Goal: Task Accomplishment & Management: Use online tool/utility

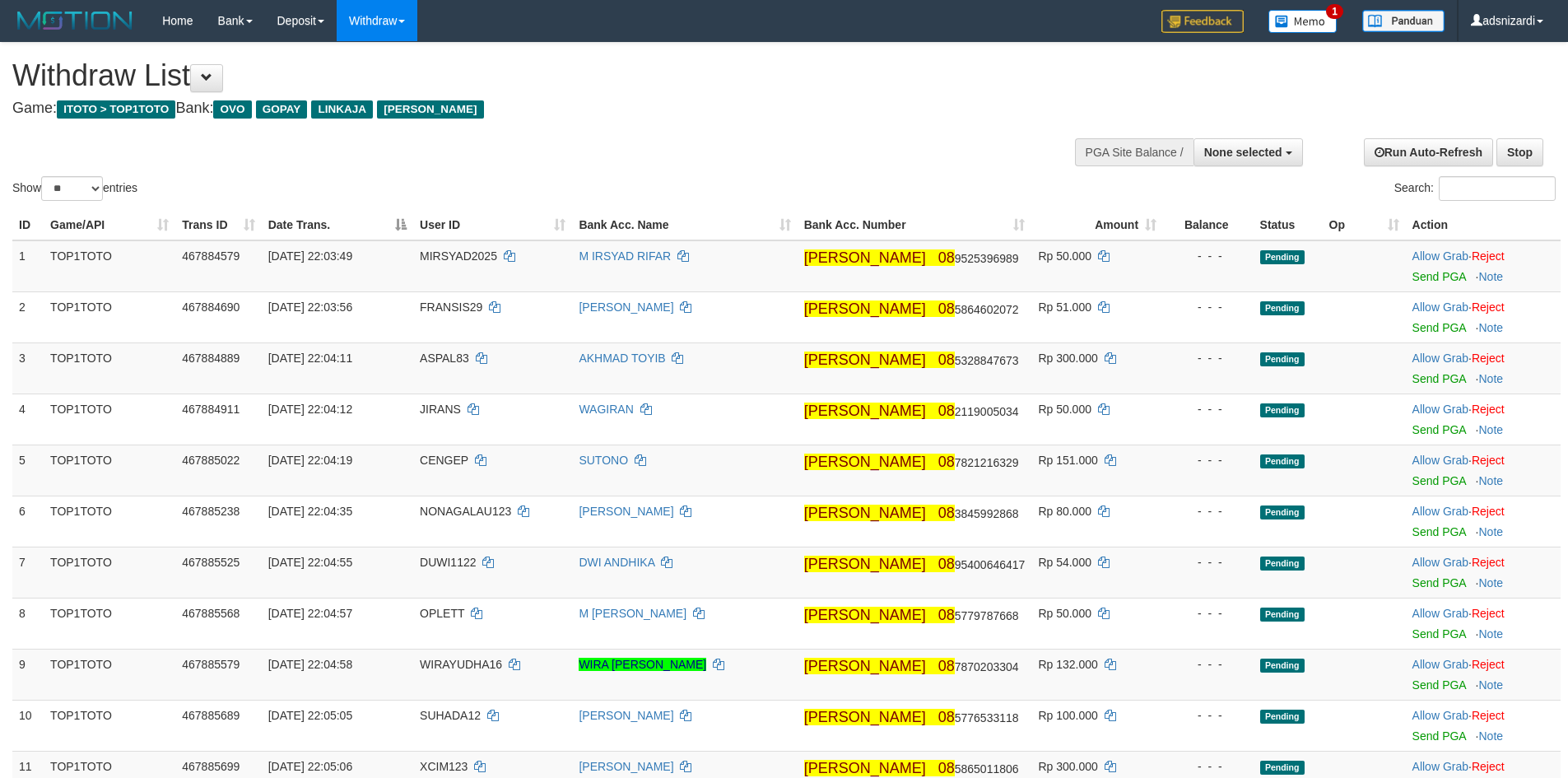
select select
select select "**"
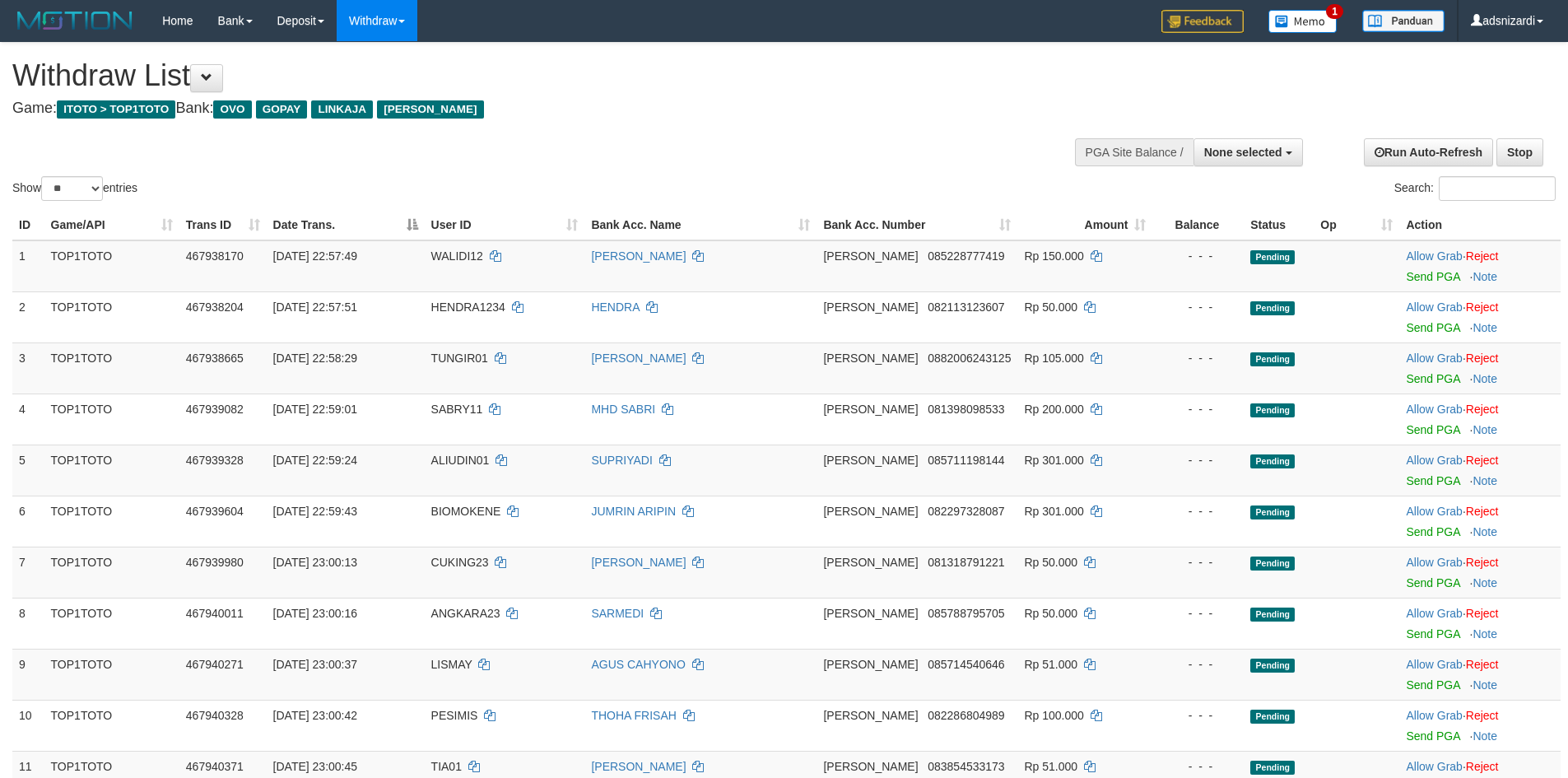
select select
select select "**"
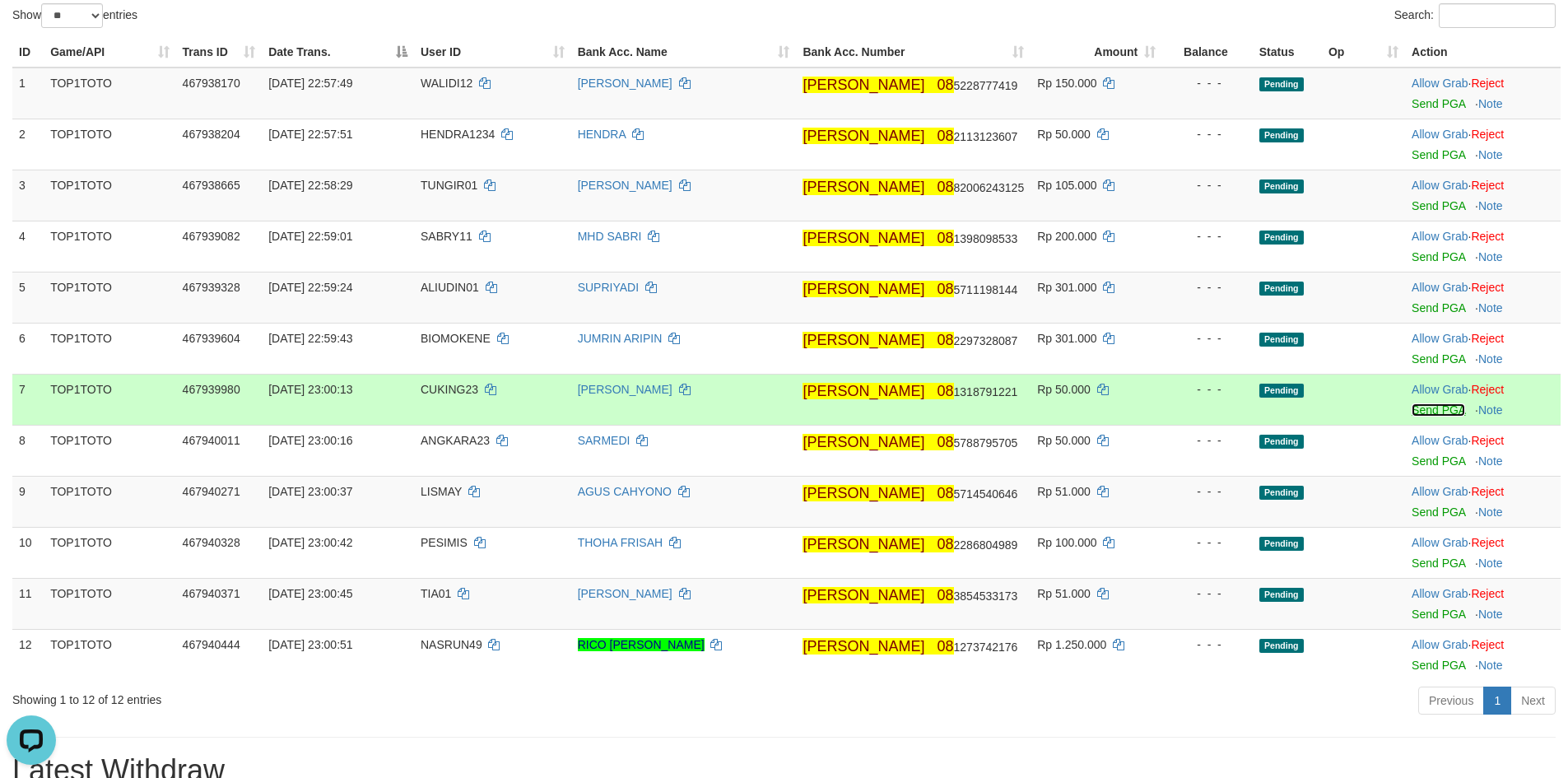
click at [1419, 409] on link "Send PGA" at bounding box center [1438, 410] width 54 height 13
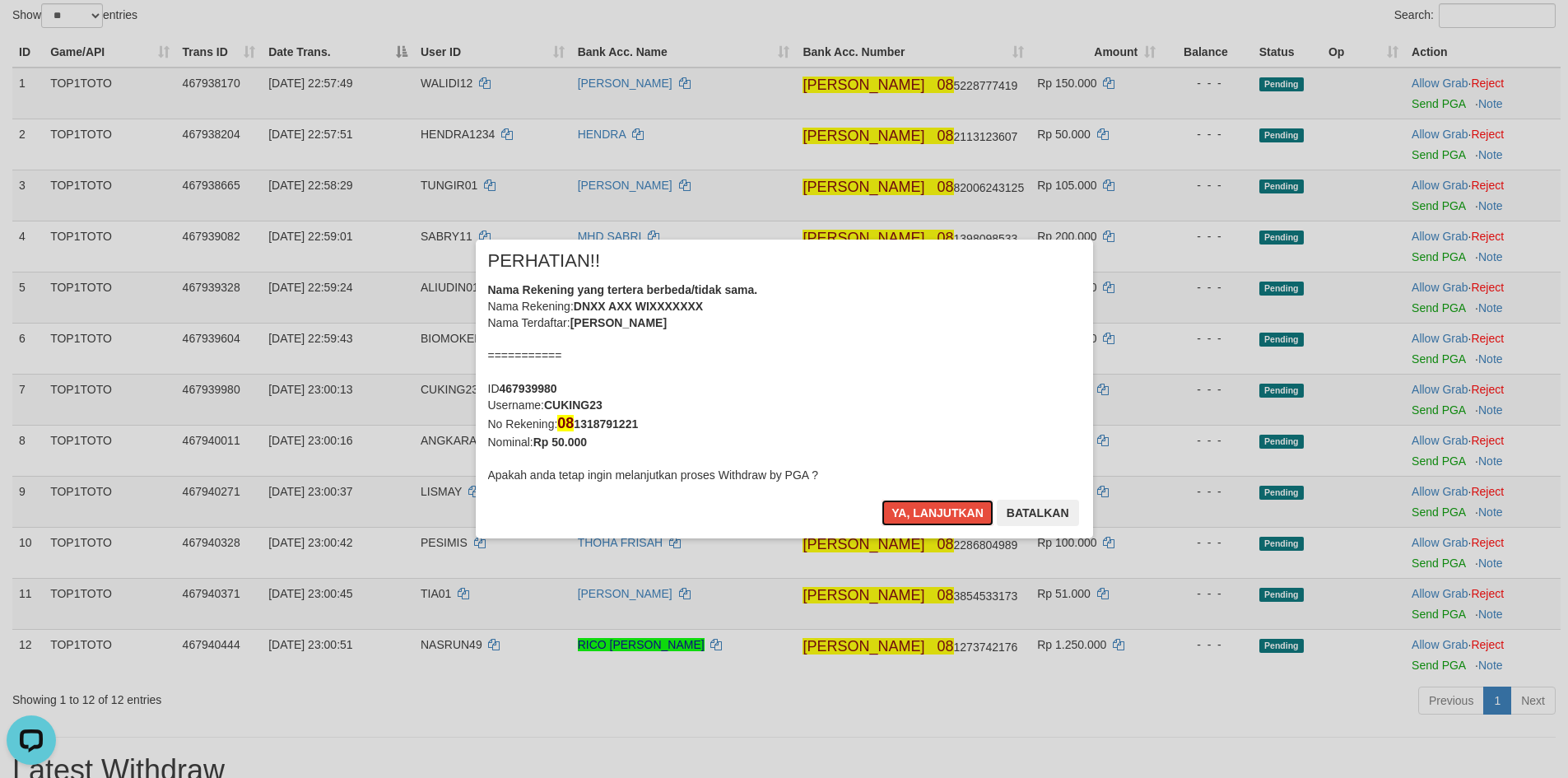
click at [881, 499] on button "Ya, lanjutkan" at bounding box center [937, 512] width 112 height 26
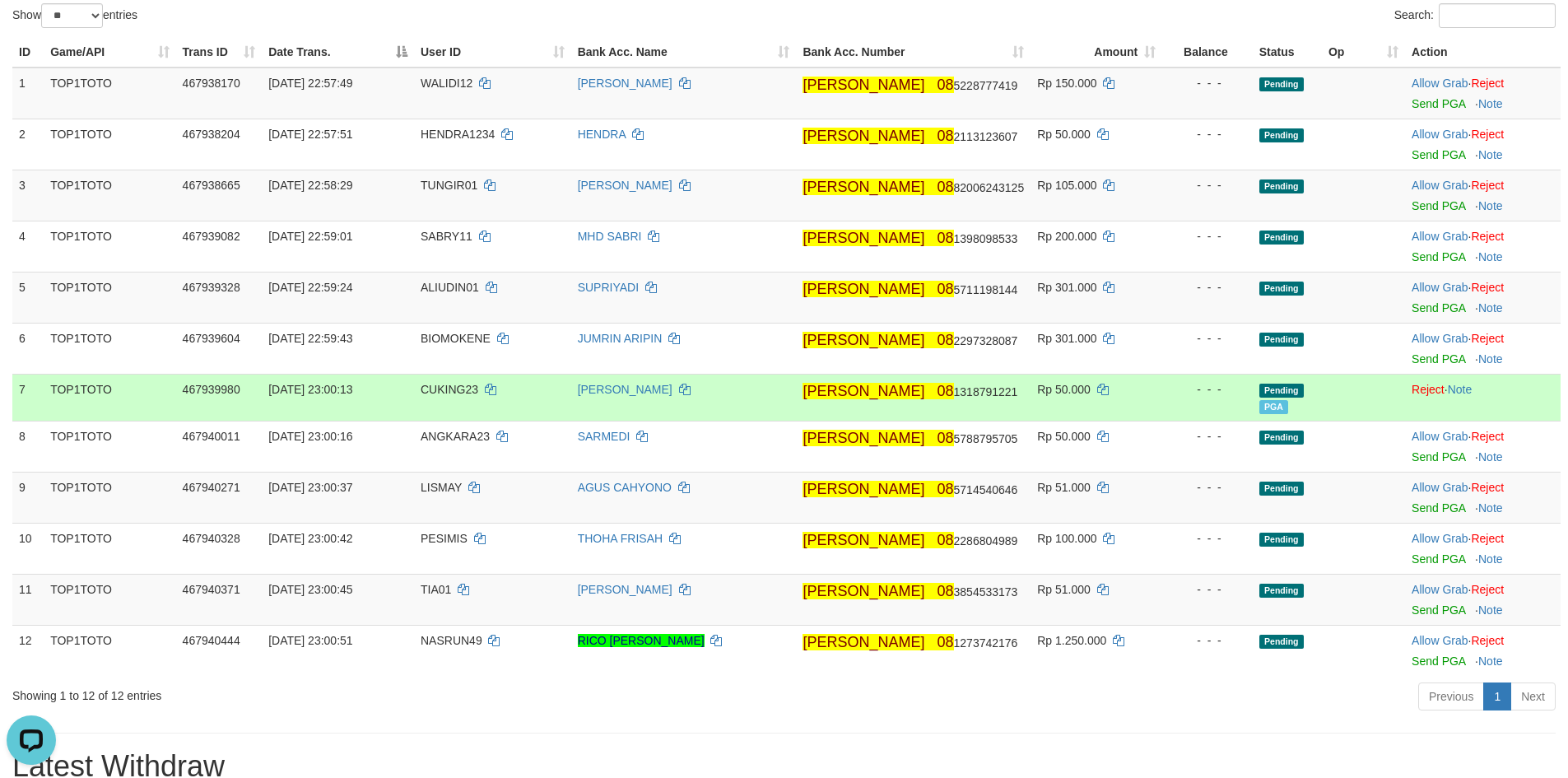
click at [469, 383] on span "CUKING23" at bounding box center [449, 389] width 58 height 13
copy td "CUKING23"
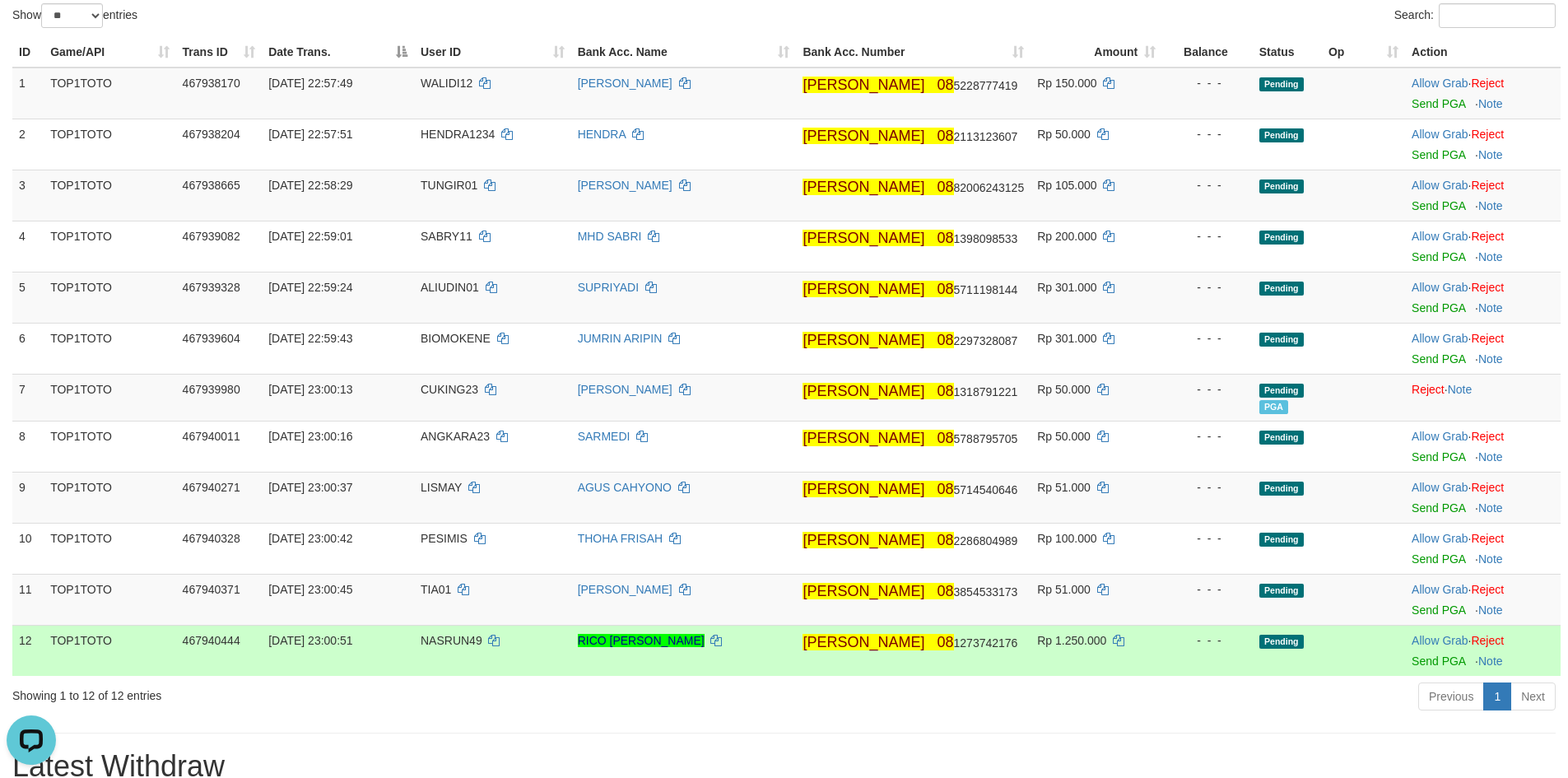
click at [778, 651] on td "RICO [PERSON_NAME]" at bounding box center [683, 650] width 226 height 51
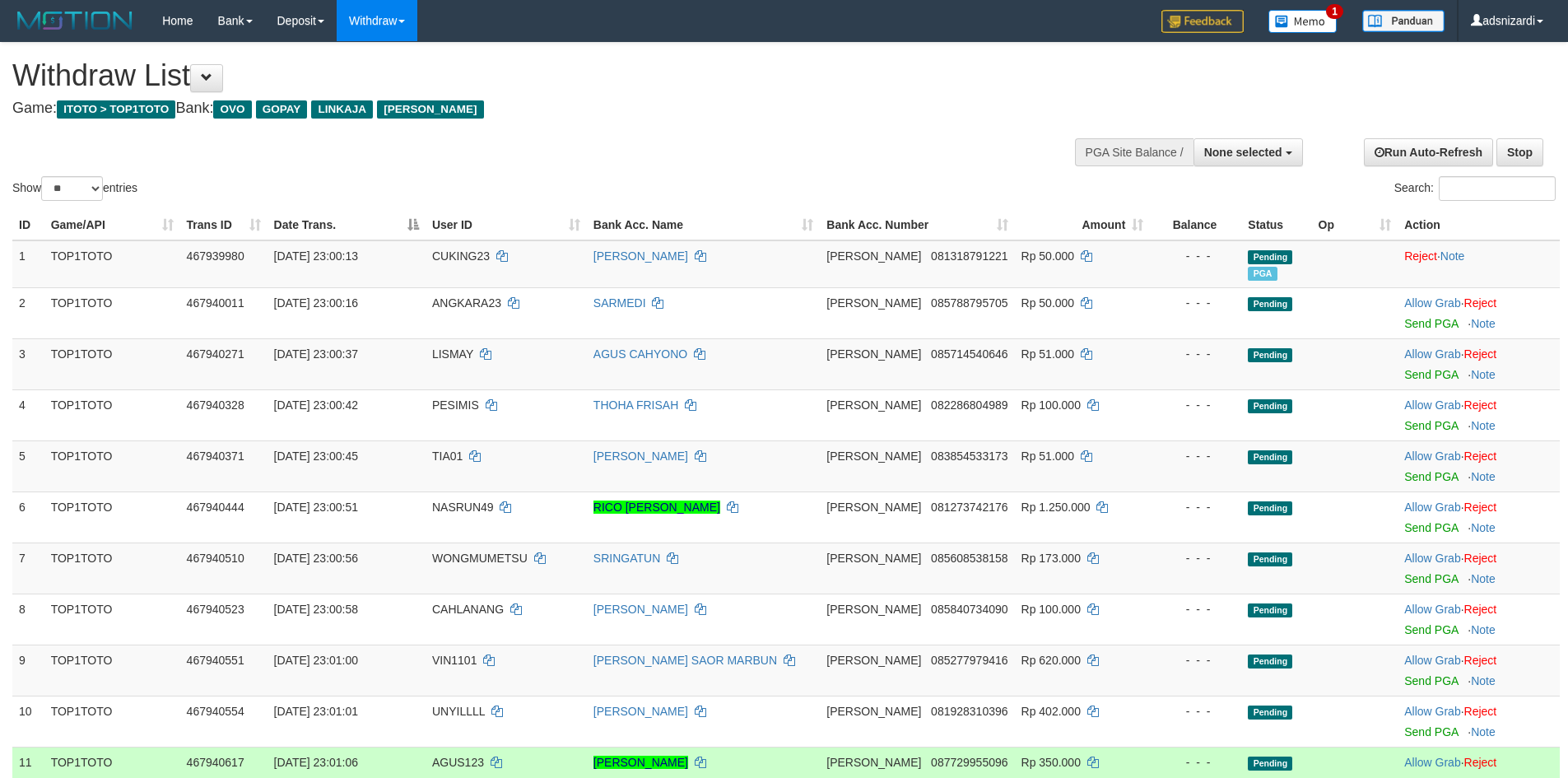
select select
select select "**"
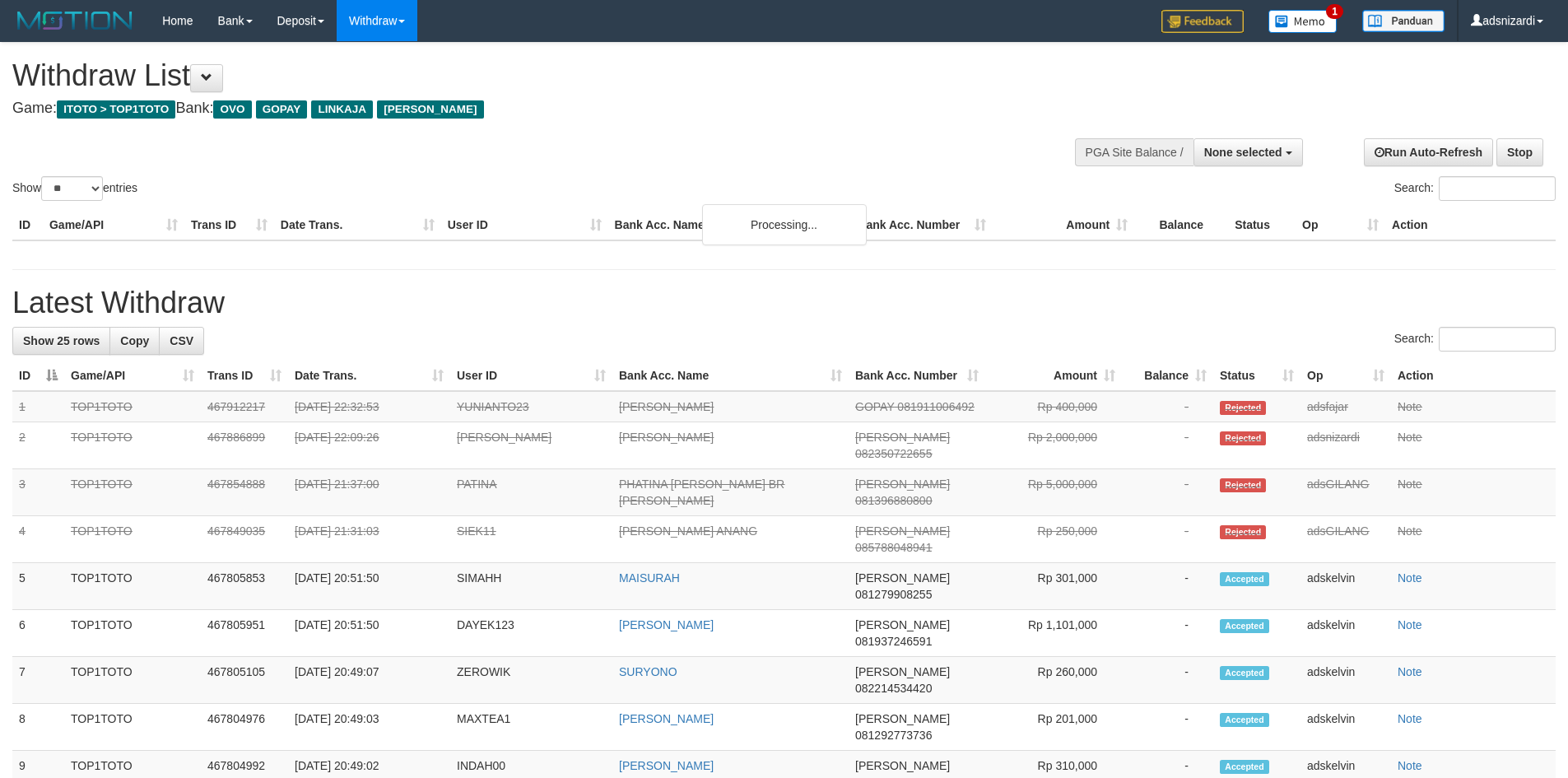
select select
select select "**"
select select
select select "**"
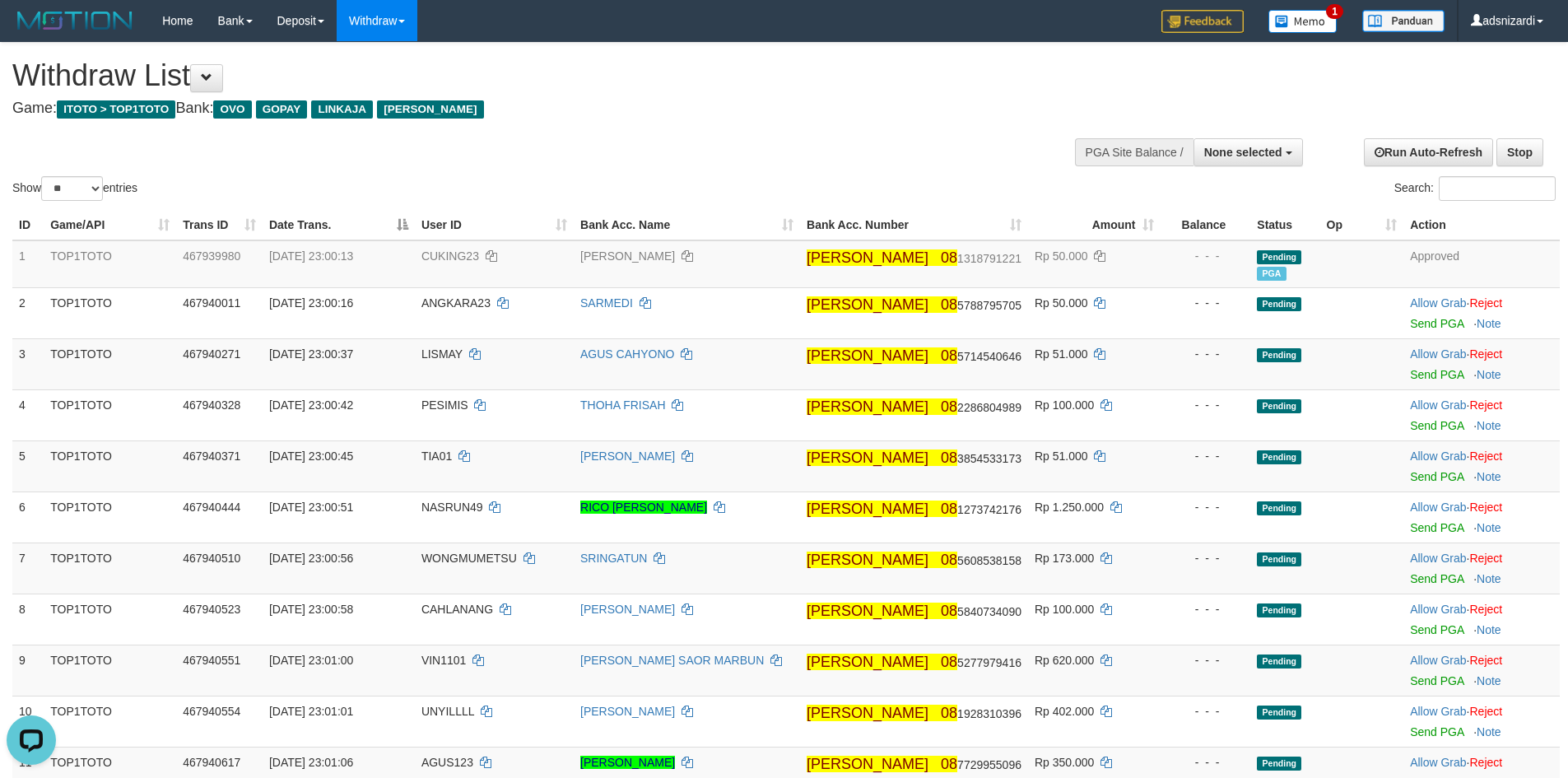
click at [653, 187] on div "Show ** ** ** *** entries" at bounding box center [392, 191] width 760 height 29
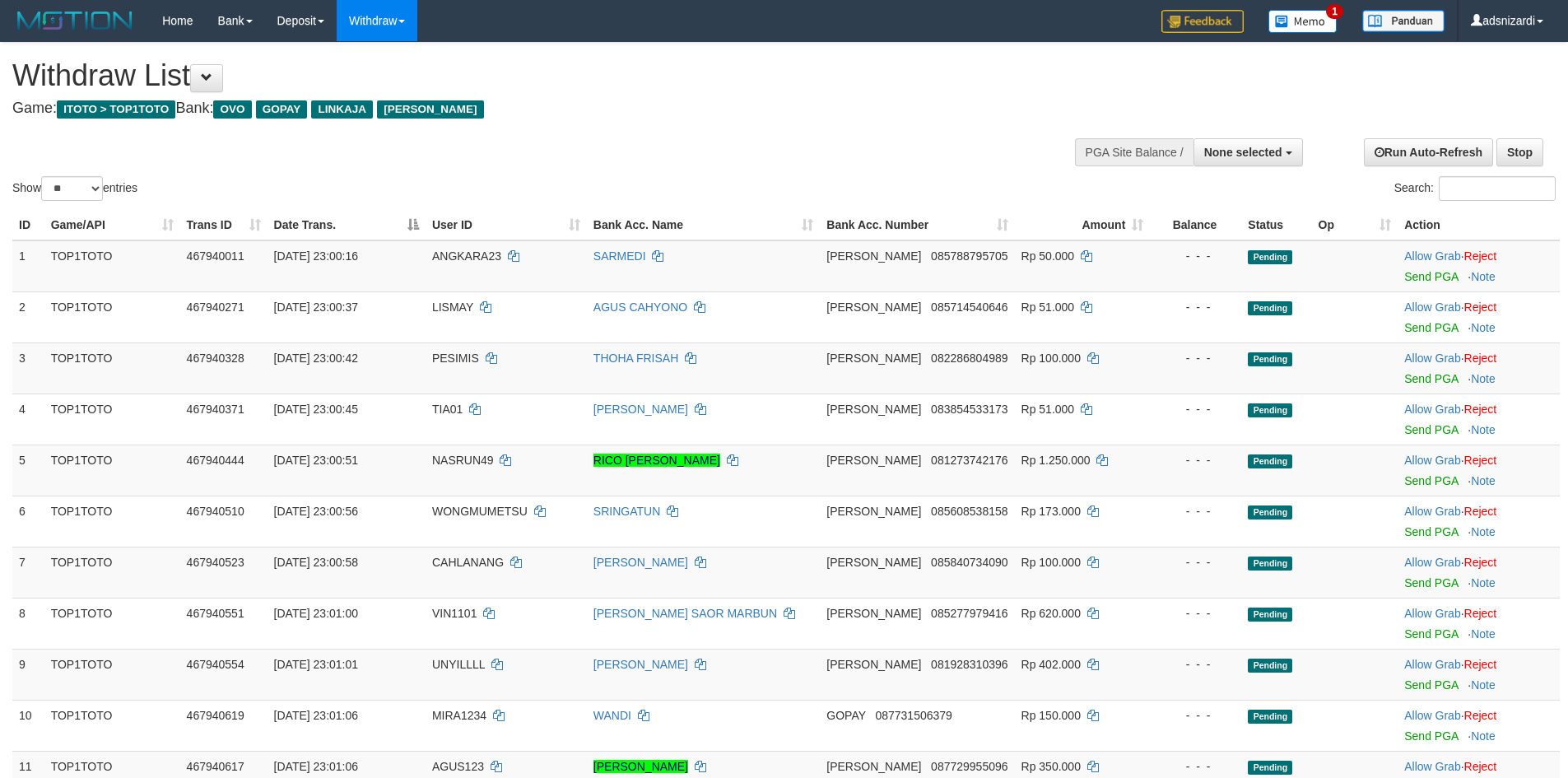
select select
select select "**"
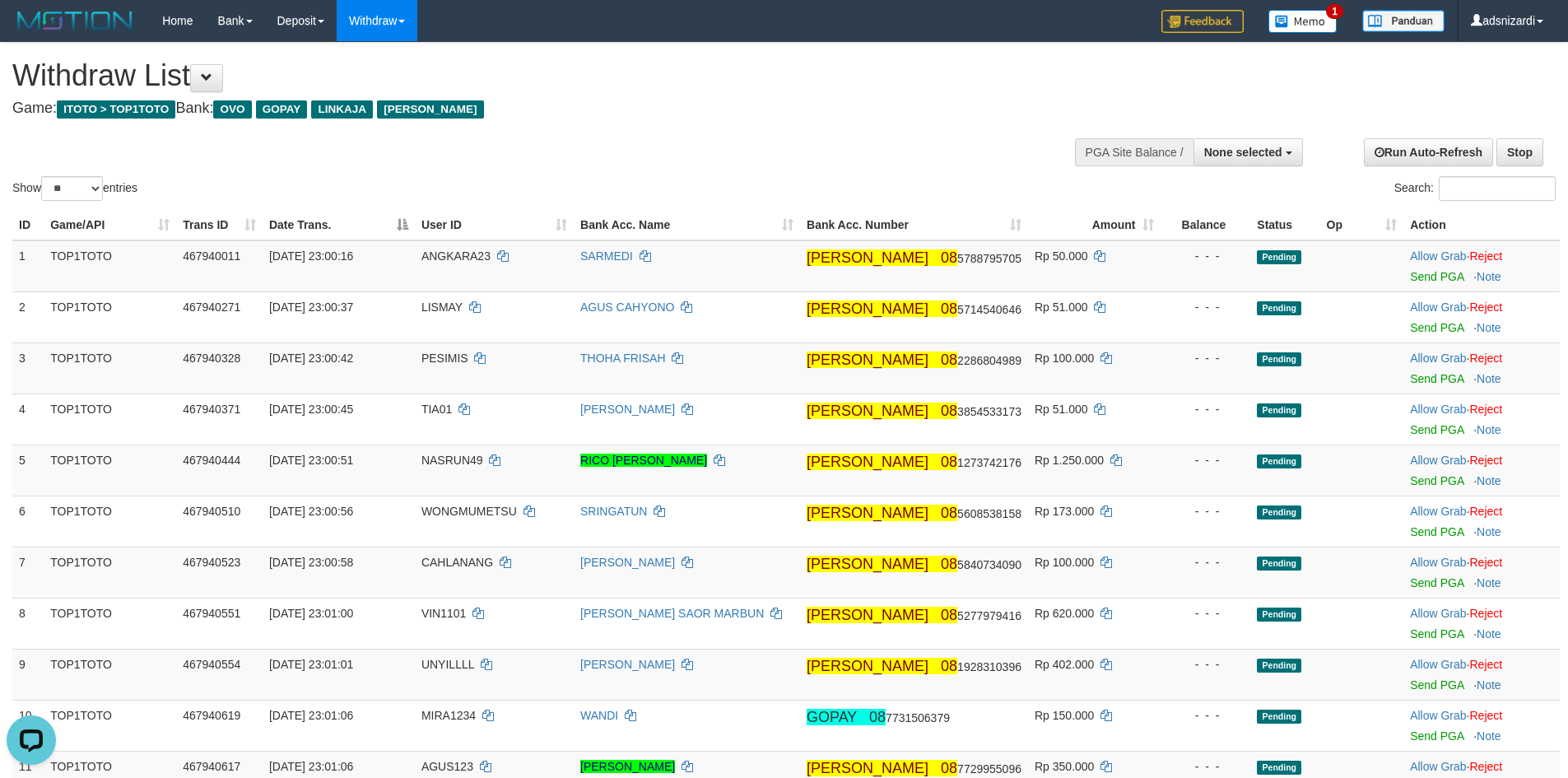
click at [823, 176] on div "Search:" at bounding box center [1176, 191] width 760 height 29
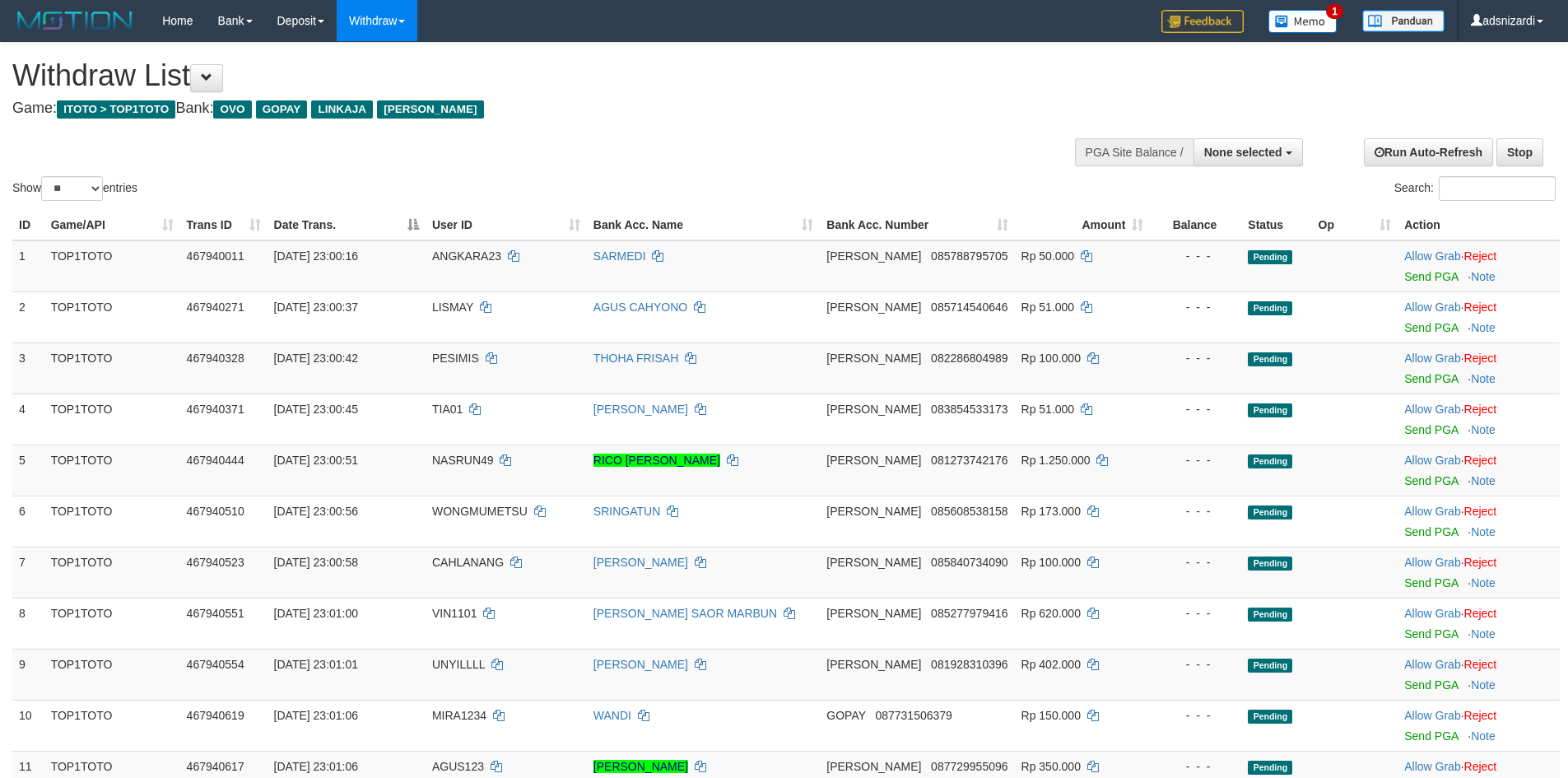
select select
select select "**"
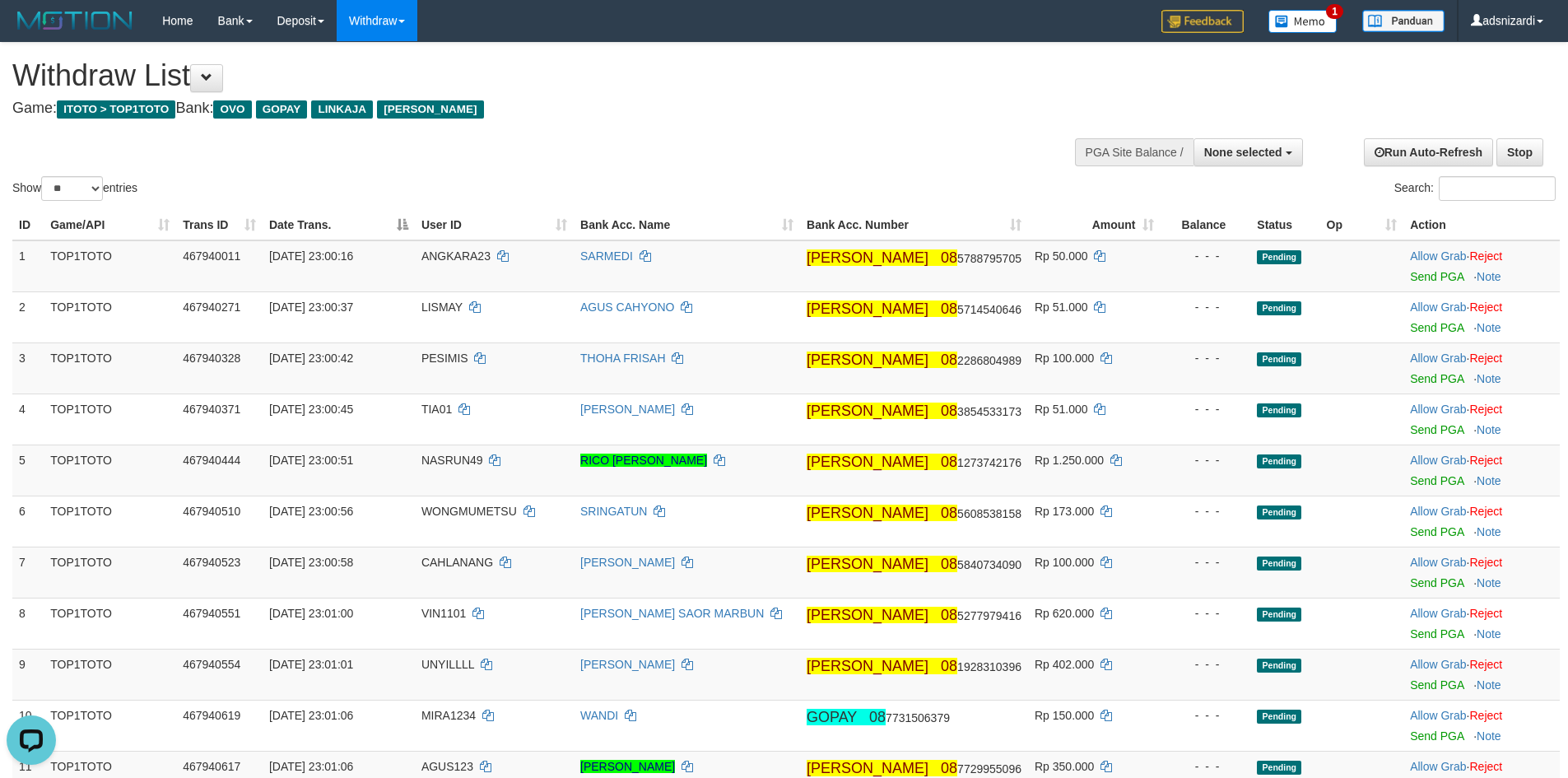
click at [680, 105] on h4 "Game: ITOTO > TOP1TOTO Bank: OVO GOPAY LINKAJA DANA" at bounding box center [520, 109] width 1017 height 17
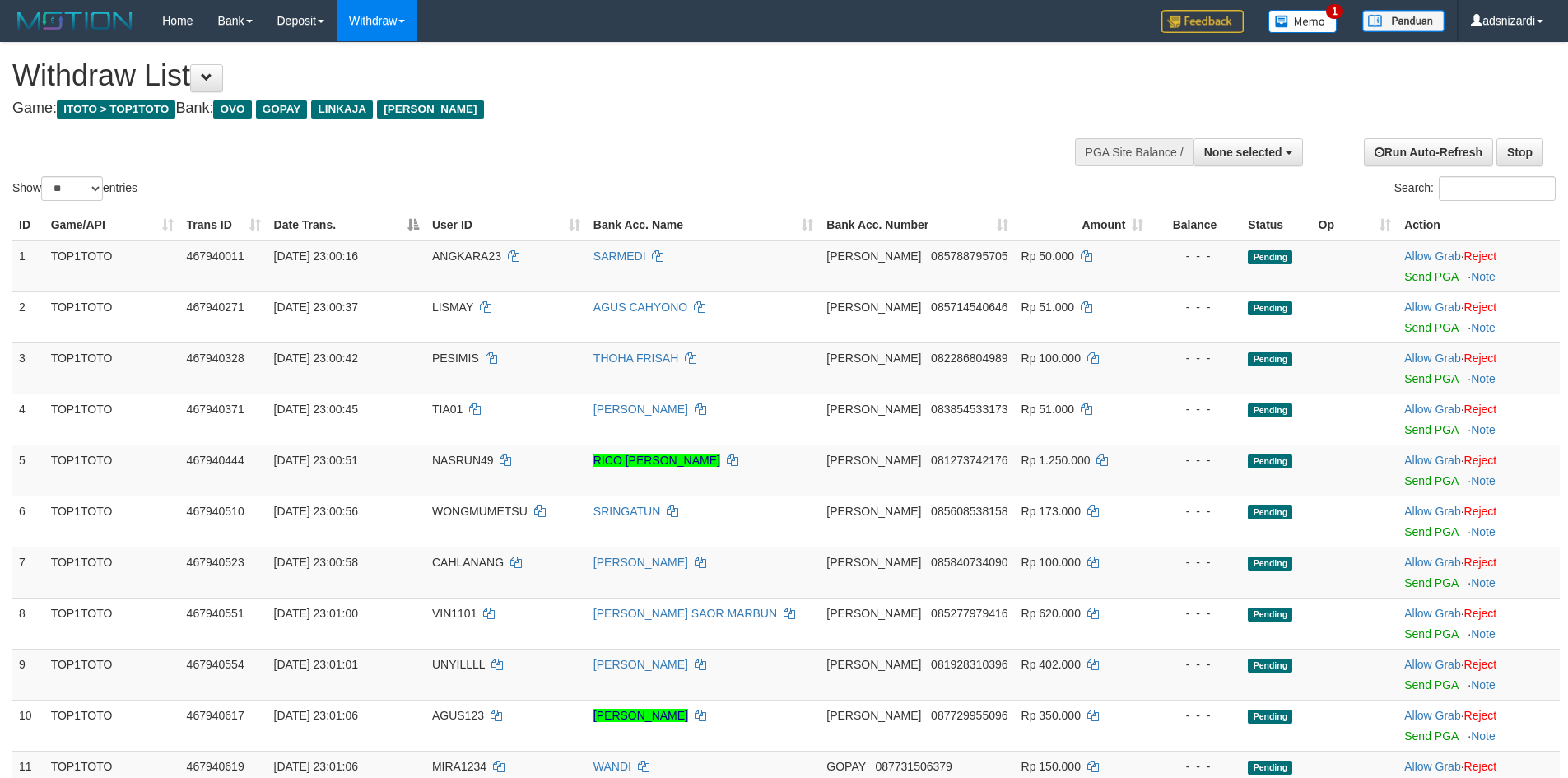
select select
select select "**"
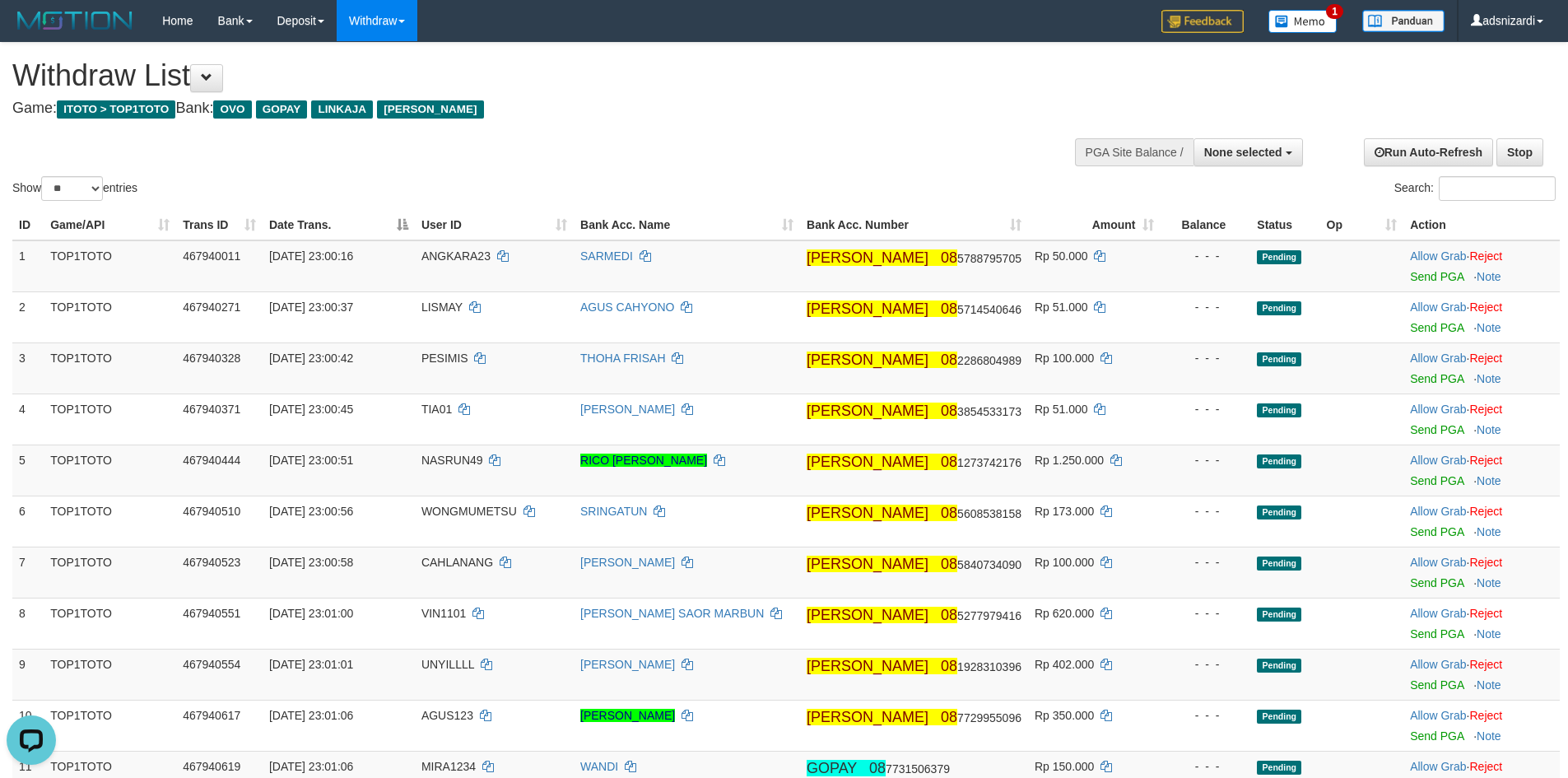
click at [731, 107] on h4 "Game: ITOTO > TOP1TOTO Bank: OVO GOPAY LINKAJA DANA" at bounding box center [520, 109] width 1017 height 17
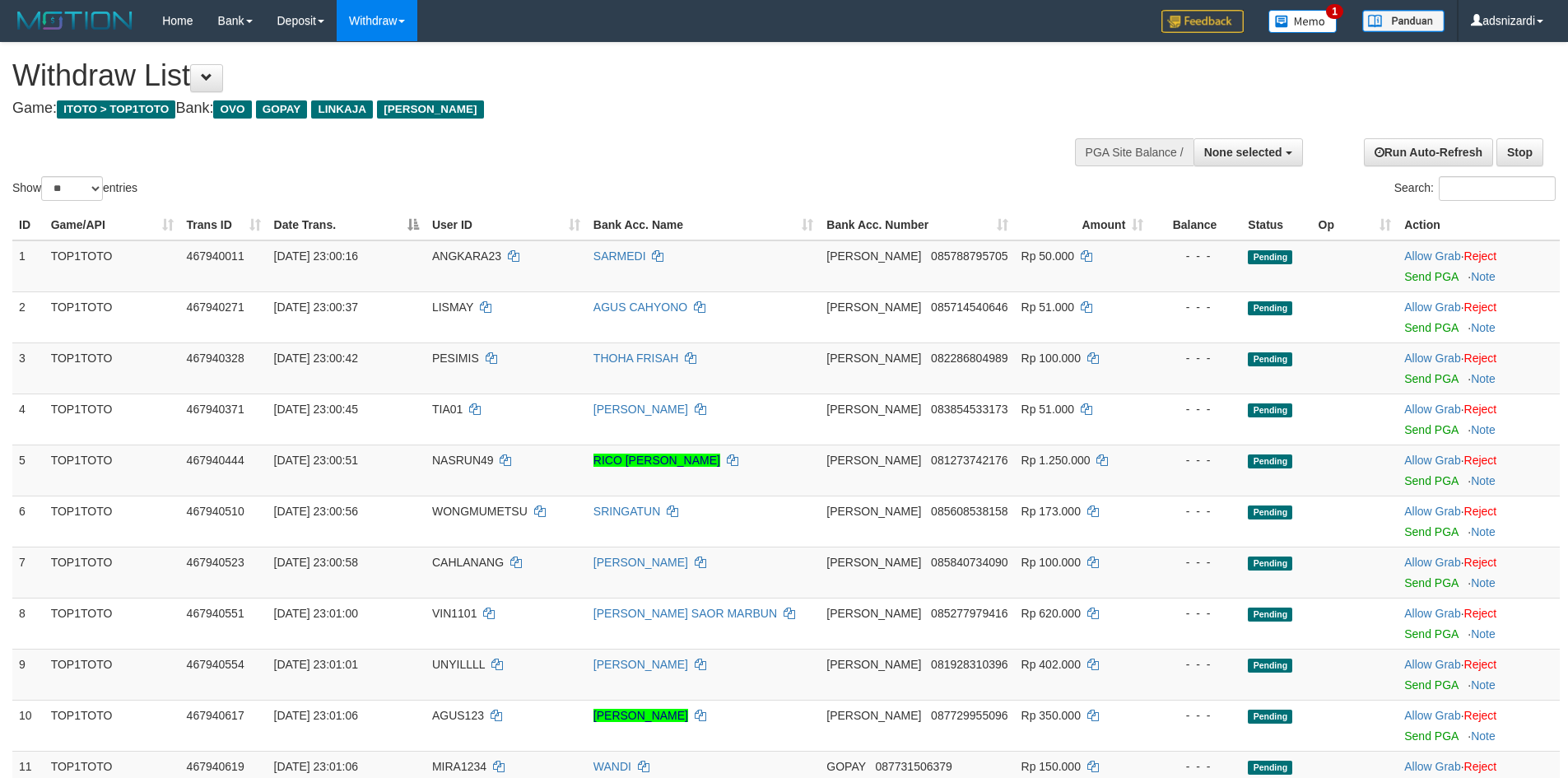
select select
select select "**"
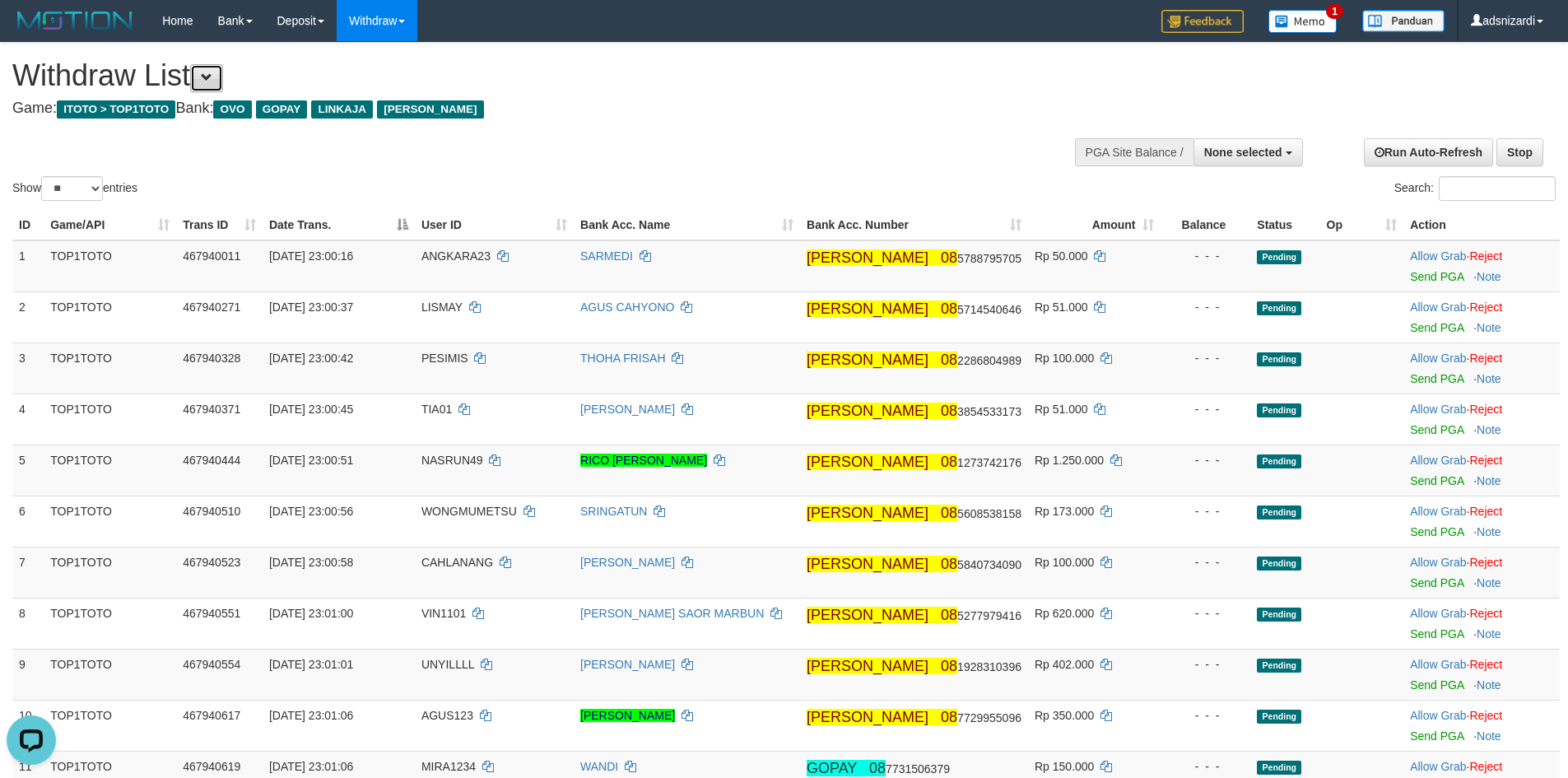
click at [223, 81] on button at bounding box center [206, 77] width 33 height 28
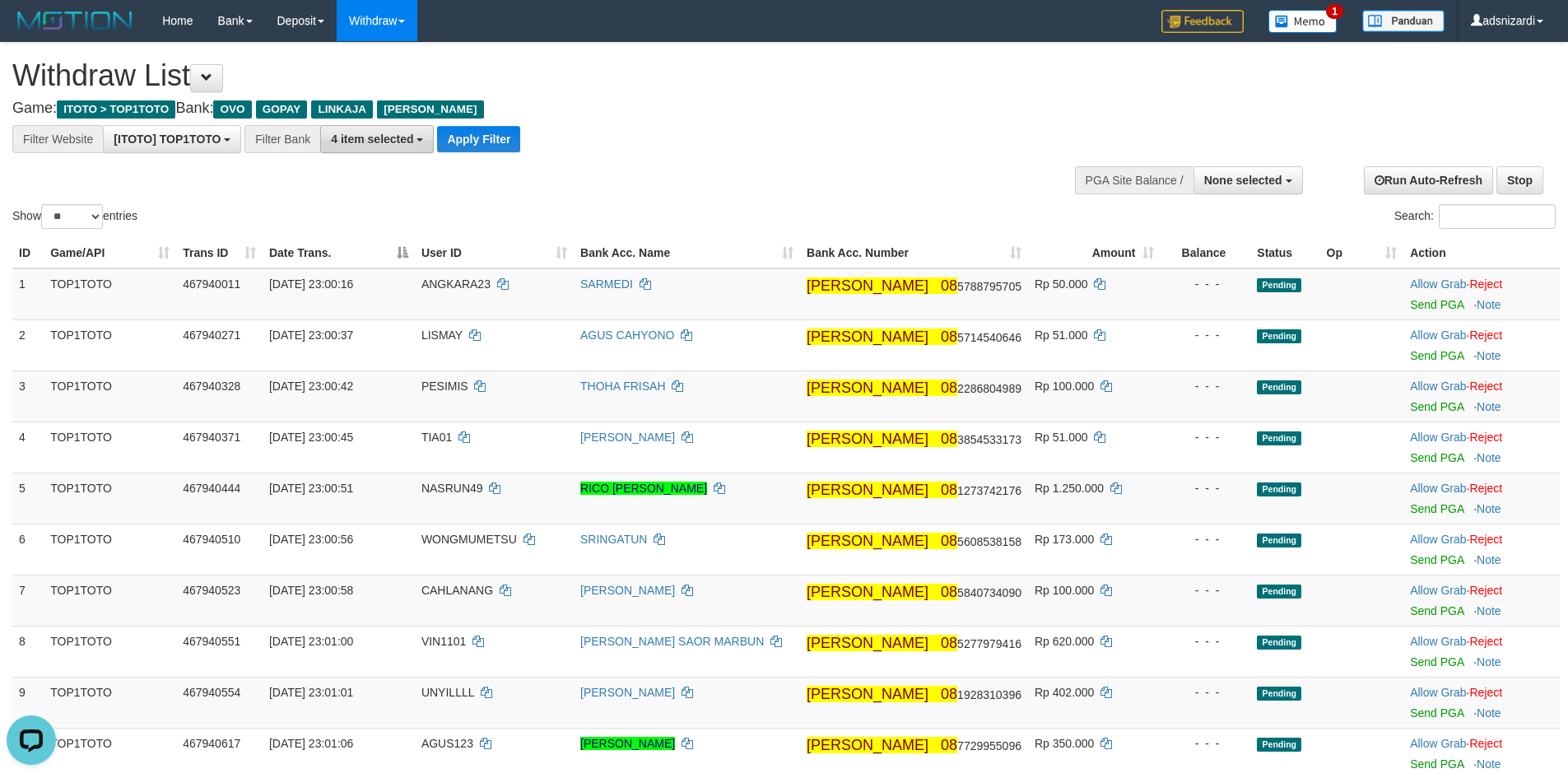
drag, startPoint x: 389, startPoint y: 139, endPoint x: 390, endPoint y: 151, distance: 12.0
click at [389, 140] on span "4 item selected" at bounding box center [372, 139] width 82 height 13
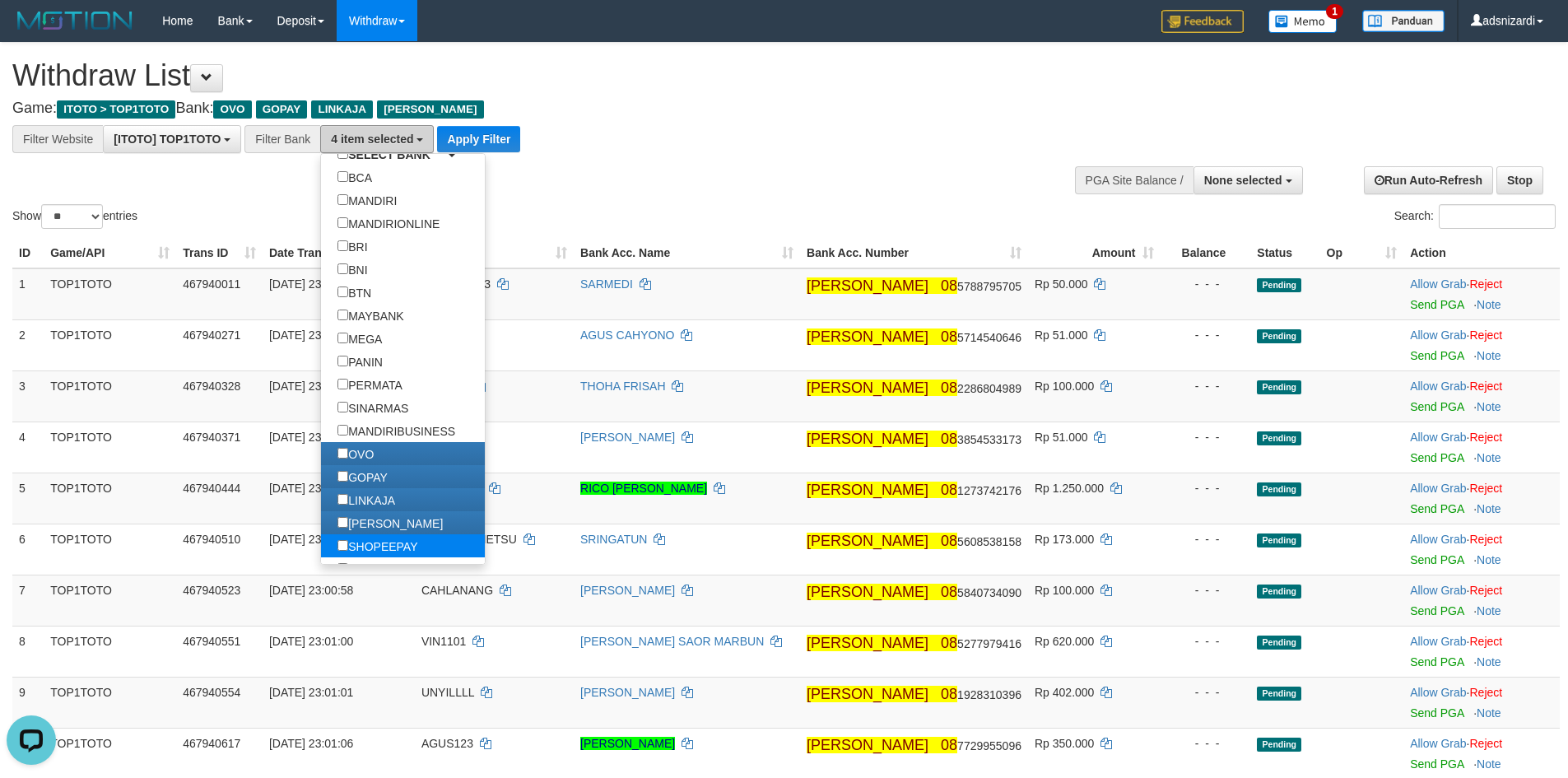
scroll to position [247, 0]
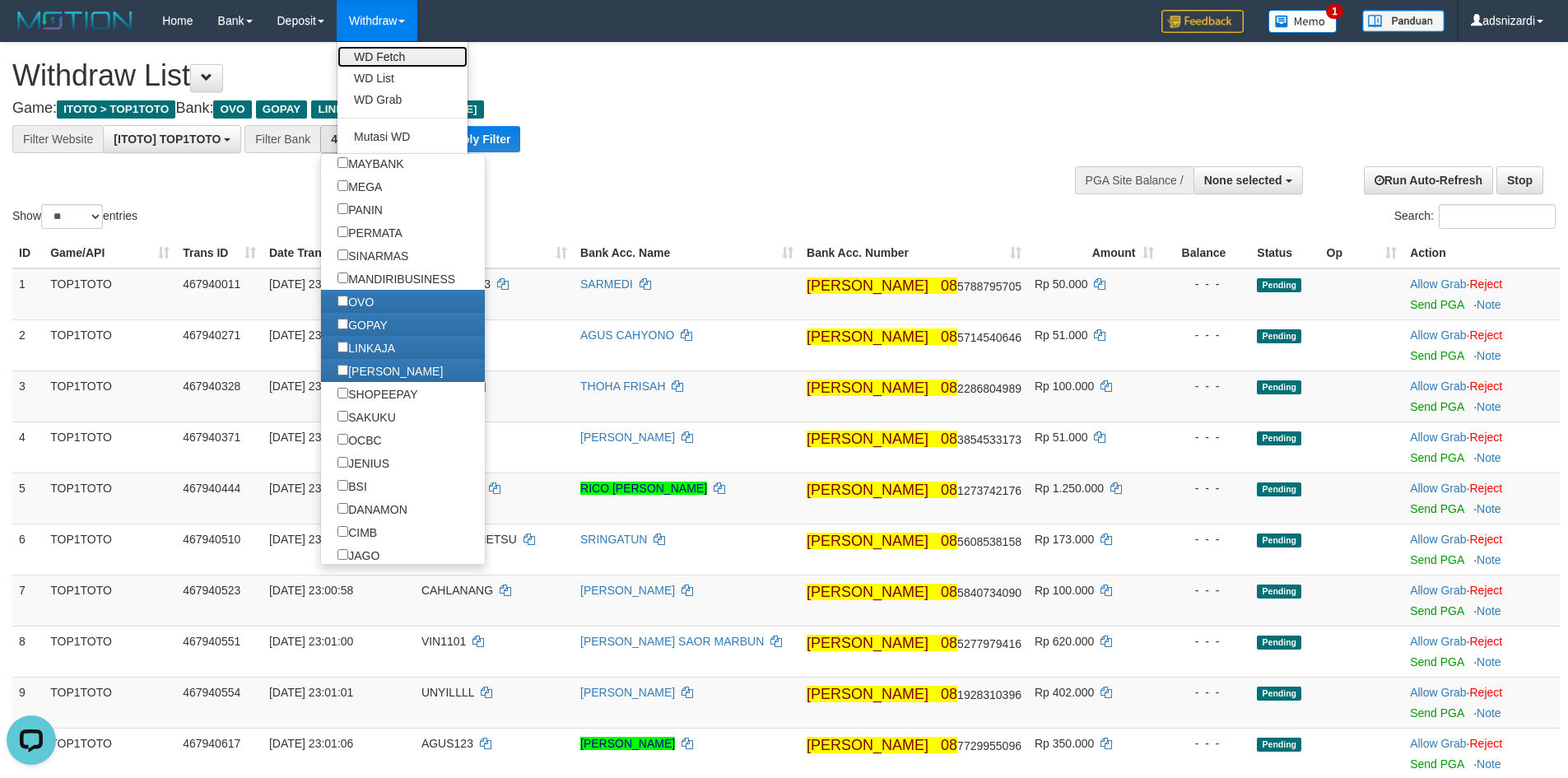
click at [395, 62] on link "WD Fetch" at bounding box center [402, 56] width 130 height 21
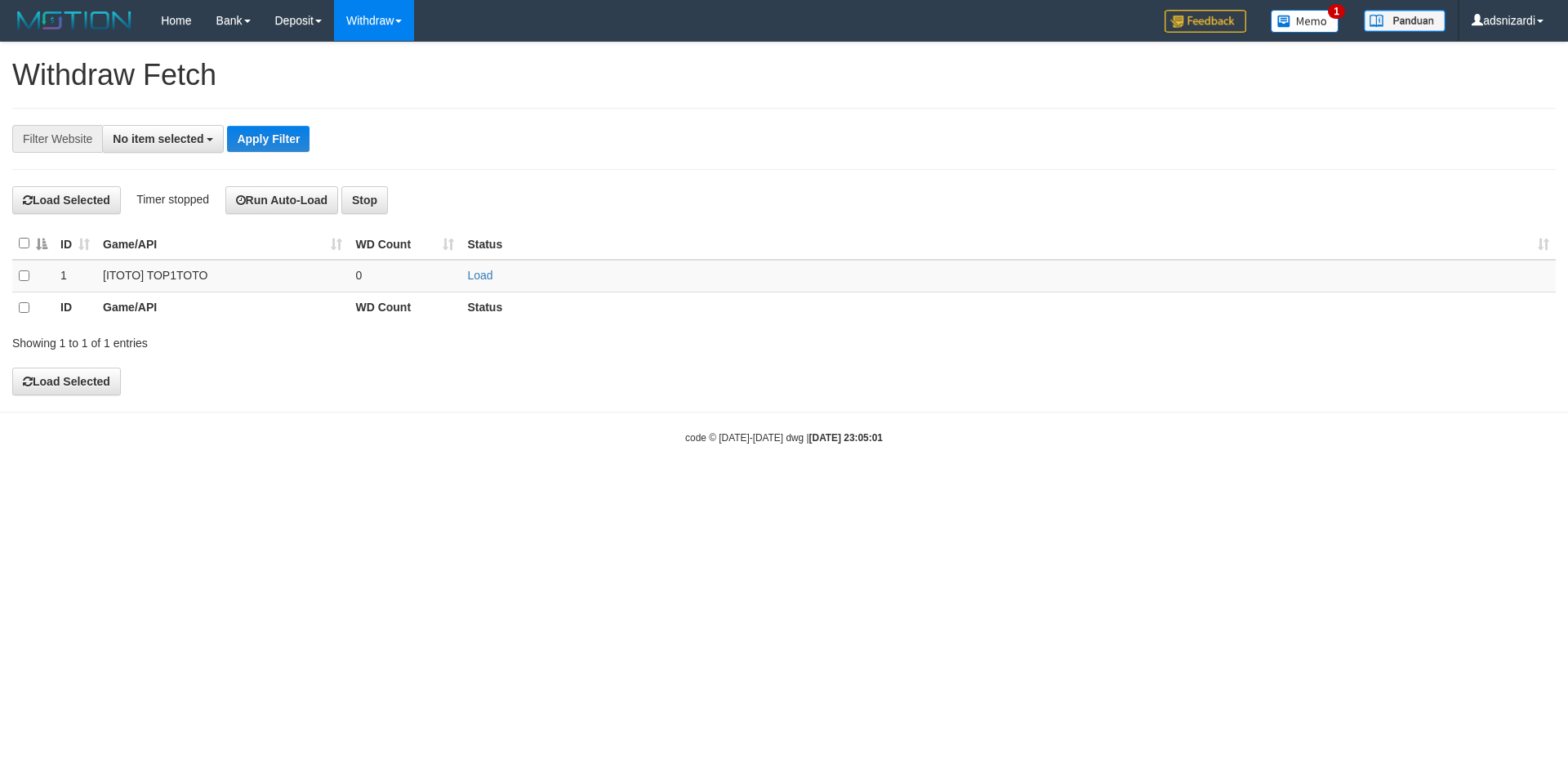
select select
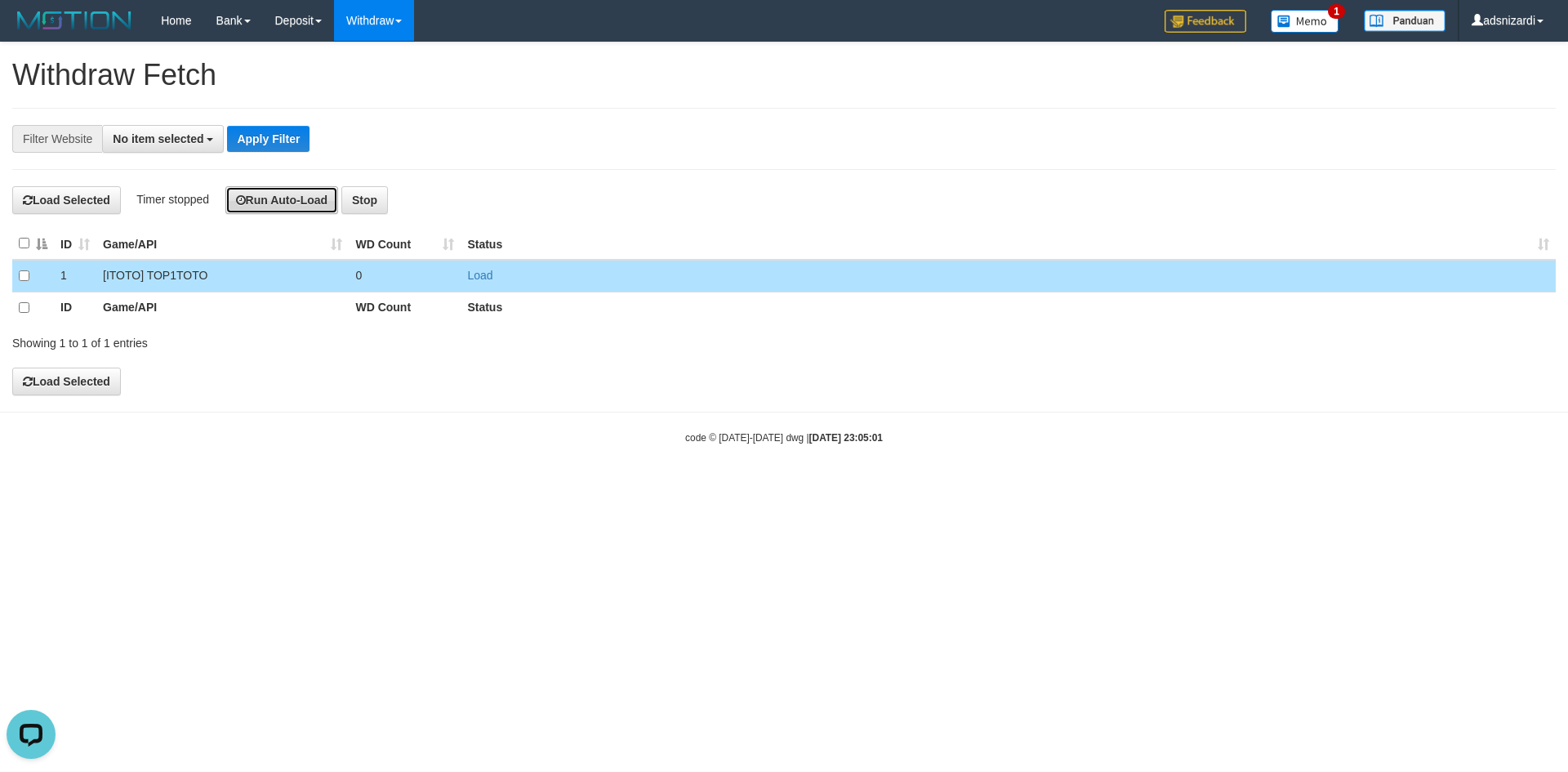
click at [299, 207] on button "Run Auto-Load" at bounding box center [282, 200] width 113 height 27
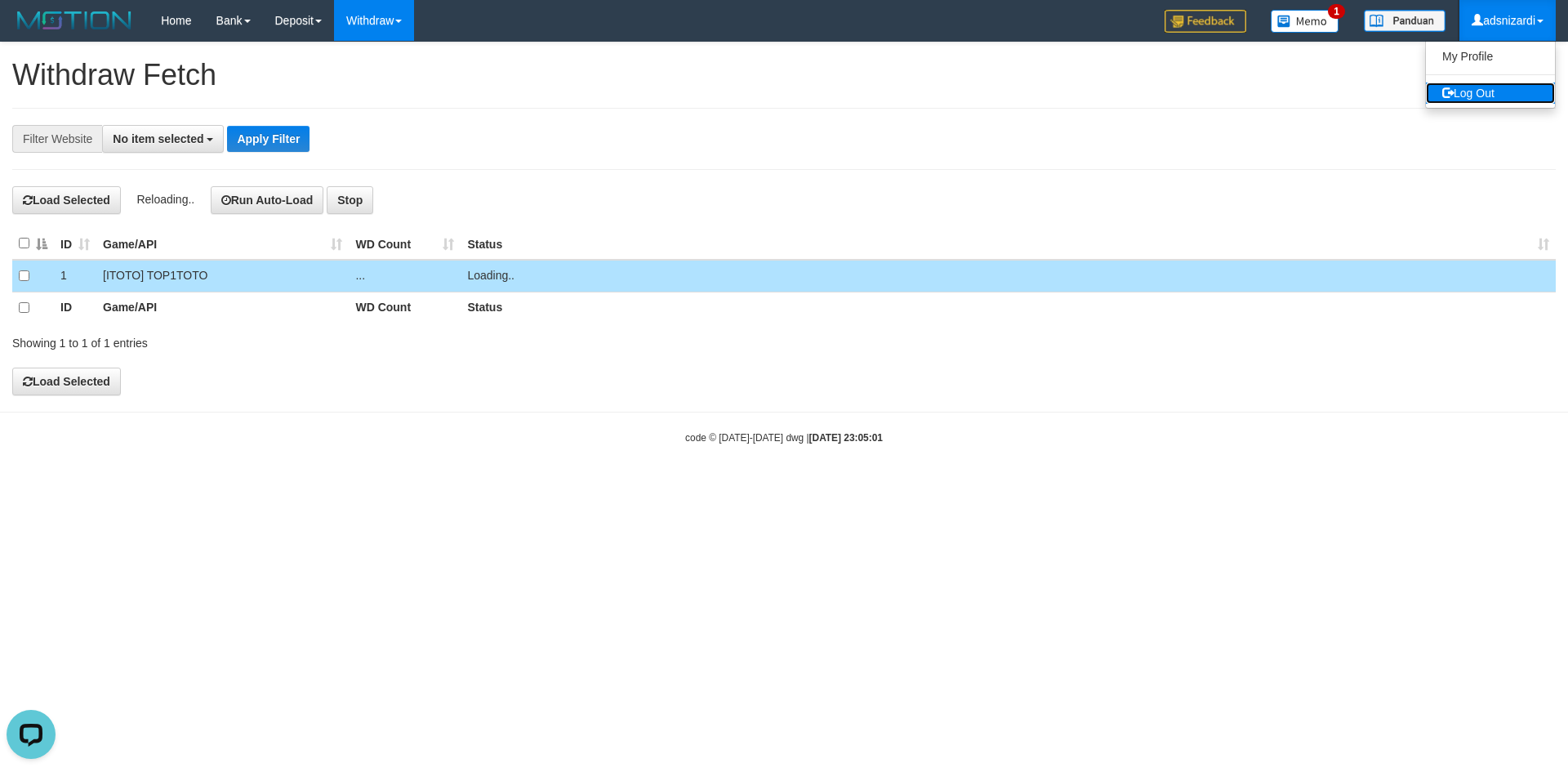
click at [1473, 90] on link "Log Out" at bounding box center [1491, 92] width 129 height 21
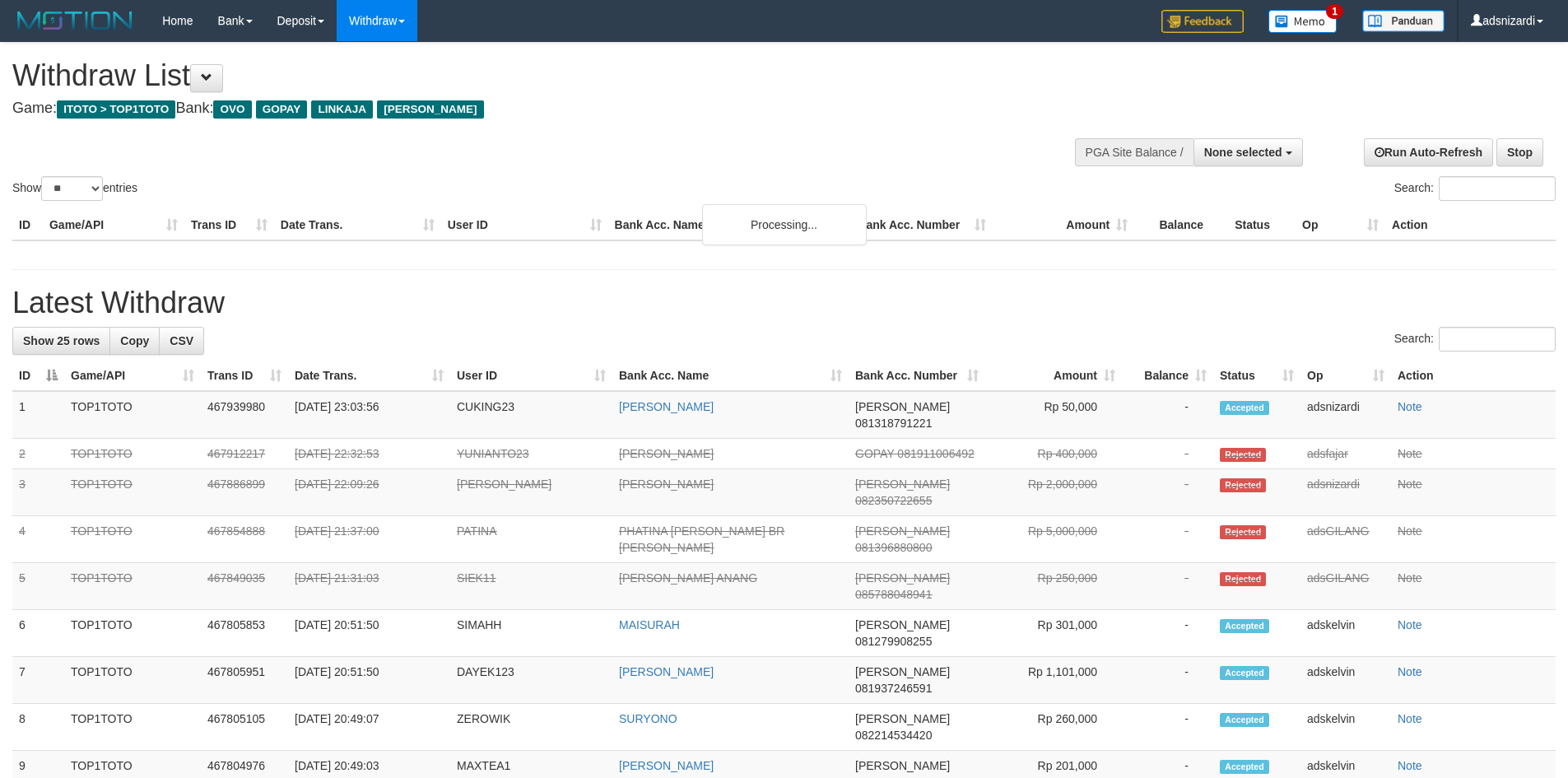
select select
select select "**"
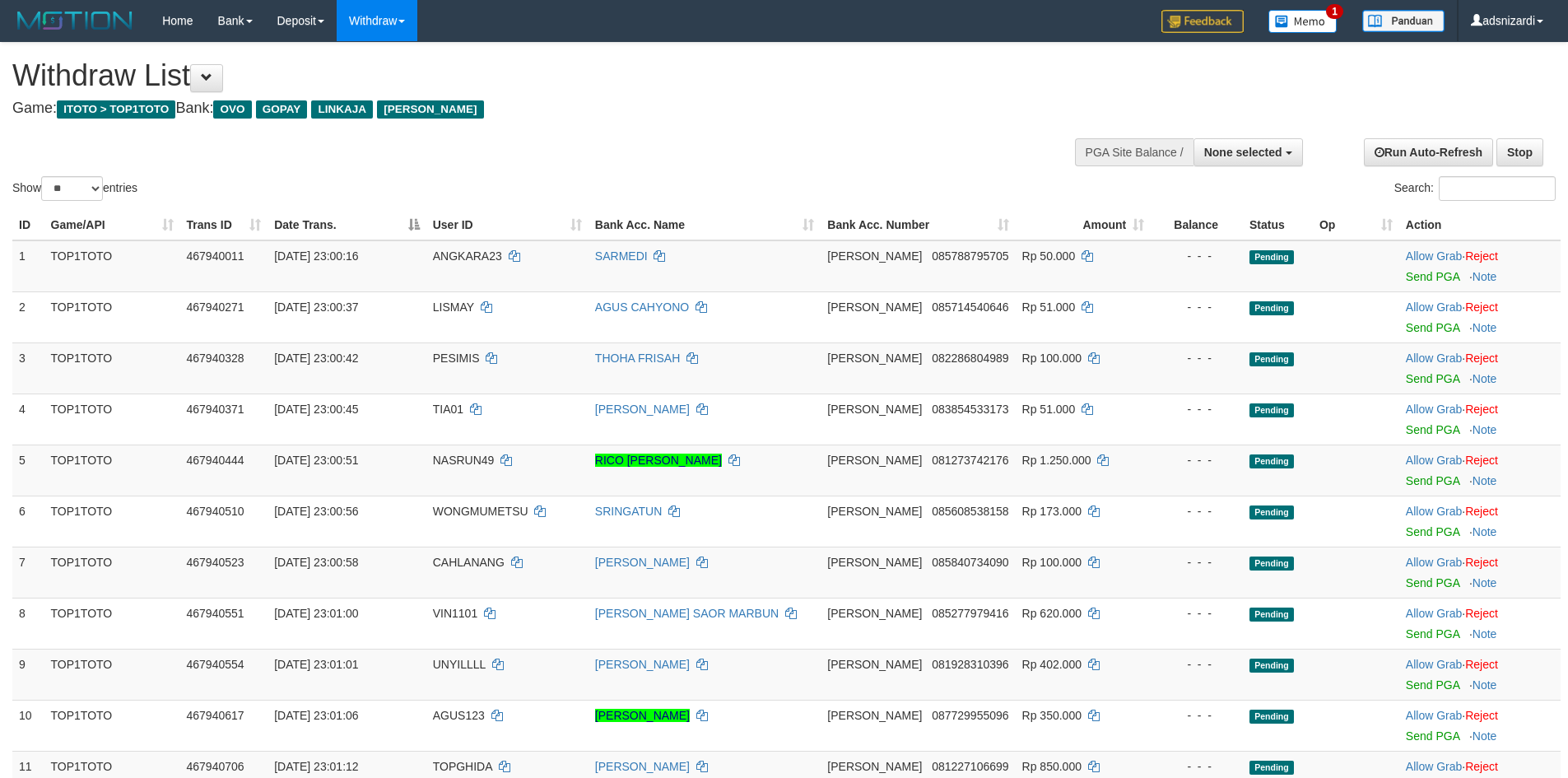
select select
select select "**"
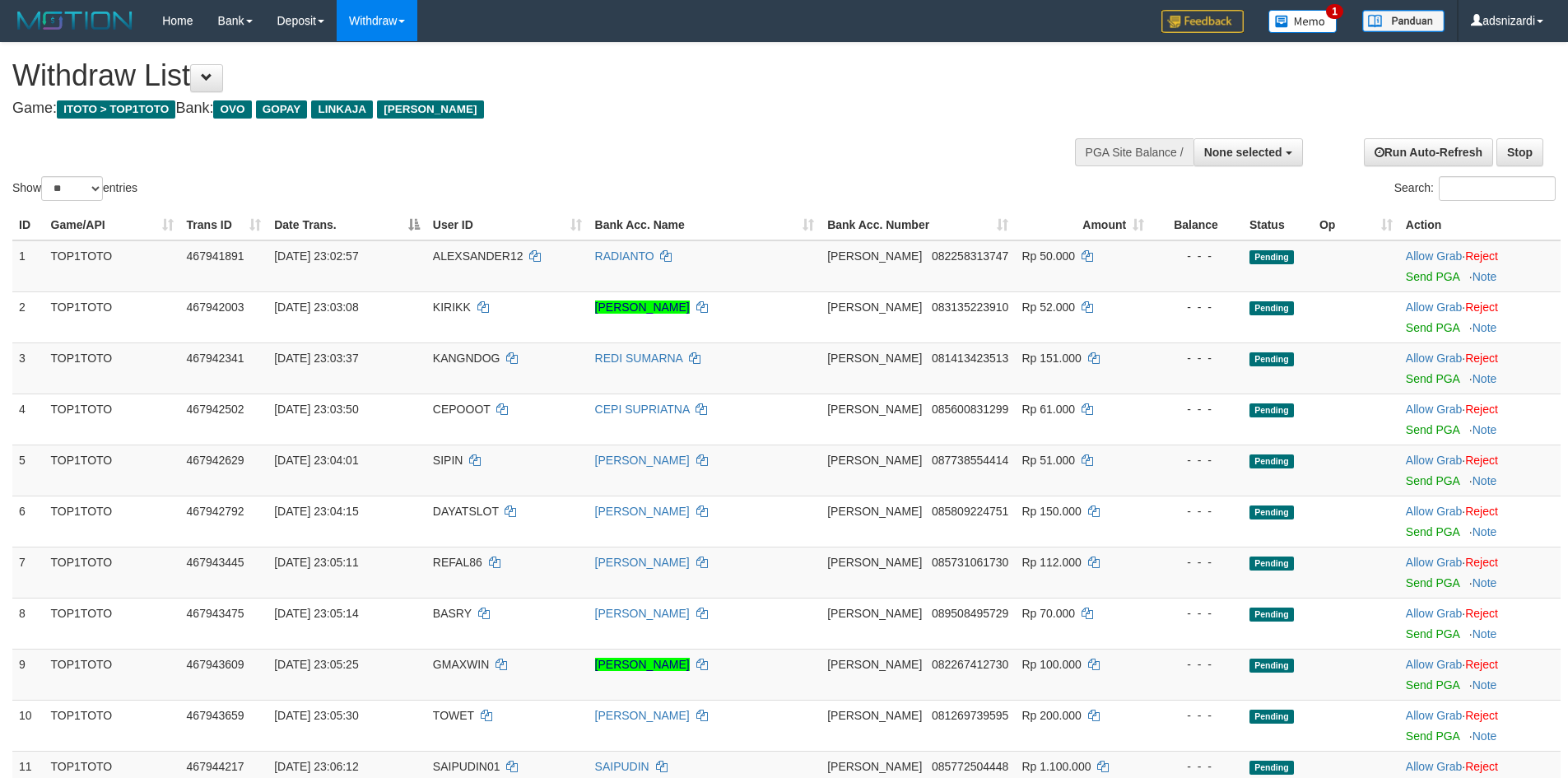
select select
select select "**"
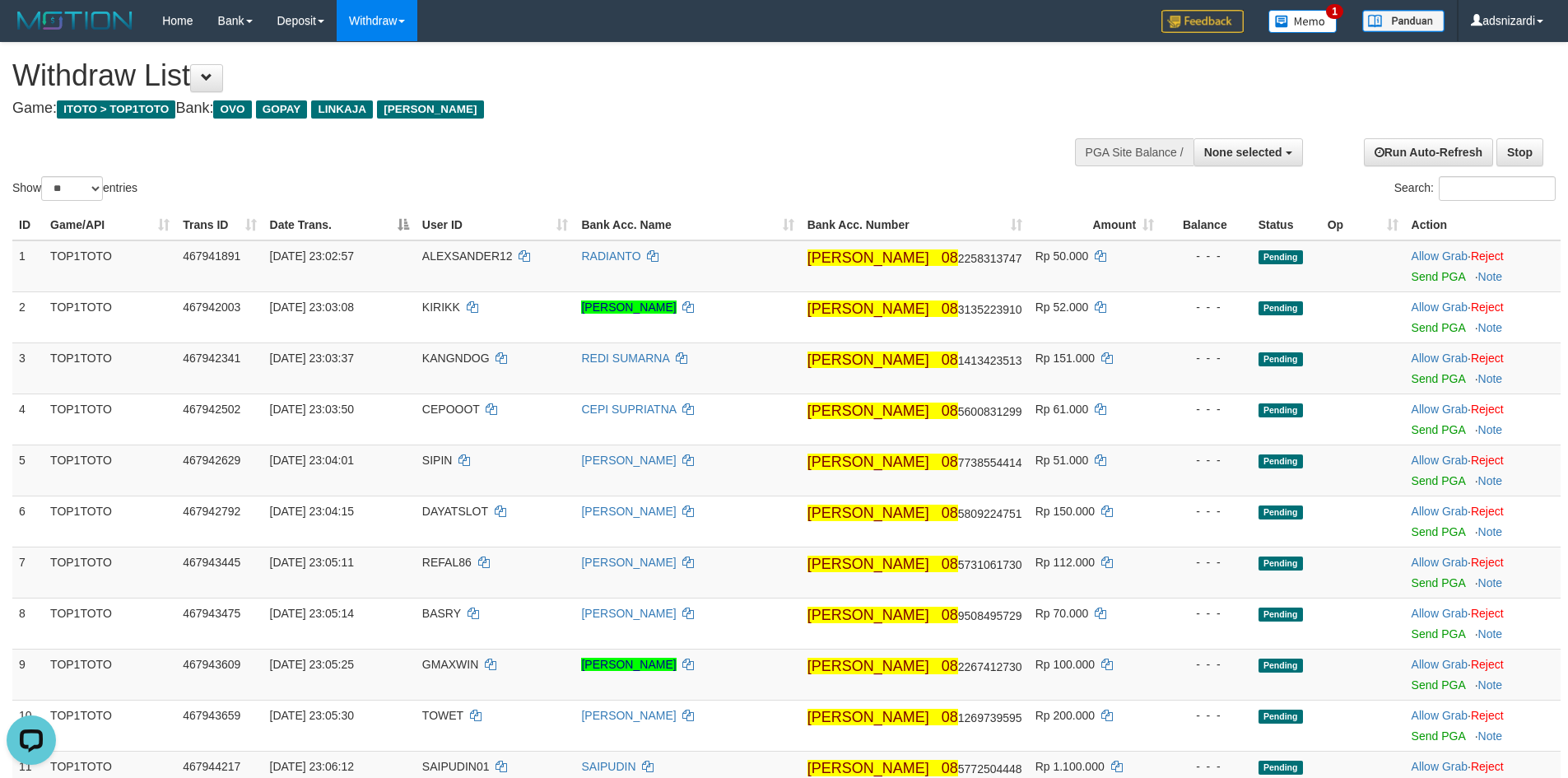
click at [781, 137] on div "Show ** ** ** *** entries Search:" at bounding box center [784, 123] width 1568 height 161
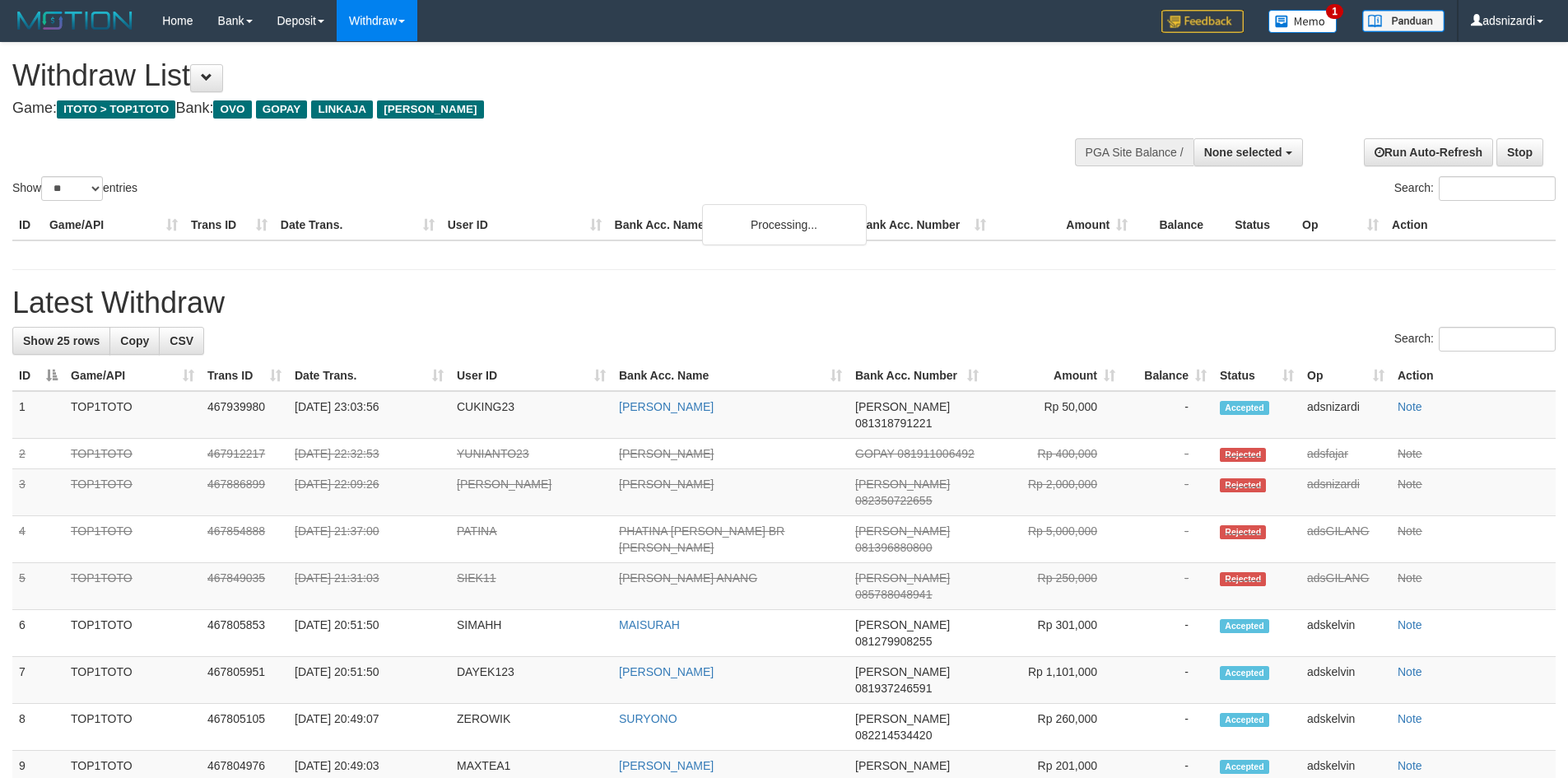
select select
select select "**"
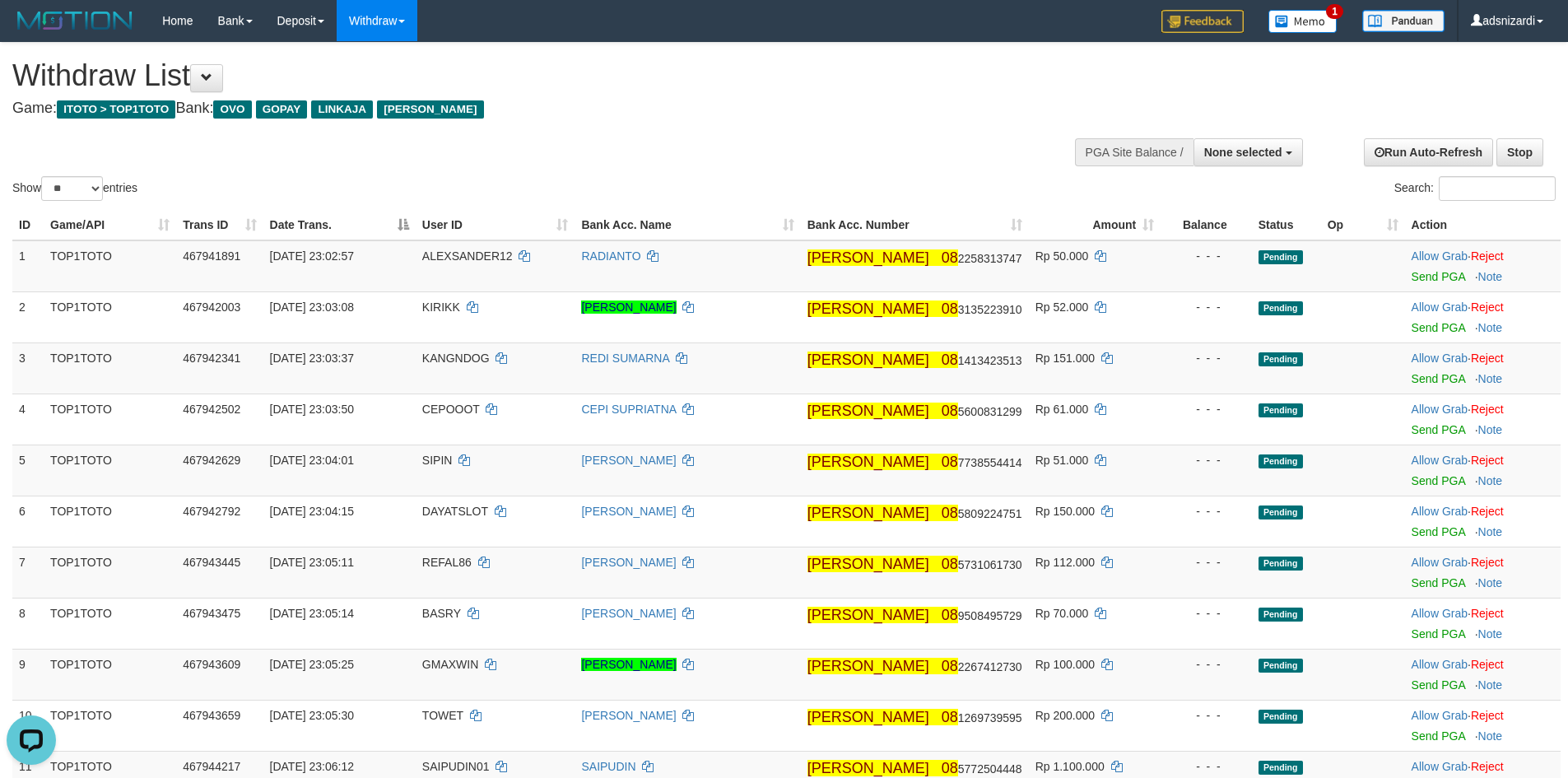
click at [622, 149] on div "Show ** ** ** *** entries Search:" at bounding box center [784, 123] width 1568 height 161
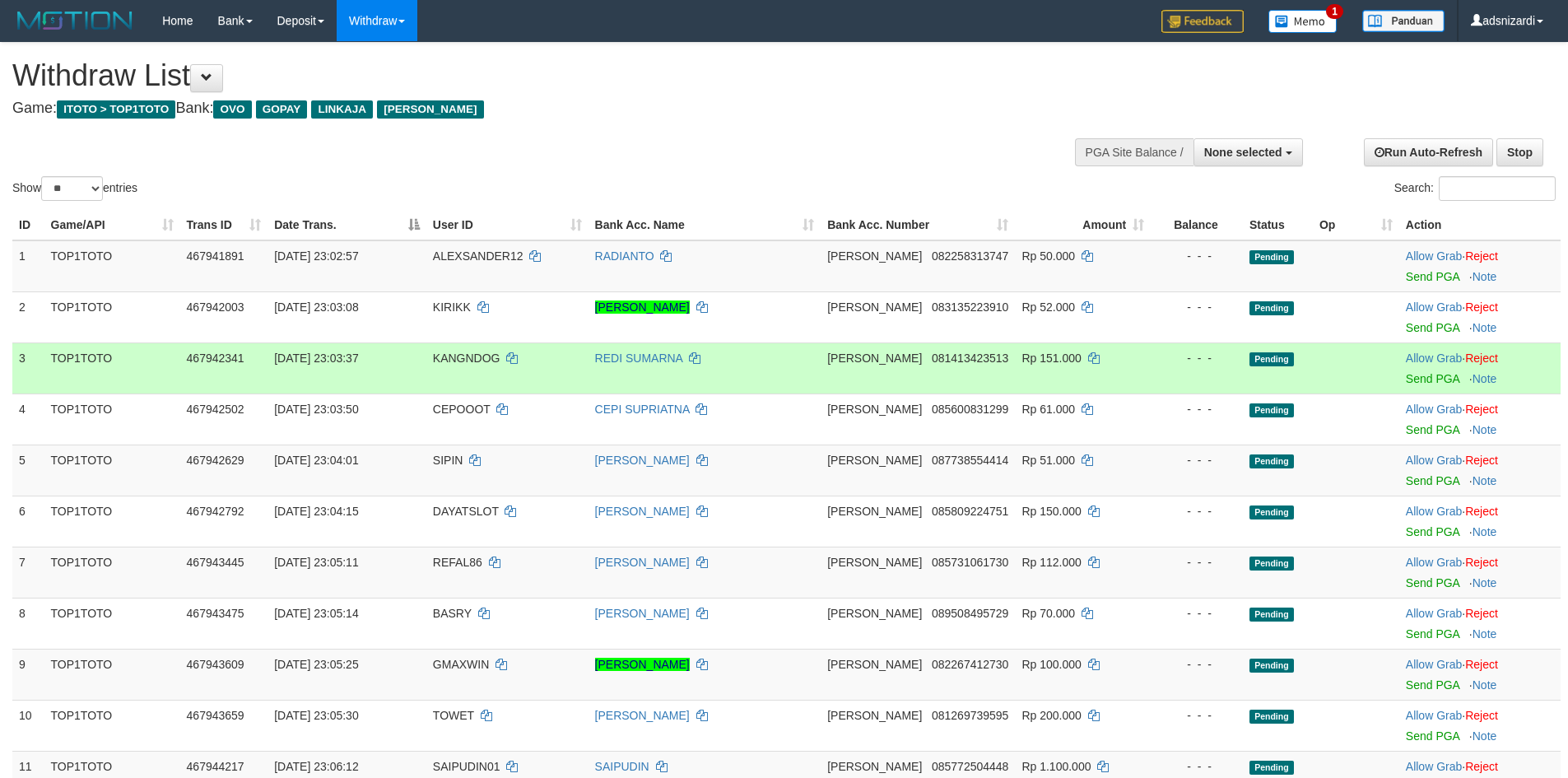
select select
select select "**"
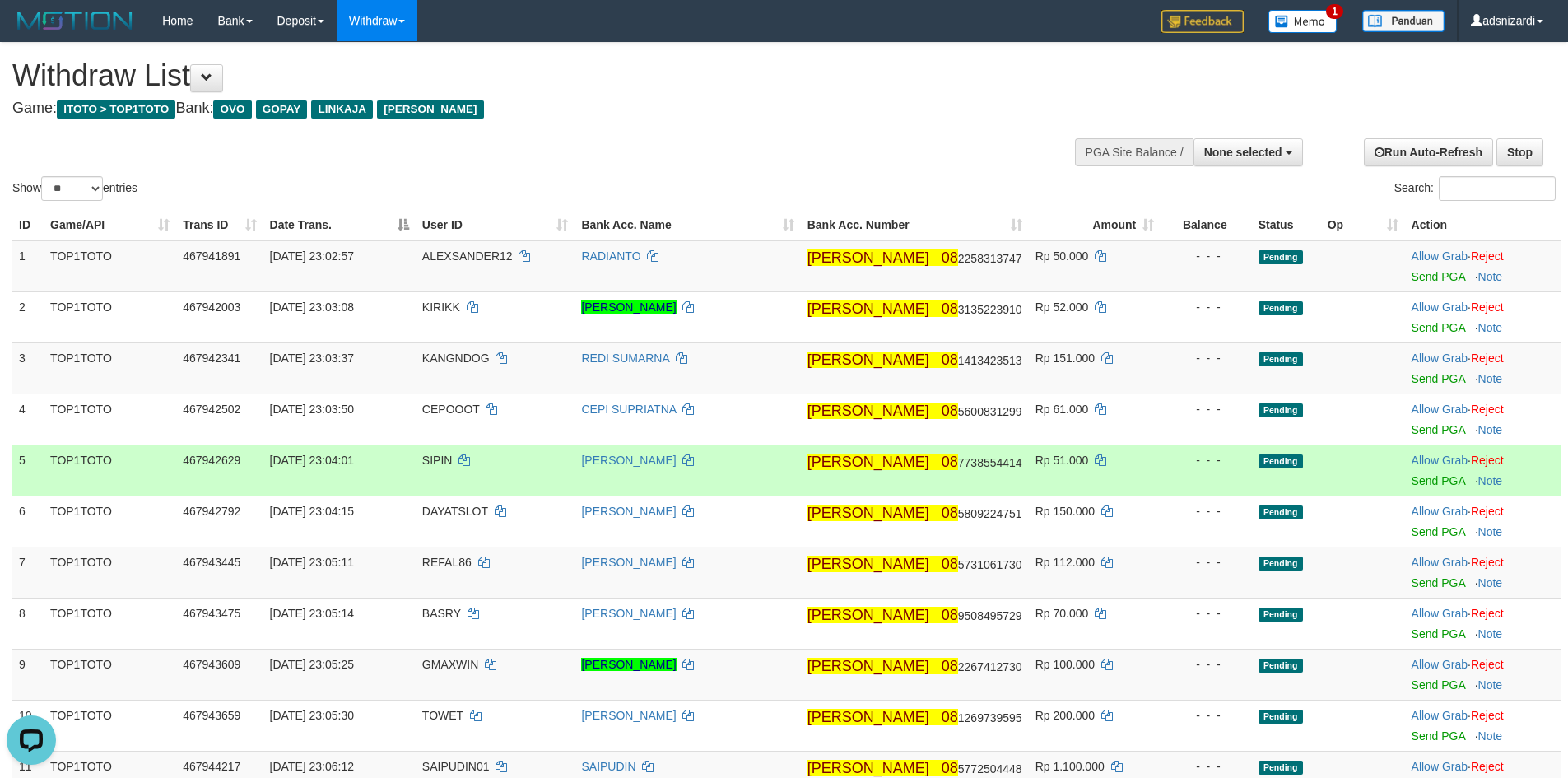
click at [1348, 469] on td at bounding box center [1363, 469] width 84 height 51
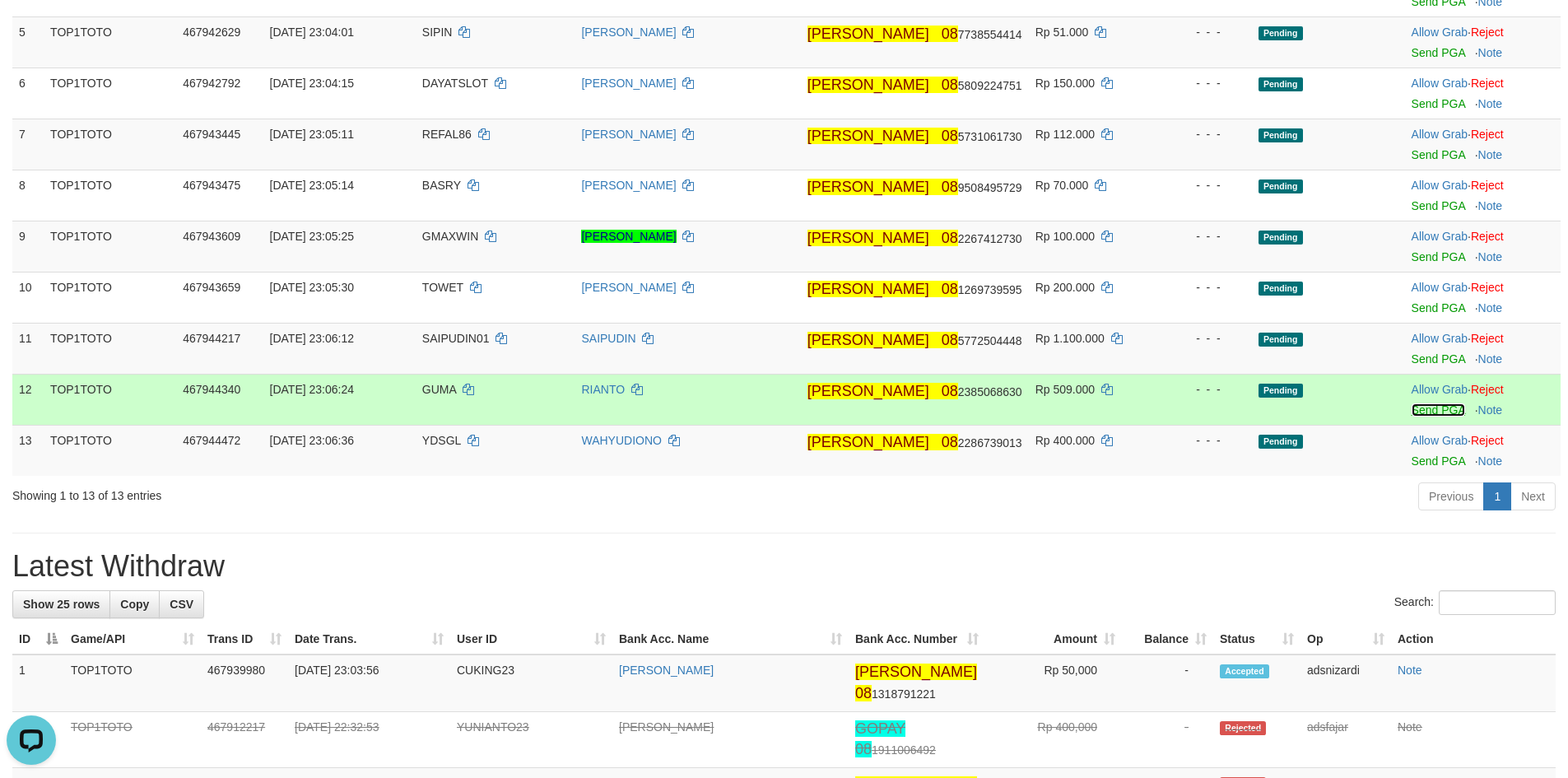
click at [1415, 408] on link "Send PGA" at bounding box center [1438, 410] width 54 height 13
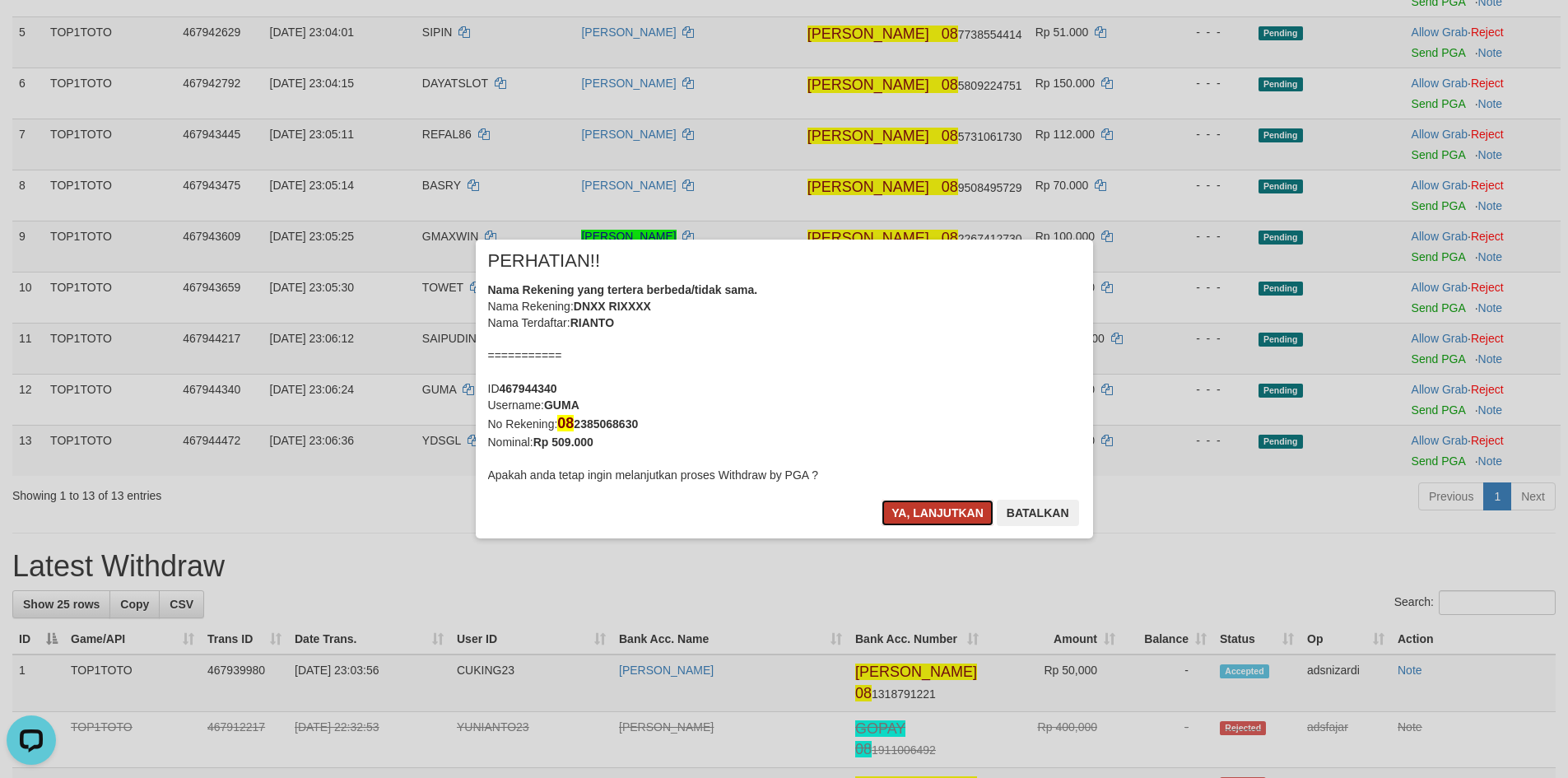
click at [936, 505] on button "Ya, lanjutkan" at bounding box center [937, 512] width 112 height 26
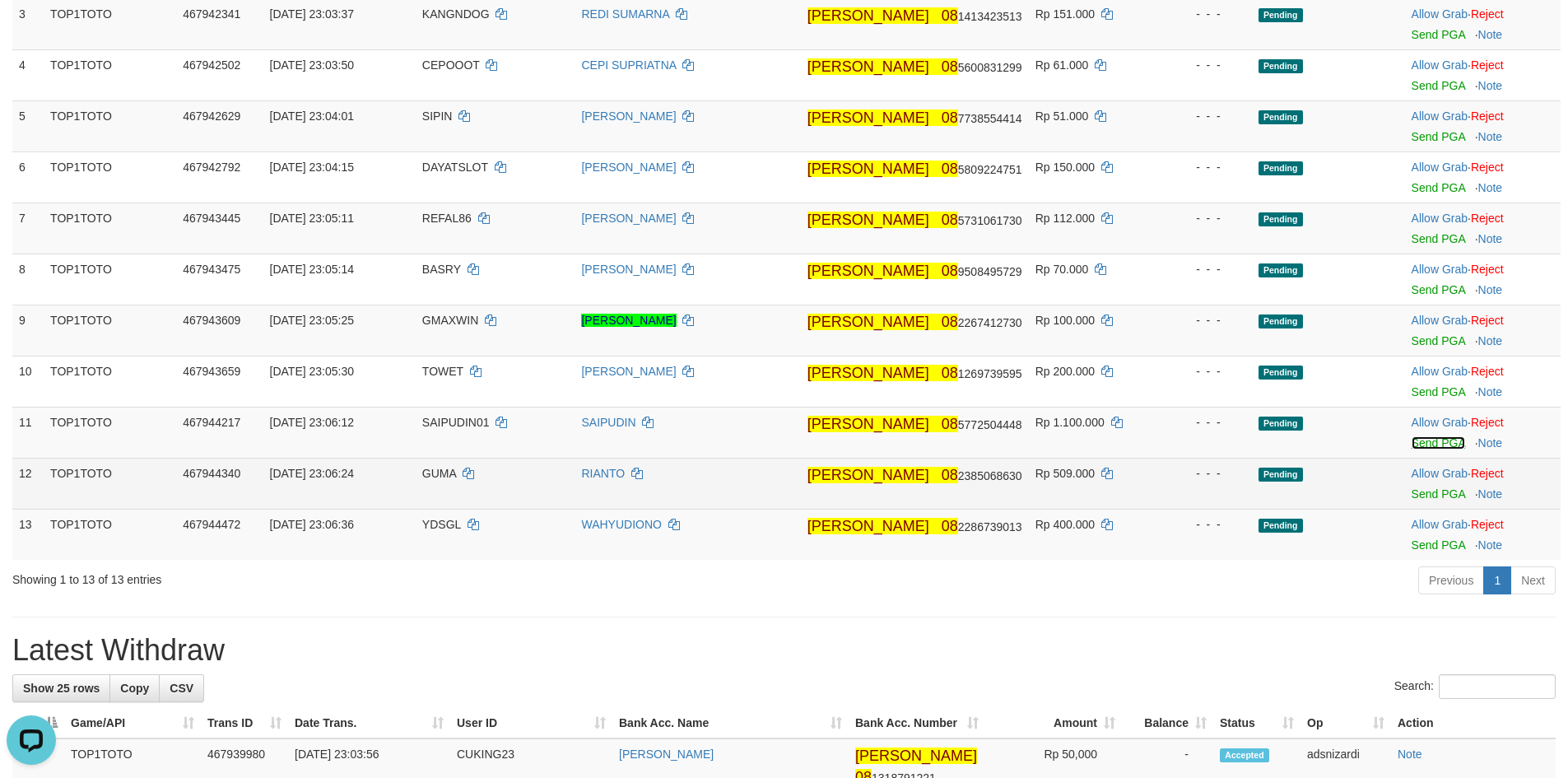
scroll to position [264, 0]
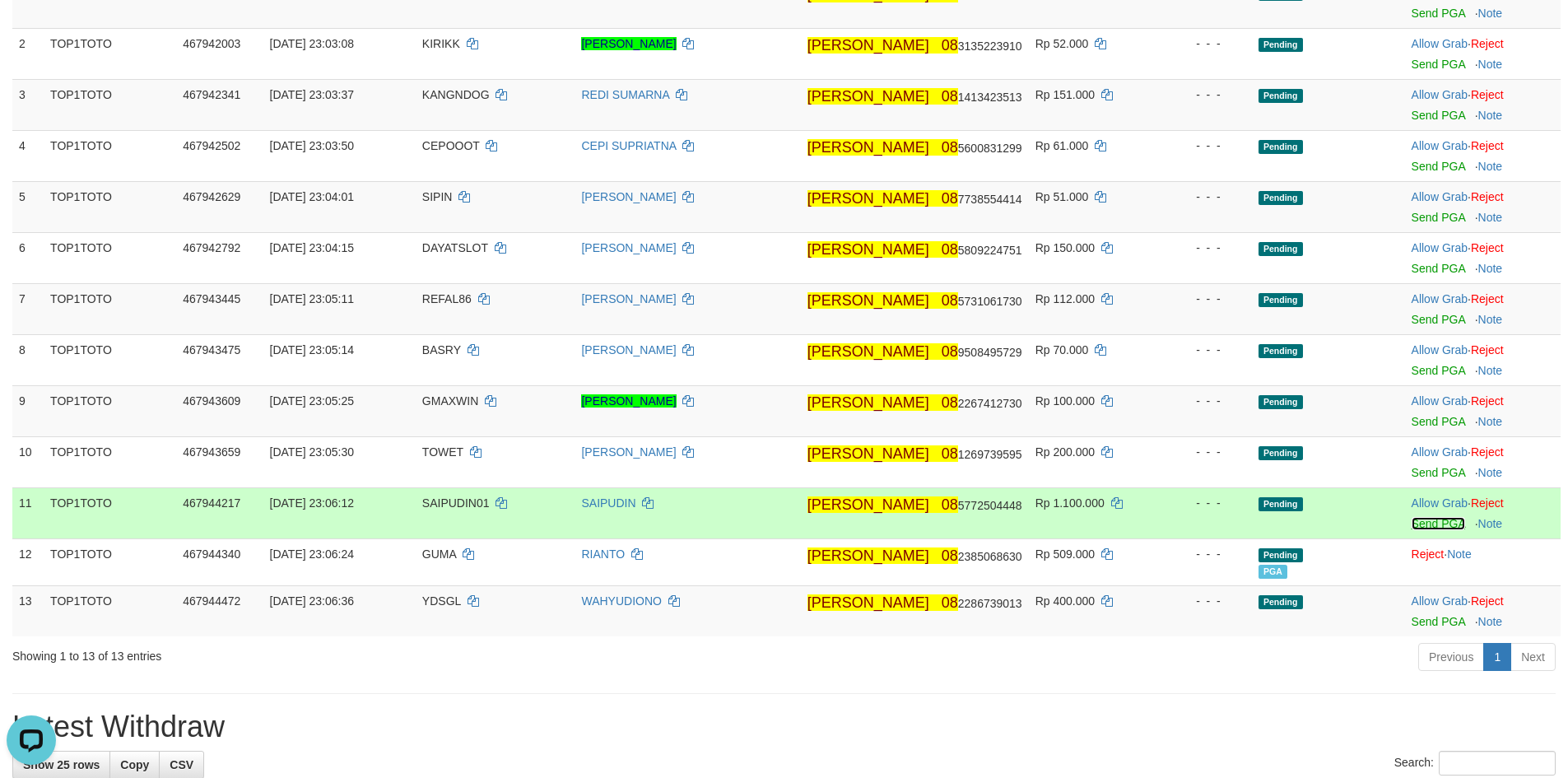
click at [1425, 525] on link "Send PGA" at bounding box center [1438, 524] width 54 height 13
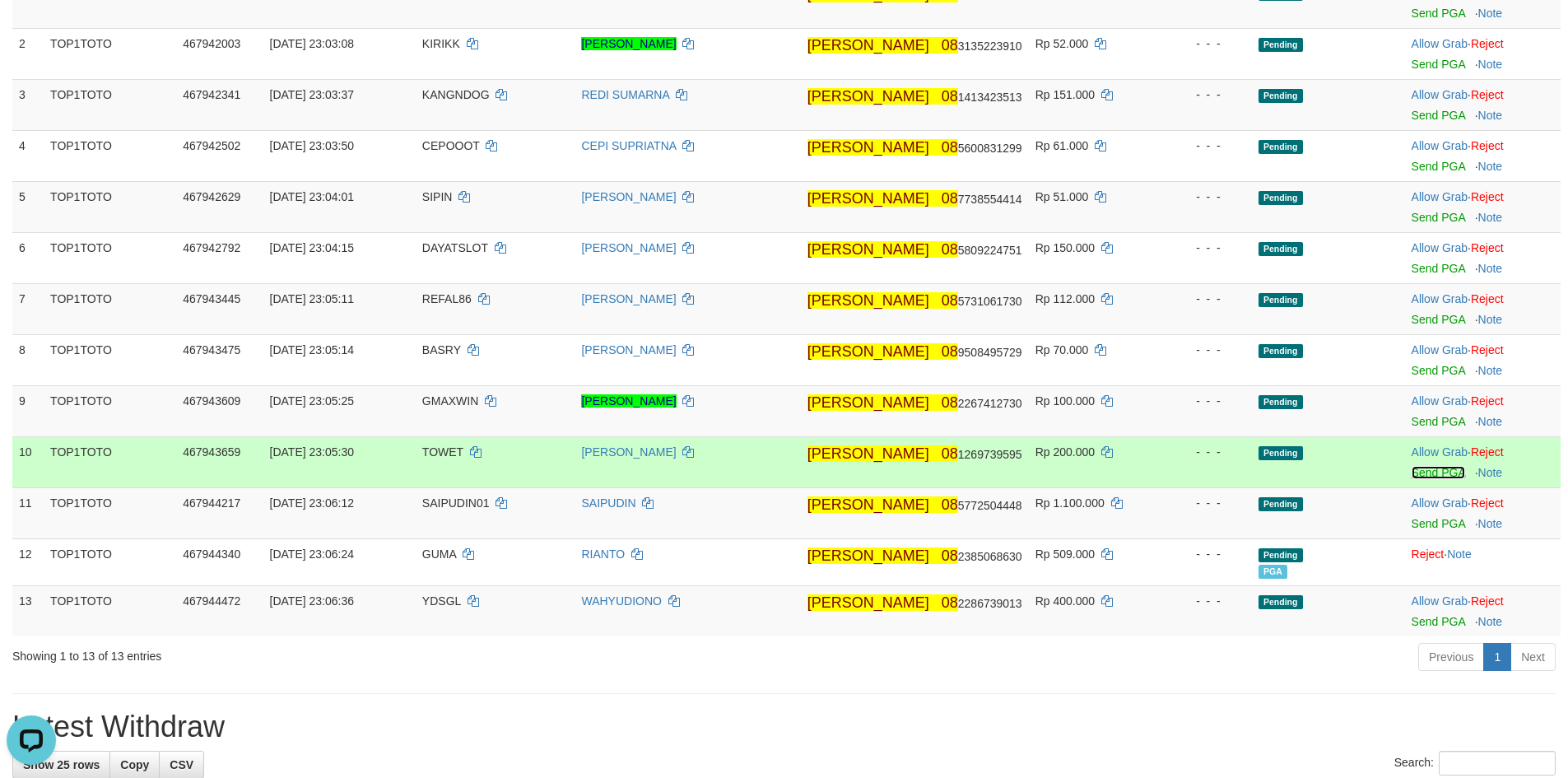
click at [1414, 470] on link "Send PGA" at bounding box center [1438, 473] width 54 height 13
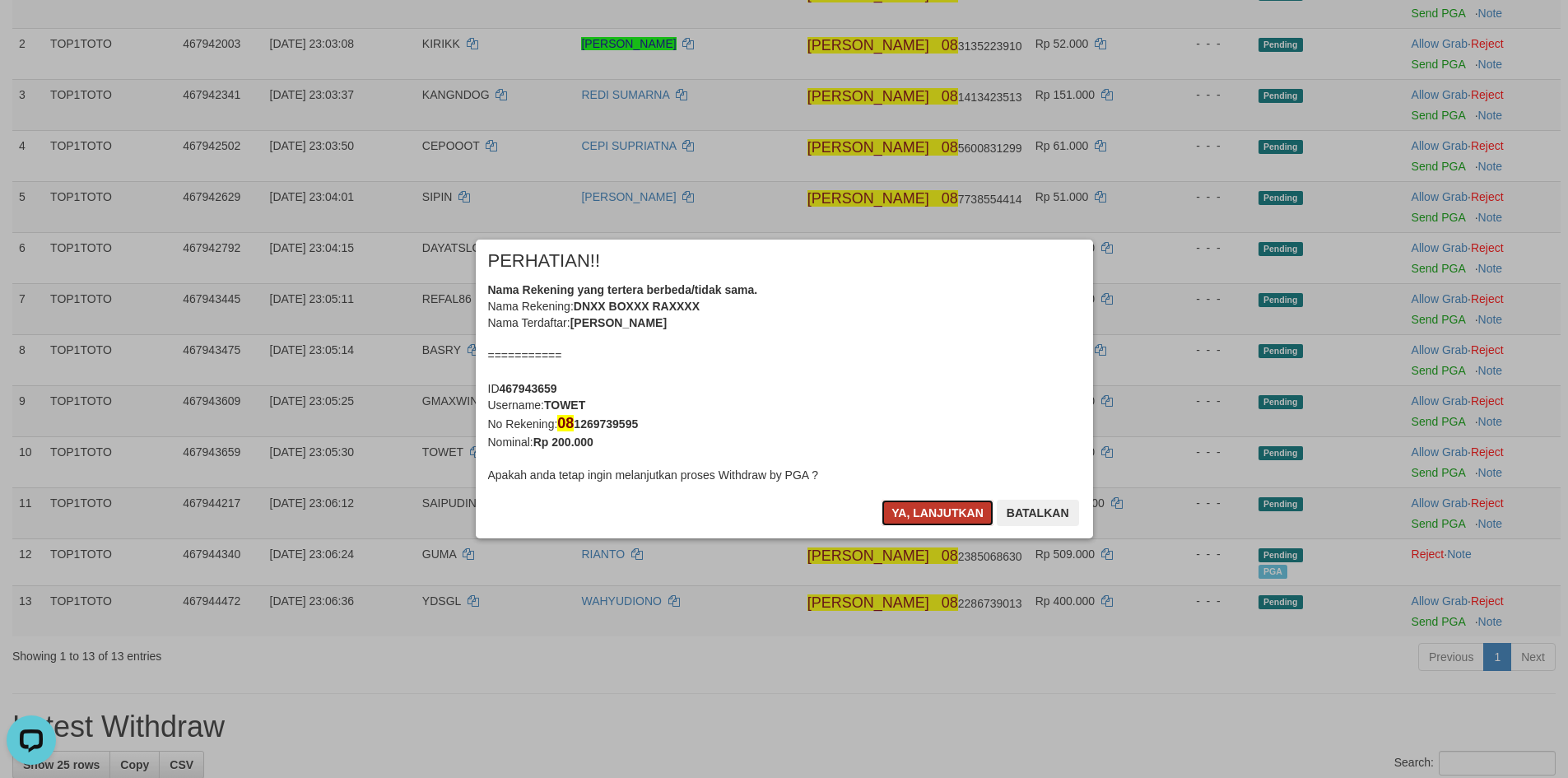
click at [926, 513] on button "Ya, lanjutkan" at bounding box center [937, 512] width 112 height 26
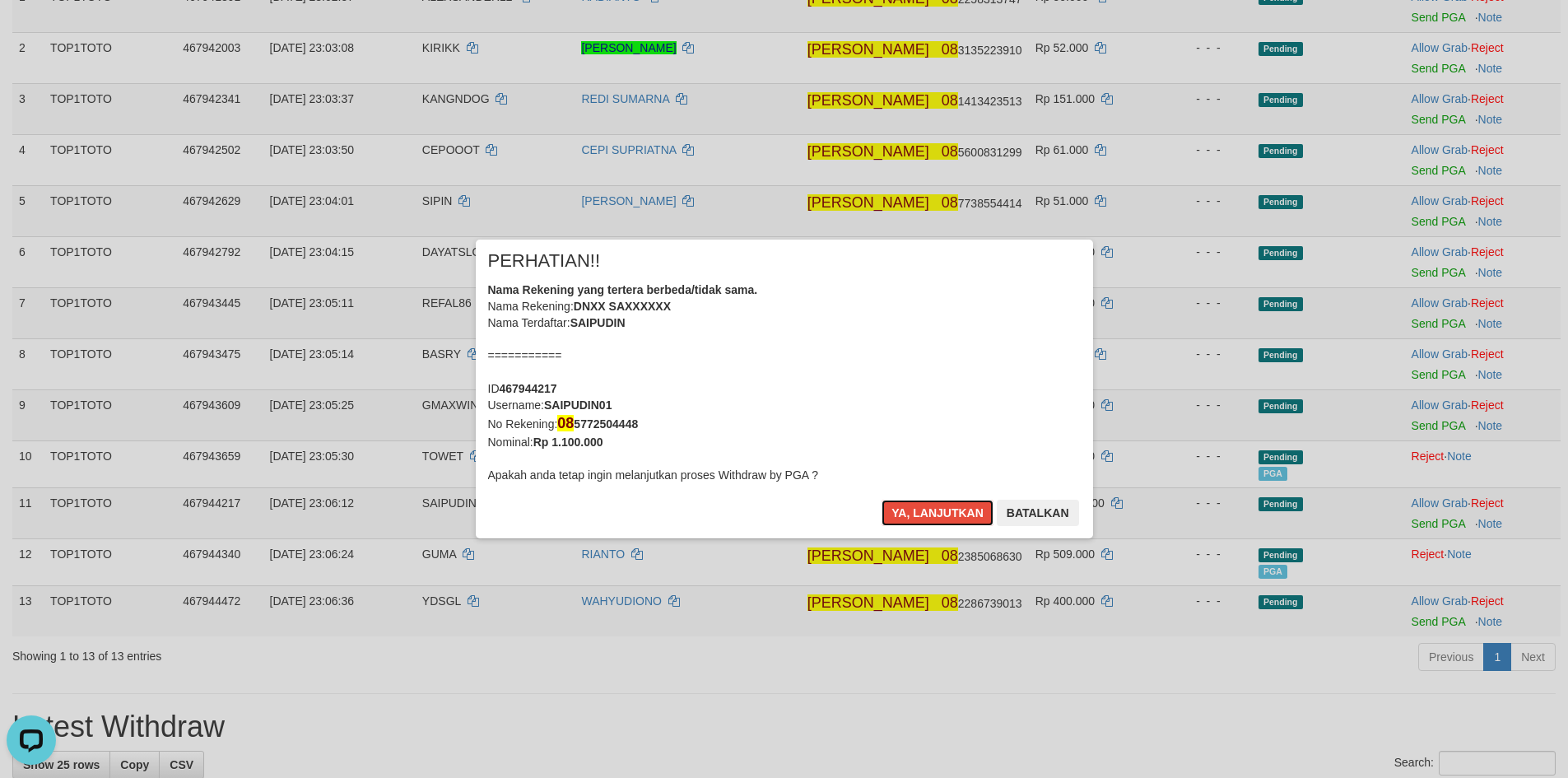
click at [926, 513] on button "Ya, lanjutkan" at bounding box center [937, 512] width 112 height 26
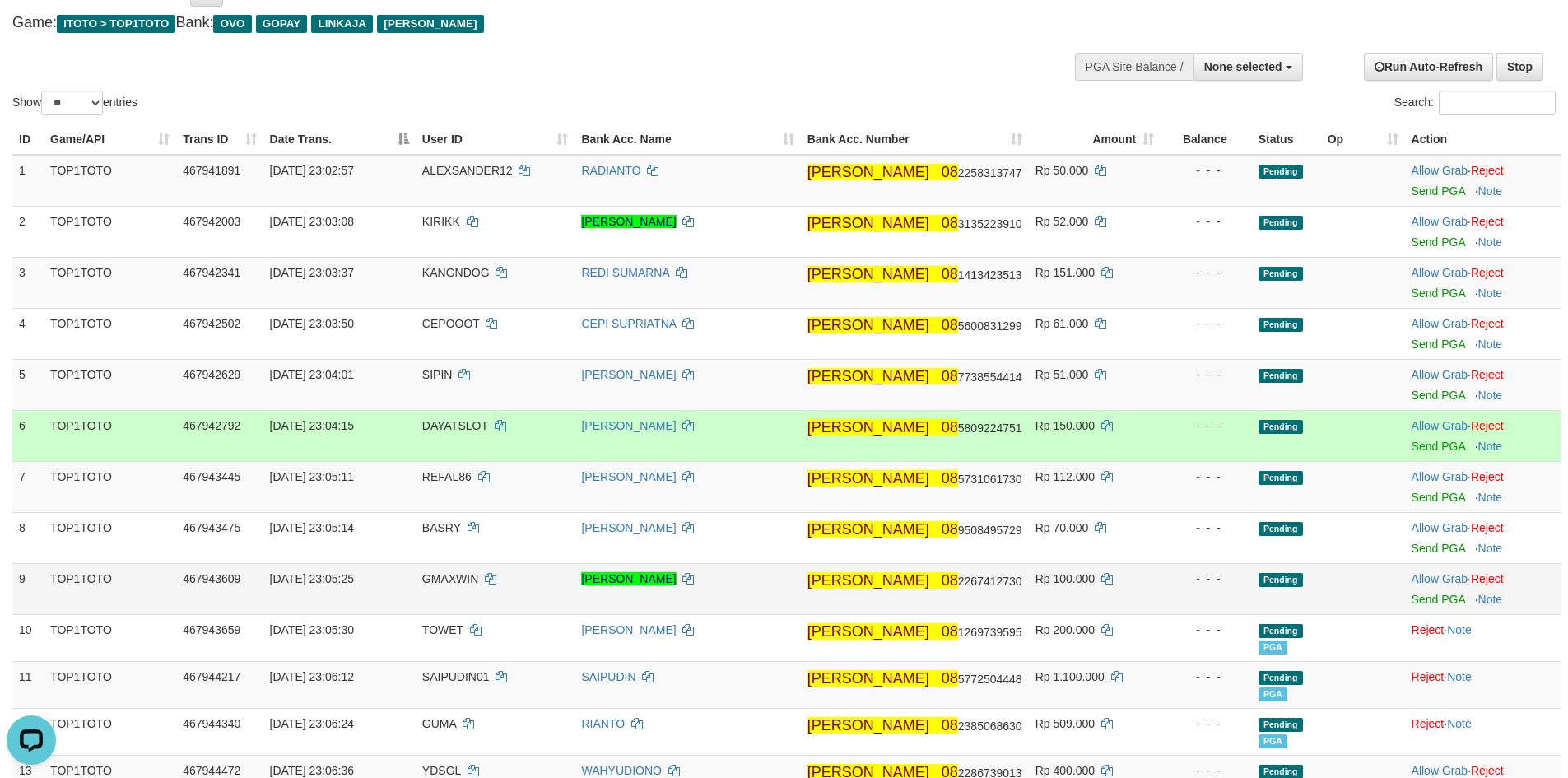
scroll to position [164, 0]
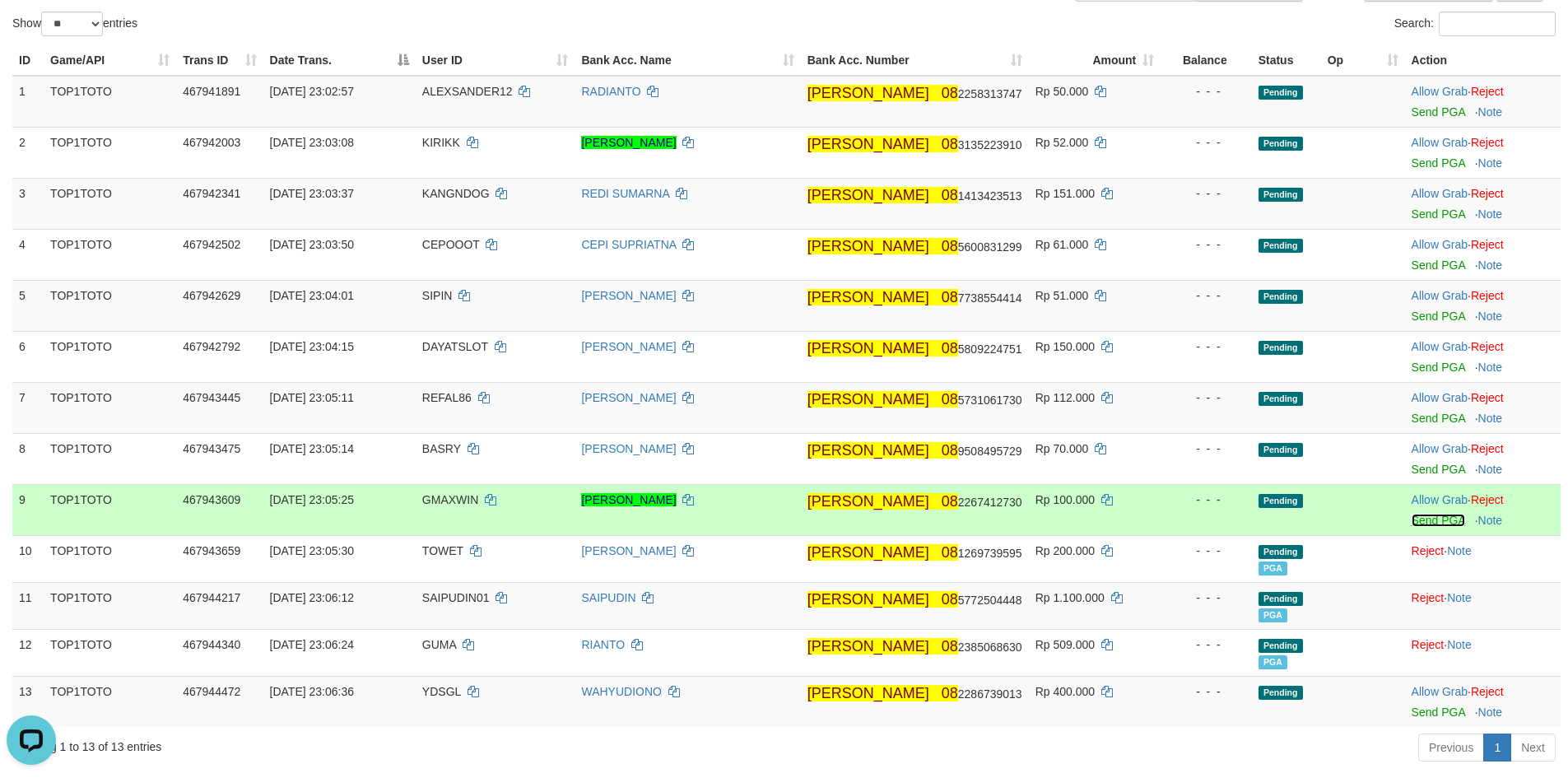
click at [1426, 520] on link "Send PGA" at bounding box center [1438, 520] width 54 height 13
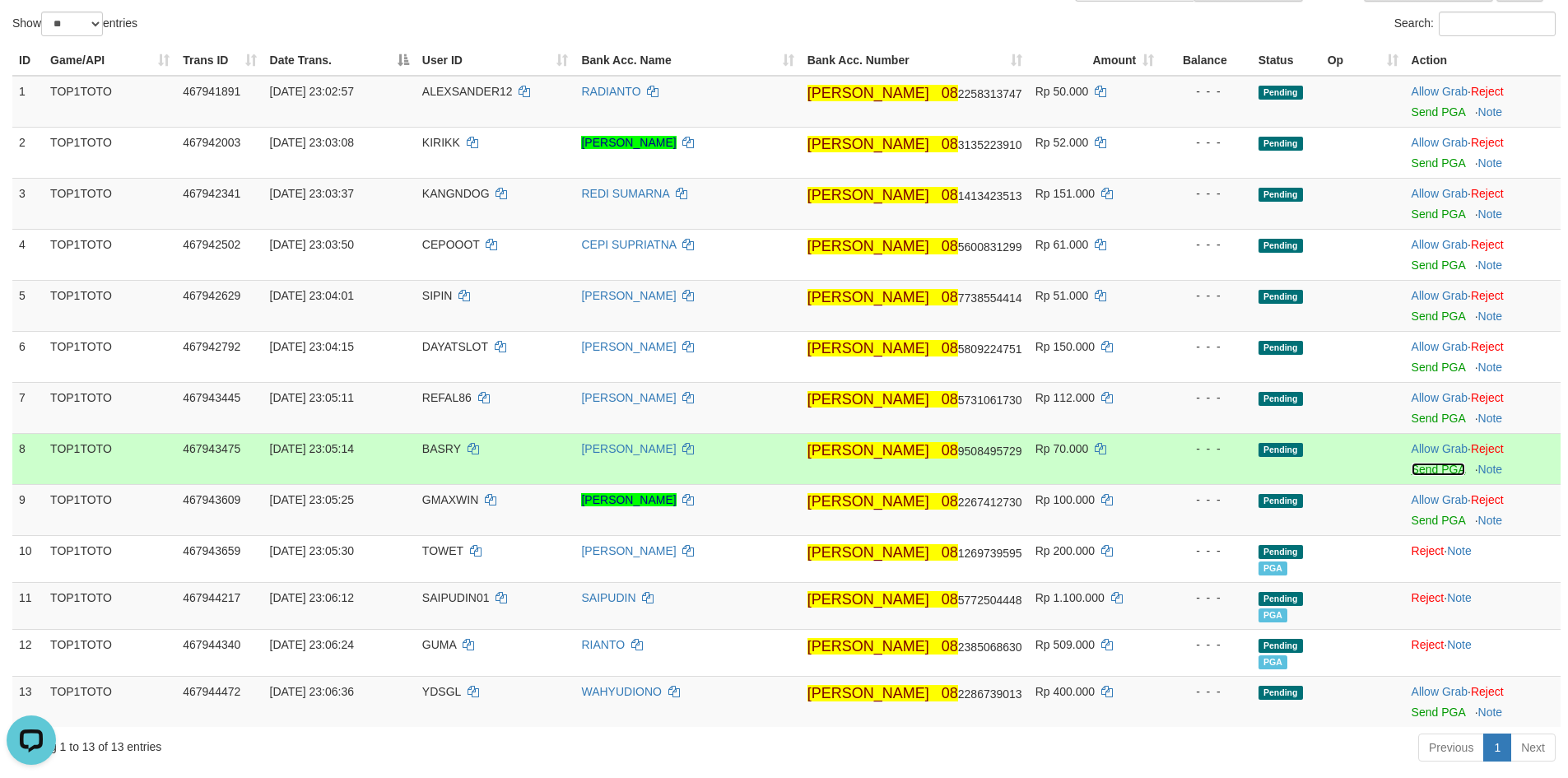
click at [1420, 467] on link "Send PGA" at bounding box center [1438, 469] width 54 height 13
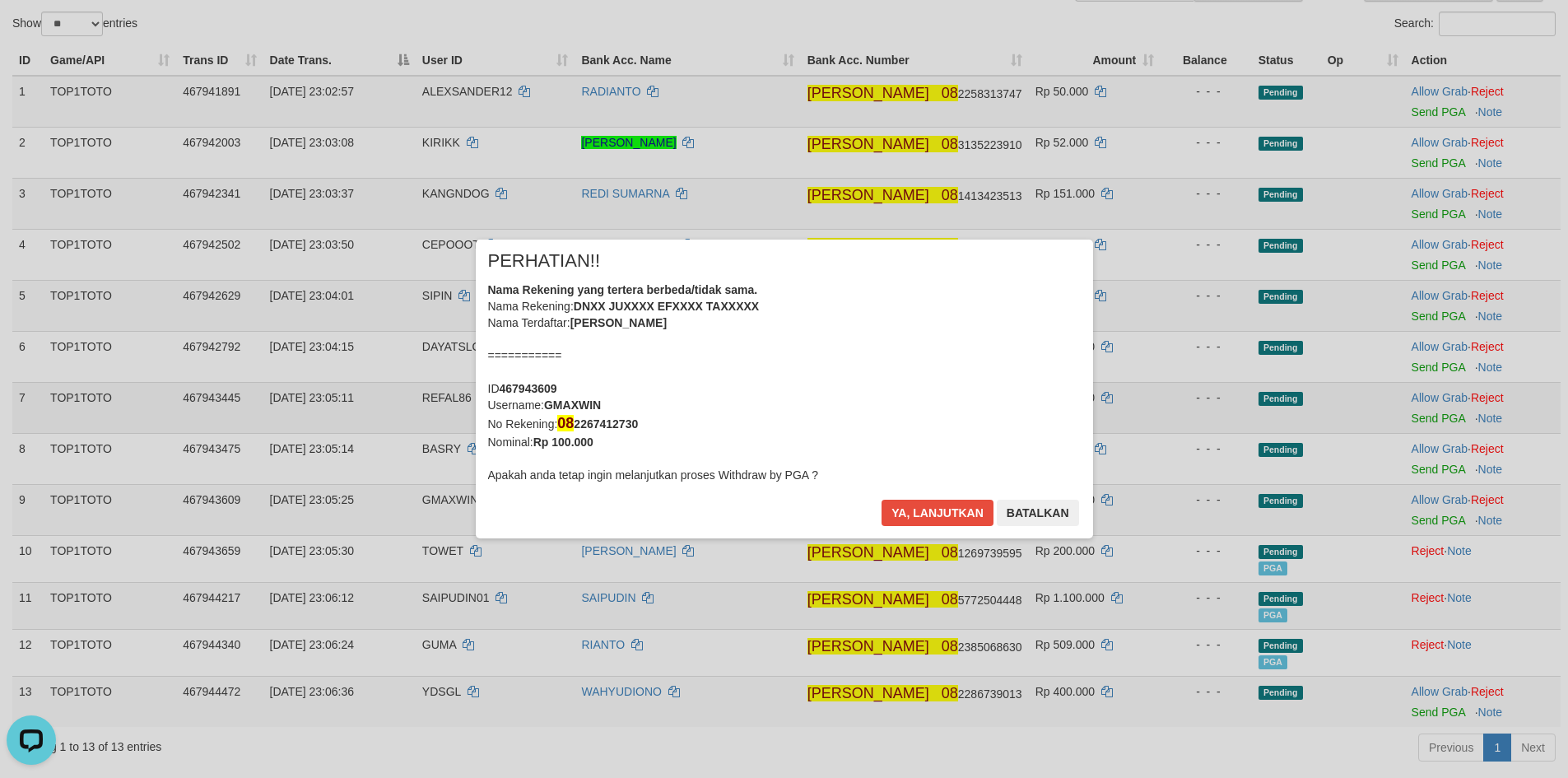
click at [1105, 427] on div "× PERHATIAN!! Nama Rekening yang tertera berbeda/tidak sama. Nama Rekening: DNX…" at bounding box center [784, 389] width 642 height 300
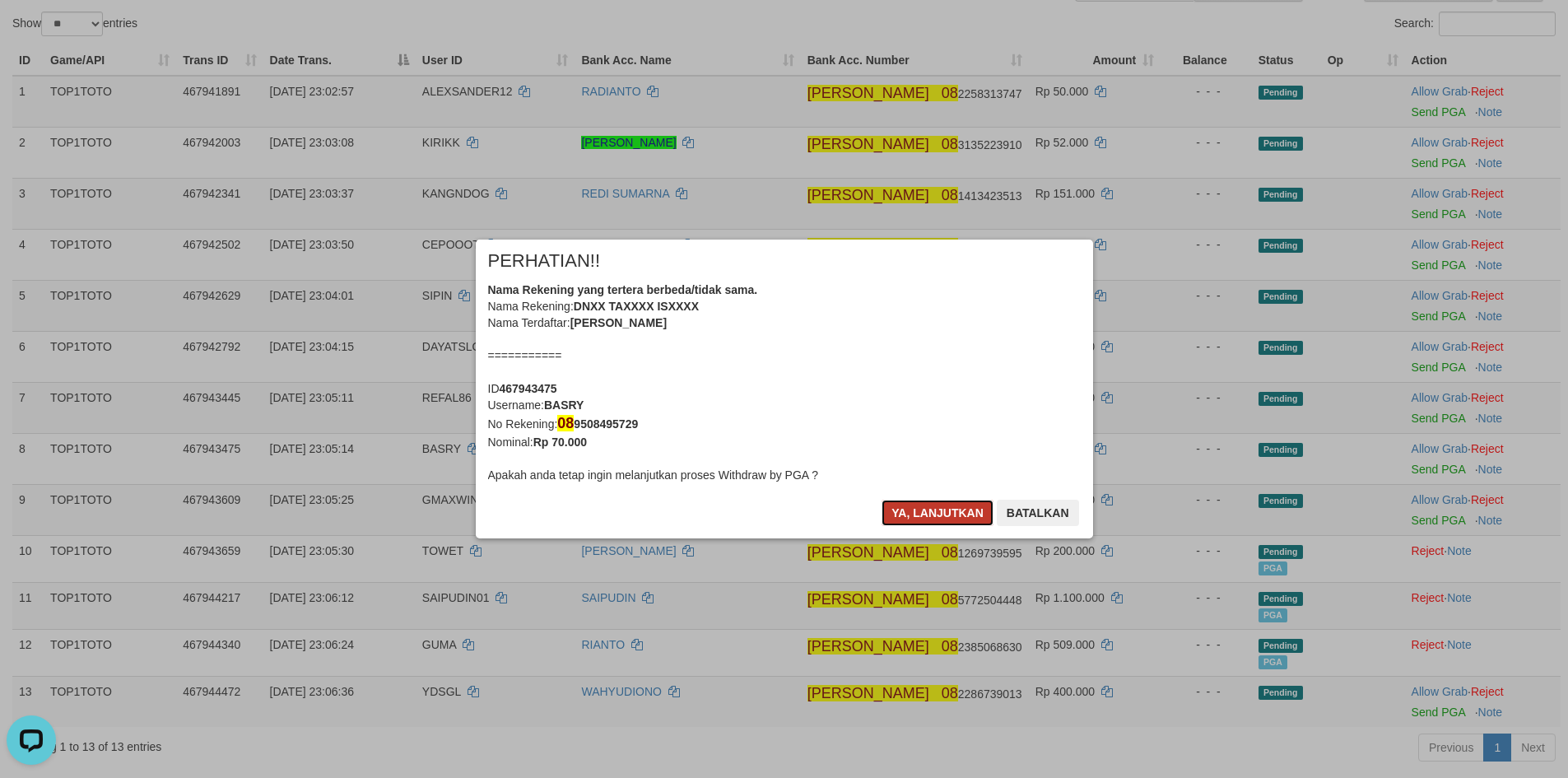
click at [955, 514] on button "Ya, lanjutkan" at bounding box center [937, 512] width 112 height 26
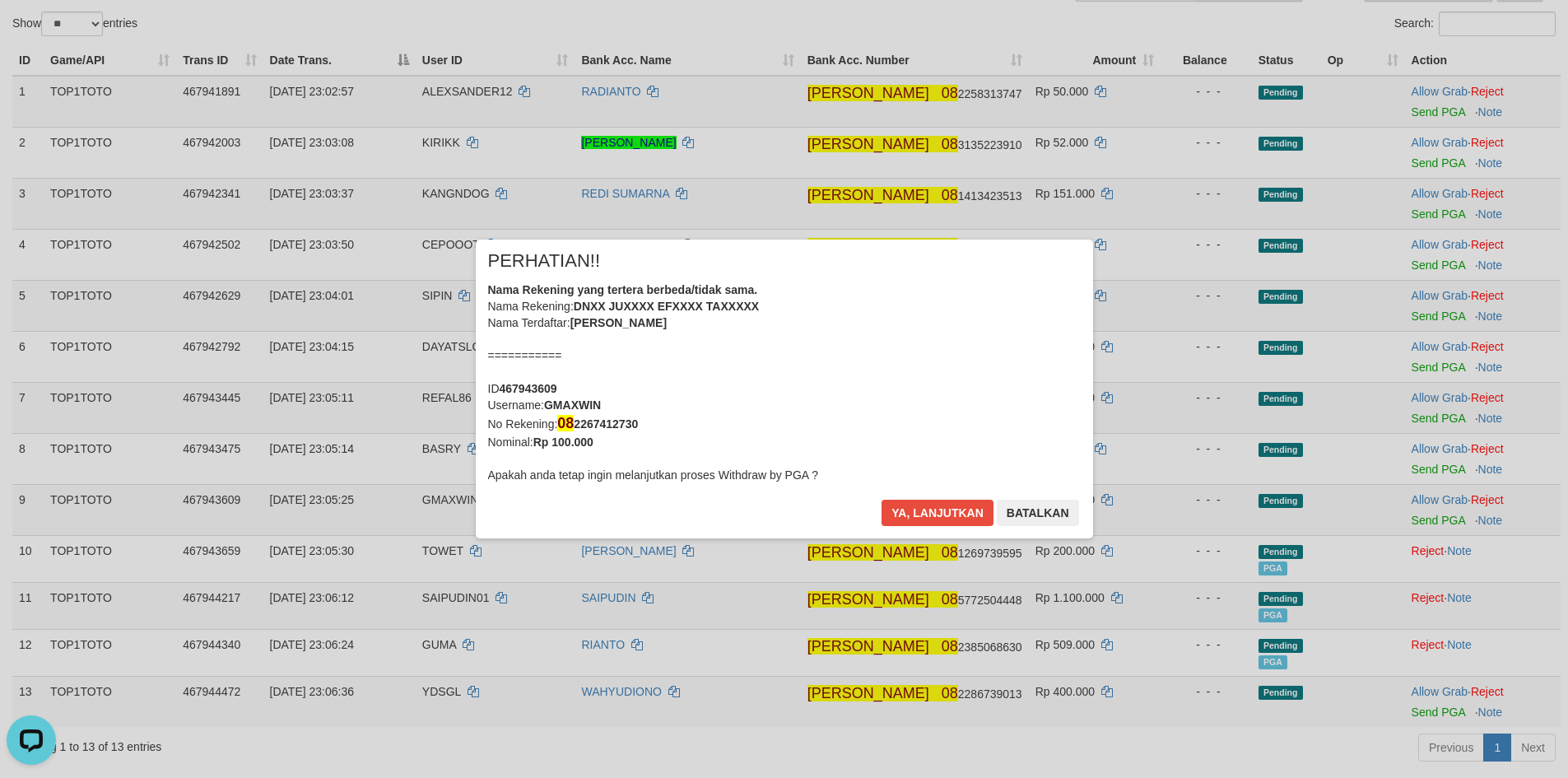
scroll to position [160, 0]
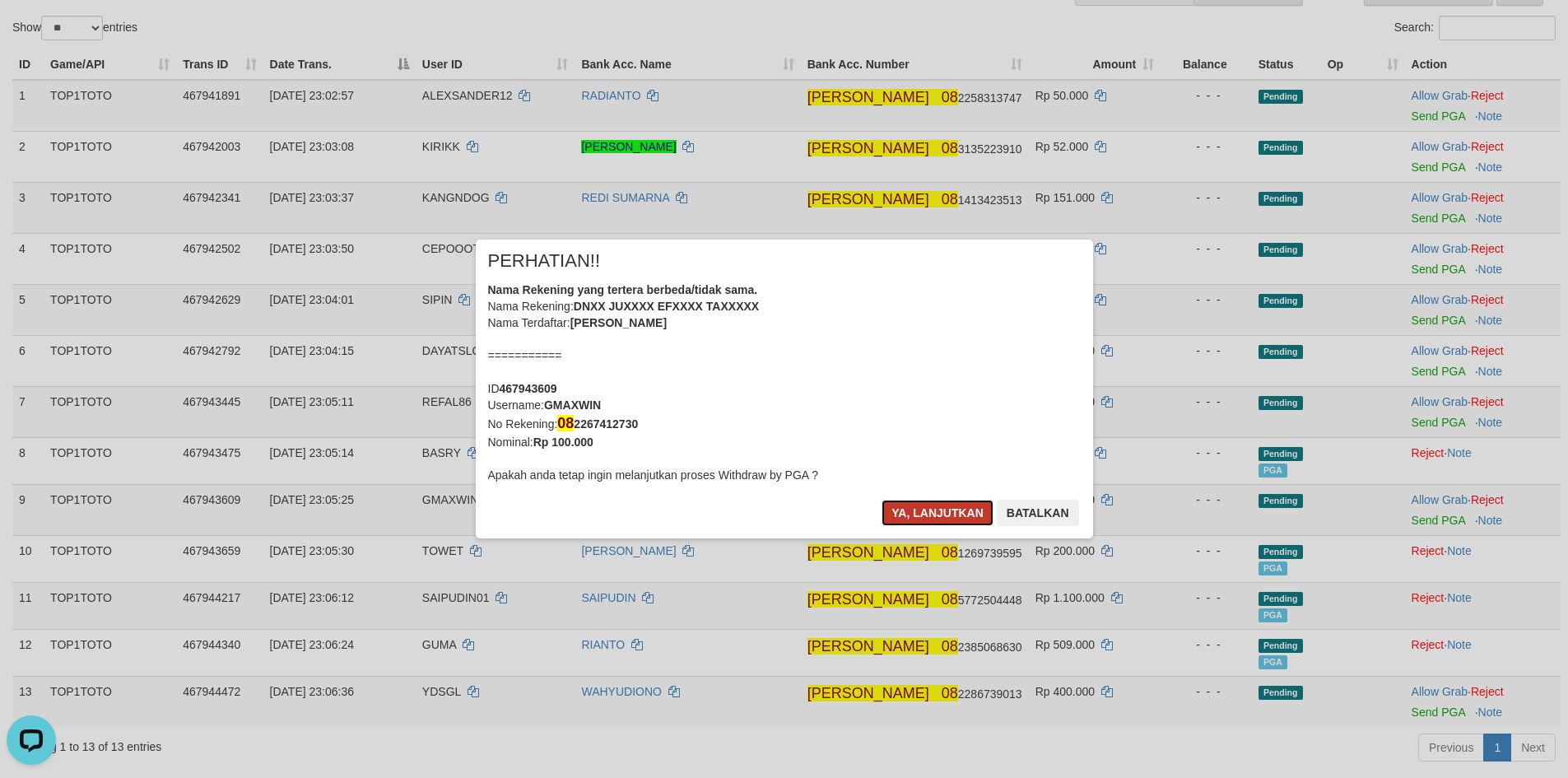
click at [956, 514] on button "Ya, lanjutkan" at bounding box center [937, 512] width 112 height 26
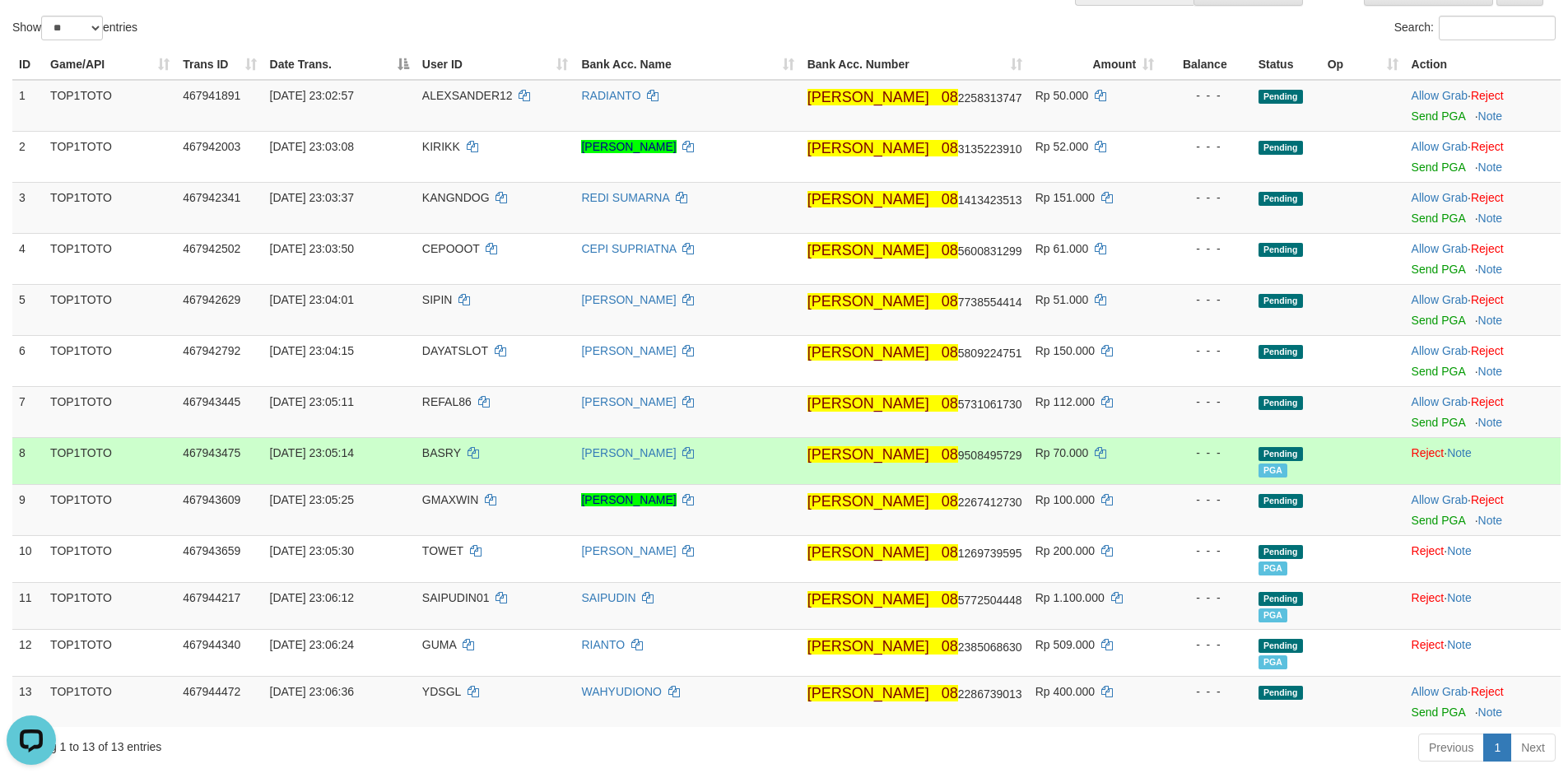
scroll to position [0, 0]
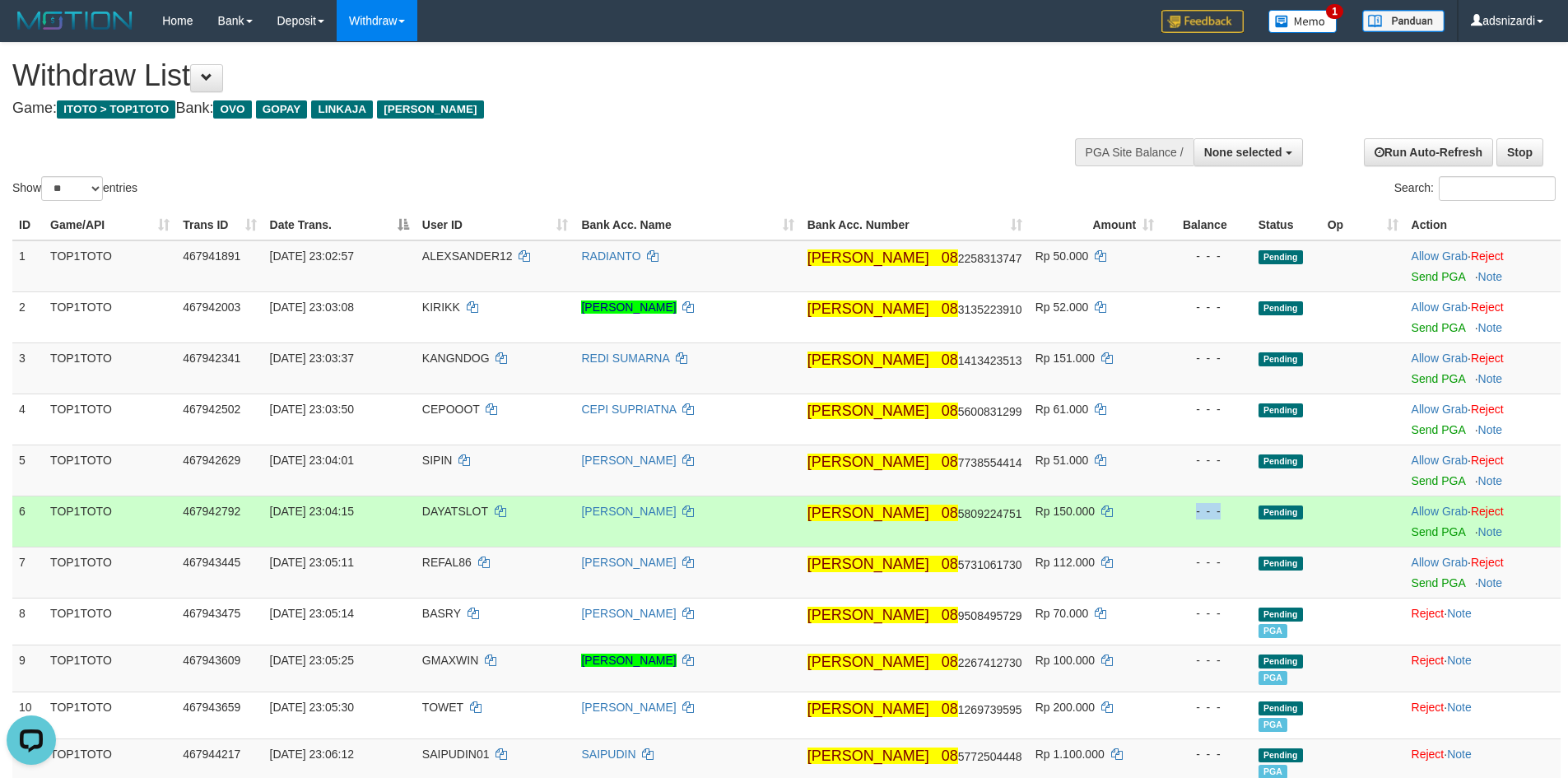
drag, startPoint x: 1188, startPoint y: 510, endPoint x: 1157, endPoint y: 509, distance: 31.0
click at [1168, 512] on div "- - -" at bounding box center [1205, 511] width 77 height 17
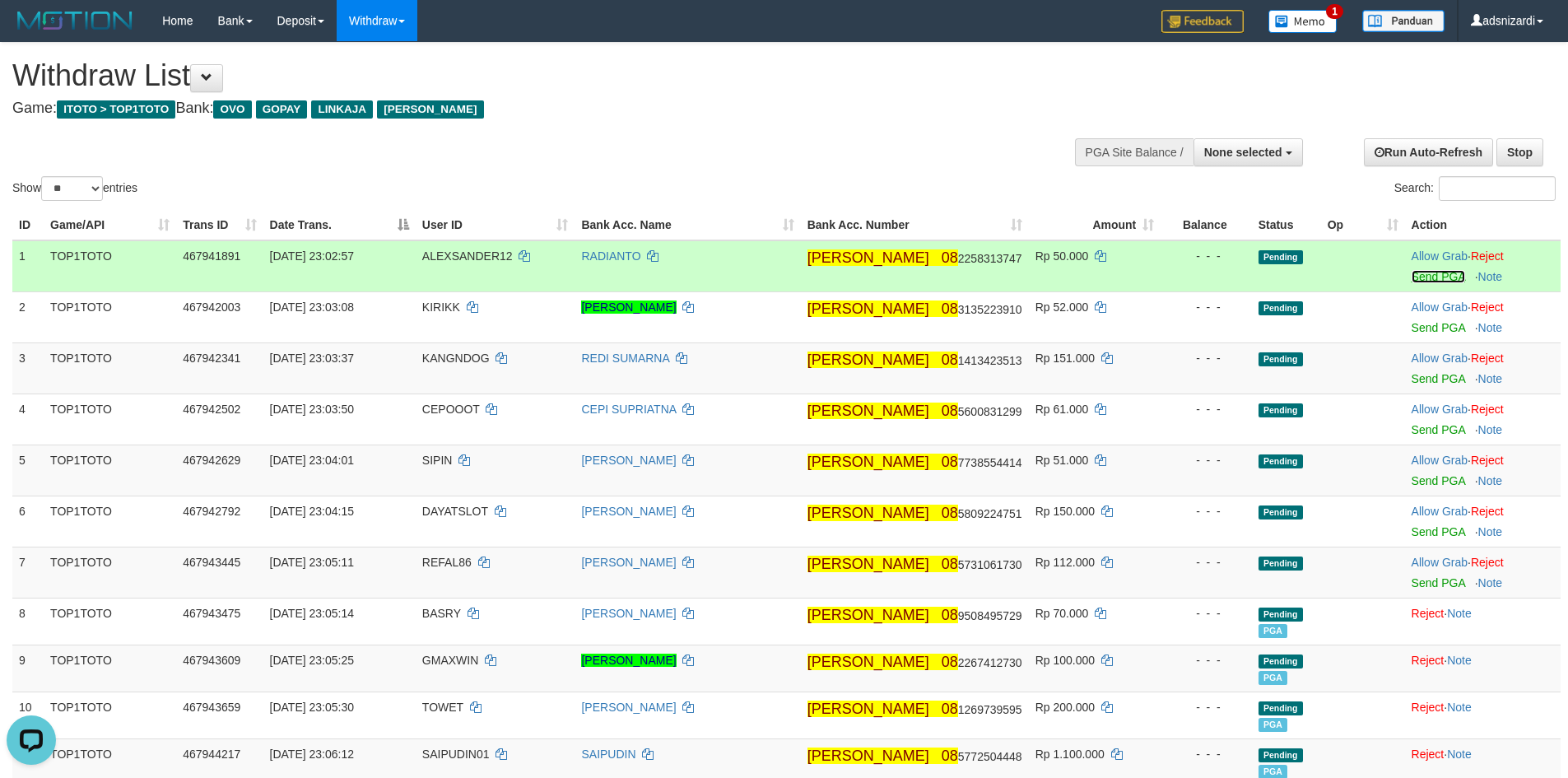
click at [1430, 275] on link "Send PGA" at bounding box center [1438, 277] width 54 height 13
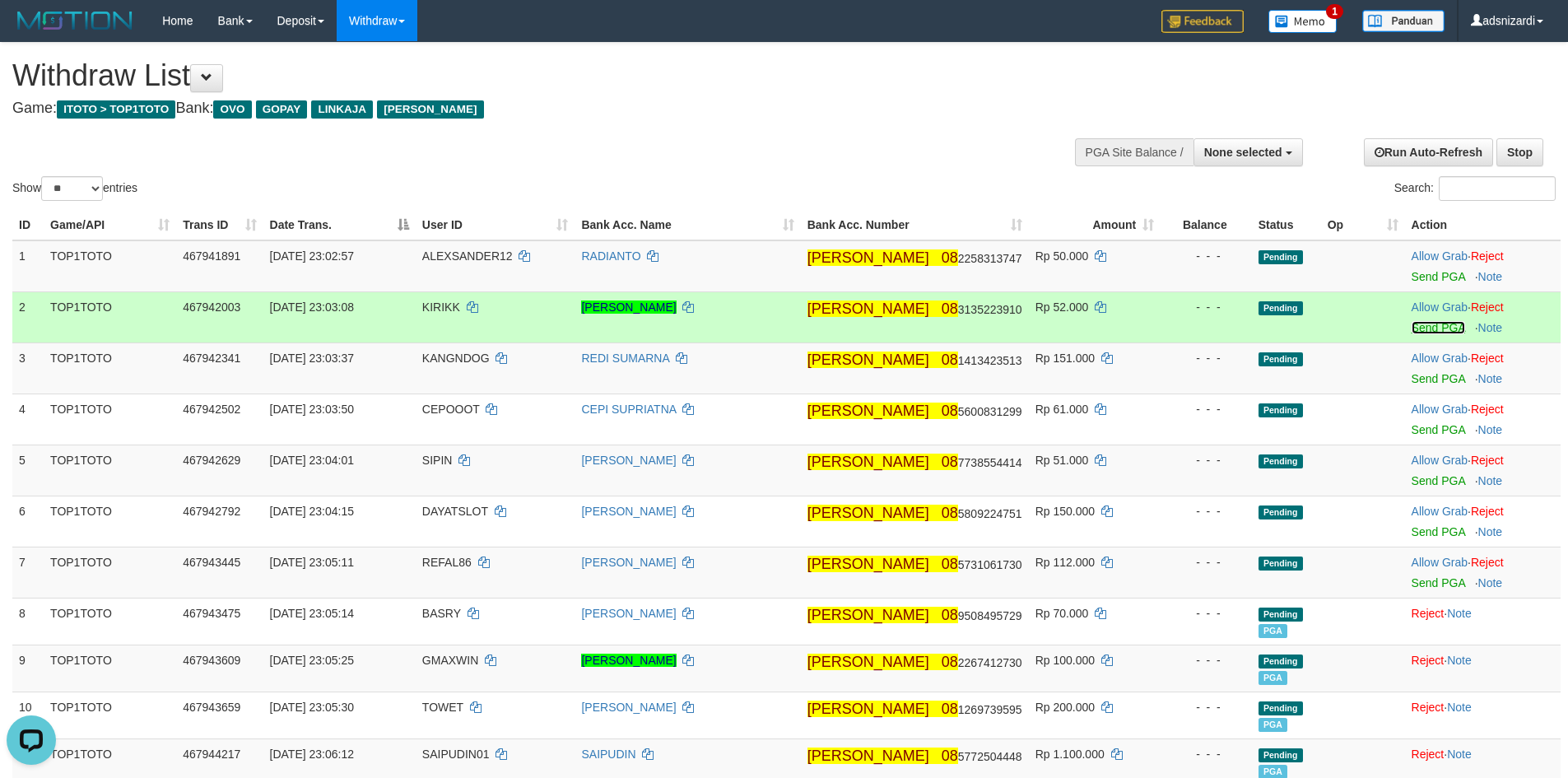
click at [1419, 332] on link "Send PGA" at bounding box center [1438, 327] width 54 height 13
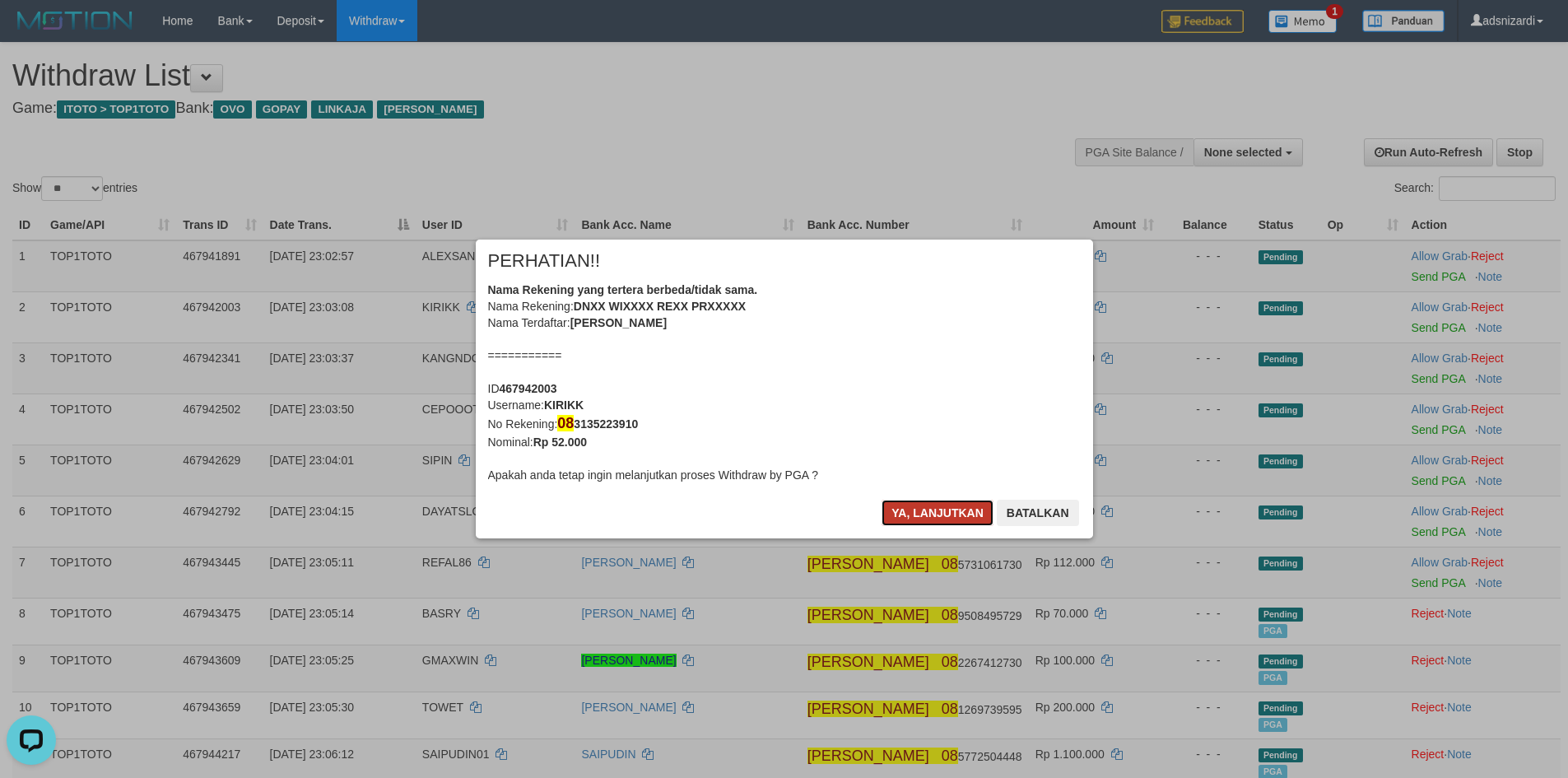
click at [941, 506] on button "Ya, lanjutkan" at bounding box center [937, 512] width 112 height 26
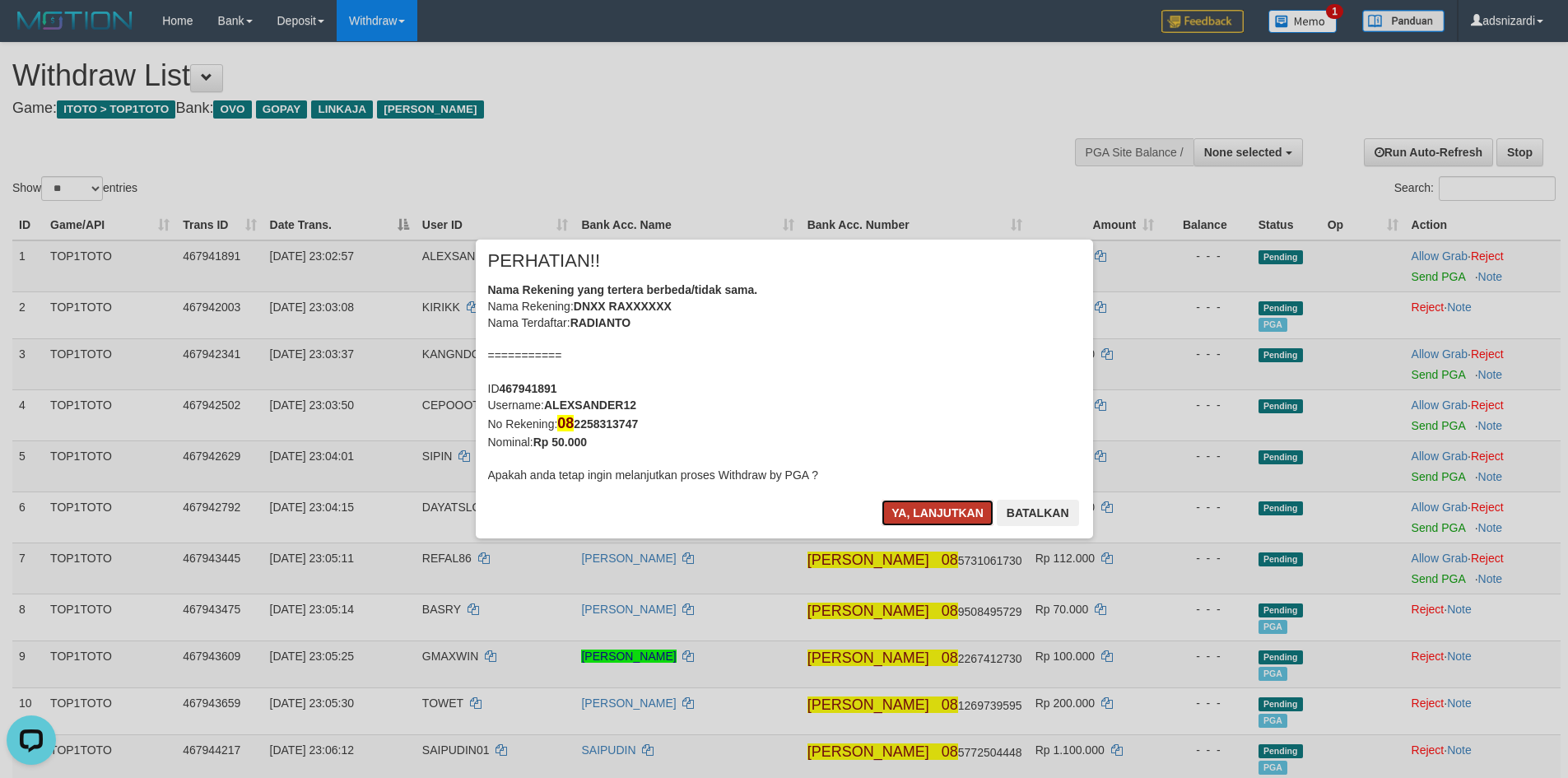
click at [938, 511] on button "Ya, lanjutkan" at bounding box center [937, 512] width 112 height 26
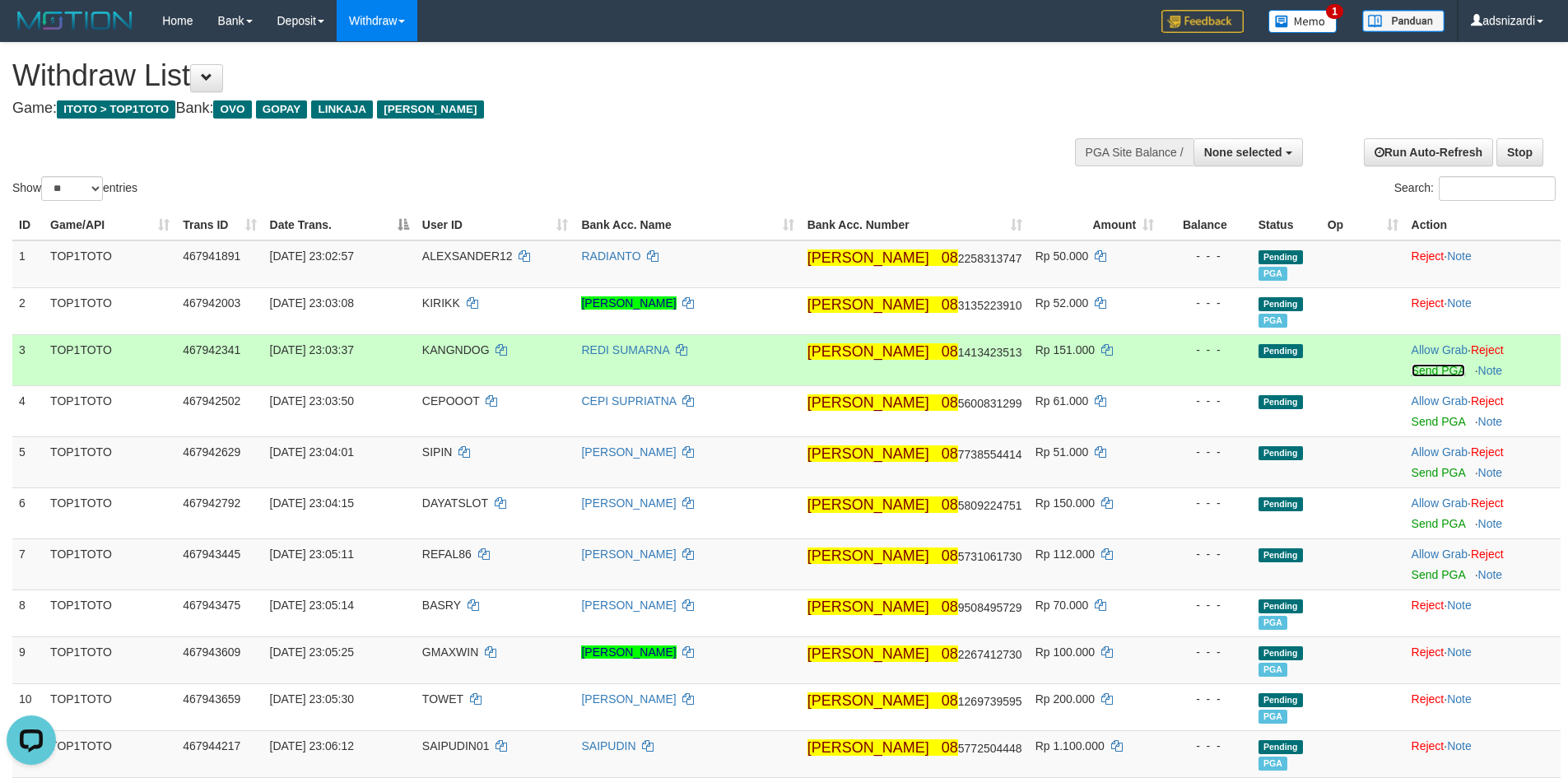
click at [1411, 372] on link "Send PGA" at bounding box center [1438, 370] width 54 height 13
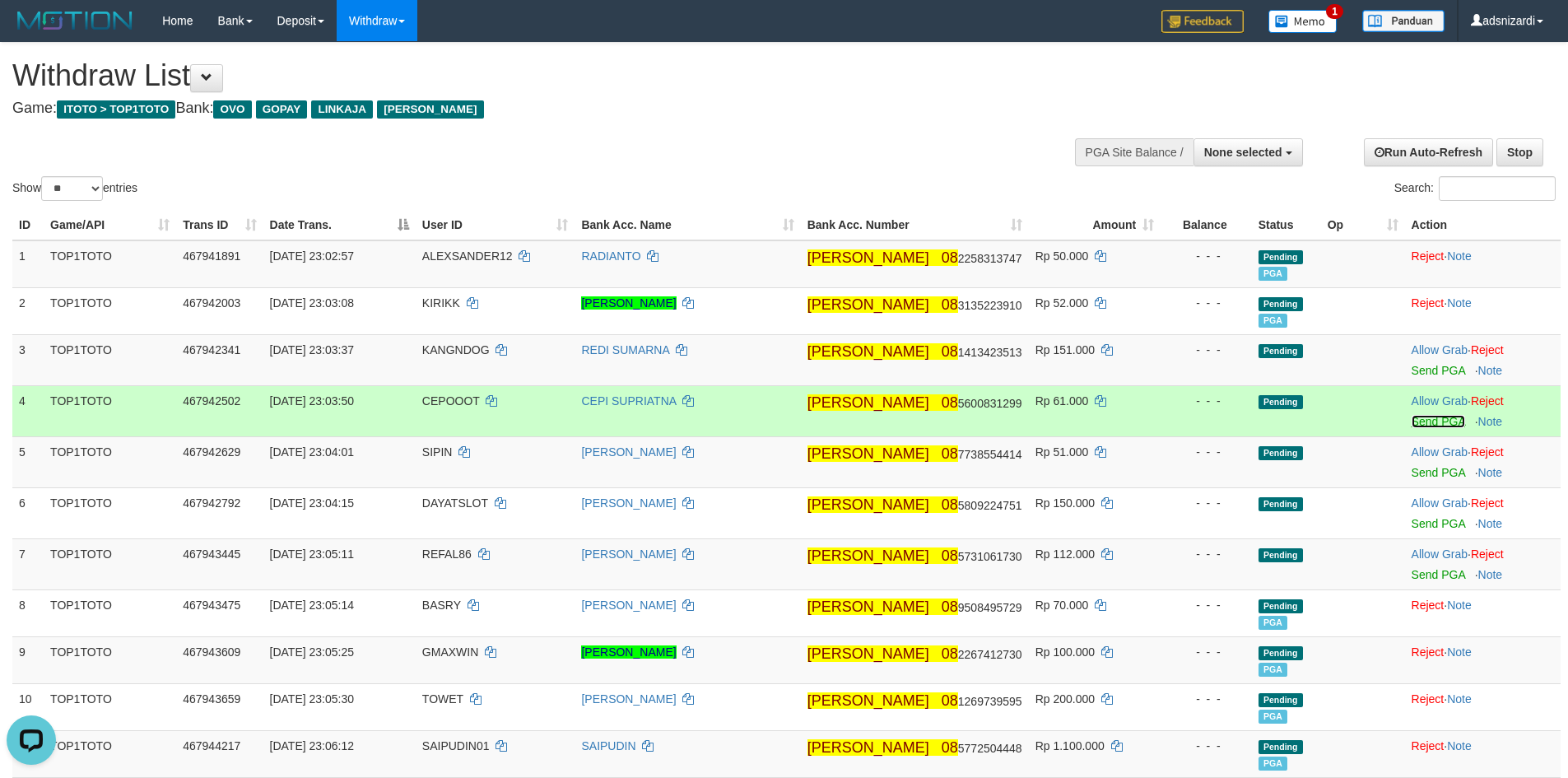
click at [1422, 425] on link "Send PGA" at bounding box center [1438, 421] width 54 height 13
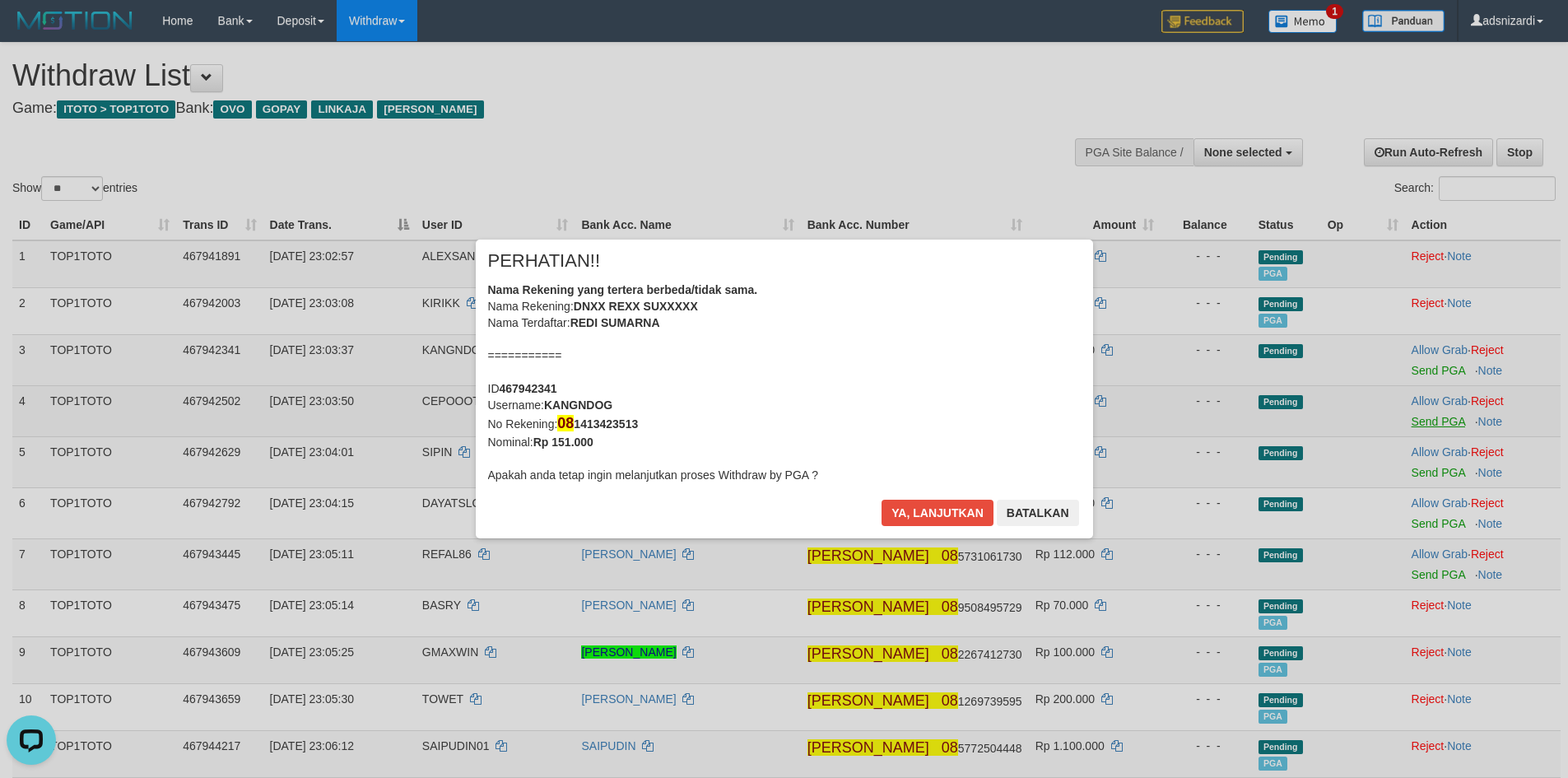
click at [1414, 480] on div "× PERHATIAN!! Nama Rekening yang tertera berbeda/tidak sama. Nama Rekening: DNX…" at bounding box center [784, 389] width 1568 height 365
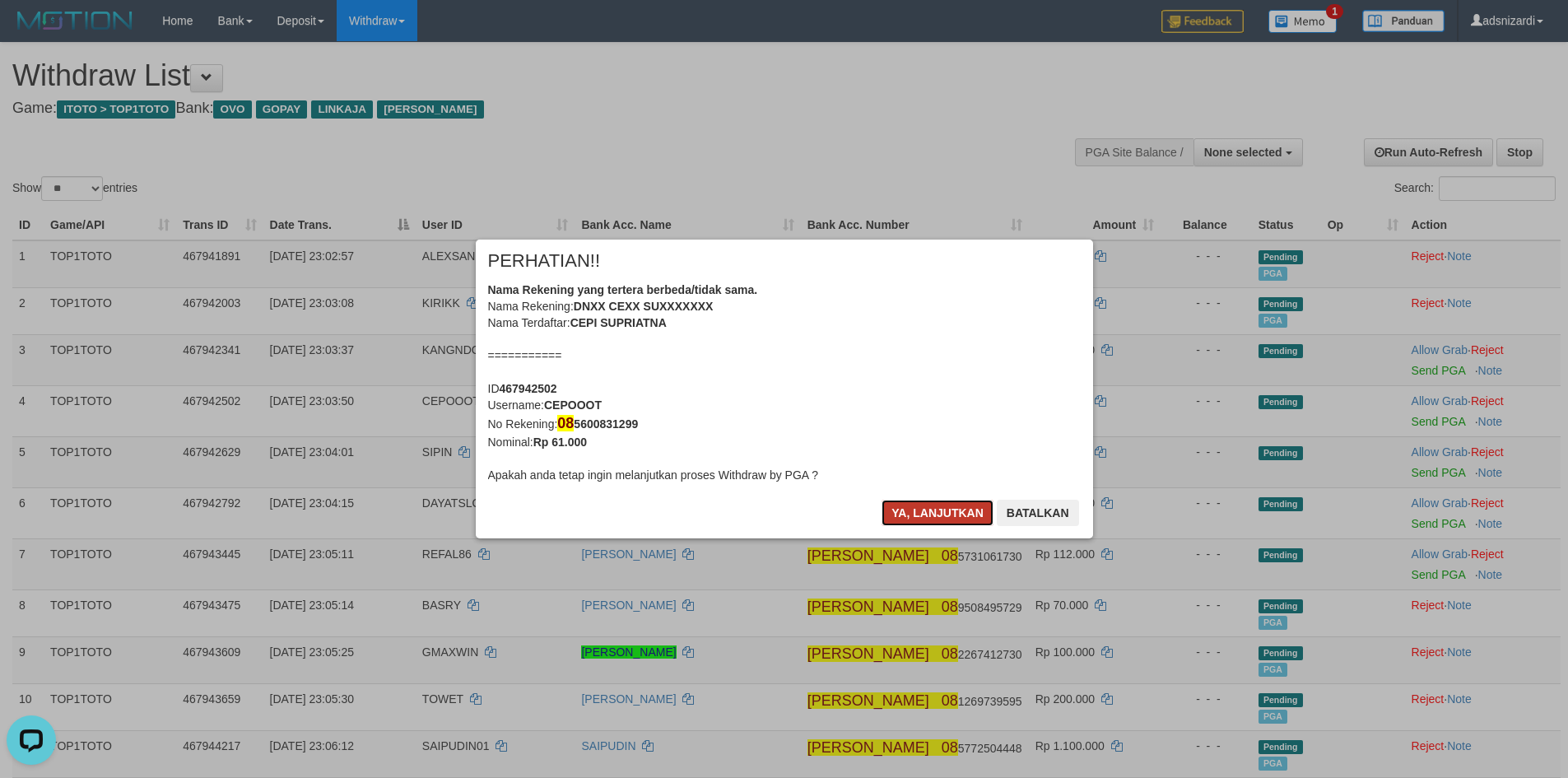
click at [934, 515] on button "Ya, lanjutkan" at bounding box center [937, 512] width 112 height 26
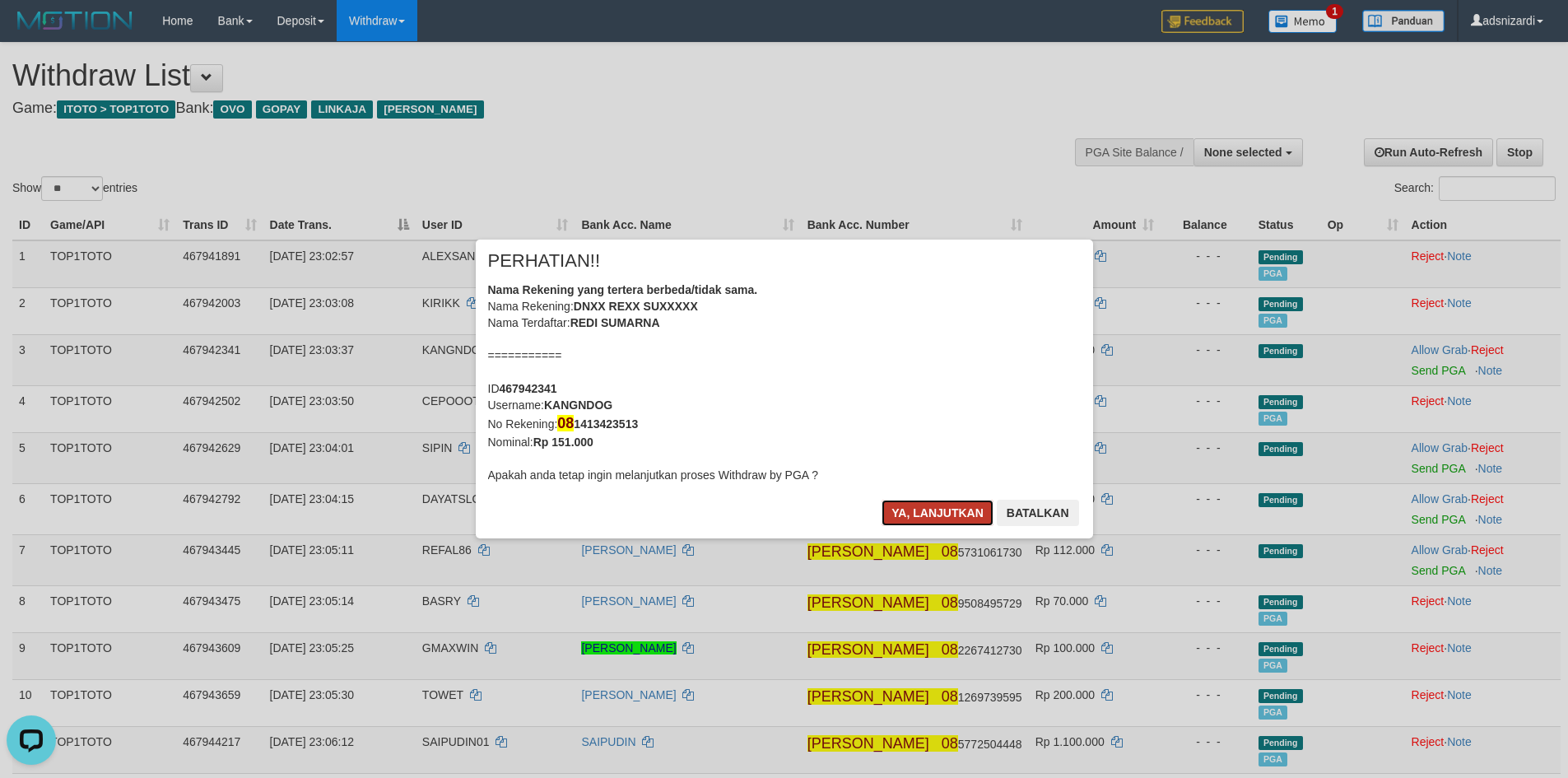
click at [933, 516] on button "Ya, lanjutkan" at bounding box center [937, 512] width 112 height 26
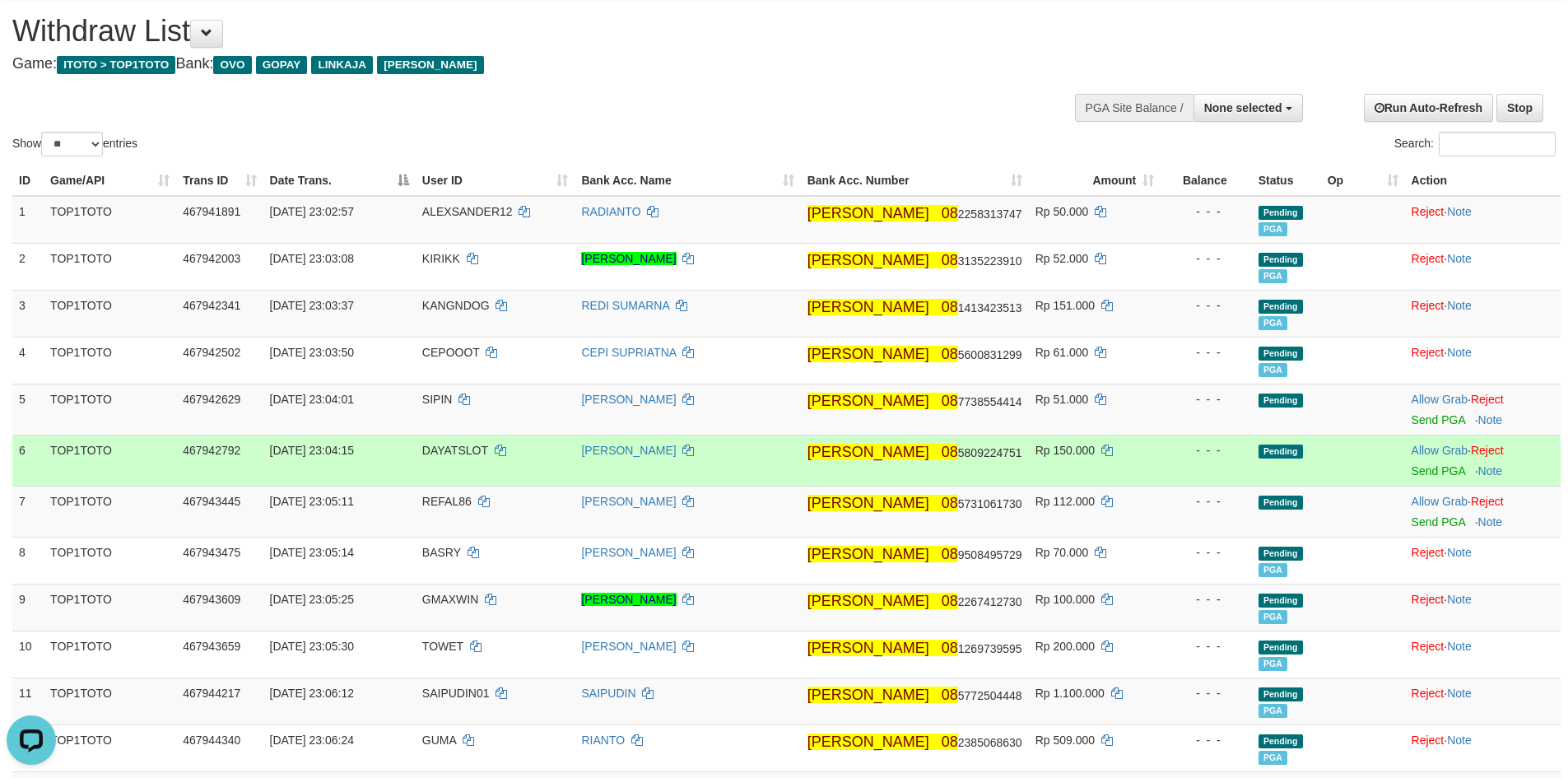
scroll to position [82, 0]
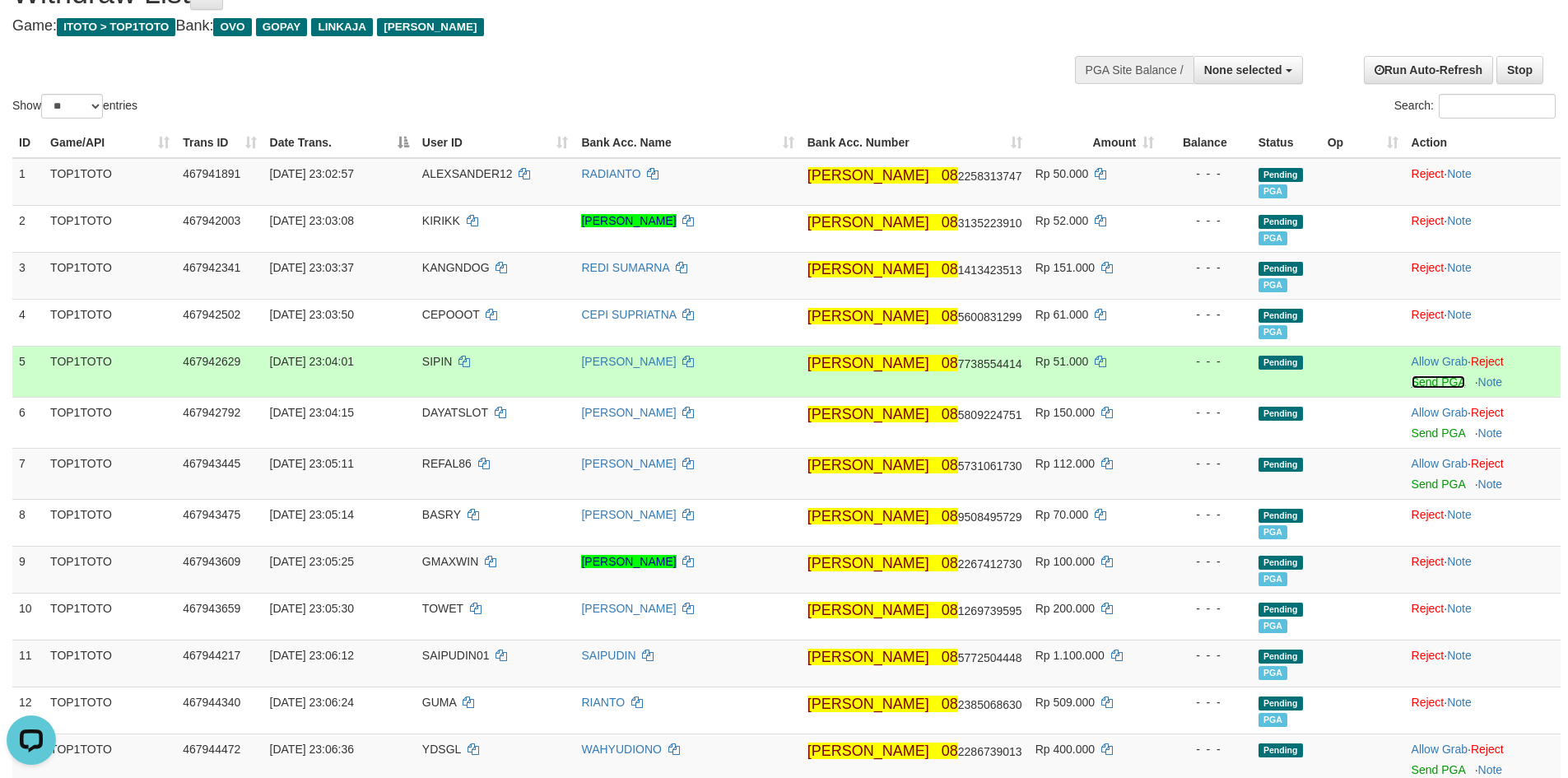
click at [1414, 382] on link "Send PGA" at bounding box center [1438, 382] width 54 height 13
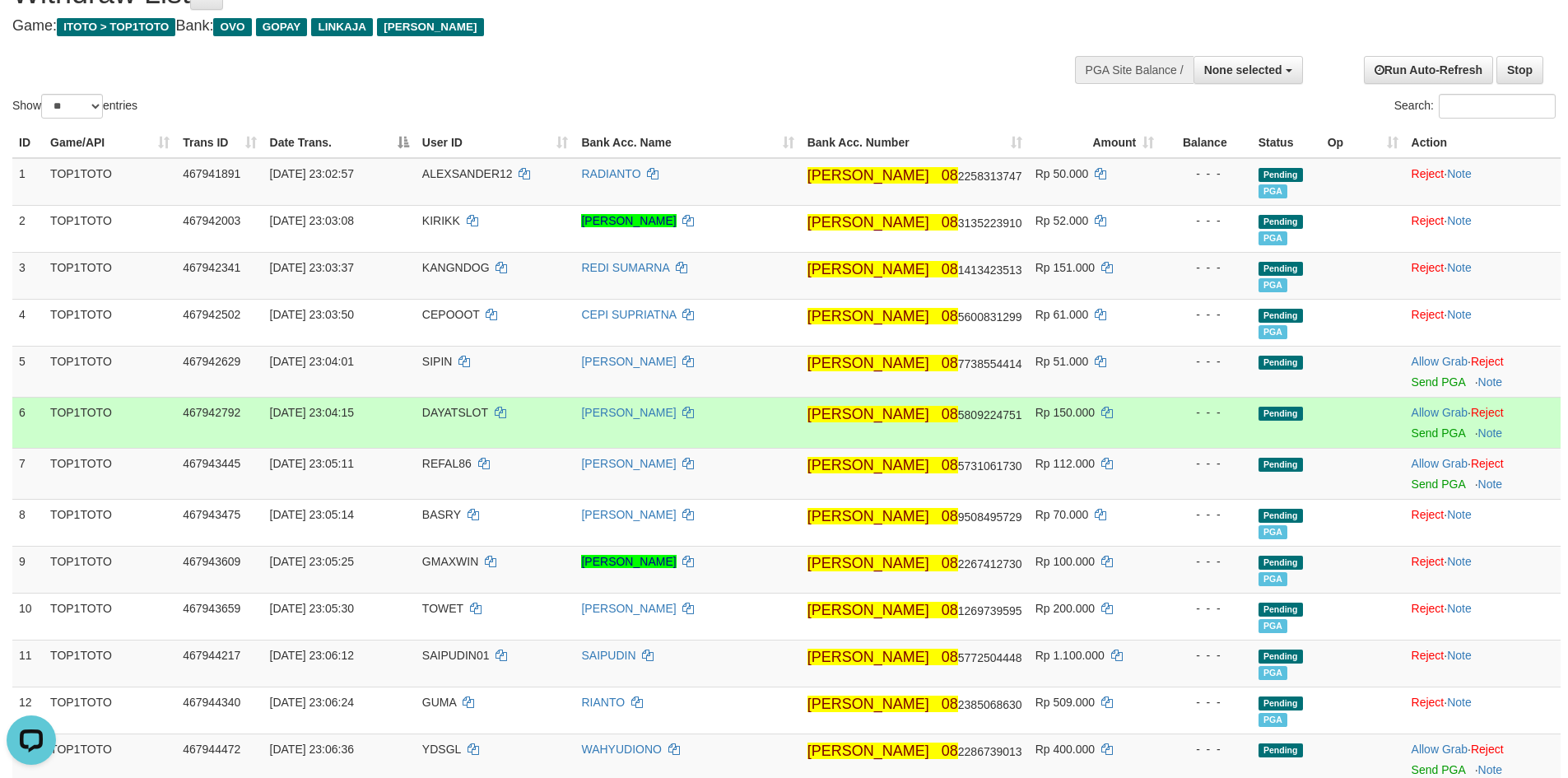
click at [1419, 442] on td "Allow Grab · Reject Send PGA · Note" at bounding box center [1482, 422] width 155 height 51
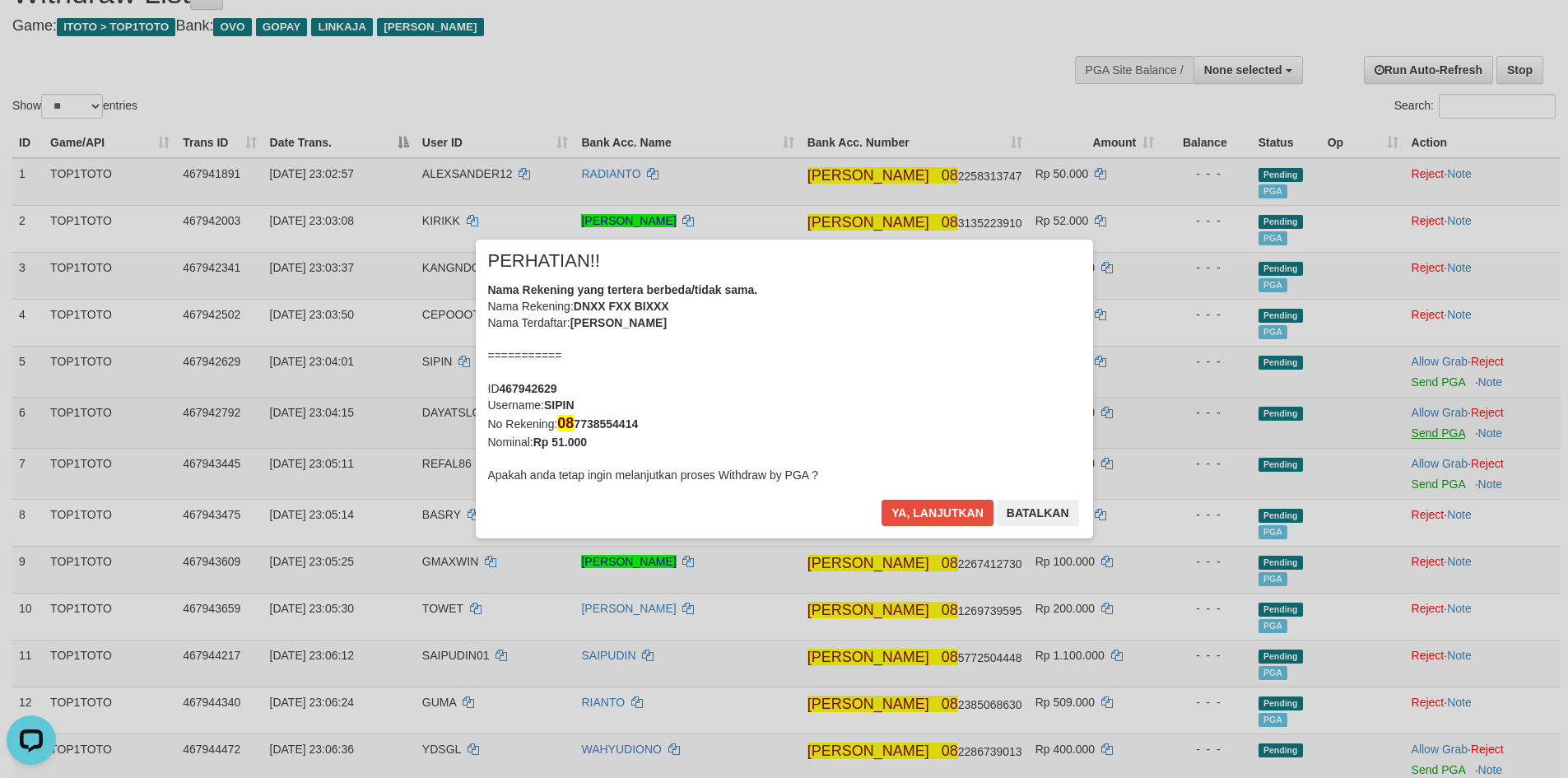
click at [1420, 431] on div "× PERHATIAN!! Nama Rekening yang tertera berbeda/tidak sama. Nama Rekening: DNX…" at bounding box center [784, 389] width 1568 height 365
click at [937, 517] on button "Ya, lanjutkan" at bounding box center [937, 512] width 112 height 26
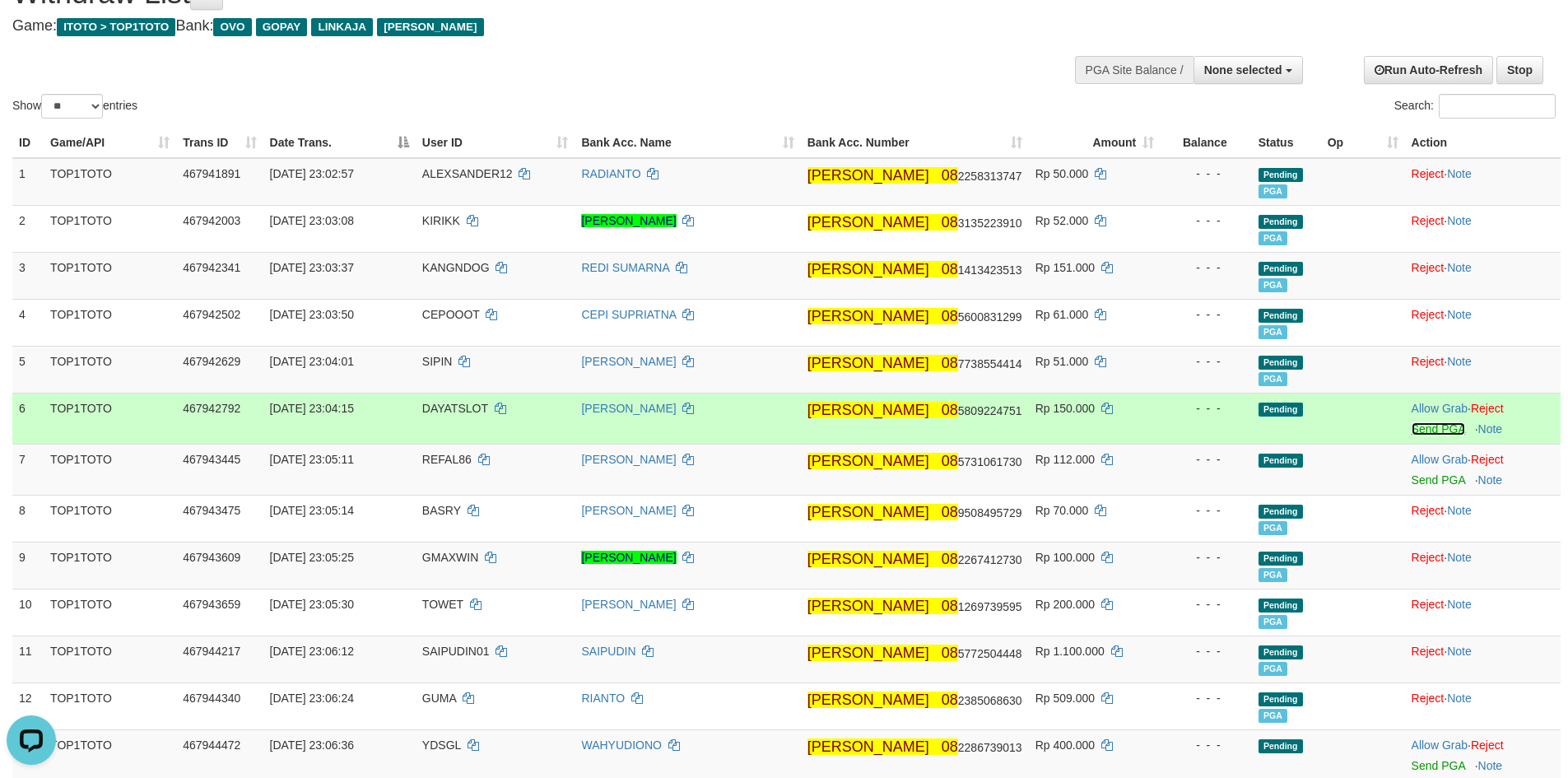
click at [1417, 434] on link "Send PGA" at bounding box center [1438, 429] width 54 height 13
click at [1414, 483] on link "Send PGA" at bounding box center [1438, 480] width 54 height 13
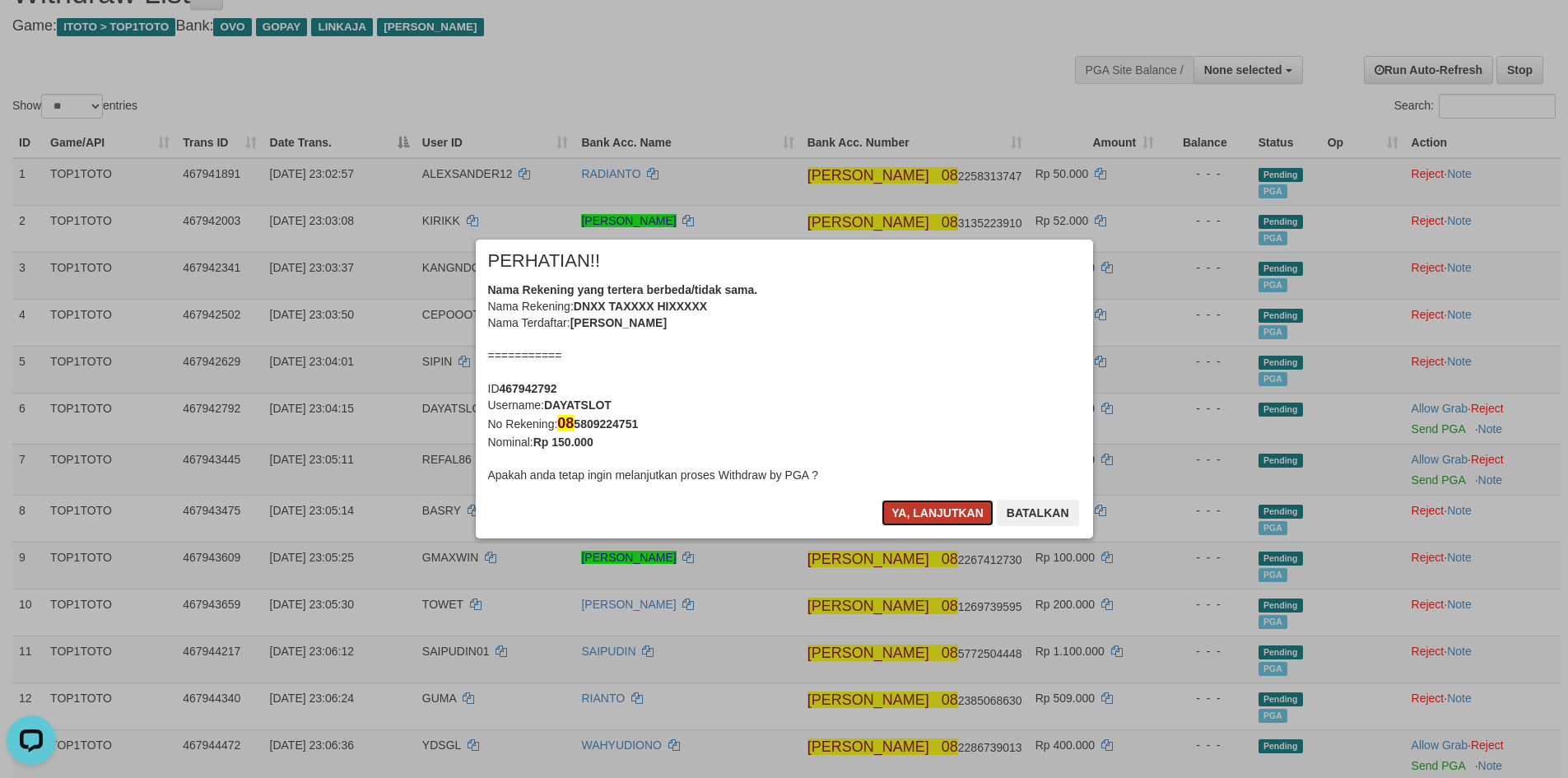
click at [908, 516] on button "Ya, lanjutkan" at bounding box center [937, 512] width 112 height 26
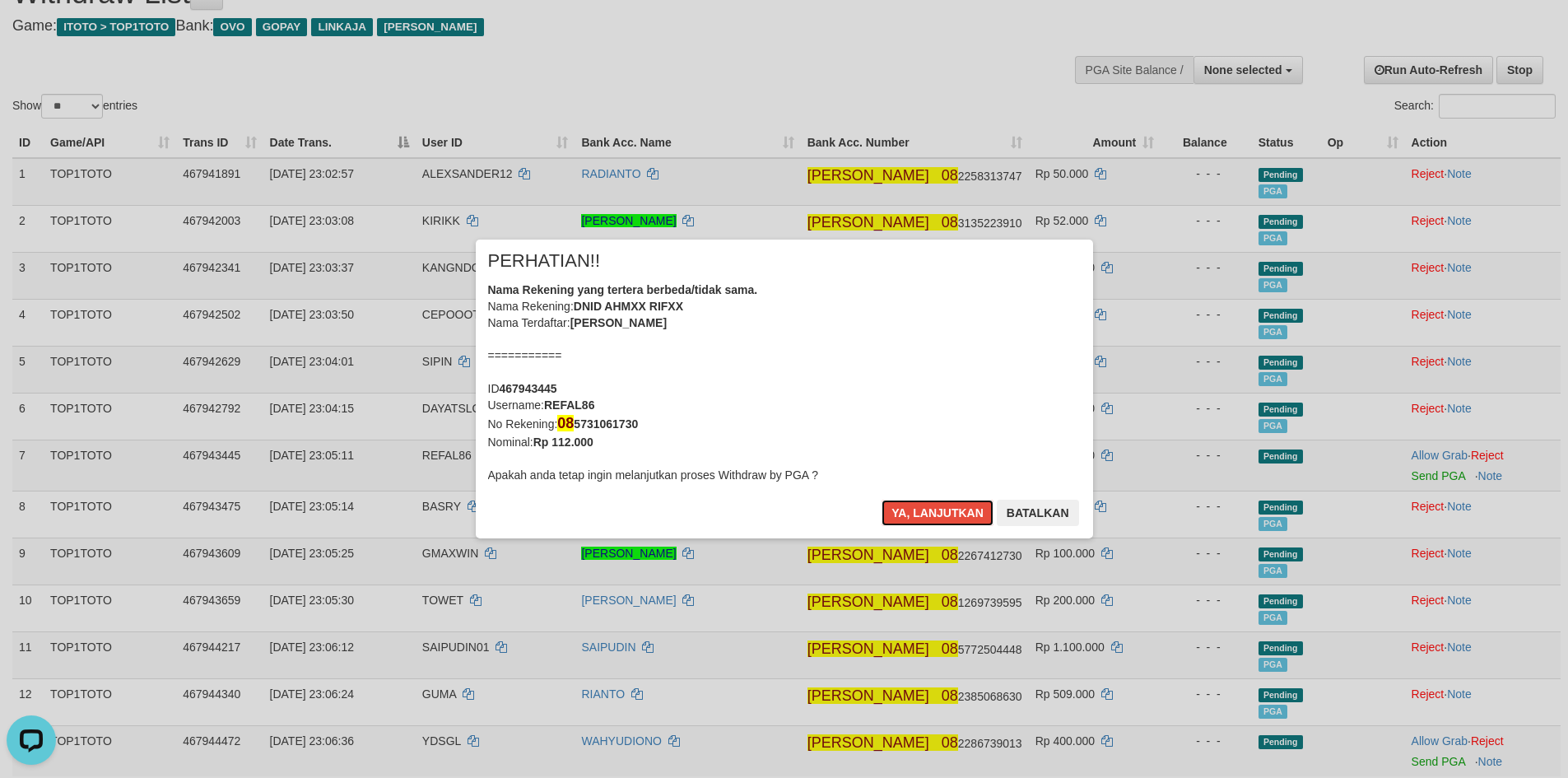
click at [908, 516] on button "Ya, lanjutkan" at bounding box center [937, 512] width 112 height 26
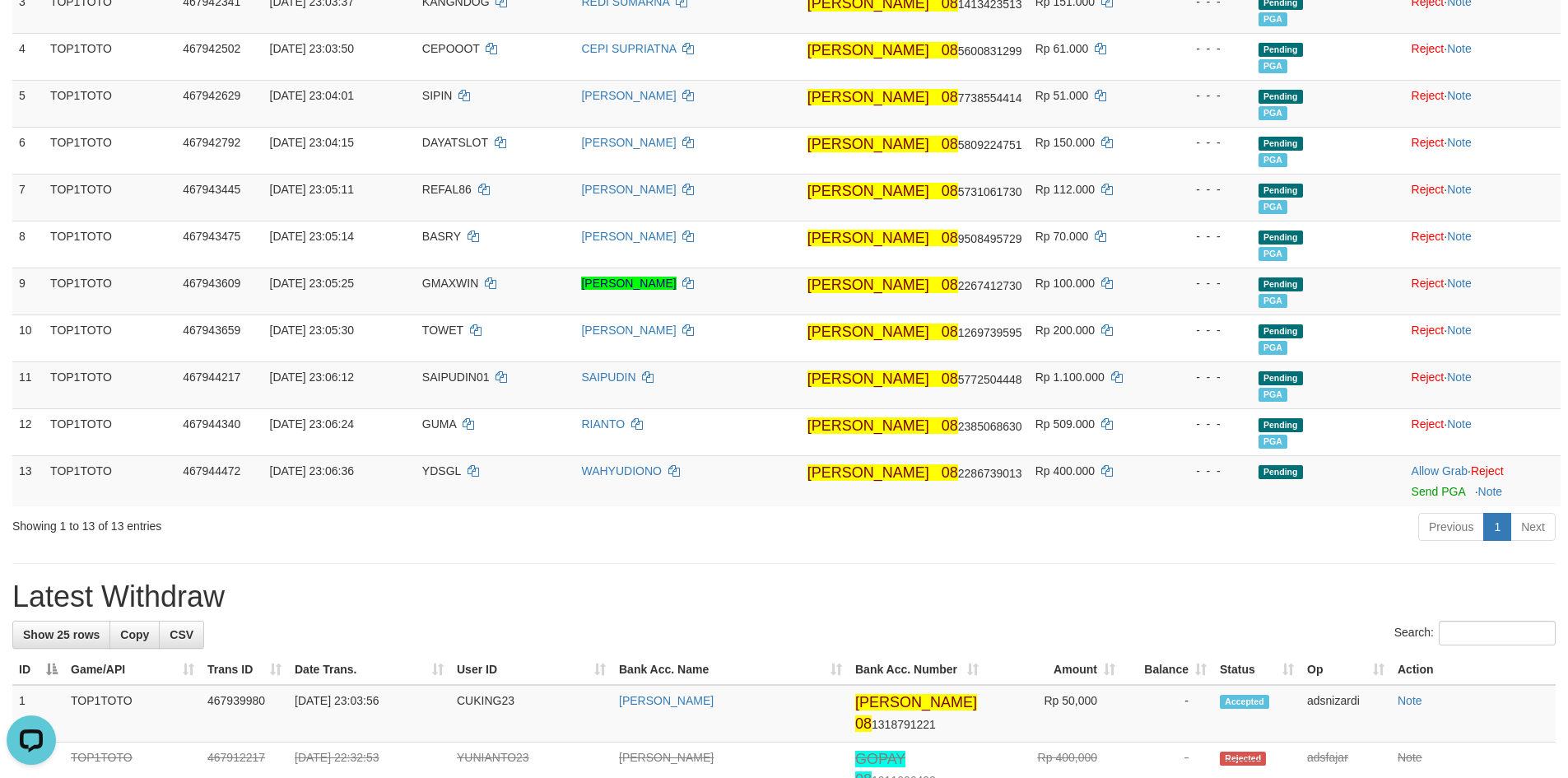
scroll to position [411, 0]
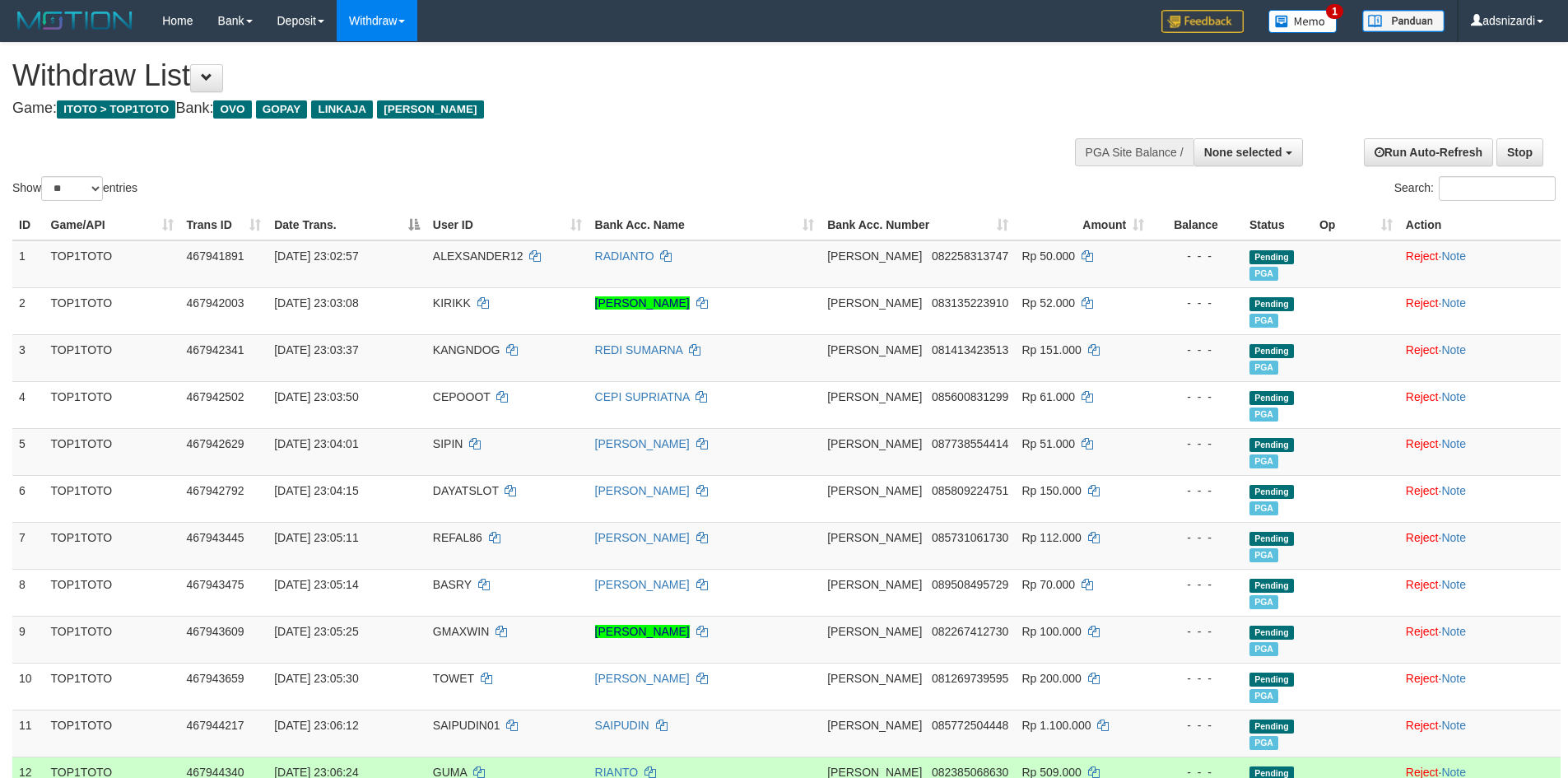
select select
select select "**"
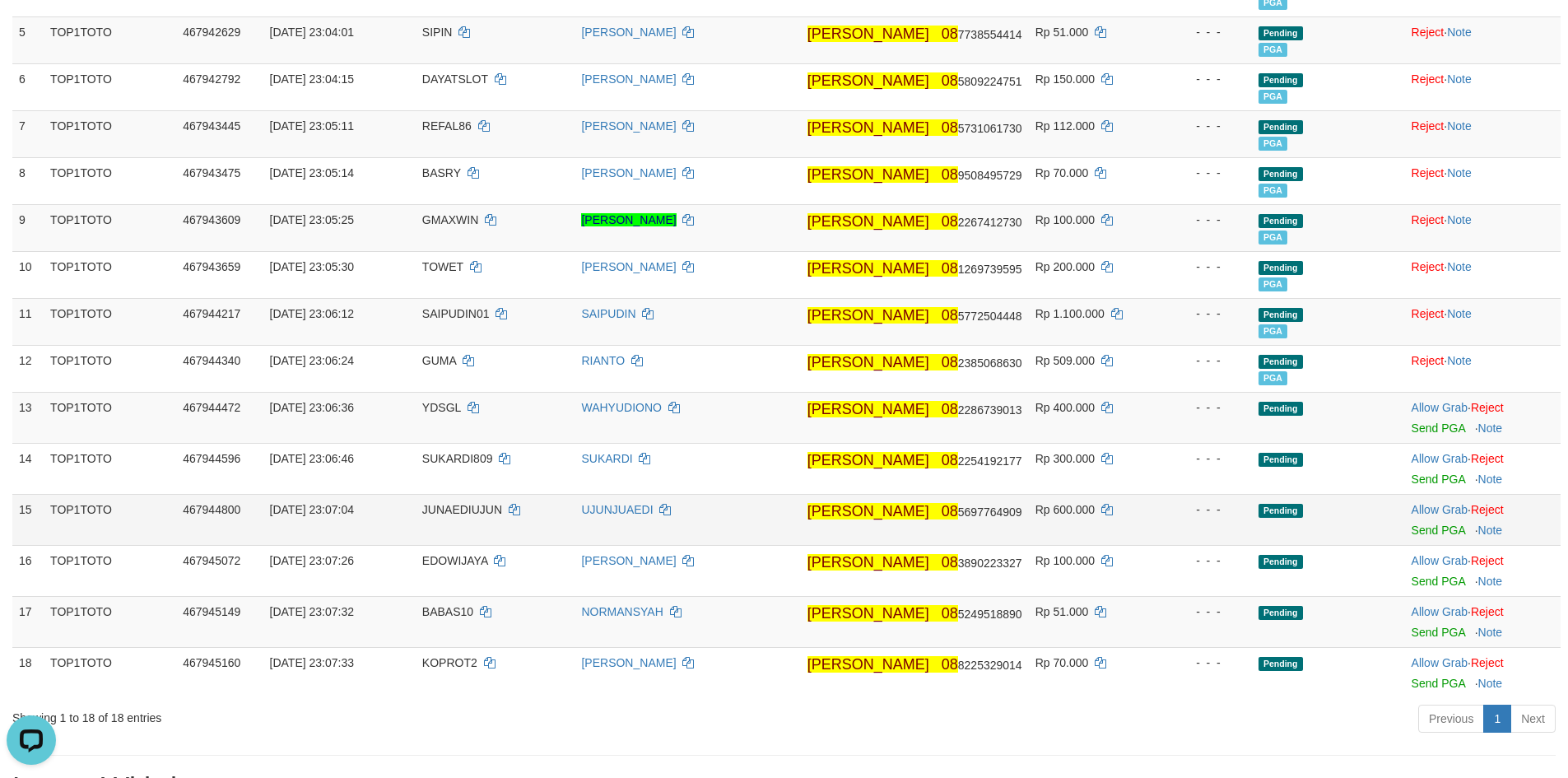
click at [1132, 515] on td "Rp 600.000" at bounding box center [1095, 519] width 133 height 51
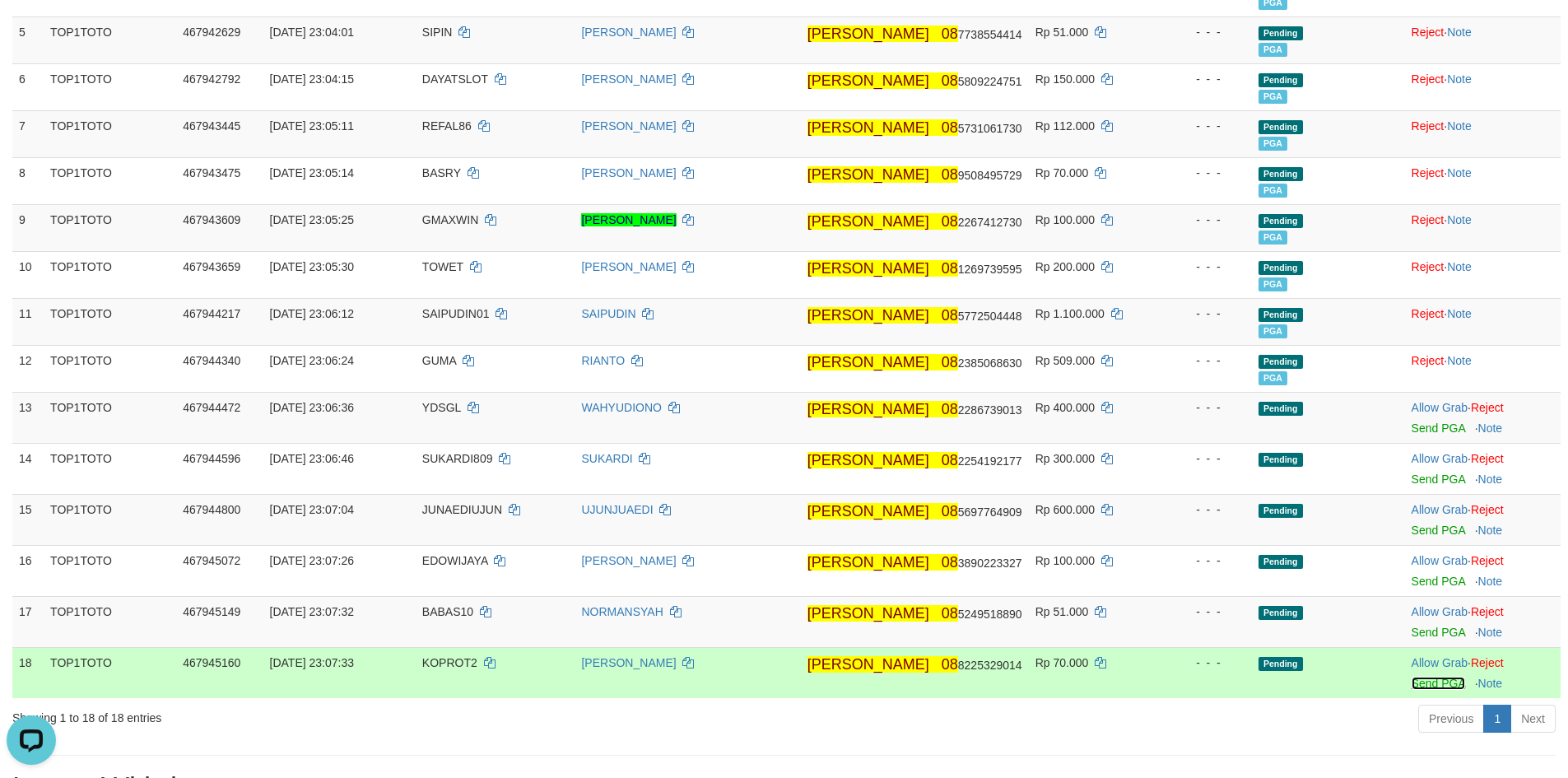
click at [1428, 679] on link "Send PGA" at bounding box center [1438, 683] width 54 height 13
click at [1424, 636] on link "Send PGA" at bounding box center [1438, 632] width 54 height 13
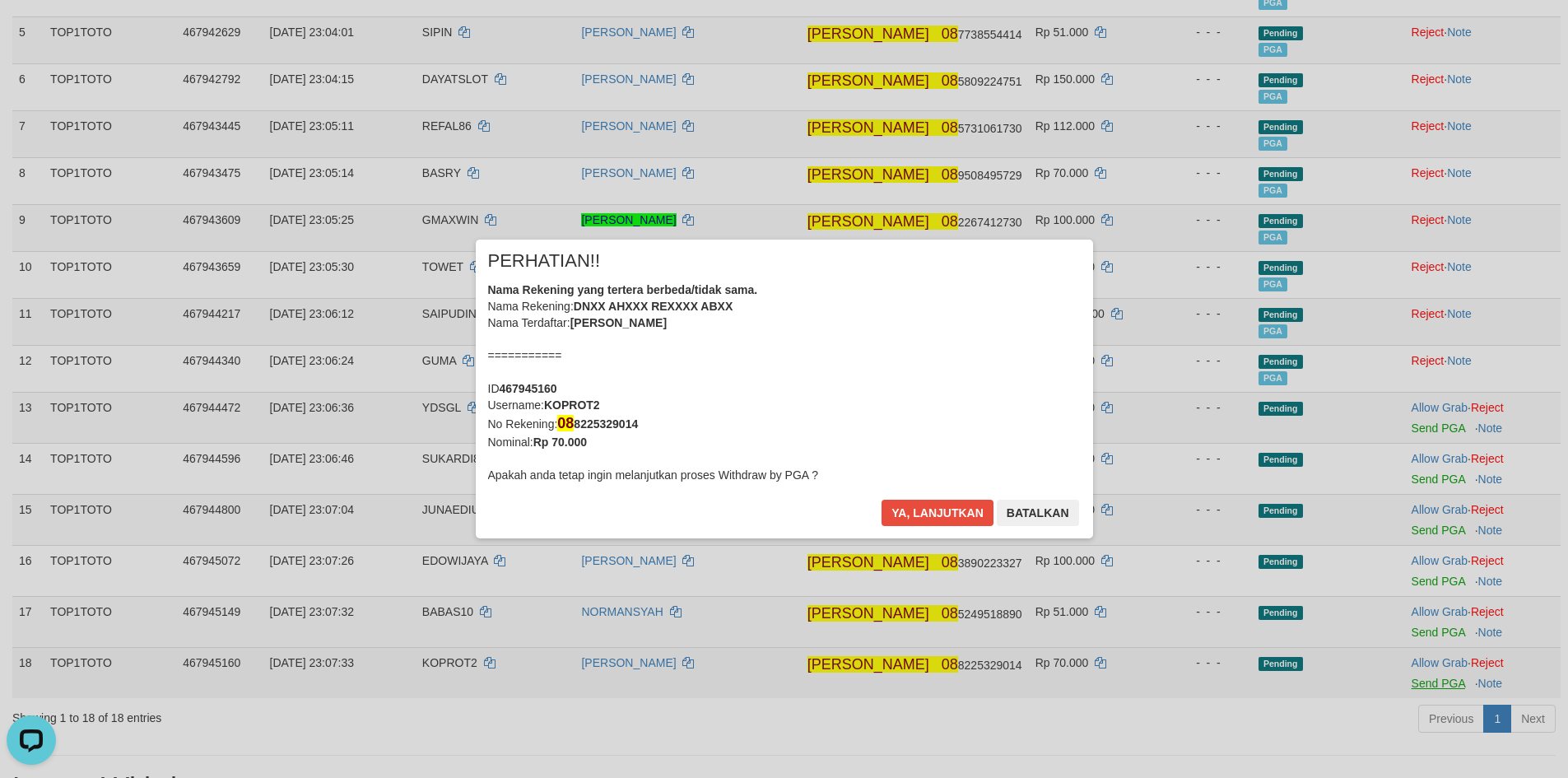
click at [1420, 584] on div "× PERHATIAN!! Nama Rekening yang tertera berbeda/tidak sama. Nama Rekening: DNX…" at bounding box center [784, 389] width 1568 height 778
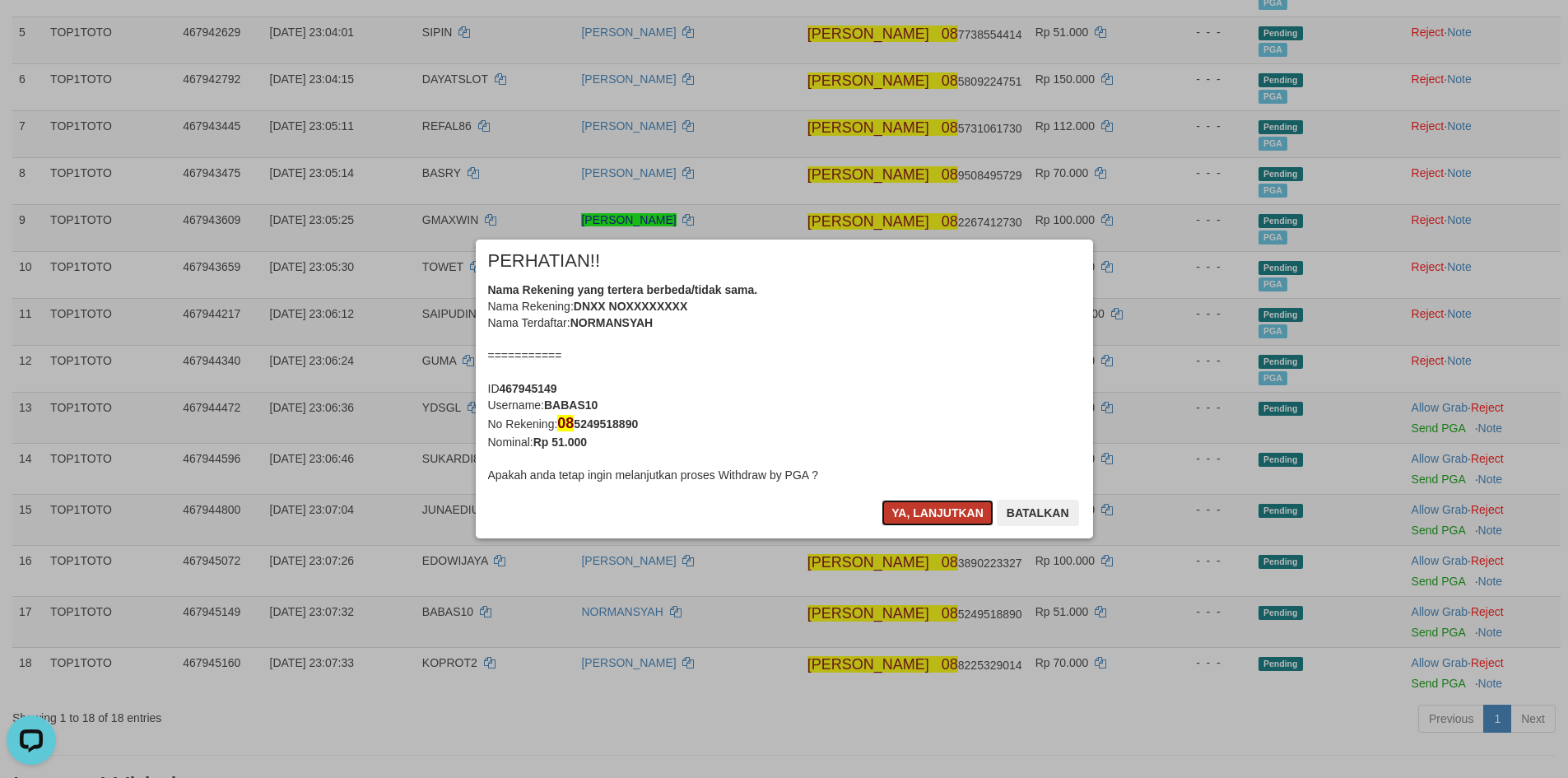
click at [912, 518] on button "Ya, lanjutkan" at bounding box center [937, 512] width 112 height 26
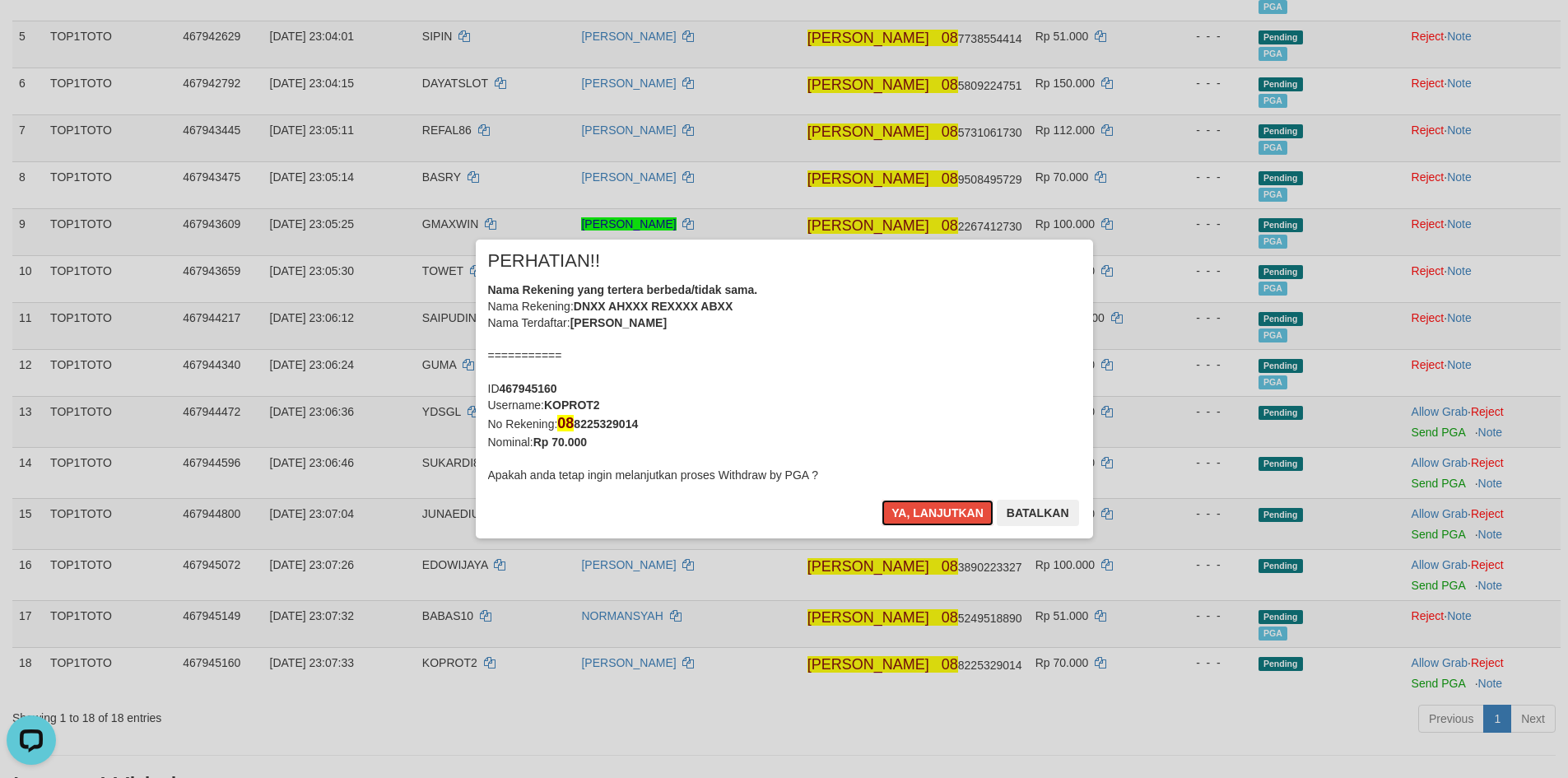
click at [913, 519] on button "Ya, lanjutkan" at bounding box center [937, 512] width 112 height 26
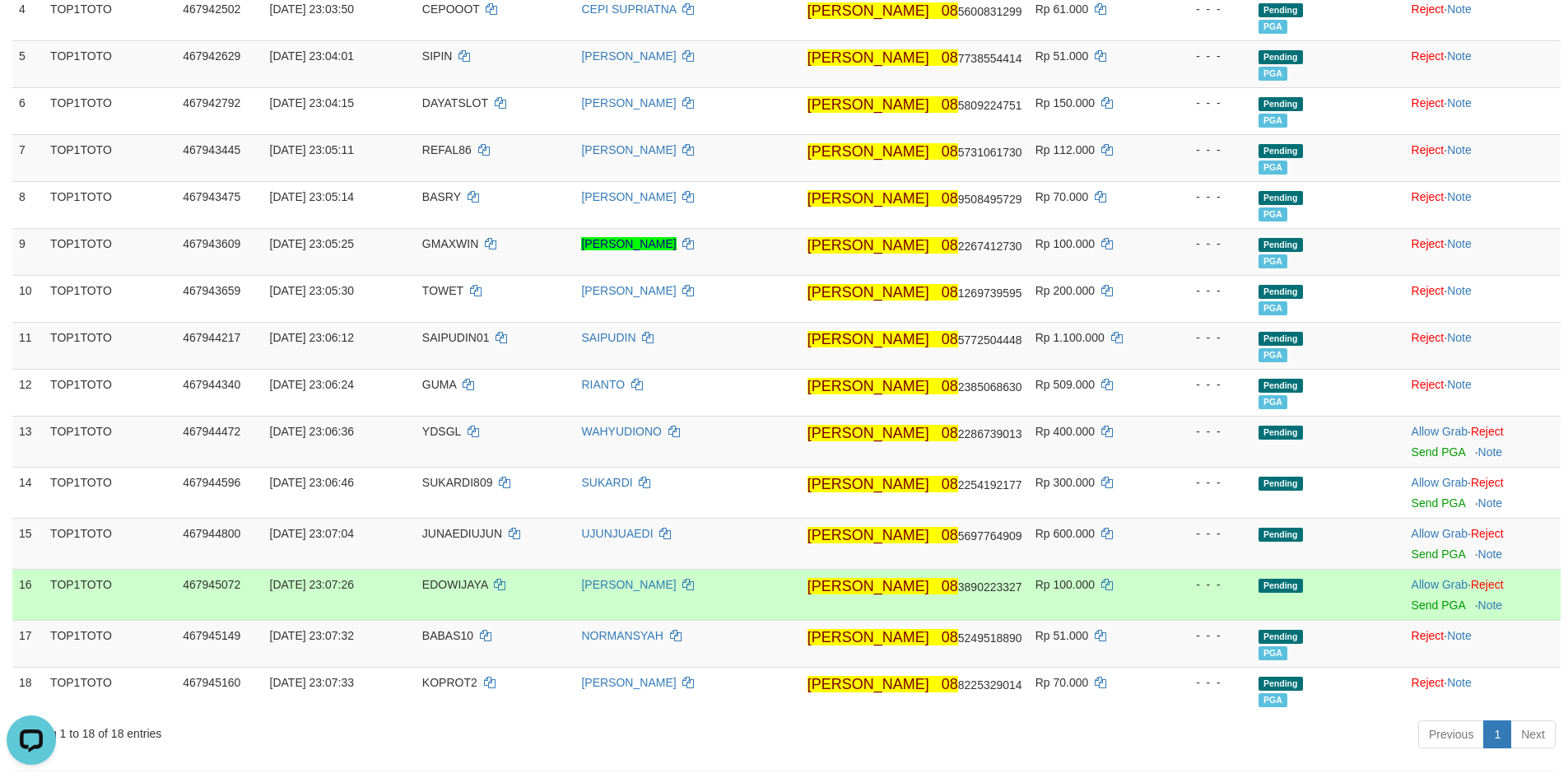
scroll to position [395, 0]
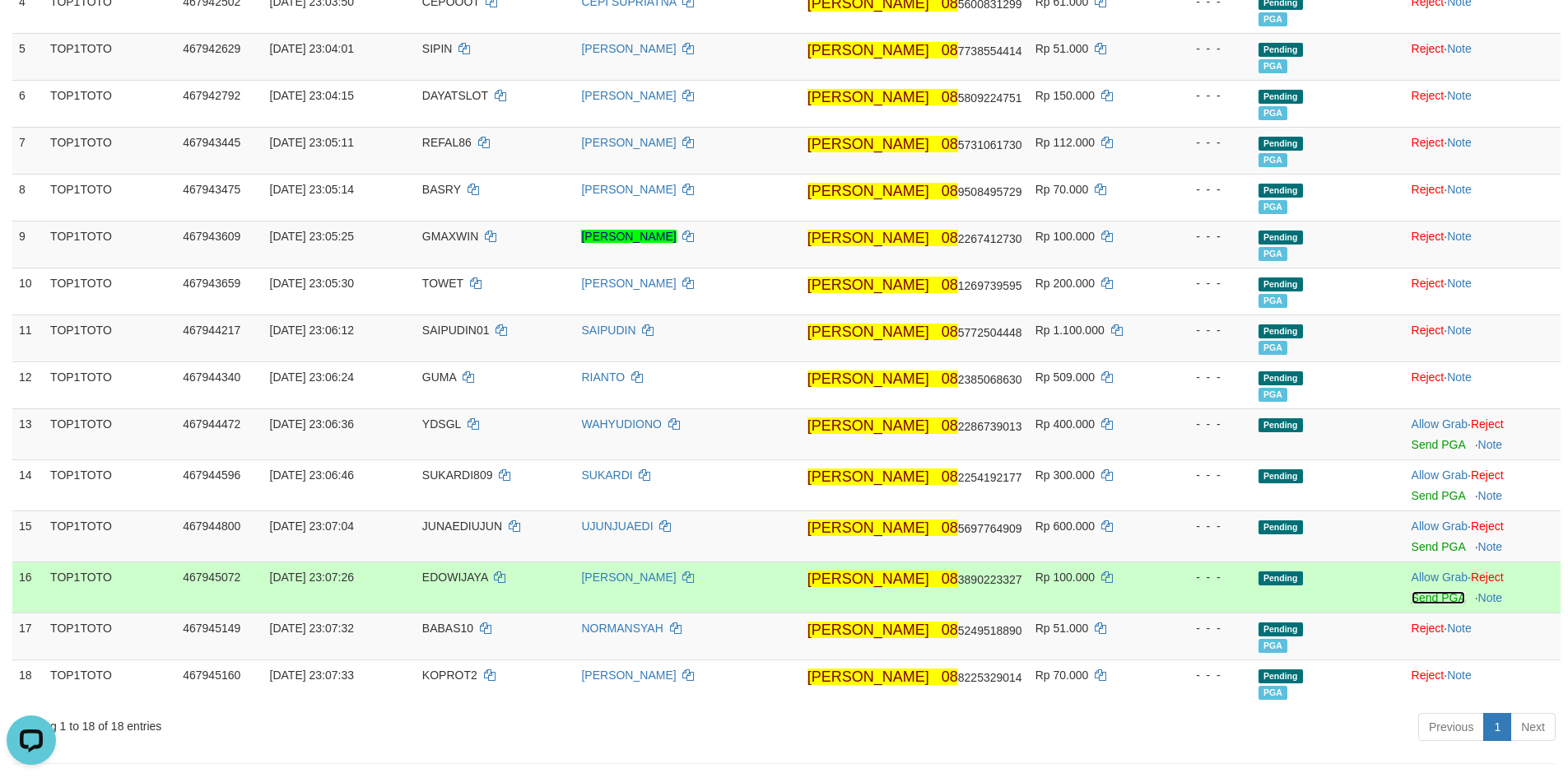
click at [1424, 603] on link "Send PGA" at bounding box center [1438, 598] width 54 height 13
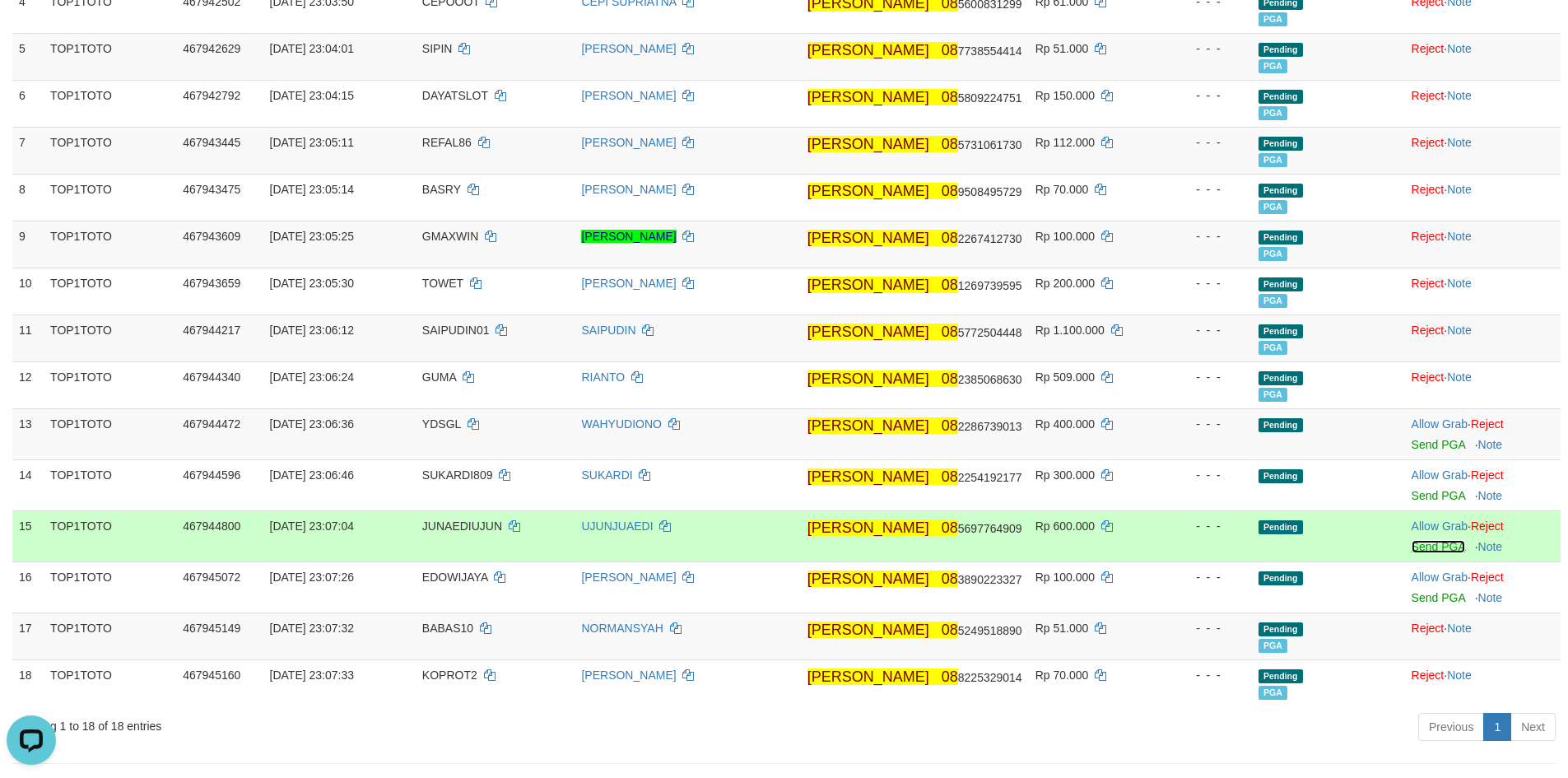
click at [1422, 550] on link "Send PGA" at bounding box center [1438, 546] width 54 height 13
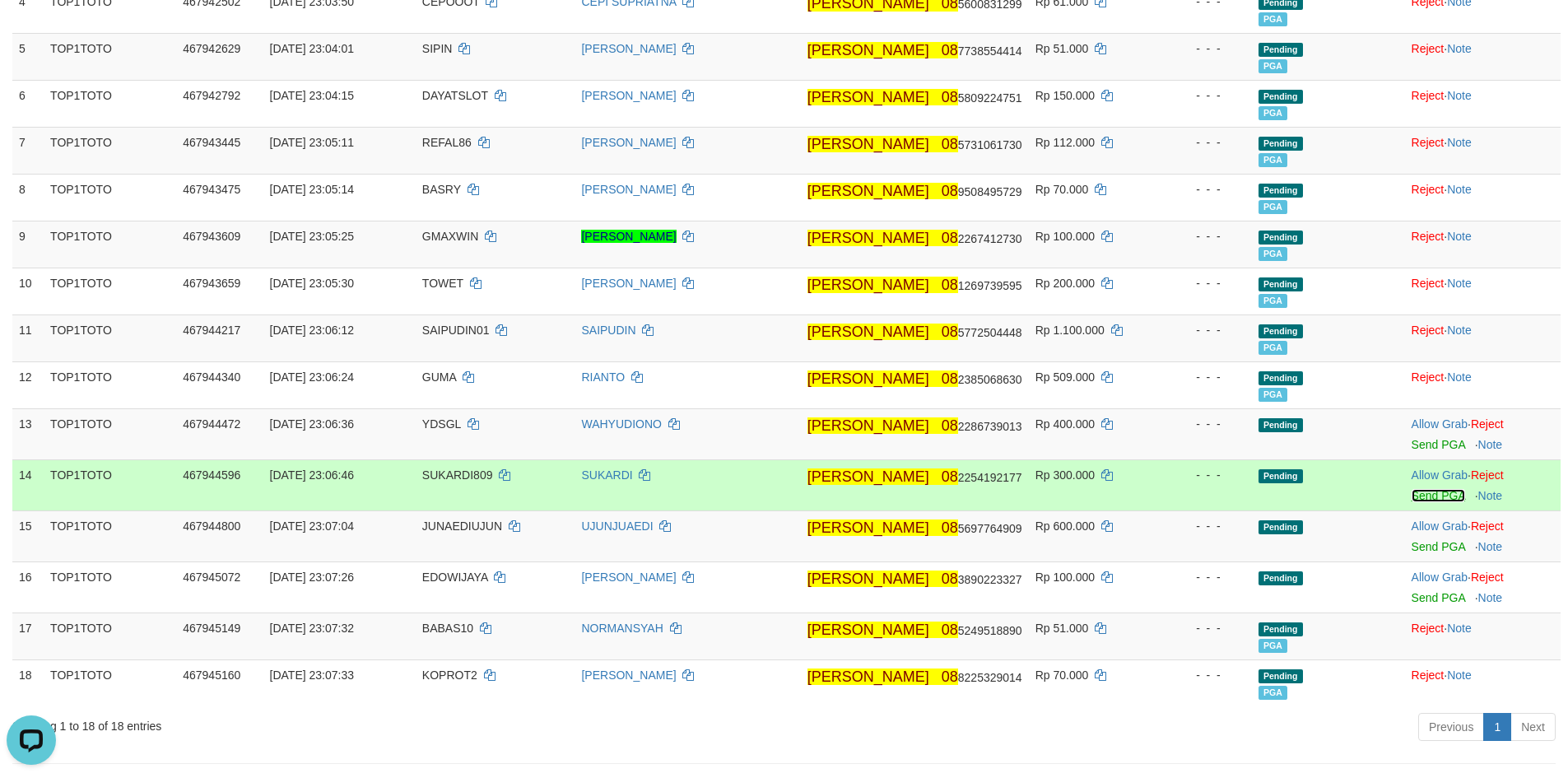
click at [1416, 495] on link "Send PGA" at bounding box center [1438, 495] width 54 height 13
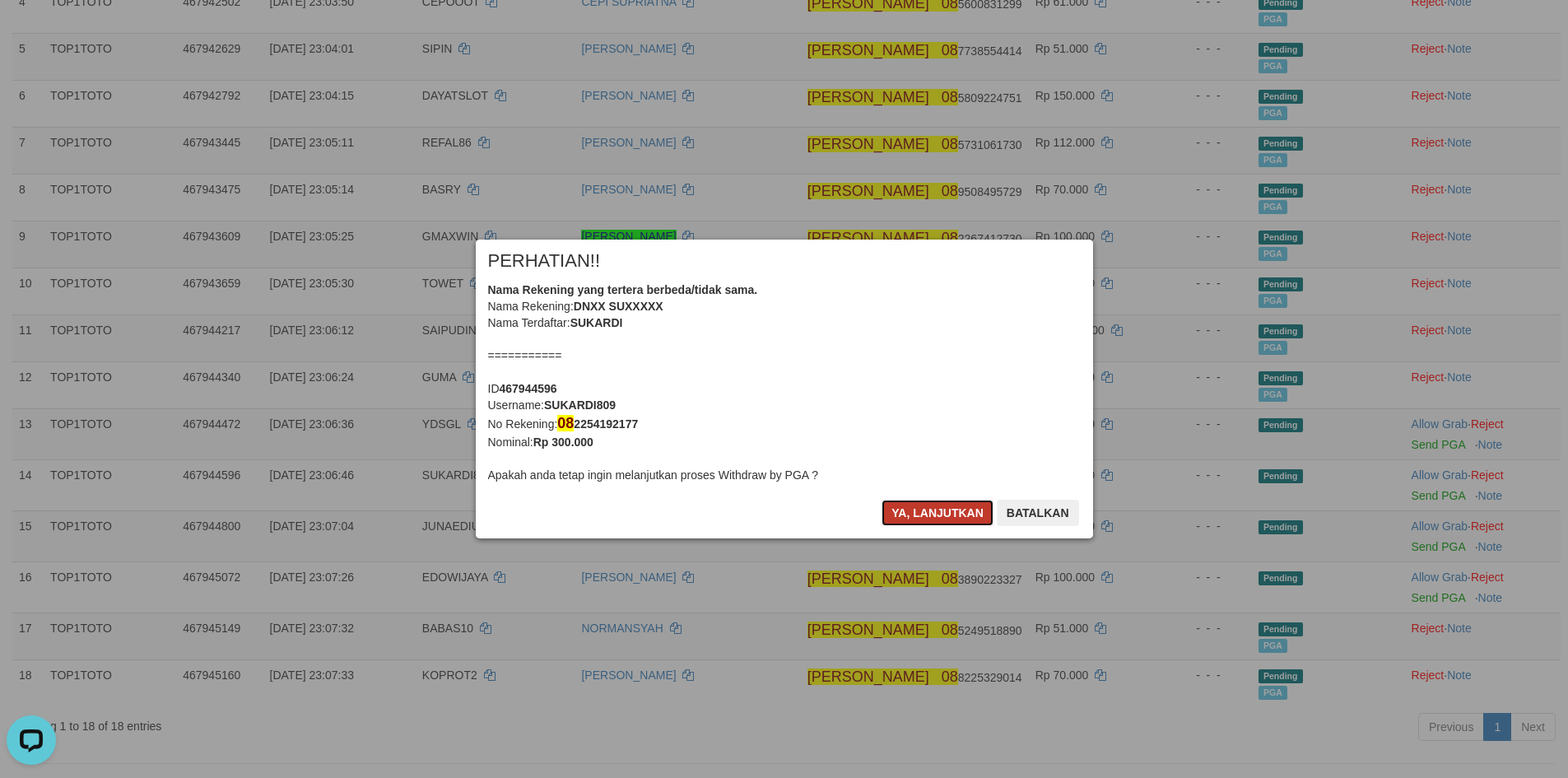
click at [937, 511] on button "Ya, lanjutkan" at bounding box center [937, 512] width 112 height 26
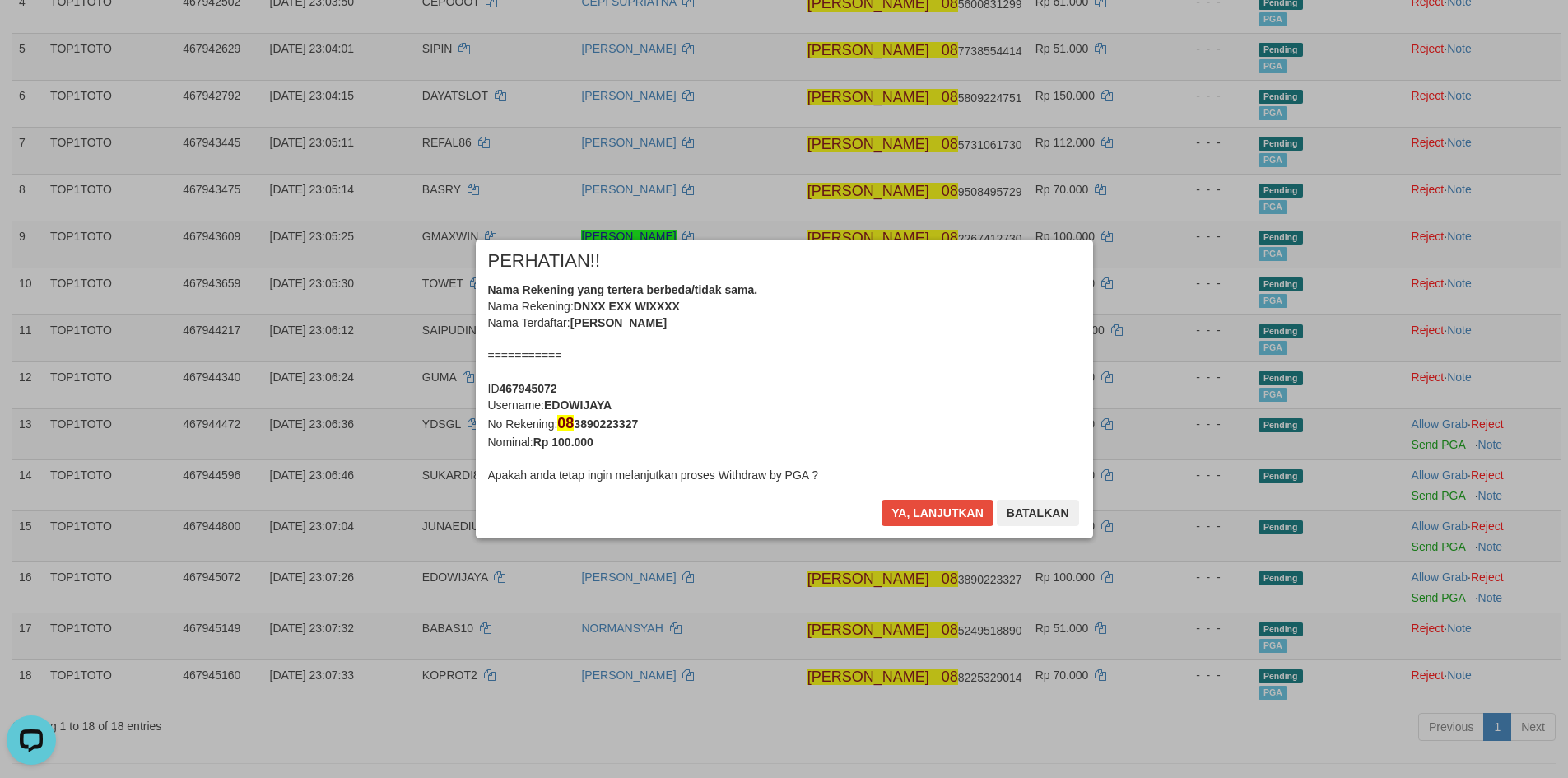
scroll to position [391, 0]
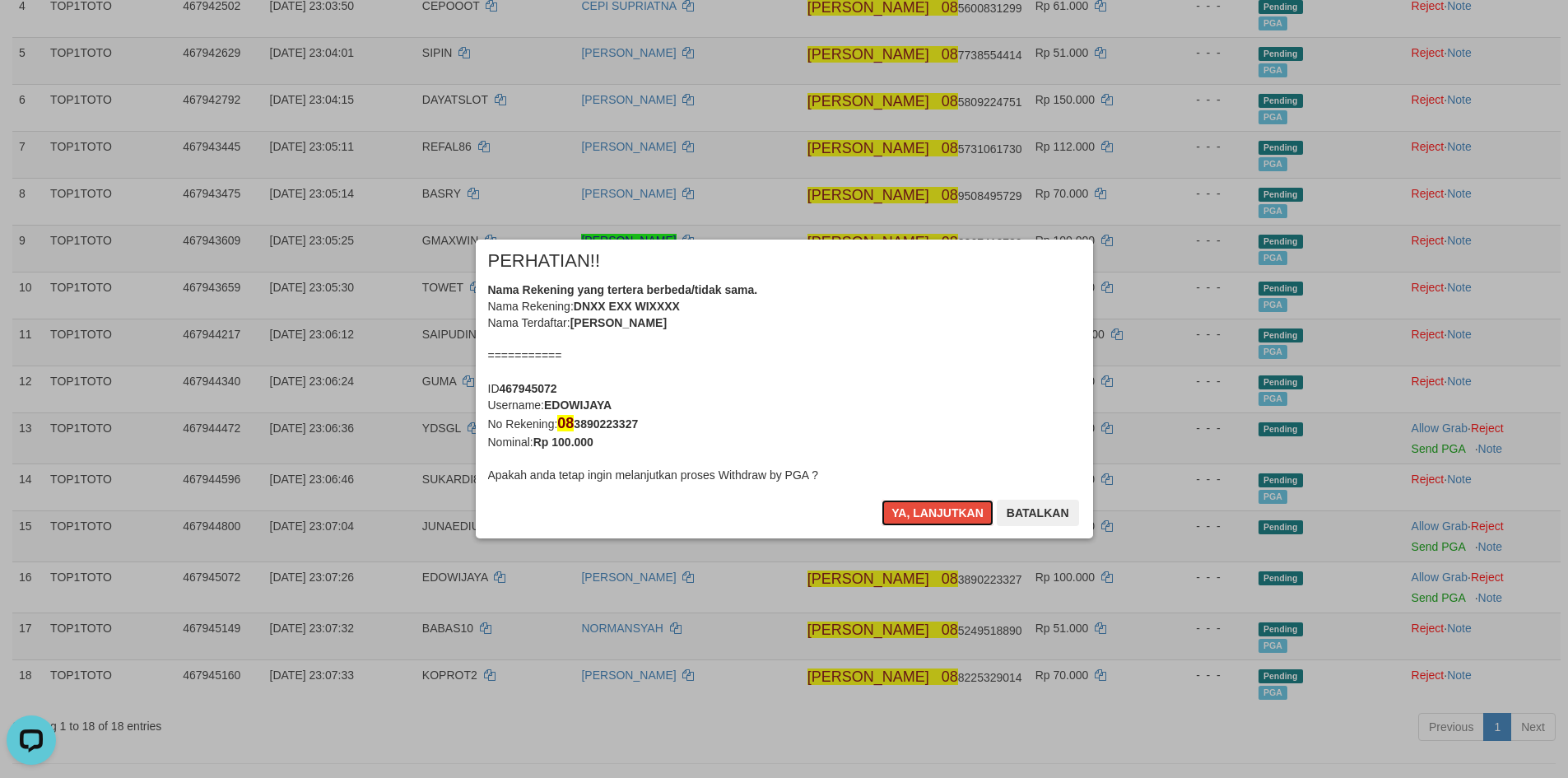
click at [937, 511] on button "Ya, lanjutkan" at bounding box center [937, 512] width 112 height 26
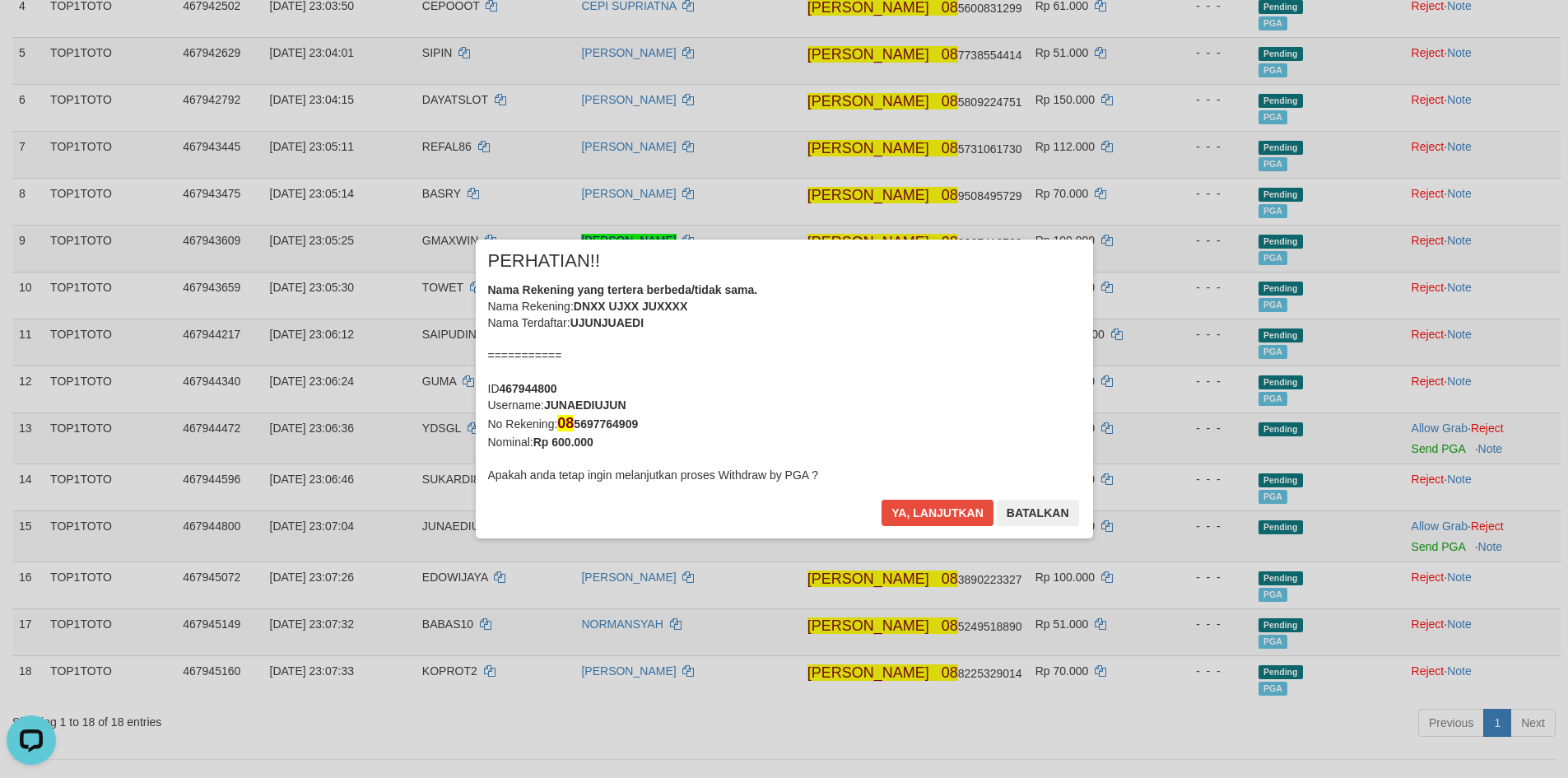
scroll to position [387, 0]
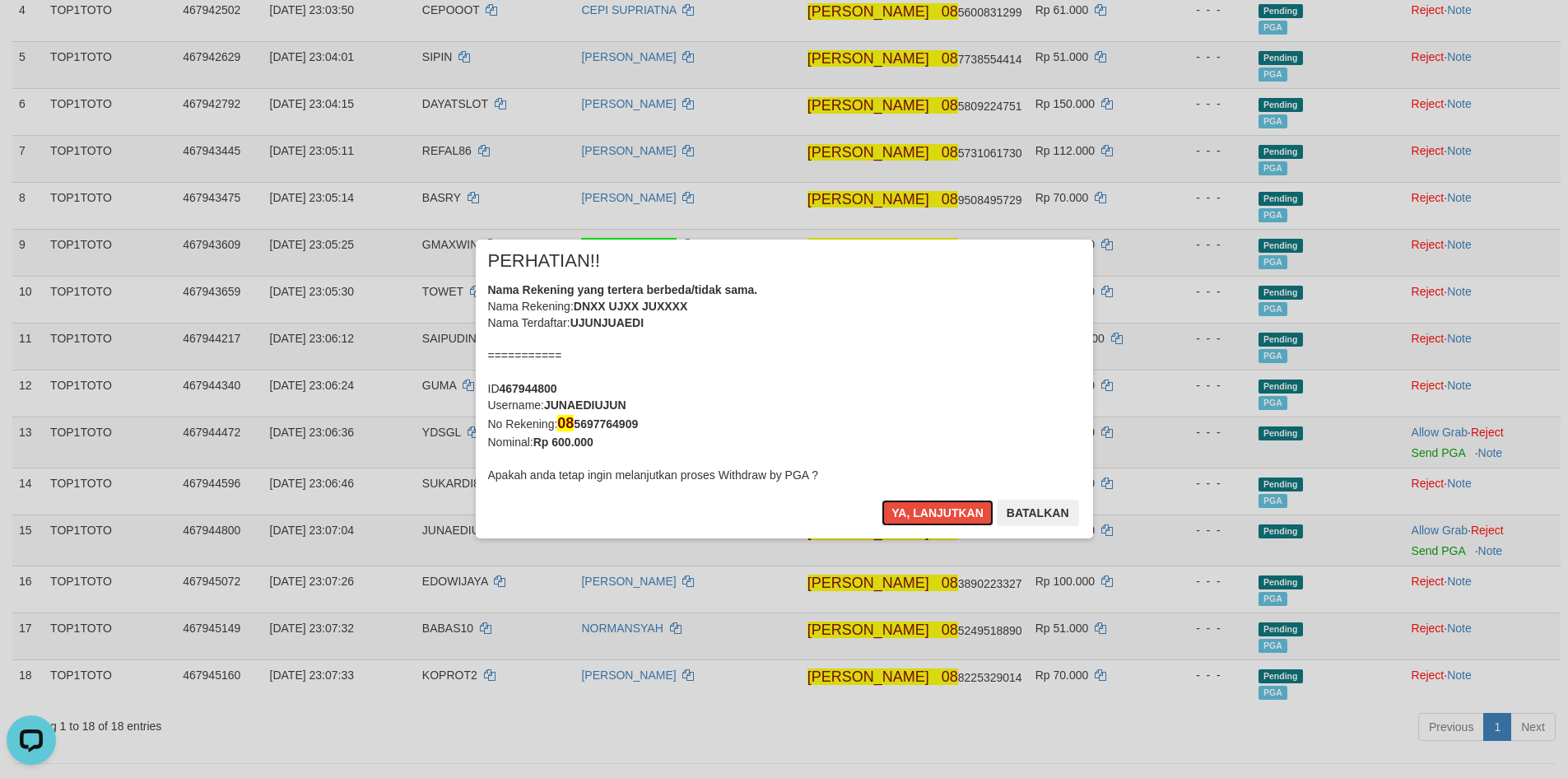
click at [937, 511] on button "Ya, lanjutkan" at bounding box center [937, 512] width 112 height 26
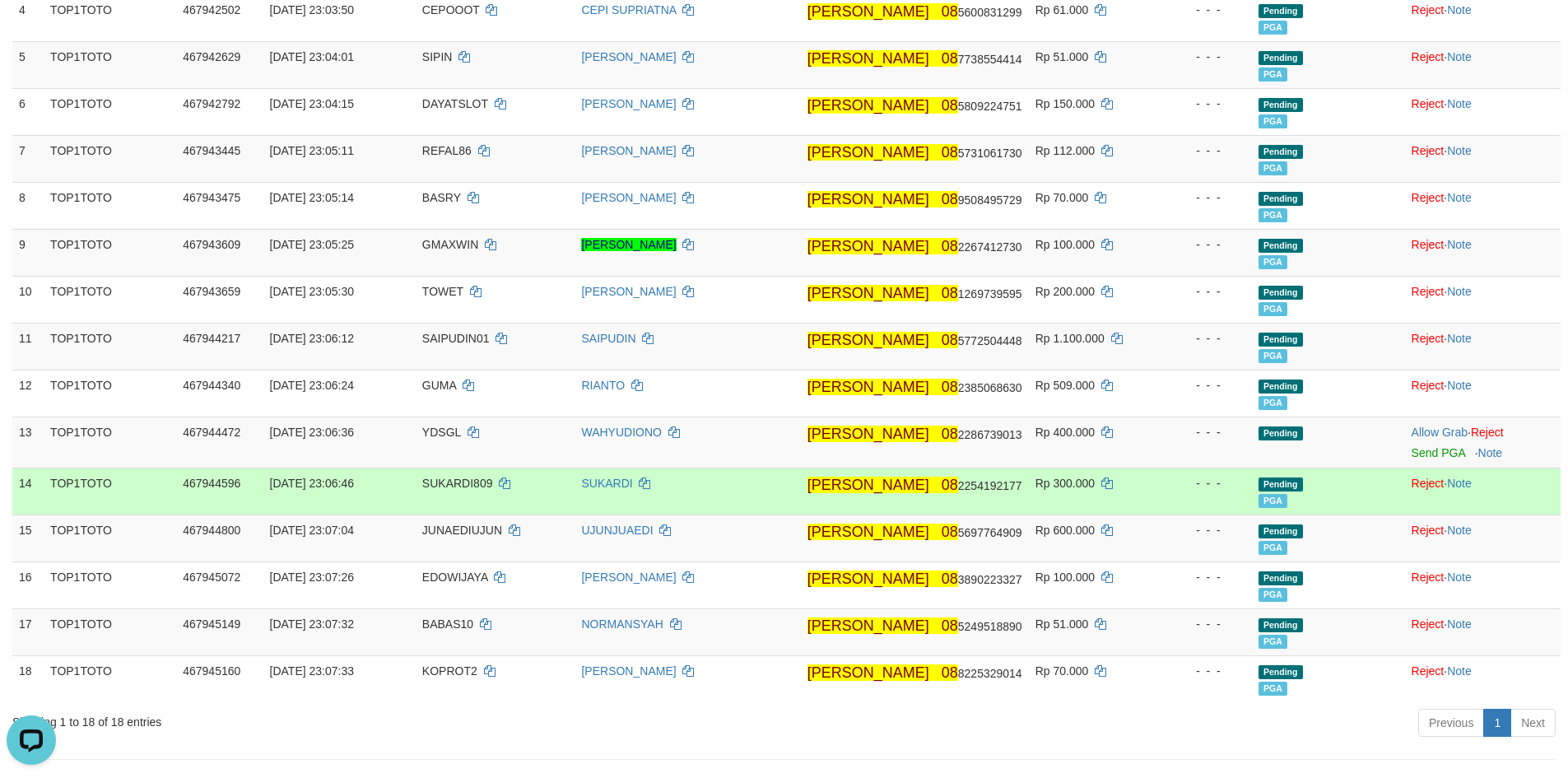
scroll to position [383, 0]
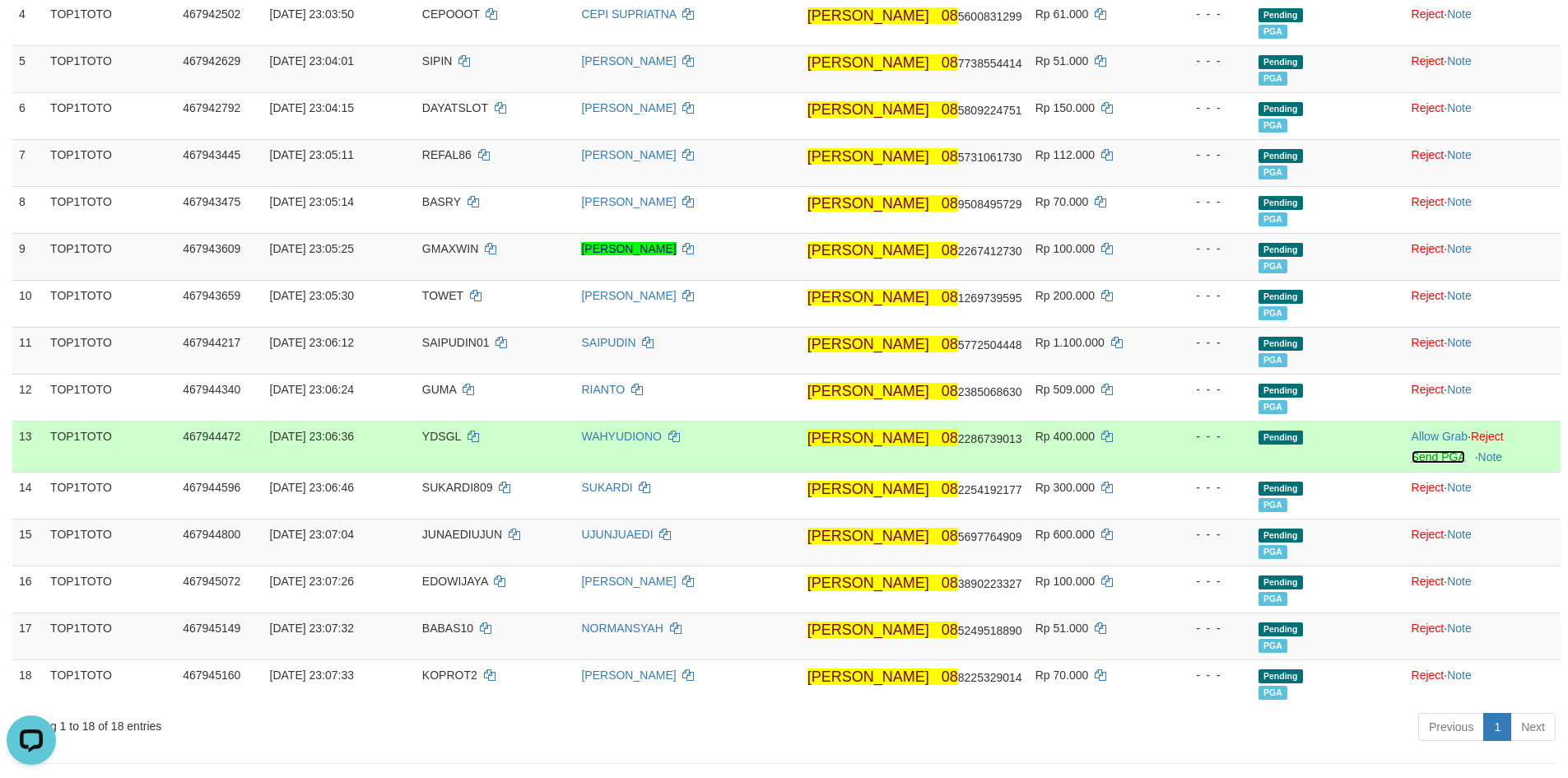
click at [1421, 455] on link "Send PGA" at bounding box center [1438, 457] width 54 height 13
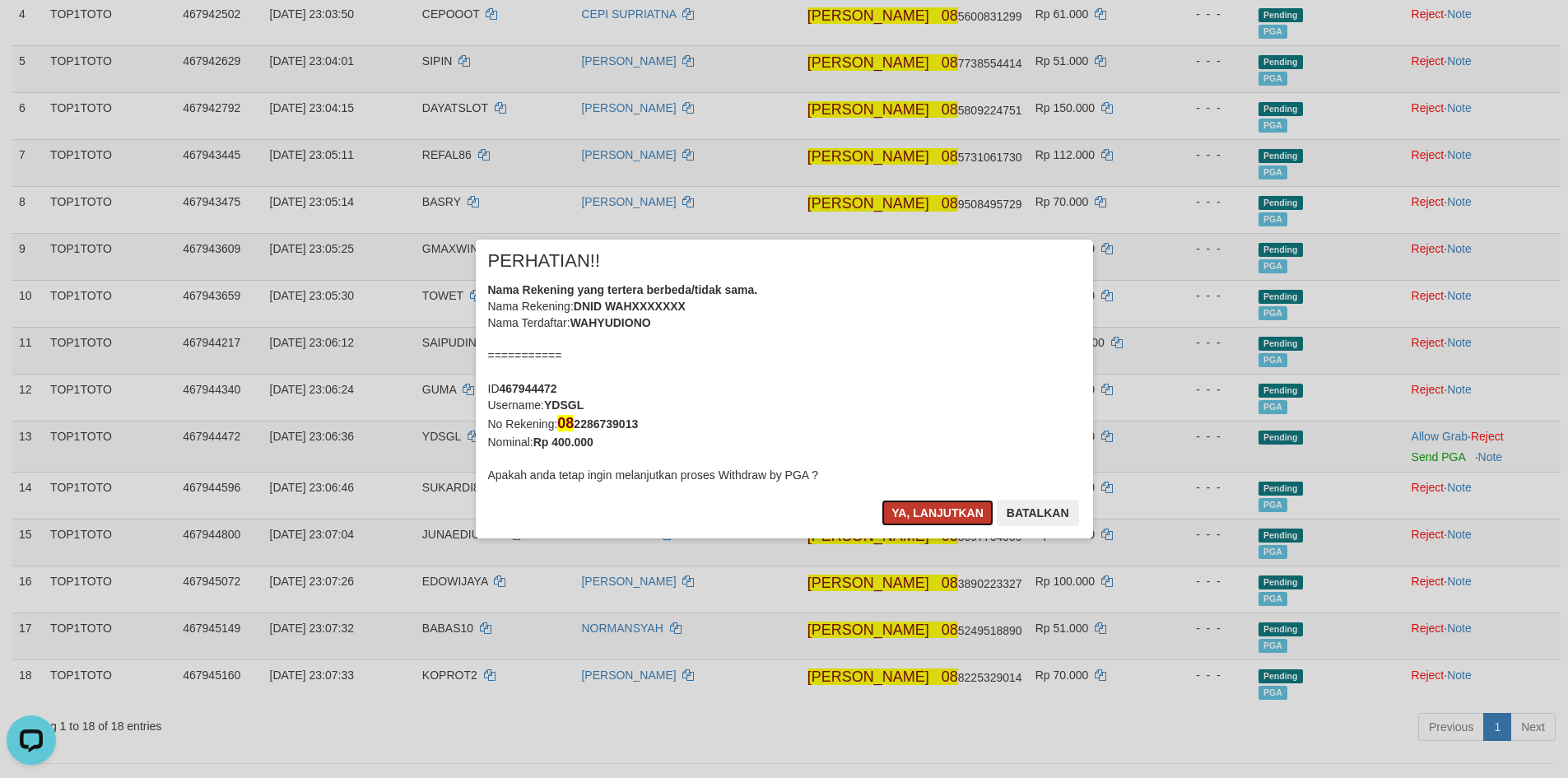
click at [927, 516] on button "Ya, lanjutkan" at bounding box center [937, 512] width 112 height 26
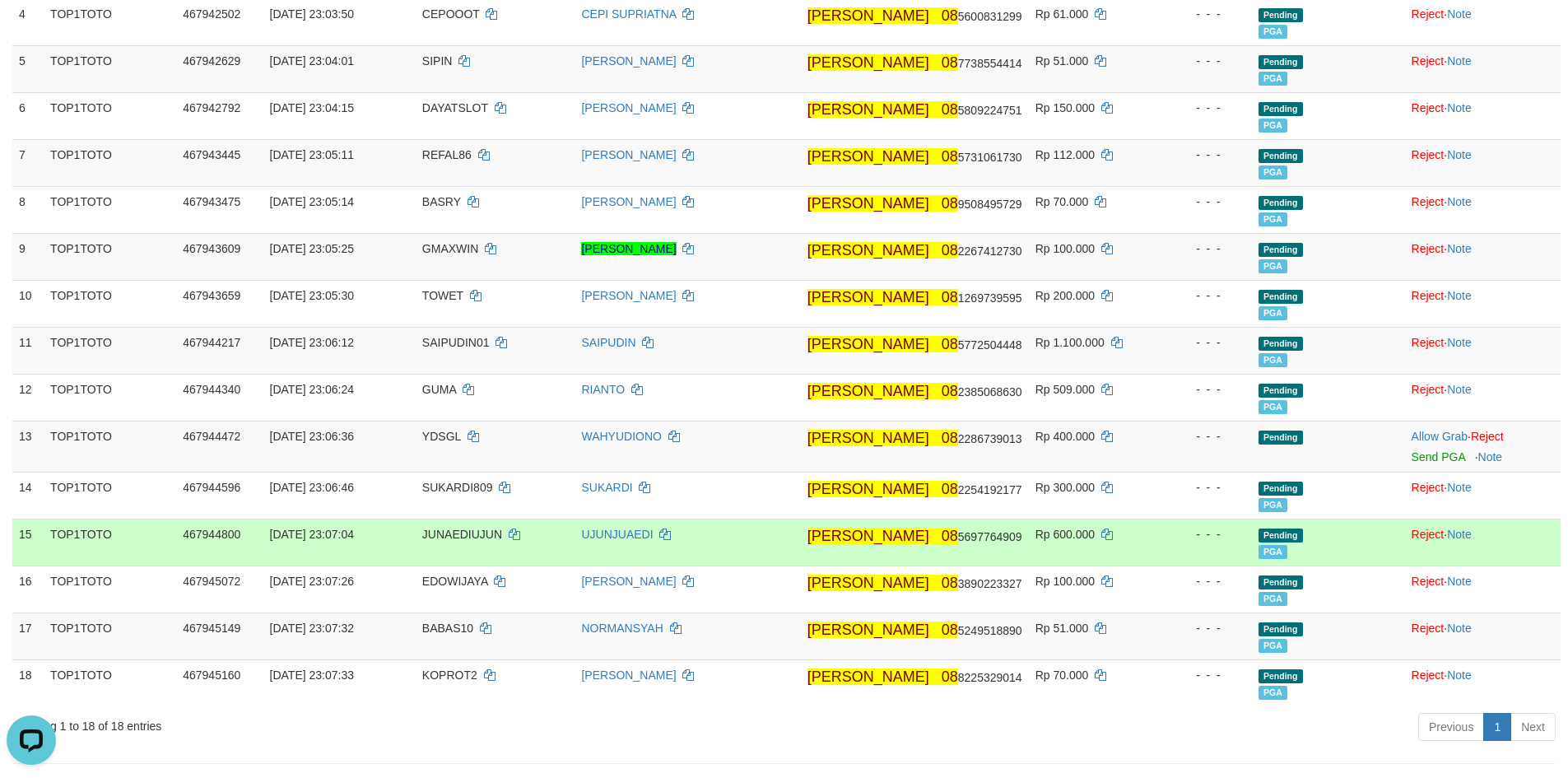
scroll to position [379, 0]
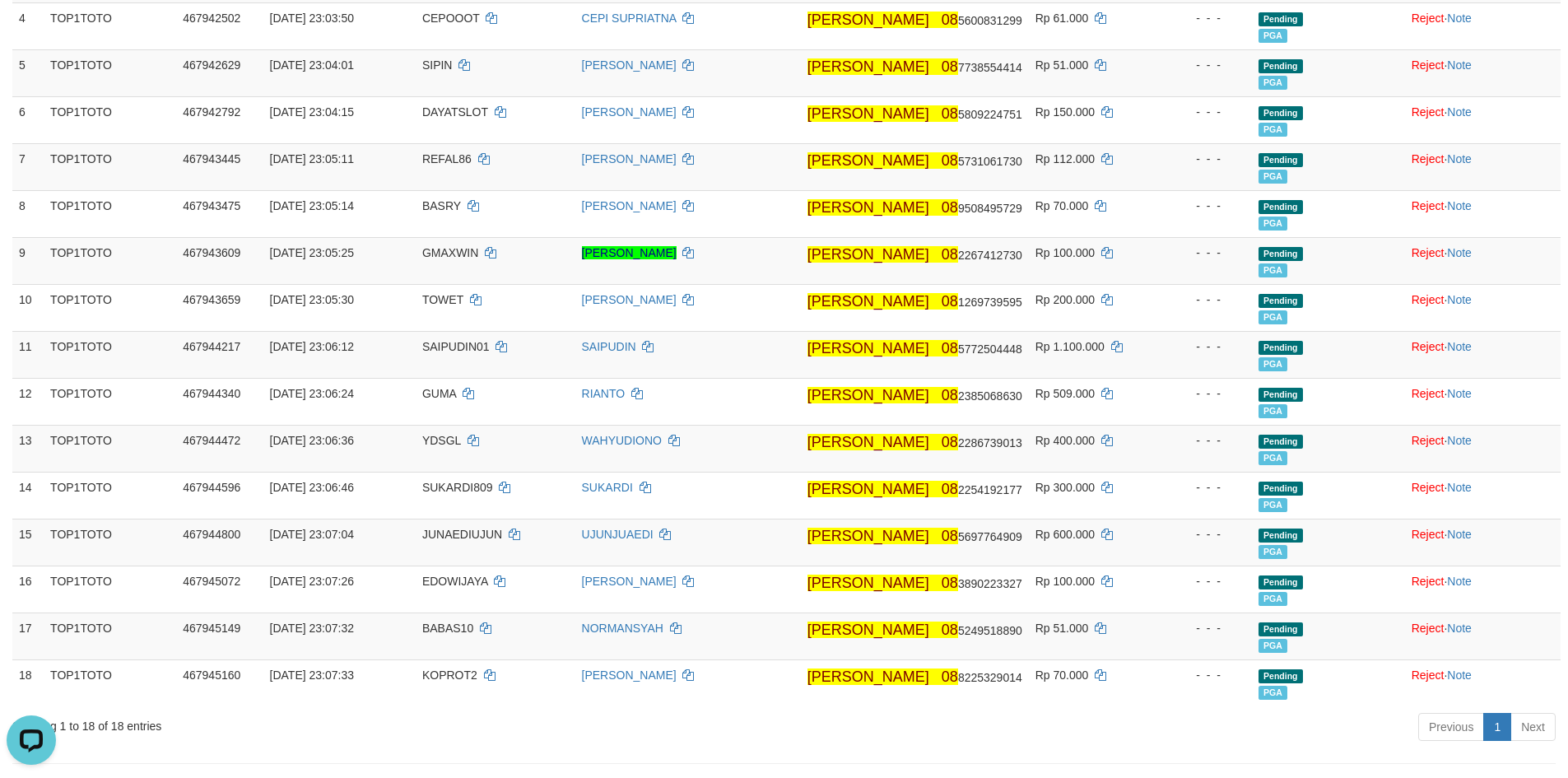
drag, startPoint x: 773, startPoint y: 719, endPoint x: 765, endPoint y: 715, distance: 8.9
click at [767, 717] on div "Previous 1 Next" at bounding box center [1111, 728] width 890 height 35
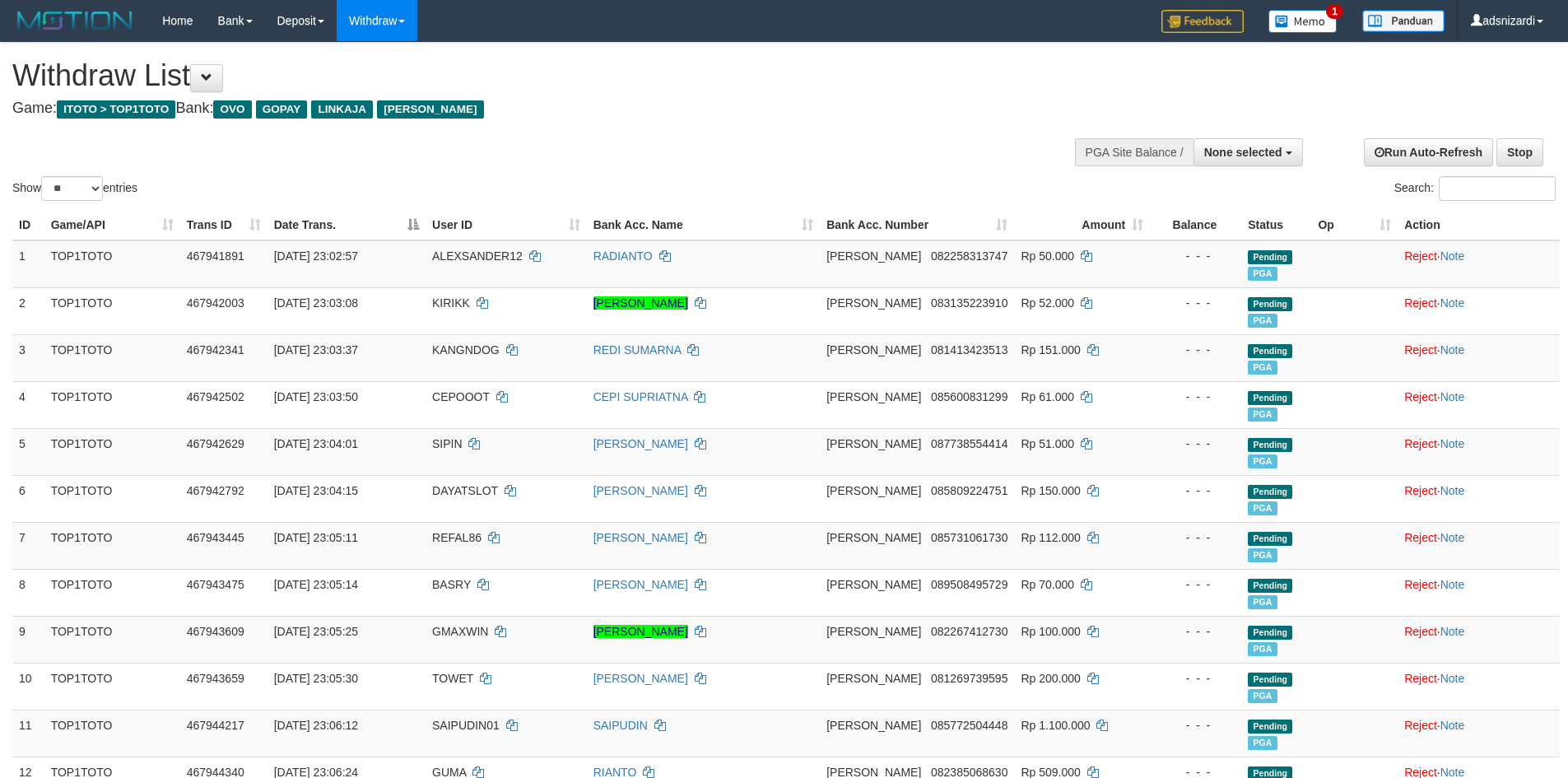
select select
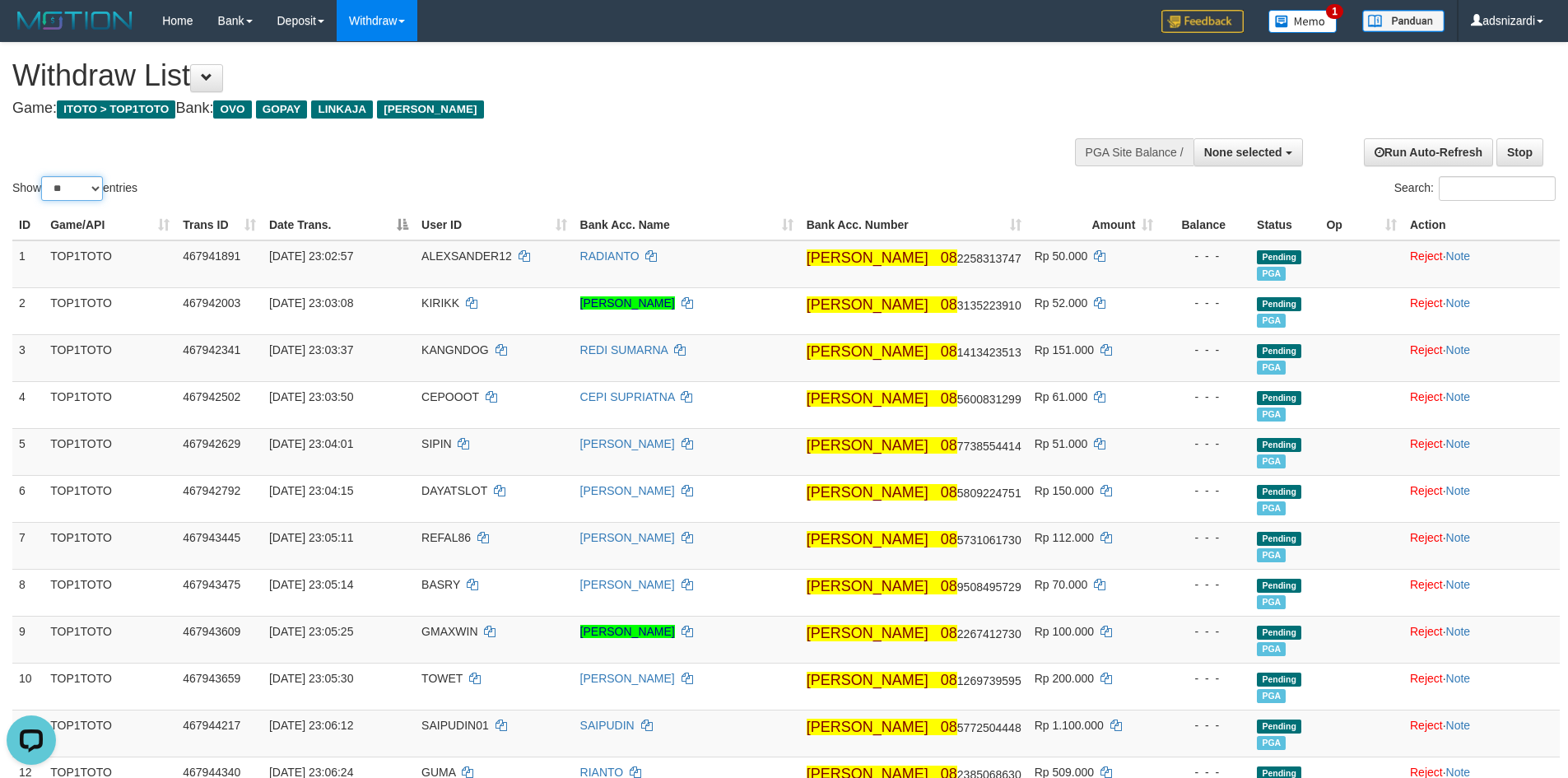
click at [80, 191] on select "** ** ** ***" at bounding box center [72, 188] width 62 height 24
select select "***"
click at [44, 176] on select "** ** ** ***" at bounding box center [72, 188] width 62 height 24
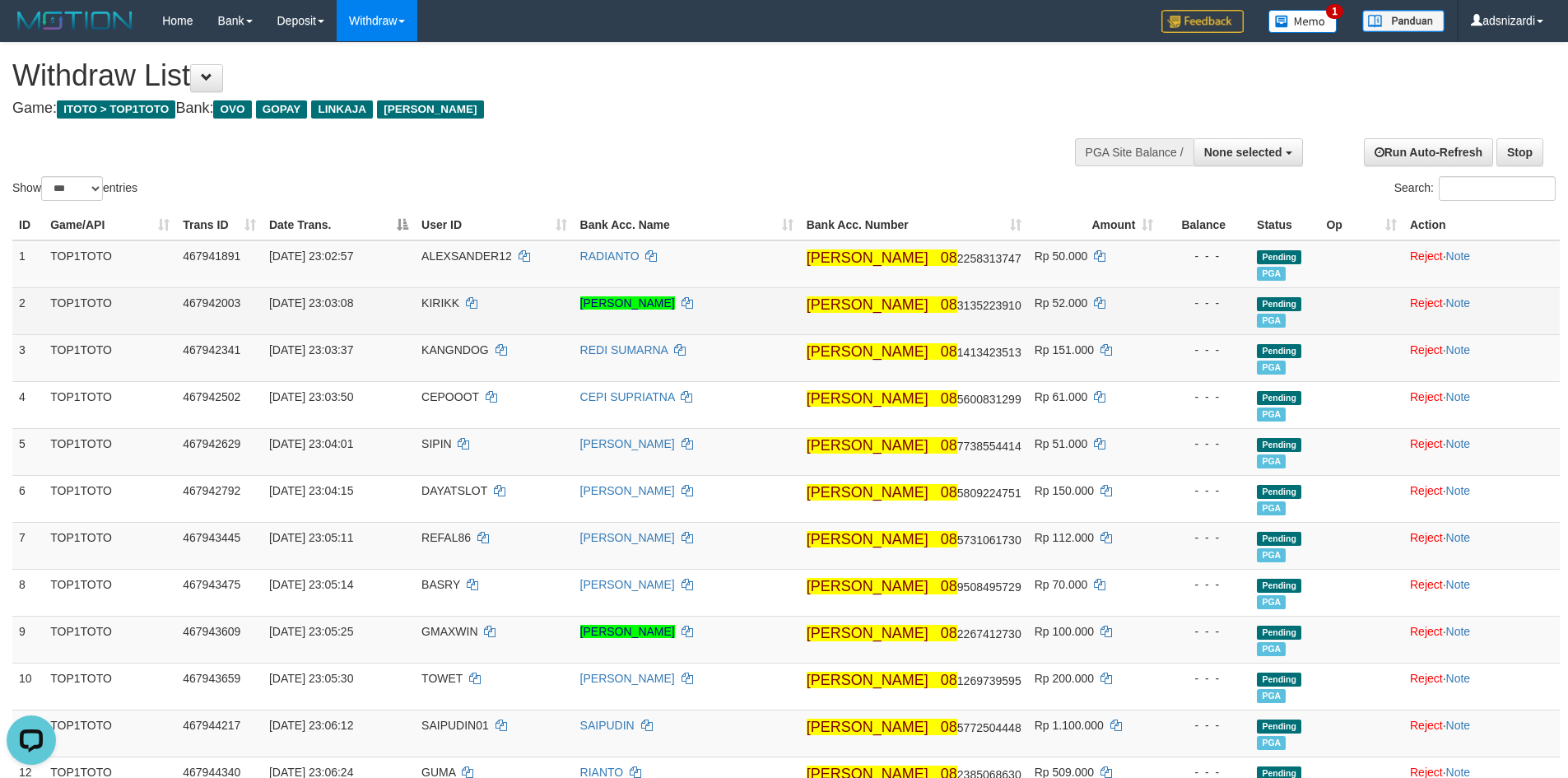
scroll to position [915, 0]
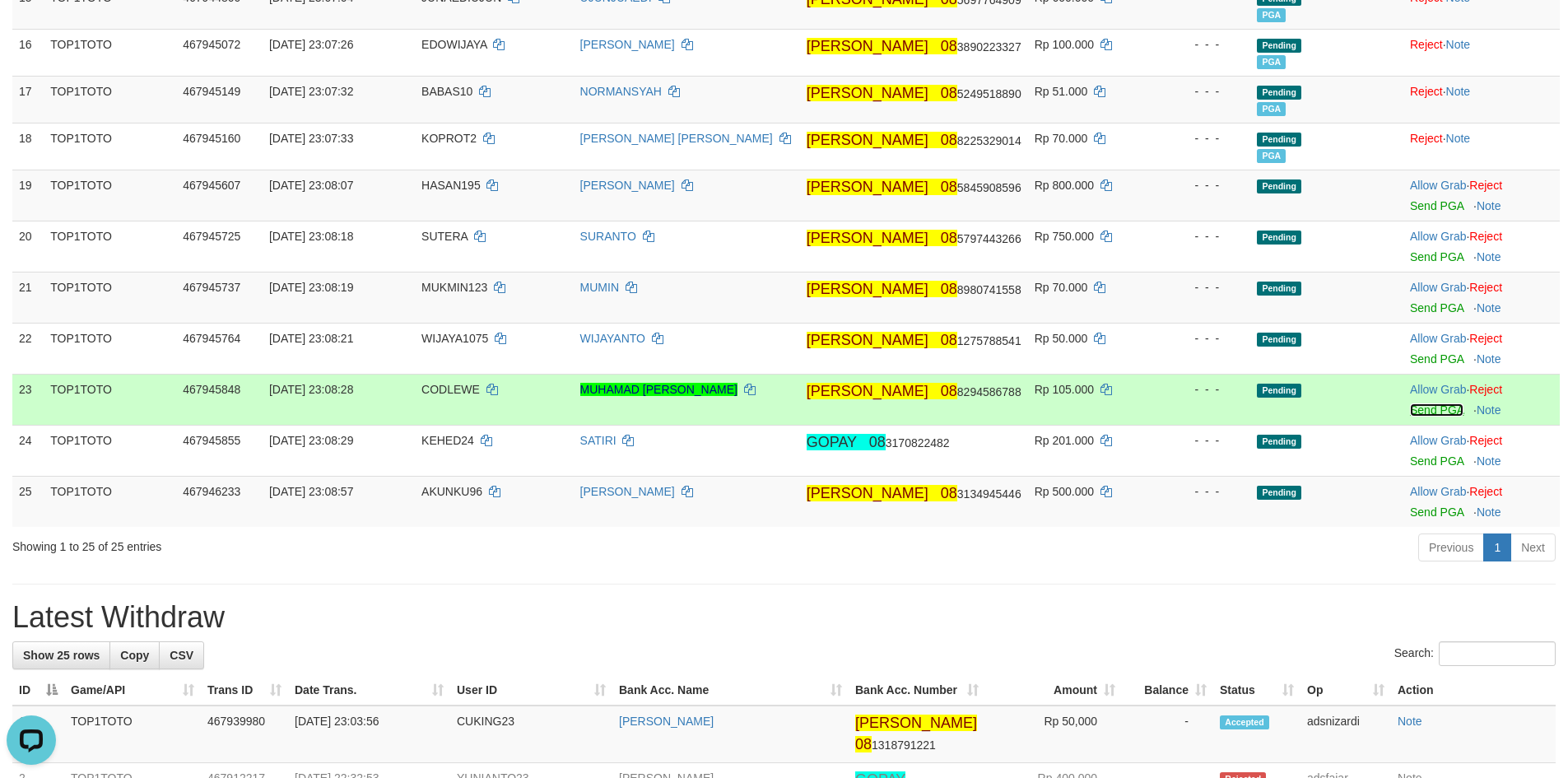
click at [1420, 412] on link "Send PGA" at bounding box center [1437, 410] width 54 height 13
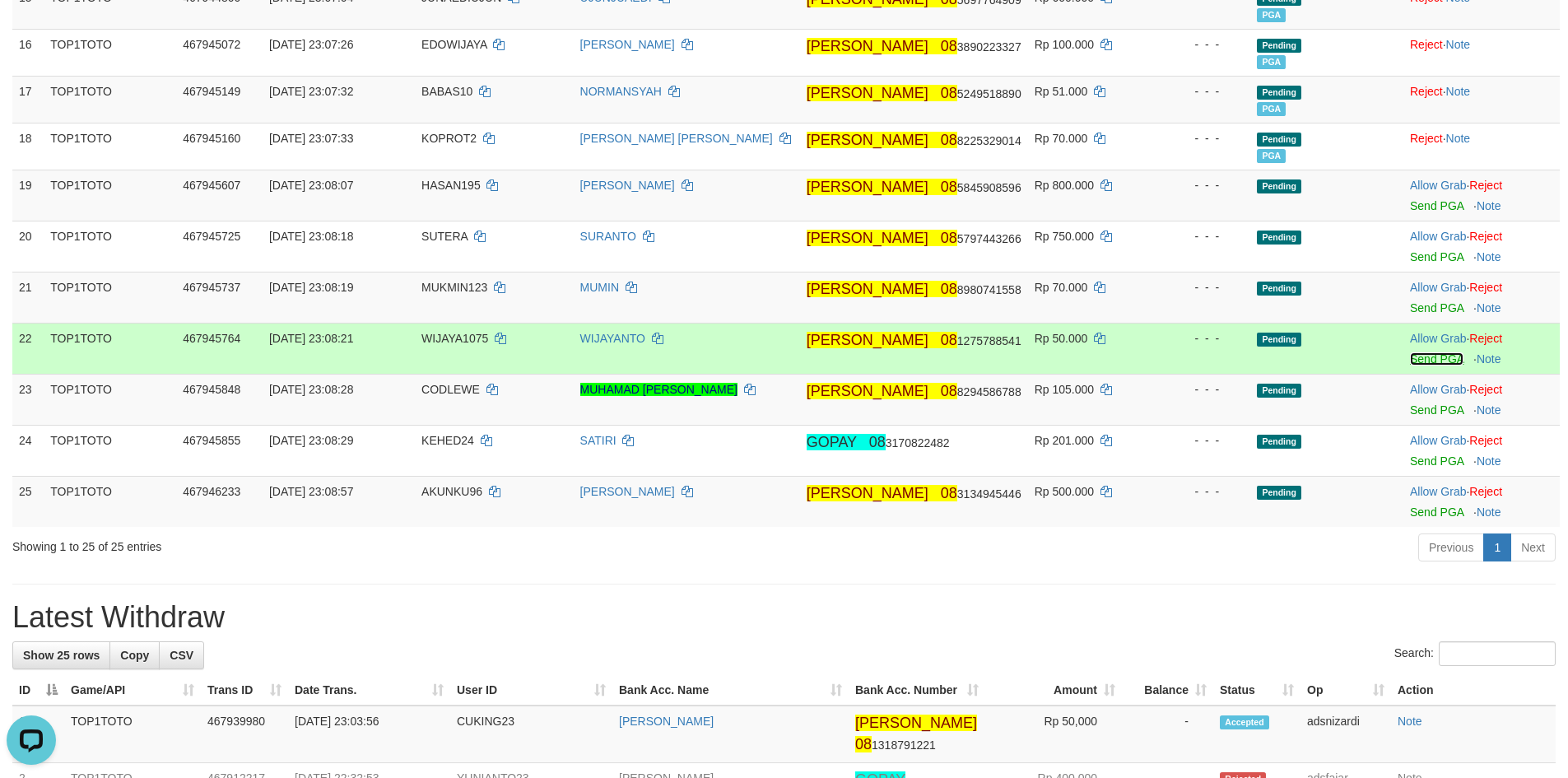
click at [1415, 360] on link "Send PGA" at bounding box center [1437, 359] width 54 height 13
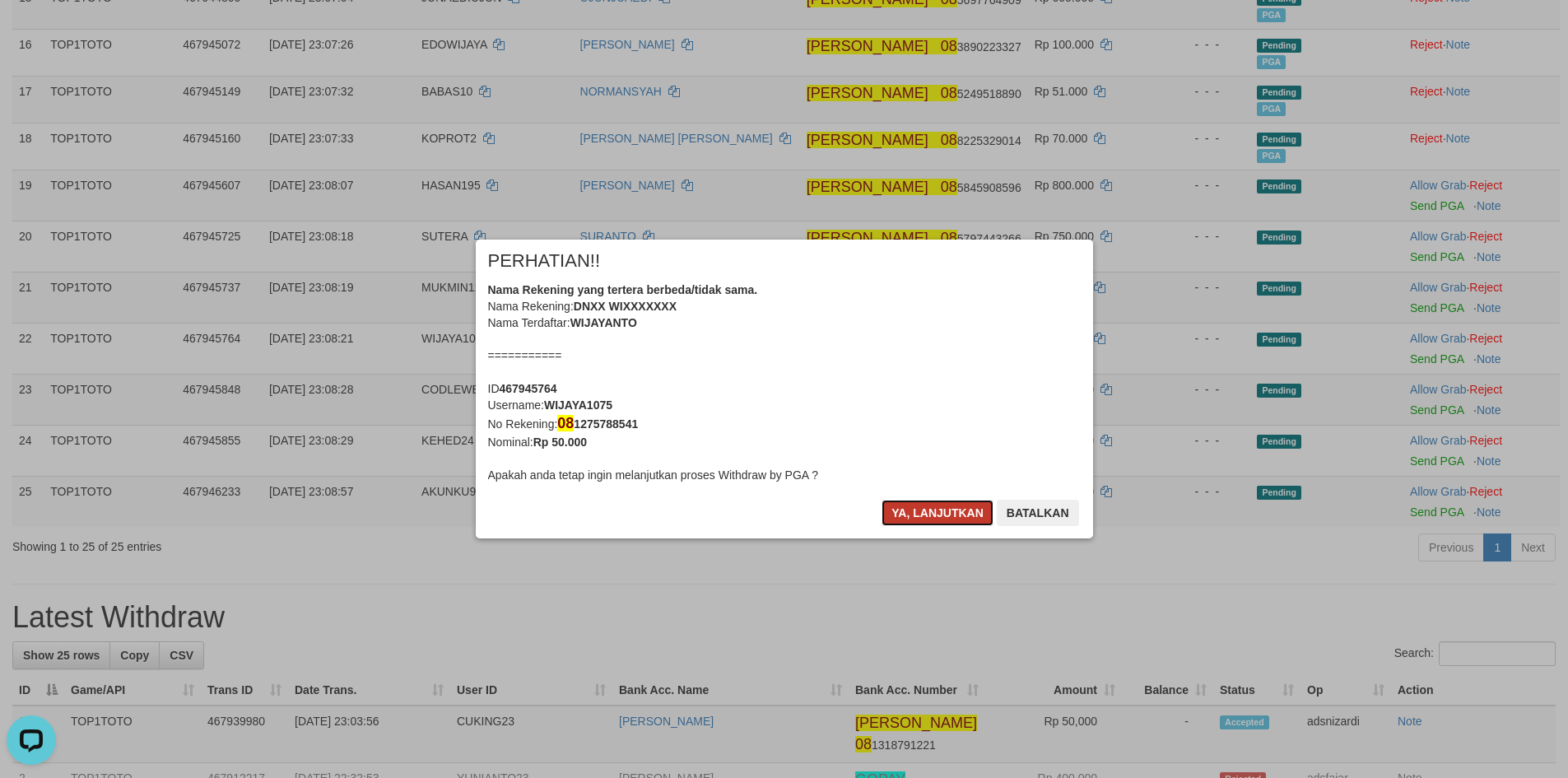
click at [925, 517] on button "Ya, lanjutkan" at bounding box center [937, 512] width 112 height 26
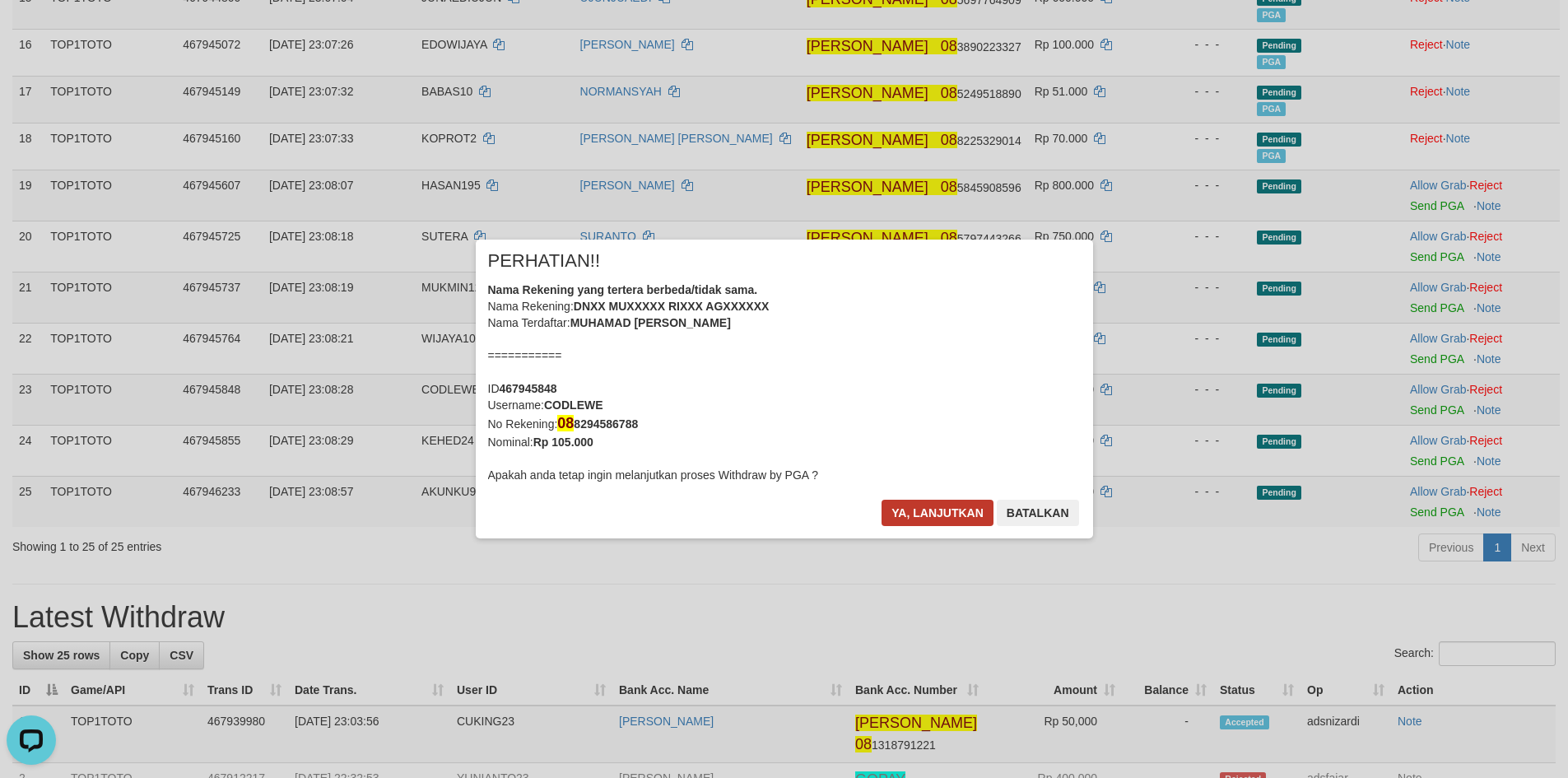
scroll to position [911, 0]
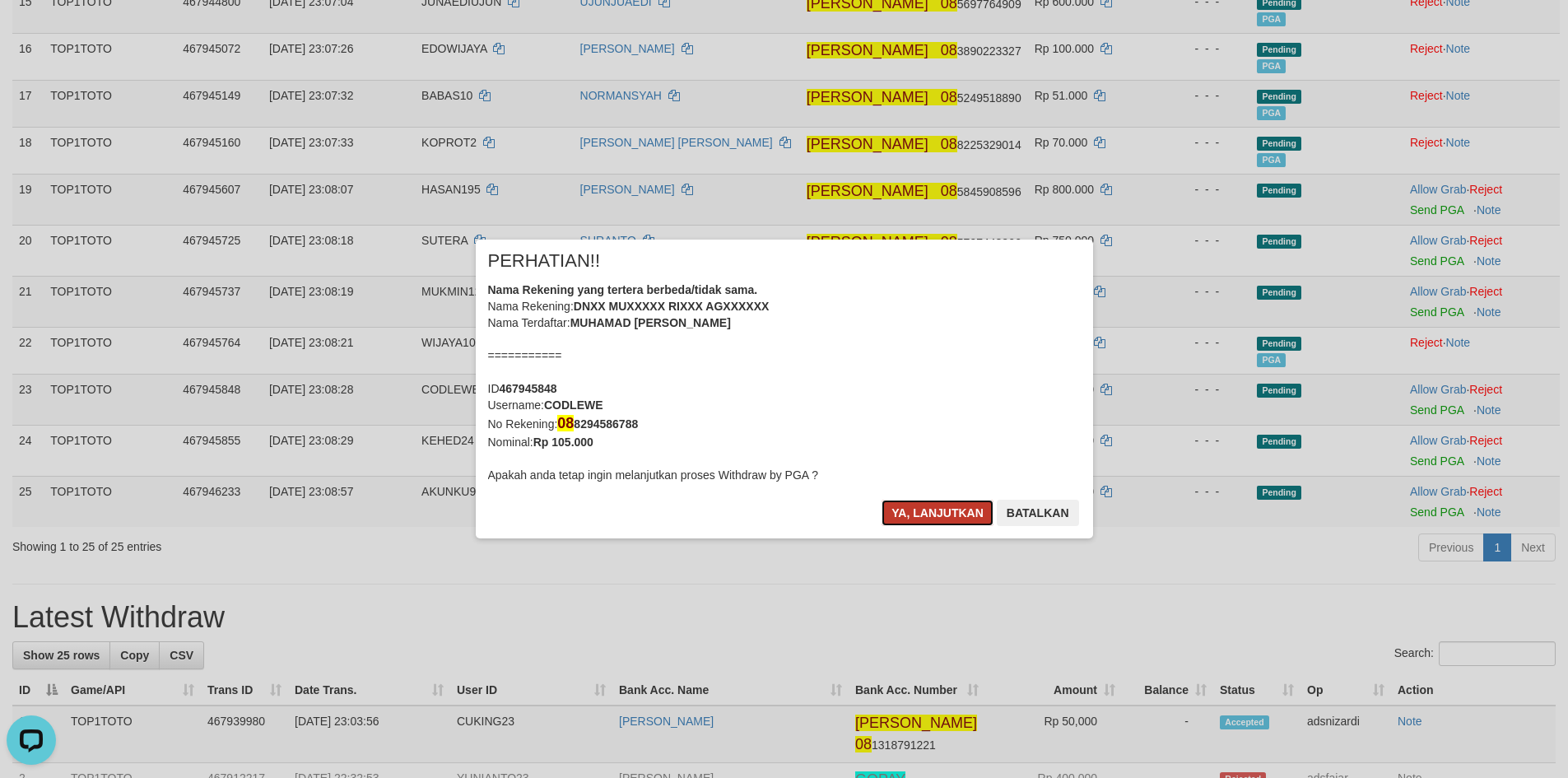
click at [917, 513] on button "Ya, lanjutkan" at bounding box center [937, 512] width 112 height 26
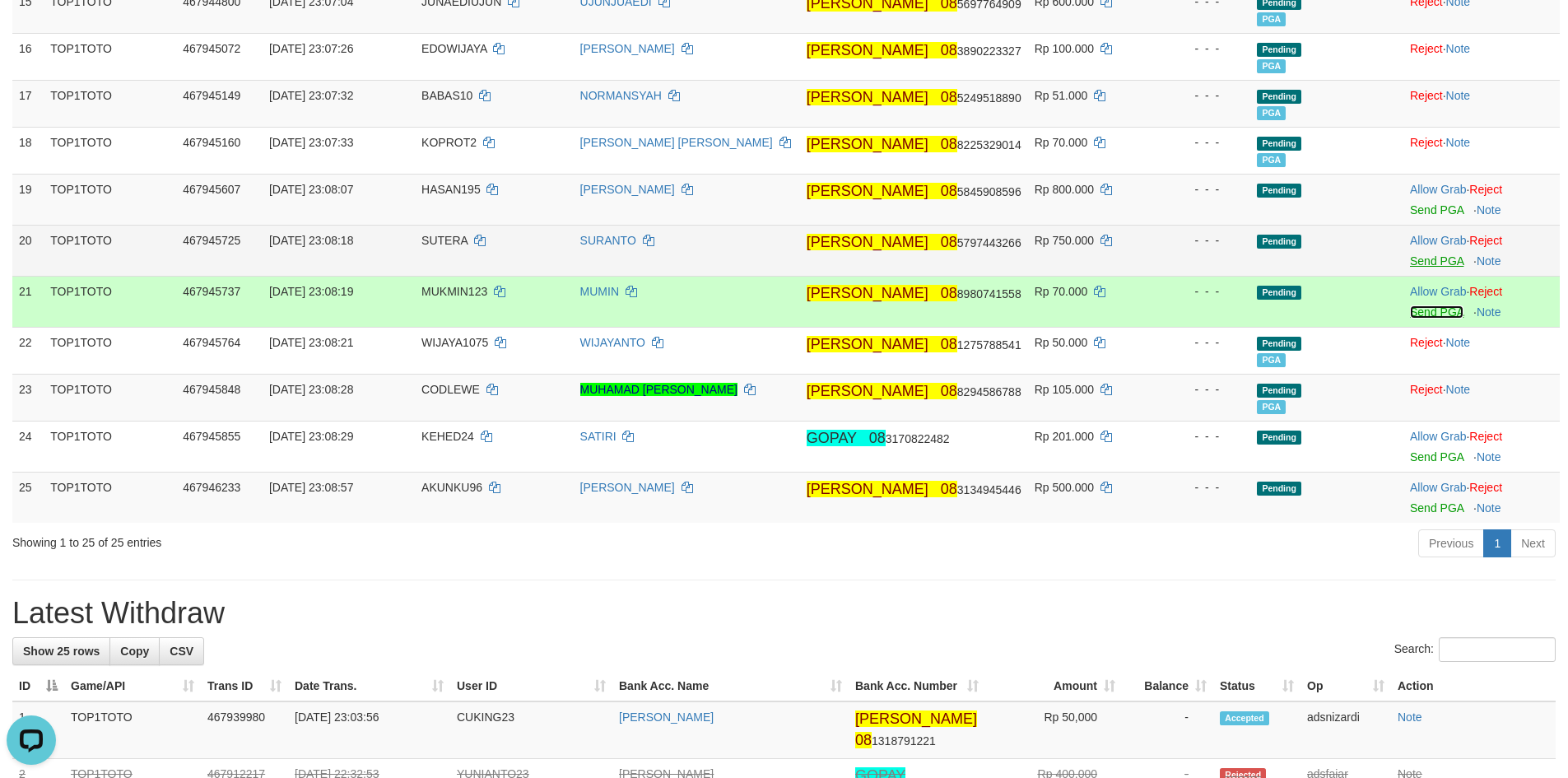
drag, startPoint x: 1417, startPoint y: 316, endPoint x: 1416, endPoint y: 263, distance: 53.0
click at [1417, 316] on link "Send PGA" at bounding box center [1437, 312] width 54 height 13
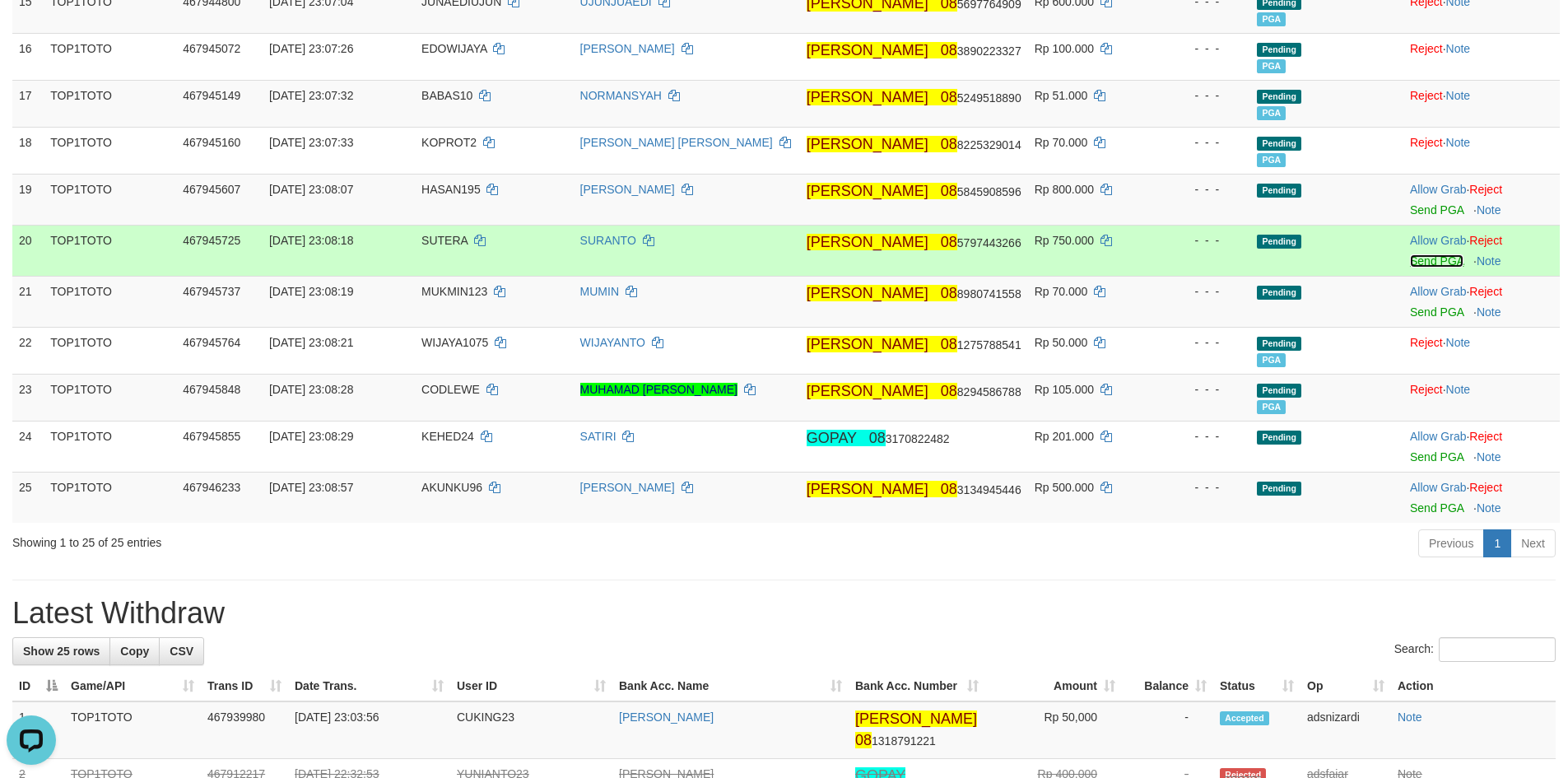
click at [1416, 261] on link "Send PGA" at bounding box center [1437, 261] width 54 height 13
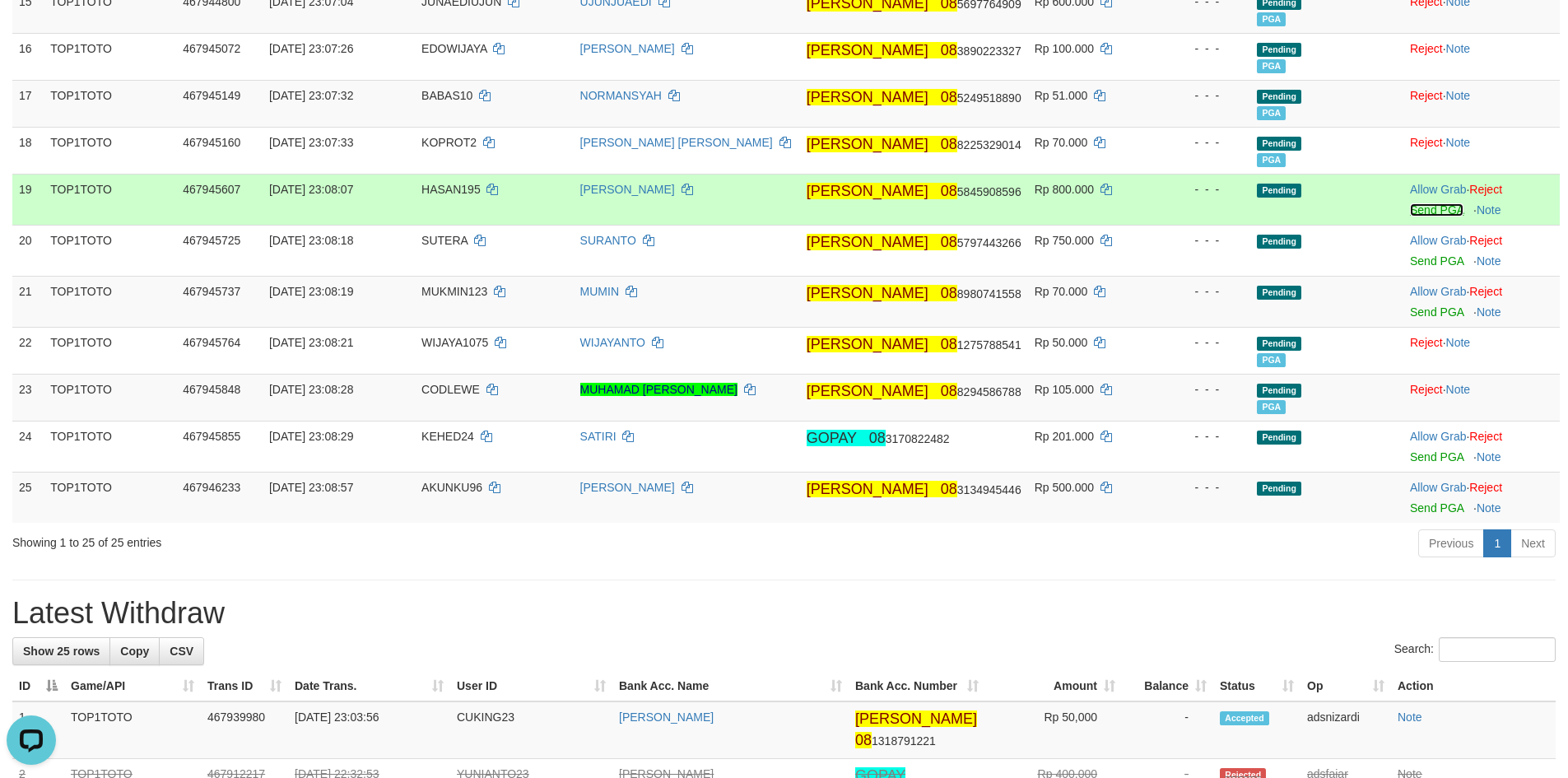
click at [1417, 208] on link "Send PGA" at bounding box center [1437, 210] width 54 height 13
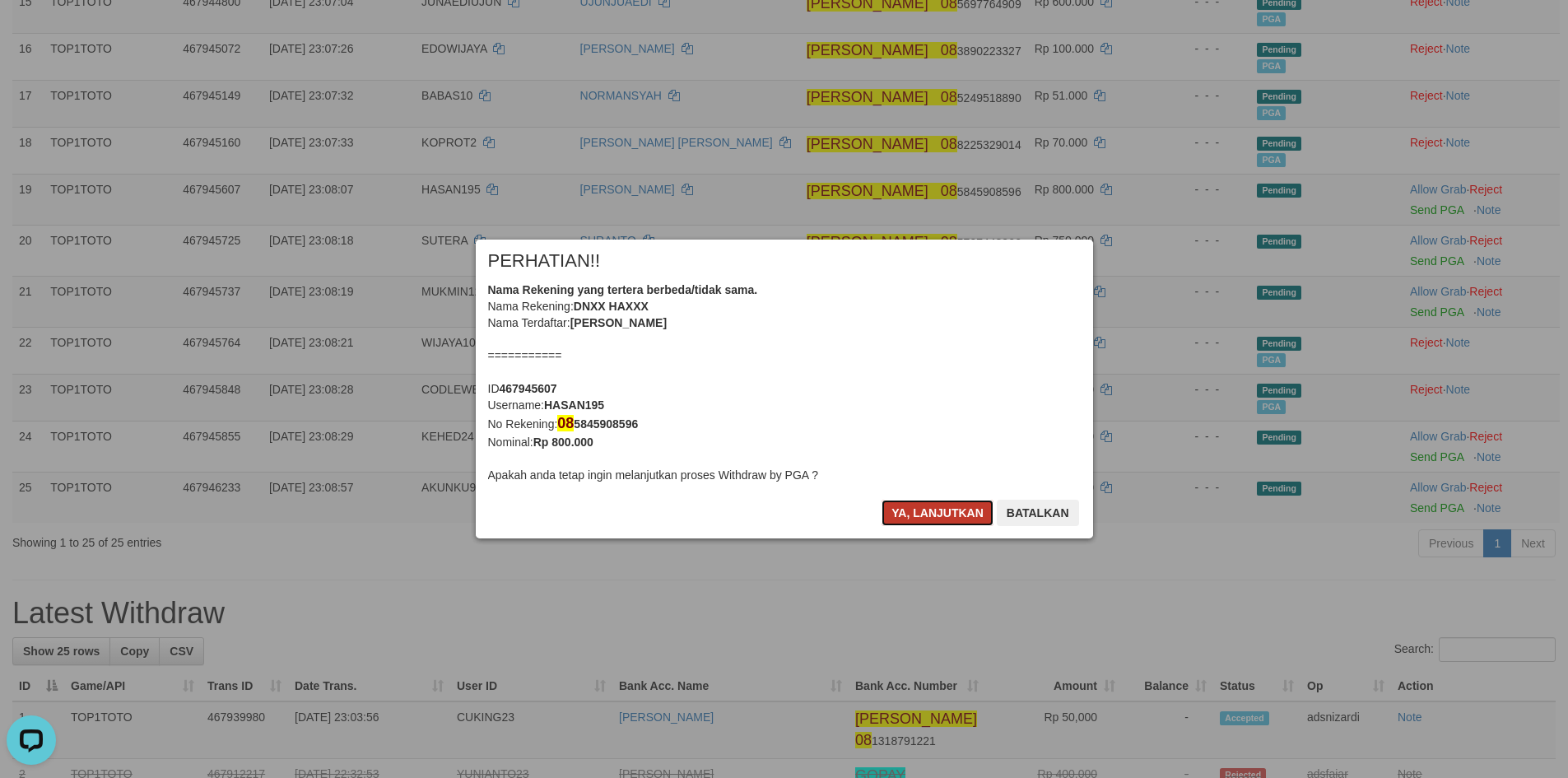
click at [930, 513] on button "Ya, lanjutkan" at bounding box center [937, 512] width 112 height 26
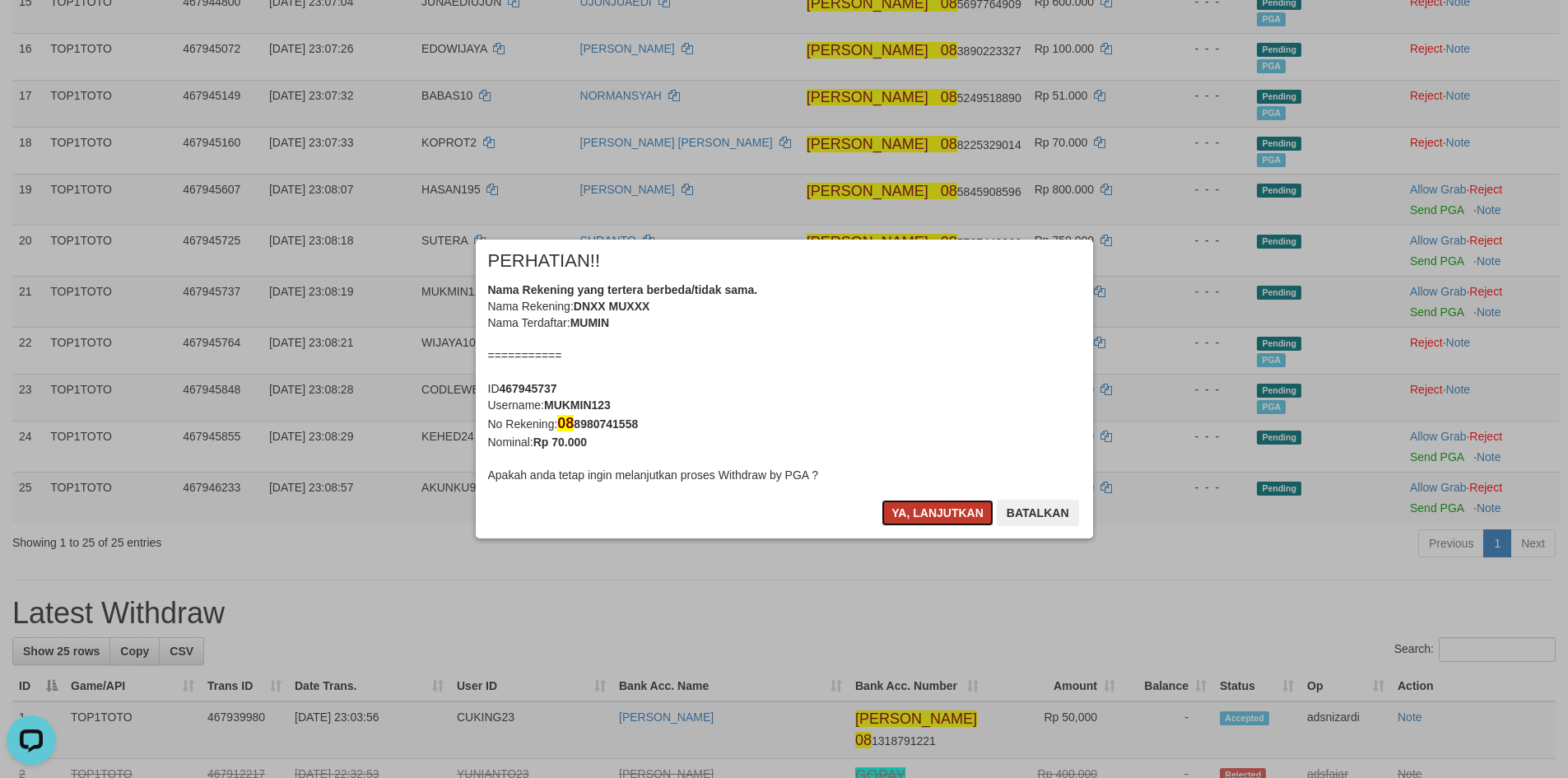
click at [927, 514] on button "Ya, lanjutkan" at bounding box center [937, 512] width 112 height 26
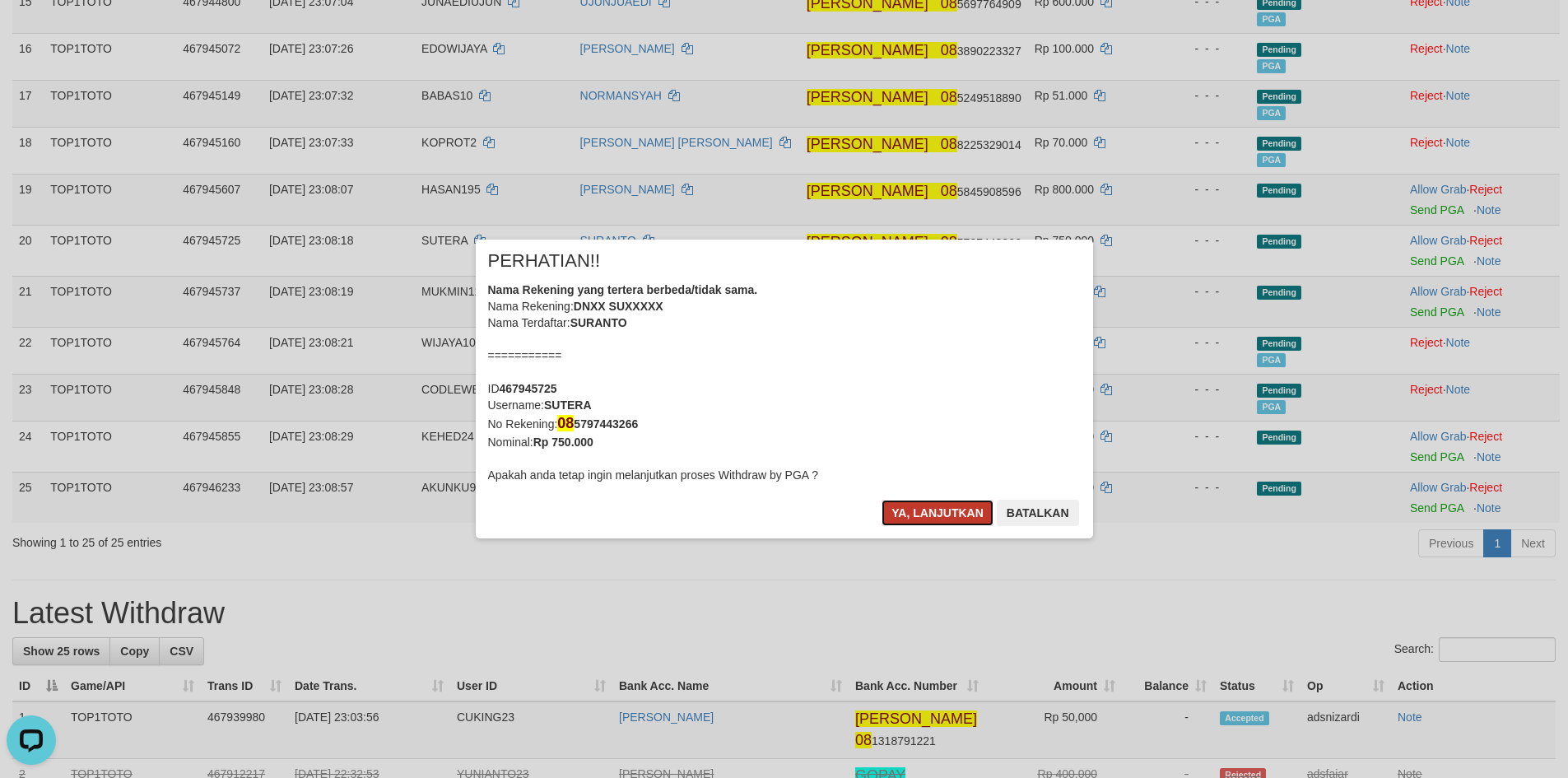
click at [929, 517] on button "Ya, lanjutkan" at bounding box center [937, 512] width 112 height 26
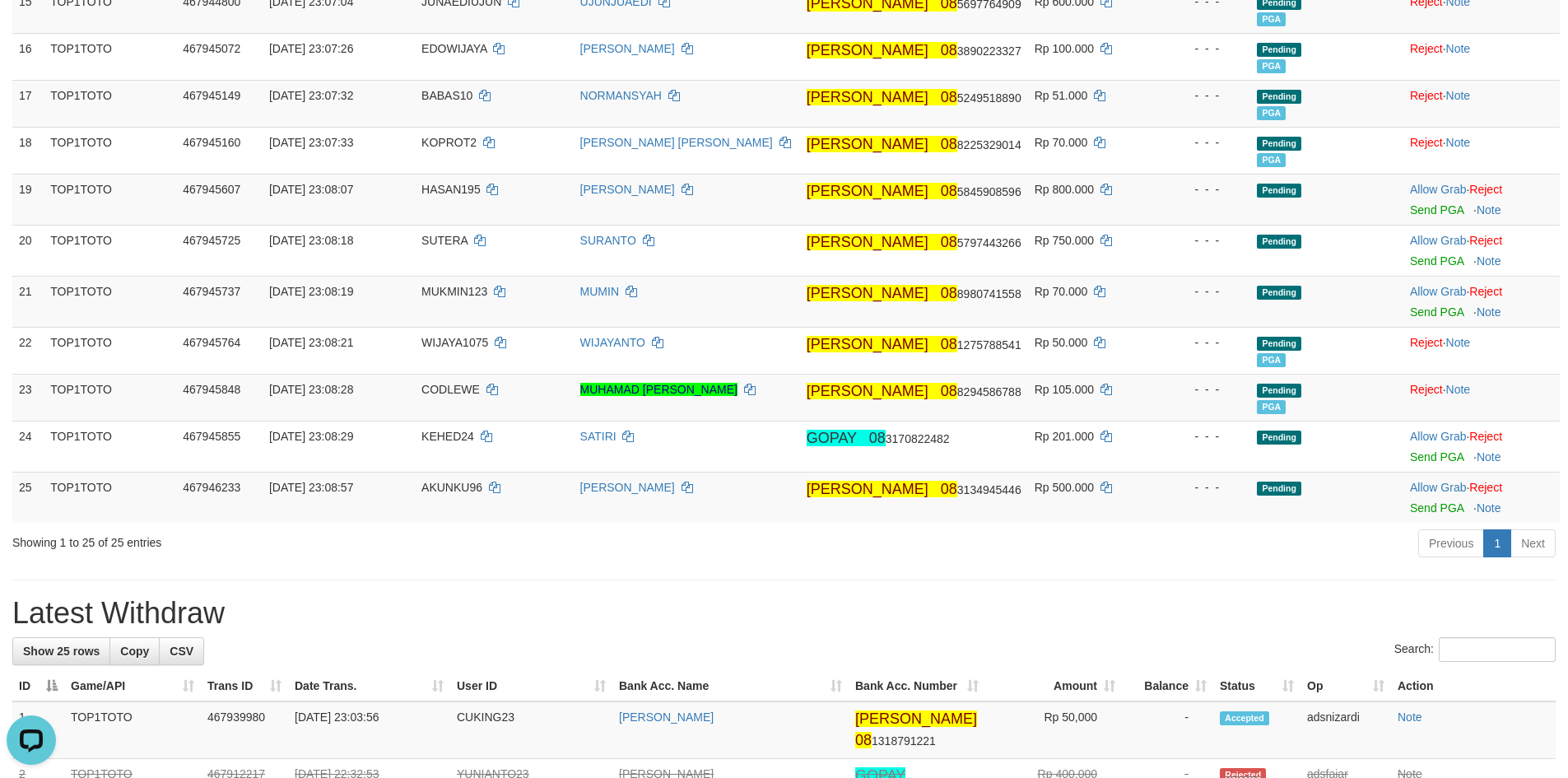
click at [819, 563] on div "**********" at bounding box center [784, 667] width 1568 height 3070
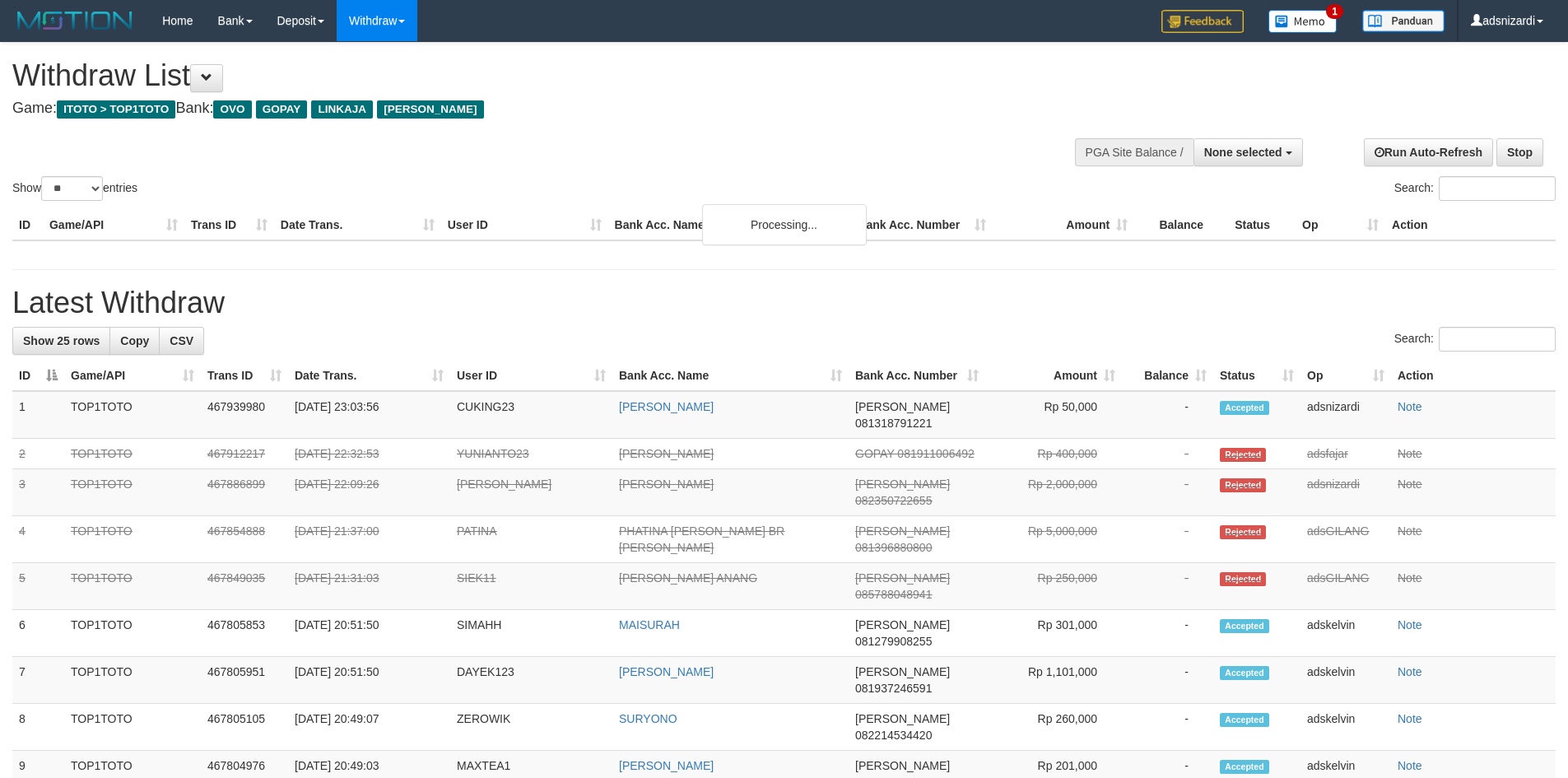
select select
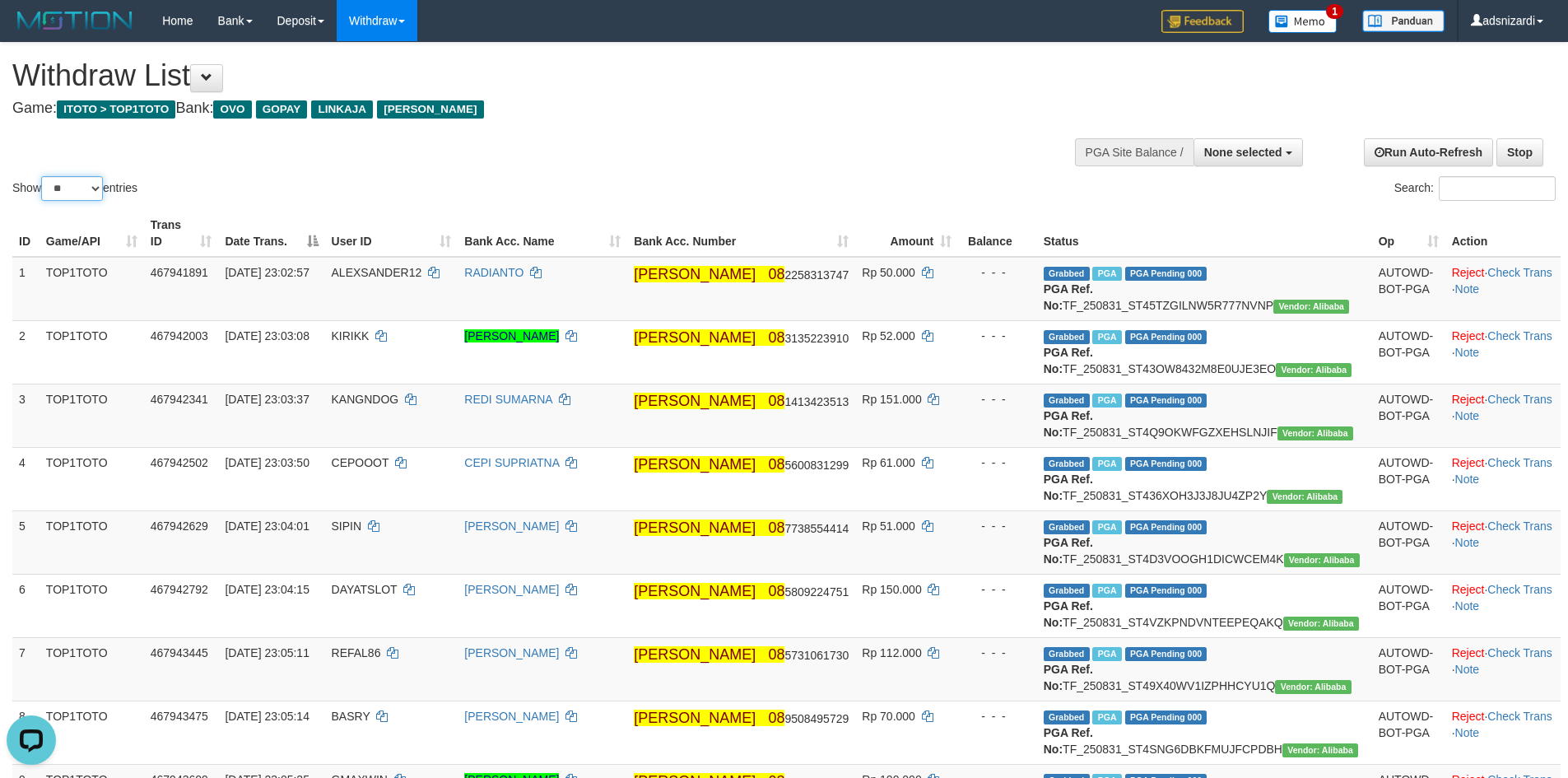
click at [67, 182] on select "** ** ** ***" at bounding box center [72, 188] width 62 height 24
select select "***"
click at [44, 176] on select "** ** ** ***" at bounding box center [72, 188] width 62 height 24
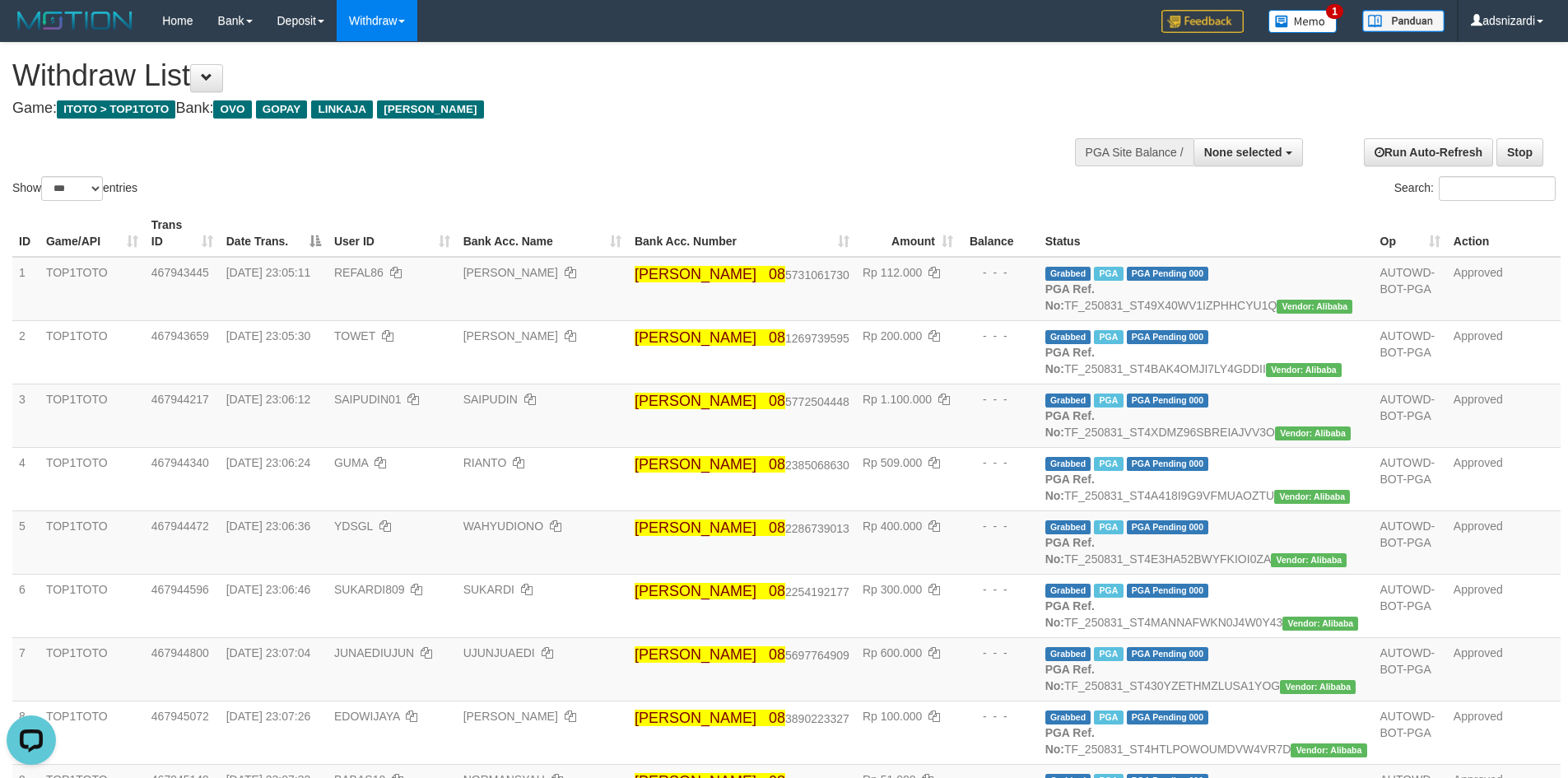
click at [821, 184] on div "Search:" at bounding box center [1176, 191] width 760 height 29
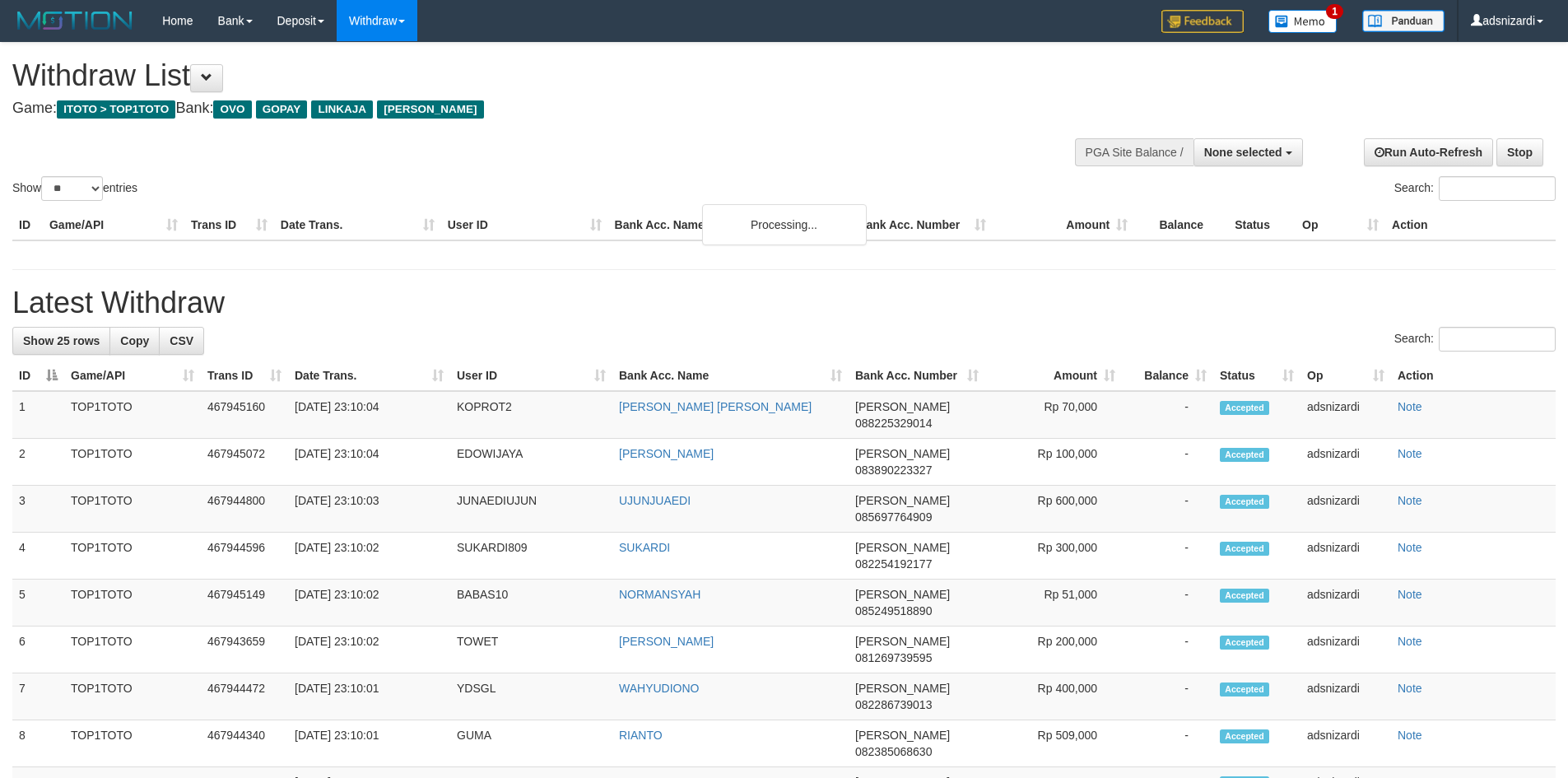
select select
select select "**"
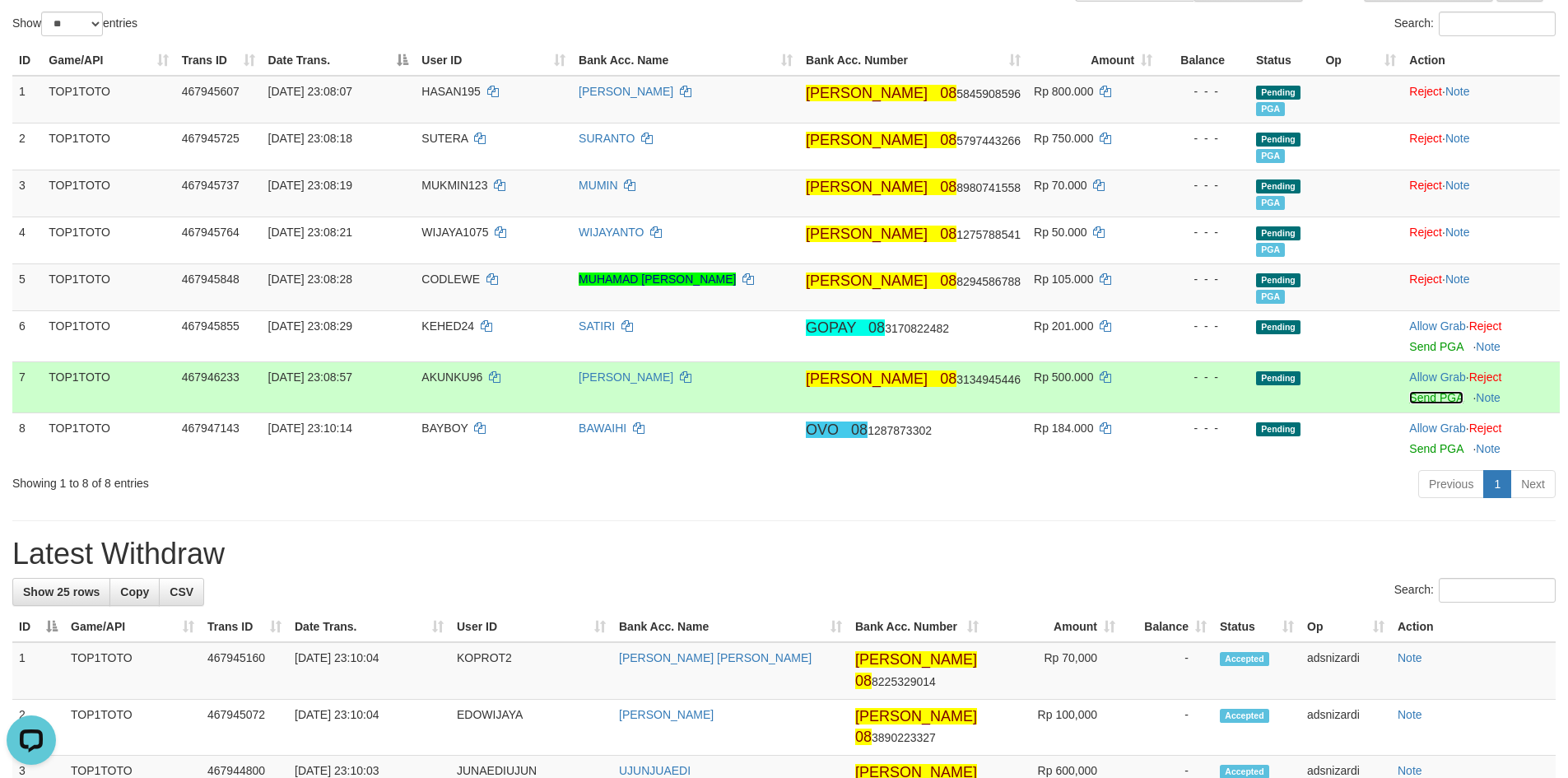
click at [1409, 400] on link "Send PGA" at bounding box center [1436, 398] width 54 height 13
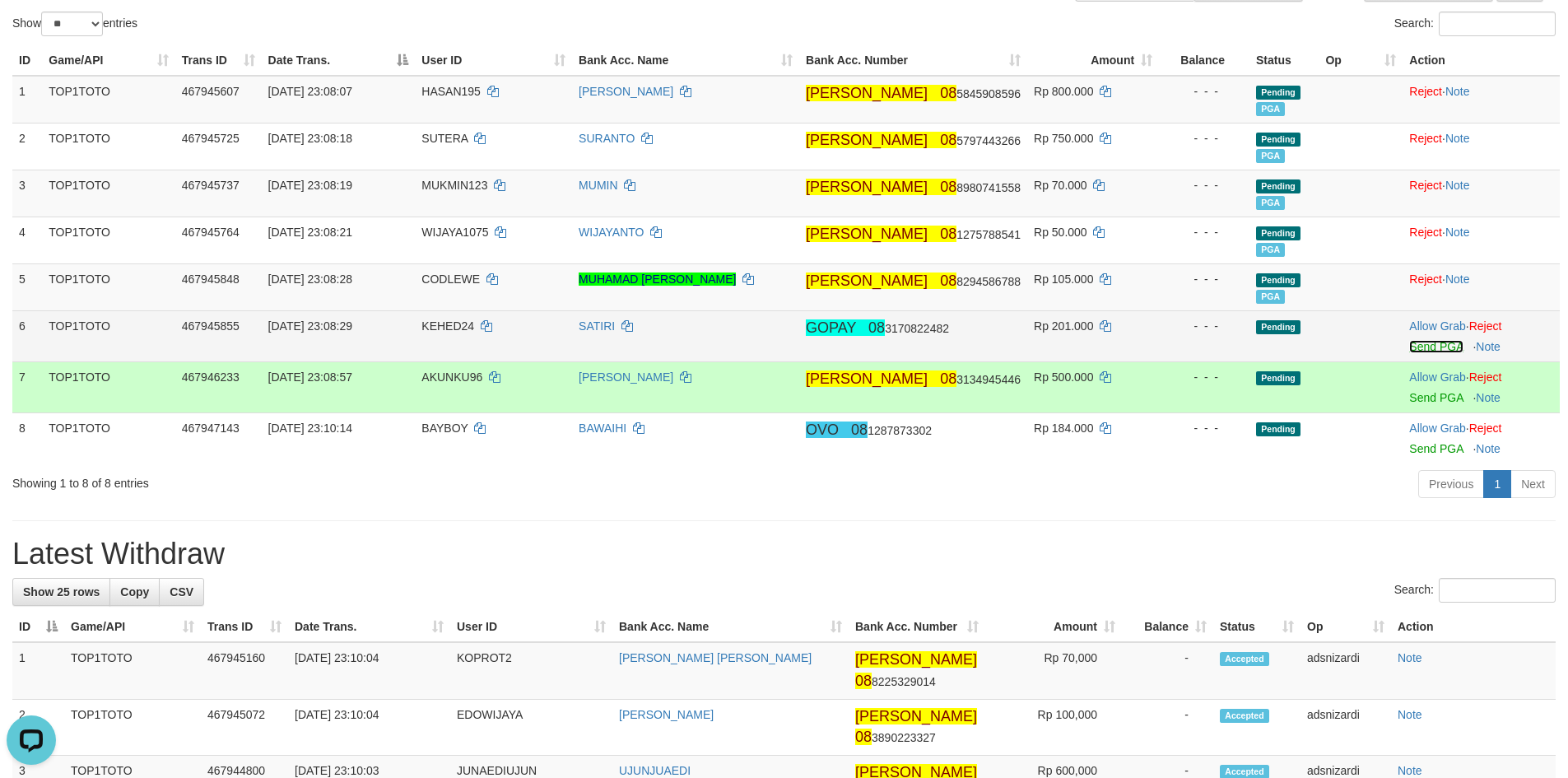
click at [1421, 349] on link "Send PGA" at bounding box center [1436, 347] width 54 height 13
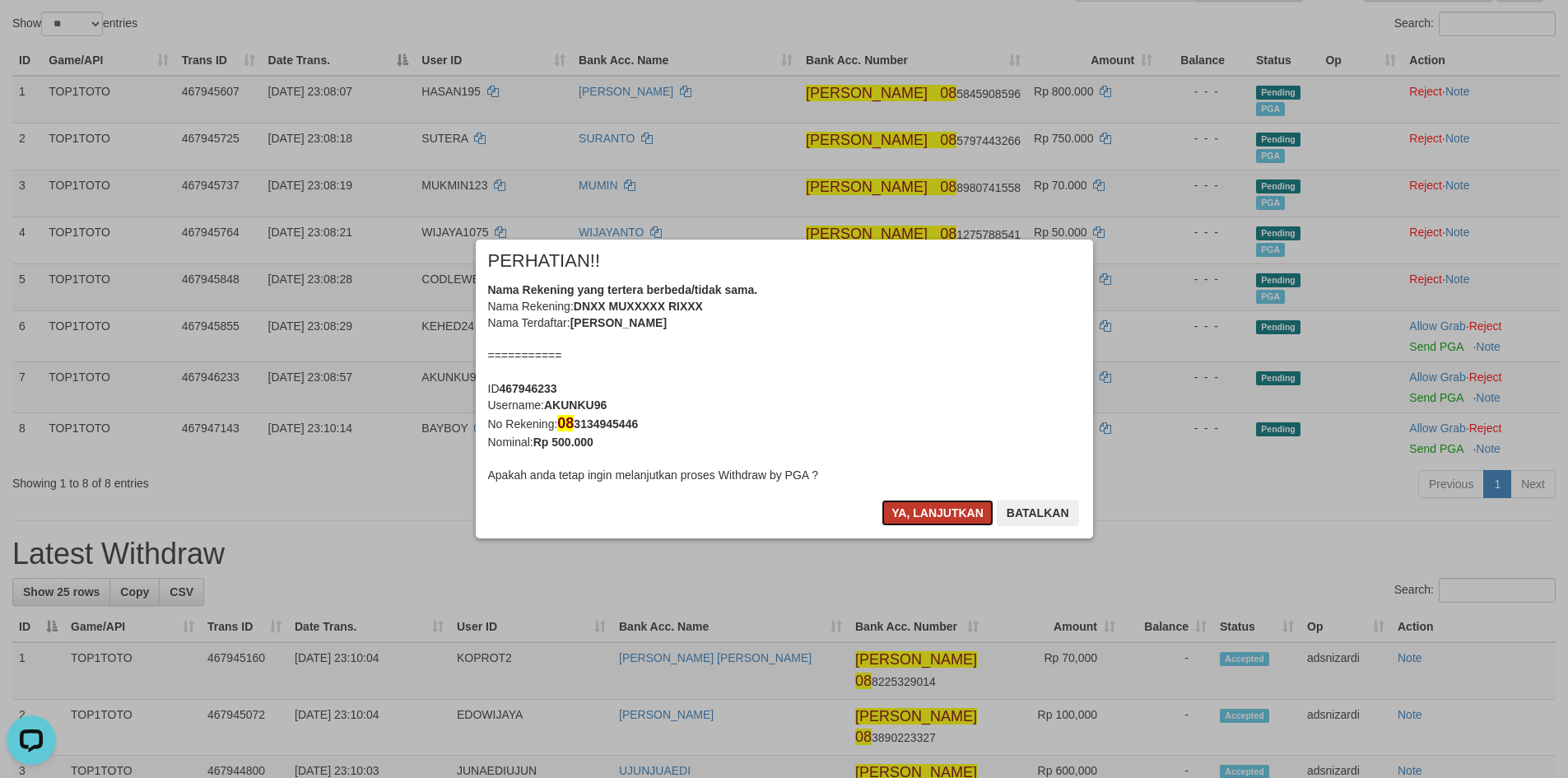
click at [923, 504] on button "Ya, lanjutkan" at bounding box center [937, 512] width 112 height 26
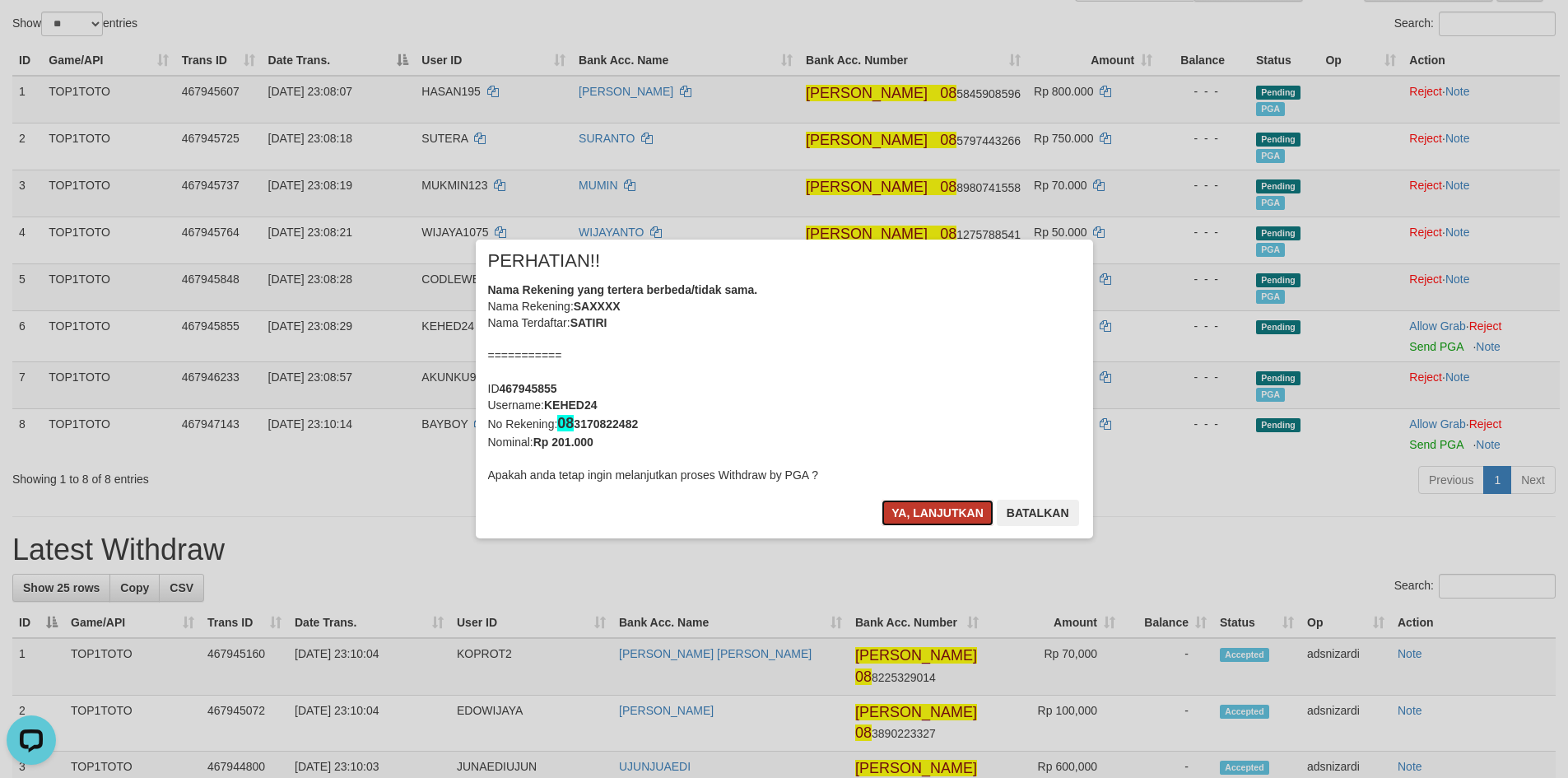
click at [907, 509] on button "Ya, lanjutkan" at bounding box center [937, 512] width 112 height 26
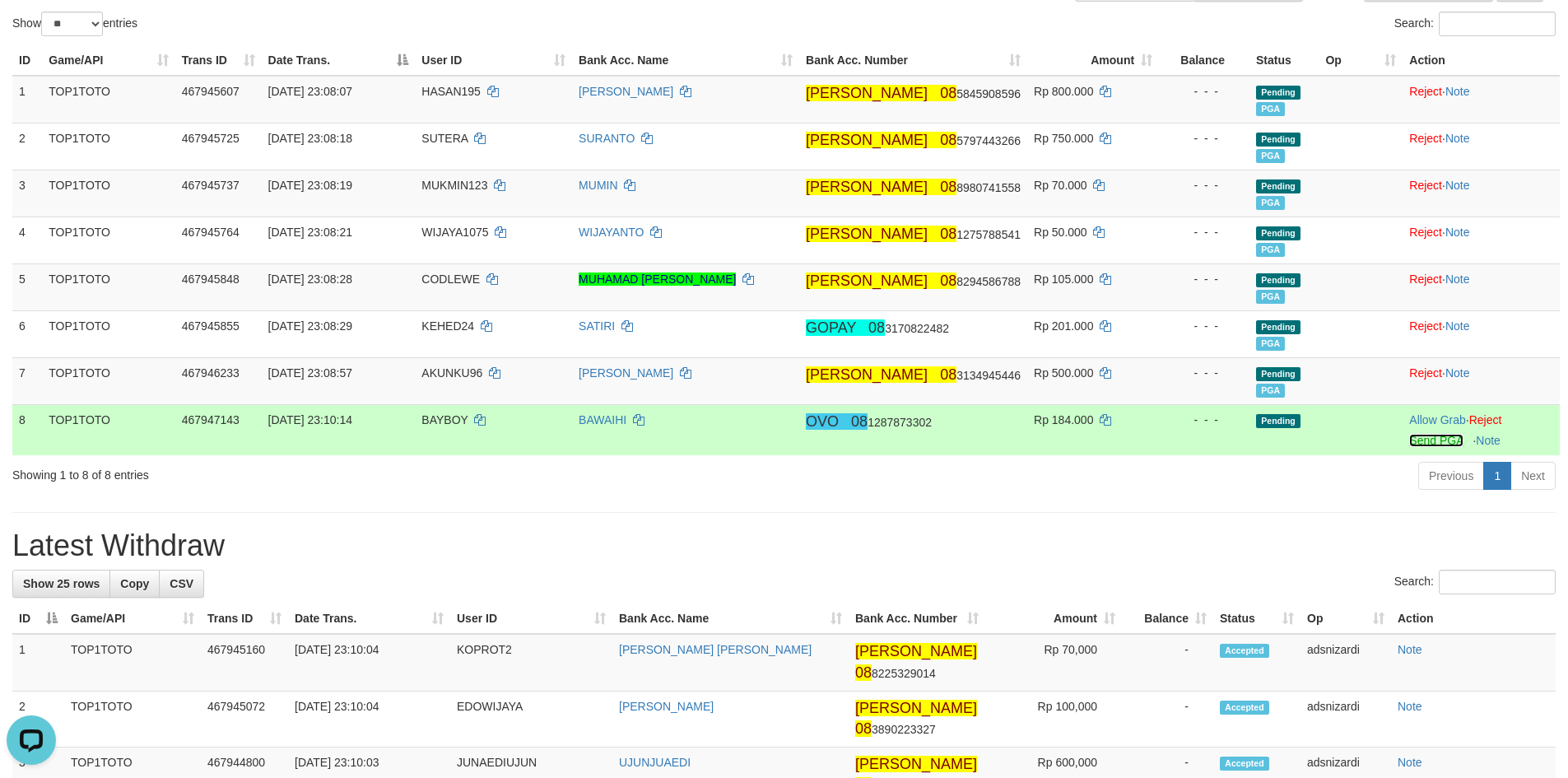
click at [1416, 439] on link "Send PGA" at bounding box center [1436, 441] width 54 height 13
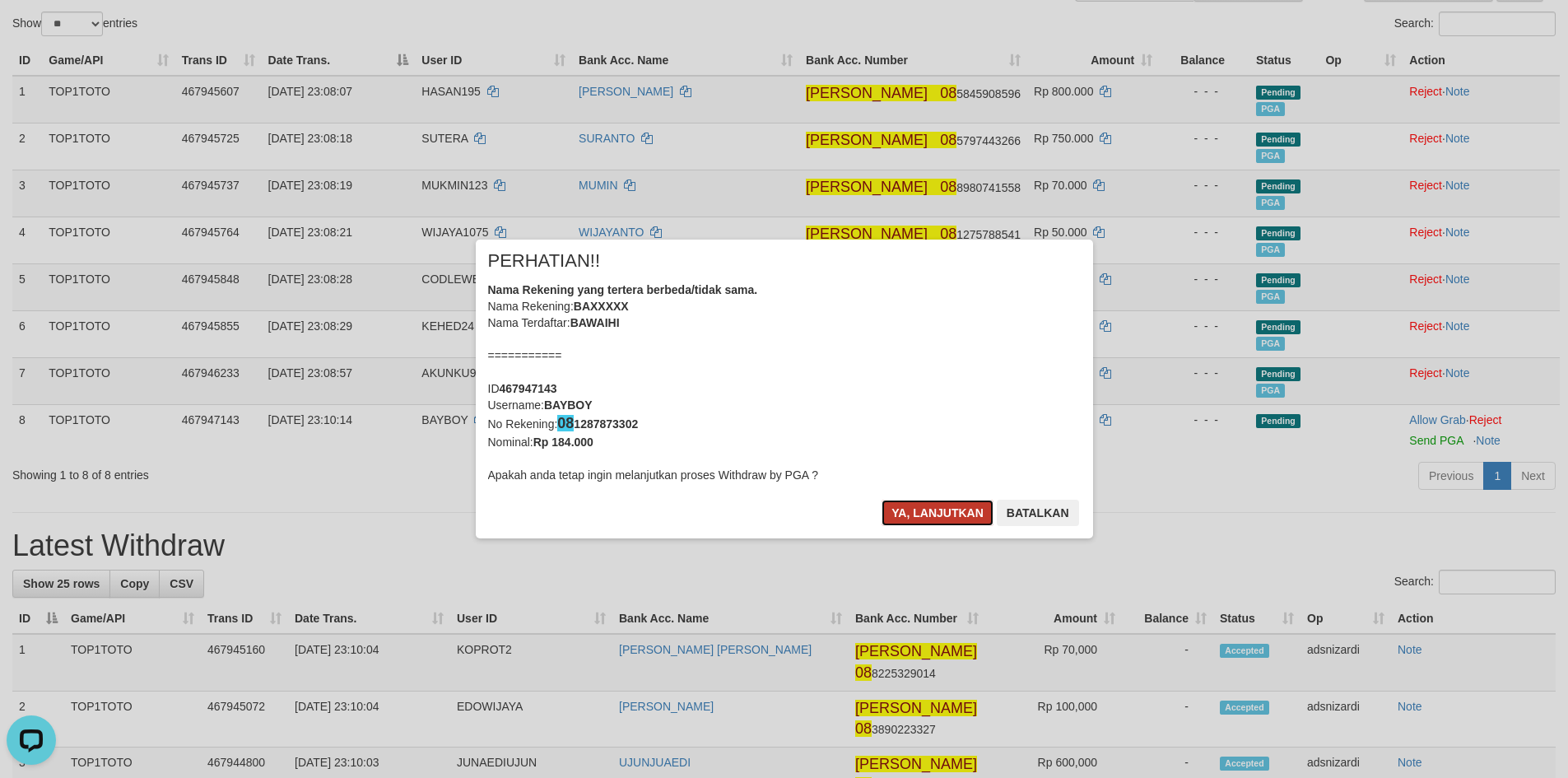
click at [913, 513] on button "Ya, lanjutkan" at bounding box center [937, 512] width 112 height 26
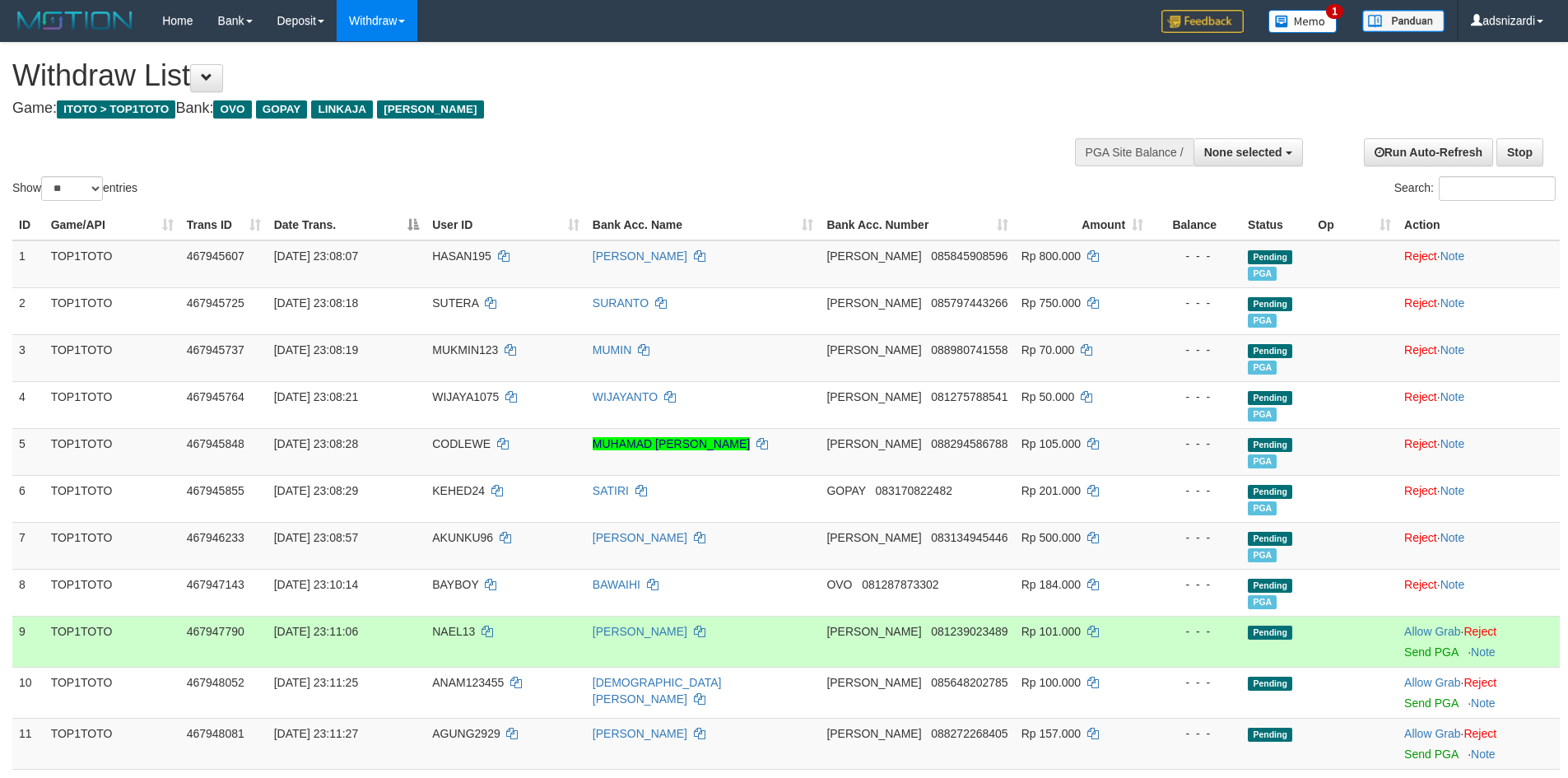
select select
select select "**"
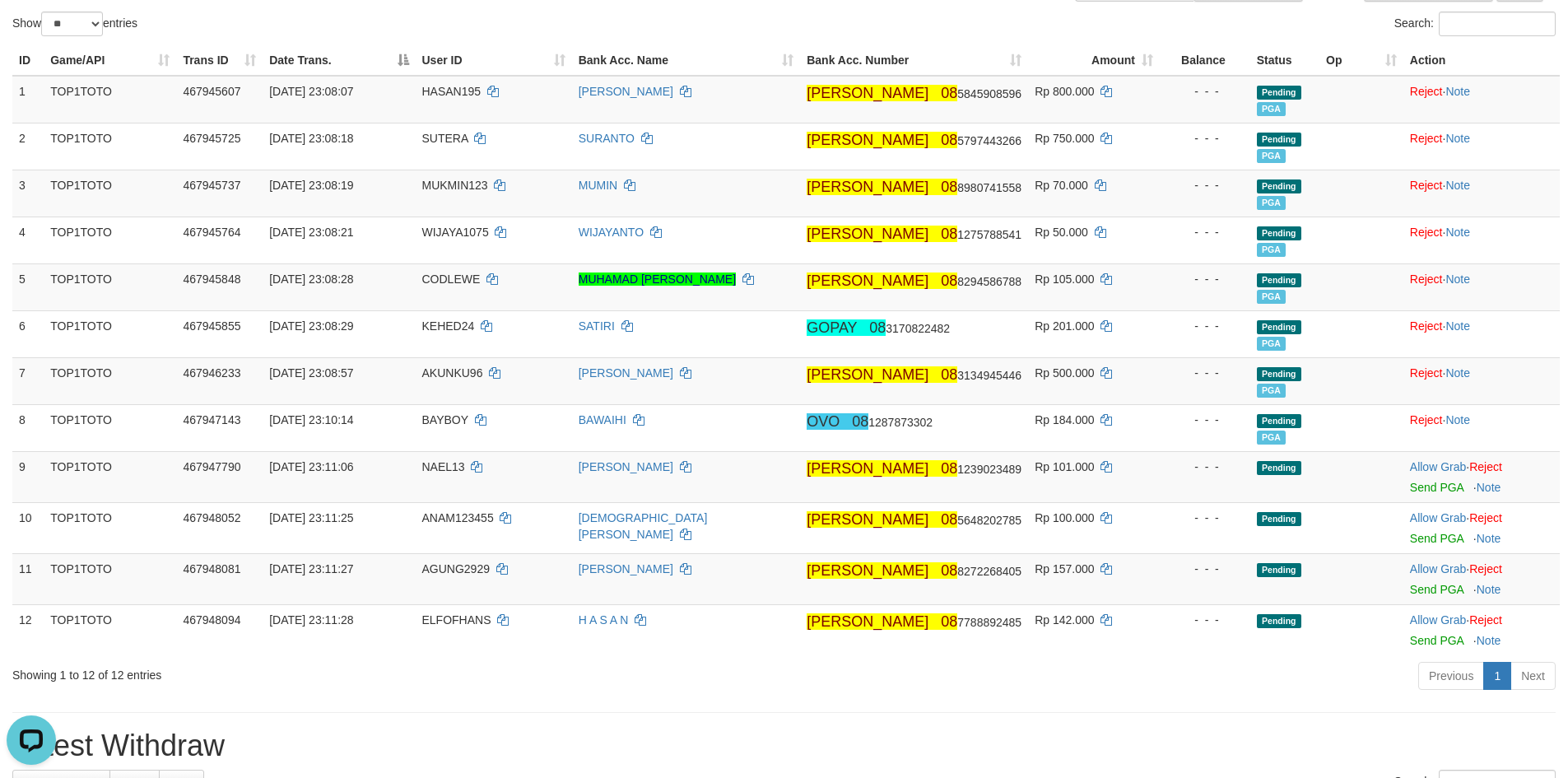
drag, startPoint x: 1102, startPoint y: 677, endPoint x: 1093, endPoint y: 679, distance: 9.2
click at [1097, 678] on div "Previous 1 Next" at bounding box center [1111, 677] width 890 height 35
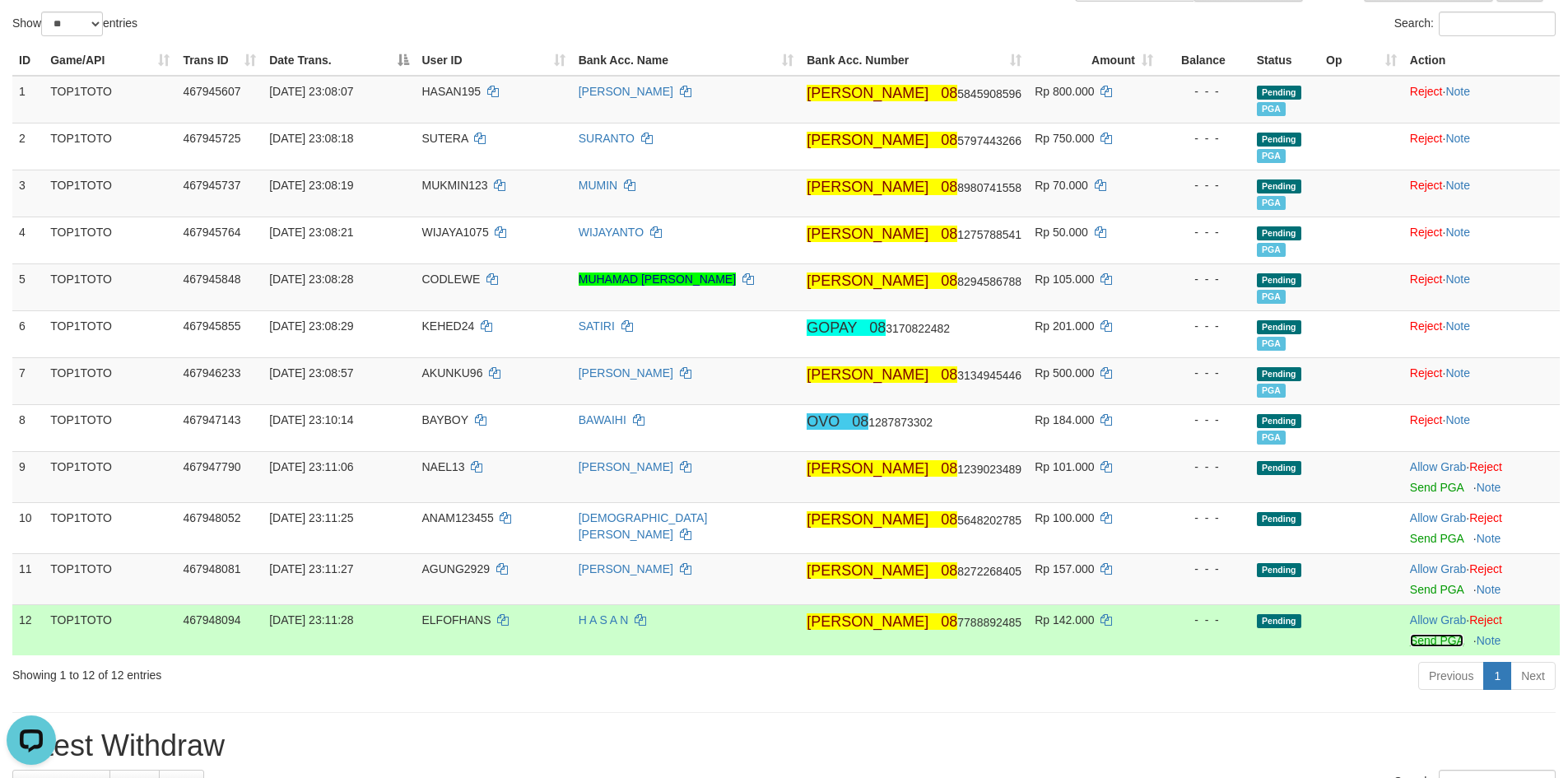
click at [1414, 639] on link "Send PGA" at bounding box center [1437, 640] width 54 height 13
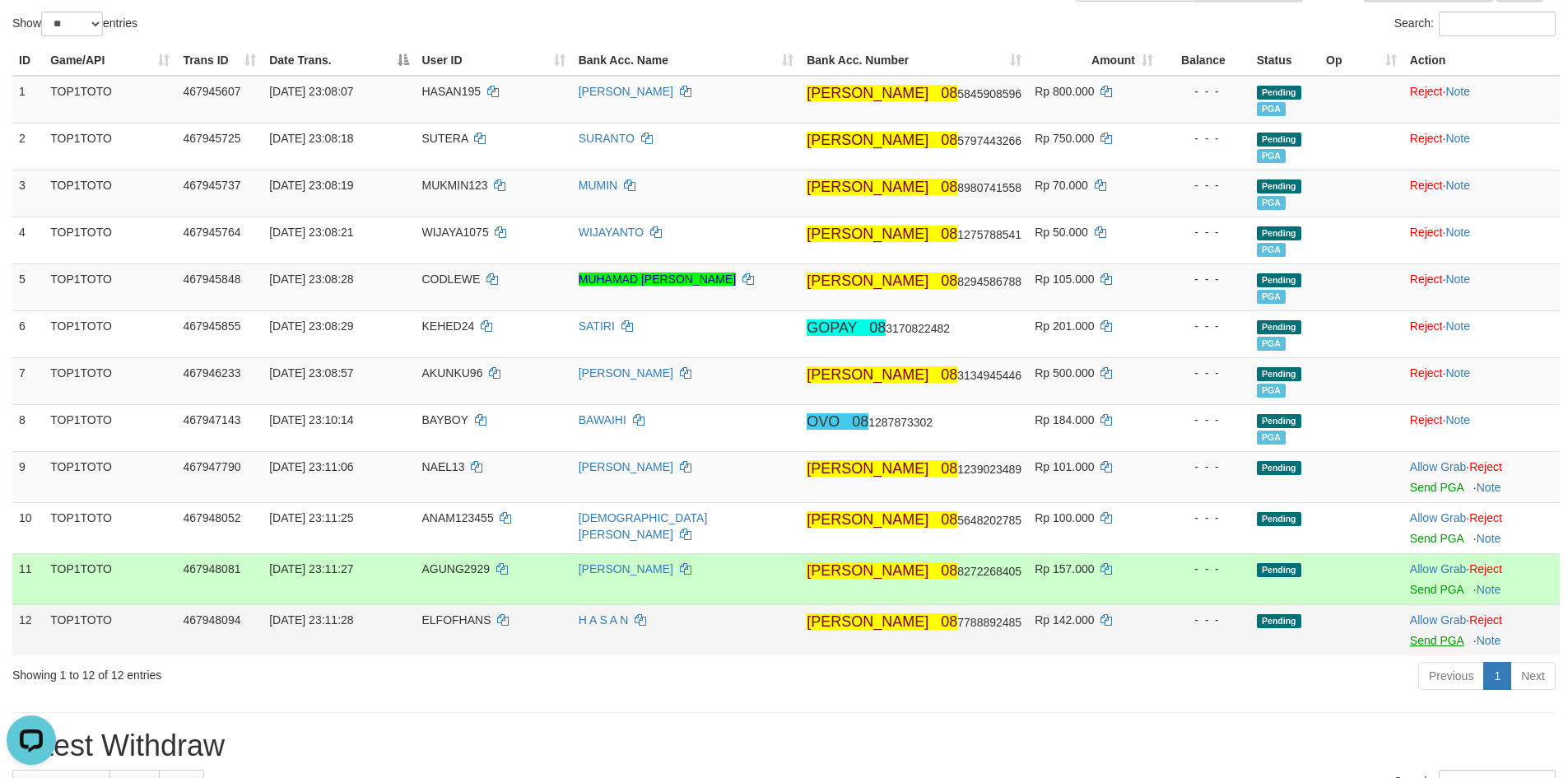
click at [1421, 598] on td "Allow Grab · Reject Send PGA · Note" at bounding box center [1482, 578] width 156 height 51
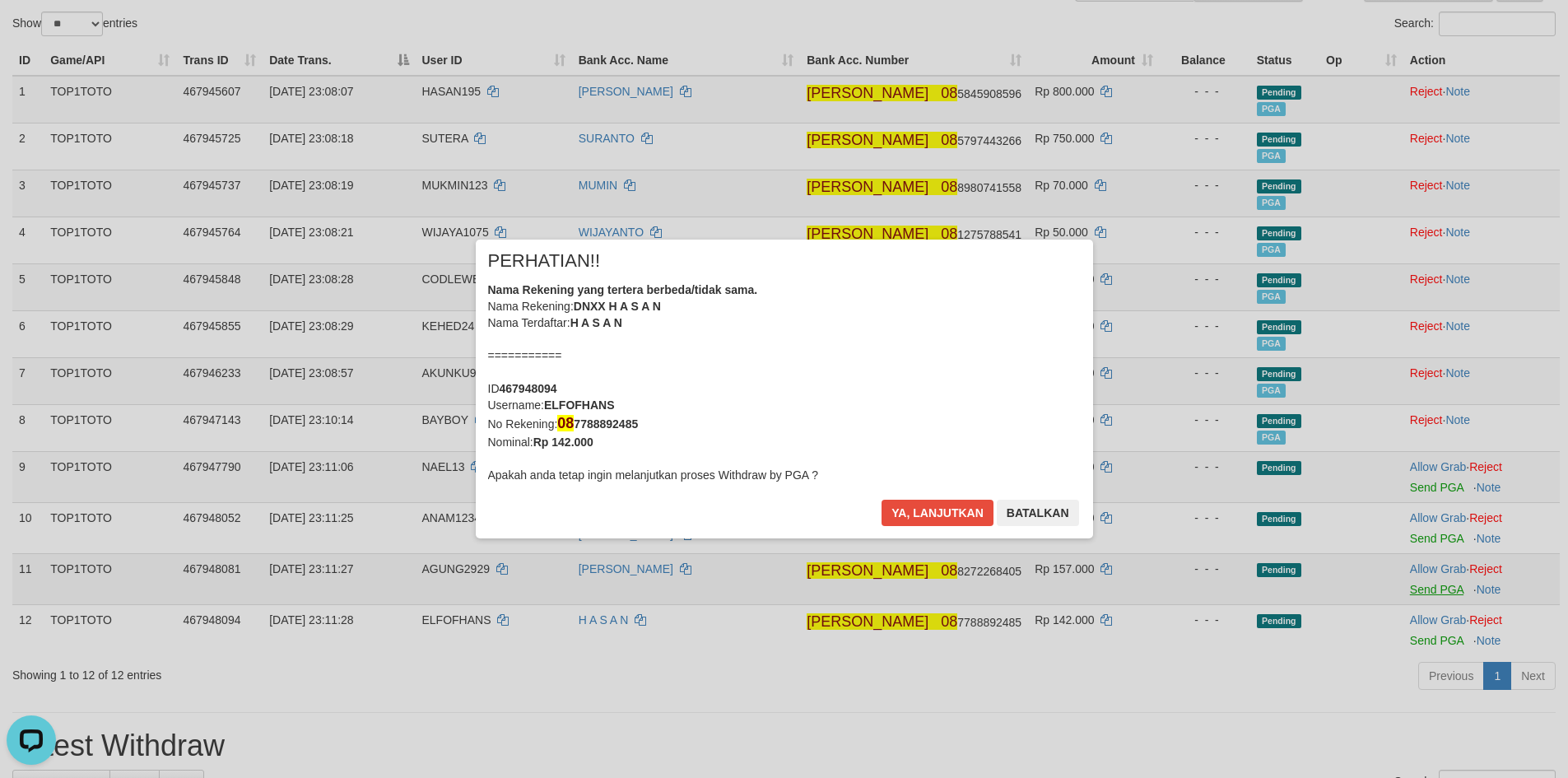
click at [1420, 593] on div "× PERHATIAN!! Nama Rekening yang tertera berbeda/tidak sama. Nama Rekening: DNX…" at bounding box center [784, 389] width 1568 height 778
click at [936, 514] on button "Ya, lanjutkan" at bounding box center [937, 512] width 112 height 26
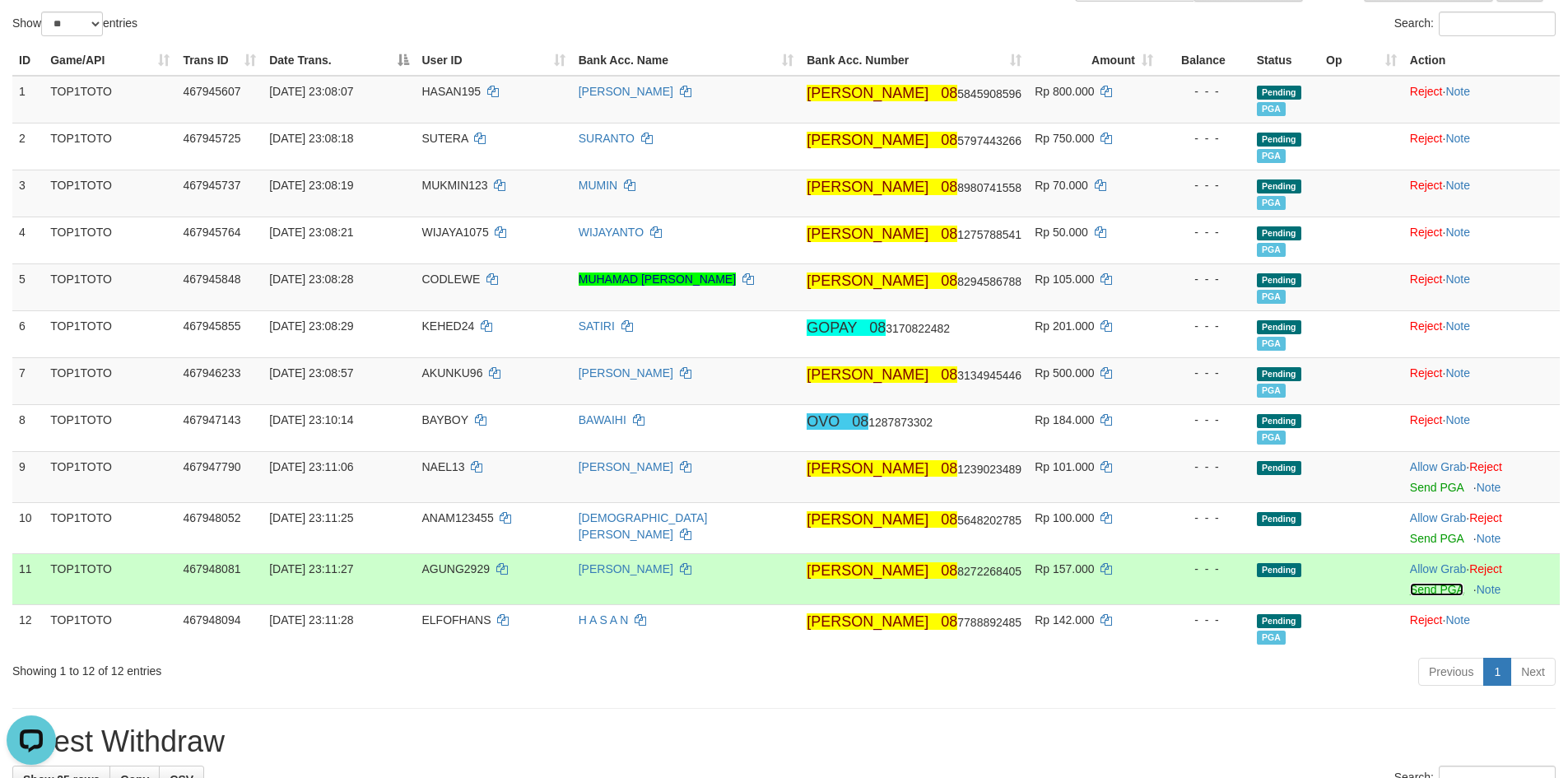
click at [1426, 588] on link "Send PGA" at bounding box center [1437, 589] width 54 height 13
click at [1426, 541] on link "Send PGA" at bounding box center [1437, 538] width 54 height 13
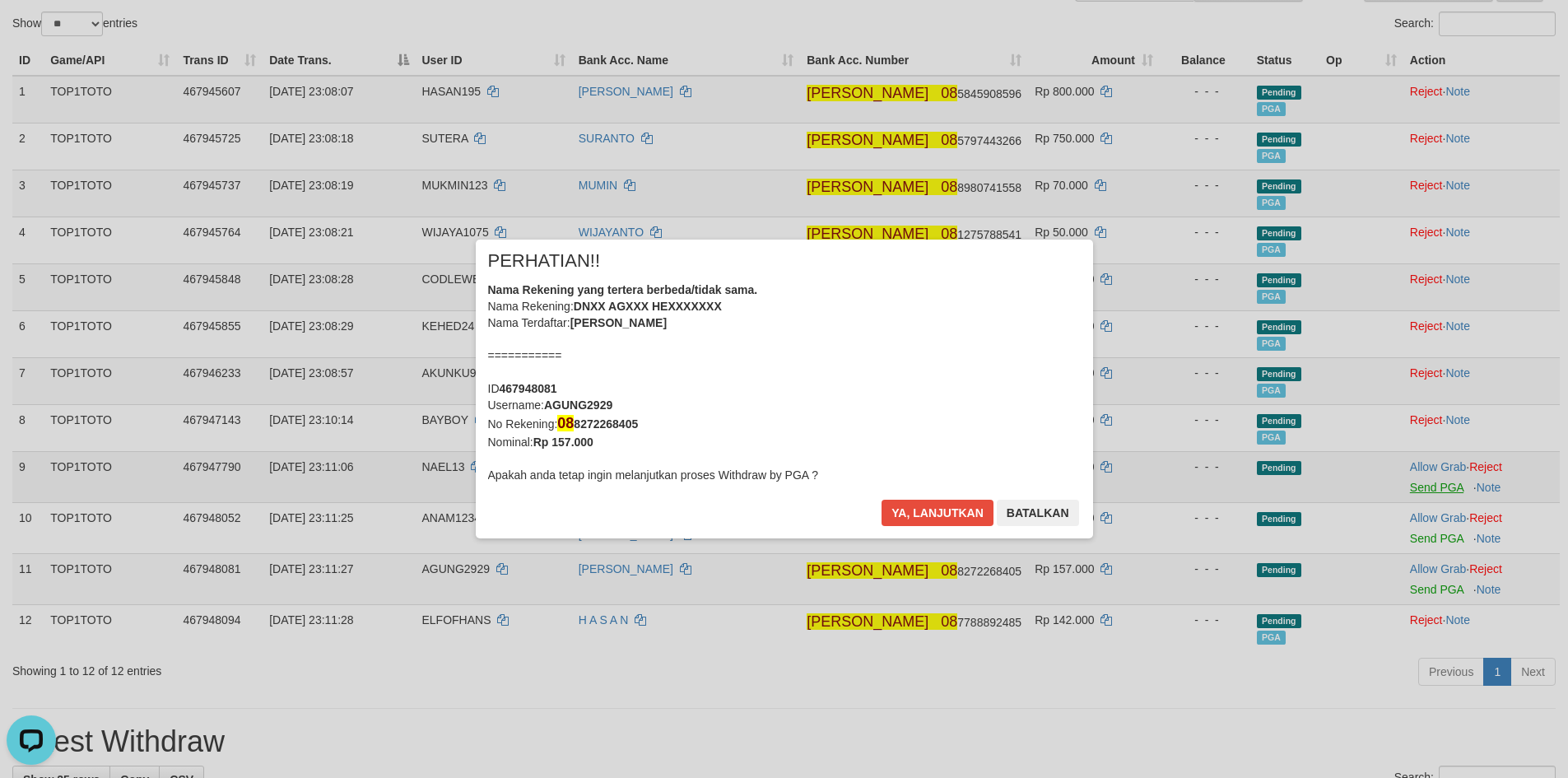
click at [1421, 487] on div "× PERHATIAN!! Nama Rekening yang tertera berbeda/tidak sama. Nama Rekening: DNX…" at bounding box center [784, 389] width 1568 height 365
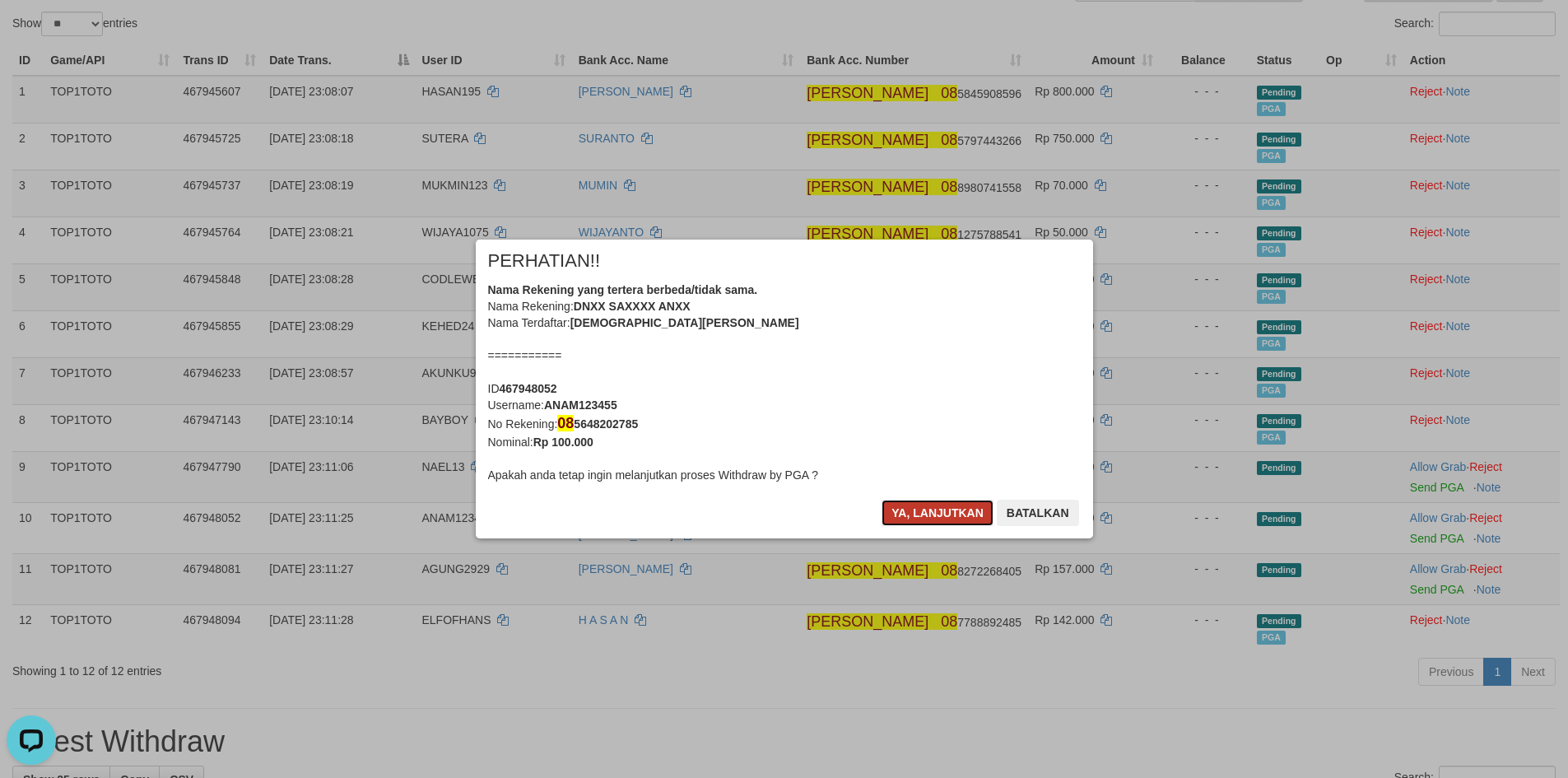
click at [942, 511] on button "Ya, lanjutkan" at bounding box center [937, 512] width 112 height 26
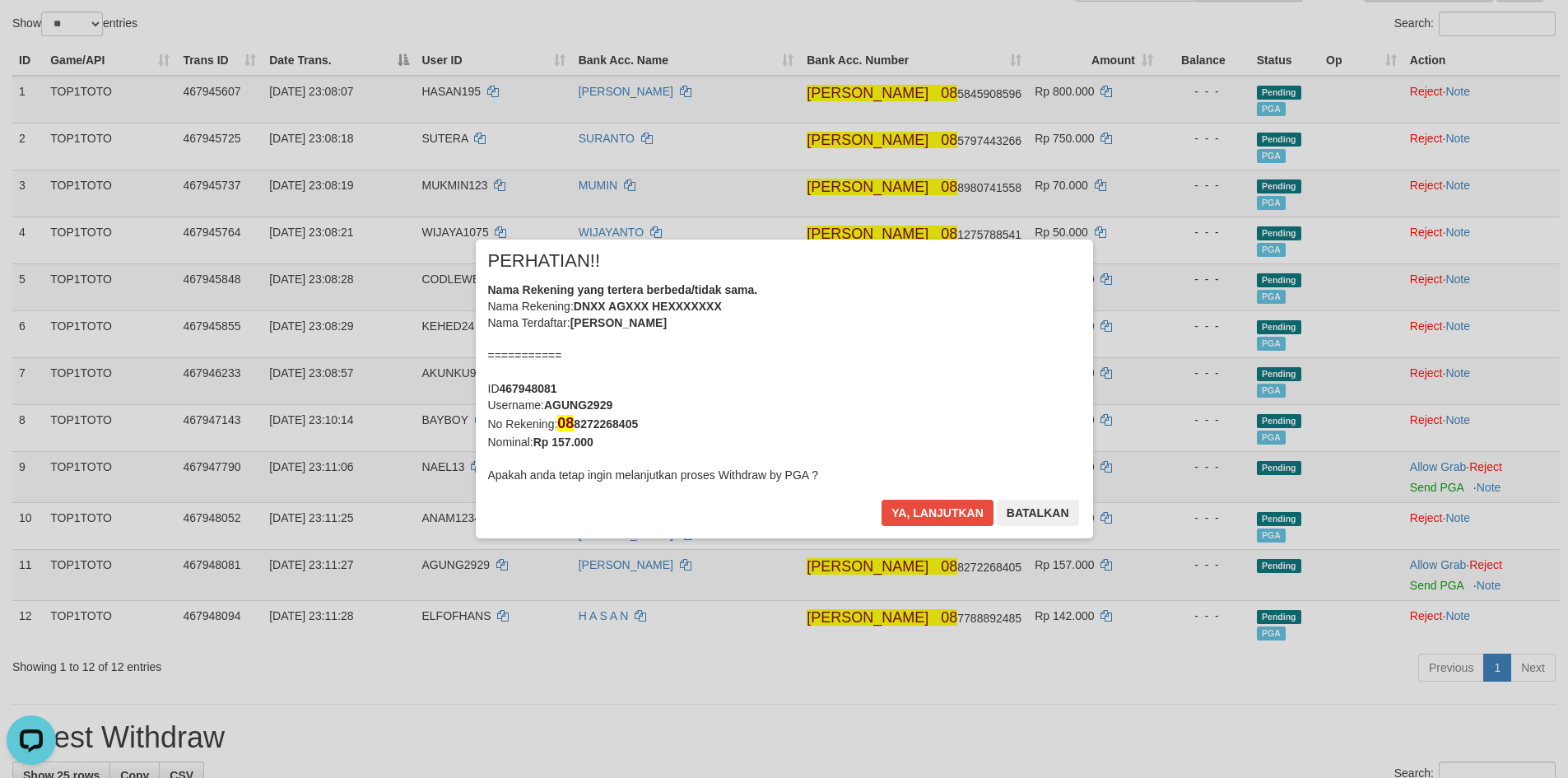
scroll to position [160, 0]
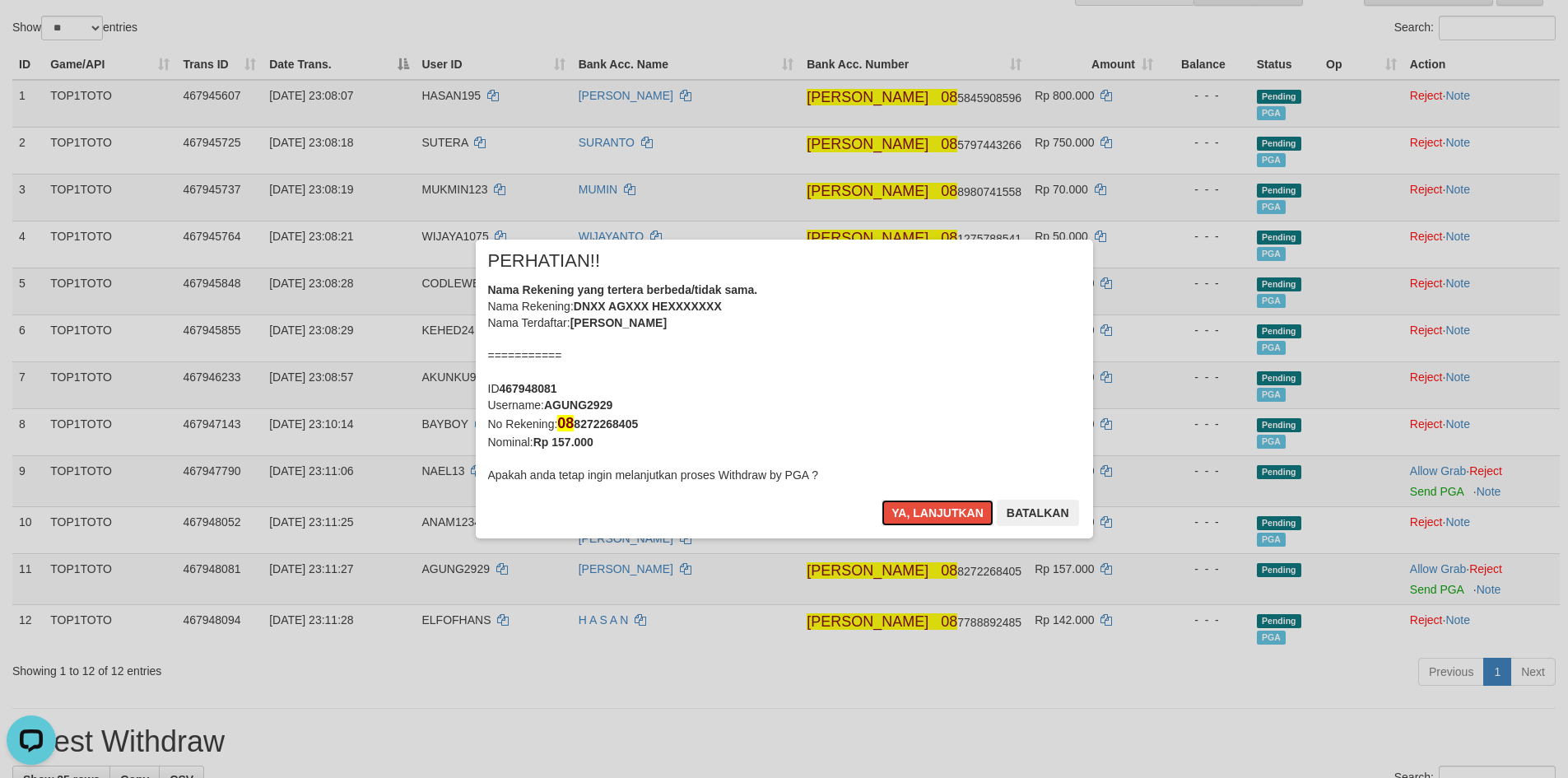
click at [942, 511] on button "Ya, lanjutkan" at bounding box center [937, 512] width 112 height 26
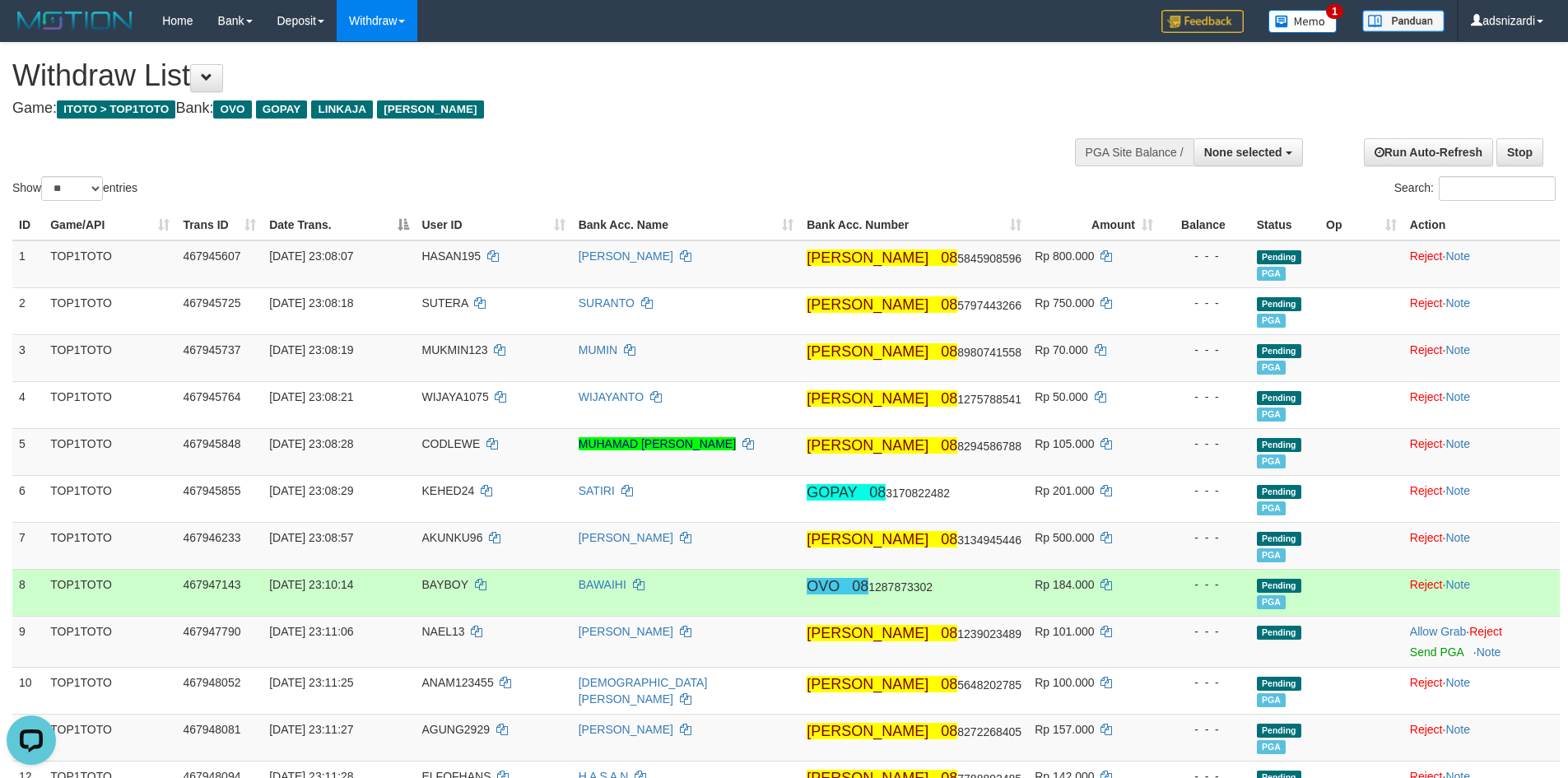
scroll to position [82, 0]
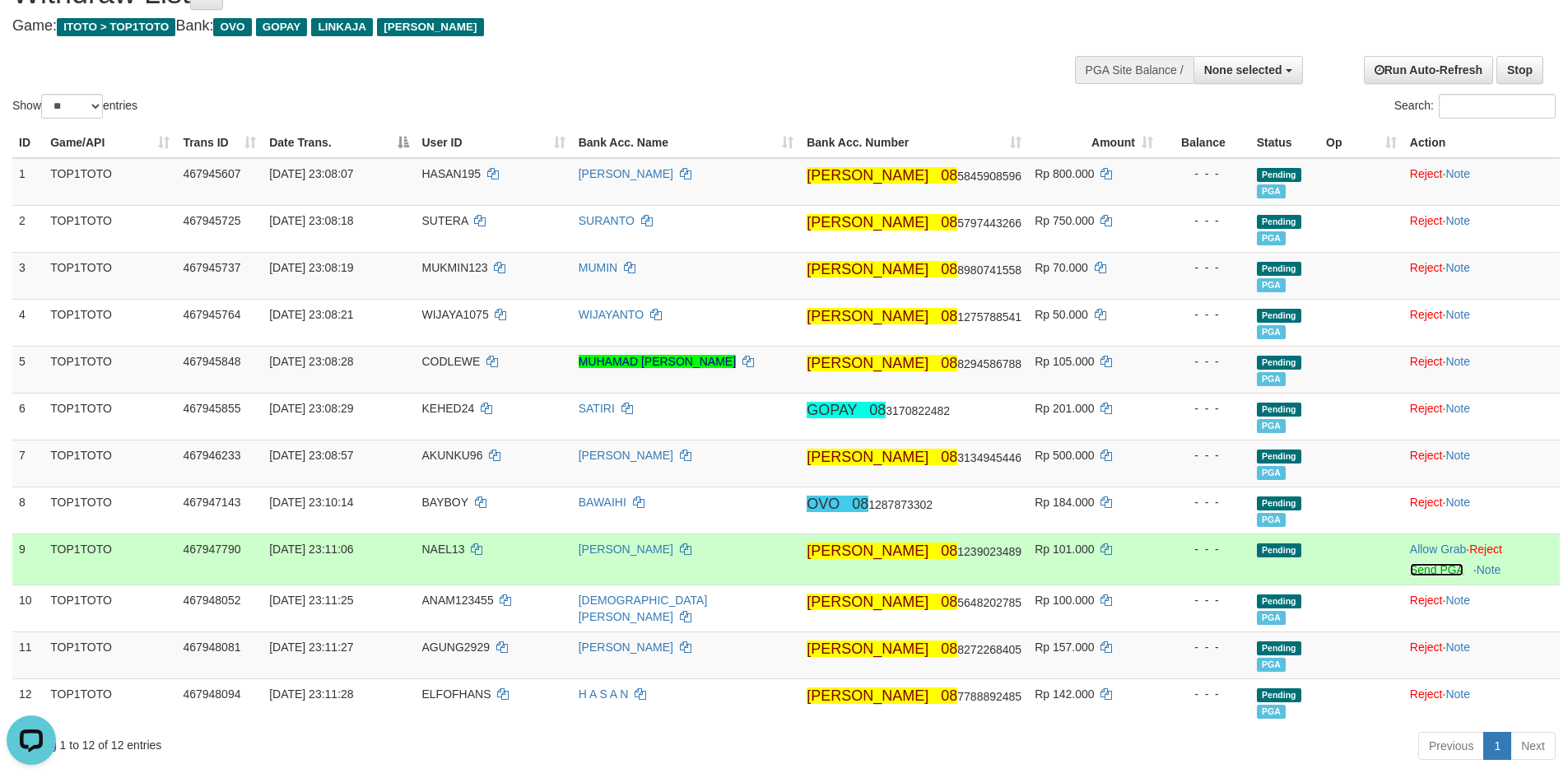
click at [1431, 567] on link "Send PGA" at bounding box center [1437, 570] width 54 height 13
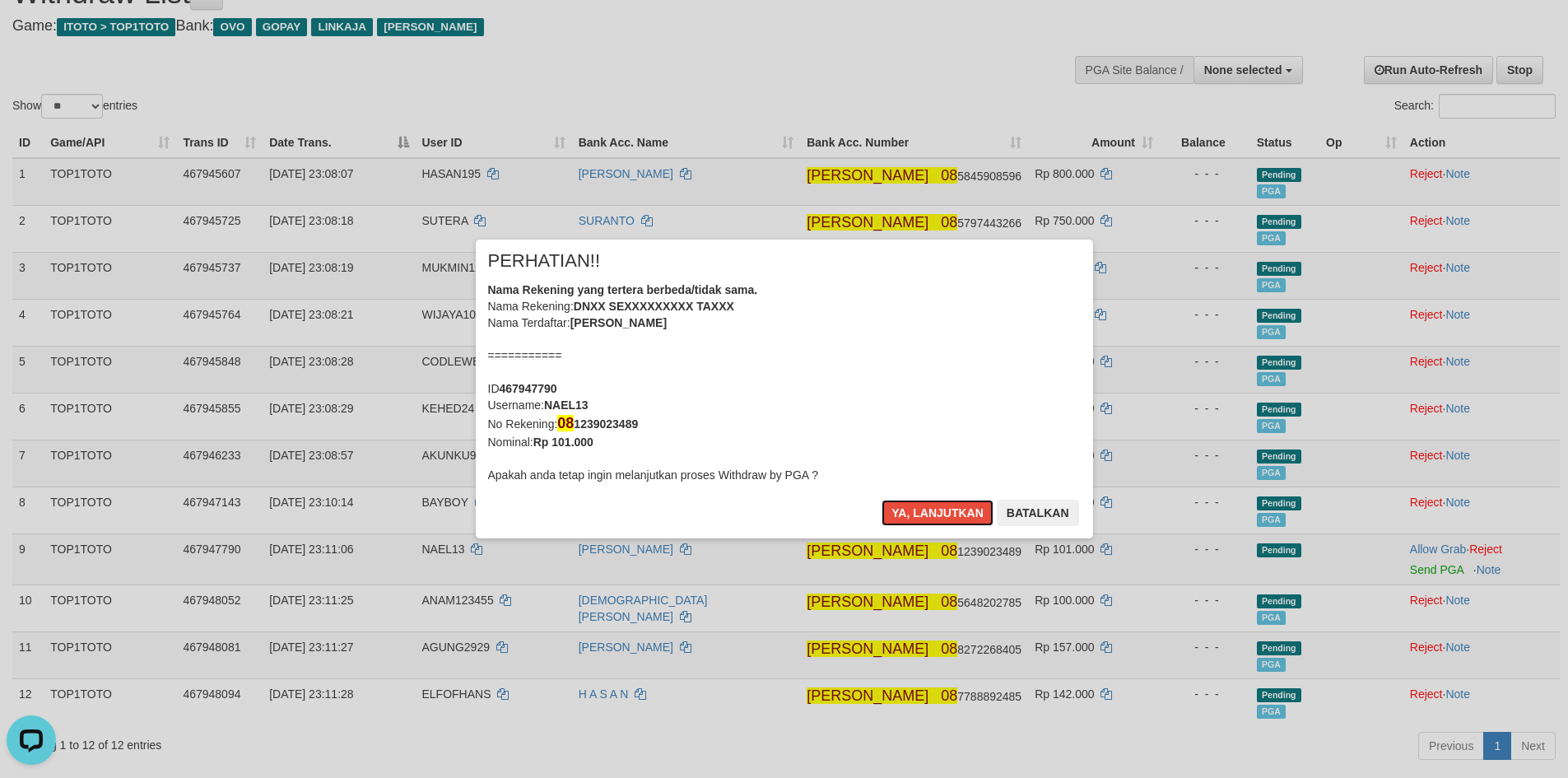
click at [881, 499] on button "Ya, lanjutkan" at bounding box center [937, 512] width 112 height 26
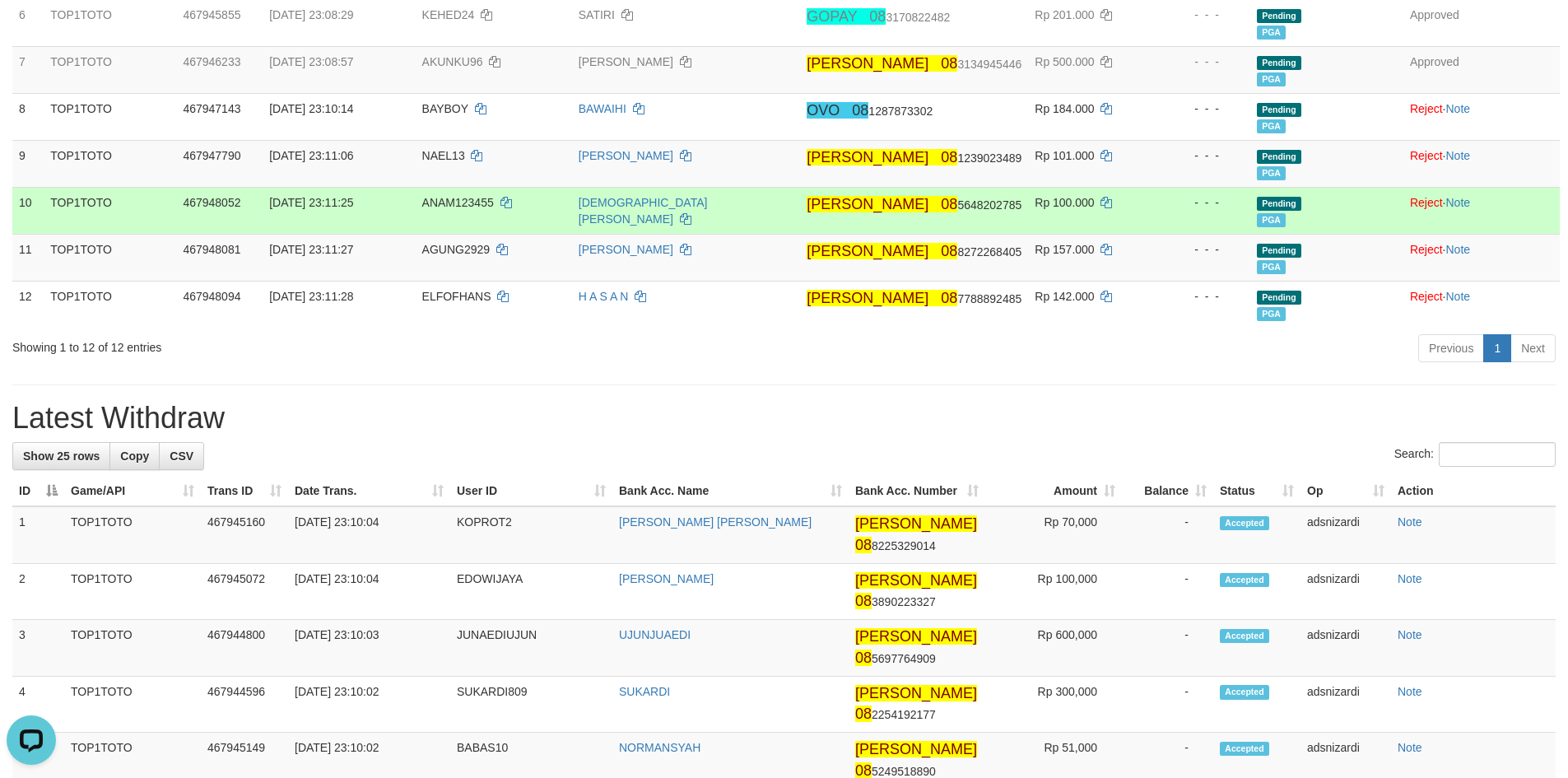
scroll to position [489, 0]
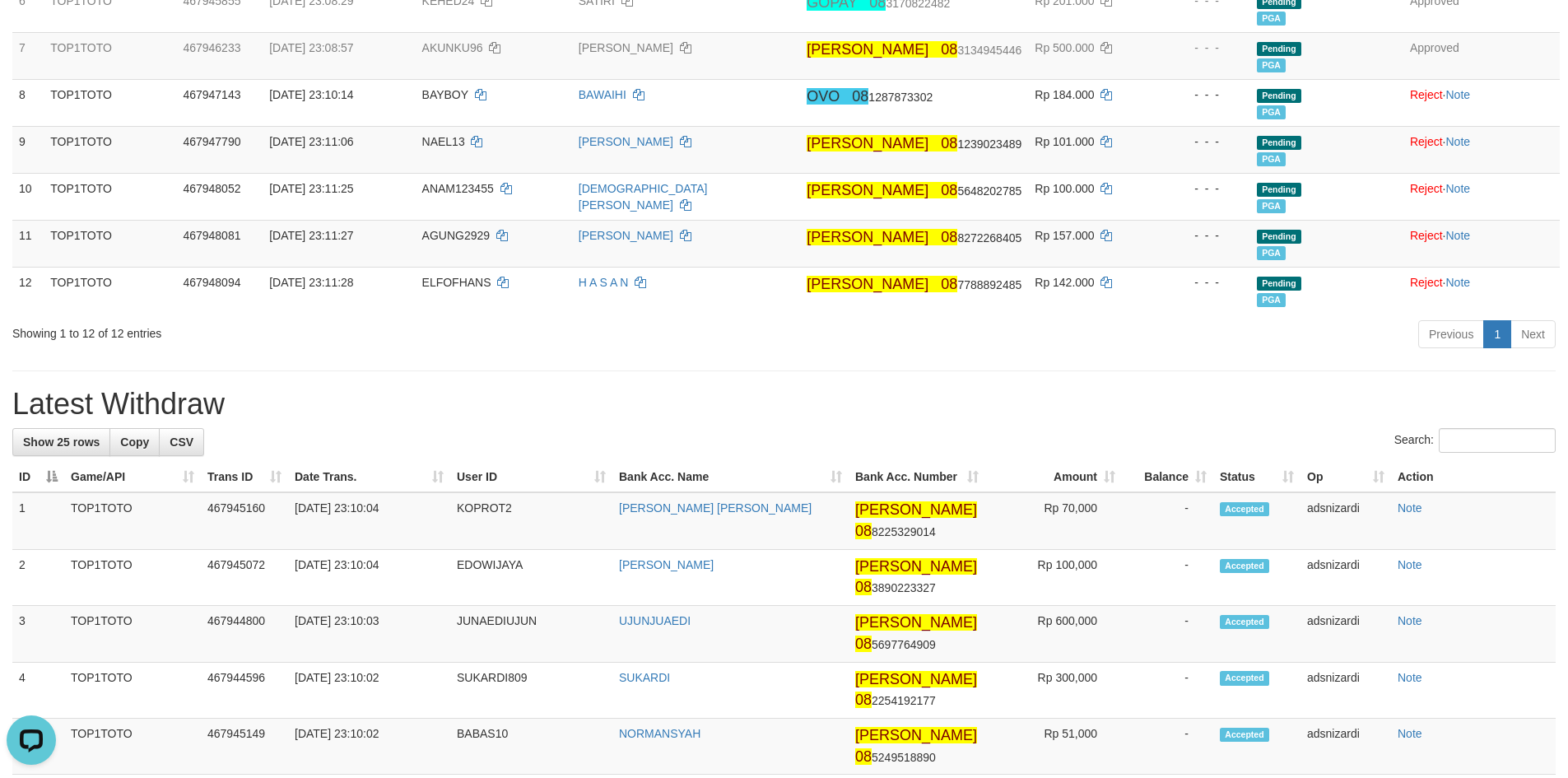
click at [828, 397] on h1 "Latest Withdraw" at bounding box center [784, 404] width 1543 height 33
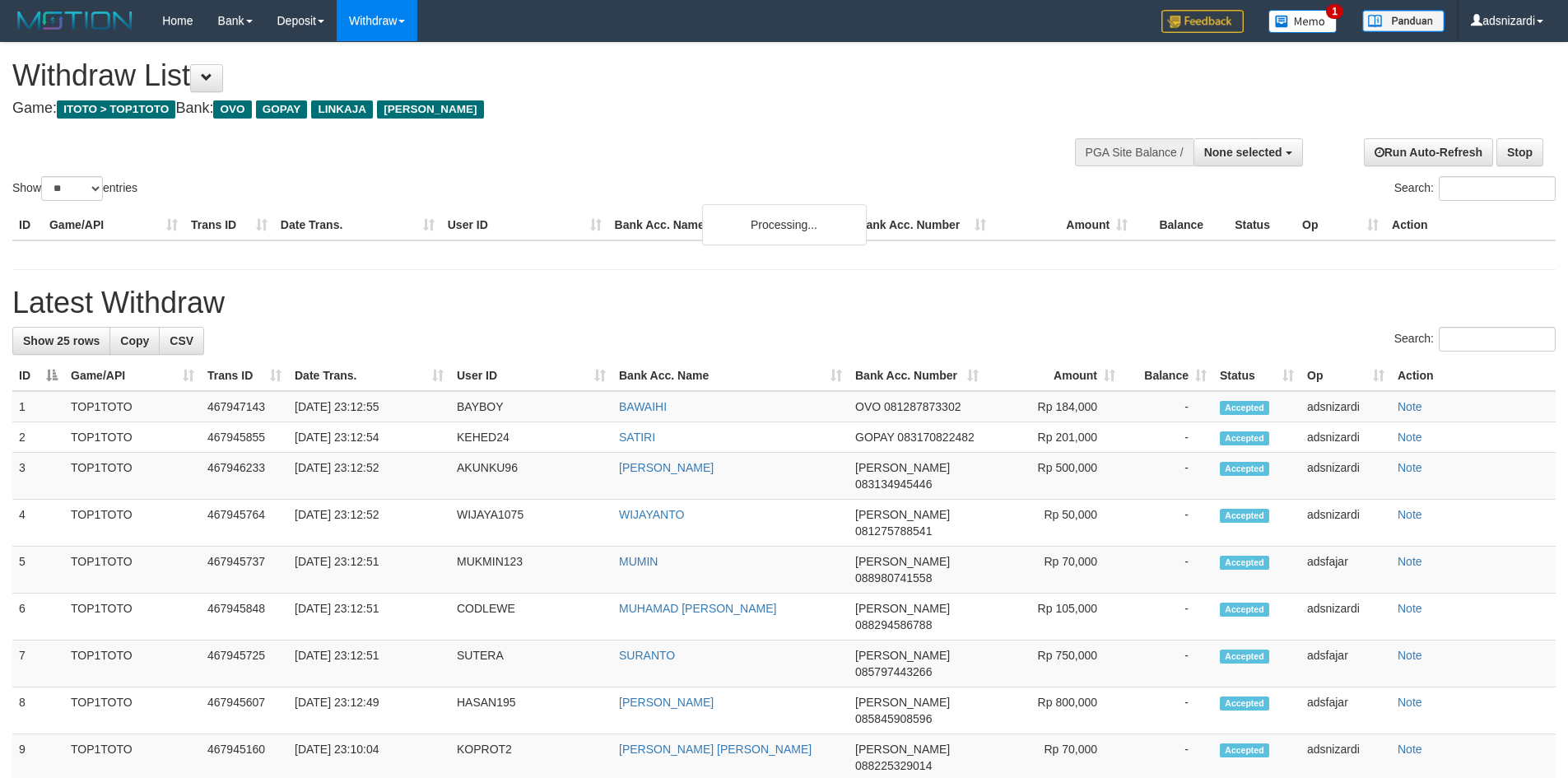
select select
select select "**"
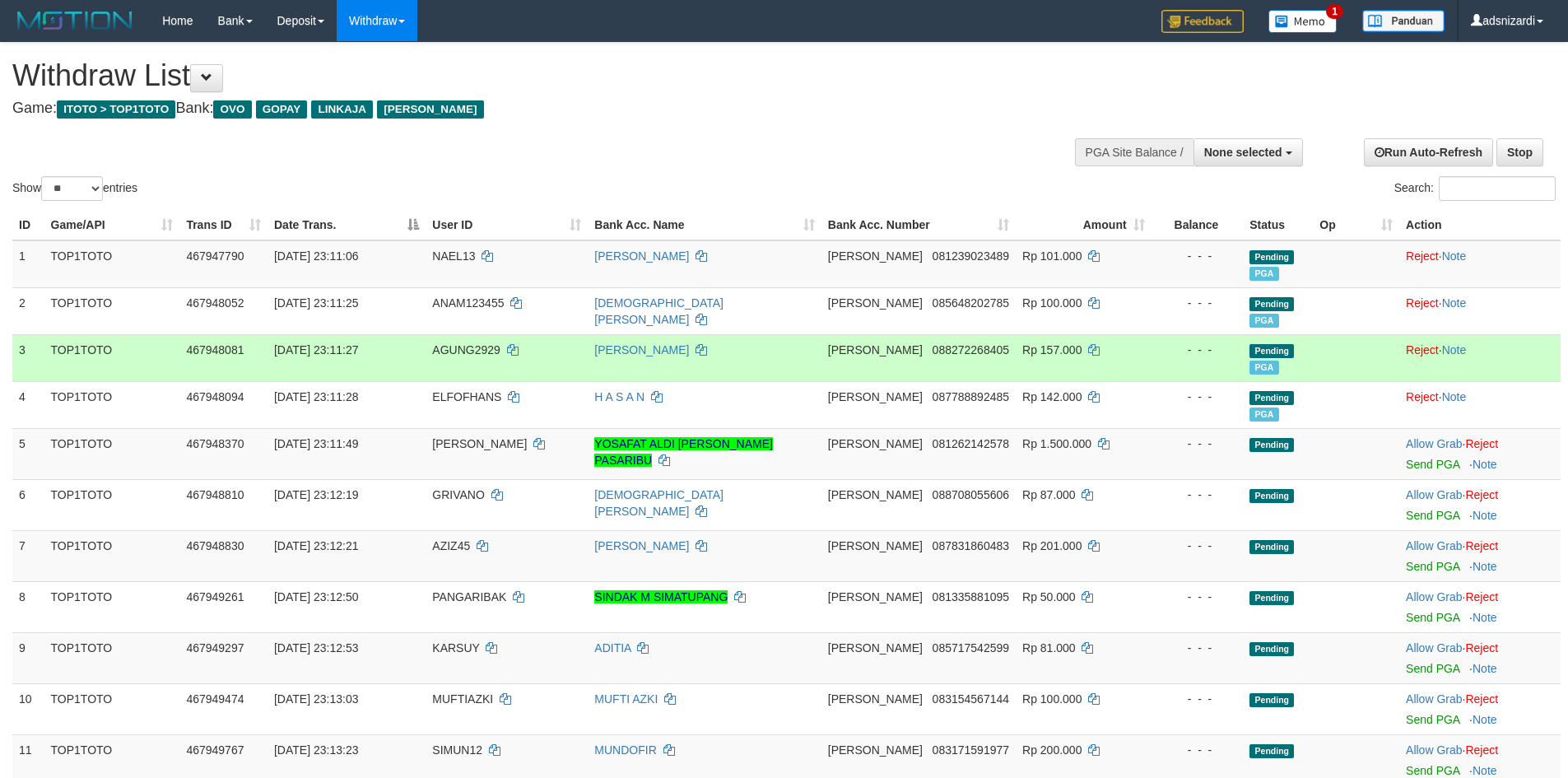
select select
select select "**"
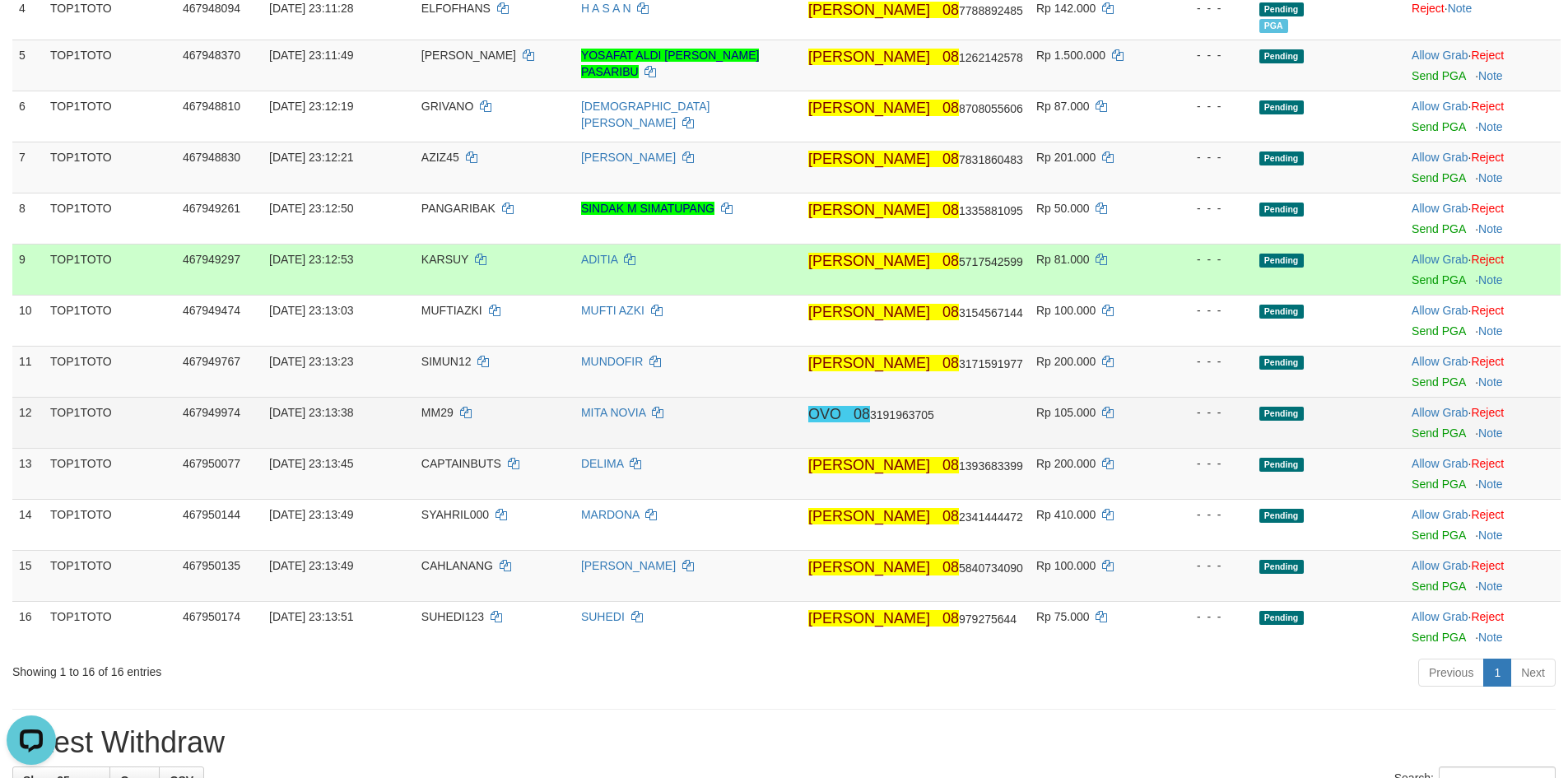
scroll to position [411, 0]
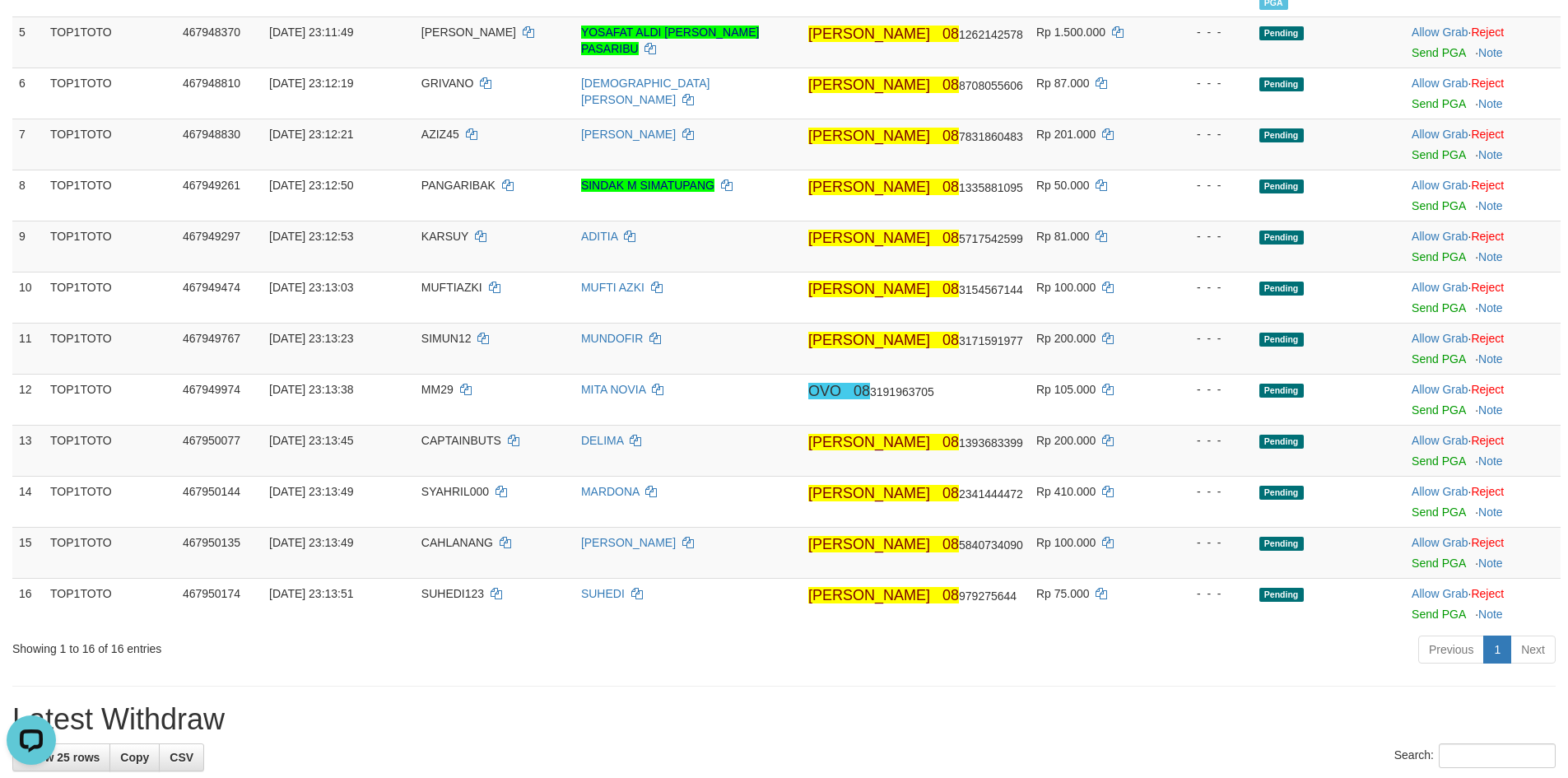
click at [1049, 651] on div "Previous 1 Next" at bounding box center [1111, 651] width 890 height 35
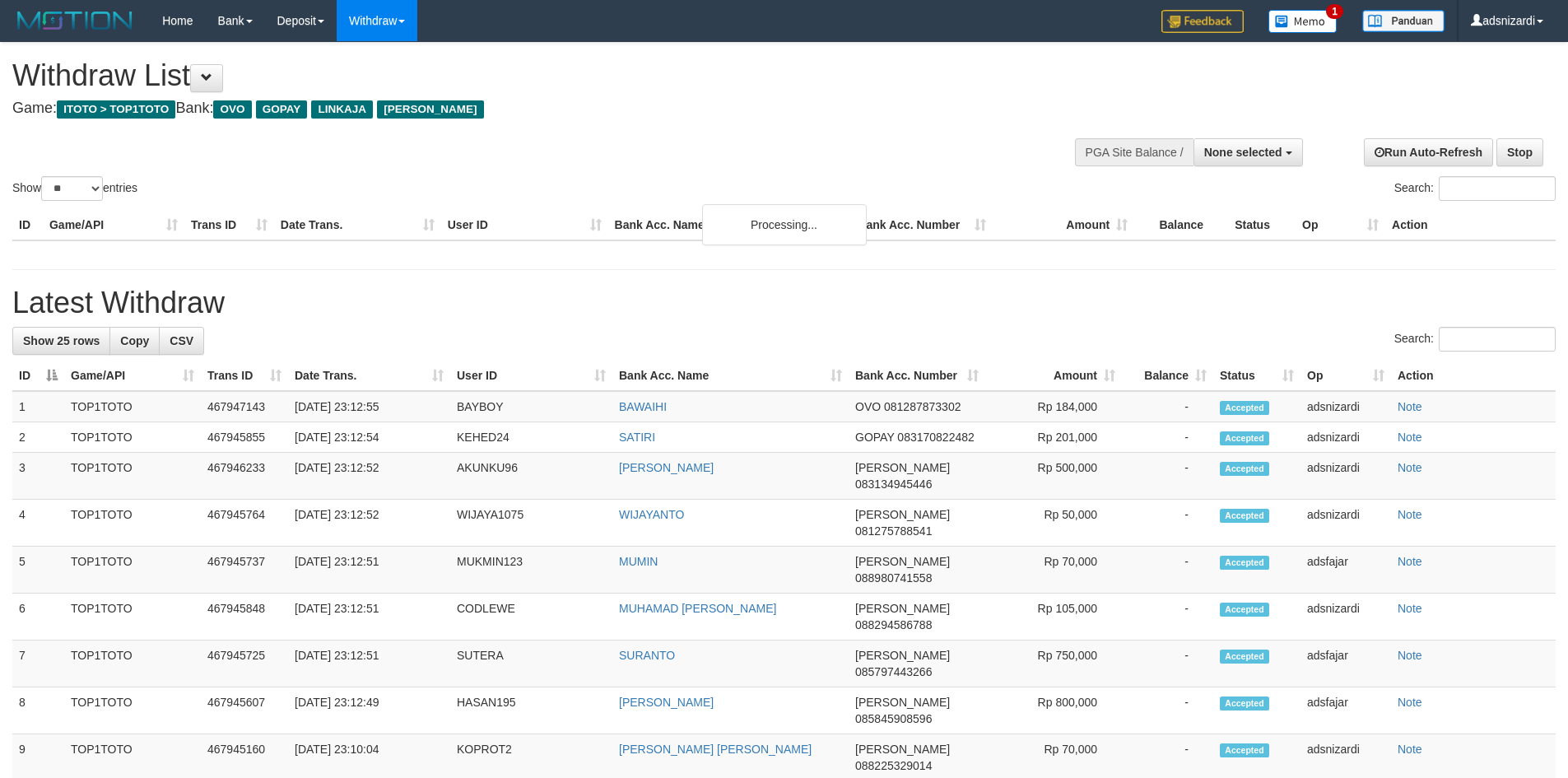
select select
select select "**"
select select
select select "**"
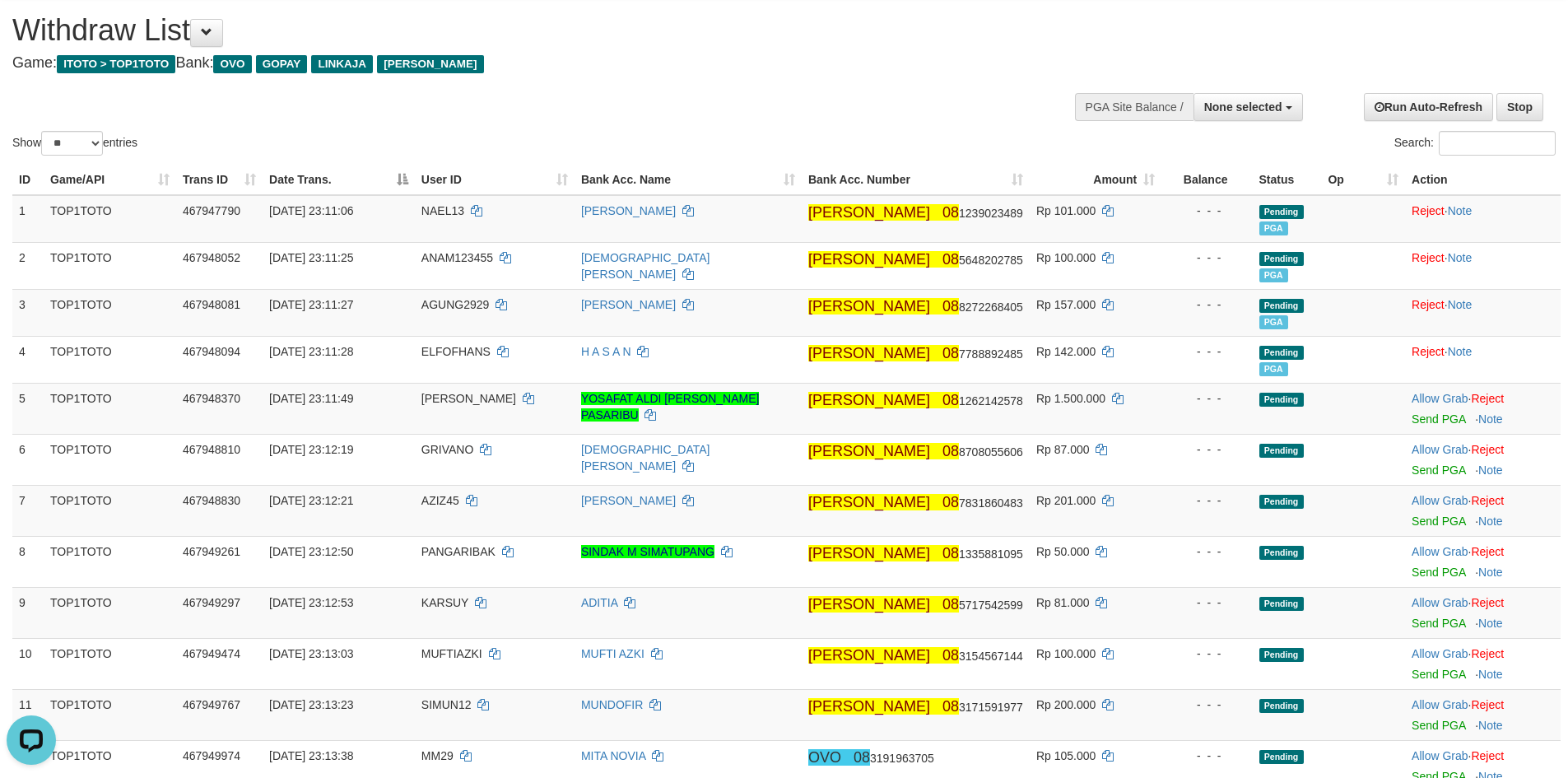
click at [720, 107] on div "Show ** ** ** *** entries Search:" at bounding box center [784, 78] width 1568 height 161
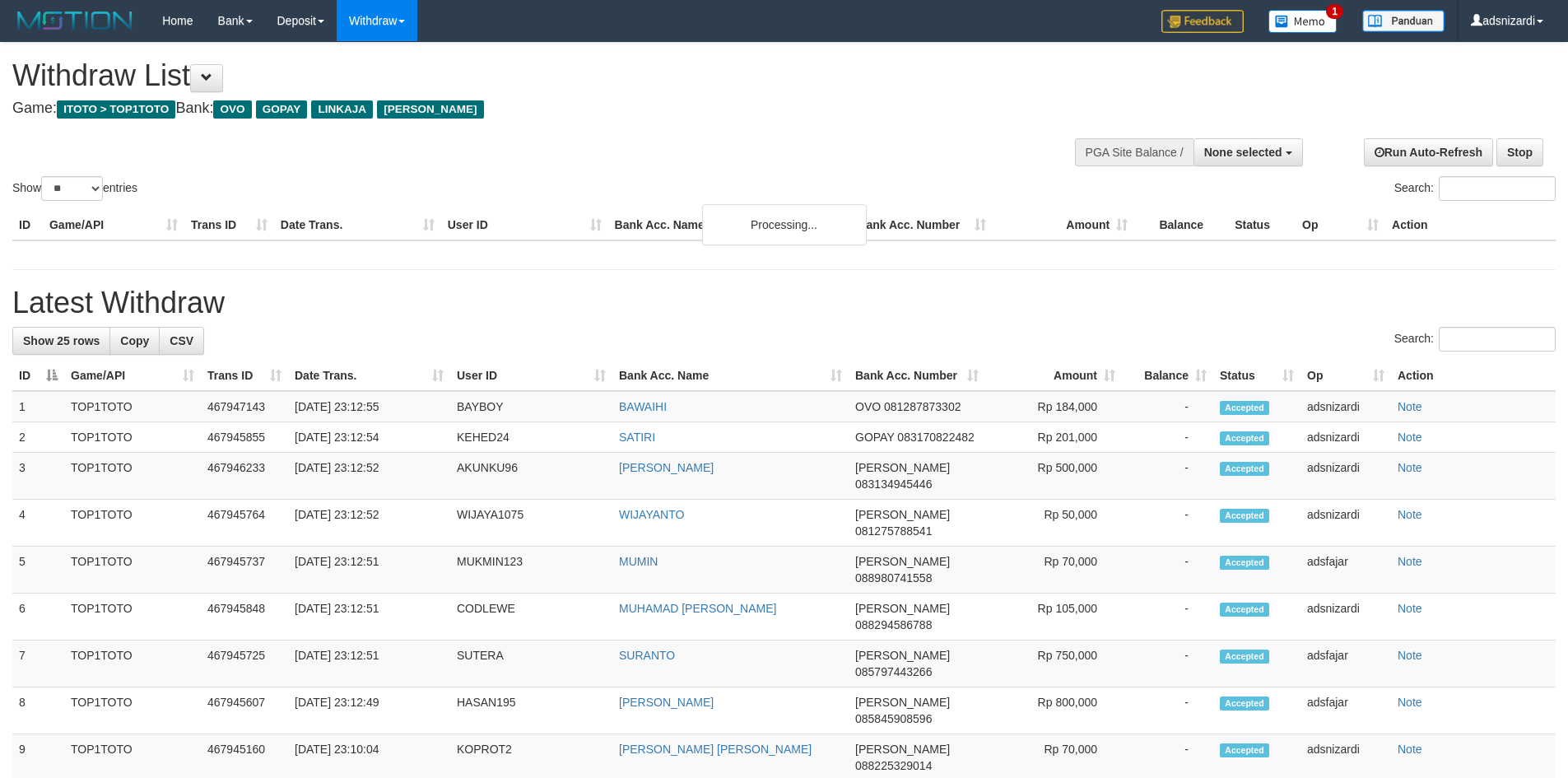
select select
select select "**"
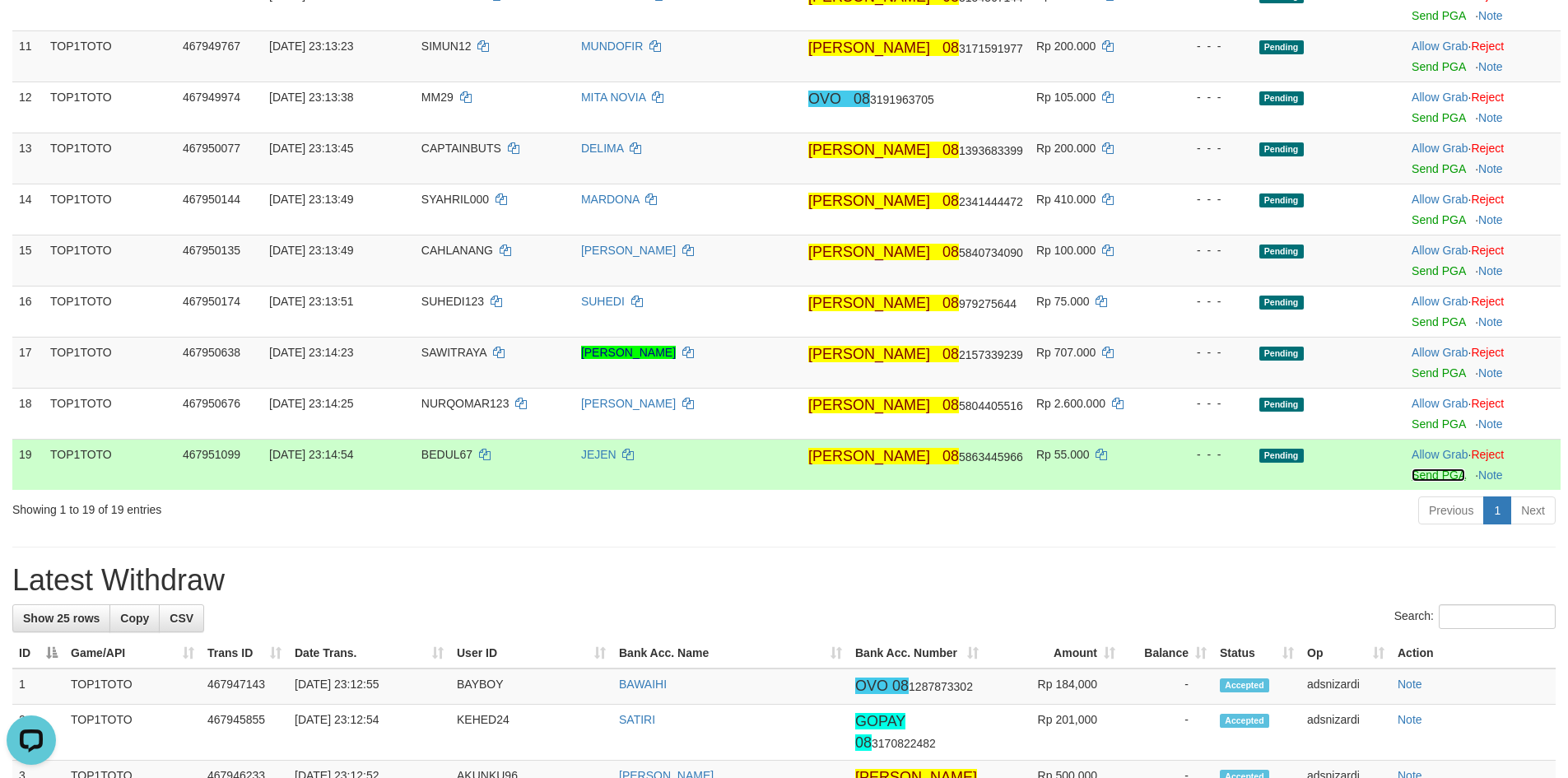
click at [1416, 476] on link "Send PGA" at bounding box center [1438, 475] width 54 height 13
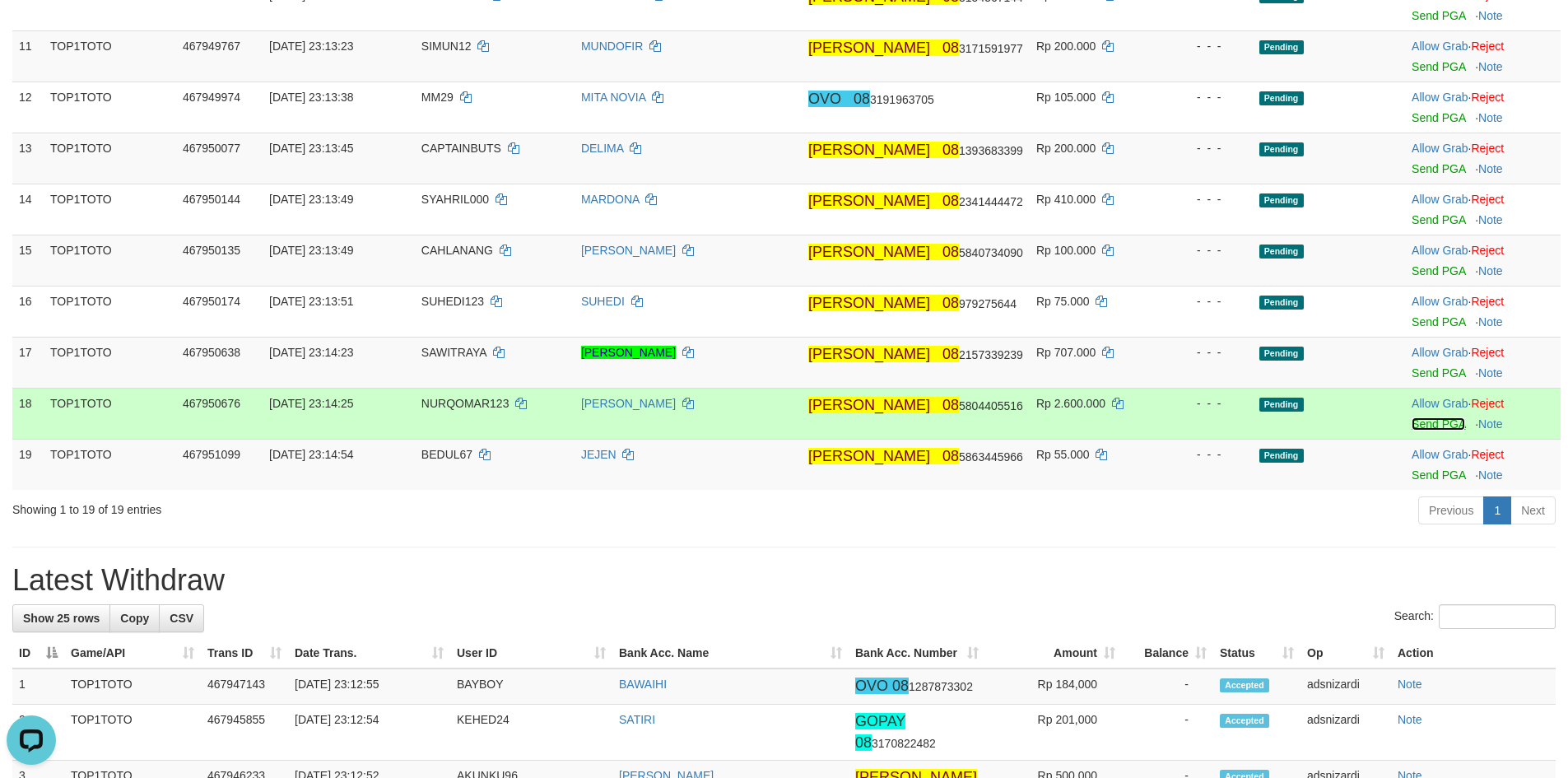
click at [1419, 426] on link "Send PGA" at bounding box center [1438, 424] width 54 height 13
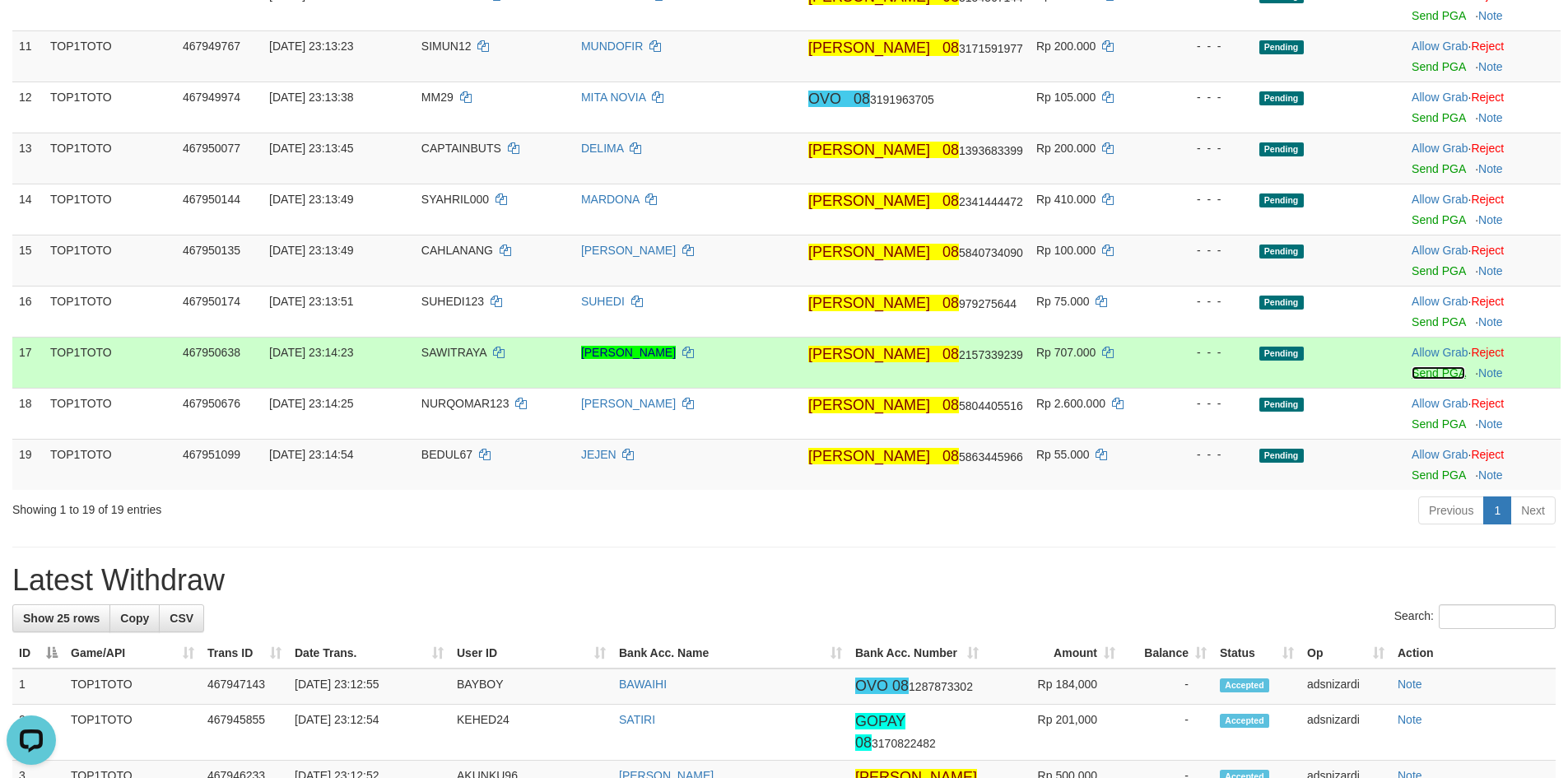
click at [1416, 373] on link "Send PGA" at bounding box center [1438, 373] width 54 height 13
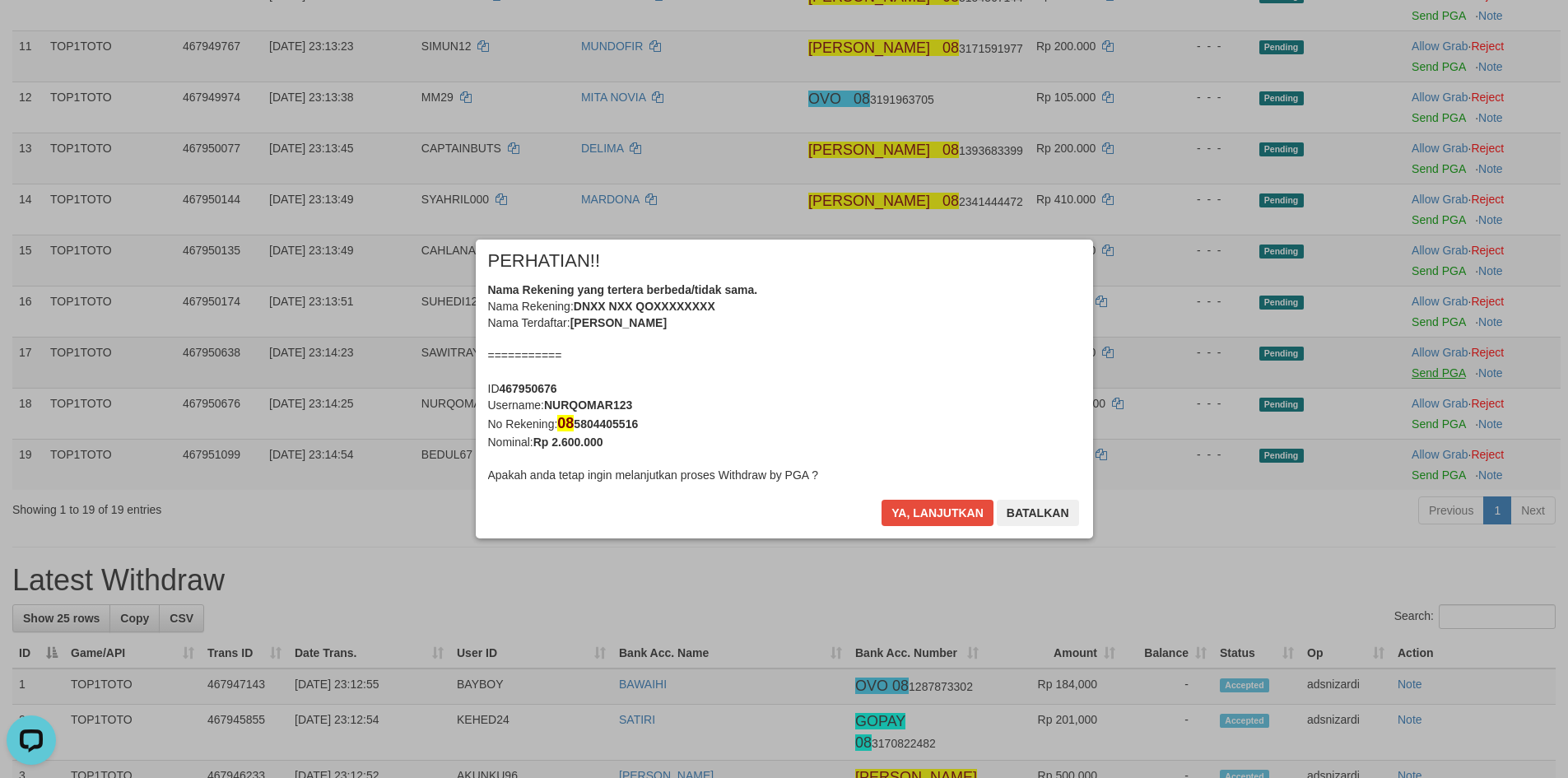
click at [1413, 323] on div "× PERHATIAN!! Nama Rekening yang tertera berbeda/tidak sama. Nama Rekening: DNX…" at bounding box center [784, 389] width 1568 height 365
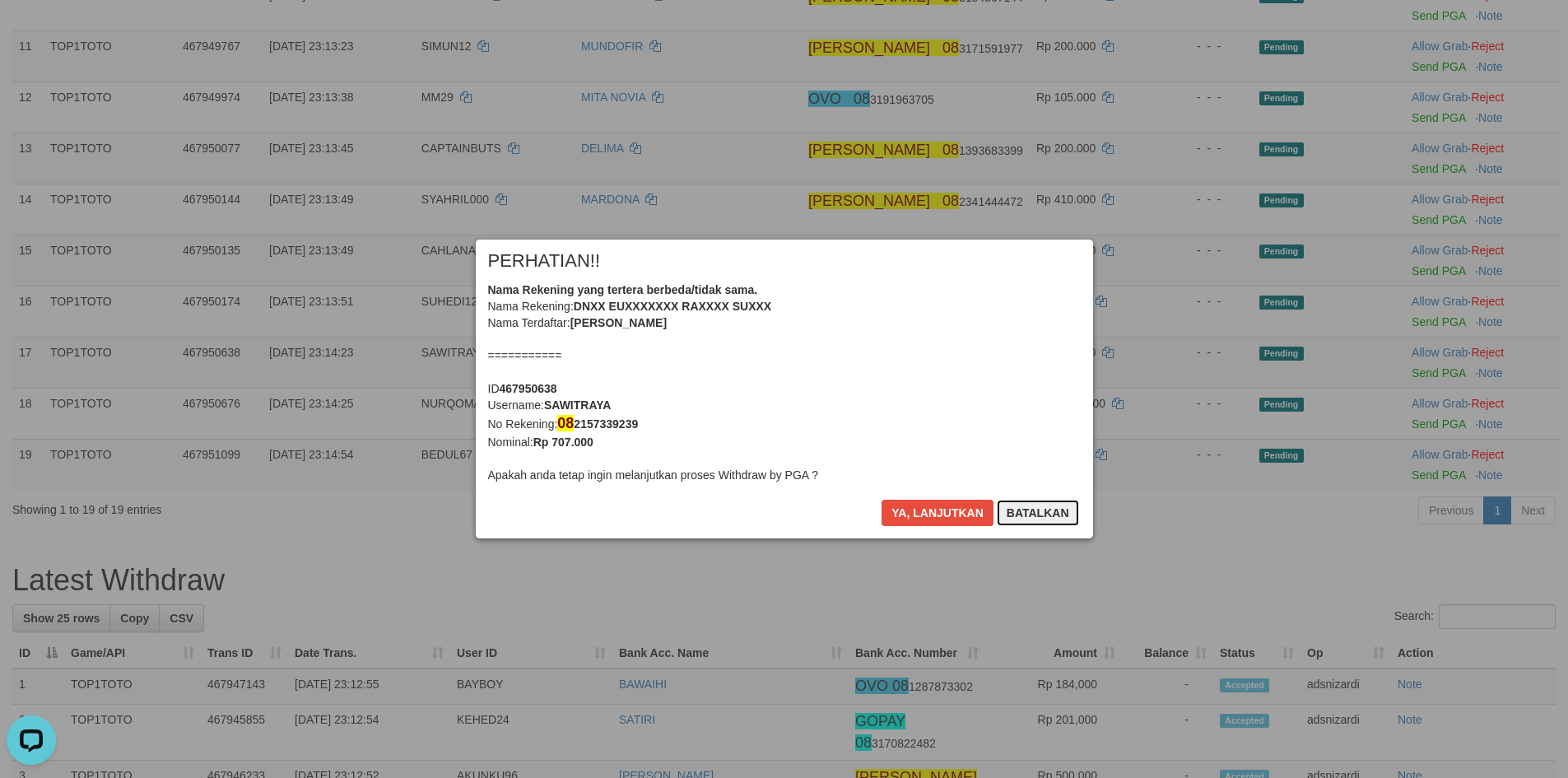
click at [1048, 520] on button "Batalkan" at bounding box center [1037, 512] width 82 height 26
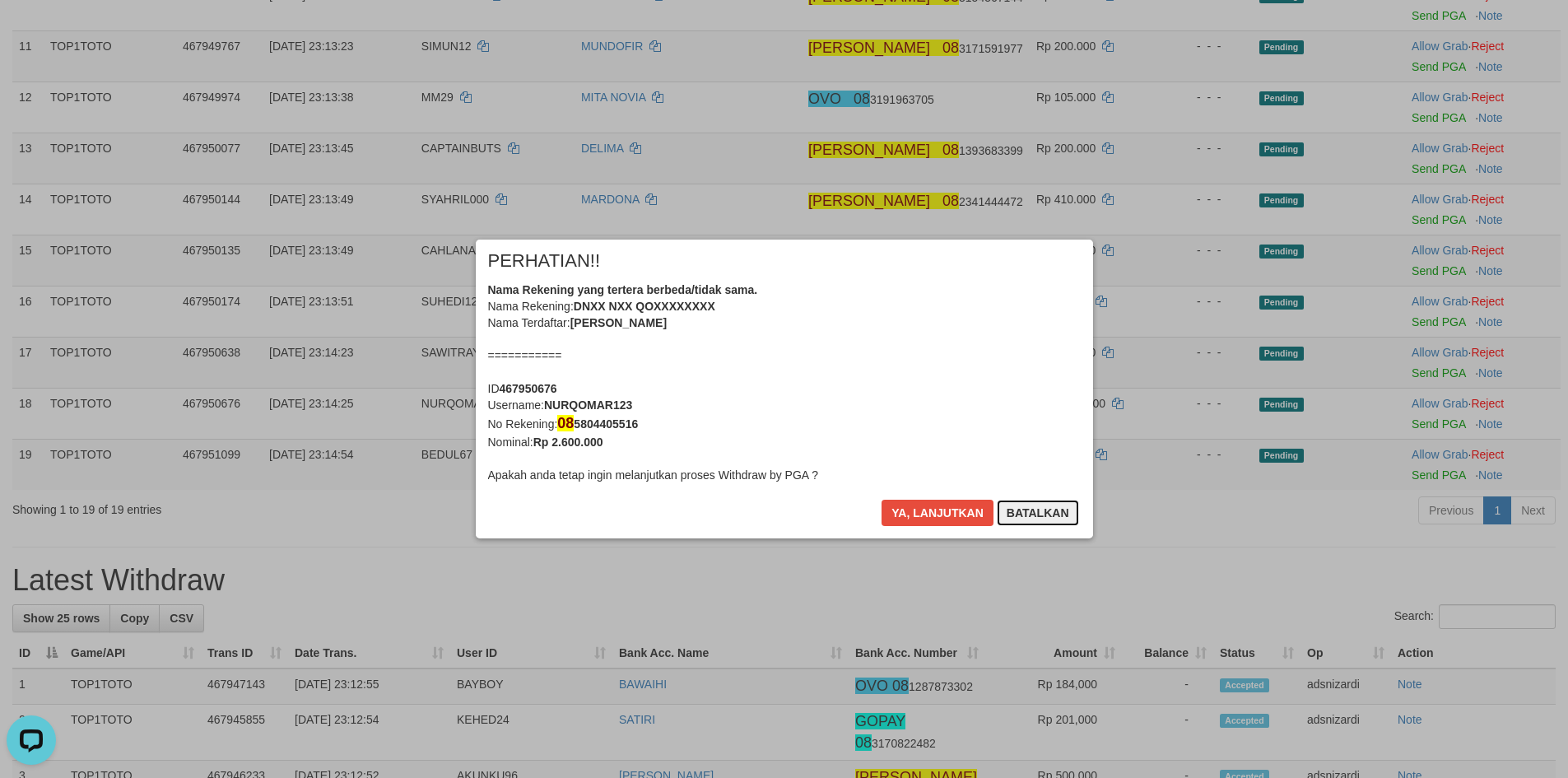
click at [1043, 515] on button "Batalkan" at bounding box center [1037, 512] width 82 height 26
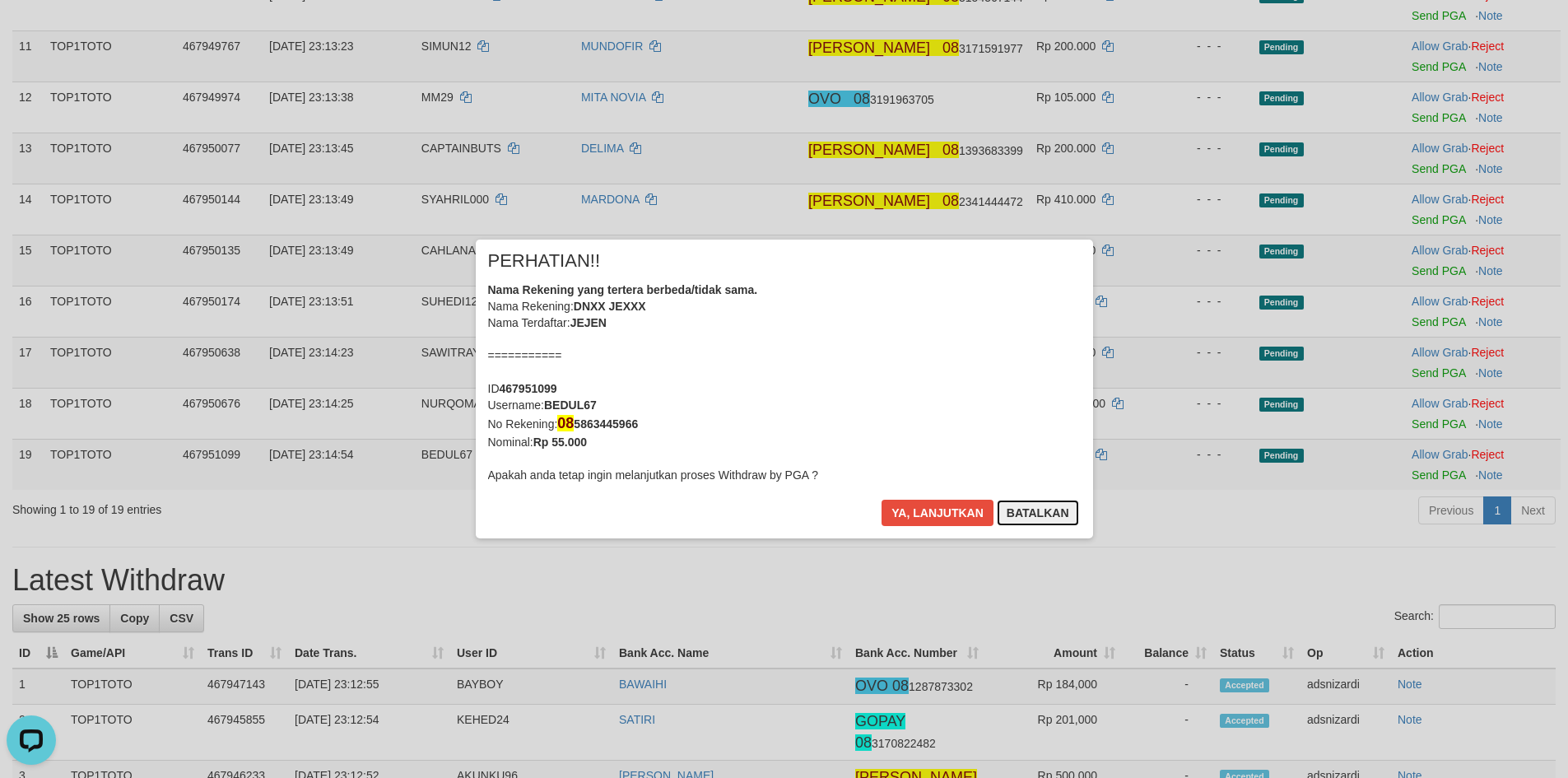
click at [1043, 515] on button "Batalkan" at bounding box center [1037, 512] width 82 height 26
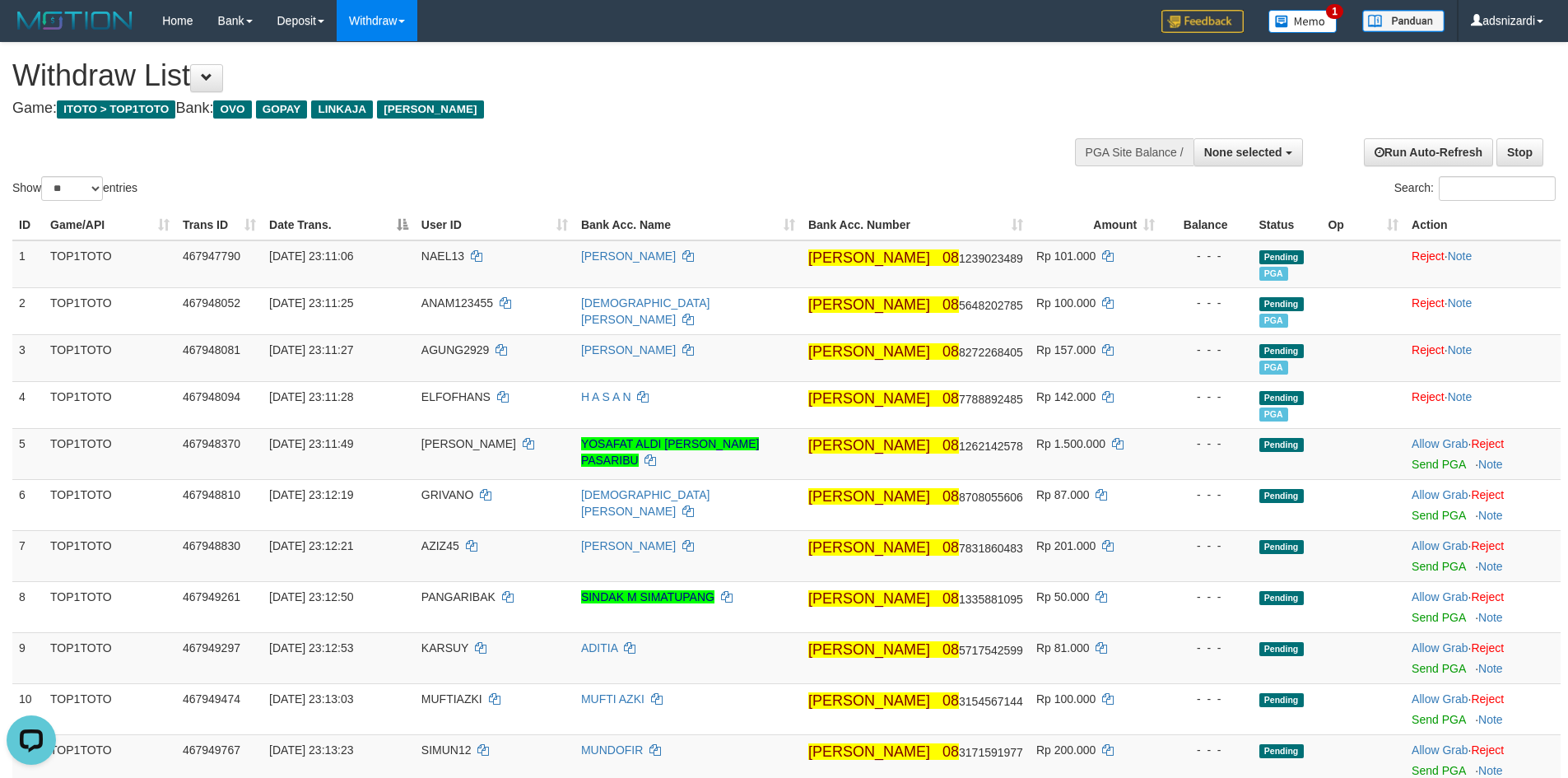
click at [971, 155] on div "Show ** ** ** *** entries Search:" at bounding box center [784, 123] width 1568 height 161
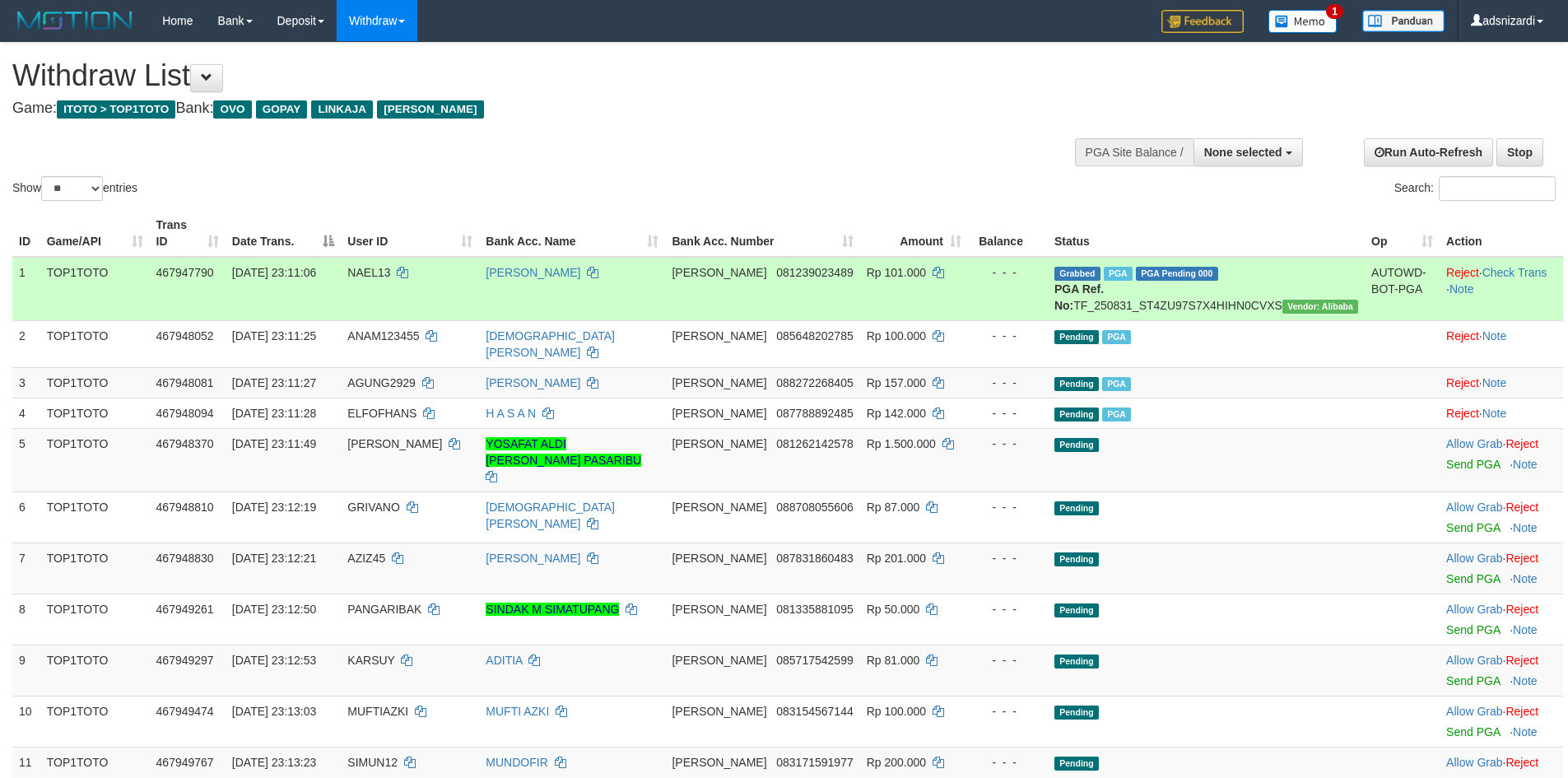
select select
select select "**"
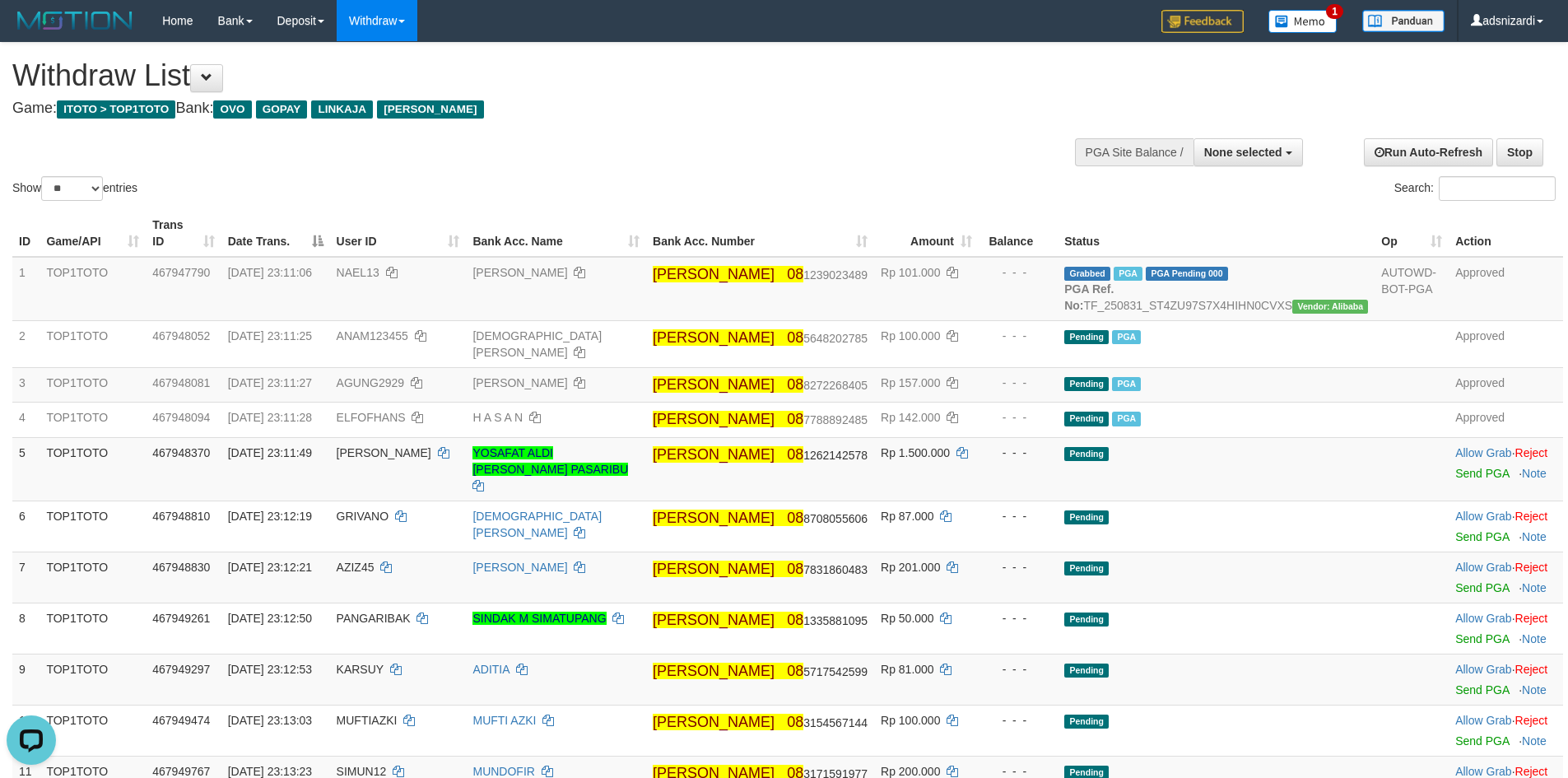
click at [908, 165] on div "Show ** ** ** *** entries Search:" at bounding box center [784, 123] width 1568 height 161
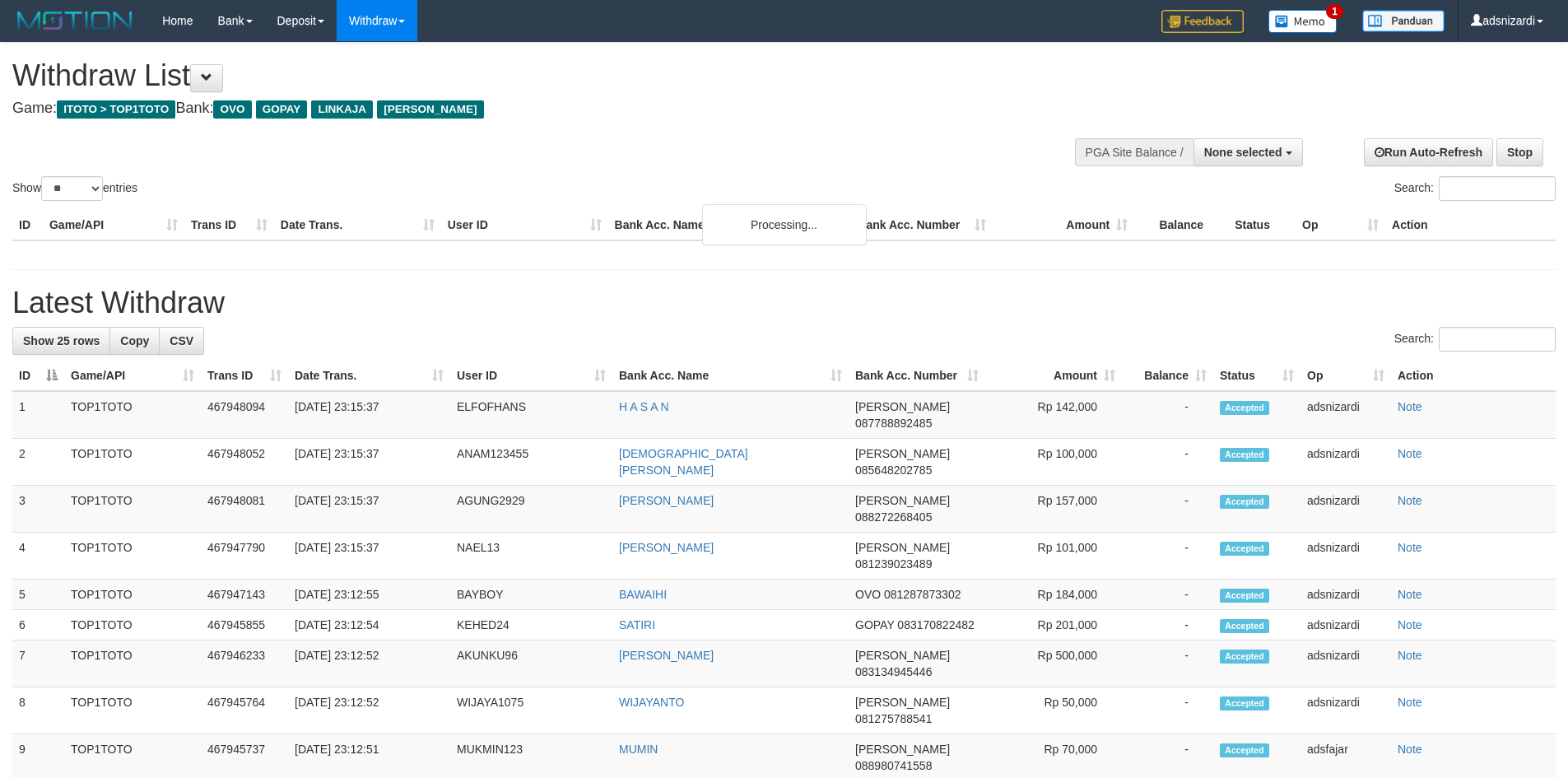
select select
select select "**"
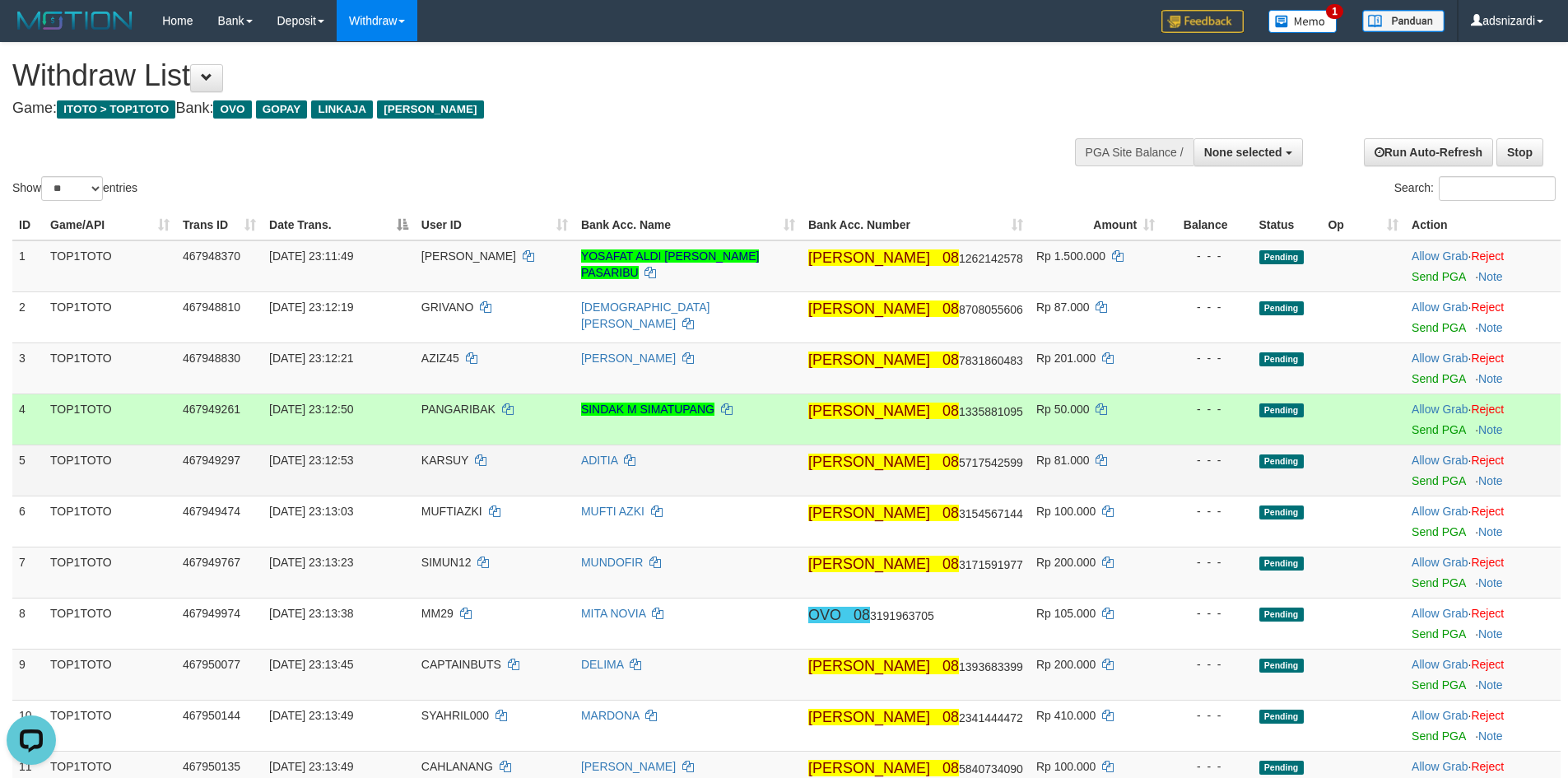
drag, startPoint x: 1222, startPoint y: 441, endPoint x: 1226, endPoint y: 454, distance: 13.6
click at [1223, 441] on td "- - -" at bounding box center [1206, 419] width 91 height 51
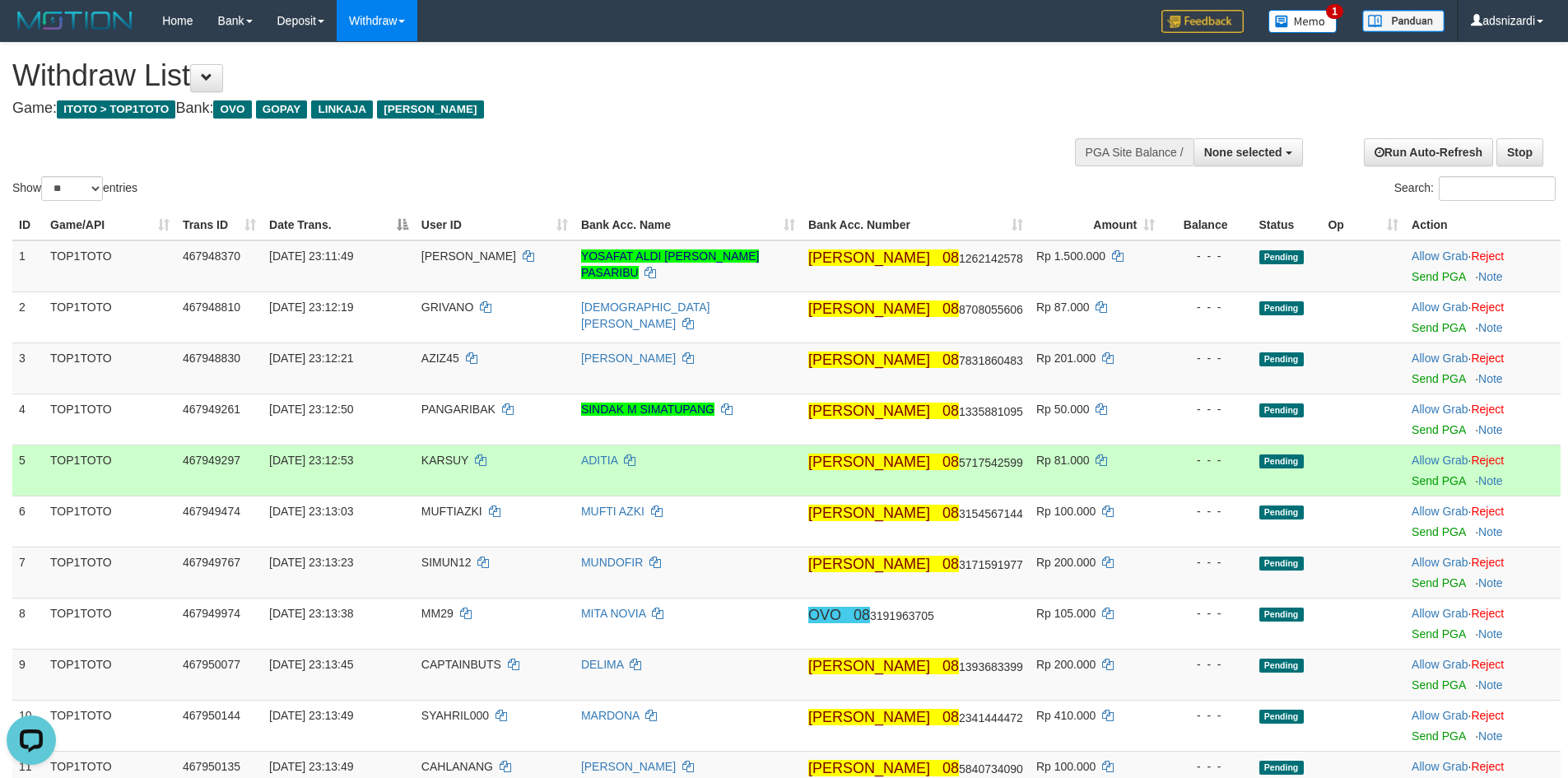
scroll to position [530, 0]
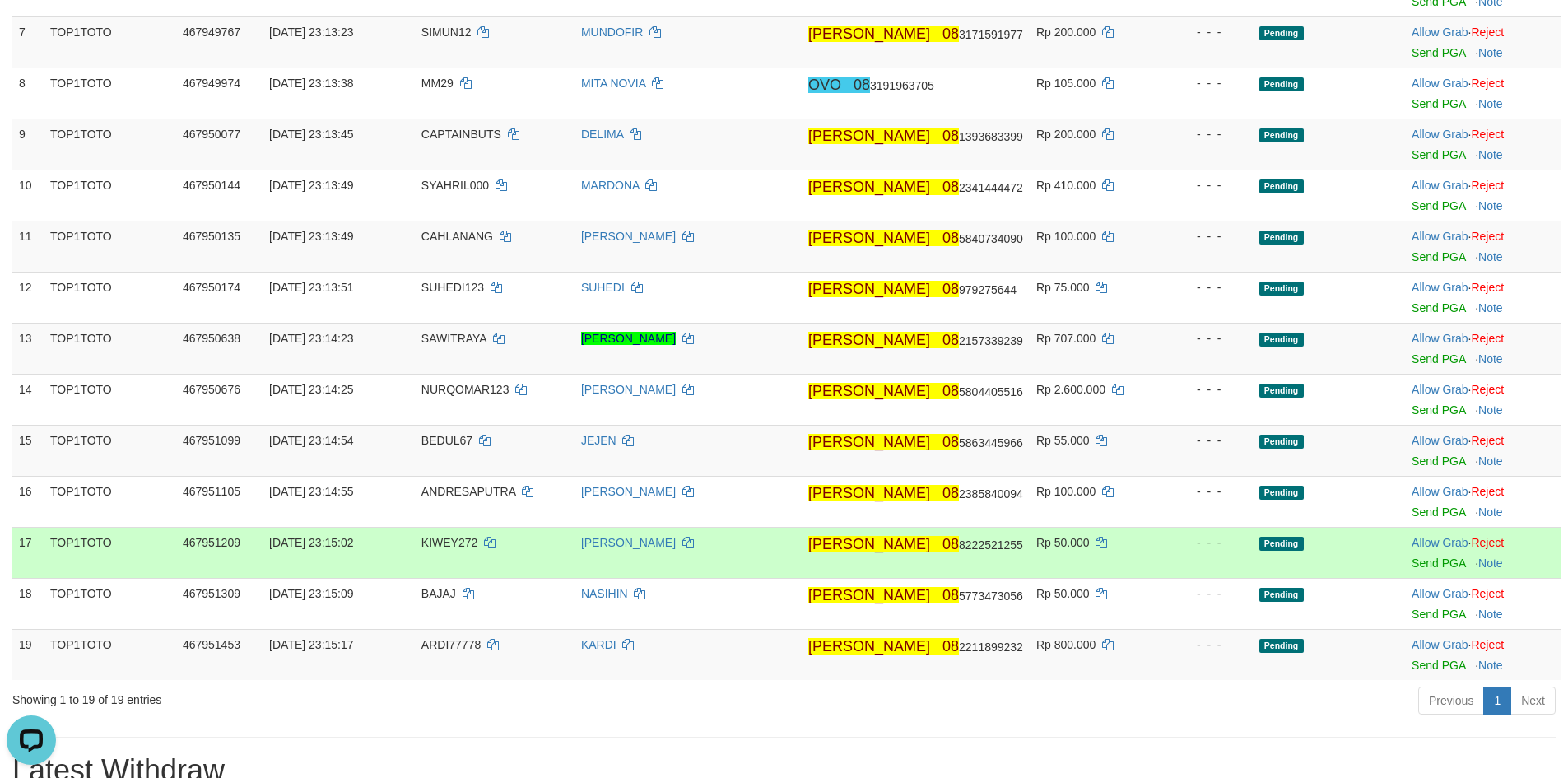
click at [1064, 553] on td "Rp 50.000" at bounding box center [1095, 551] width 132 height 51
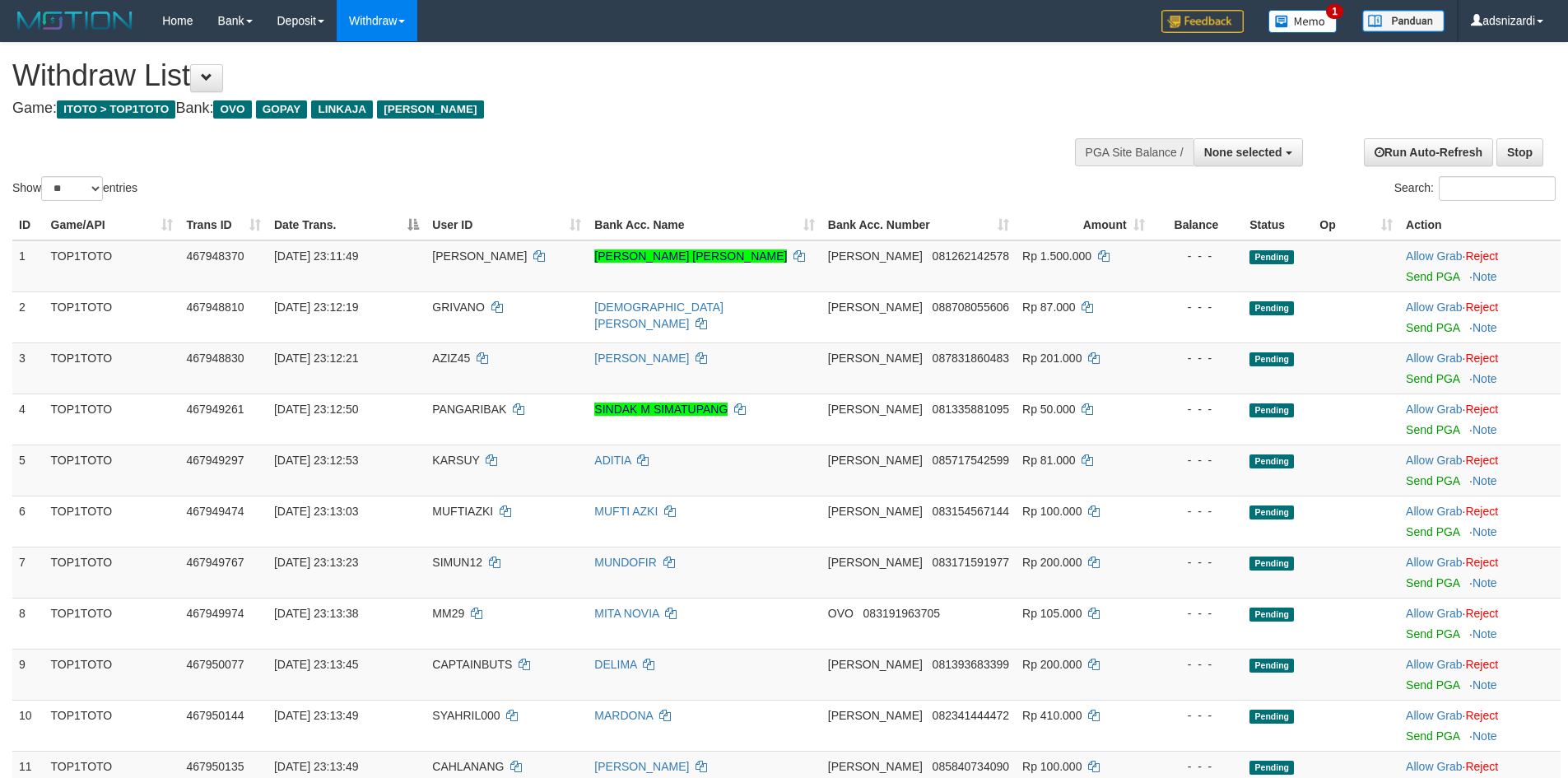
select select
select select "**"
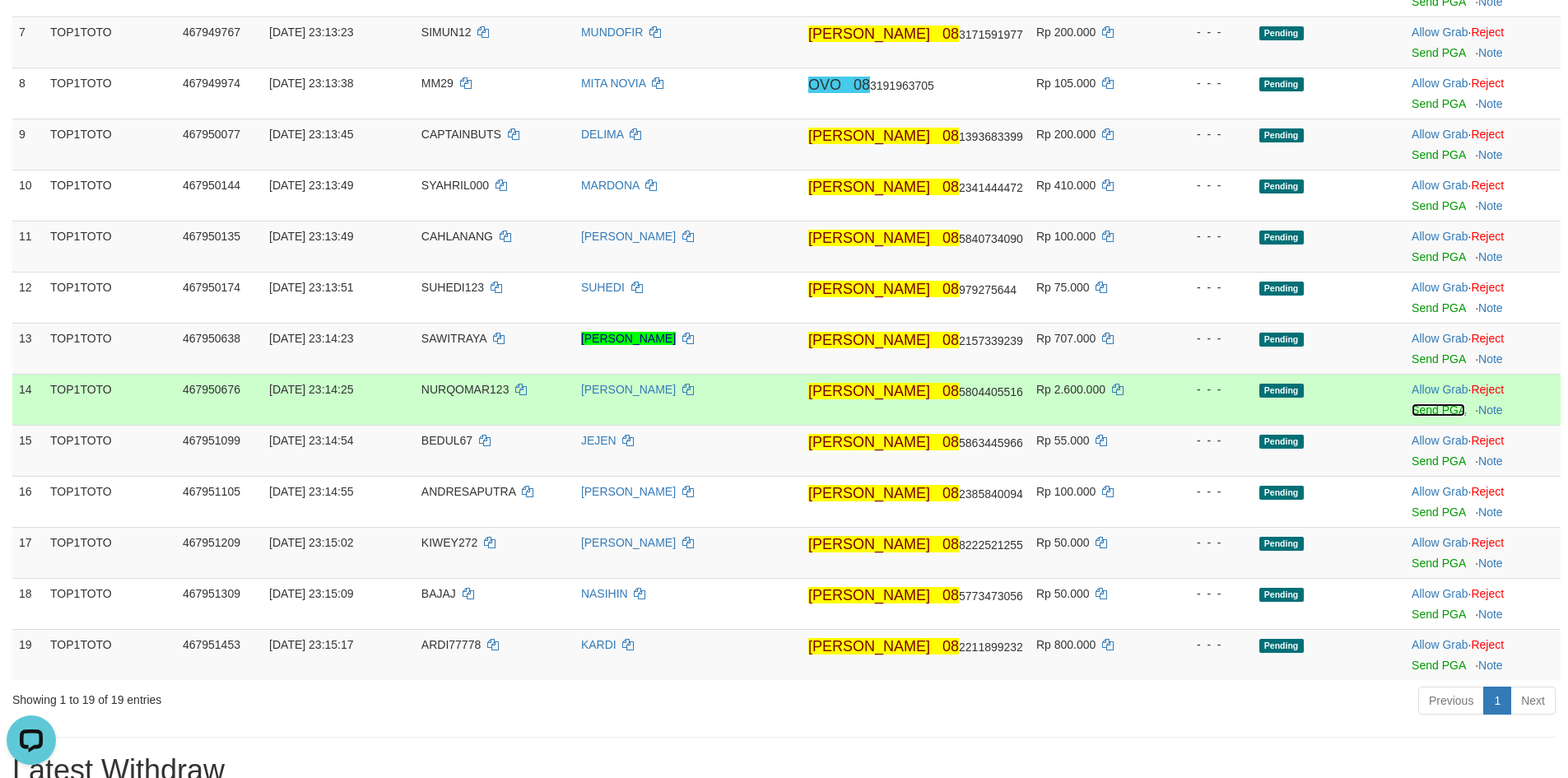
click at [1414, 408] on link "Send PGA" at bounding box center [1438, 410] width 54 height 13
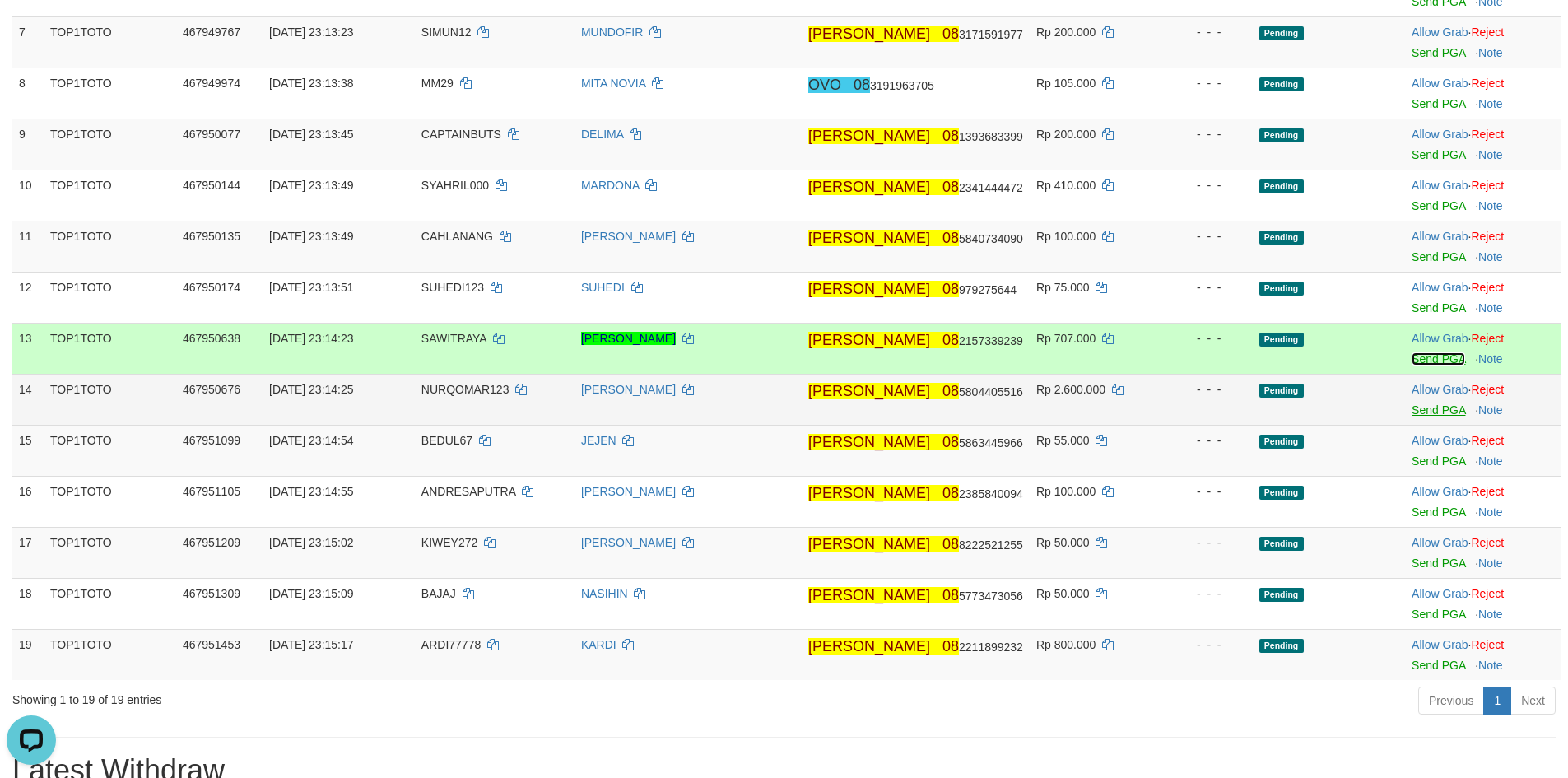
click at [1419, 358] on link "Send PGA" at bounding box center [1438, 359] width 54 height 13
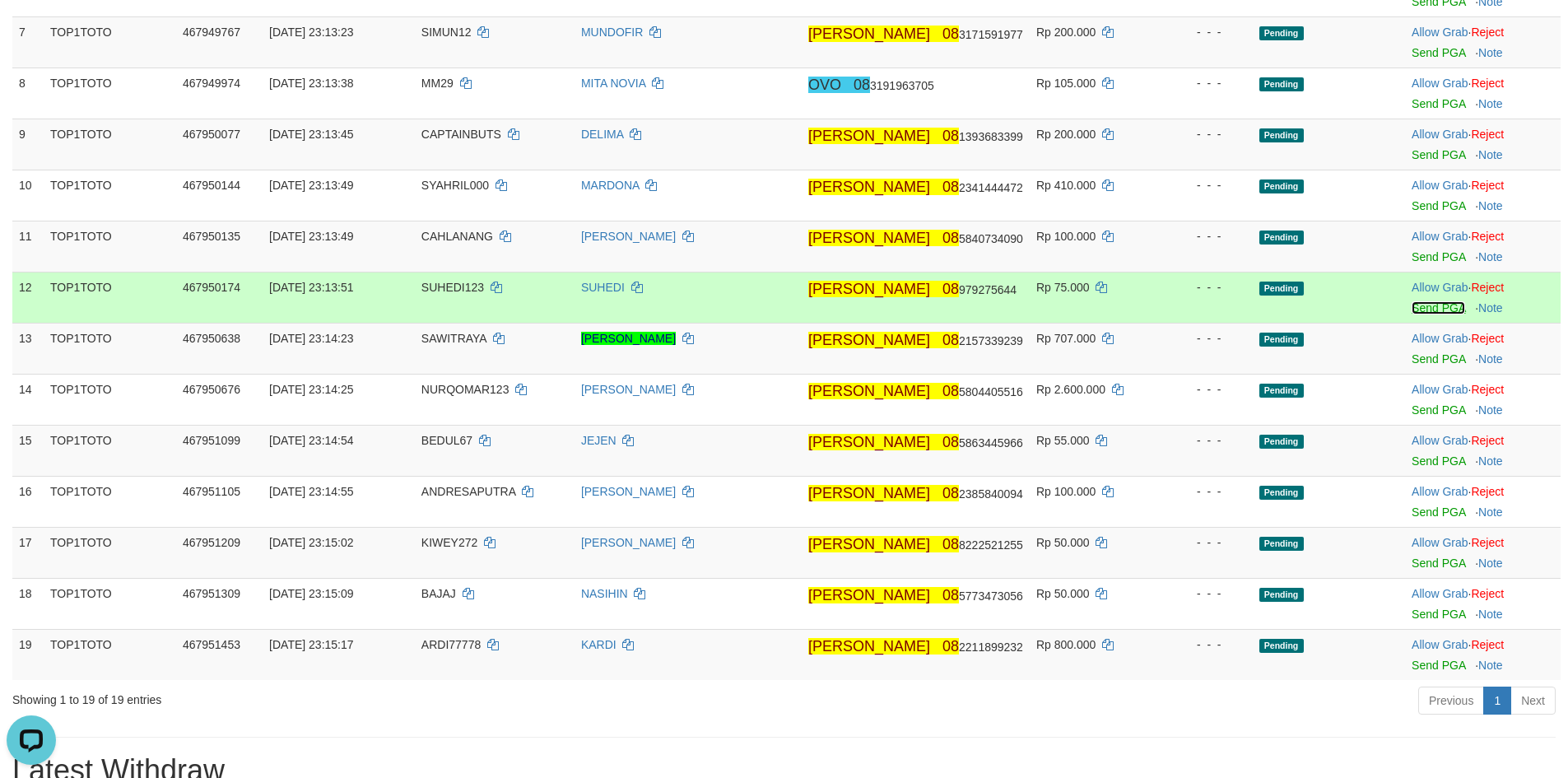
click at [1414, 312] on link "Send PGA" at bounding box center [1438, 308] width 54 height 13
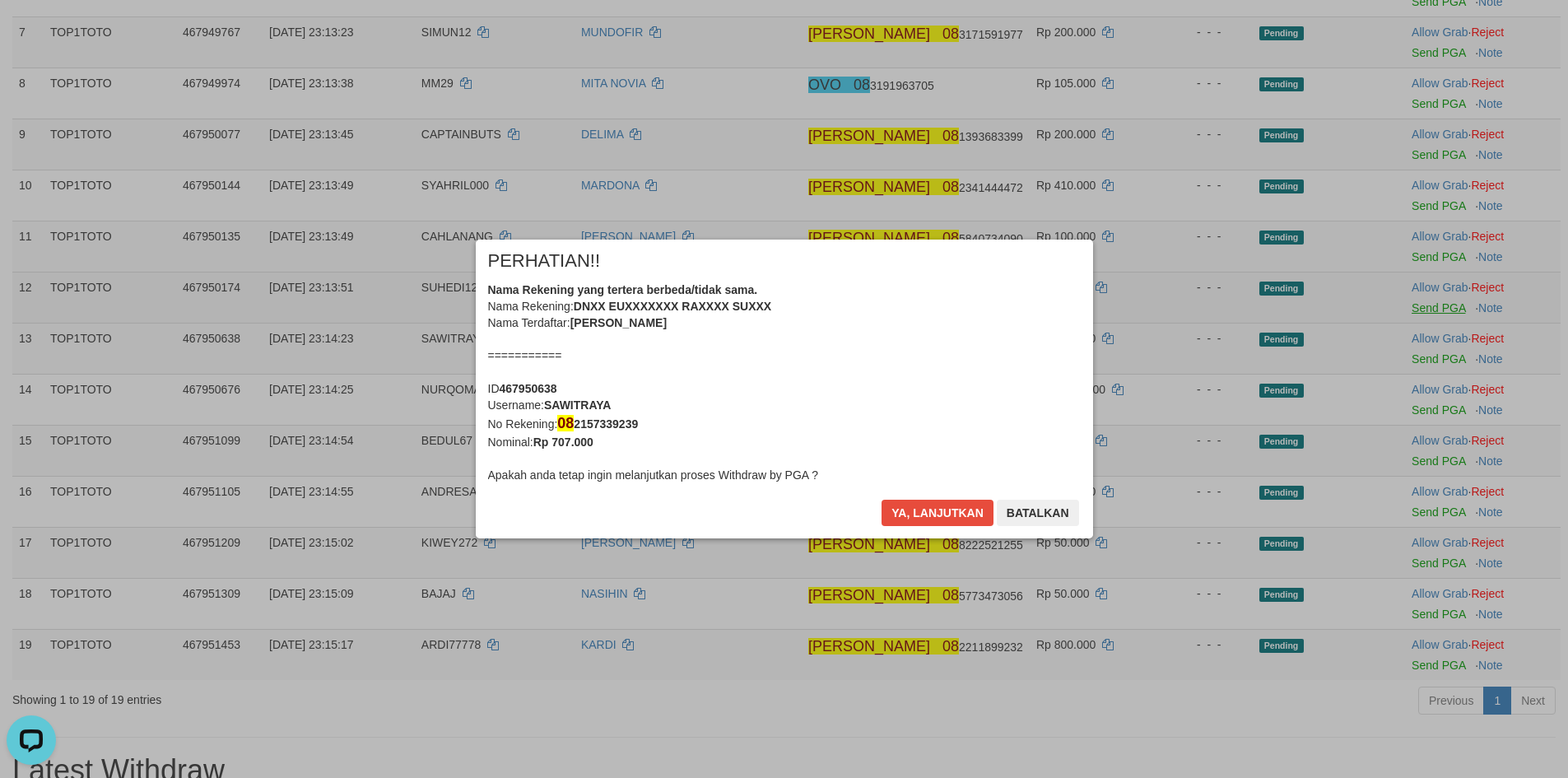
click at [1422, 260] on div "× PERHATIAN!! Nama Rekening yang tertera berbeda/tidak sama. Nama Rekening: DNX…" at bounding box center [784, 389] width 1568 height 365
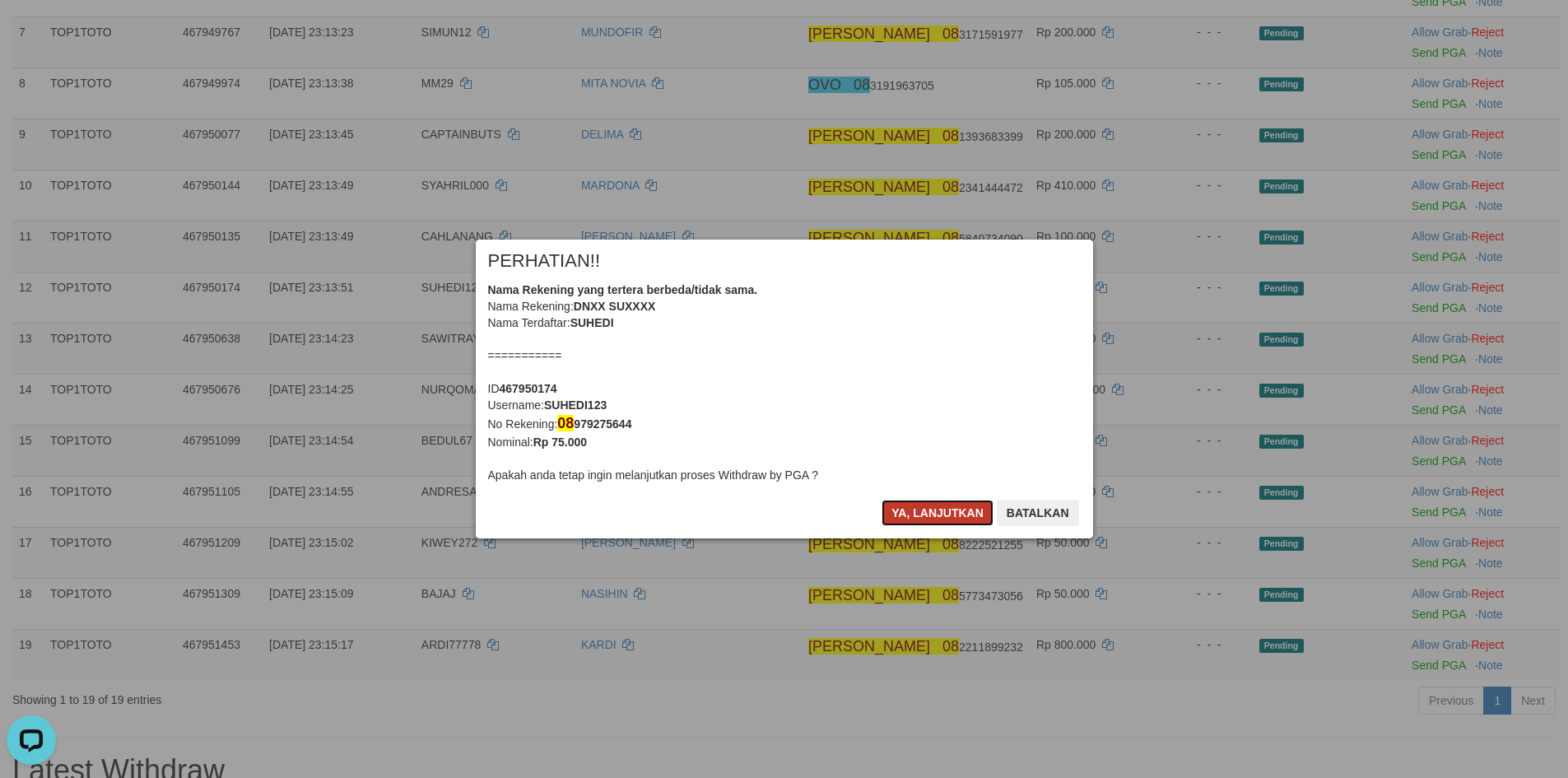
click at [938, 514] on button "Ya, lanjutkan" at bounding box center [937, 512] width 112 height 26
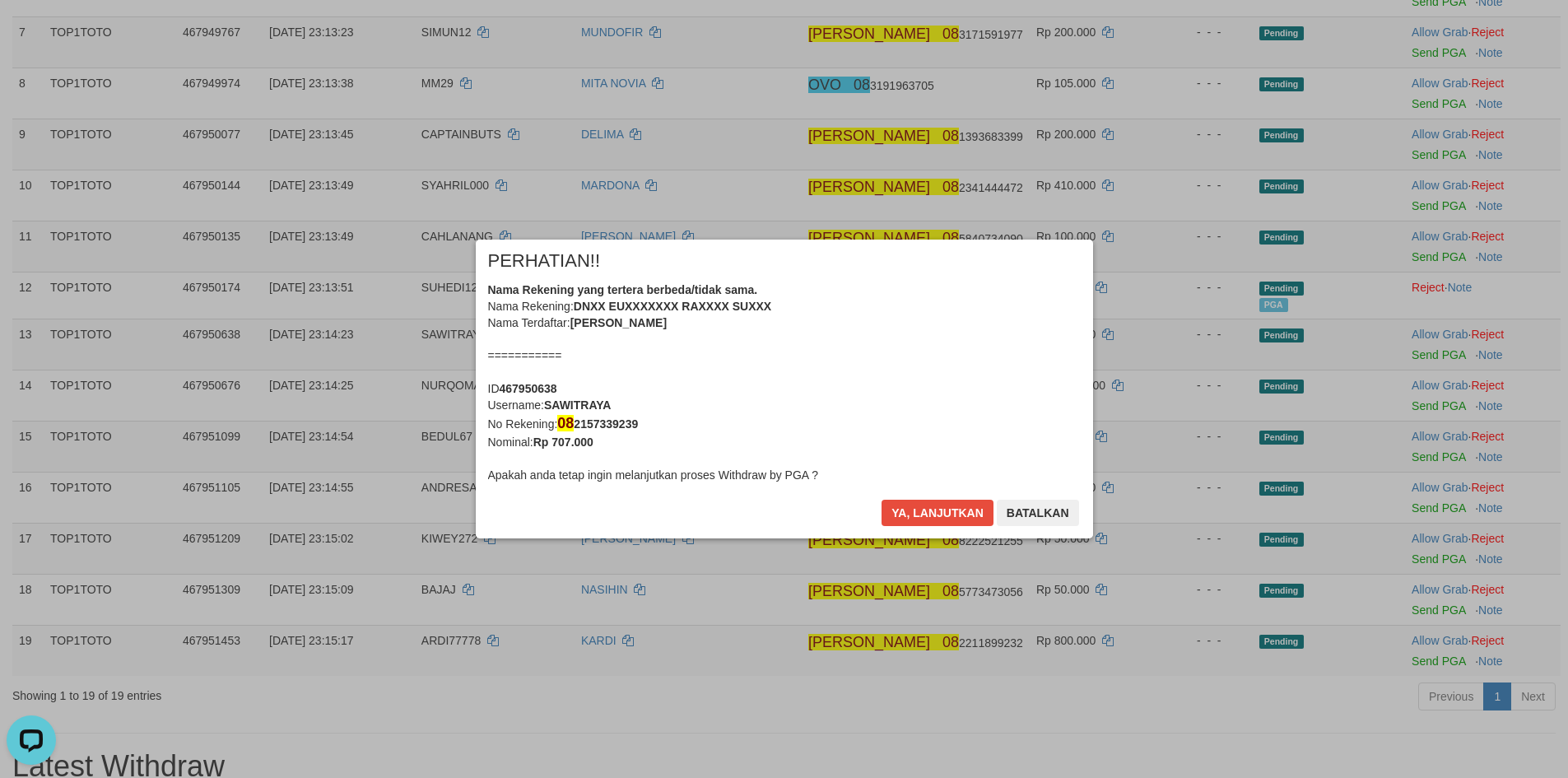
scroll to position [526, 0]
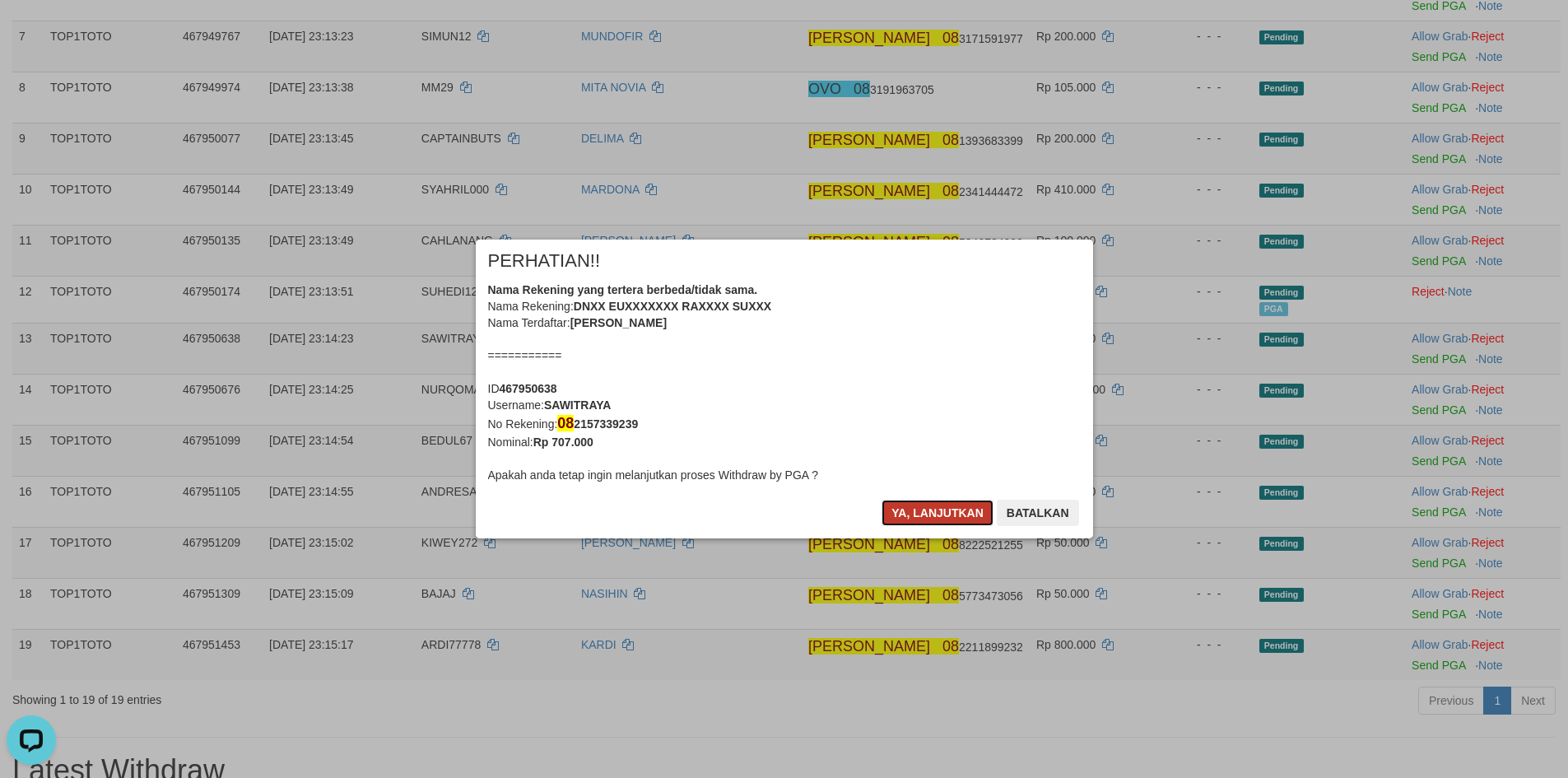
click at [938, 514] on button "Ya, lanjutkan" at bounding box center [937, 512] width 112 height 26
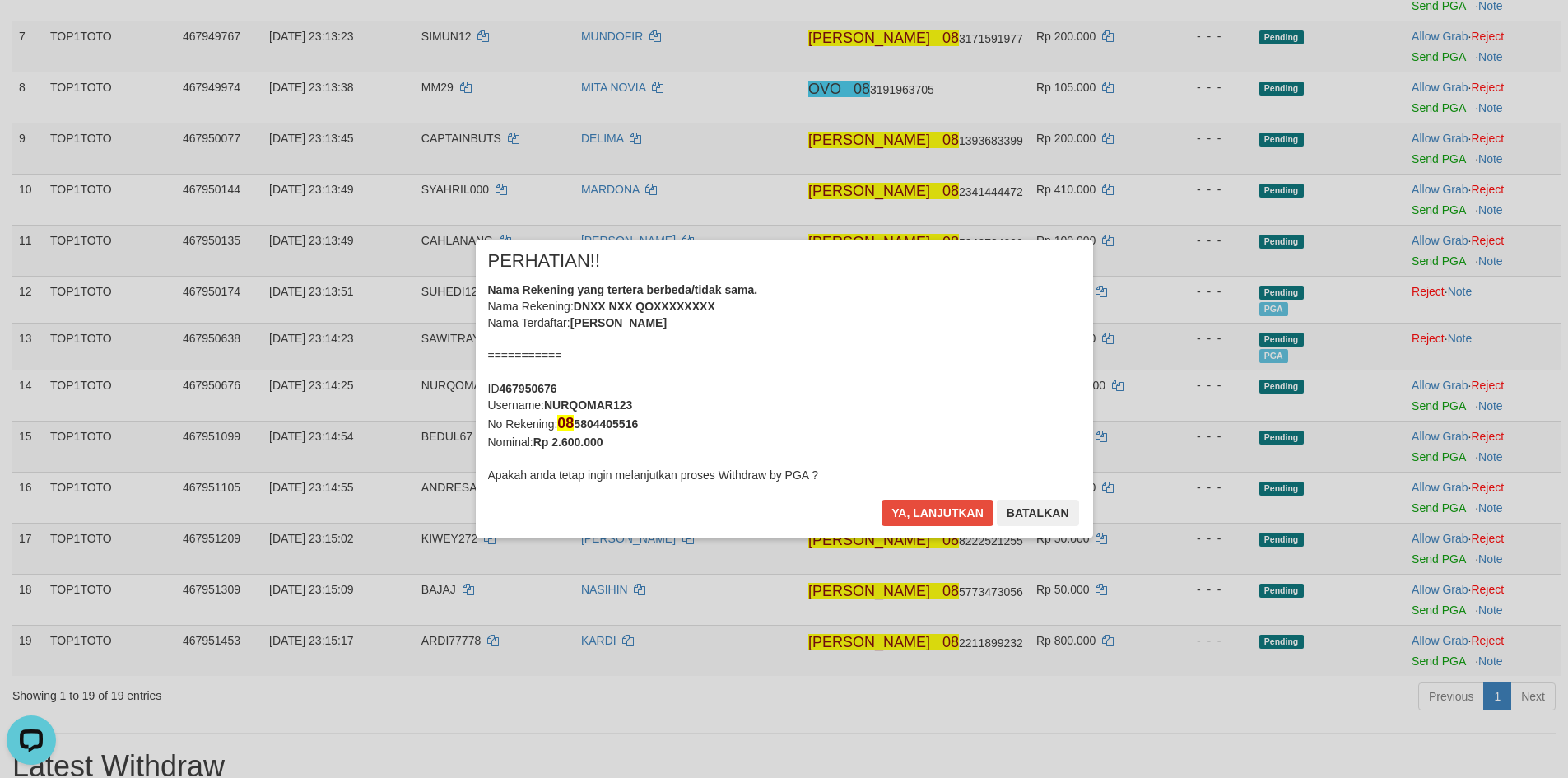
scroll to position [522, 0]
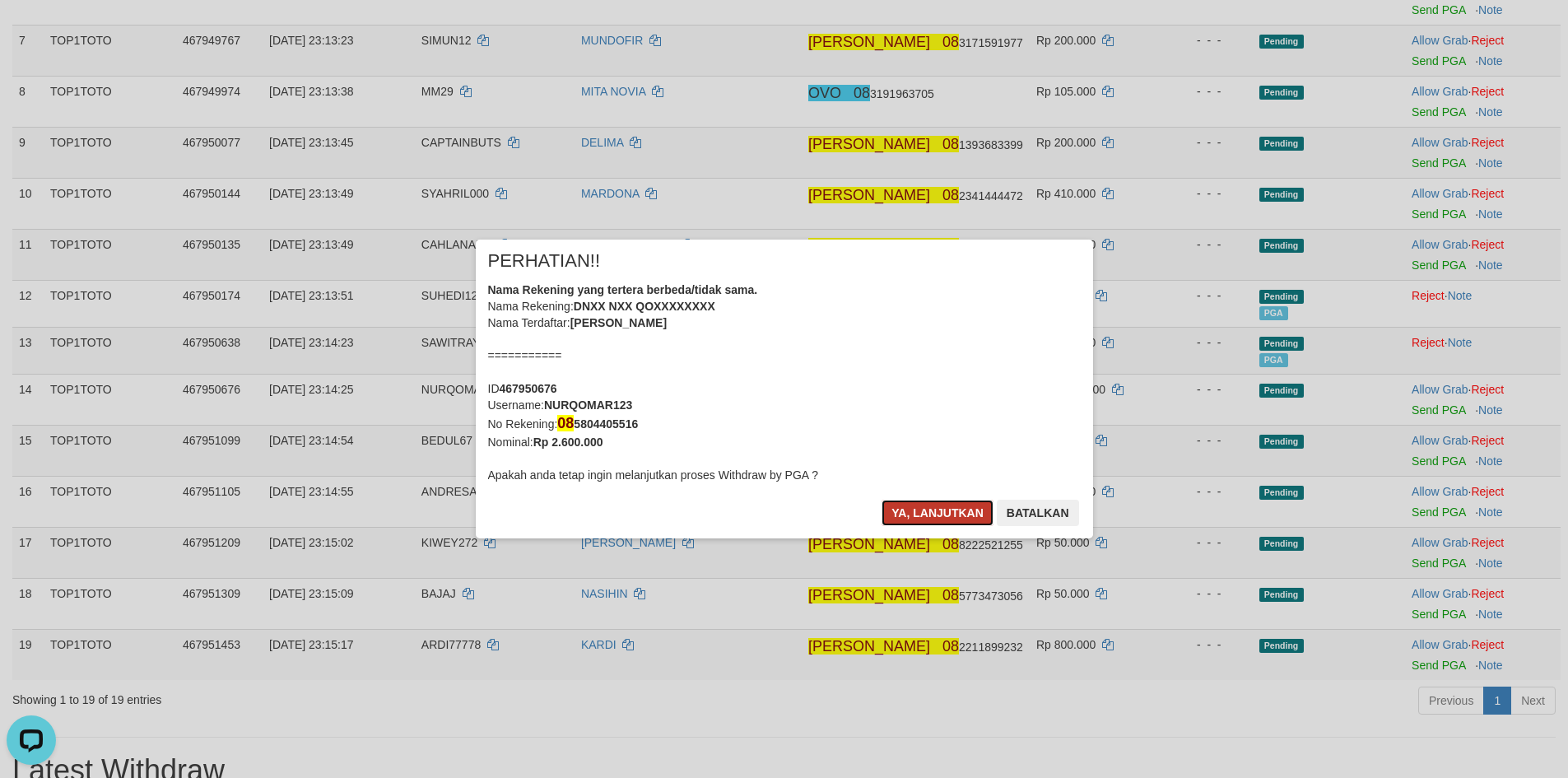
click at [921, 499] on button "Ya, lanjutkan" at bounding box center [937, 512] width 112 height 26
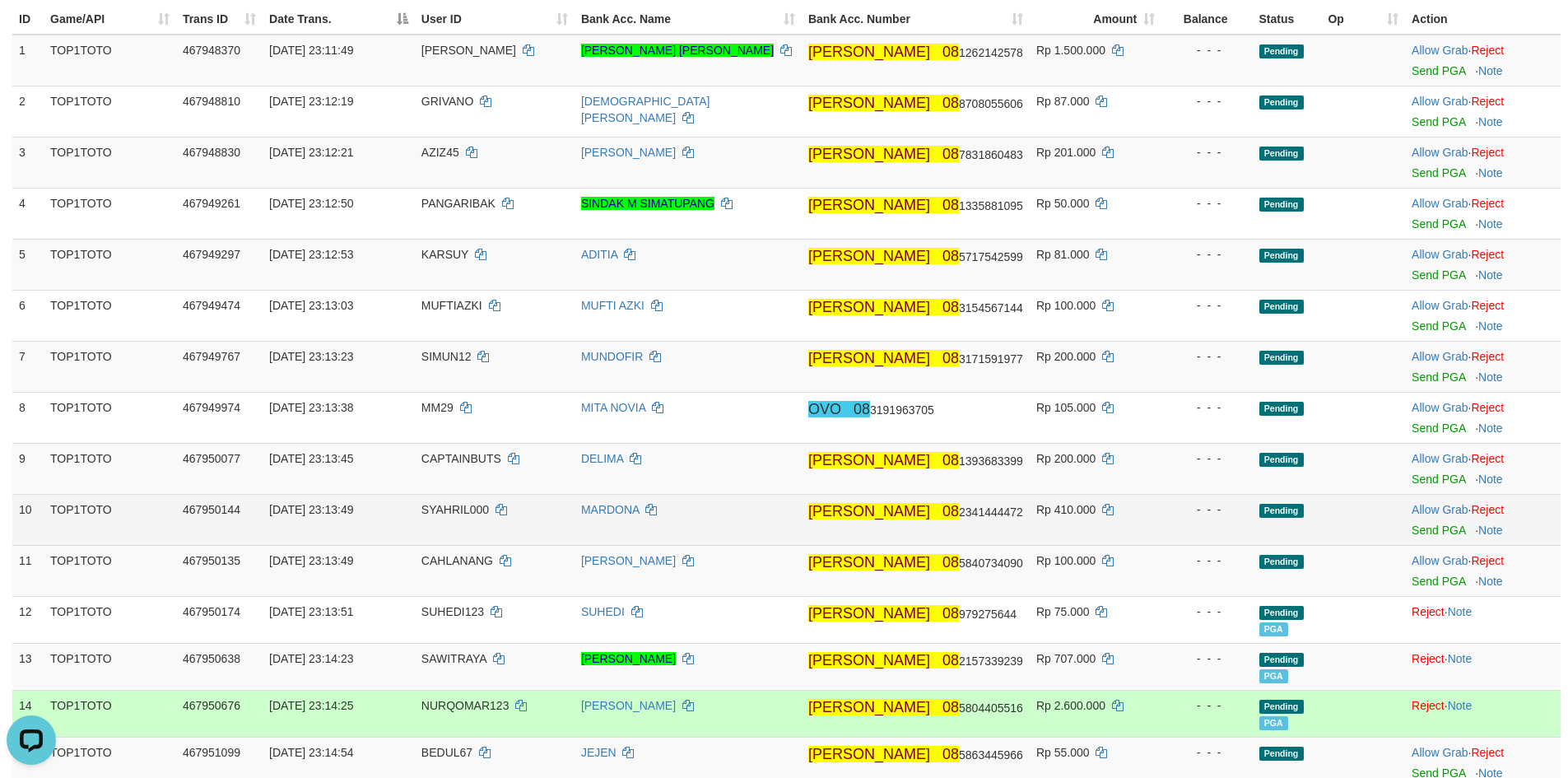
scroll to position [192, 0]
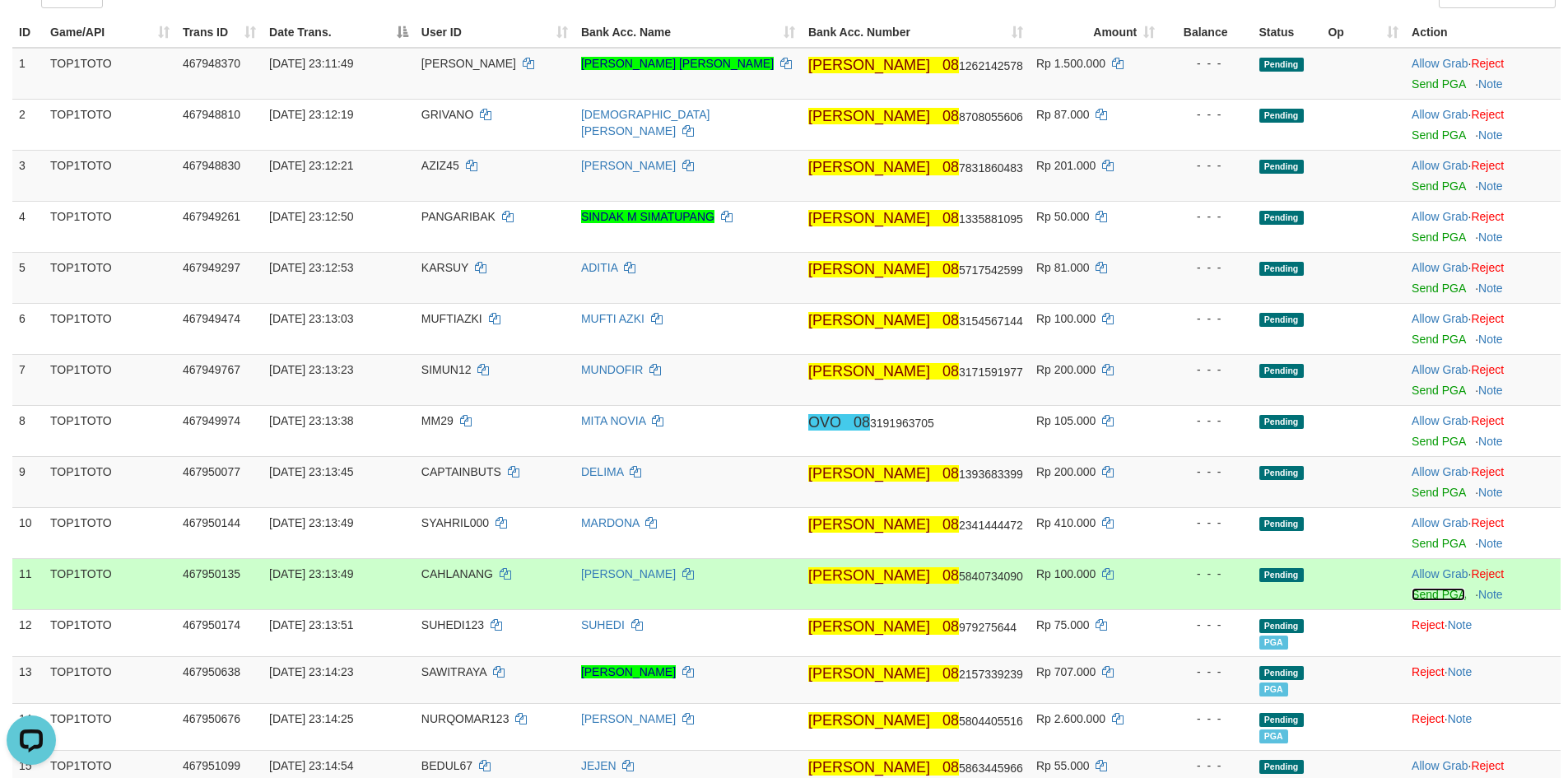
click at [1428, 594] on link "Send PGA" at bounding box center [1438, 594] width 54 height 13
click at [1427, 548] on link "Send PGA" at bounding box center [1438, 543] width 54 height 13
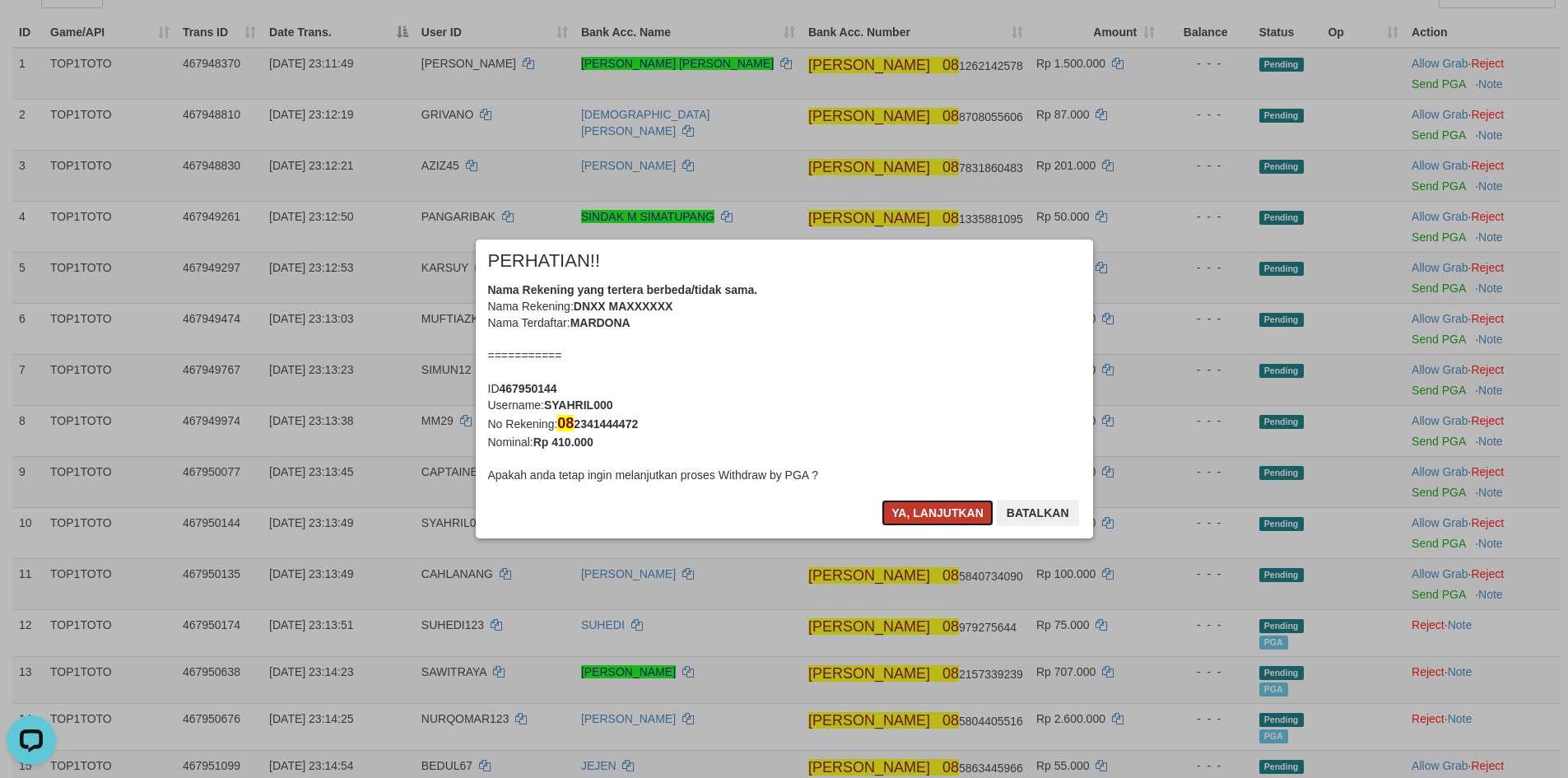
click at [917, 514] on button "Ya, lanjutkan" at bounding box center [937, 512] width 112 height 26
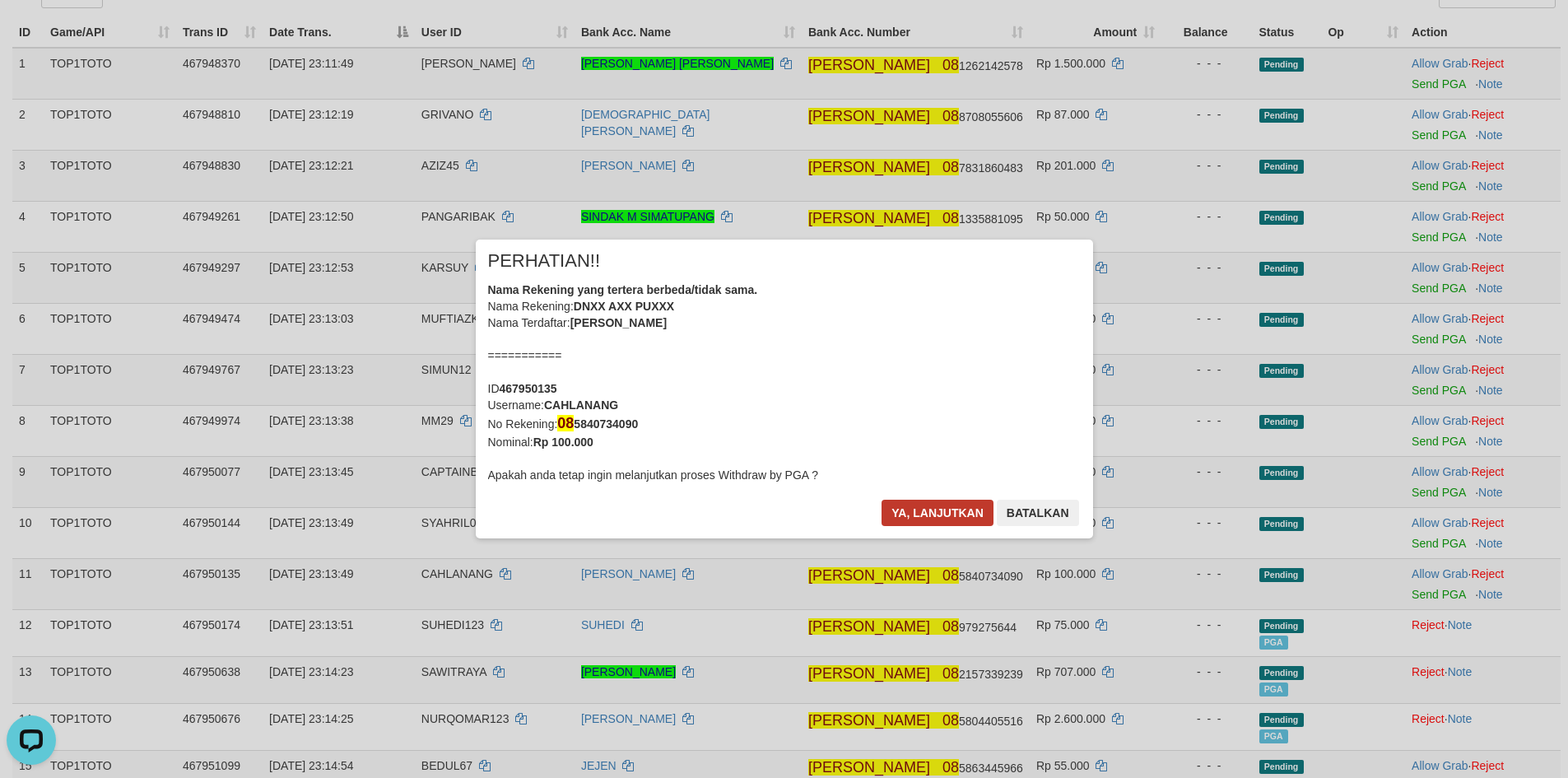
scroll to position [189, 0]
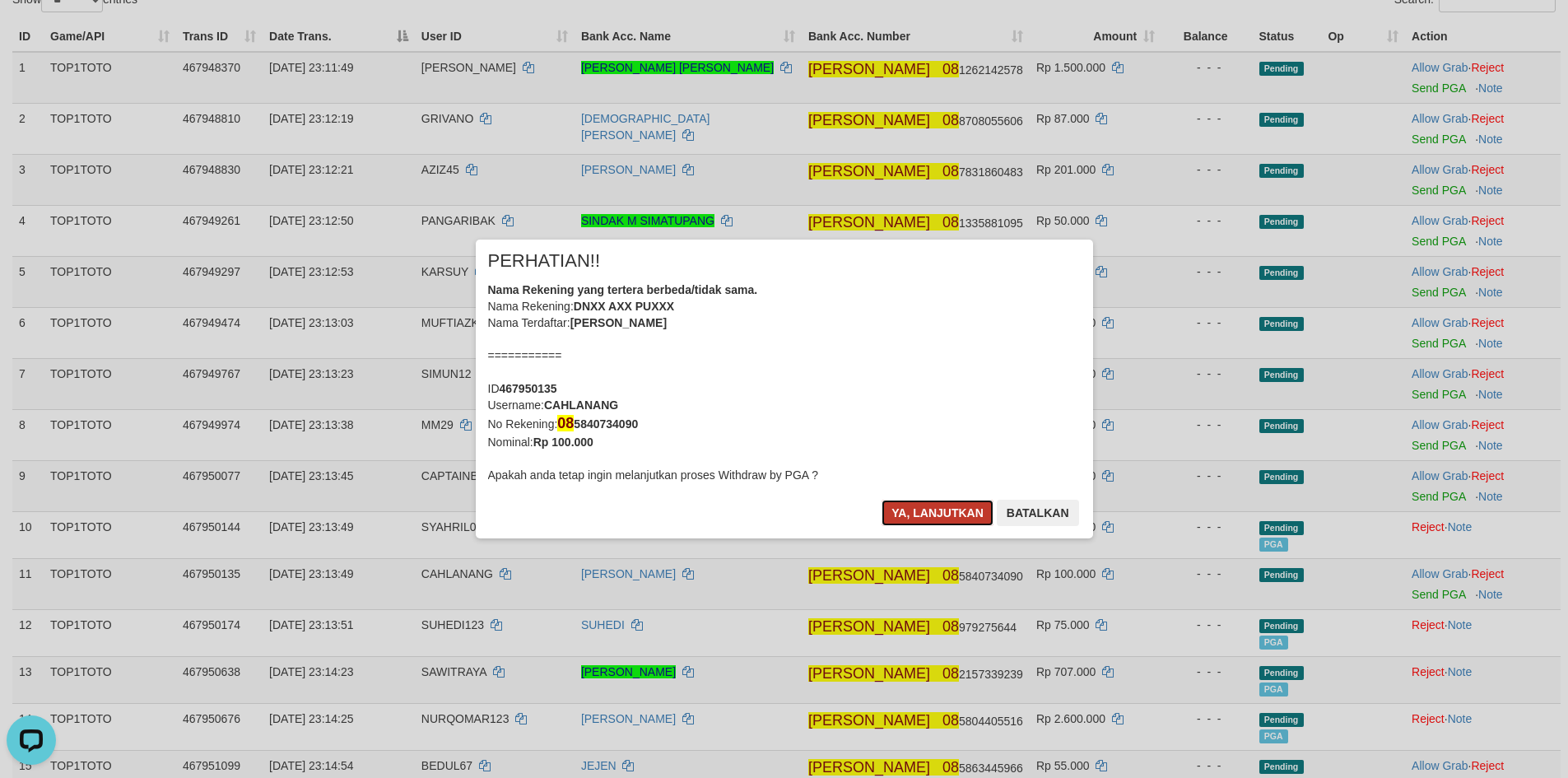
click at [944, 515] on button "Ya, lanjutkan" at bounding box center [937, 512] width 112 height 26
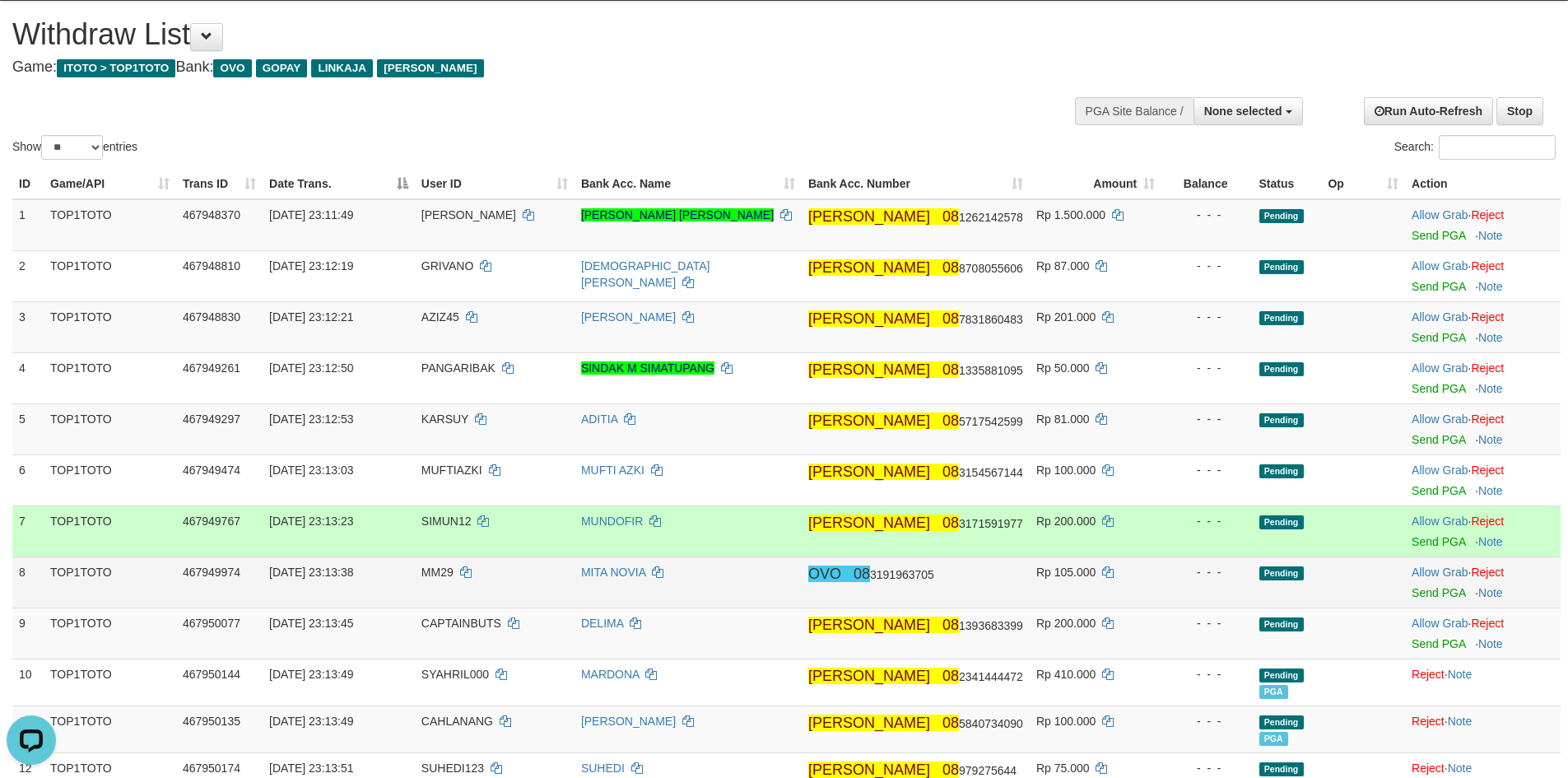
scroll to position [82, 0]
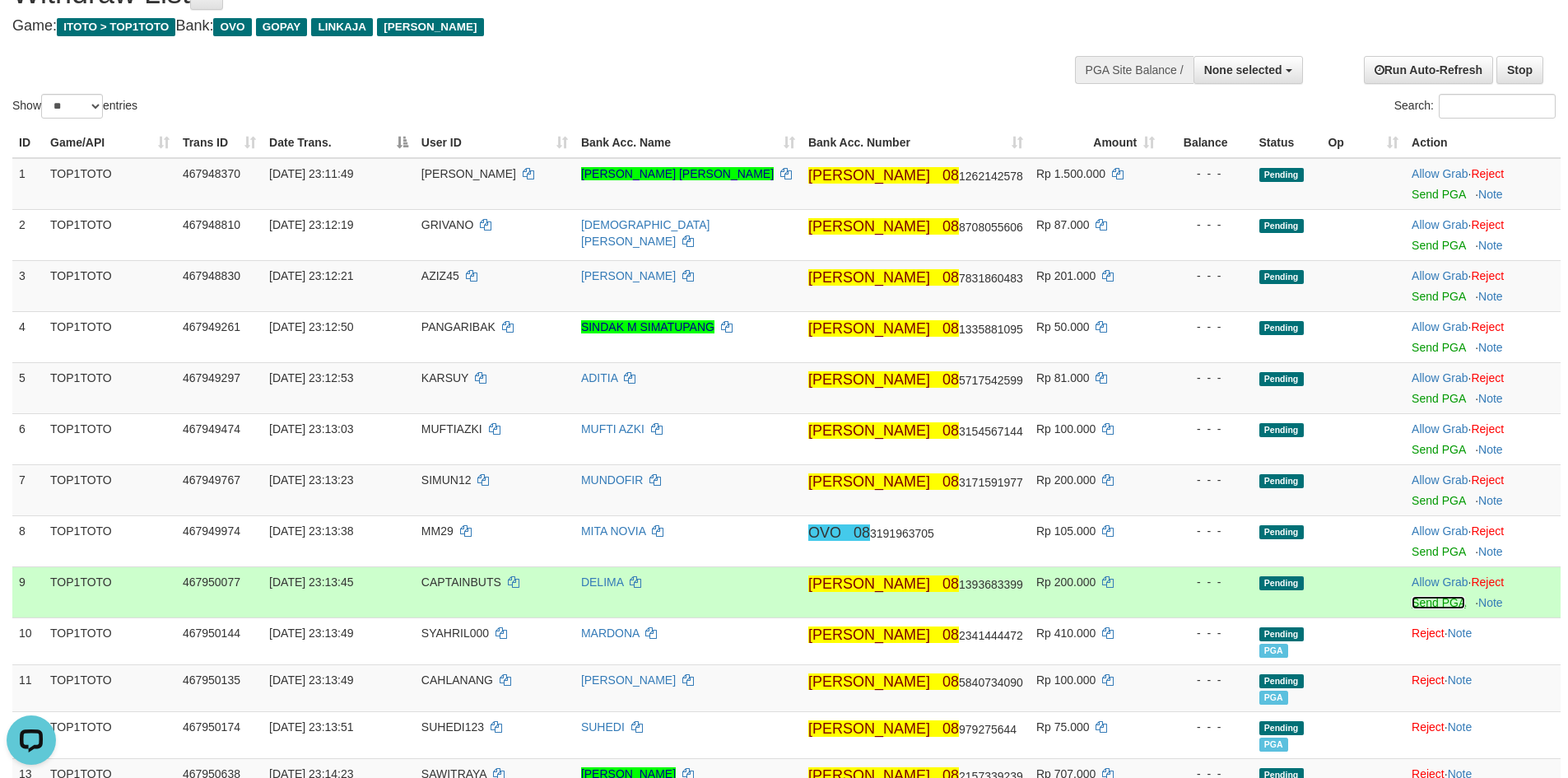
click at [1431, 604] on link "Send PGA" at bounding box center [1438, 603] width 54 height 13
click at [1418, 550] on link "Send PGA" at bounding box center [1438, 551] width 54 height 13
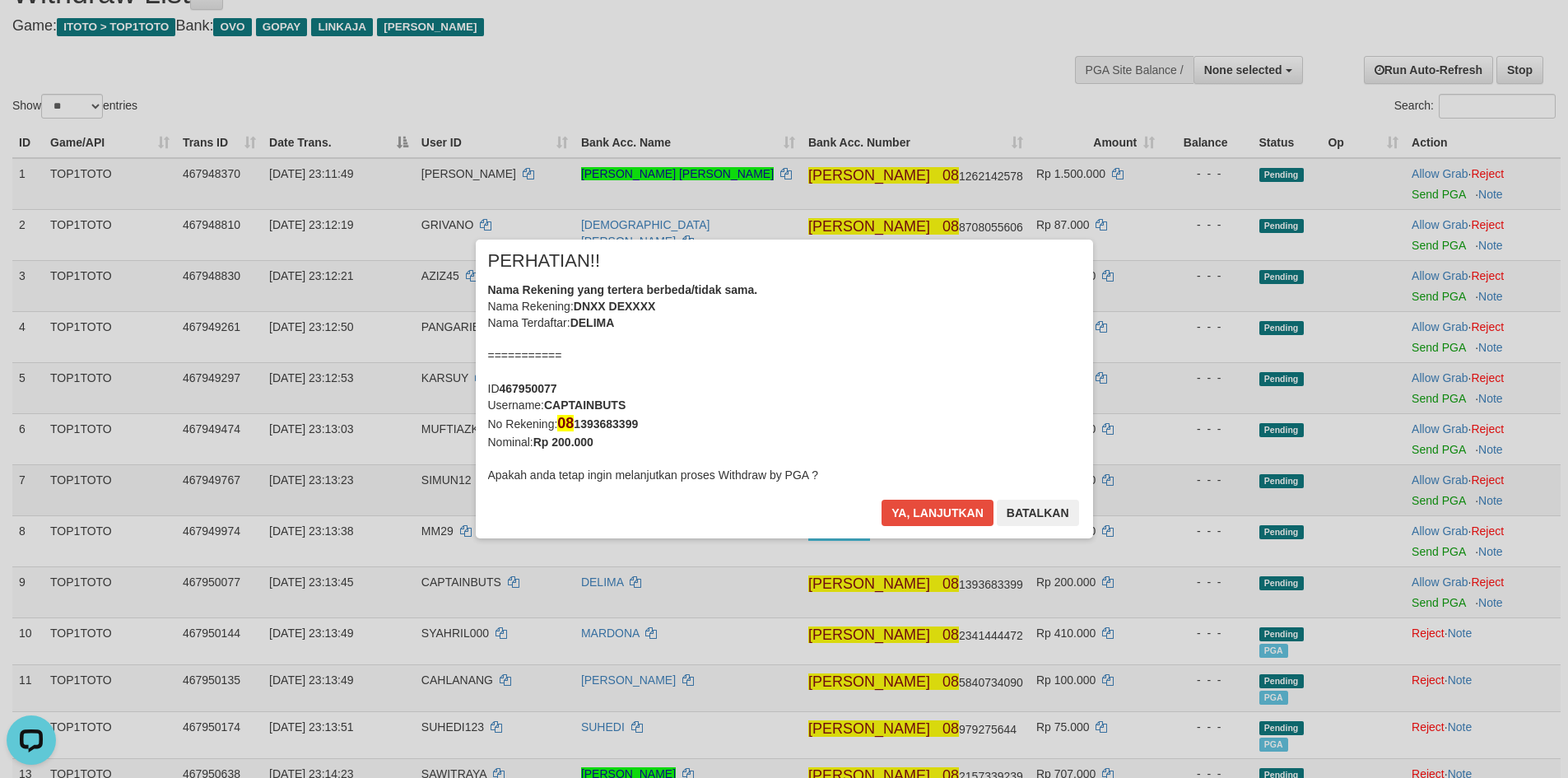
click at [1412, 500] on div "× PERHATIAN!! Nama Rekening yang tertera berbeda/tidak sama. Nama Rekening: DNX…" at bounding box center [784, 389] width 1568 height 365
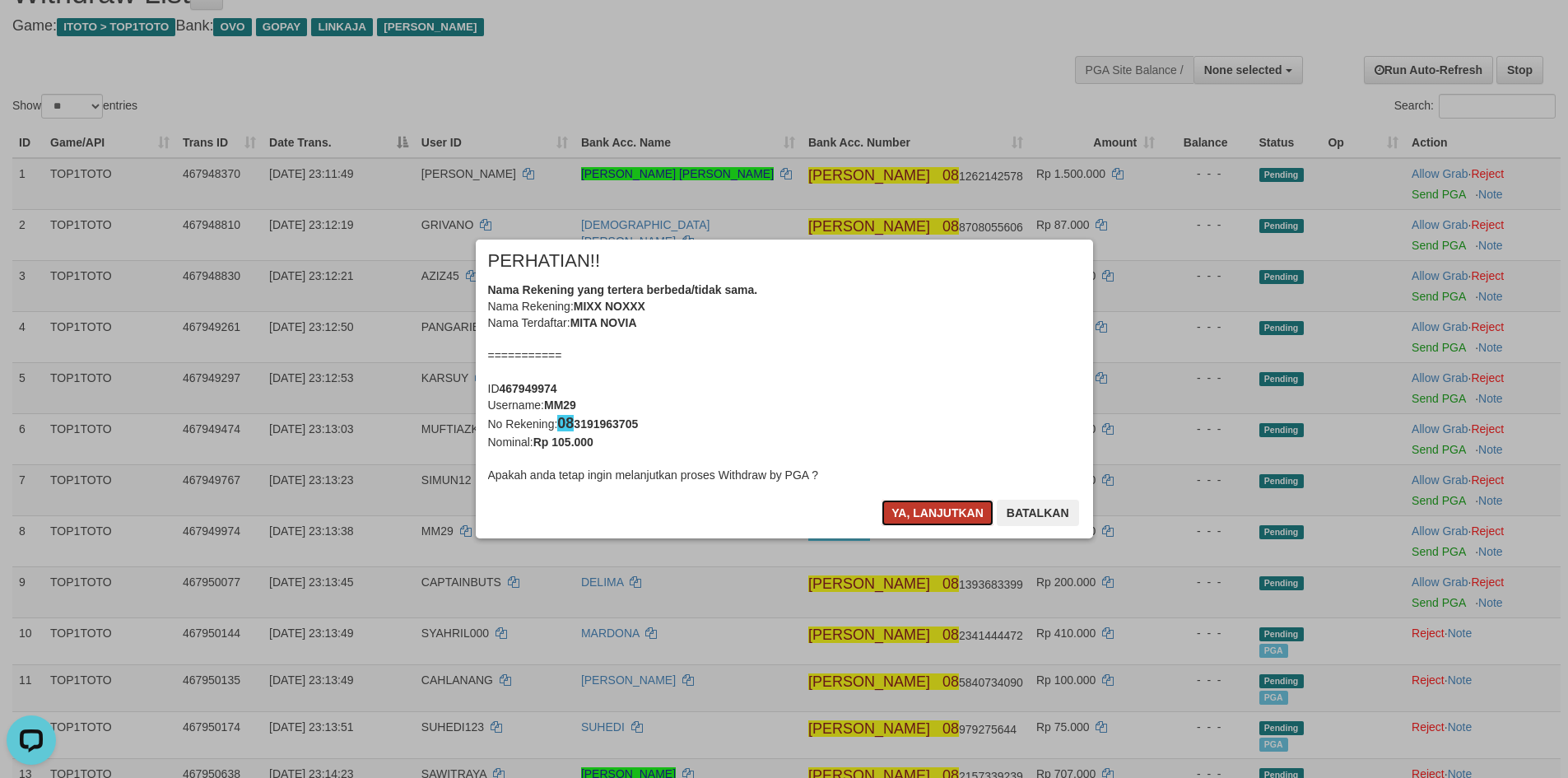
click at [924, 514] on button "Ya, lanjutkan" at bounding box center [937, 512] width 112 height 26
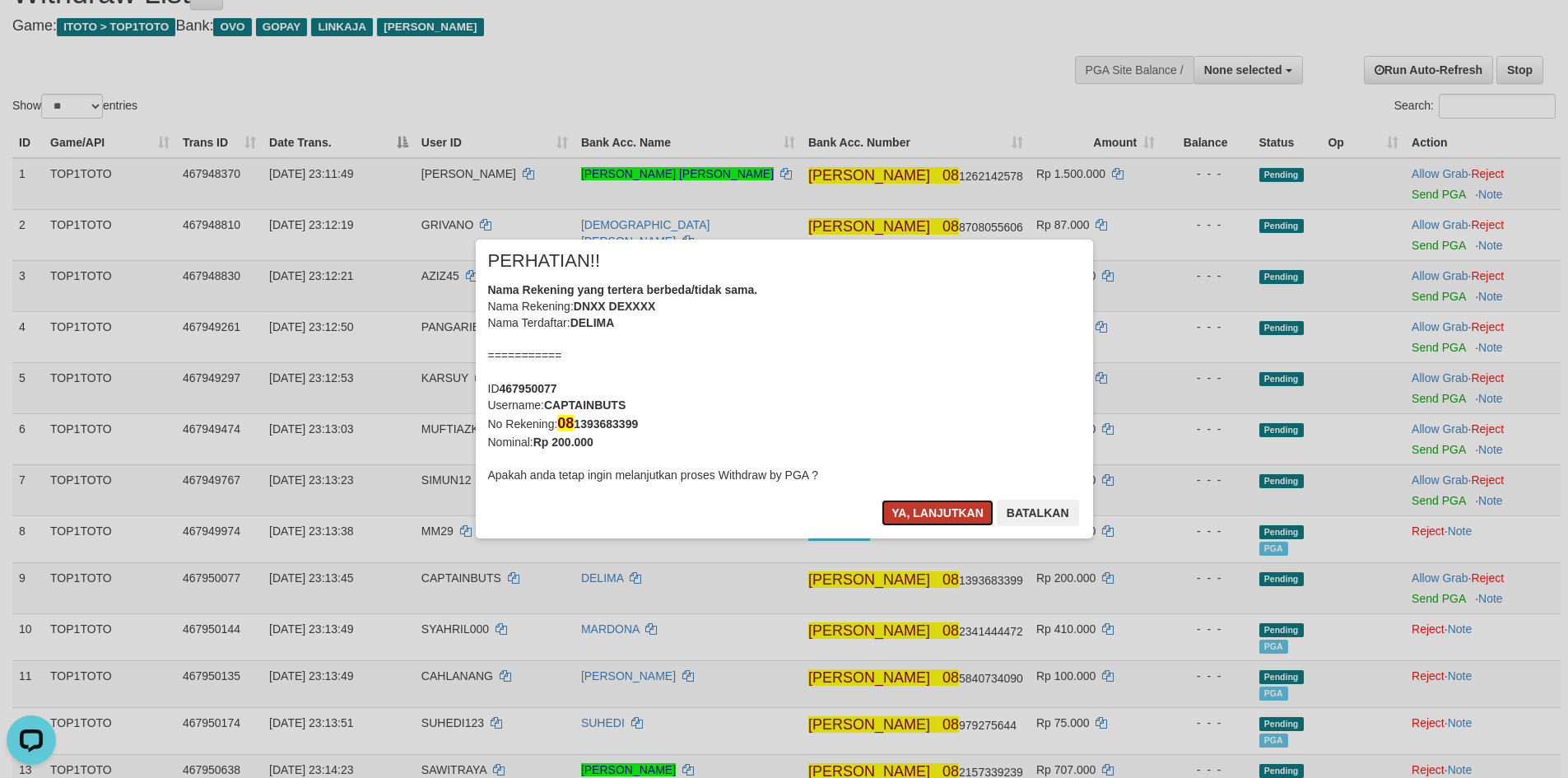
click at [929, 516] on button "Ya, lanjutkan" at bounding box center [937, 512] width 112 height 26
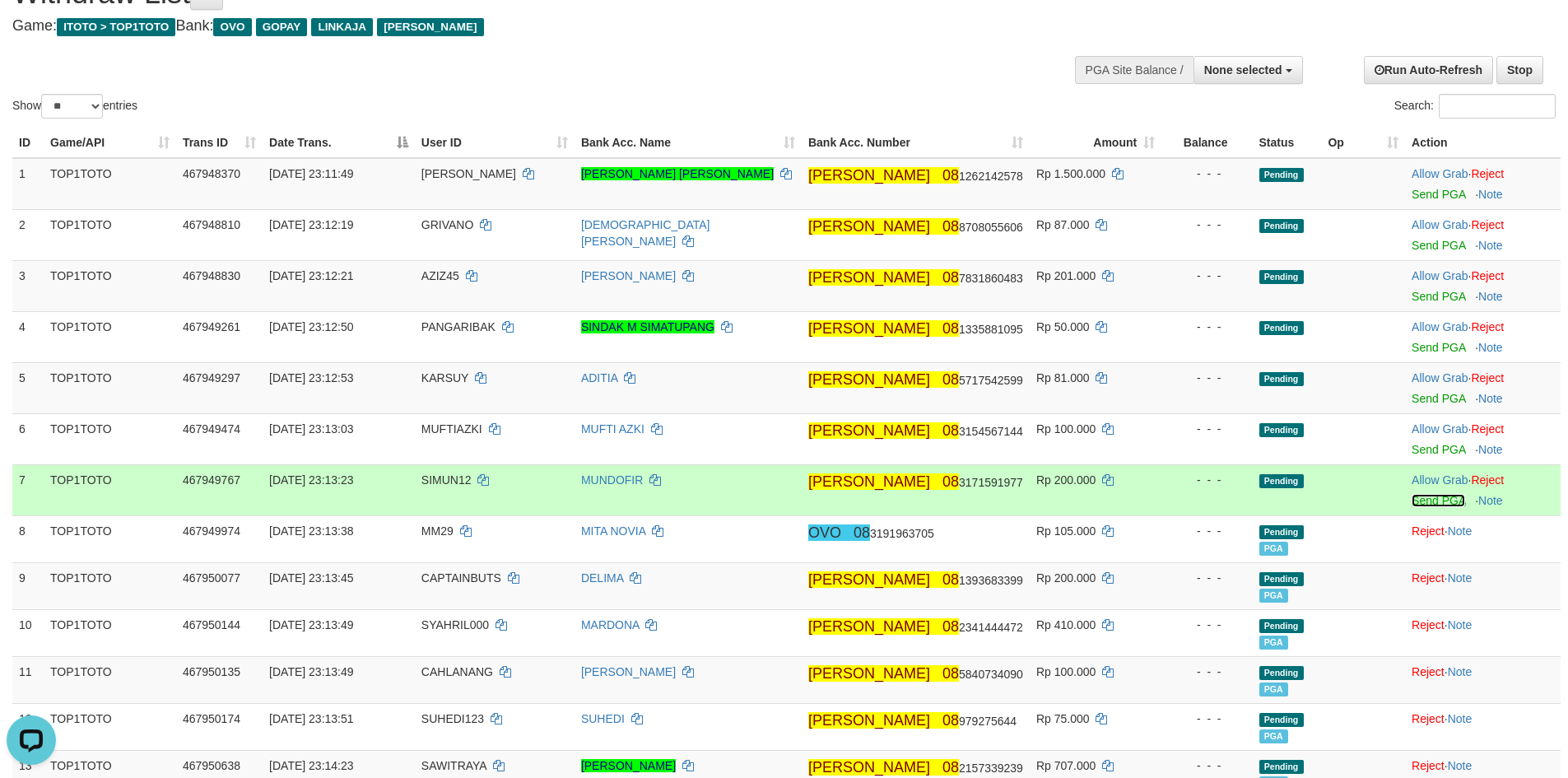
click at [1415, 503] on link "Send PGA" at bounding box center [1438, 500] width 54 height 13
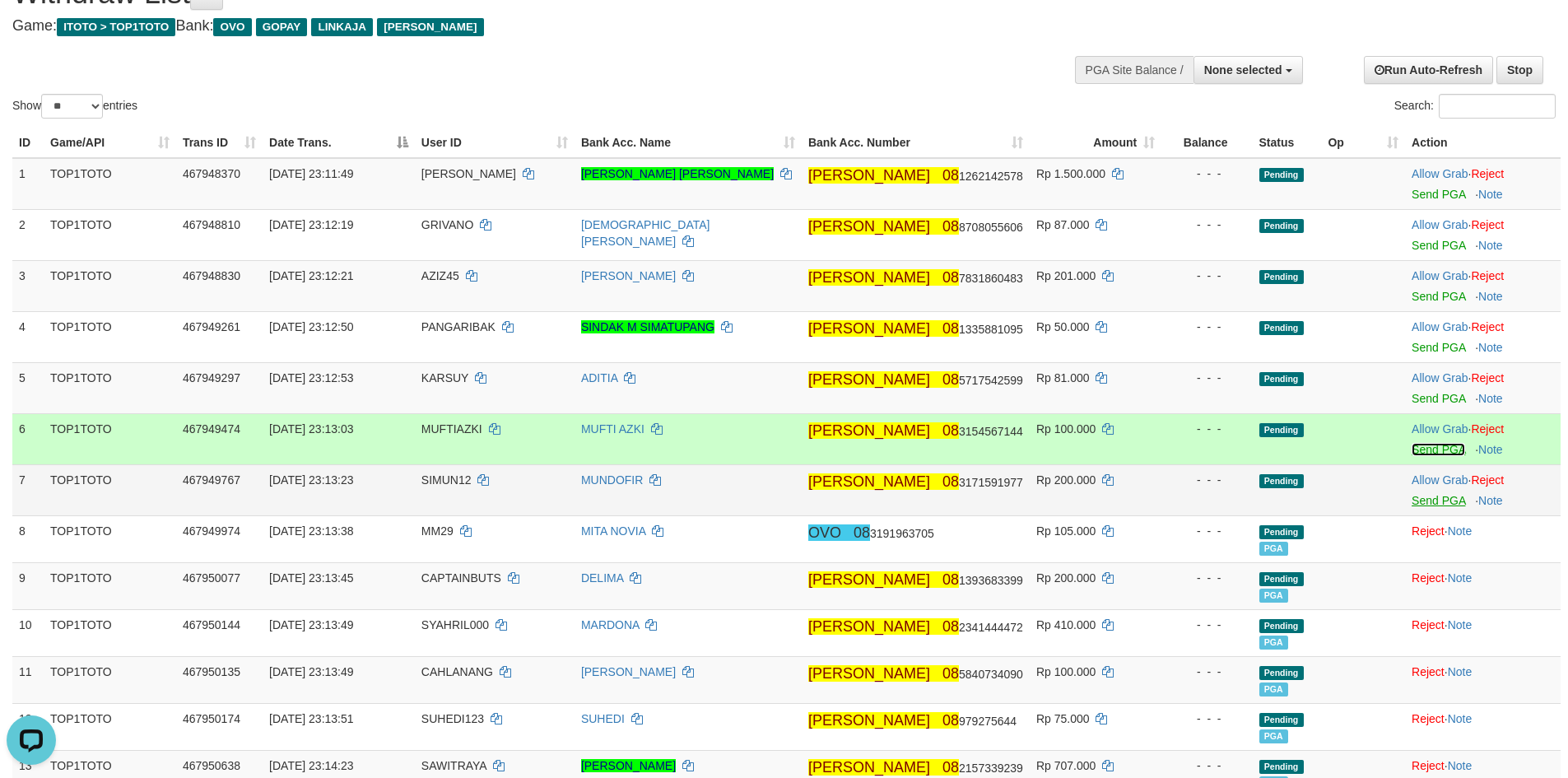
click at [1419, 446] on link "Send PGA" at bounding box center [1438, 449] width 54 height 13
click at [1415, 389] on div at bounding box center [1482, 388] width 143 height 4
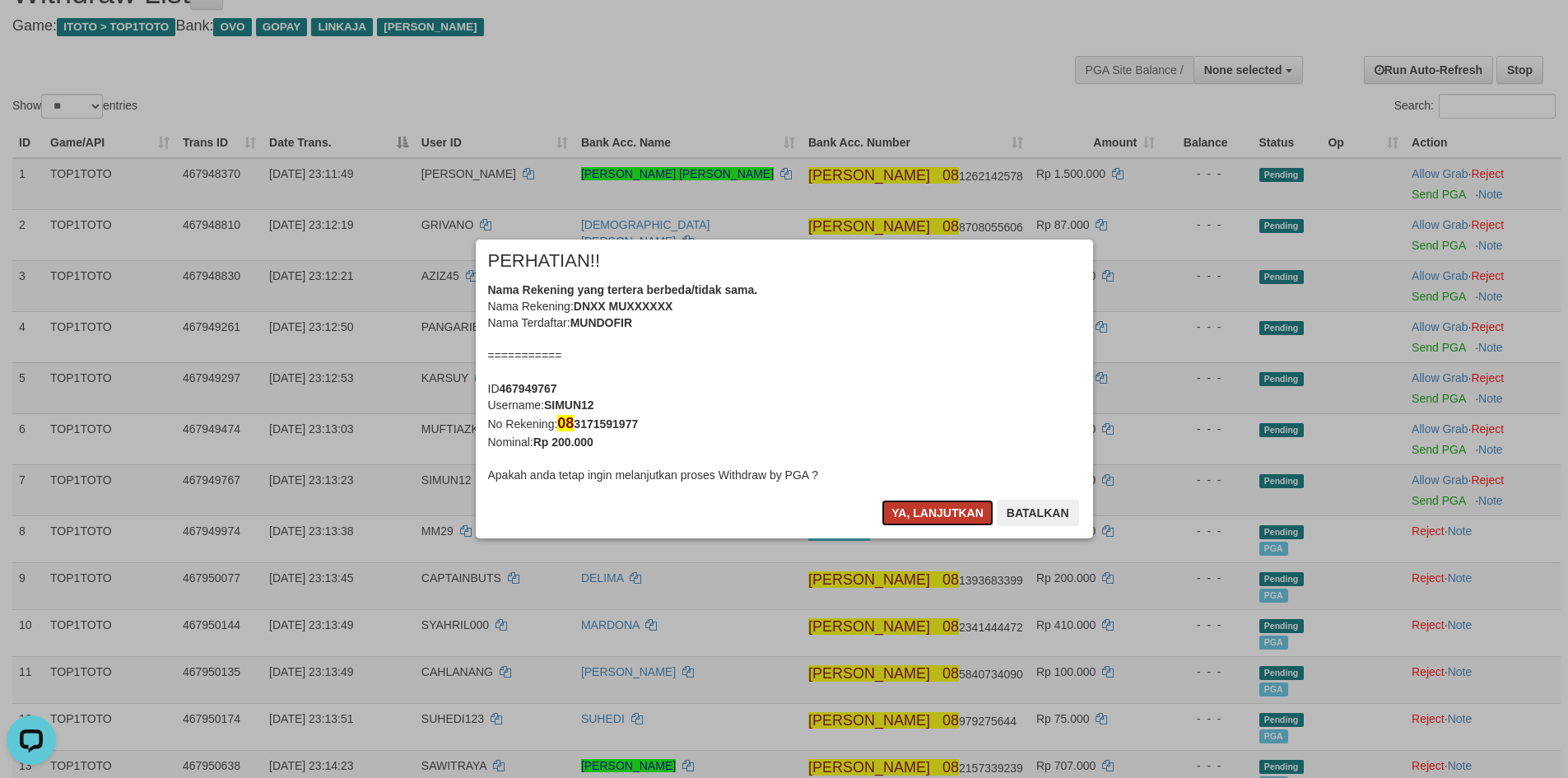
click at [947, 512] on button "Ya, lanjutkan" at bounding box center [937, 512] width 112 height 26
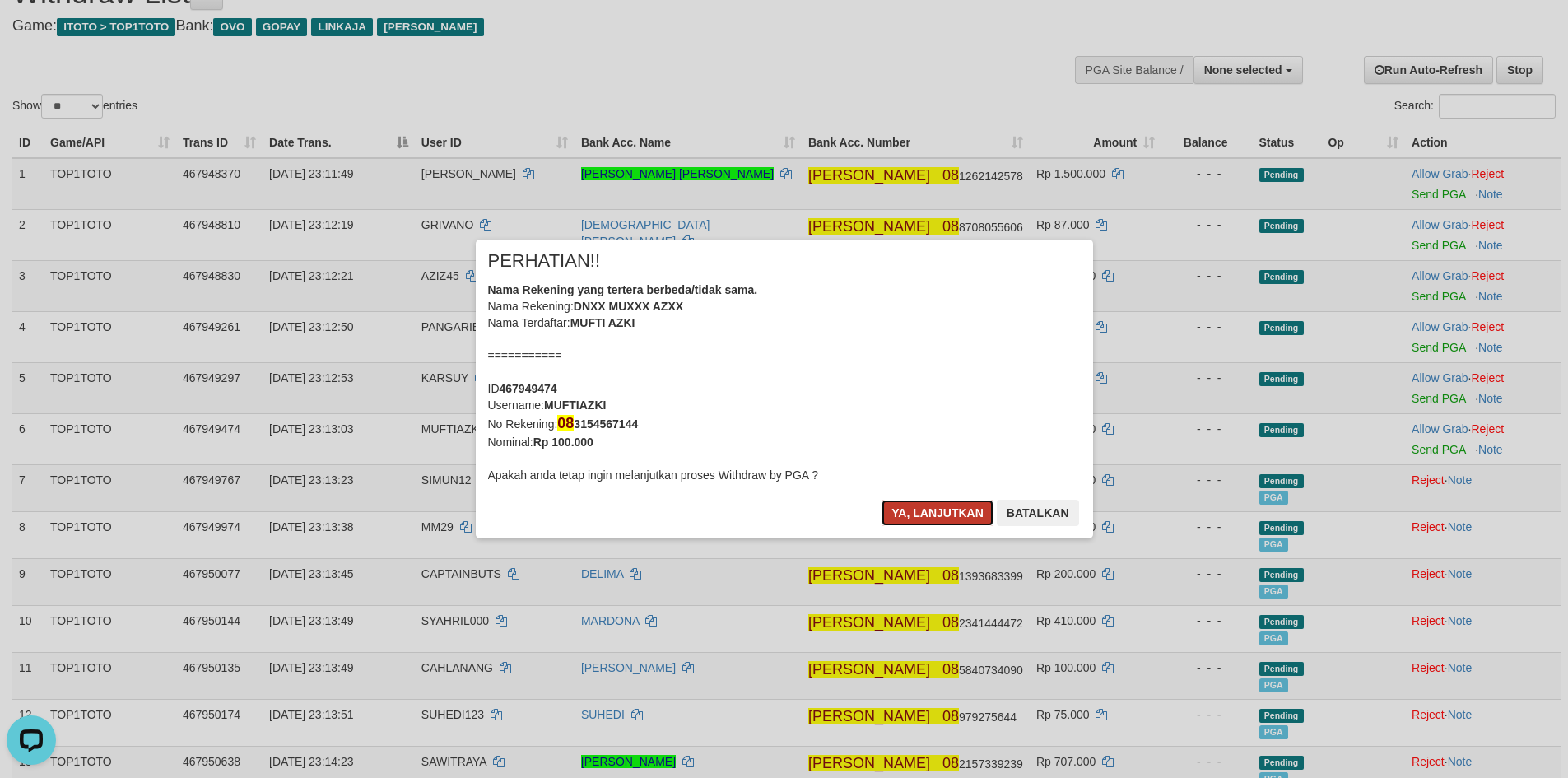
click at [922, 515] on button "Ya, lanjutkan" at bounding box center [937, 512] width 112 height 26
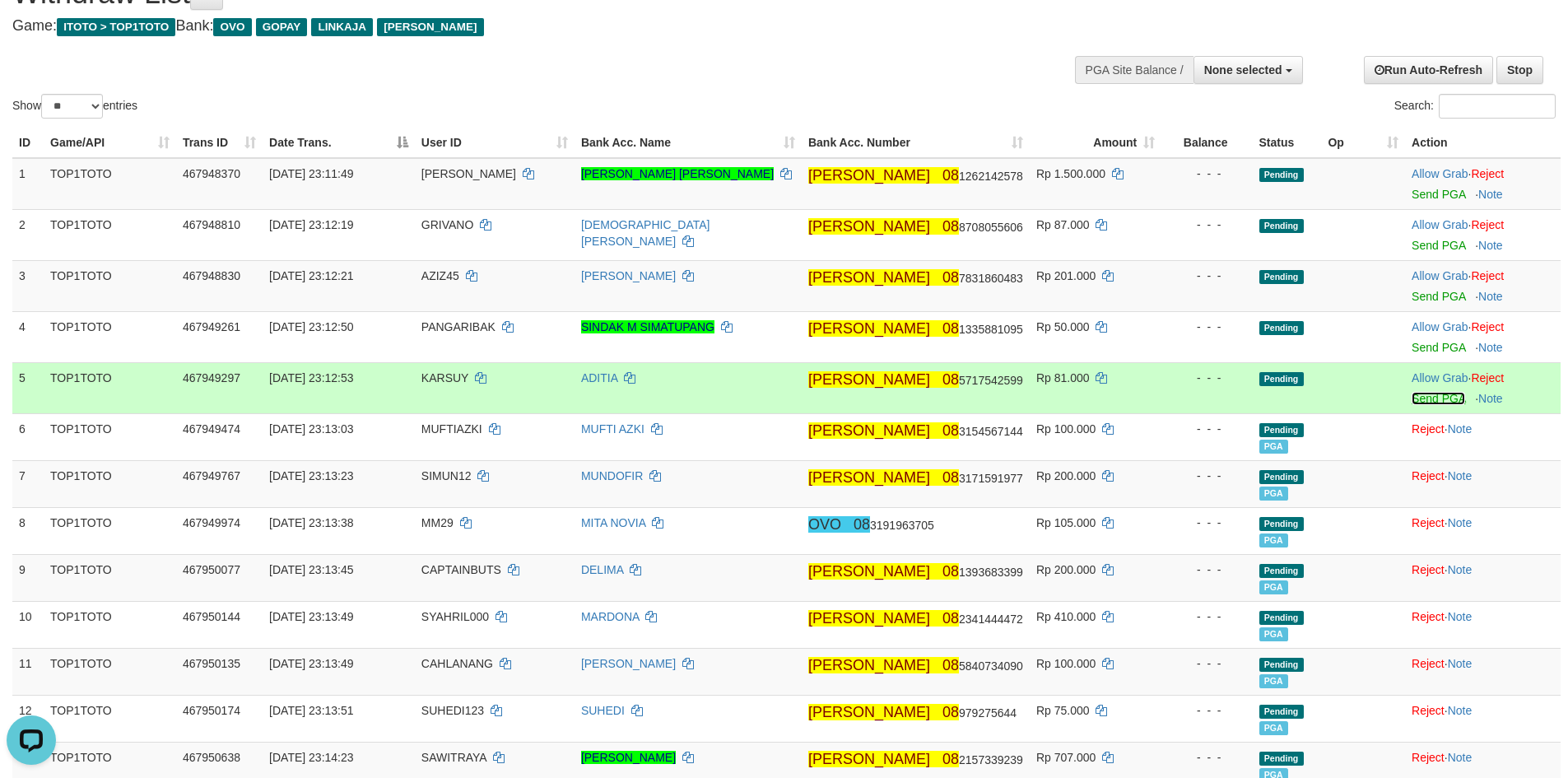
click at [1421, 399] on link "Send PGA" at bounding box center [1438, 399] width 54 height 13
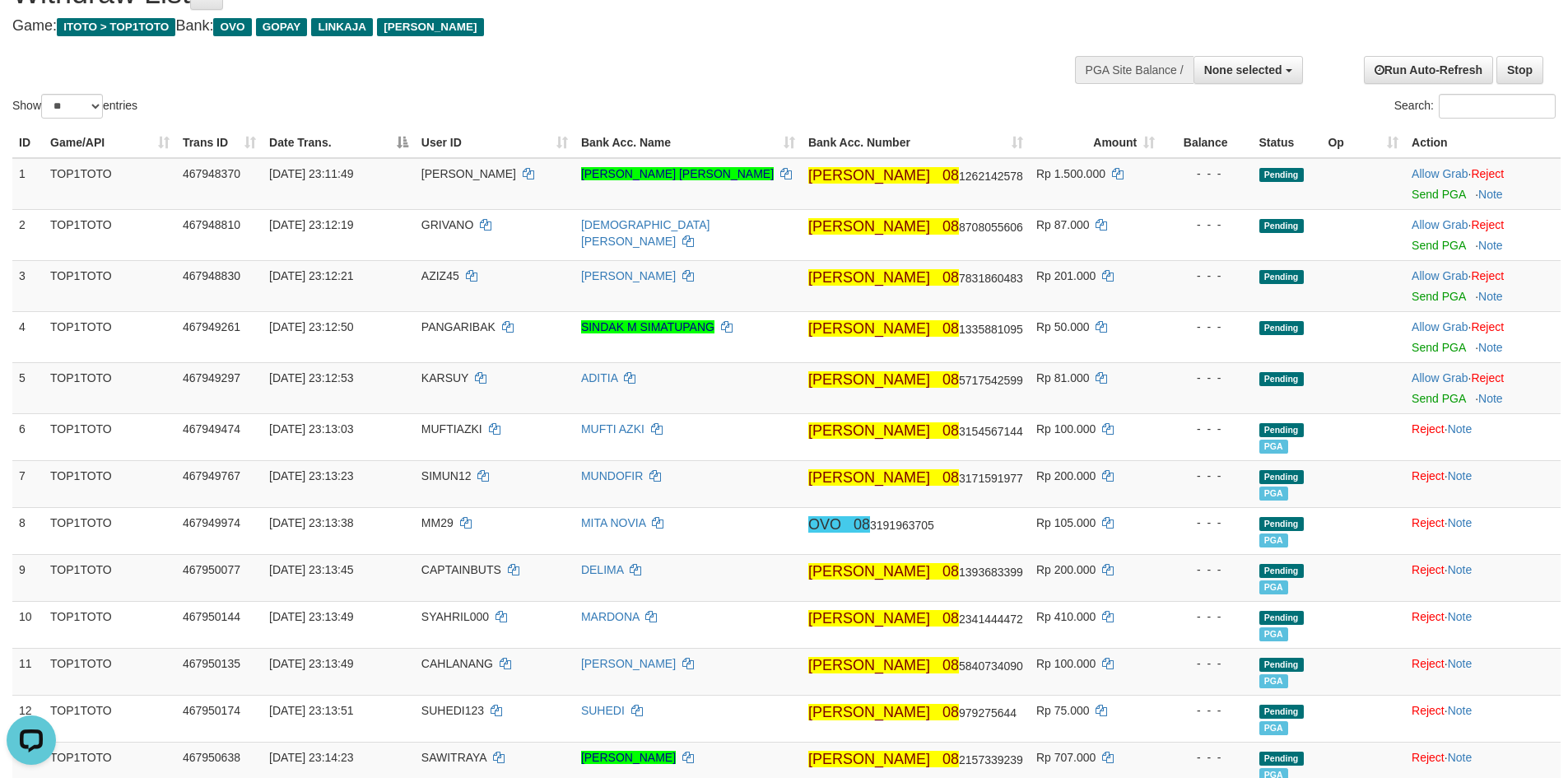
click at [802, 96] on div "Search:" at bounding box center [1176, 108] width 760 height 29
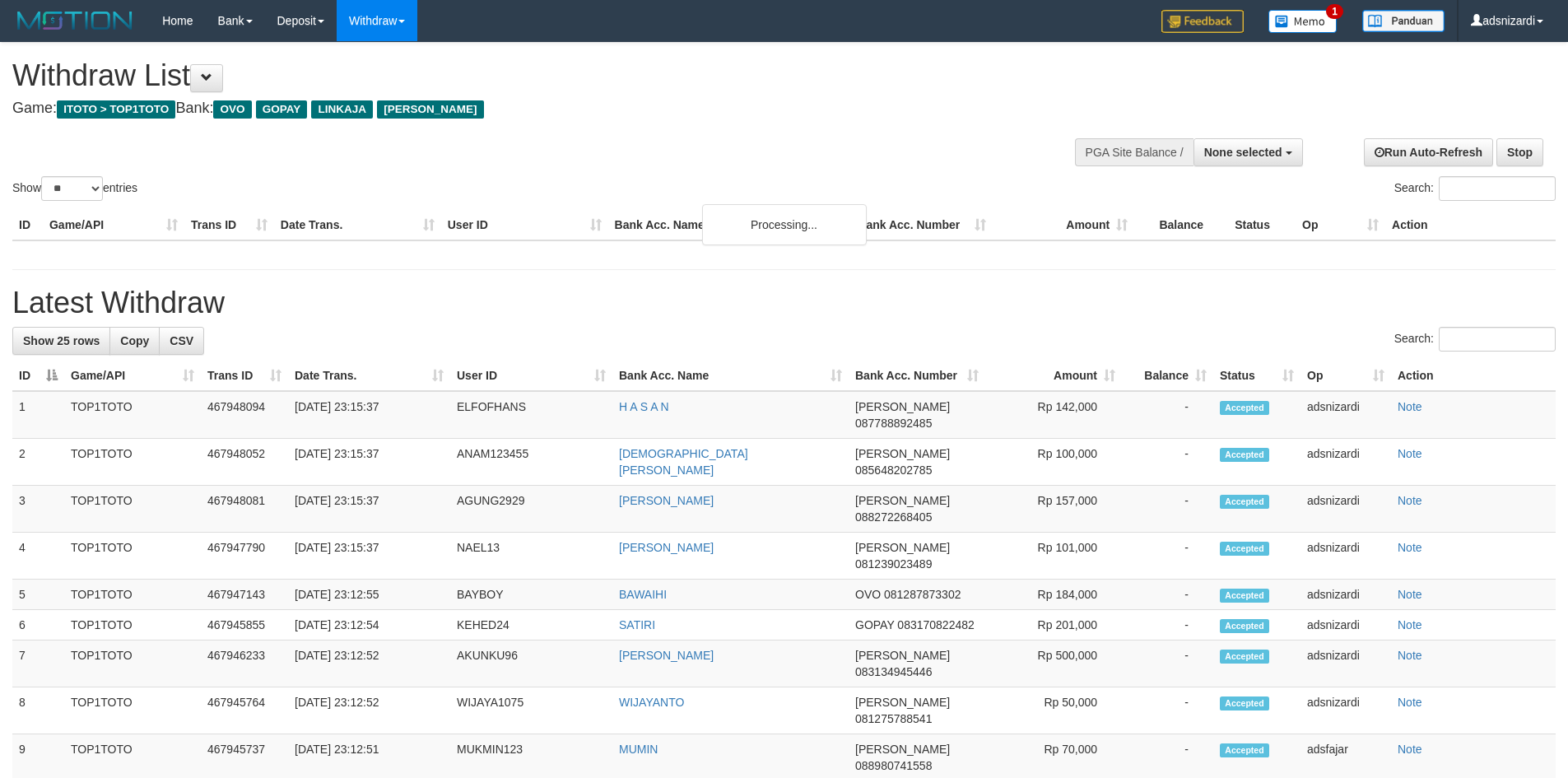
select select
select select "**"
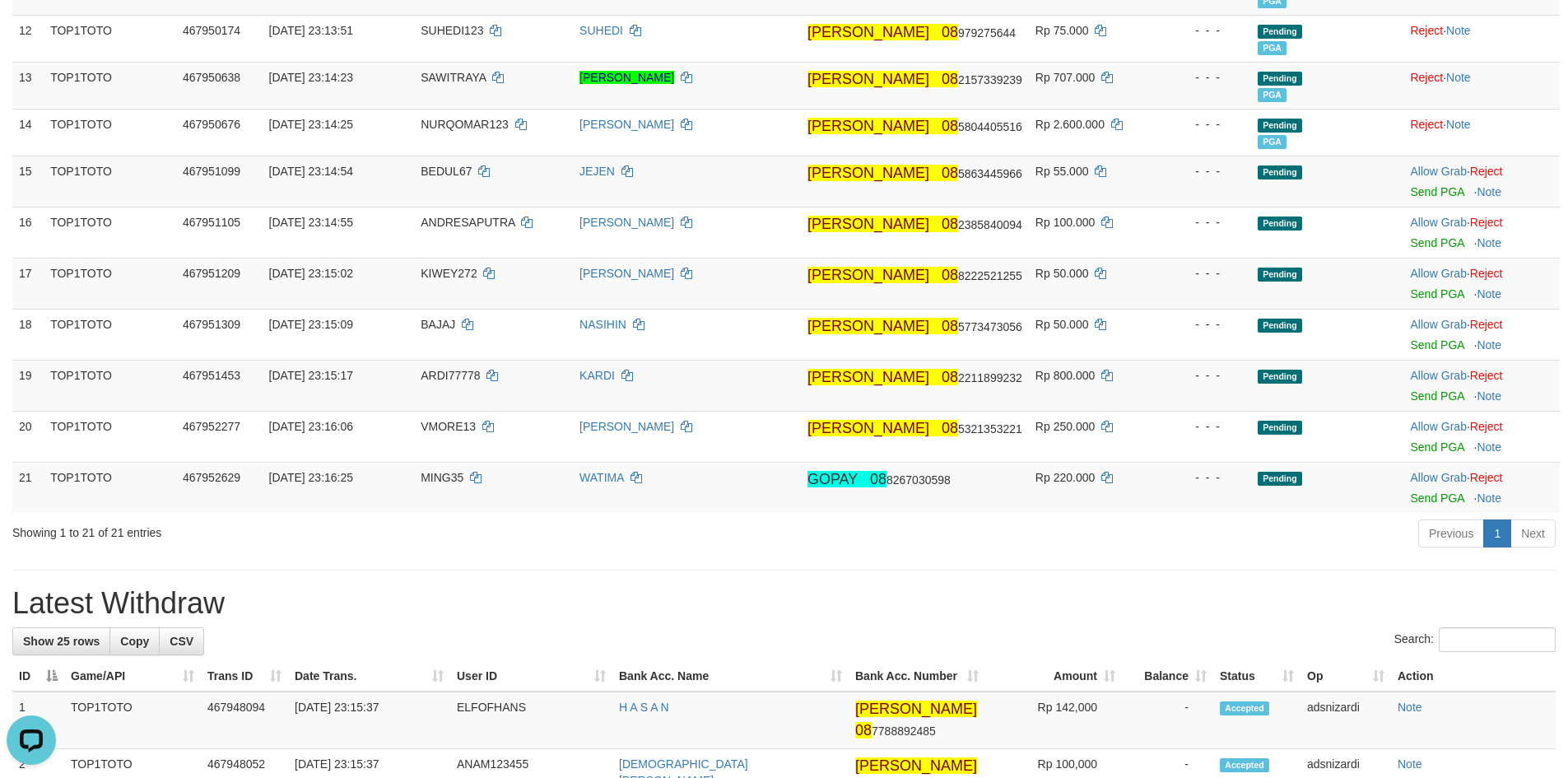
click at [1021, 542] on div "Previous 1 Next" at bounding box center [1111, 535] width 890 height 35
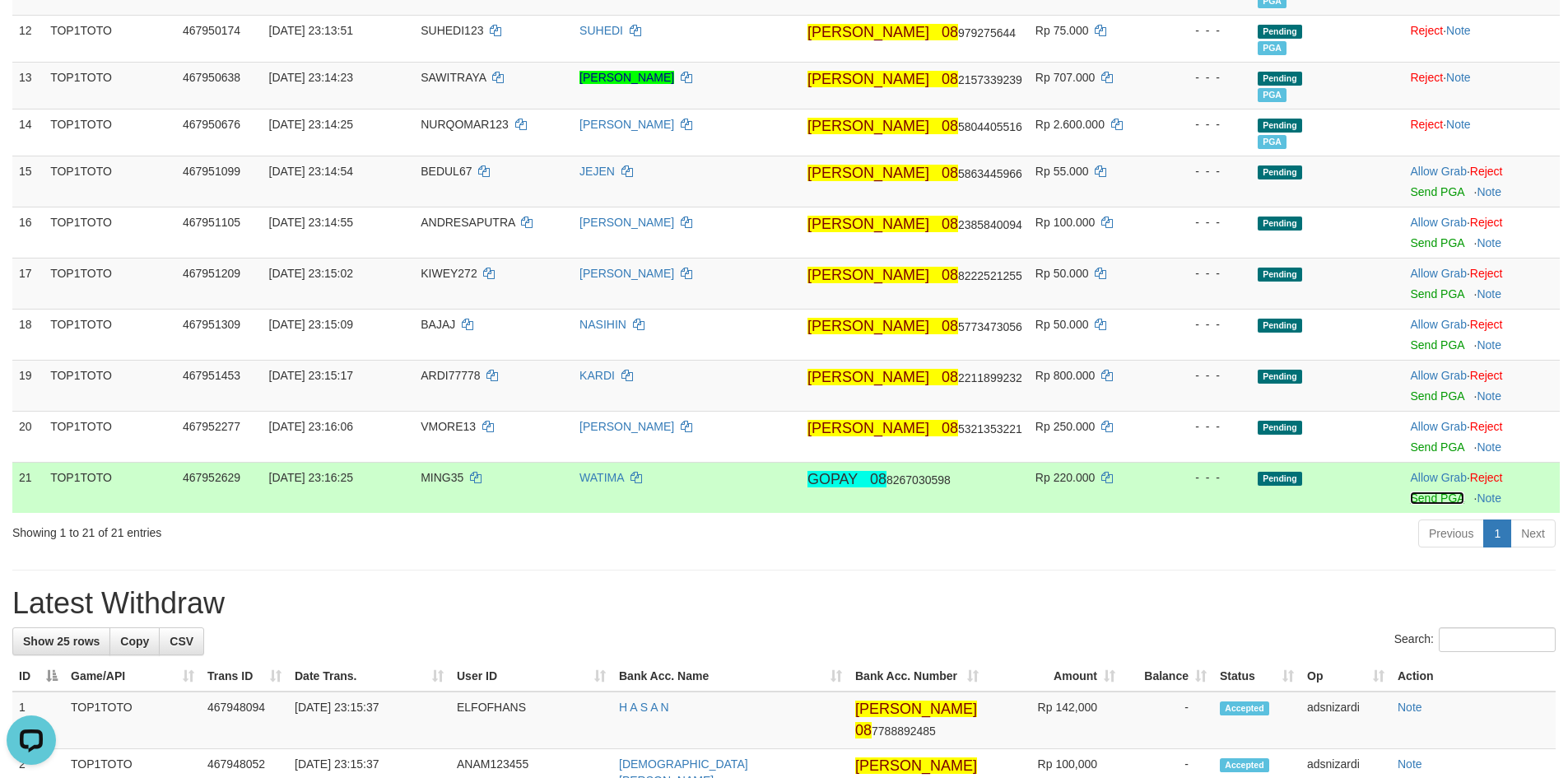
click at [1420, 496] on link "Send PGA" at bounding box center [1437, 498] width 54 height 13
click at [1423, 451] on link "Send PGA" at bounding box center [1437, 447] width 54 height 13
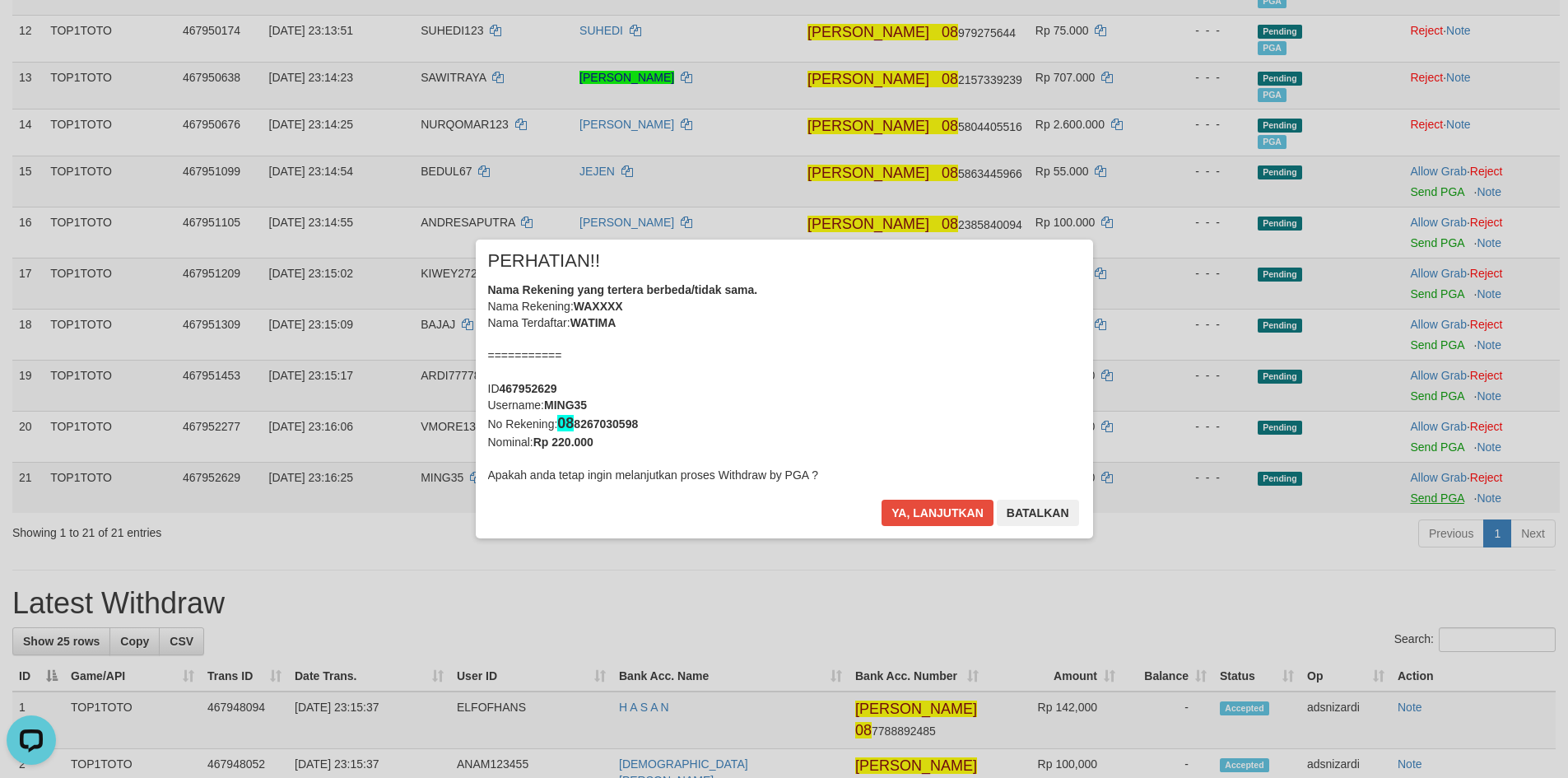
click at [1421, 405] on div "× PERHATIAN!! Nama Rekening yang tertera berbeda/tidak sama. Nama Rekening: WAX…" at bounding box center [784, 389] width 1568 height 365
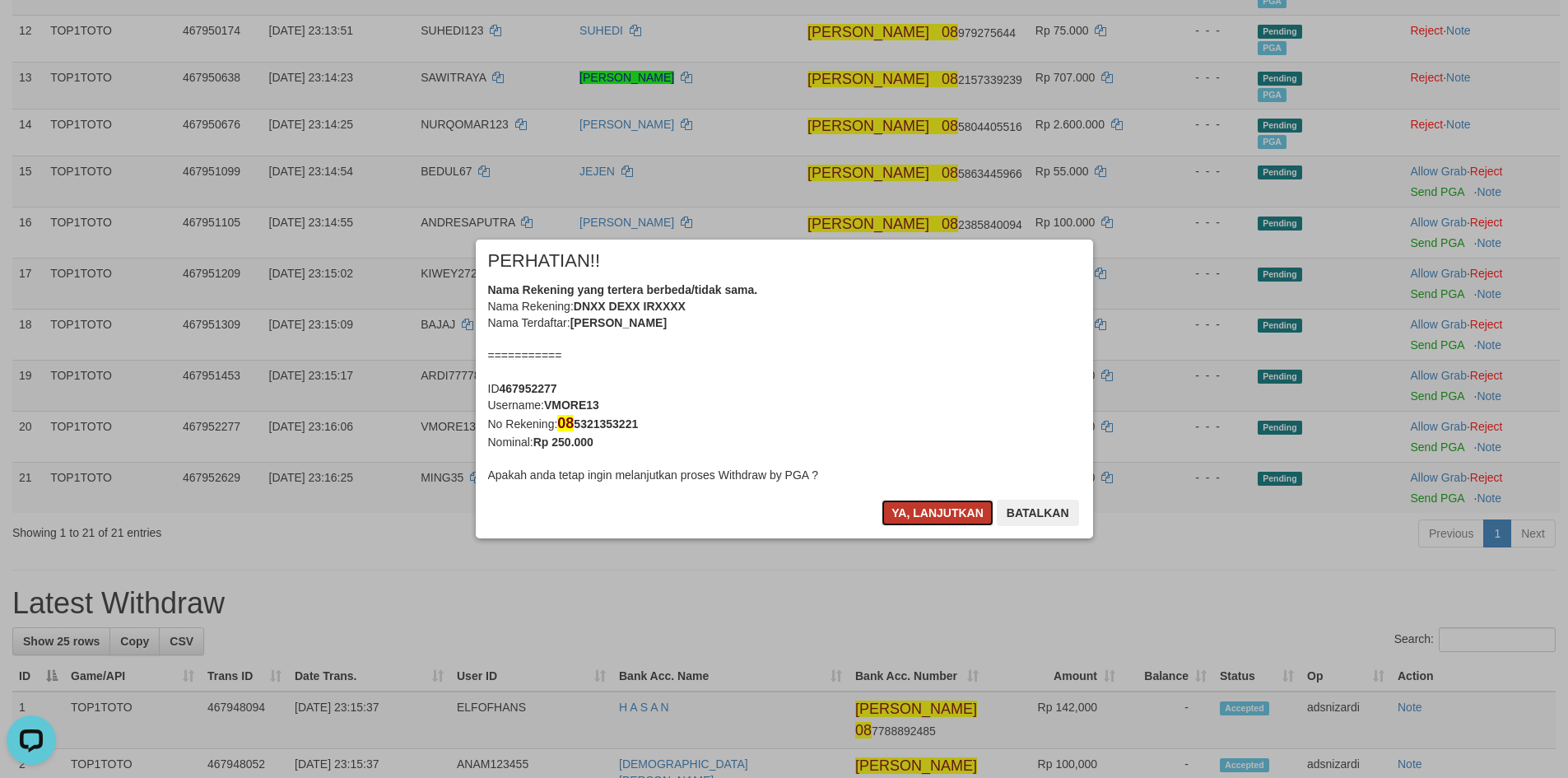
click at [918, 513] on button "Ya, lanjutkan" at bounding box center [937, 512] width 112 height 26
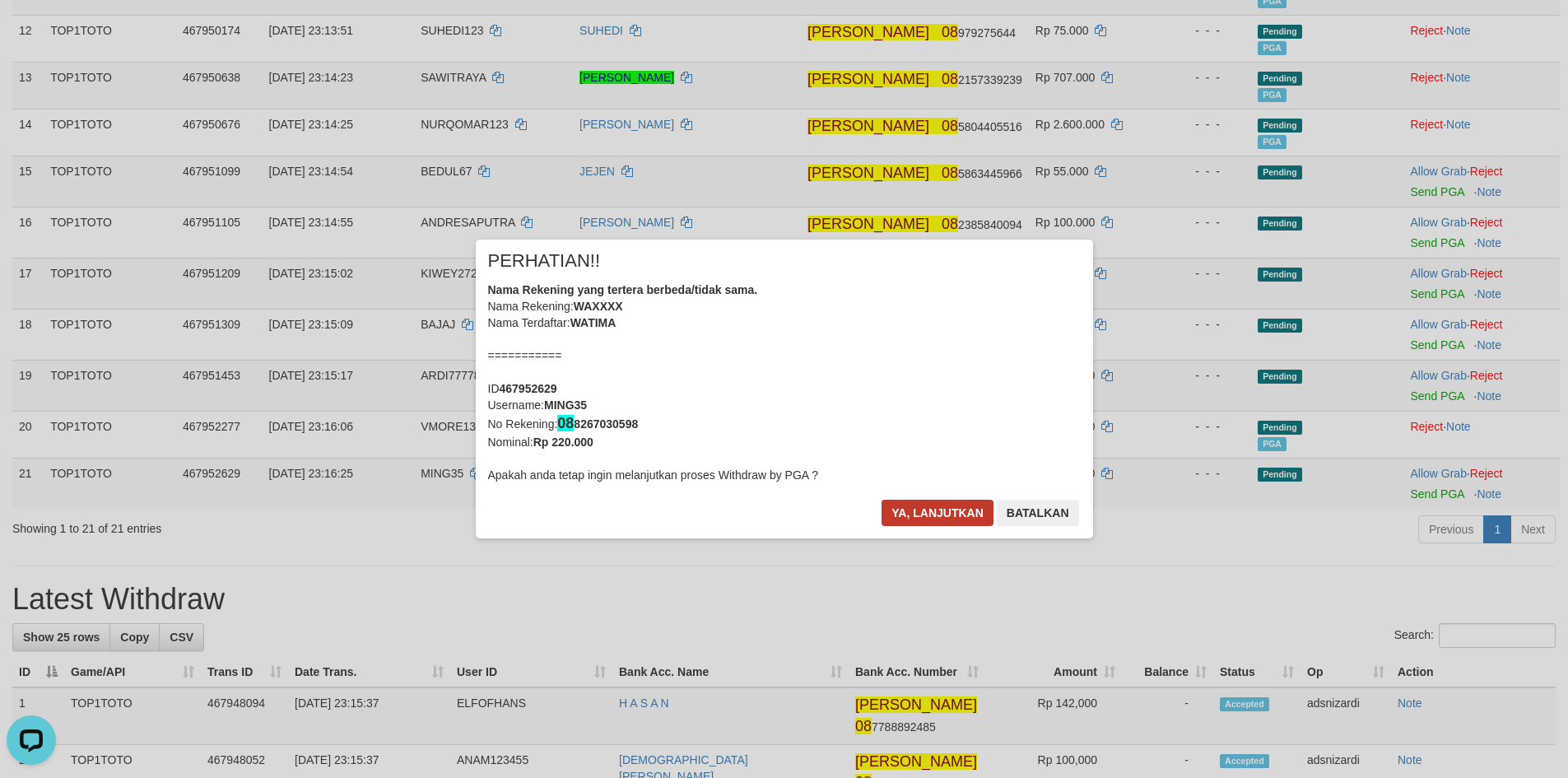
scroll to position [737, 0]
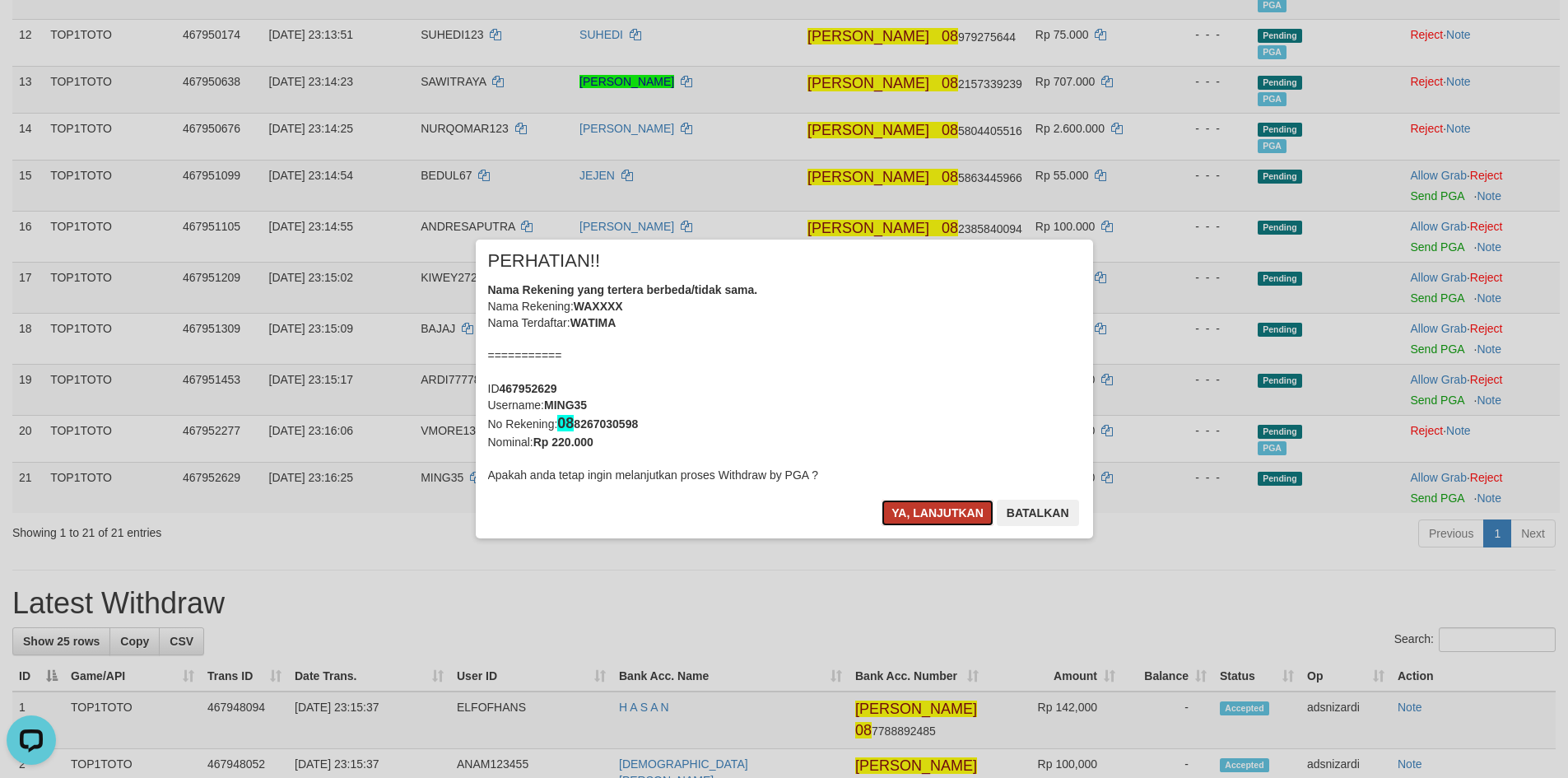
click at [918, 514] on button "Ya, lanjutkan" at bounding box center [937, 512] width 112 height 26
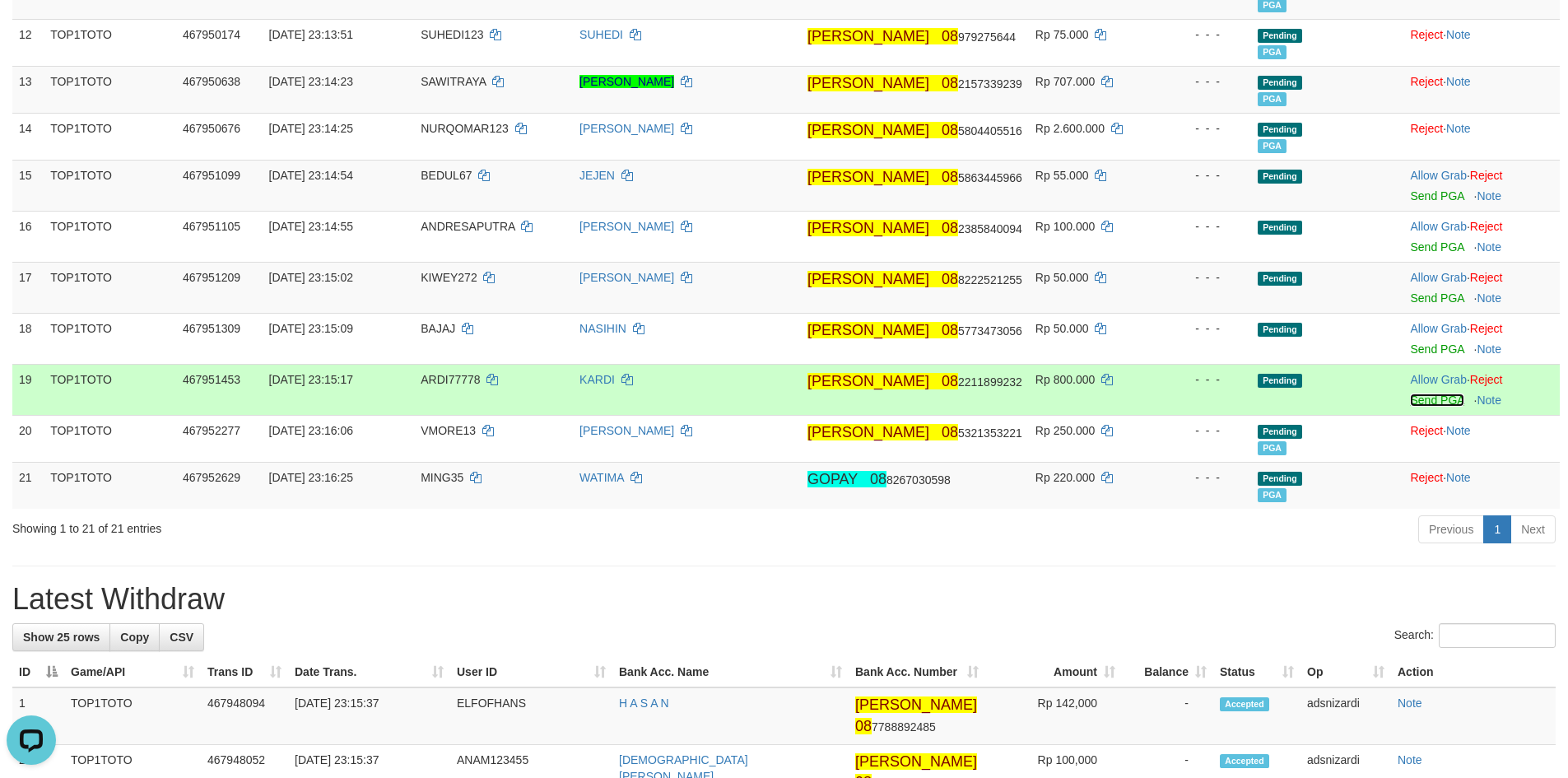
click at [1412, 401] on link "Send PGA" at bounding box center [1437, 400] width 54 height 13
click at [1417, 340] on td "Allow Grab · Reject Send PGA · Note" at bounding box center [1482, 338] width 156 height 51
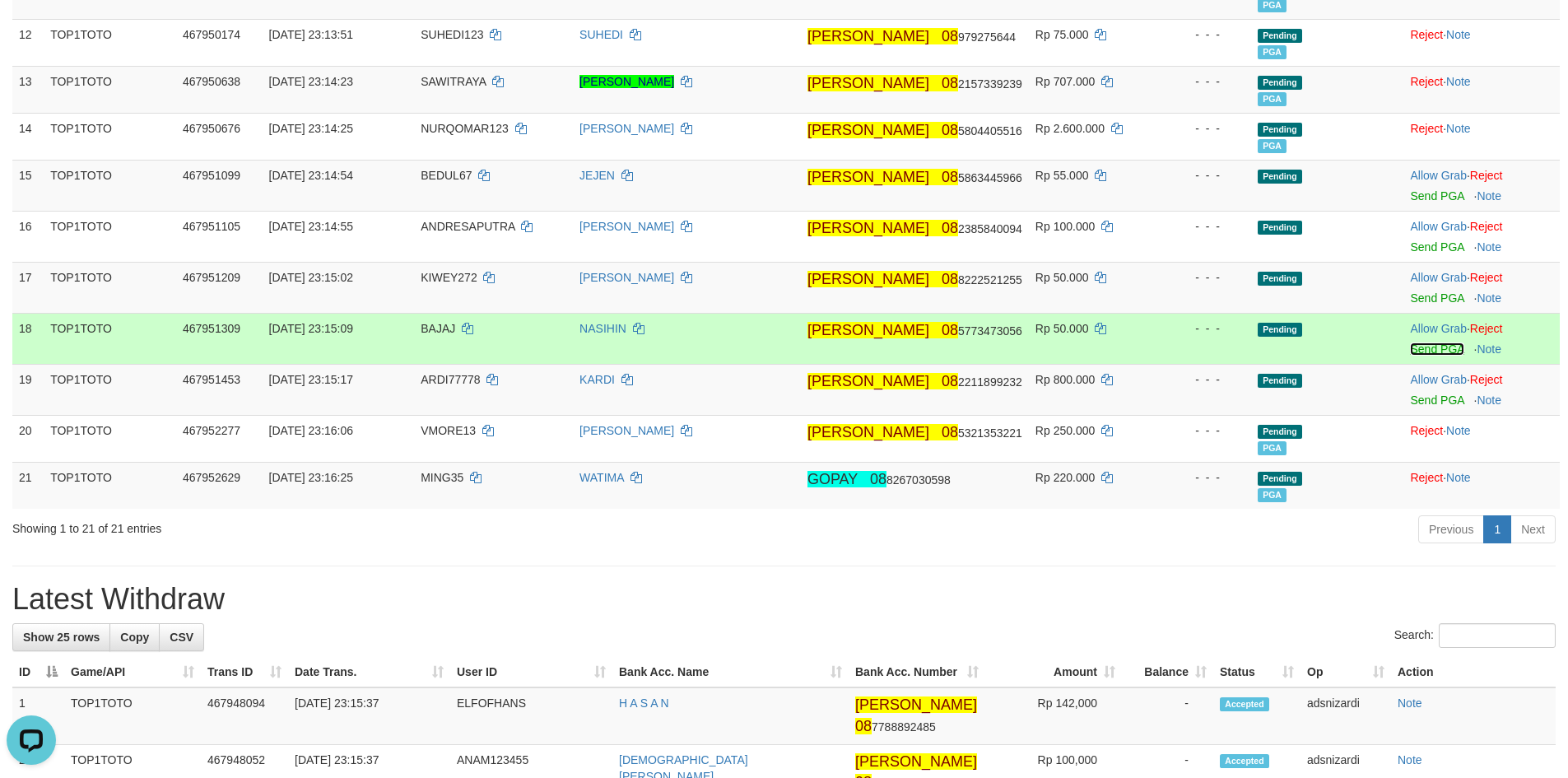
click at [1414, 347] on link "Send PGA" at bounding box center [1437, 349] width 54 height 13
click at [1422, 285] on div at bounding box center [1482, 287] width 144 height 4
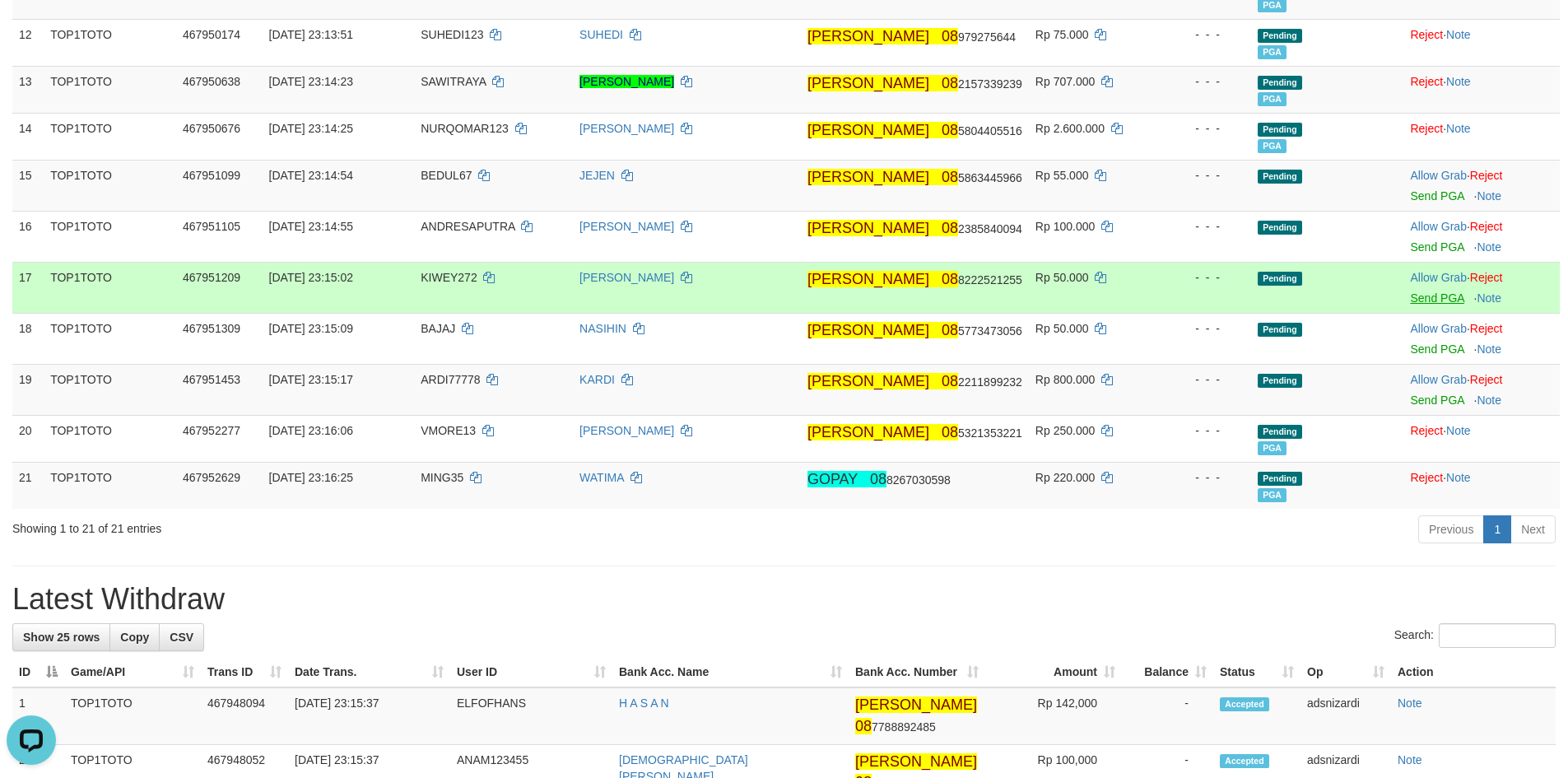
click at [1419, 302] on body "Toggle navigation Home Bank Account List Load By Website Group [ITOTO] TOP1TOTO…" at bounding box center [784, 761] width 1568 height 2996
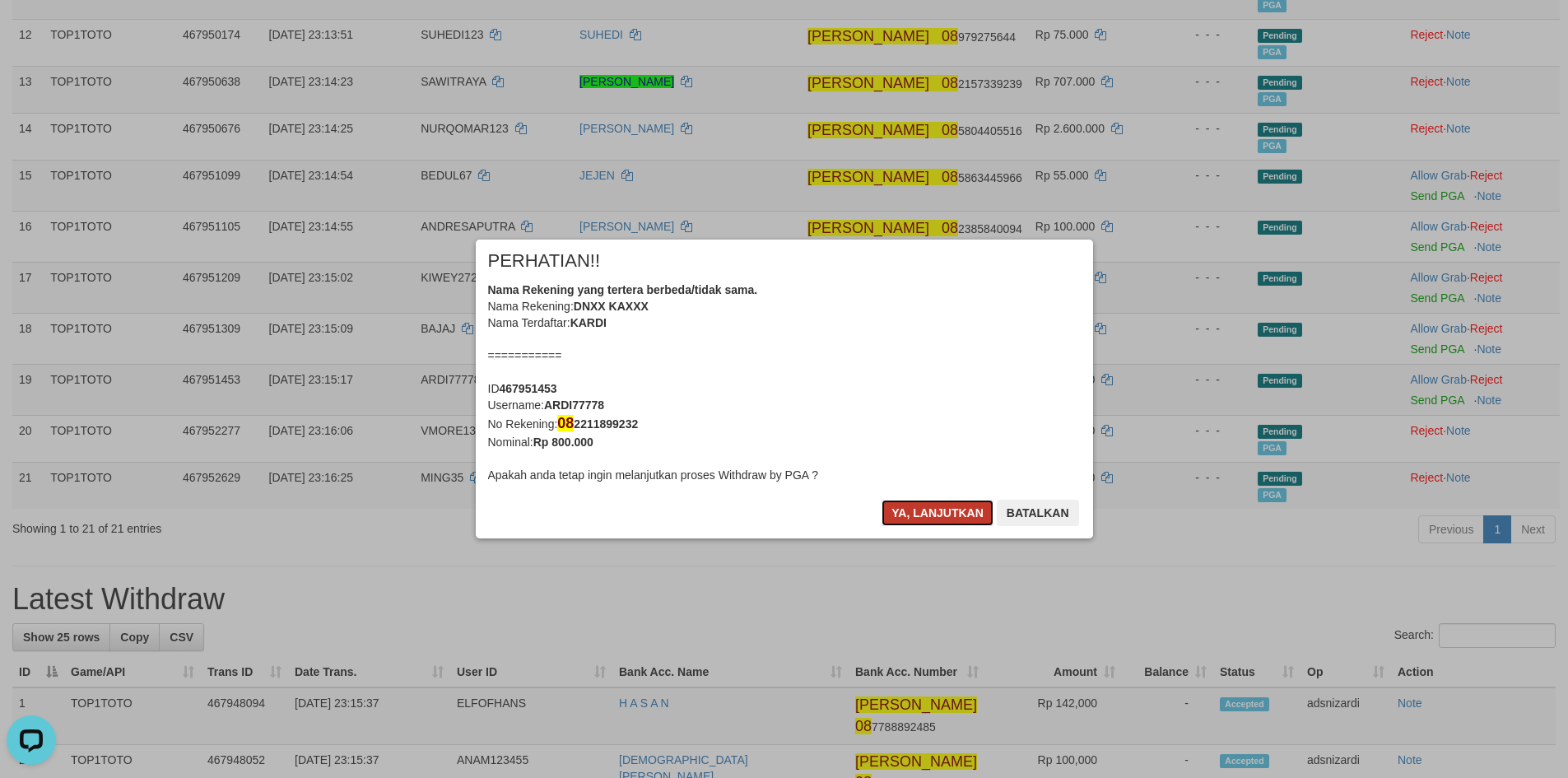
click at [928, 512] on button "Ya, lanjutkan" at bounding box center [937, 512] width 112 height 26
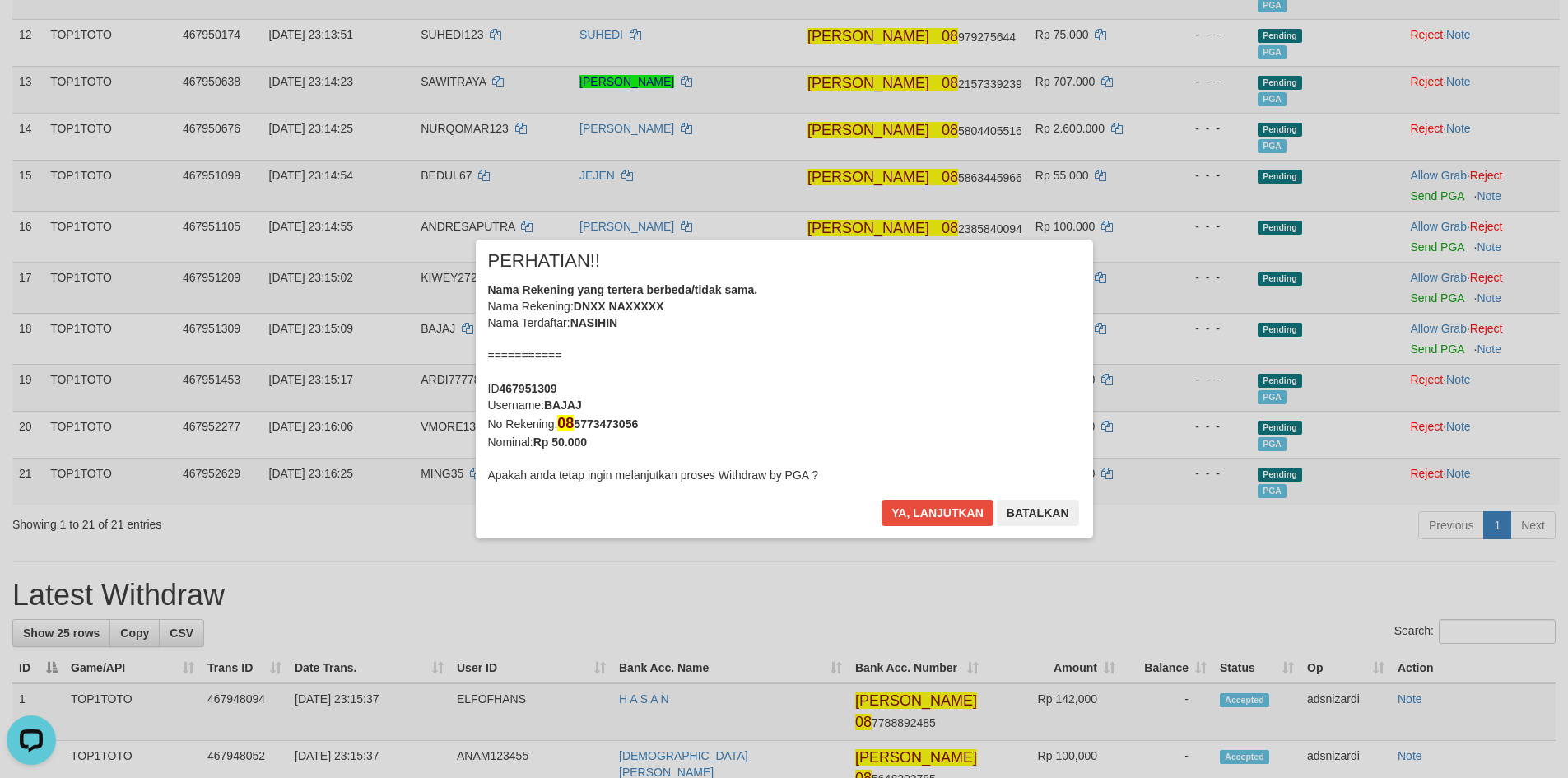
scroll to position [734, 0]
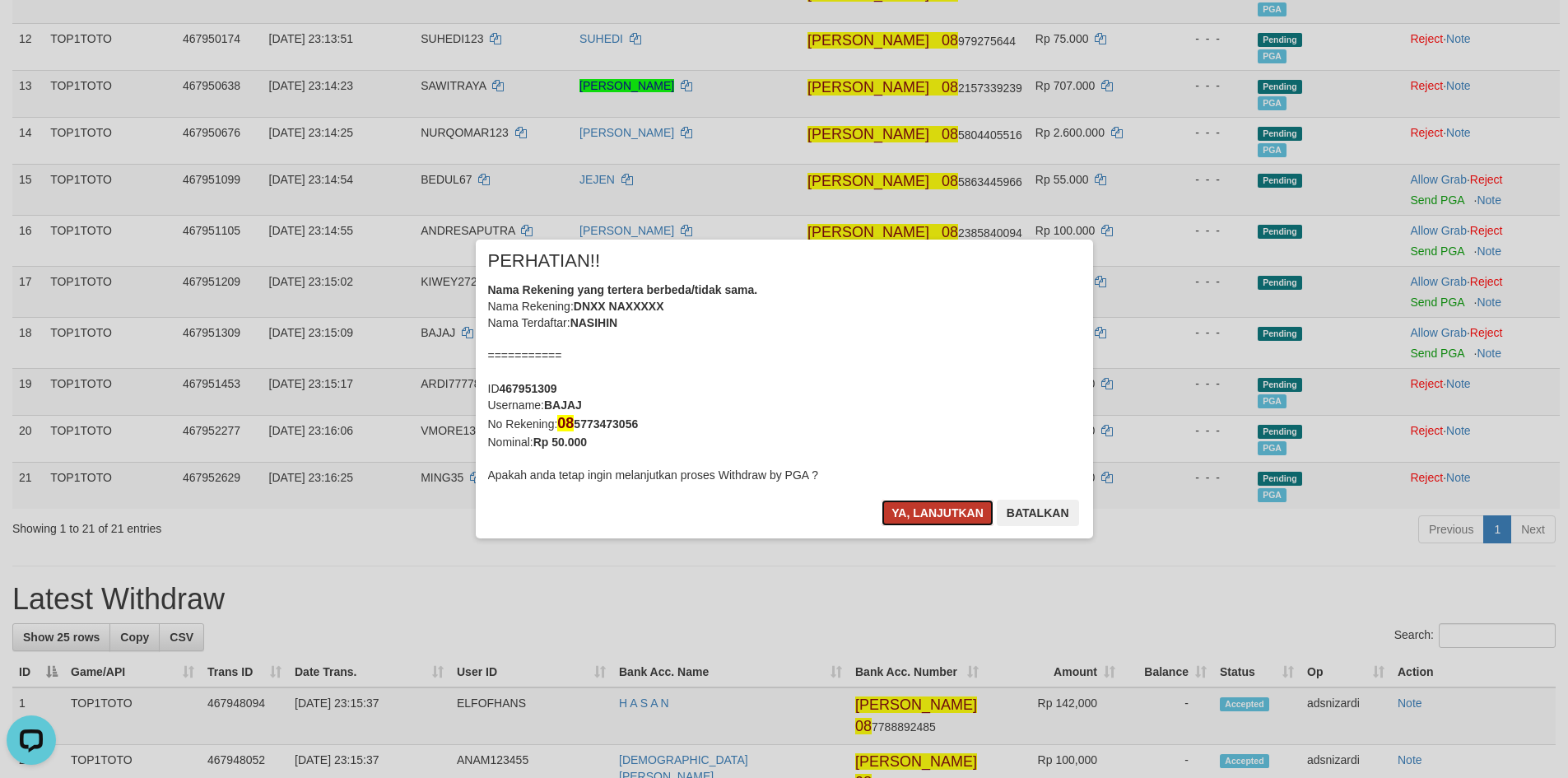
click at [927, 514] on button "Ya, lanjutkan" at bounding box center [937, 512] width 112 height 26
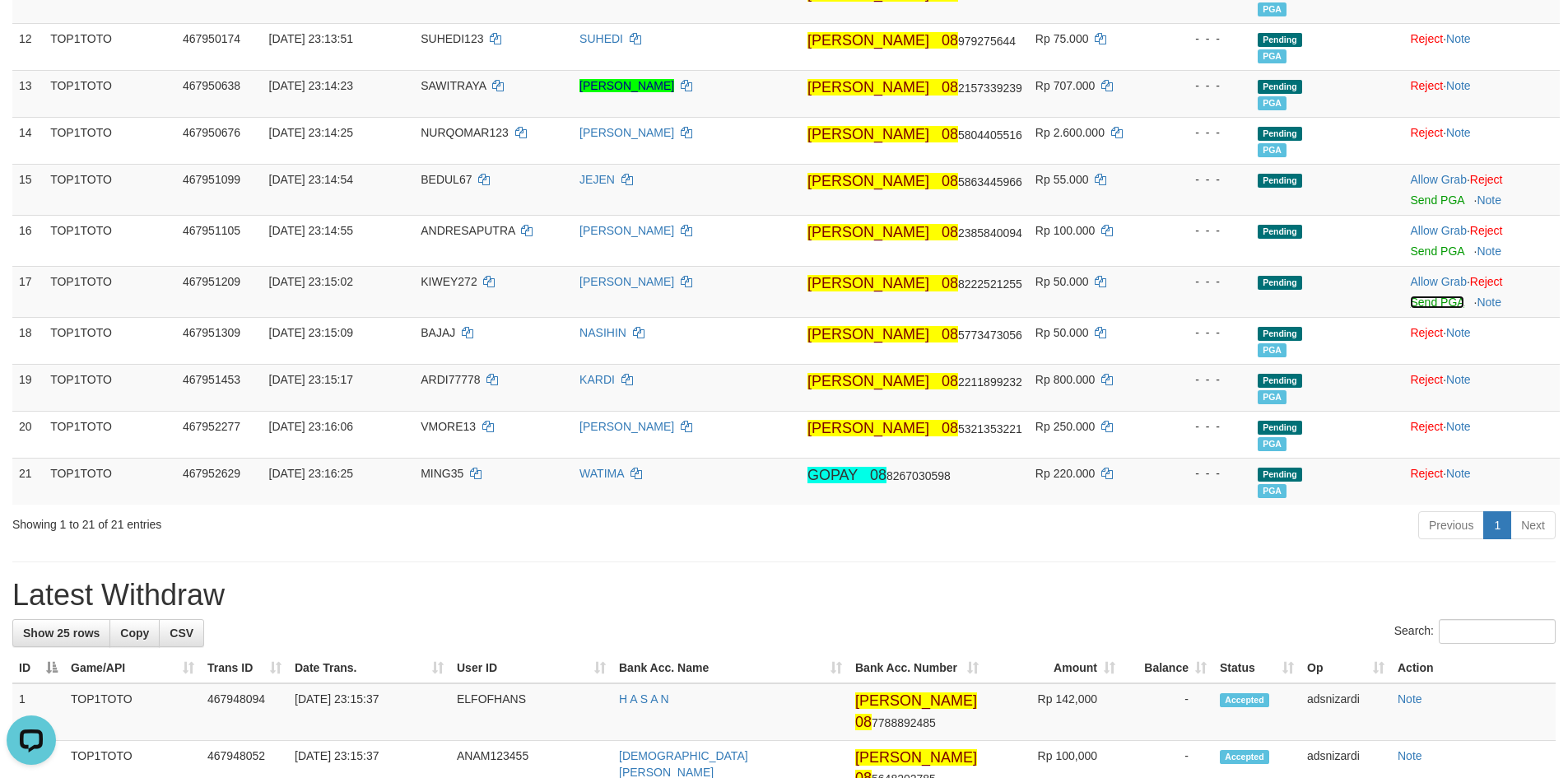
scroll to position [729, 0]
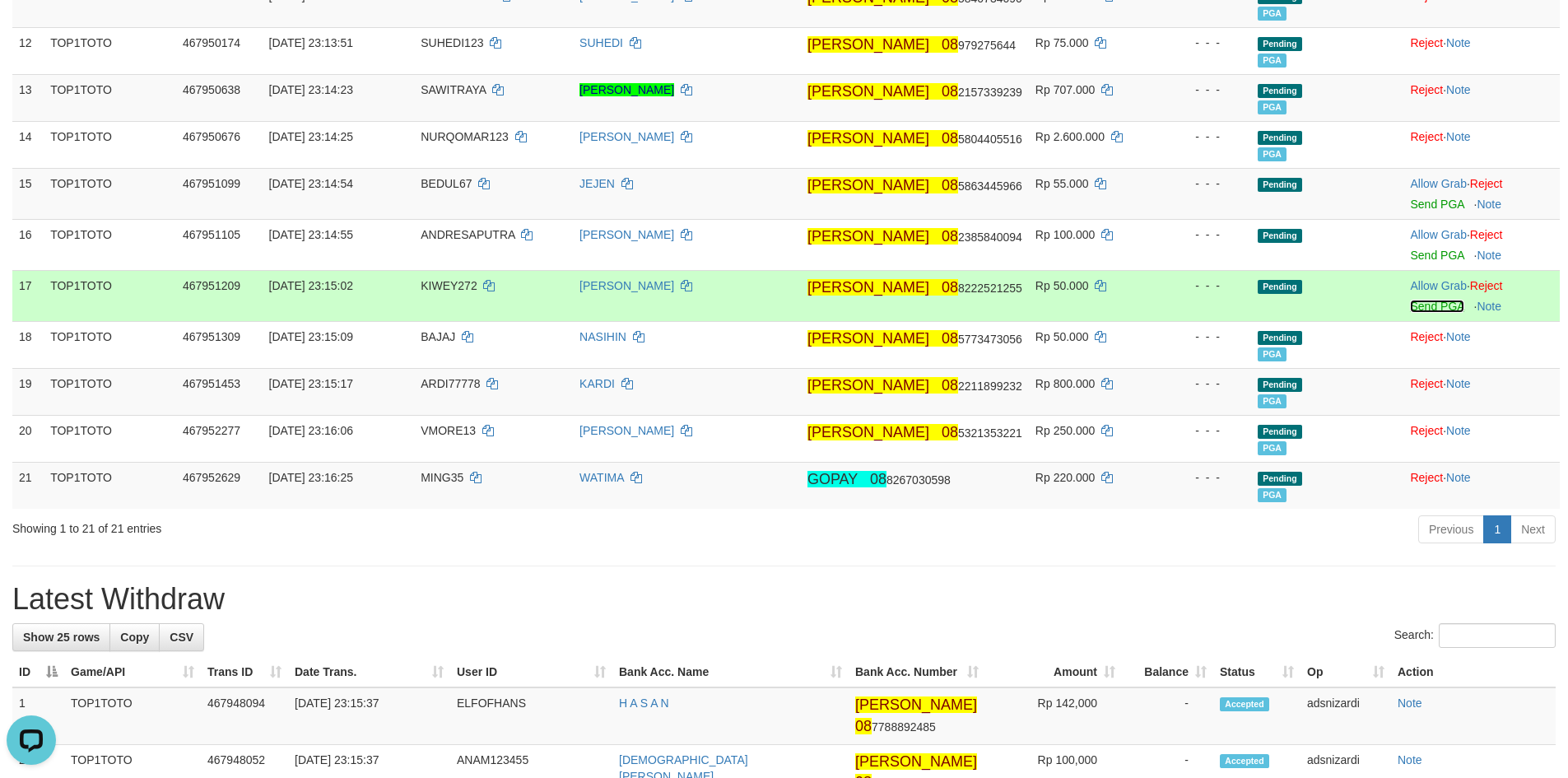
click at [1429, 308] on link "Send PGA" at bounding box center [1437, 306] width 54 height 13
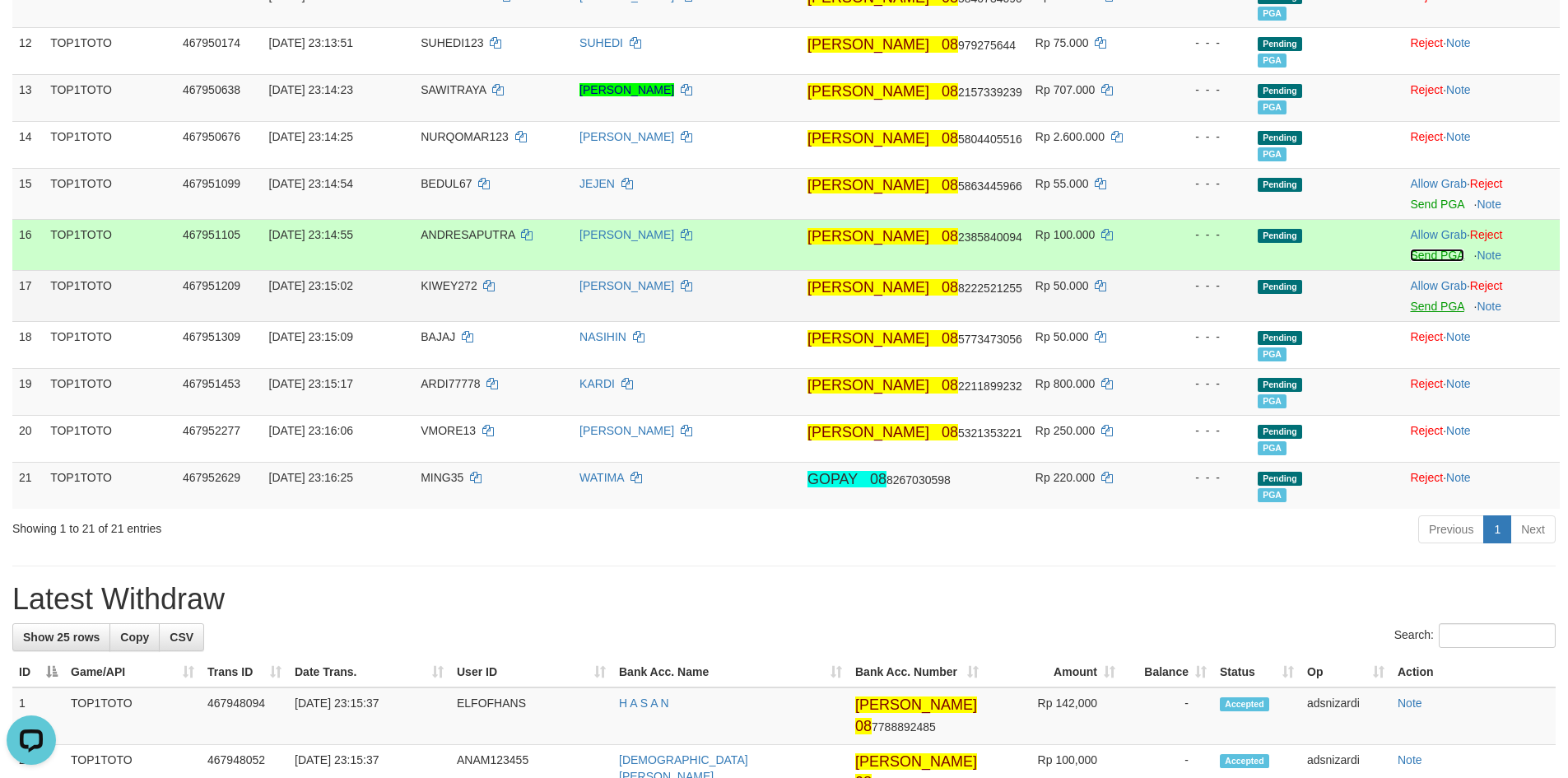
click at [1415, 255] on link "Send PGA" at bounding box center [1437, 255] width 54 height 13
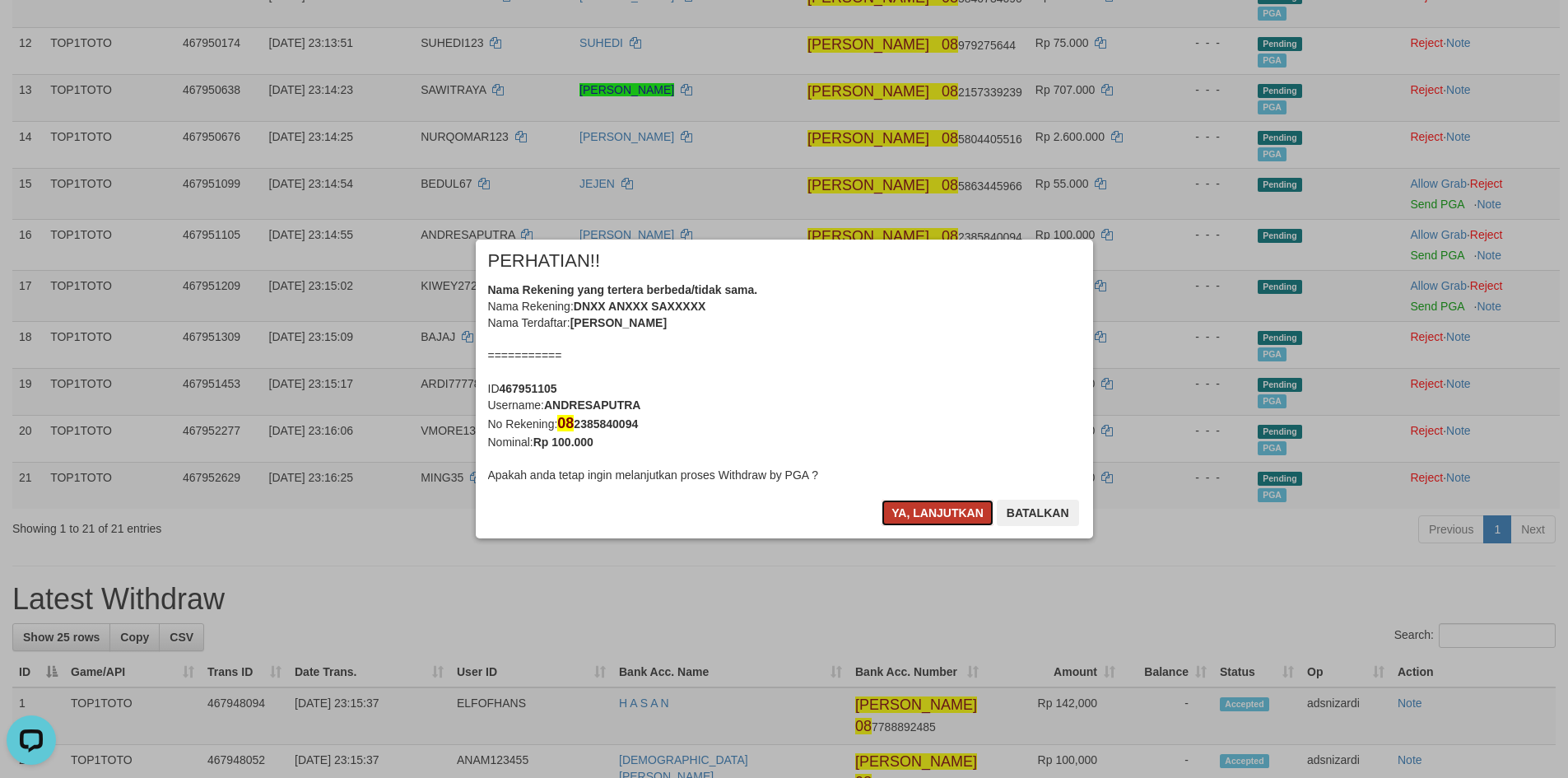
click at [919, 514] on button "Ya, lanjutkan" at bounding box center [937, 512] width 112 height 26
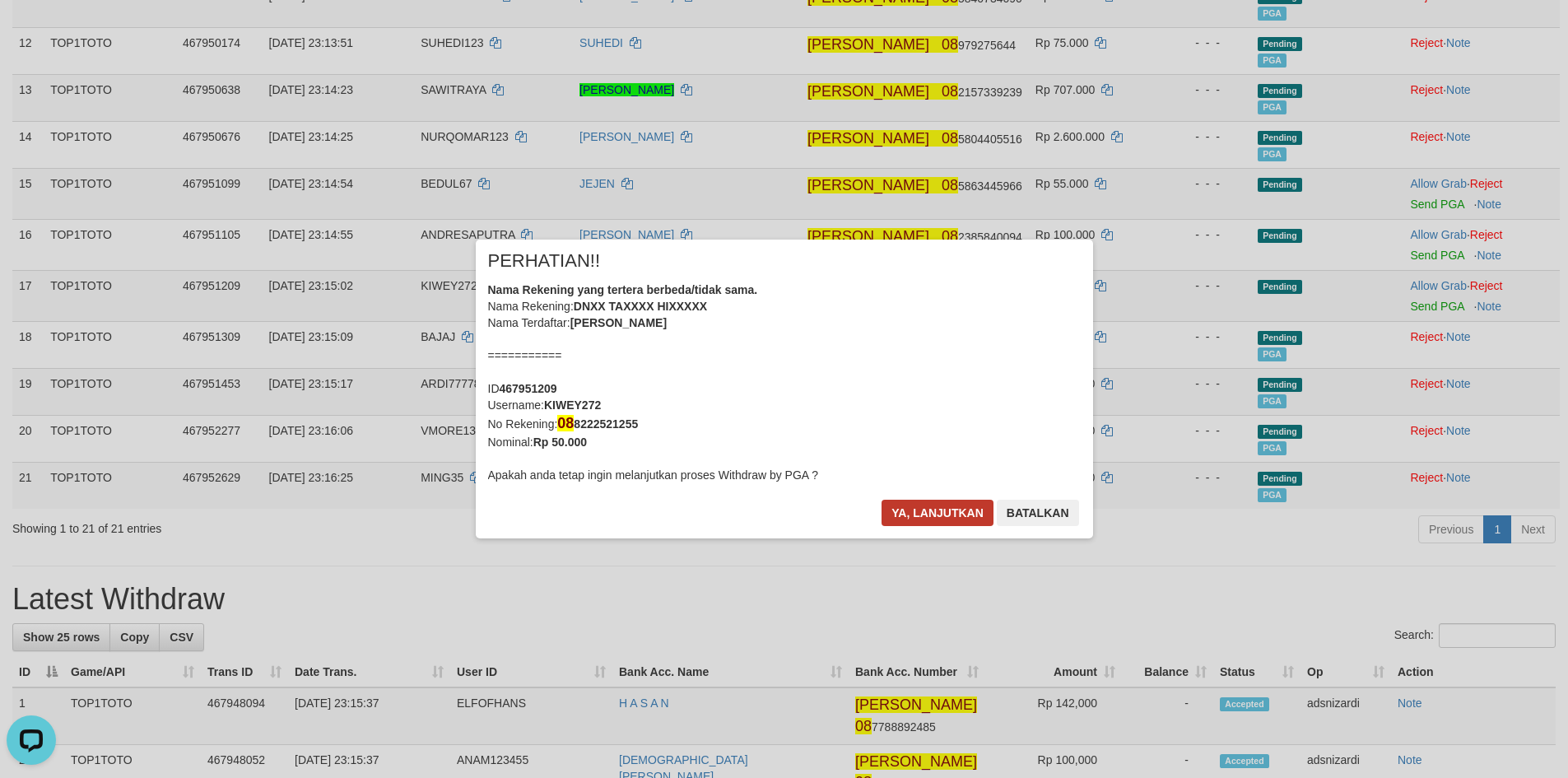
scroll to position [725, 0]
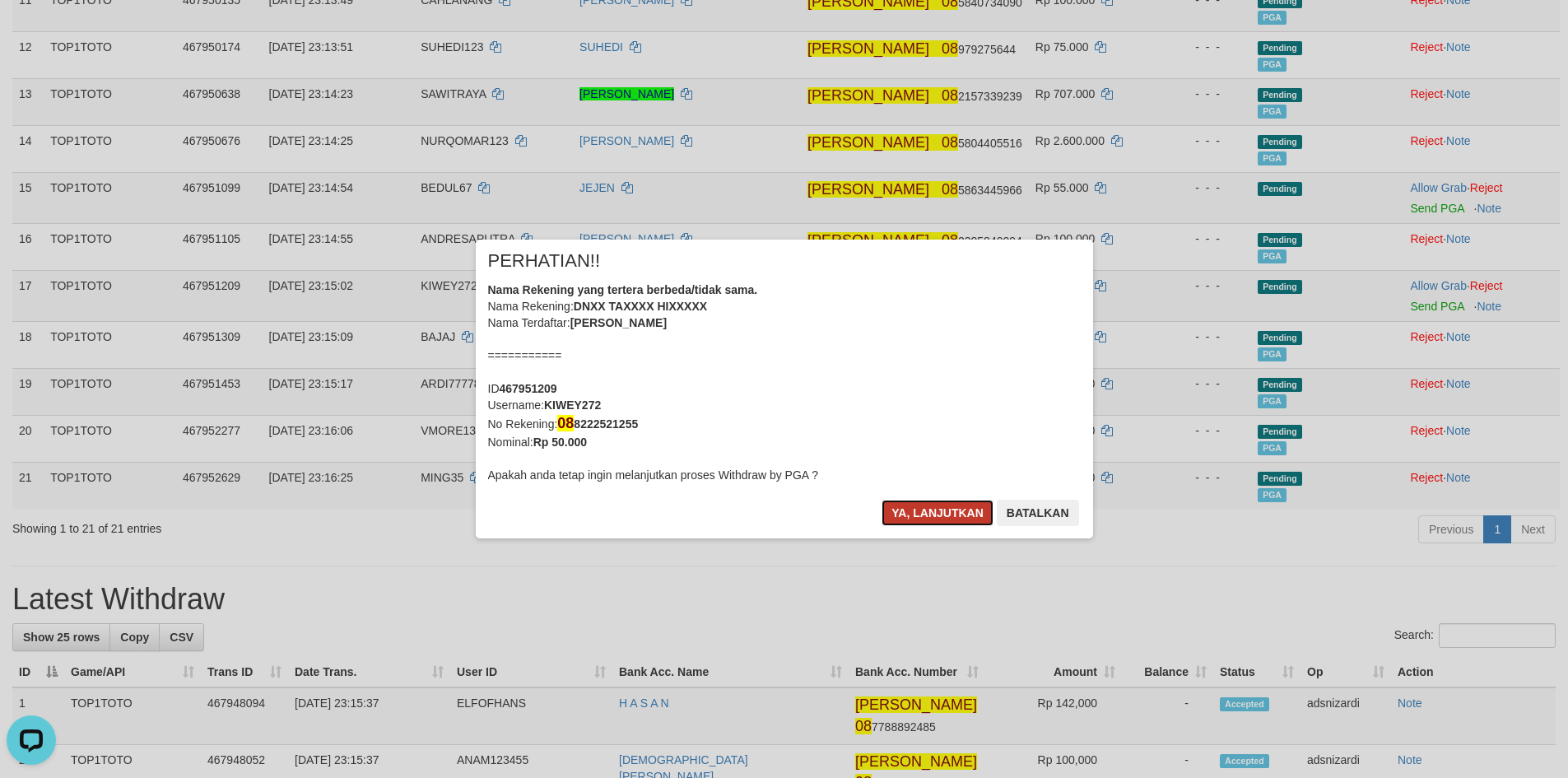
click at [933, 514] on button "Ya, lanjutkan" at bounding box center [937, 512] width 112 height 26
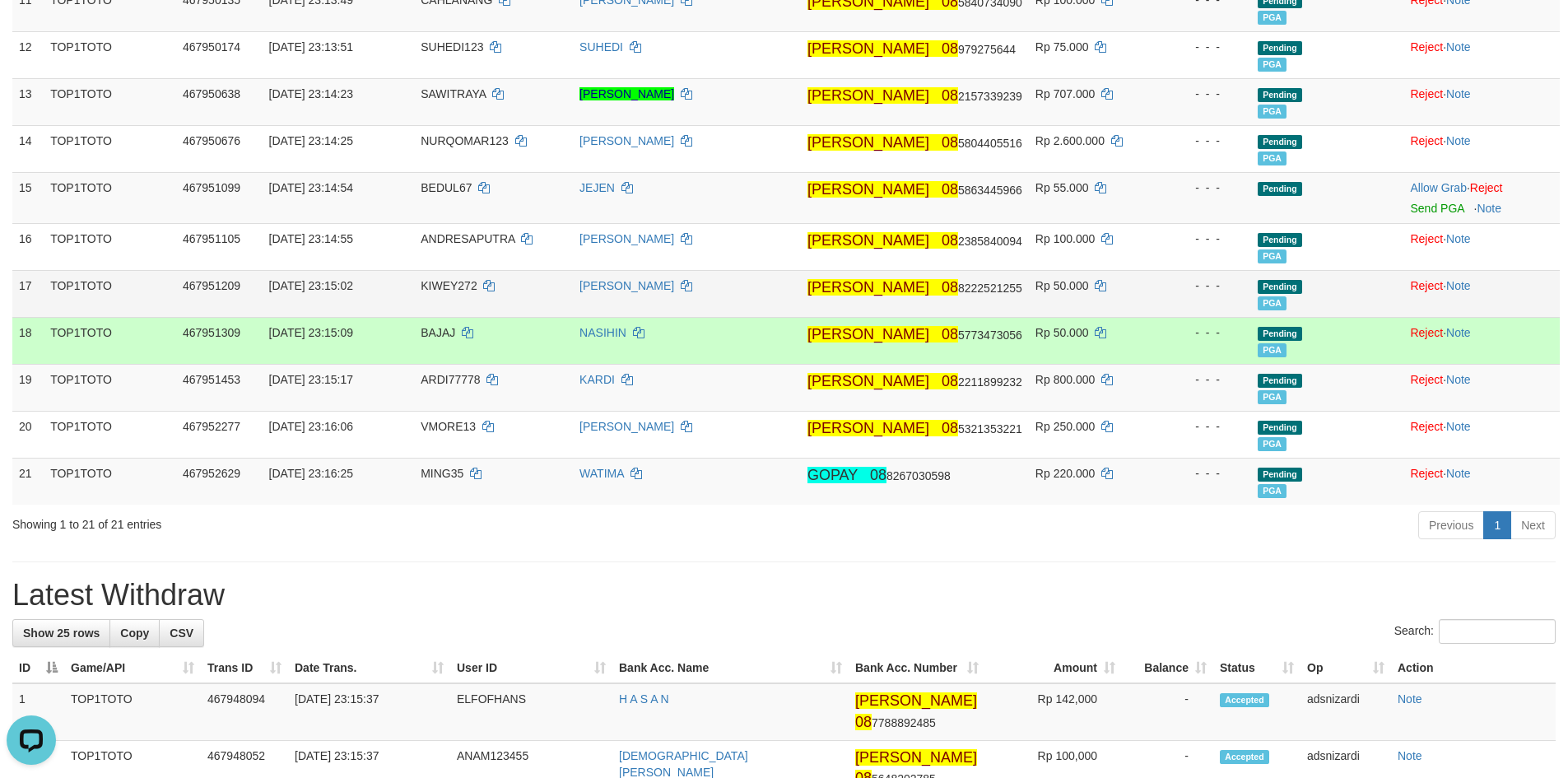
scroll to position [721, 0]
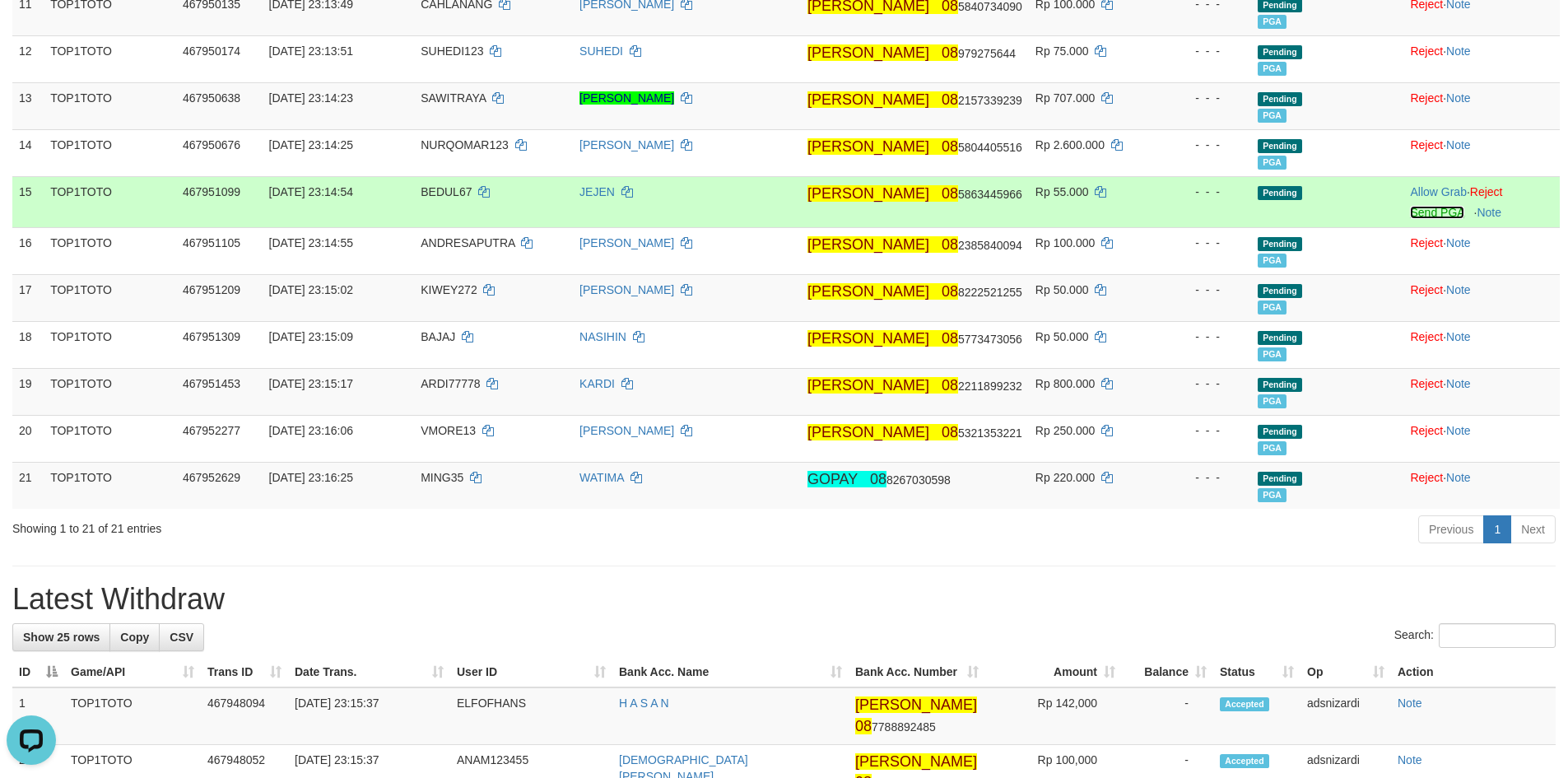
click at [1420, 215] on link "Send PGA" at bounding box center [1437, 212] width 54 height 13
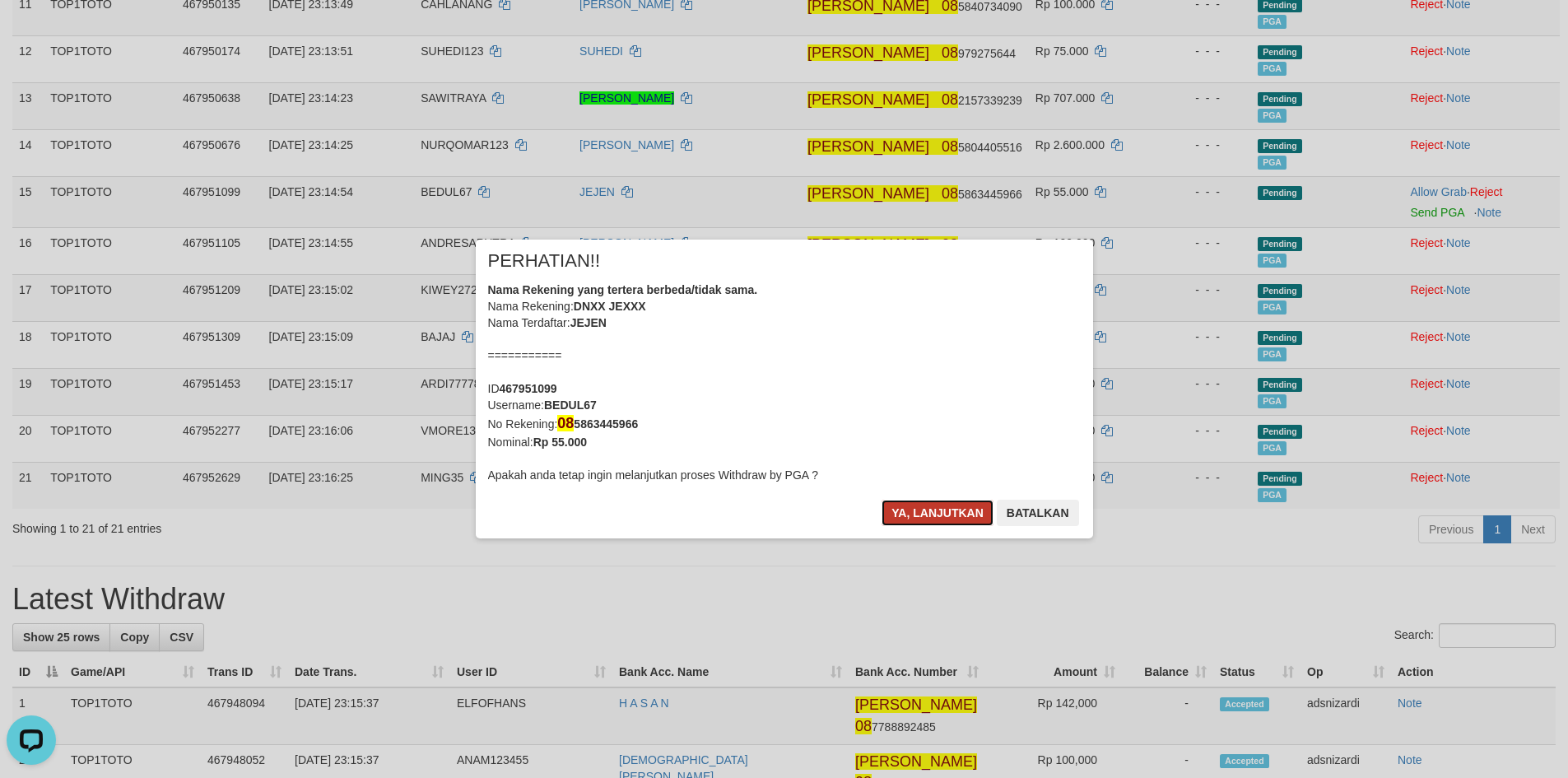
click at [906, 514] on button "Ya, lanjutkan" at bounding box center [937, 512] width 112 height 26
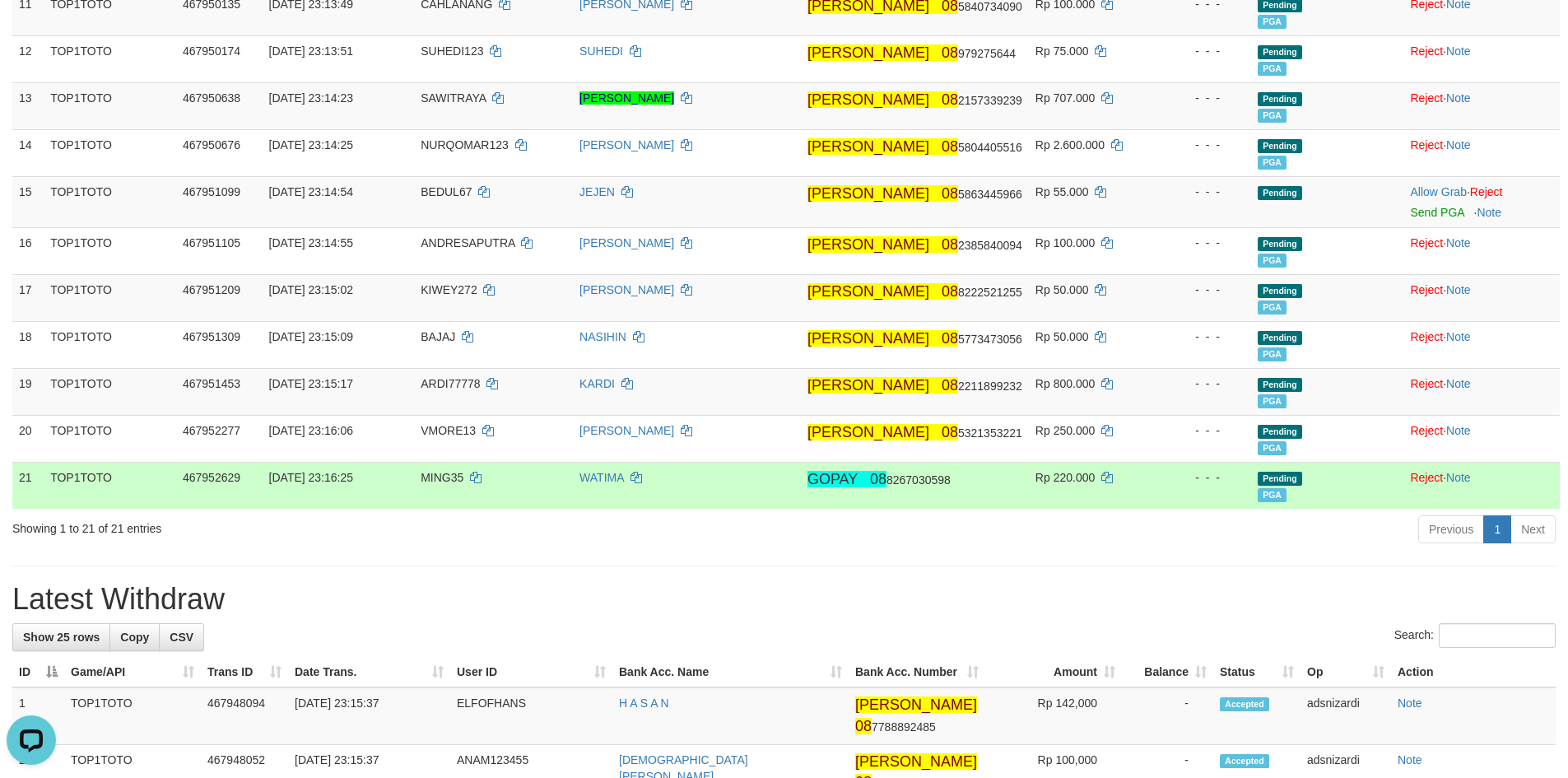
scroll to position [717, 0]
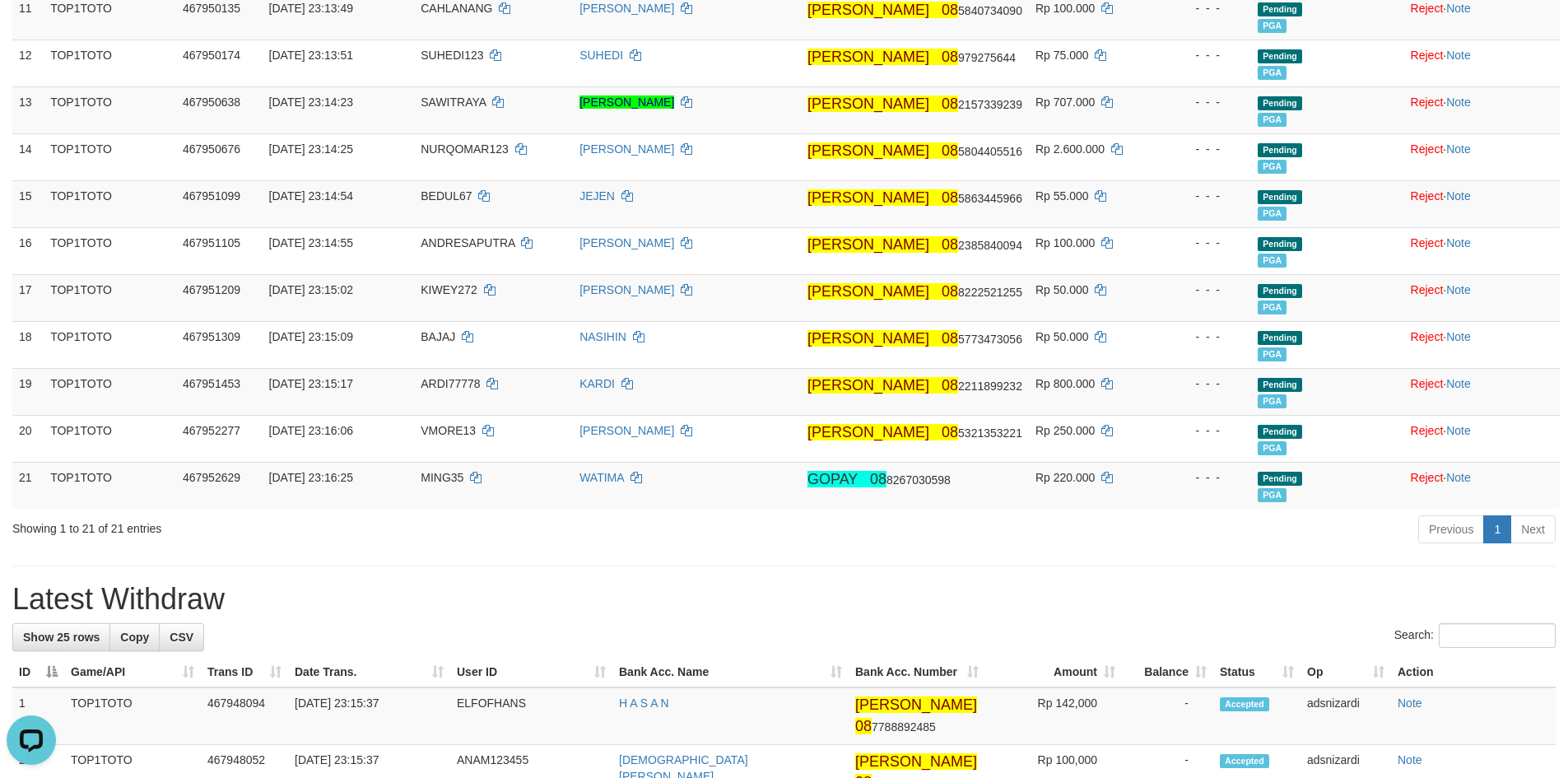
click at [933, 546] on div "Previous 1 Next" at bounding box center [1111, 531] width 890 height 35
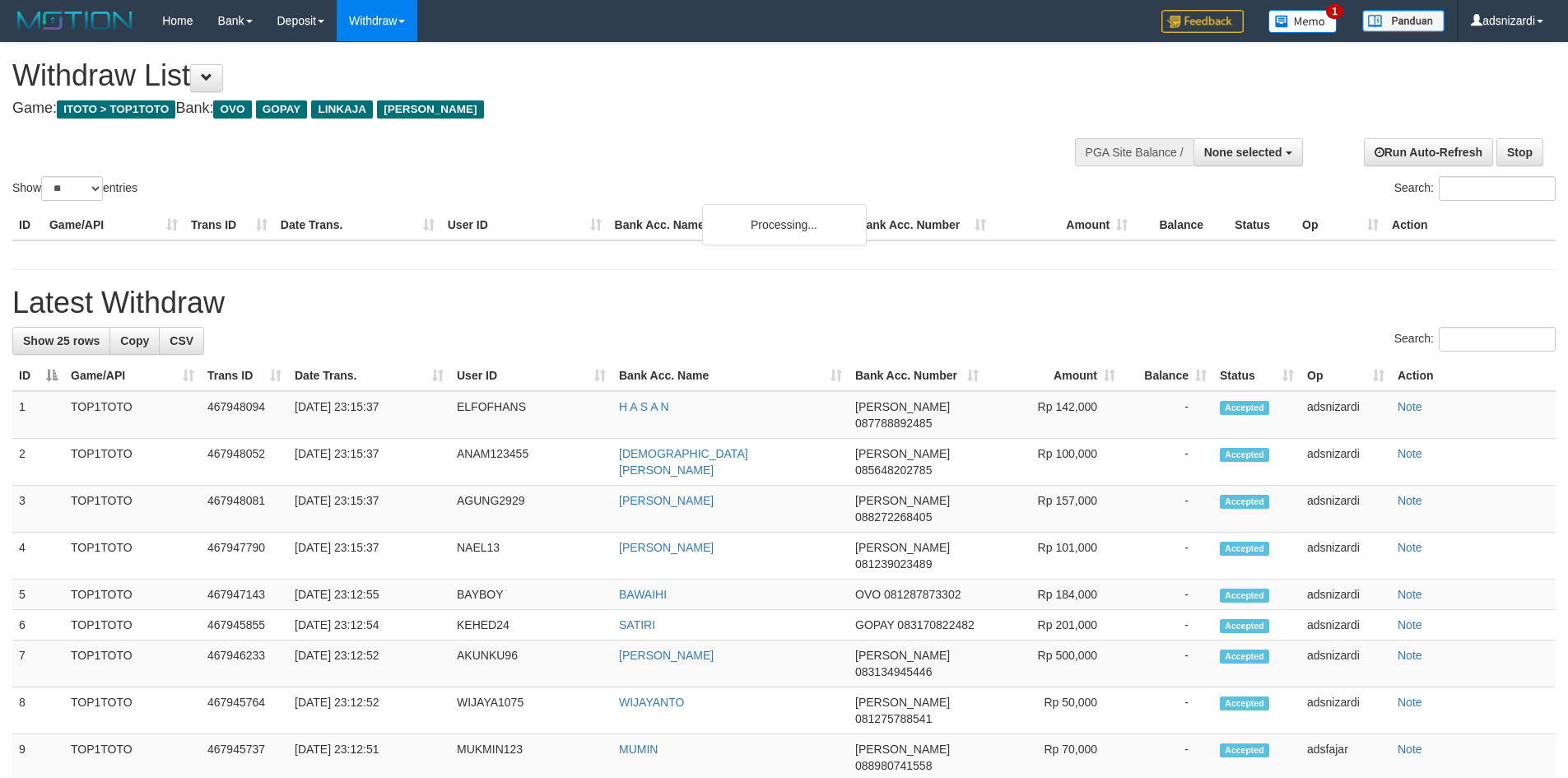
select select
select select "**"
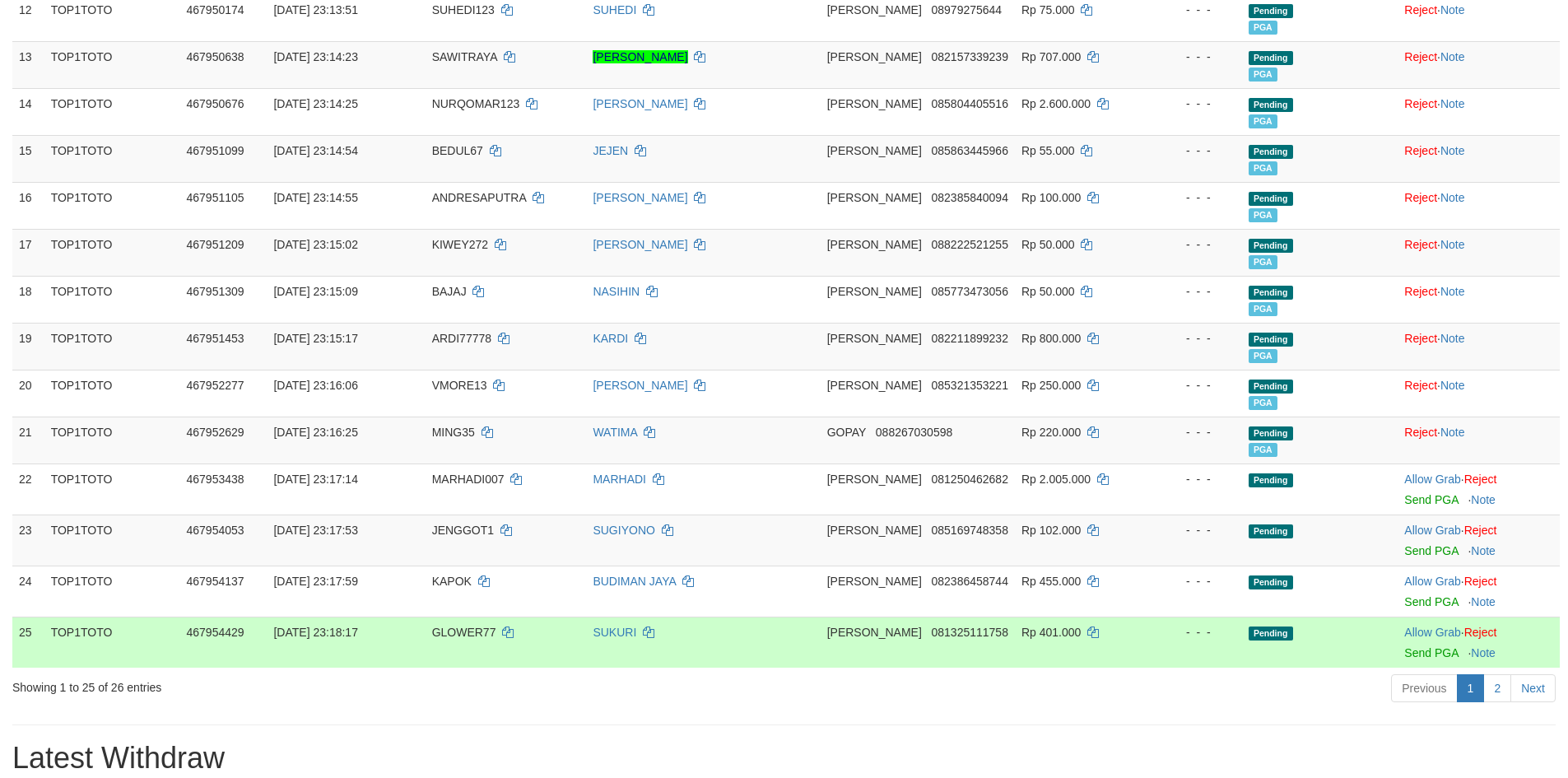
scroll to position [717, 0]
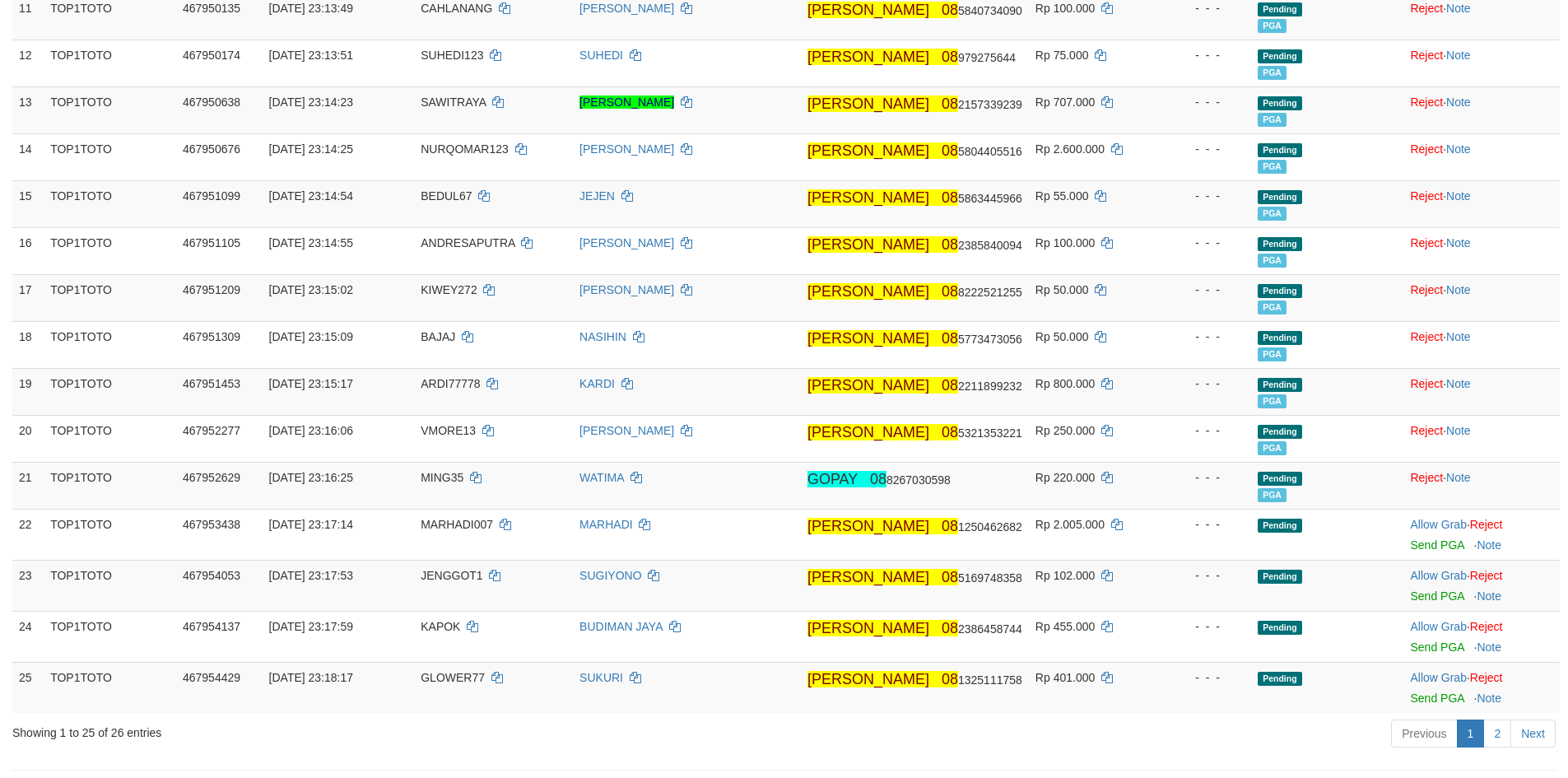
click at [1108, 722] on div "Previous 1 2 Next" at bounding box center [1111, 735] width 890 height 35
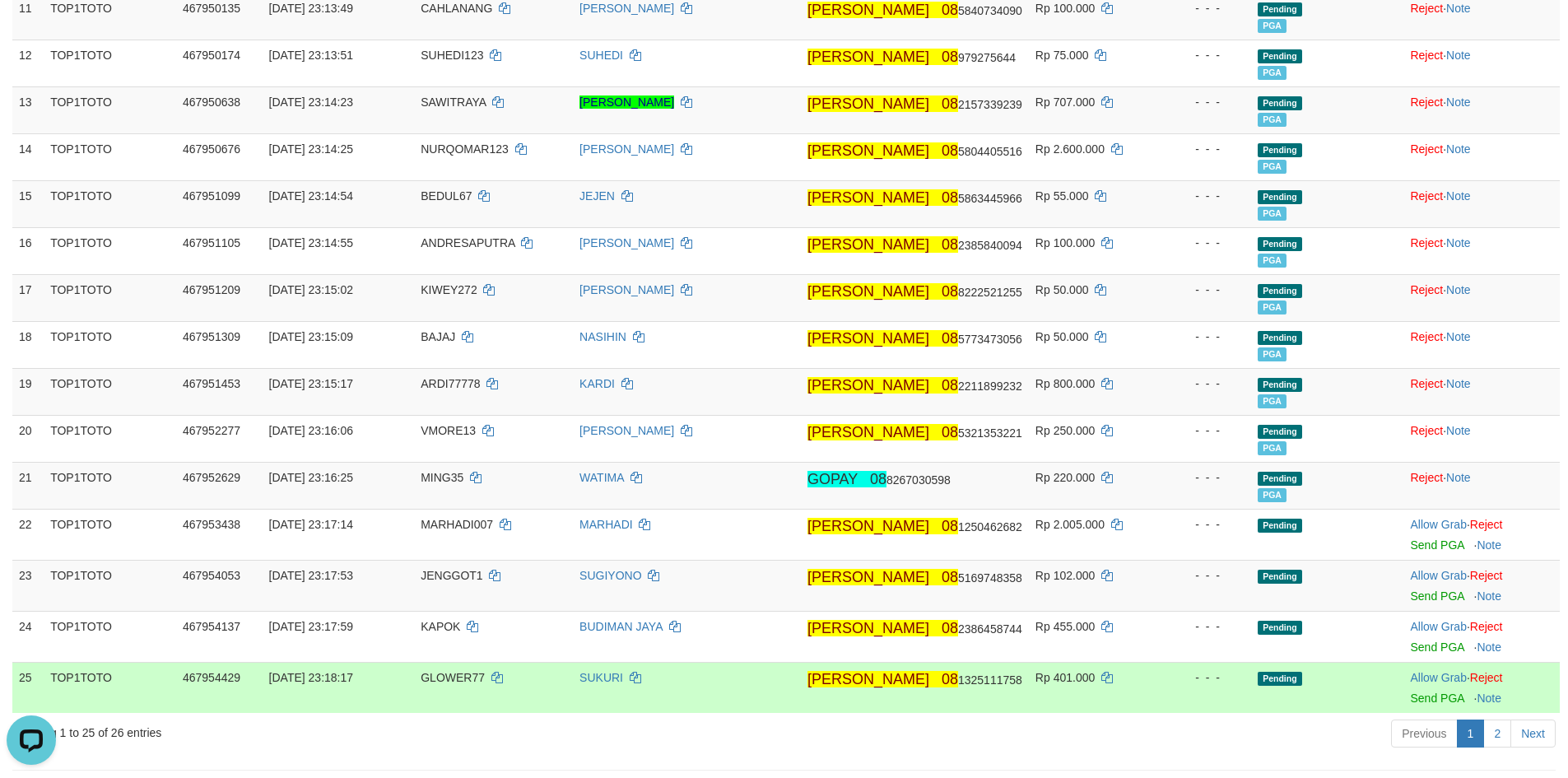
scroll to position [0, 0]
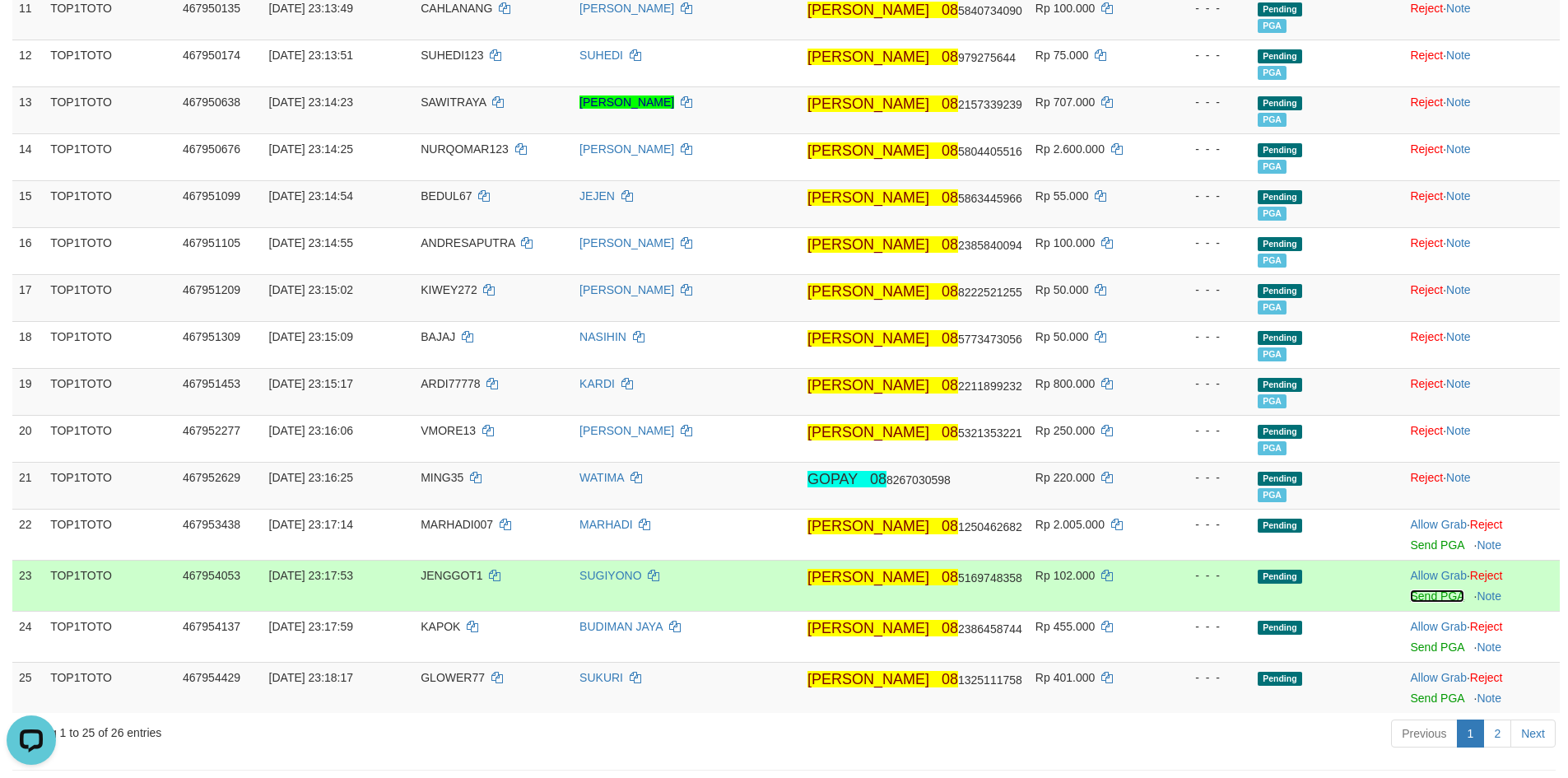
click at [1413, 593] on link "Send PGA" at bounding box center [1437, 596] width 54 height 13
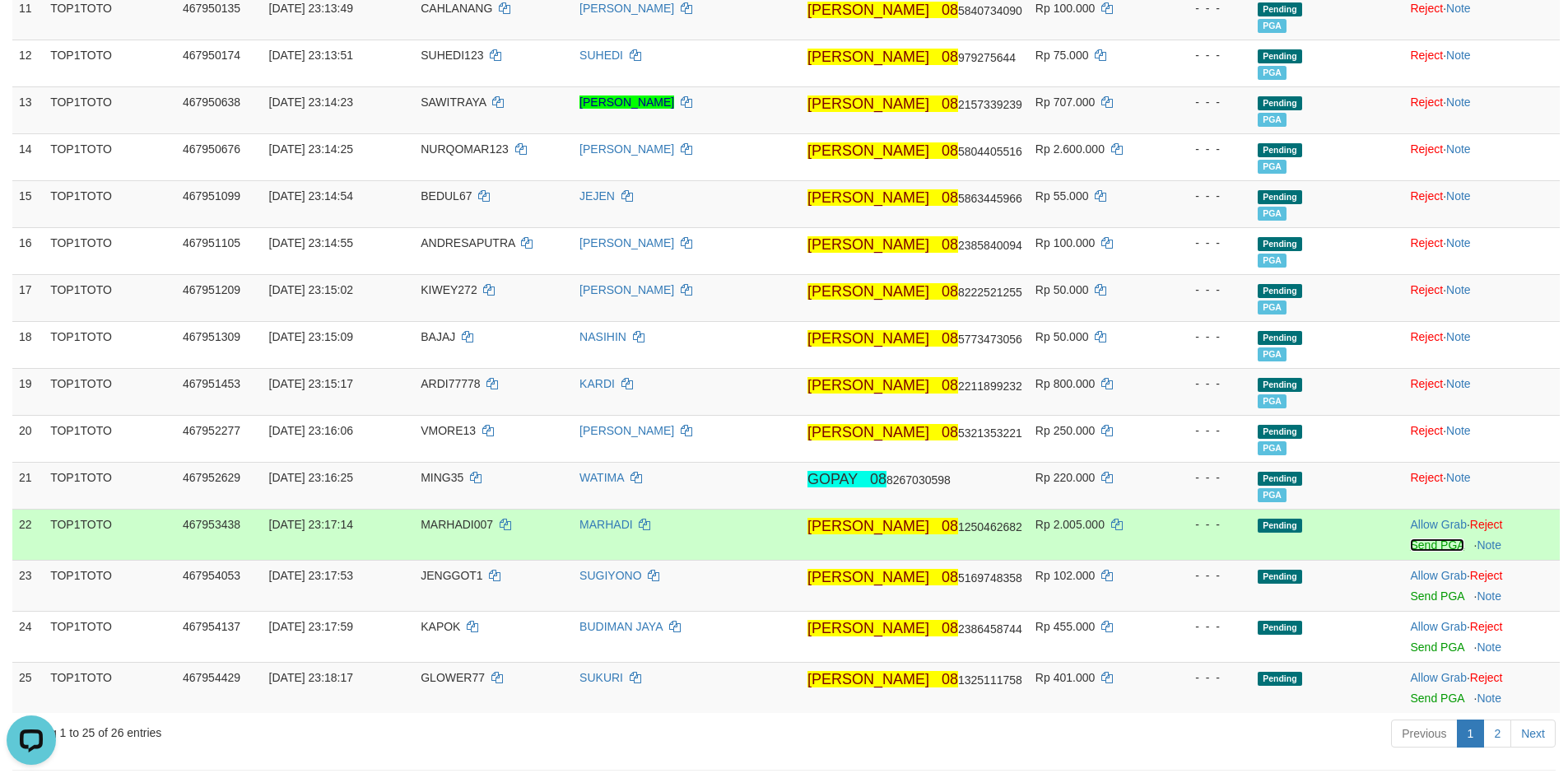
click at [1422, 540] on link "Send PGA" at bounding box center [1437, 545] width 54 height 13
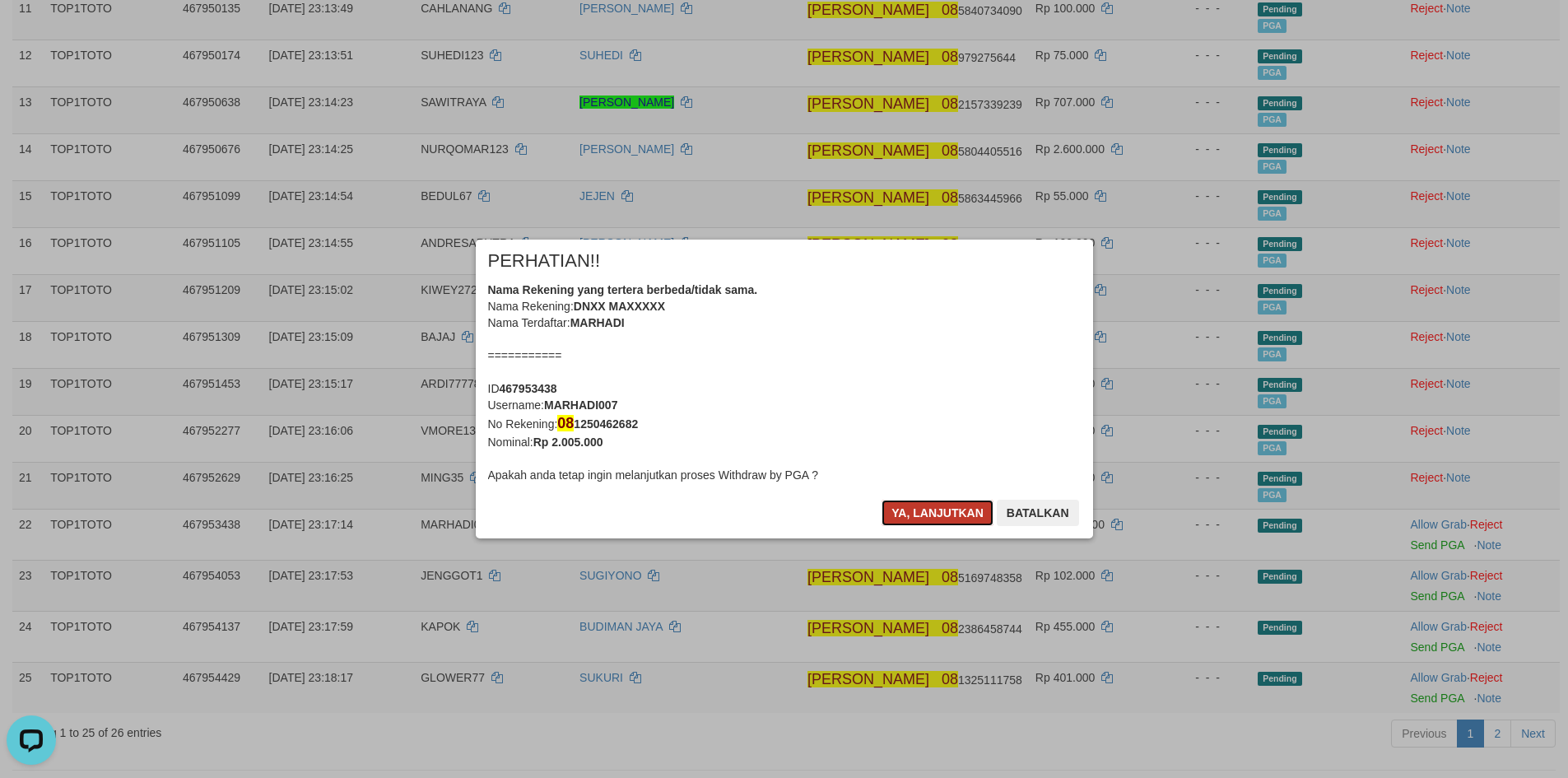
click at [922, 513] on button "Ya, lanjutkan" at bounding box center [937, 512] width 112 height 26
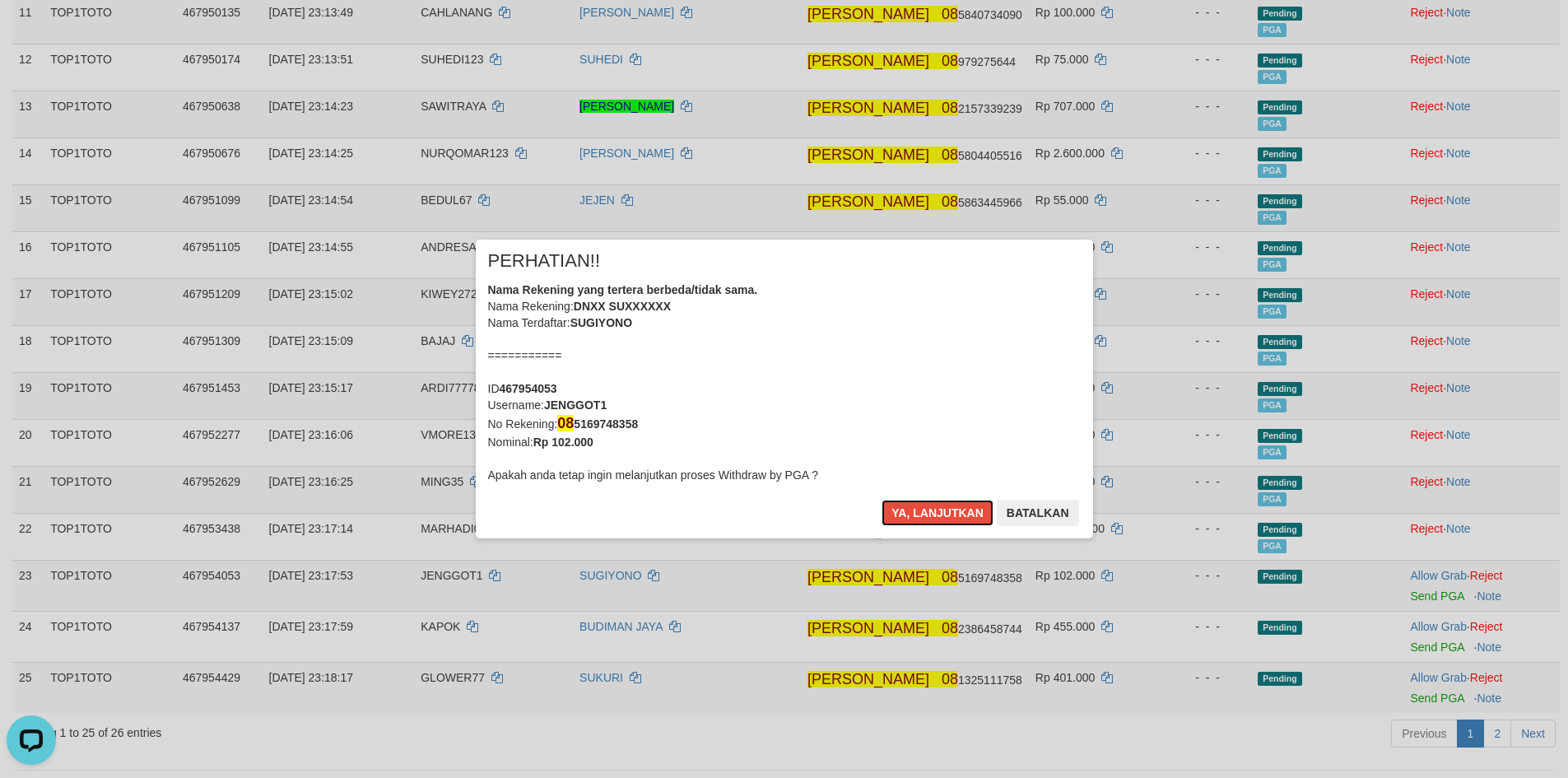
click at [922, 513] on button "Ya, lanjutkan" at bounding box center [937, 512] width 112 height 26
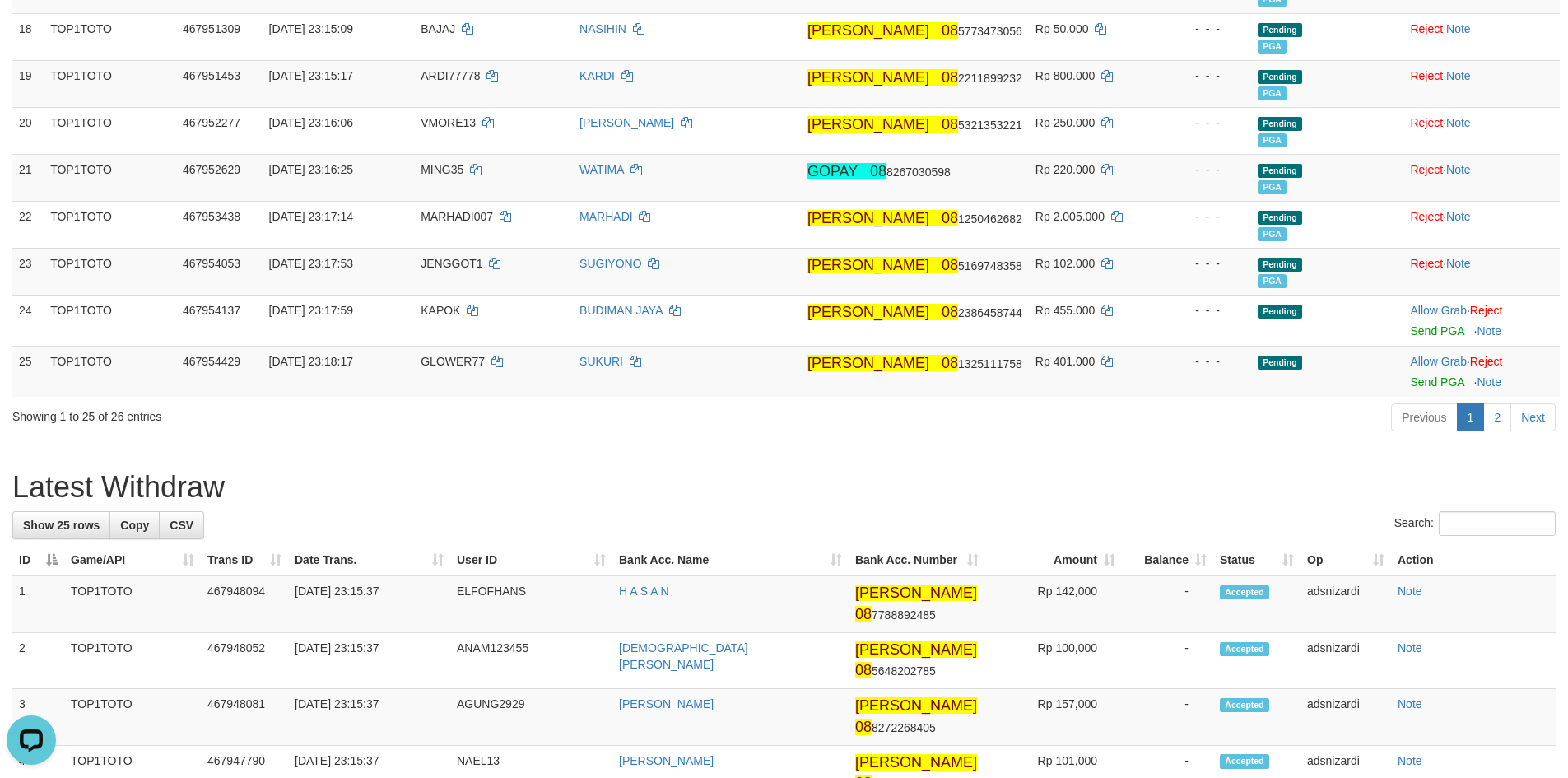
scroll to position [1030, 0]
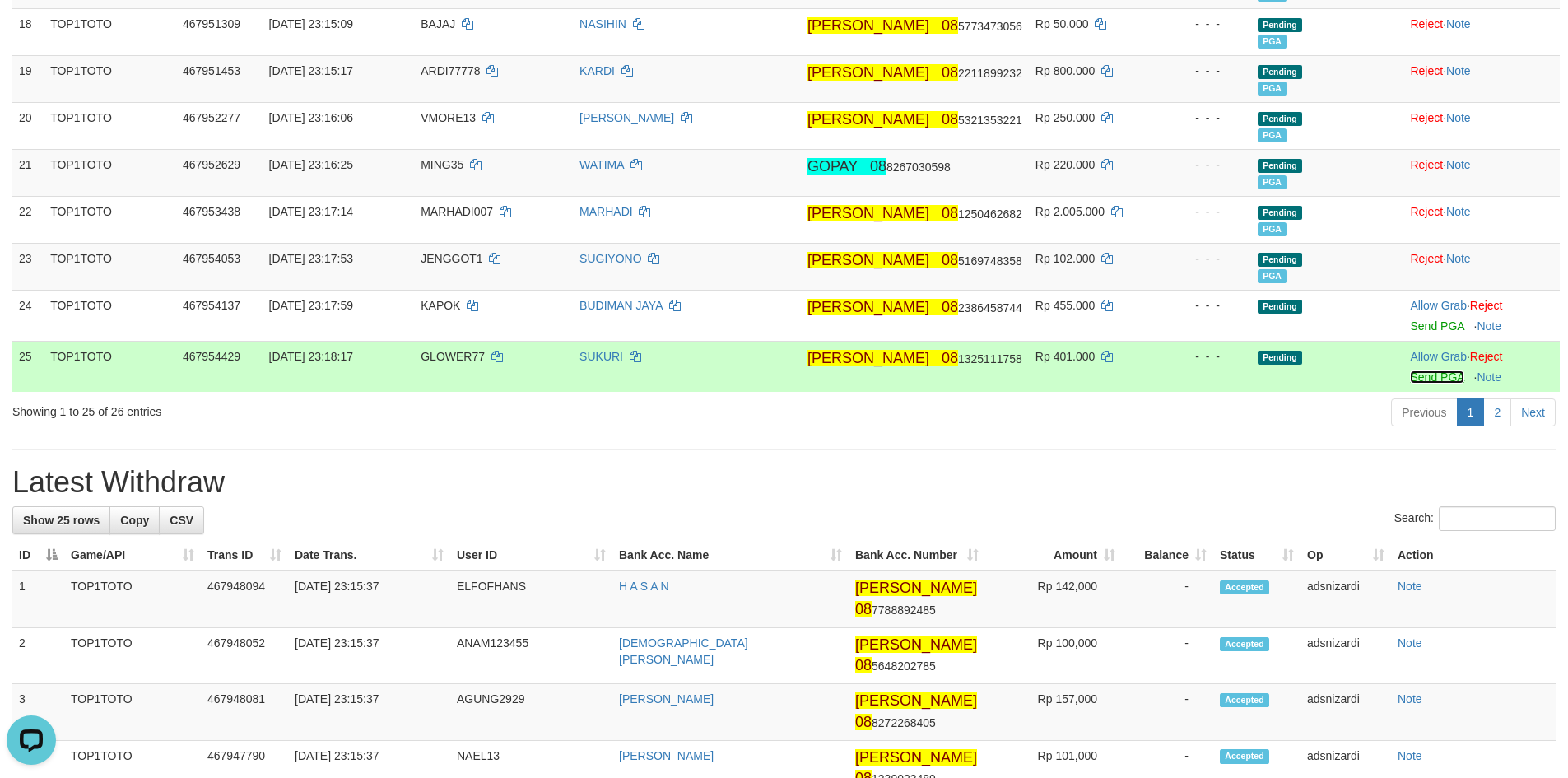
click at [1427, 376] on link "Send PGA" at bounding box center [1437, 377] width 54 height 13
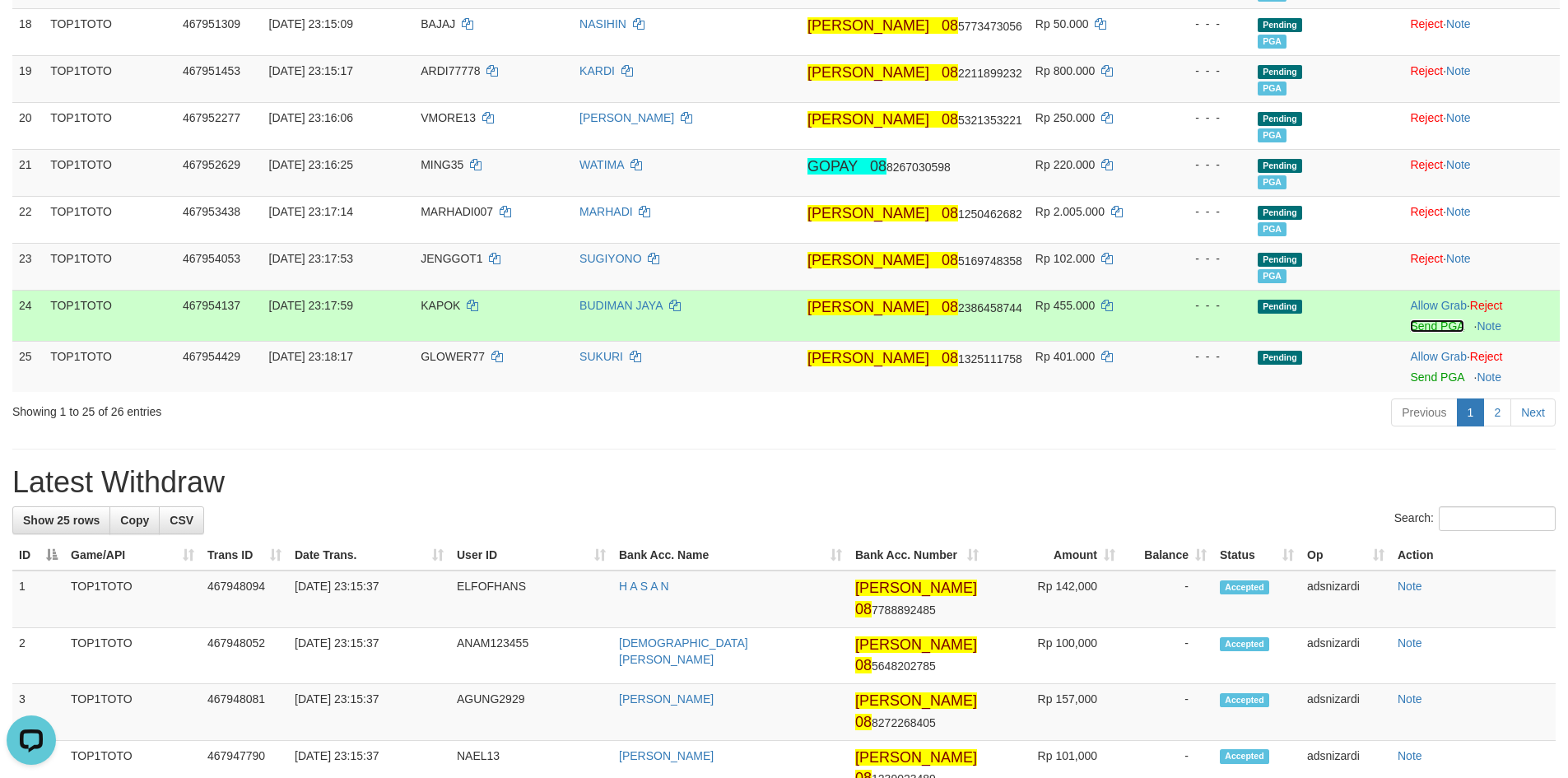
click at [1424, 323] on link "Send PGA" at bounding box center [1437, 326] width 54 height 13
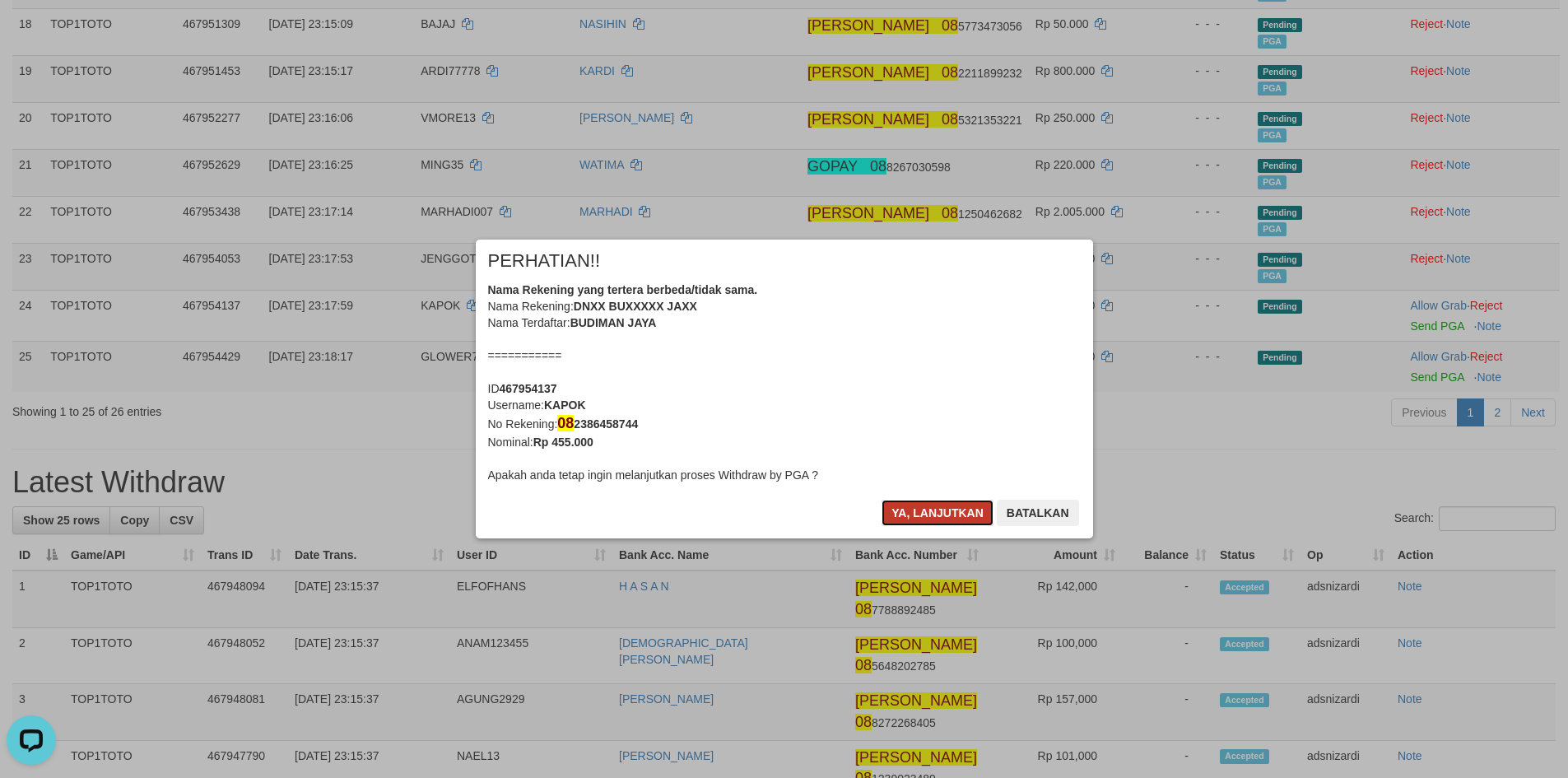
click at [943, 516] on button "Ya, lanjutkan" at bounding box center [937, 512] width 112 height 26
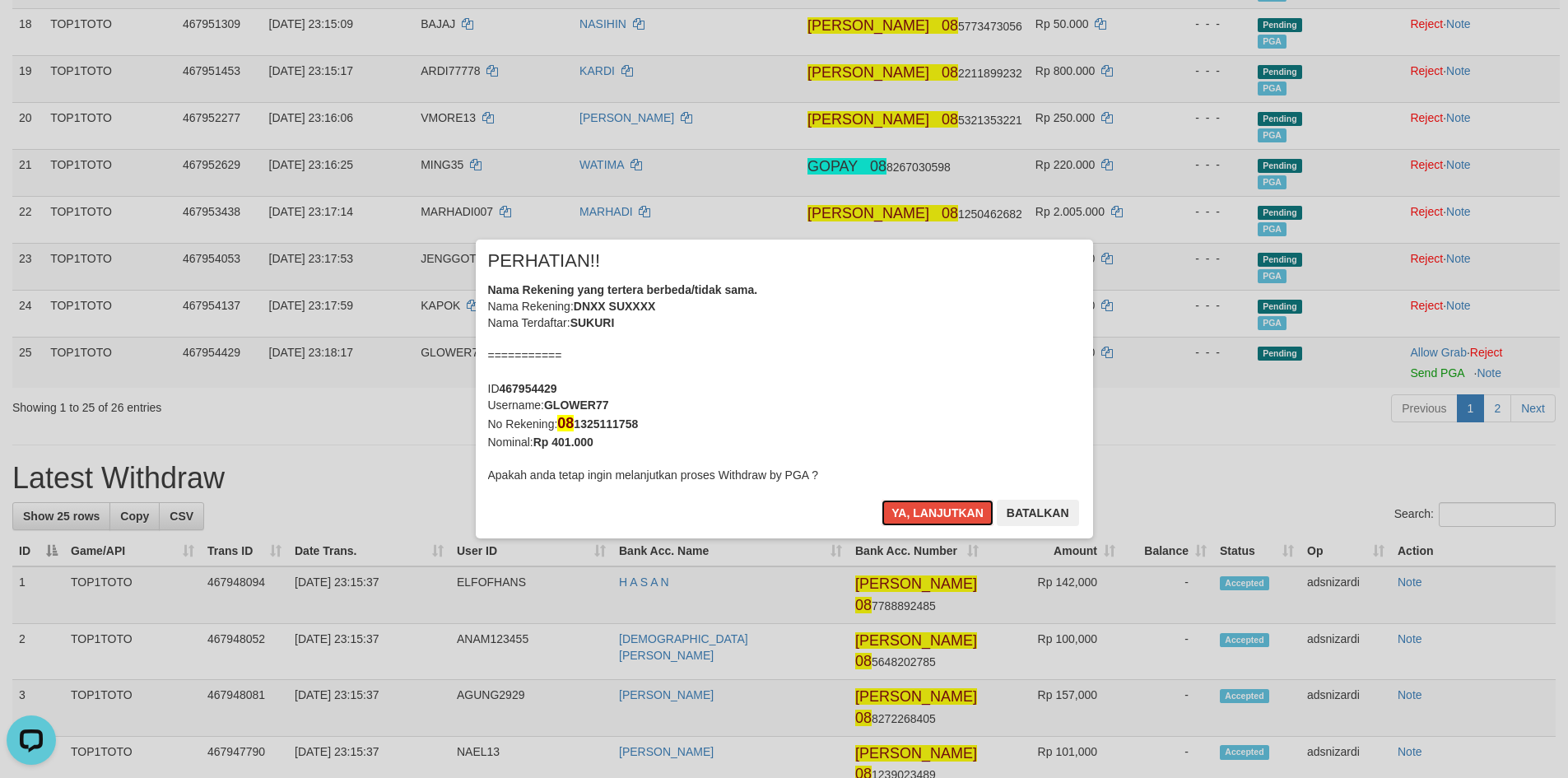
click at [943, 516] on button "Ya, lanjutkan" at bounding box center [937, 512] width 112 height 26
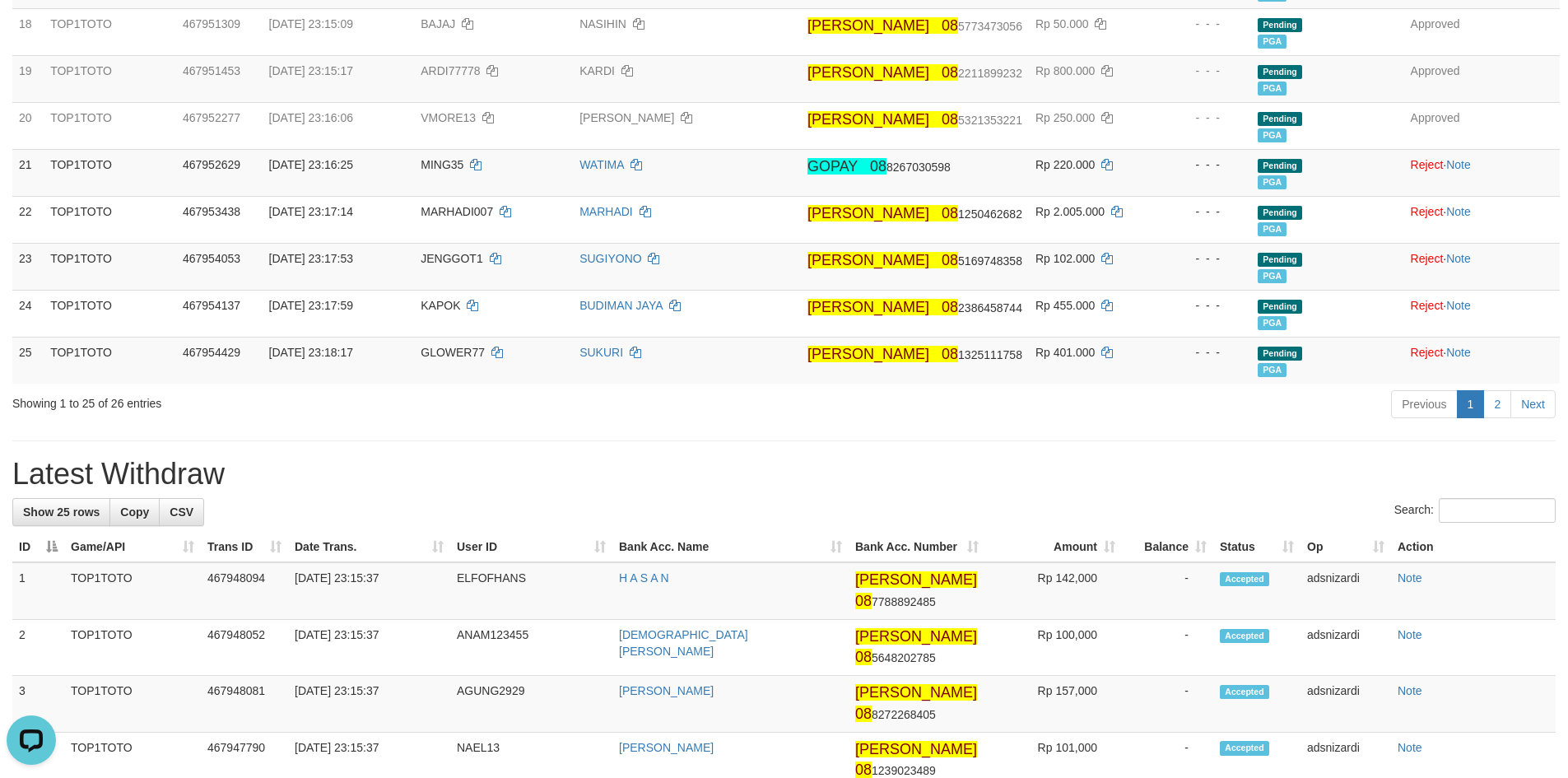
click at [1118, 455] on div "**********" at bounding box center [784, 527] width 1568 height 3028
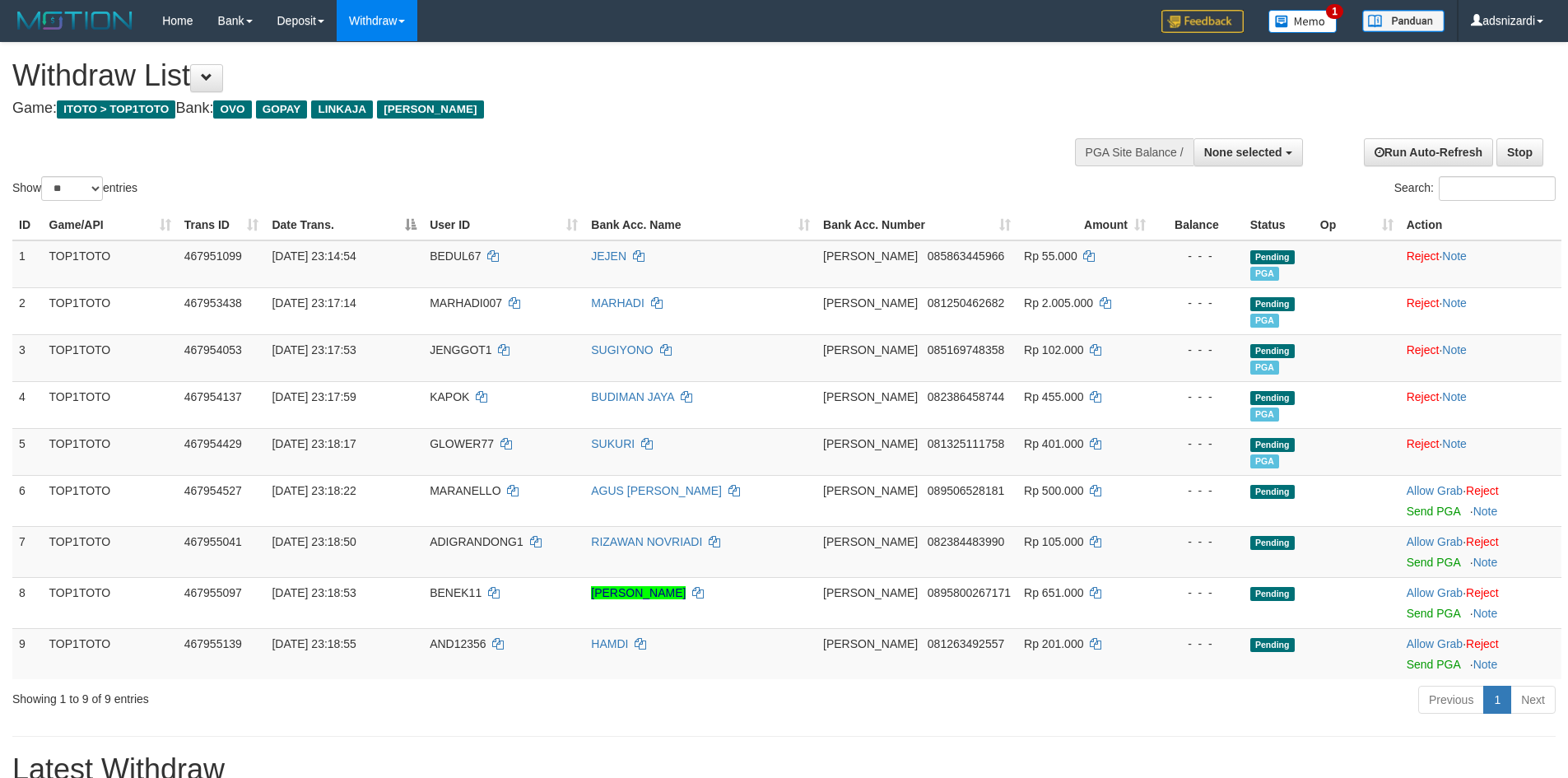
select select
select select "**"
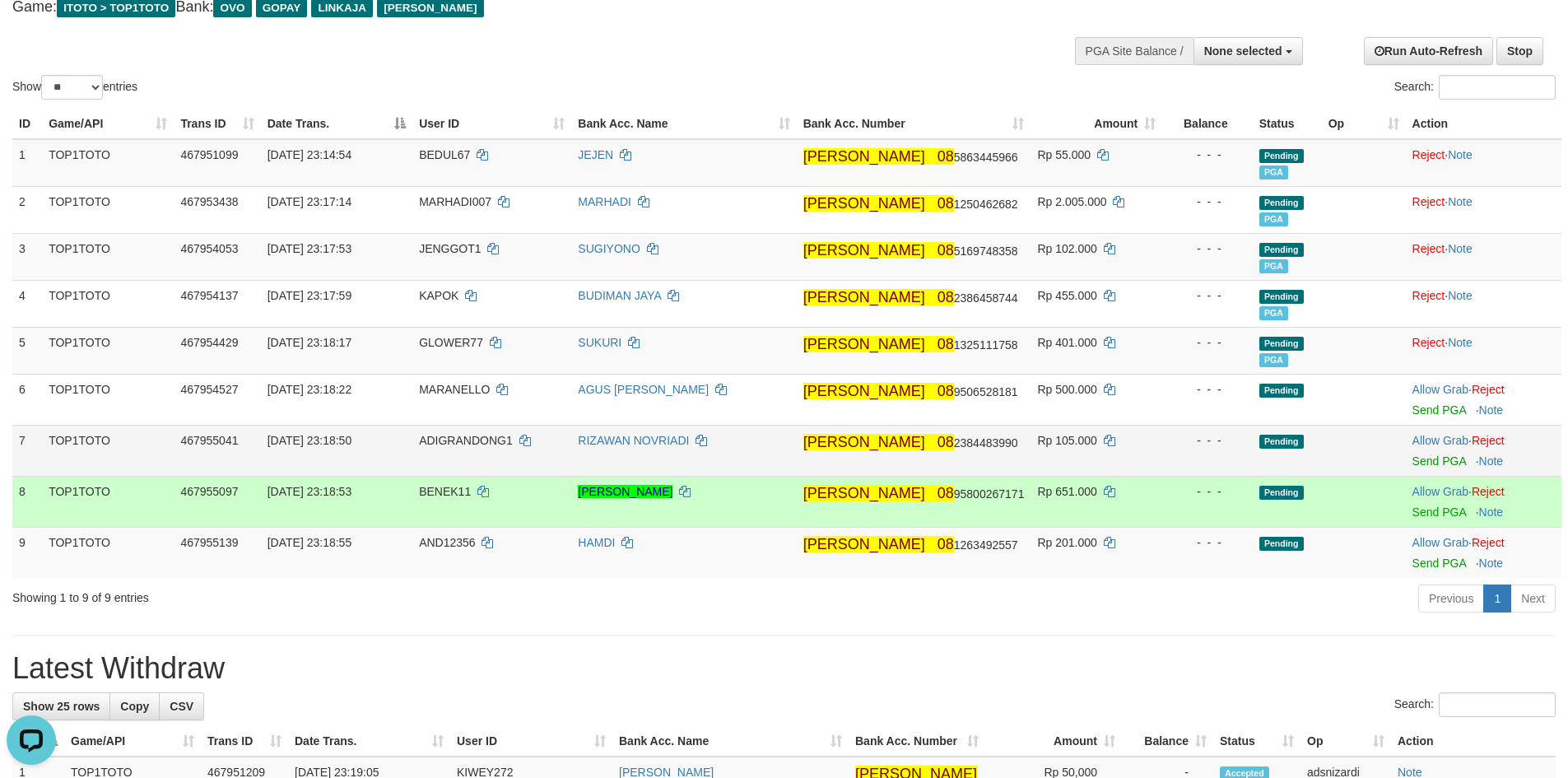
scroll to position [0, 0]
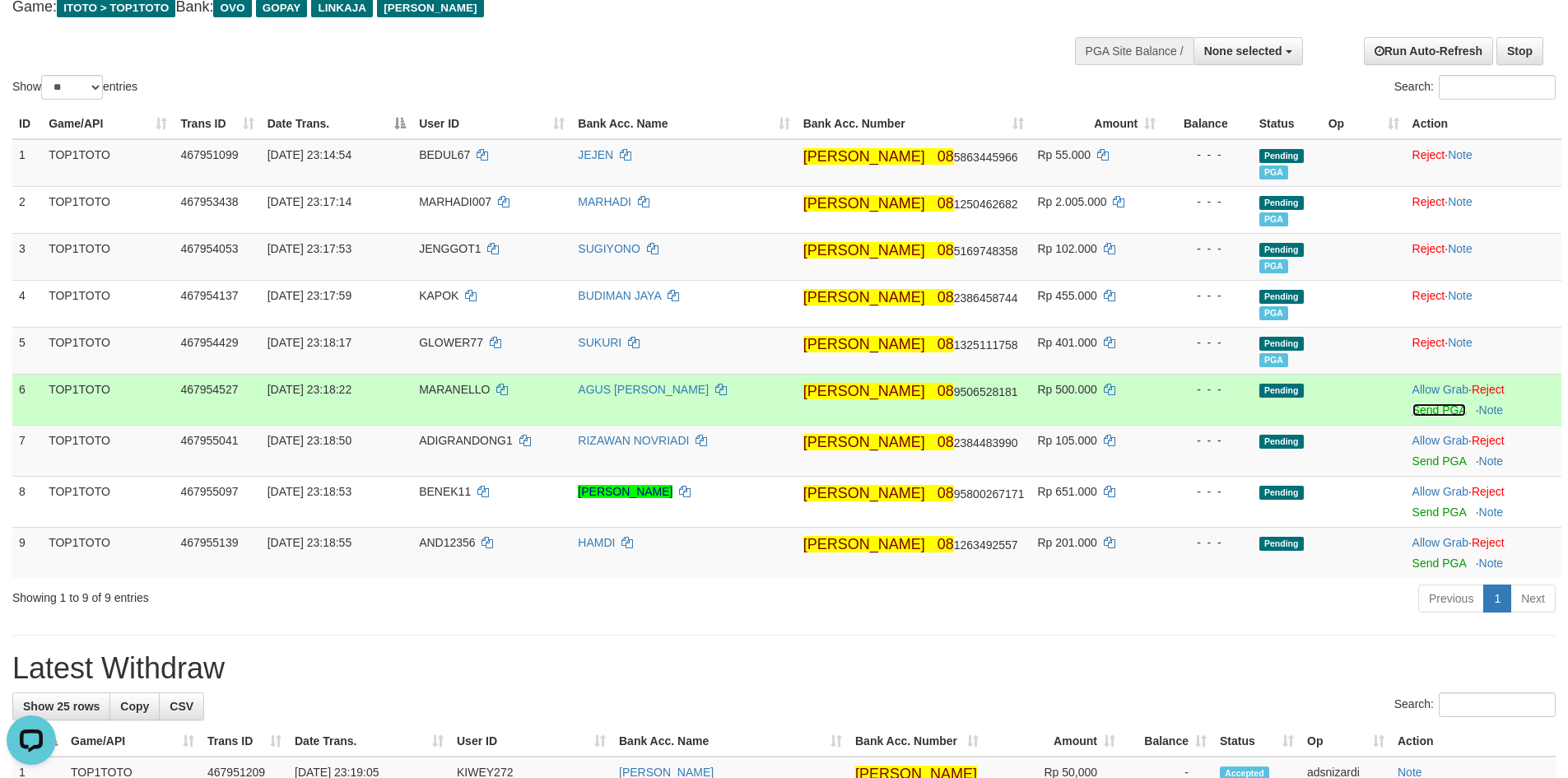
click at [1423, 408] on link "Send PGA" at bounding box center [1439, 410] width 54 height 13
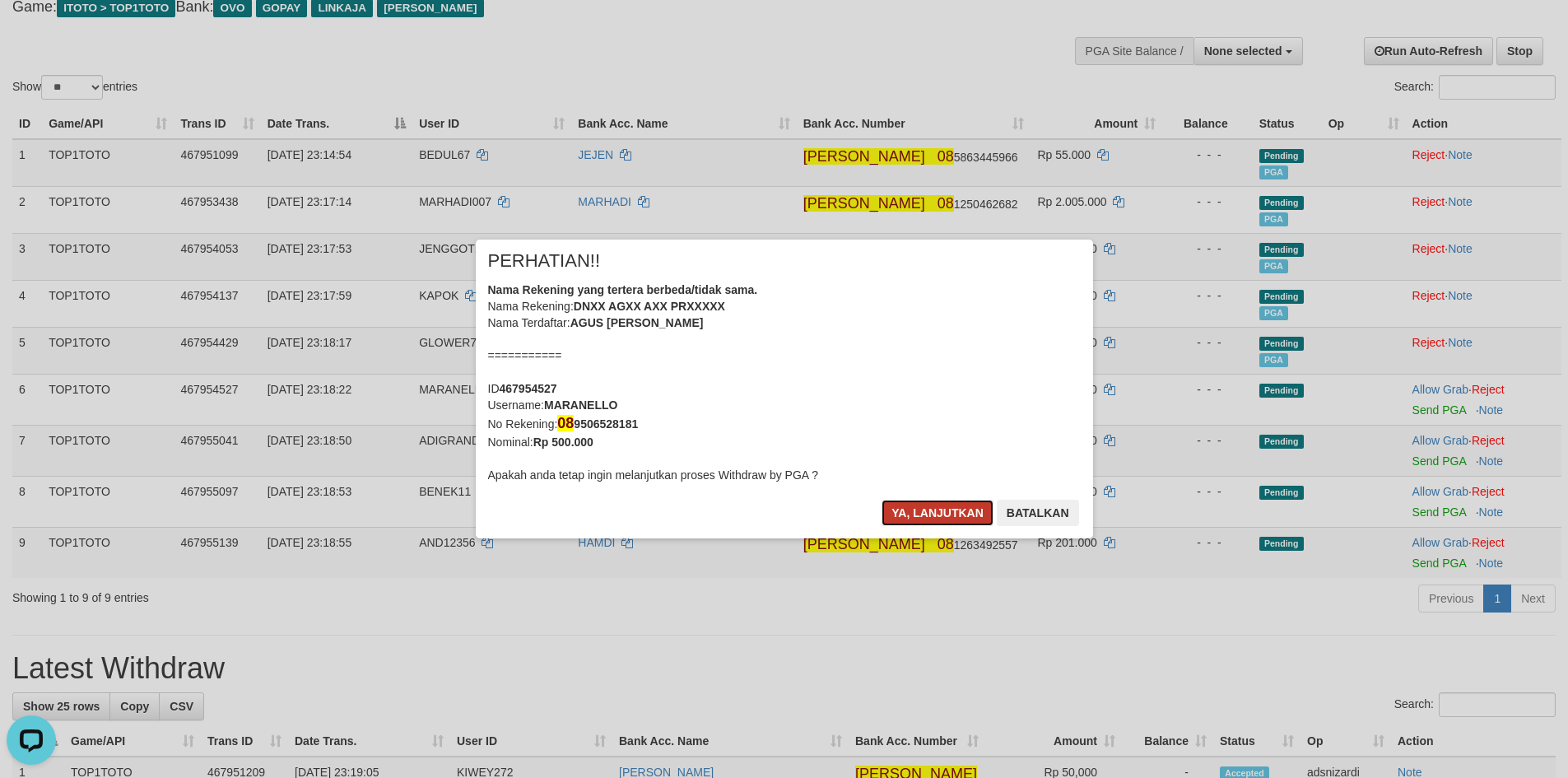
click at [945, 511] on button "Ya, lanjutkan" at bounding box center [937, 512] width 112 height 26
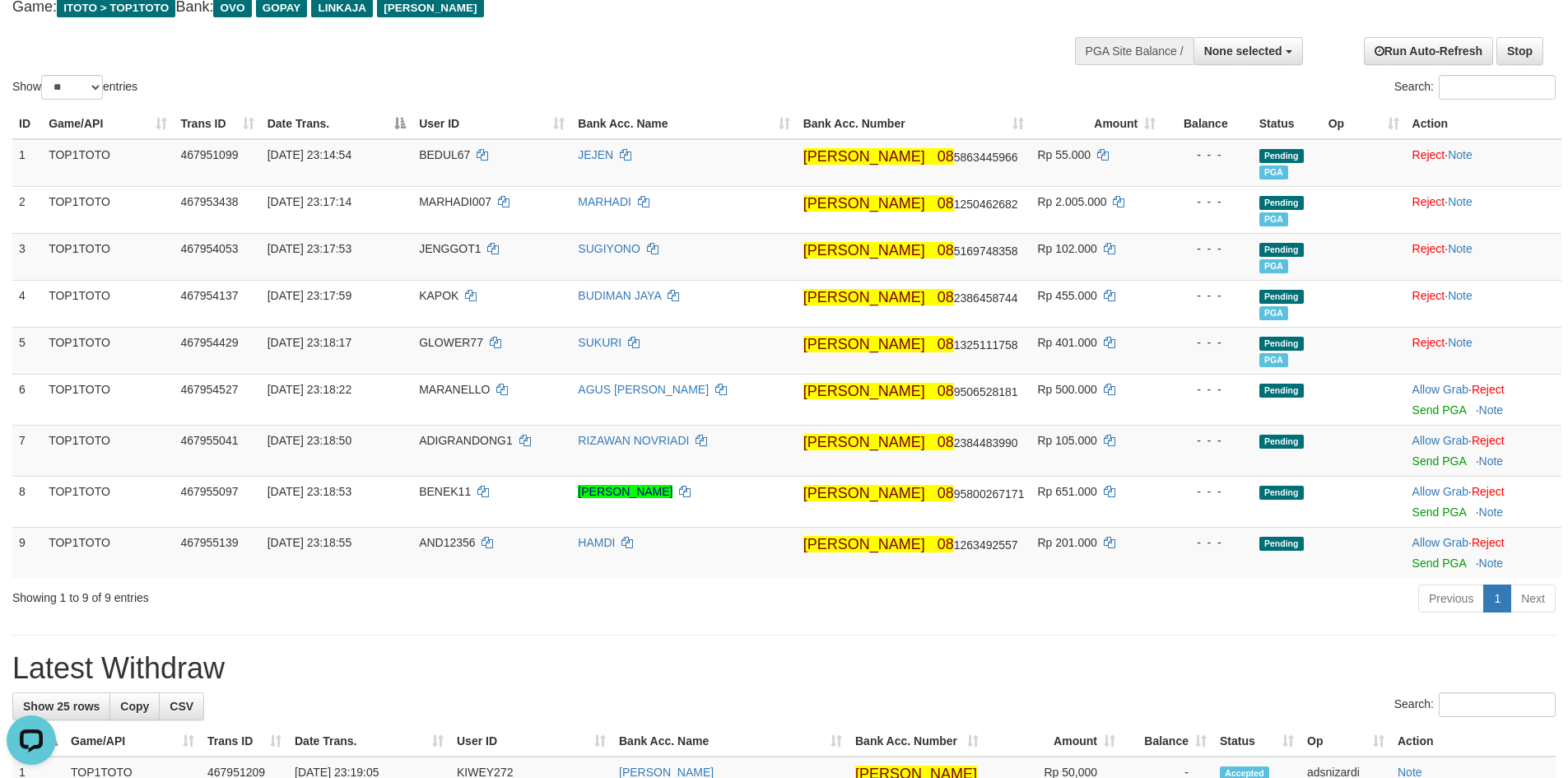
click at [801, 614] on div "Previous 1 Next" at bounding box center [1111, 600] width 890 height 35
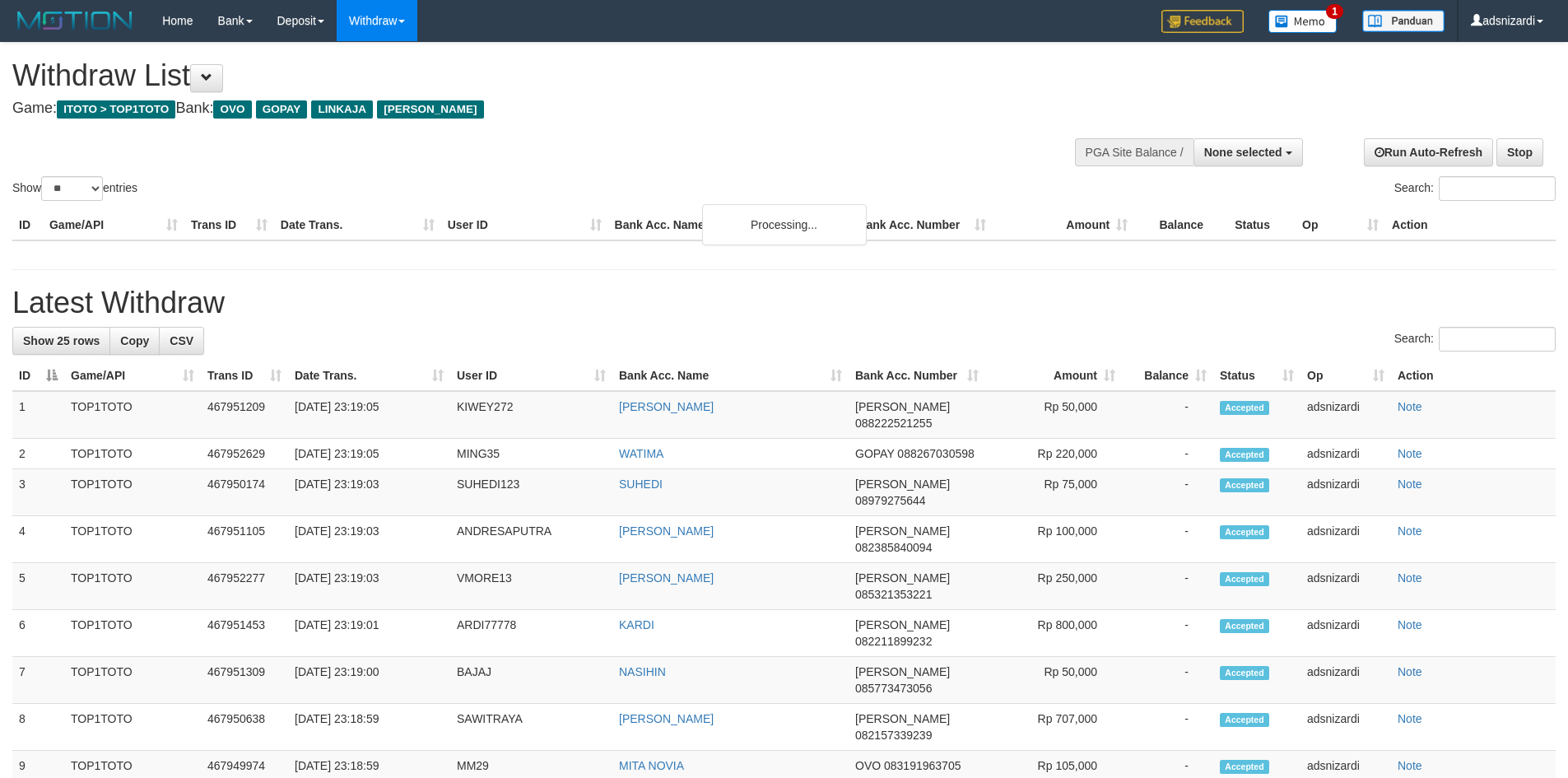
select select
select select "**"
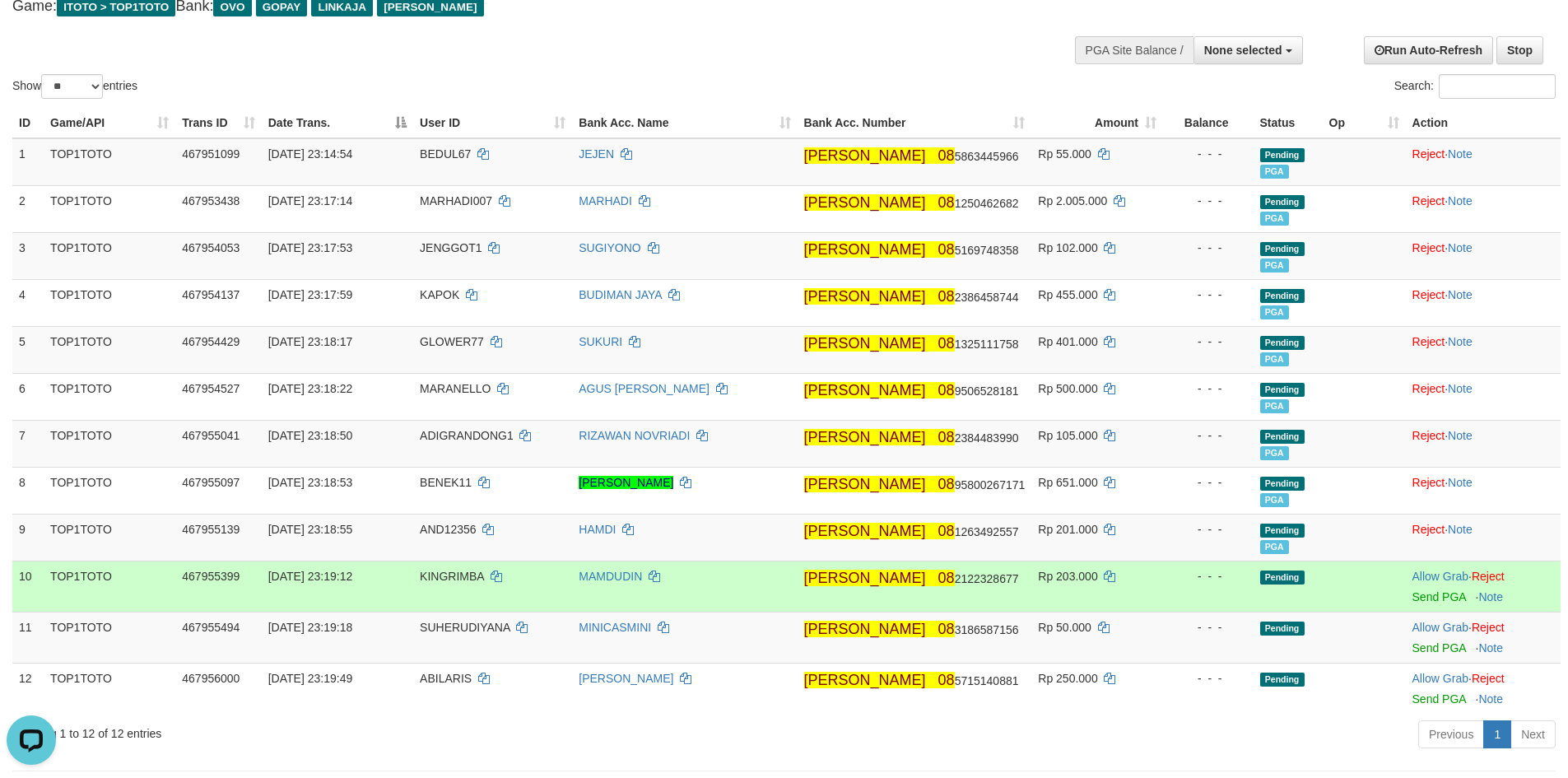
click at [1091, 571] on td "Rp 203.000" at bounding box center [1097, 586] width 132 height 51
click at [1421, 602] on link "Send PGA" at bounding box center [1439, 597] width 54 height 13
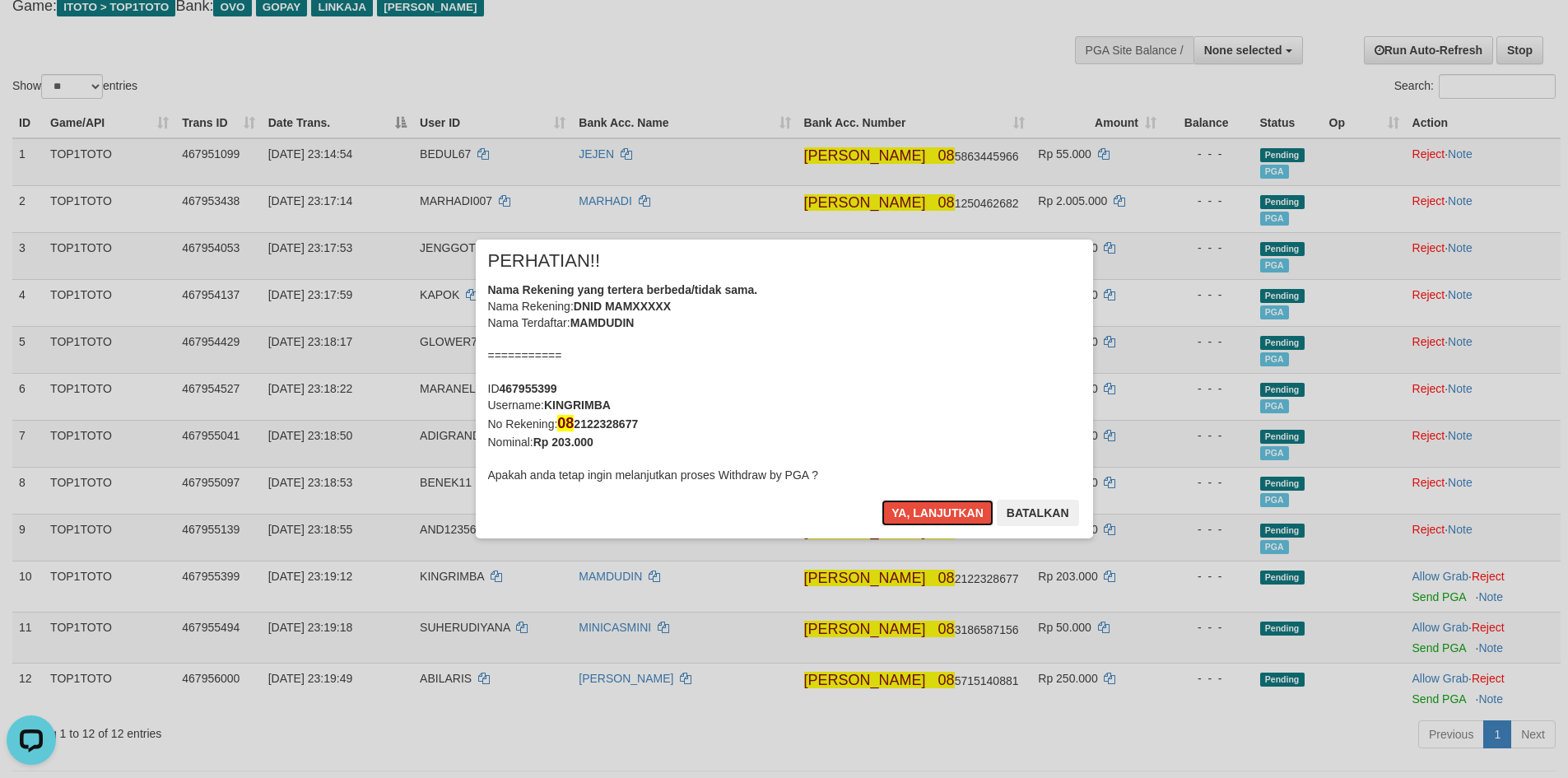
click at [881, 499] on button "Ya, lanjutkan" at bounding box center [937, 512] width 112 height 26
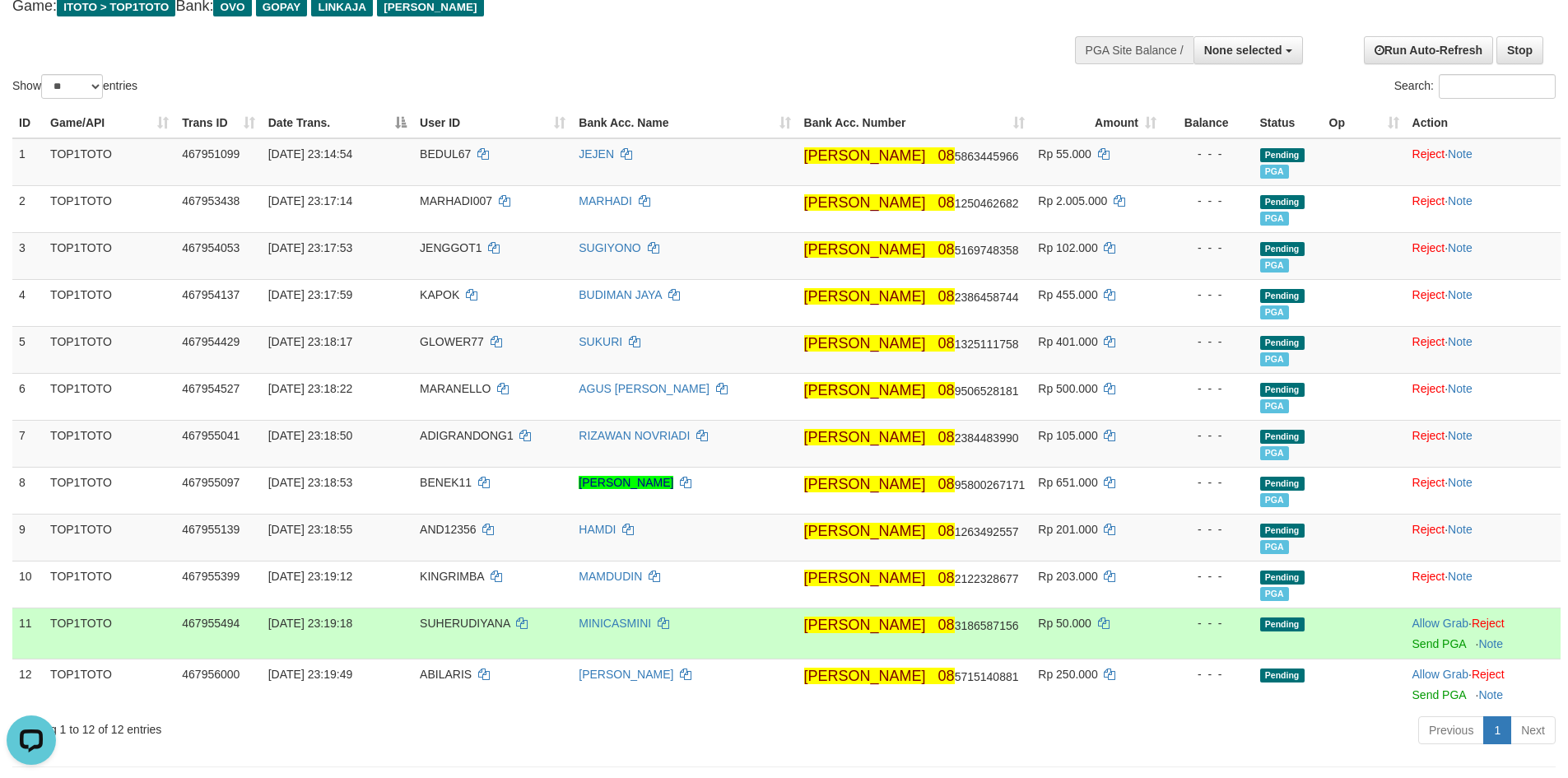
scroll to position [185, 0]
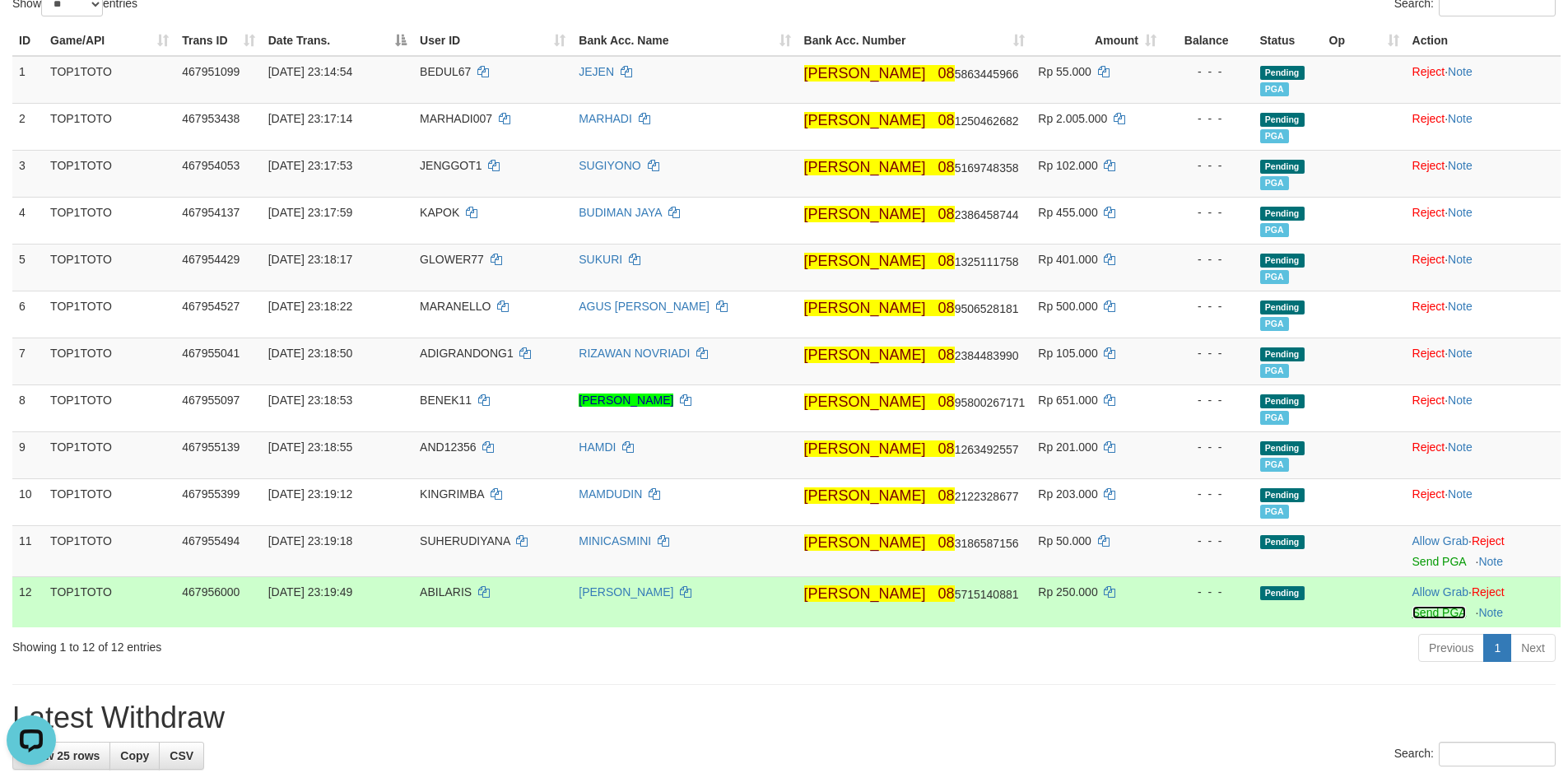
click at [1419, 612] on link "Send PGA" at bounding box center [1439, 613] width 54 height 13
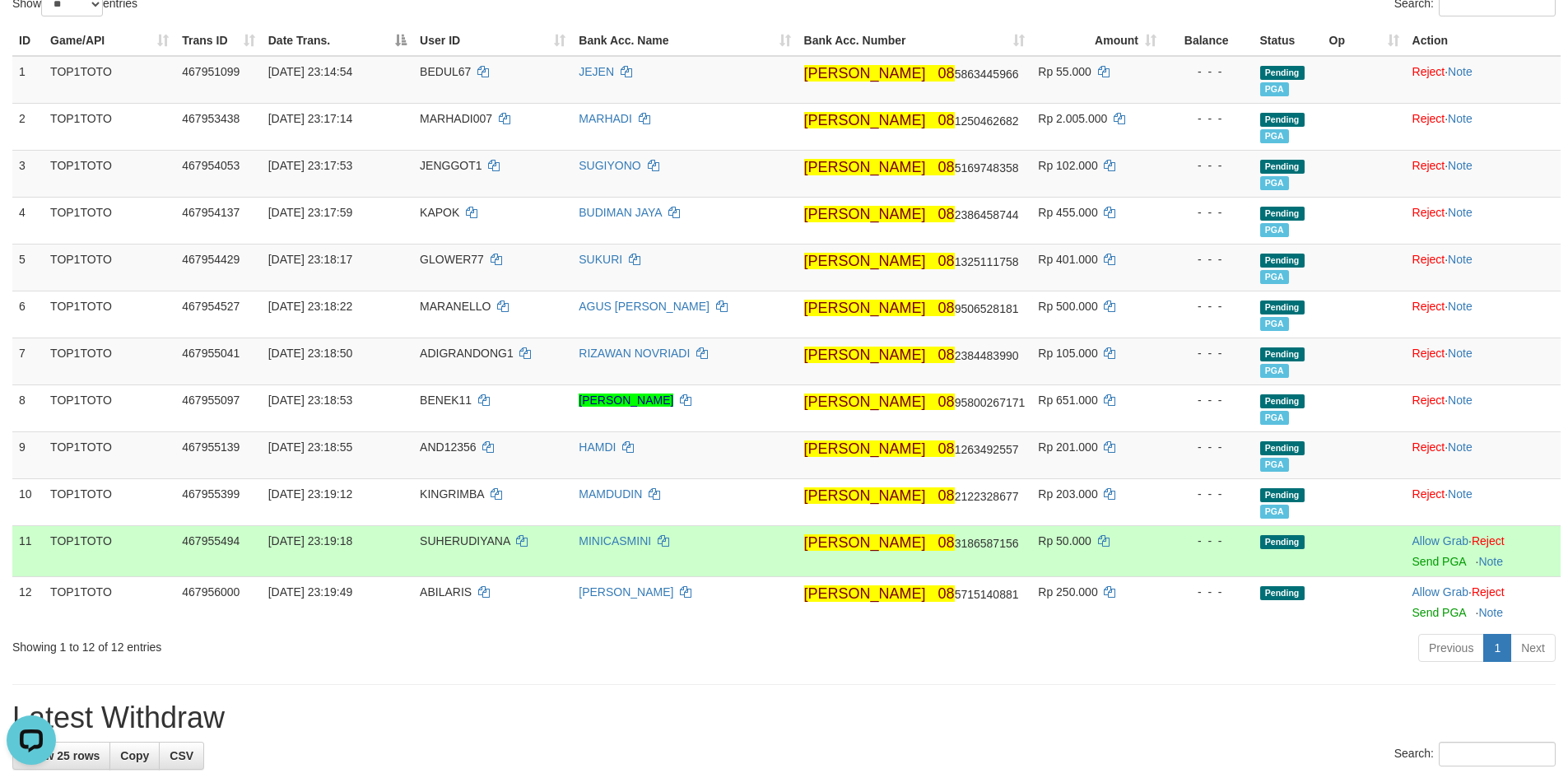
click at [1414, 568] on td "Allow Grab · Reject Send PGA · Note" at bounding box center [1483, 551] width 154 height 51
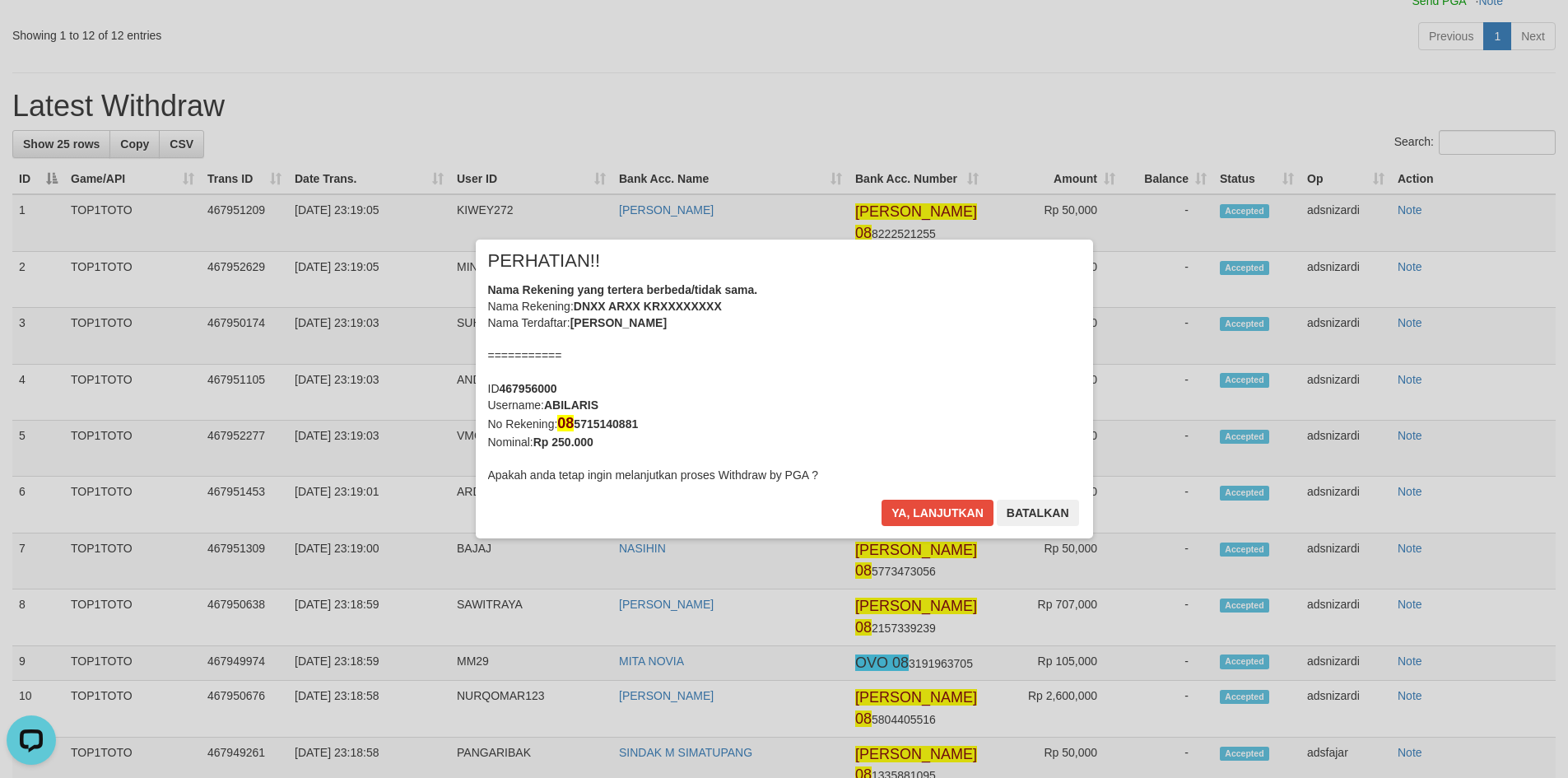
scroll to position [864, 0]
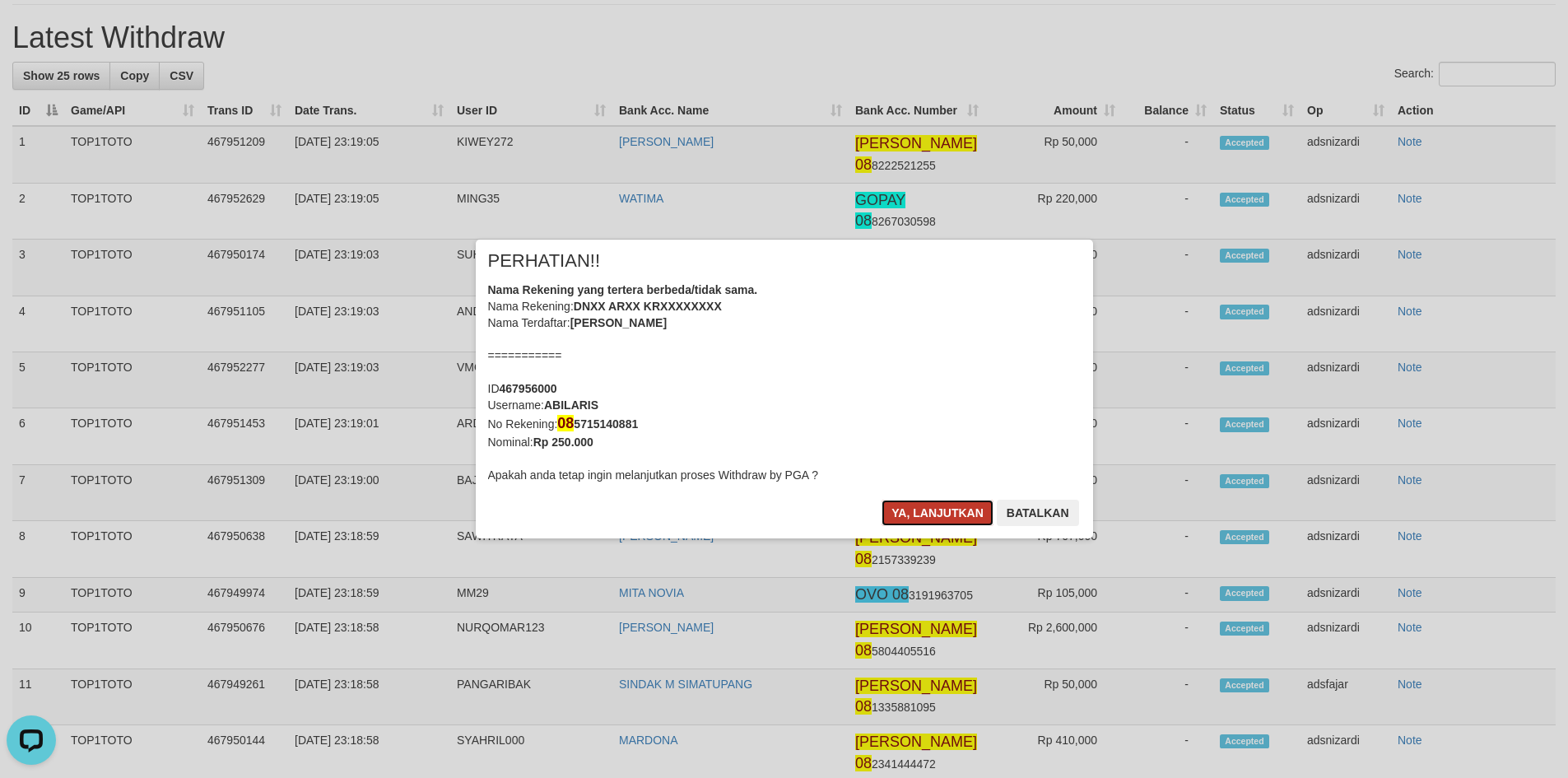
click at [933, 507] on button "Ya, lanjutkan" at bounding box center [937, 512] width 112 height 26
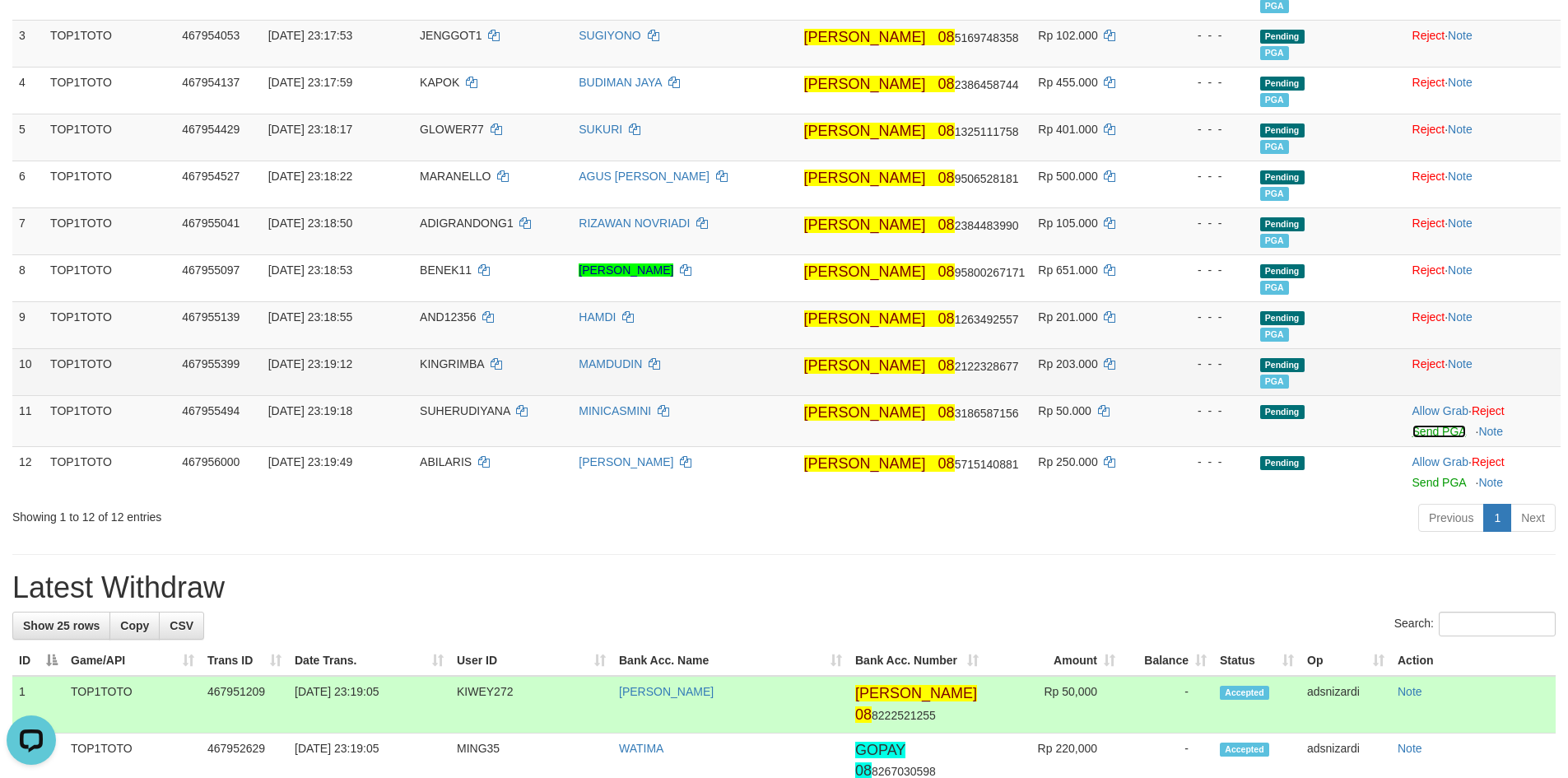
scroll to position [157, 0]
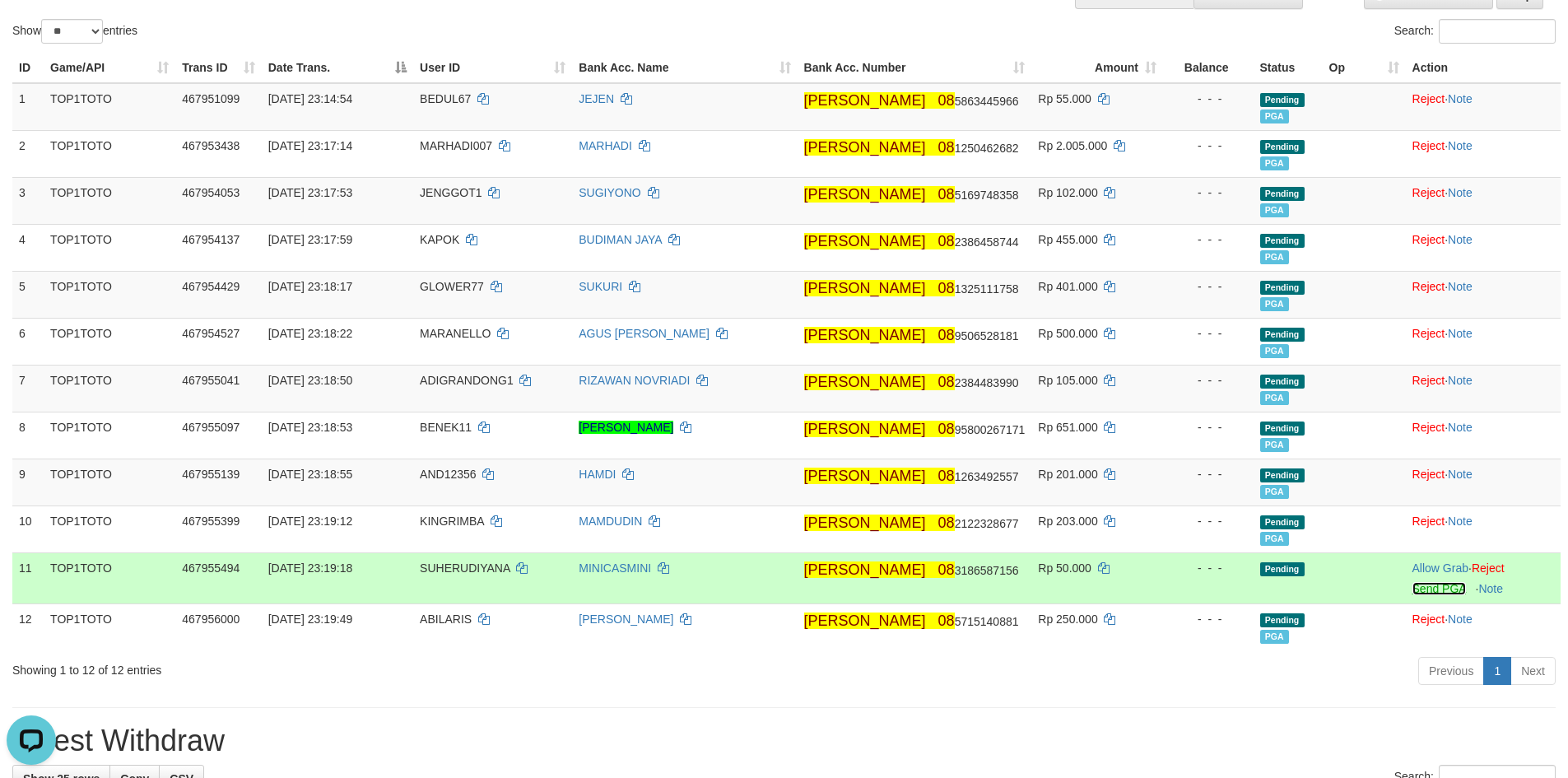
click at [1421, 592] on link "Send PGA" at bounding box center [1439, 588] width 54 height 13
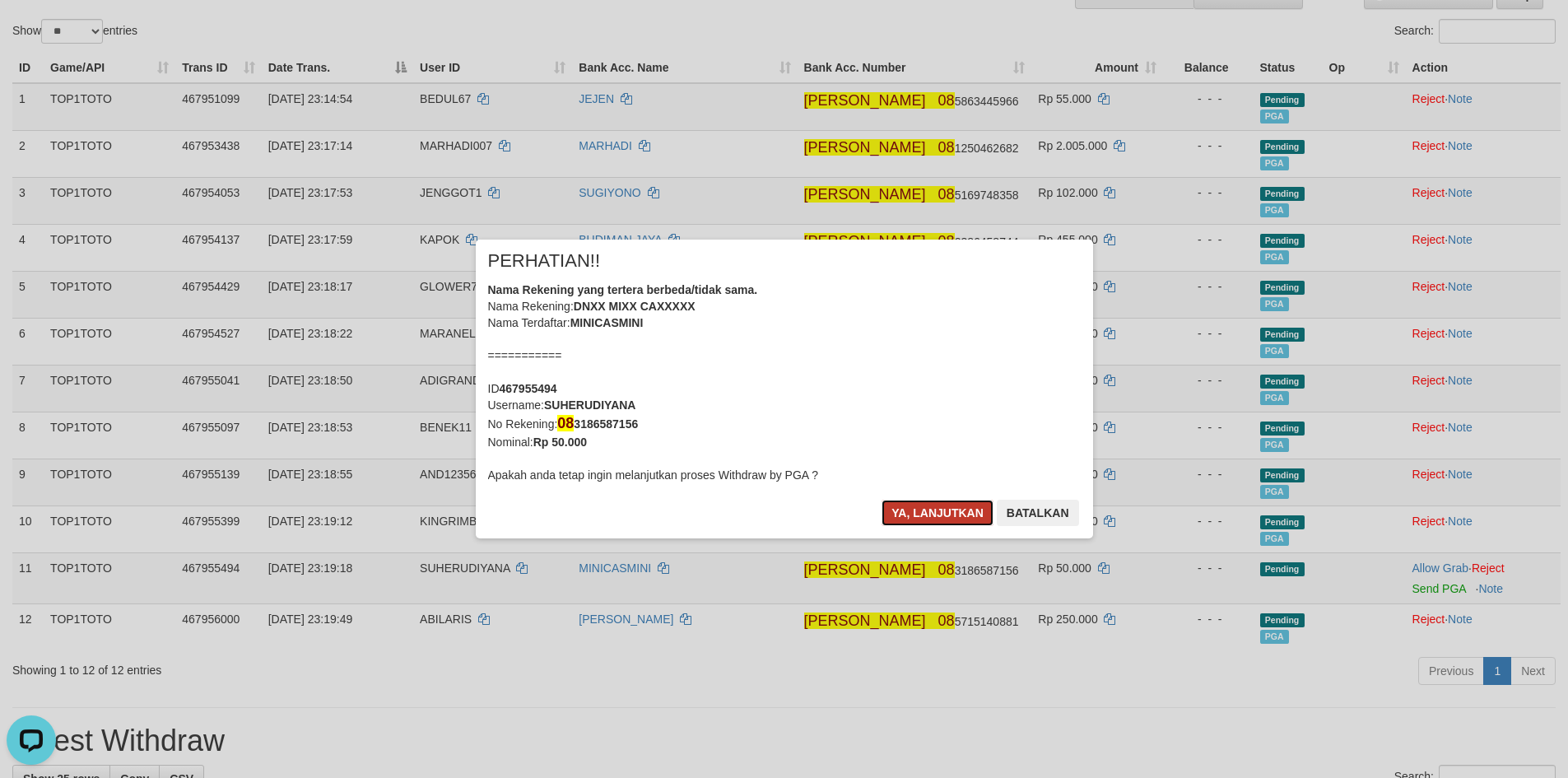
click at [923, 511] on button "Ya, lanjutkan" at bounding box center [937, 512] width 112 height 26
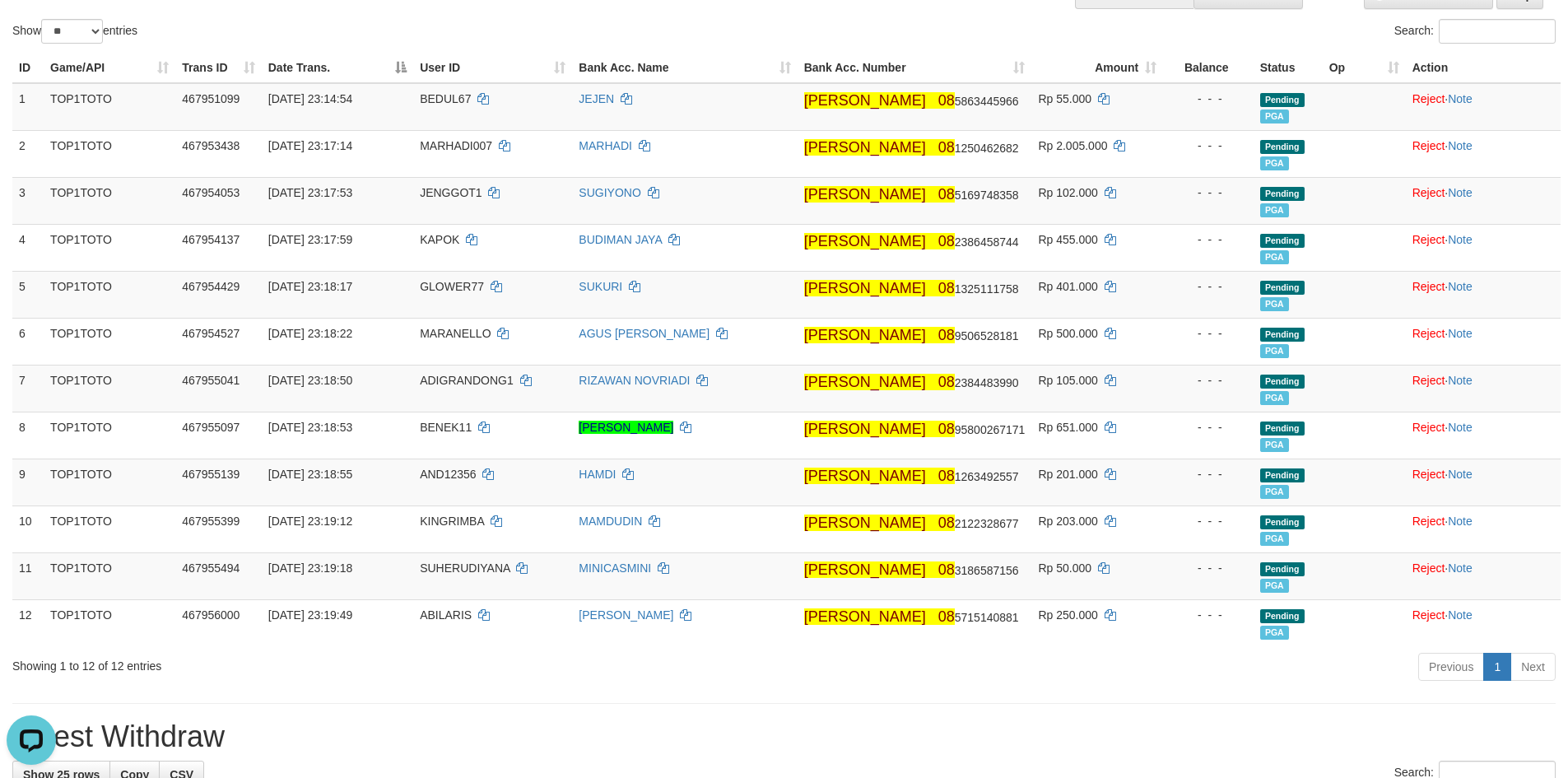
click at [1044, 673] on div "Previous 1 Next" at bounding box center [1111, 669] width 890 height 35
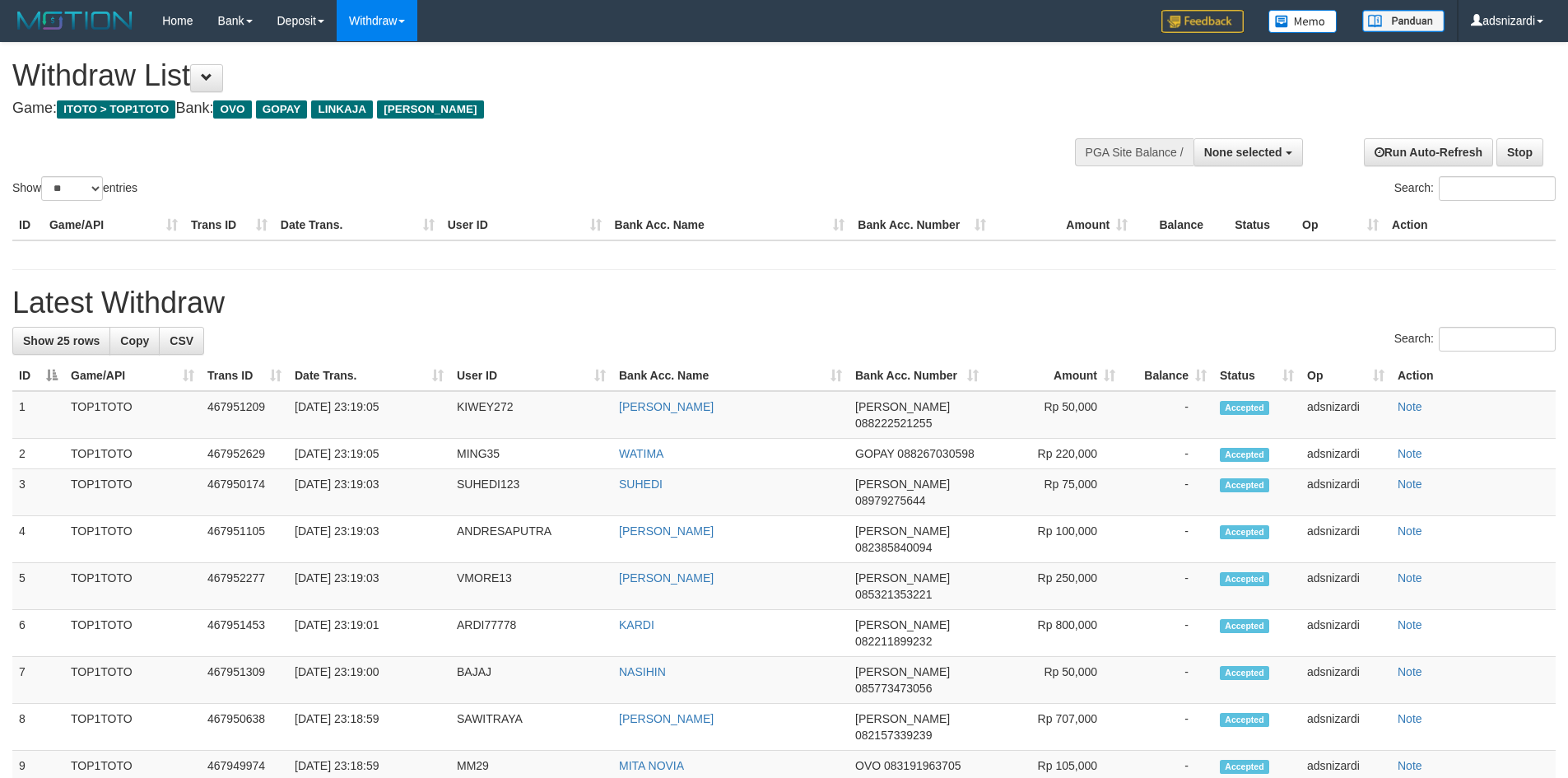
select select
select select "**"
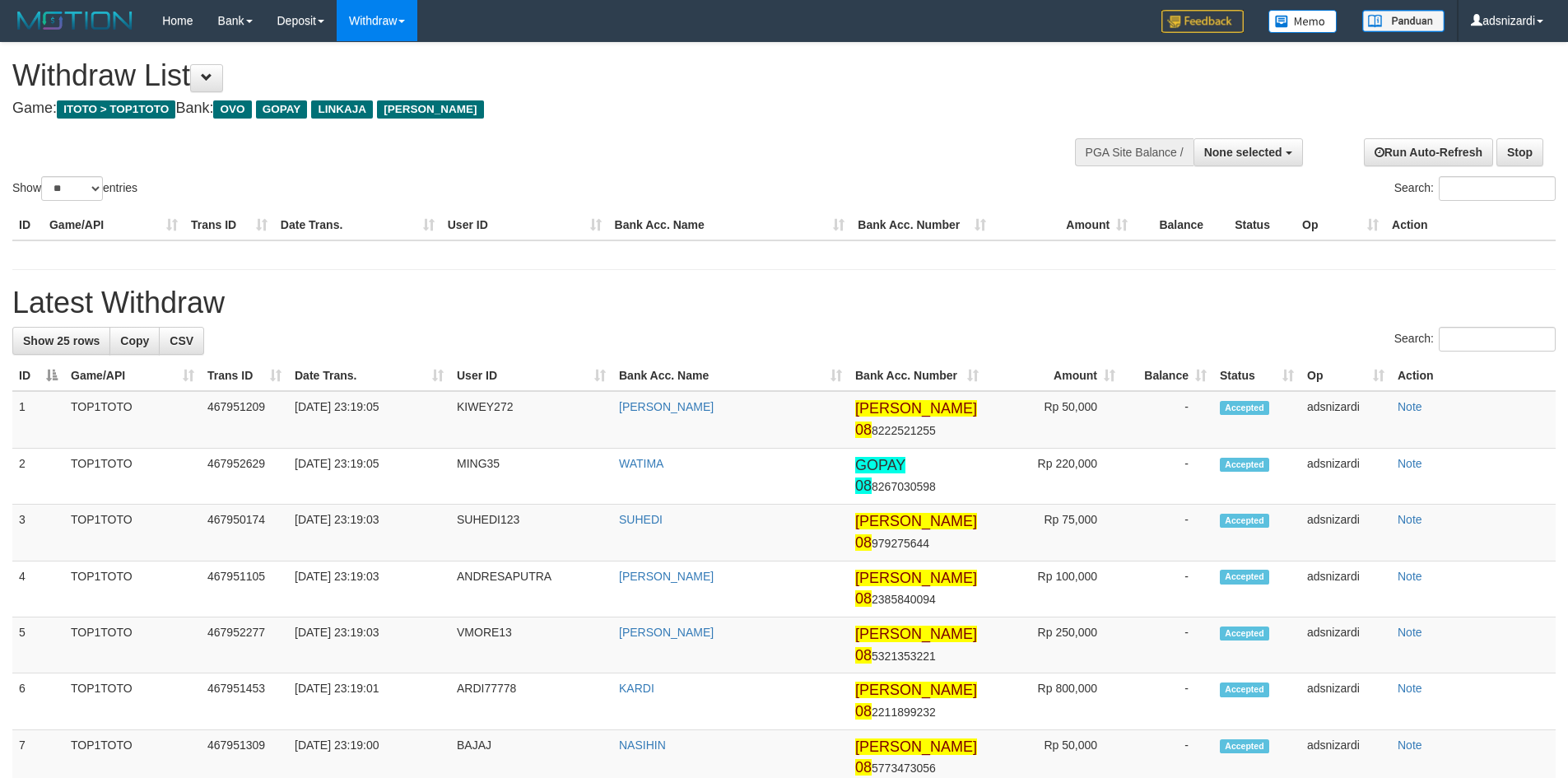
click at [1057, 316] on h1 "Latest Withdraw" at bounding box center [784, 302] width 1543 height 33
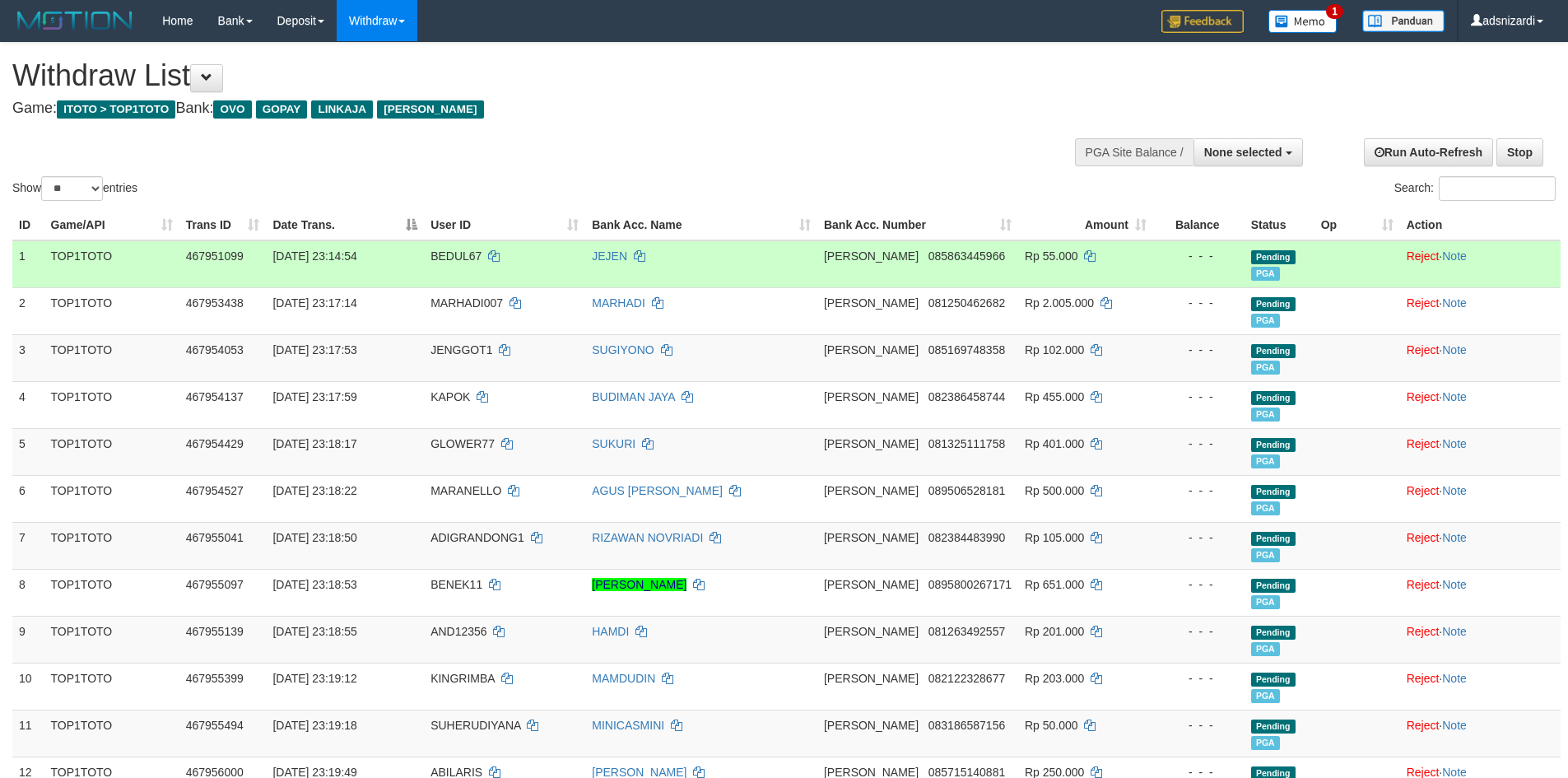
select select
select select "**"
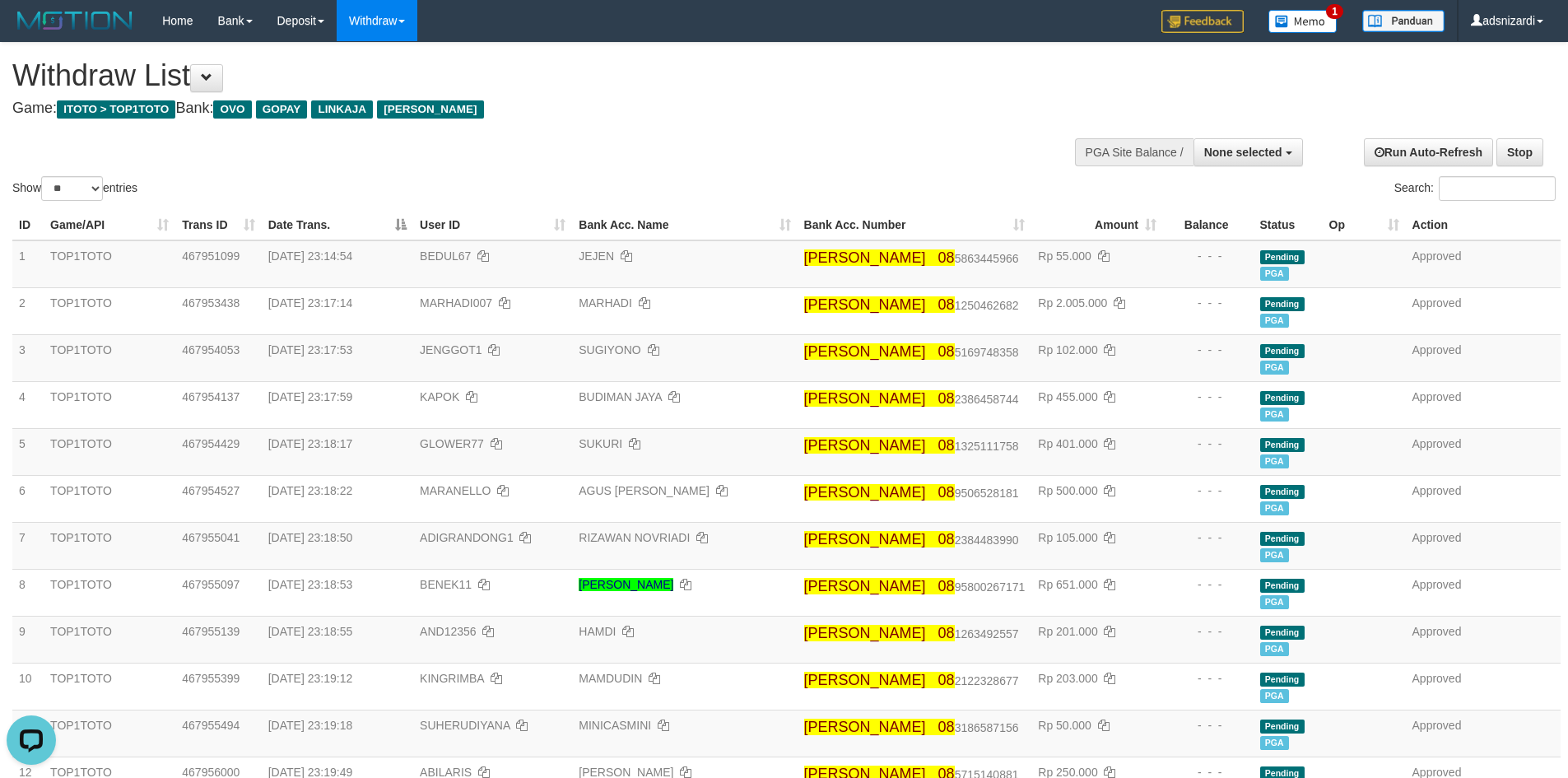
click at [584, 139] on div "Show ** ** ** *** entries Search:" at bounding box center [784, 123] width 1568 height 161
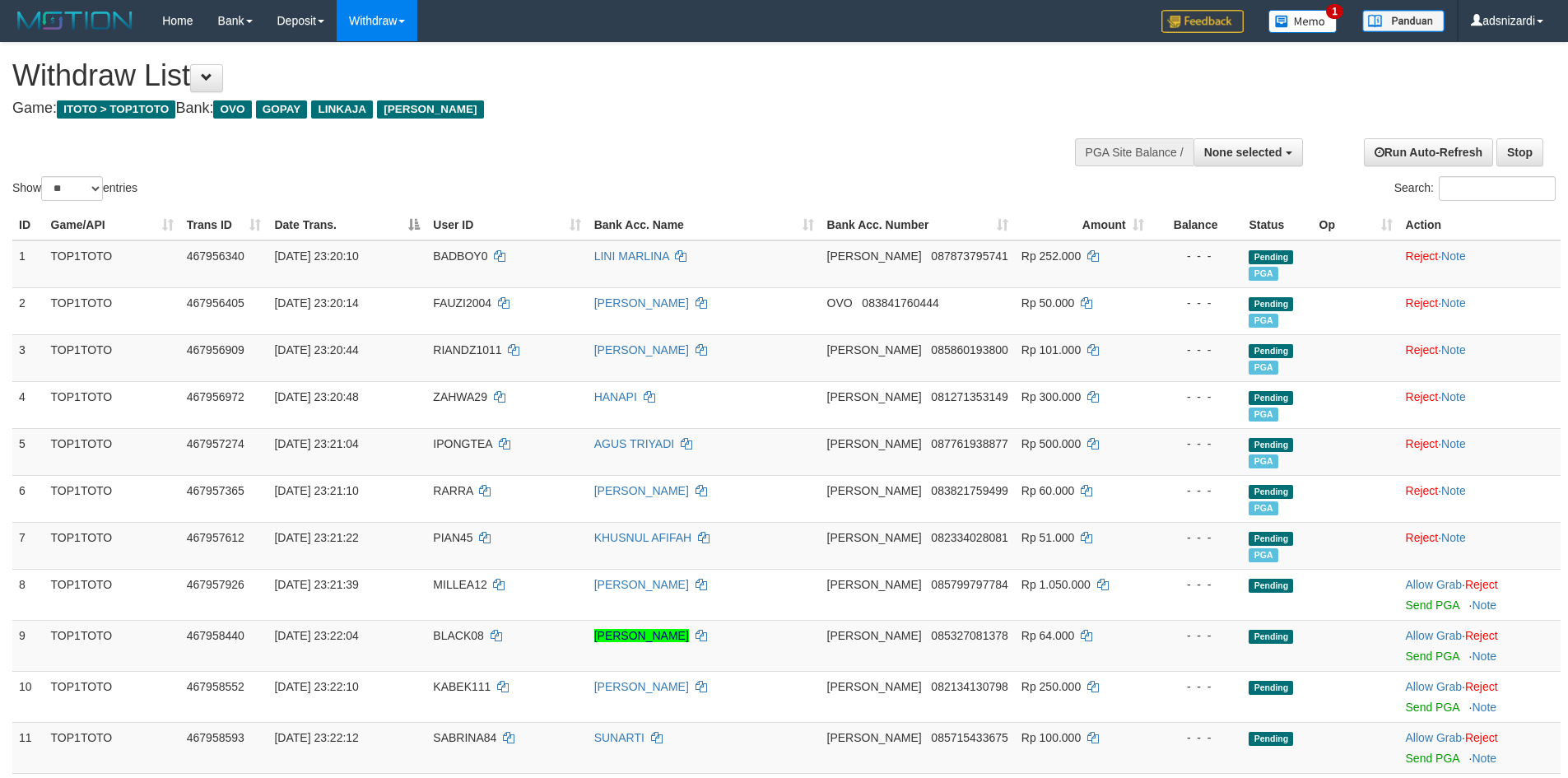
select select
select select "**"
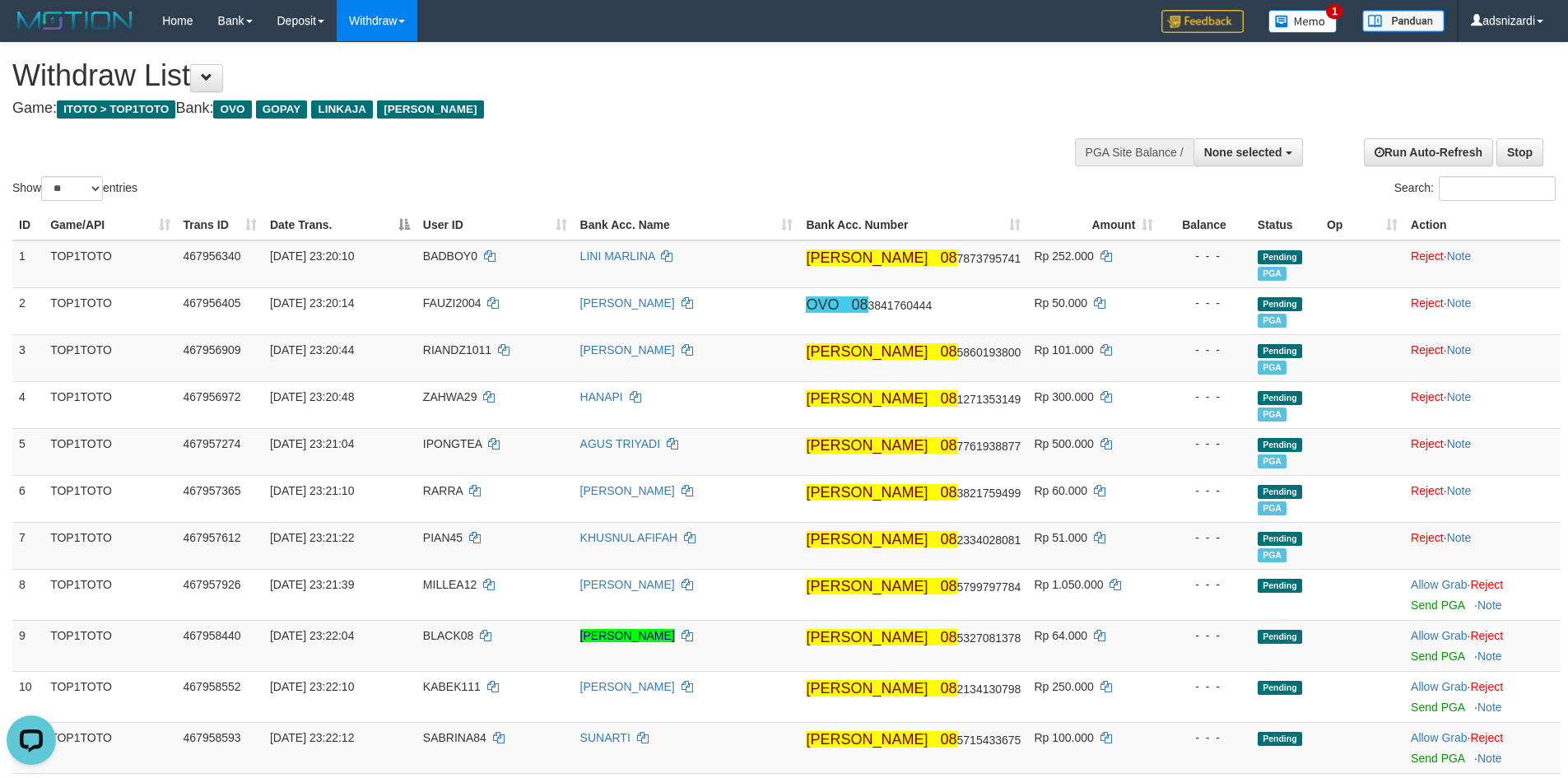
click at [734, 123] on div "**********" at bounding box center [527, 83] width 1029 height 81
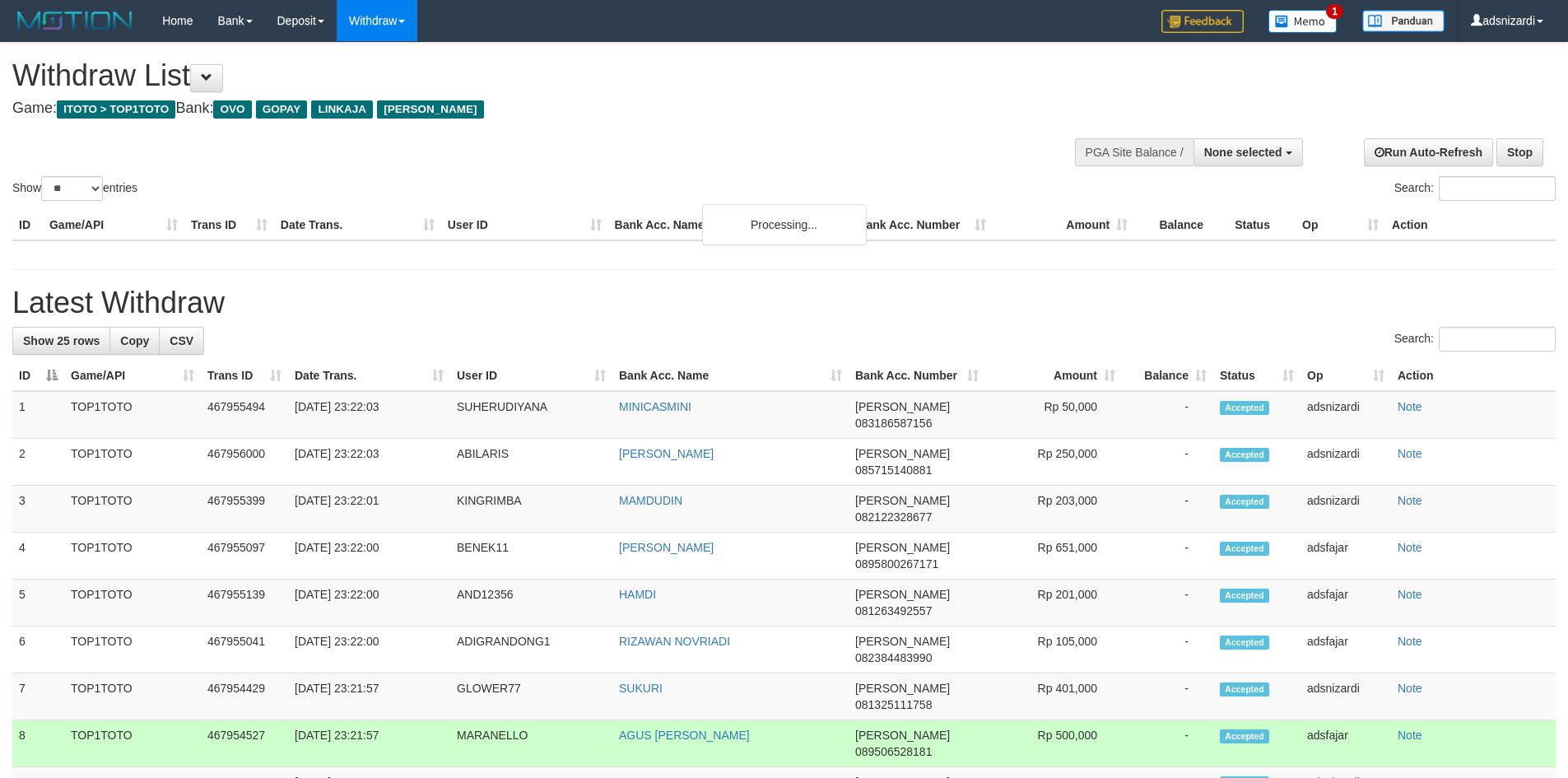
select select
select select "**"
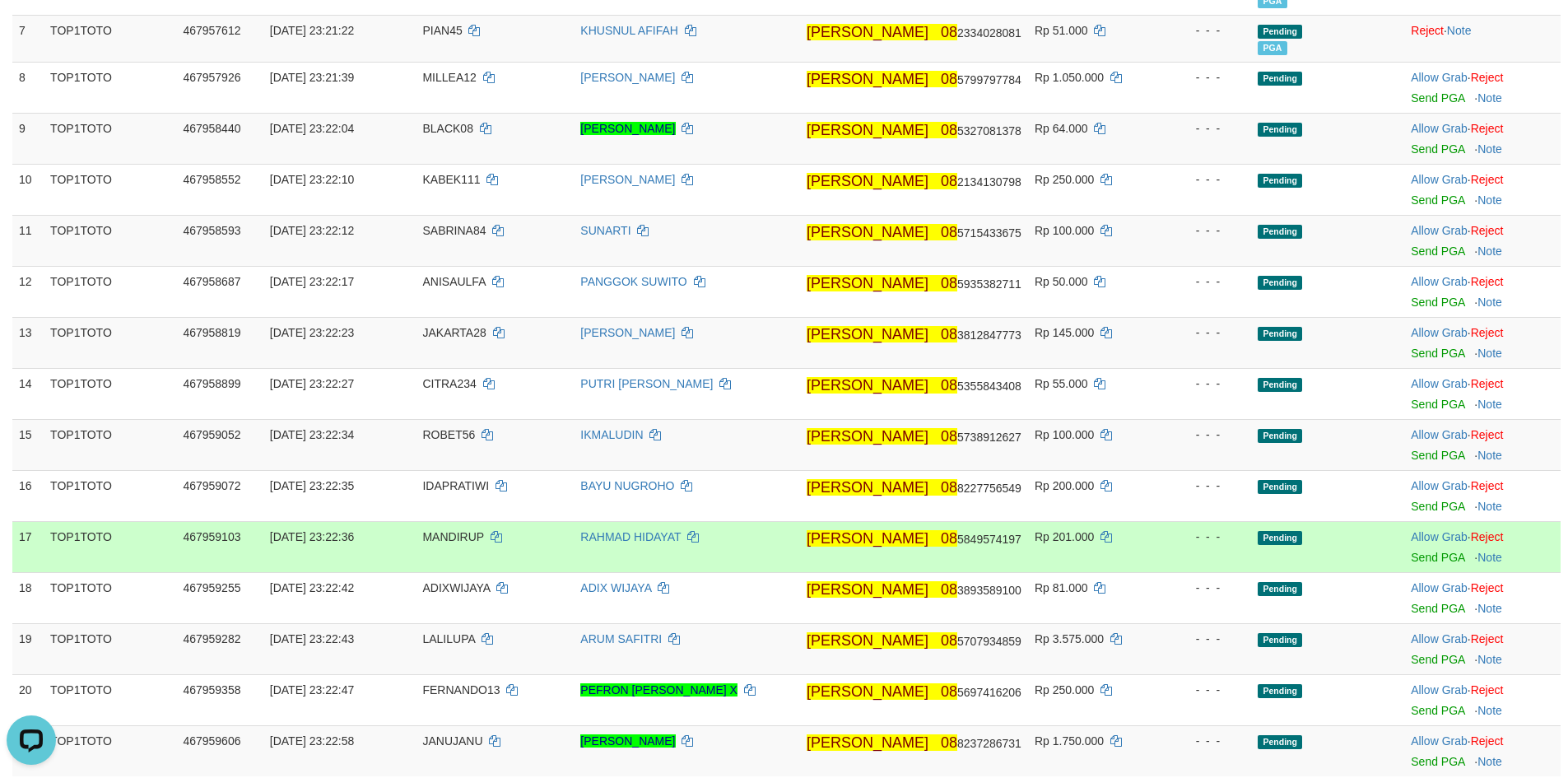
scroll to position [384, 0]
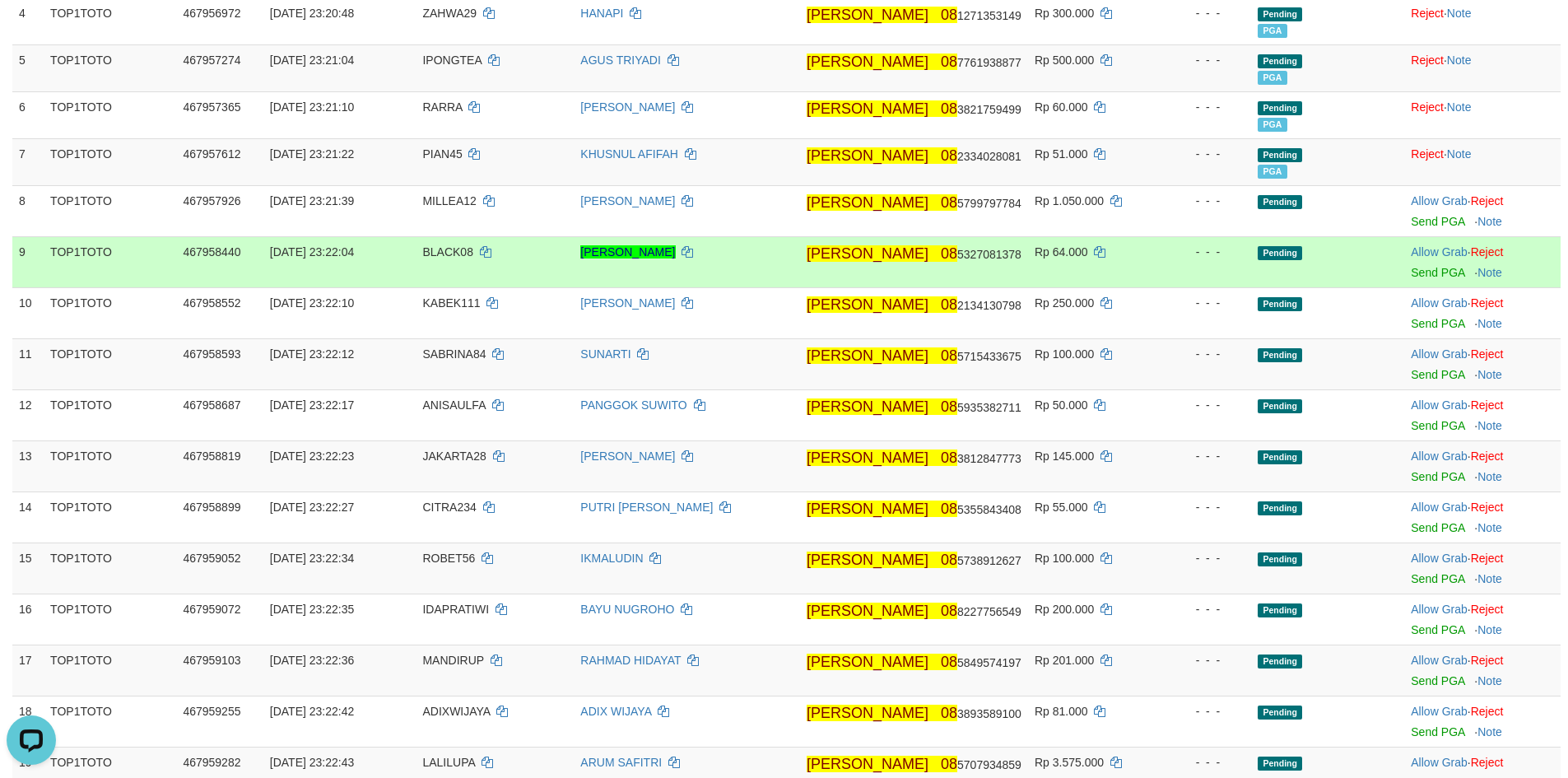
click at [1120, 269] on td "Rp 64.000" at bounding box center [1095, 261] width 133 height 51
click at [1411, 271] on link "Send PGA" at bounding box center [1438, 273] width 54 height 13
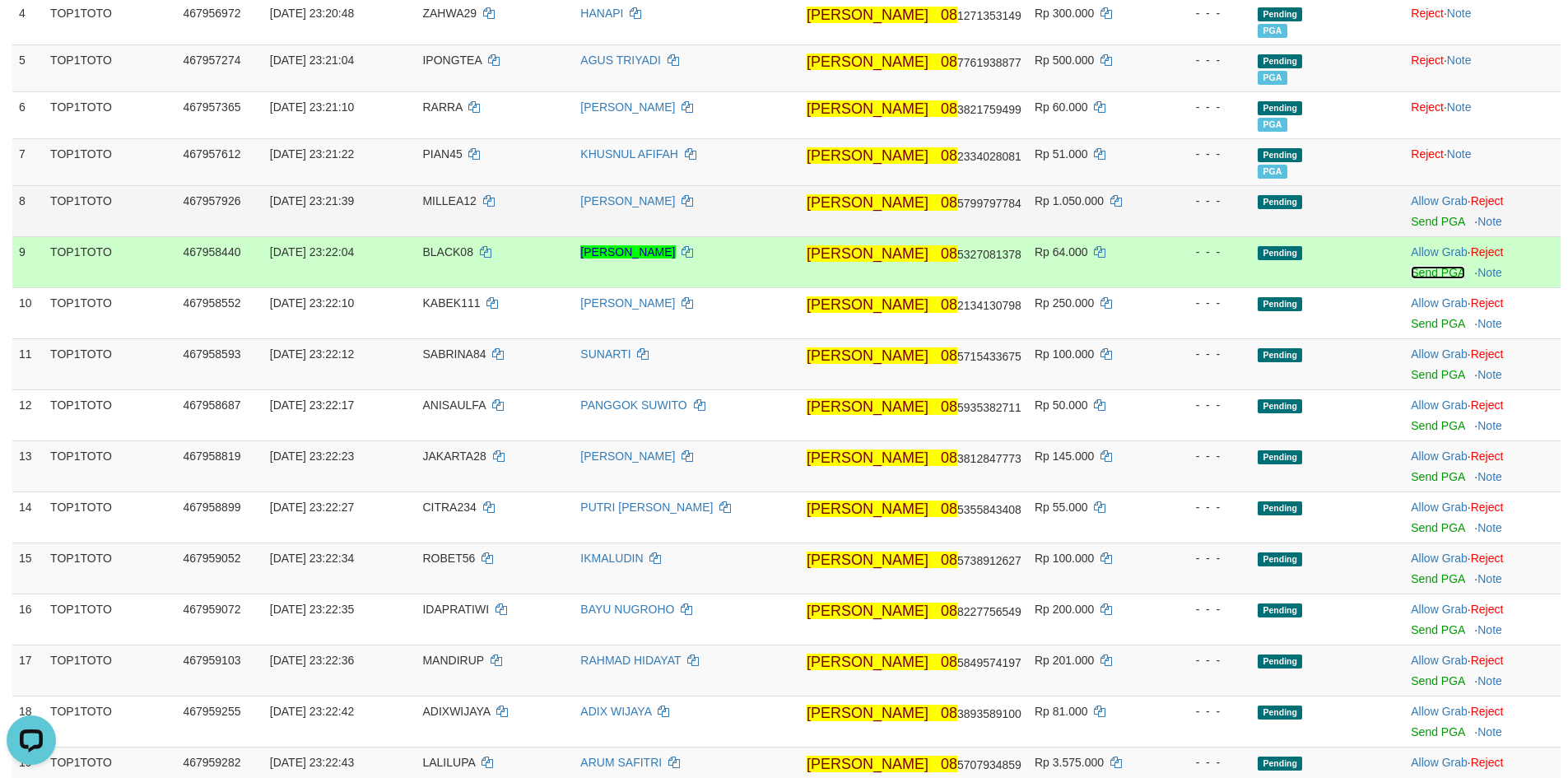
scroll to position [301, 0]
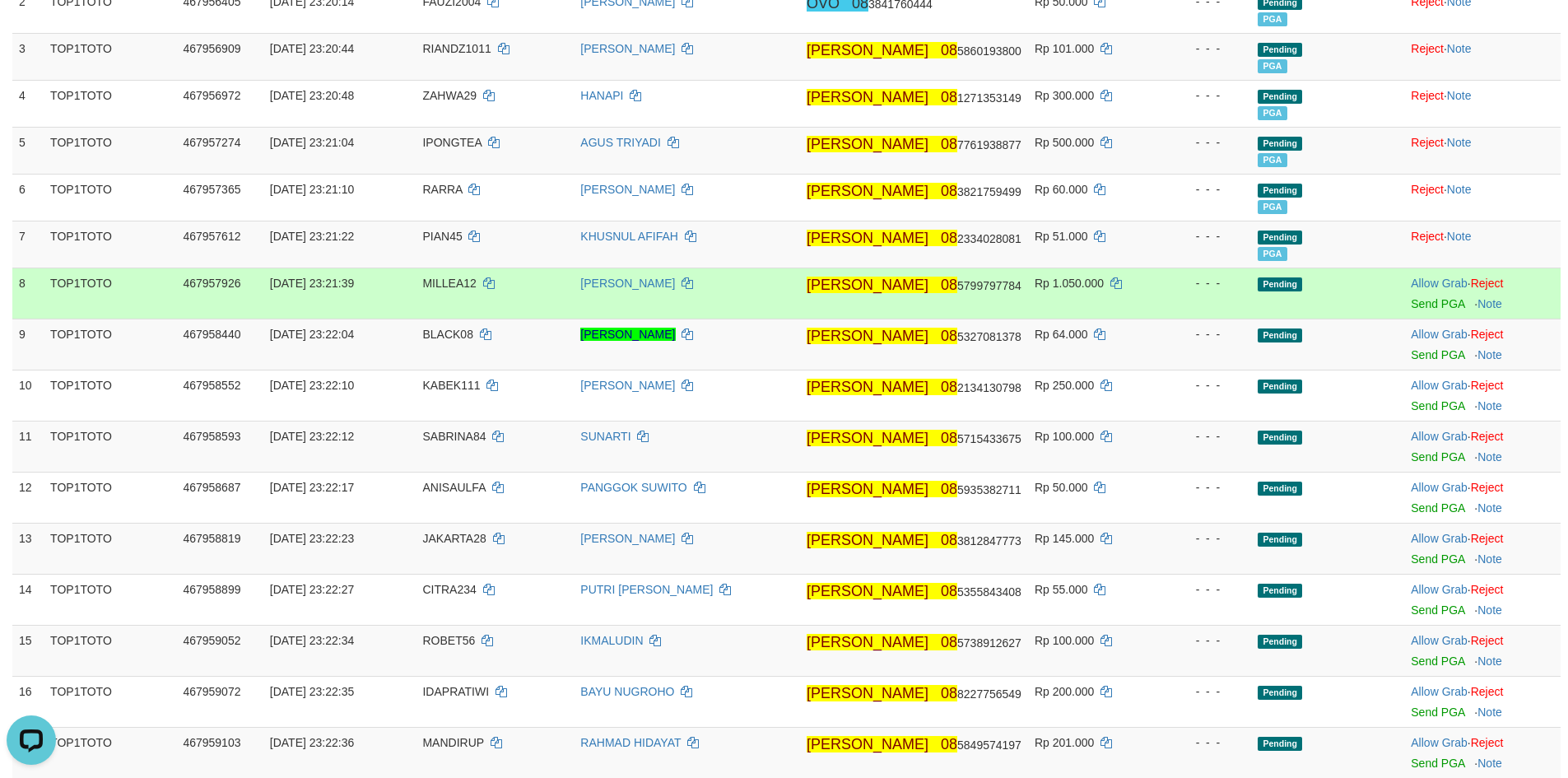
click at [1167, 284] on div "- - -" at bounding box center [1205, 283] width 77 height 17
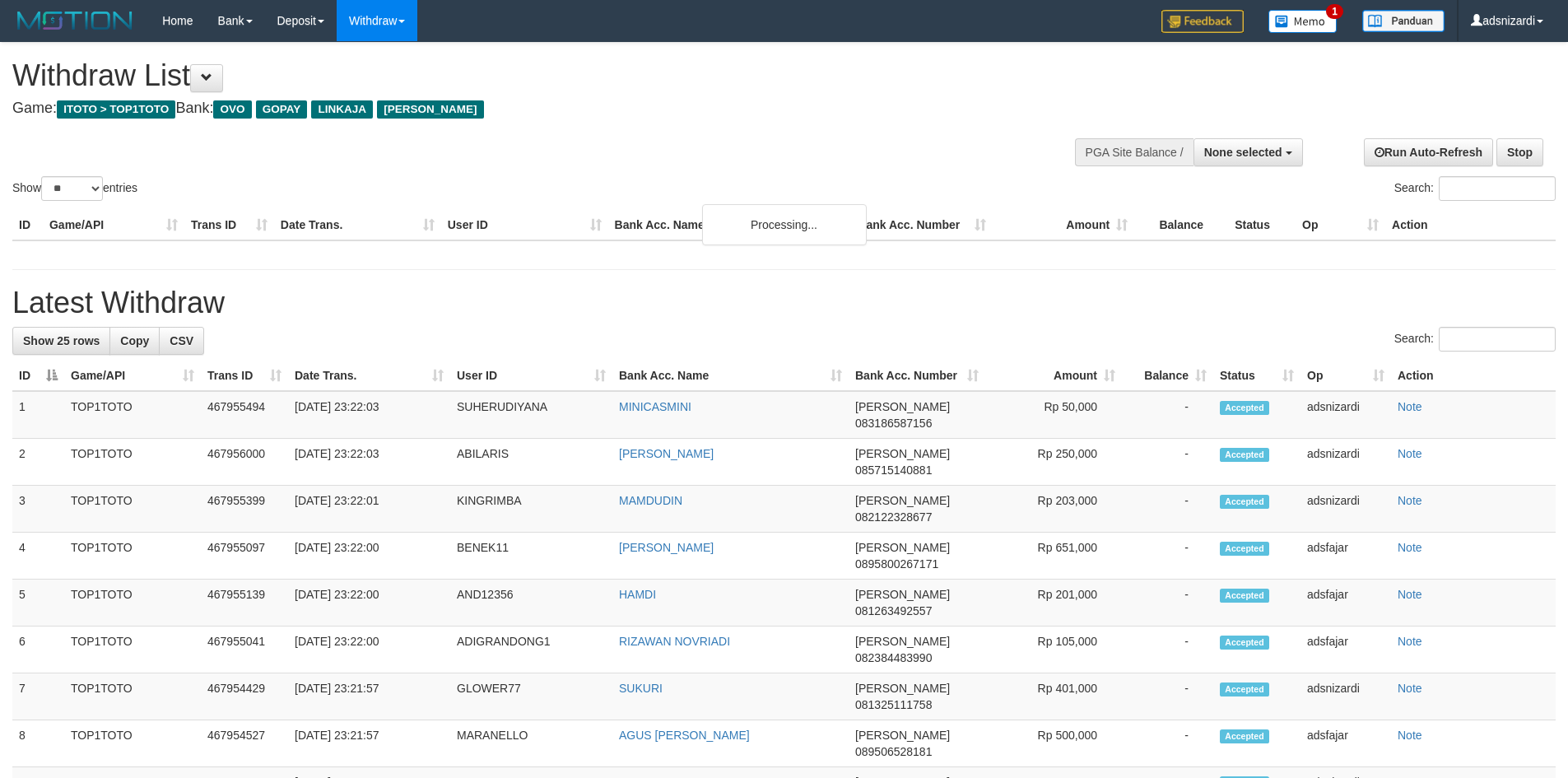
select select
select select "**"
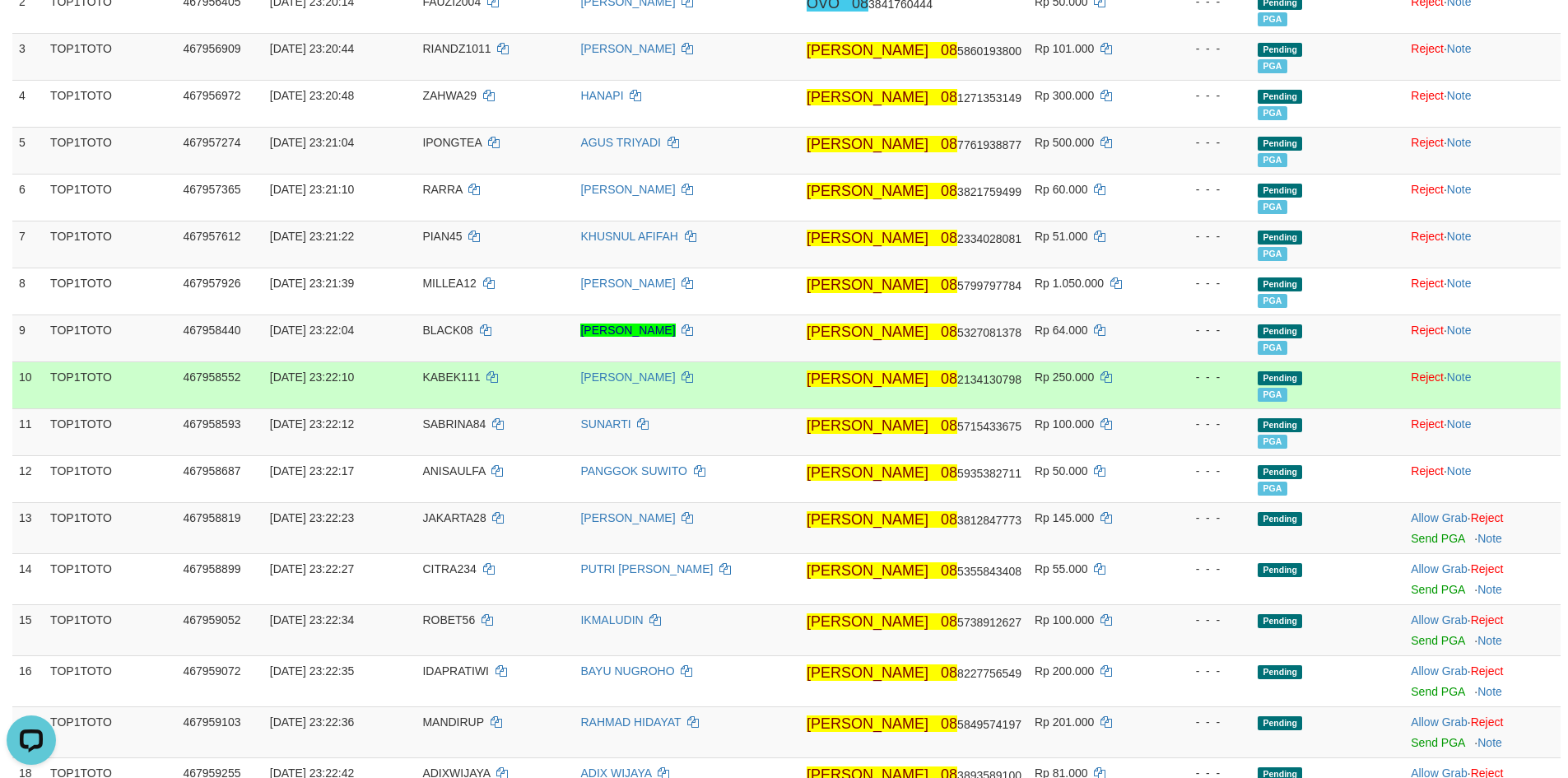
click at [1161, 396] on td "- - -" at bounding box center [1205, 384] width 91 height 47
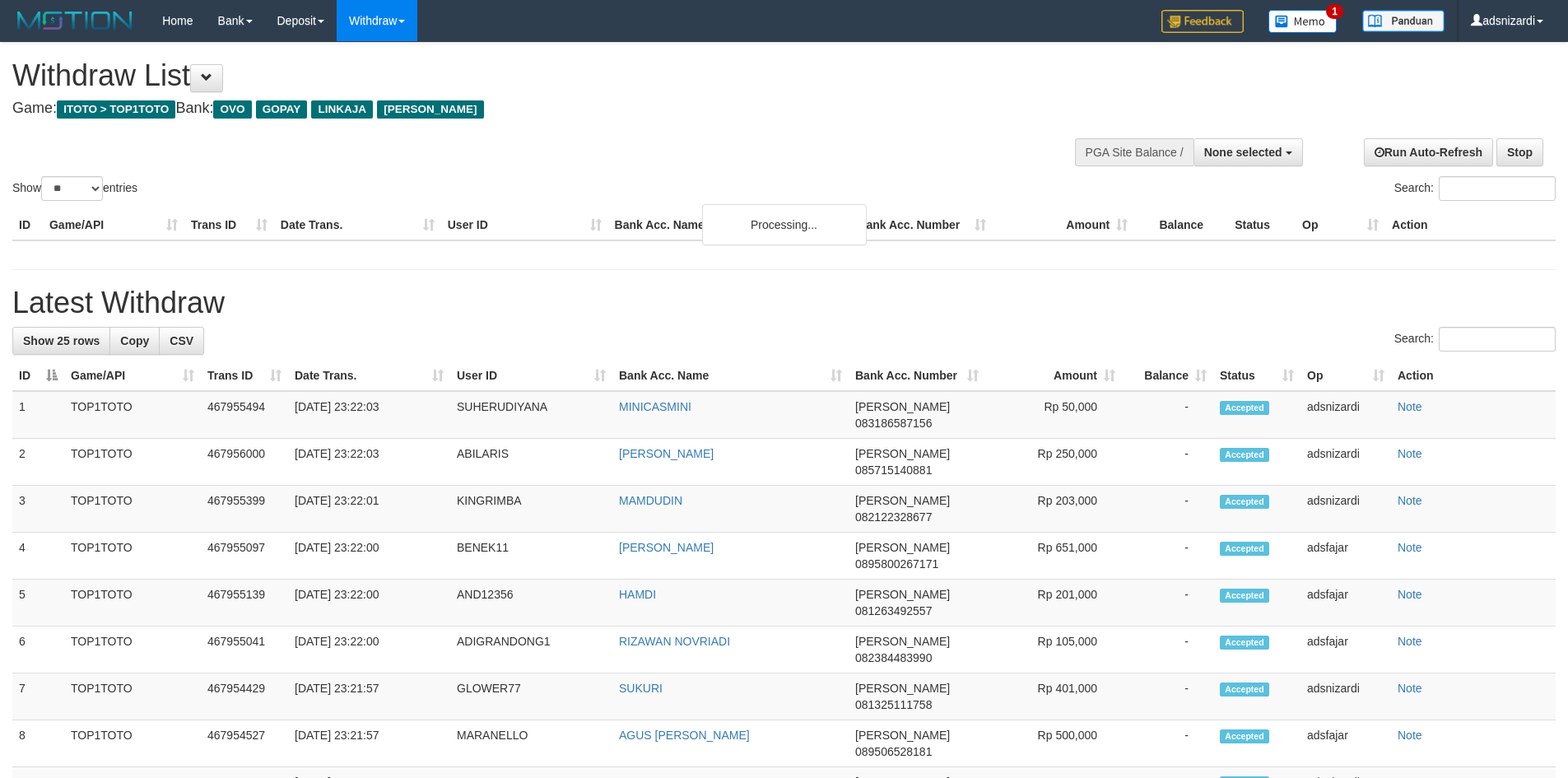
select select
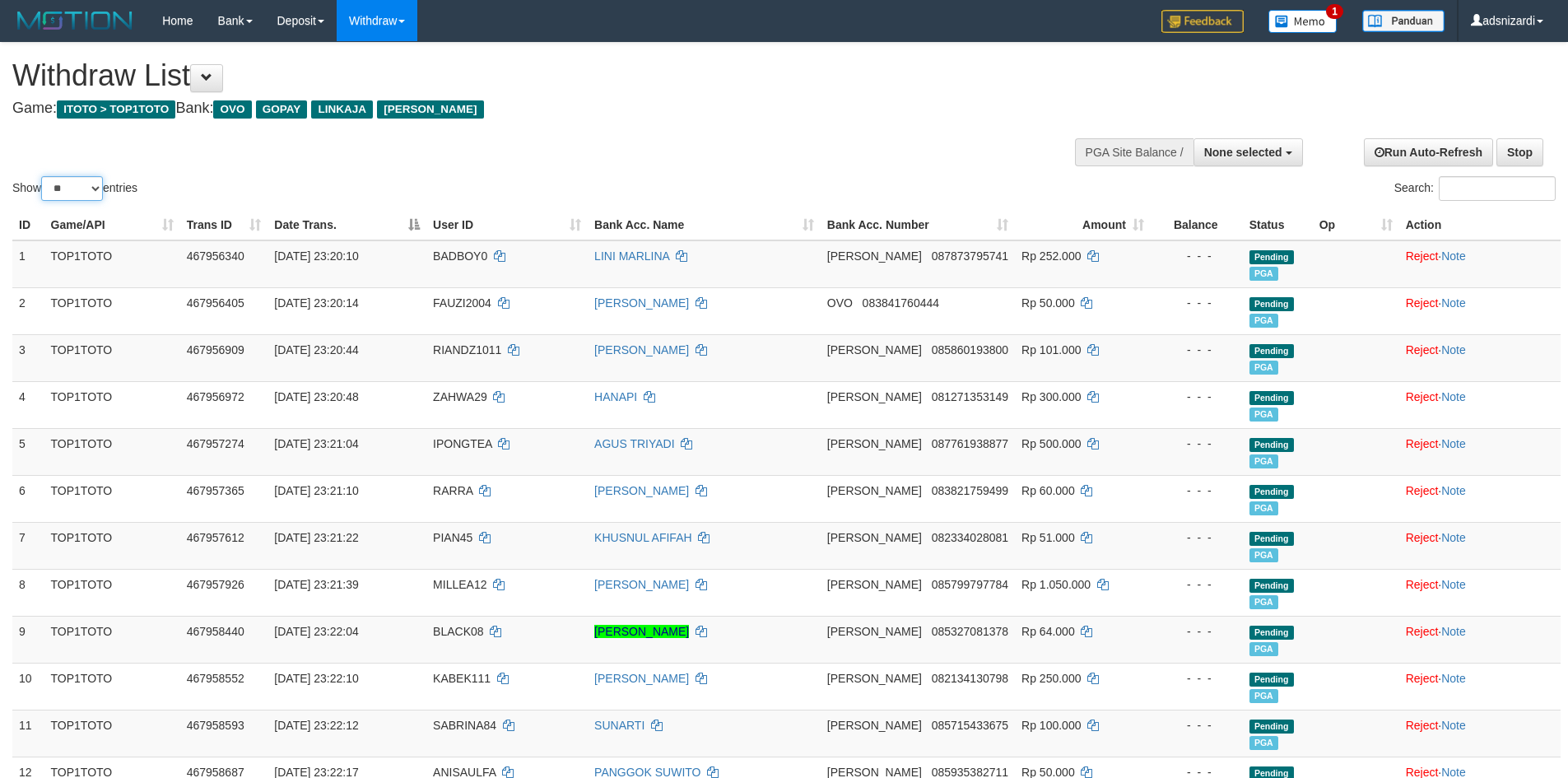
drag, startPoint x: 74, startPoint y: 182, endPoint x: 73, endPoint y: 200, distance: 18.0
click at [74, 183] on select "** ** ** ***" at bounding box center [72, 188] width 62 height 24
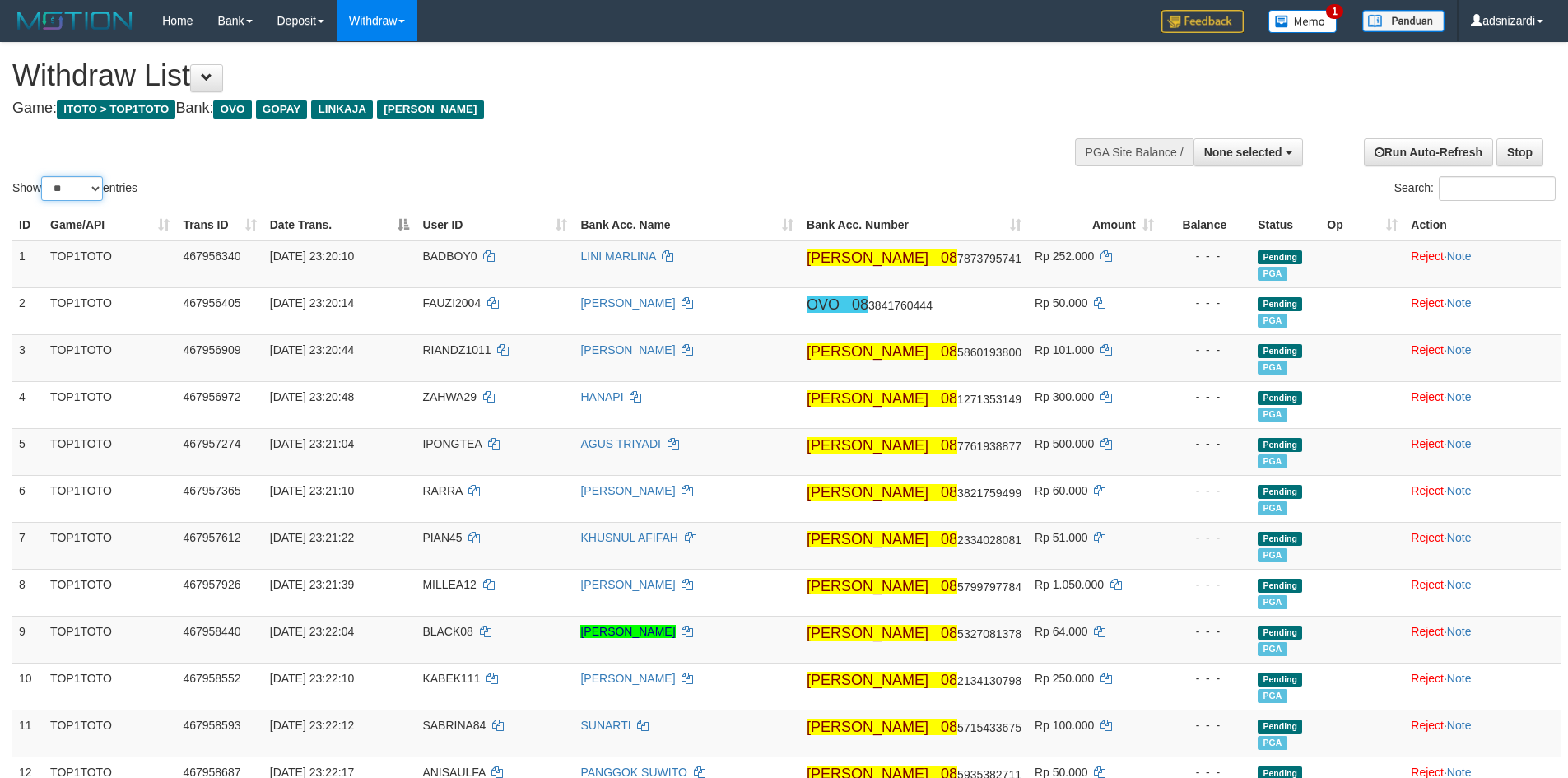
select select "***"
click at [44, 176] on select "** ** ** ***" at bounding box center [72, 188] width 62 height 24
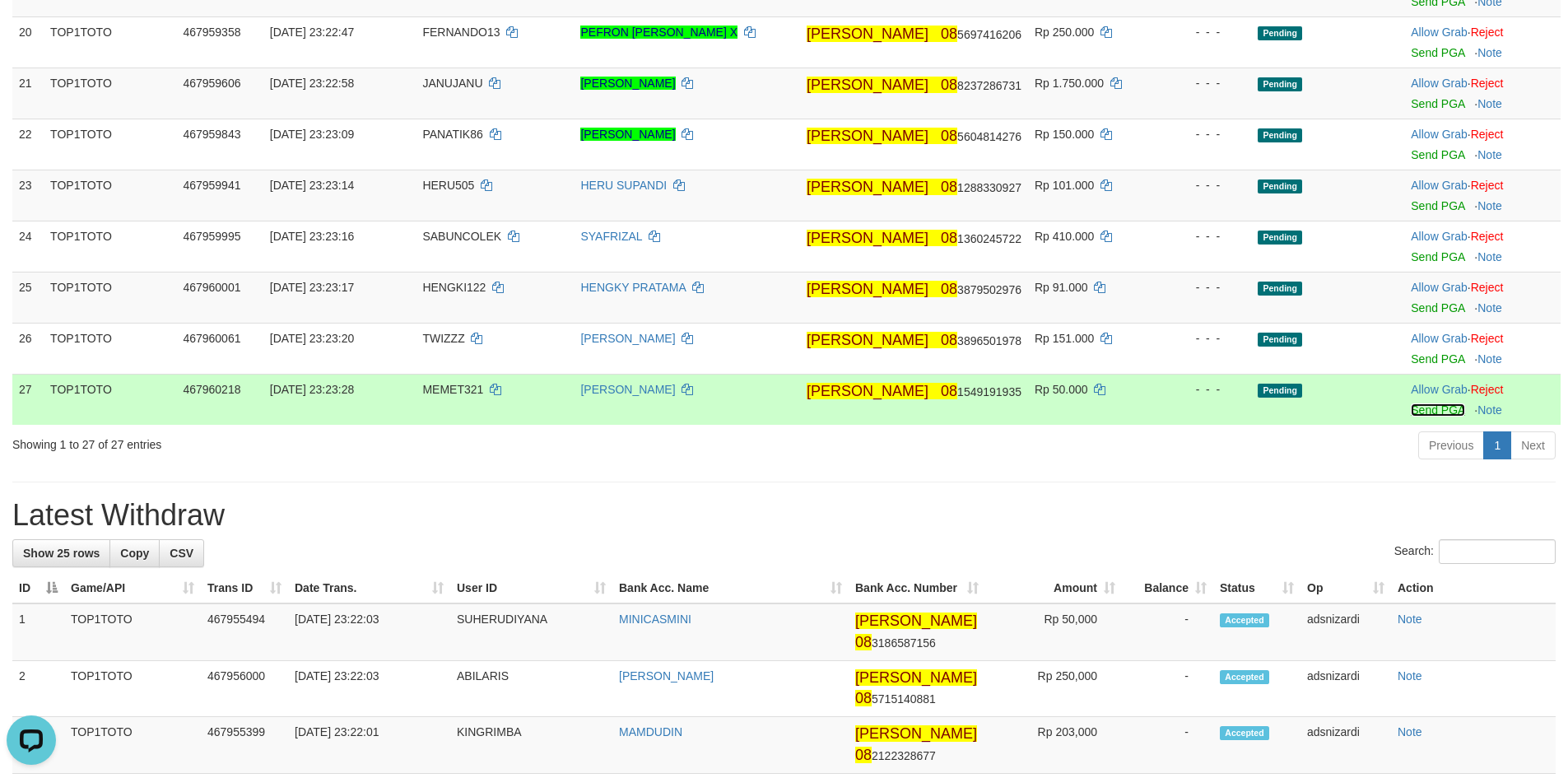
click at [1420, 411] on link "Send PGA" at bounding box center [1438, 410] width 54 height 13
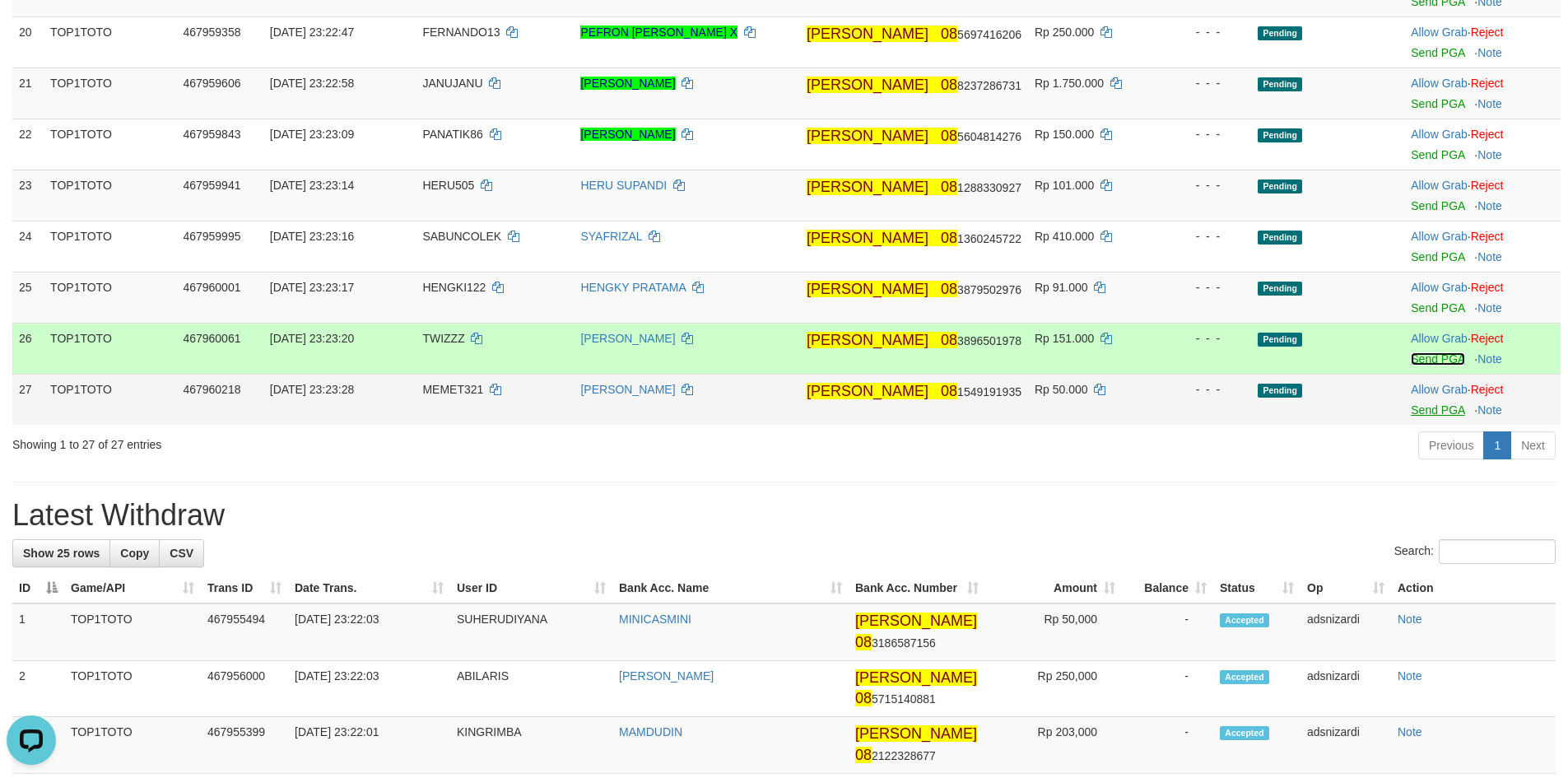
click at [1422, 362] on link "Send PGA" at bounding box center [1438, 359] width 54 height 13
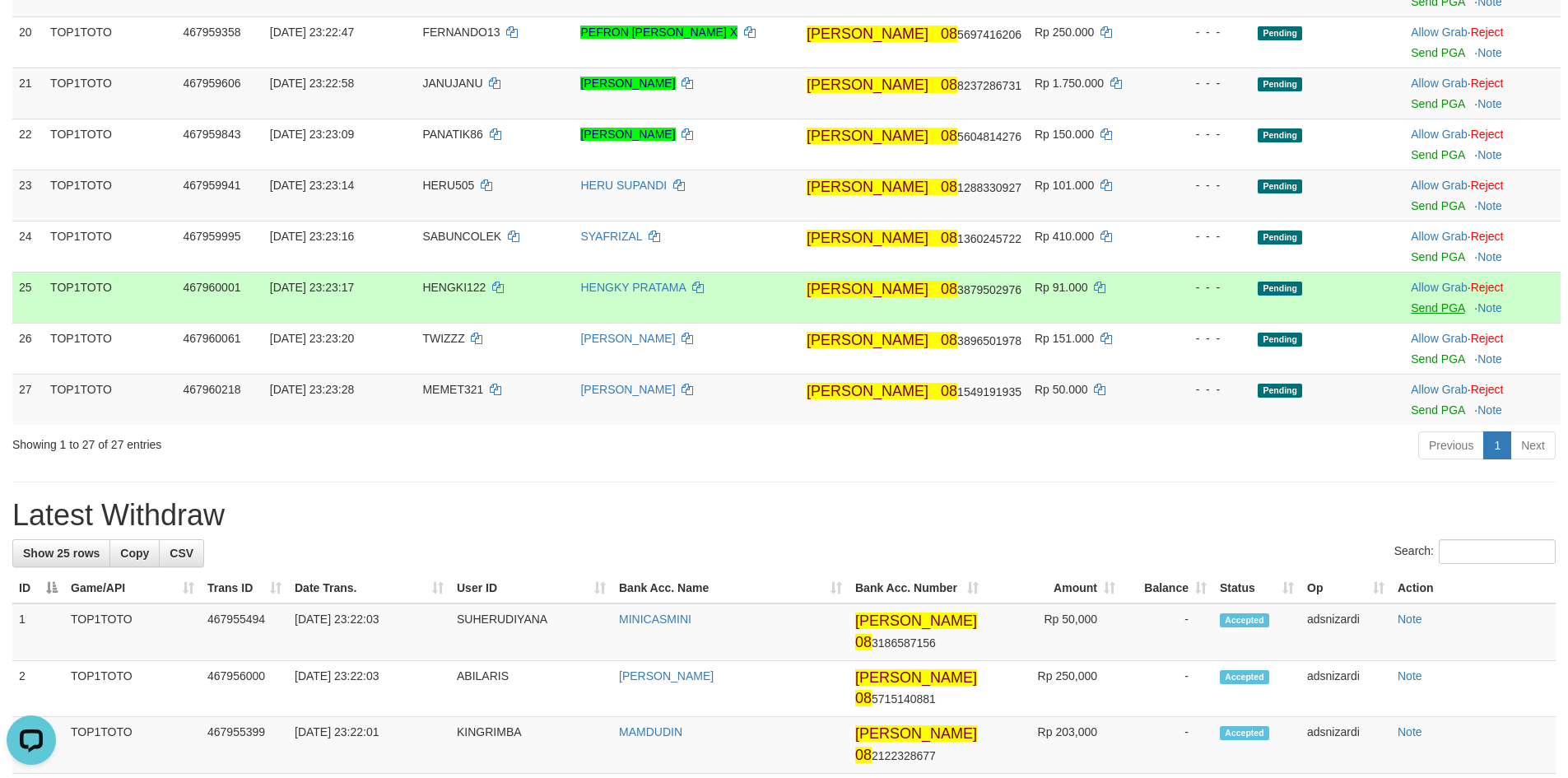
click at [1418, 305] on body "Toggle navigation Home Bank Account List Load By Website Group [ITOTO] TOP1TOTO…" at bounding box center [784, 520] width 1568 height 3310
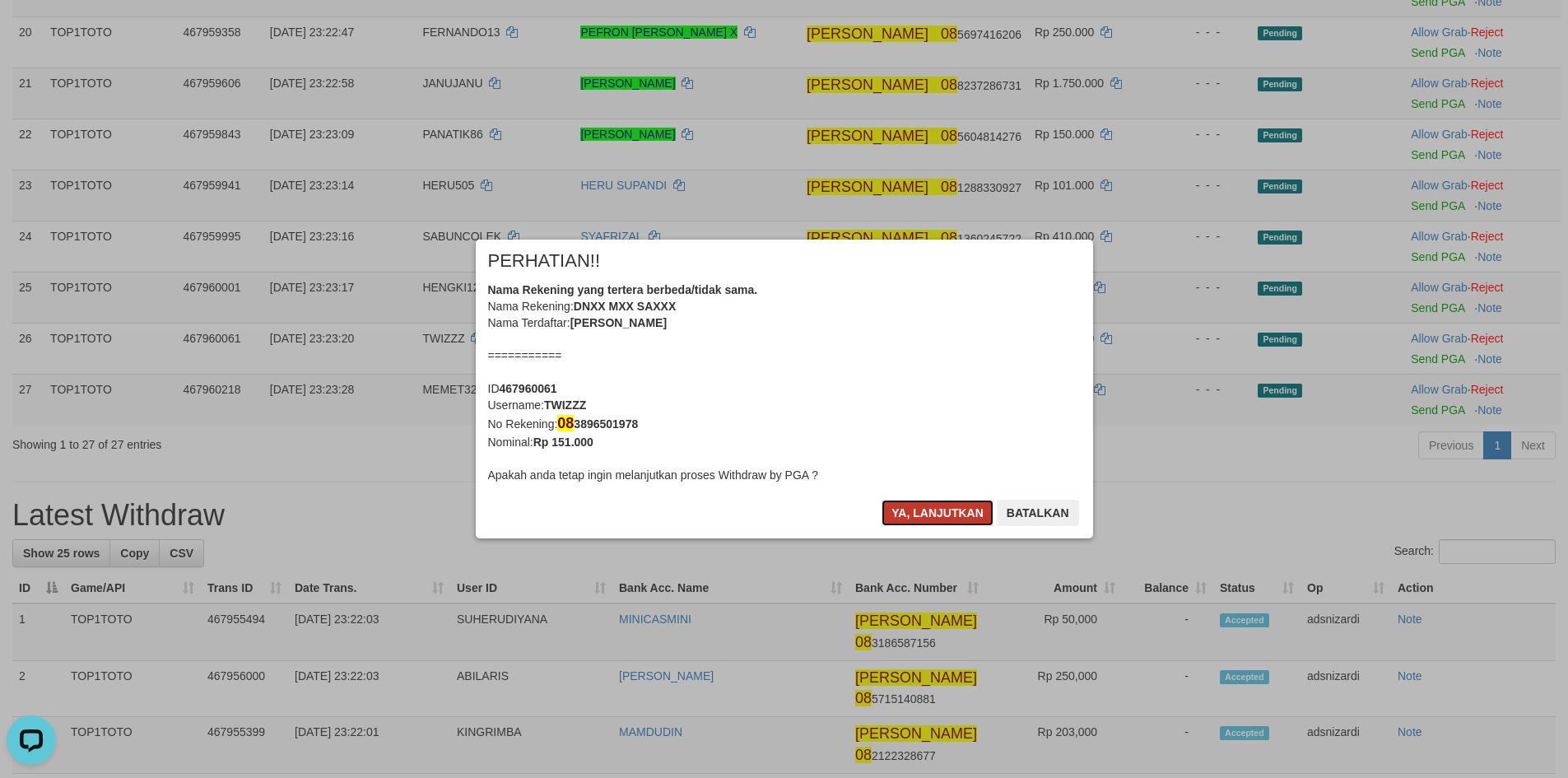
click at [931, 514] on button "Ya, lanjutkan" at bounding box center [937, 512] width 112 height 26
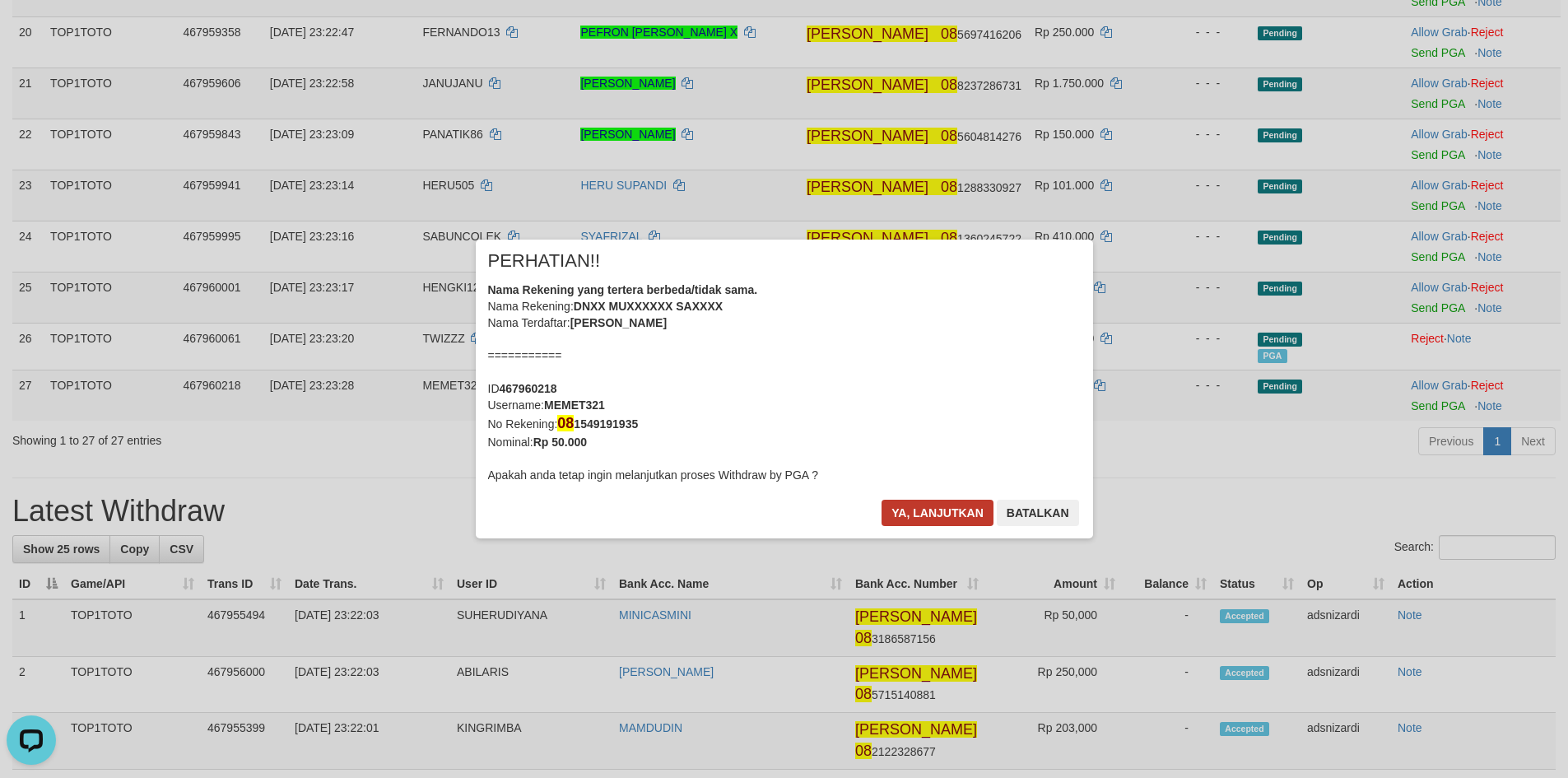
scroll to position [1131, 0]
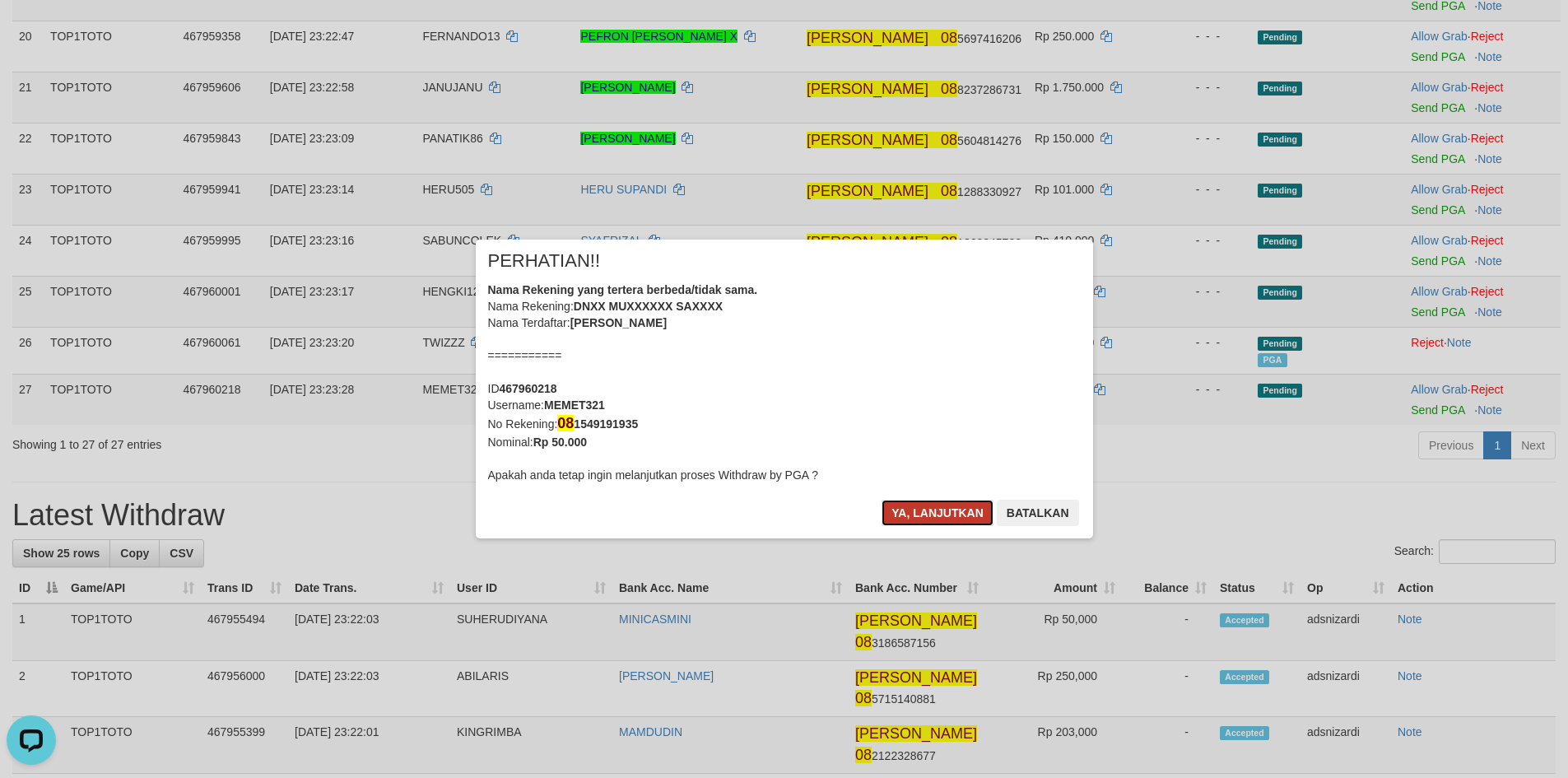
click at [933, 514] on button "Ya, lanjutkan" at bounding box center [937, 512] width 112 height 26
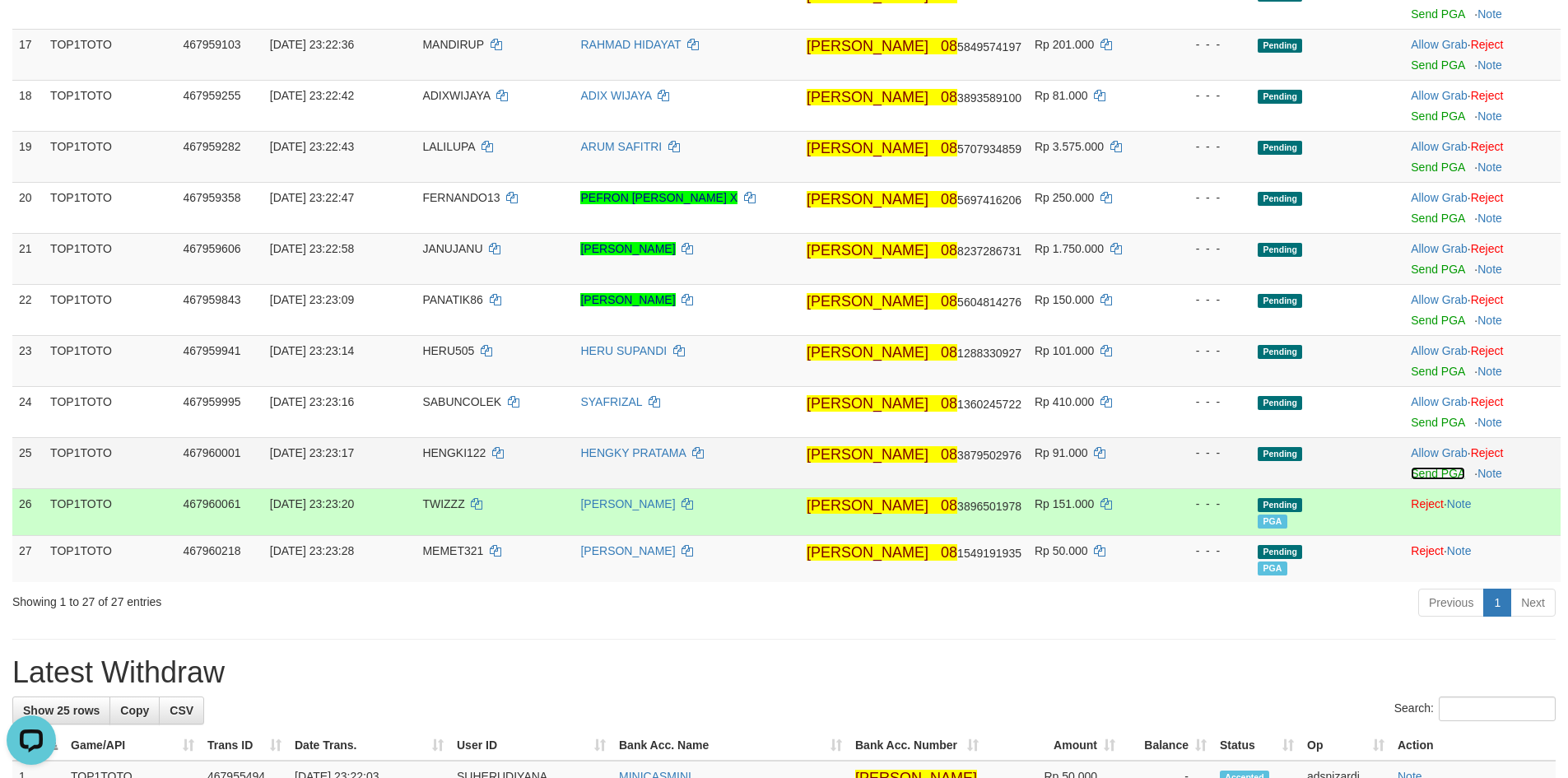
scroll to position [967, 0]
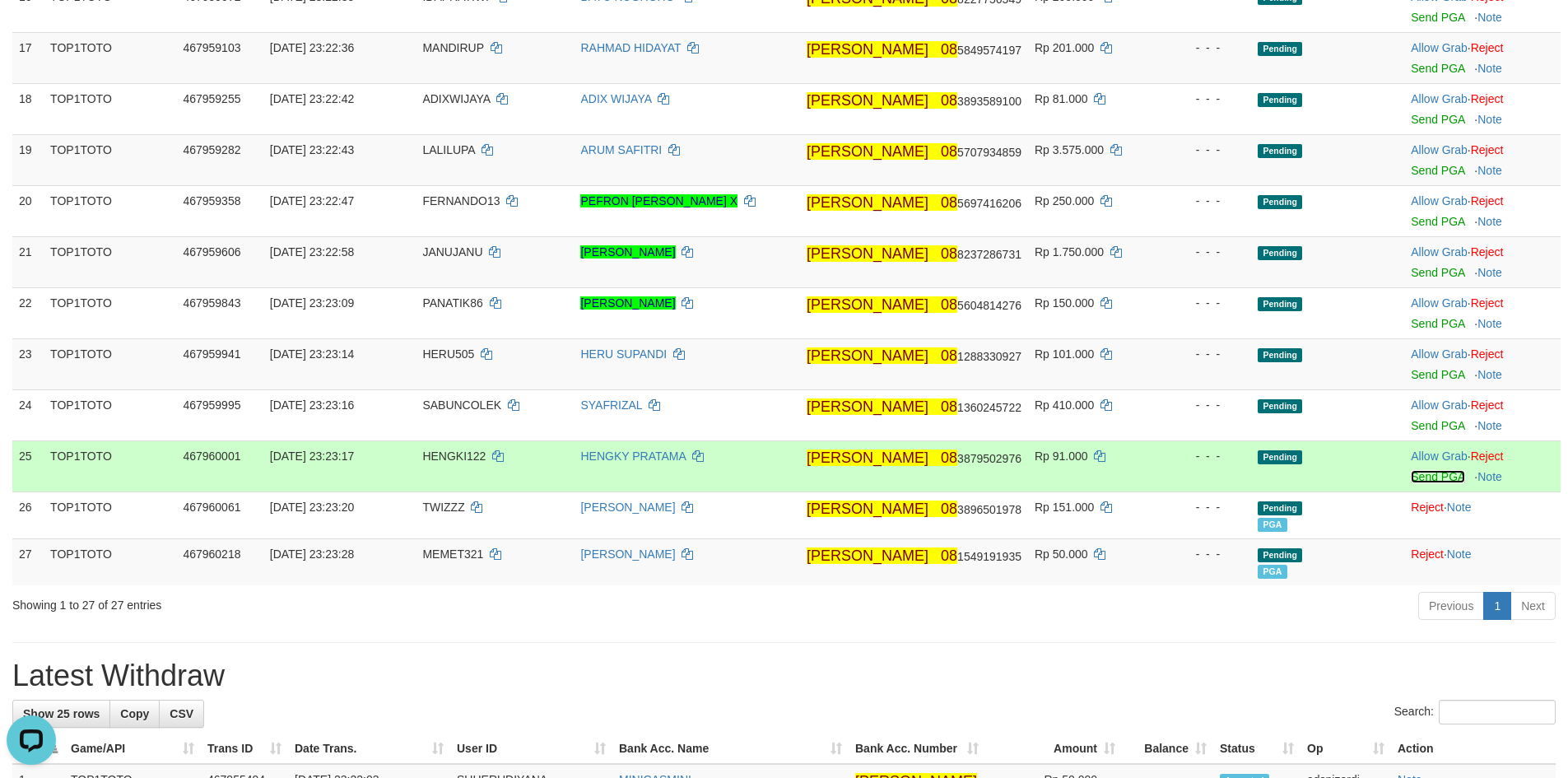
click at [1424, 472] on link "Send PGA" at bounding box center [1438, 477] width 54 height 13
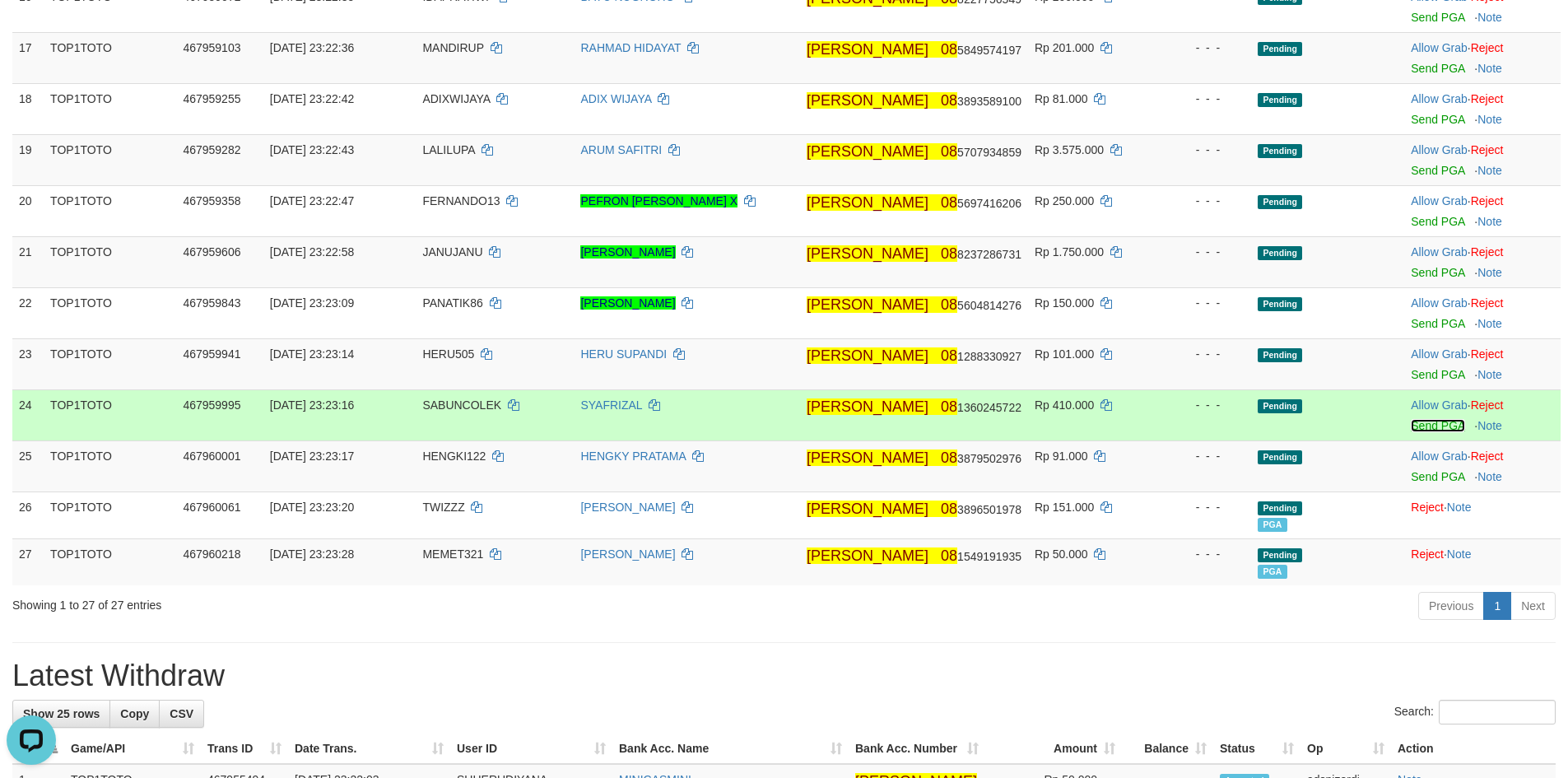
click at [1416, 424] on link "Send PGA" at bounding box center [1438, 426] width 54 height 13
click at [1414, 376] on body "Toggle navigation Home Bank Account List Load By Website Group [ITOTO] TOP1TOTO…" at bounding box center [784, 684] width 1568 height 3303
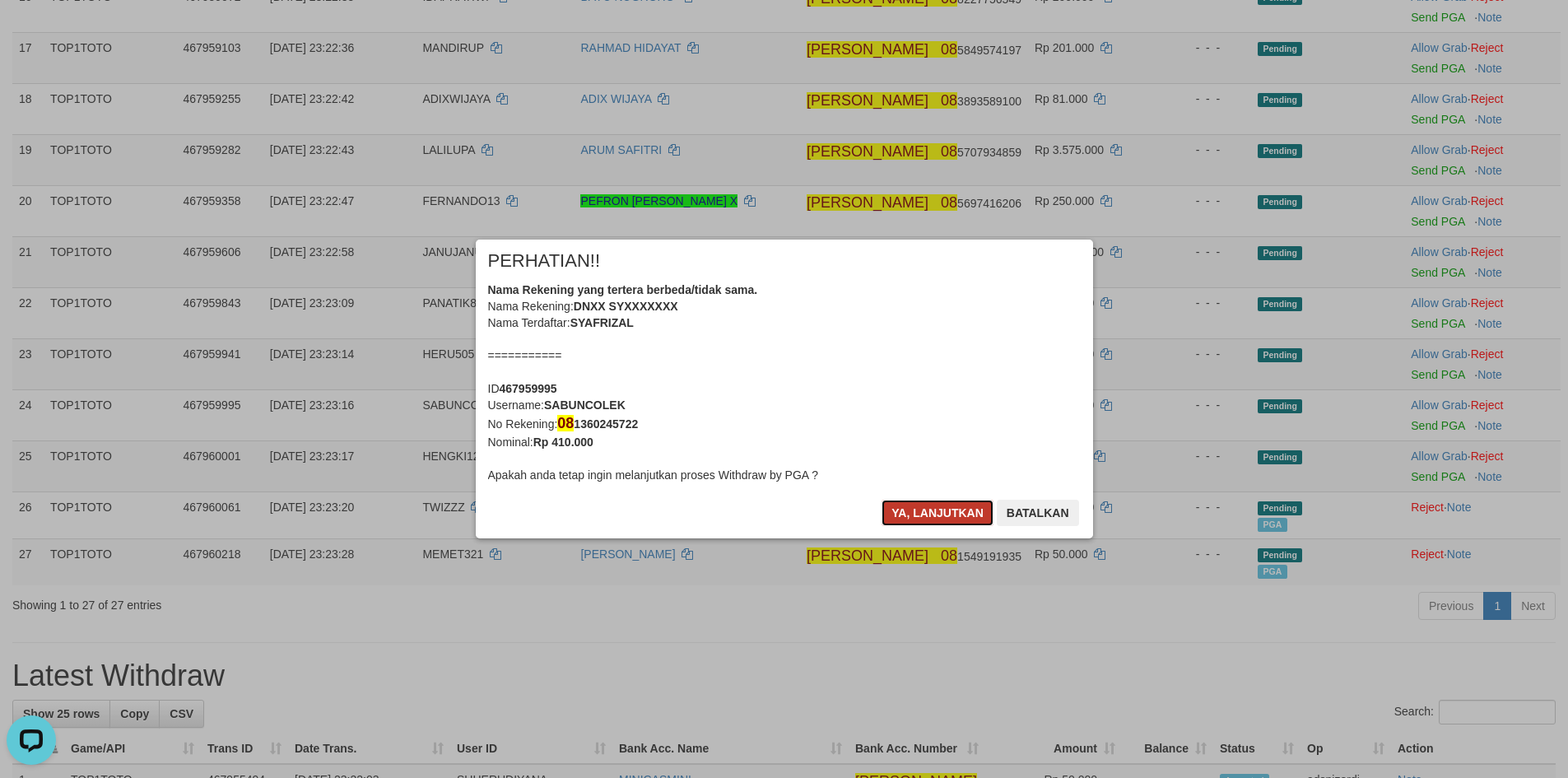
click at [908, 517] on button "Ya, lanjutkan" at bounding box center [937, 512] width 112 height 26
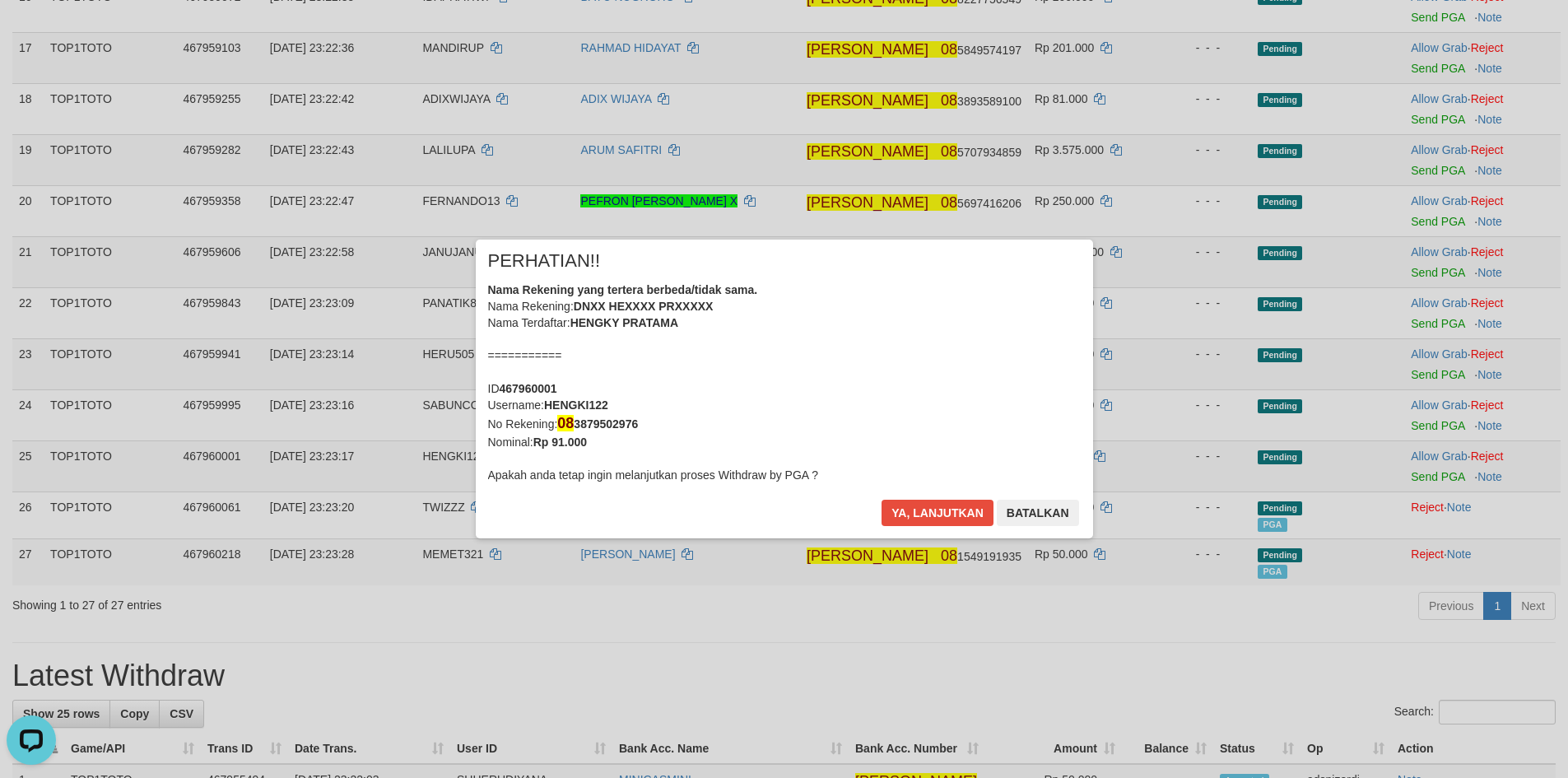
scroll to position [963, 0]
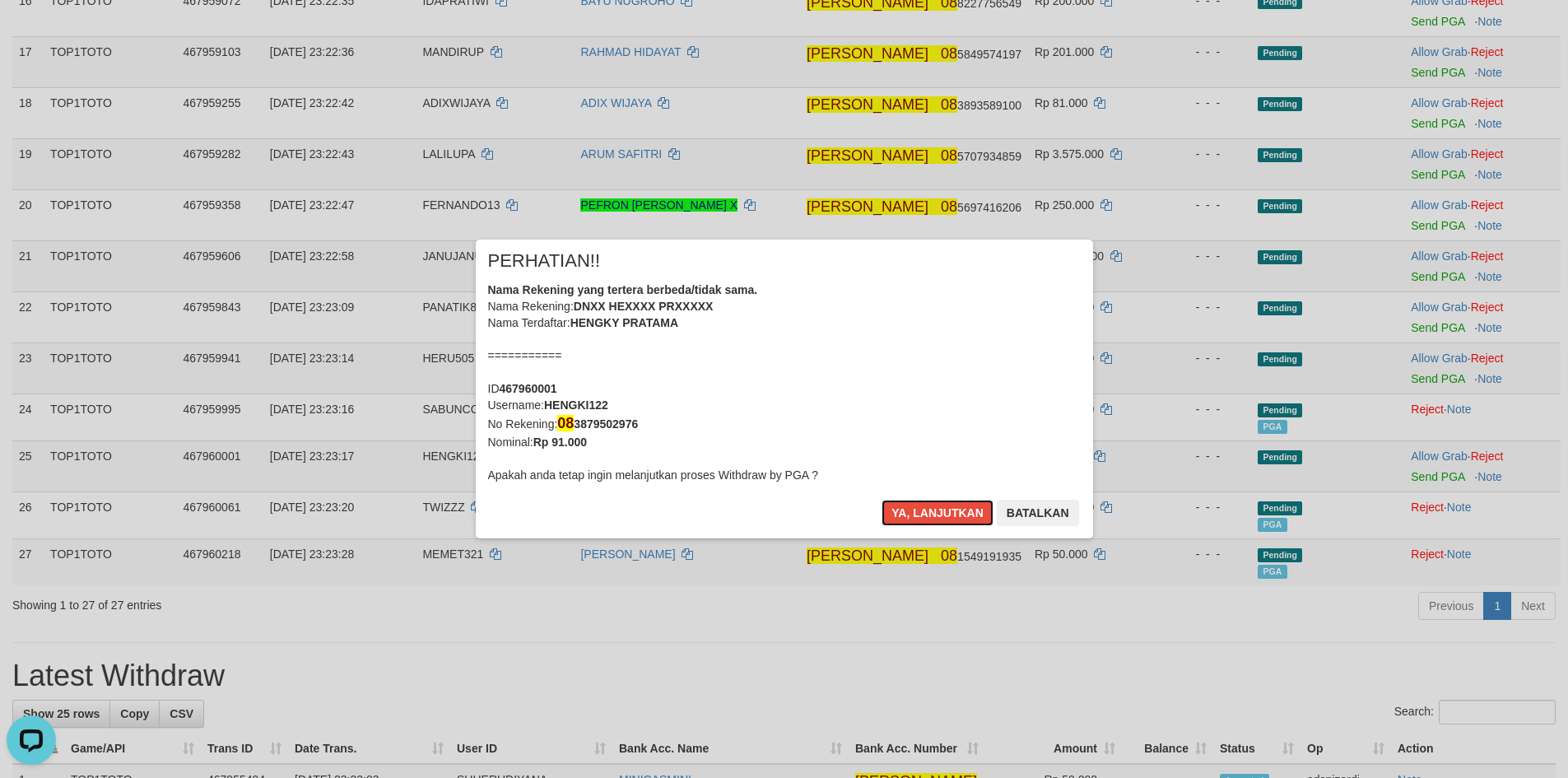
click at [908, 517] on button "Ya, lanjutkan" at bounding box center [937, 512] width 112 height 26
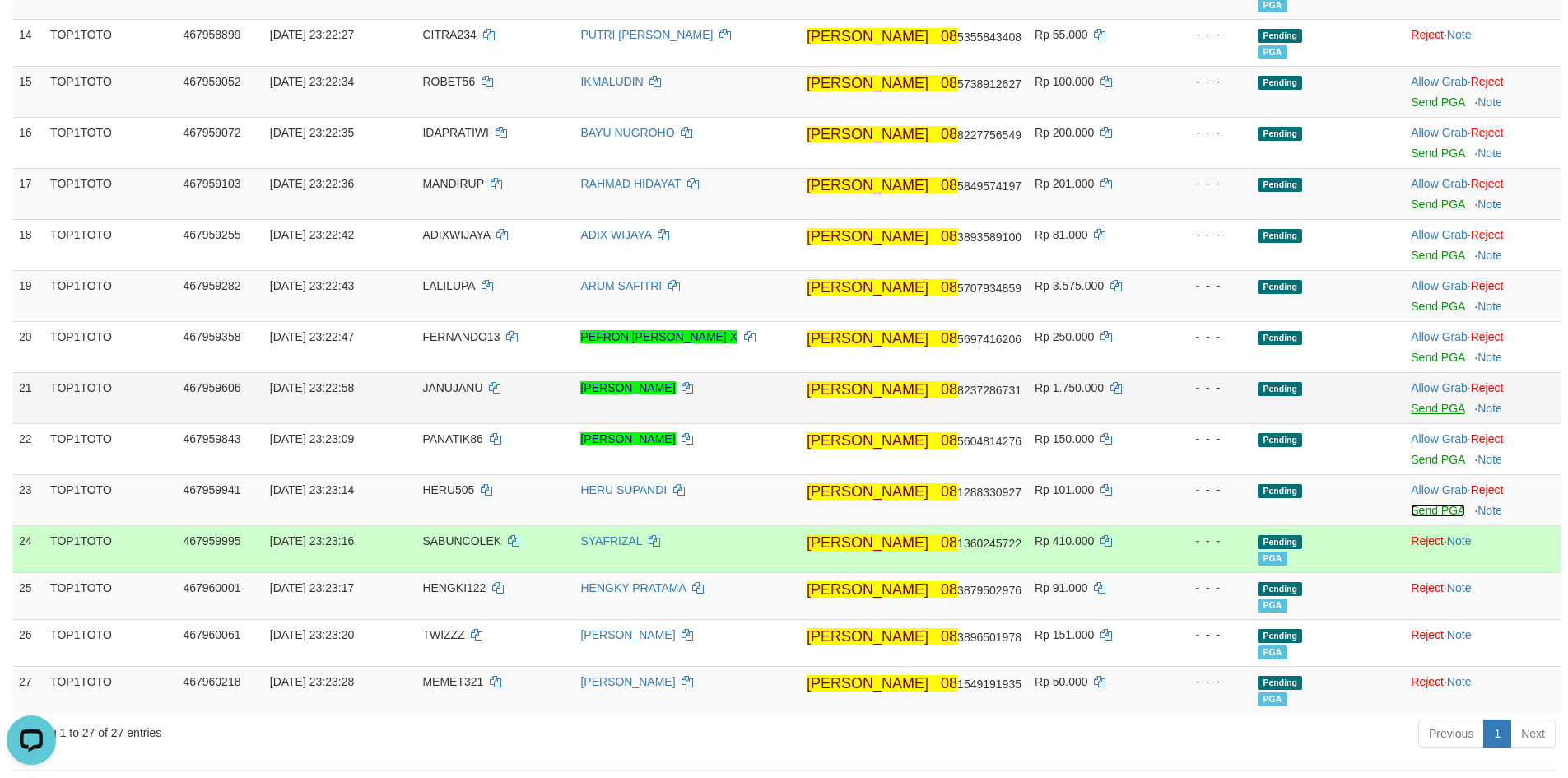
scroll to position [794, 0]
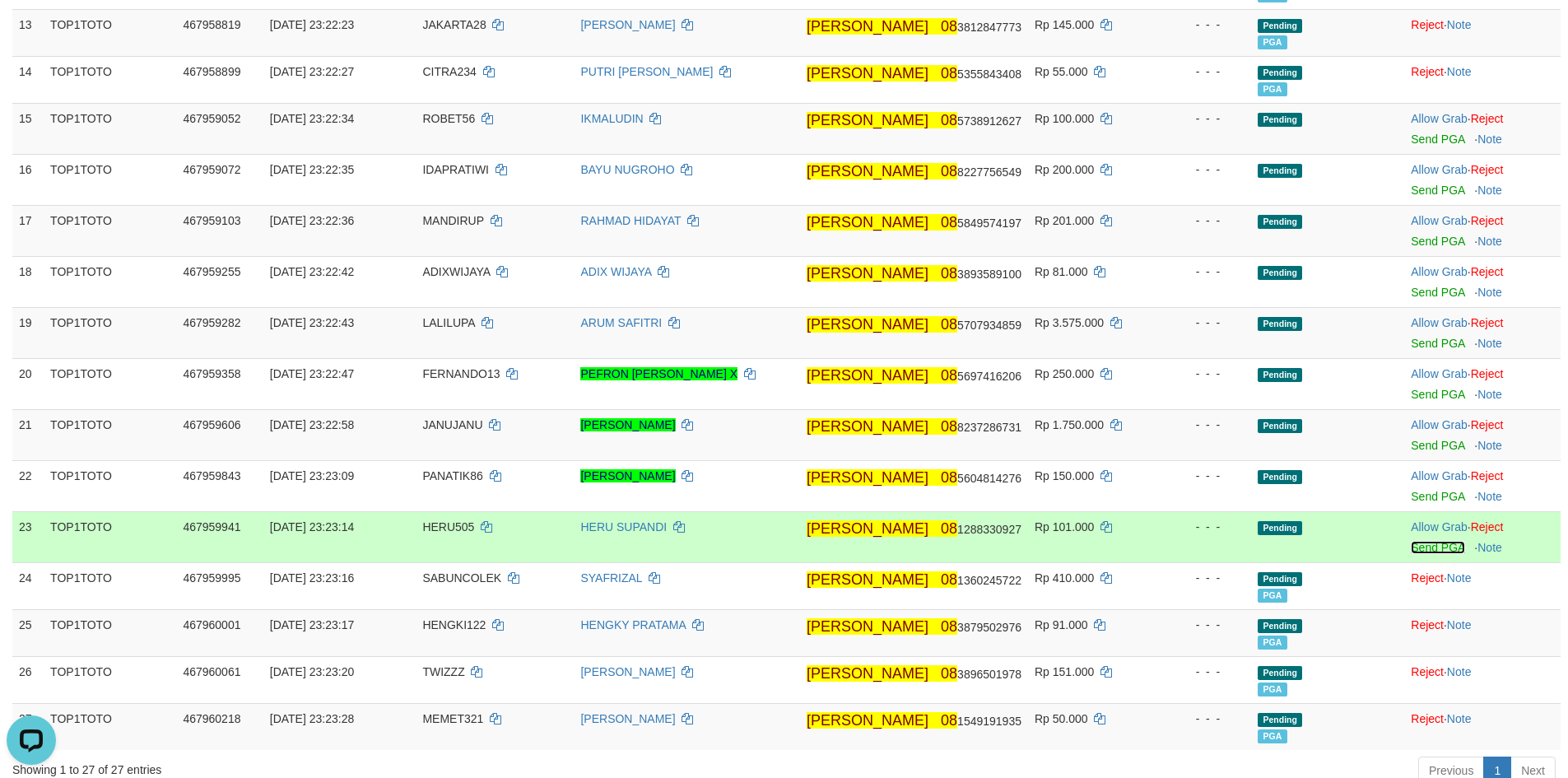
click at [1421, 547] on link "Send PGA" at bounding box center [1438, 547] width 54 height 13
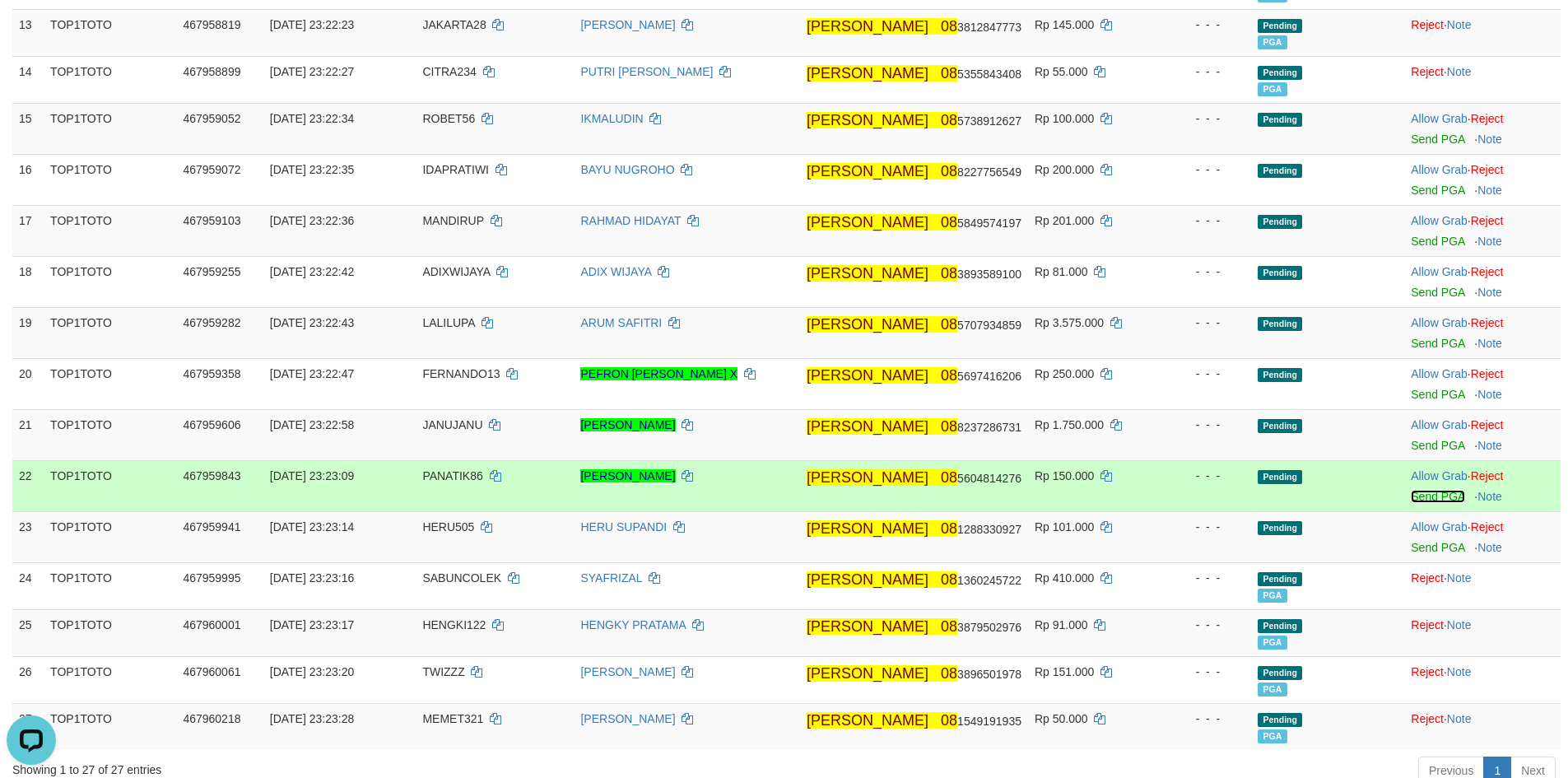
click at [1417, 494] on link "Send PGA" at bounding box center [1438, 496] width 54 height 13
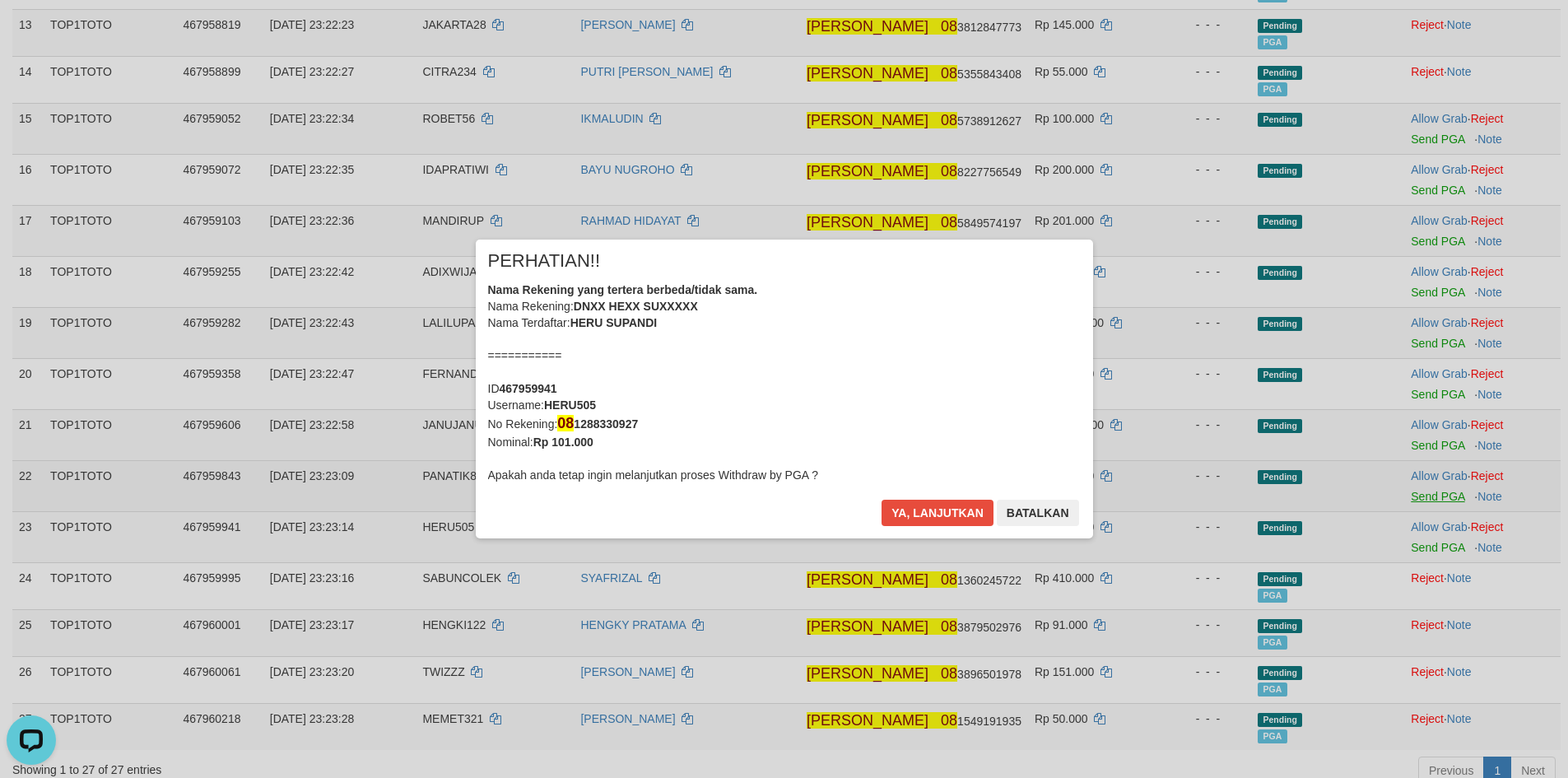
click at [1424, 442] on div "× PERHATIAN!! Nama Rekening yang tertera berbeda/tidak sama. Nama Rekening: DNX…" at bounding box center [784, 389] width 1568 height 365
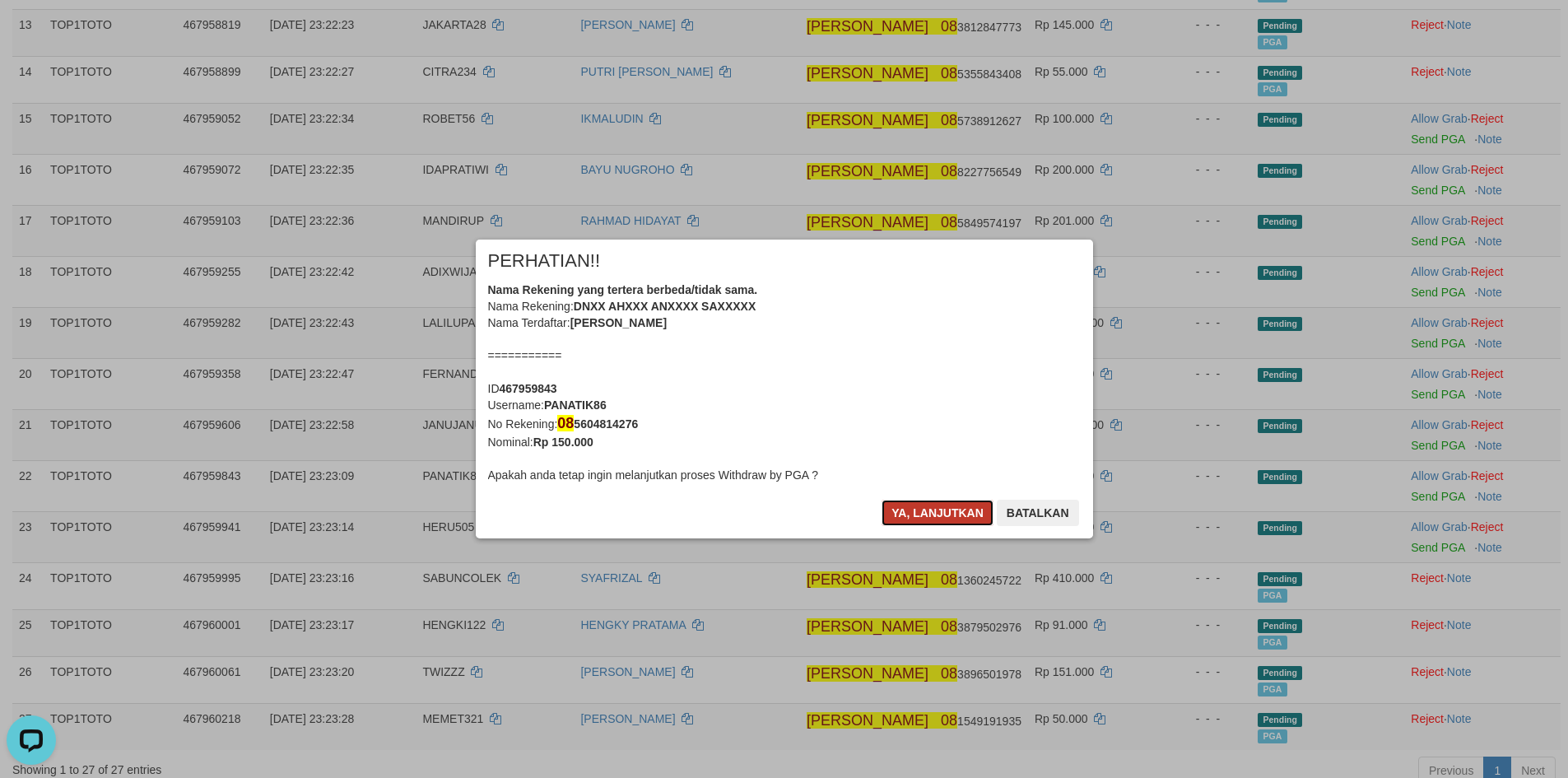
click at [934, 510] on button "Ya, lanjutkan" at bounding box center [937, 512] width 112 height 26
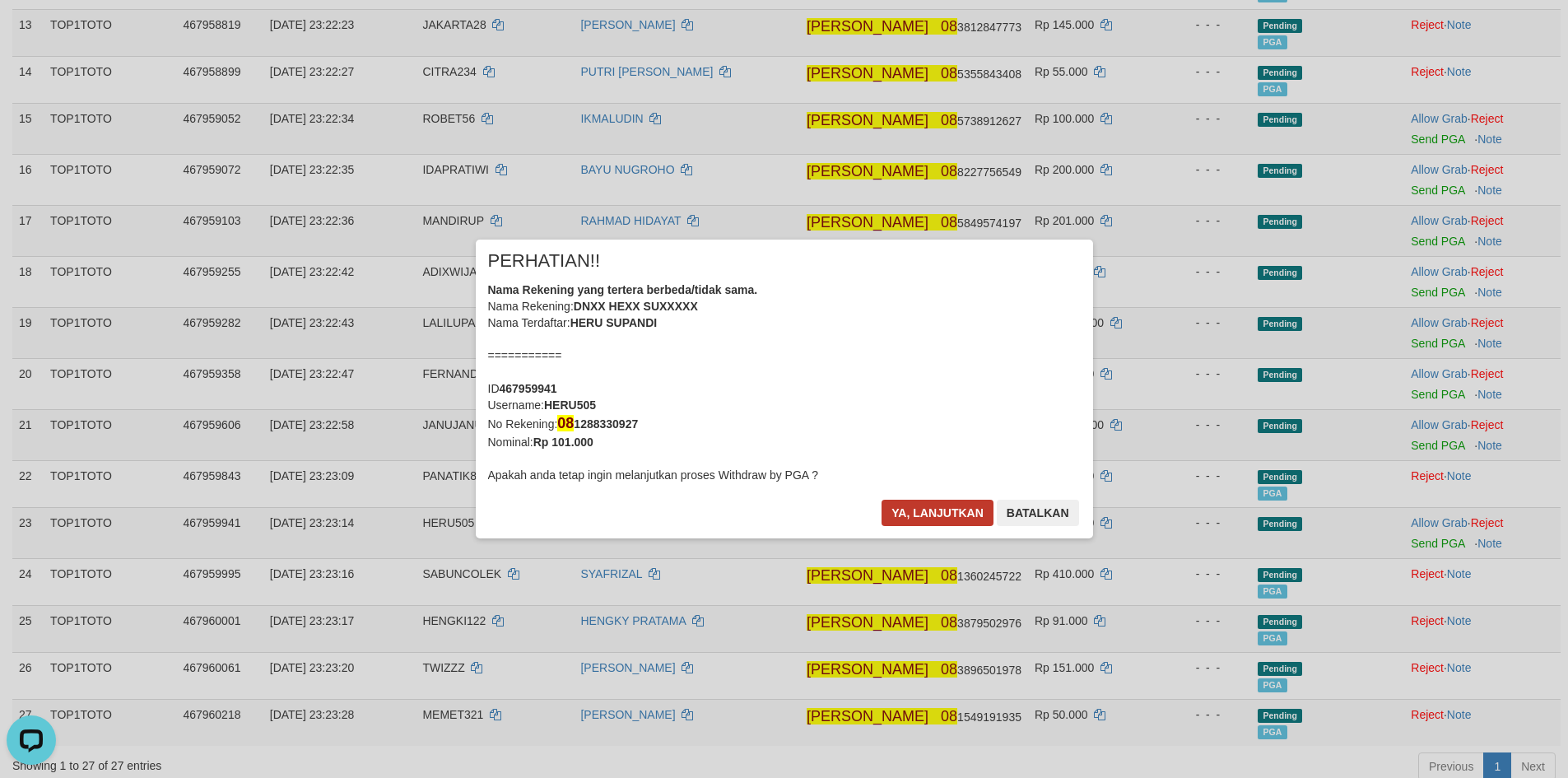
scroll to position [790, 0]
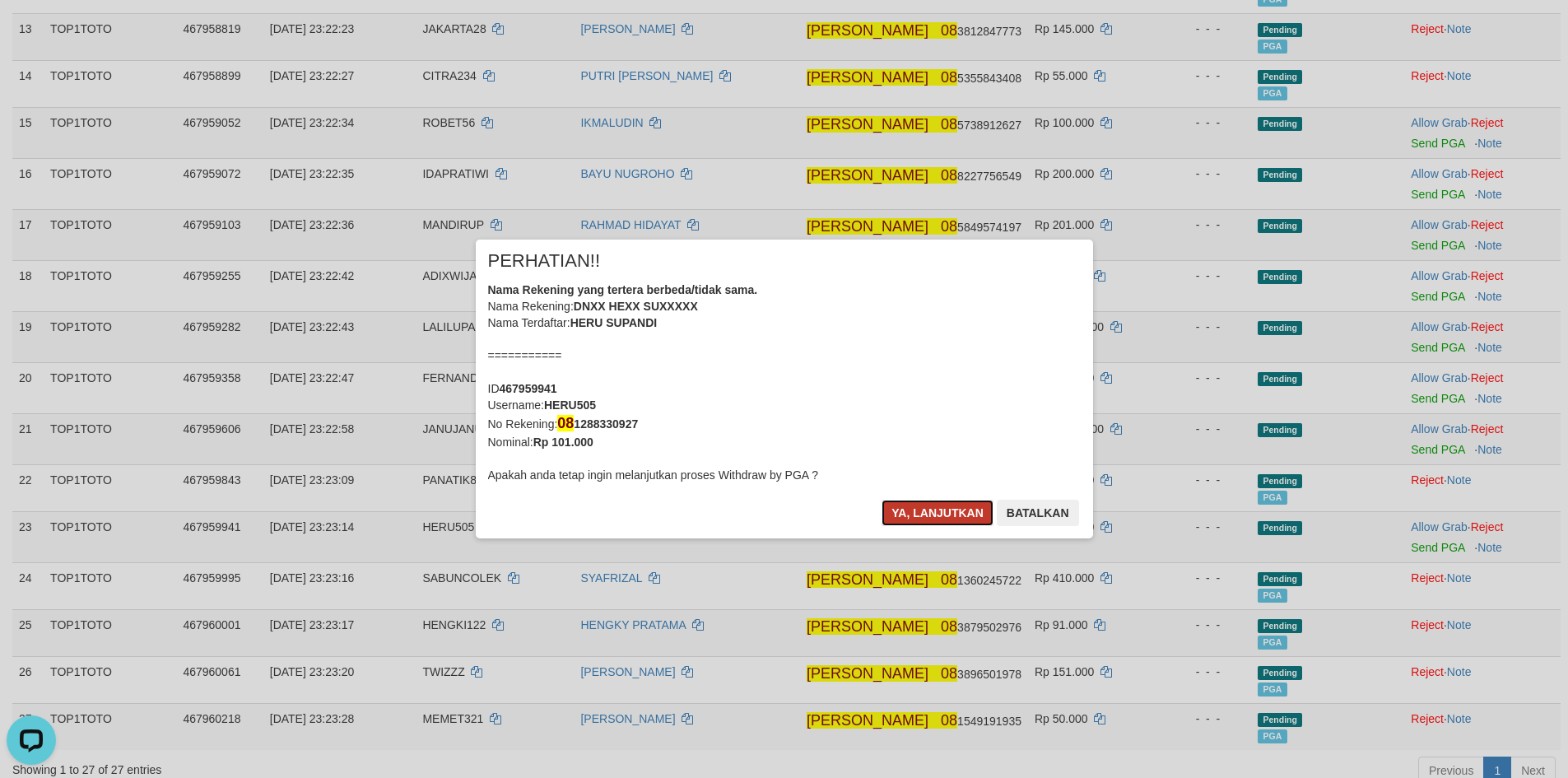
click at [935, 510] on button "Ya, lanjutkan" at bounding box center [937, 512] width 112 height 26
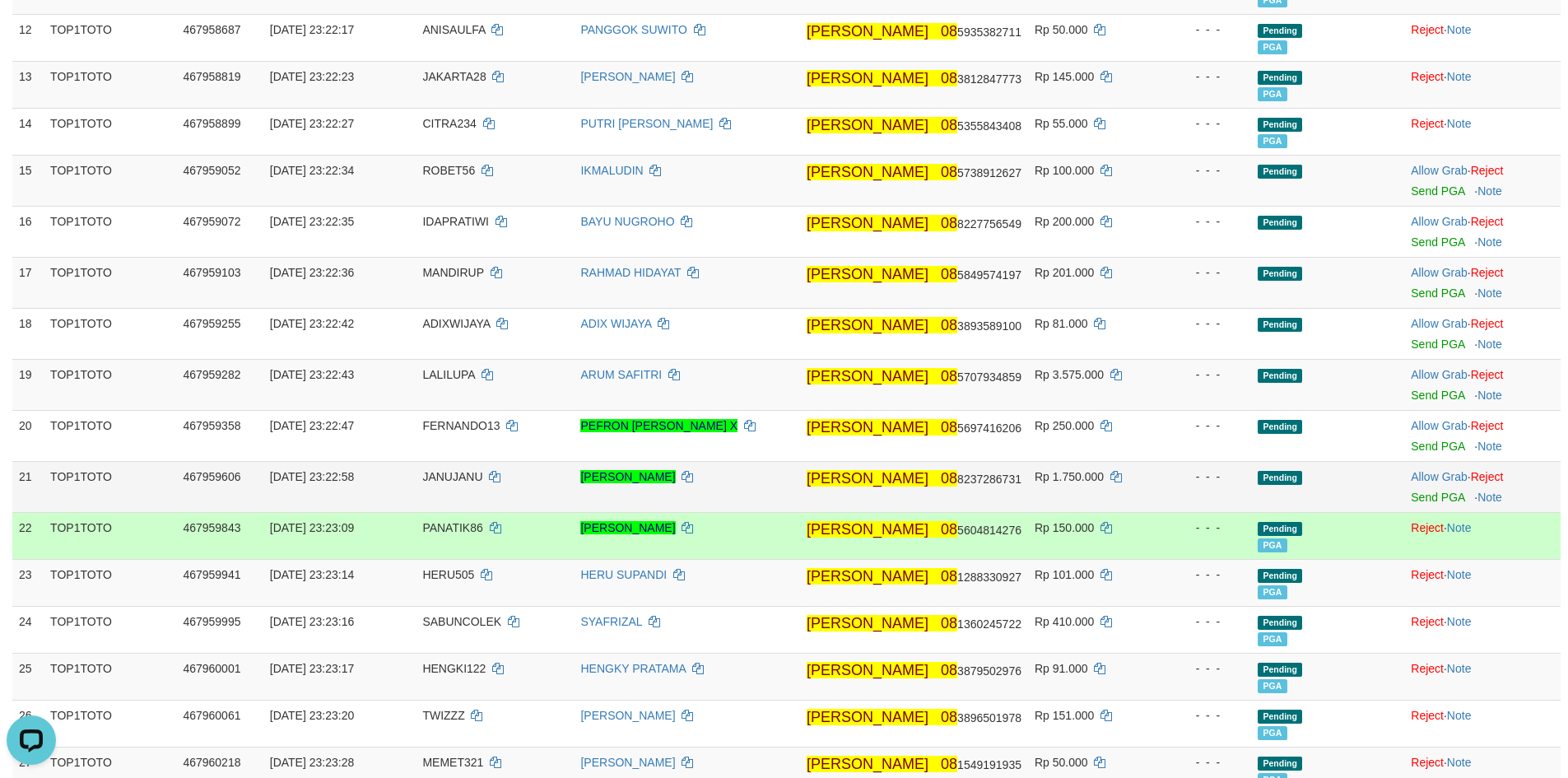
scroll to position [703, 0]
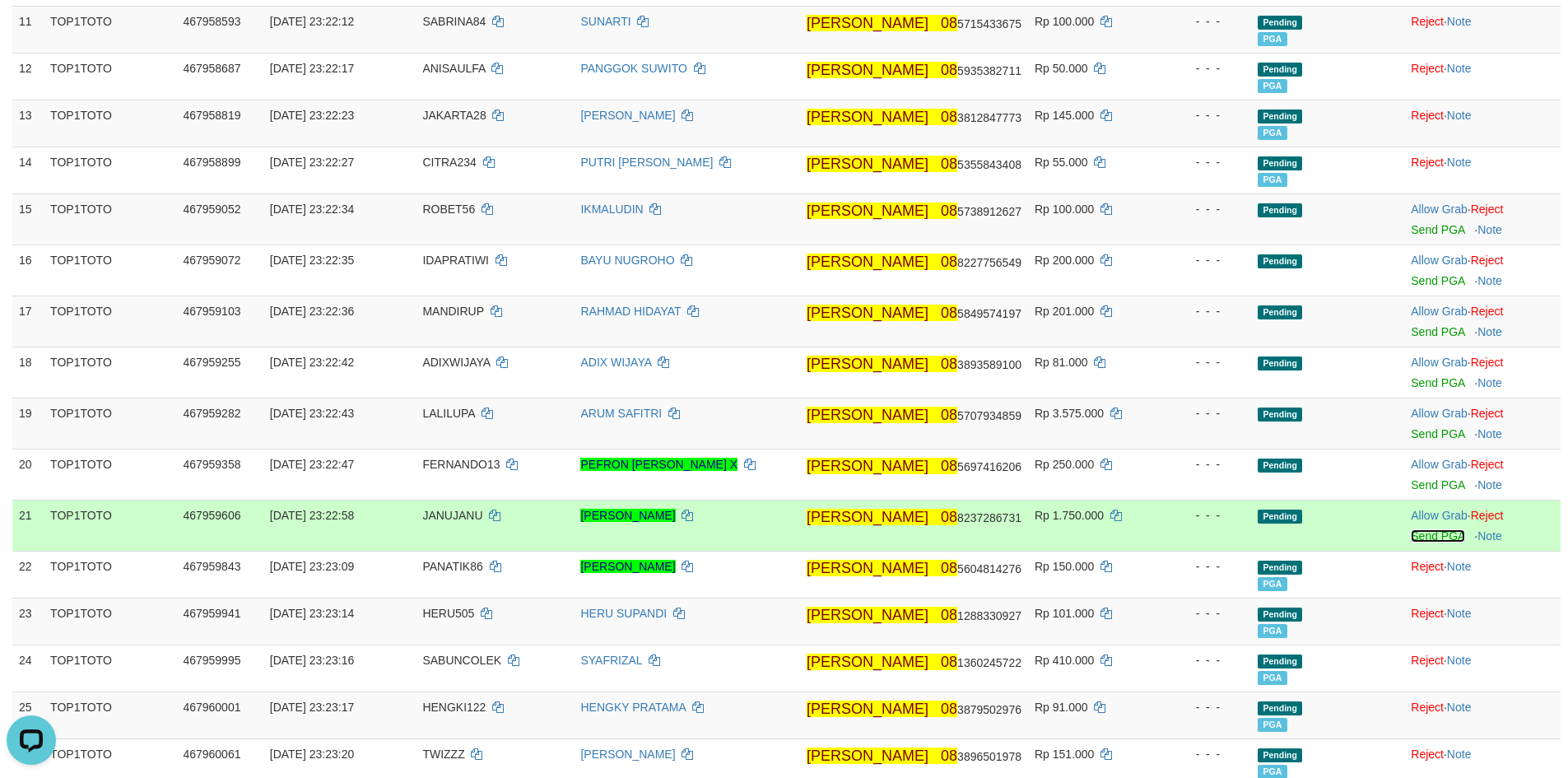
click at [1417, 530] on link "Send PGA" at bounding box center [1438, 535] width 54 height 13
click at [1419, 484] on link "Send PGA" at bounding box center [1438, 485] width 54 height 13
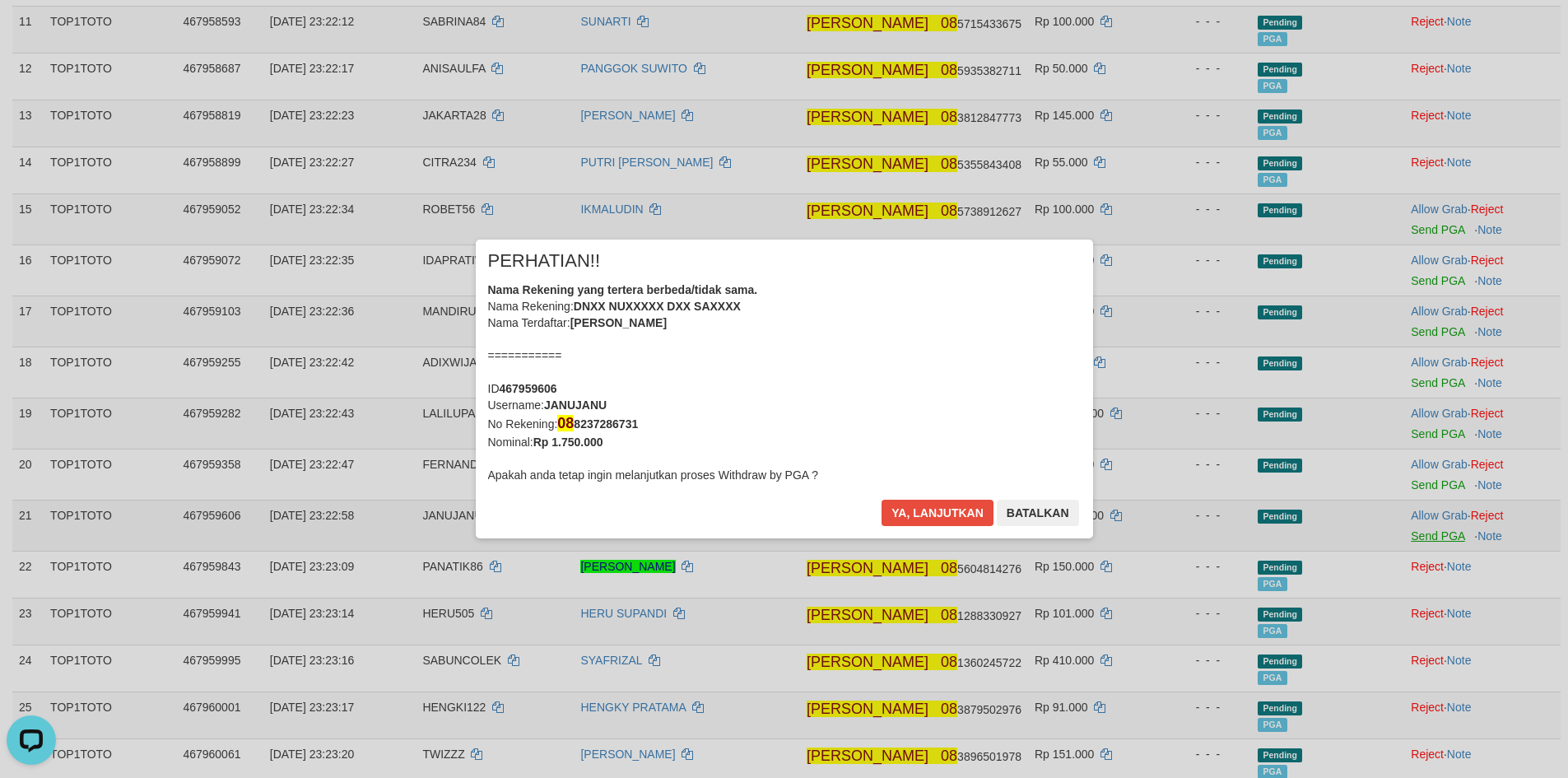
click at [1420, 437] on div "× PERHATIAN!! Nama Rekening yang tertera berbeda/tidak sama. Nama Rekening: DNX…" at bounding box center [784, 389] width 1568 height 365
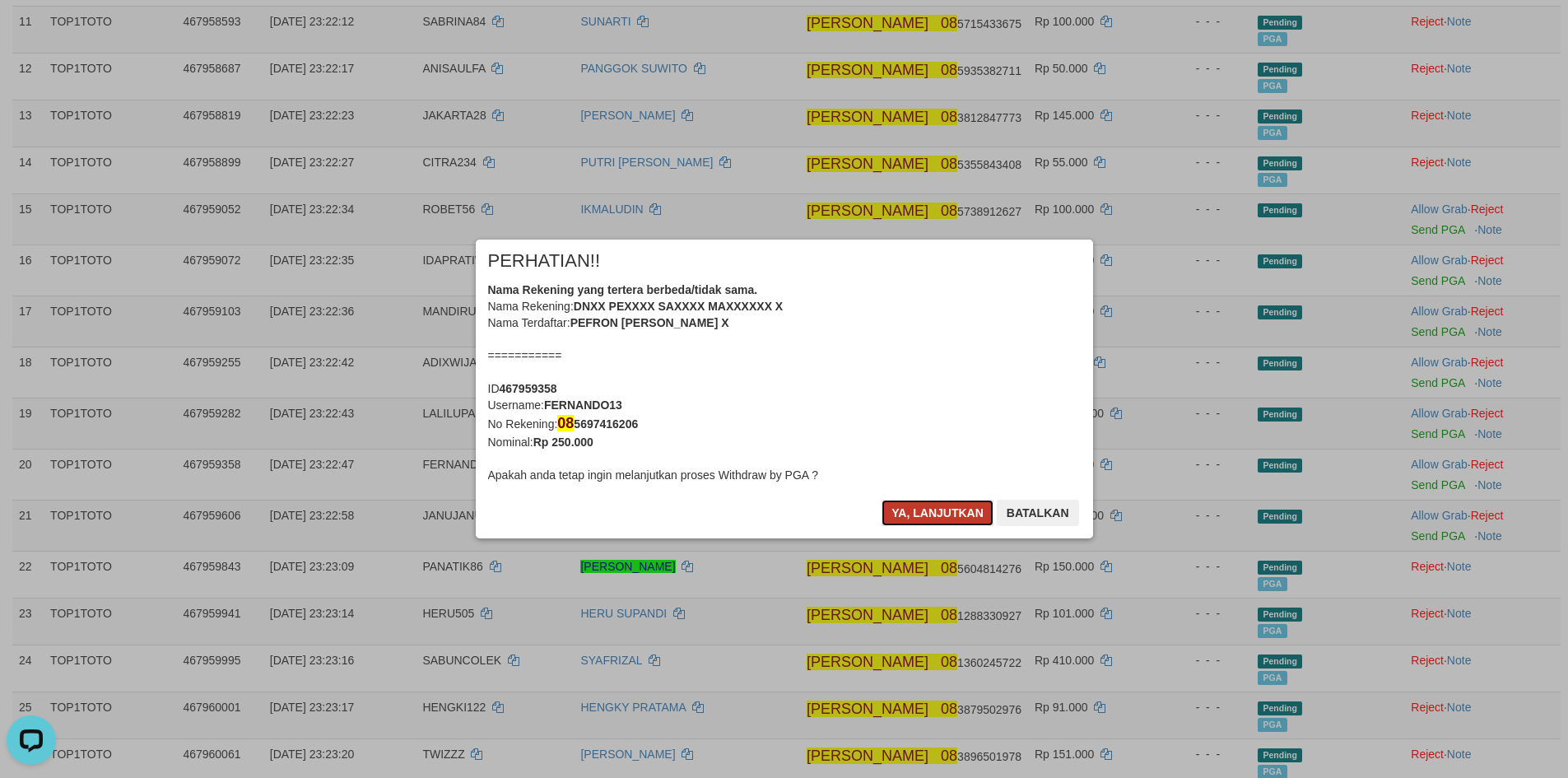
click at [955, 513] on button "Ya, lanjutkan" at bounding box center [937, 512] width 112 height 26
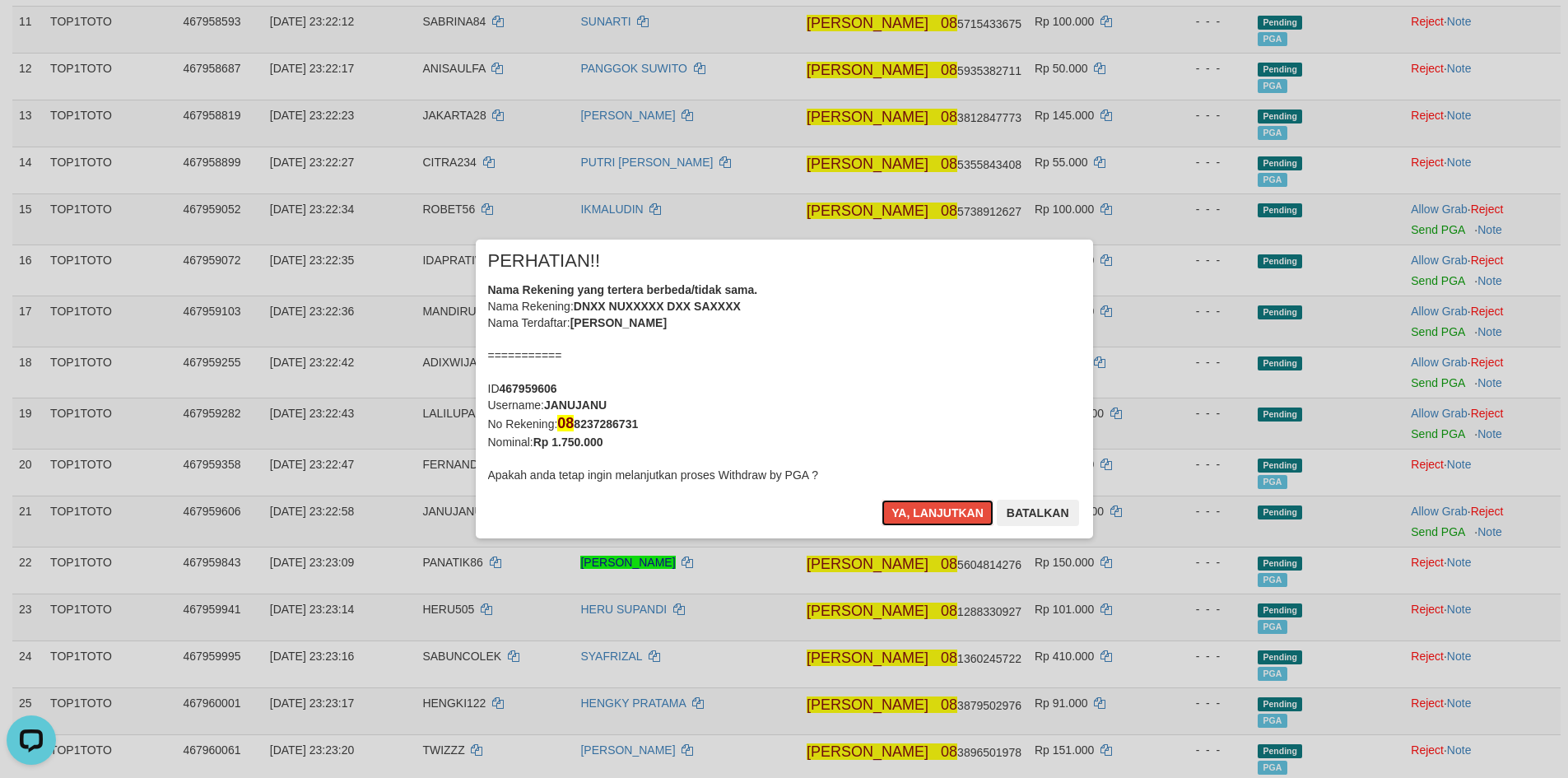
click at [955, 513] on button "Ya, lanjutkan" at bounding box center [937, 512] width 112 height 26
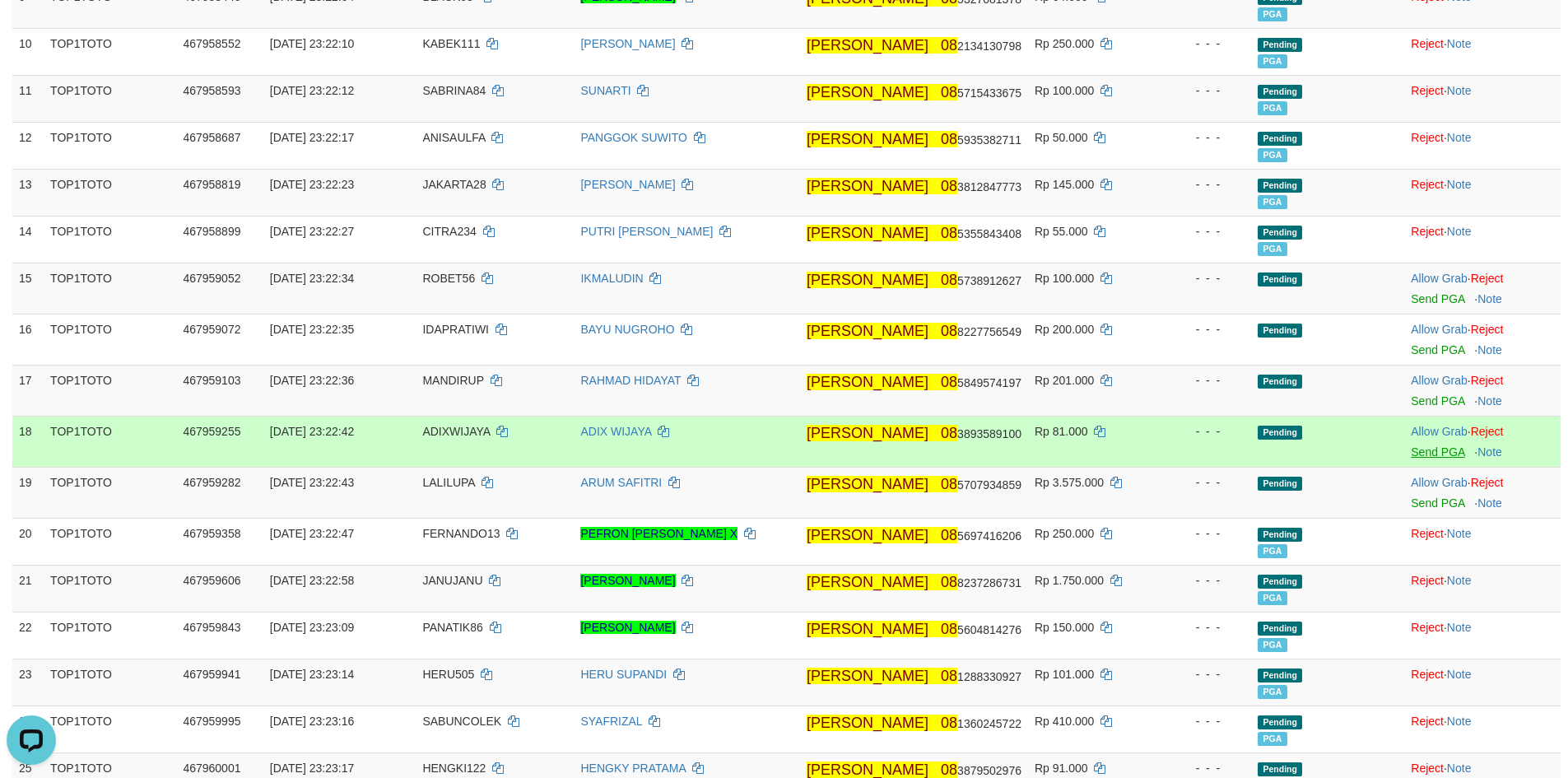
scroll to position [539, 0]
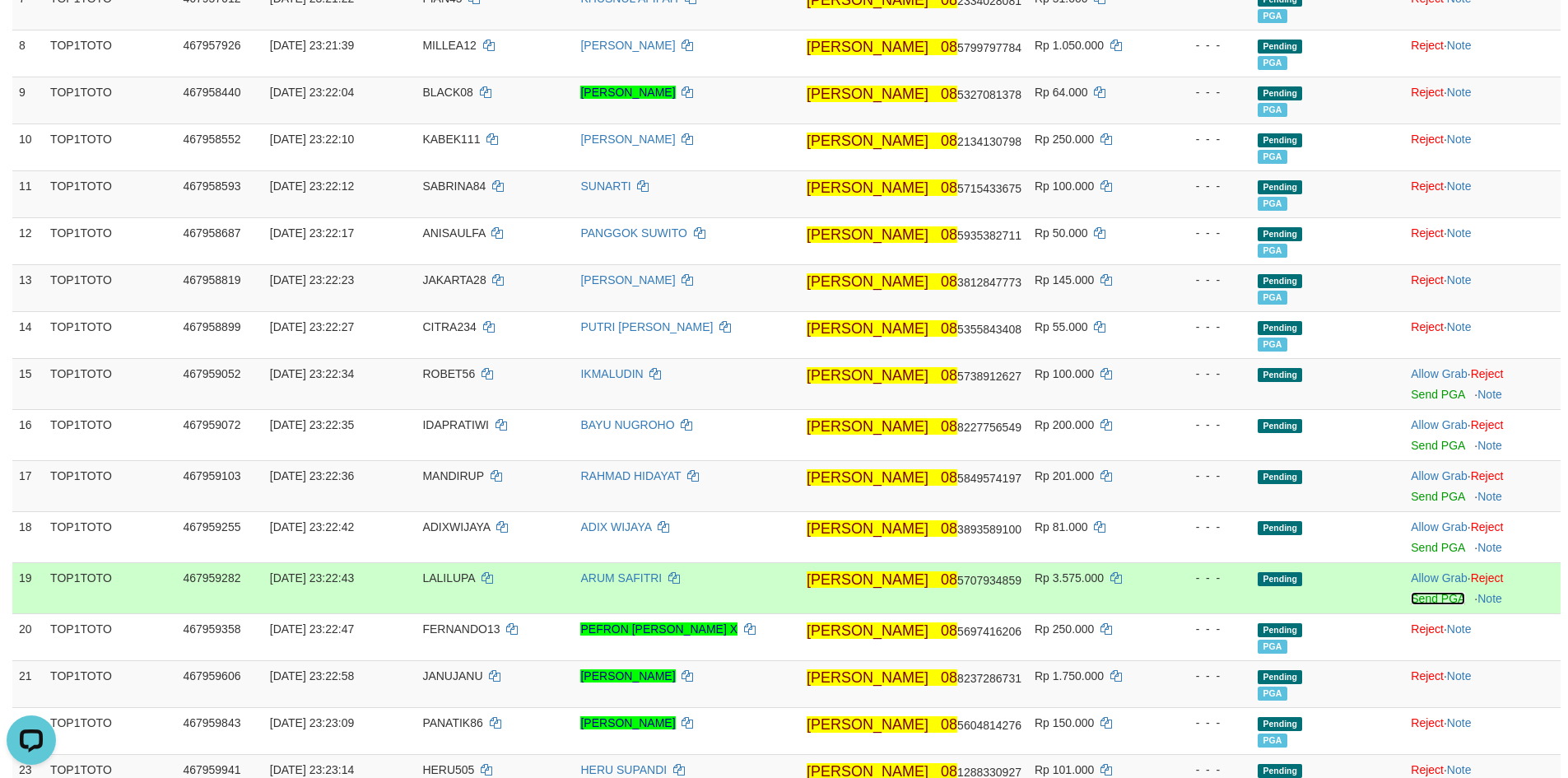
click at [1419, 595] on link "Send PGA" at bounding box center [1438, 598] width 54 height 13
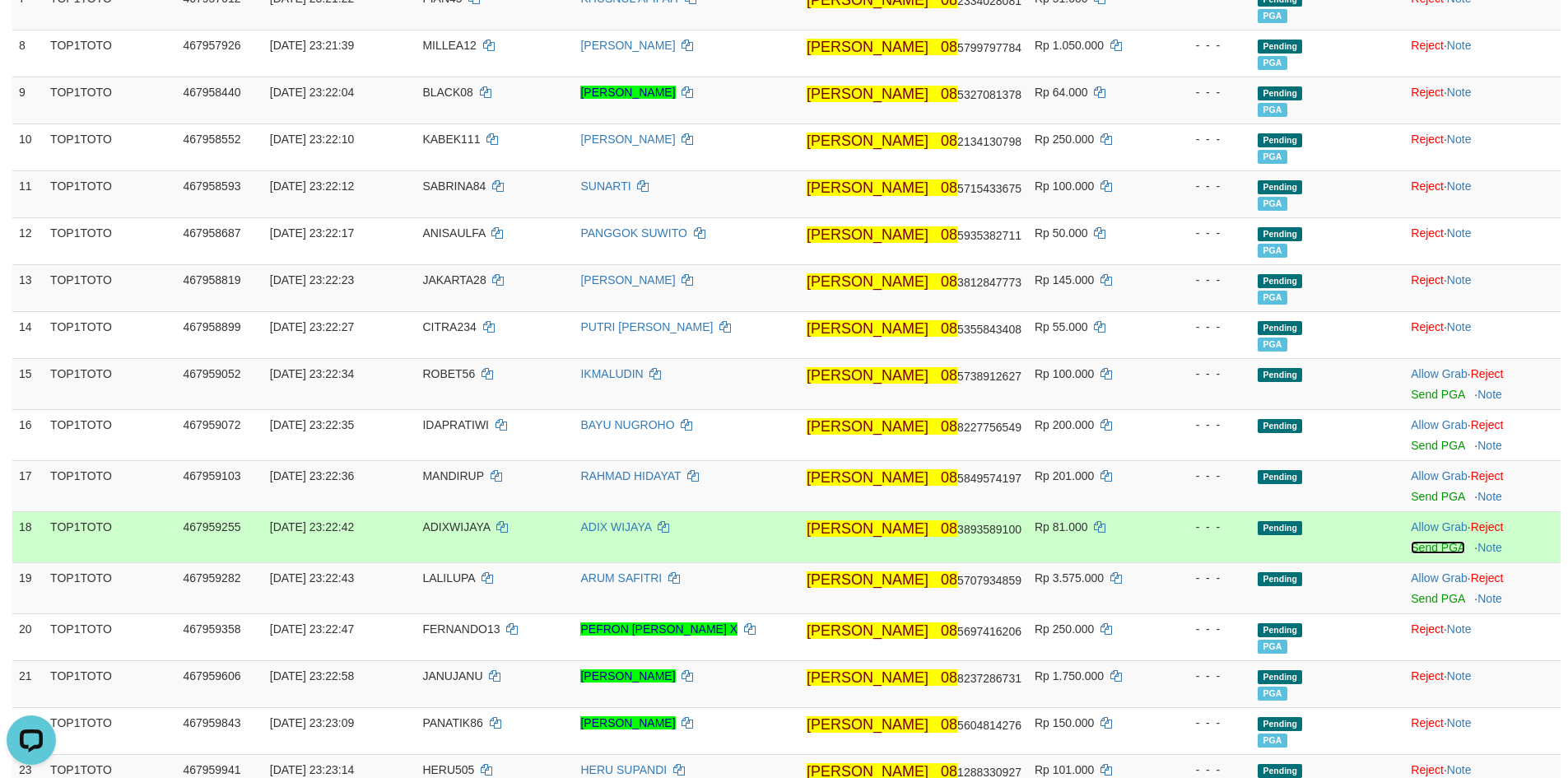
click at [1424, 547] on link "Send PGA" at bounding box center [1438, 547] width 54 height 13
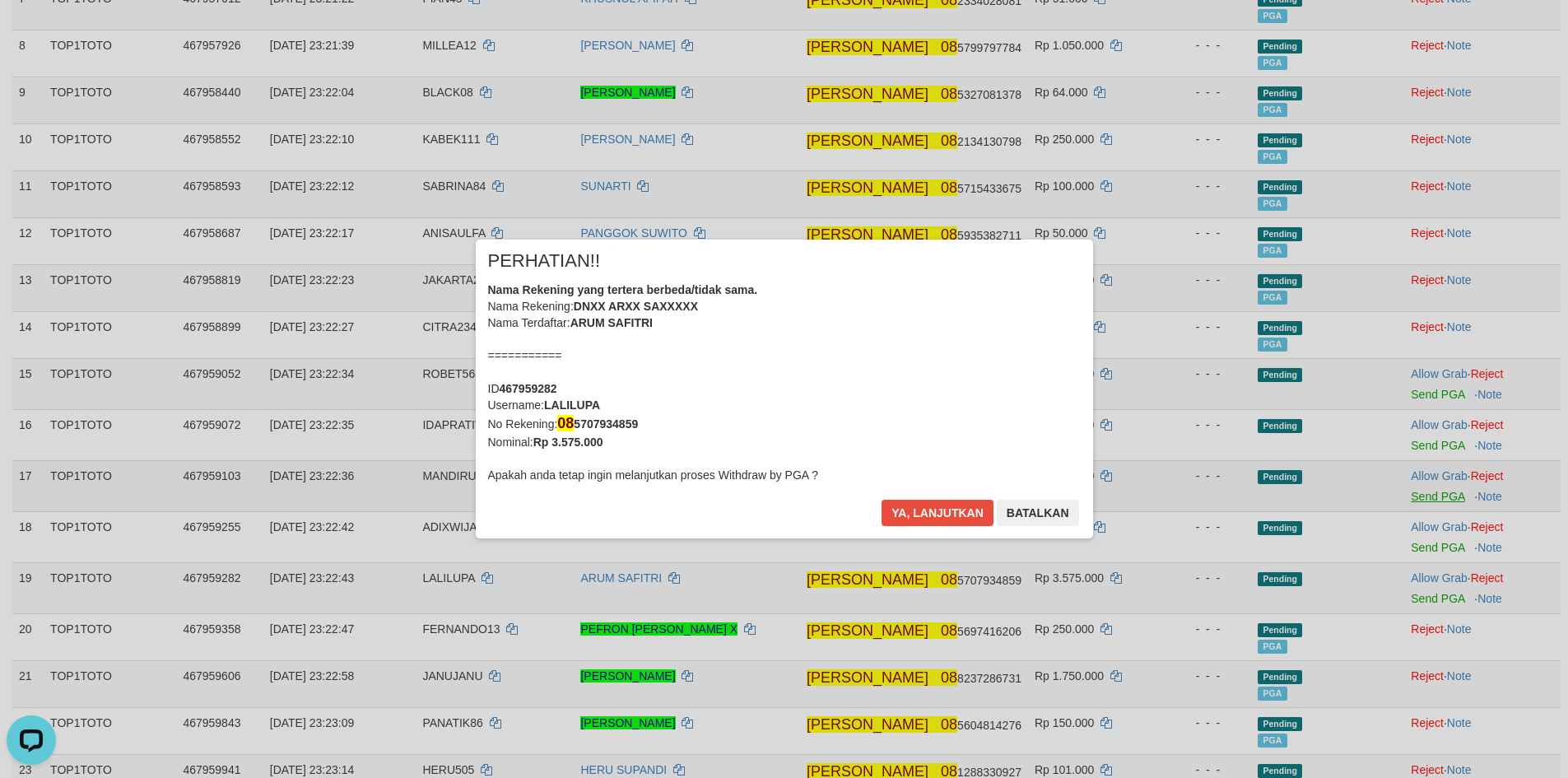
click at [1412, 493] on div "× PERHATIAN!! Nama Rekening yang tertera berbeda/tidak sama. Nama Rekening: DNX…" at bounding box center [784, 389] width 1568 height 365
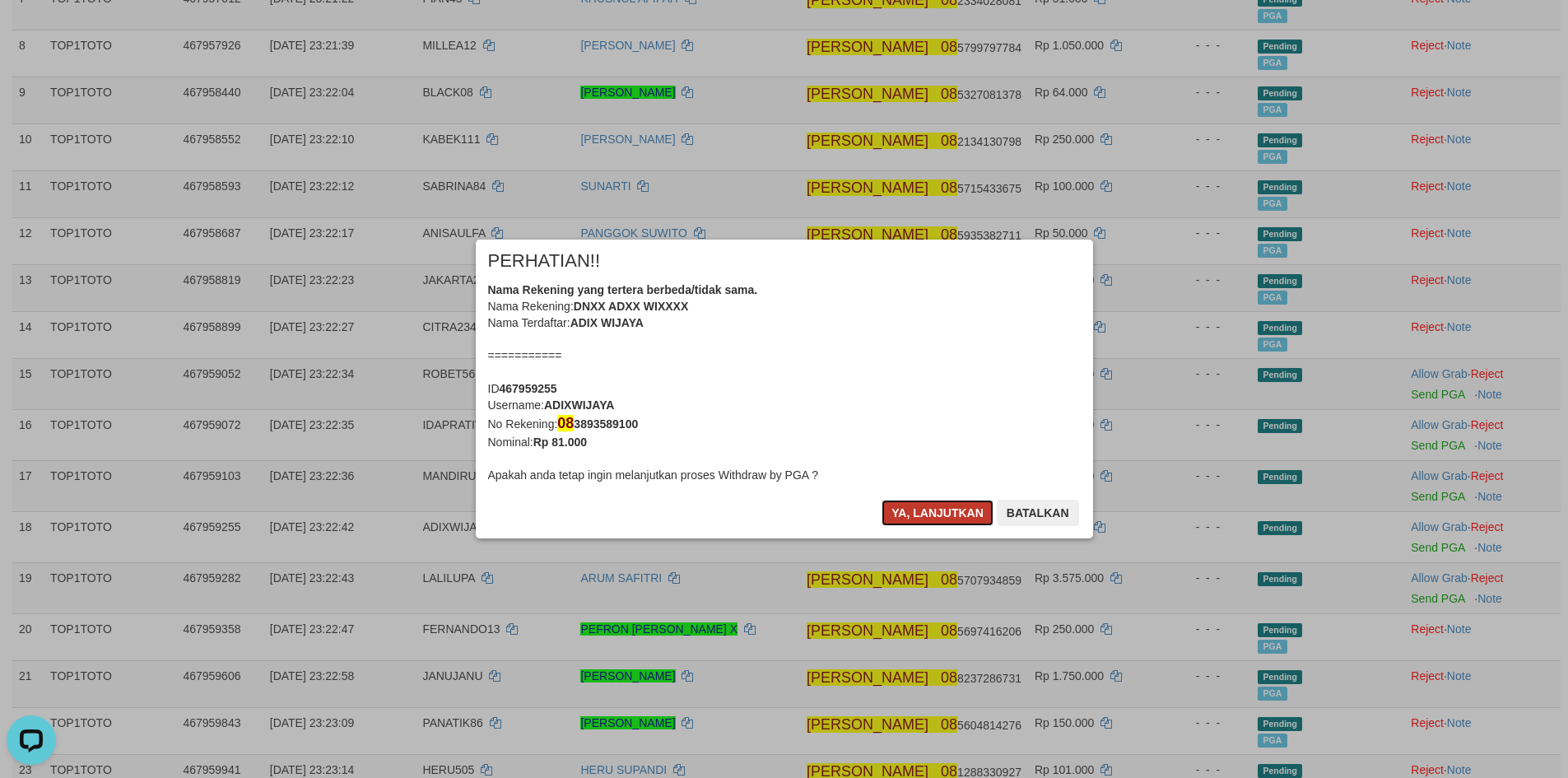
click at [937, 511] on button "Ya, lanjutkan" at bounding box center [937, 512] width 112 height 26
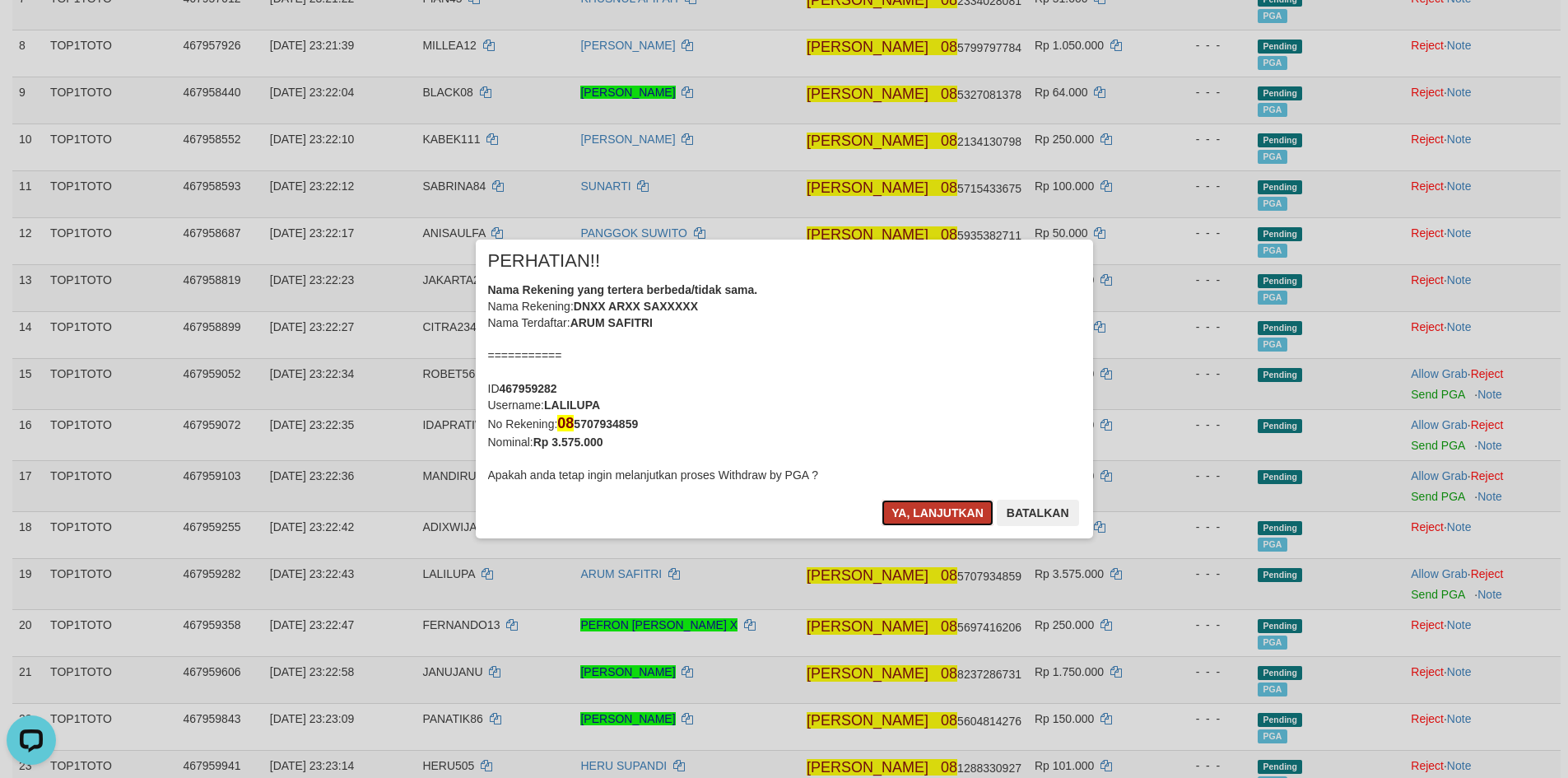
click at [949, 516] on button "Ya, lanjutkan" at bounding box center [937, 512] width 112 height 26
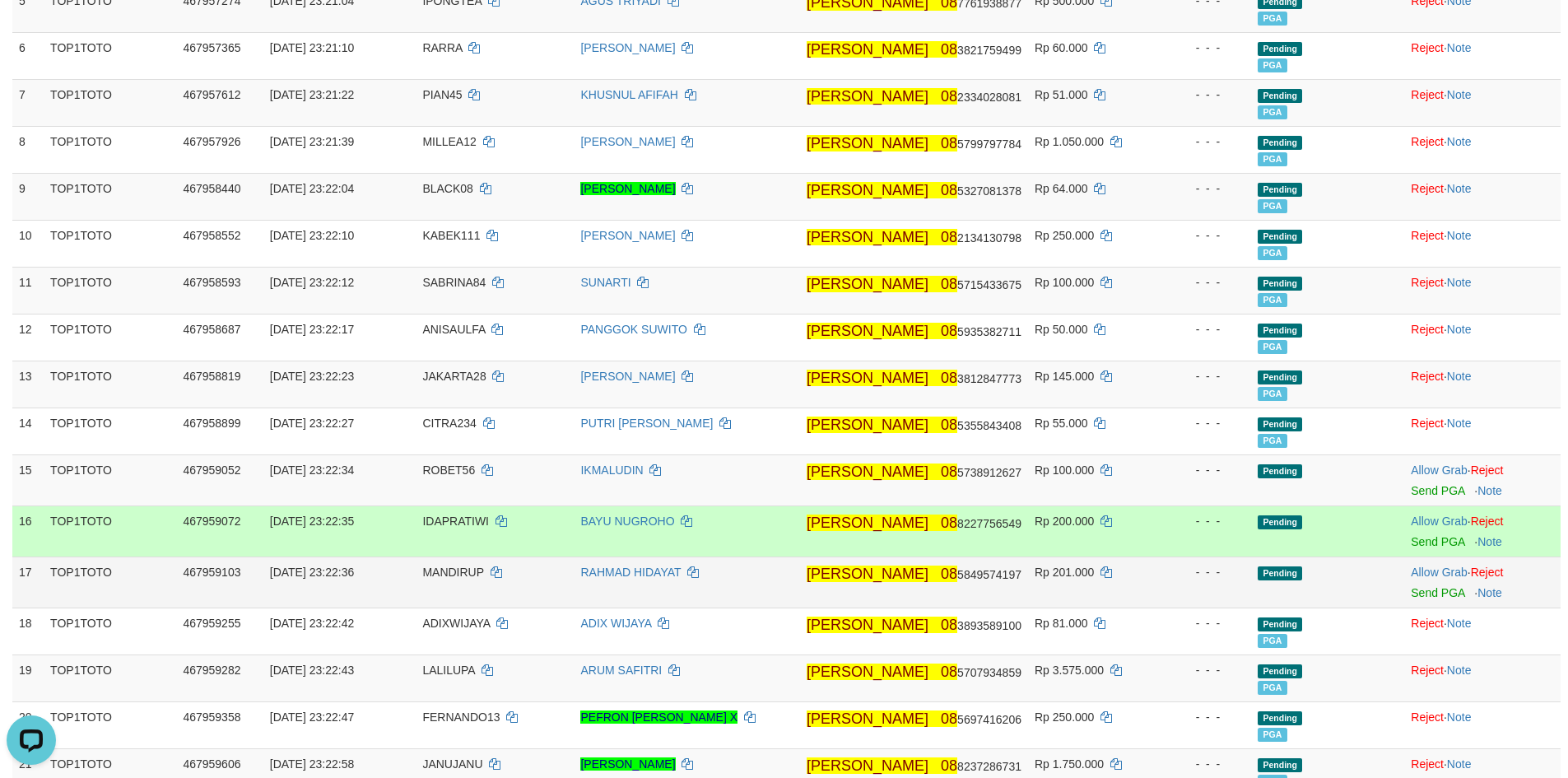
scroll to position [444, 0]
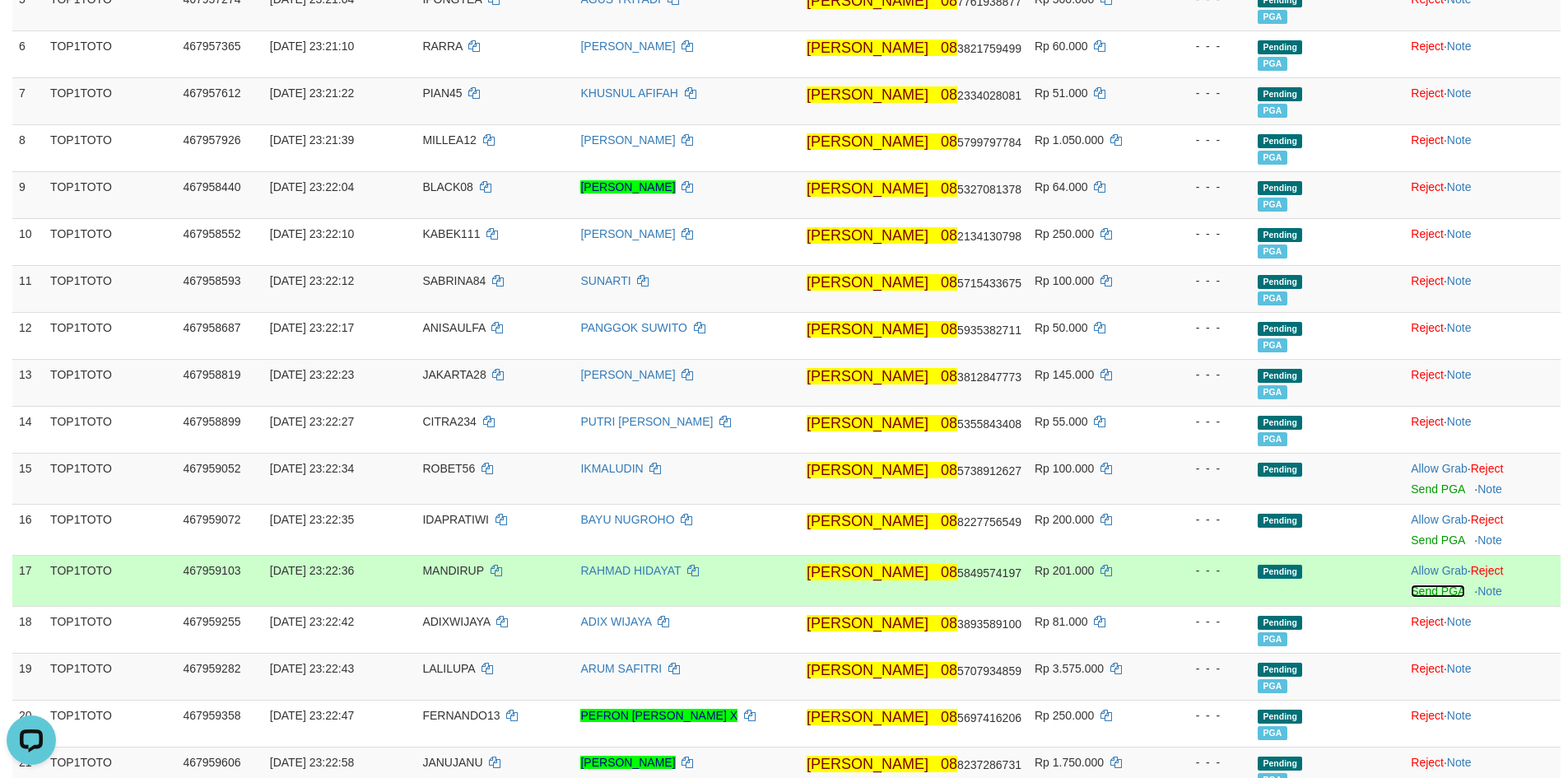
click at [1426, 596] on link "Send PGA" at bounding box center [1438, 591] width 54 height 13
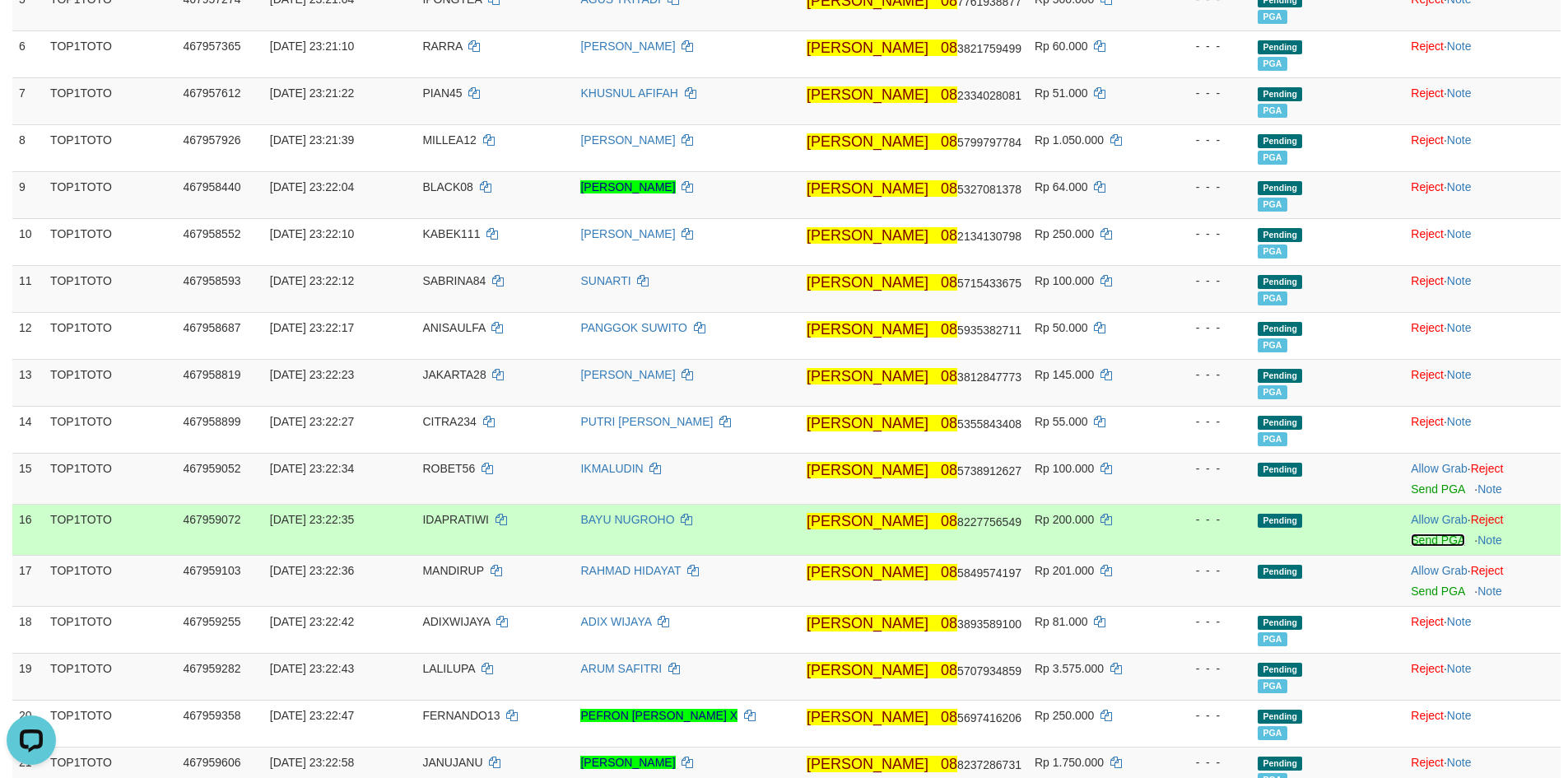
click at [1424, 538] on link "Send PGA" at bounding box center [1438, 540] width 54 height 13
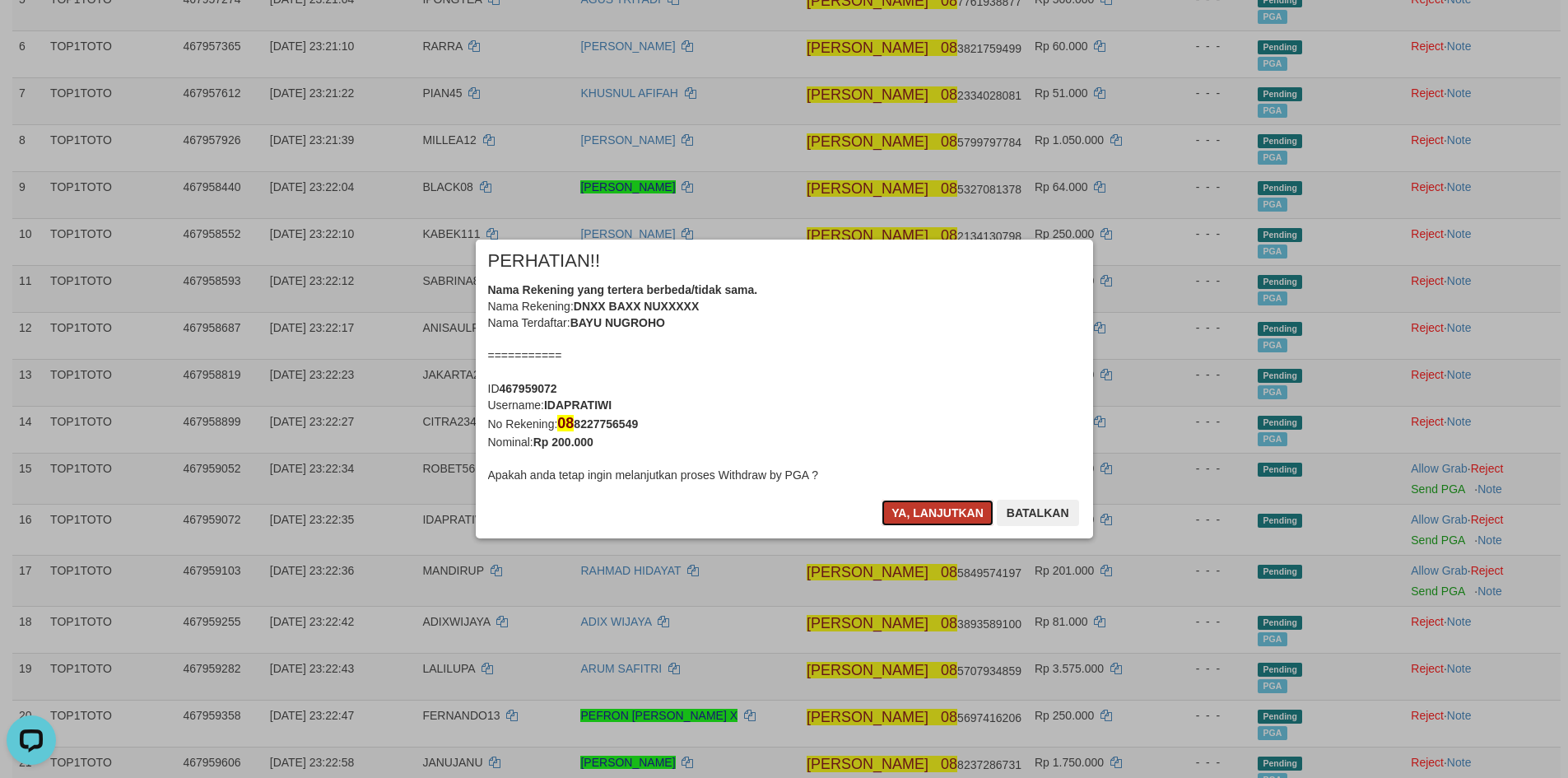
click at [933, 514] on button "Ya, lanjutkan" at bounding box center [937, 512] width 112 height 26
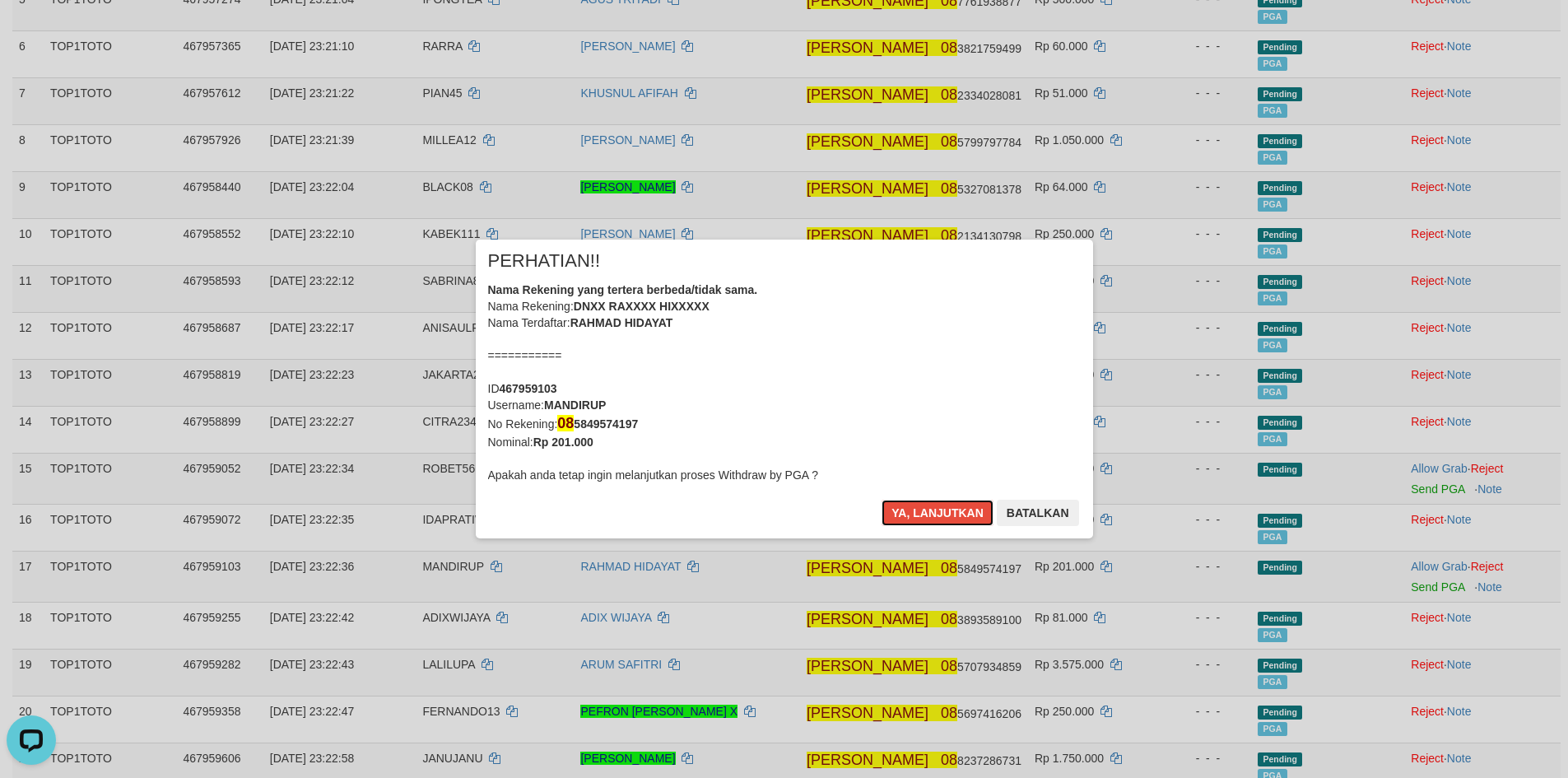
click at [934, 514] on button "Ya, lanjutkan" at bounding box center [937, 512] width 112 height 26
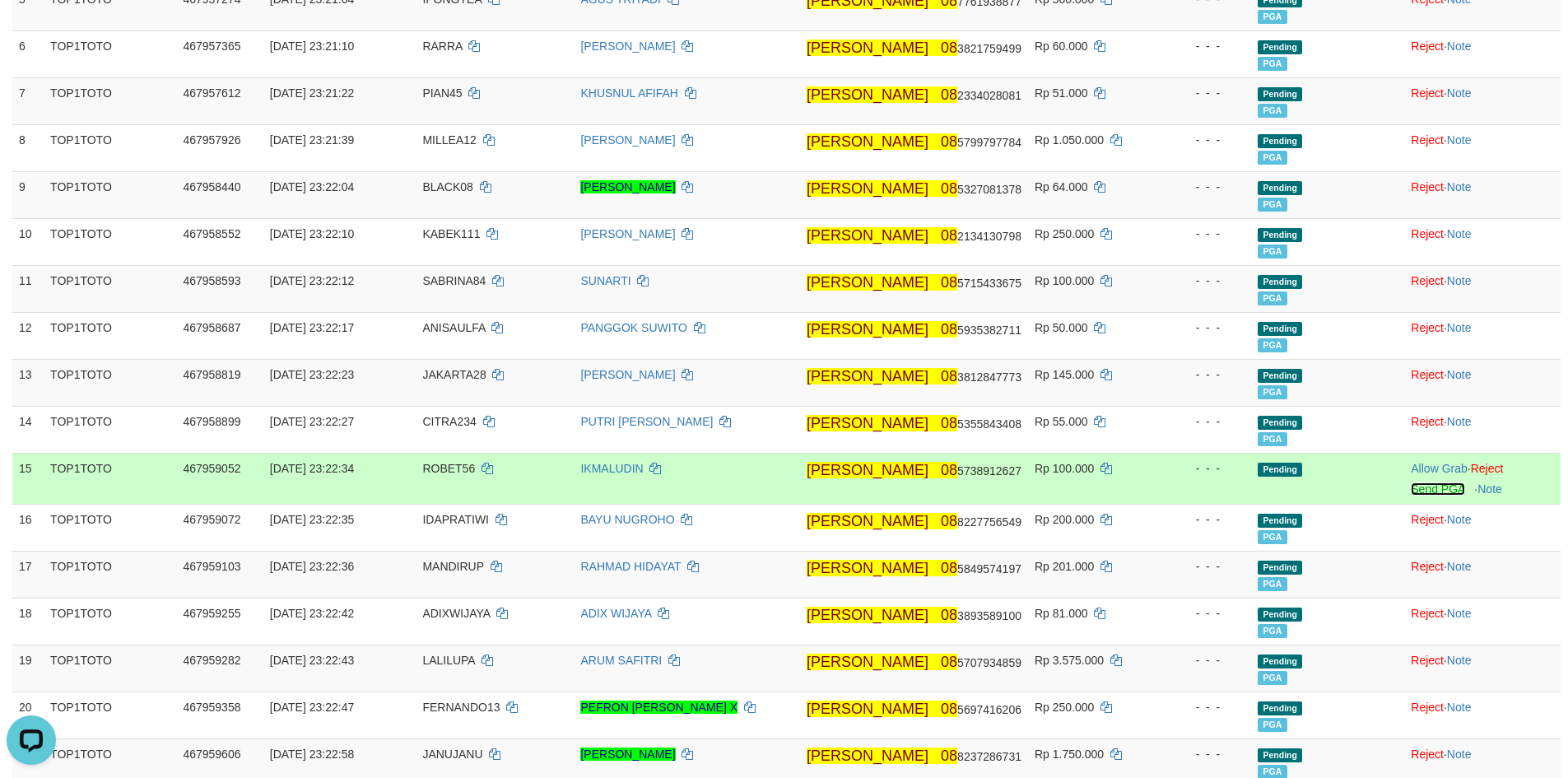
click at [1411, 492] on link "Send PGA" at bounding box center [1438, 489] width 54 height 13
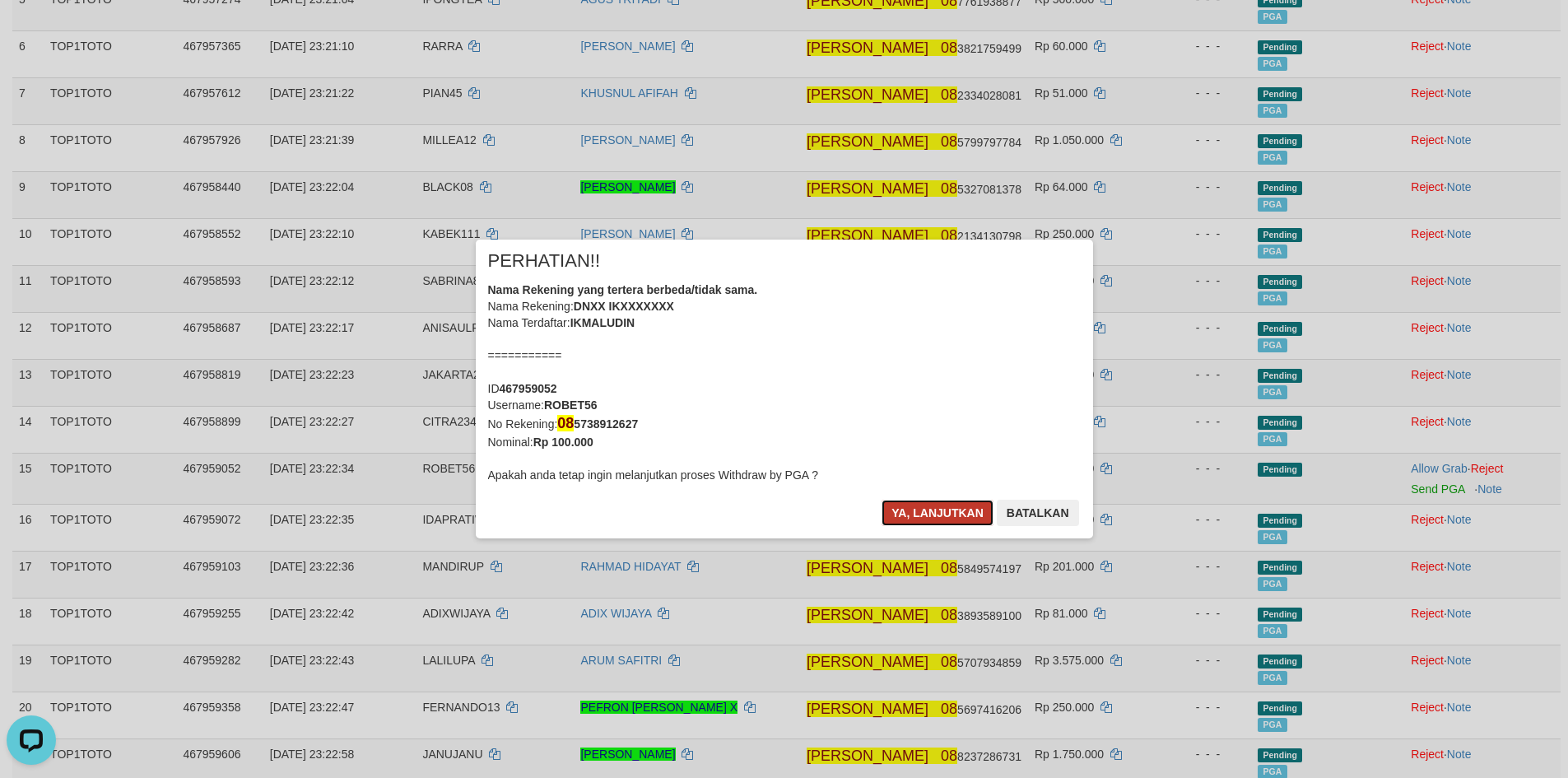
click at [881, 499] on button "Ya, lanjutkan" at bounding box center [937, 512] width 112 height 26
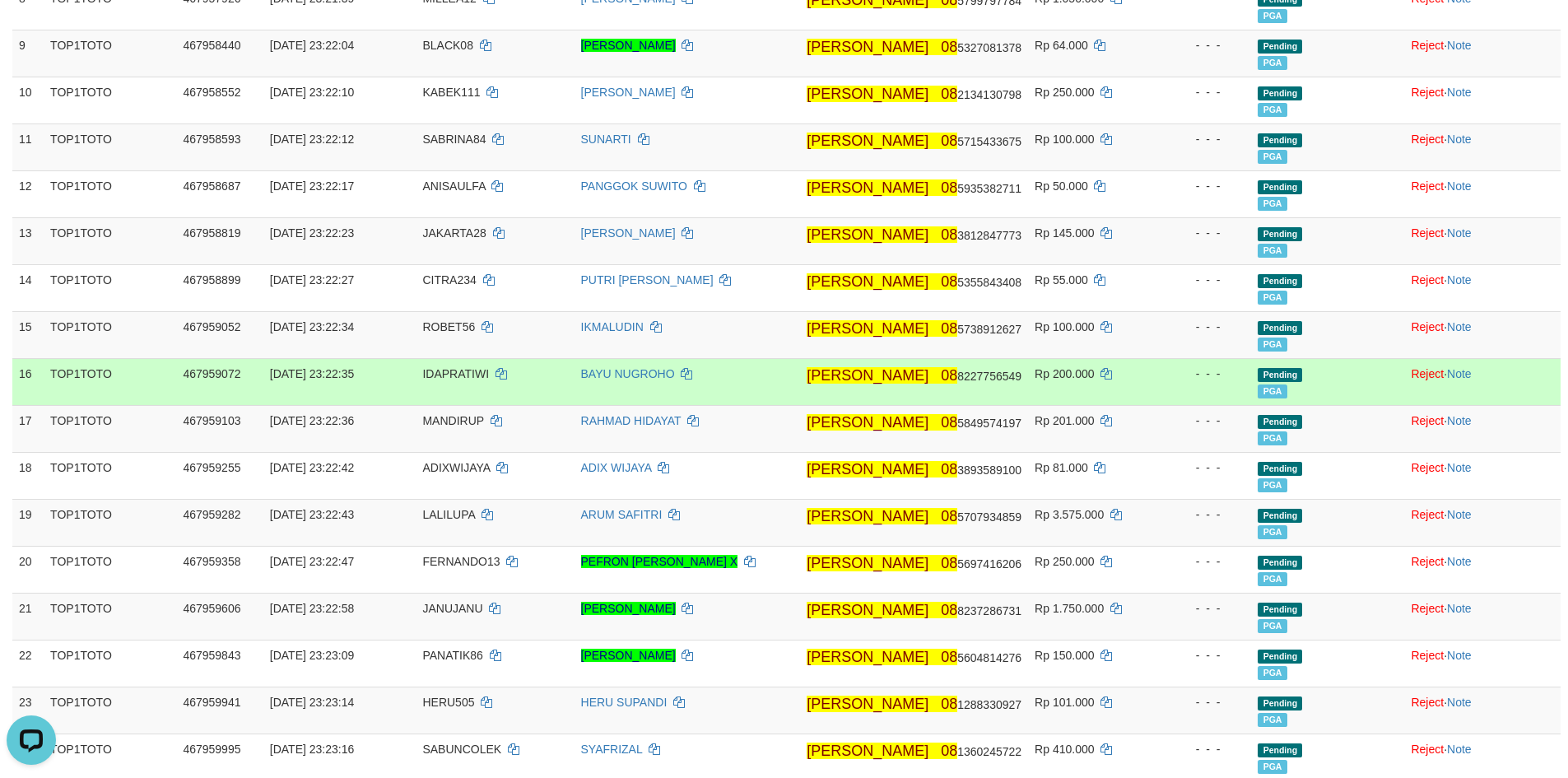
scroll to position [692, 0]
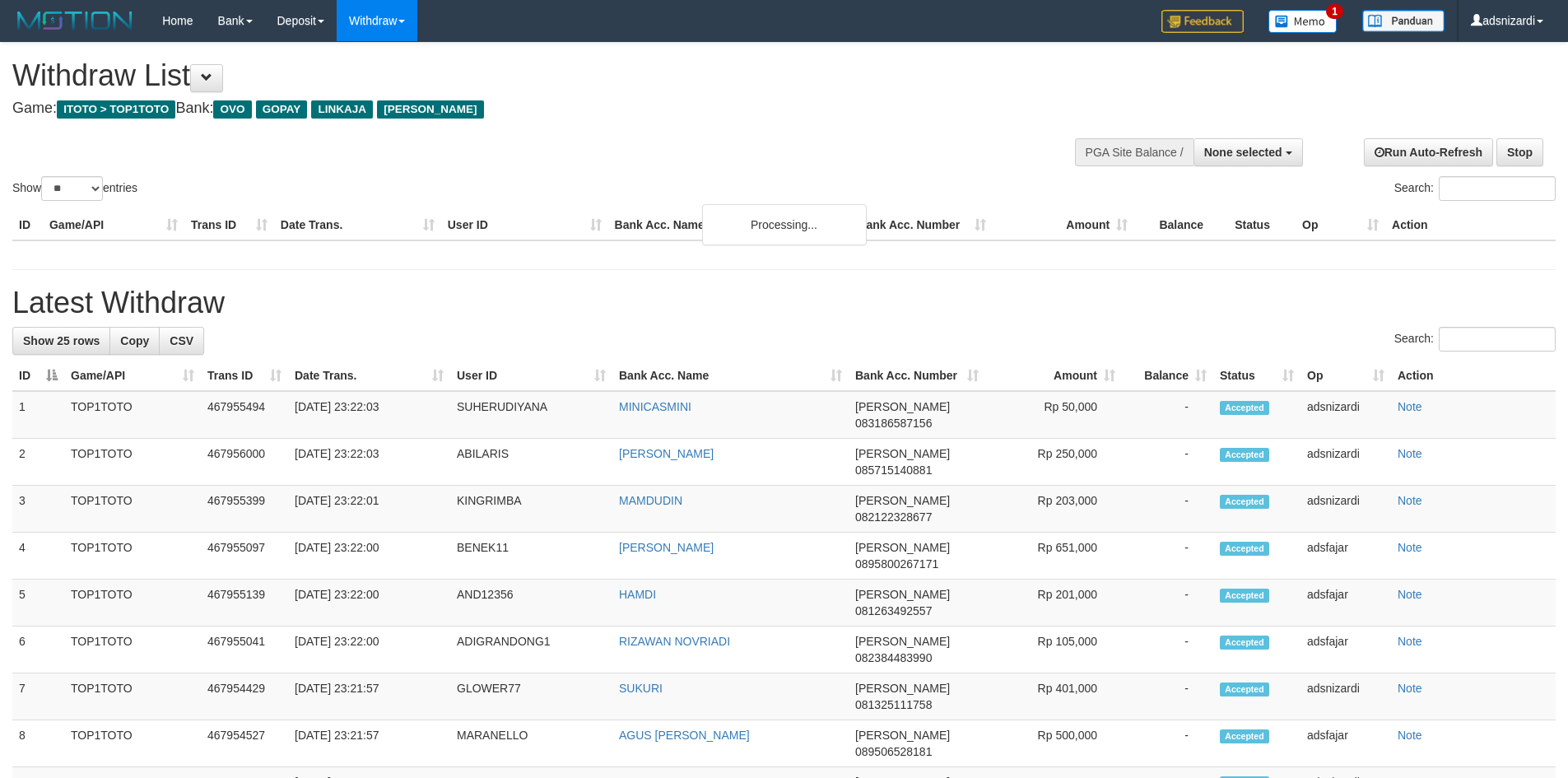
select select
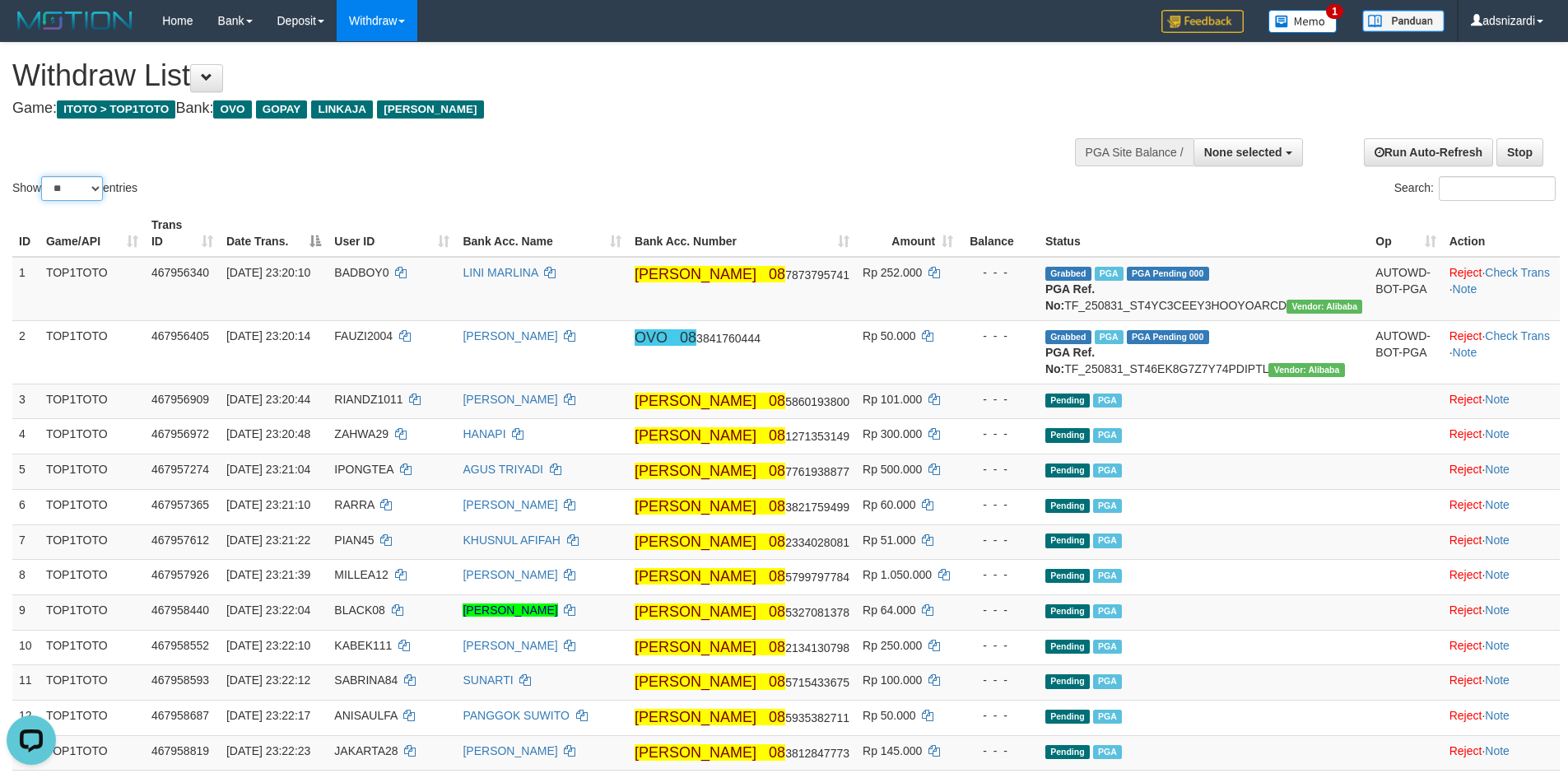
click at [86, 187] on select "** ** ** ***" at bounding box center [72, 188] width 62 height 24
select select "***"
click at [44, 176] on select "** ** ** ***" at bounding box center [72, 188] width 62 height 24
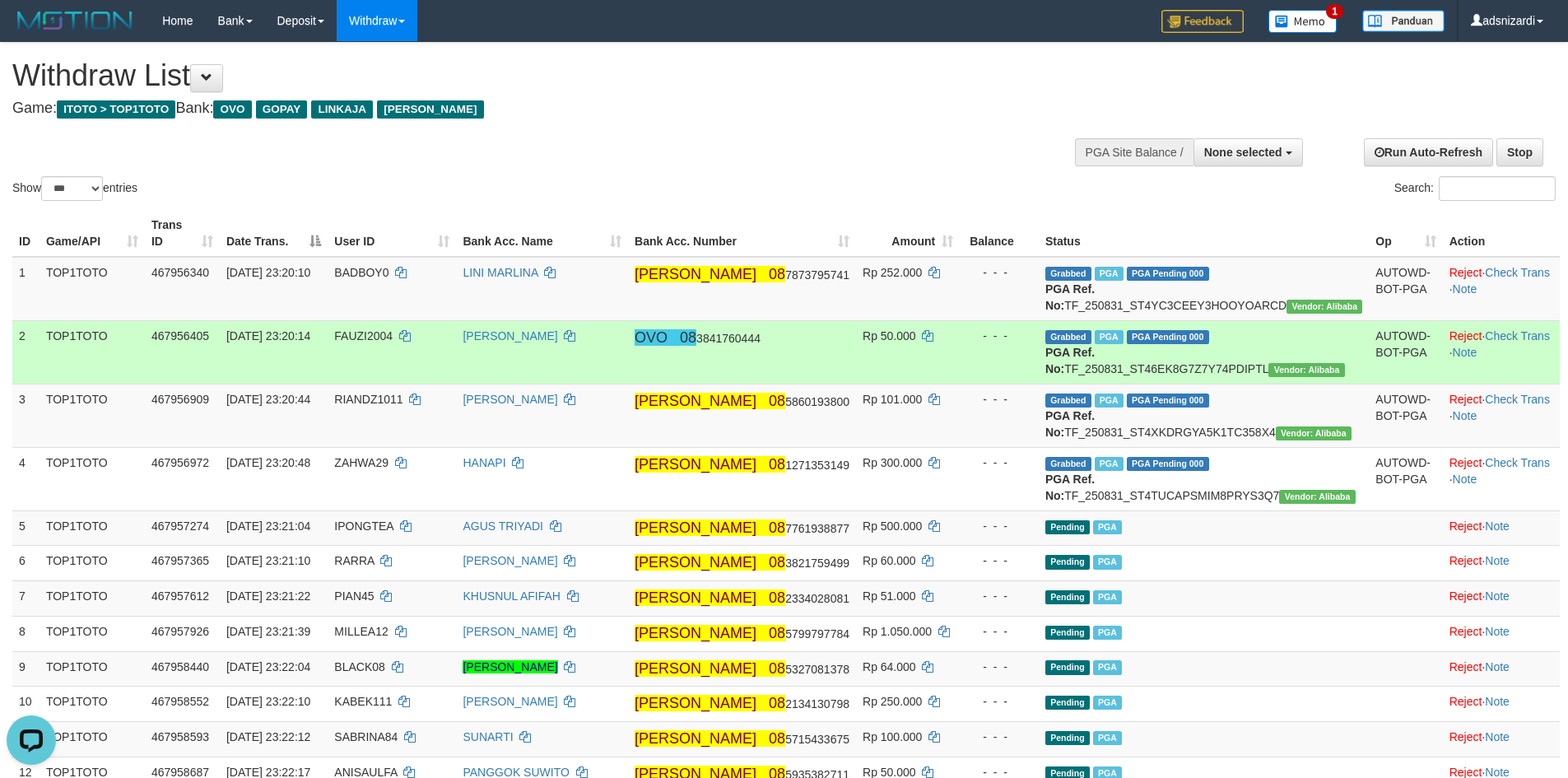
scroll to position [1402, 0]
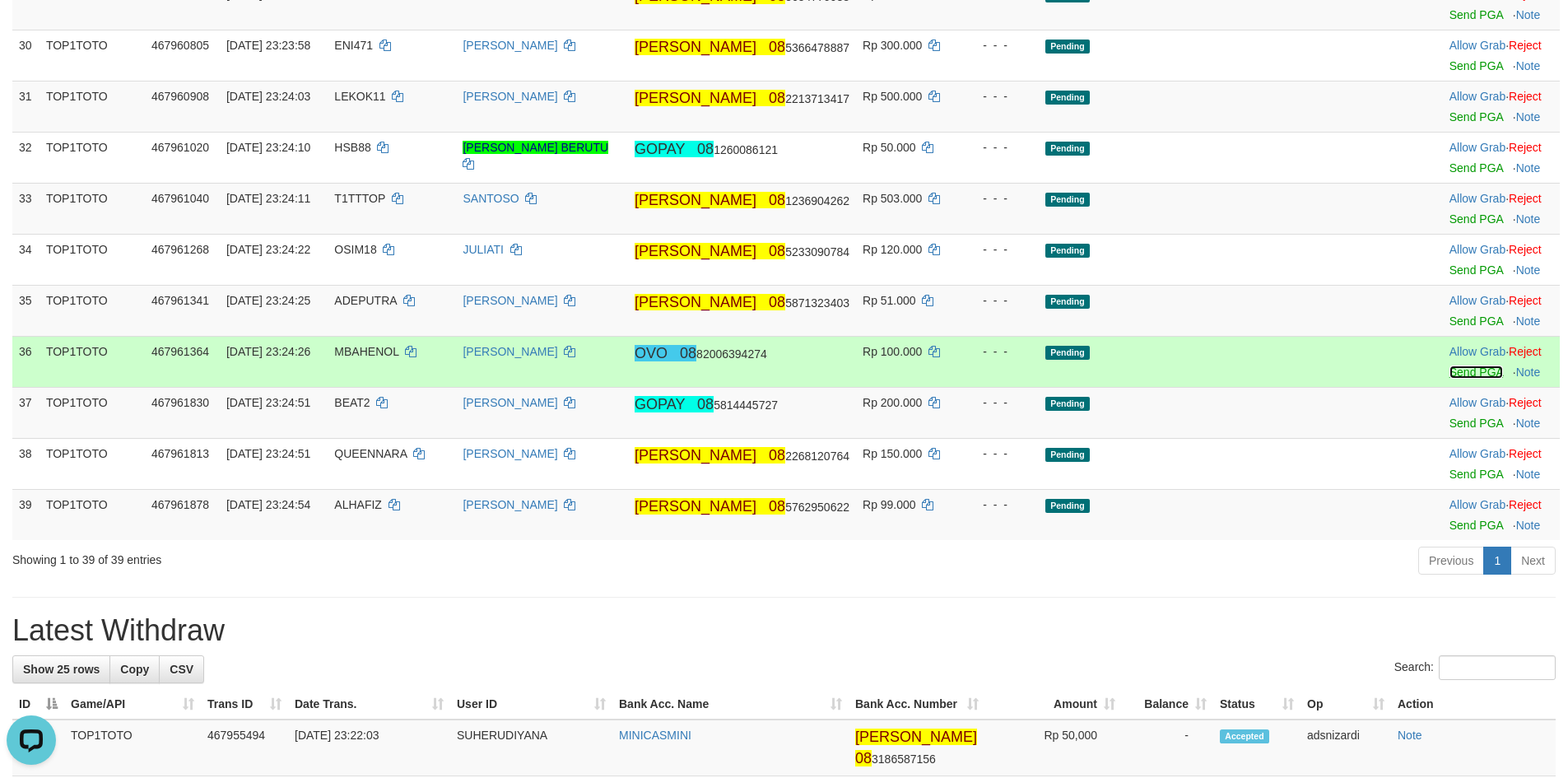
click at [1450, 379] on link "Send PGA" at bounding box center [1477, 372] width 54 height 13
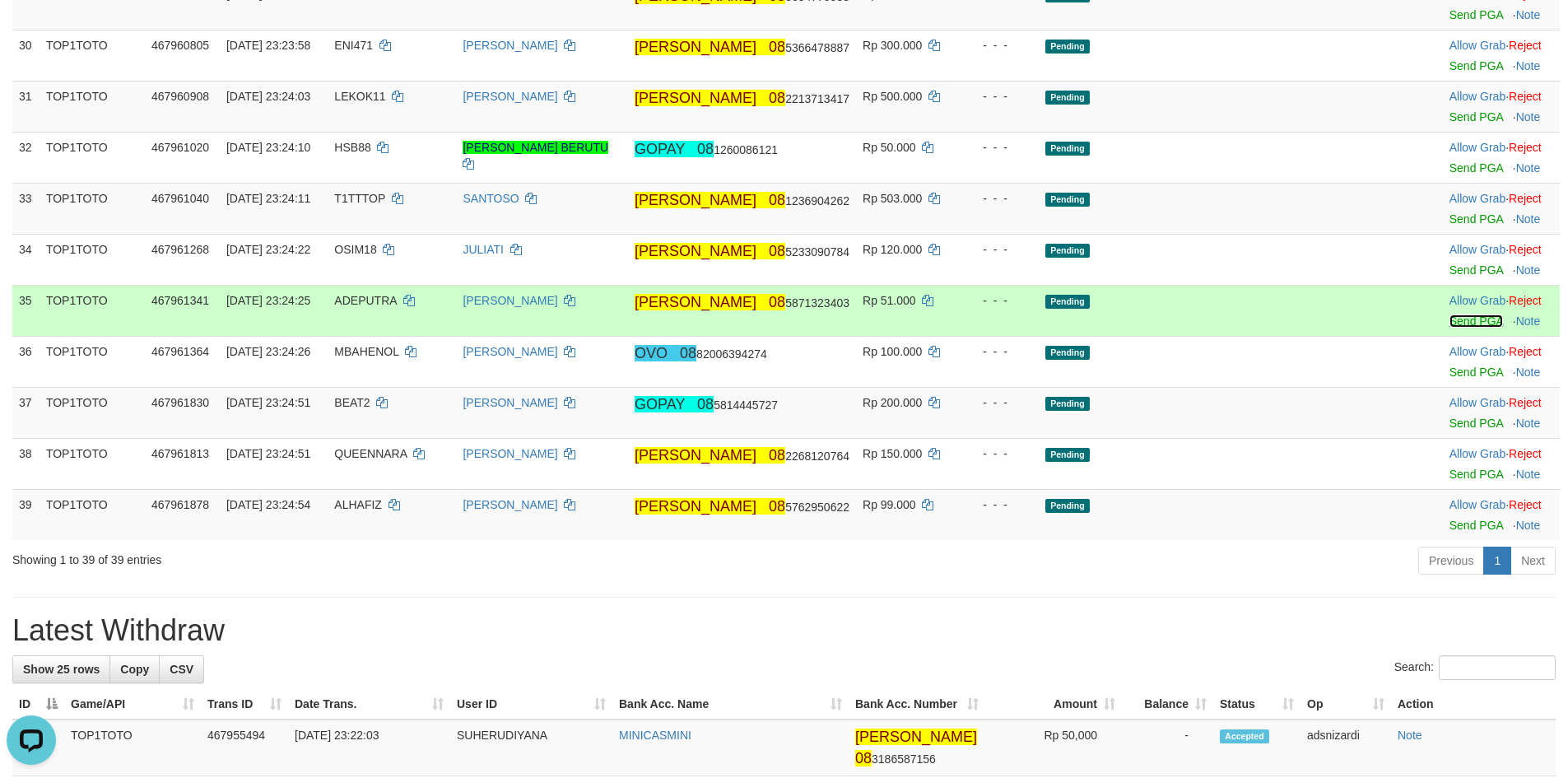
click at [1450, 327] on link "Send PGA" at bounding box center [1477, 321] width 54 height 13
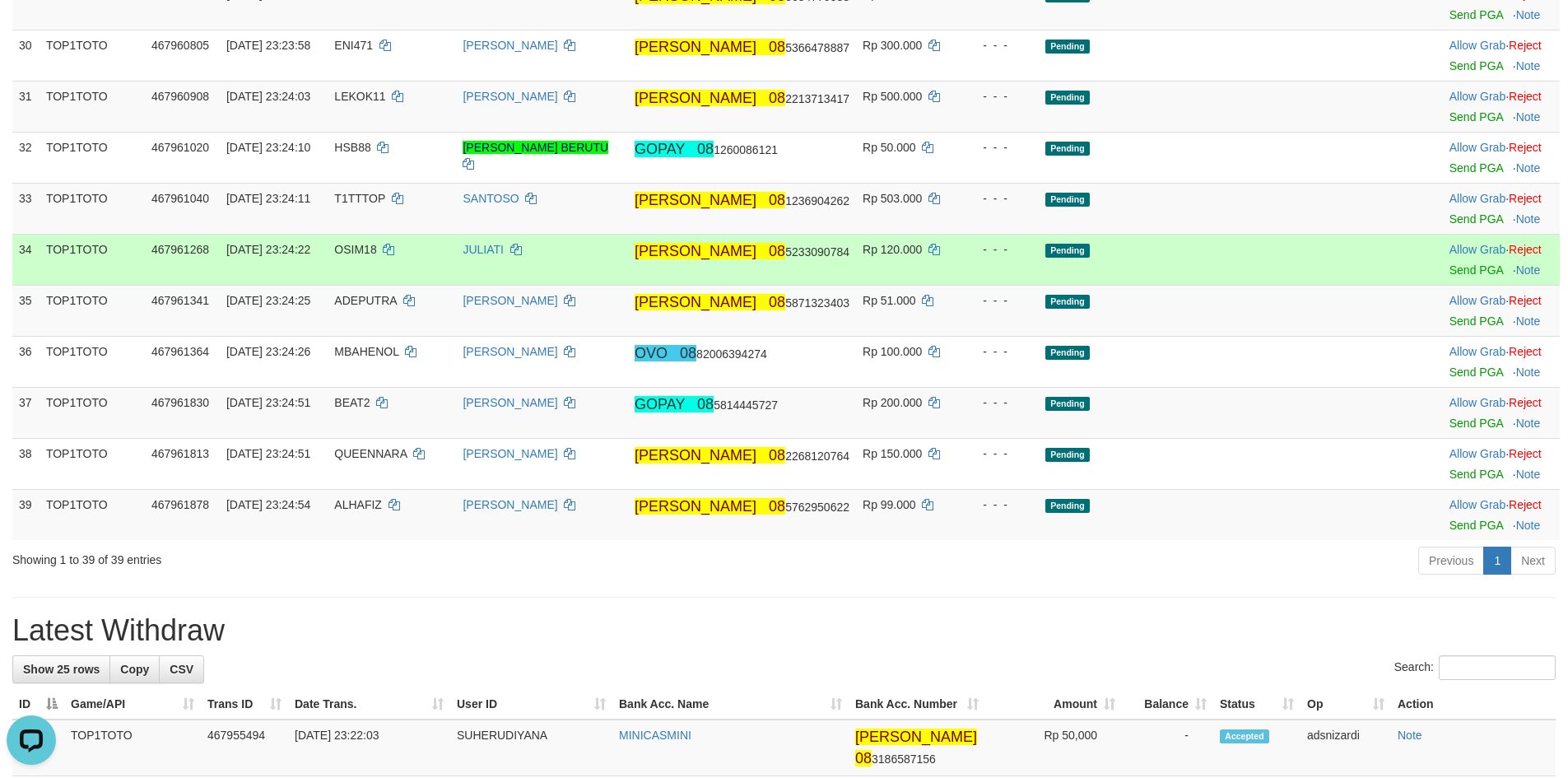
click at [1444, 285] on td "Allow Grab · Reject Send PGA · Note" at bounding box center [1501, 259] width 117 height 51
click at [1444, 304] on body "Toggle navigation Home Bank Account List Load By Website Group [ITOTO] TOP1TOTO…" at bounding box center [784, 443] width 1568 height 3692
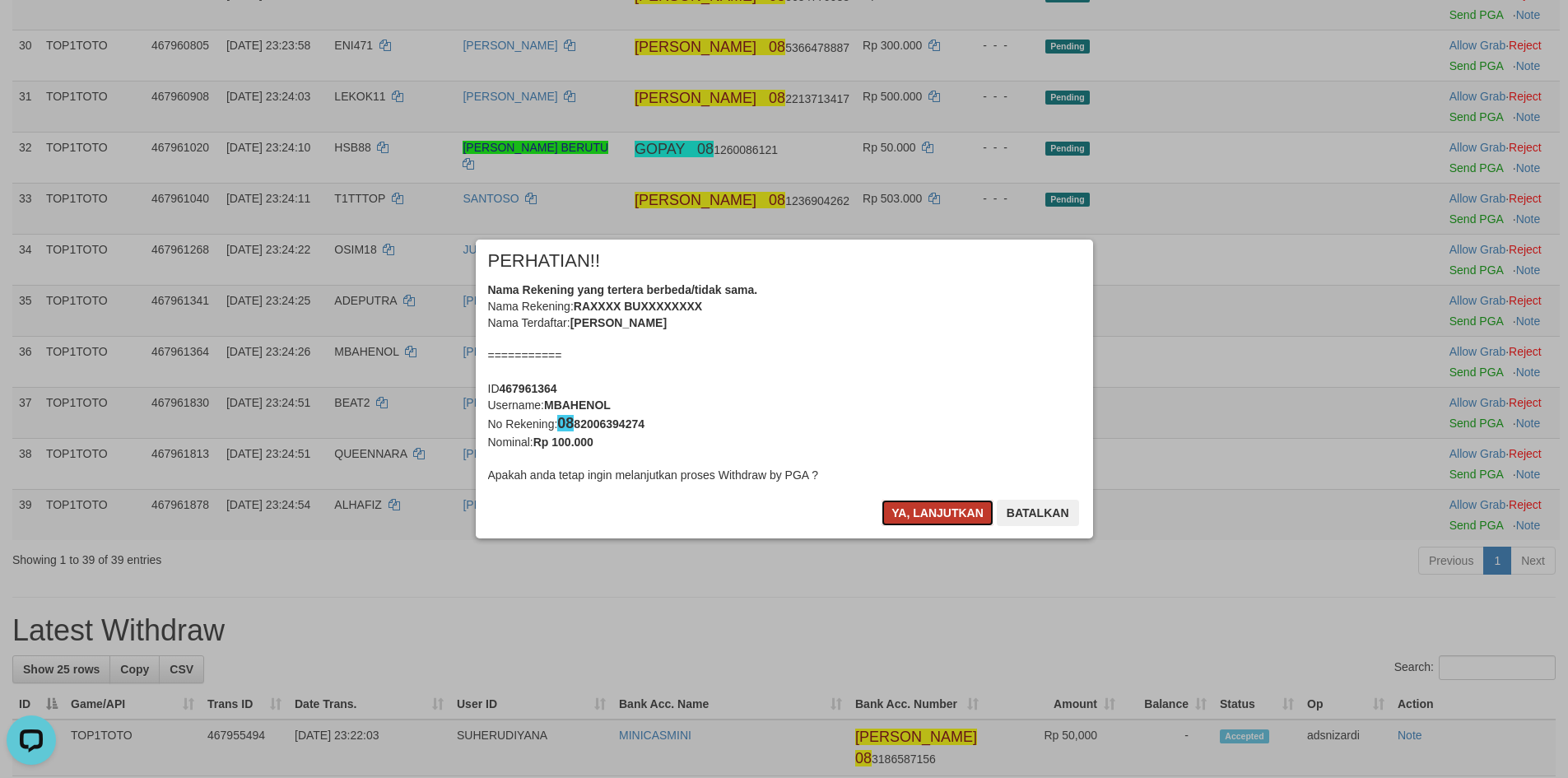
click at [938, 512] on button "Ya, lanjutkan" at bounding box center [937, 512] width 112 height 26
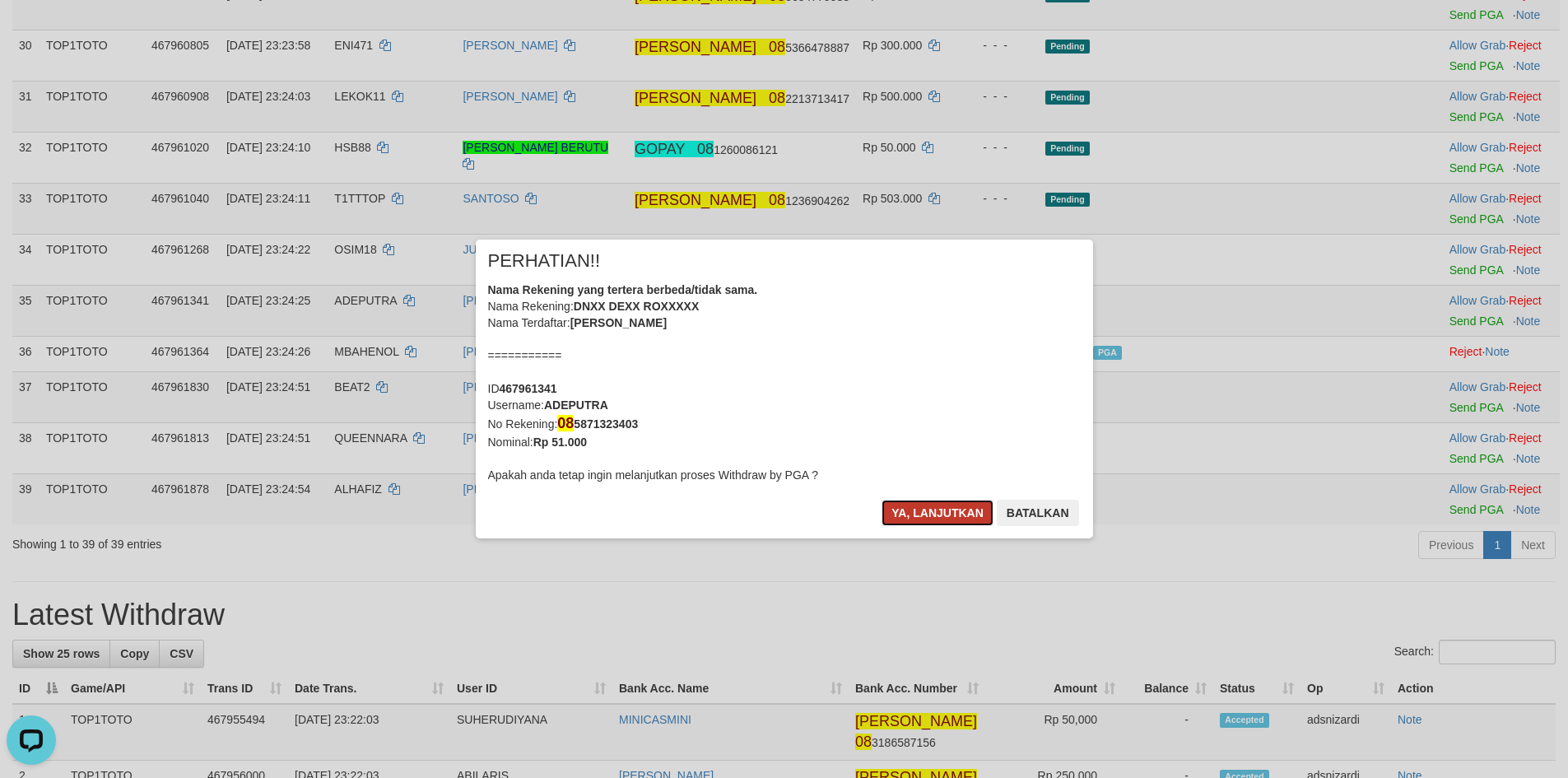
drag, startPoint x: 937, startPoint y: 512, endPoint x: 962, endPoint y: 504, distance: 26.2
click at [941, 509] on button "Ya, lanjutkan" at bounding box center [937, 512] width 112 height 26
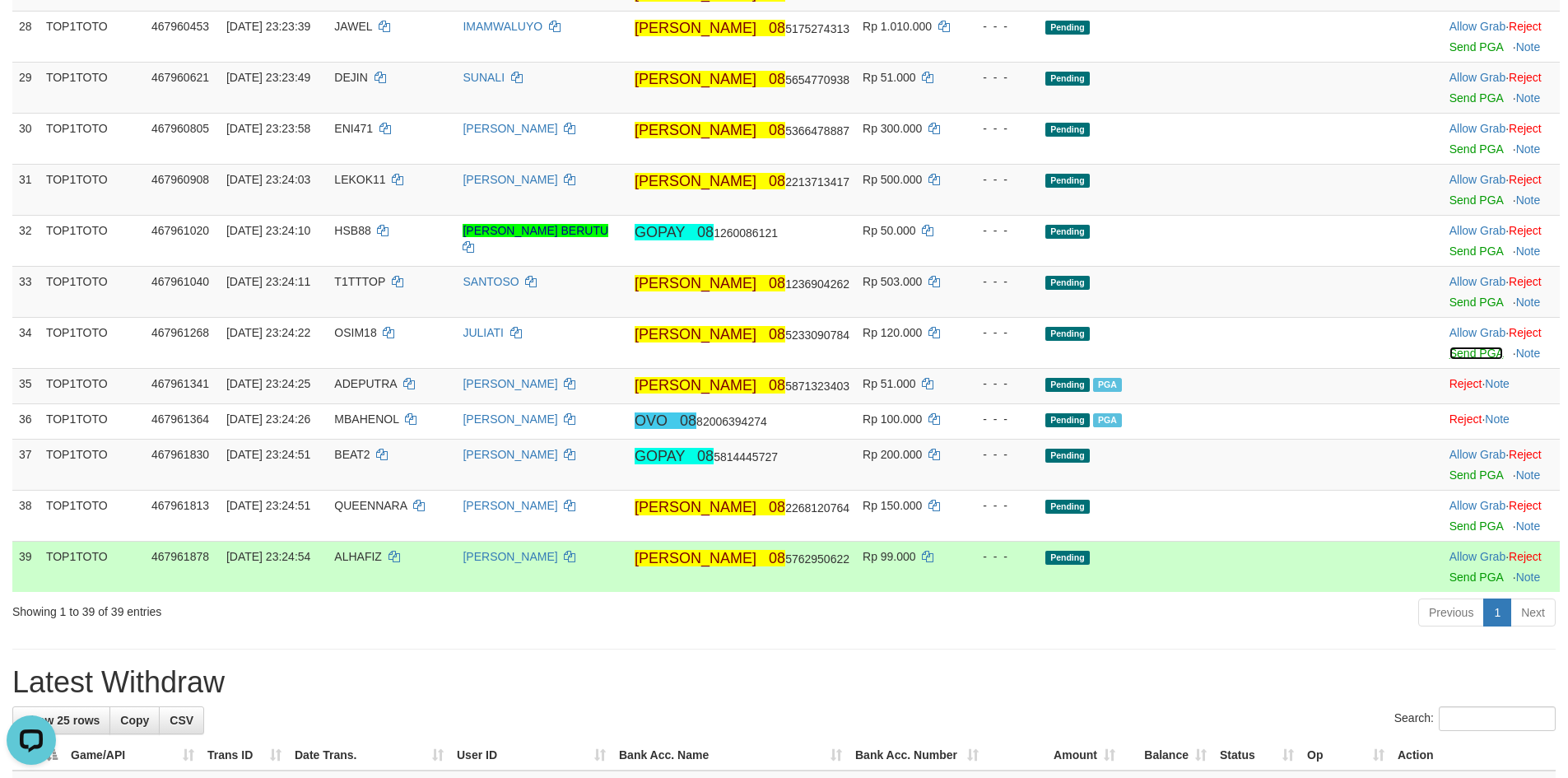
scroll to position [1222, 0]
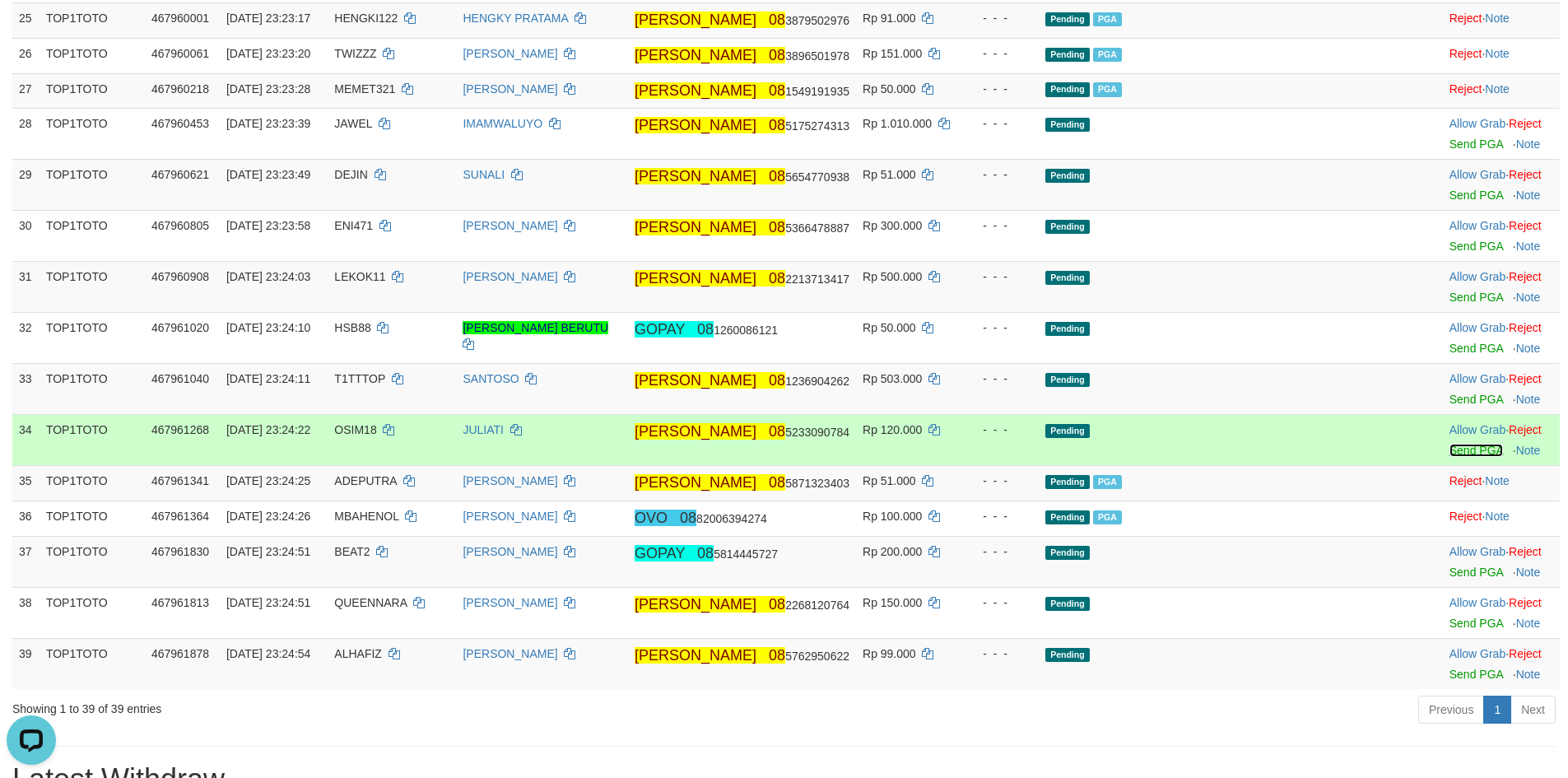
click at [1450, 457] on link "Send PGA" at bounding box center [1477, 450] width 54 height 13
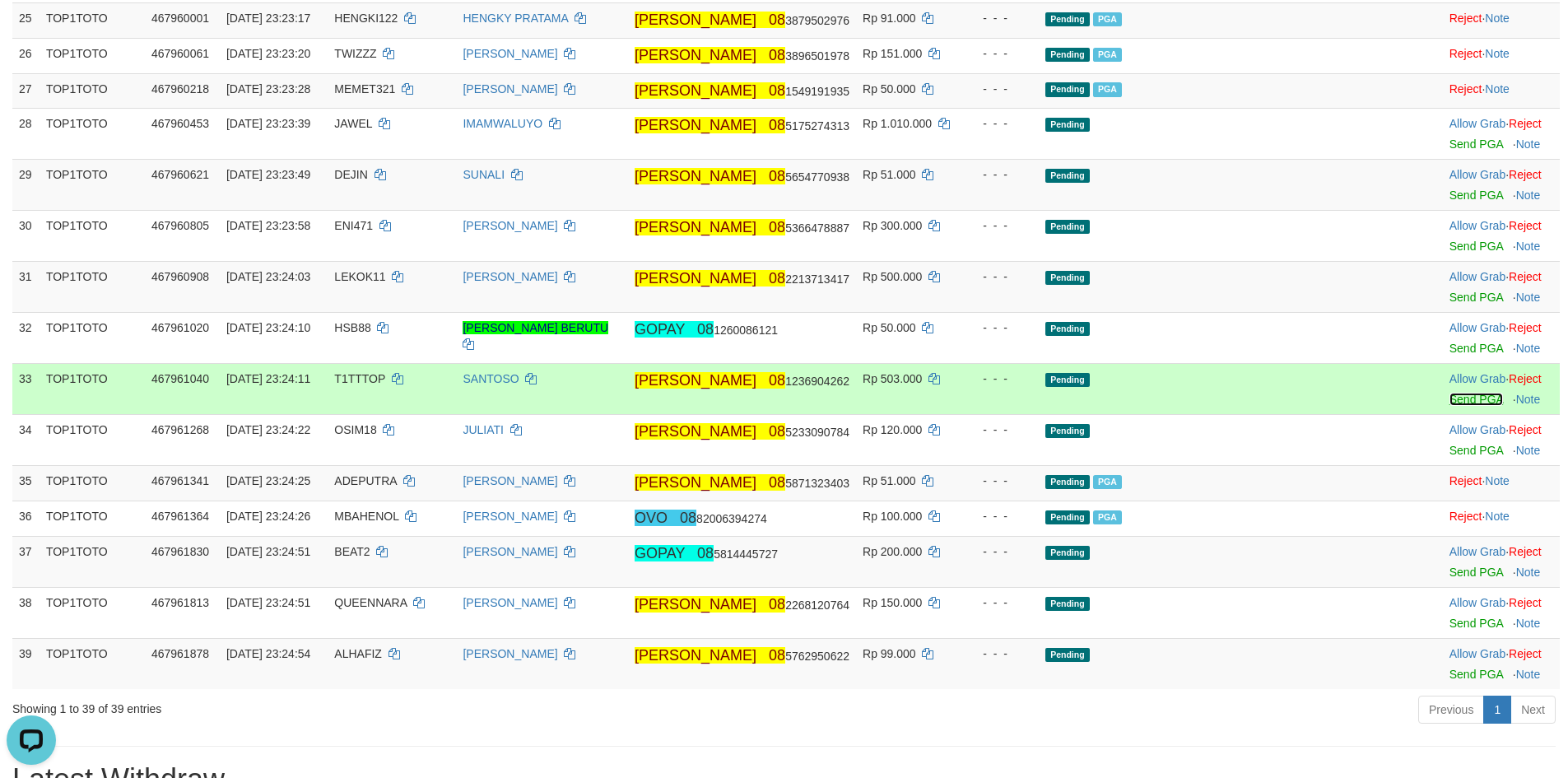
click at [1450, 405] on link "Send PGA" at bounding box center [1477, 399] width 54 height 13
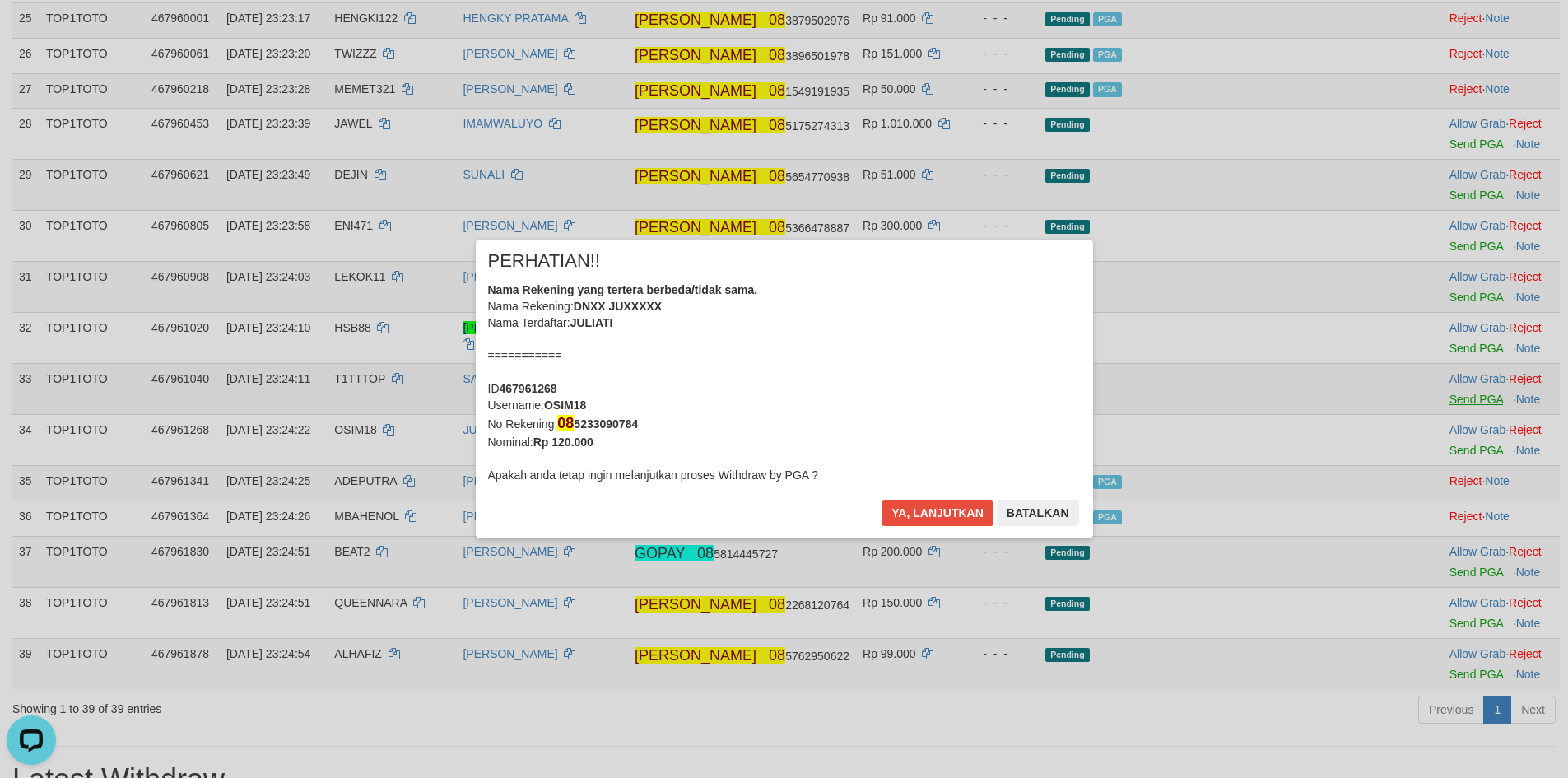
drag, startPoint x: 1432, startPoint y: 441, endPoint x: 1436, endPoint y: 390, distance: 51.2
click at [1436, 390] on div "× PERHATIAN!! Nama Rekening yang tertera berbeda/tidak sama. Nama Rekening: DNX…" at bounding box center [784, 389] width 1568 height 365
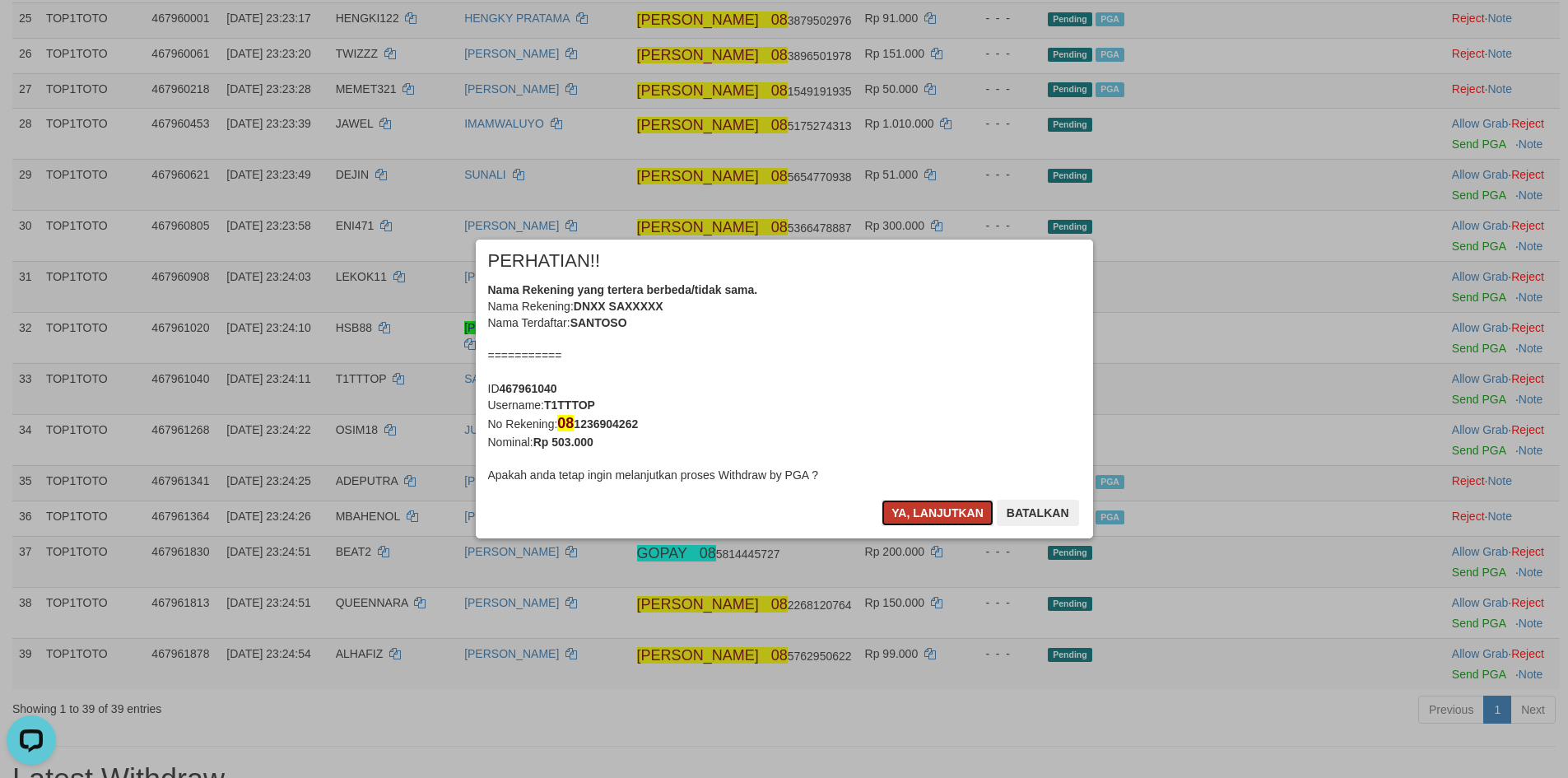
click at [934, 513] on button "Ya, lanjutkan" at bounding box center [937, 512] width 112 height 26
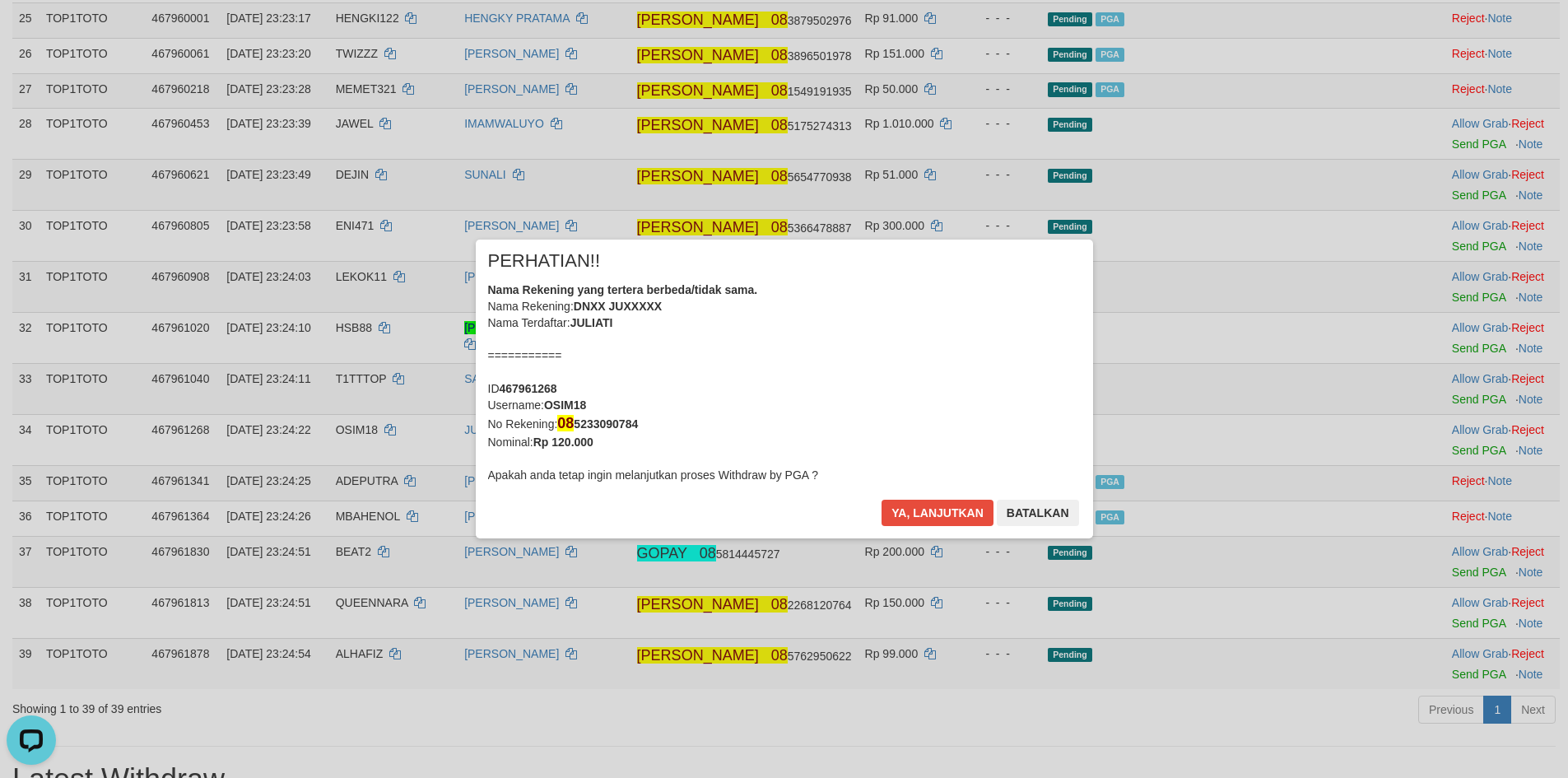
scroll to position [1206, 0]
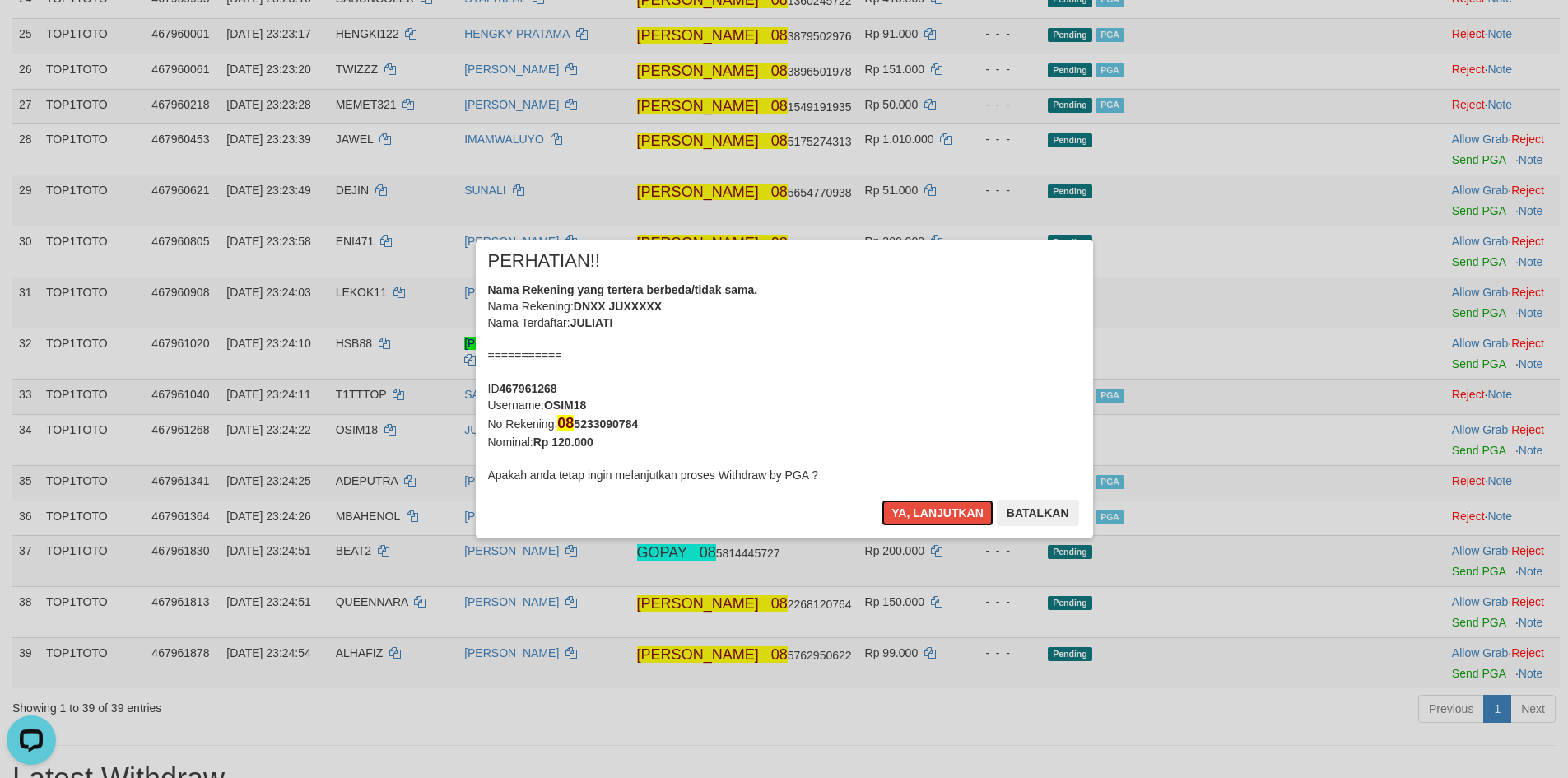
click at [934, 512] on button "Ya, lanjutkan" at bounding box center [937, 512] width 112 height 26
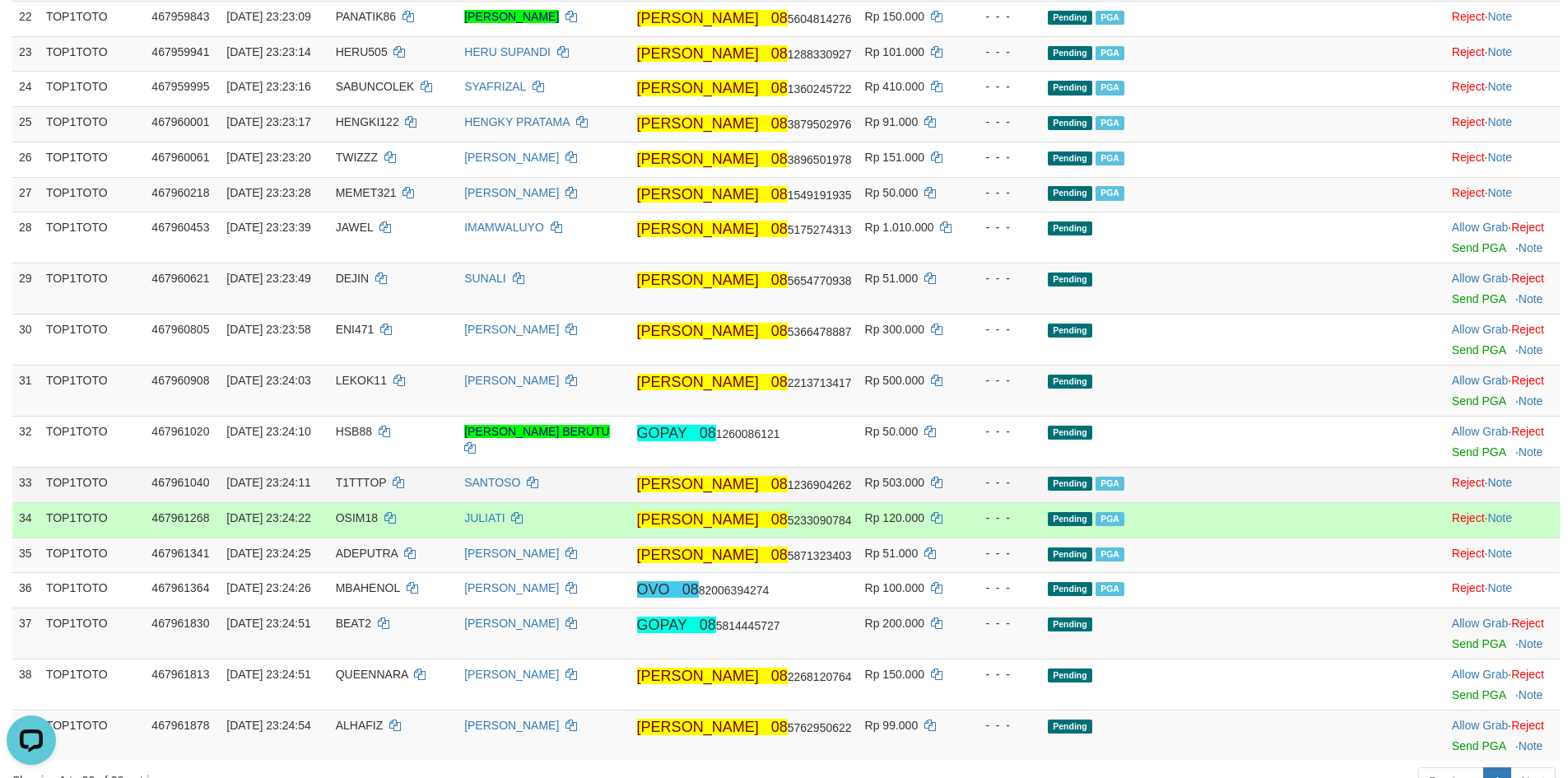
scroll to position [1109, 0]
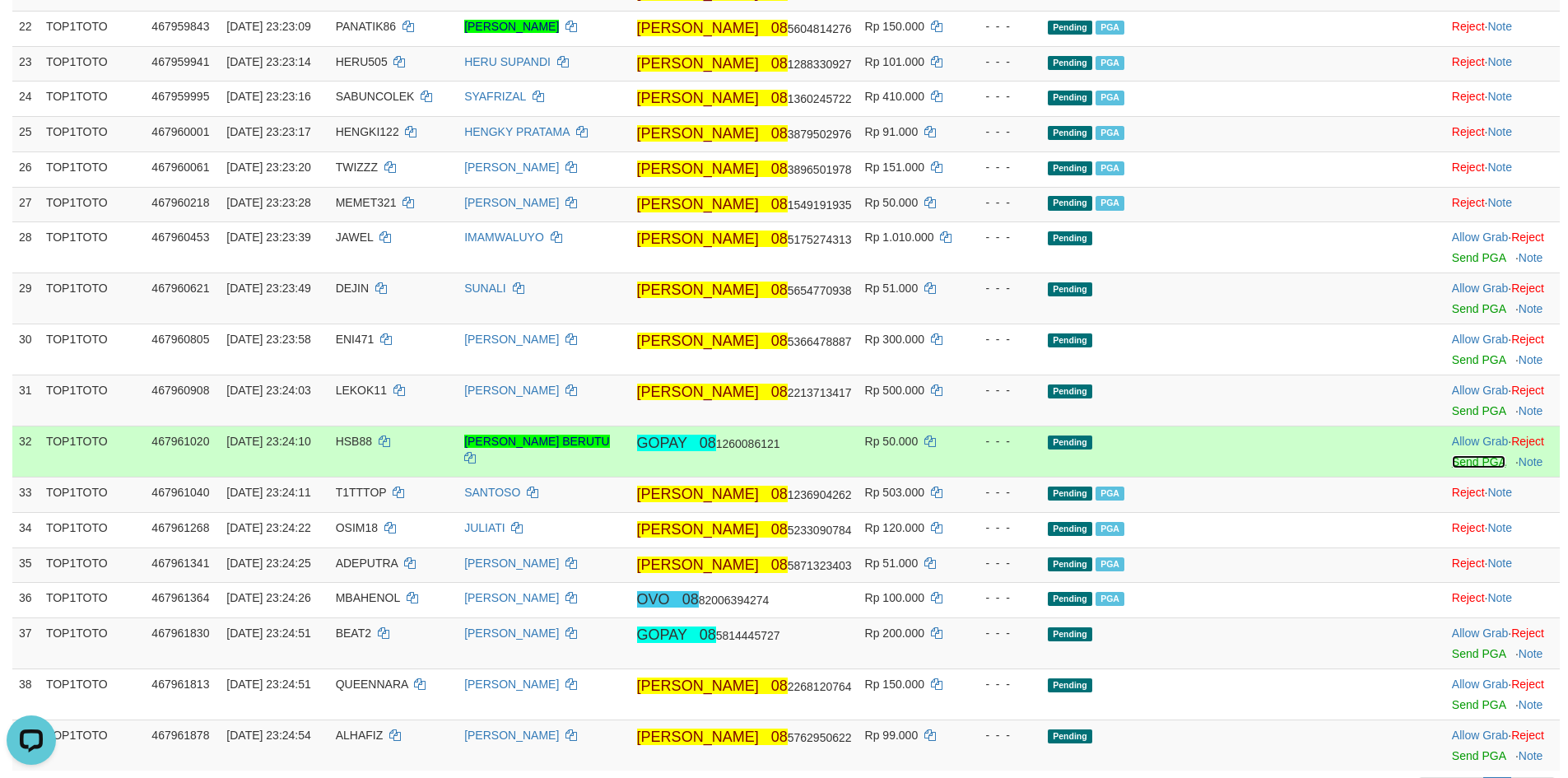
click at [1452, 468] on link "Send PGA" at bounding box center [1479, 462] width 54 height 13
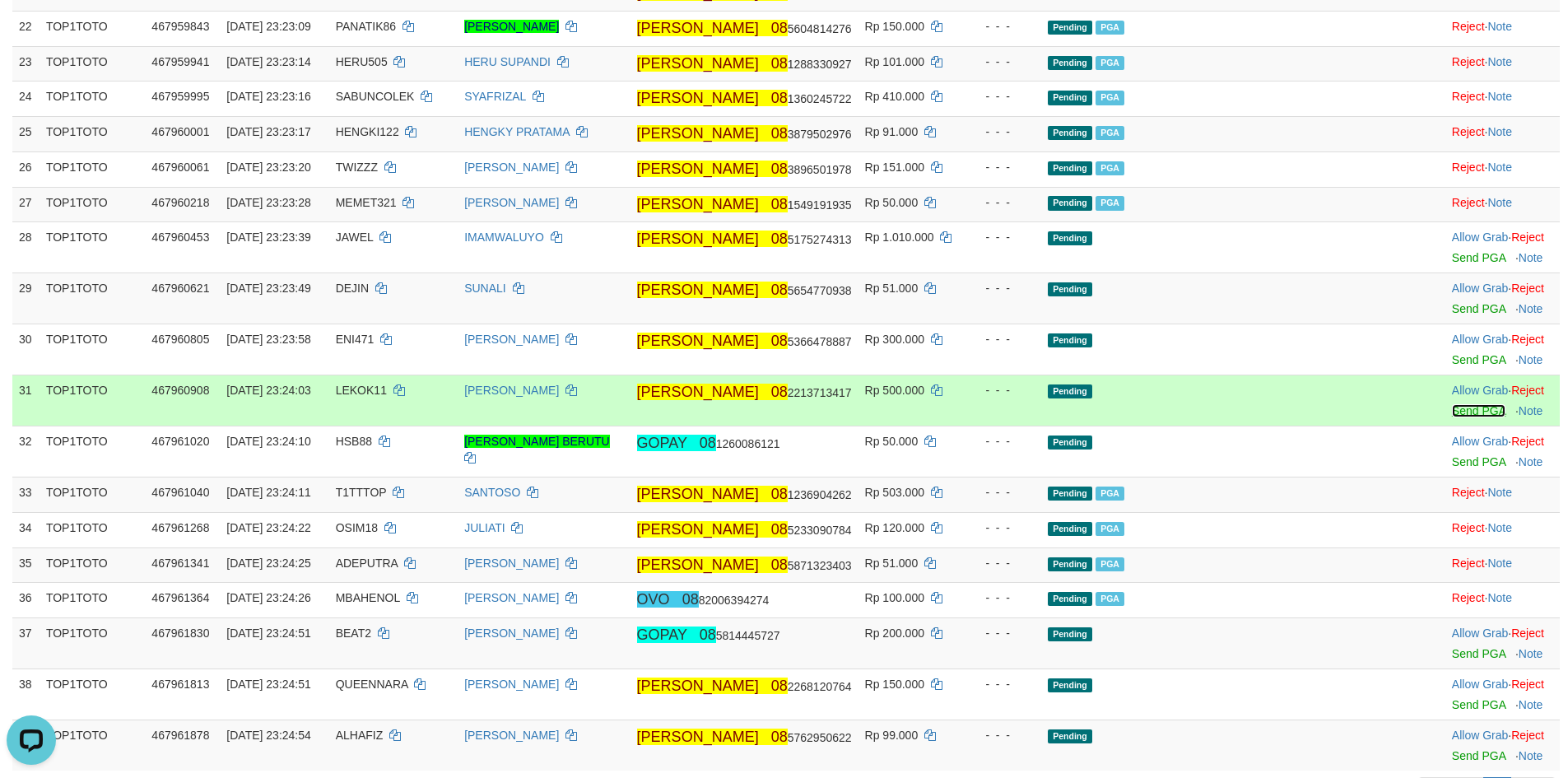
click at [1452, 417] on link "Send PGA" at bounding box center [1479, 410] width 54 height 13
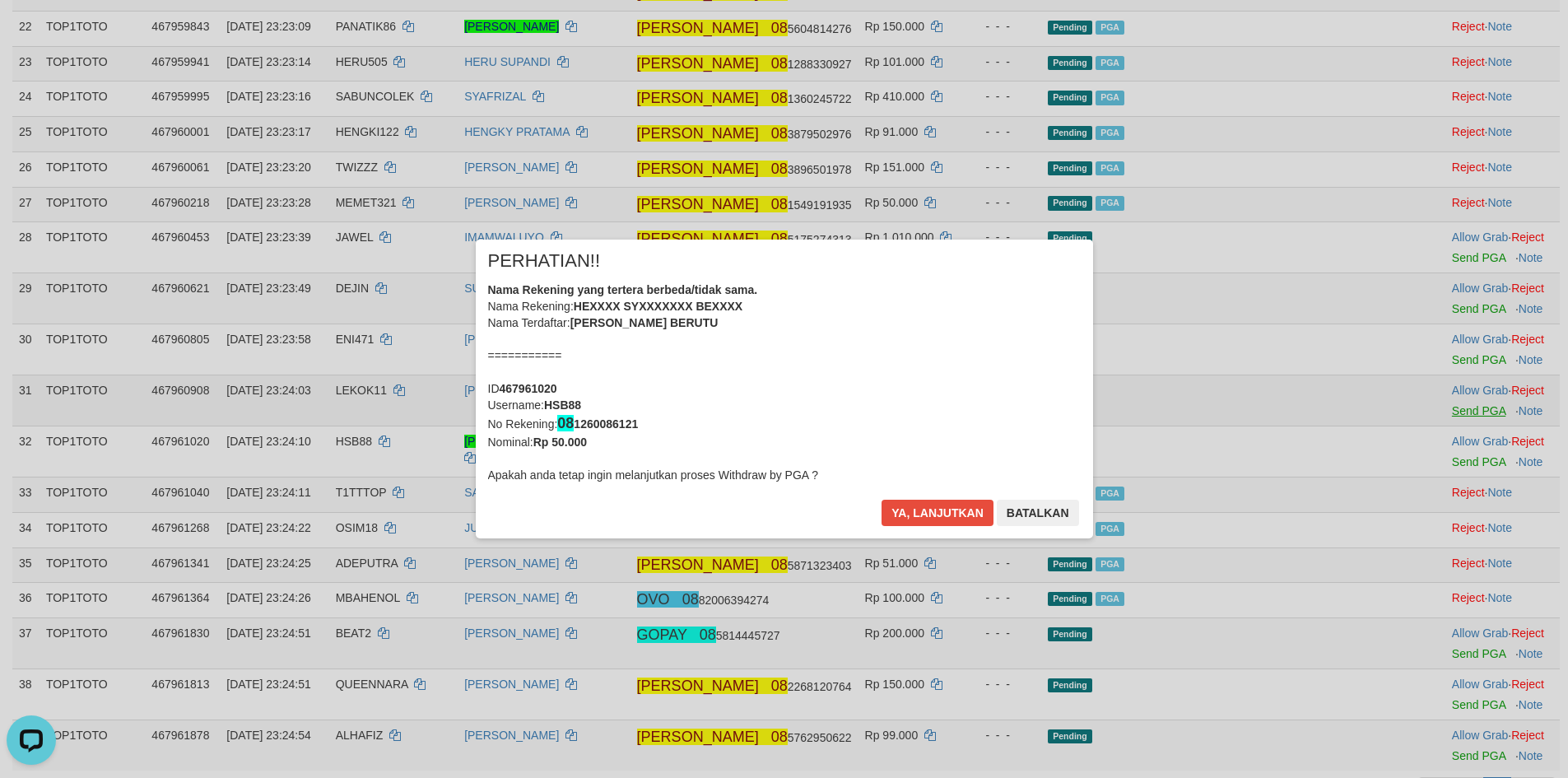
click at [1438, 394] on div "× PERHATIAN!! Nama Rekening yang tertera berbeda/tidak sama. Nama Rekening: HEX…" at bounding box center [784, 389] width 1568 height 365
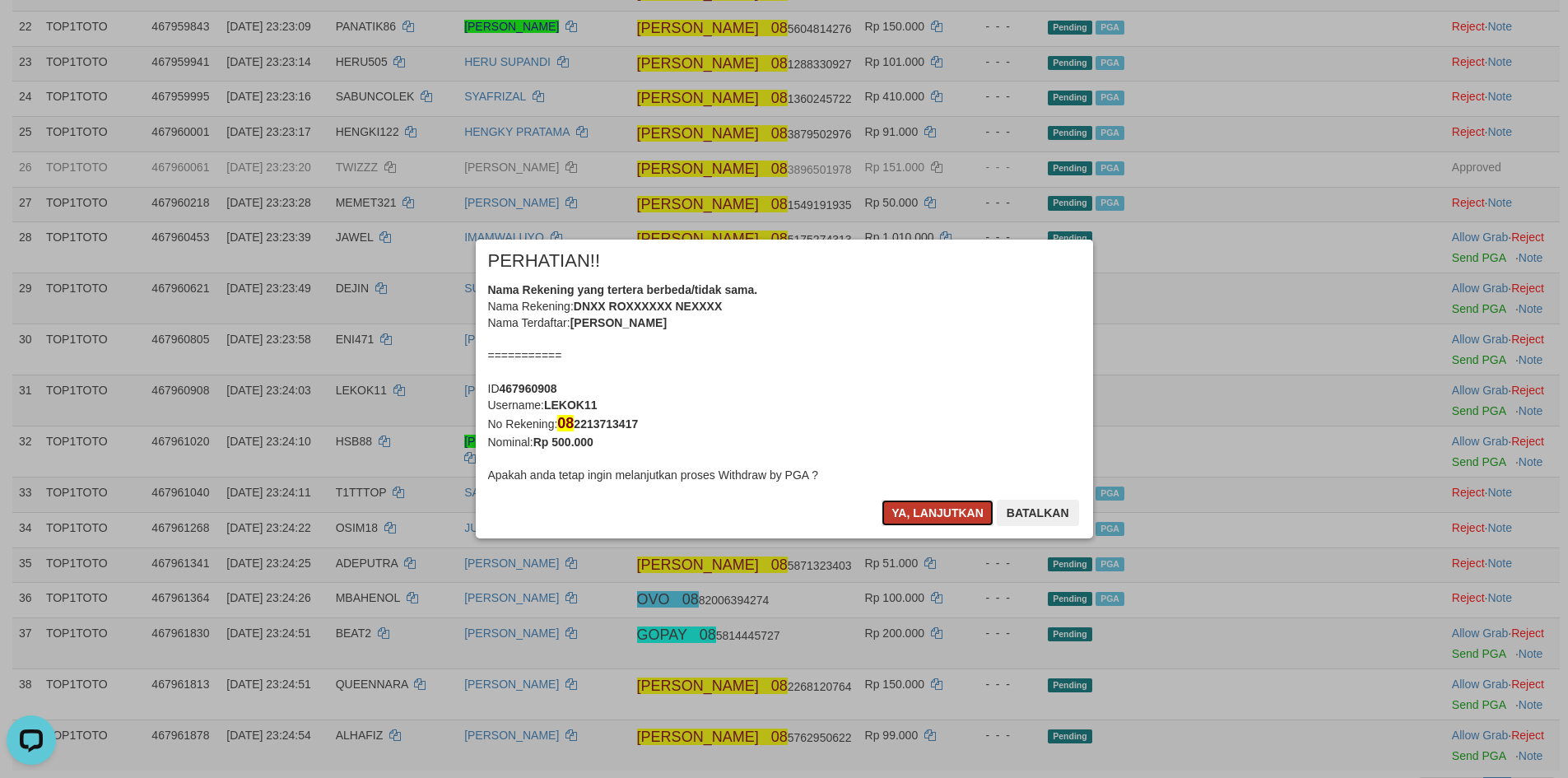
click at [928, 499] on button "Ya, lanjutkan" at bounding box center [937, 512] width 112 height 26
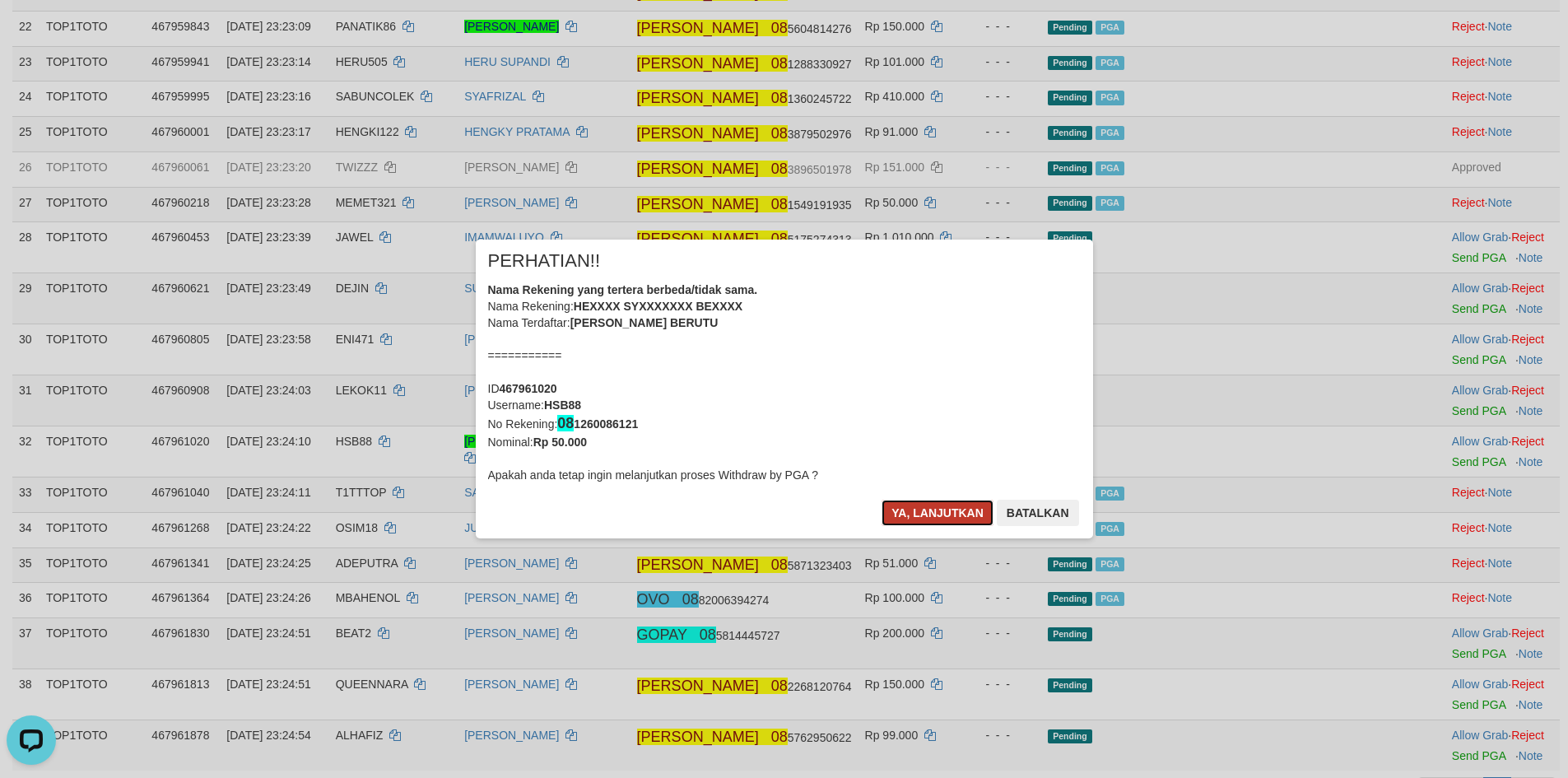
click at [934, 509] on button "Ya, lanjutkan" at bounding box center [937, 512] width 112 height 26
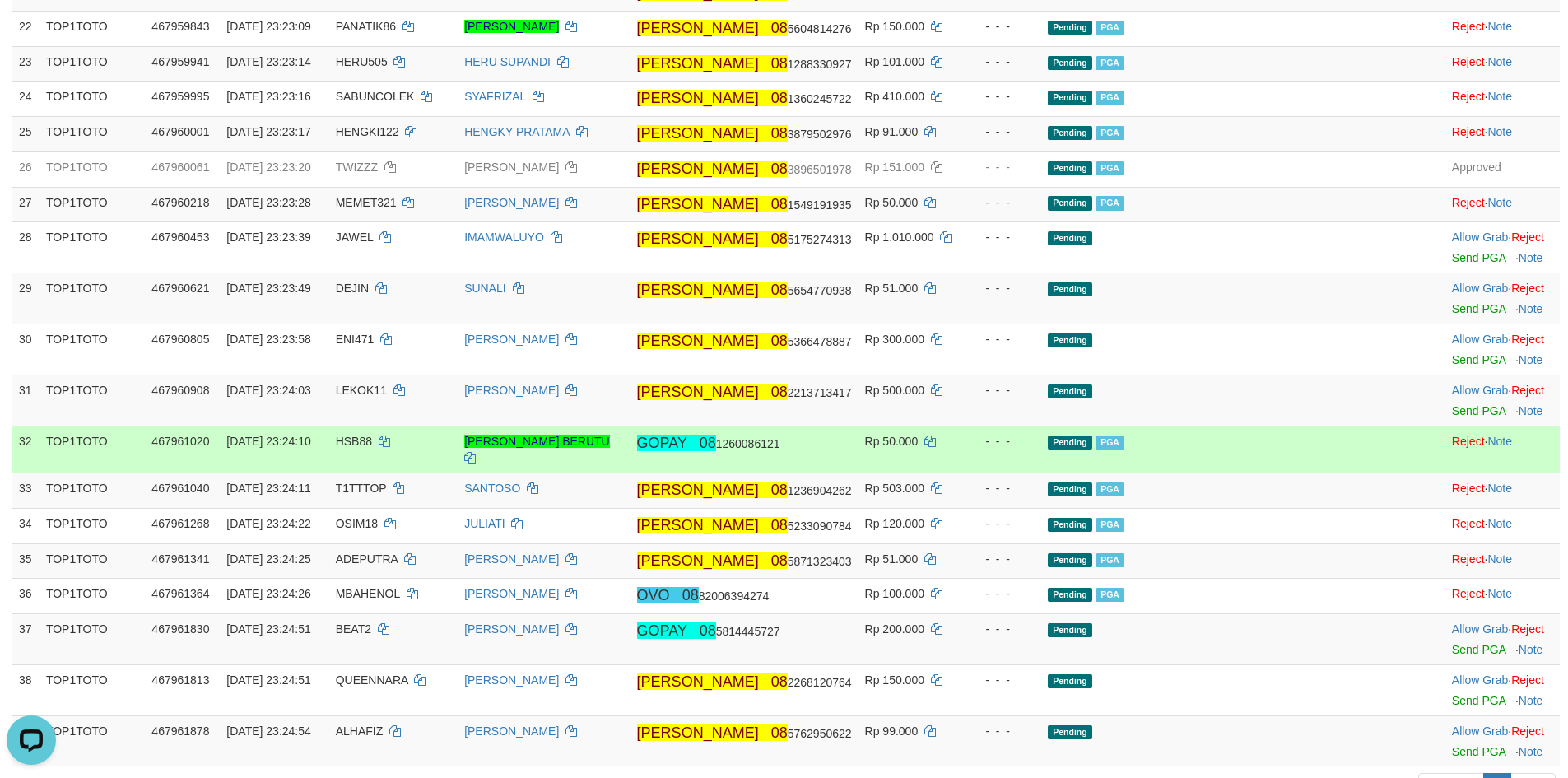
scroll to position [1092, 0]
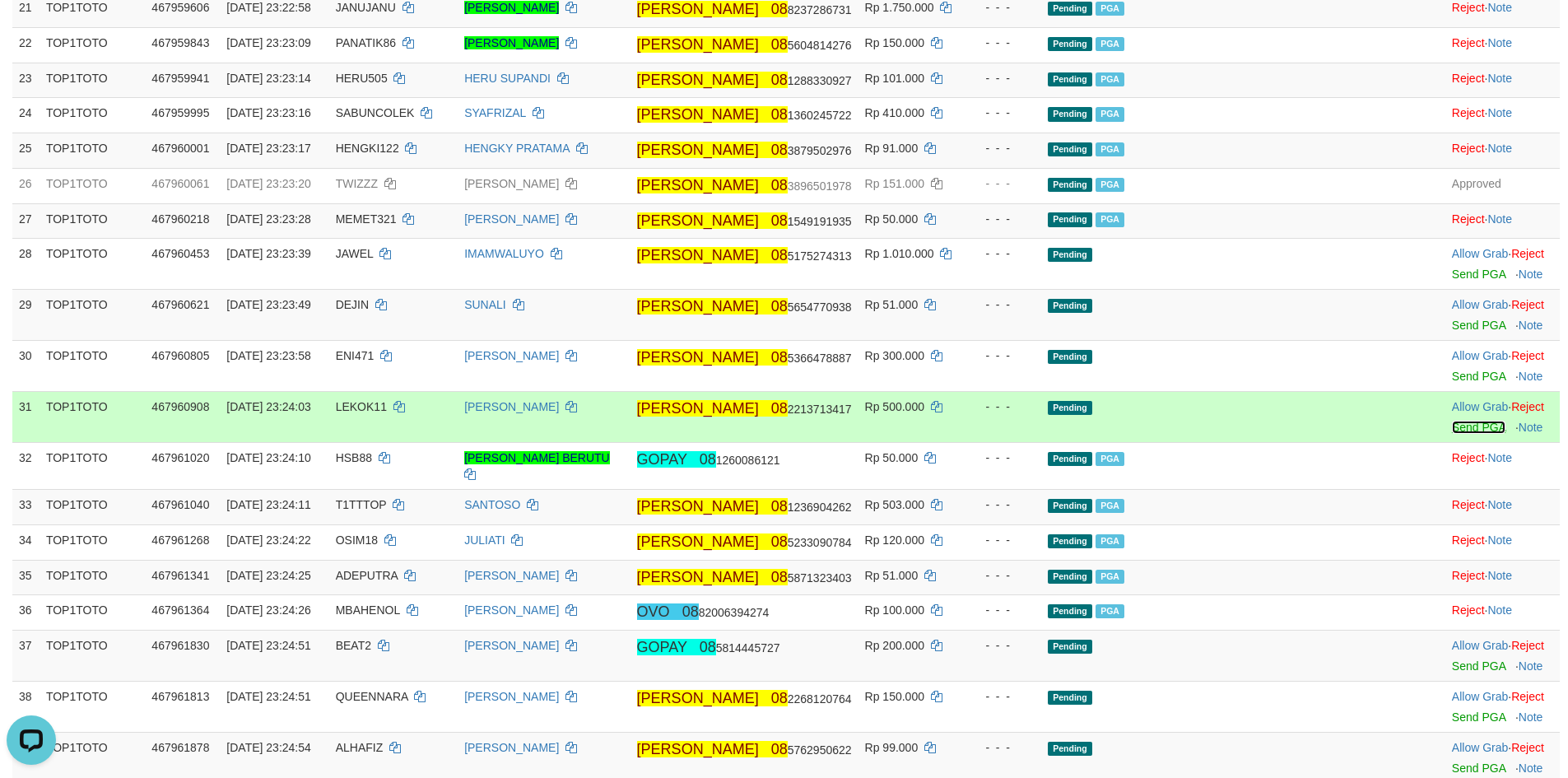
click at [1452, 434] on link "Send PGA" at bounding box center [1479, 427] width 54 height 13
click at [1452, 383] on link "Send PGA" at bounding box center [1479, 376] width 54 height 13
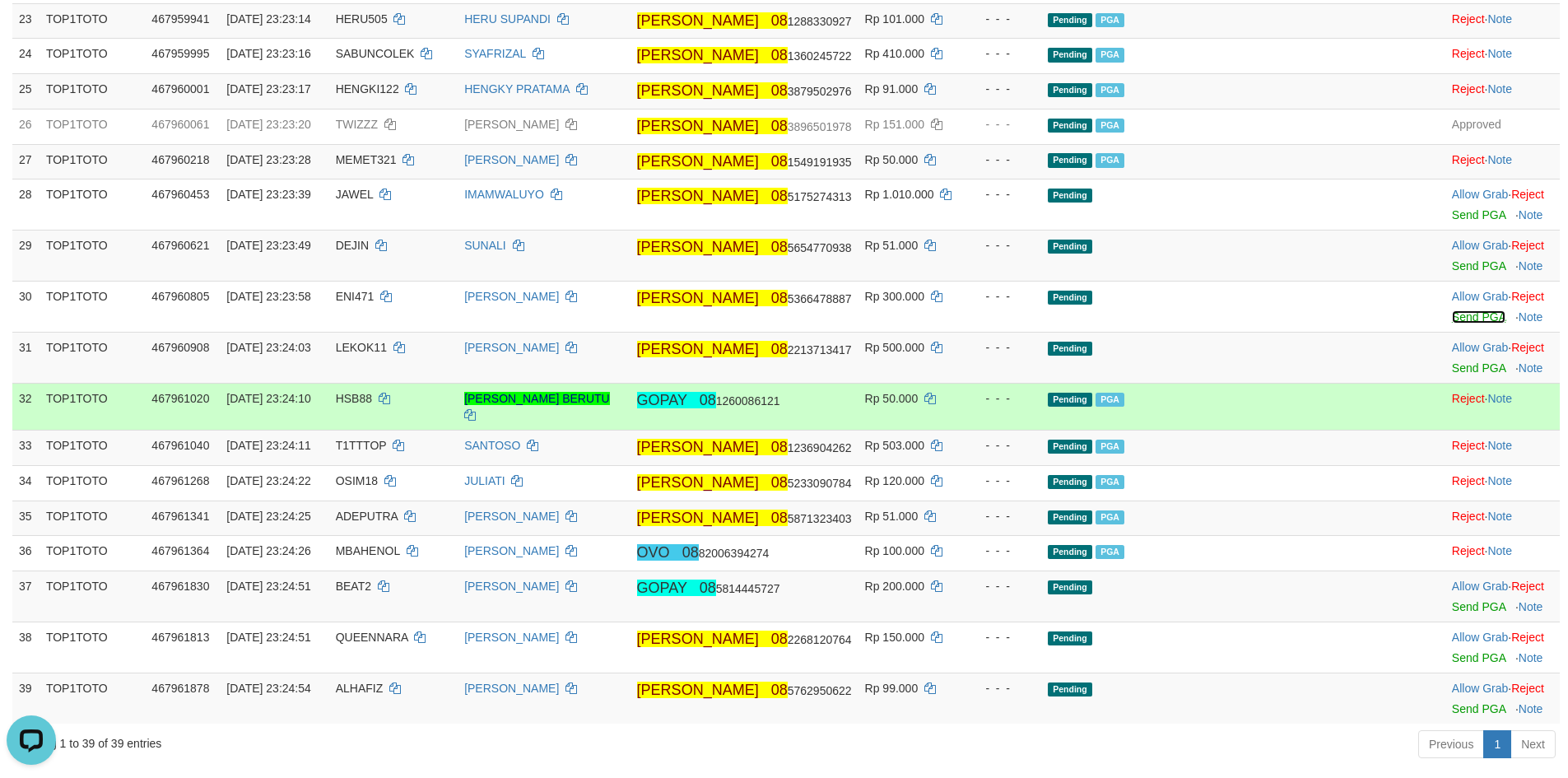
scroll to position [1421, 0]
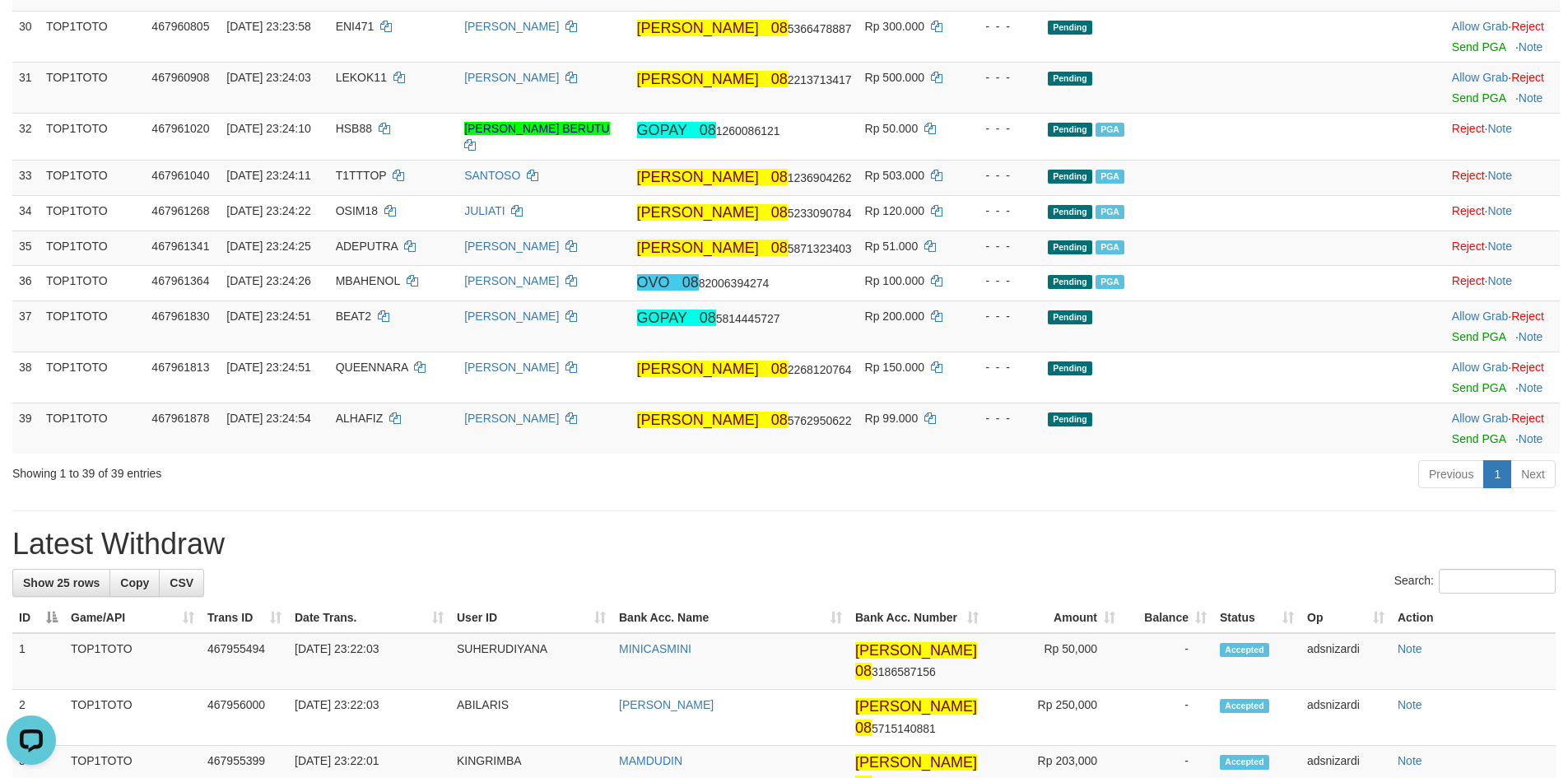
drag, startPoint x: 1190, startPoint y: 526, endPoint x: 1183, endPoint y: 530, distance: 8.1
click at [1186, 530] on div "**********" at bounding box center [784, 367] width 1568 height 3491
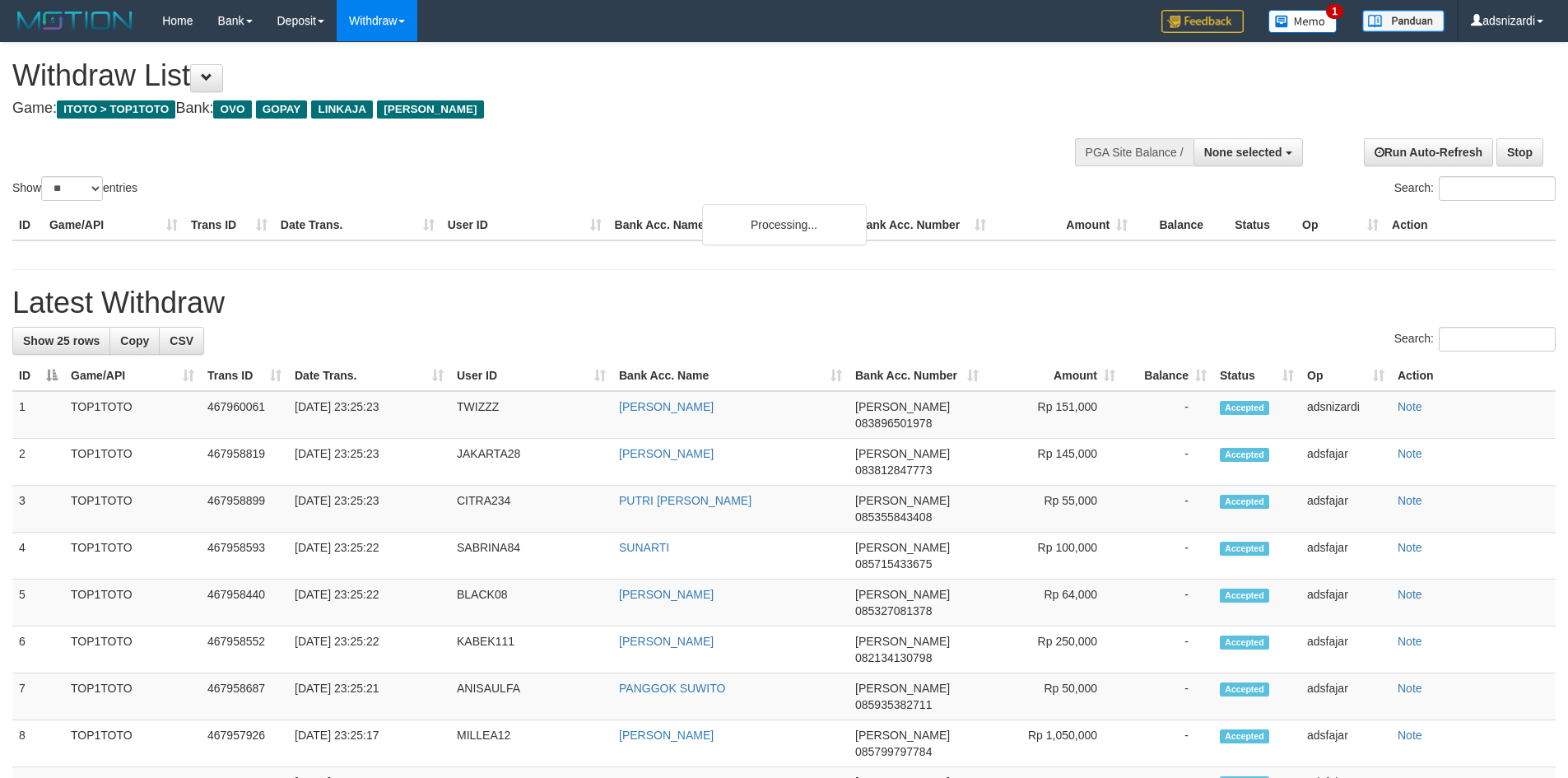
select select
select select "**"
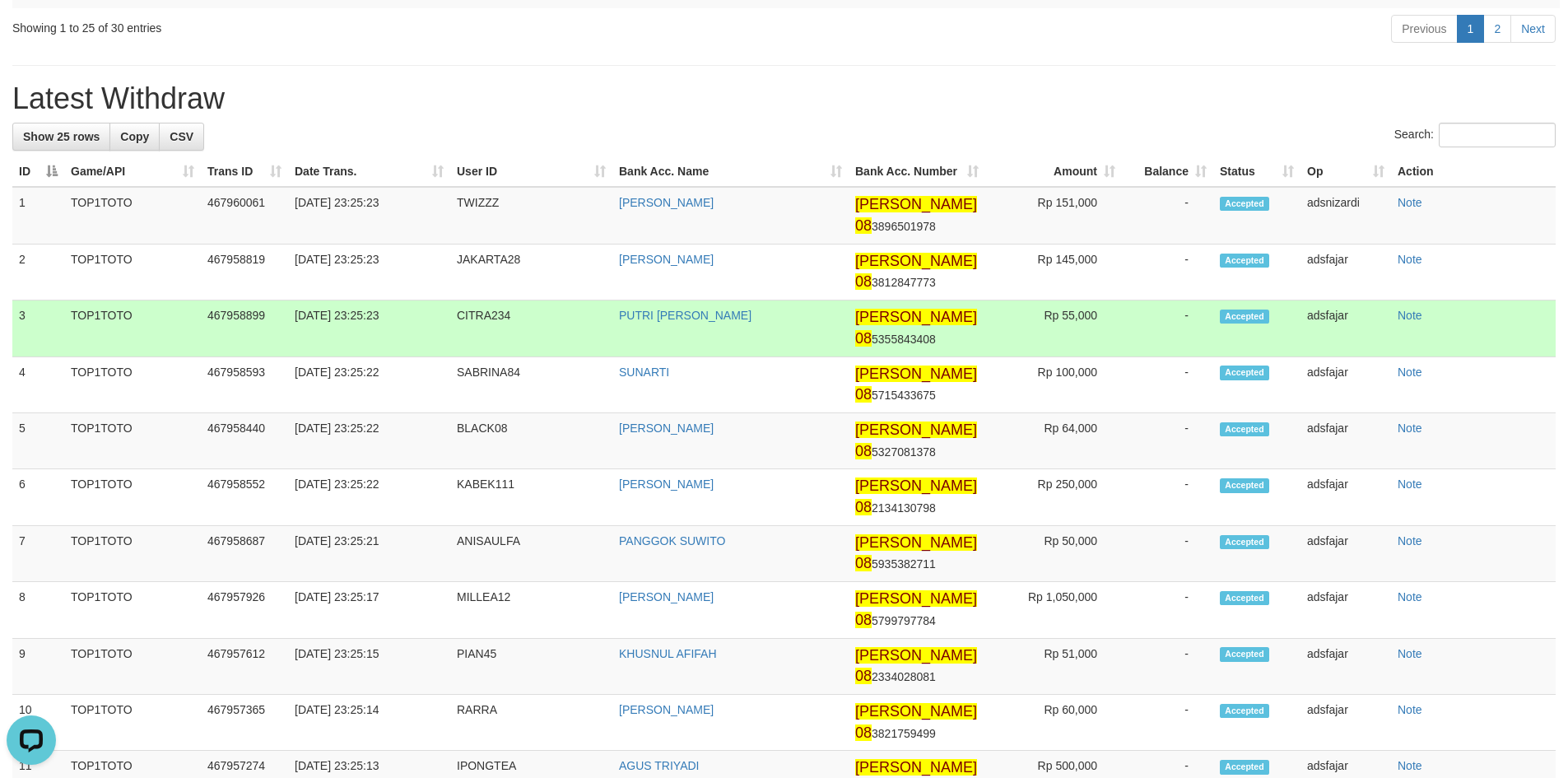
scroll to position [1010, 0]
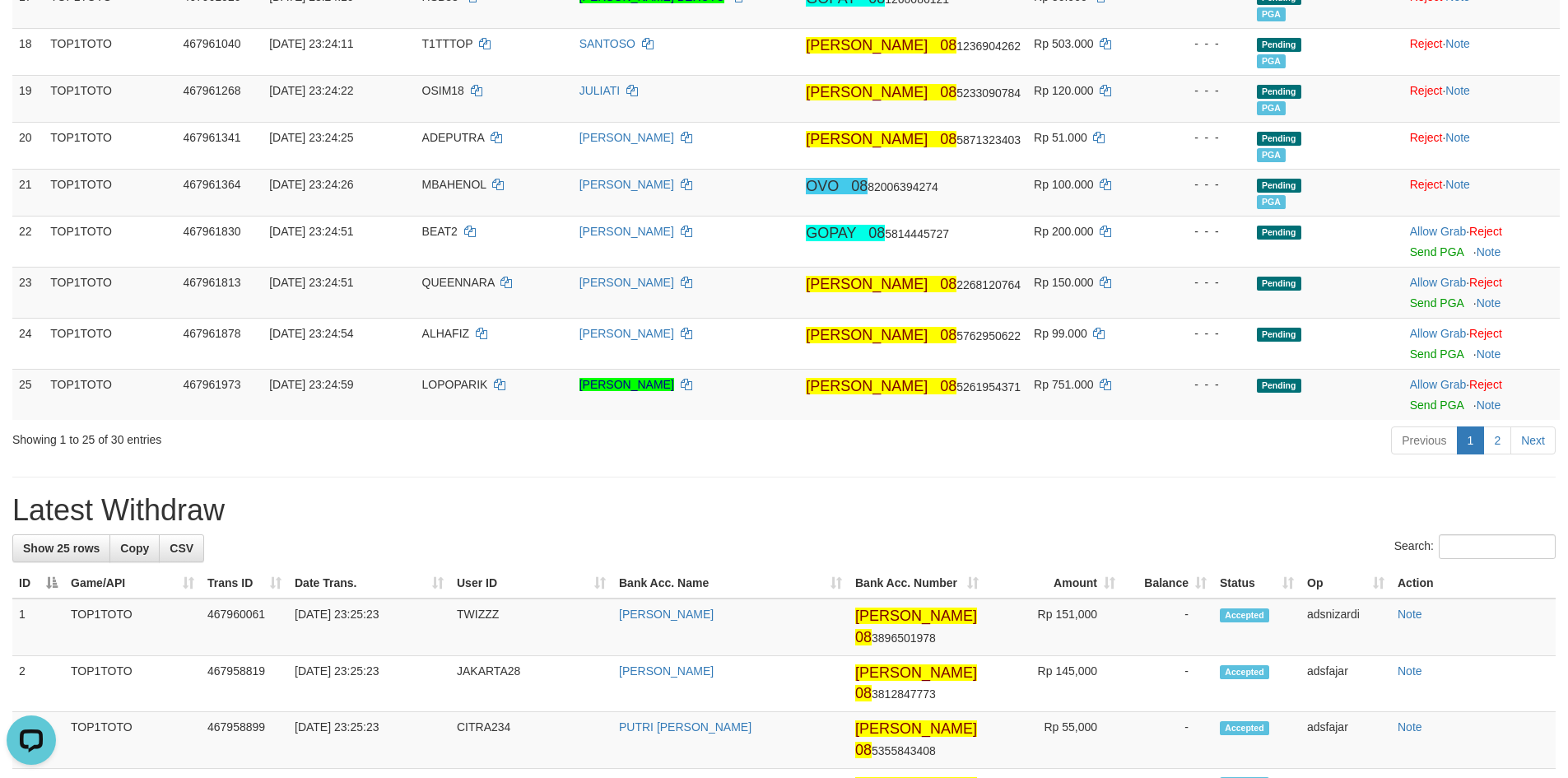
click at [1198, 457] on div "Previous 1 2 Next" at bounding box center [1111, 442] width 890 height 35
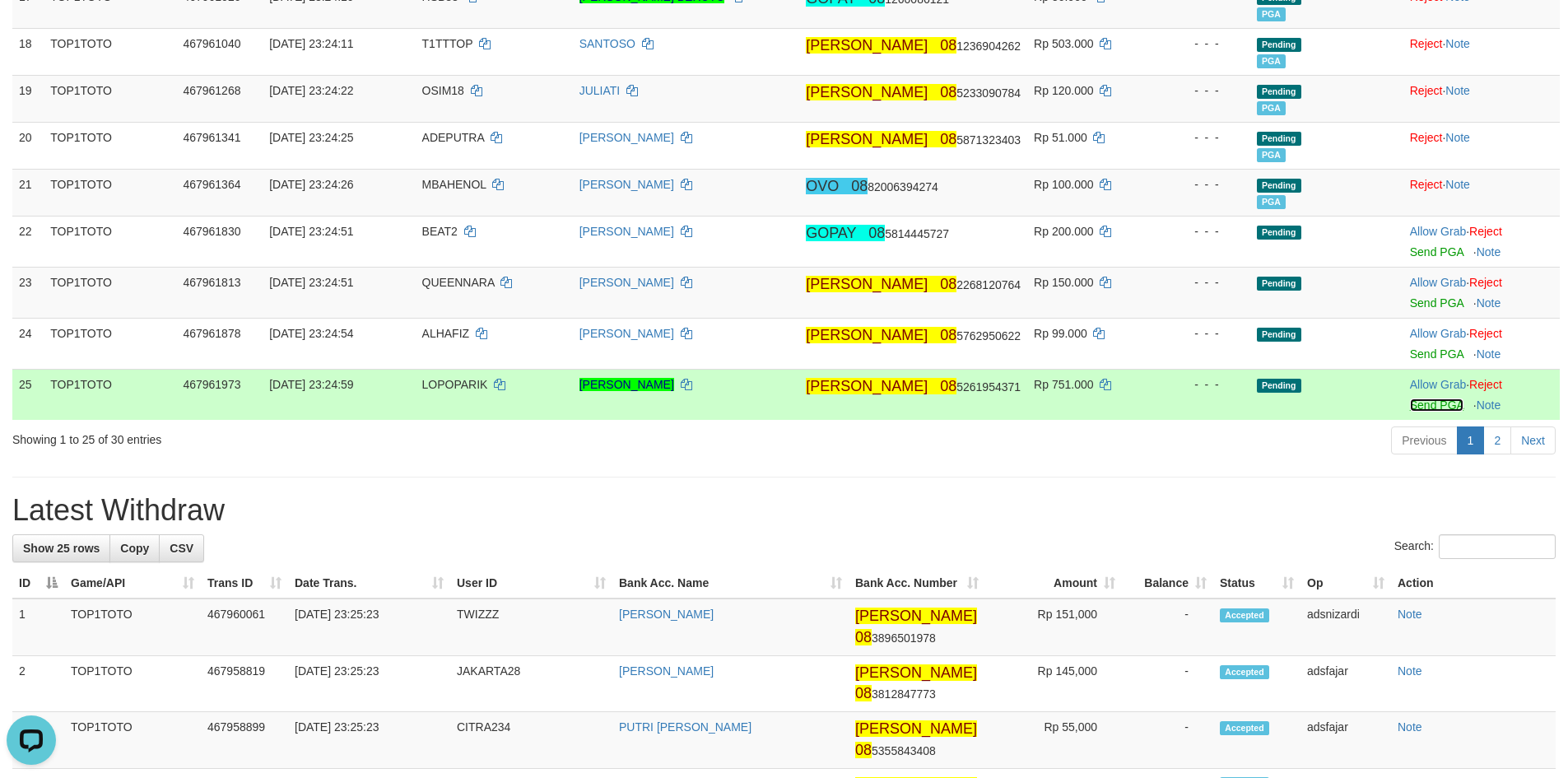
click at [1434, 407] on link "Send PGA" at bounding box center [1437, 405] width 54 height 13
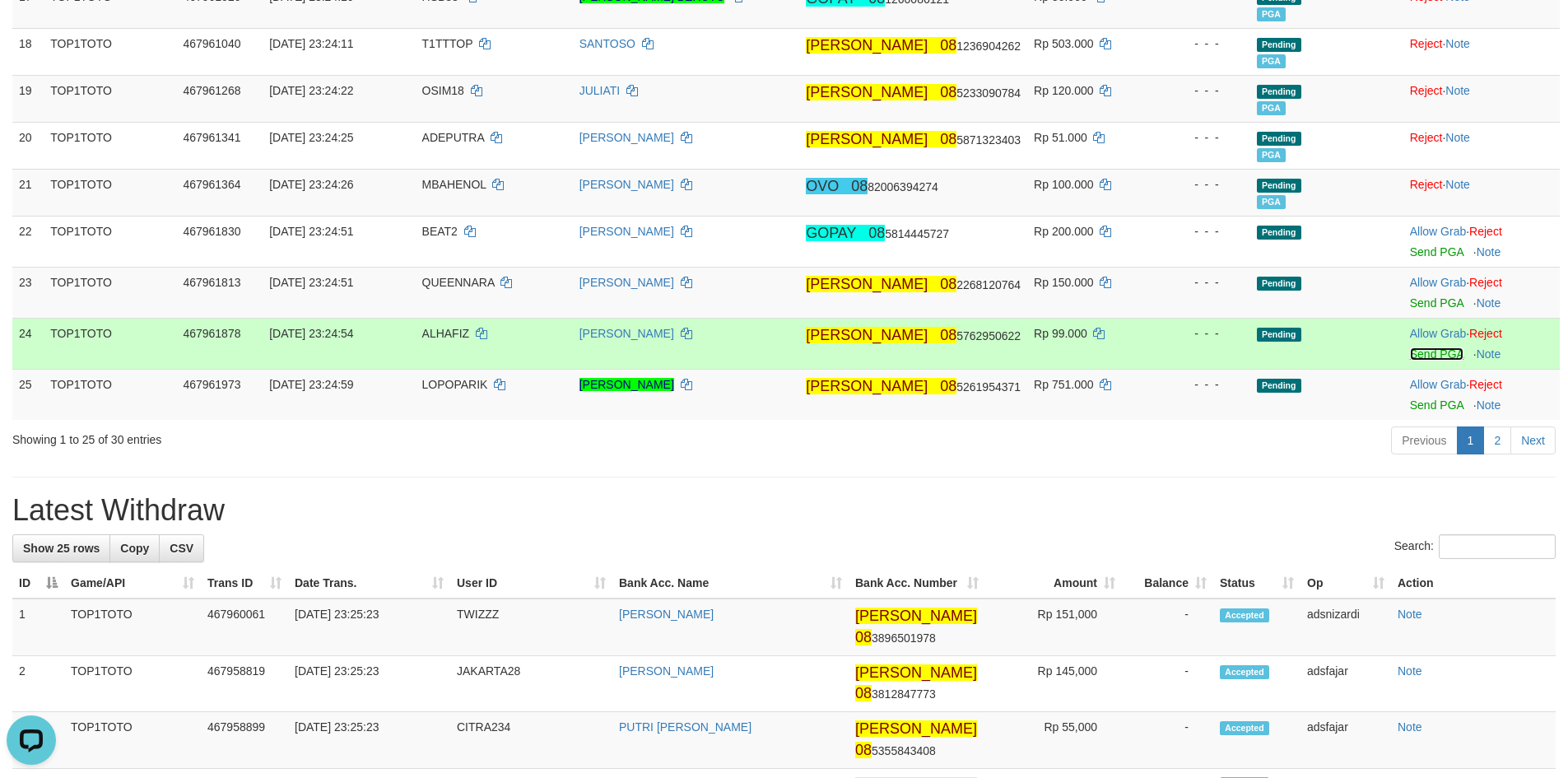
click at [1419, 353] on link "Send PGA" at bounding box center [1437, 354] width 54 height 13
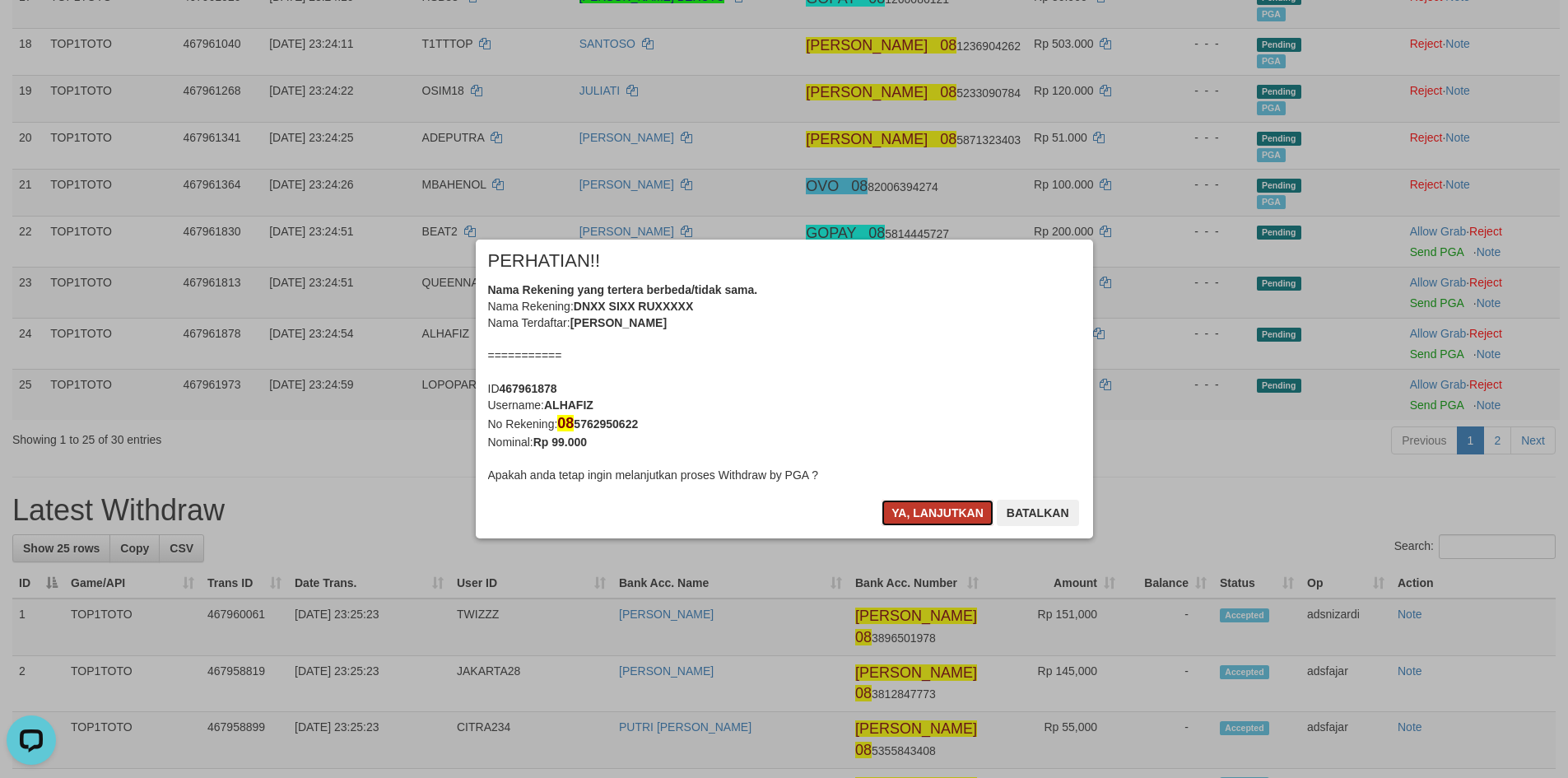
click at [922, 504] on button "Ya, lanjutkan" at bounding box center [937, 512] width 112 height 26
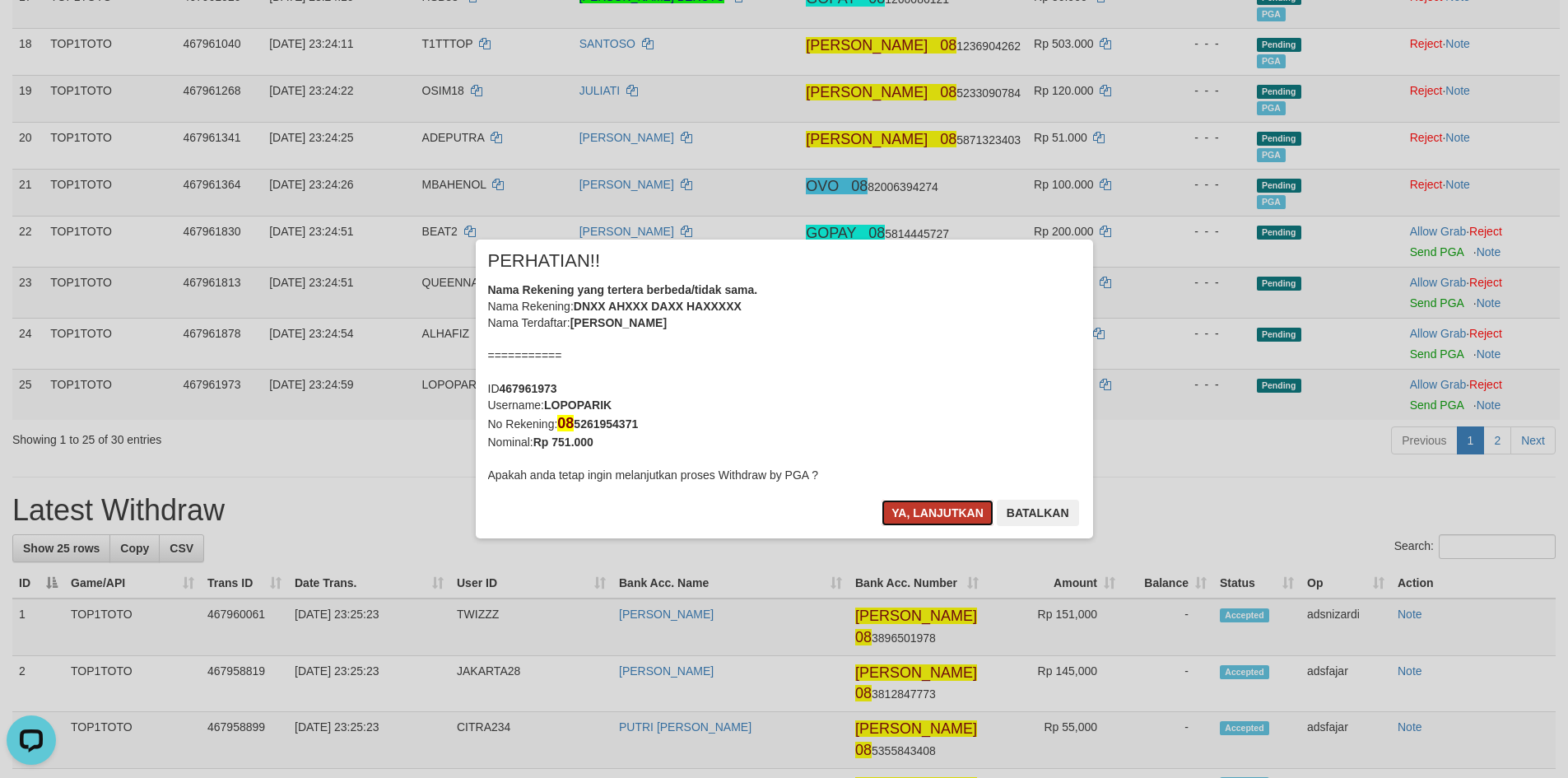
click at [924, 511] on button "Ya, lanjutkan" at bounding box center [937, 512] width 112 height 26
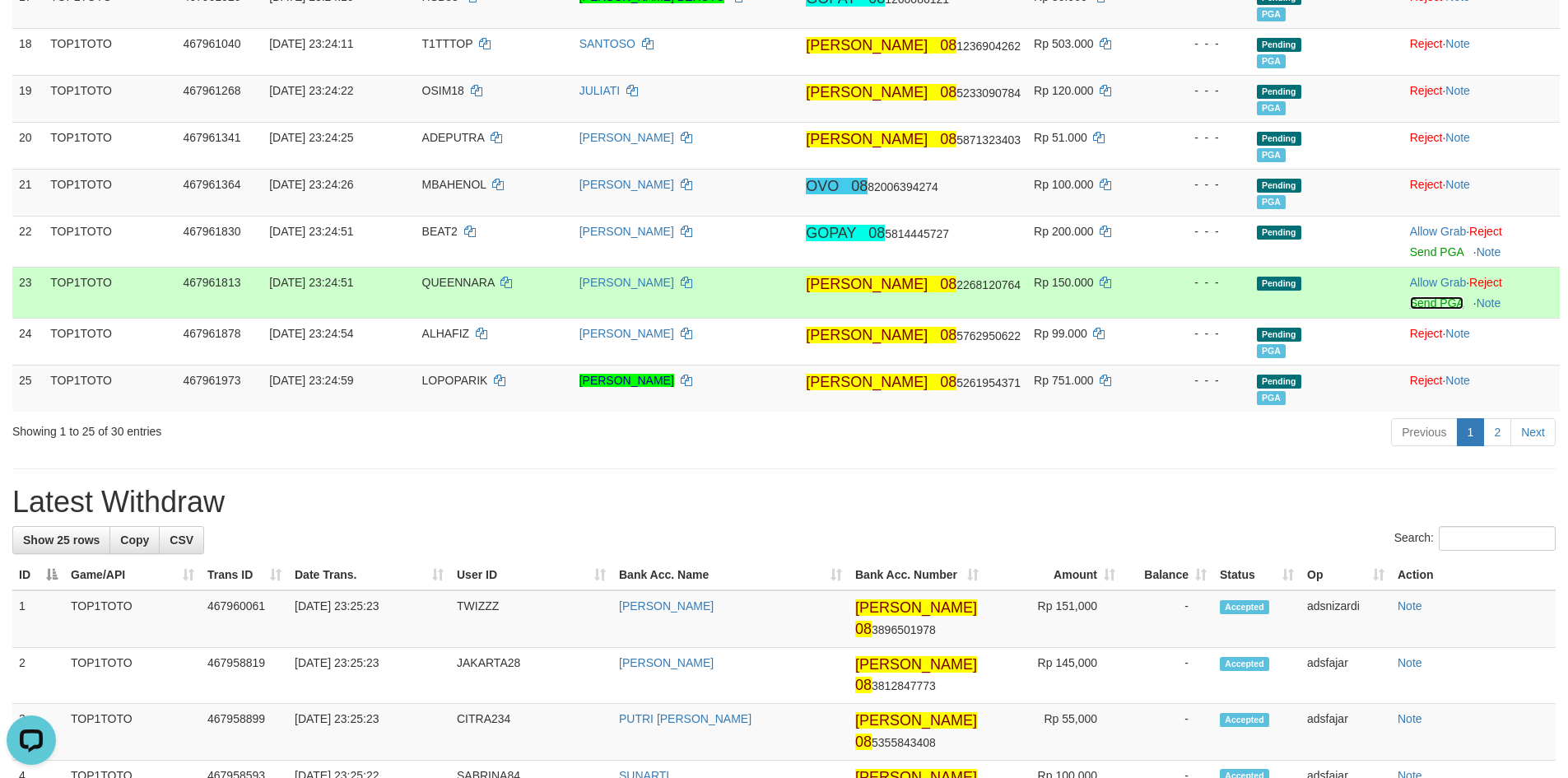
click at [1410, 305] on link "Send PGA" at bounding box center [1437, 303] width 54 height 13
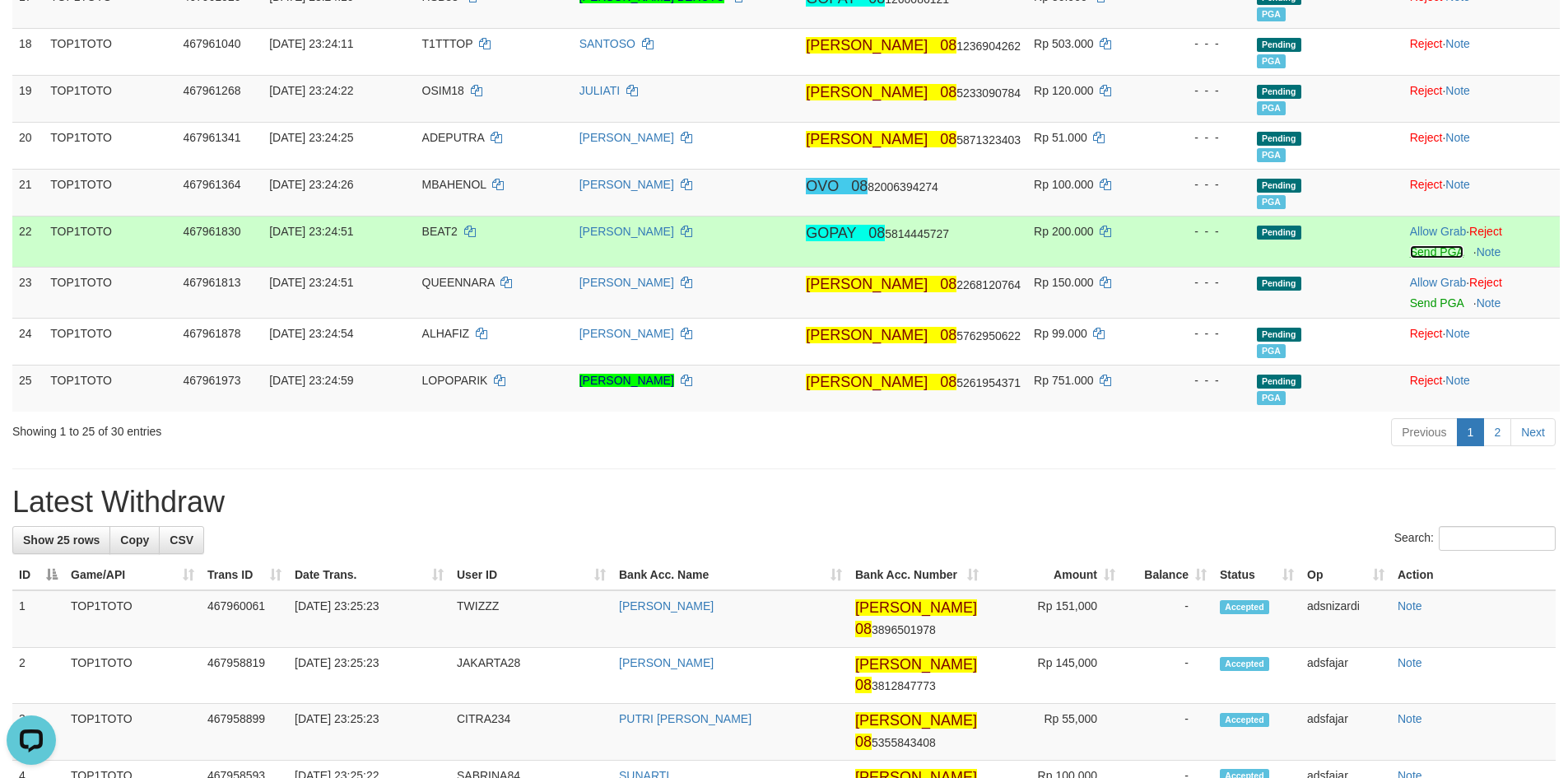
click at [1425, 247] on link "Send PGA" at bounding box center [1437, 252] width 54 height 13
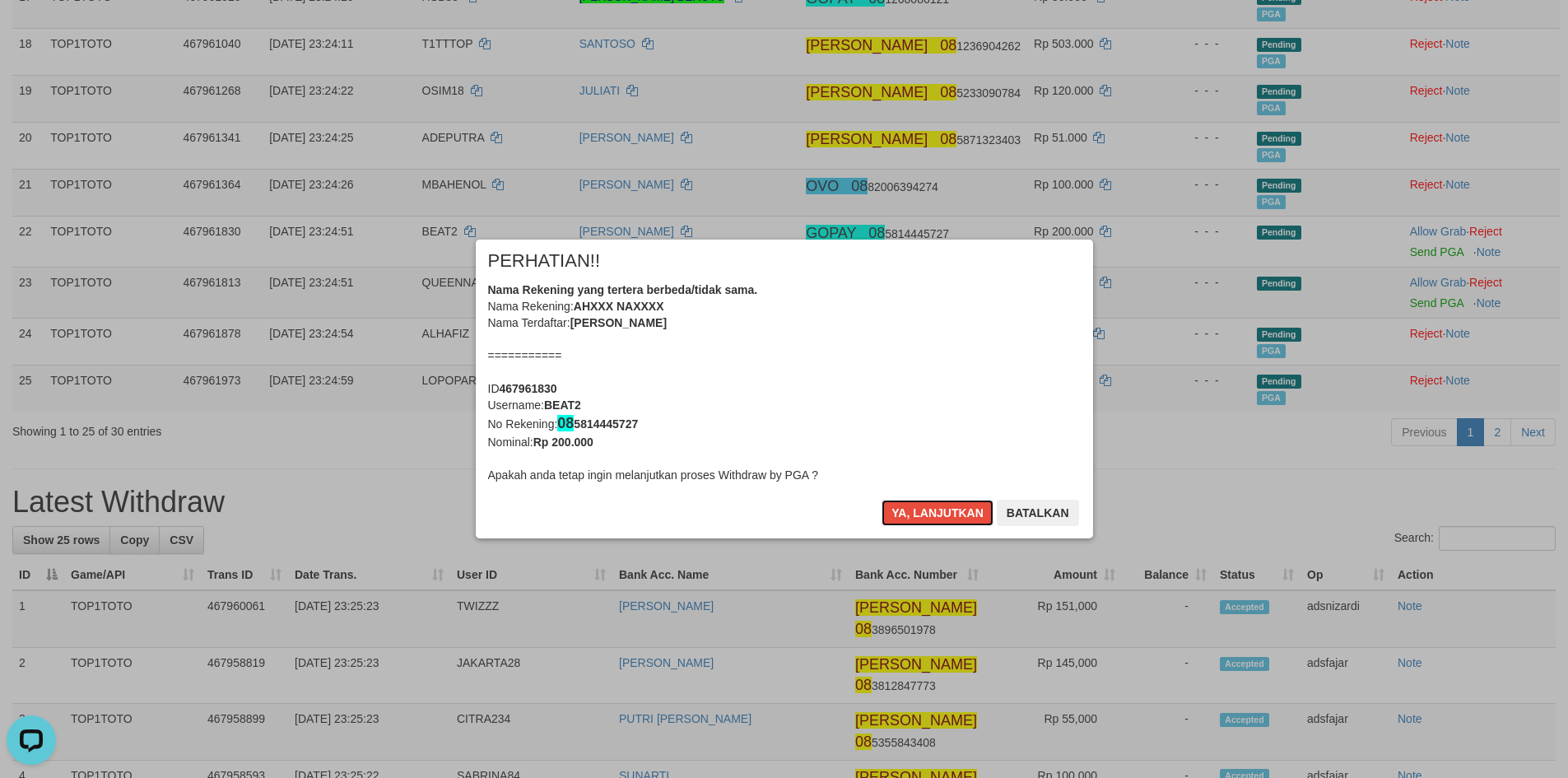
click at [928, 517] on button "Ya, lanjutkan" at bounding box center [937, 512] width 112 height 26
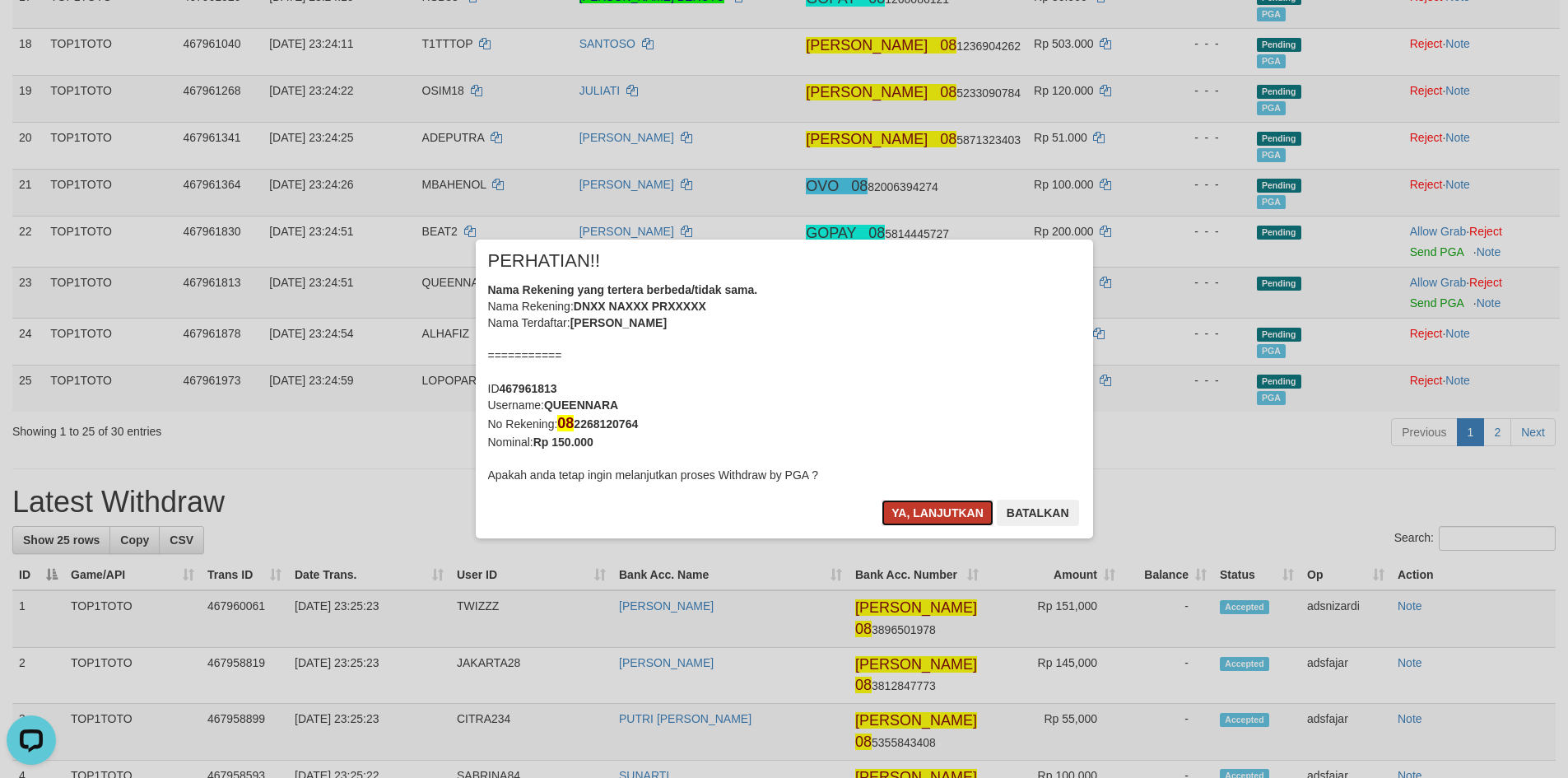
click at [928, 517] on button "Ya, lanjutkan" at bounding box center [937, 512] width 112 height 26
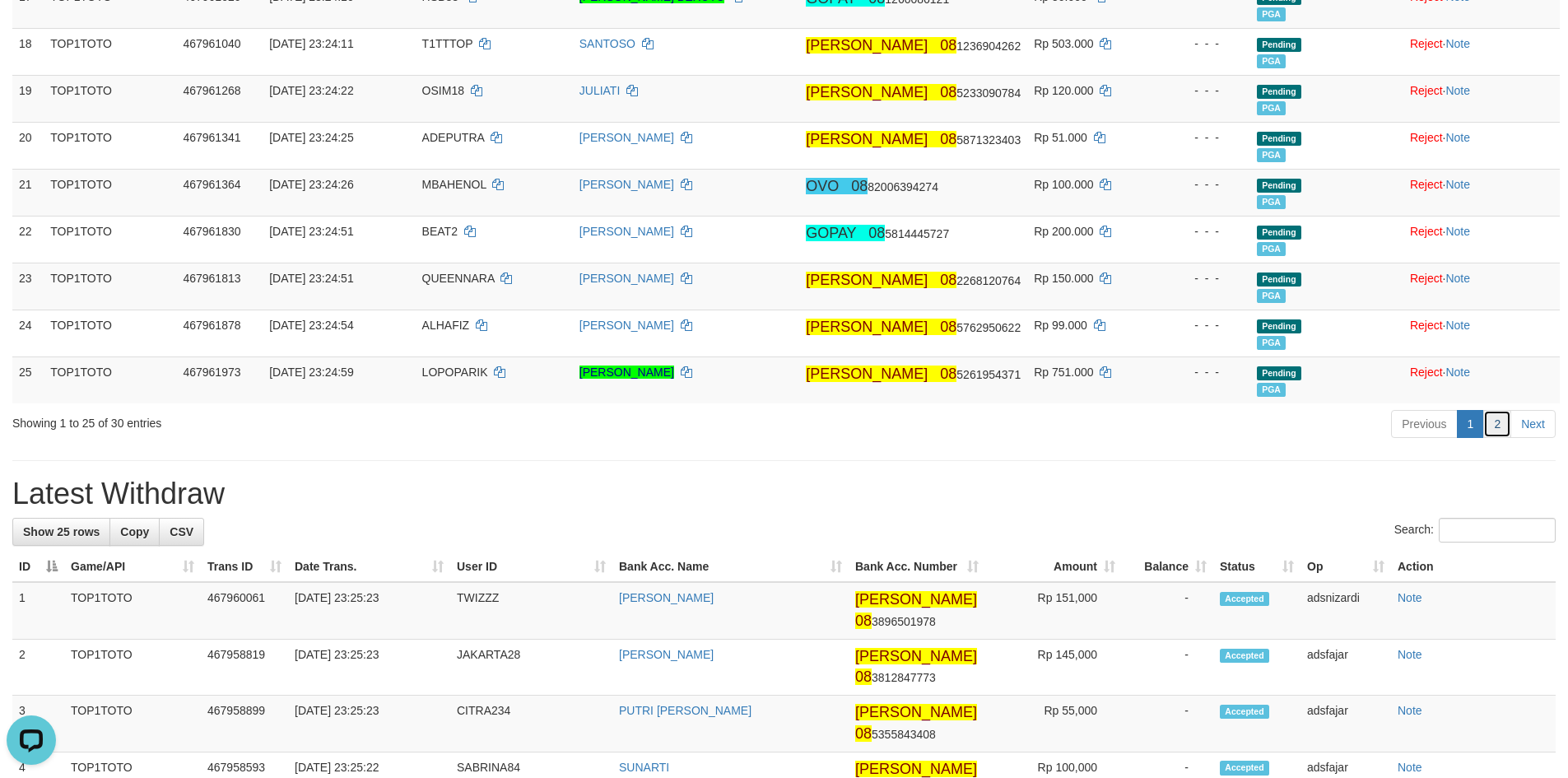
click at [1492, 420] on link "2" at bounding box center [1497, 423] width 28 height 28
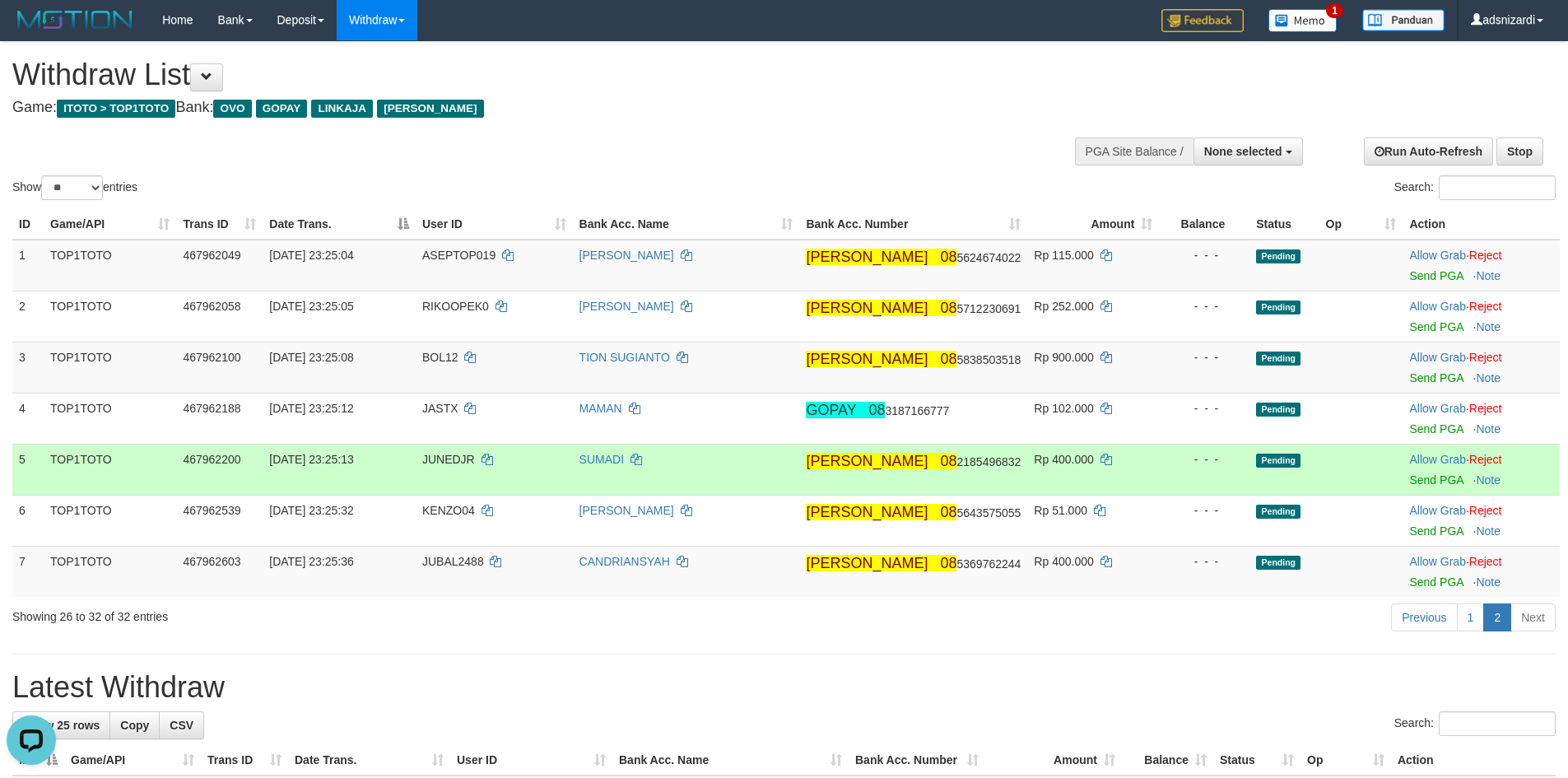
scroll to position [0, 0]
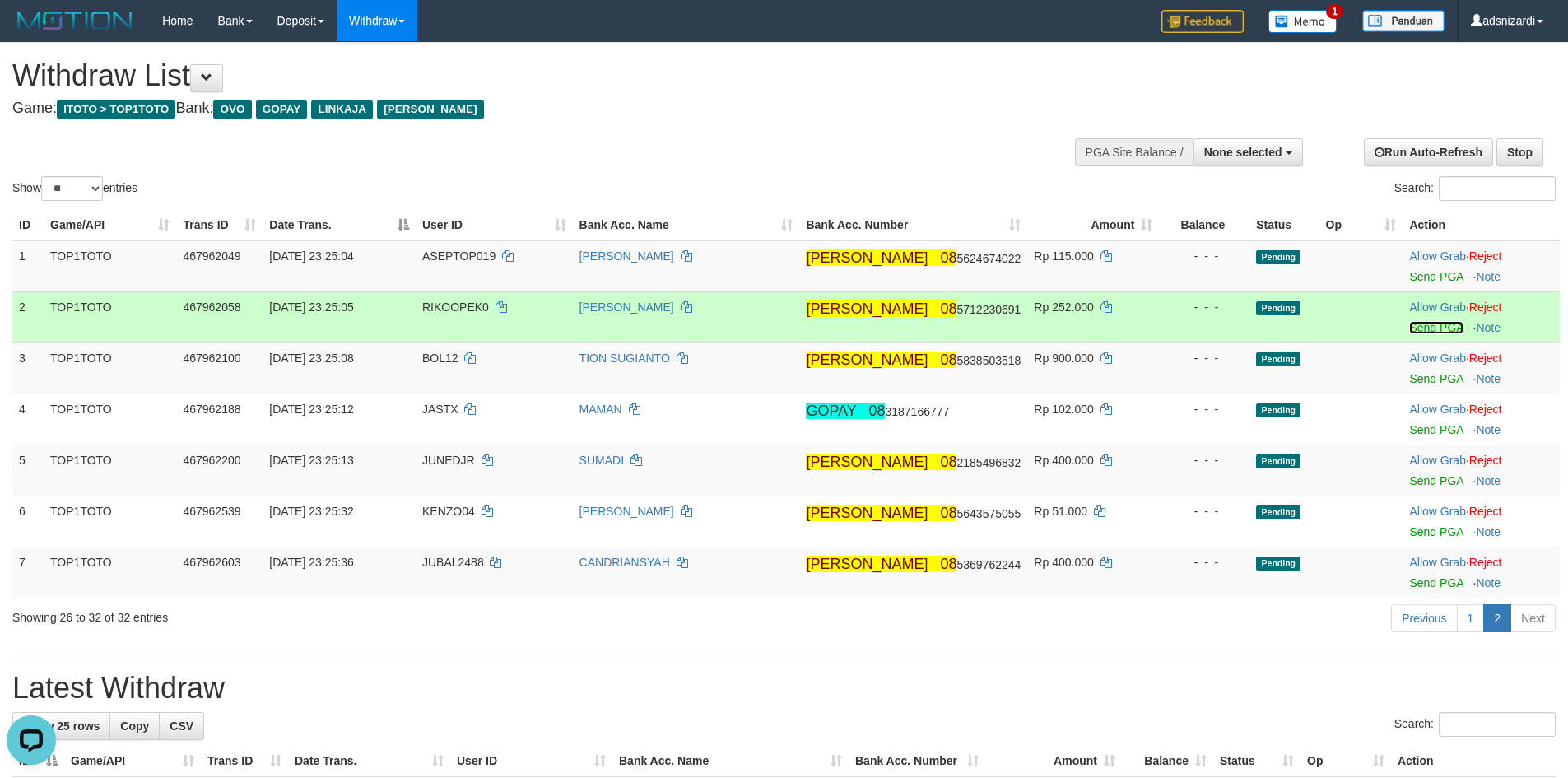
click at [1414, 324] on link "Send PGA" at bounding box center [1436, 327] width 54 height 13
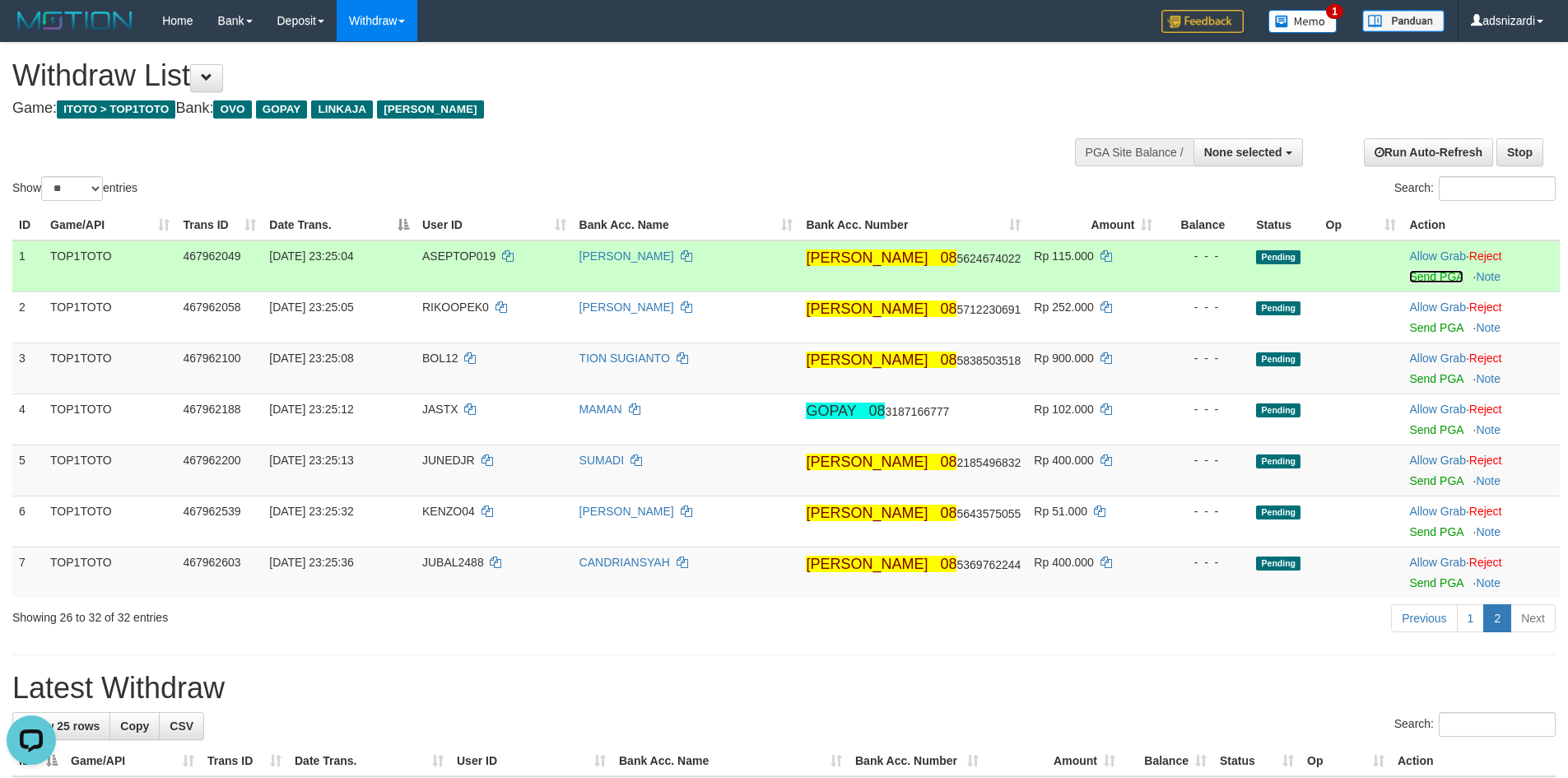
click at [1414, 280] on link "Send PGA" at bounding box center [1436, 277] width 54 height 13
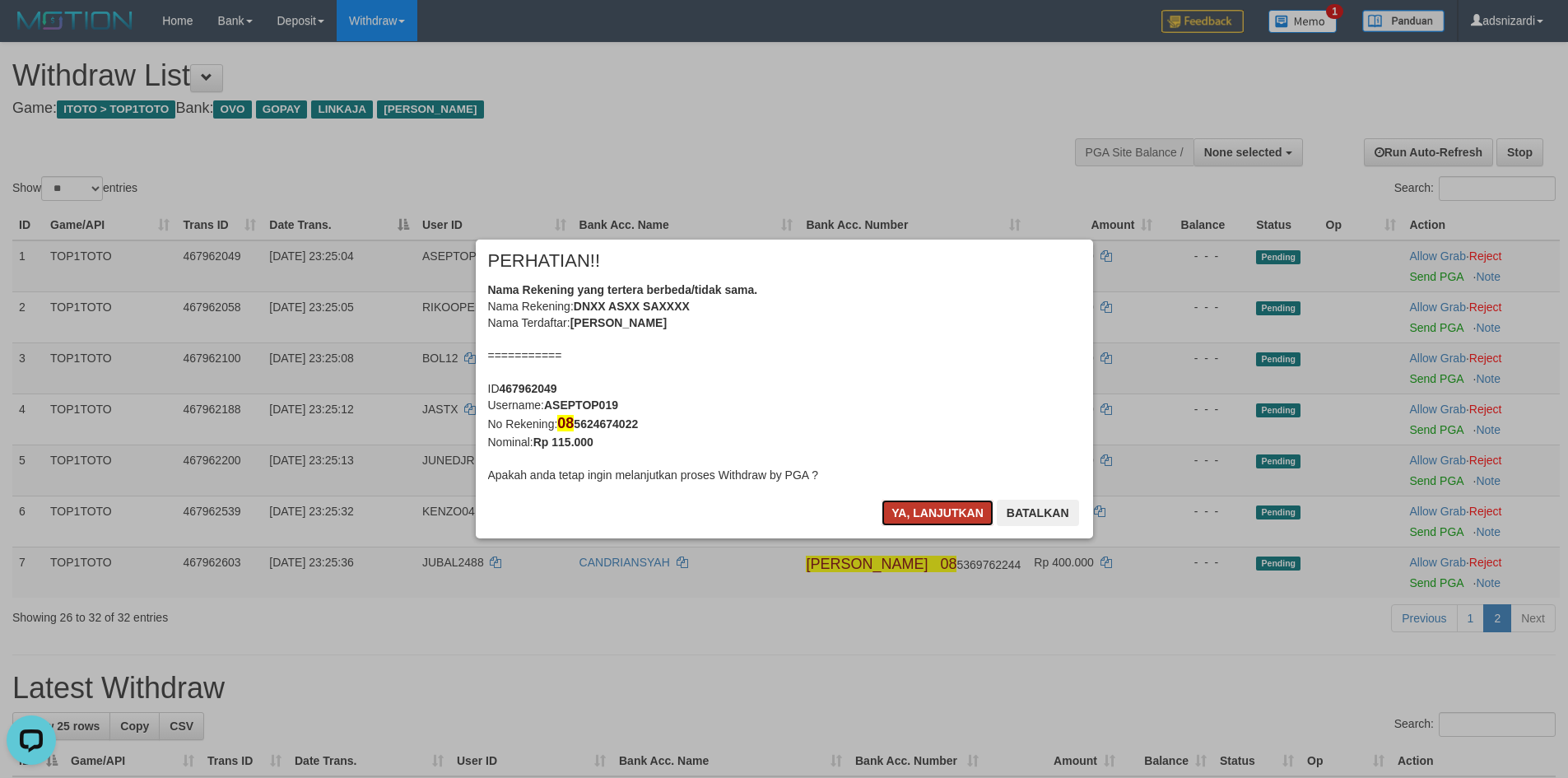
click at [937, 516] on button "Ya, lanjutkan" at bounding box center [937, 512] width 112 height 26
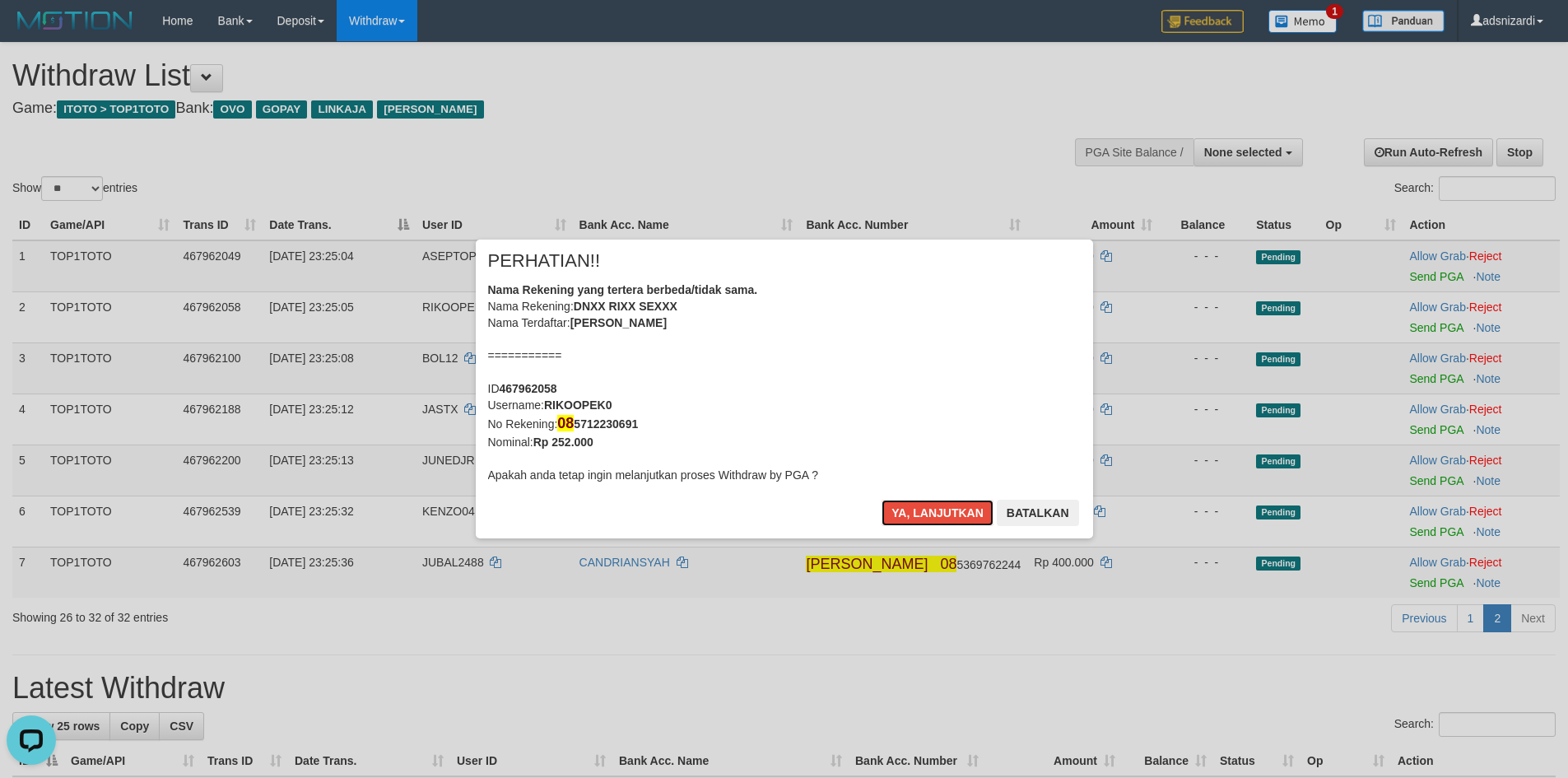
click at [943, 512] on button "Ya, lanjutkan" at bounding box center [937, 512] width 112 height 26
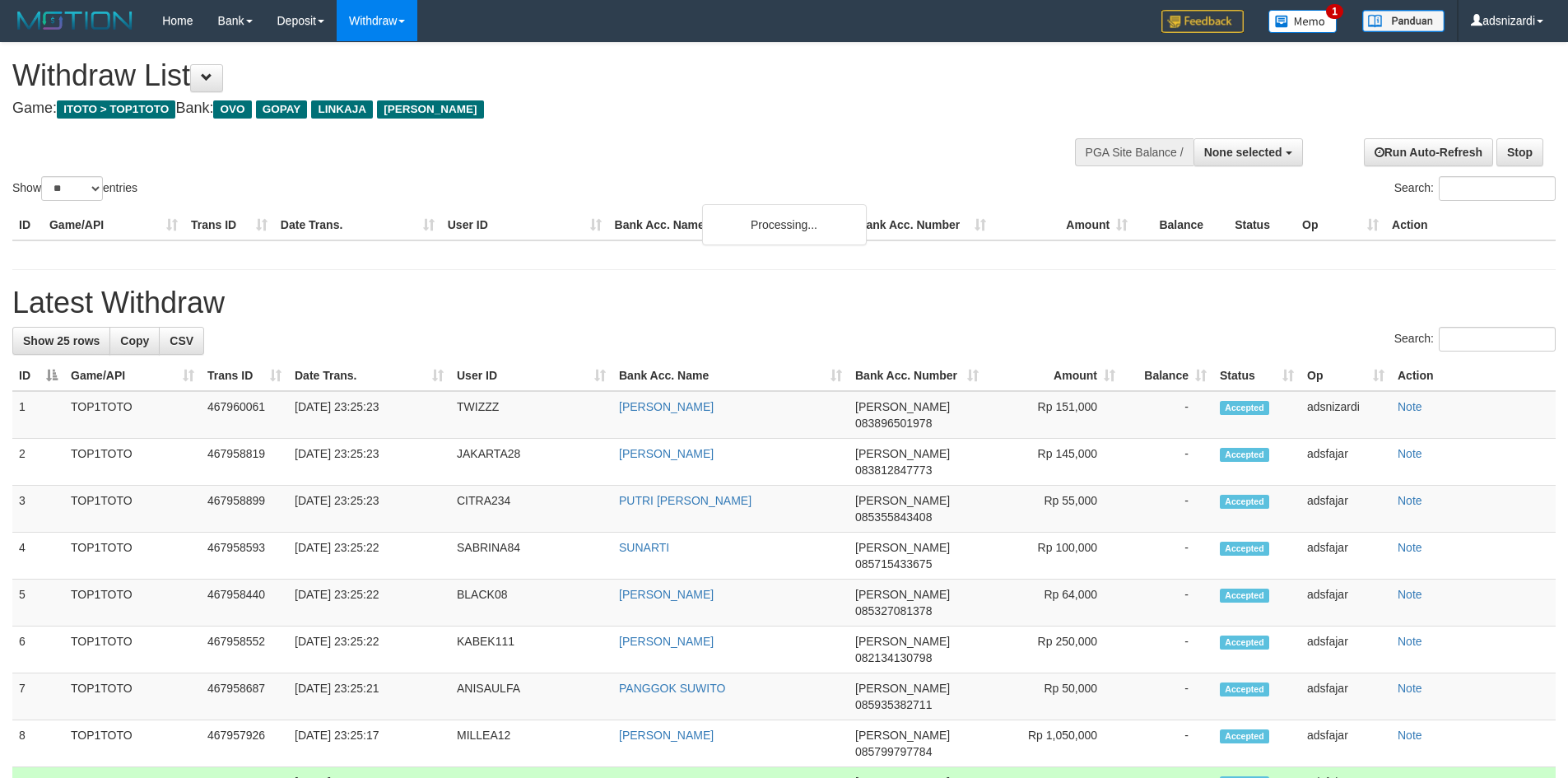
select select
select select "**"
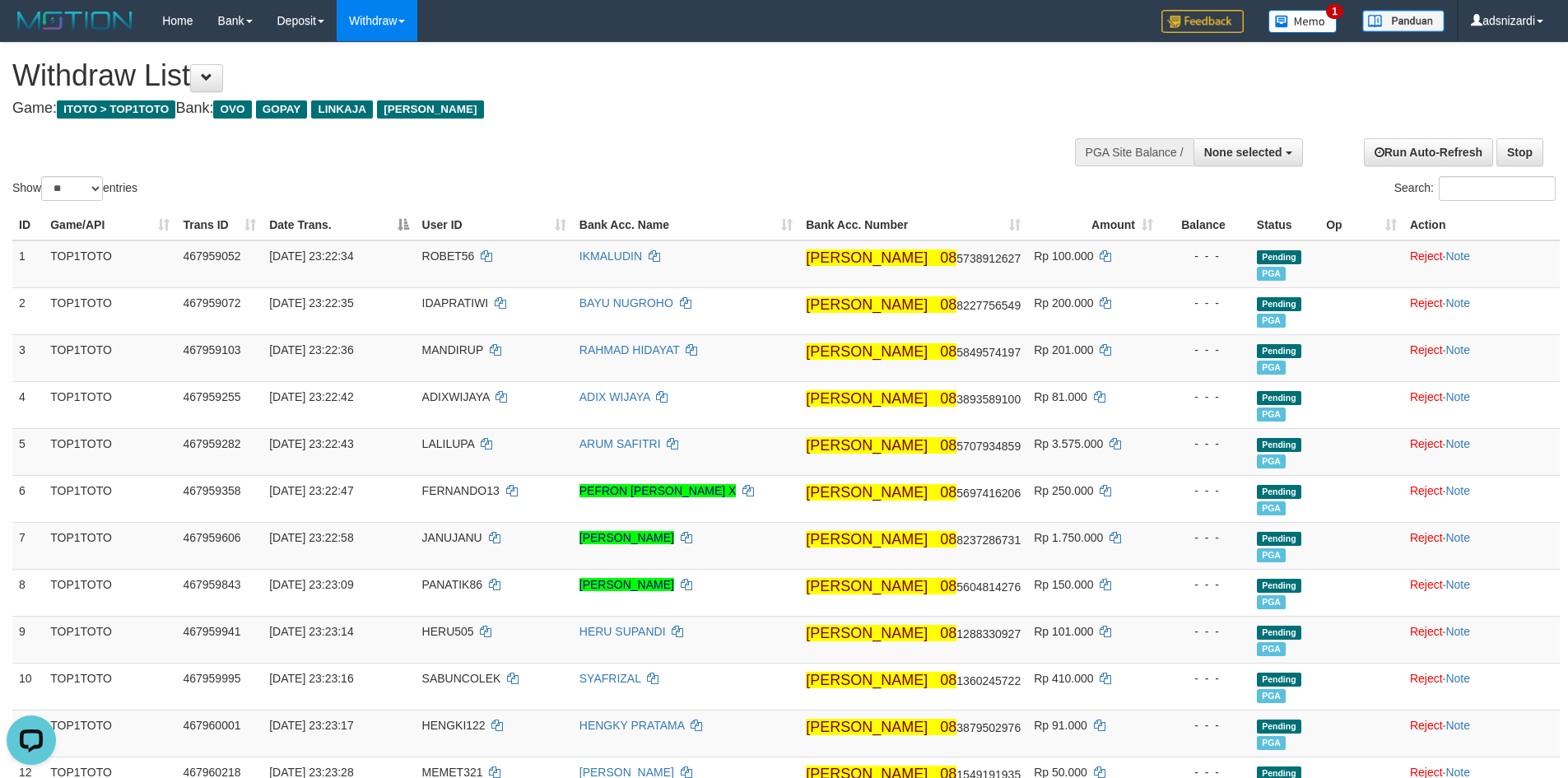
click at [494, 178] on div "Show ** ** ** *** entries" at bounding box center [392, 191] width 760 height 29
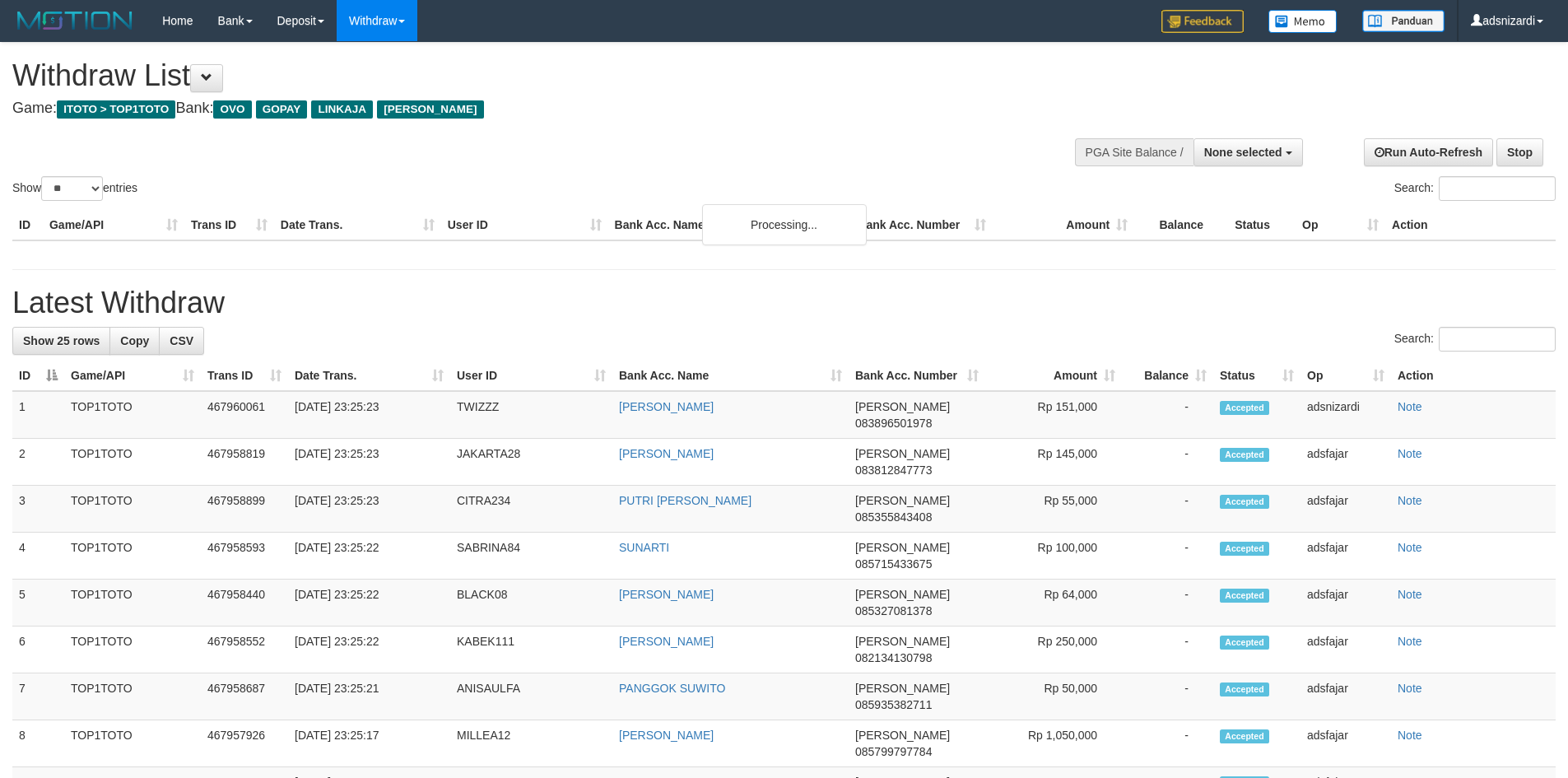
select select
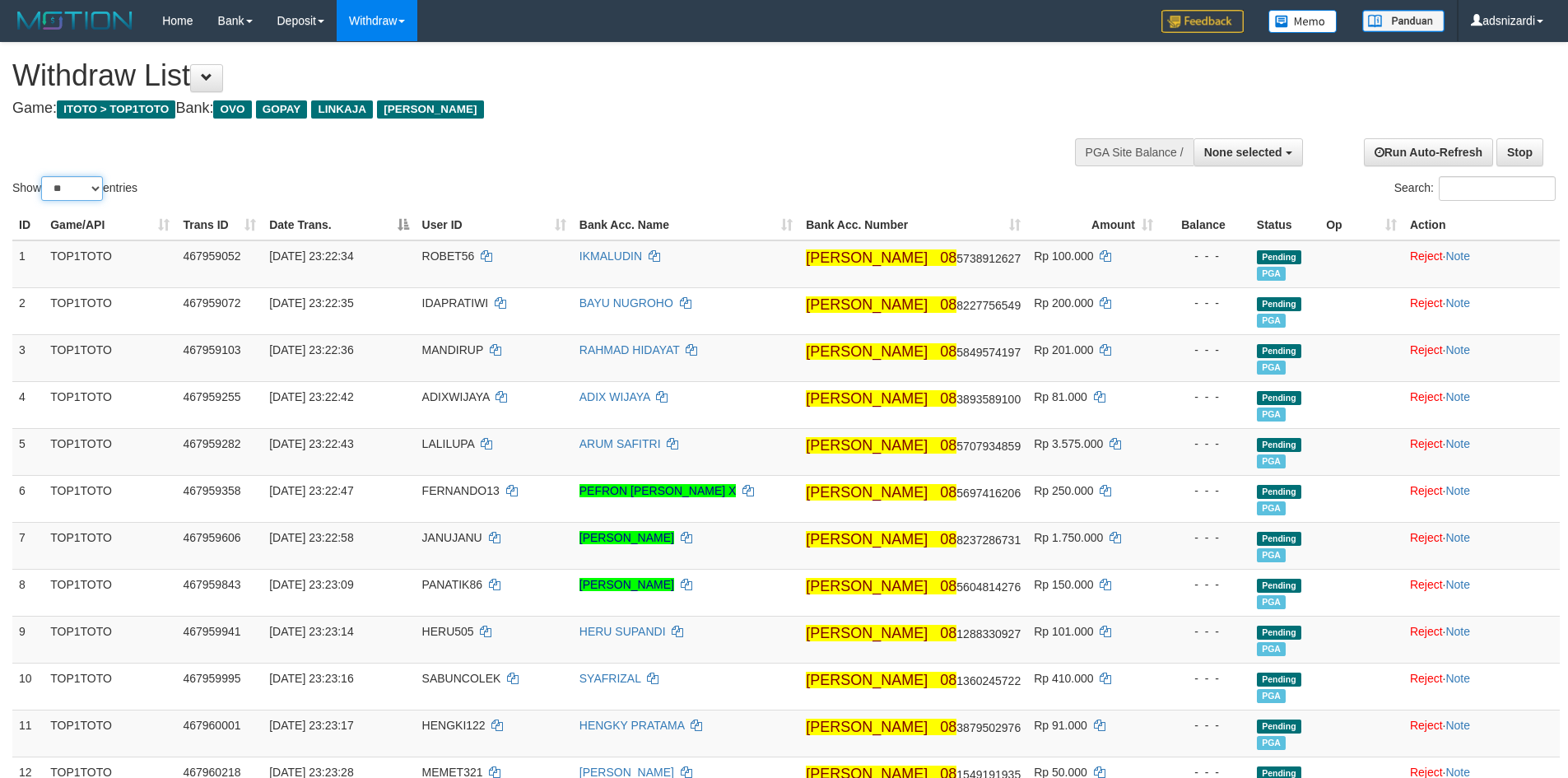
click at [75, 185] on select "** ** ** ***" at bounding box center [72, 188] width 62 height 24
select select "***"
click at [44, 176] on select "** ** ** ***" at bounding box center [72, 188] width 62 height 24
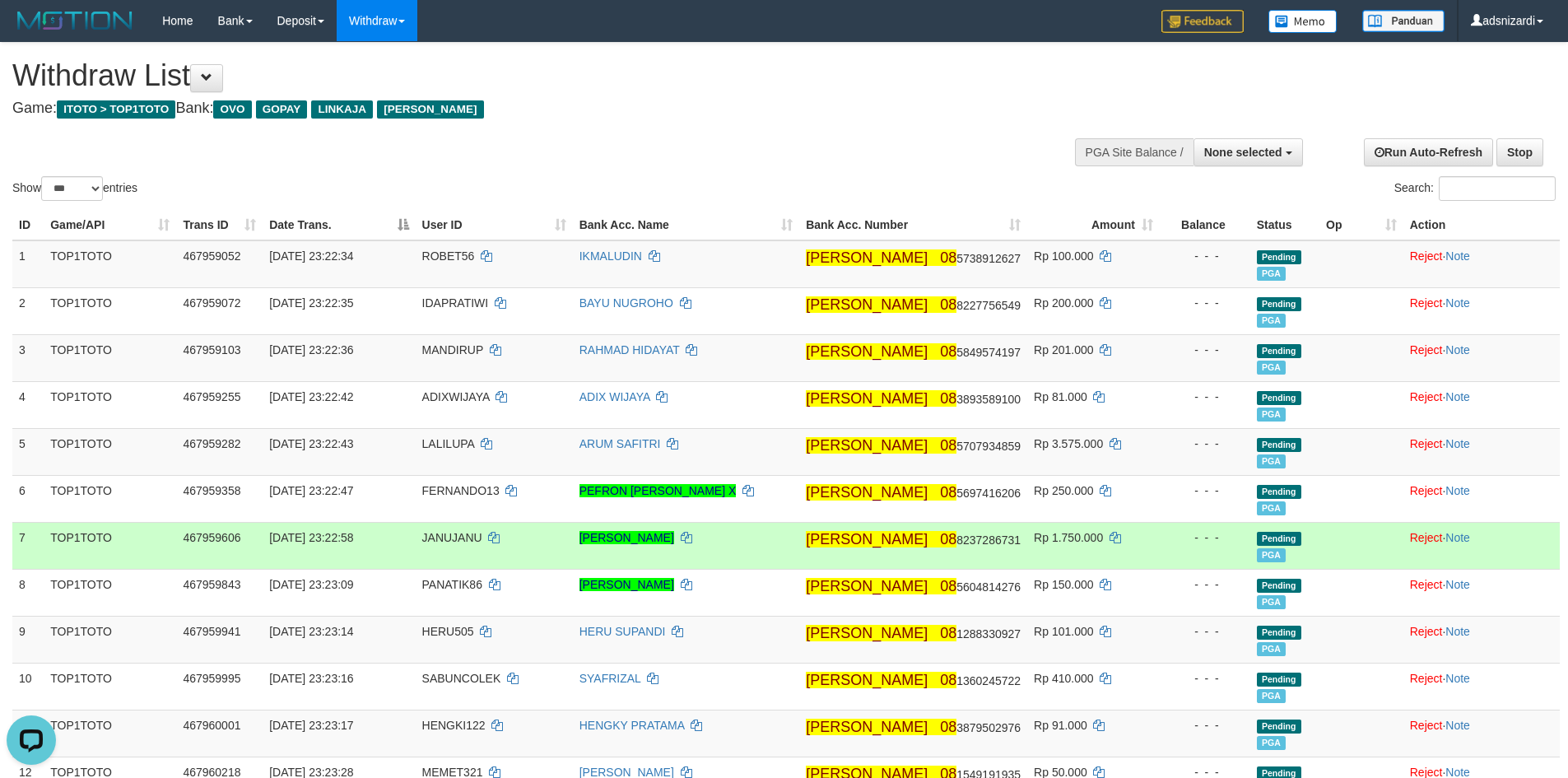
click at [917, 528] on td "DANA 08 8237286731" at bounding box center [913, 546] width 228 height 47
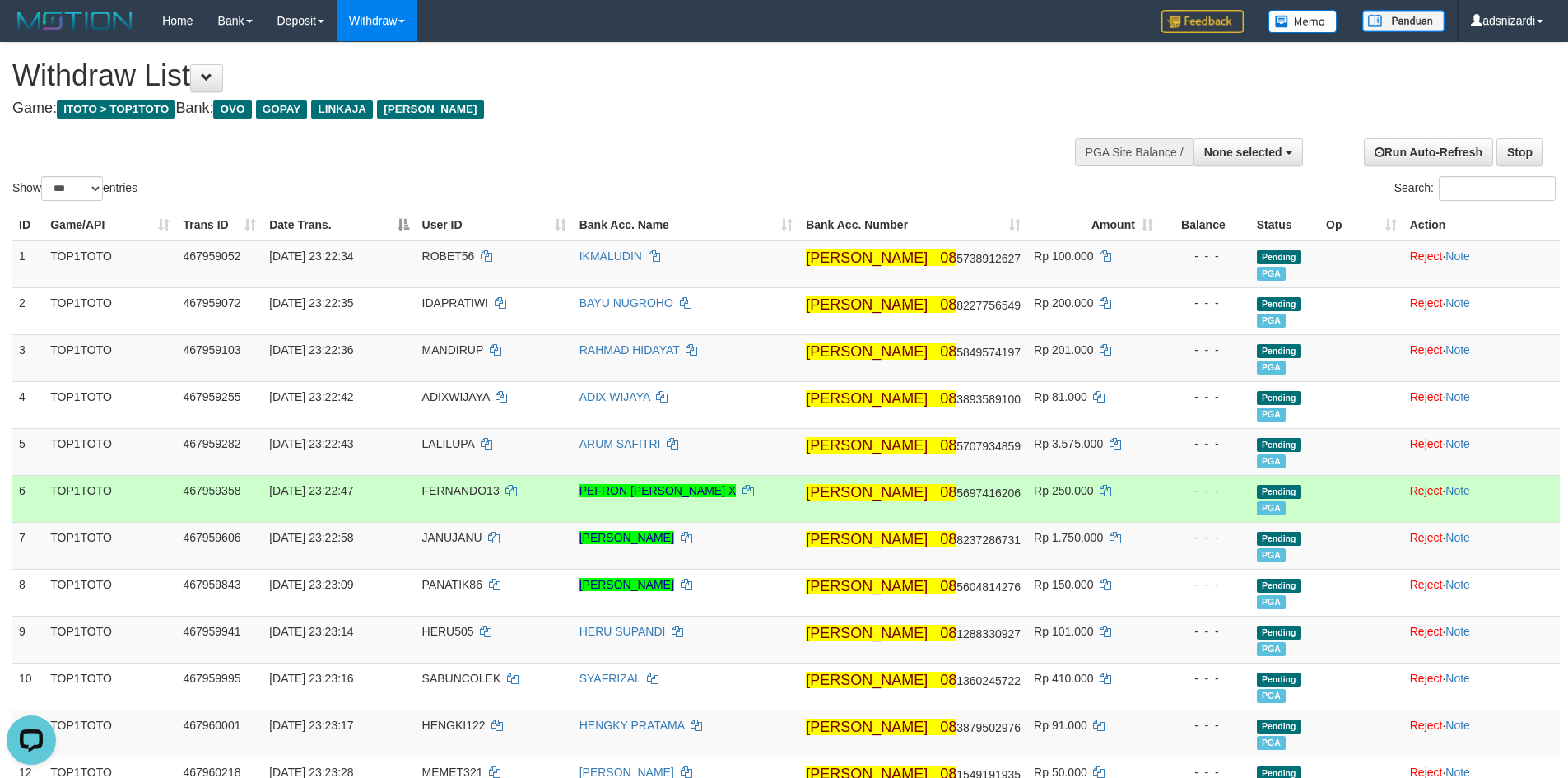
scroll to position [1541, 0]
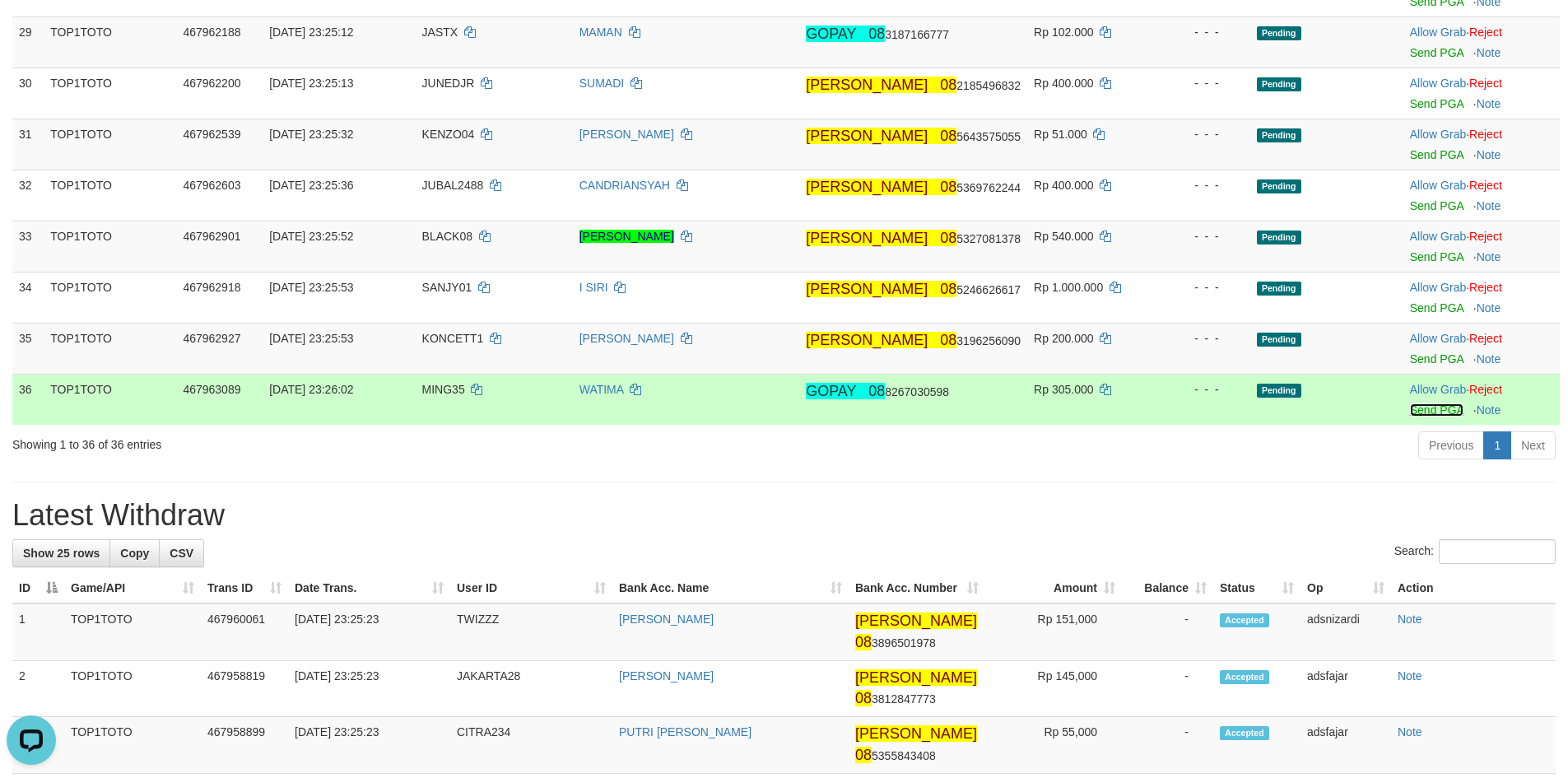
click at [1417, 407] on link "Send PGA" at bounding box center [1437, 410] width 54 height 13
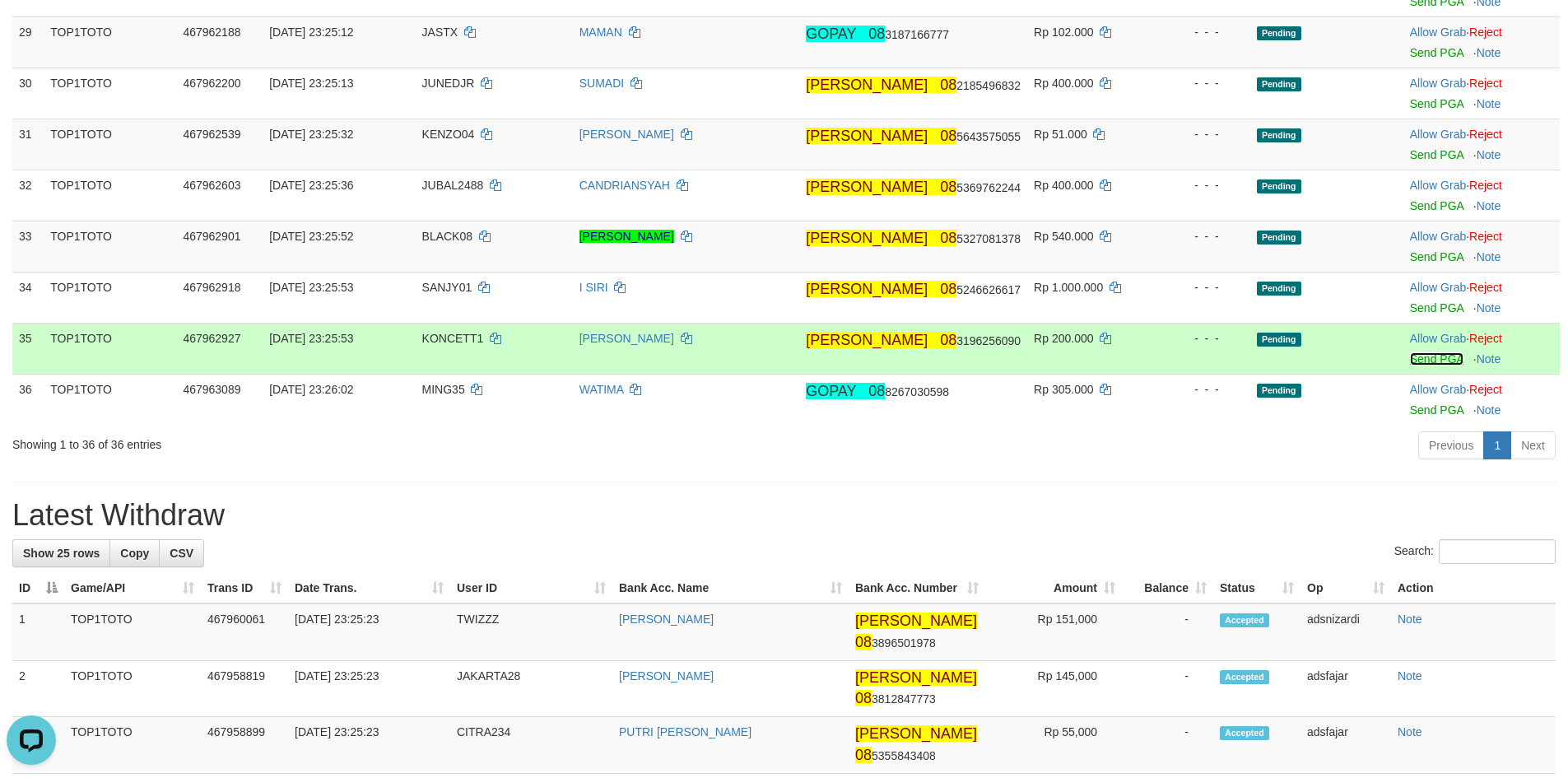
click at [1416, 363] on link "Send PGA" at bounding box center [1437, 359] width 54 height 13
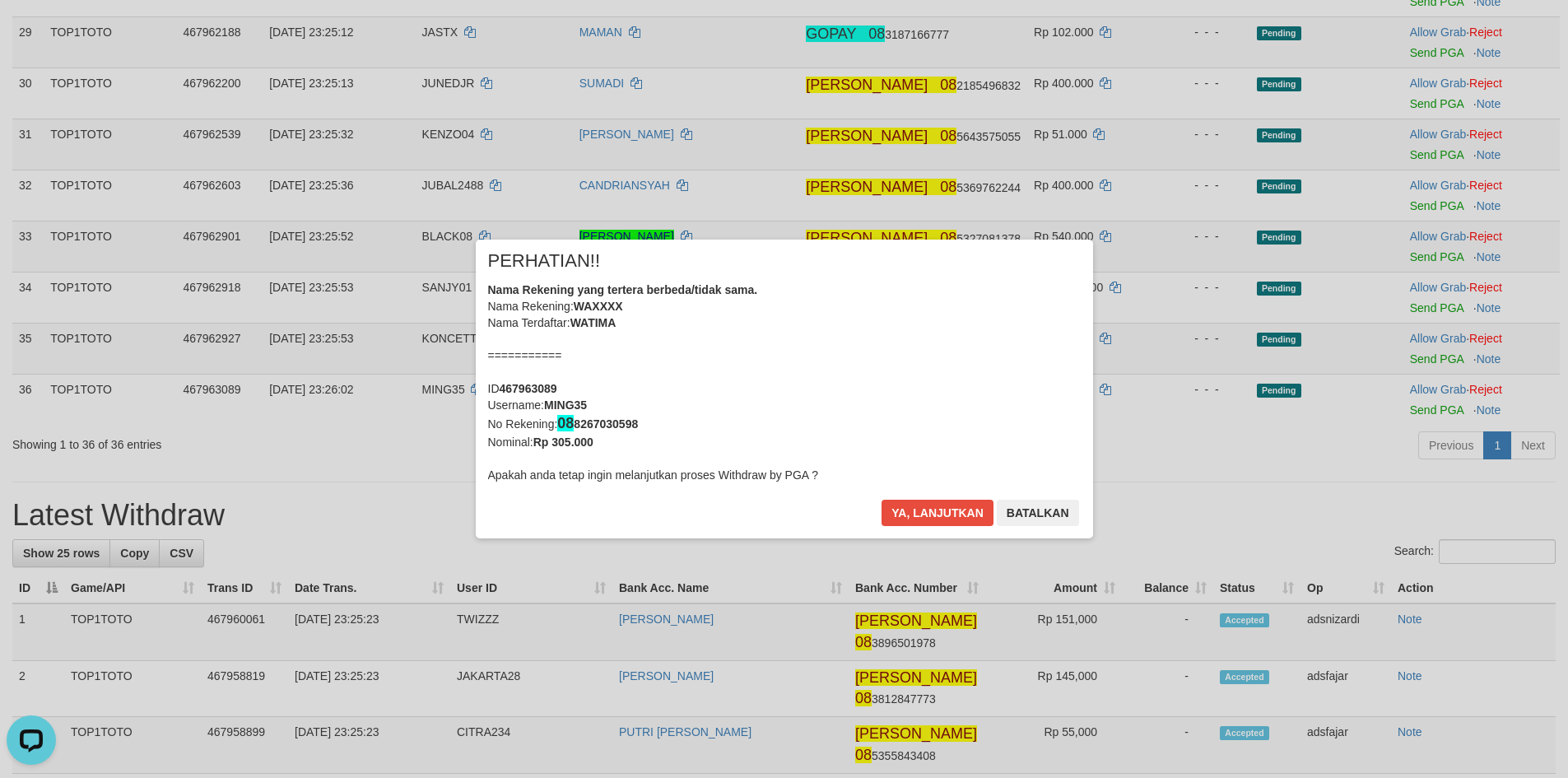
click at [1412, 305] on div "× PERHATIAN!! Nama Rekening yang tertera berbeda/tidak sama. Nama Rekening: WAX…" at bounding box center [784, 389] width 1568 height 365
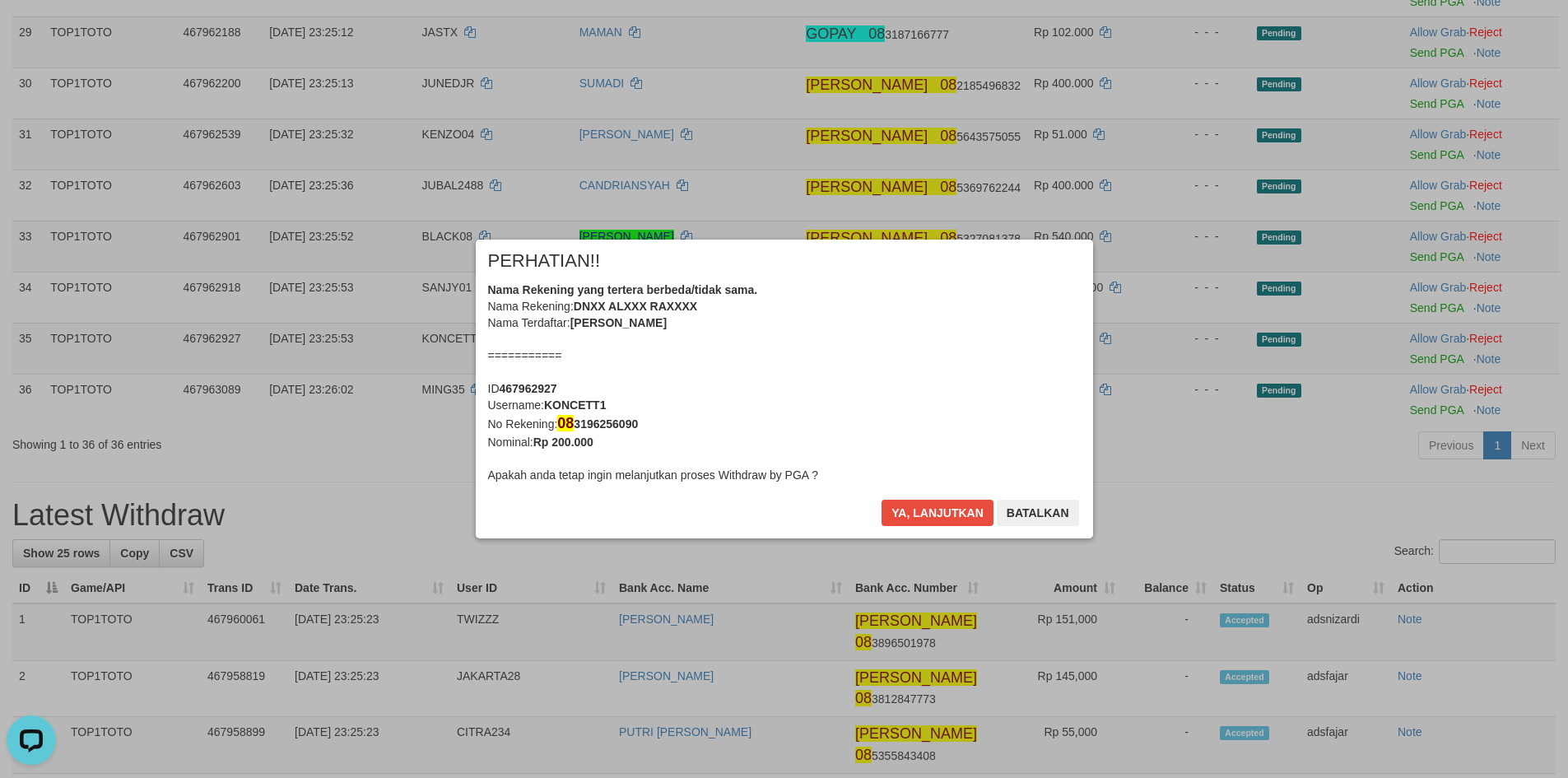
click at [926, 497] on div "× PERHATIAN!! Nama Rekening yang tertera berbeda/tidak sama. Nama Rekening: DNX…" at bounding box center [784, 389] width 617 height 300
click at [932, 509] on button "Ya, lanjutkan" at bounding box center [937, 512] width 112 height 26
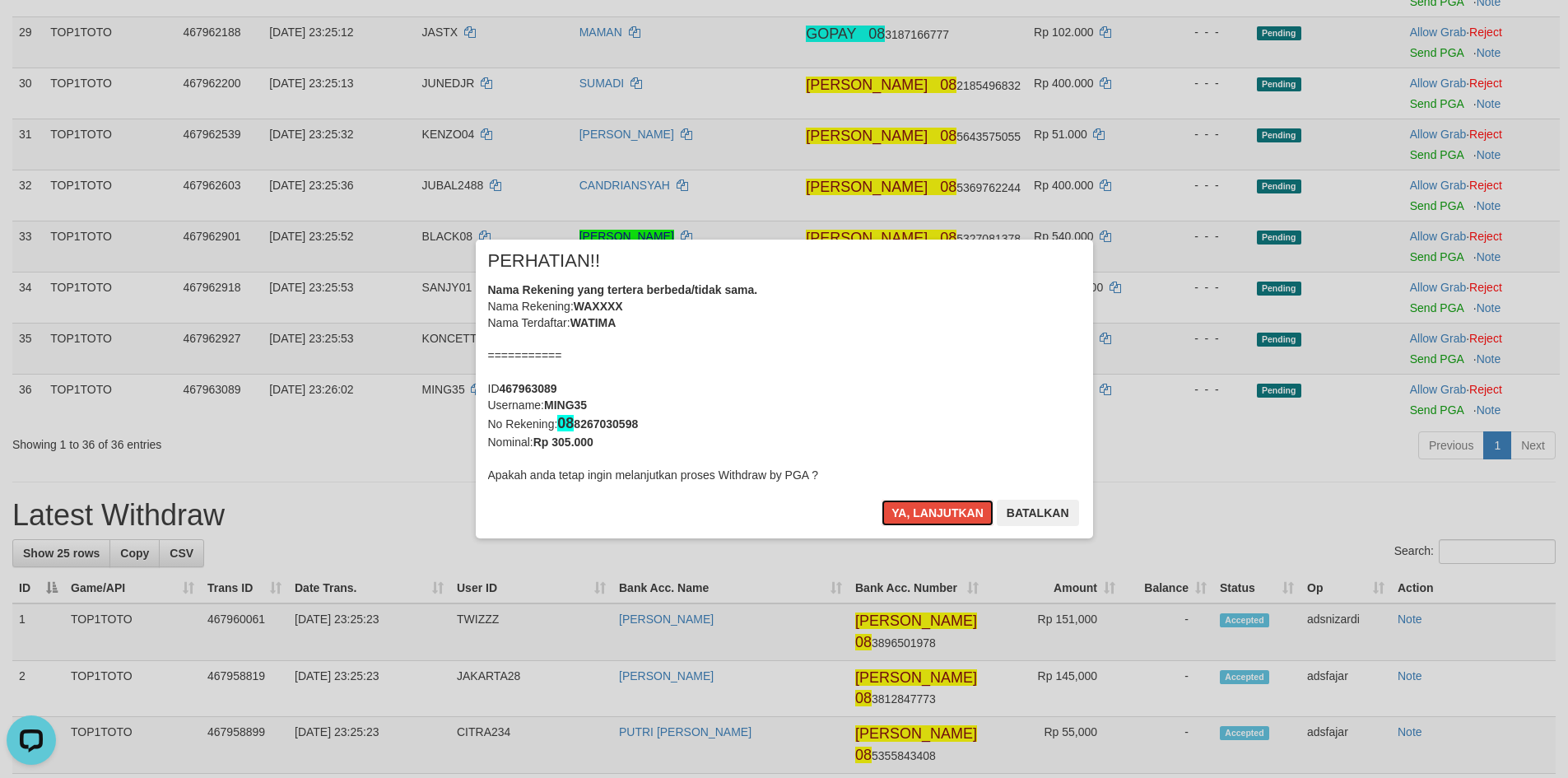
click at [932, 509] on button "Ya, lanjutkan" at bounding box center [937, 512] width 112 height 26
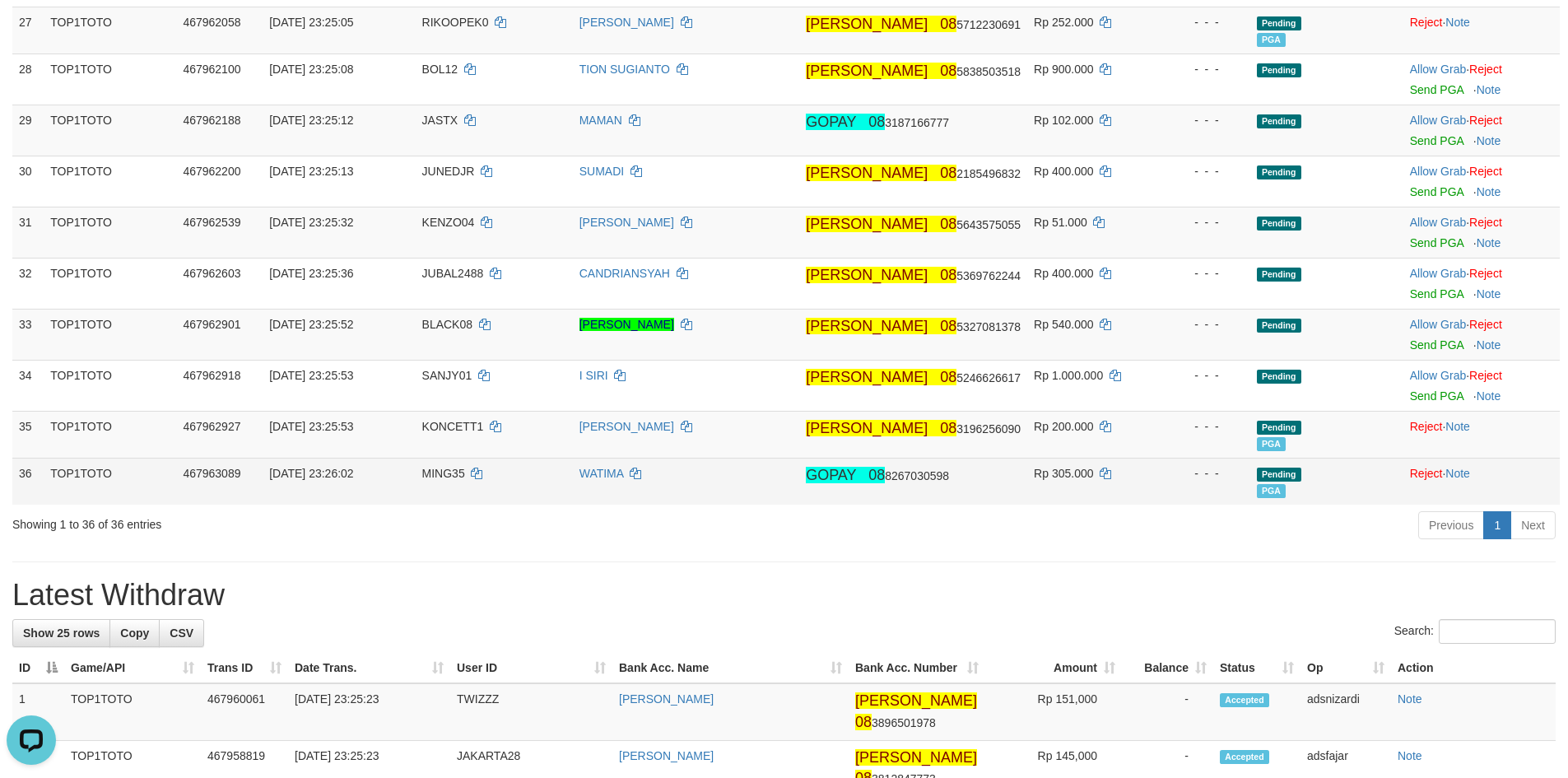
scroll to position [1372, 0]
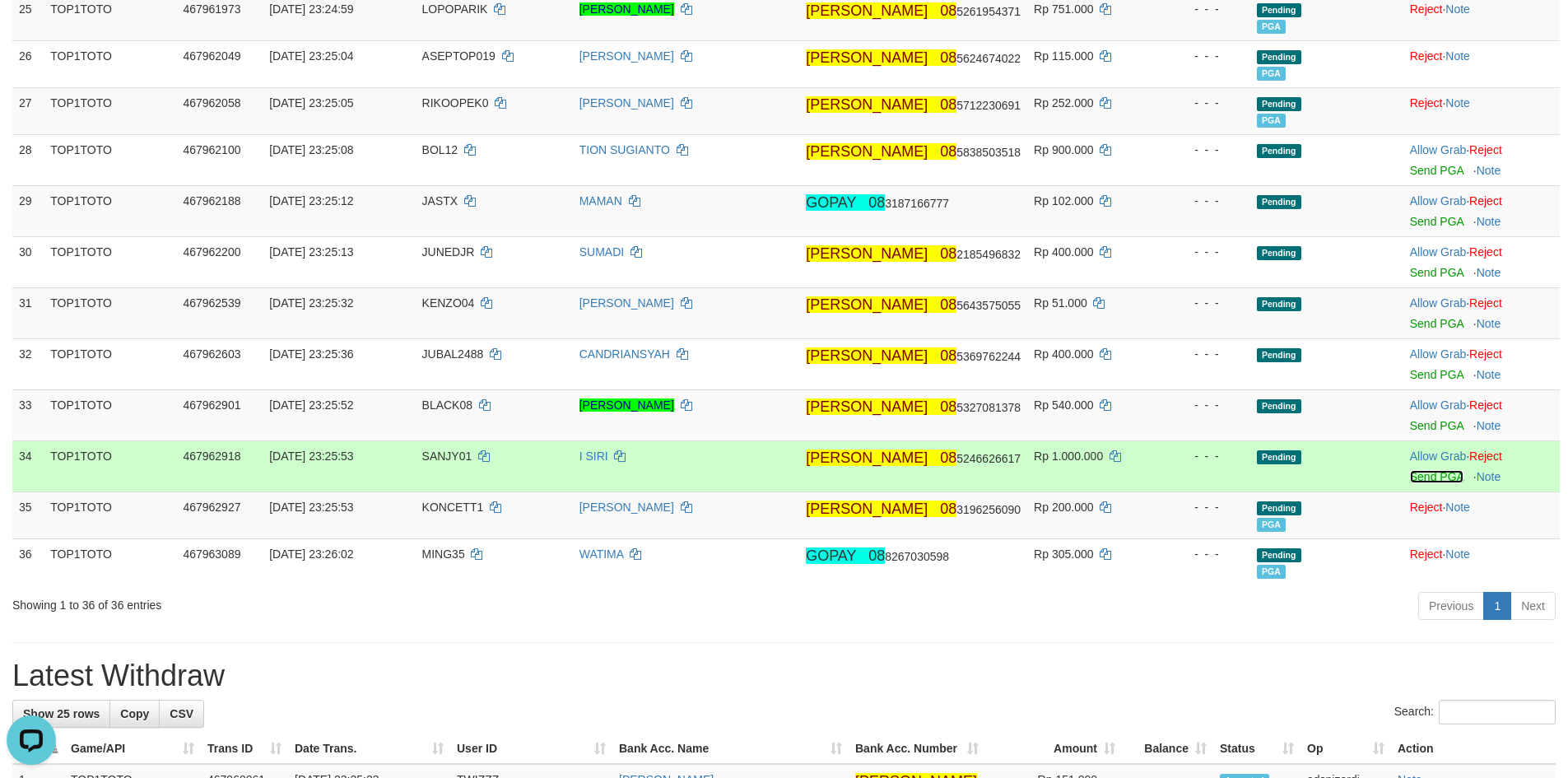
click at [1415, 475] on link "Send PGA" at bounding box center [1437, 477] width 54 height 13
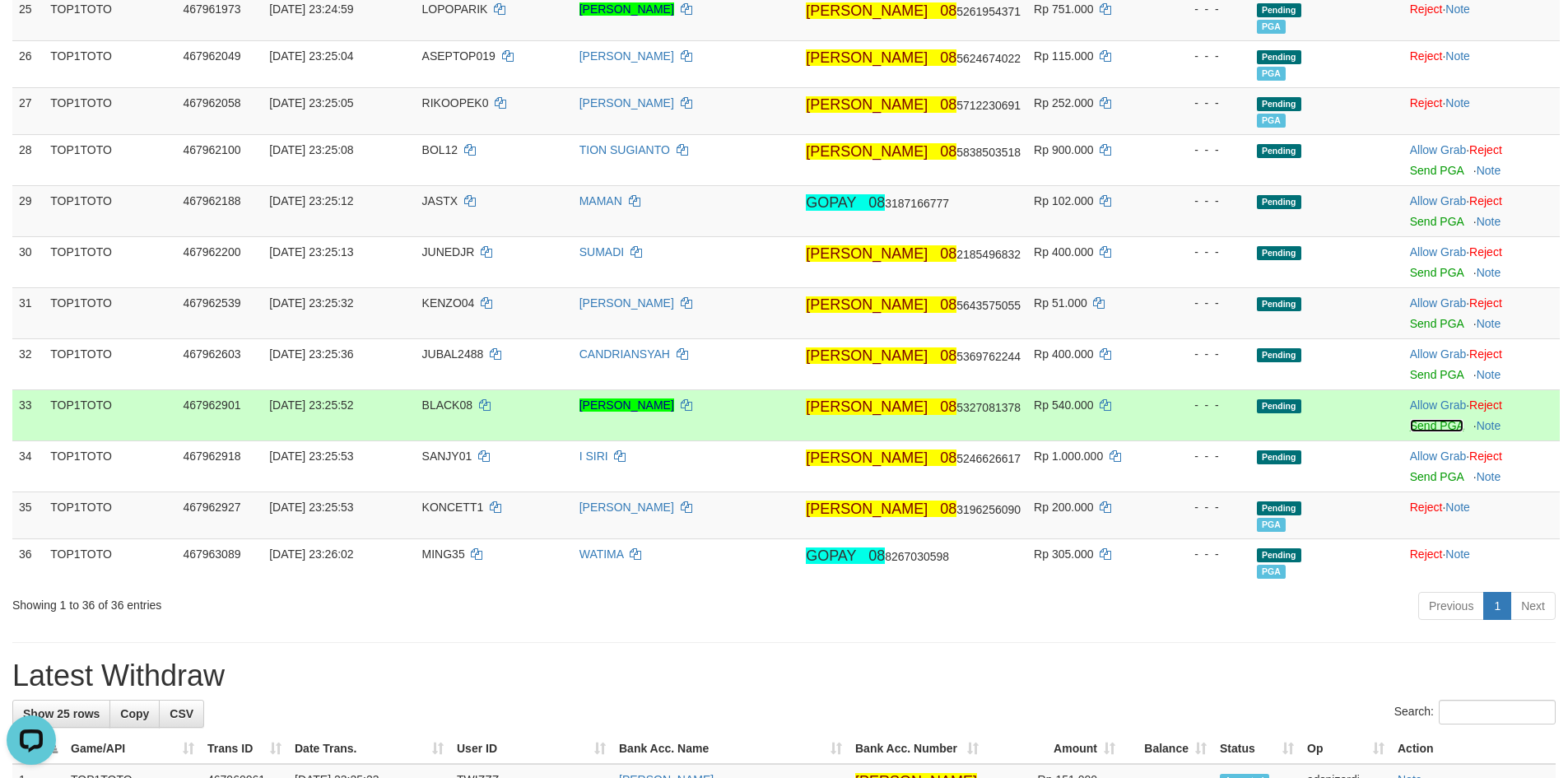
click at [1412, 426] on link "Send PGA" at bounding box center [1437, 426] width 54 height 13
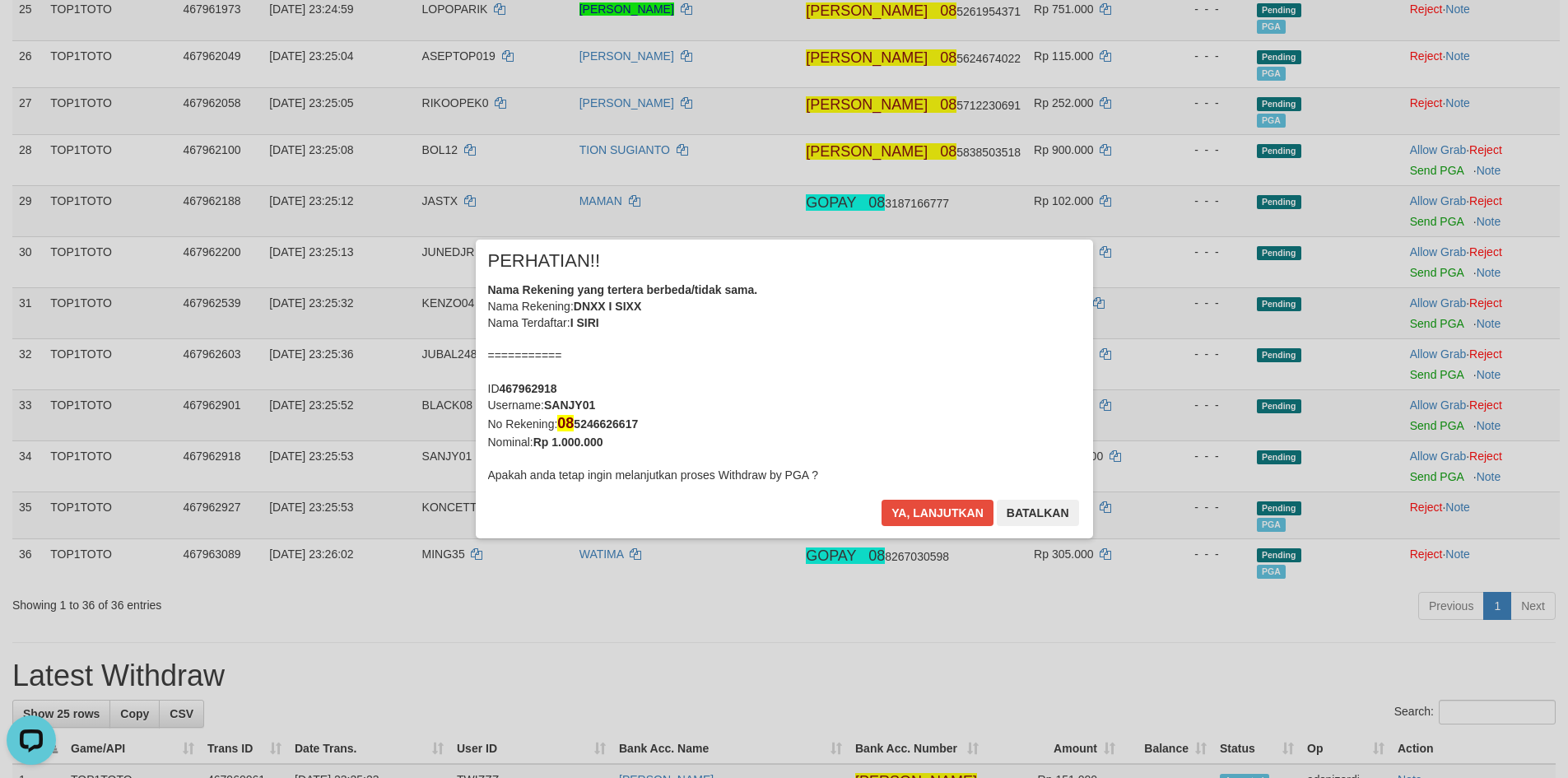
click at [1414, 373] on div "× PERHATIAN!! Nama Rekening yang tertera berbeda/tidak sama. Nama Rekening: DNX…" at bounding box center [784, 389] width 1568 height 365
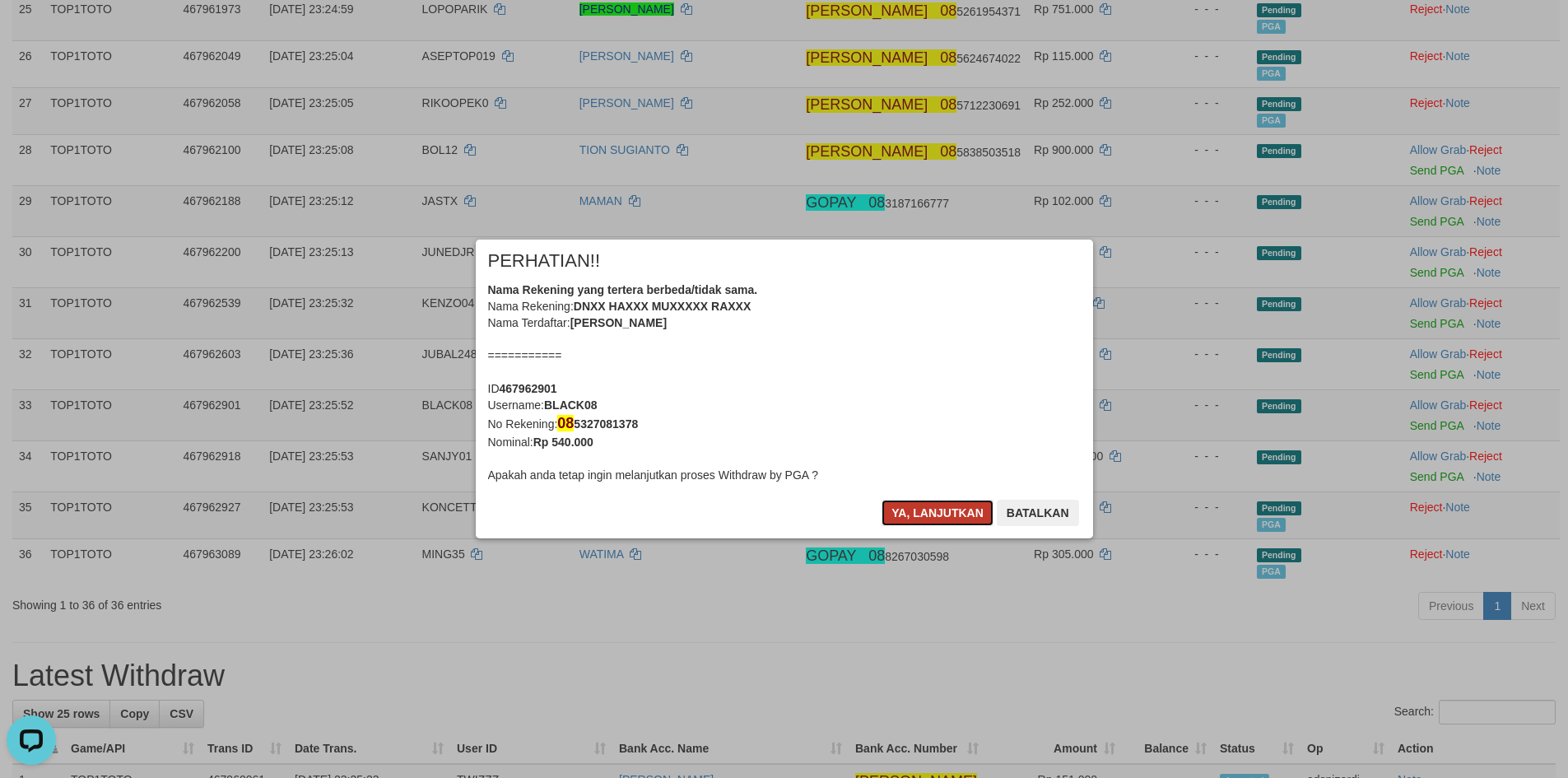
click at [920, 514] on button "Ya, lanjutkan" at bounding box center [937, 512] width 112 height 26
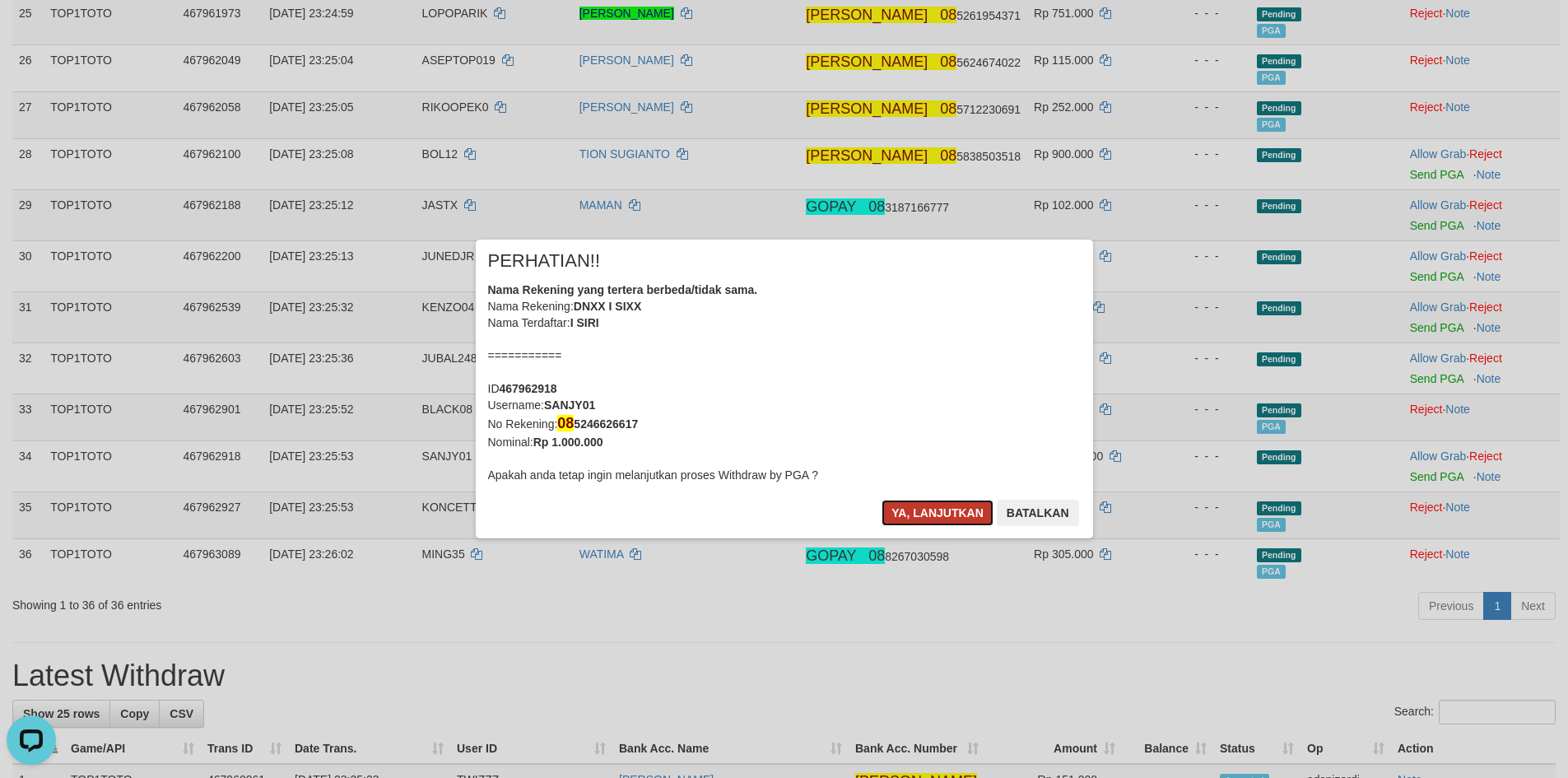
click at [921, 513] on button "Ya, lanjutkan" at bounding box center [937, 512] width 112 height 26
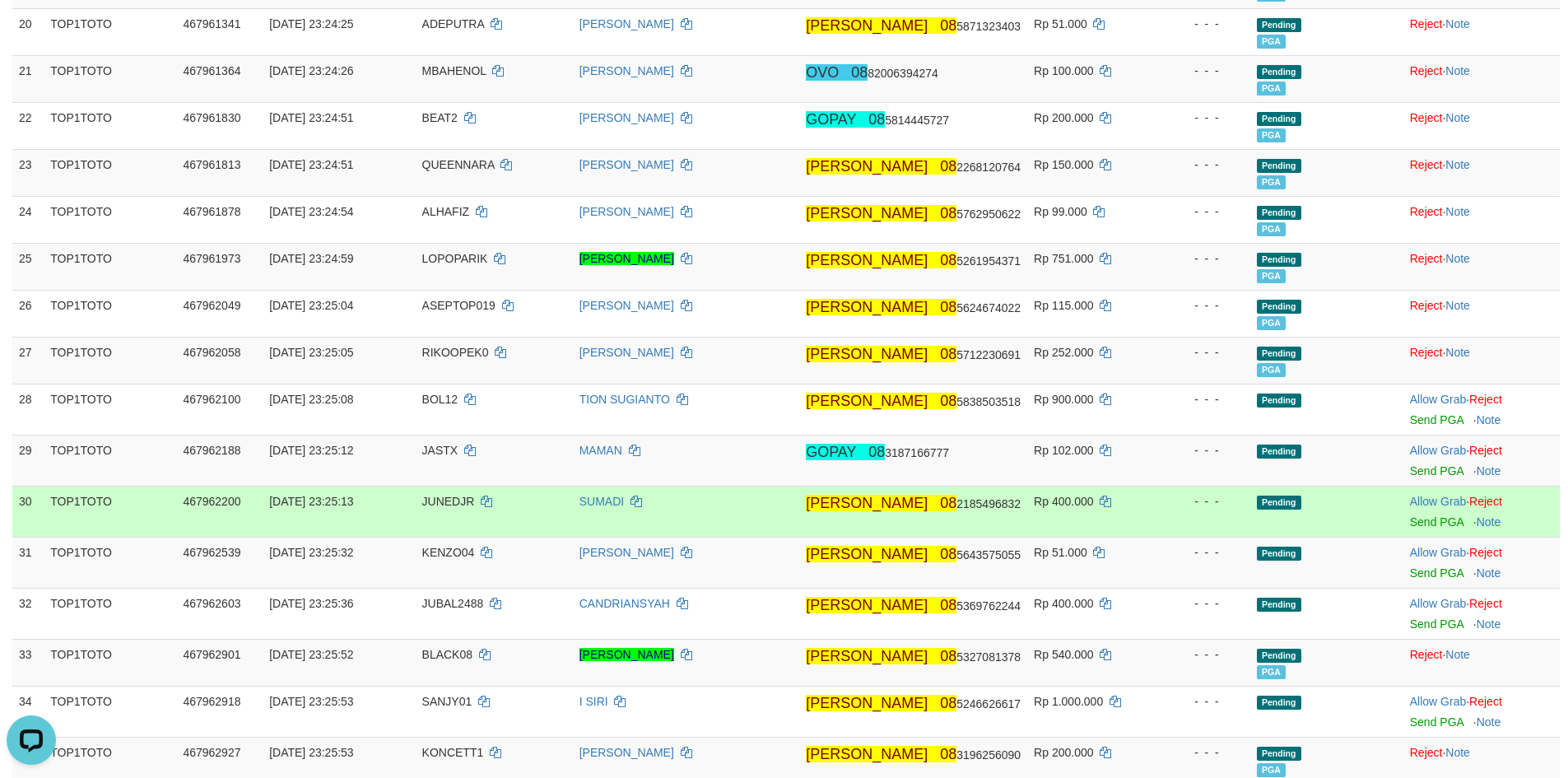
scroll to position [1110, 0]
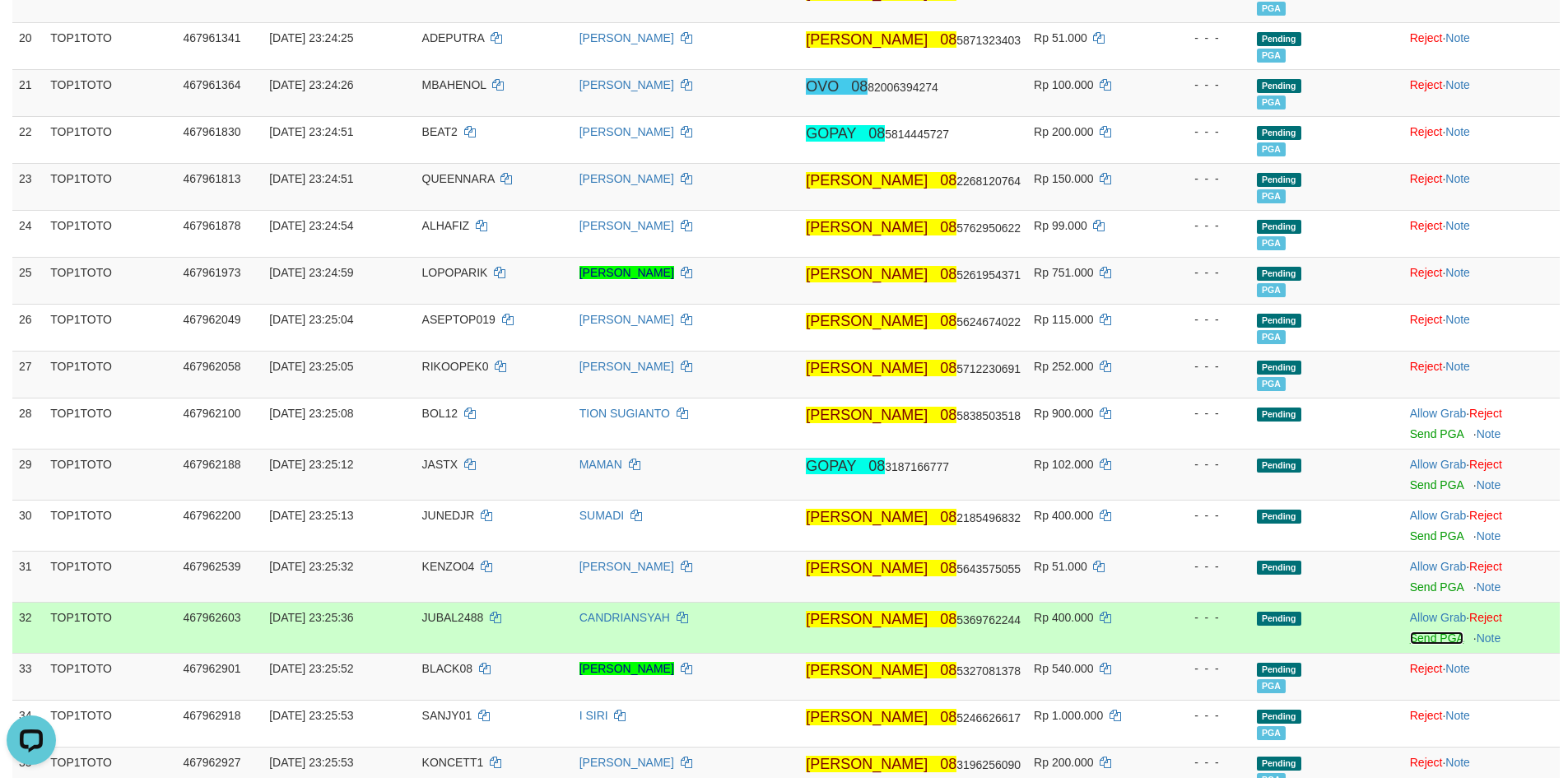
click at [1419, 637] on link "Send PGA" at bounding box center [1437, 638] width 54 height 13
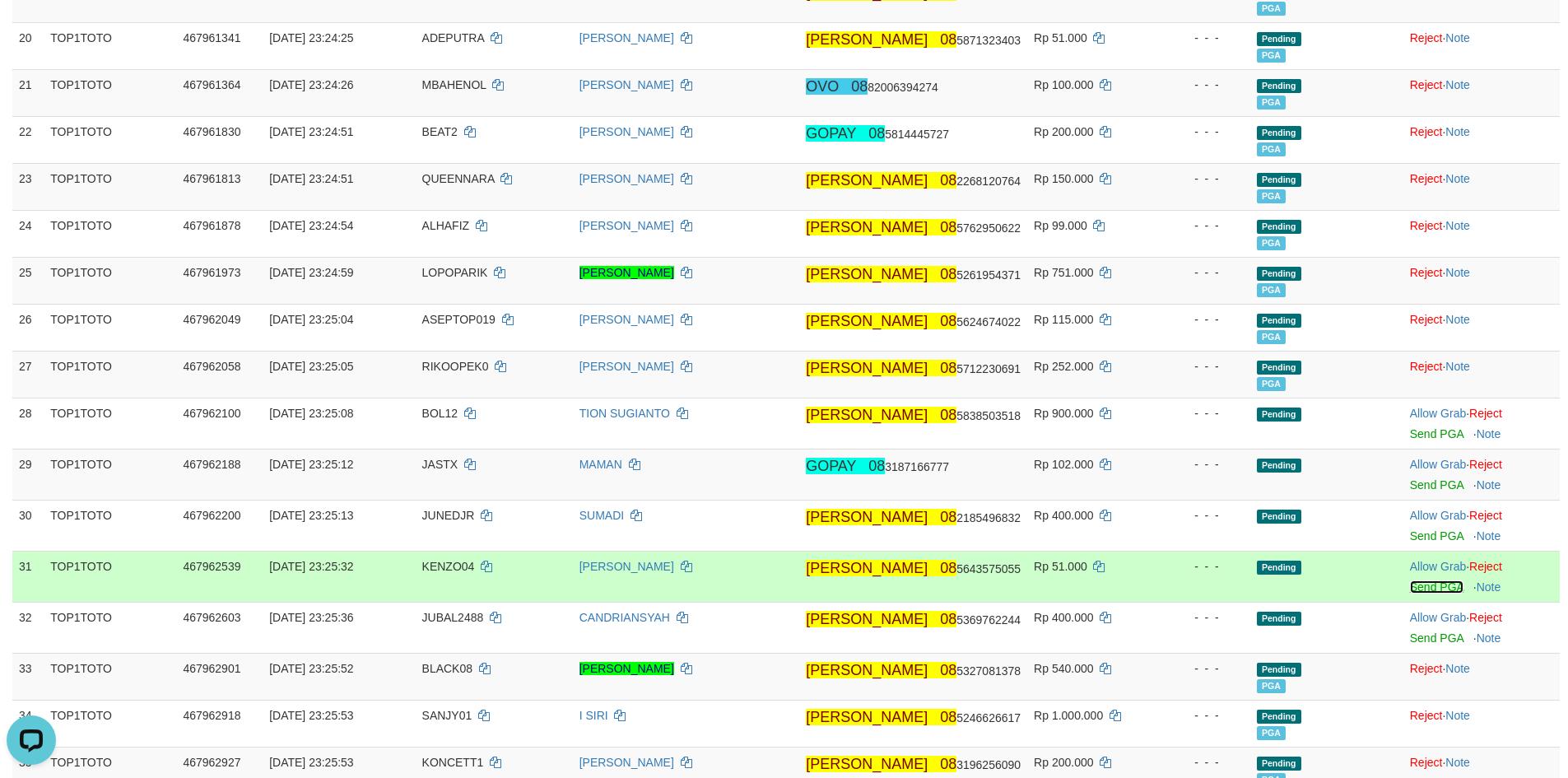
click at [1424, 586] on link "Send PGA" at bounding box center [1437, 587] width 54 height 13
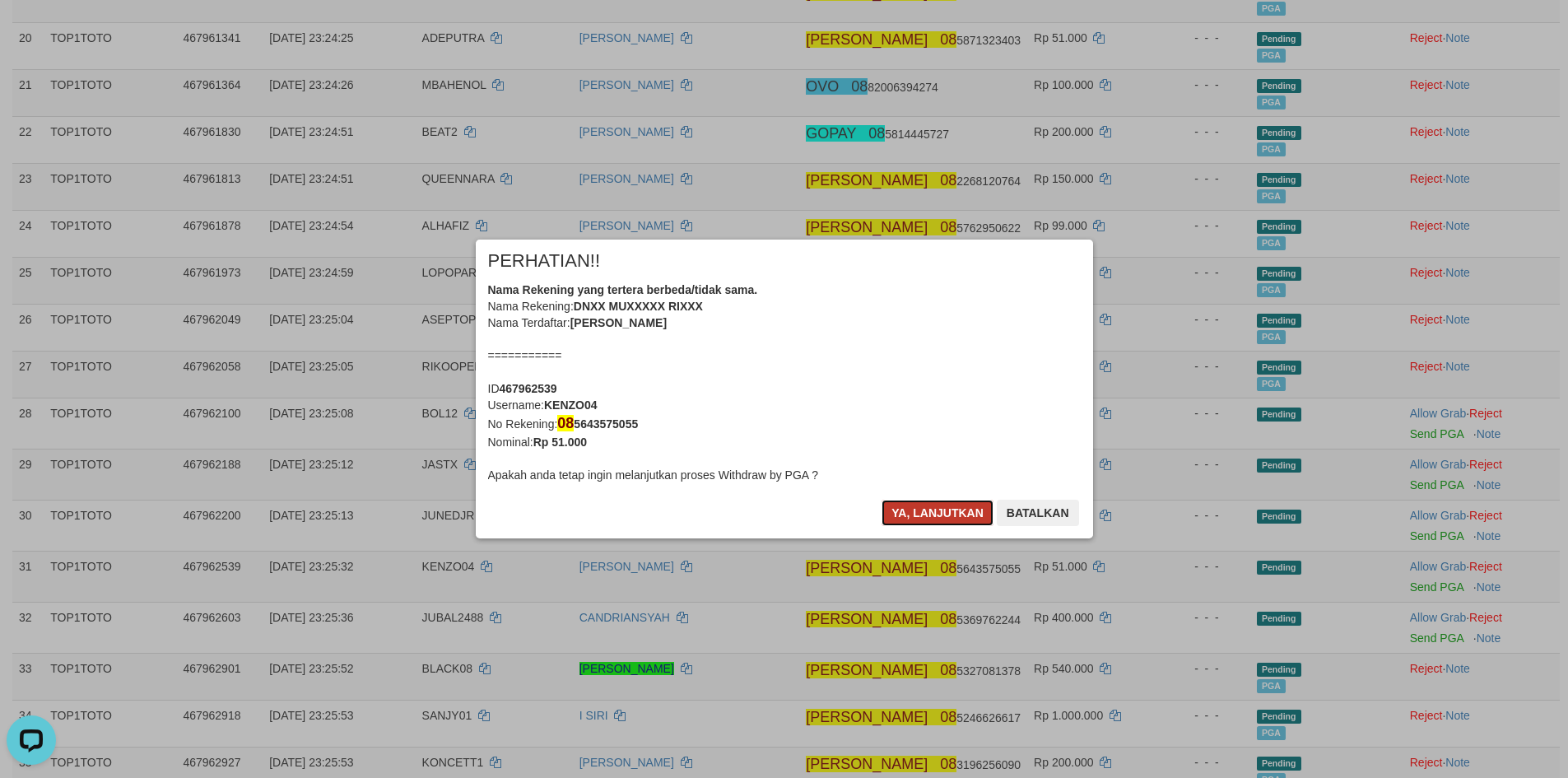
click at [928, 516] on button "Ya, lanjutkan" at bounding box center [937, 512] width 112 height 26
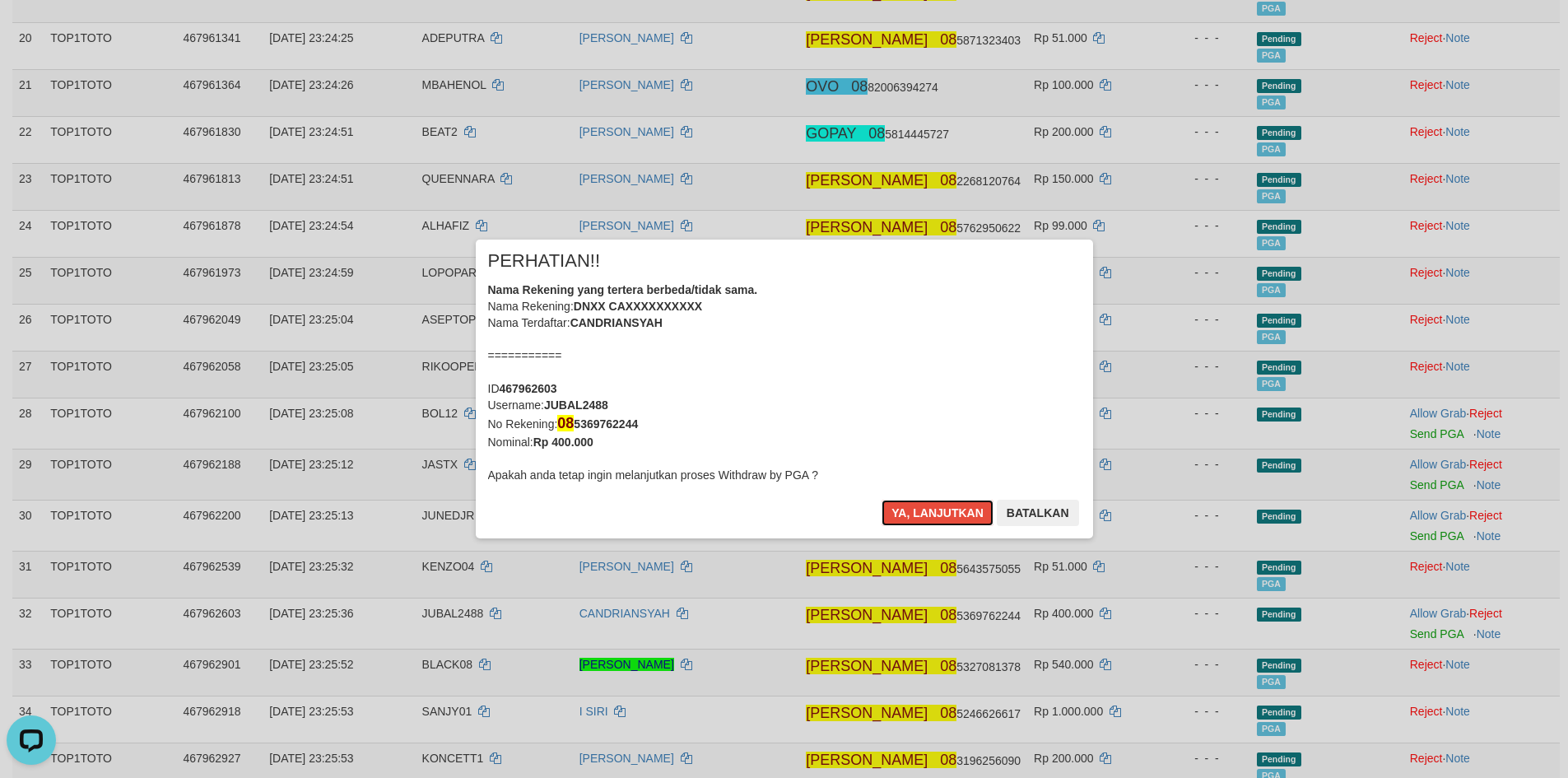
click at [928, 516] on button "Ya, lanjutkan" at bounding box center [937, 512] width 112 height 26
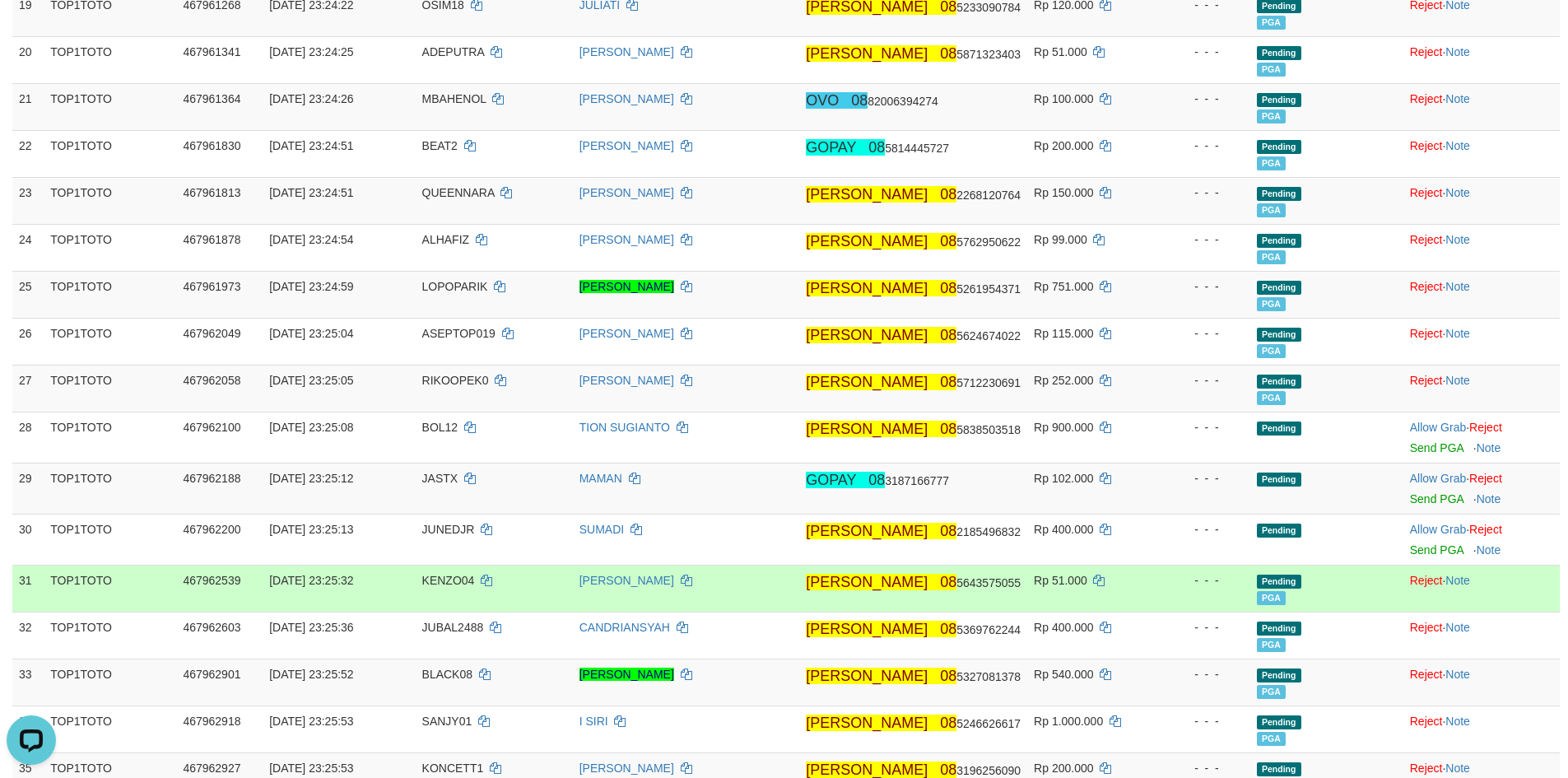
scroll to position [1097, 0]
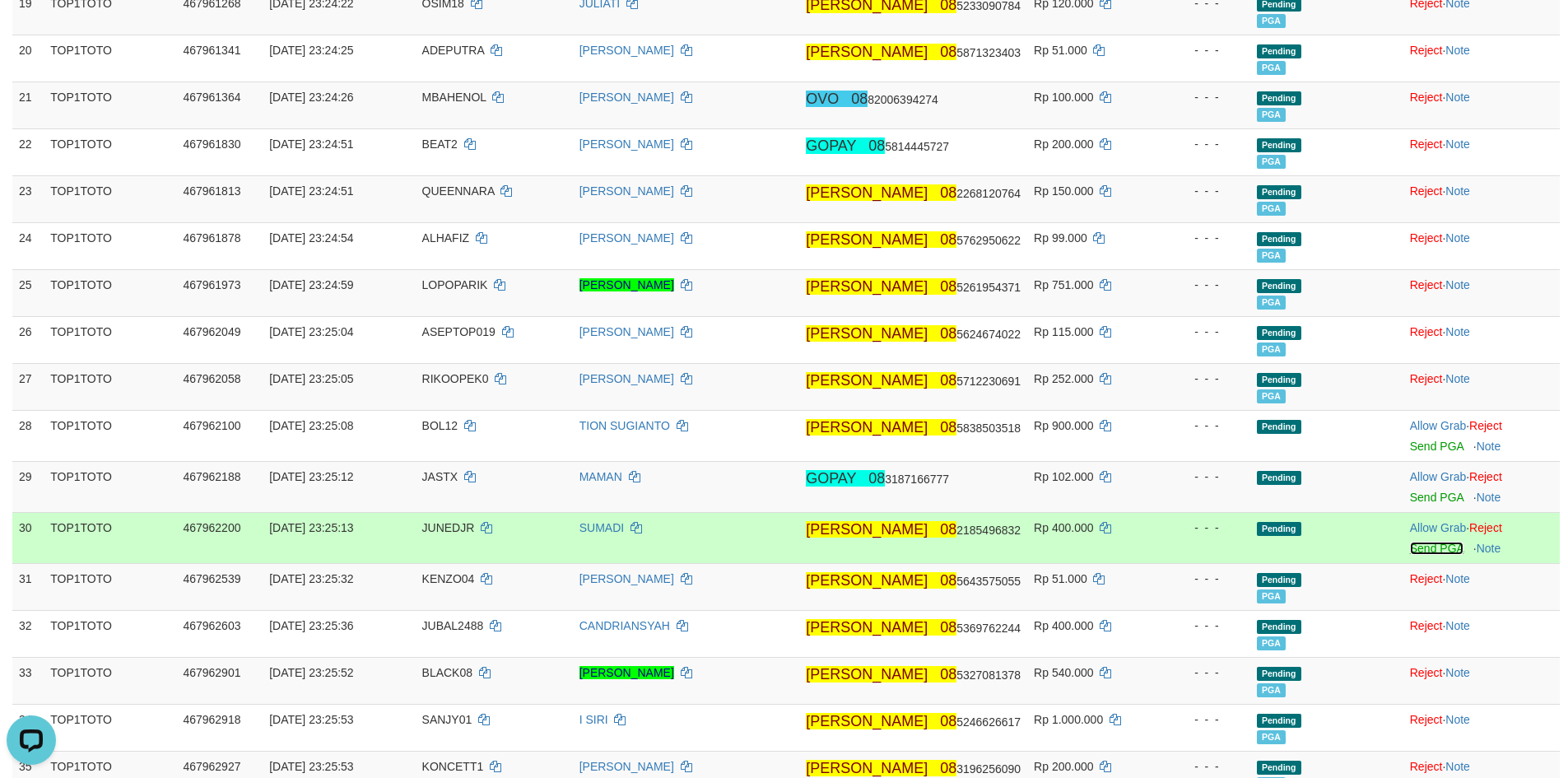
click at [1417, 552] on link "Send PGA" at bounding box center [1437, 548] width 54 height 13
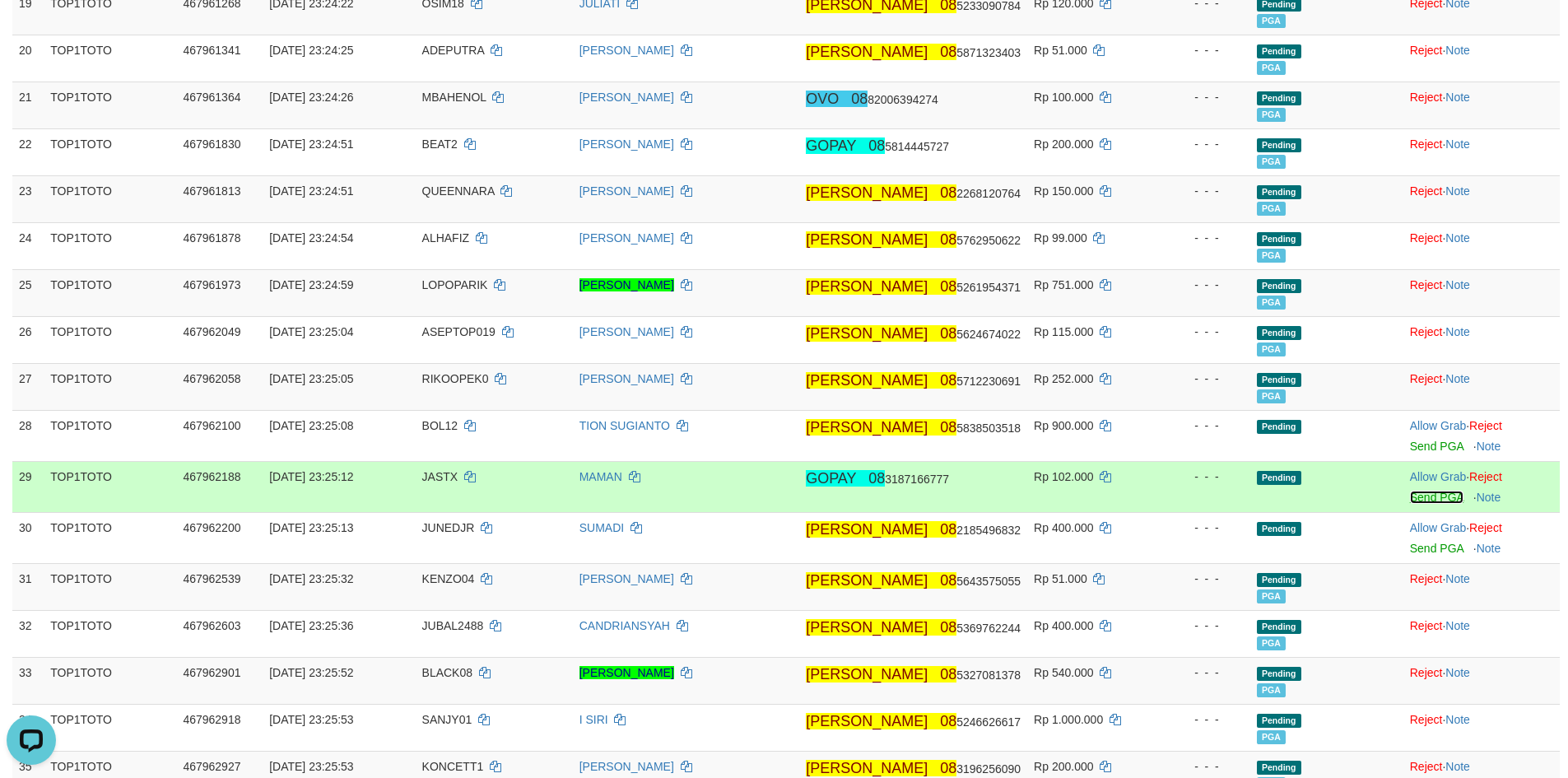
click at [1417, 502] on link "Send PGA" at bounding box center [1437, 497] width 54 height 13
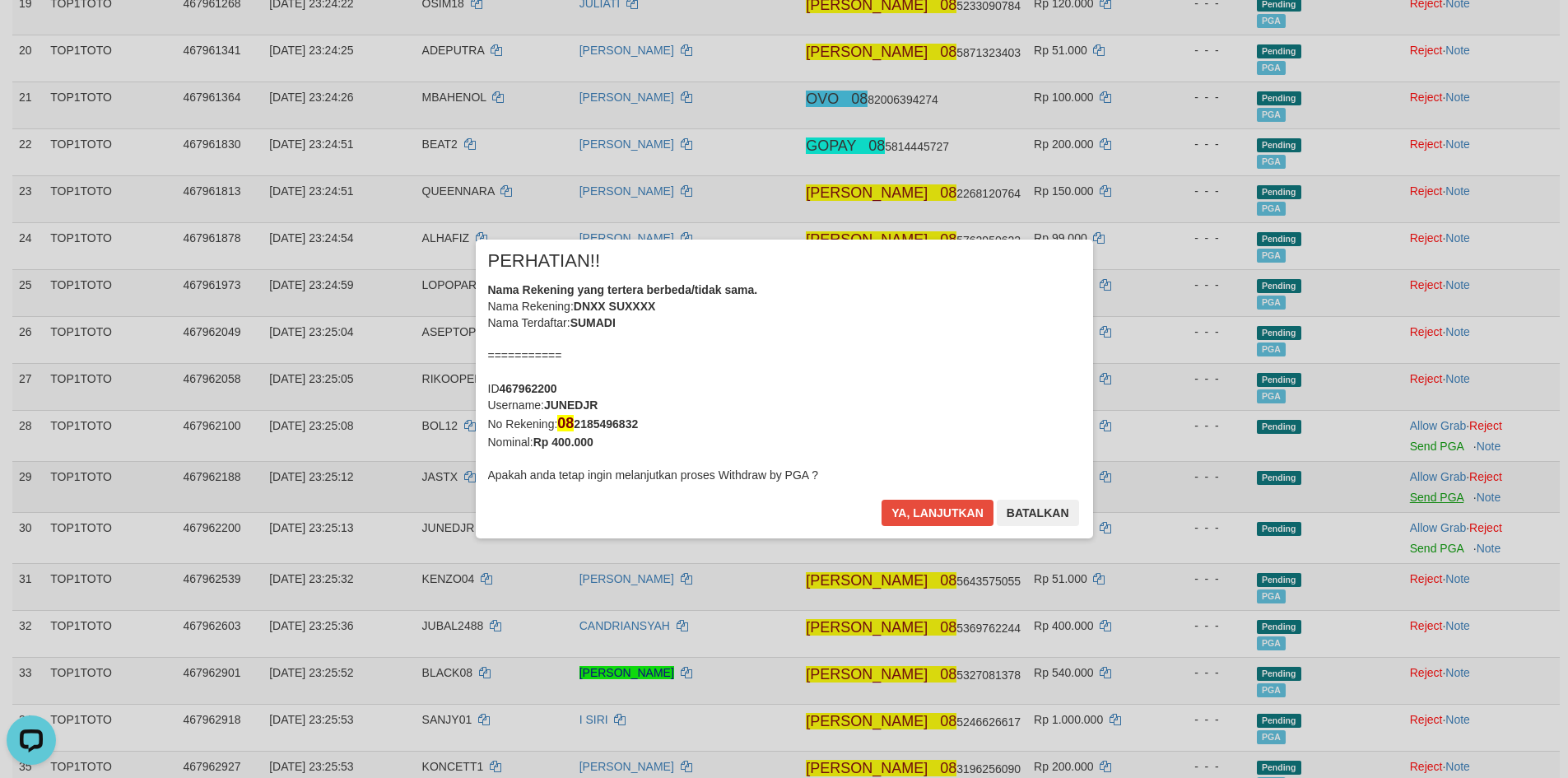
click at [1421, 448] on div "× PERHATIAN!! Nama Rekening yang tertera berbeda/tidak sama. Nama Rekening: DNX…" at bounding box center [784, 389] width 1568 height 365
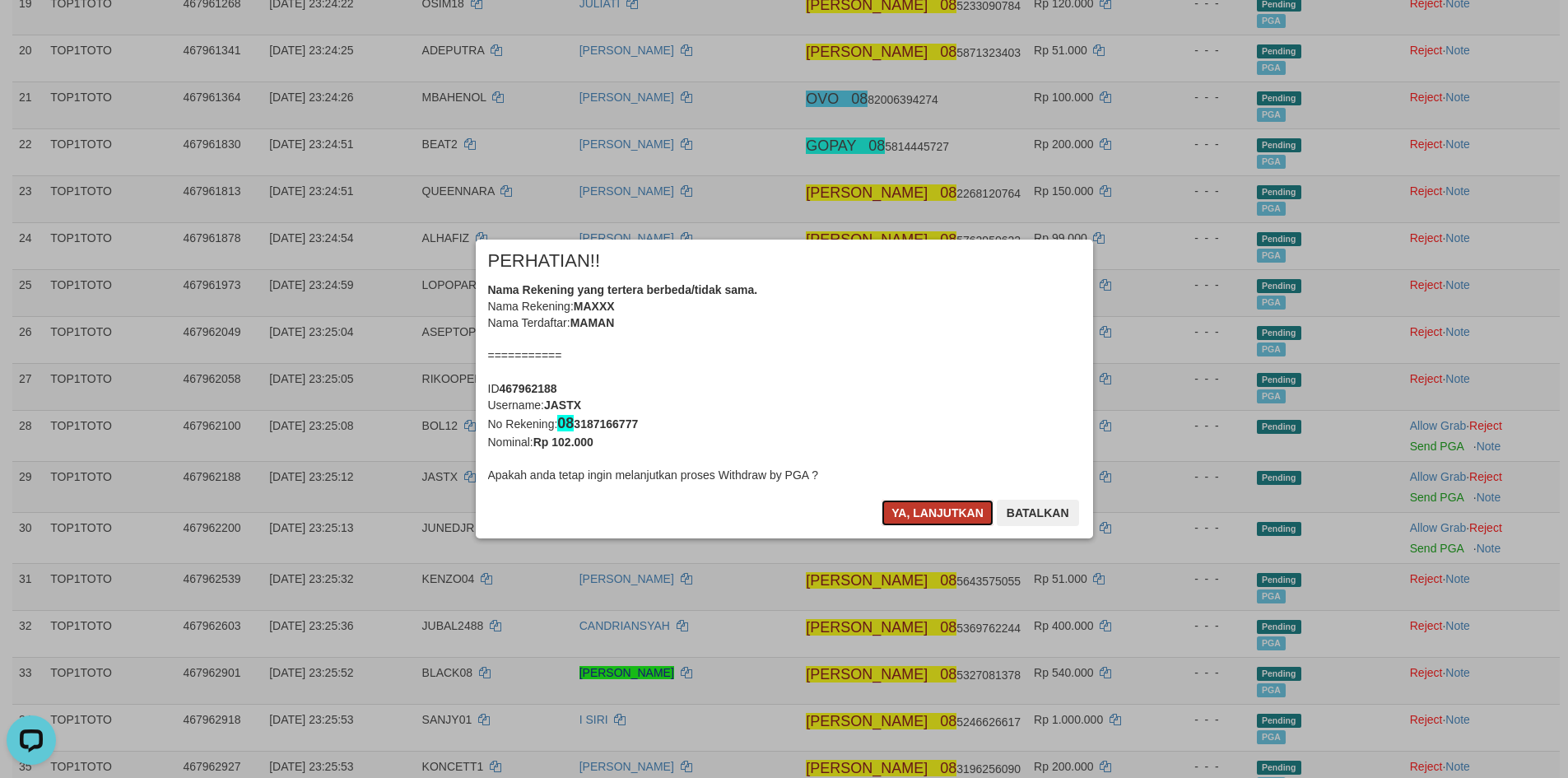
click at [955, 518] on button "Ya, lanjutkan" at bounding box center [937, 512] width 112 height 26
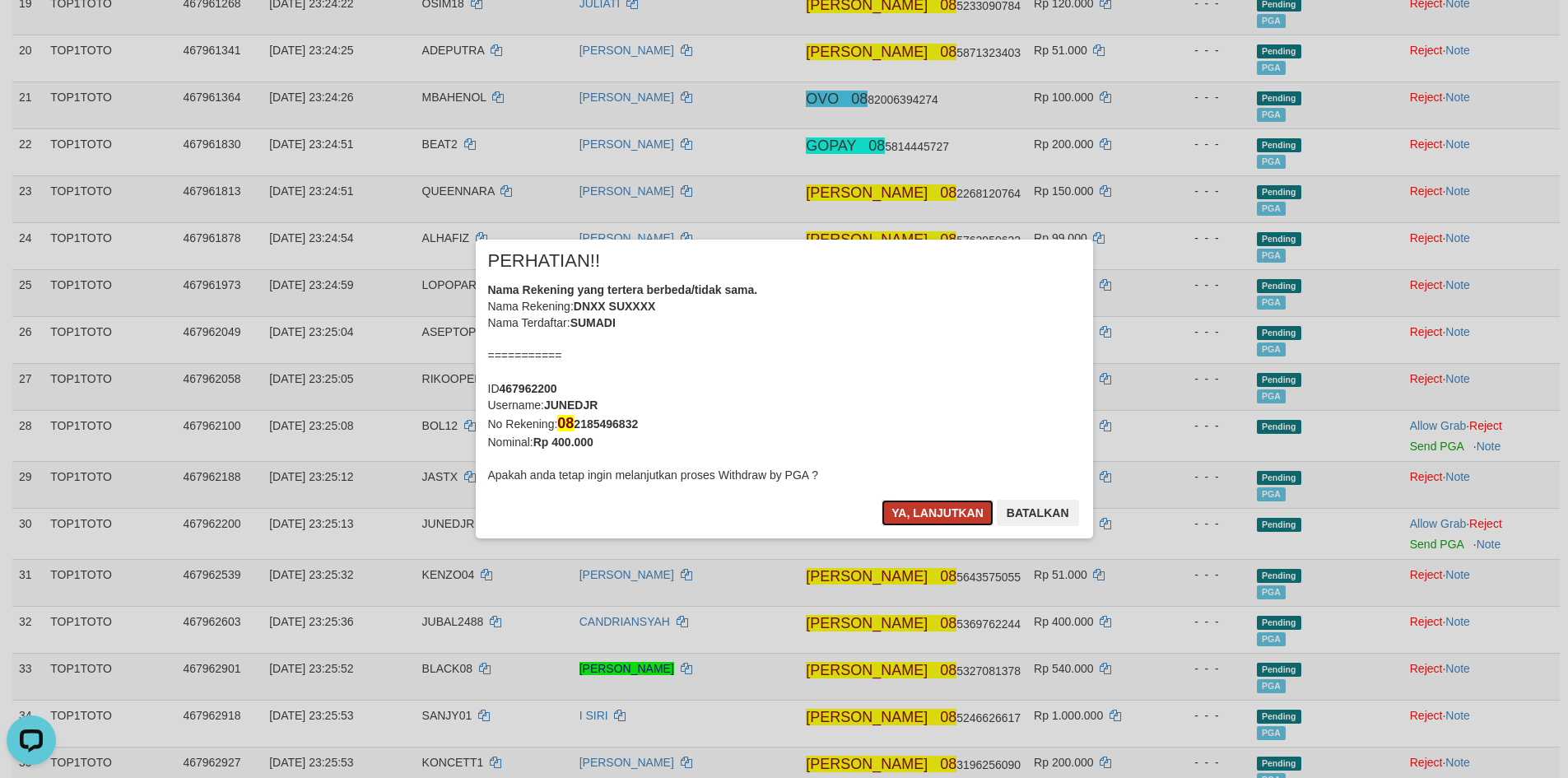
click at [923, 509] on button "Ya, lanjutkan" at bounding box center [937, 512] width 112 height 26
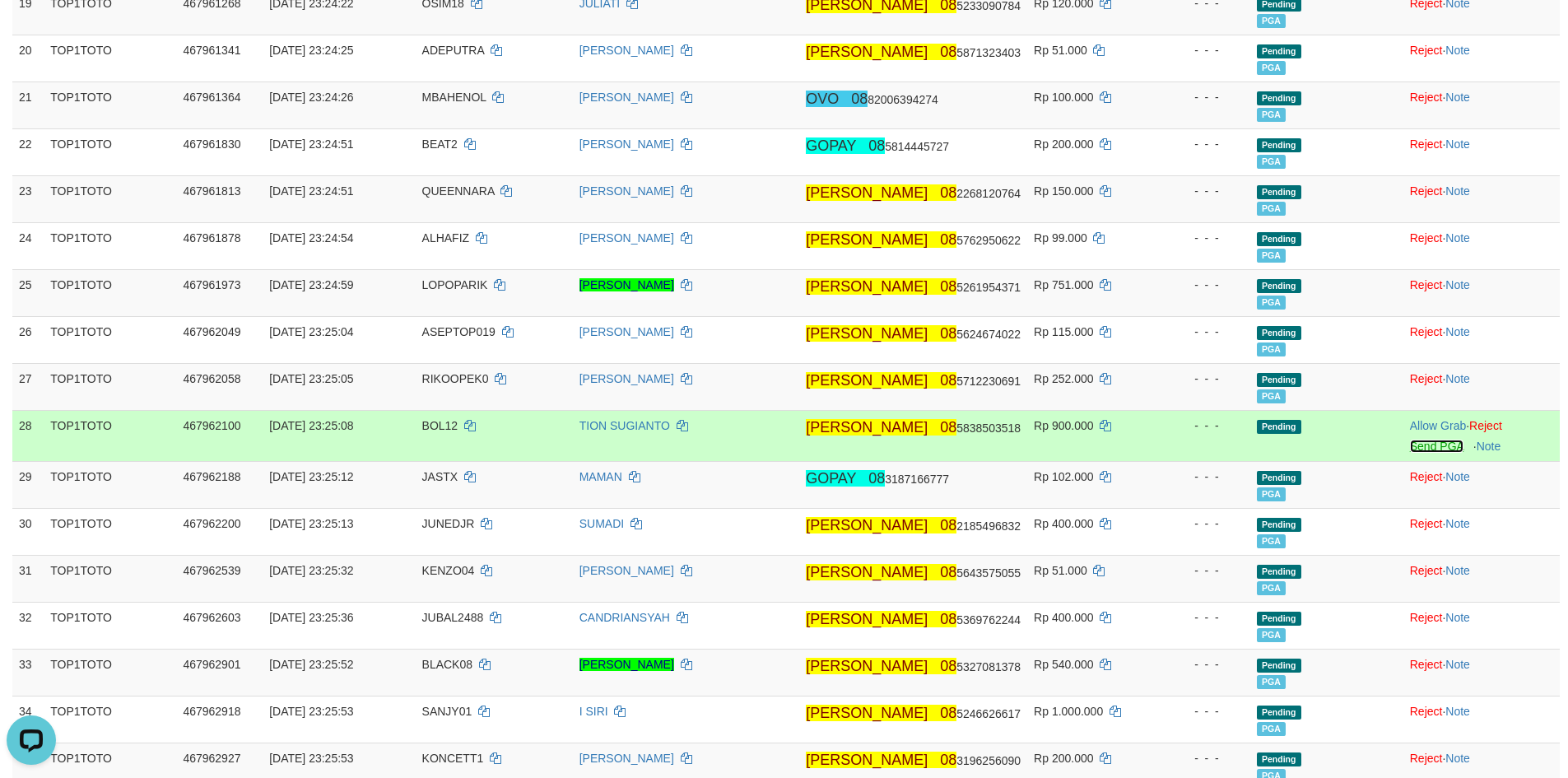
click at [1427, 448] on link "Send PGA" at bounding box center [1437, 446] width 54 height 13
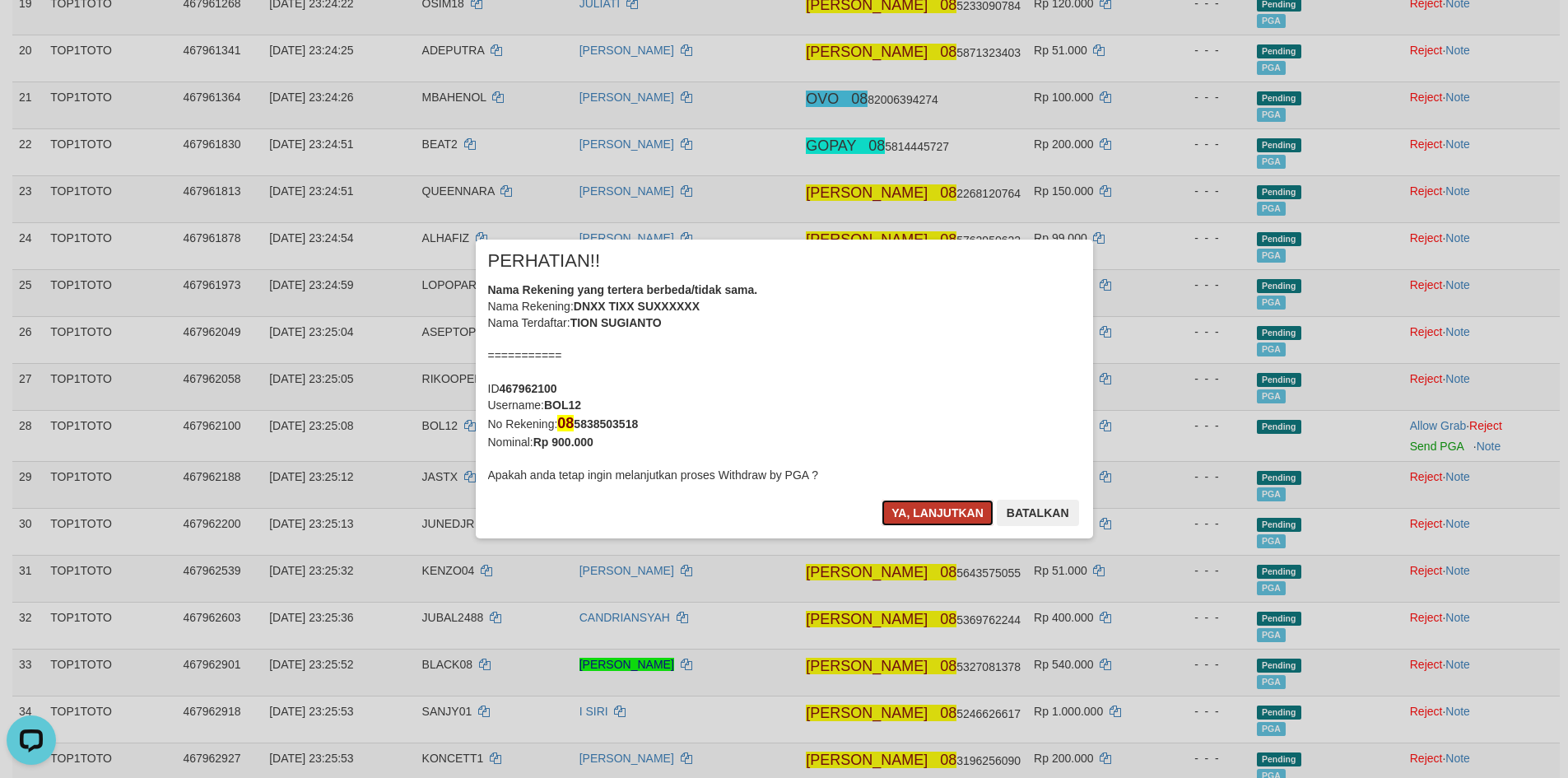
click at [943, 512] on button "Ya, lanjutkan" at bounding box center [937, 512] width 112 height 26
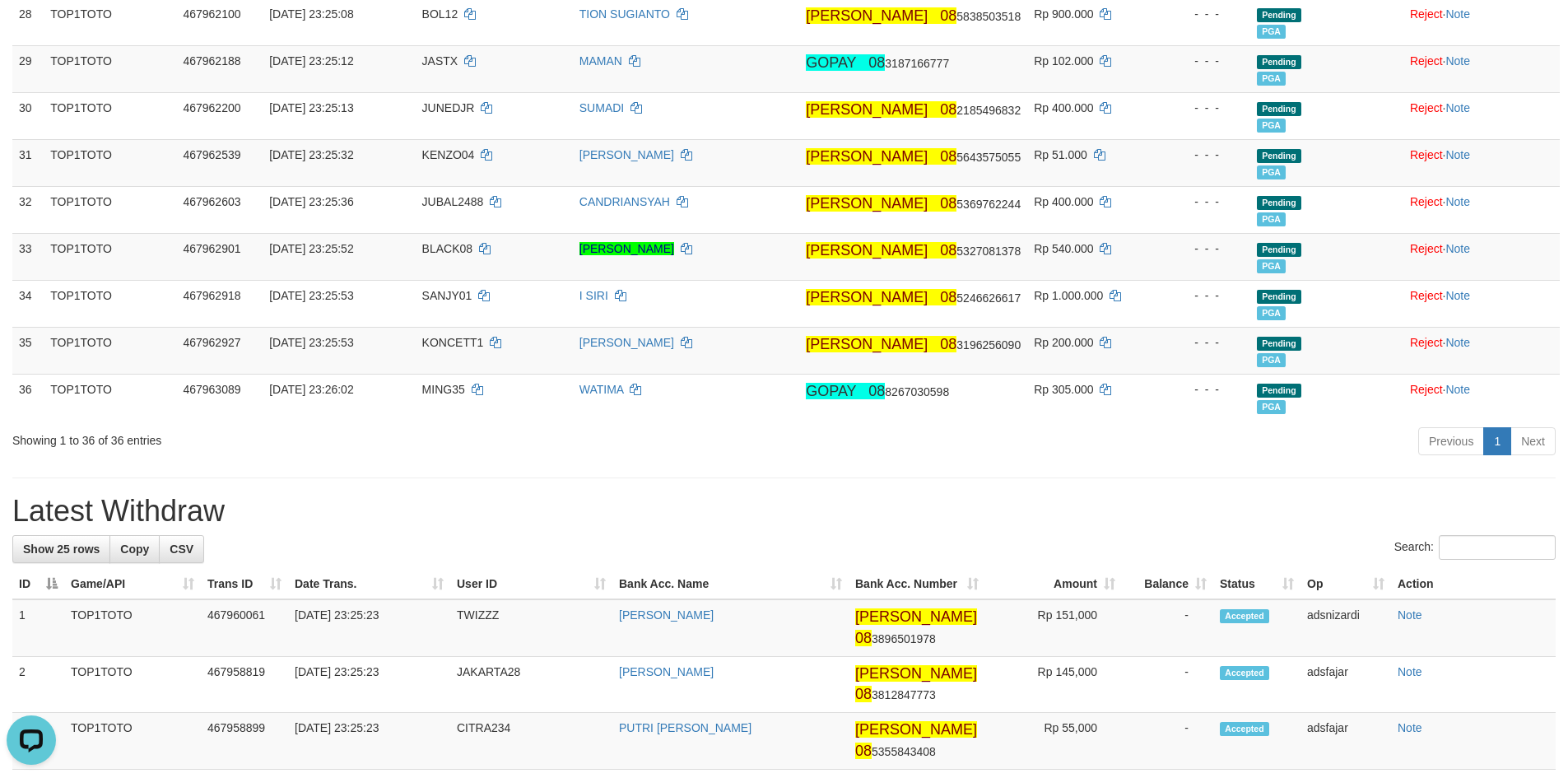
scroll to position [1590, 0]
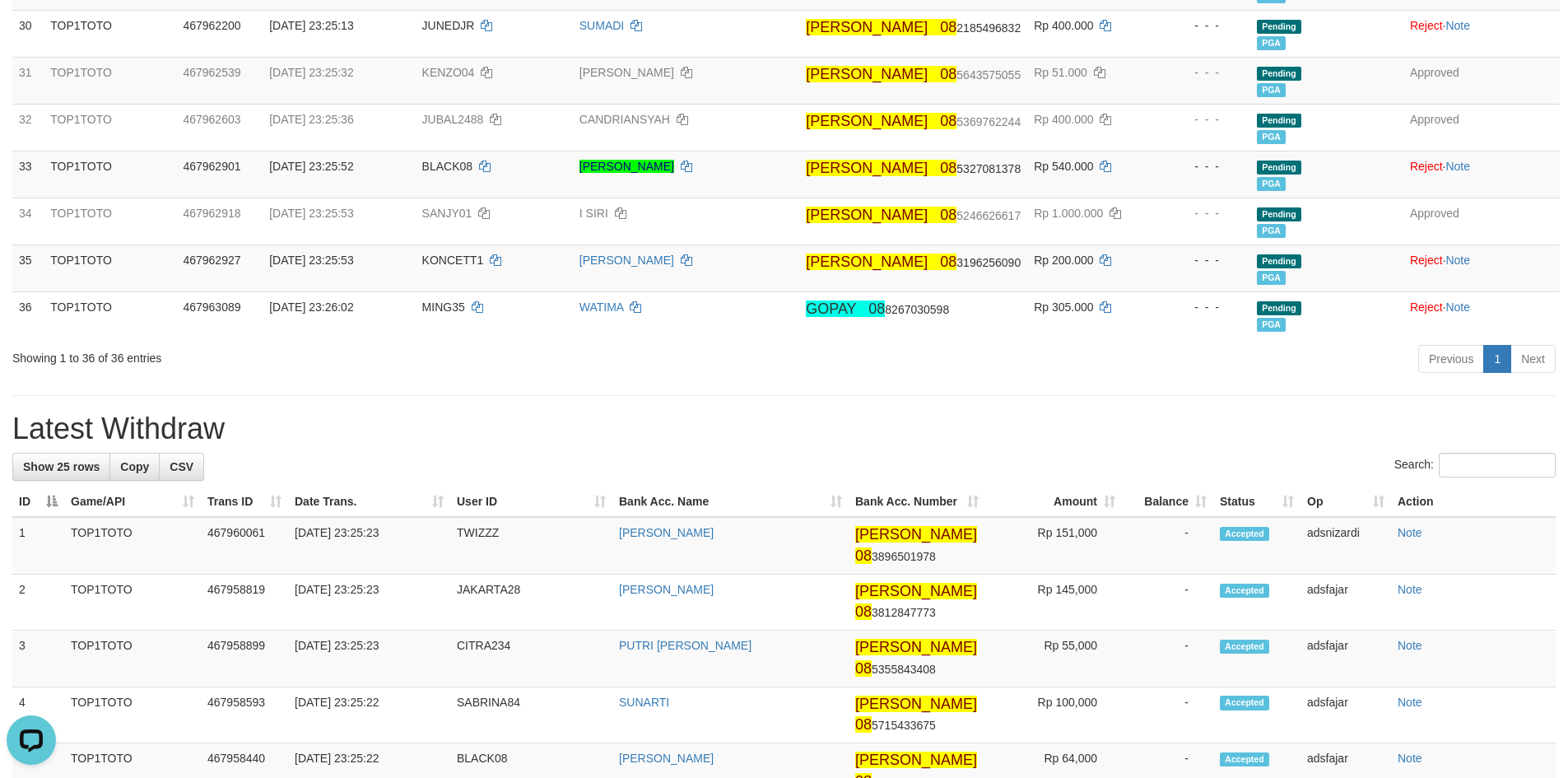
click at [812, 376] on div "Previous 1 Next" at bounding box center [1111, 361] width 890 height 35
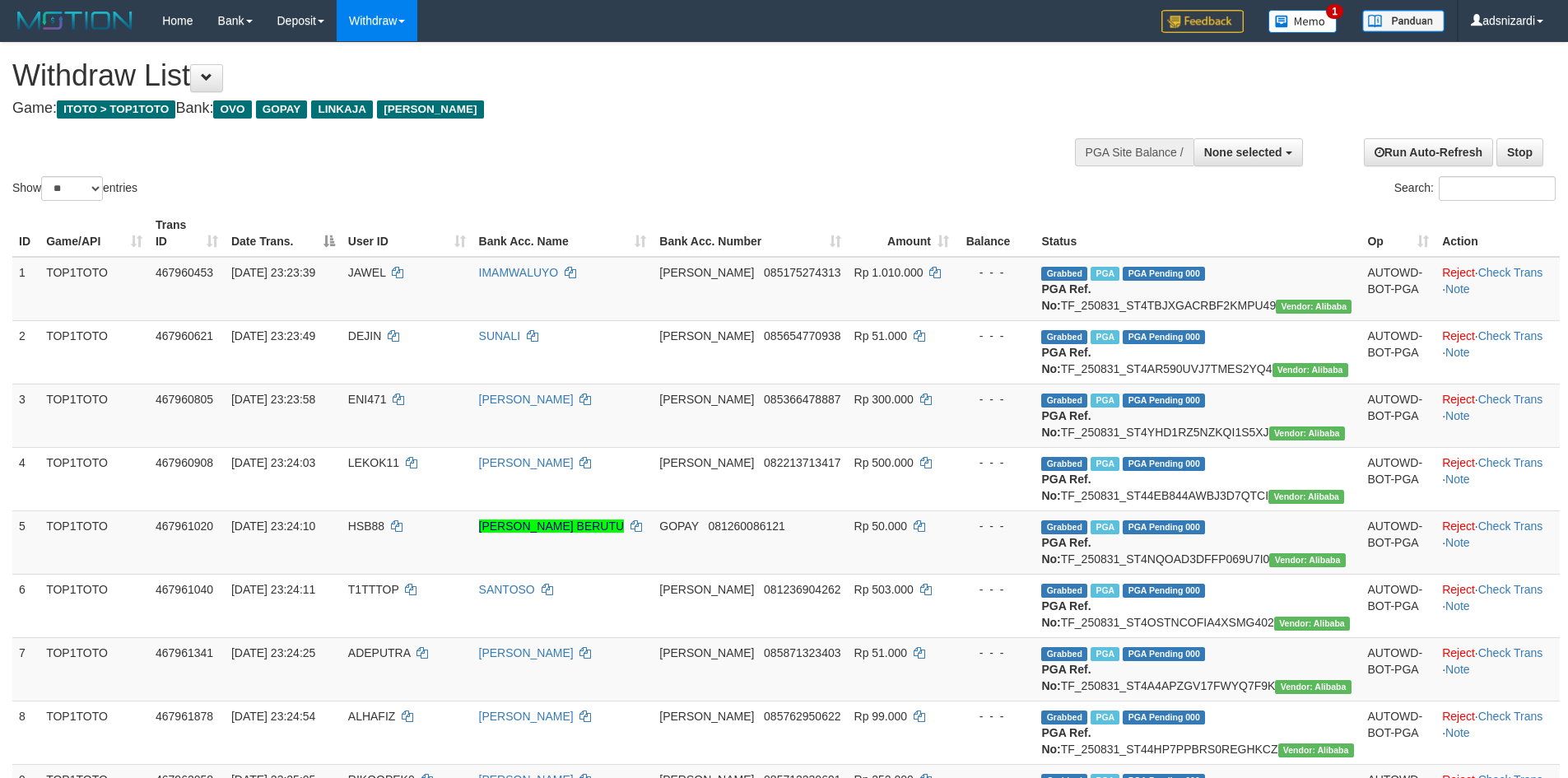
select select
select select "**"
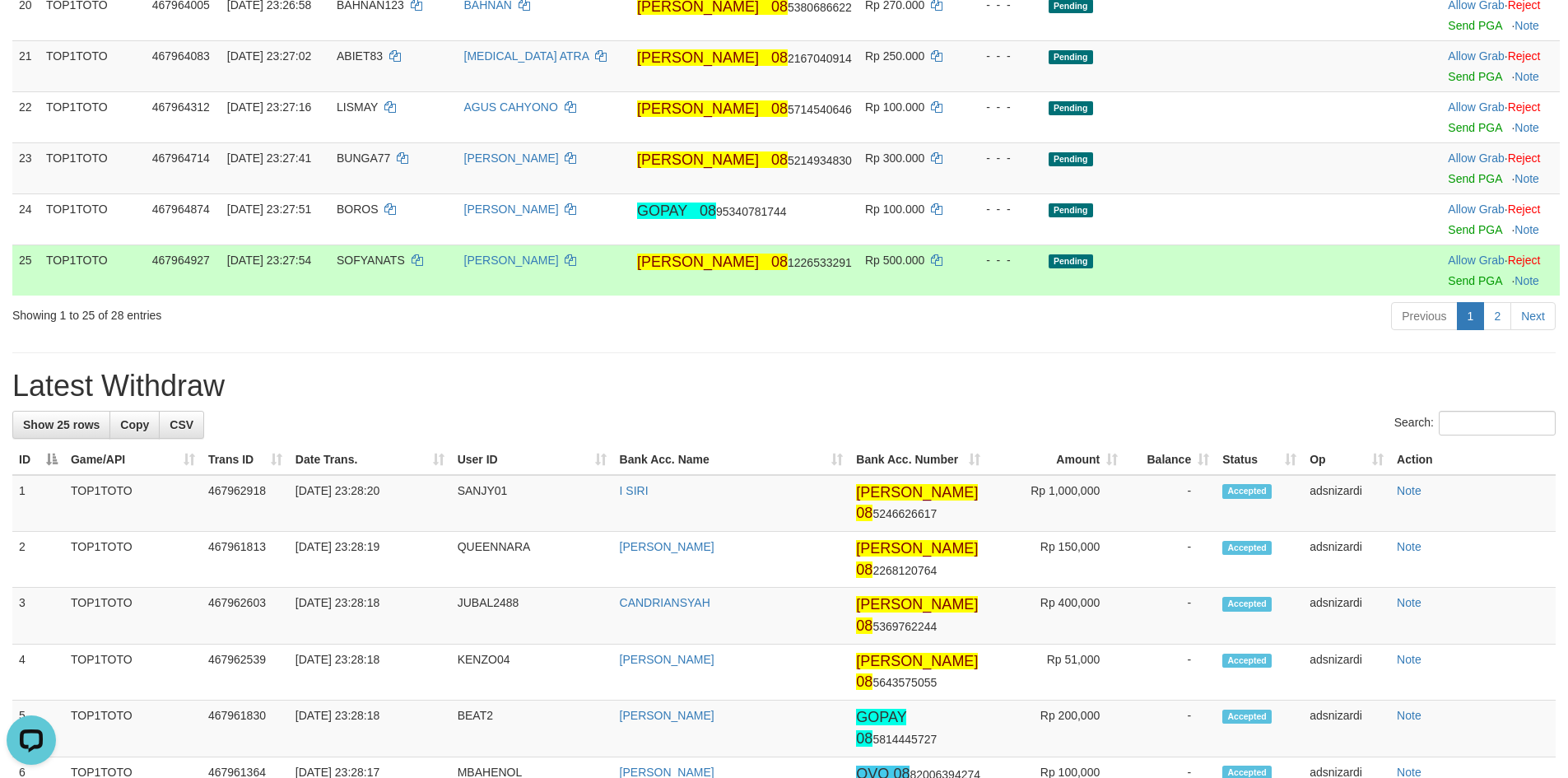
click at [970, 336] on div "Previous 1 2 Next" at bounding box center [1111, 318] width 890 height 35
click at [1448, 287] on link "Send PGA" at bounding box center [1475, 280] width 54 height 13
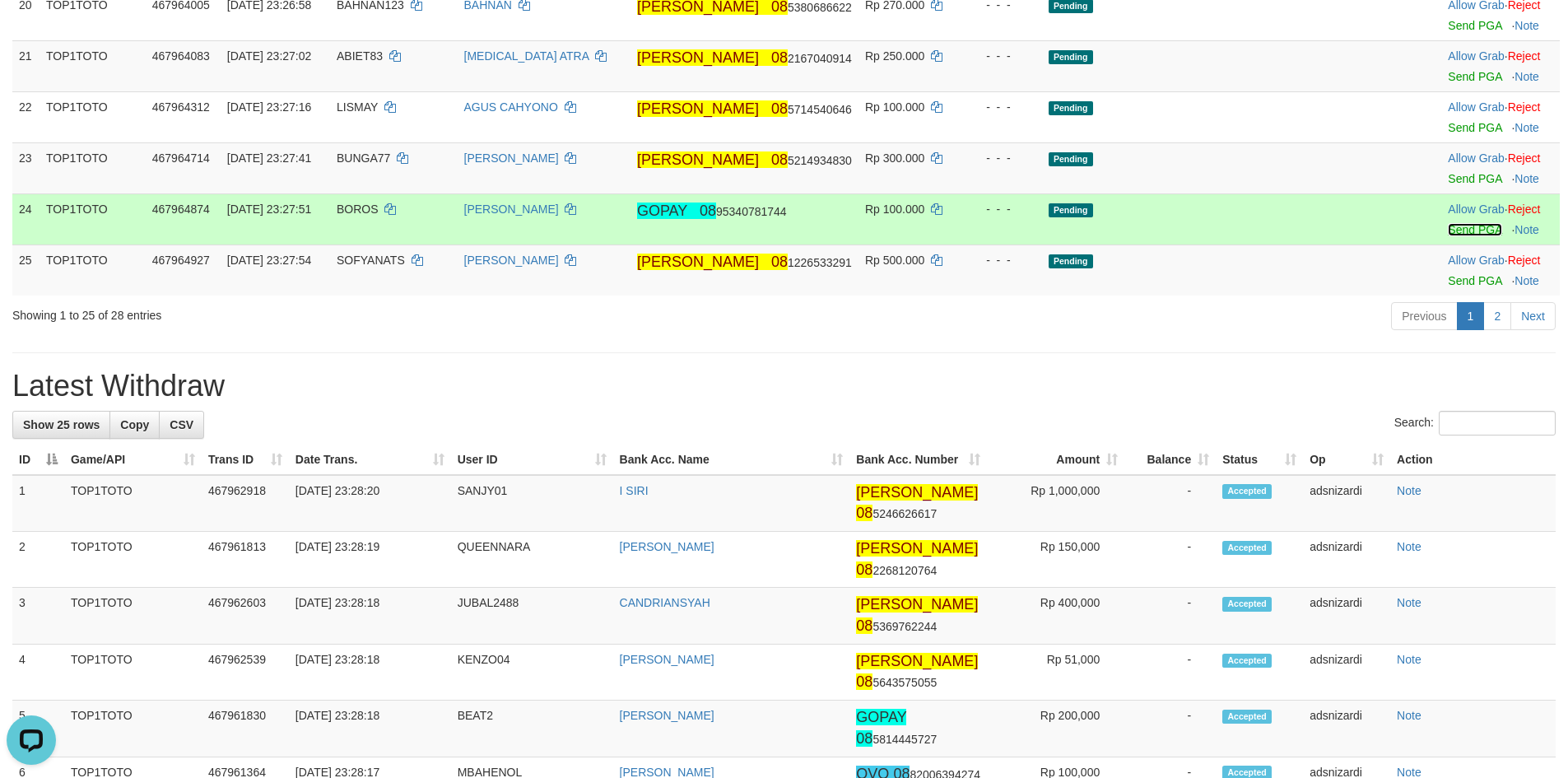
click at [1448, 236] on link "Send PGA" at bounding box center [1475, 230] width 54 height 13
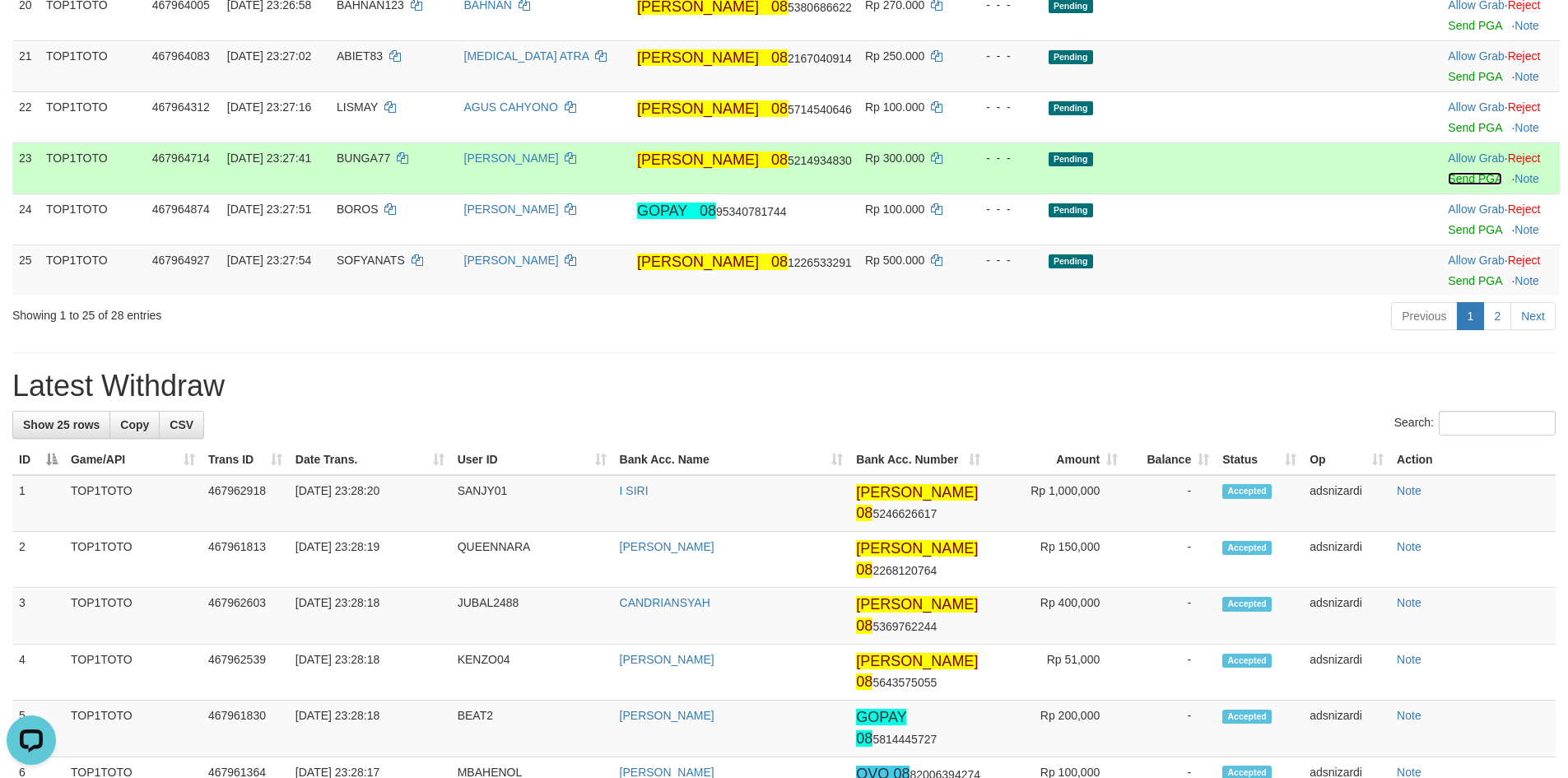
click at [1448, 185] on link "Send PGA" at bounding box center [1475, 179] width 54 height 13
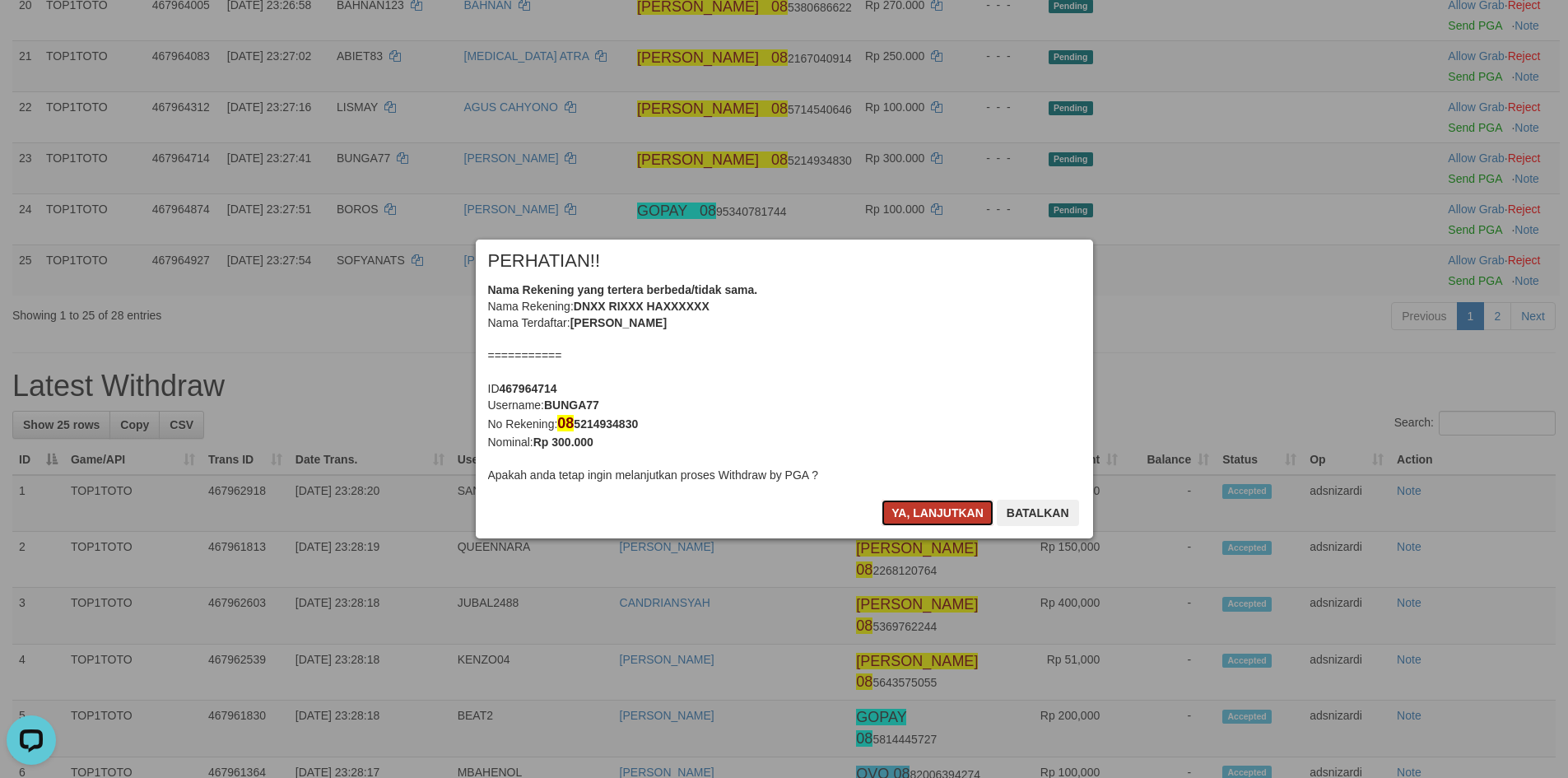
click at [937, 517] on button "Ya, lanjutkan" at bounding box center [937, 512] width 112 height 26
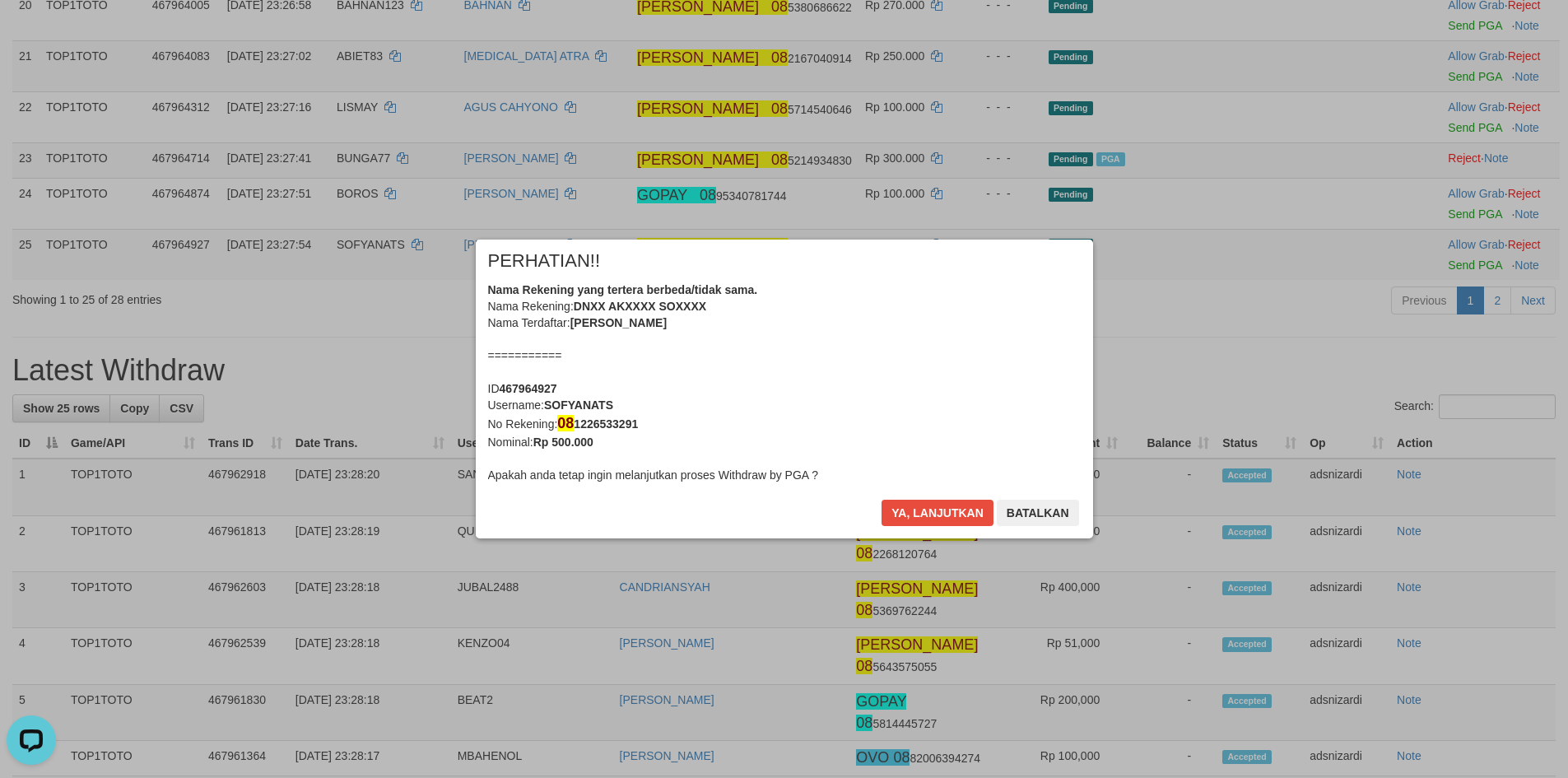
scroll to position [1273, 0]
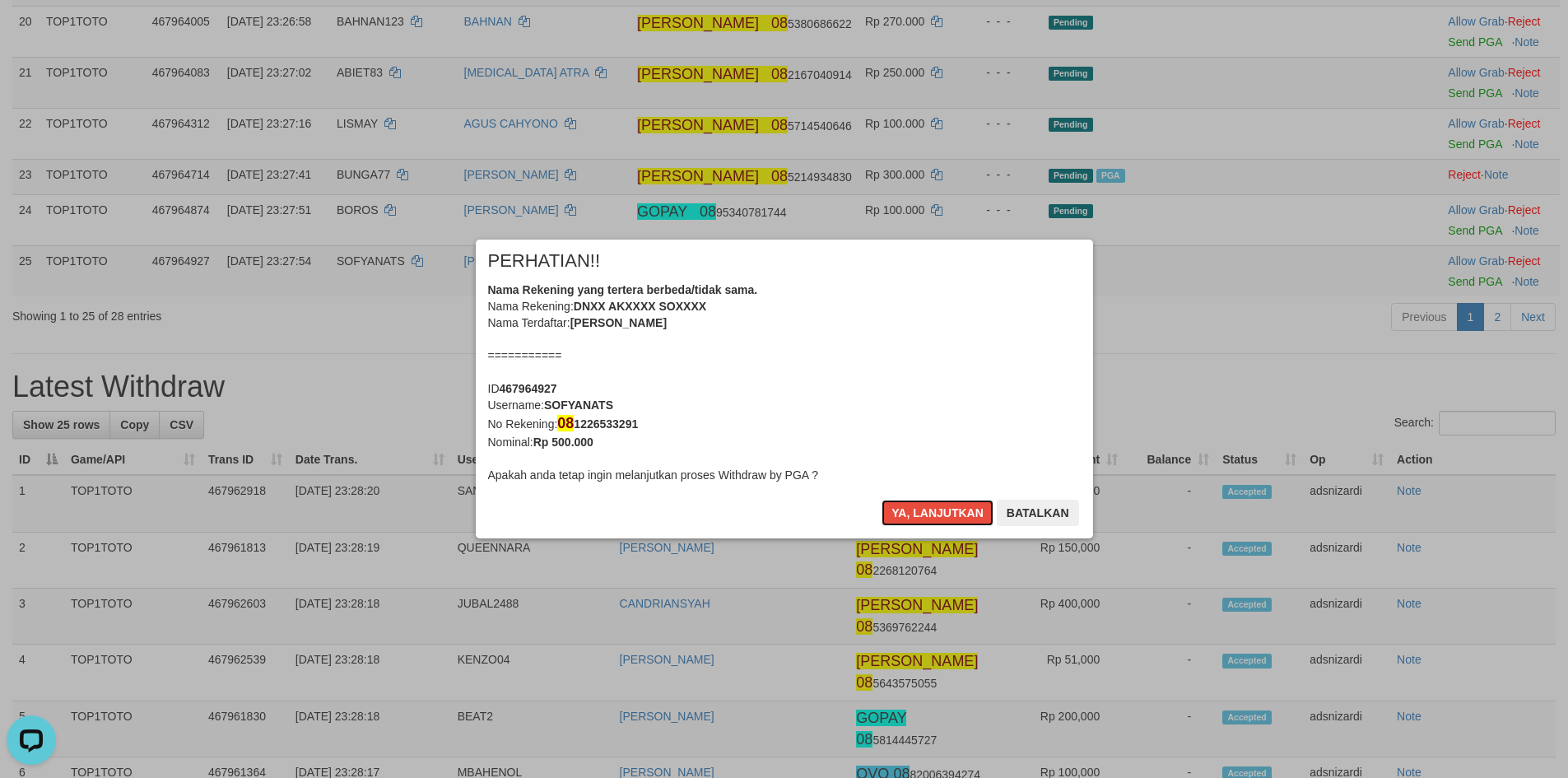
click at [938, 517] on button "Ya, lanjutkan" at bounding box center [937, 512] width 112 height 26
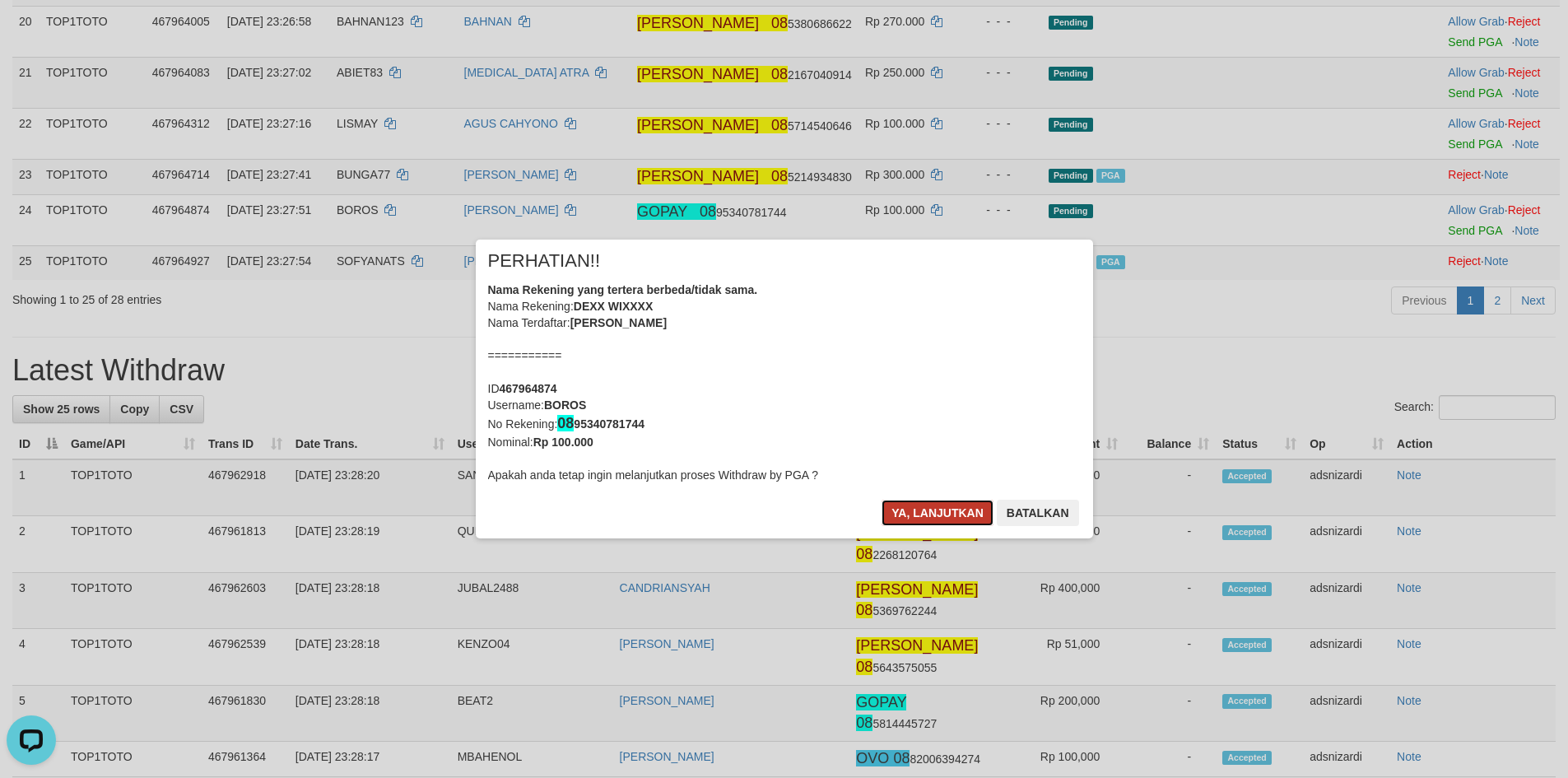
click at [942, 516] on button "Ya, lanjutkan" at bounding box center [937, 512] width 112 height 26
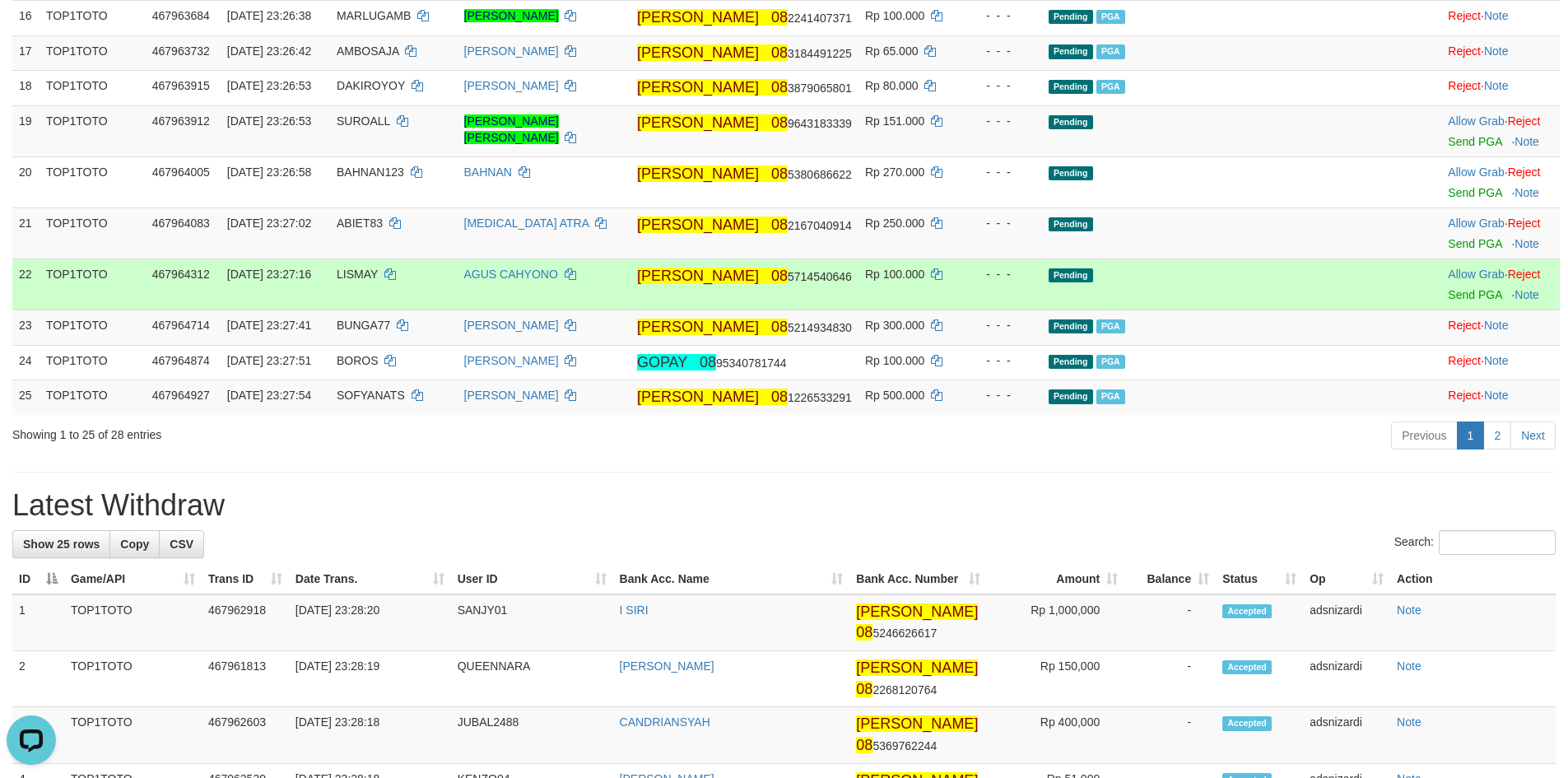
scroll to position [1093, 0]
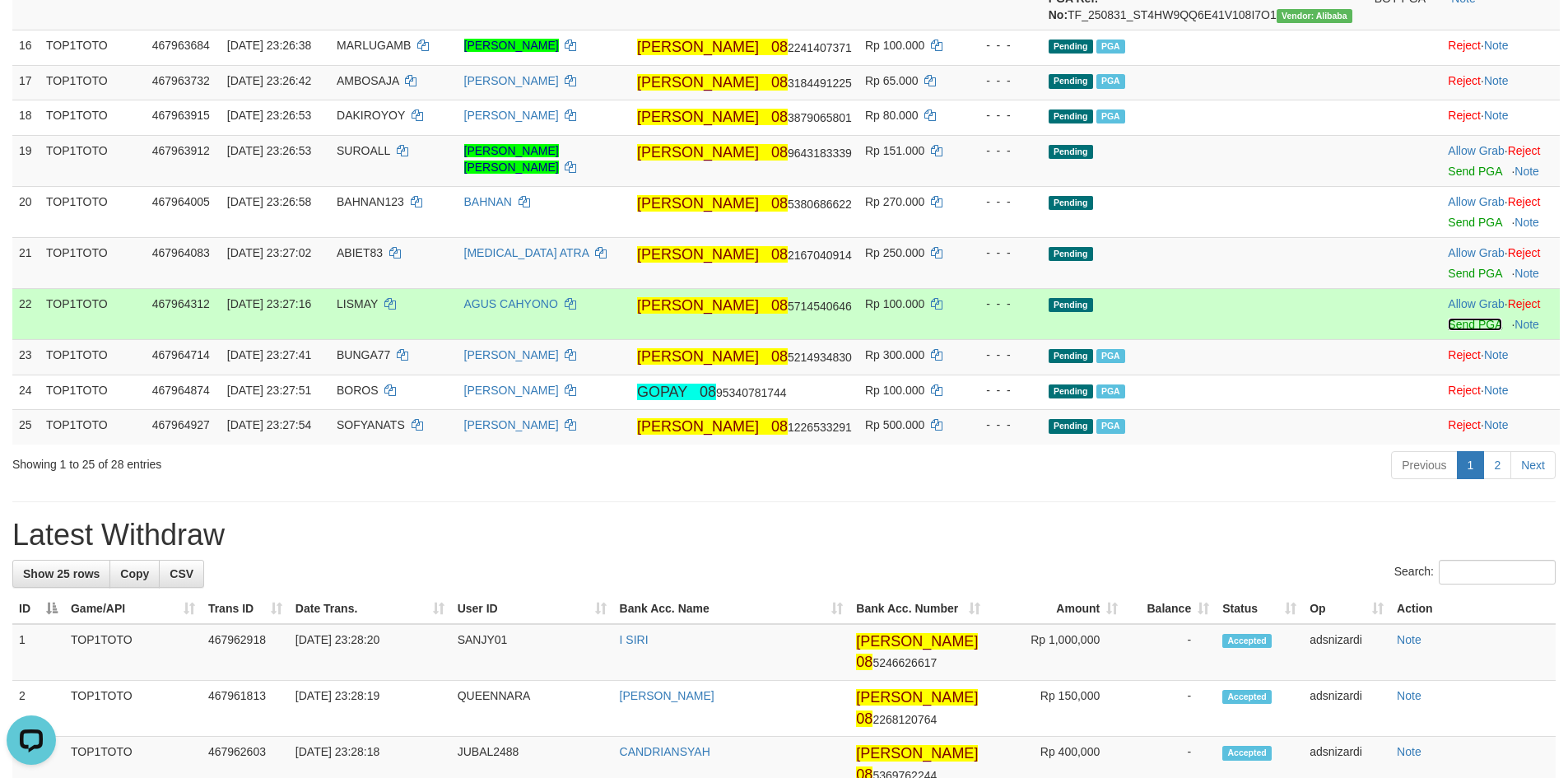
click at [1448, 331] on link "Send PGA" at bounding box center [1475, 324] width 54 height 13
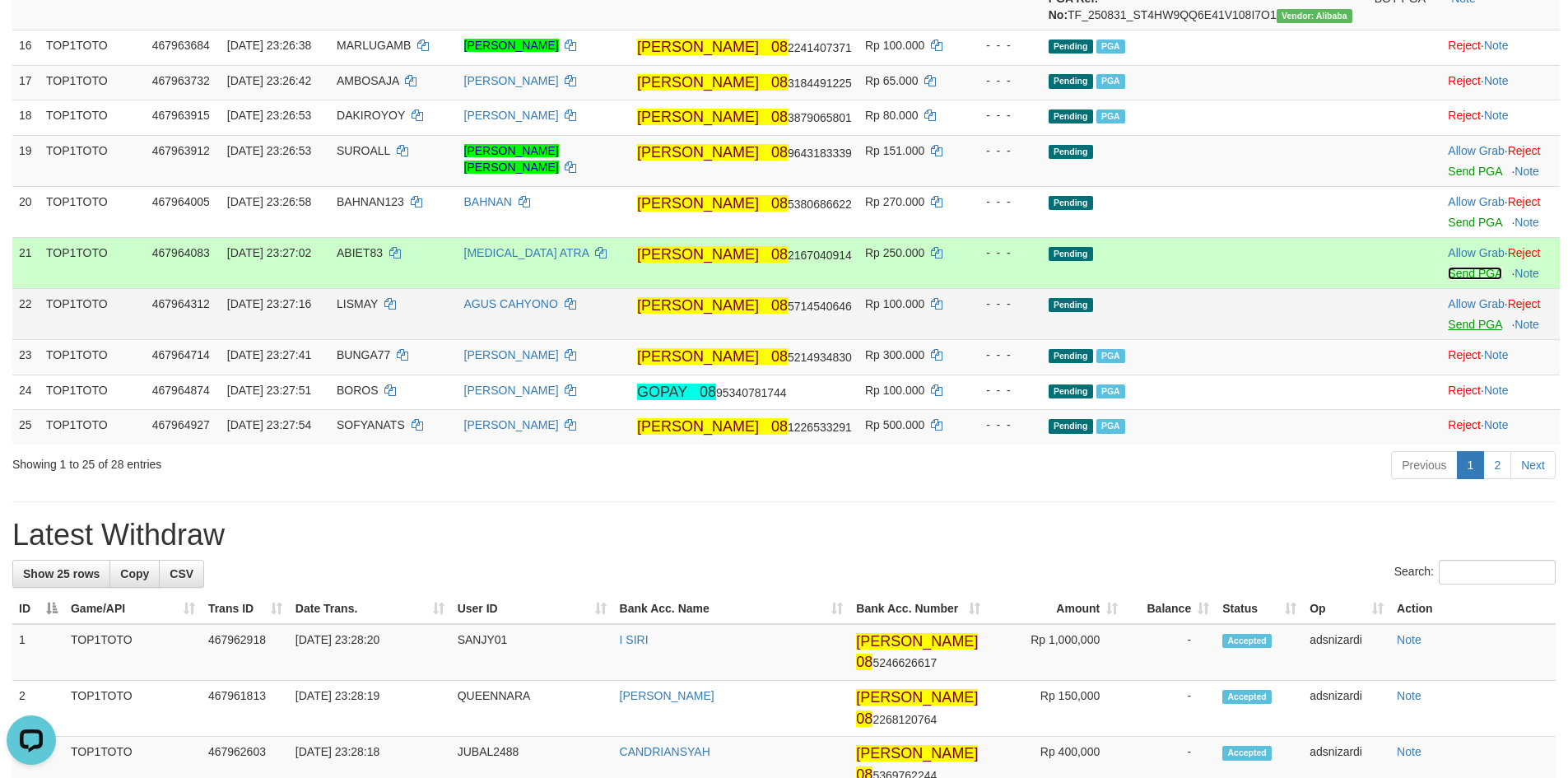
click at [1448, 279] on link "Send PGA" at bounding box center [1475, 274] width 54 height 13
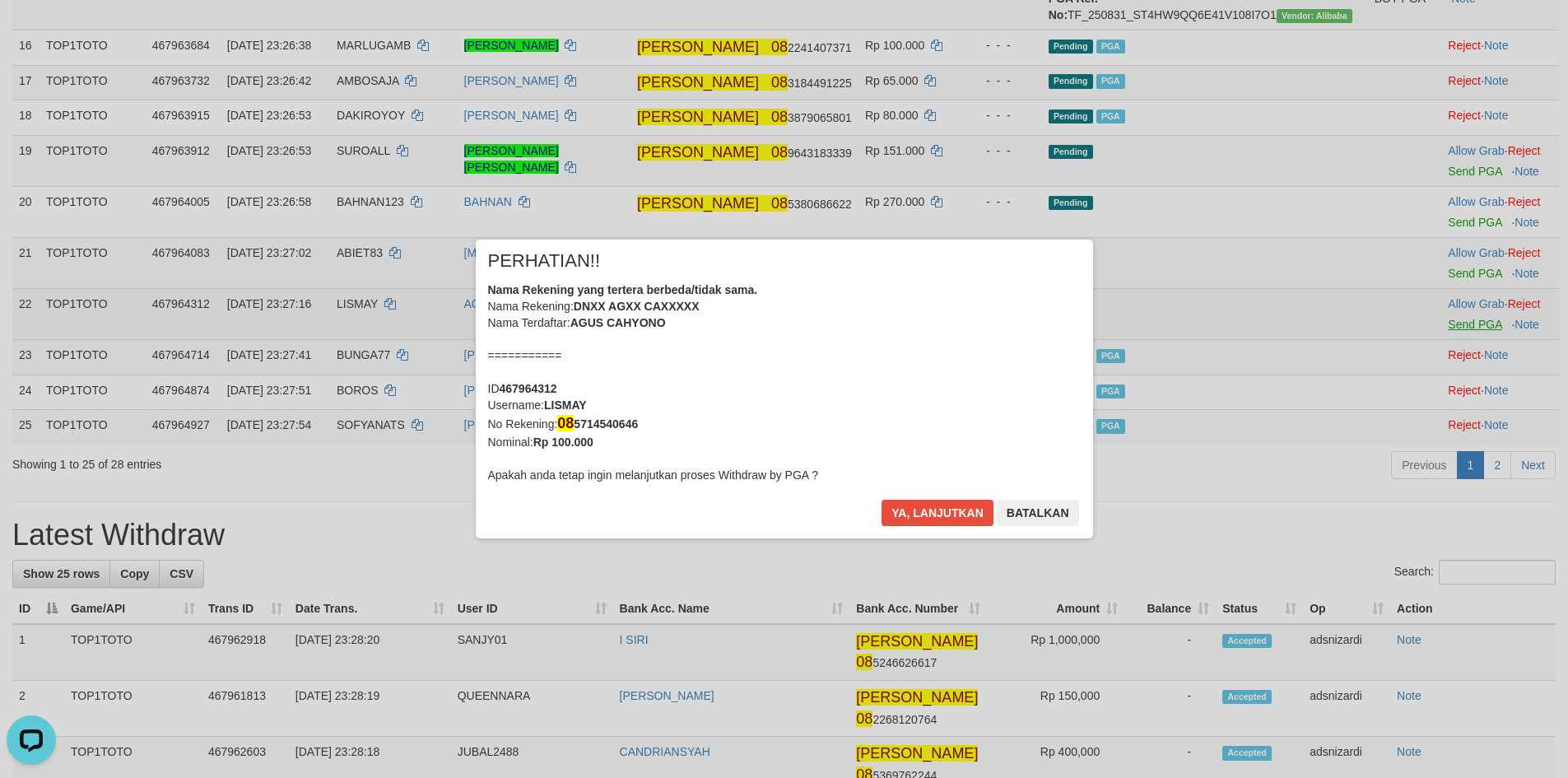
click at [1431, 403] on div "× PERHATIAN!! Nama Rekening yang tertera berbeda/tidak sama. Nama Rekening: DNX…" at bounding box center [784, 389] width 1568 height 365
click at [924, 507] on button "Ya, lanjutkan" at bounding box center [937, 512] width 112 height 26
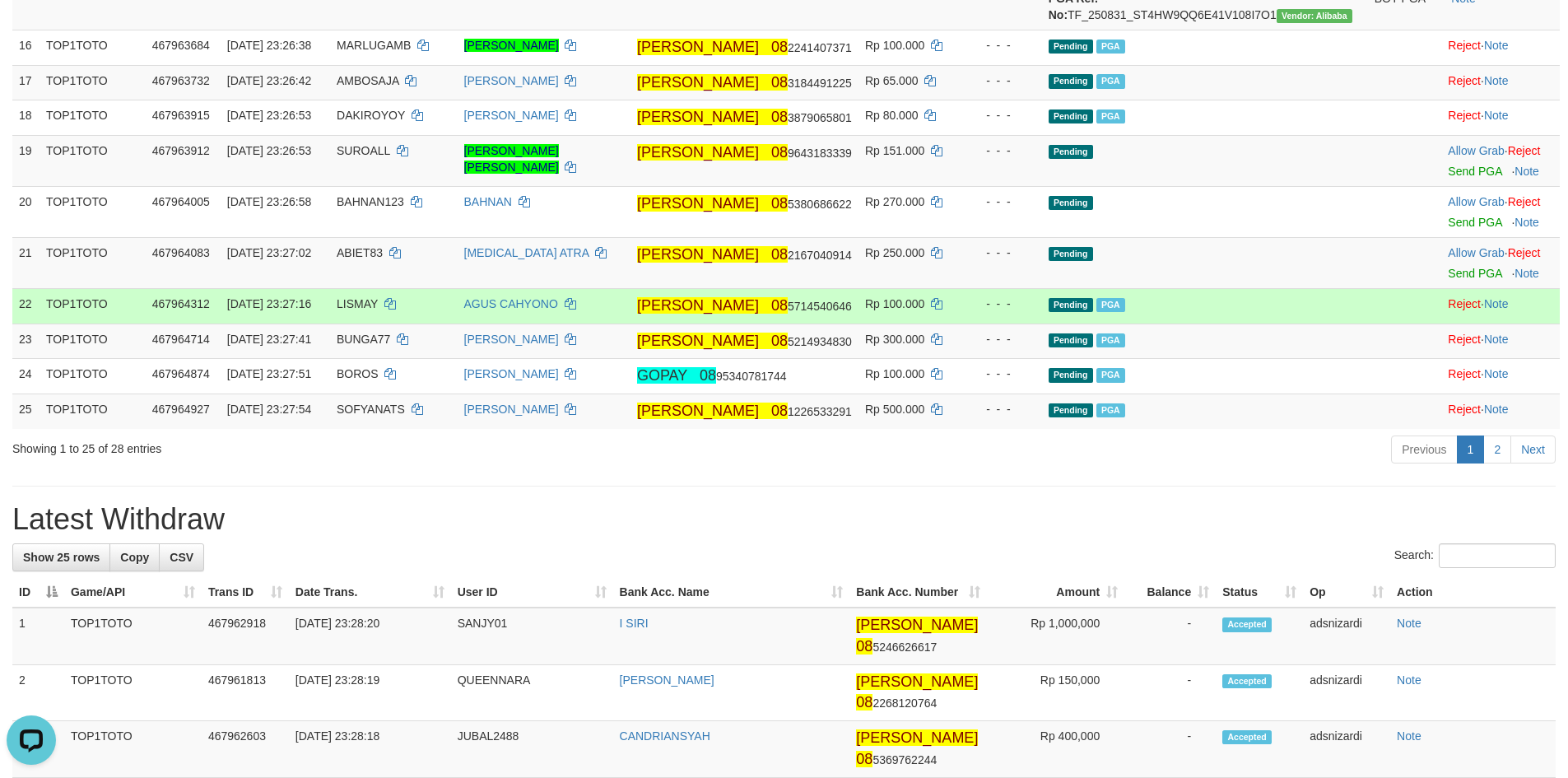
scroll to position [1077, 0]
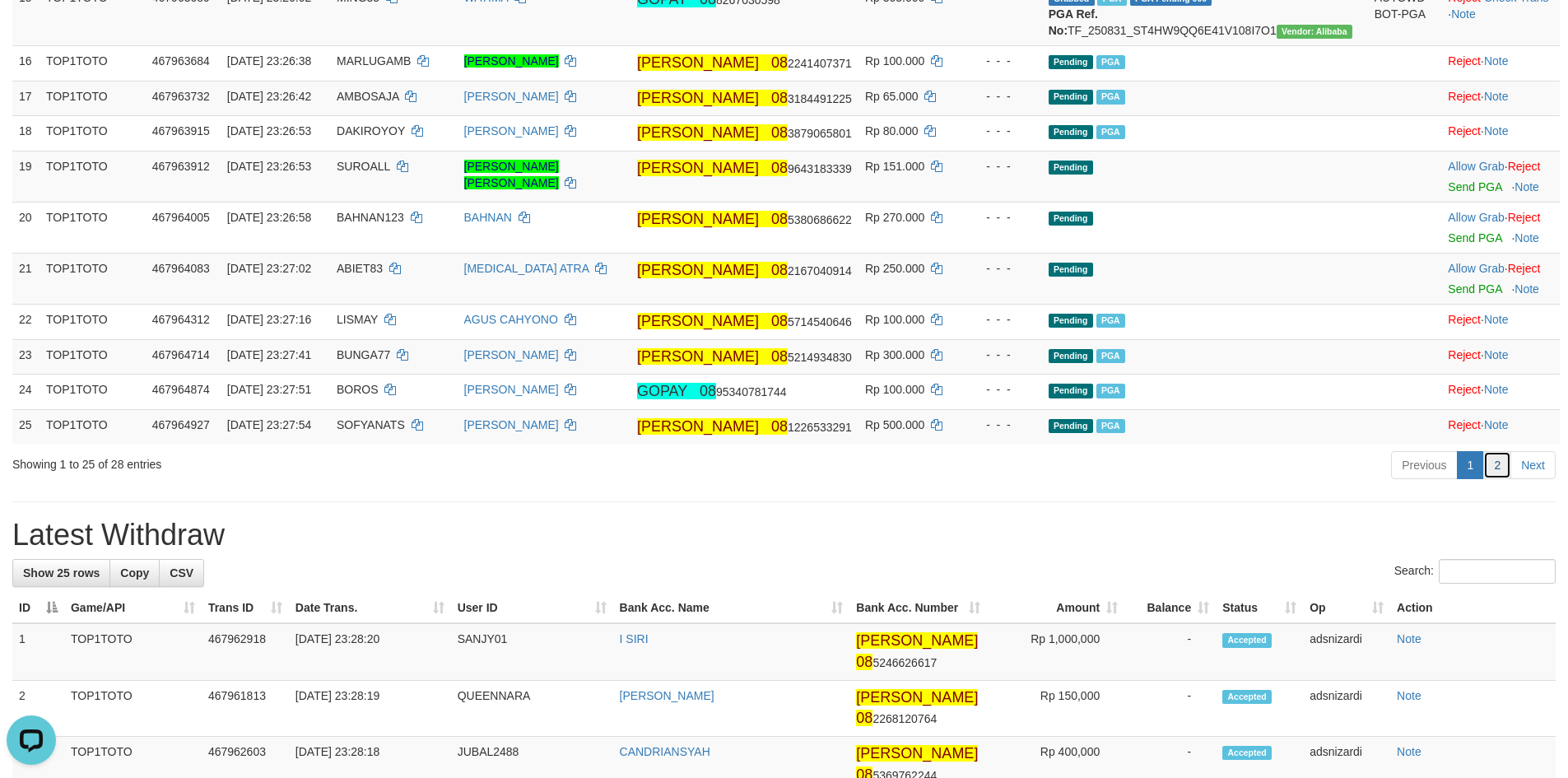
click at [1492, 479] on link "2" at bounding box center [1497, 464] width 28 height 28
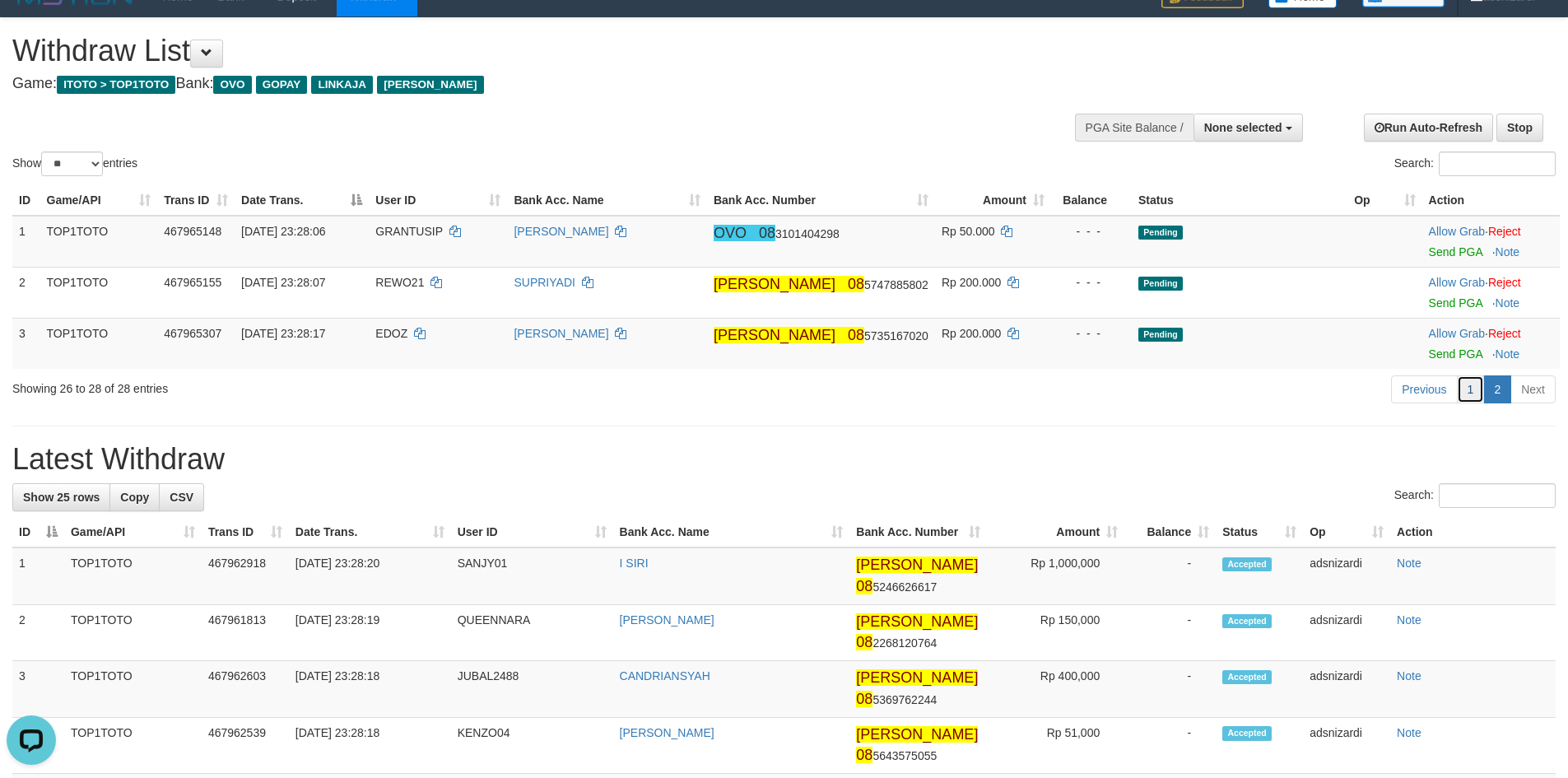
click at [1467, 391] on link "1" at bounding box center [1470, 389] width 28 height 28
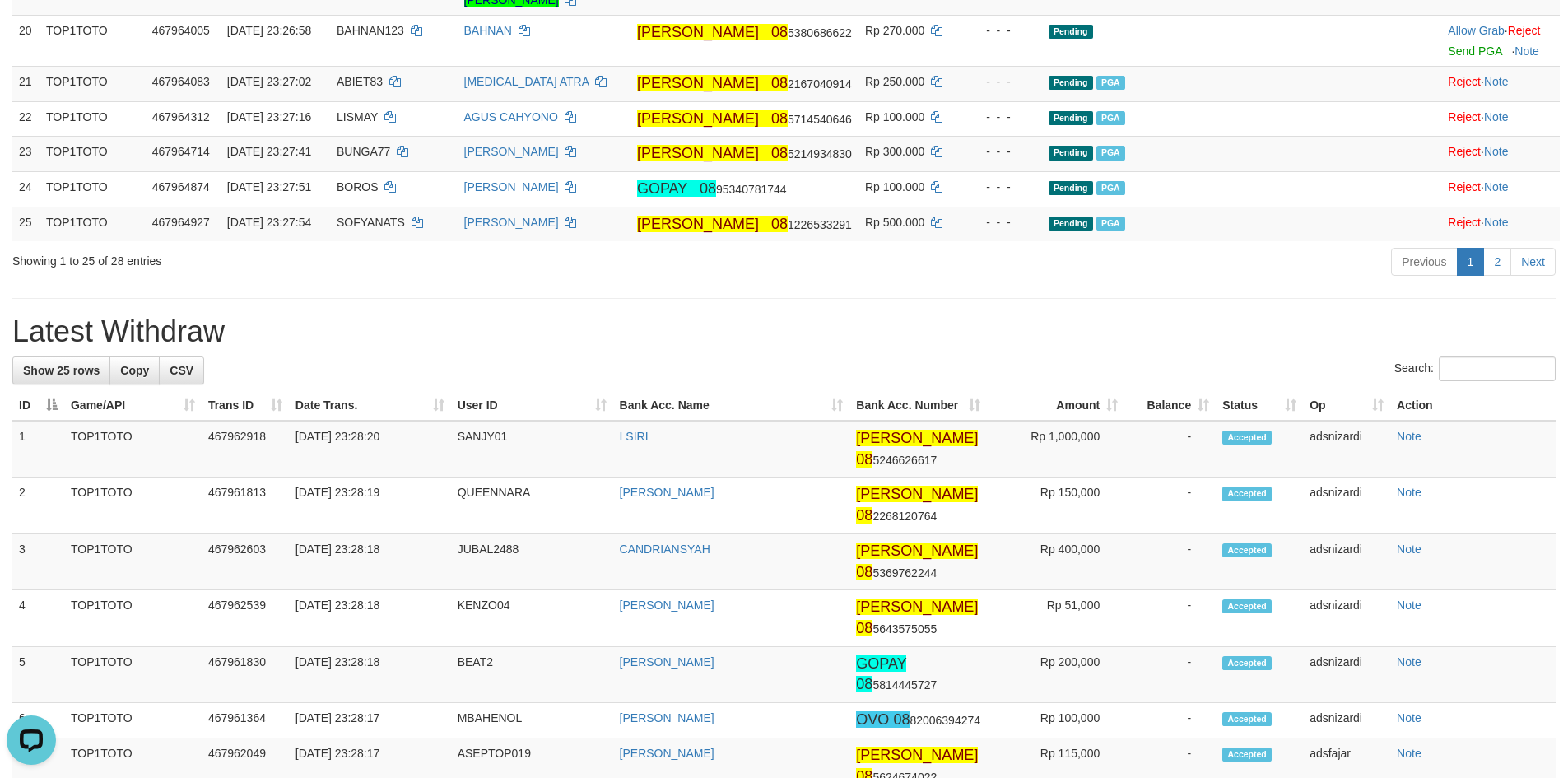
click at [958, 348] on h1 "Latest Withdraw" at bounding box center [784, 332] width 1543 height 33
click at [1491, 275] on link "2" at bounding box center [1497, 261] width 28 height 28
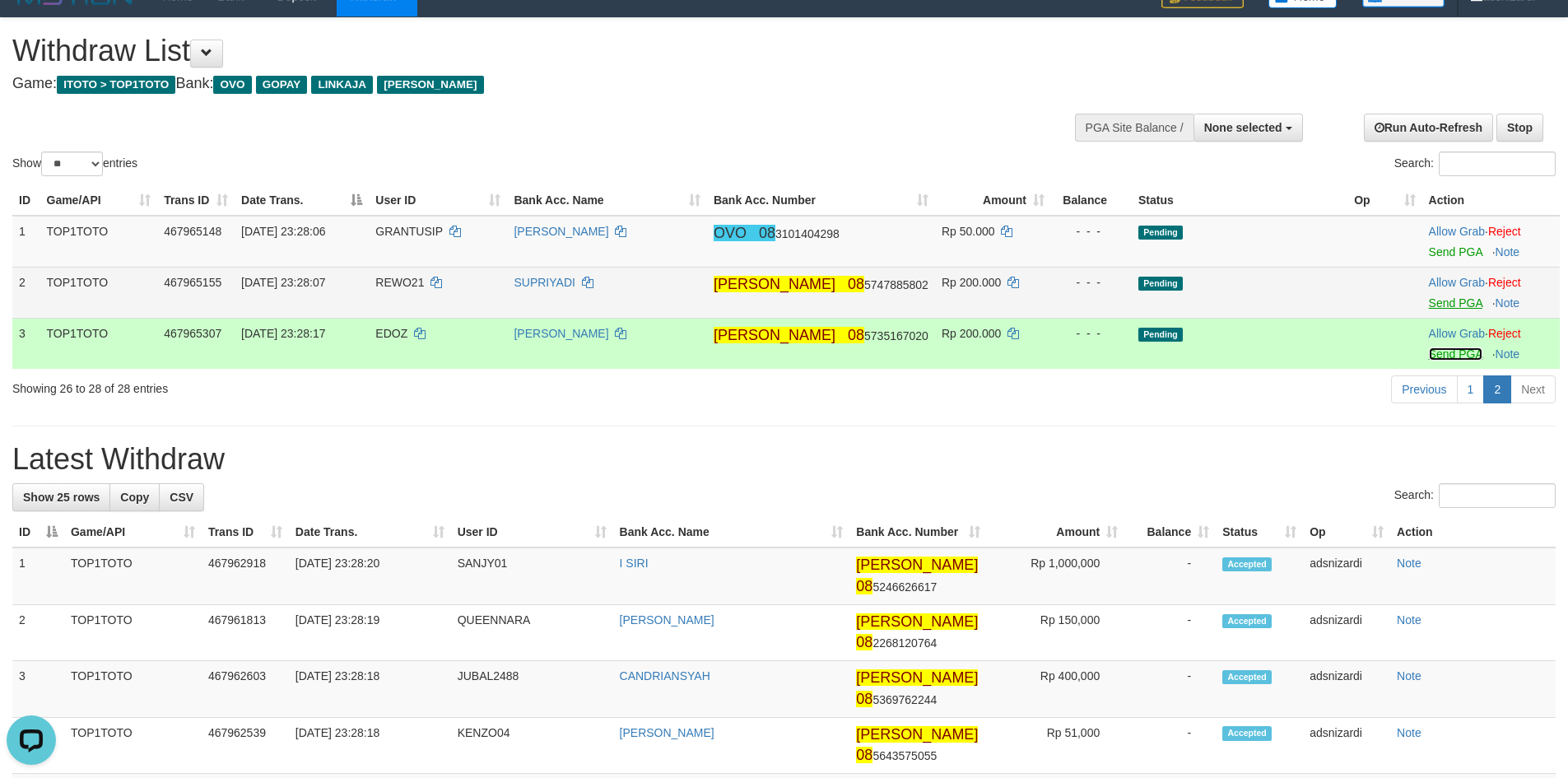
drag, startPoint x: 1429, startPoint y: 354, endPoint x: 1444, endPoint y: 305, distance: 51.2
click at [1429, 353] on link "Send PGA" at bounding box center [1456, 354] width 54 height 13
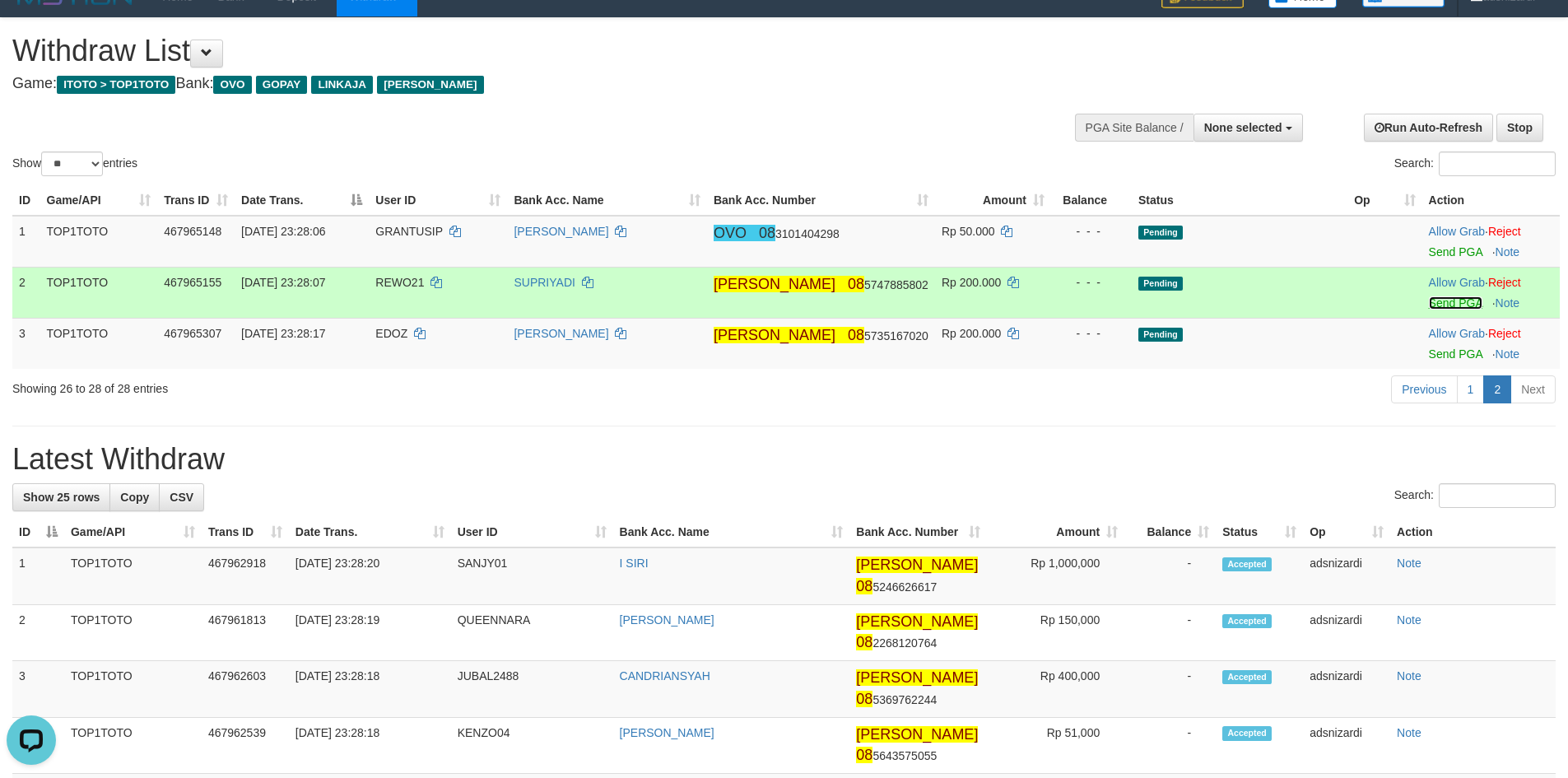
click at [1444, 305] on link "Send PGA" at bounding box center [1456, 303] width 54 height 13
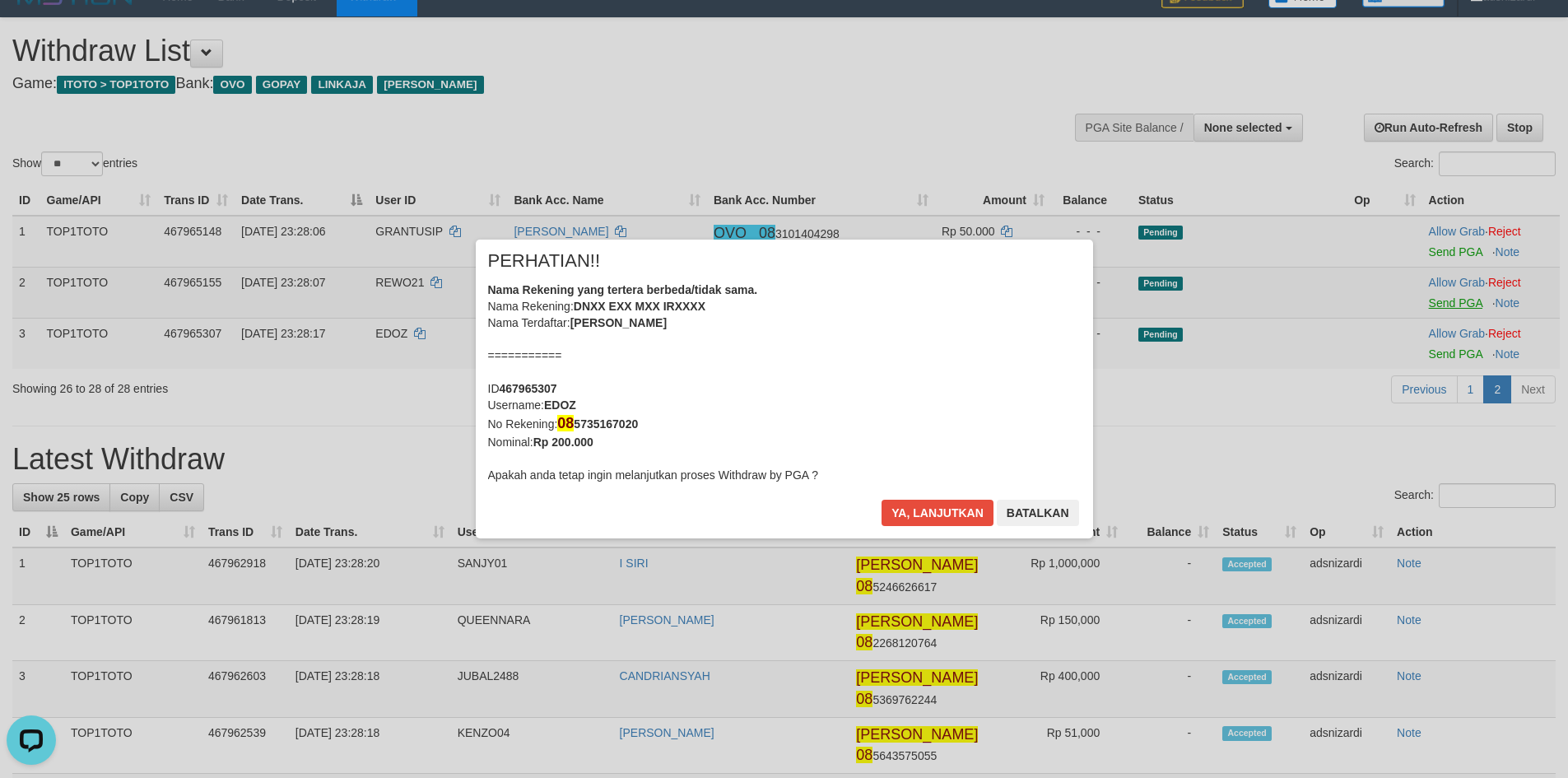
click at [1443, 255] on div "× PERHATIAN!! Nama Rekening yang tertera berbeda/tidak sama. Nama Rekening: DNX…" at bounding box center [784, 389] width 1568 height 365
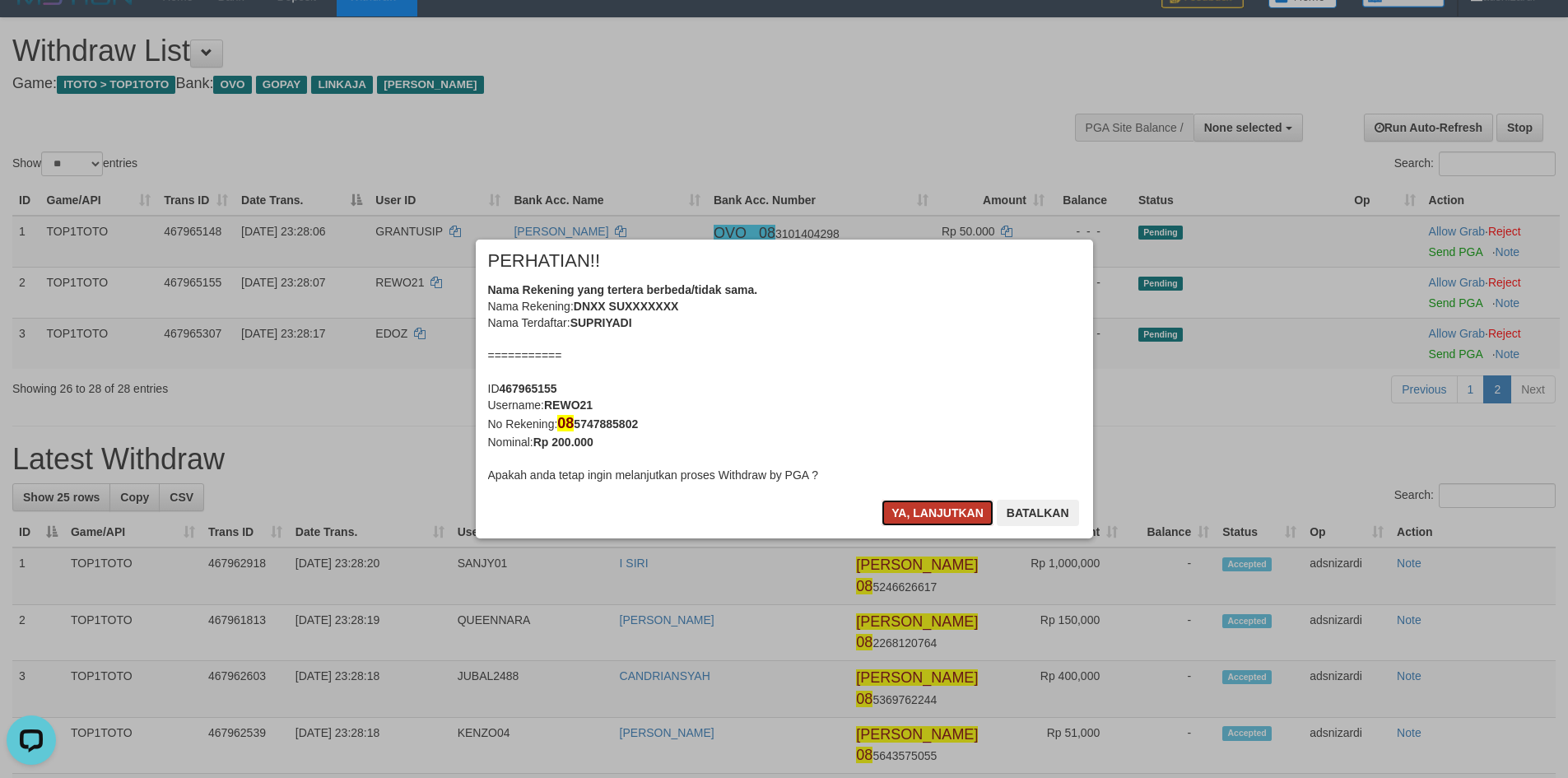
click at [943, 517] on button "Ya, lanjutkan" at bounding box center [937, 512] width 112 height 26
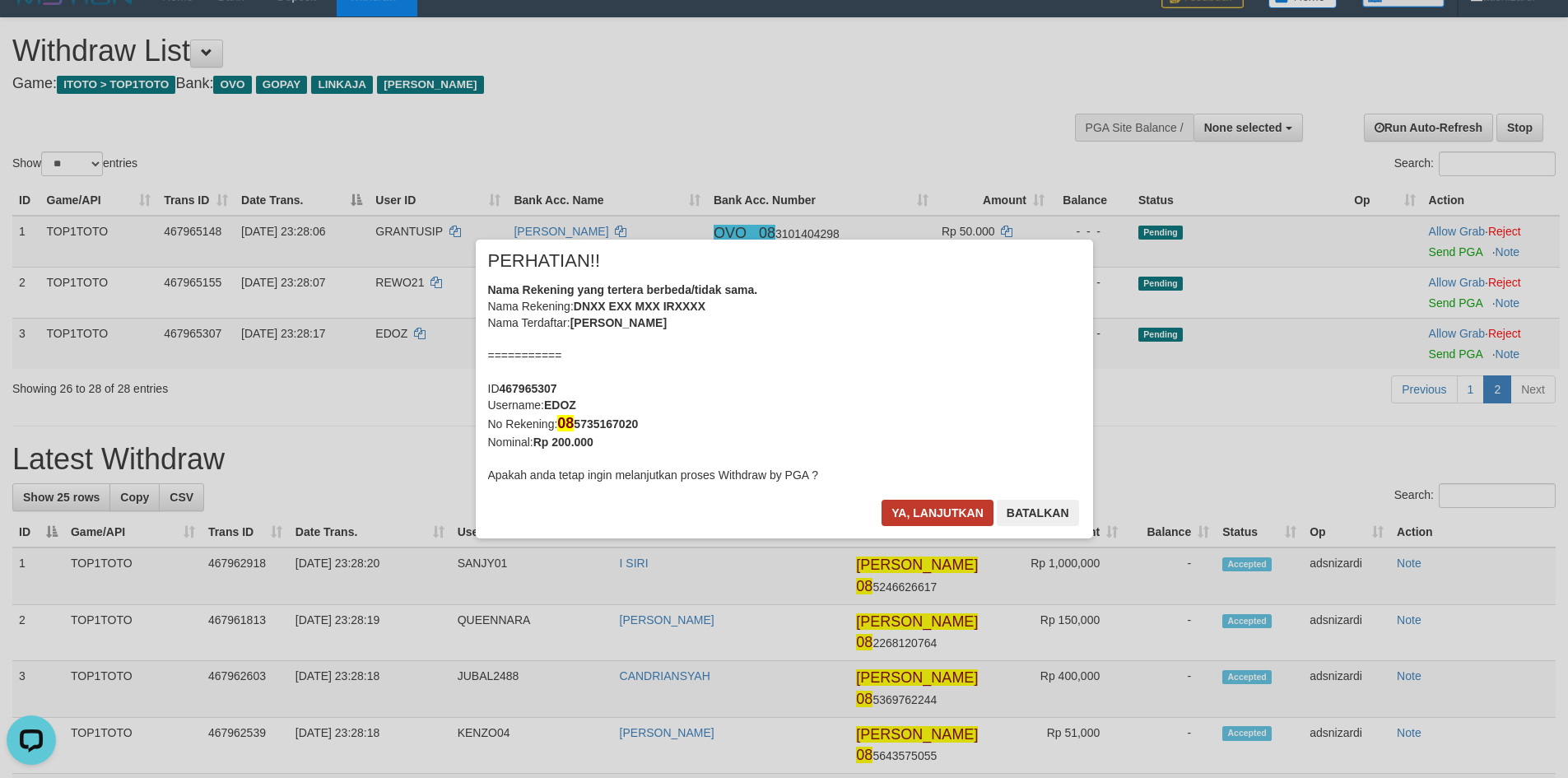
scroll to position [9, 0]
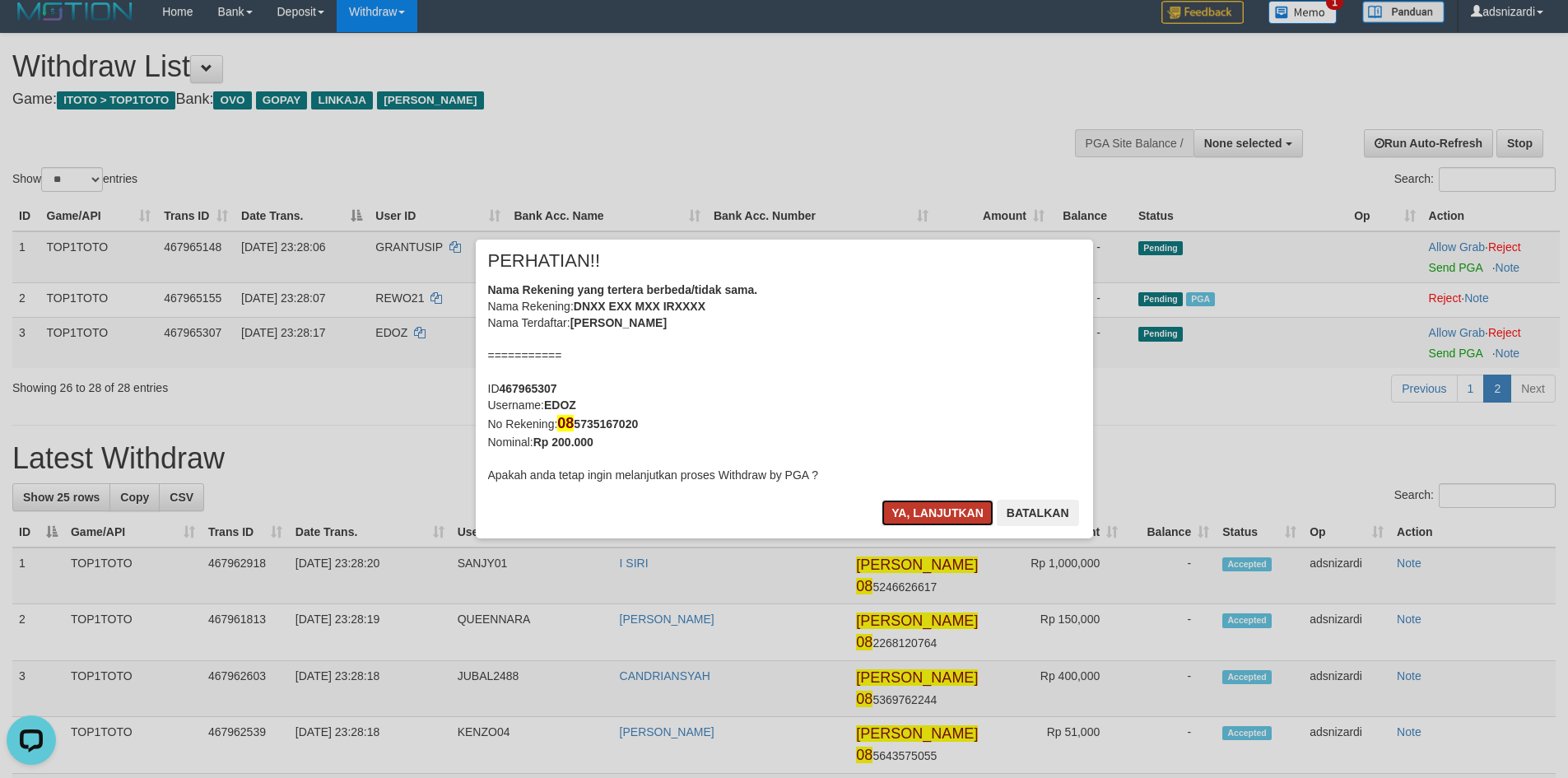
click at [938, 519] on button "Ya, lanjutkan" at bounding box center [937, 512] width 112 height 26
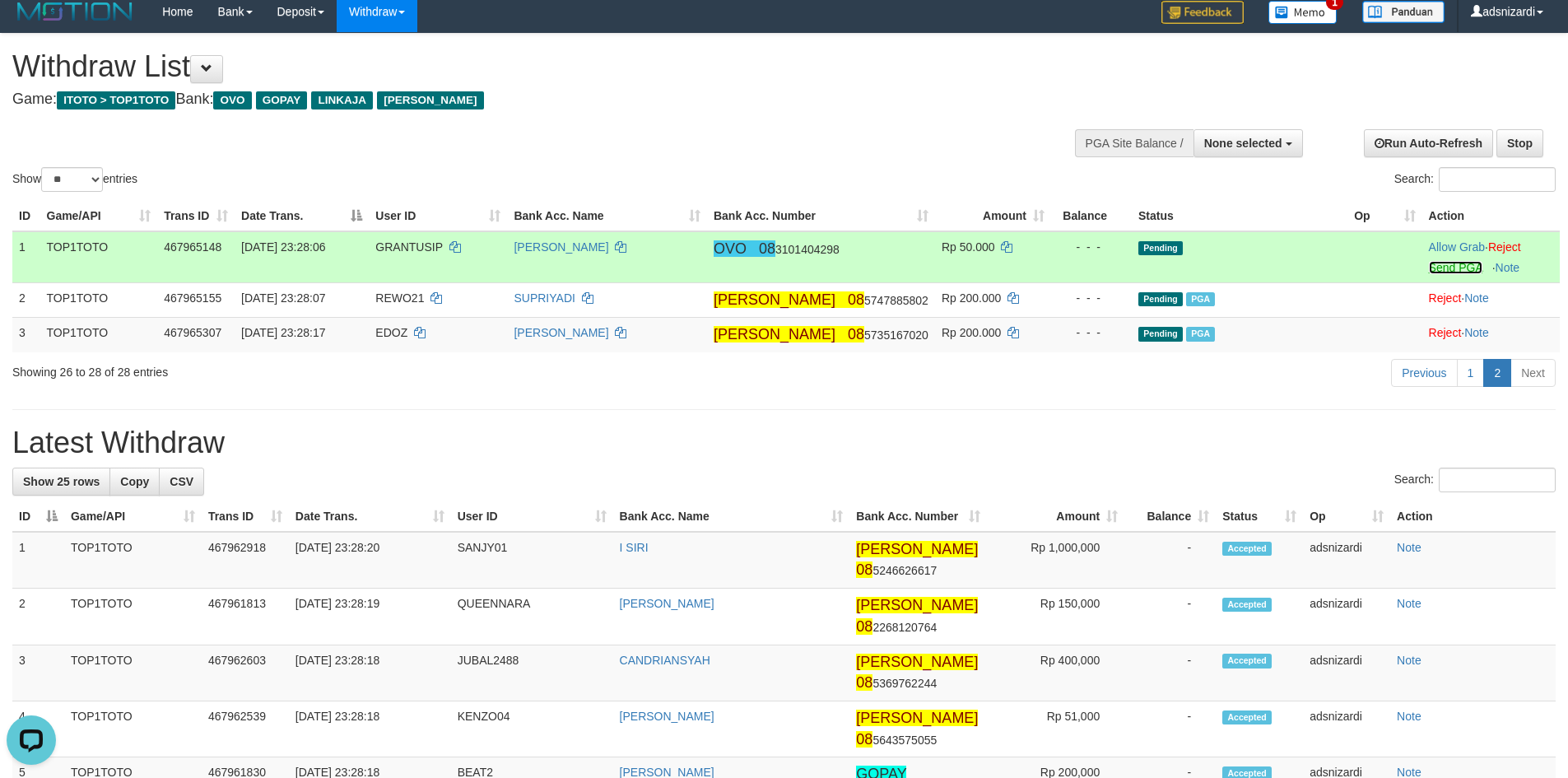
click at [1440, 269] on link "Send PGA" at bounding box center [1456, 268] width 54 height 13
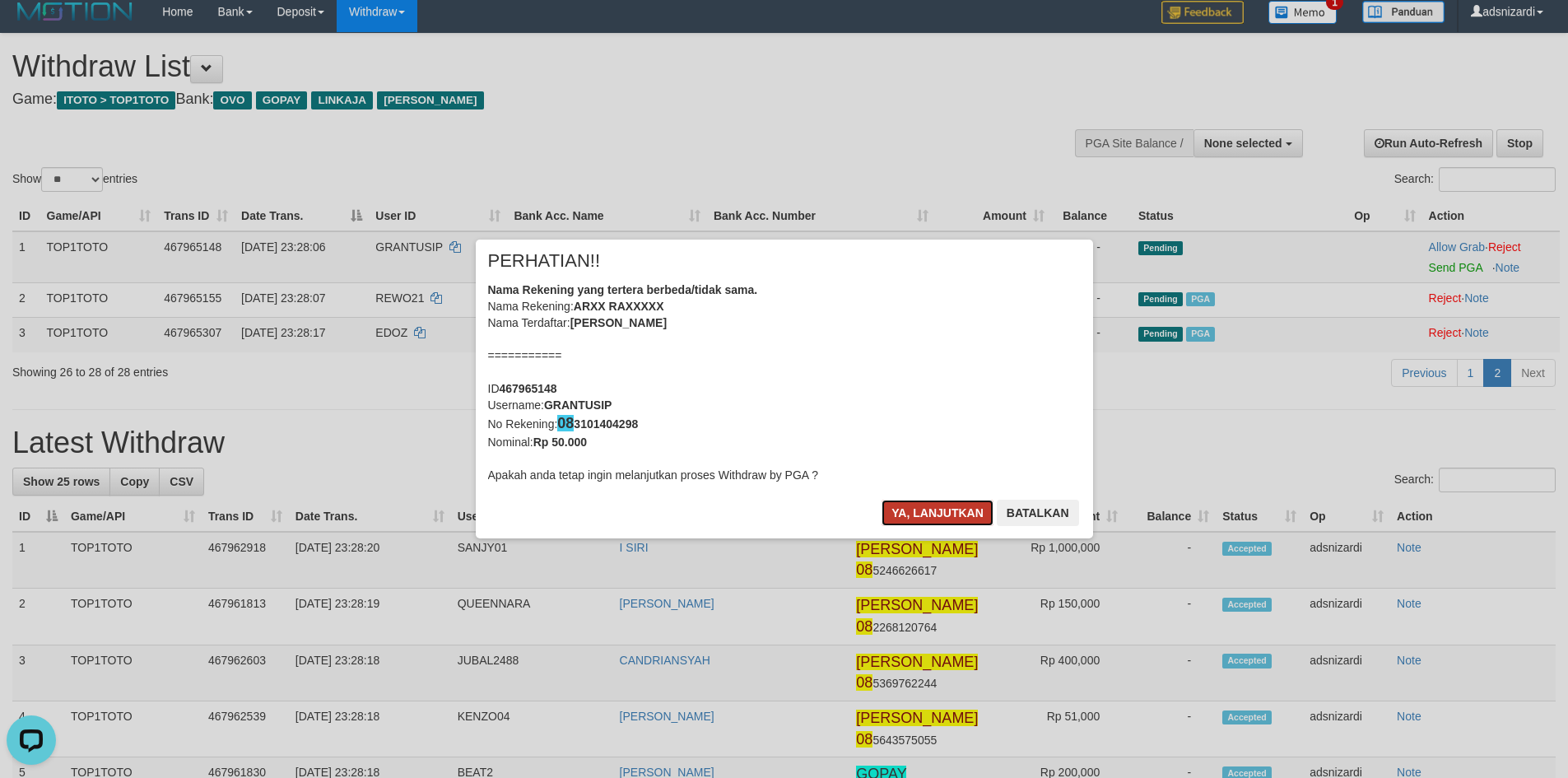
click at [943, 508] on button "Ya, lanjutkan" at bounding box center [937, 512] width 112 height 26
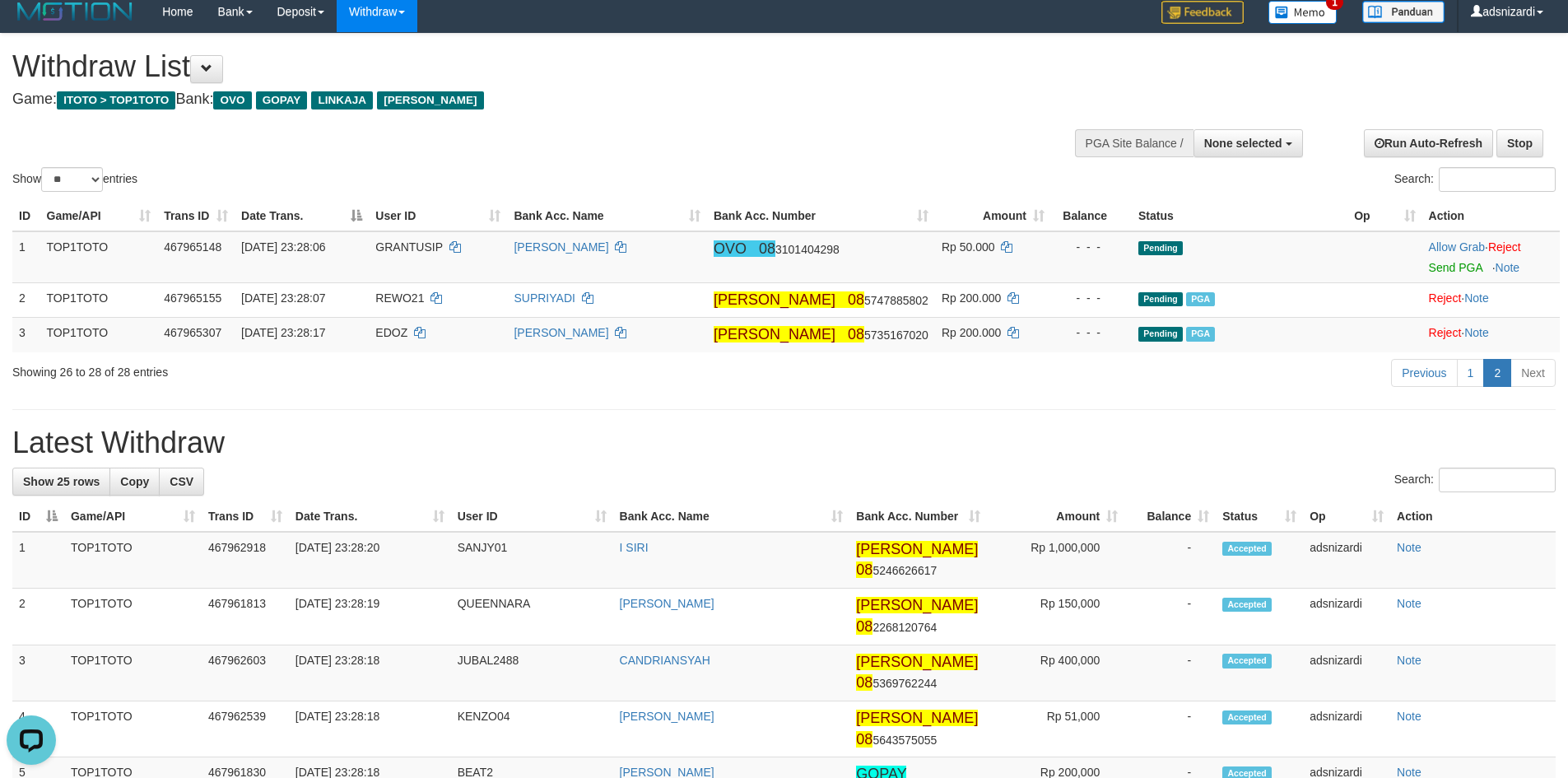
scroll to position [0, 0]
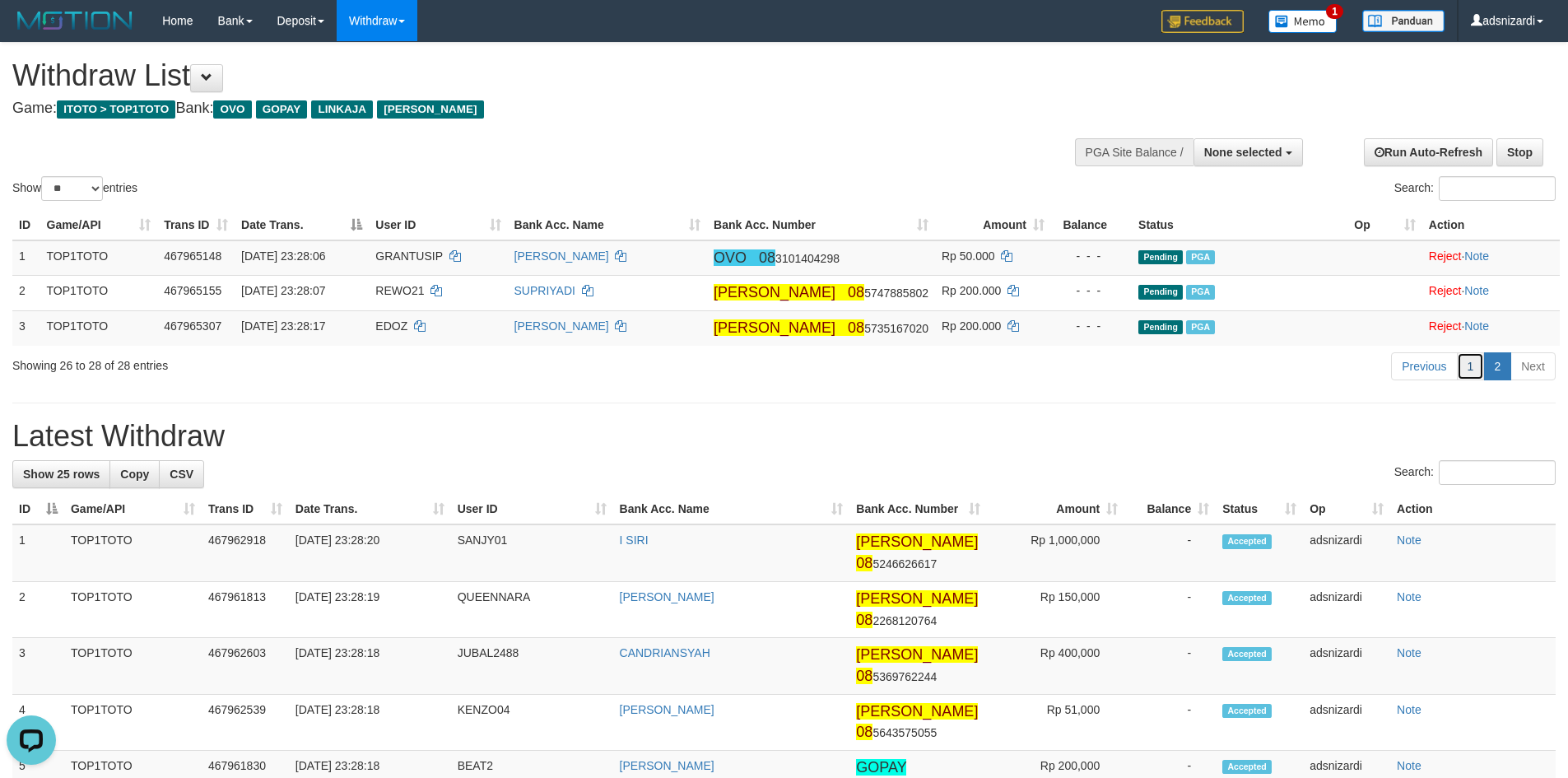
click at [1475, 363] on link "1" at bounding box center [1470, 366] width 28 height 28
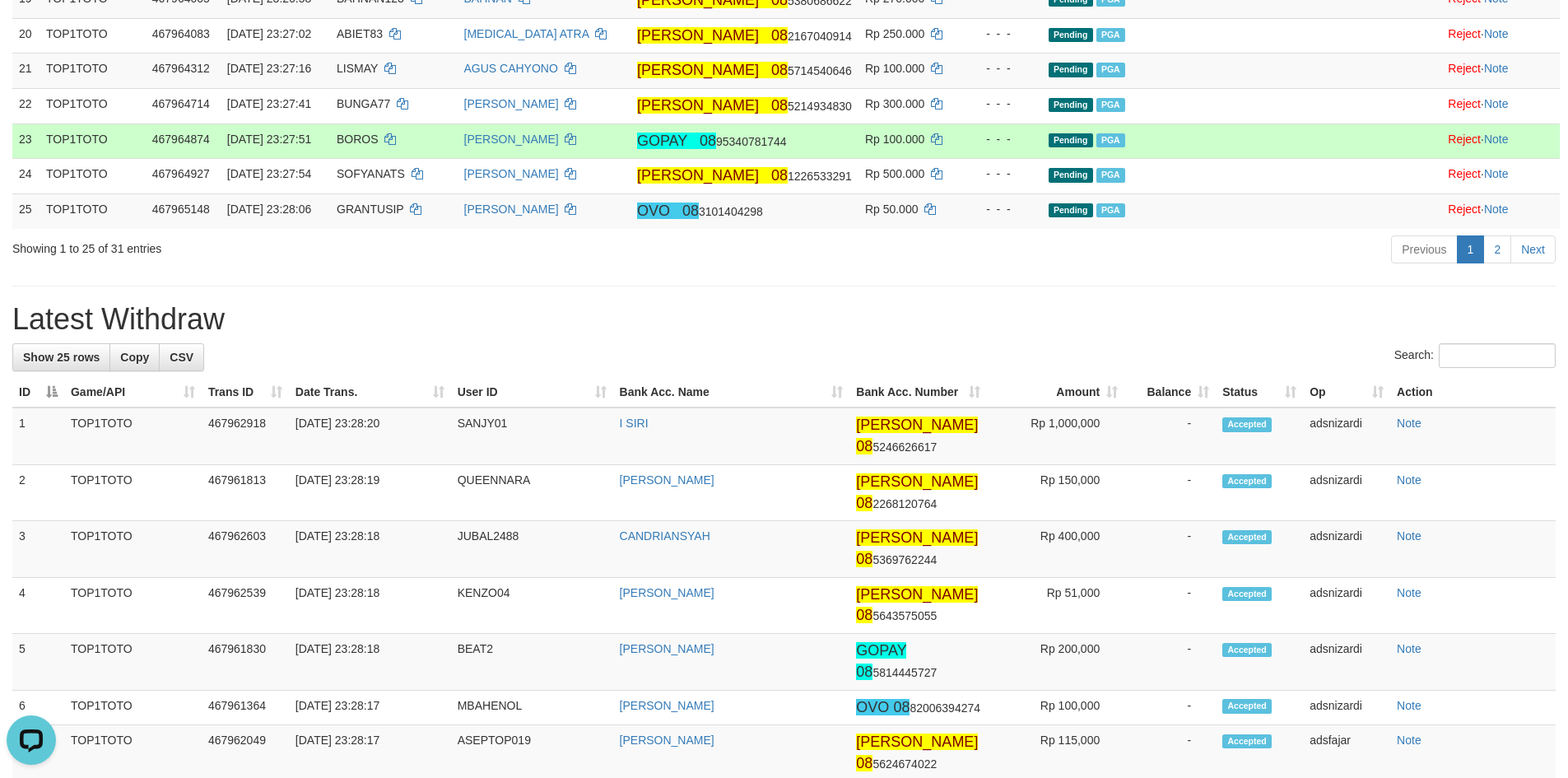
scroll to position [1235, 0]
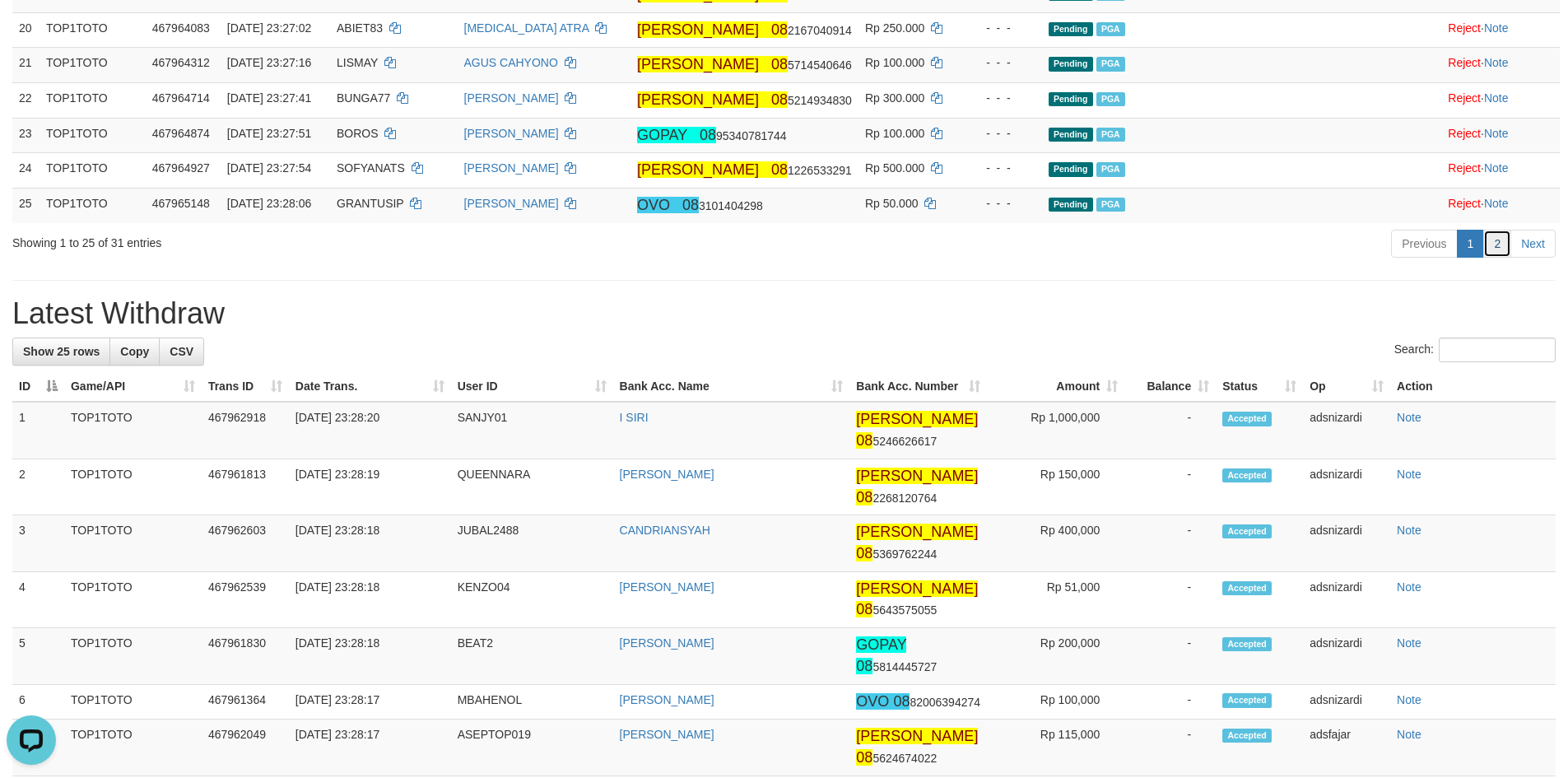
click at [1495, 258] on link "2" at bounding box center [1497, 243] width 28 height 28
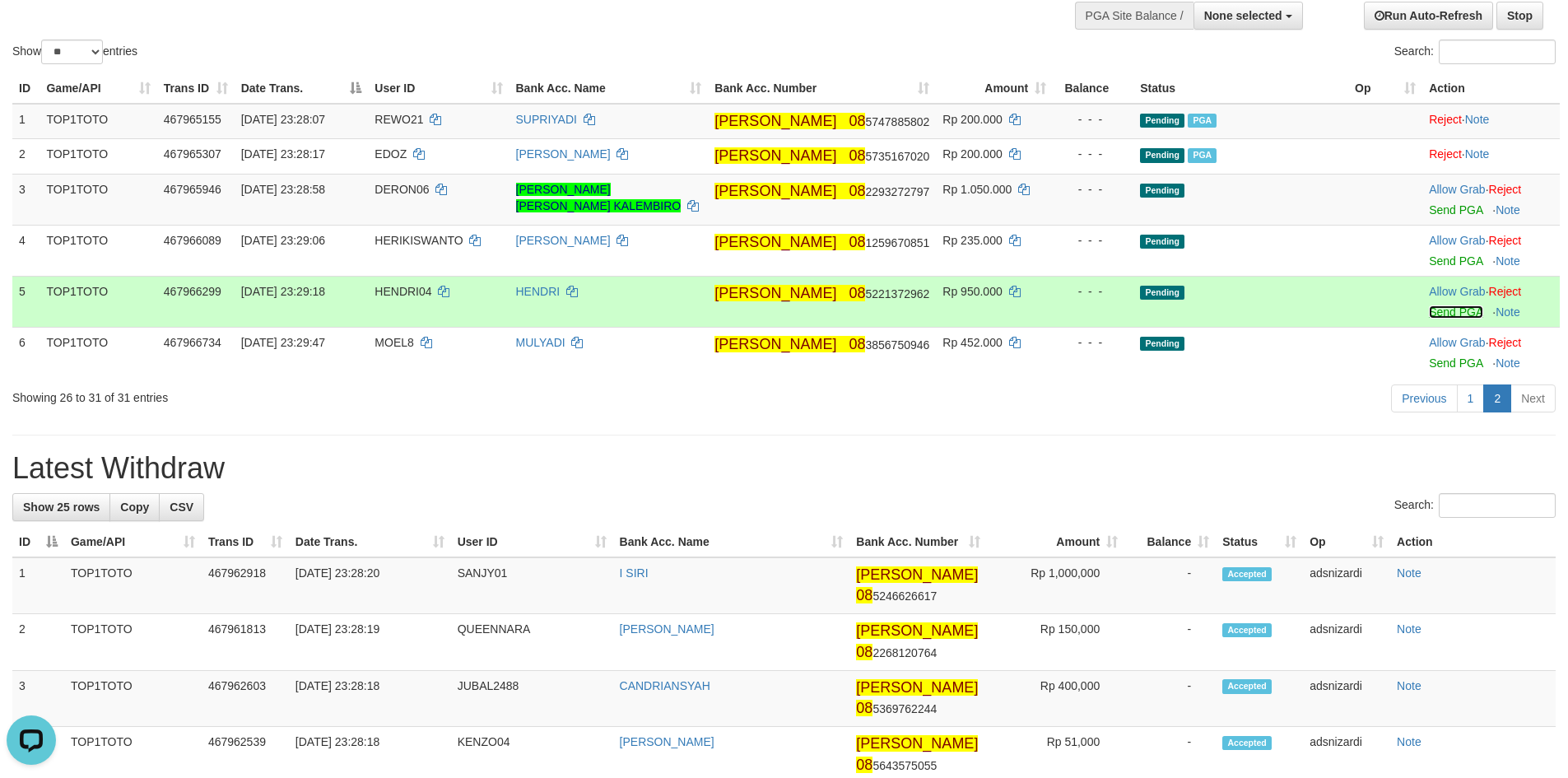
click at [1440, 309] on link "Send PGA" at bounding box center [1456, 312] width 54 height 13
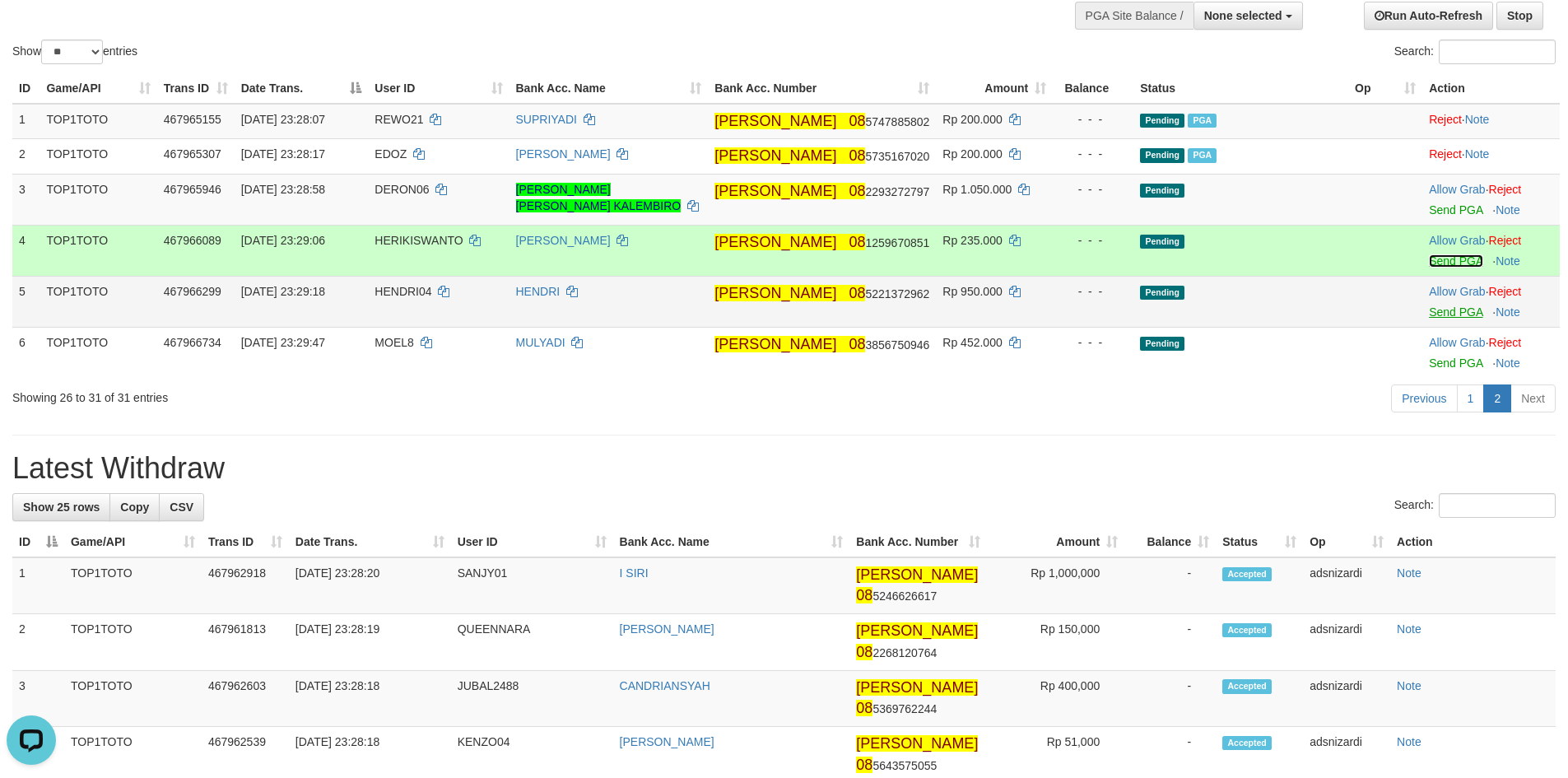
click at [1438, 261] on link "Send PGA" at bounding box center [1456, 261] width 54 height 13
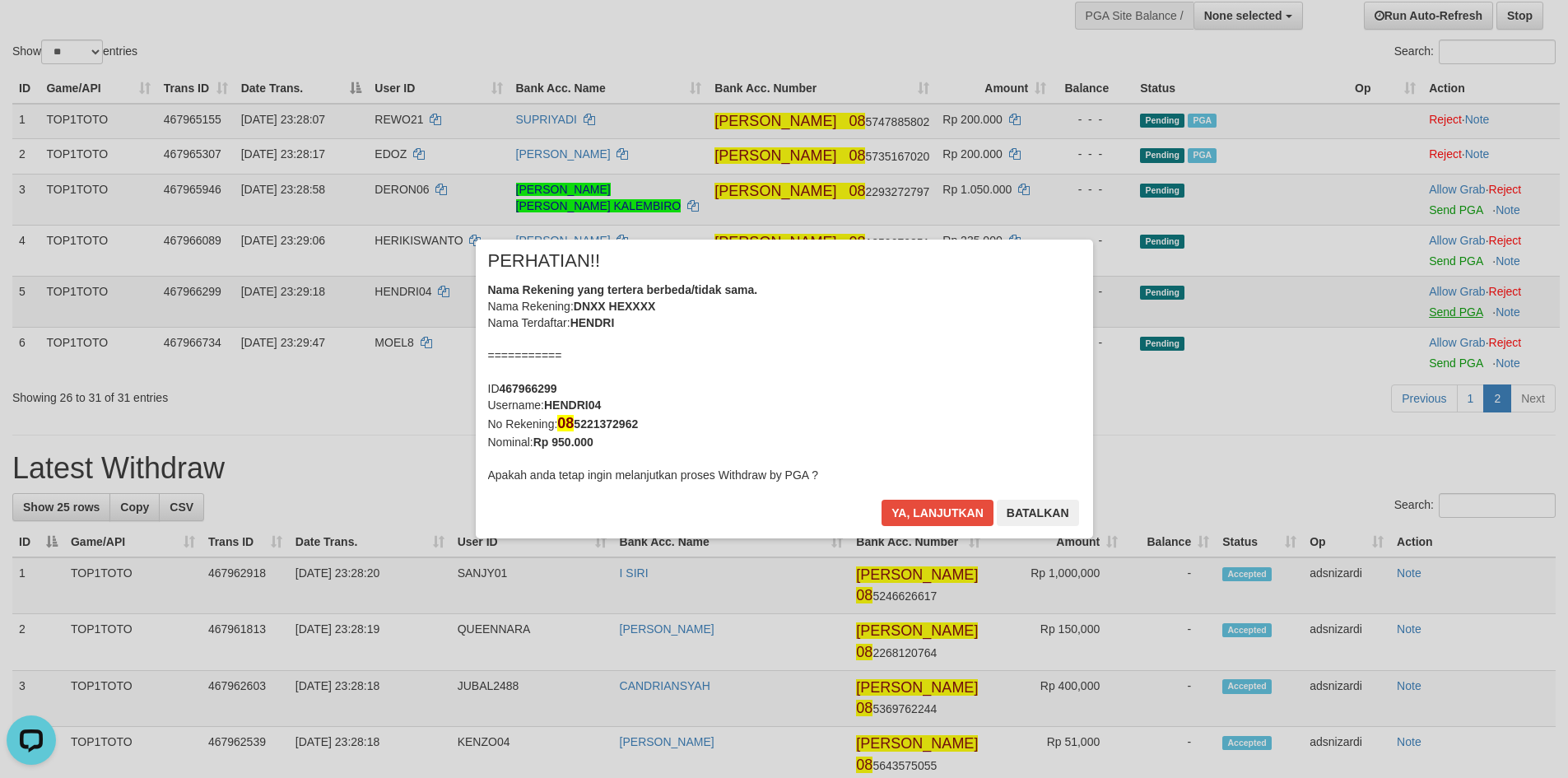
click at [1445, 211] on div "× PERHATIAN!! Nama Rekening yang tertera berbeda/tidak sama. Nama Rekening: DNX…" at bounding box center [784, 389] width 1568 height 365
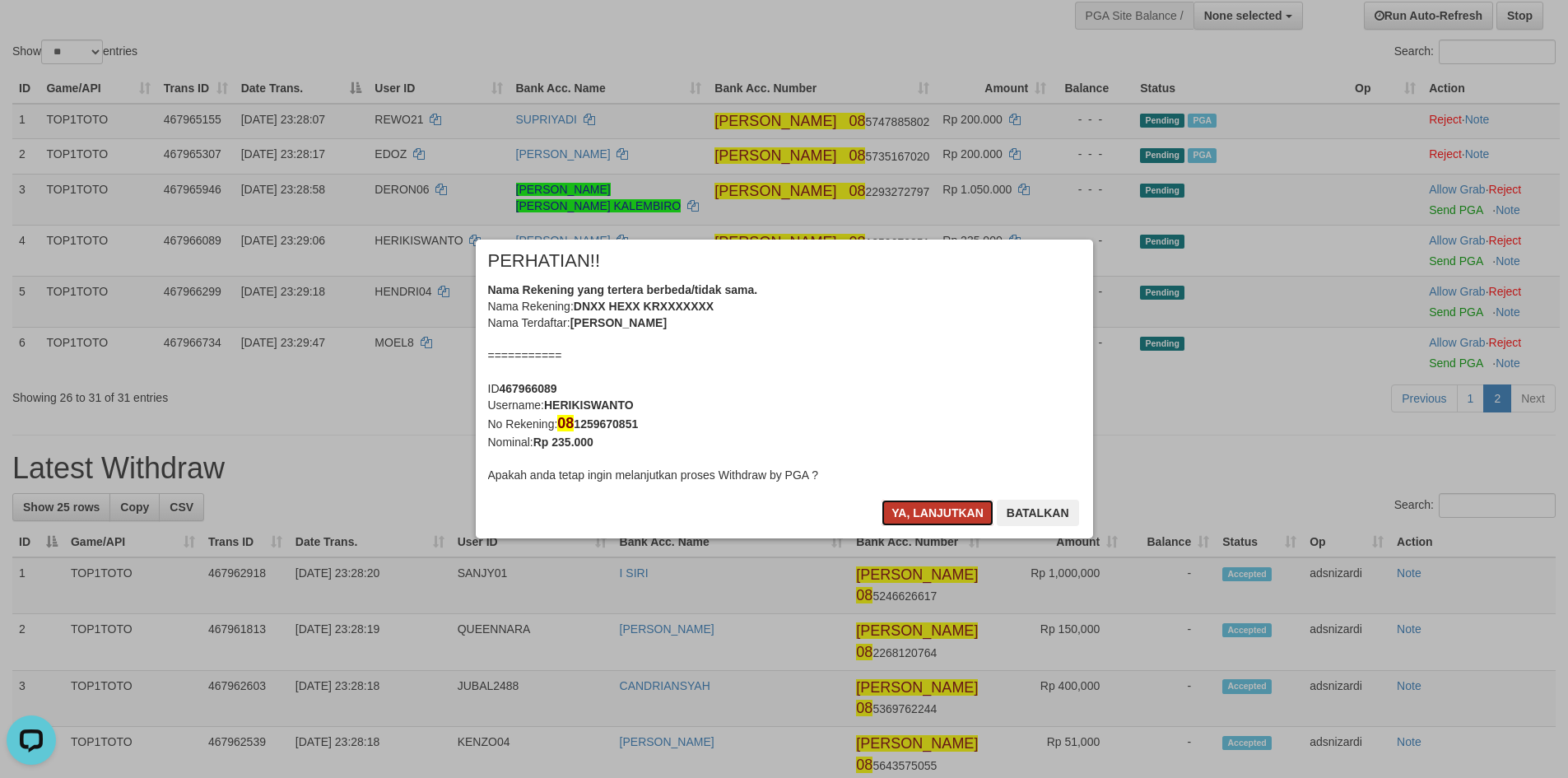
click at [939, 519] on button "Ya, lanjutkan" at bounding box center [937, 512] width 112 height 26
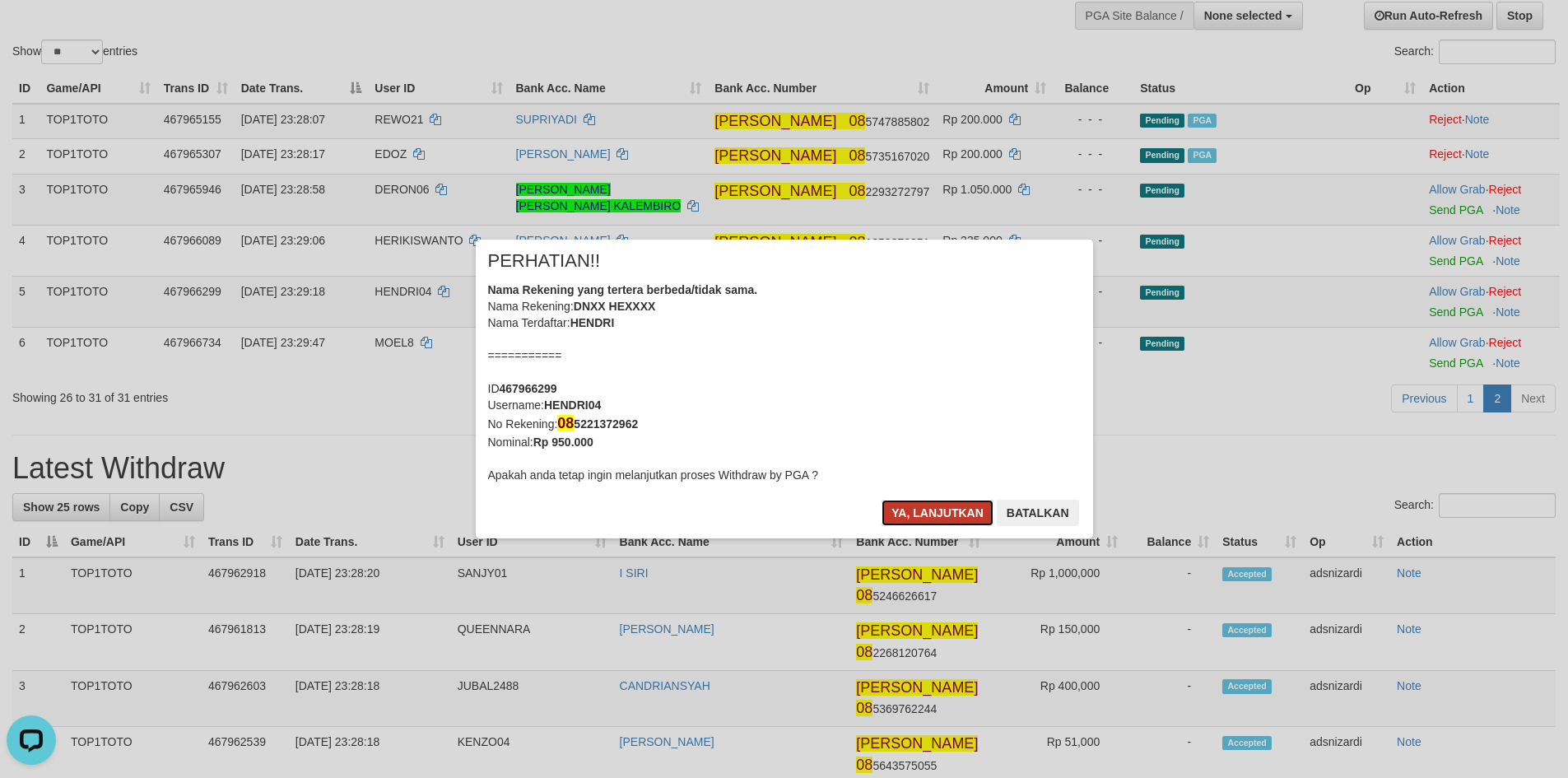
scroll to position [120, 0]
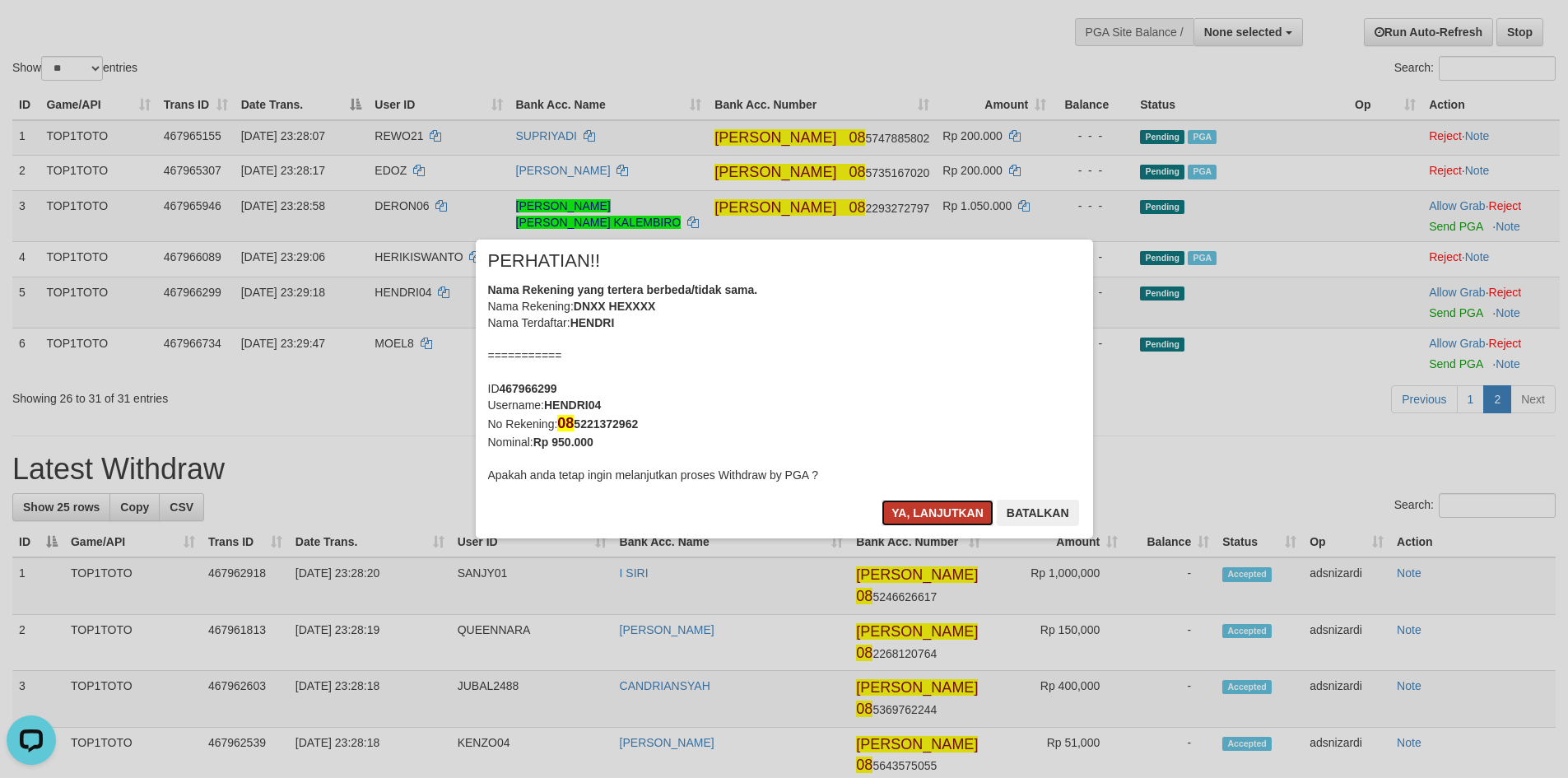
click at [945, 512] on button "Ya, lanjutkan" at bounding box center [937, 512] width 112 height 26
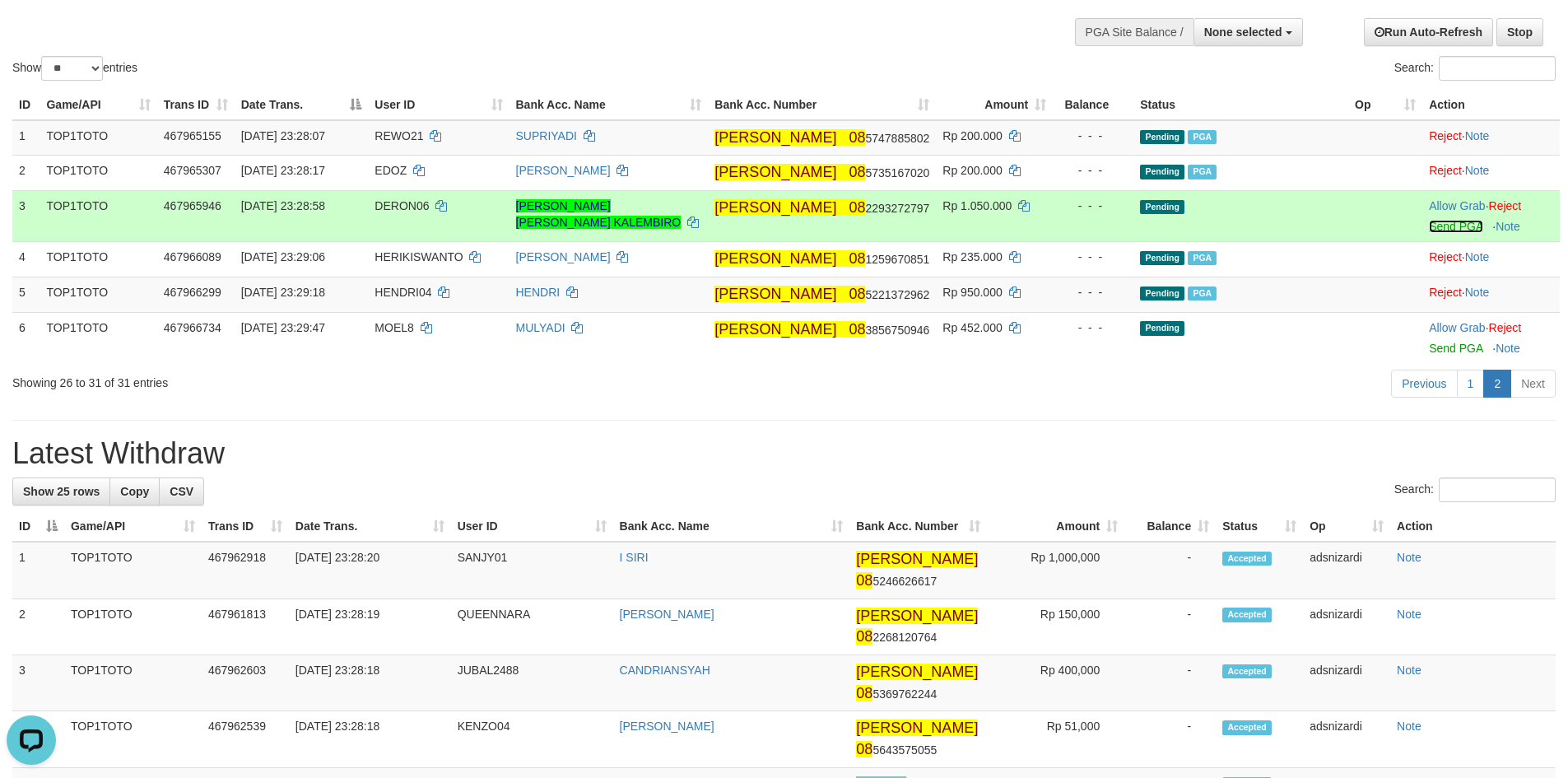
click at [1439, 232] on link "Send PGA" at bounding box center [1456, 227] width 54 height 13
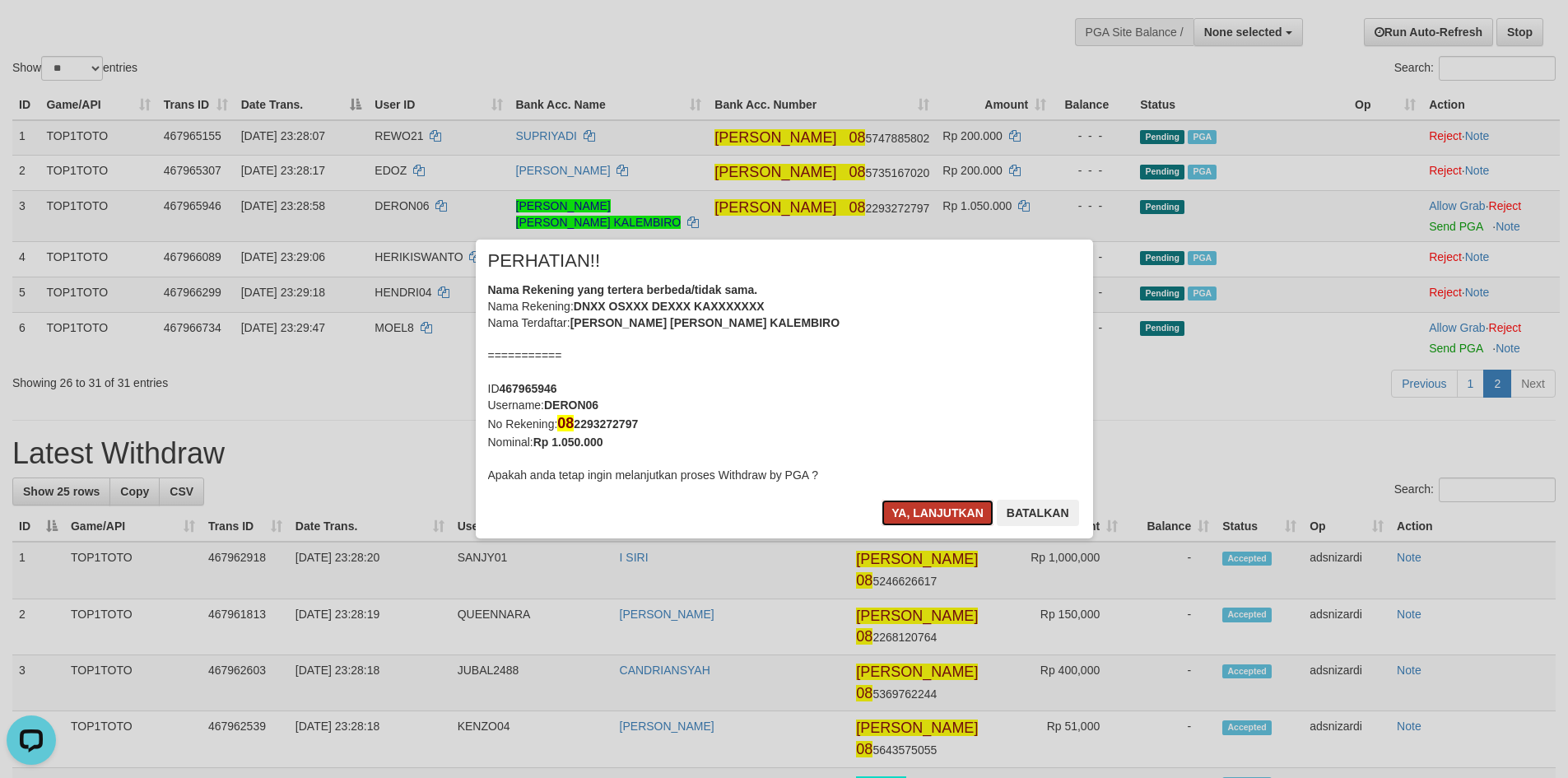
click at [910, 520] on button "Ya, lanjutkan" at bounding box center [937, 512] width 112 height 26
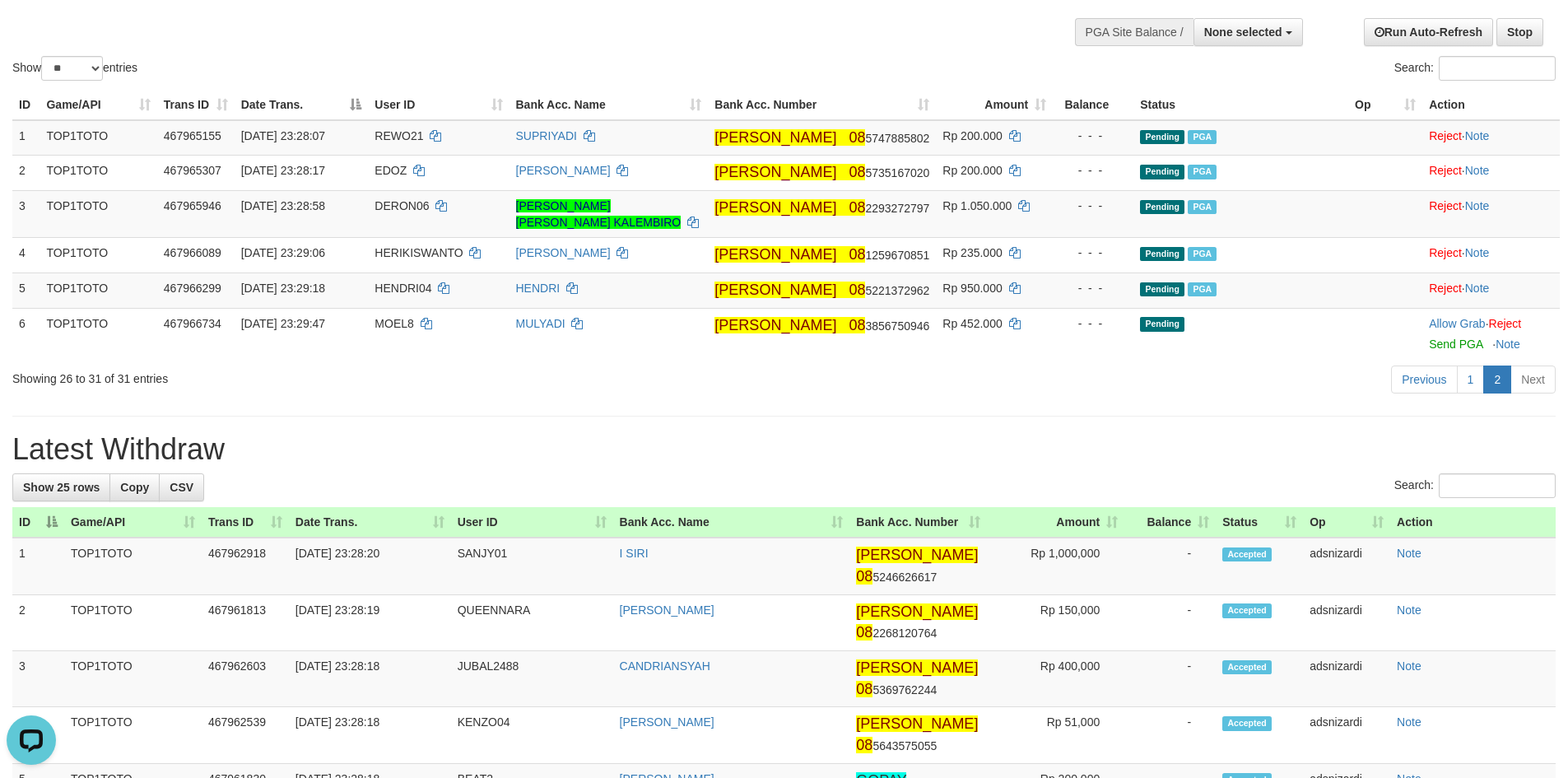
scroll to position [105, 0]
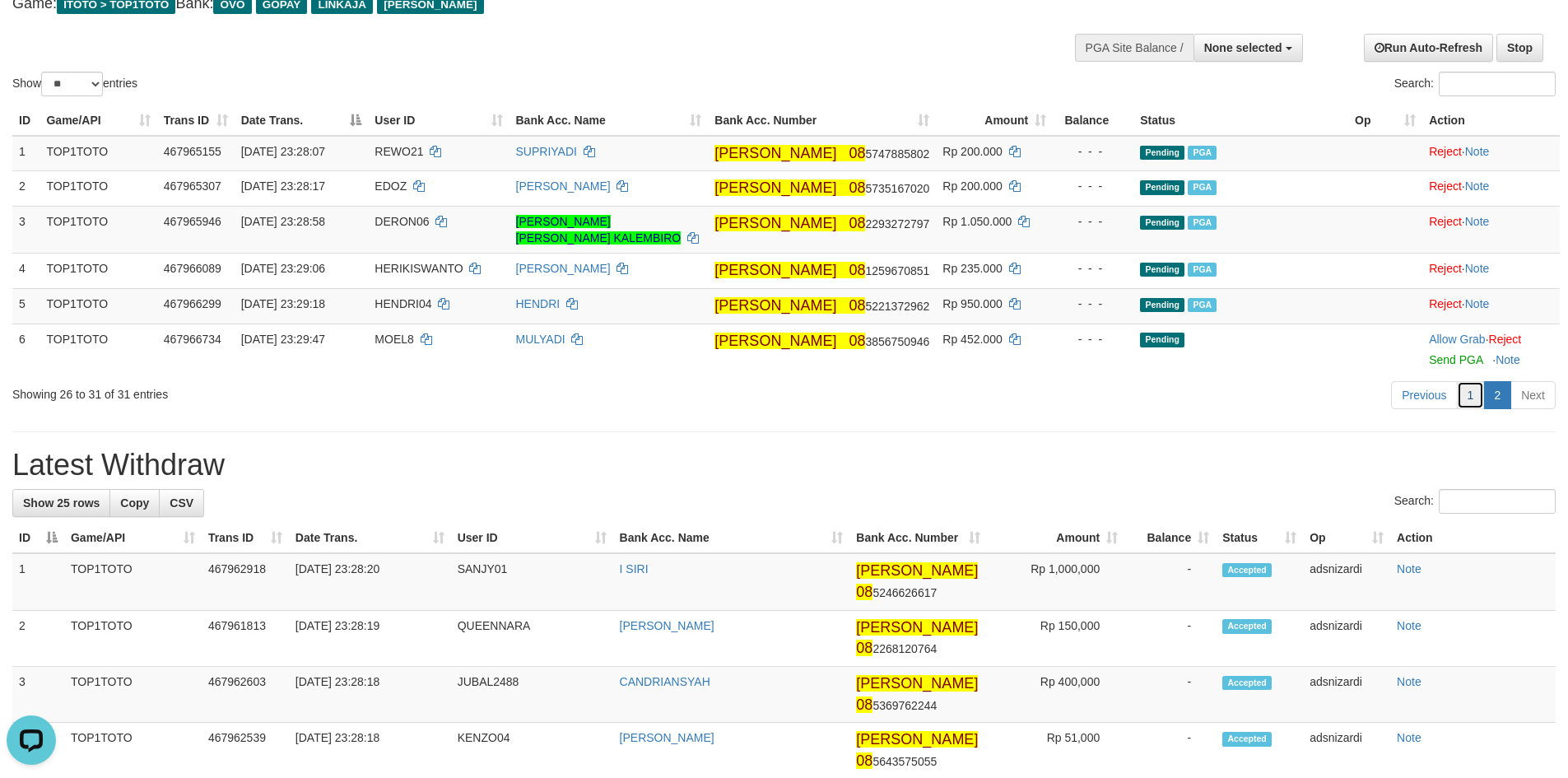
click at [1466, 381] on link "1" at bounding box center [1470, 394] width 28 height 28
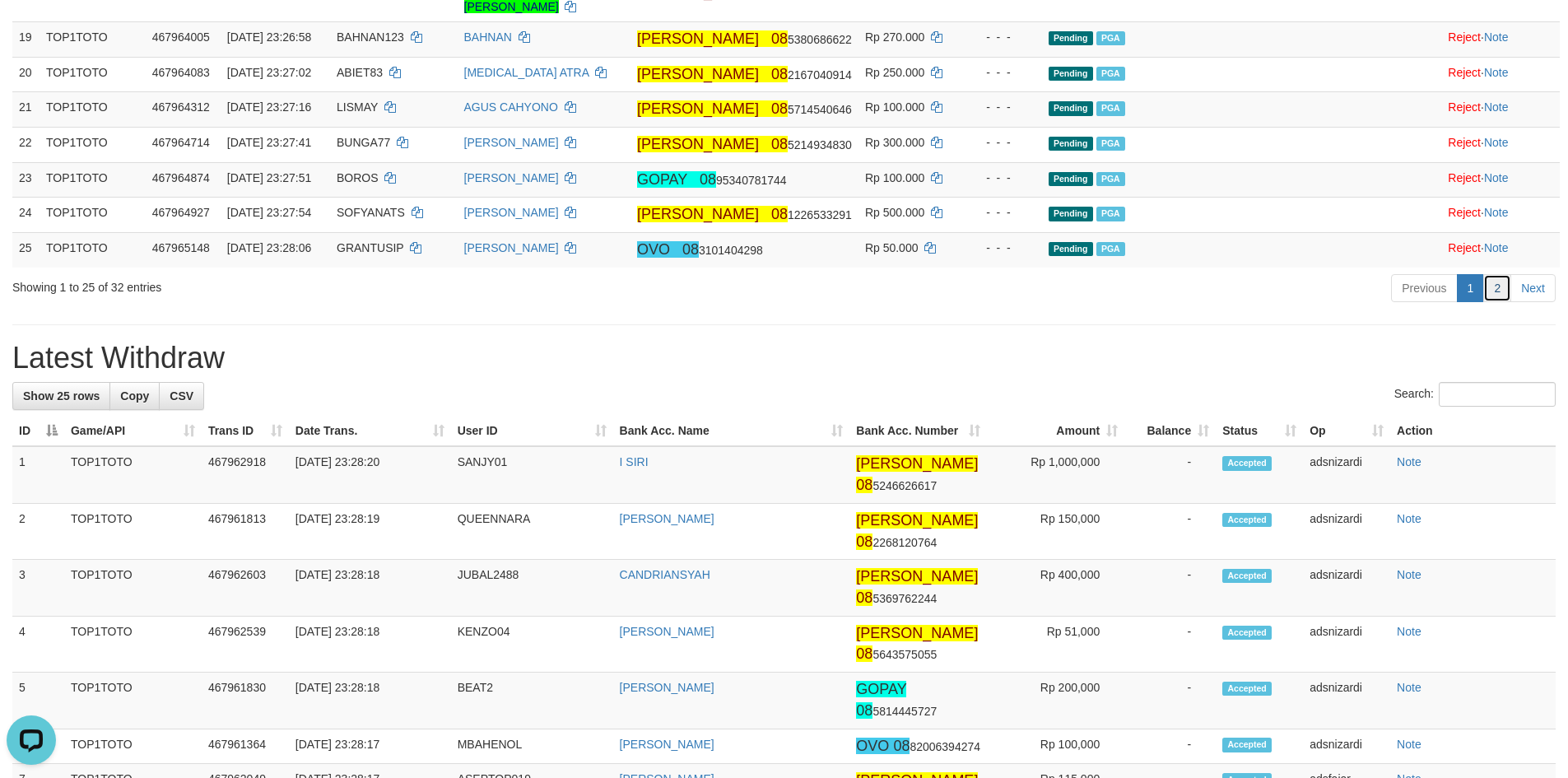
click at [1485, 302] on link "2" at bounding box center [1497, 287] width 28 height 28
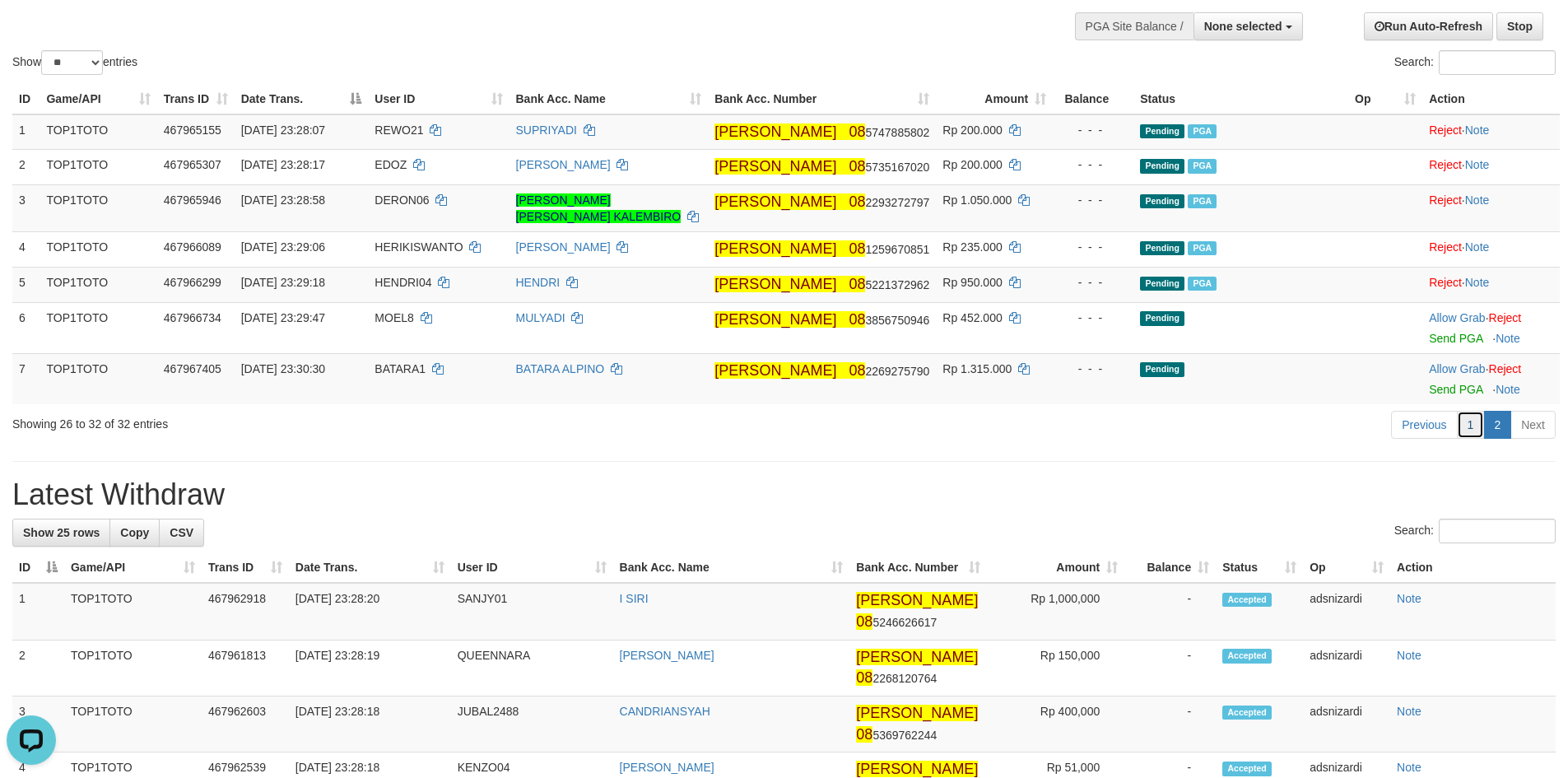
click at [1472, 411] on link "1" at bounding box center [1470, 424] width 28 height 28
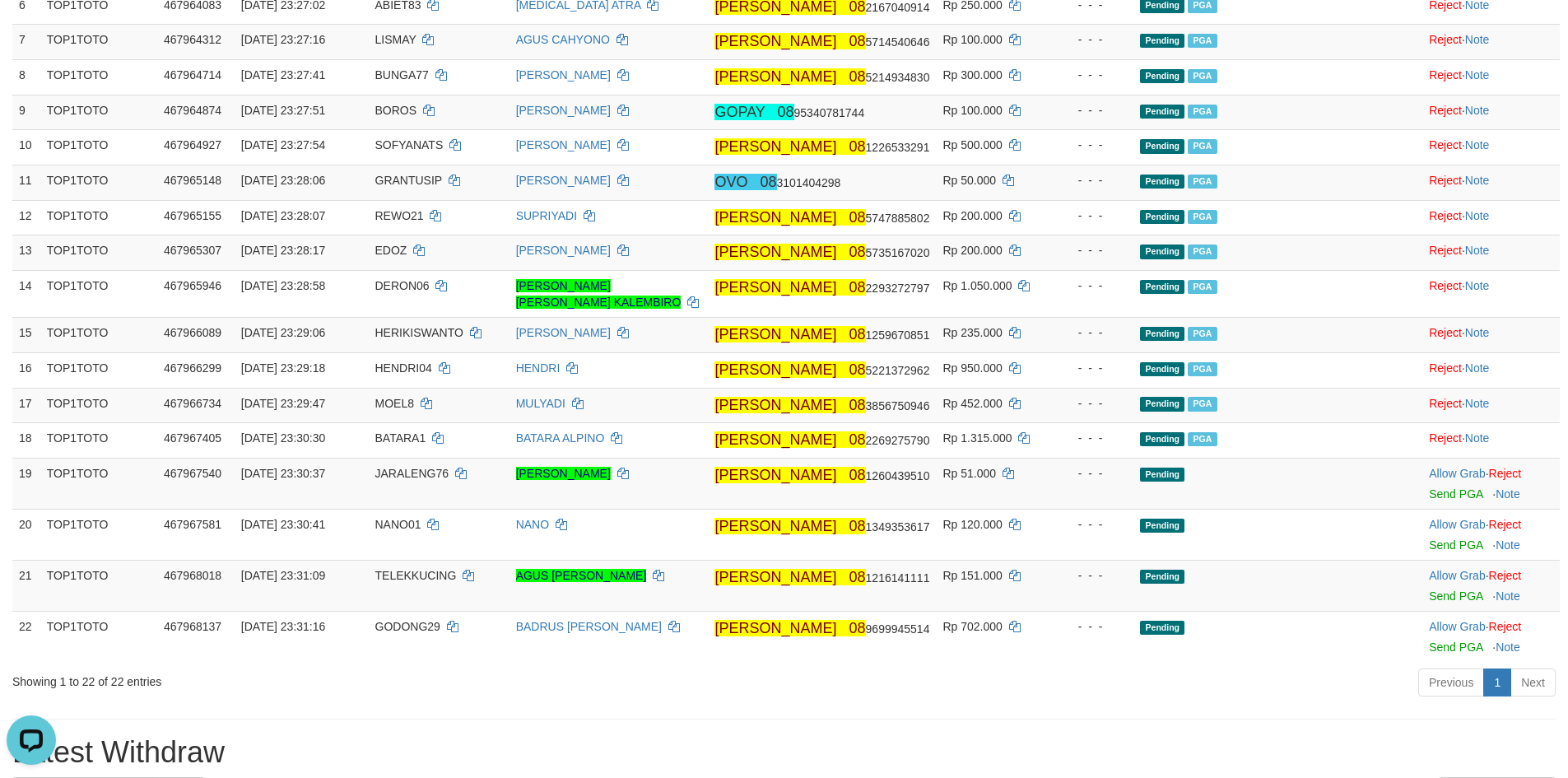
scroll to position [433, 0]
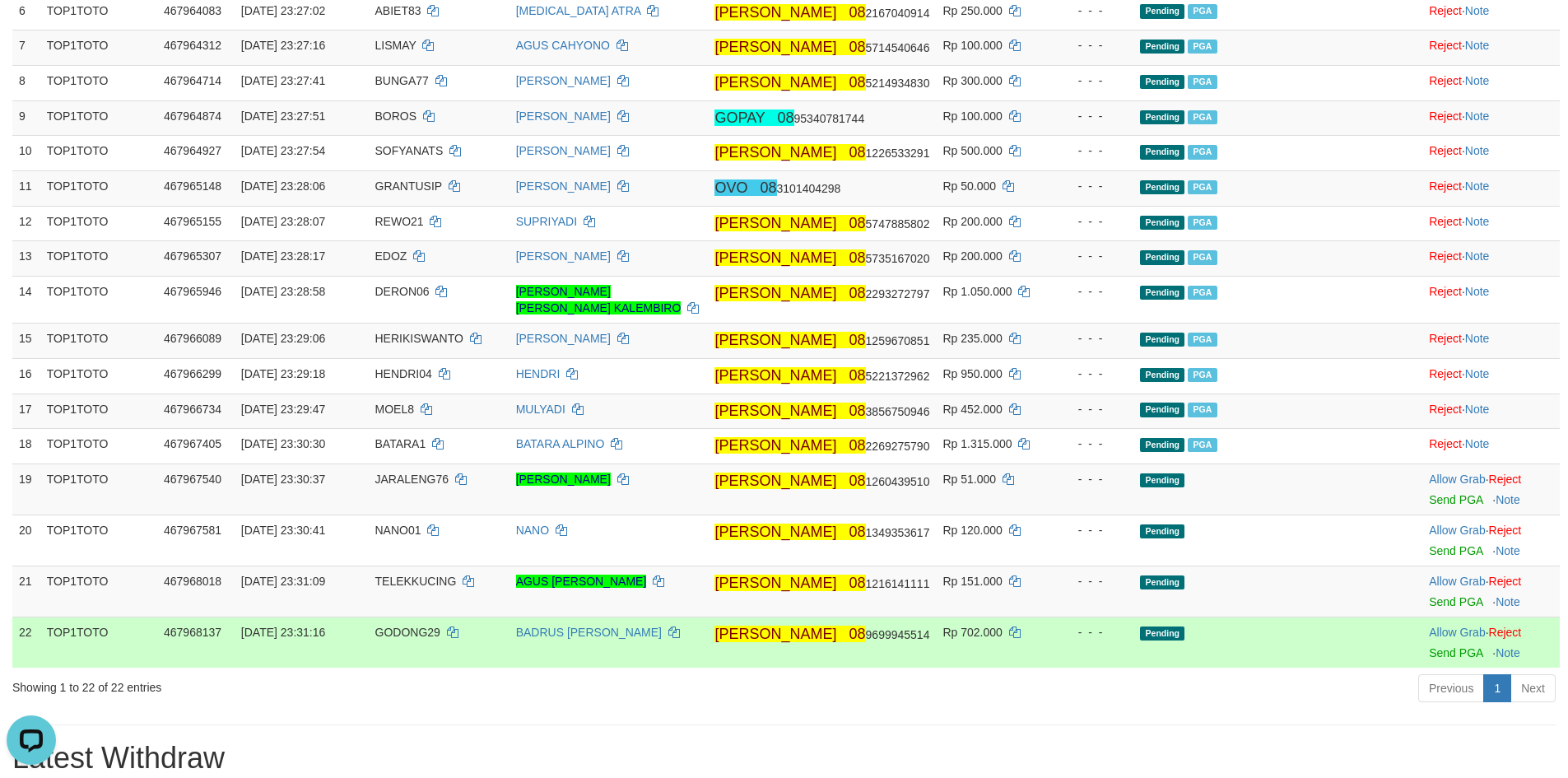
click at [1315, 639] on td "Pending" at bounding box center [1241, 641] width 215 height 51
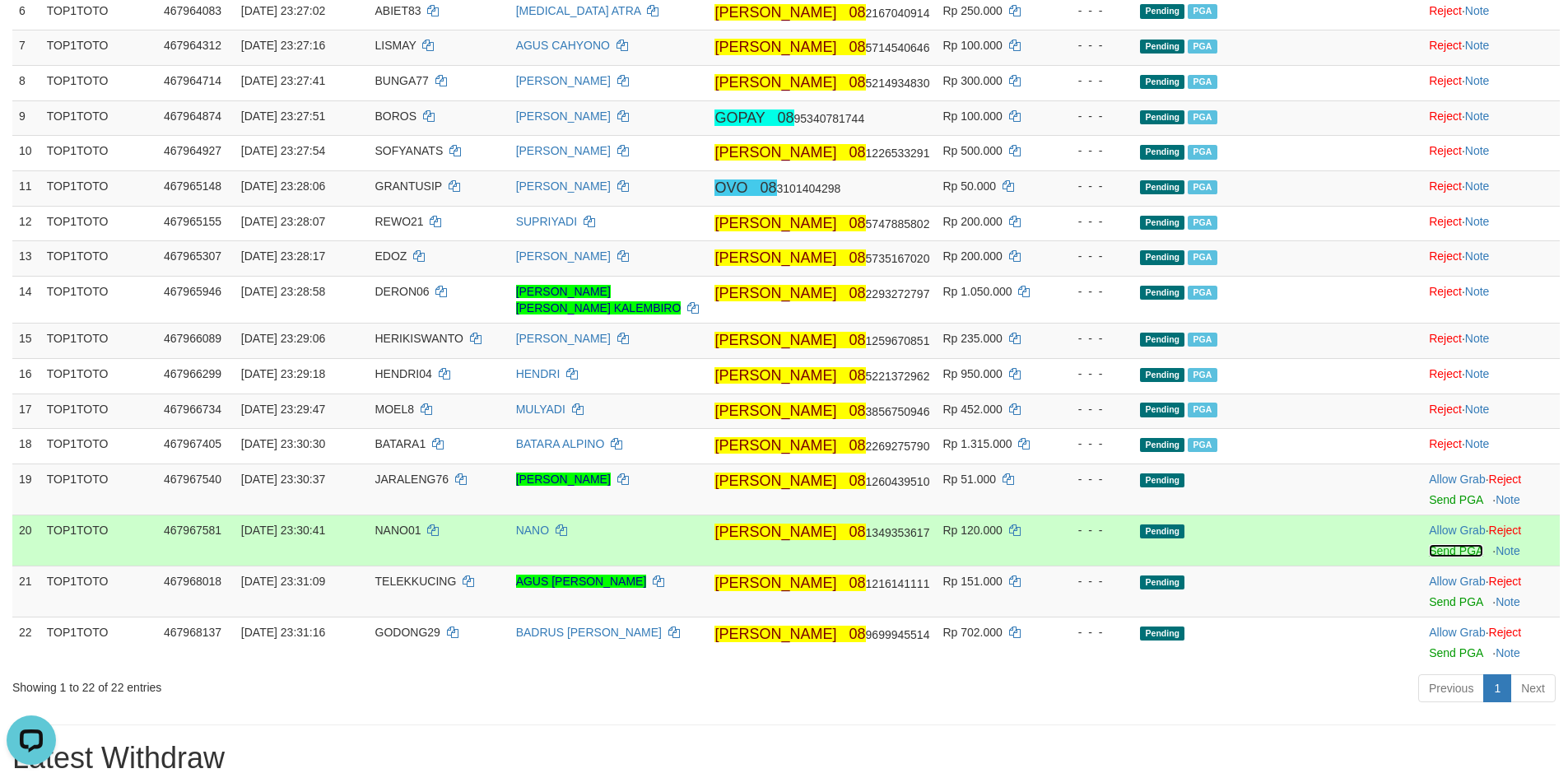
click at [1435, 544] on link "Send PGA" at bounding box center [1456, 551] width 54 height 13
click at [1441, 493] on link "Send PGA" at bounding box center [1456, 499] width 54 height 13
click at [1348, 516] on td at bounding box center [1385, 540] width 74 height 51
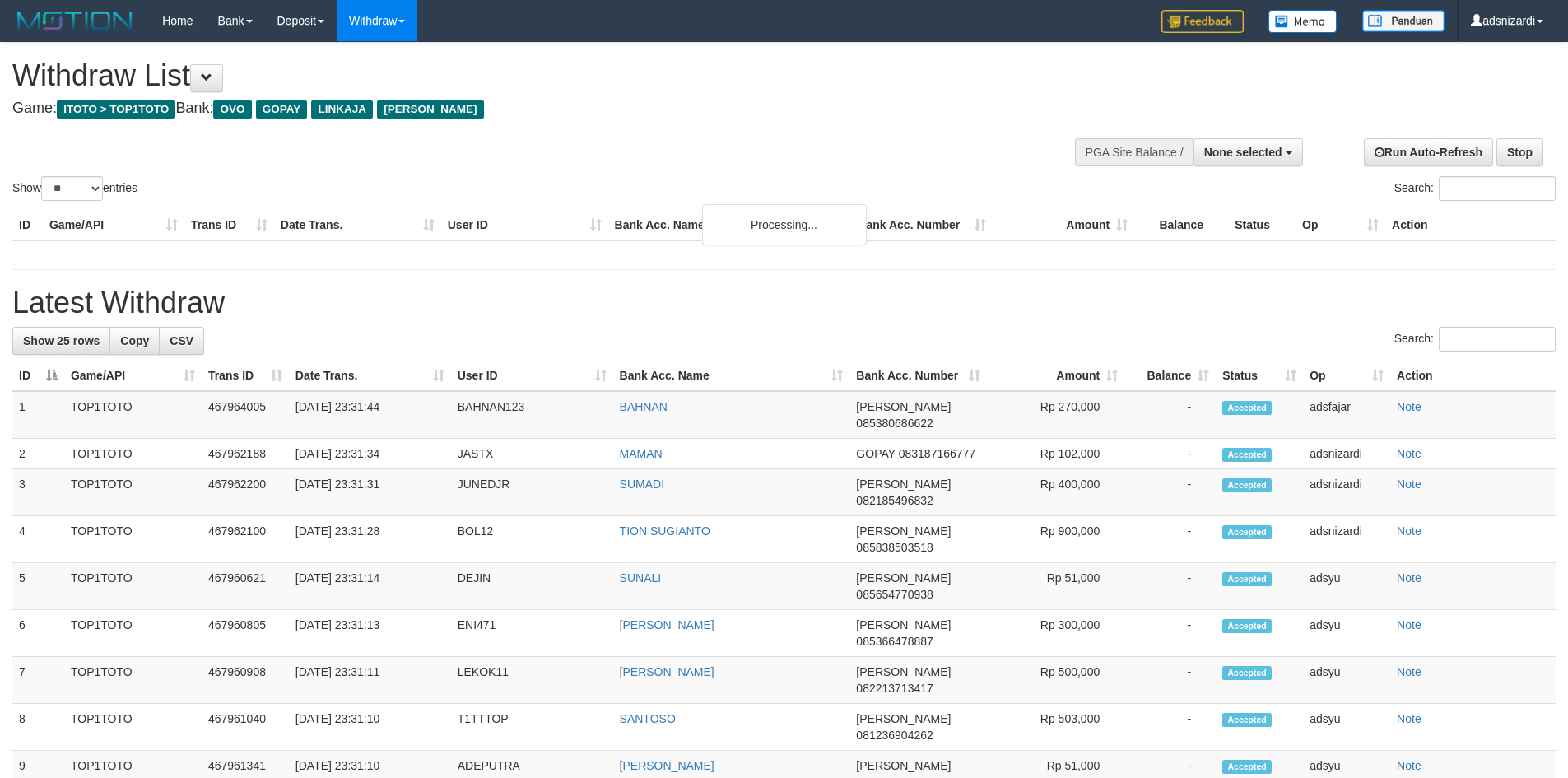
select select
select select "**"
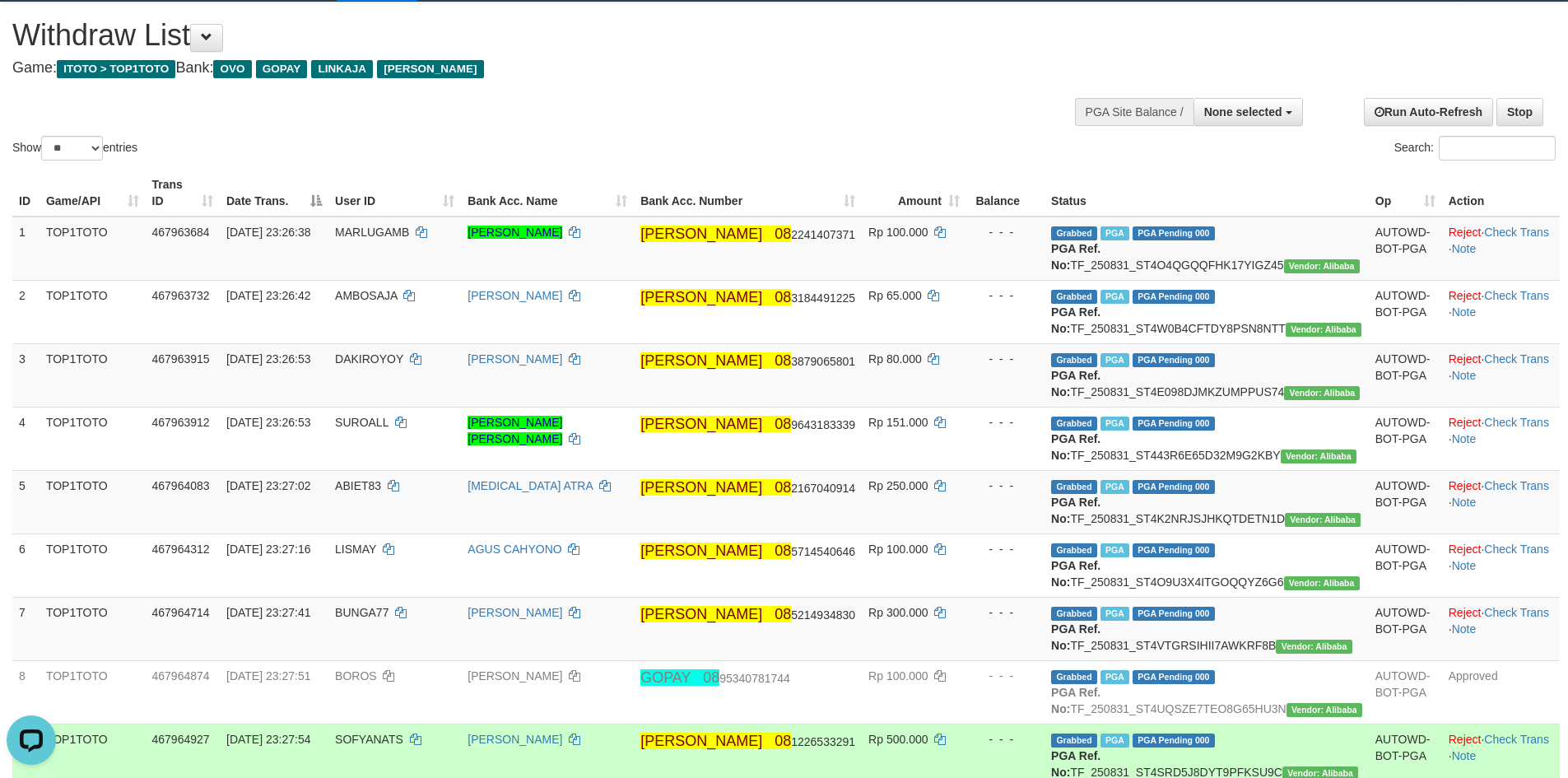
scroll to position [21, 0]
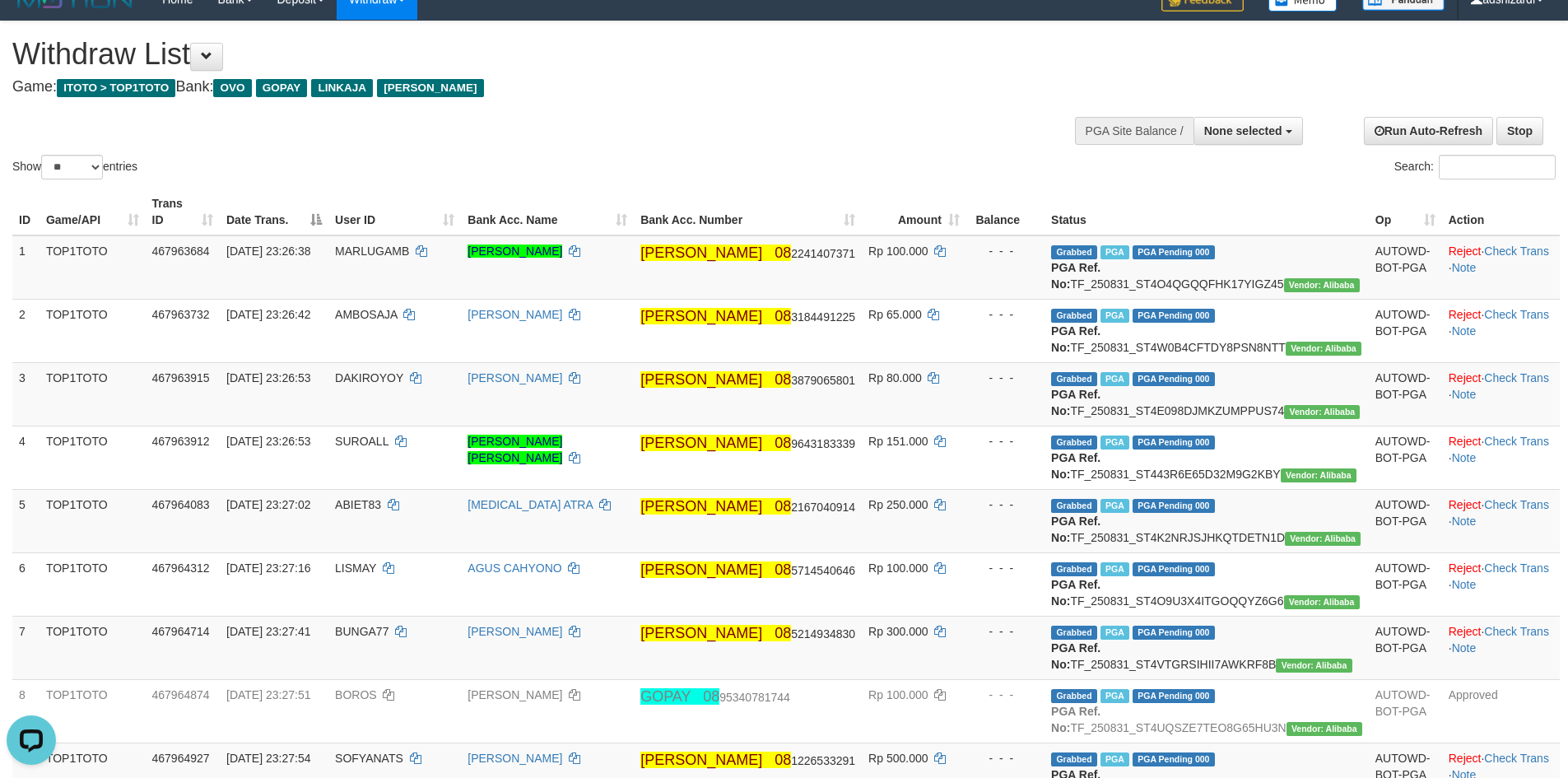
click at [864, 154] on div "Search:" at bounding box center [1176, 169] width 760 height 29
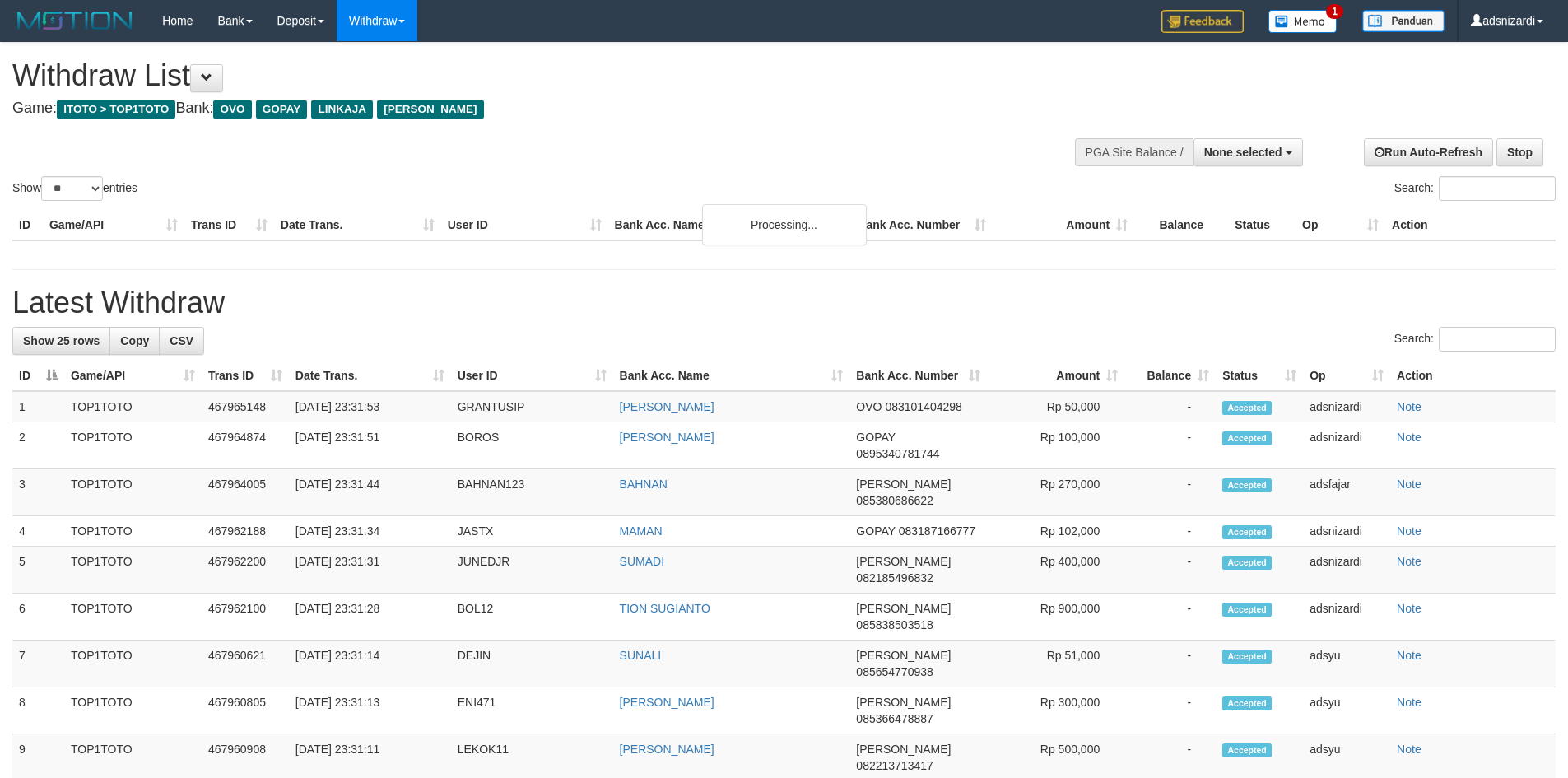
select select
select select "**"
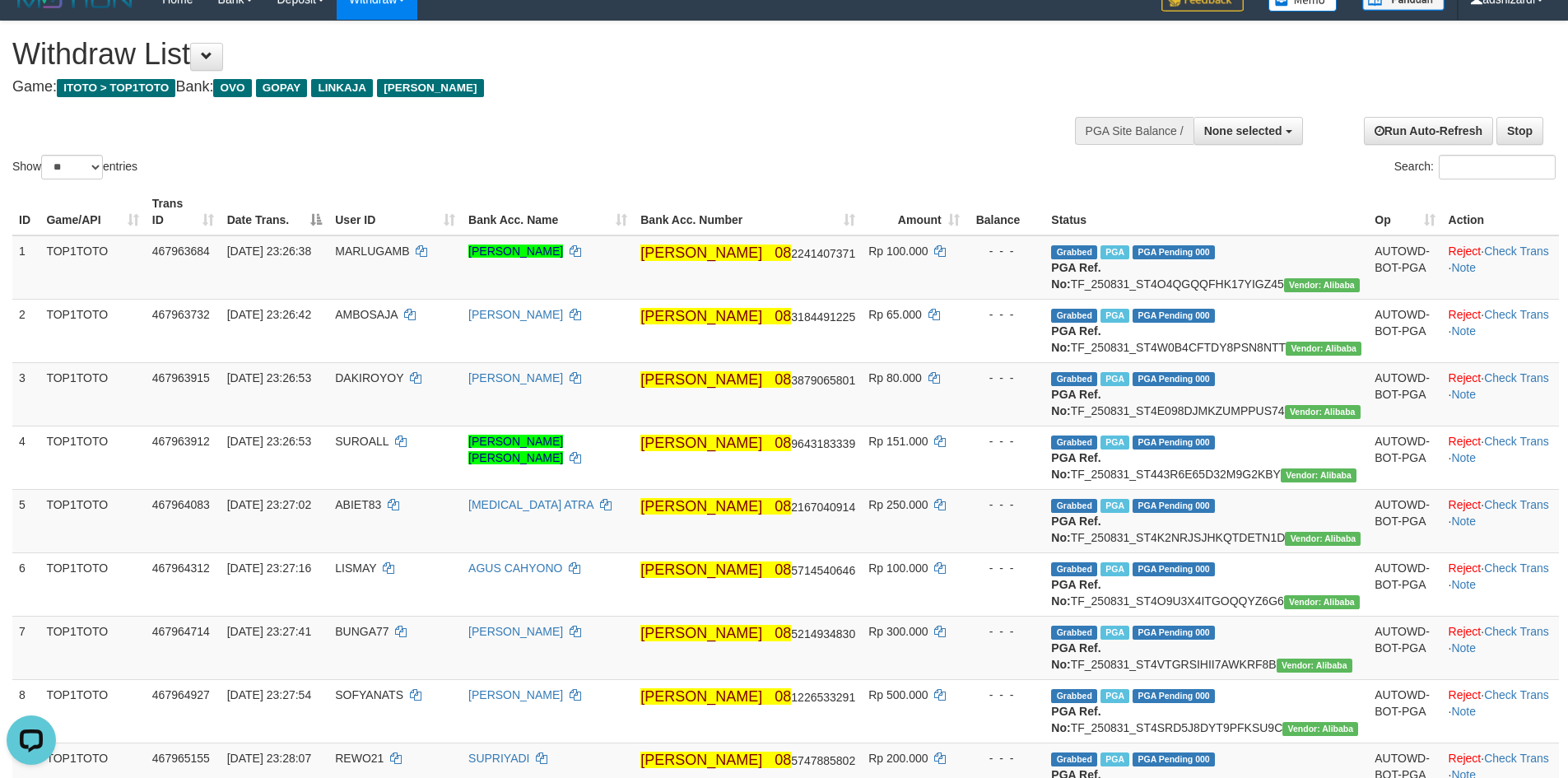
click at [643, 119] on div "Show ** ** ** *** entries Search:" at bounding box center [784, 102] width 1568 height 161
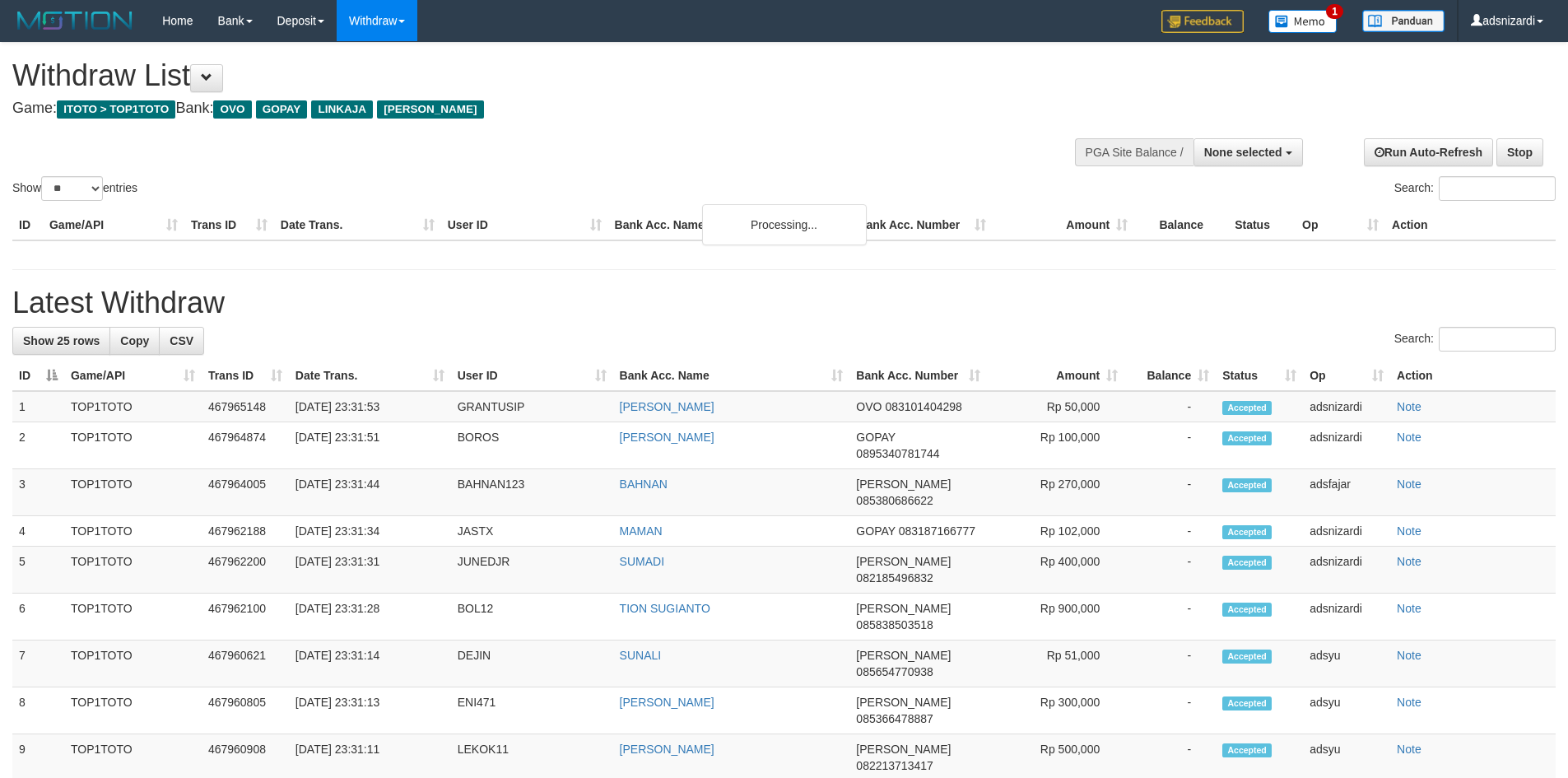
select select
select select "**"
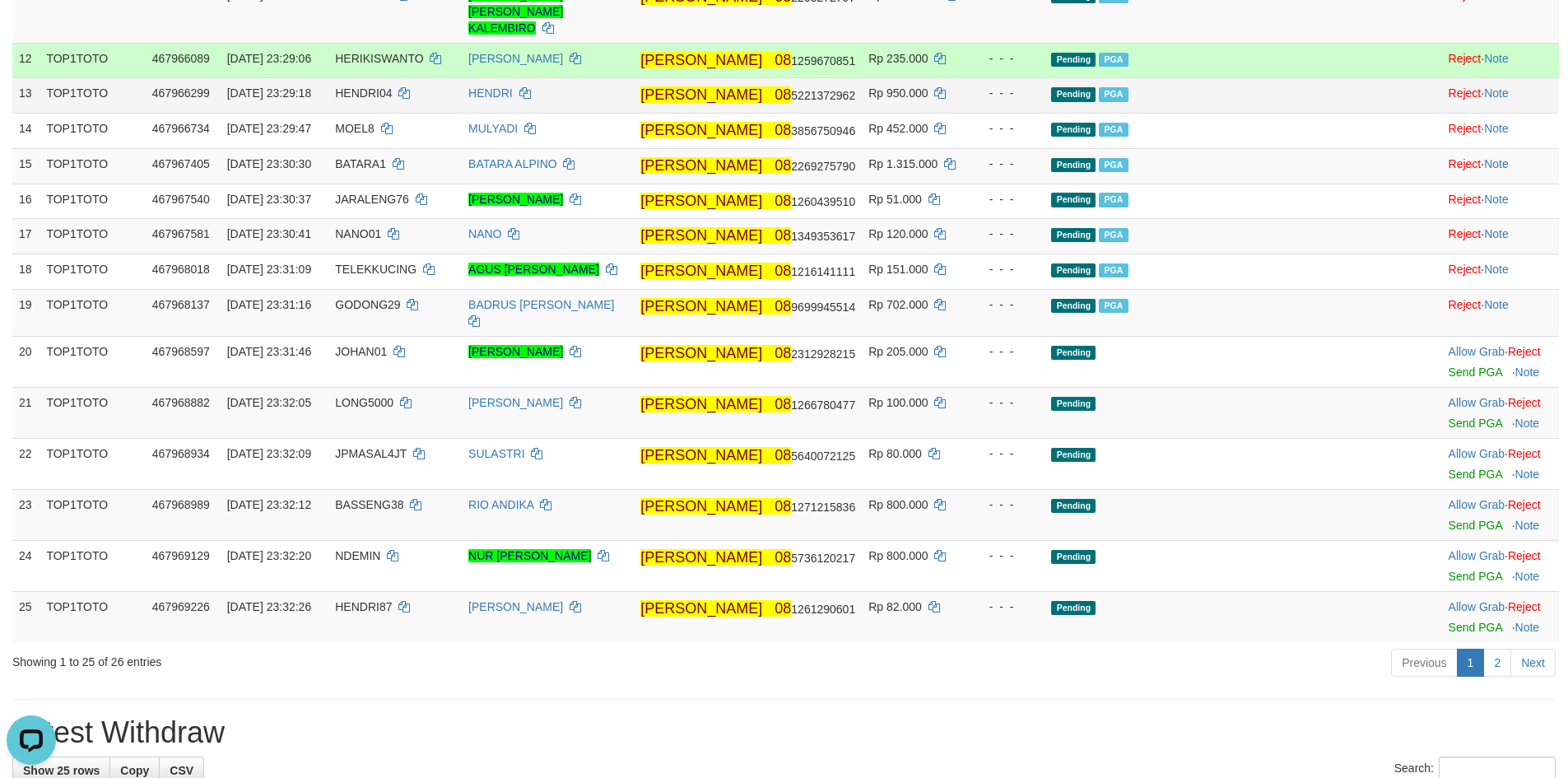
scroll to position [1091, 0]
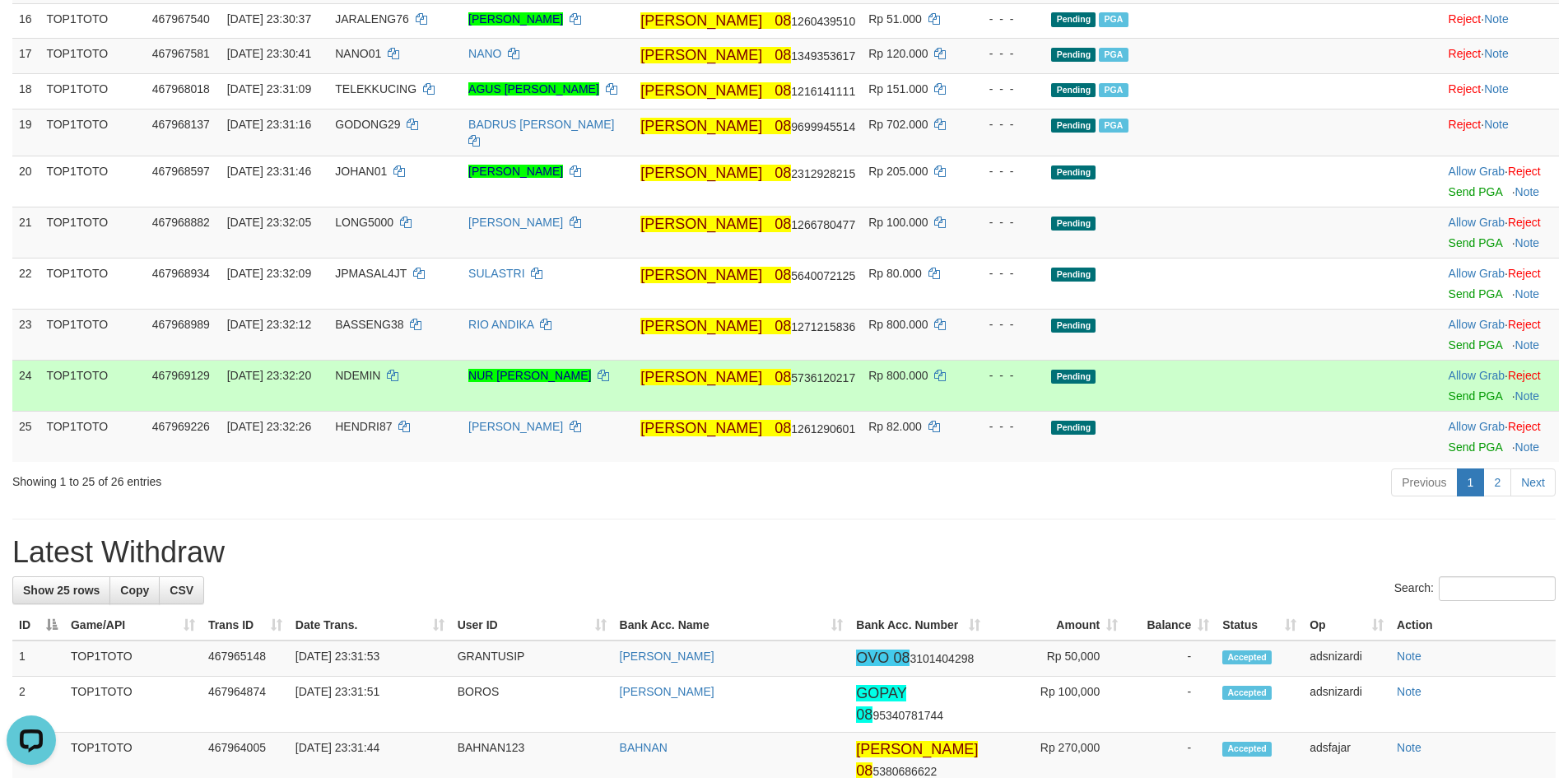
click at [1267, 410] on td "Pending" at bounding box center [1205, 384] width 323 height 51
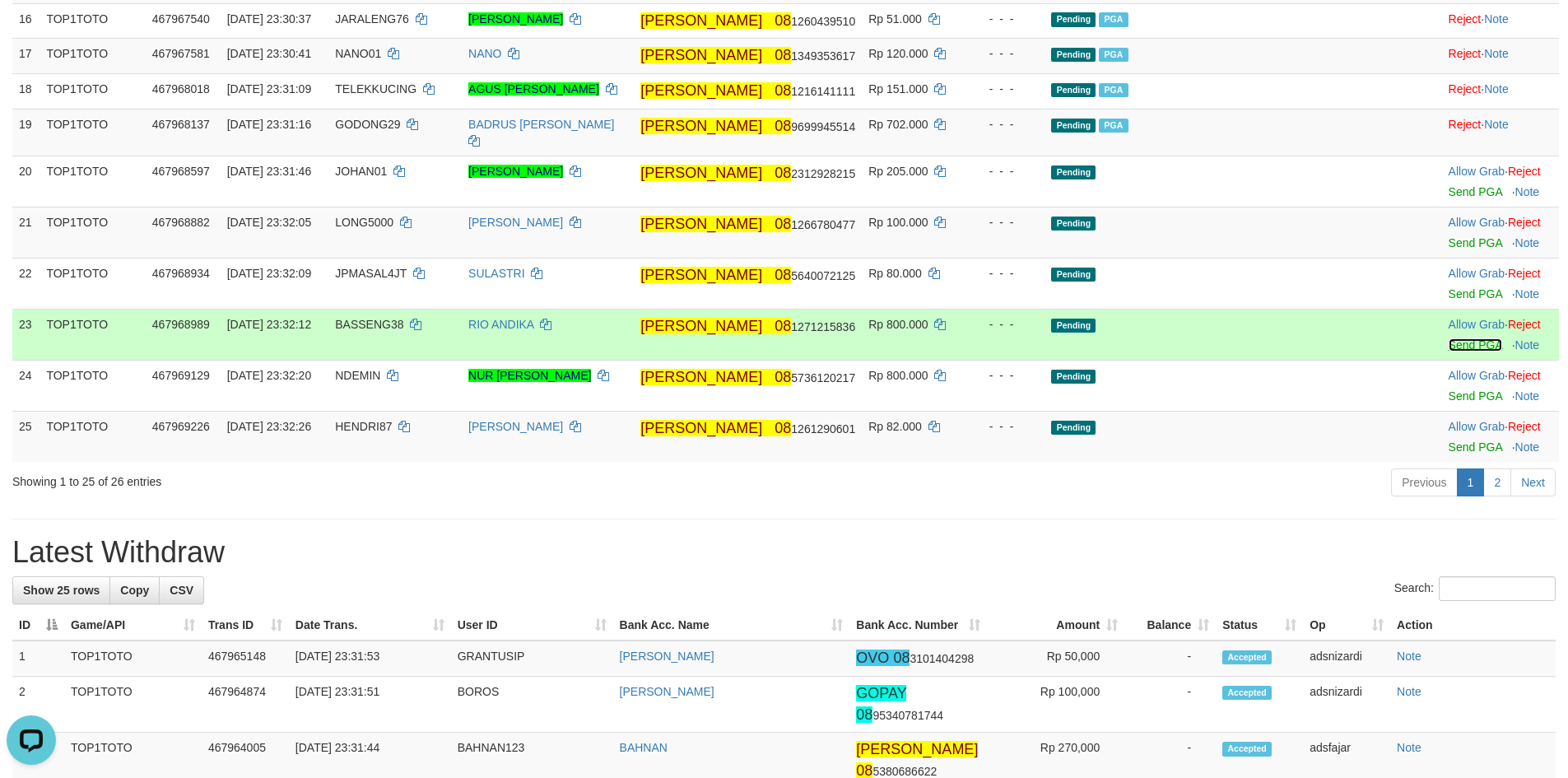
click at [1449, 352] on link "Send PGA" at bounding box center [1476, 345] width 54 height 13
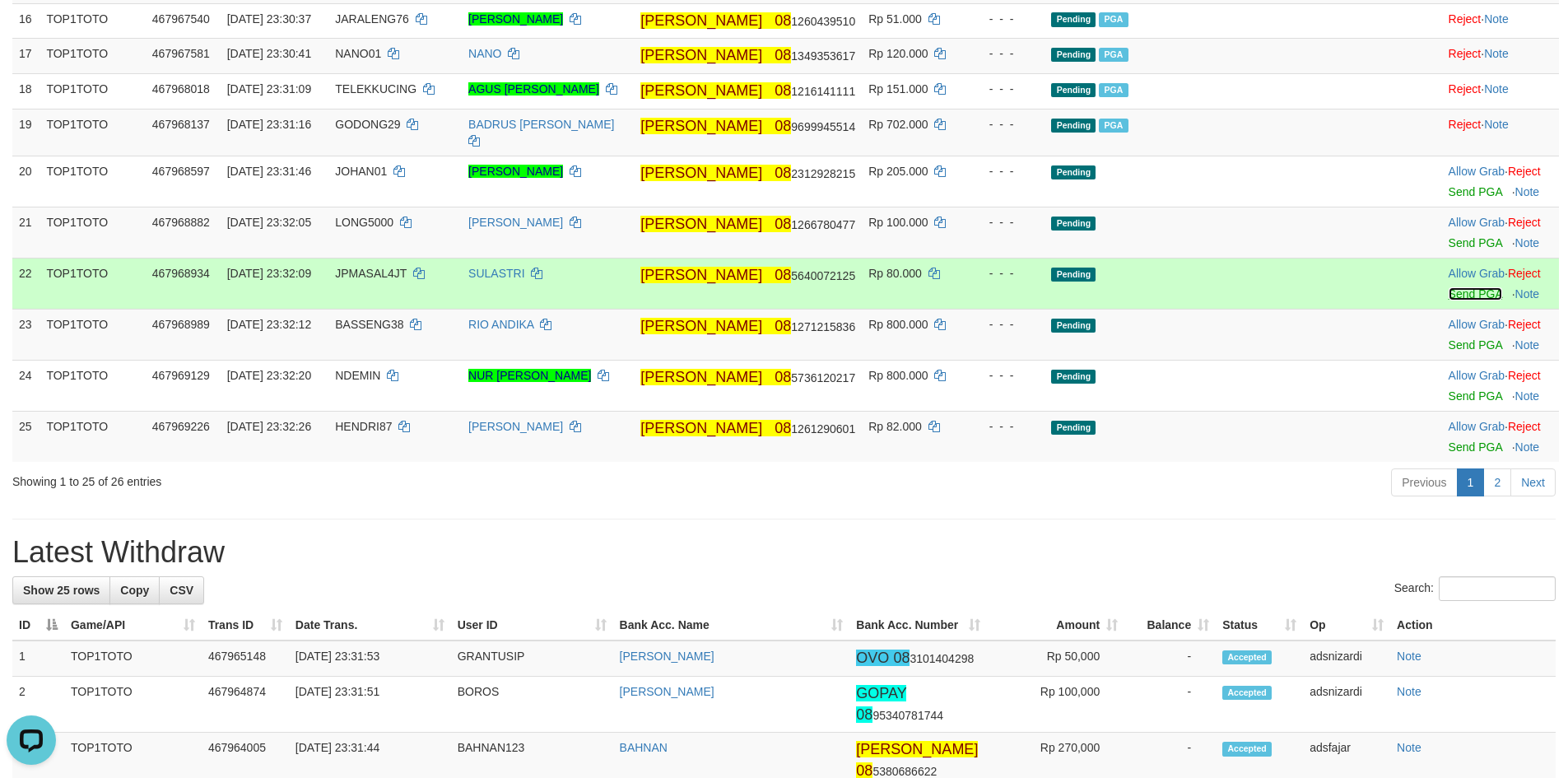
click at [1449, 300] on link "Send PGA" at bounding box center [1476, 294] width 54 height 13
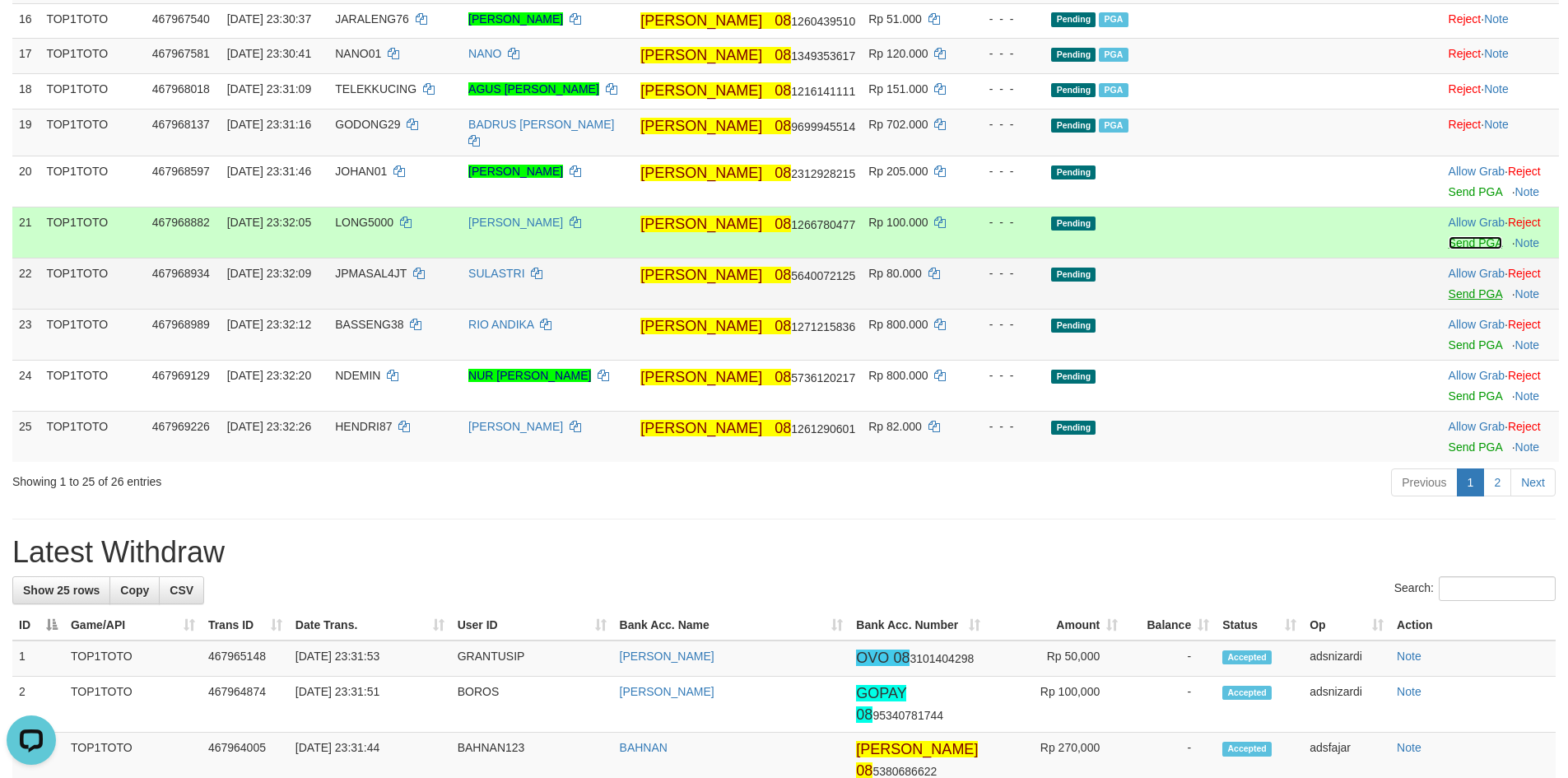
click at [1449, 249] on link "Send PGA" at bounding box center [1476, 243] width 54 height 13
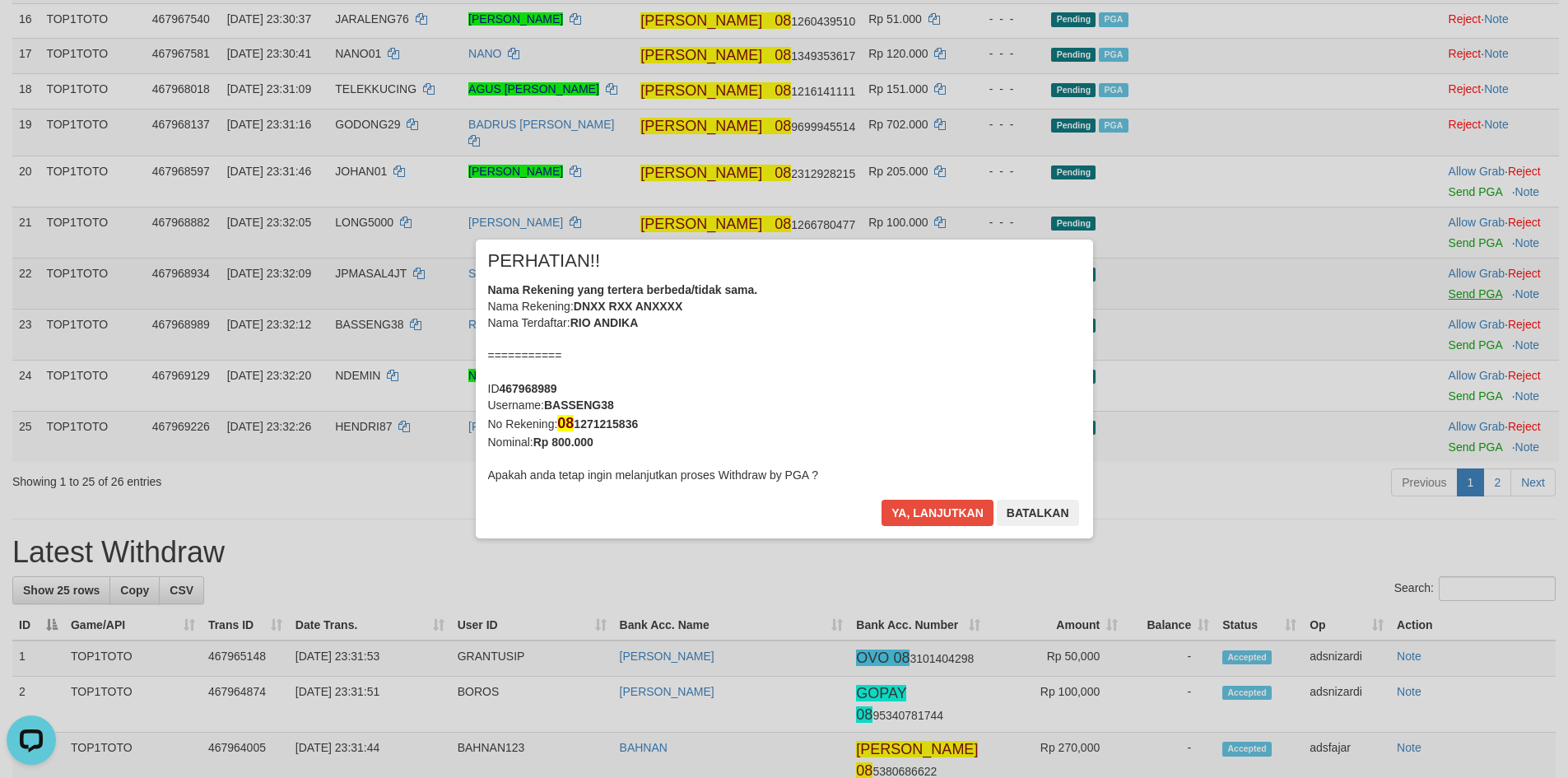
click at [1446, 307] on div "× PERHATIAN!! Nama Rekening yang tertera berbeda/tidak sama. Nama Rekening: DNX…" at bounding box center [784, 389] width 1568 height 365
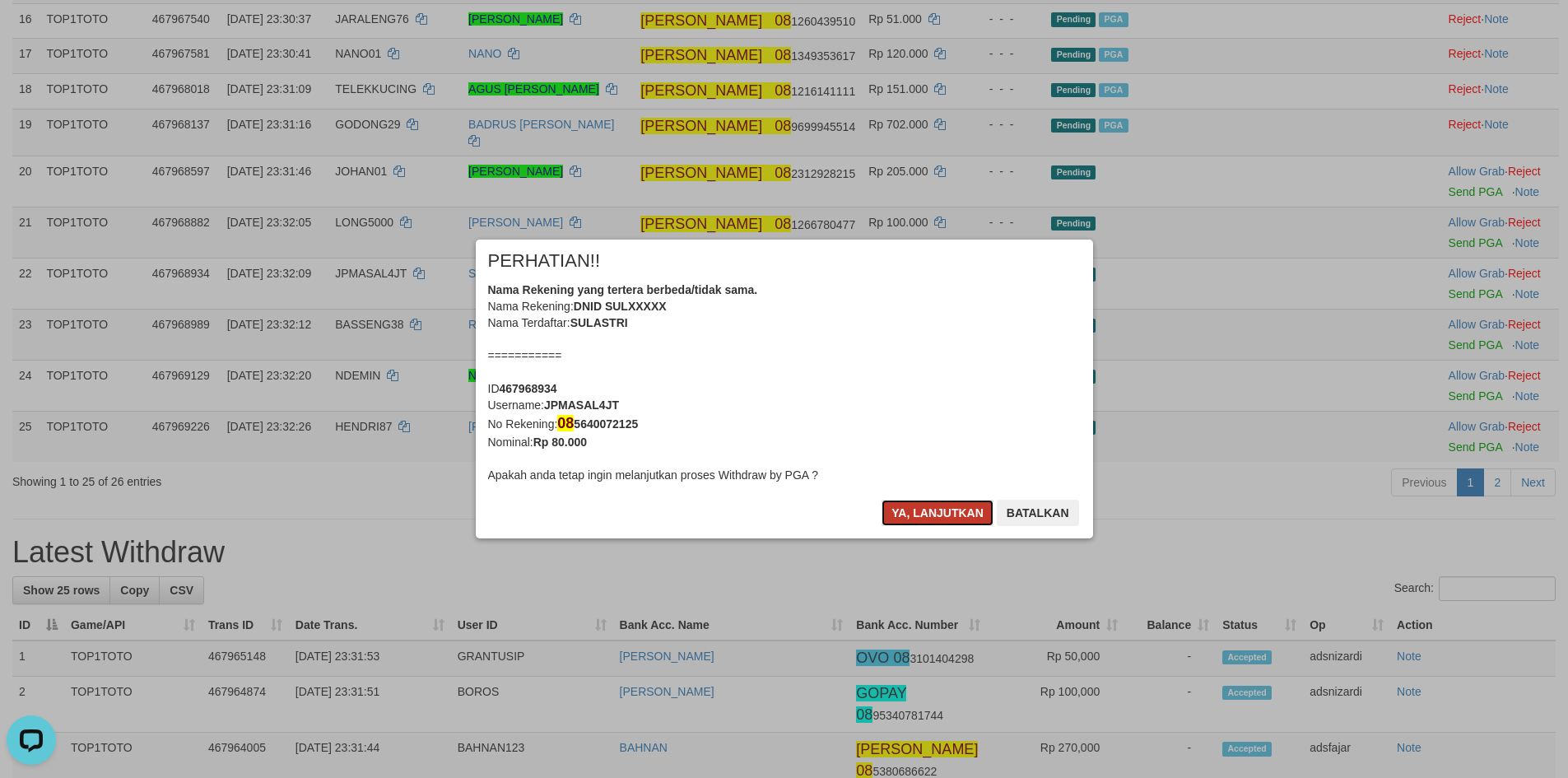
click at [932, 525] on button "Ya, lanjutkan" at bounding box center [937, 512] width 112 height 26
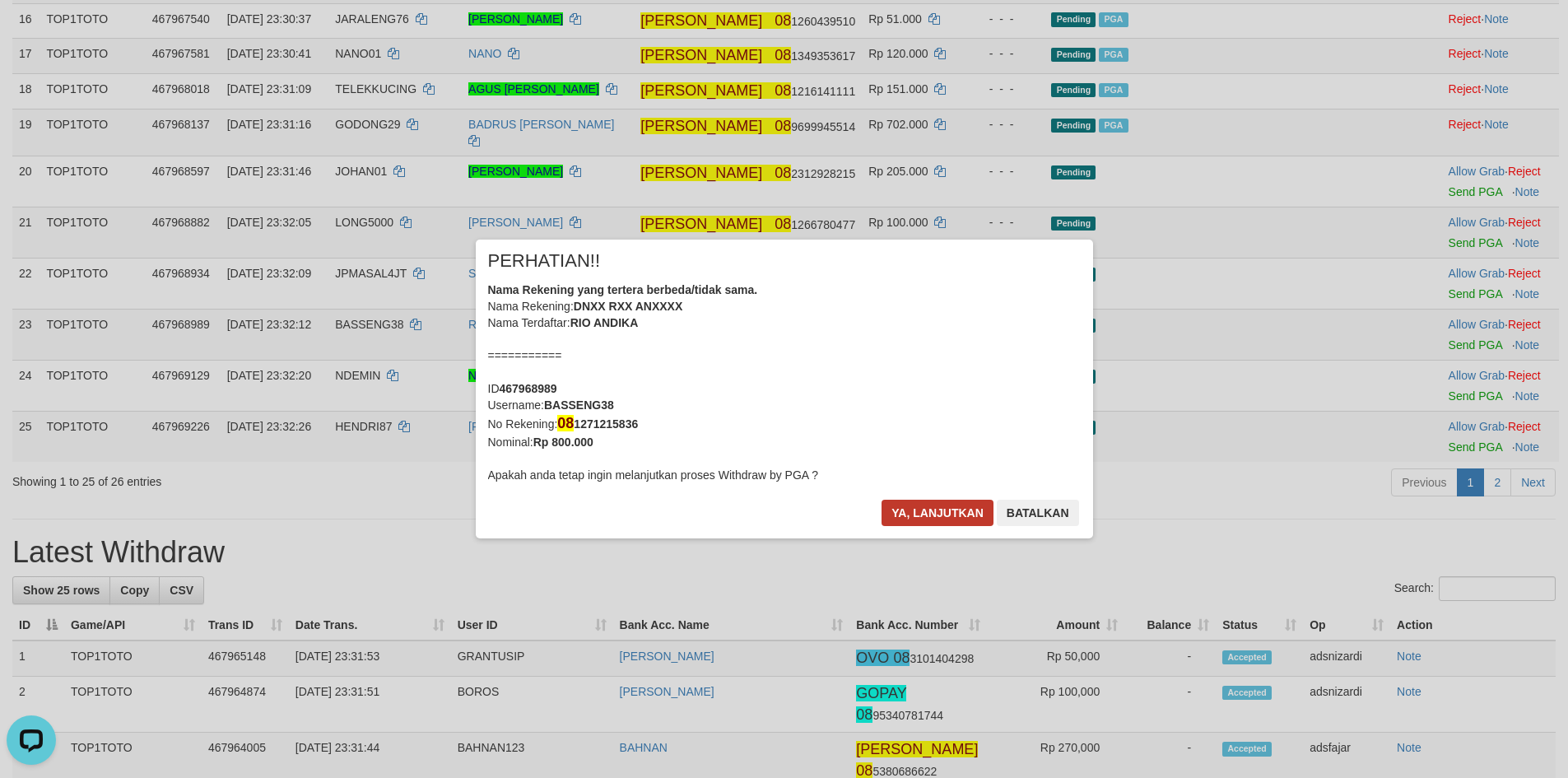
scroll to position [1074, 0]
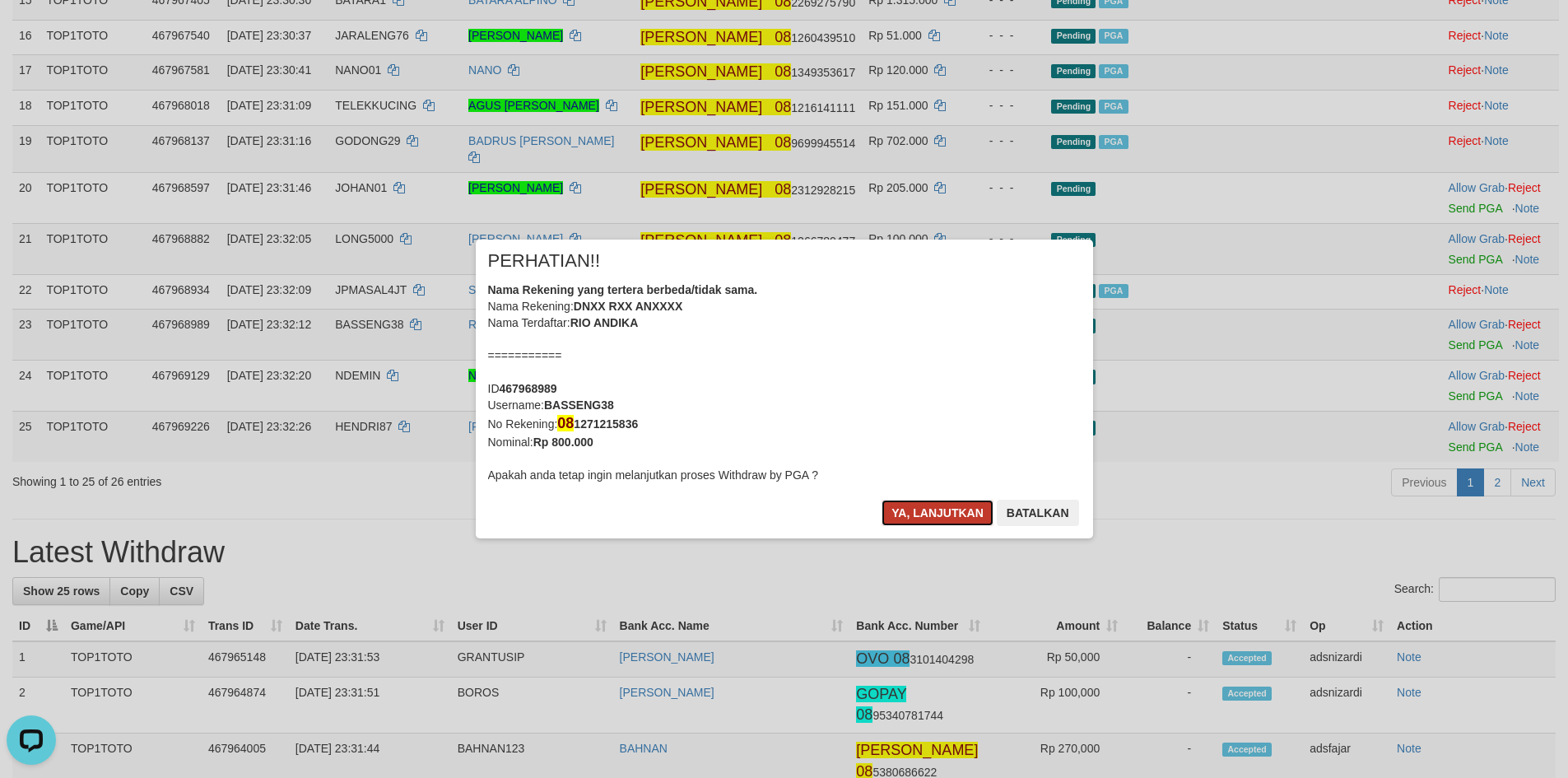
click at [941, 517] on button "Ya, lanjutkan" at bounding box center [937, 512] width 112 height 26
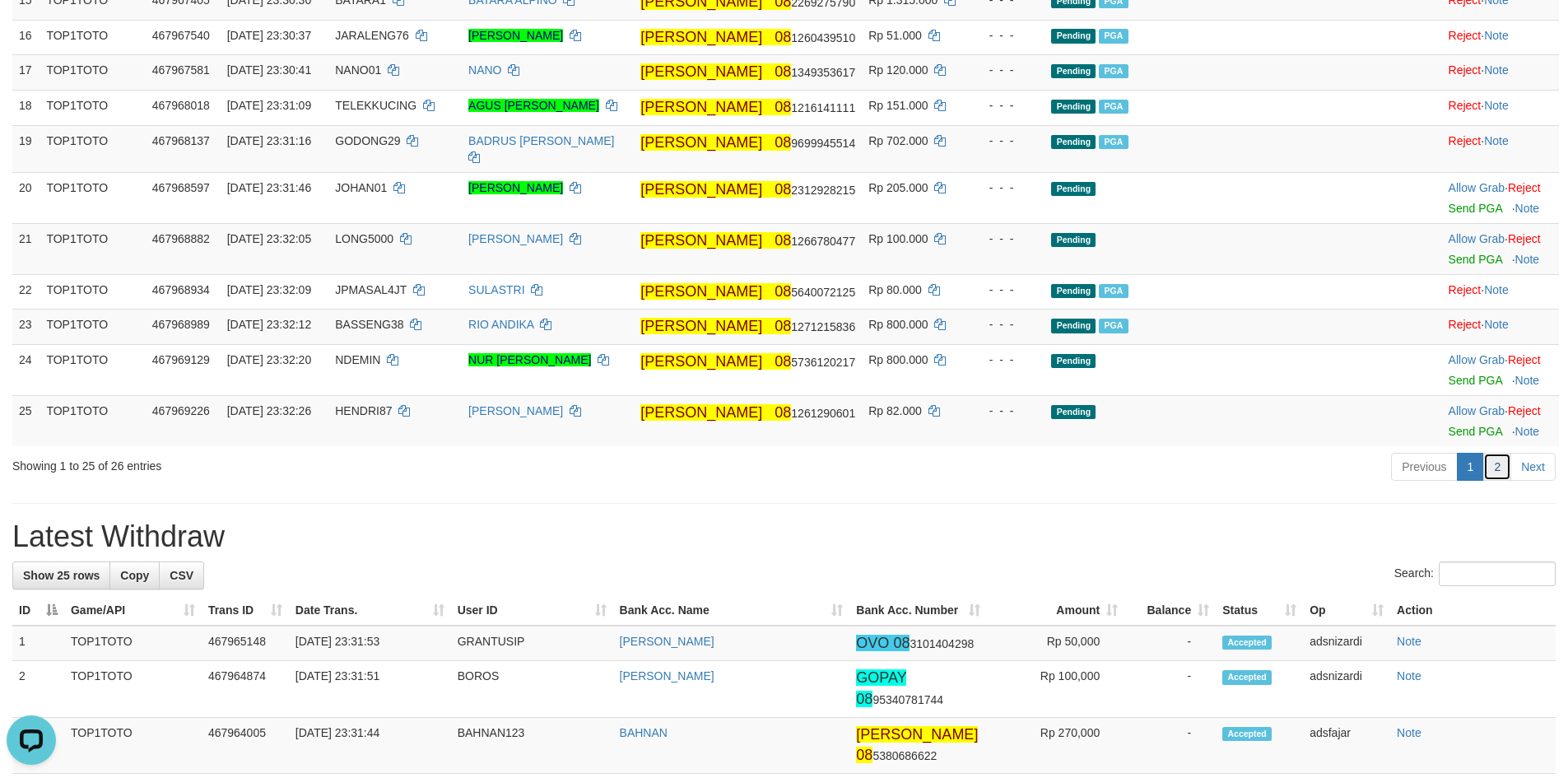
click at [1497, 481] on link "2" at bounding box center [1497, 466] width 28 height 28
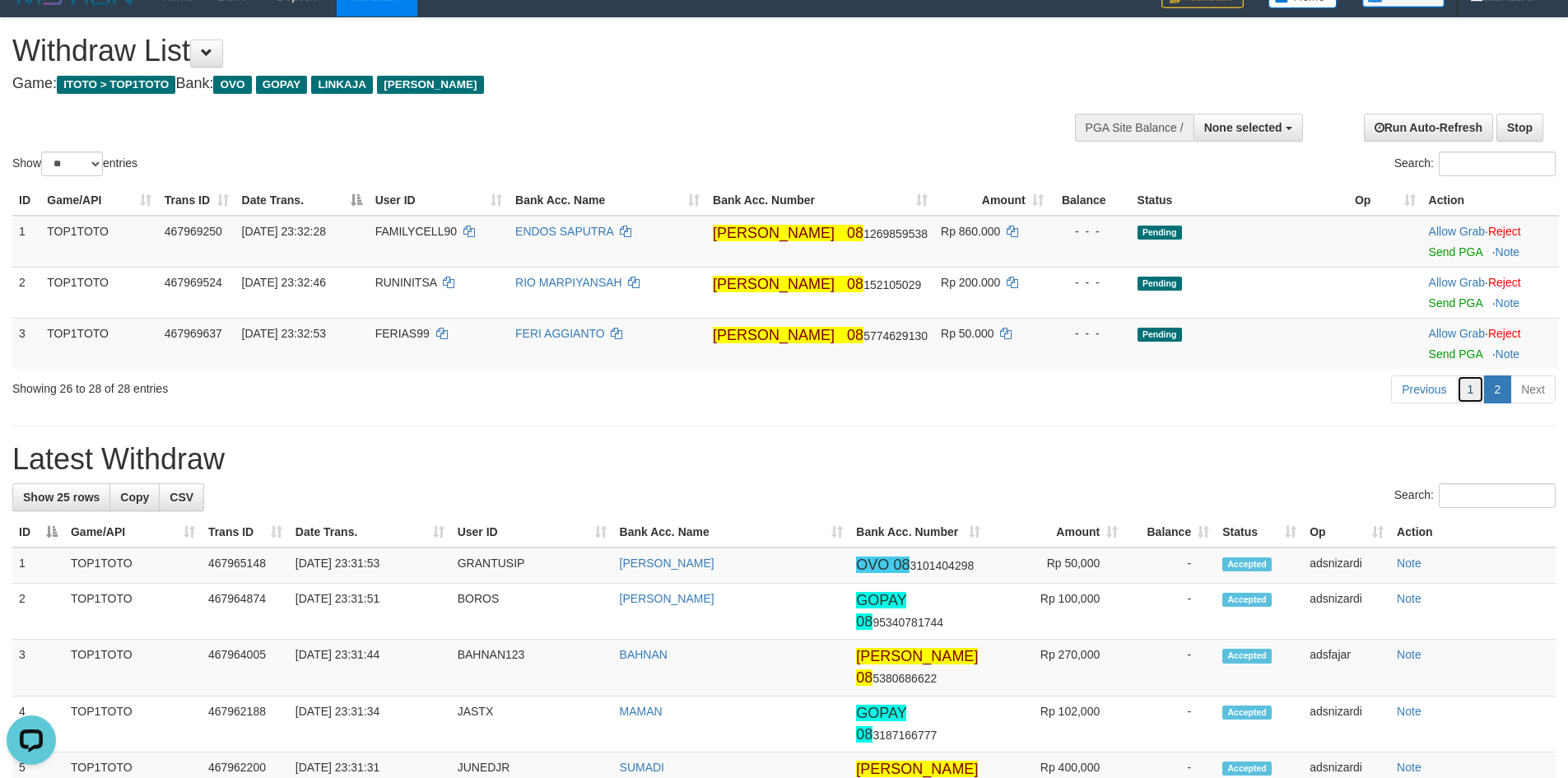
click at [1475, 397] on link "1" at bounding box center [1470, 389] width 28 height 28
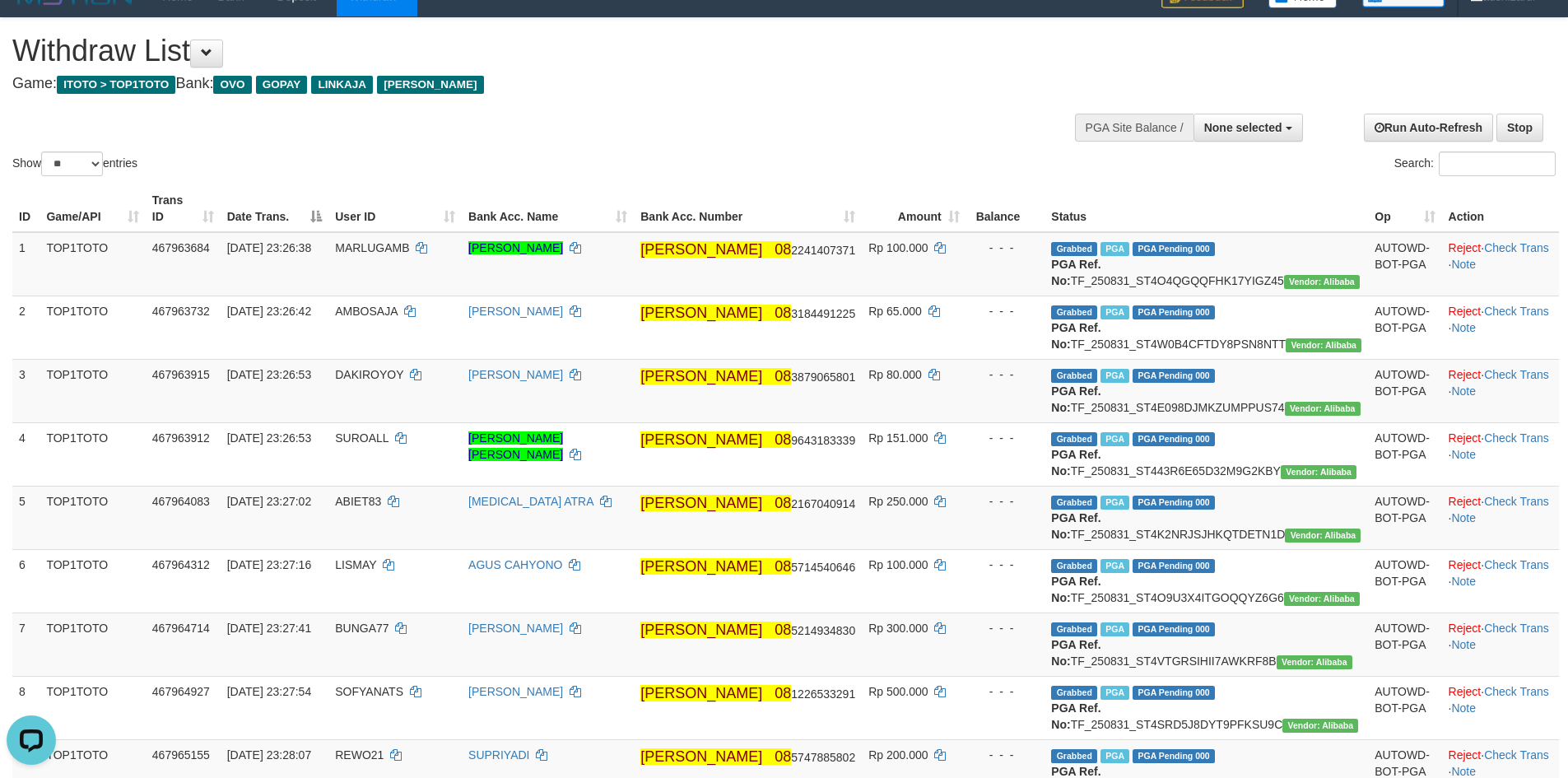
scroll to position [1187, 0]
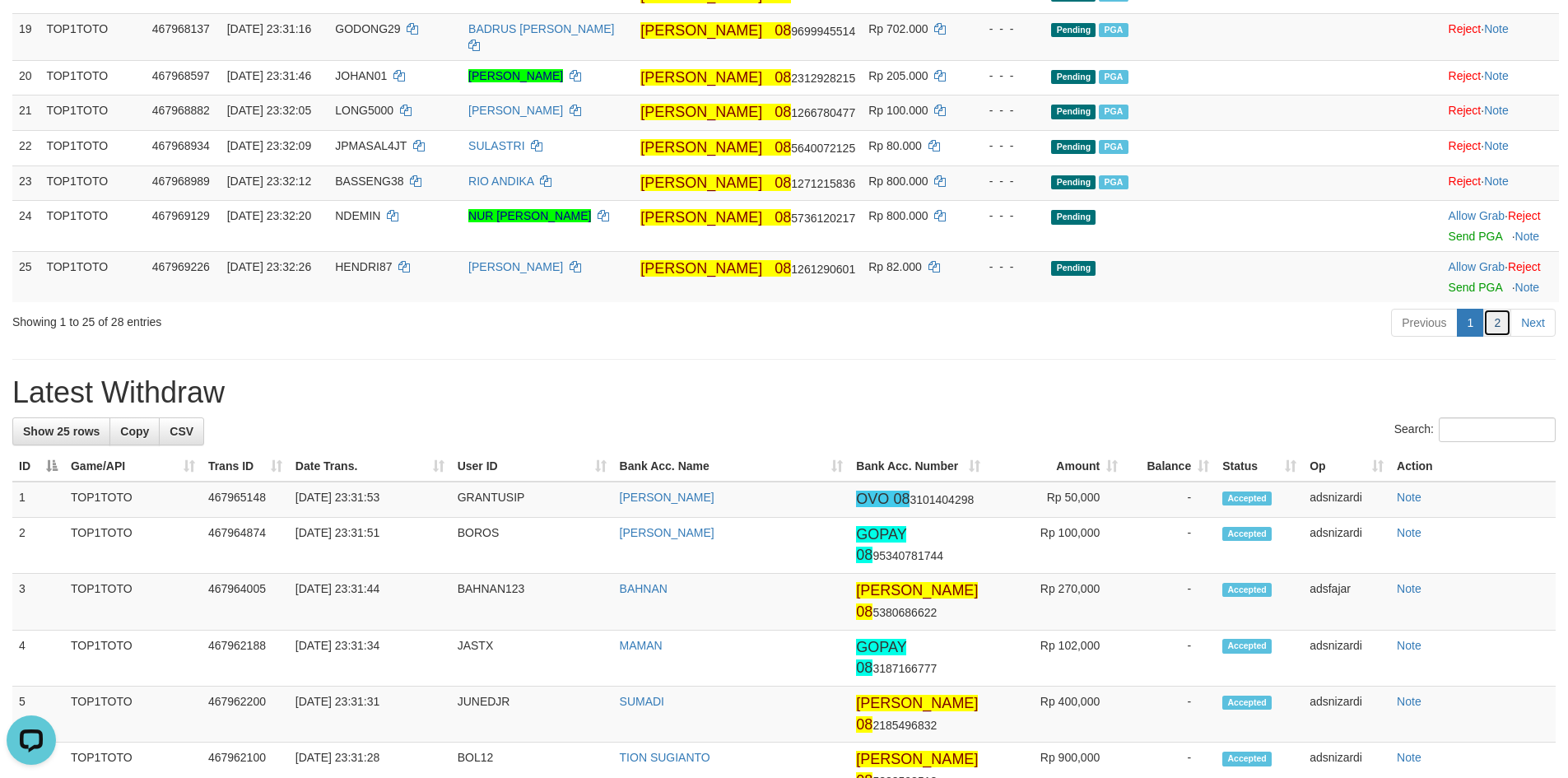
click at [1495, 337] on link "2" at bounding box center [1497, 322] width 28 height 28
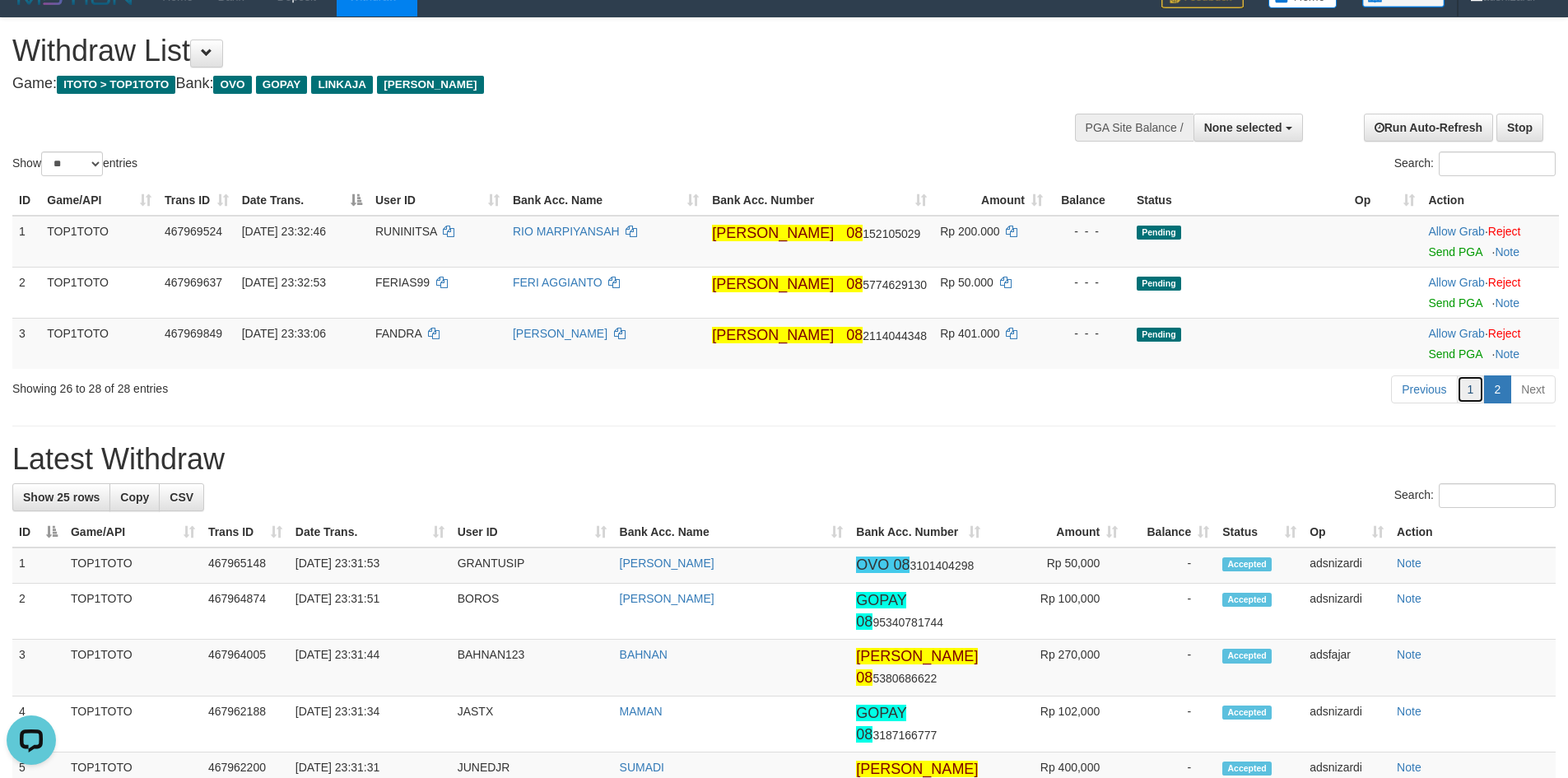
click at [1476, 392] on link "1" at bounding box center [1470, 389] width 28 height 28
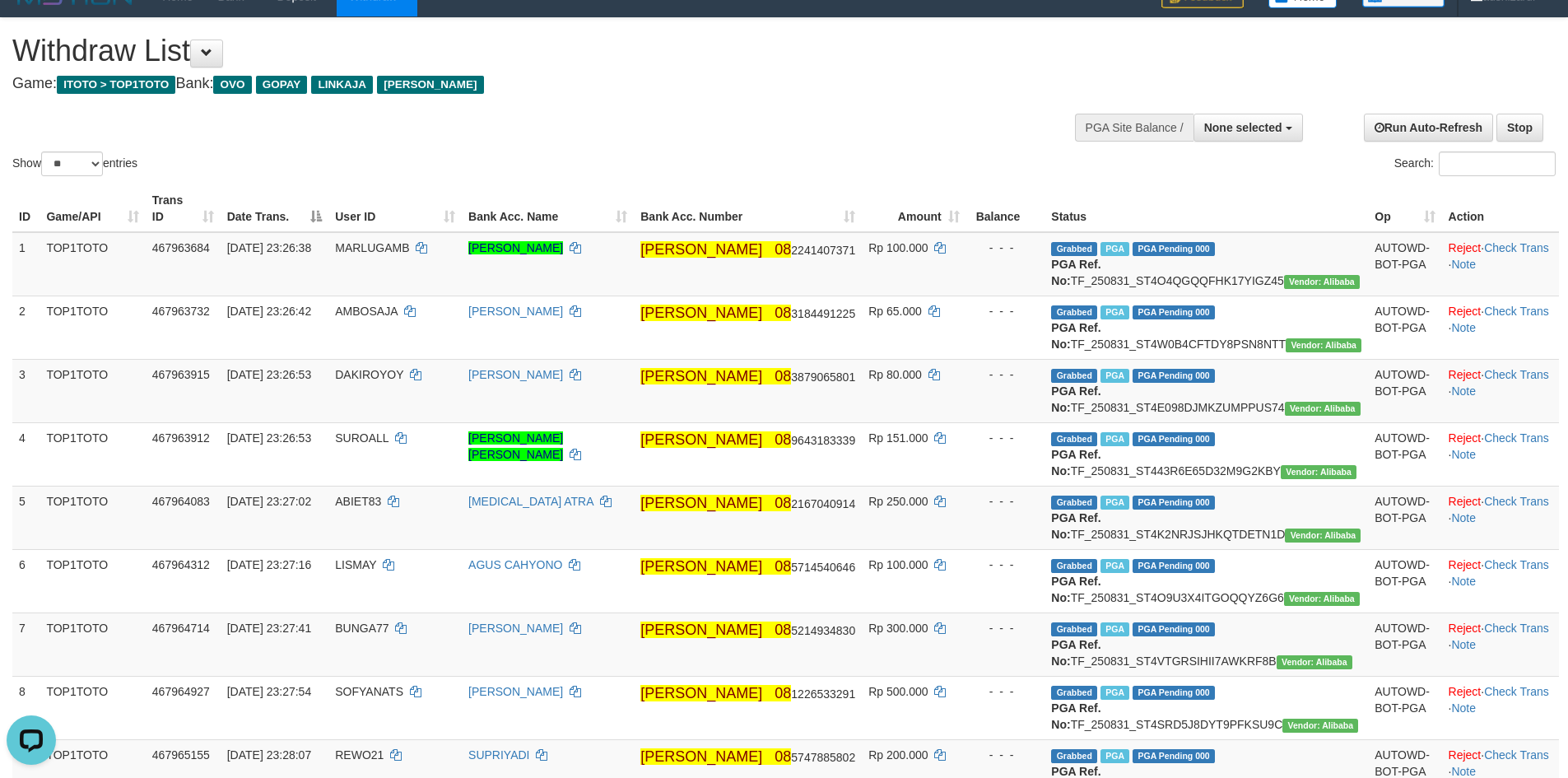
scroll to position [1162, 0]
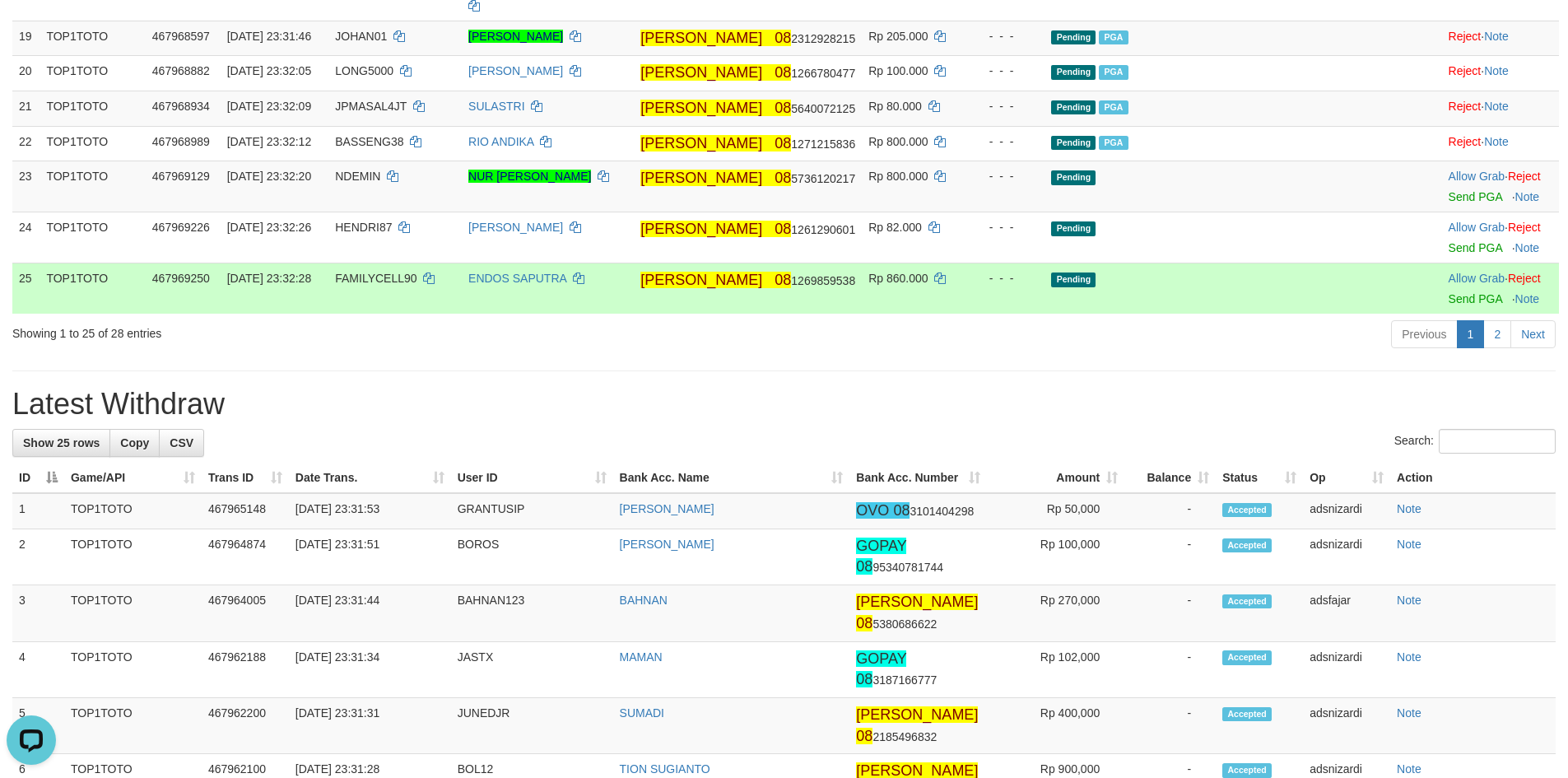
click at [1449, 315] on td "Allow Grab · Reject Send PGA · Note" at bounding box center [1500, 289] width 117 height 51
click at [1449, 305] on link "Send PGA" at bounding box center [1476, 299] width 54 height 13
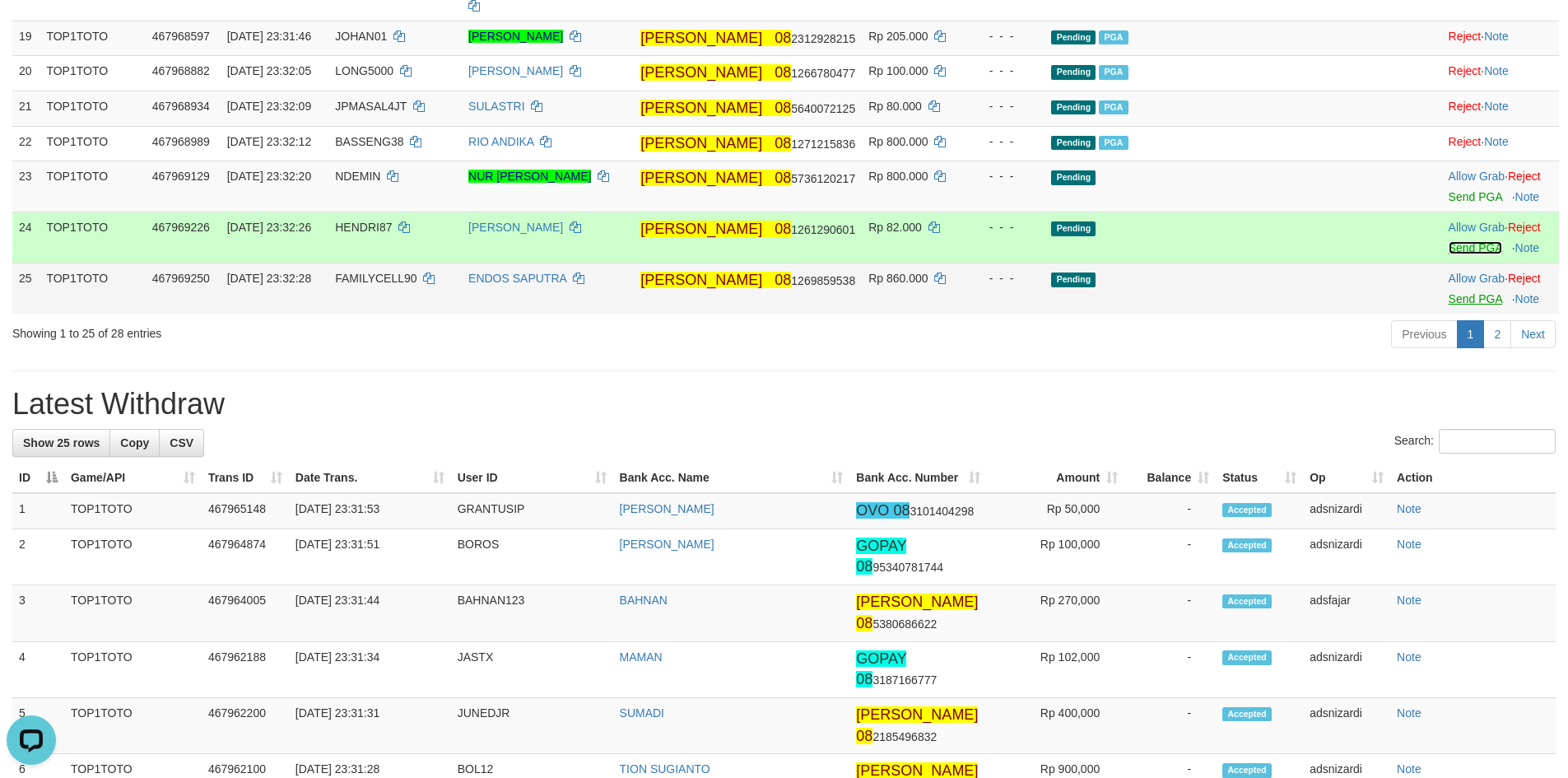
click at [1449, 254] on link "Send PGA" at bounding box center [1476, 248] width 54 height 13
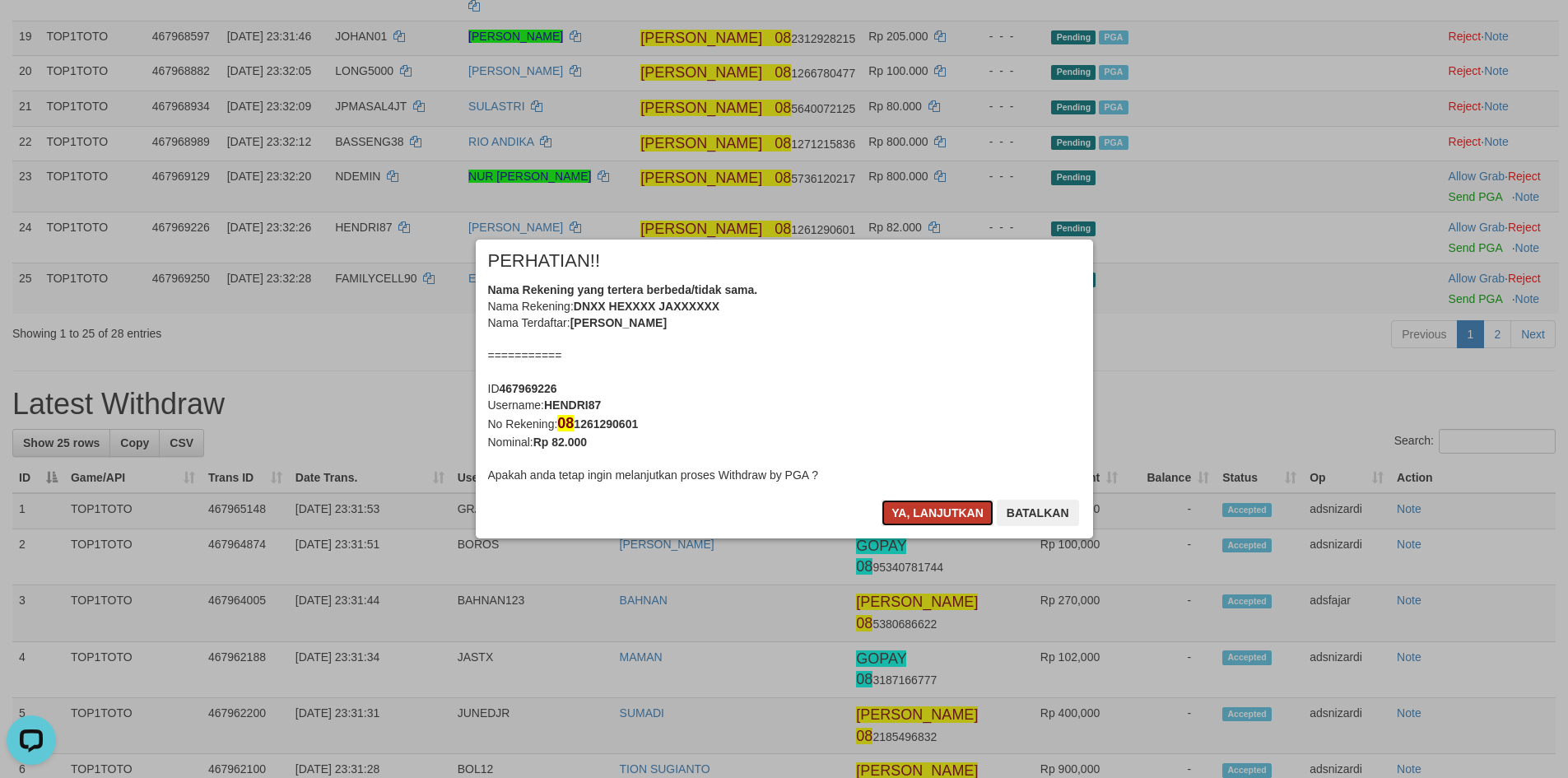
click at [917, 514] on button "Ya, lanjutkan" at bounding box center [937, 512] width 112 height 26
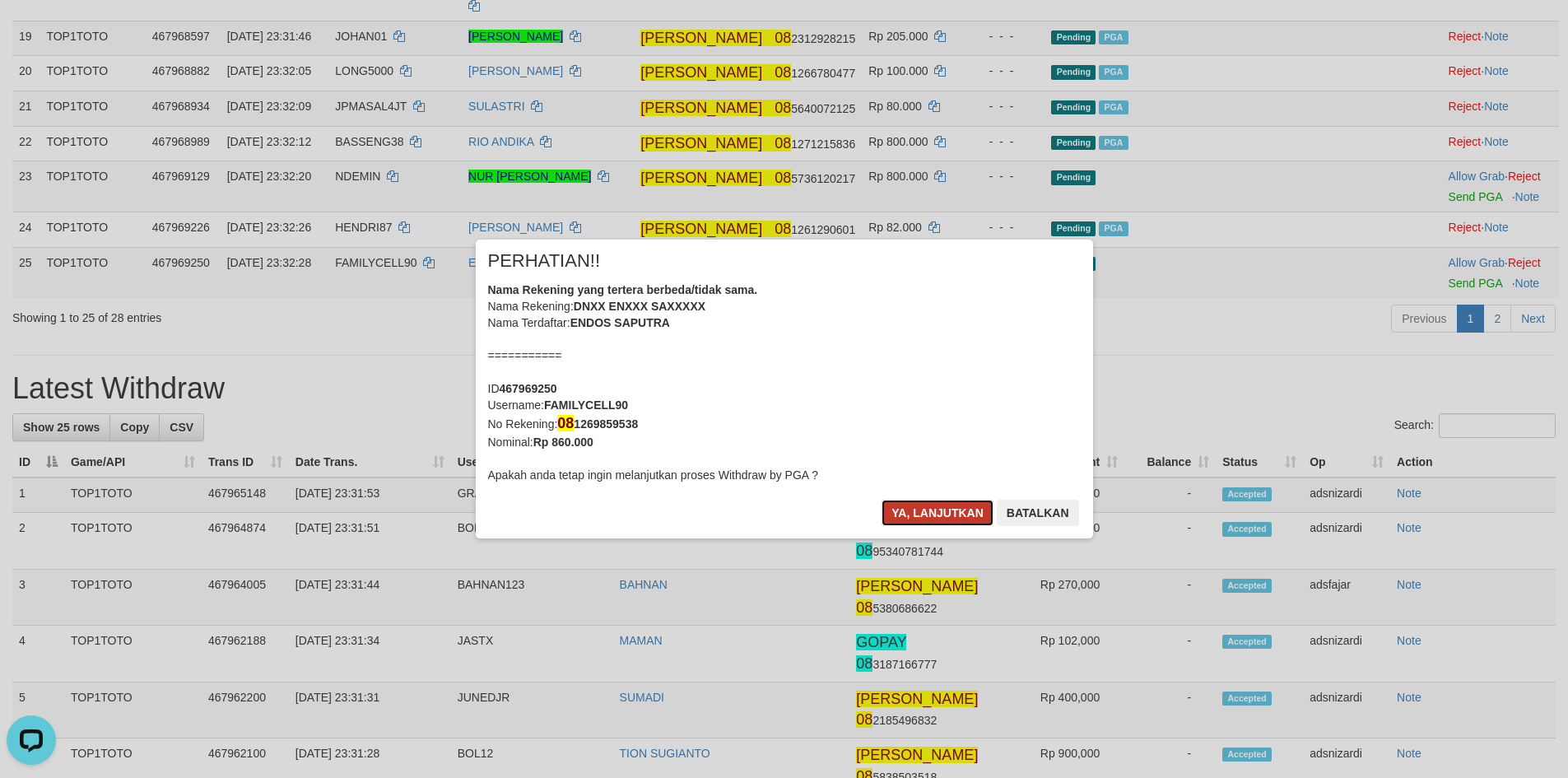
click at [912, 513] on button "Ya, lanjutkan" at bounding box center [937, 512] width 112 height 26
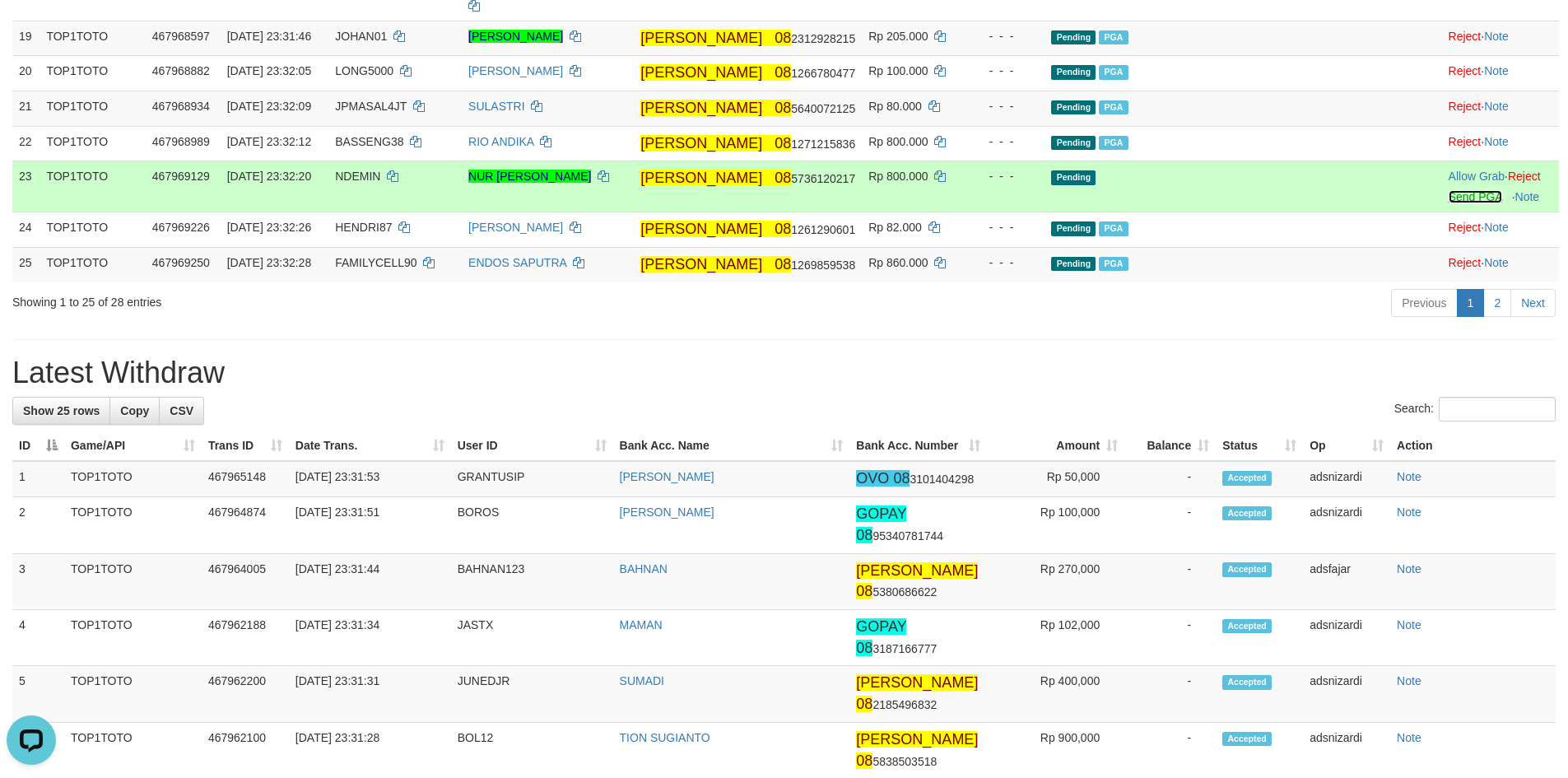
click at [1449, 203] on link "Send PGA" at bounding box center [1476, 196] width 54 height 13
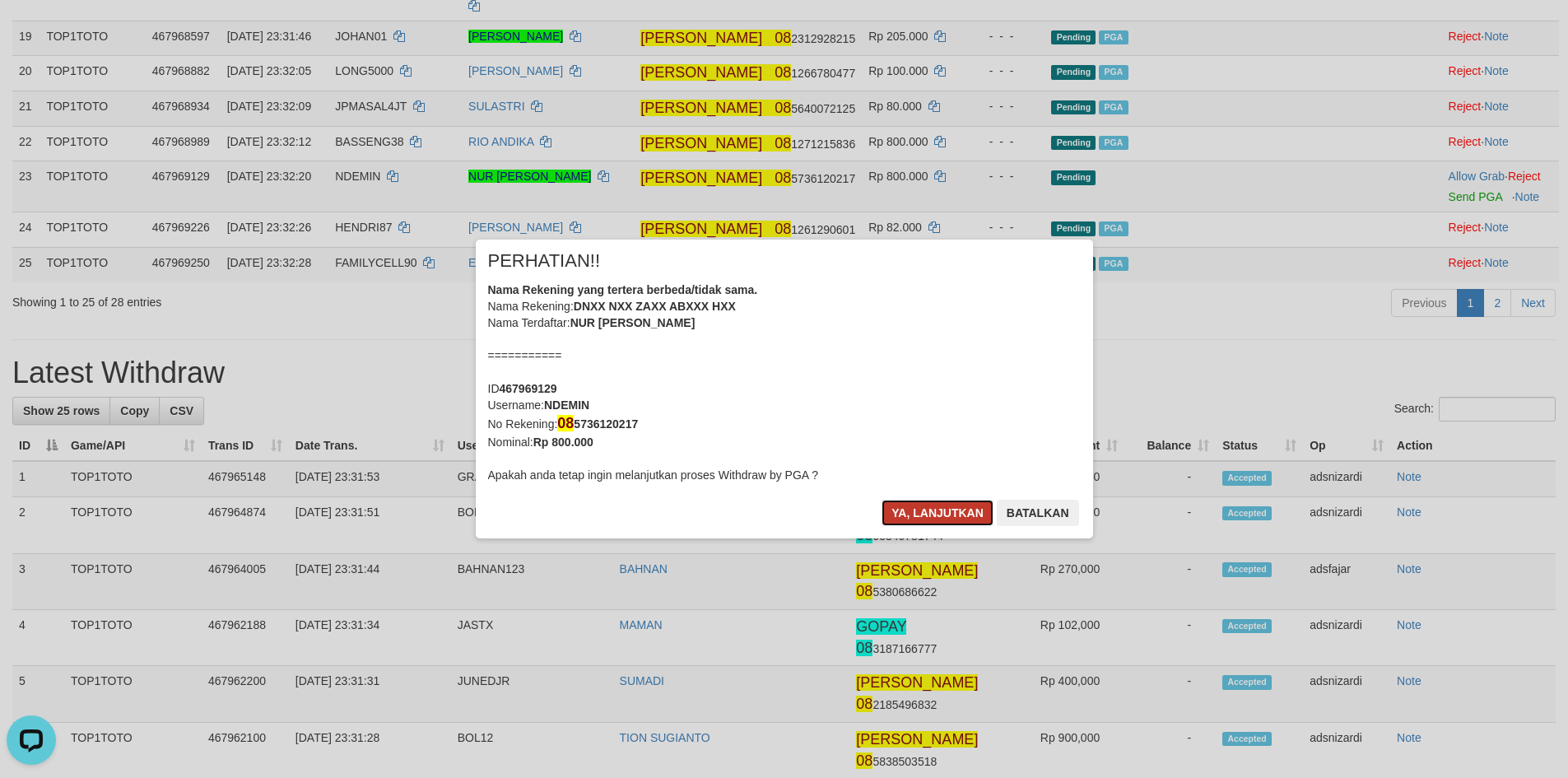
click at [958, 516] on button "Ya, lanjutkan" at bounding box center [937, 512] width 112 height 26
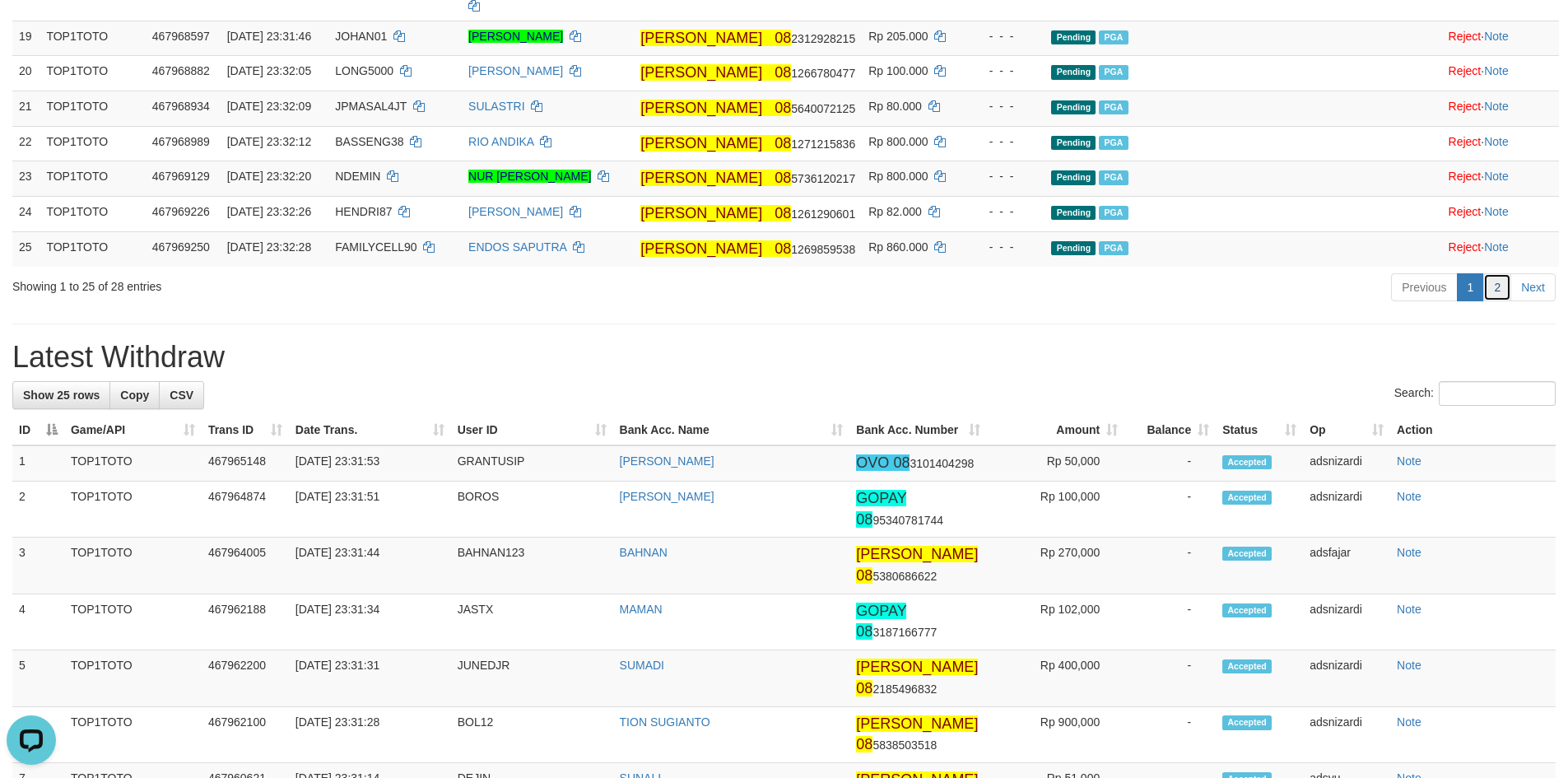
click at [1493, 301] on link "2" at bounding box center [1497, 287] width 28 height 28
click at [1497, 301] on link "2" at bounding box center [1497, 287] width 28 height 28
click at [1493, 301] on link "2" at bounding box center [1497, 287] width 28 height 28
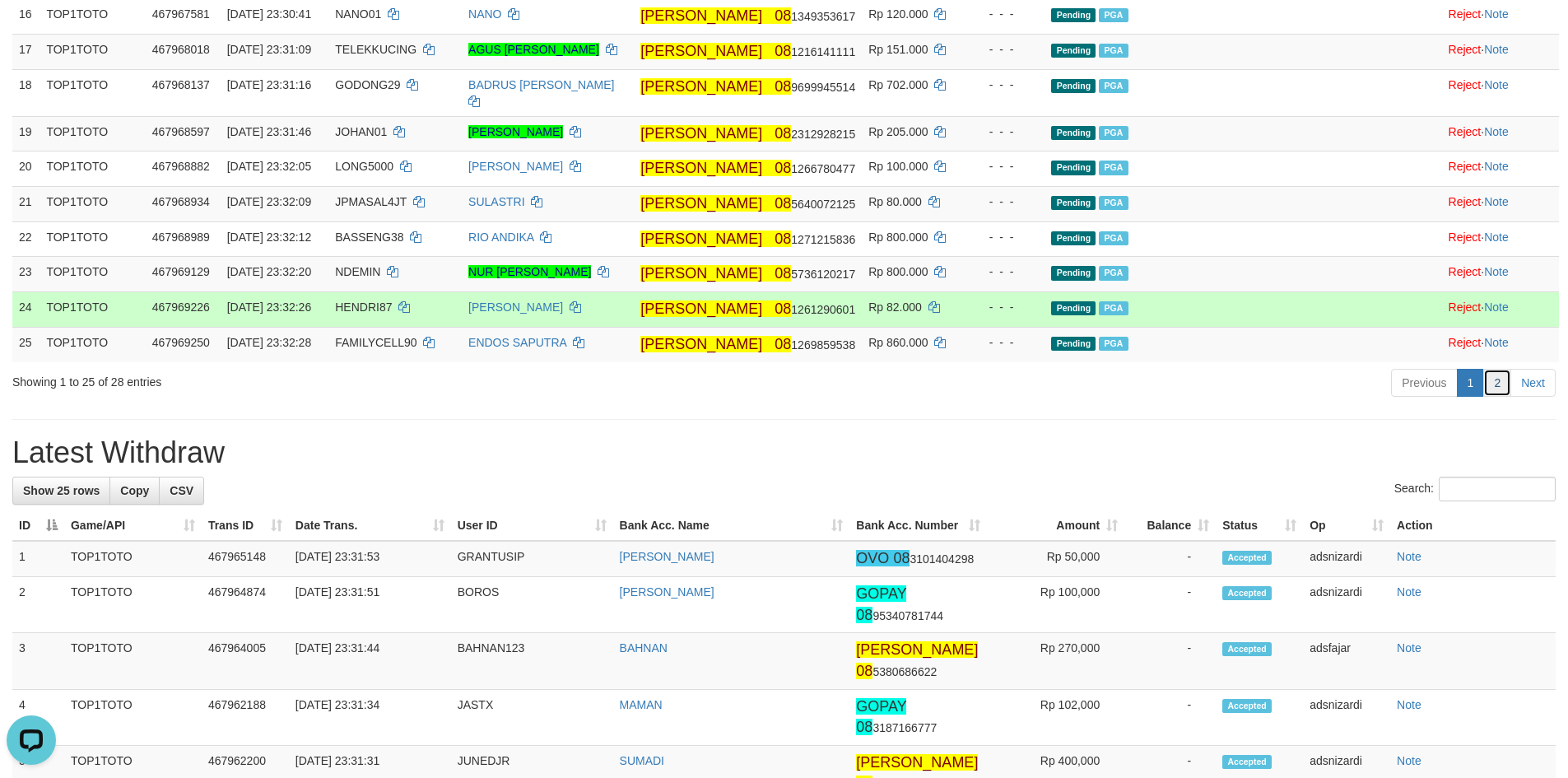
scroll to position [1080, 0]
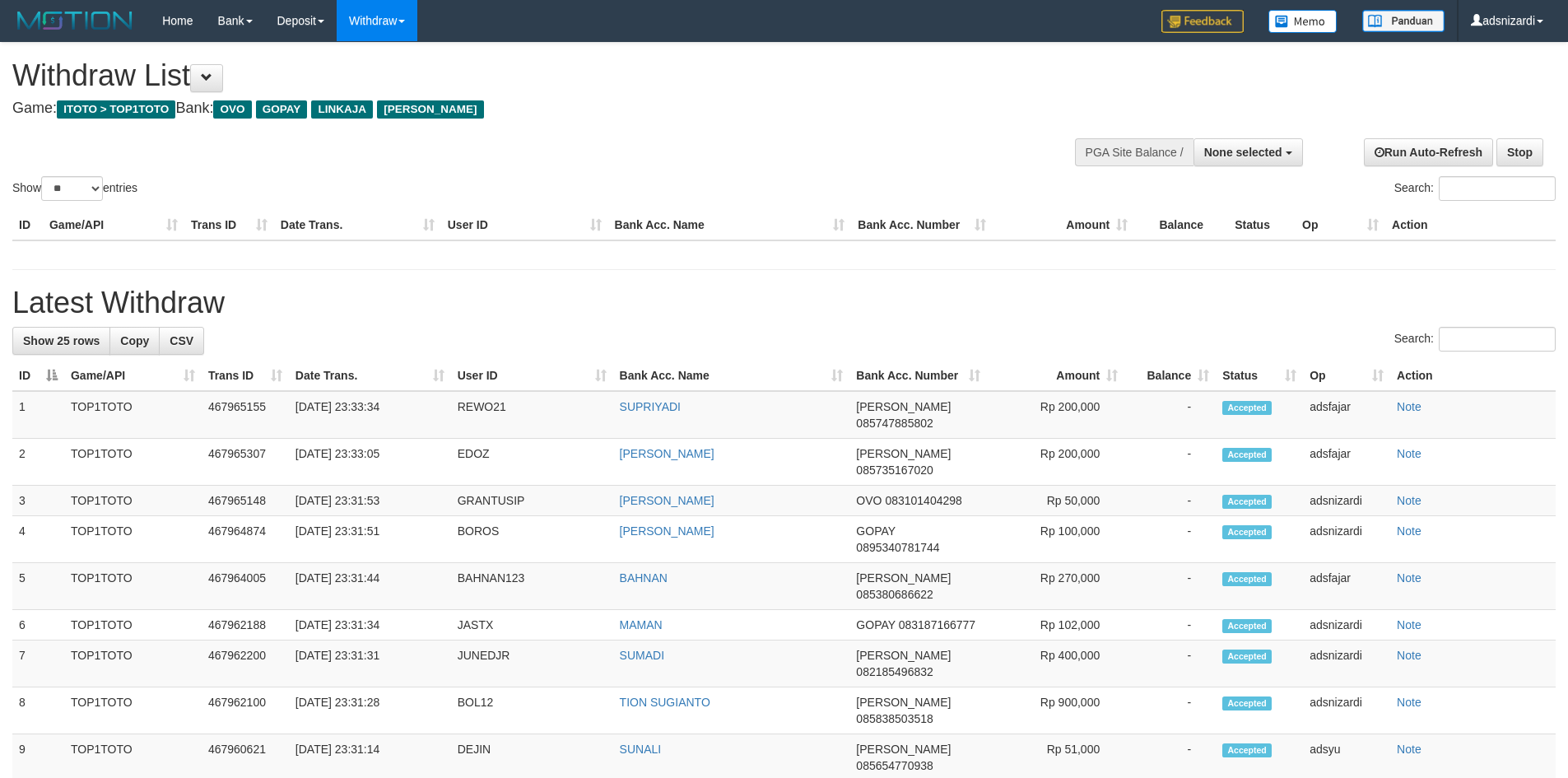
select select
select select "**"
select select
select select "**"
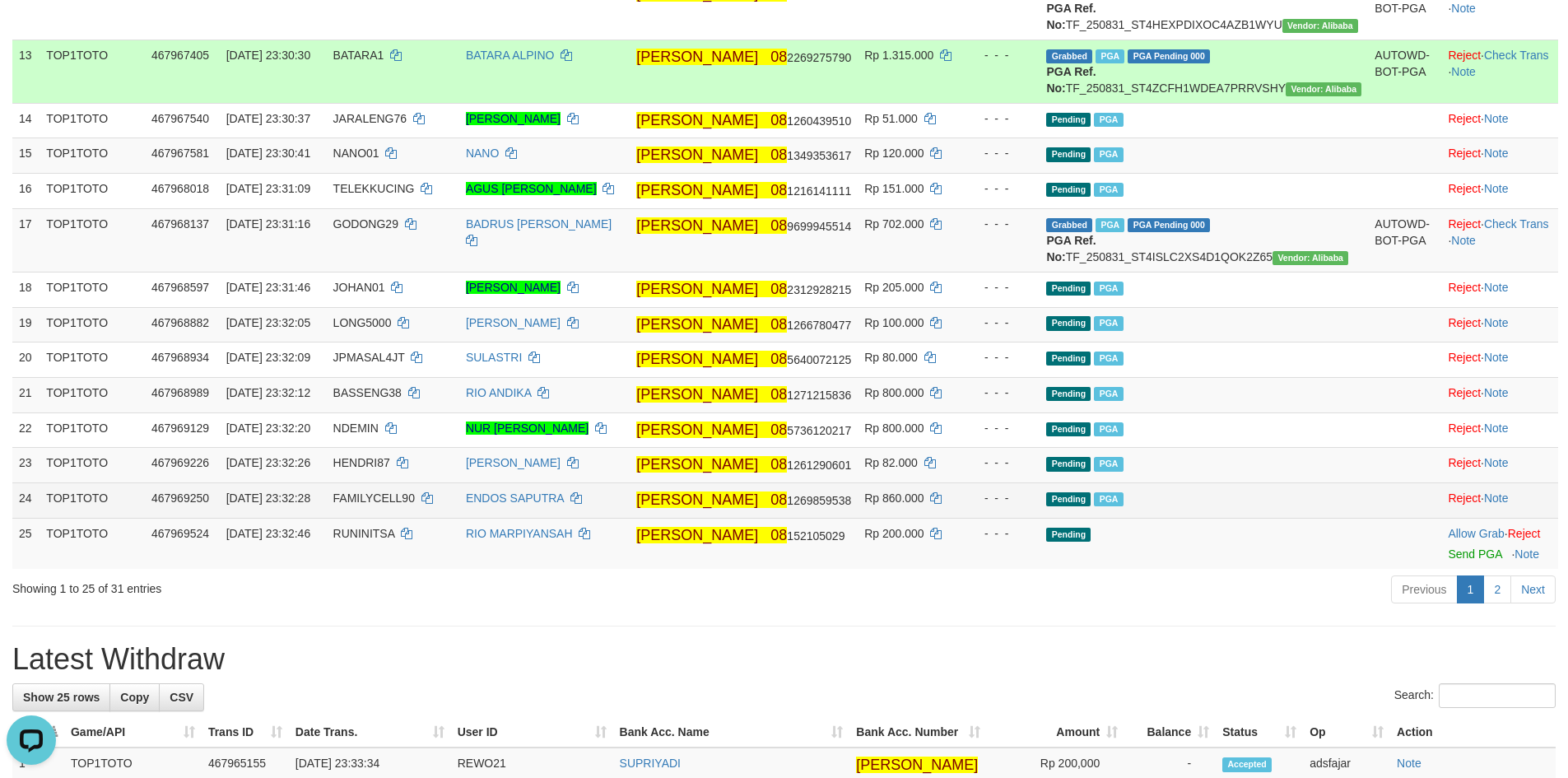
scroll to position [1152, 0]
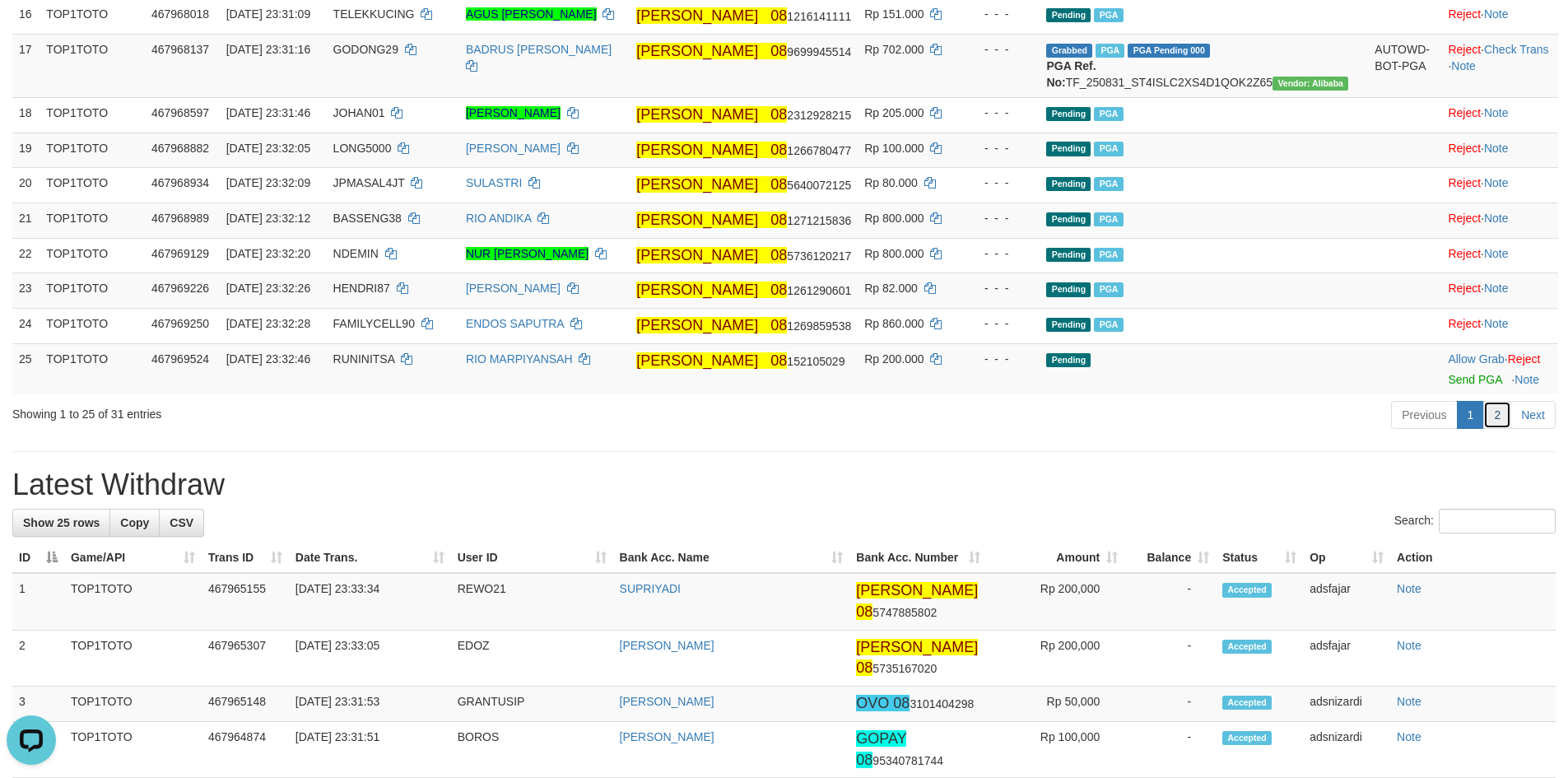
click at [1500, 429] on link "2" at bounding box center [1497, 414] width 28 height 28
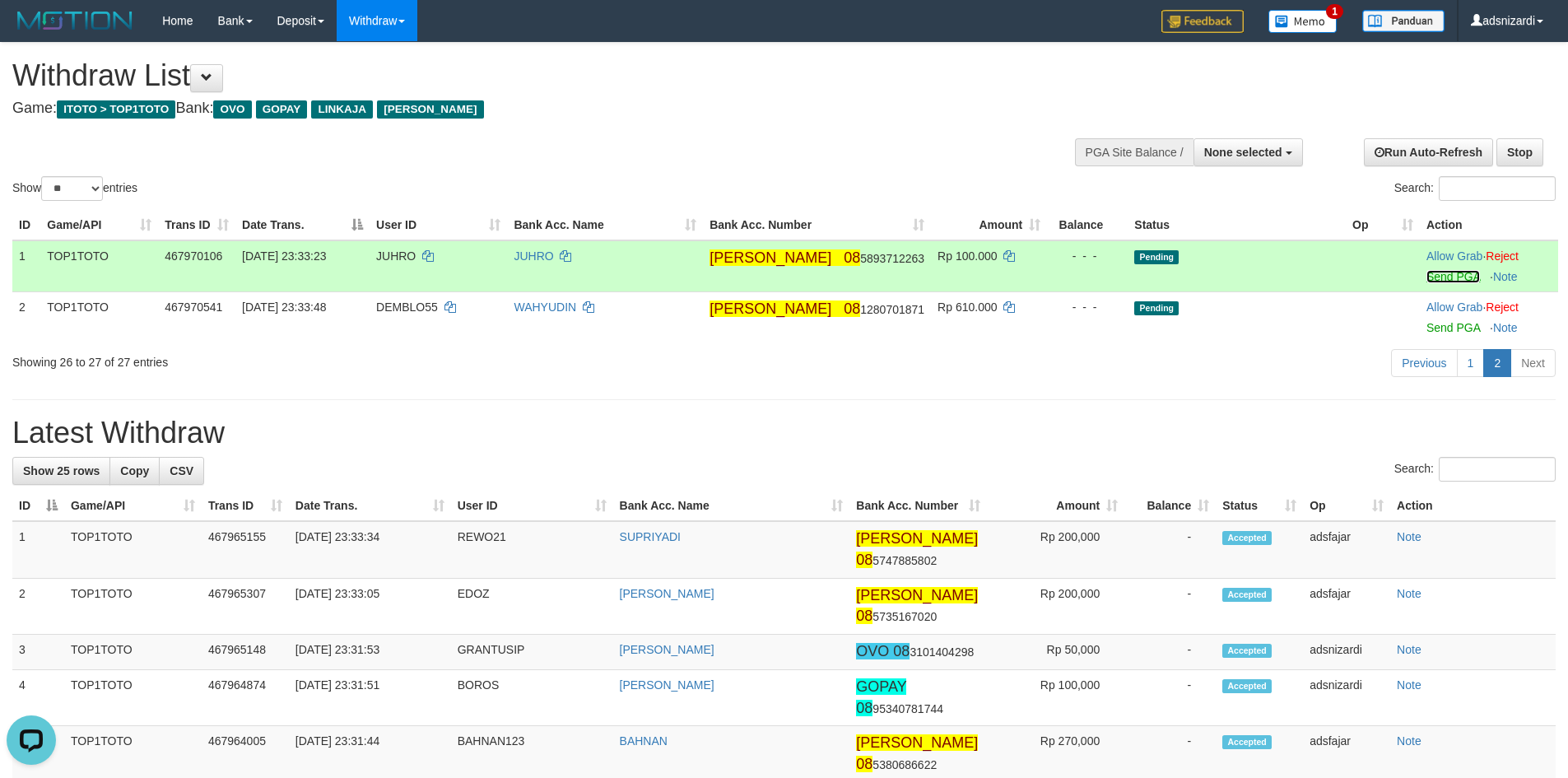
click at [1430, 276] on link "Send PGA" at bounding box center [1453, 277] width 54 height 13
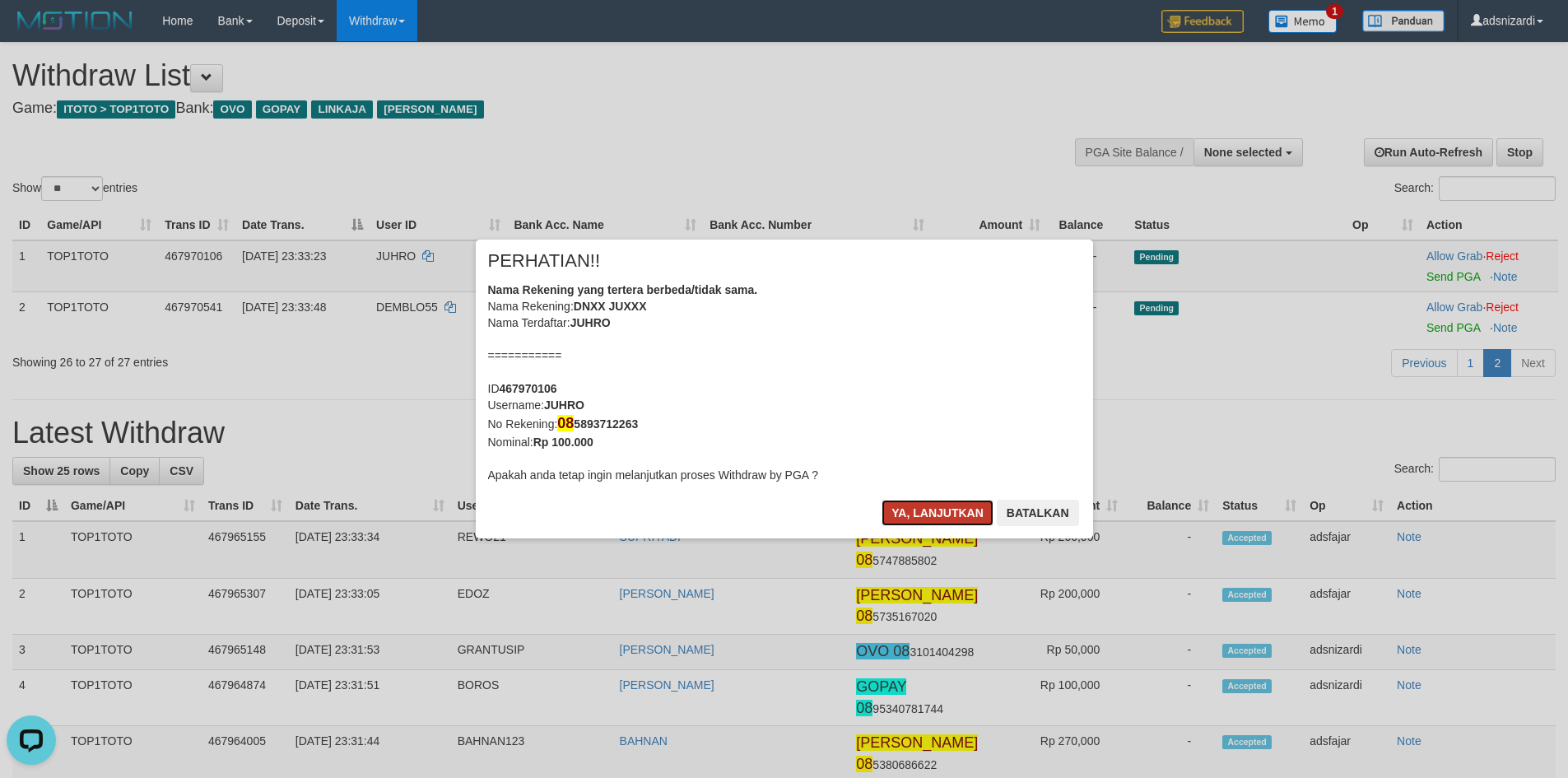
click at [913, 517] on button "Ya, lanjutkan" at bounding box center [937, 512] width 112 height 26
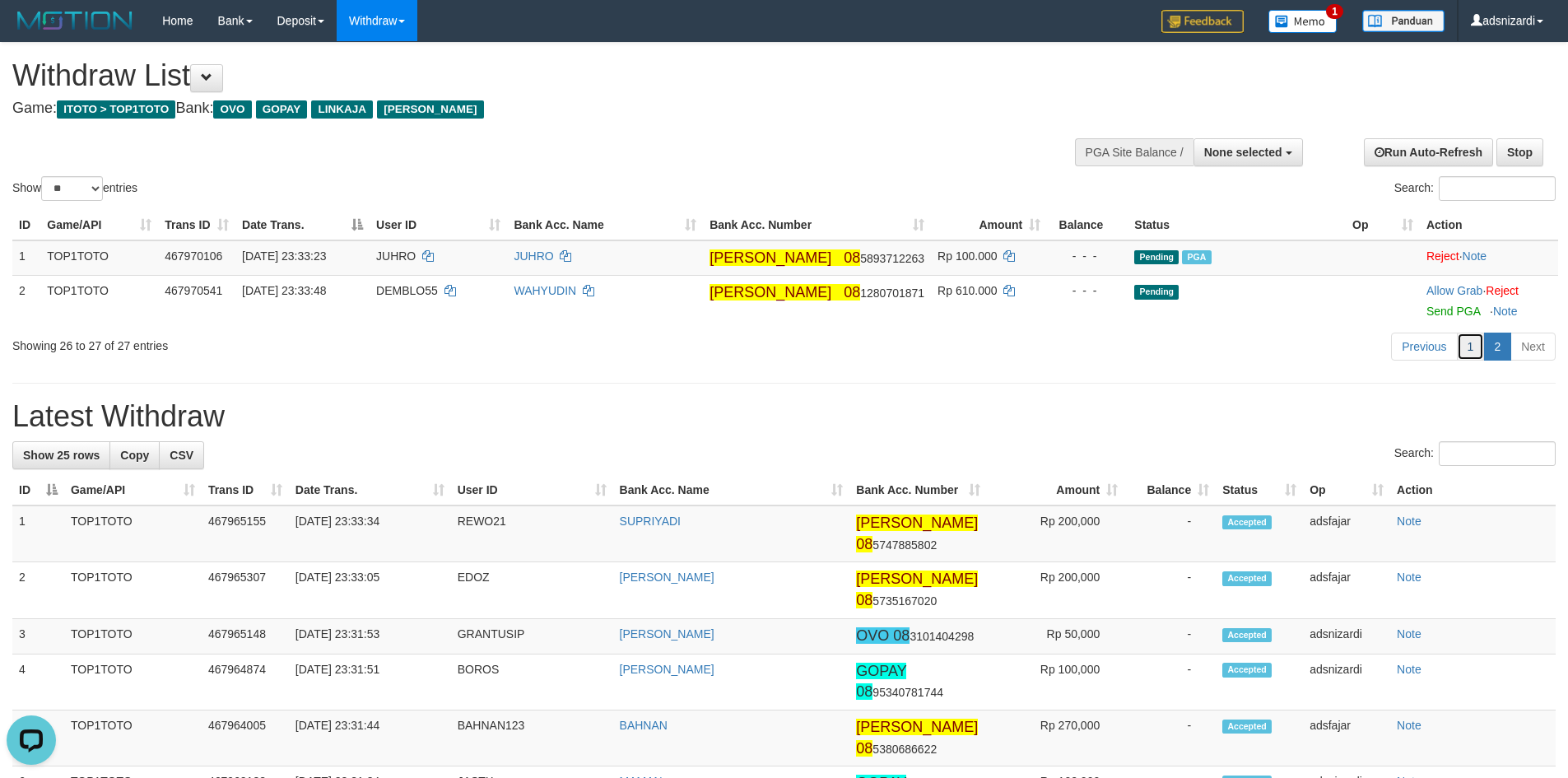
click at [1456, 353] on link "1" at bounding box center [1470, 346] width 28 height 28
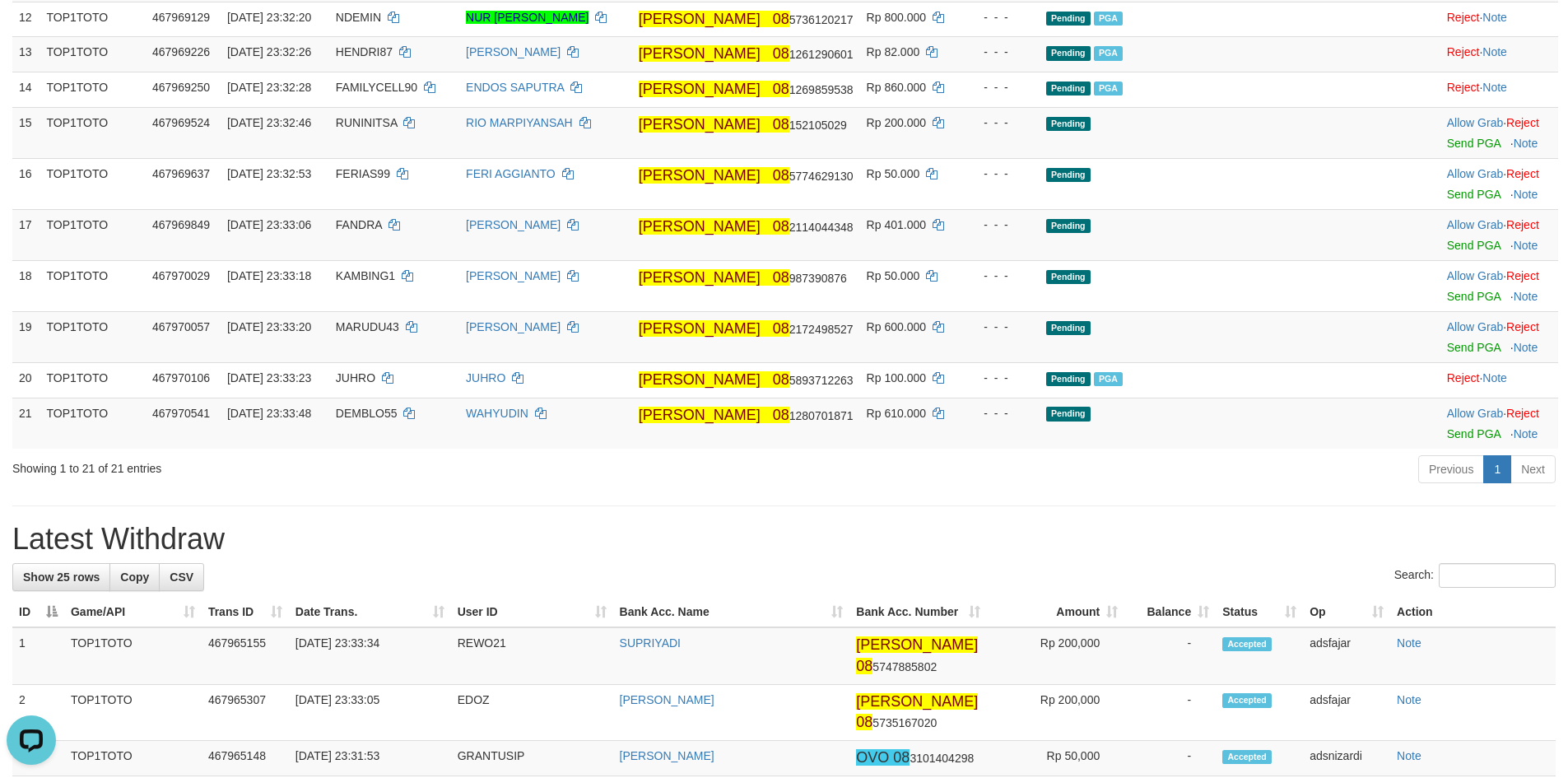
scroll to position [936, 0]
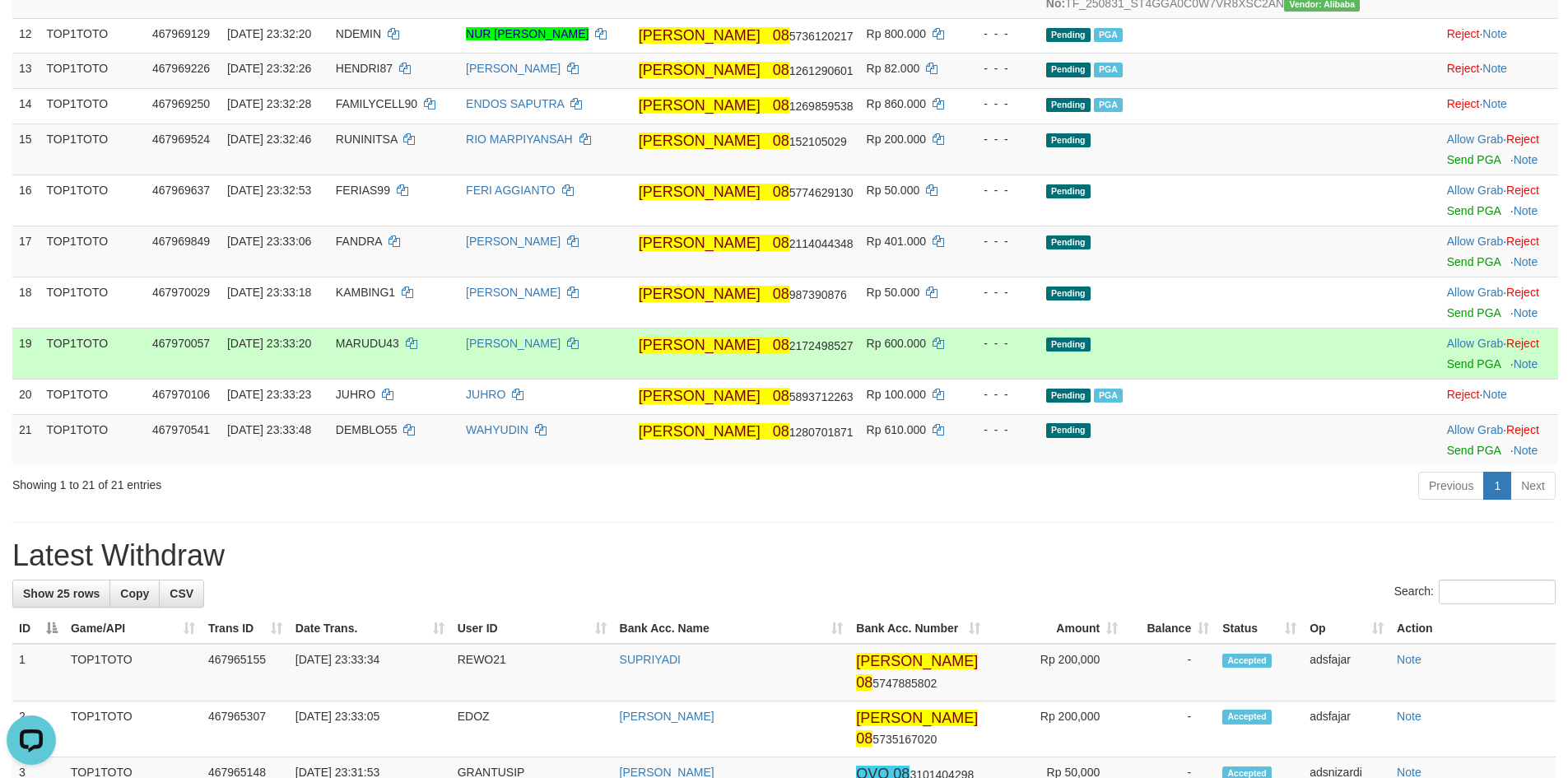
click at [1301, 379] on td "Pending" at bounding box center [1203, 352] width 327 height 51
click at [1447, 370] on link "Send PGA" at bounding box center [1474, 364] width 54 height 13
click at [1447, 319] on link "Send PGA" at bounding box center [1474, 313] width 54 height 13
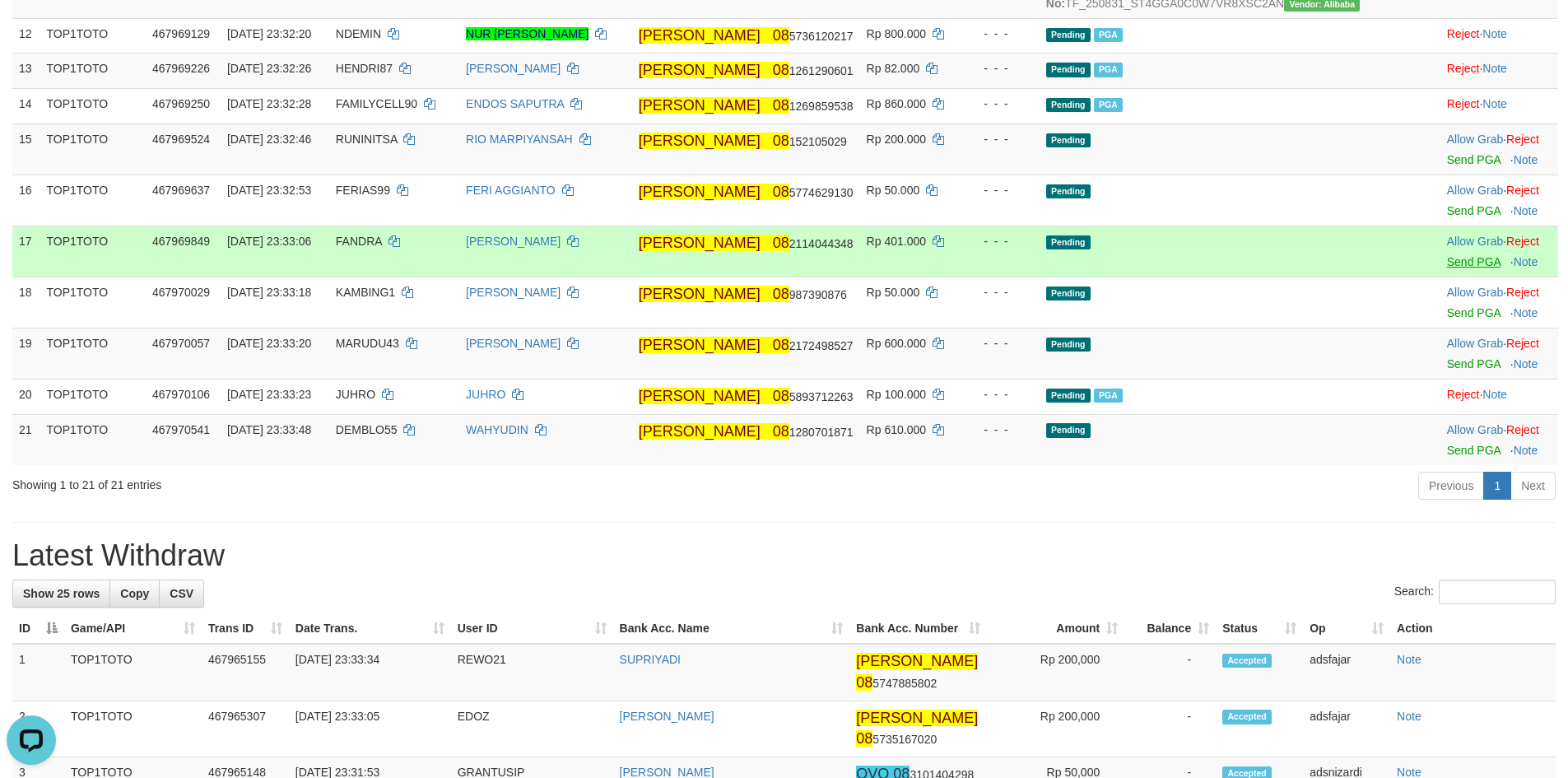
click at [1435, 431] on body "Toggle navigation Home Bank Account List Load By Website Group [ITOTO] TOP1TOTO…" at bounding box center [784, 640] width 1568 height 3151
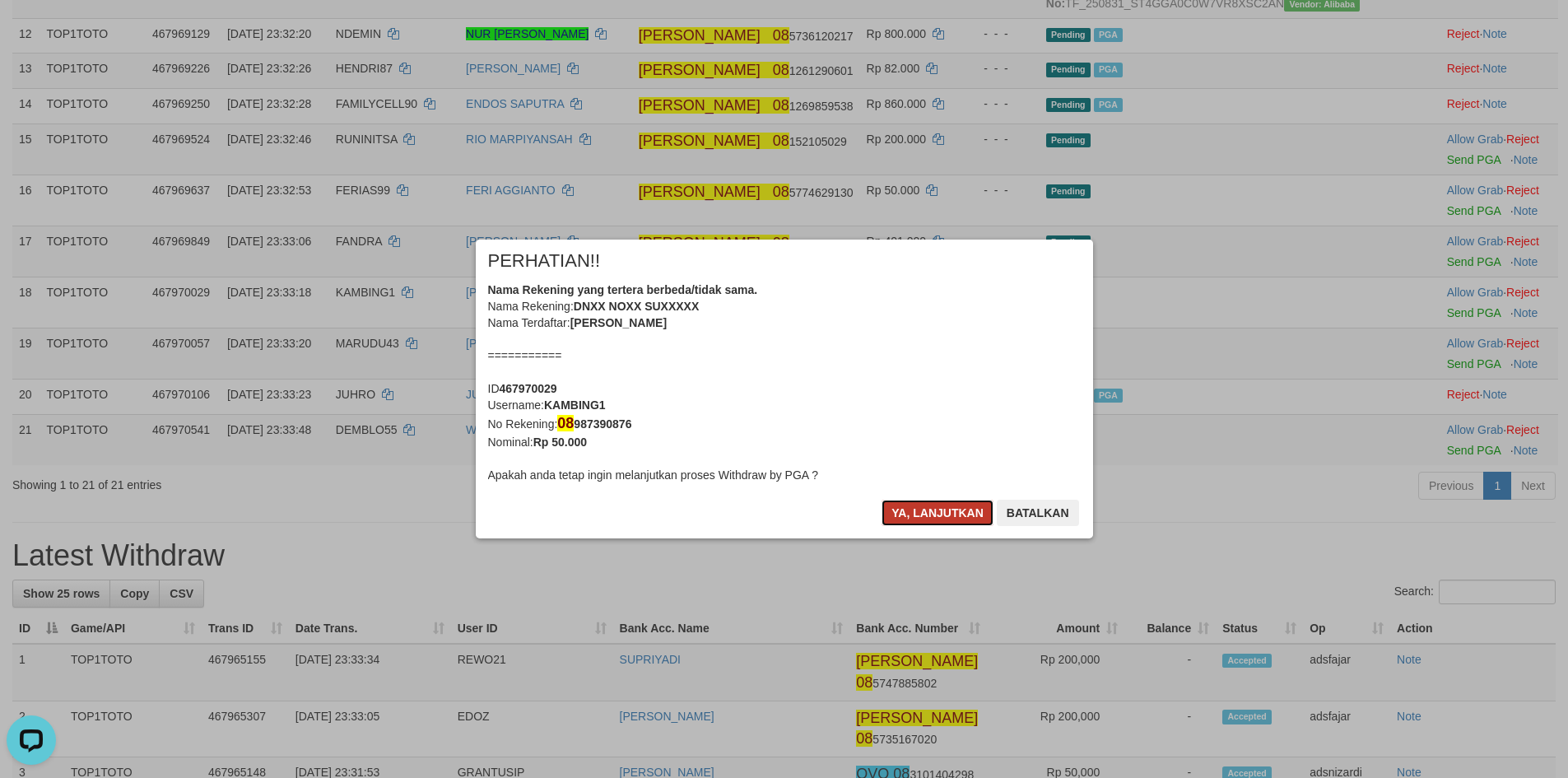
click at [926, 521] on button "Ya, lanjutkan" at bounding box center [937, 512] width 112 height 26
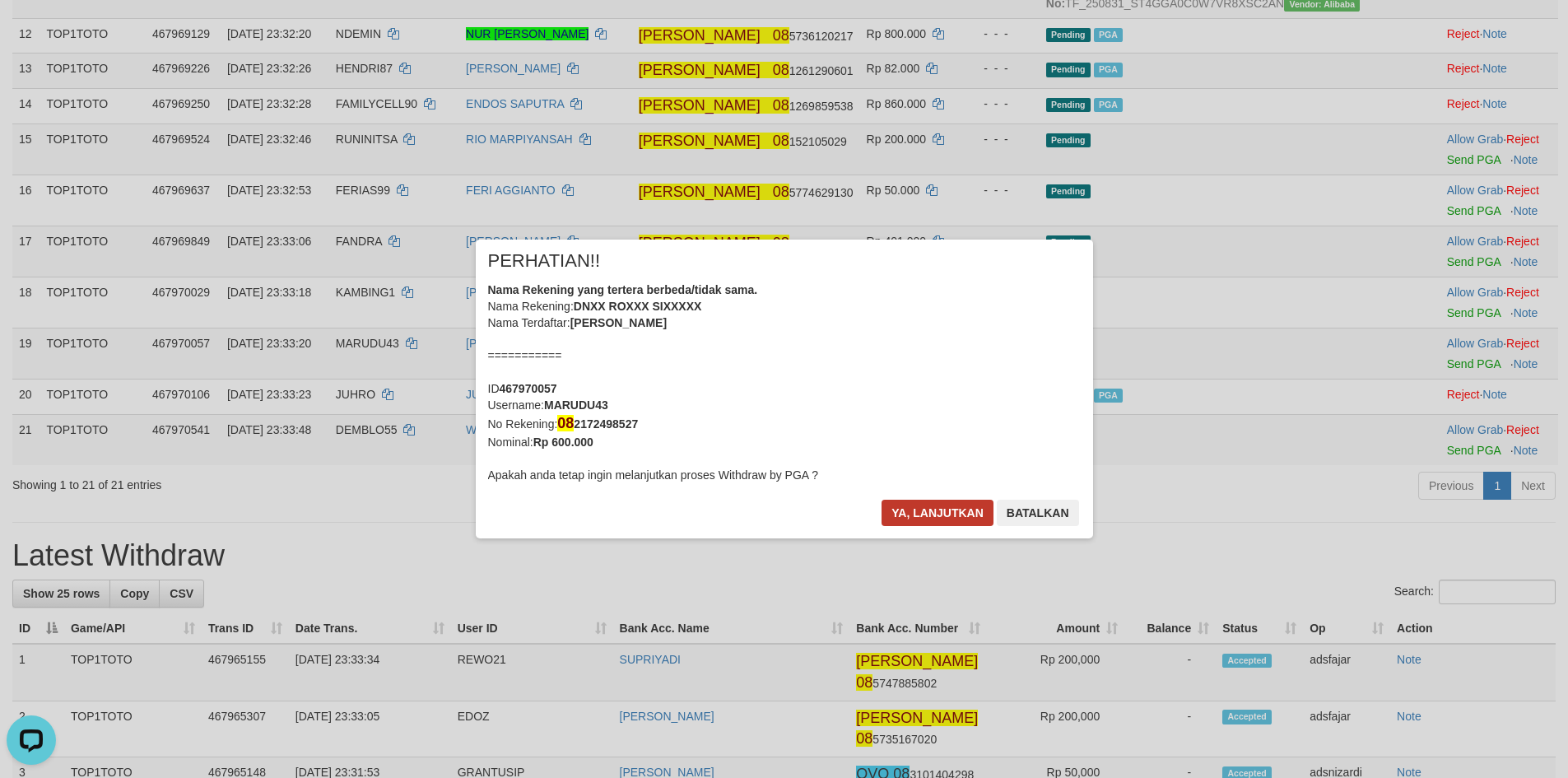
scroll to position [920, 0]
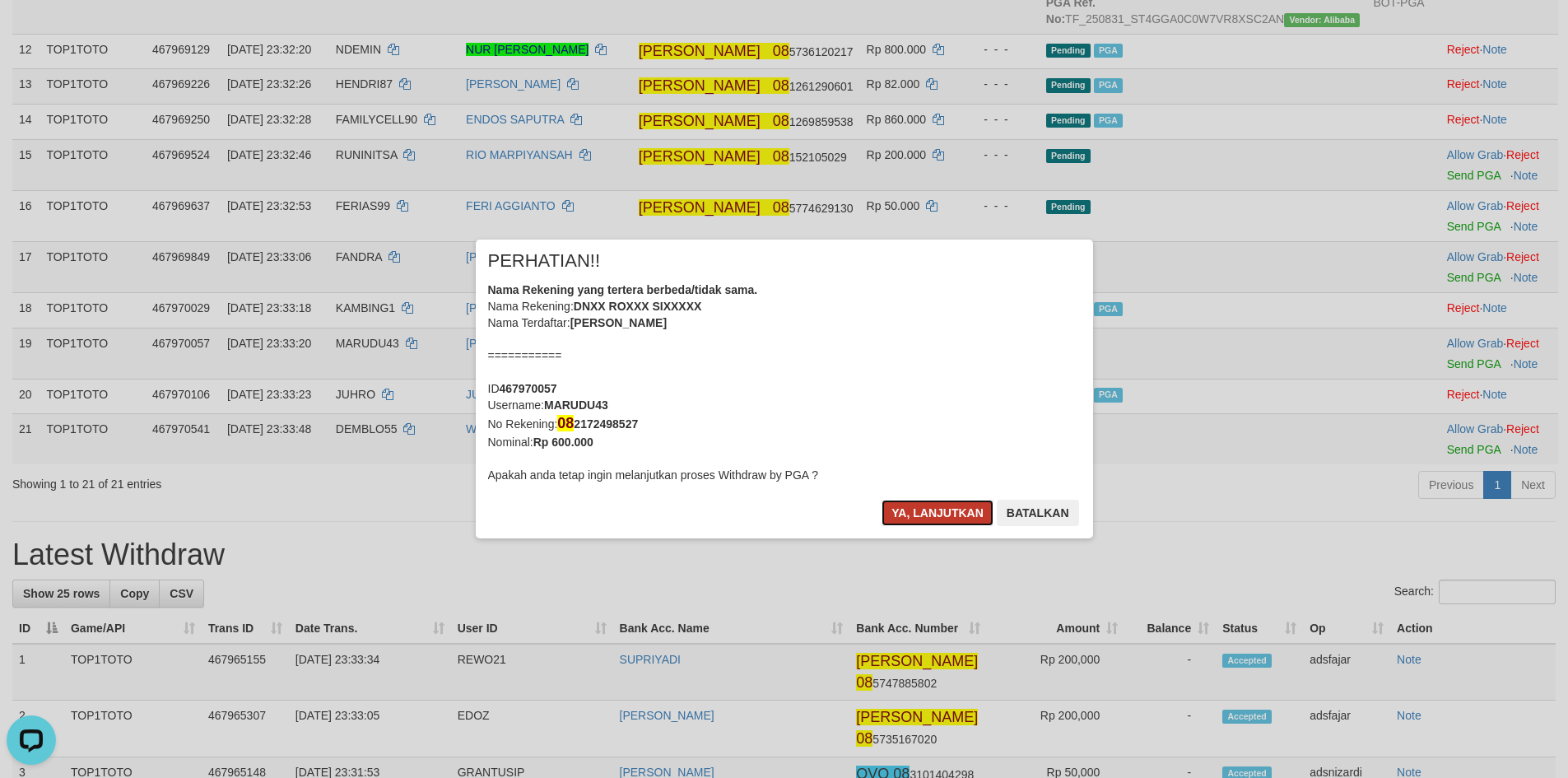
click at [933, 520] on button "Ya, lanjutkan" at bounding box center [937, 512] width 112 height 26
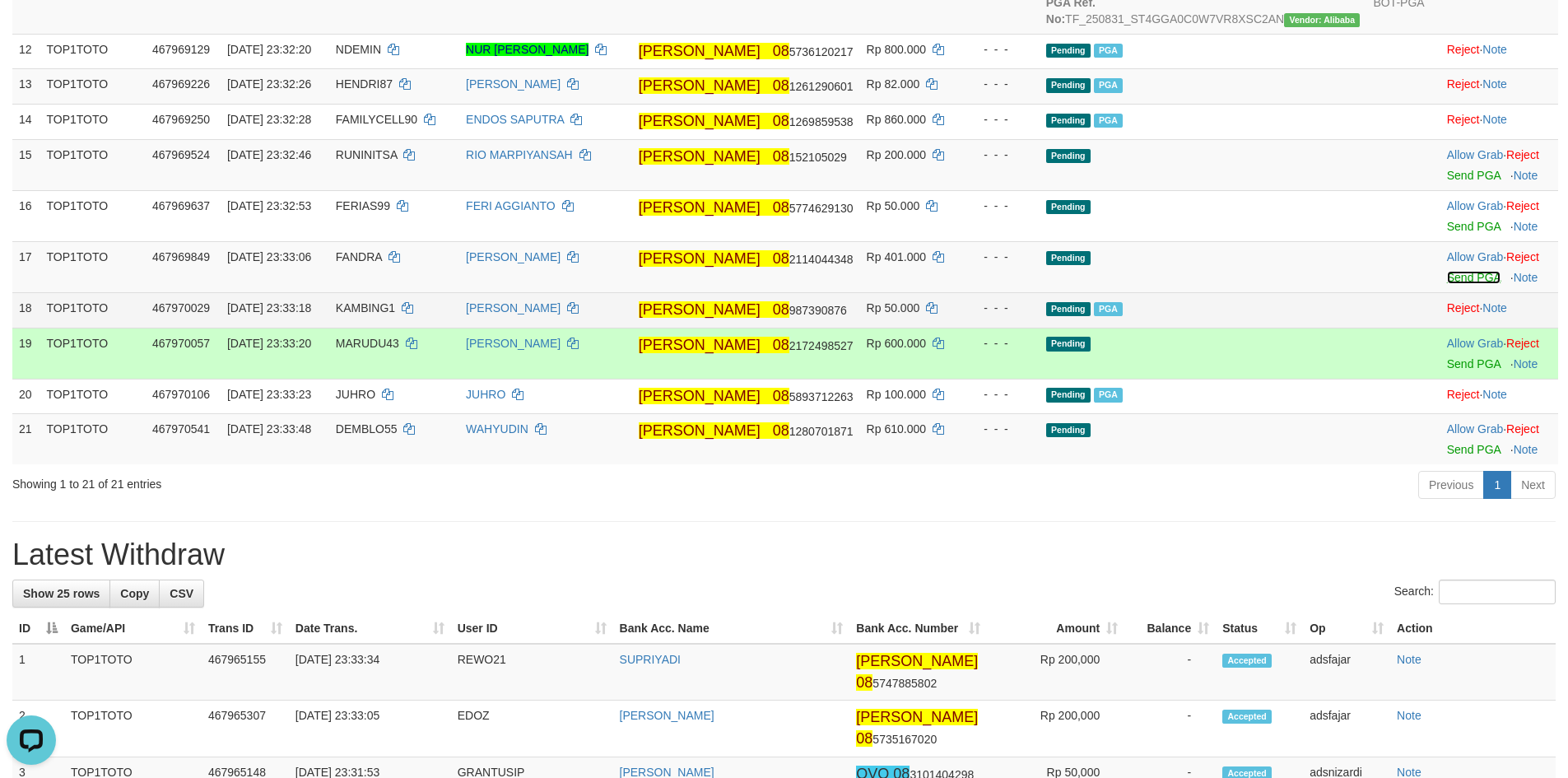
scroll to position [905, 0]
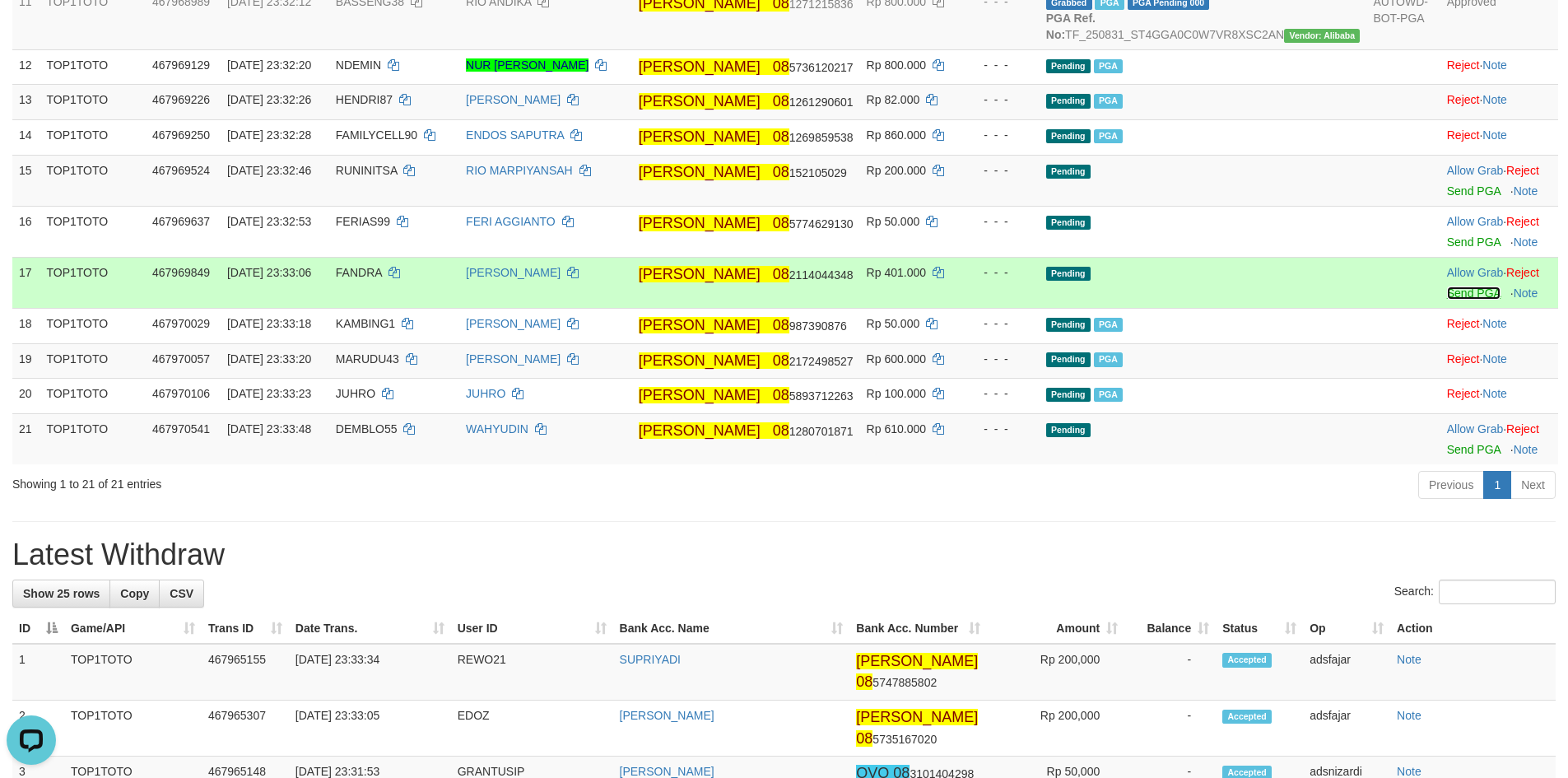
click at [1450, 300] on link "Send PGA" at bounding box center [1474, 293] width 54 height 13
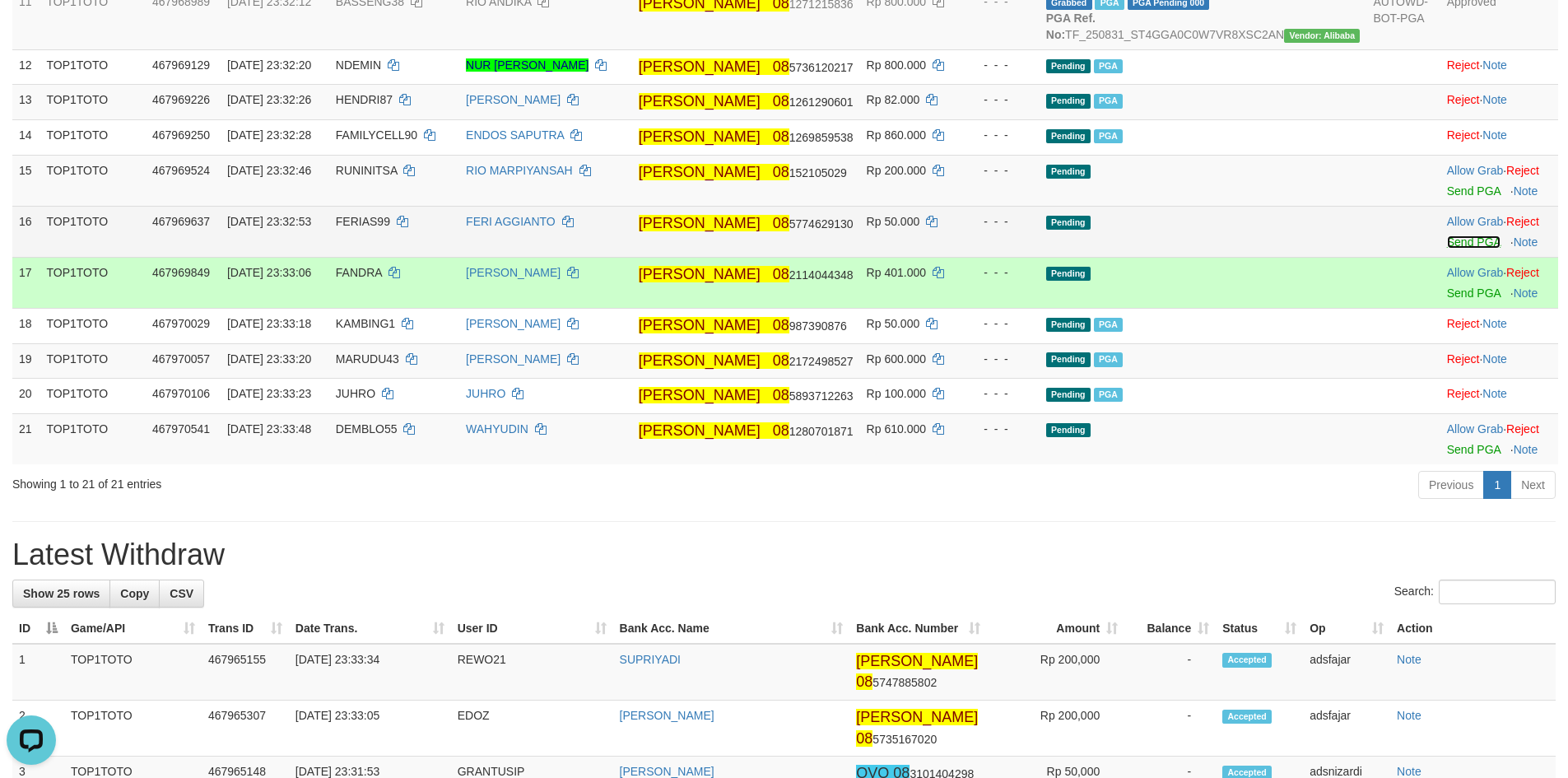
click at [1451, 248] on link "Send PGA" at bounding box center [1474, 242] width 54 height 13
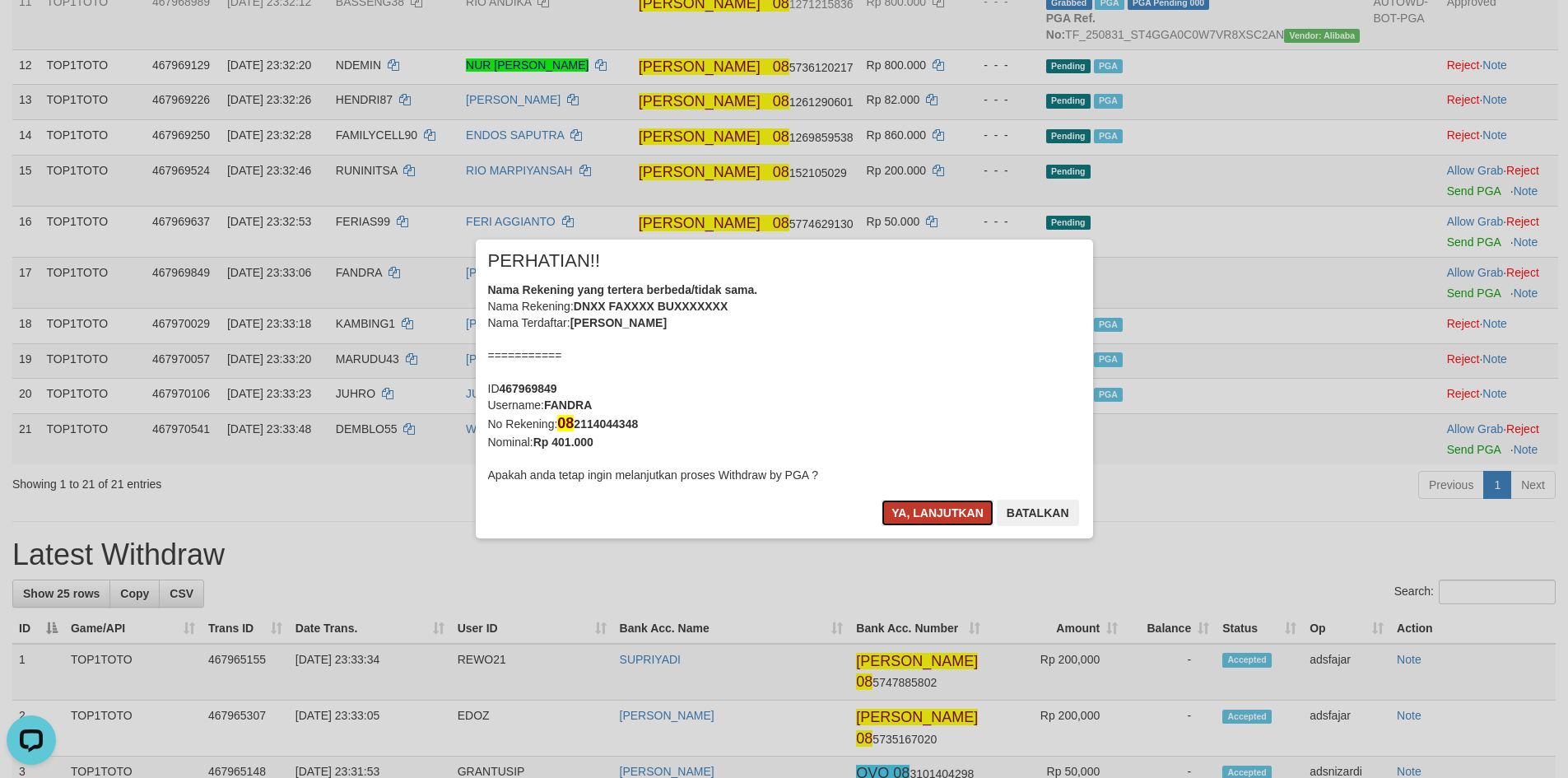
click at [962, 524] on button "Ya, lanjutkan" at bounding box center [937, 512] width 112 height 26
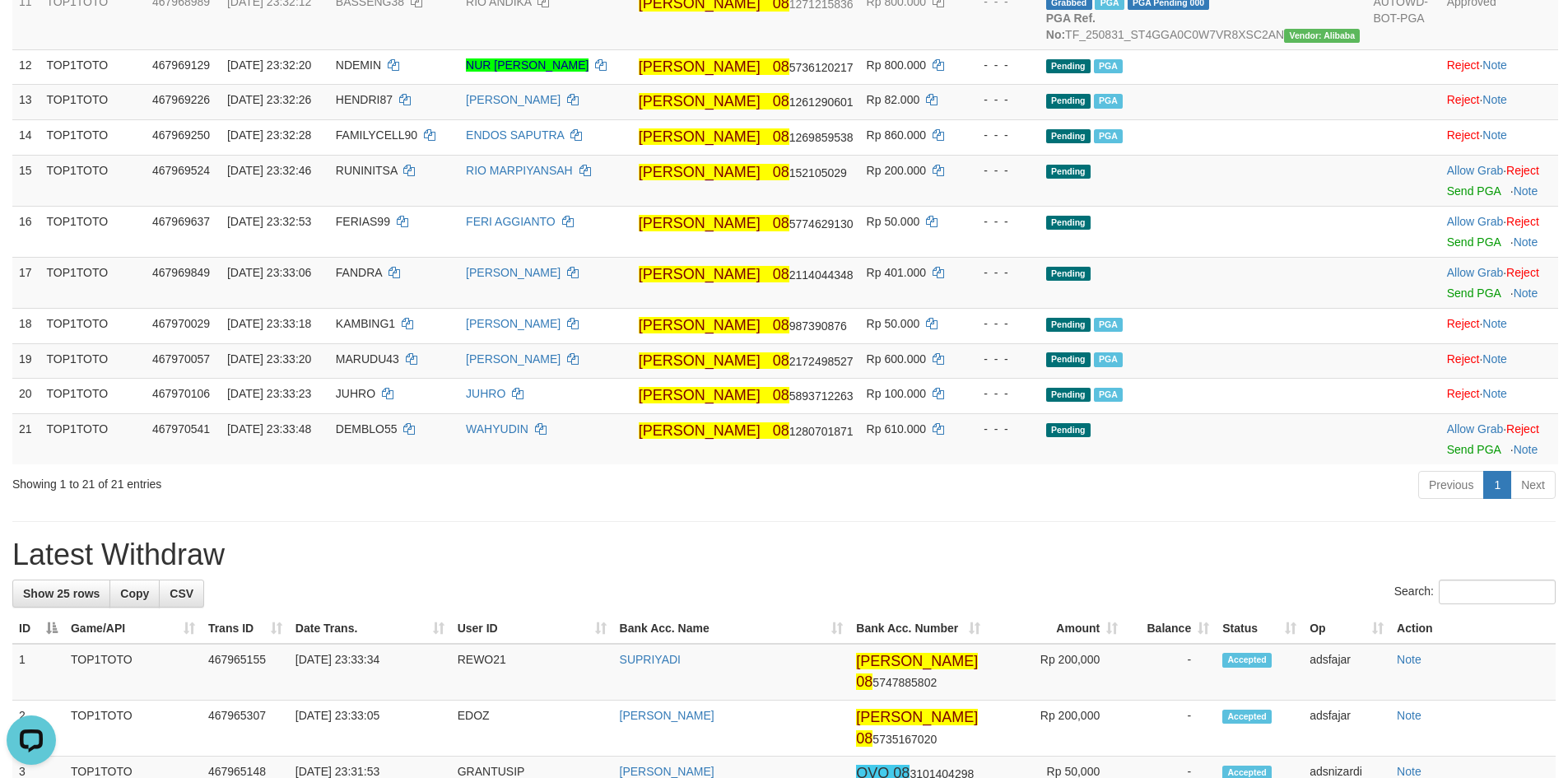
drag, startPoint x: 1266, startPoint y: 659, endPoint x: 1254, endPoint y: 651, distance: 14.4
click at [1265, 504] on div "Previous 1 Next" at bounding box center [1111, 487] width 890 height 35
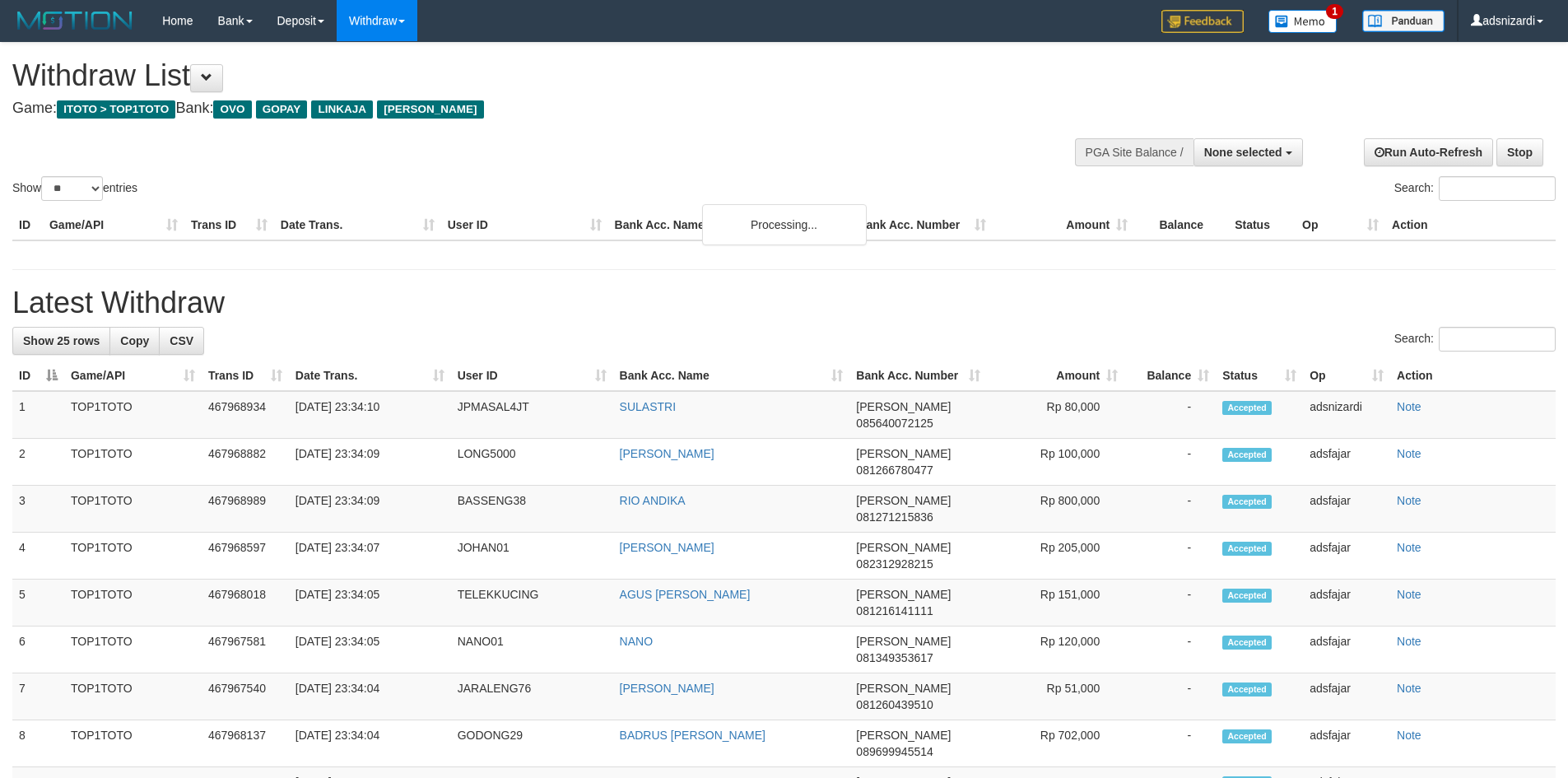
select select
select select "**"
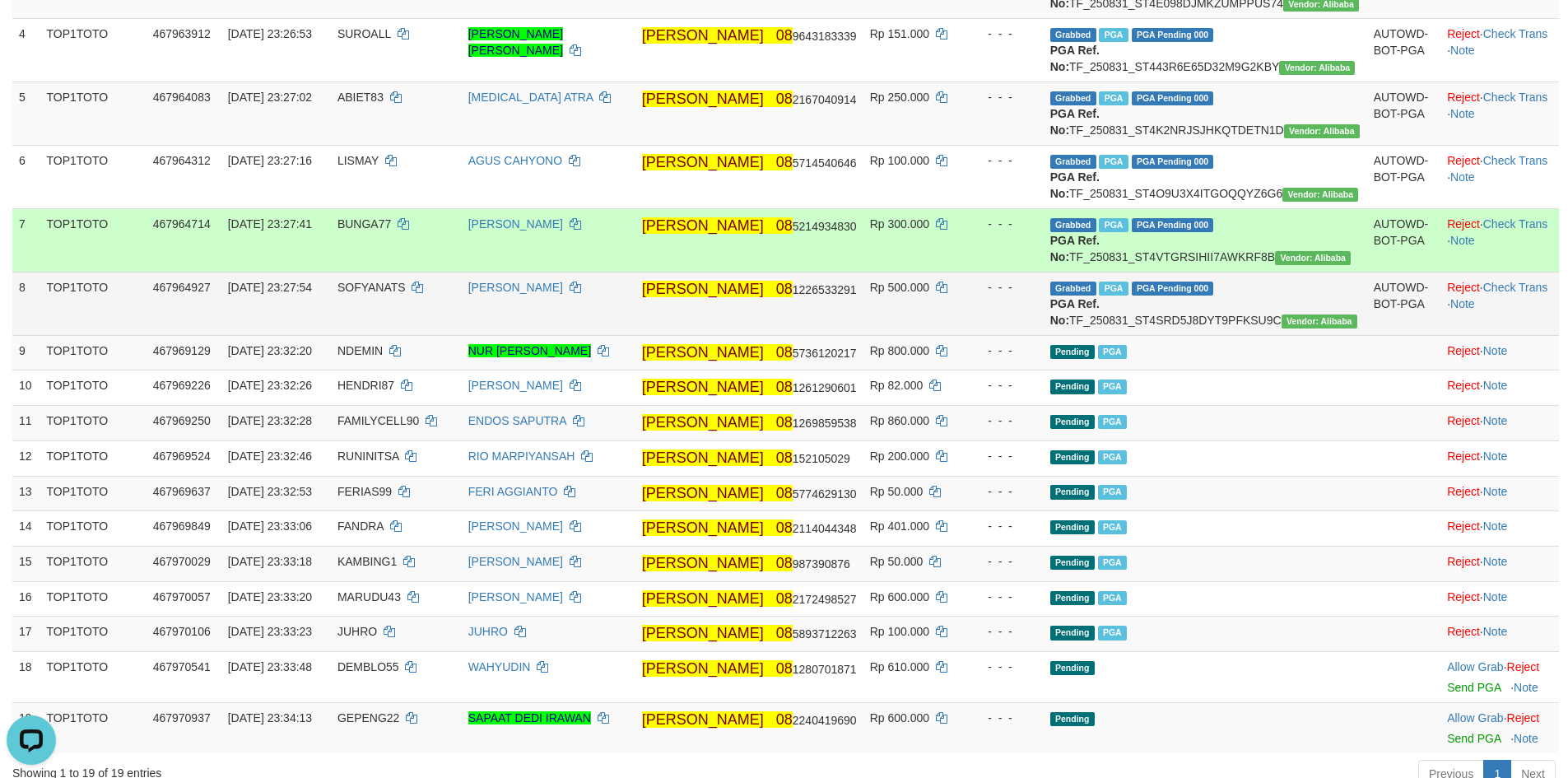
scroll to position [740, 0]
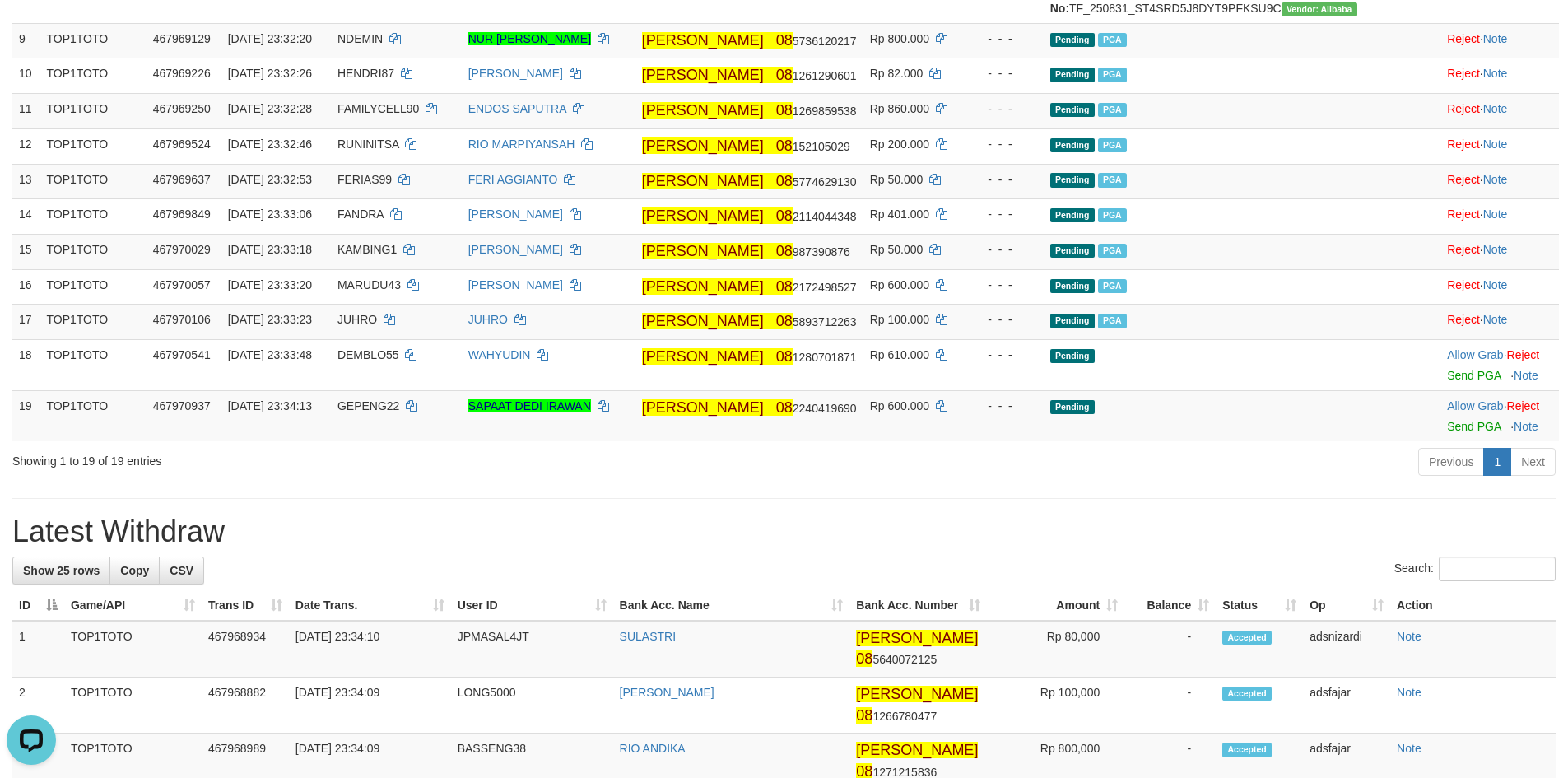
click at [899, 482] on div "Previous 1 Next" at bounding box center [1111, 463] width 890 height 35
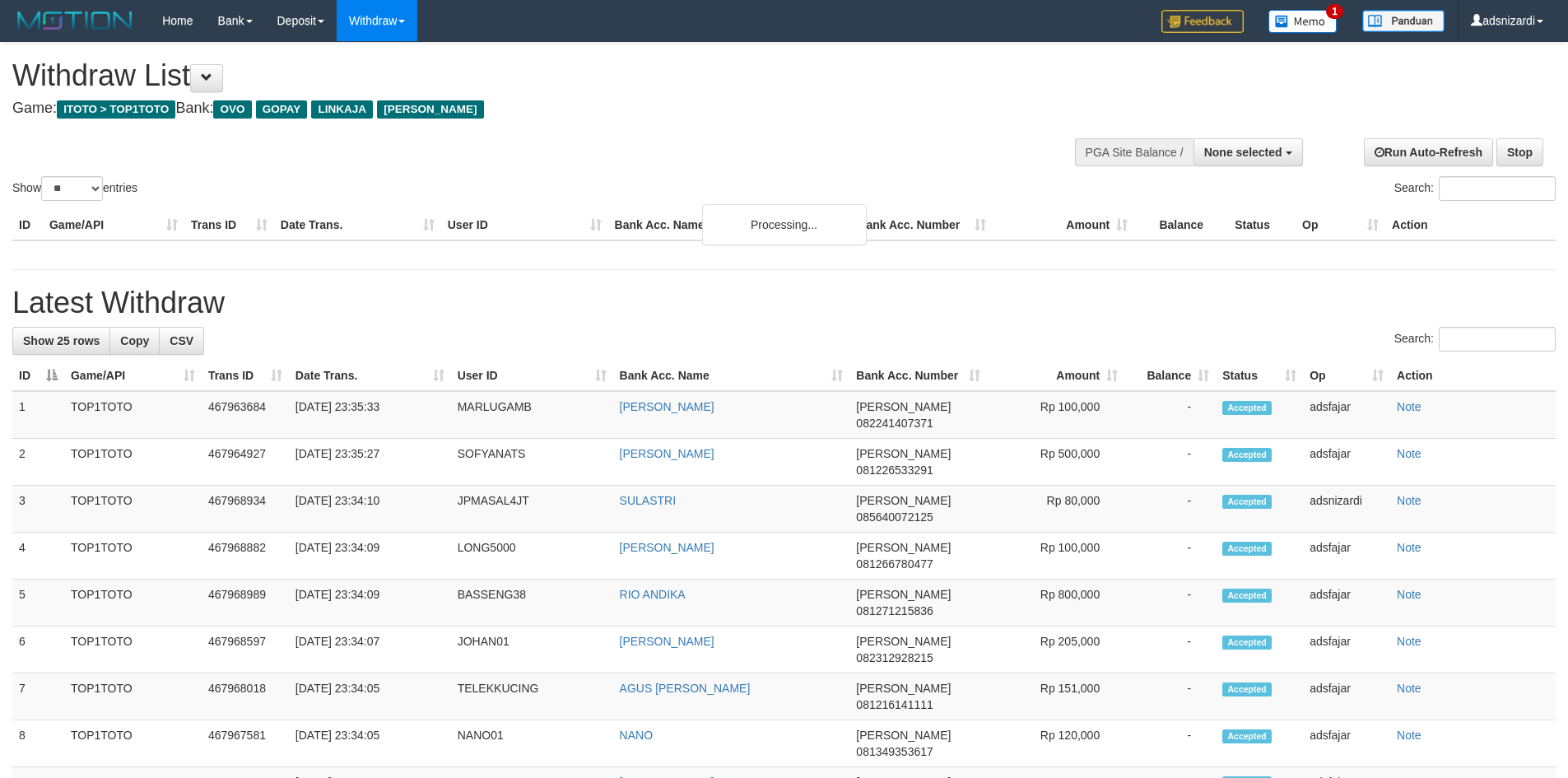
select select
select select "**"
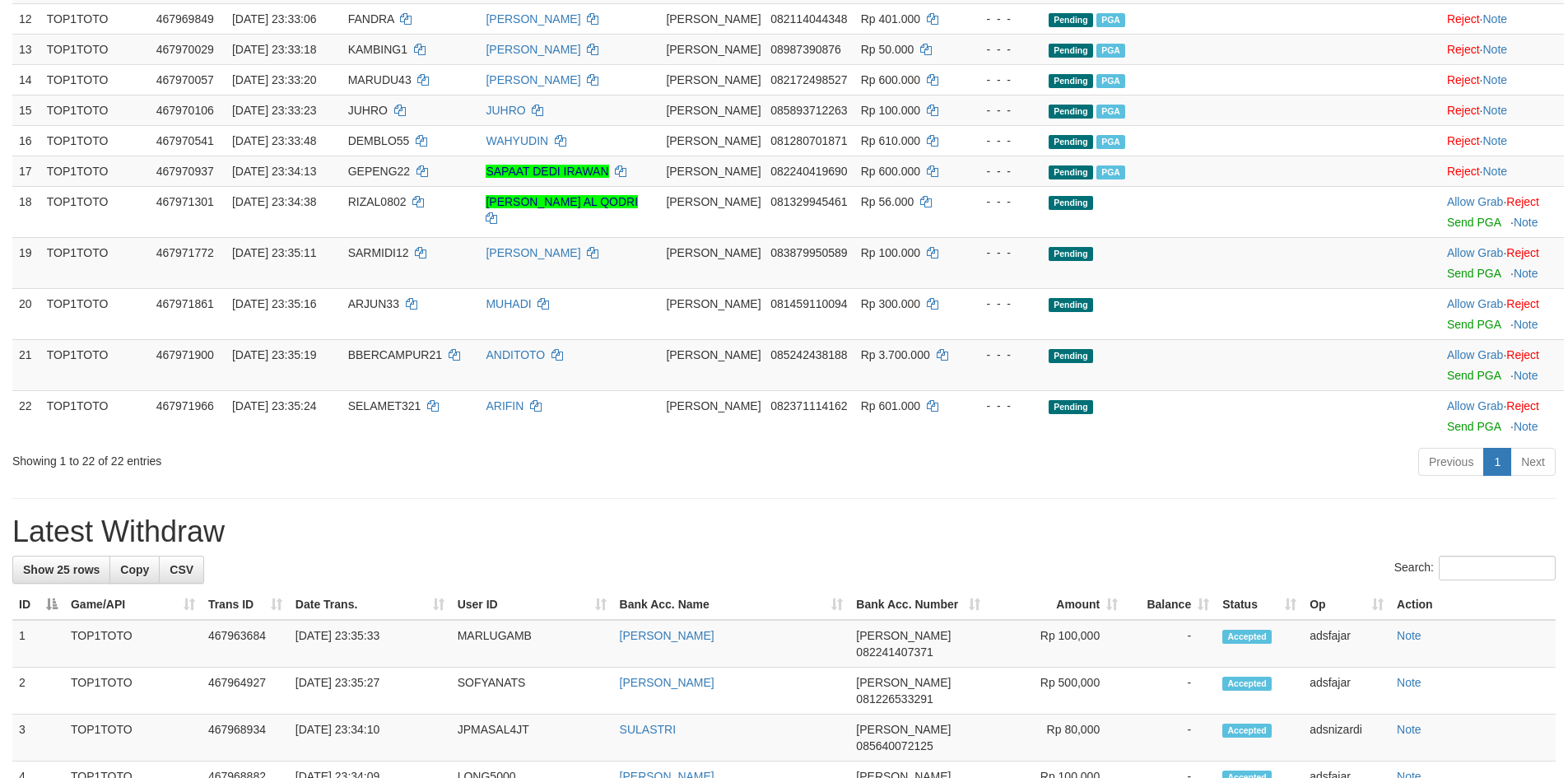
scroll to position [740, 0]
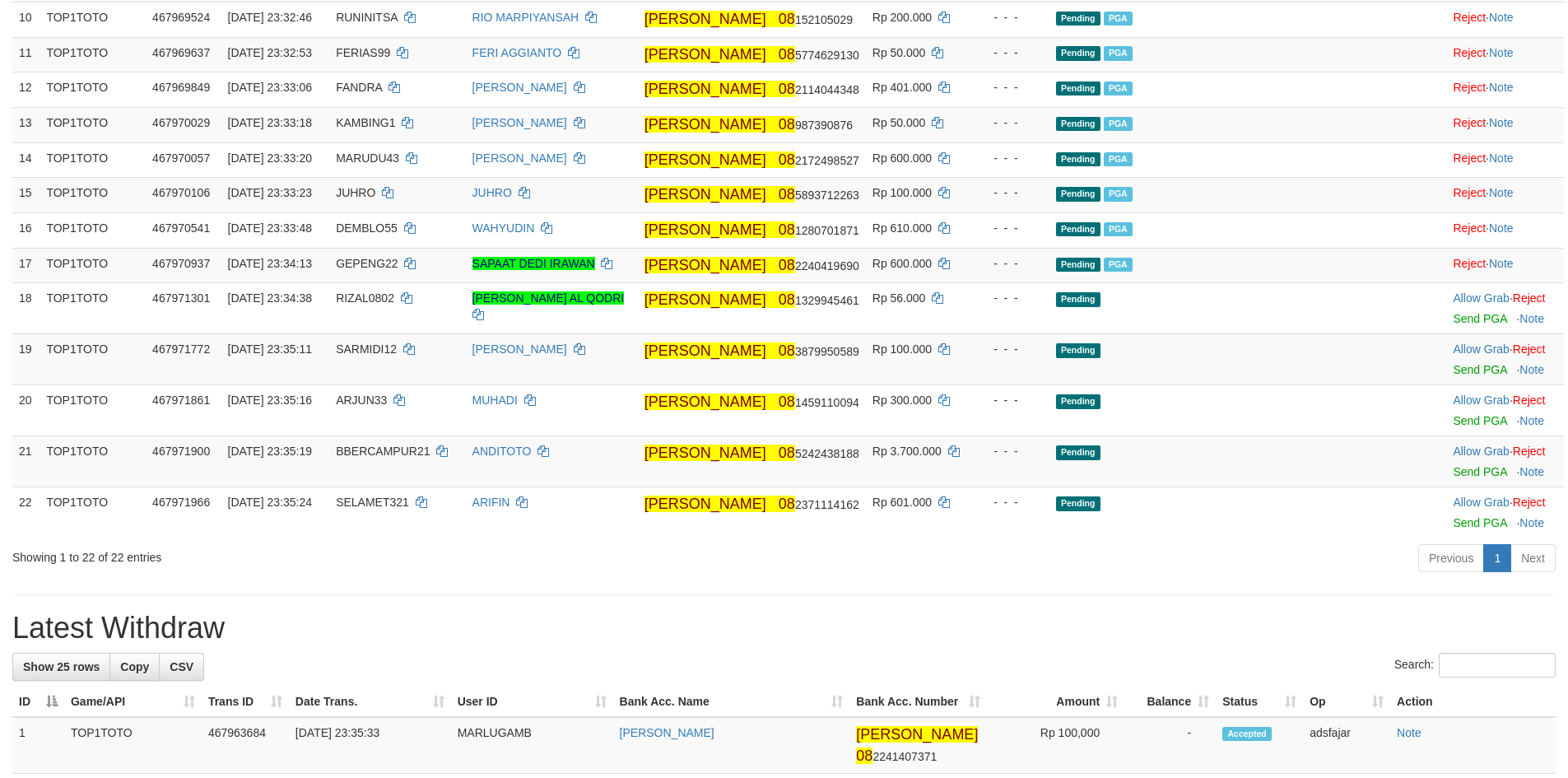
click at [1250, 577] on div "Previous 1 Next" at bounding box center [1111, 560] width 890 height 35
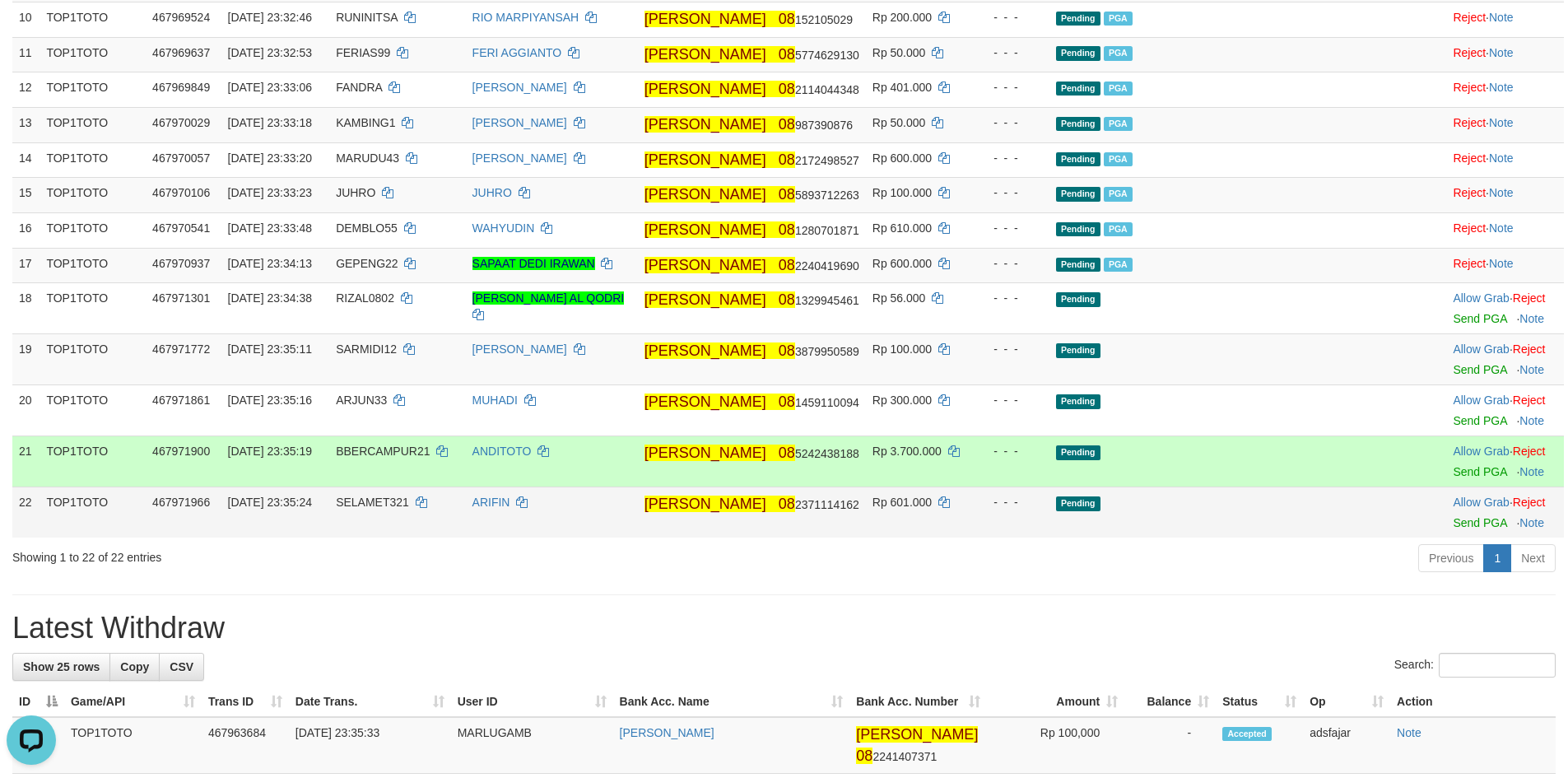
click at [1269, 538] on td "Pending" at bounding box center [1210, 512] width 323 height 51
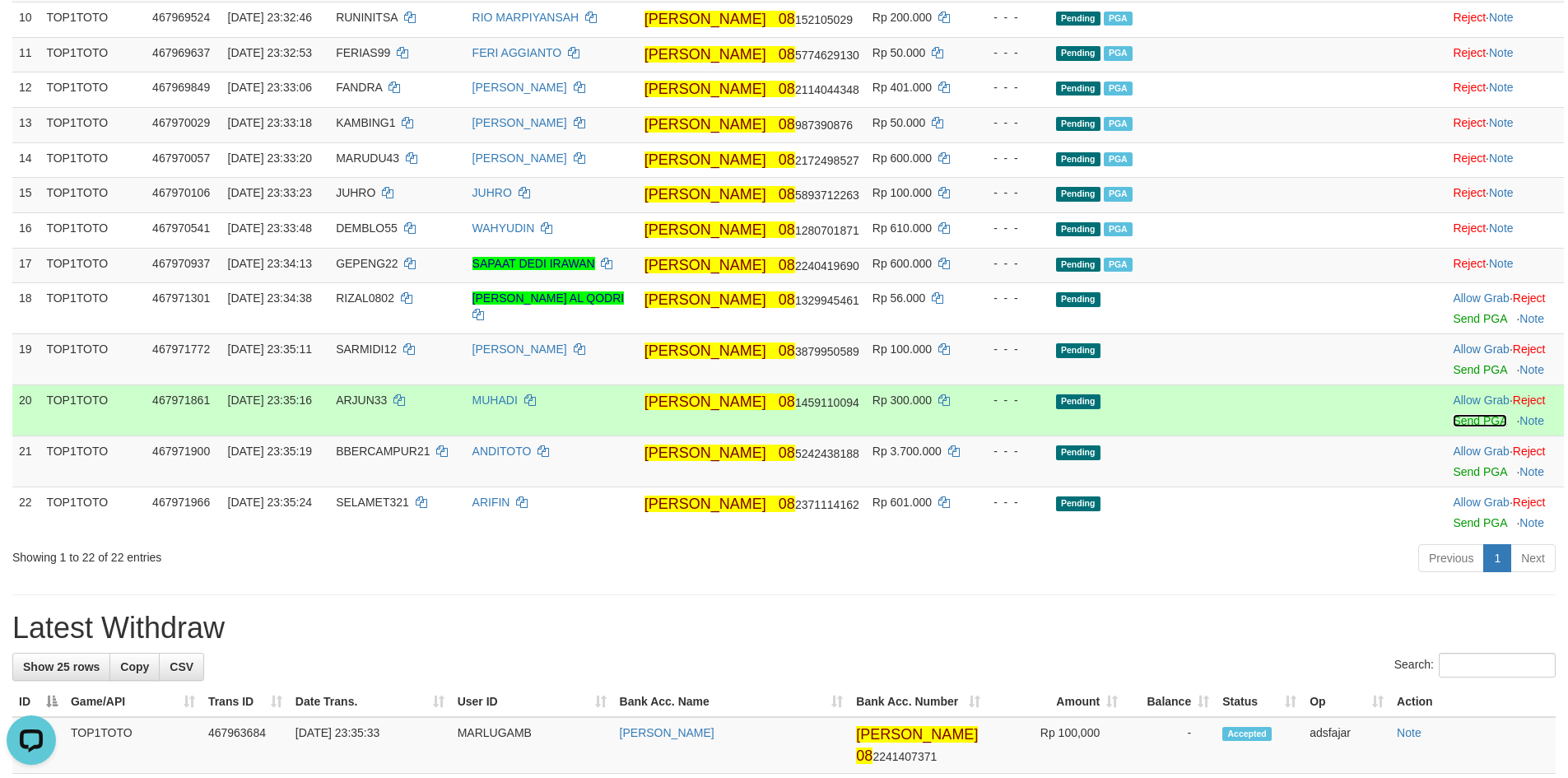
click at [1453, 427] on link "Send PGA" at bounding box center [1480, 420] width 54 height 13
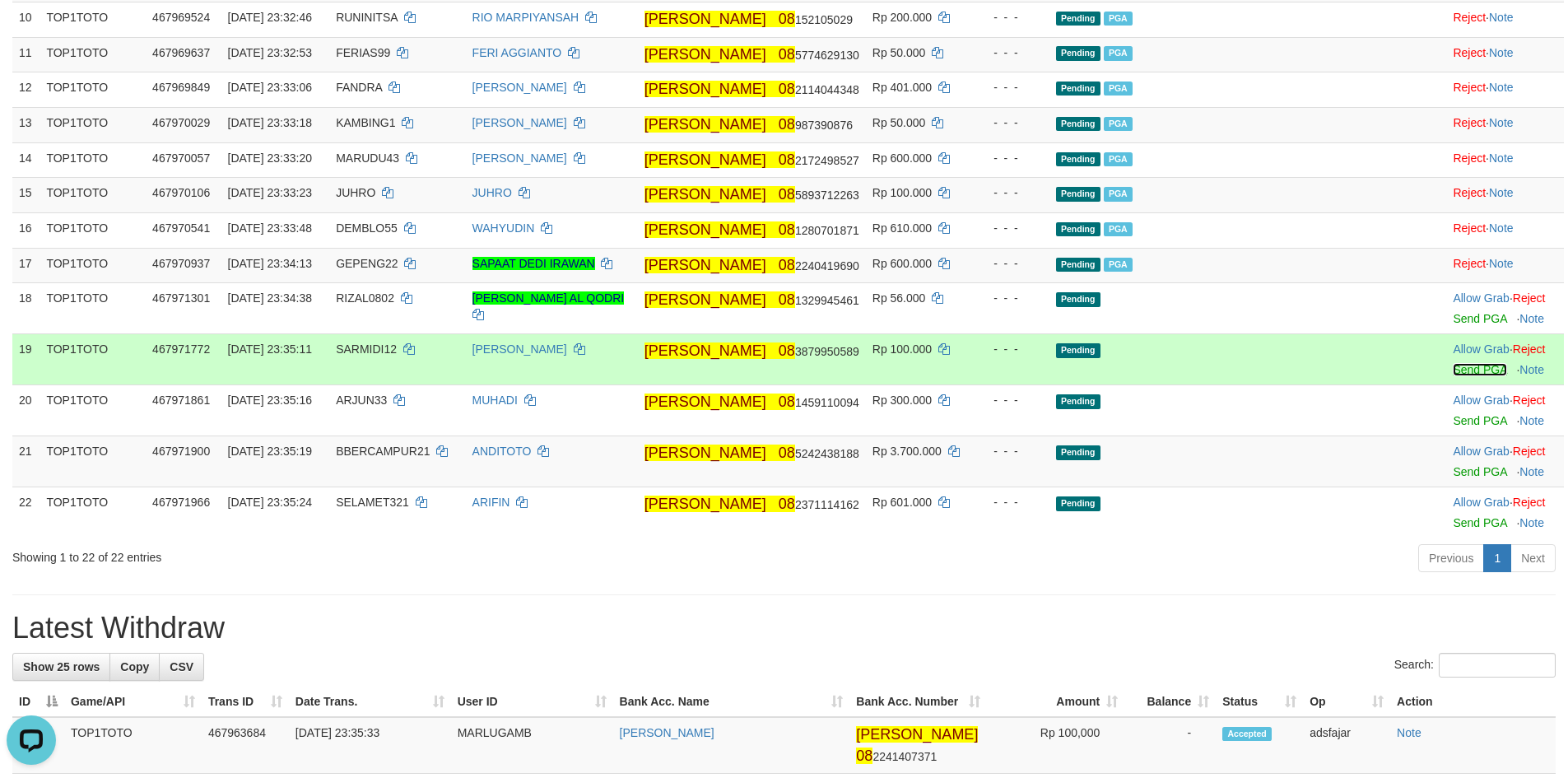
click at [1453, 376] on link "Send PGA" at bounding box center [1480, 369] width 54 height 13
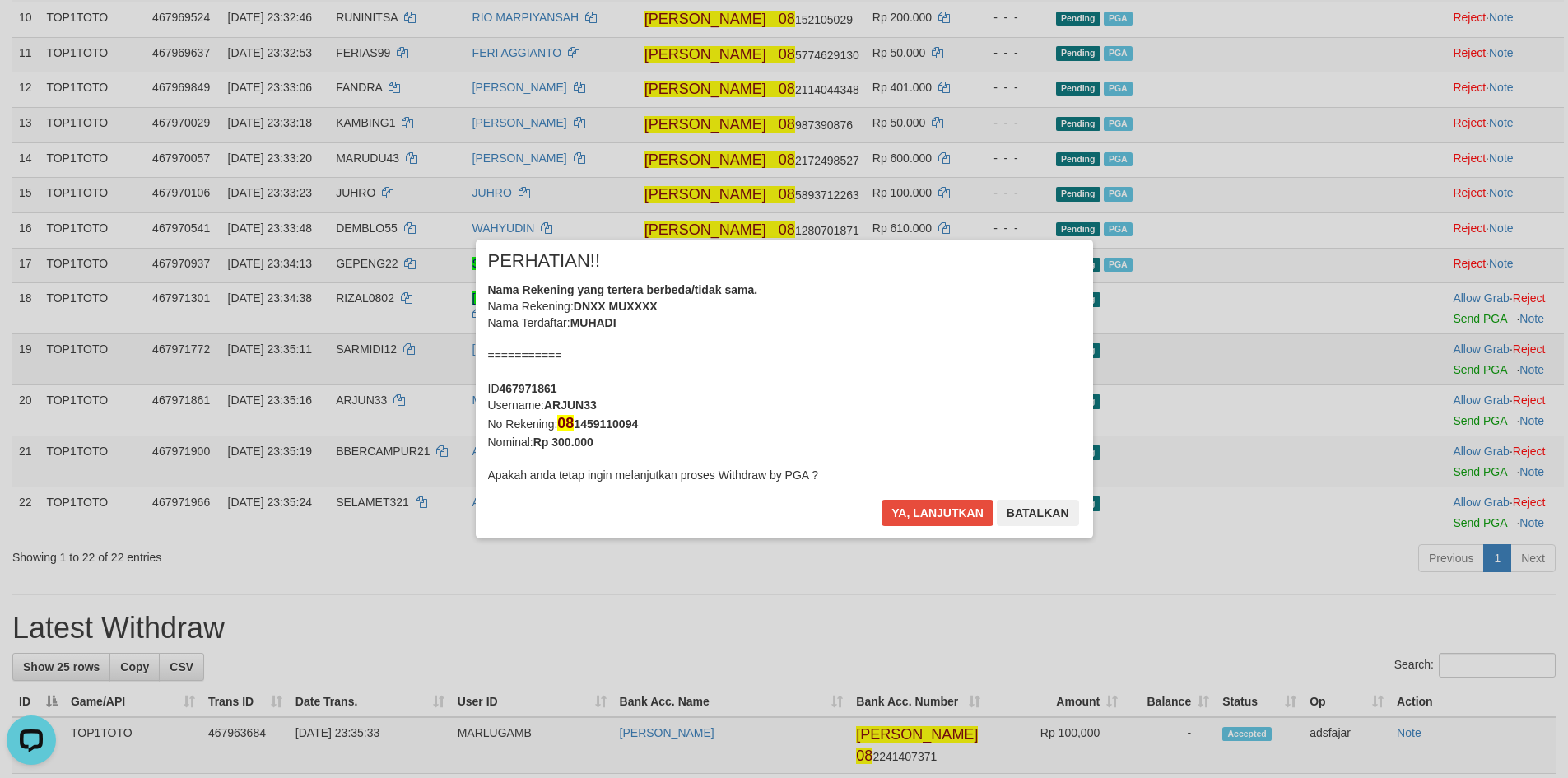
click at [1439, 404] on div "× PERHATIAN!! Nama Rekening yang tertera berbeda/tidak sama. Nama Rekening: DNX…" at bounding box center [784, 389] width 1568 height 365
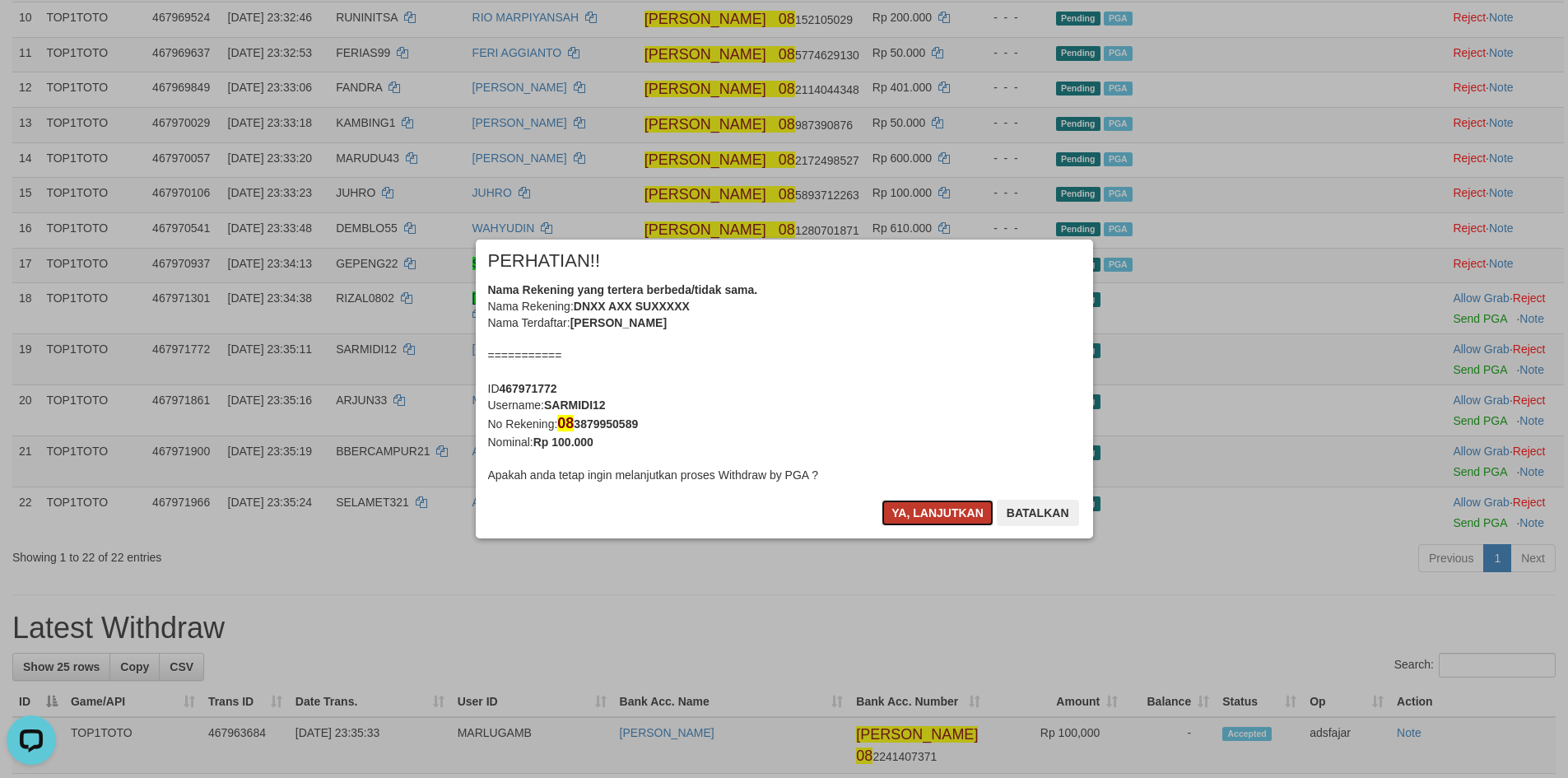
click at [924, 515] on button "Ya, lanjutkan" at bounding box center [937, 512] width 112 height 26
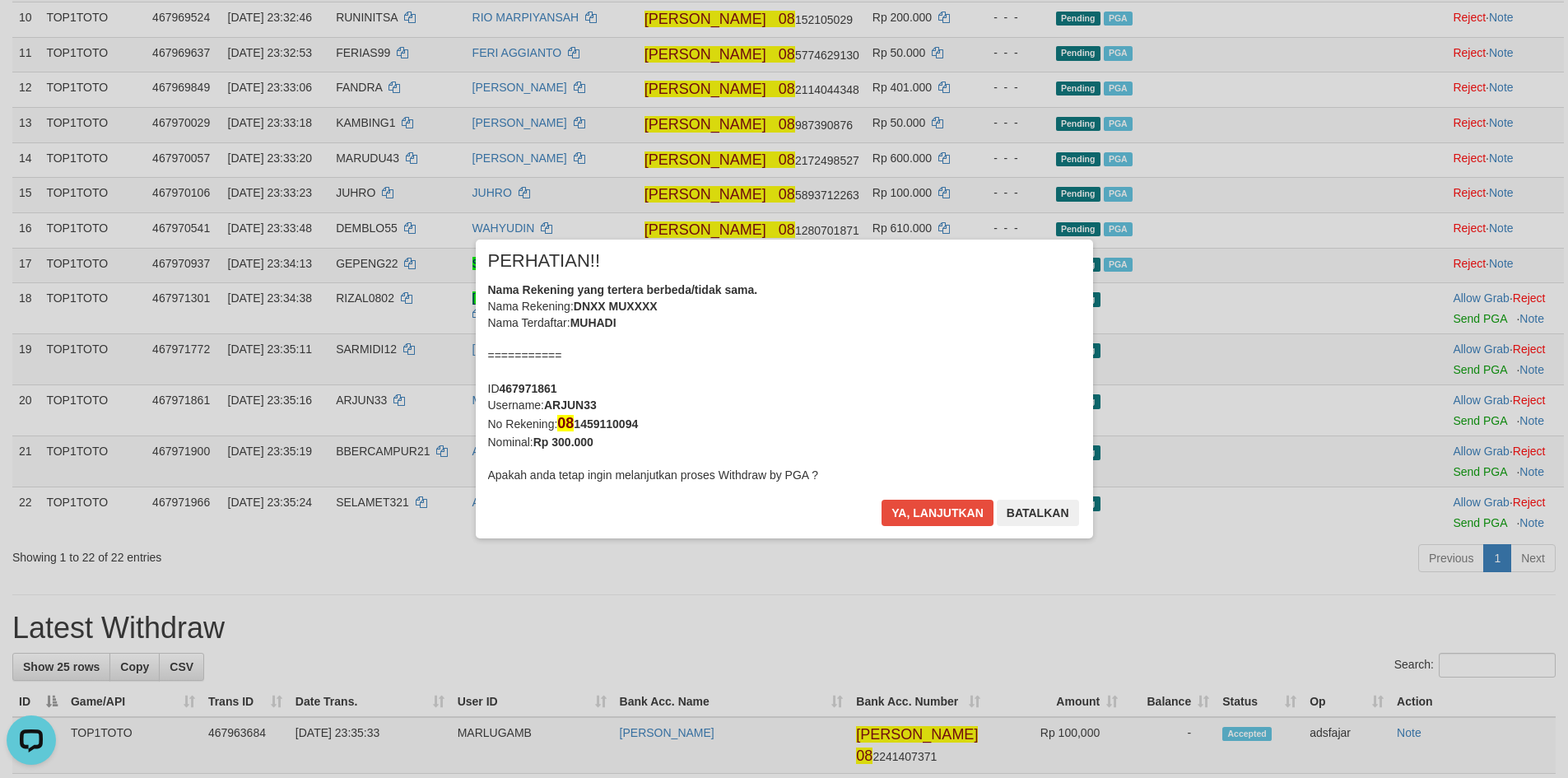
scroll to position [725, 0]
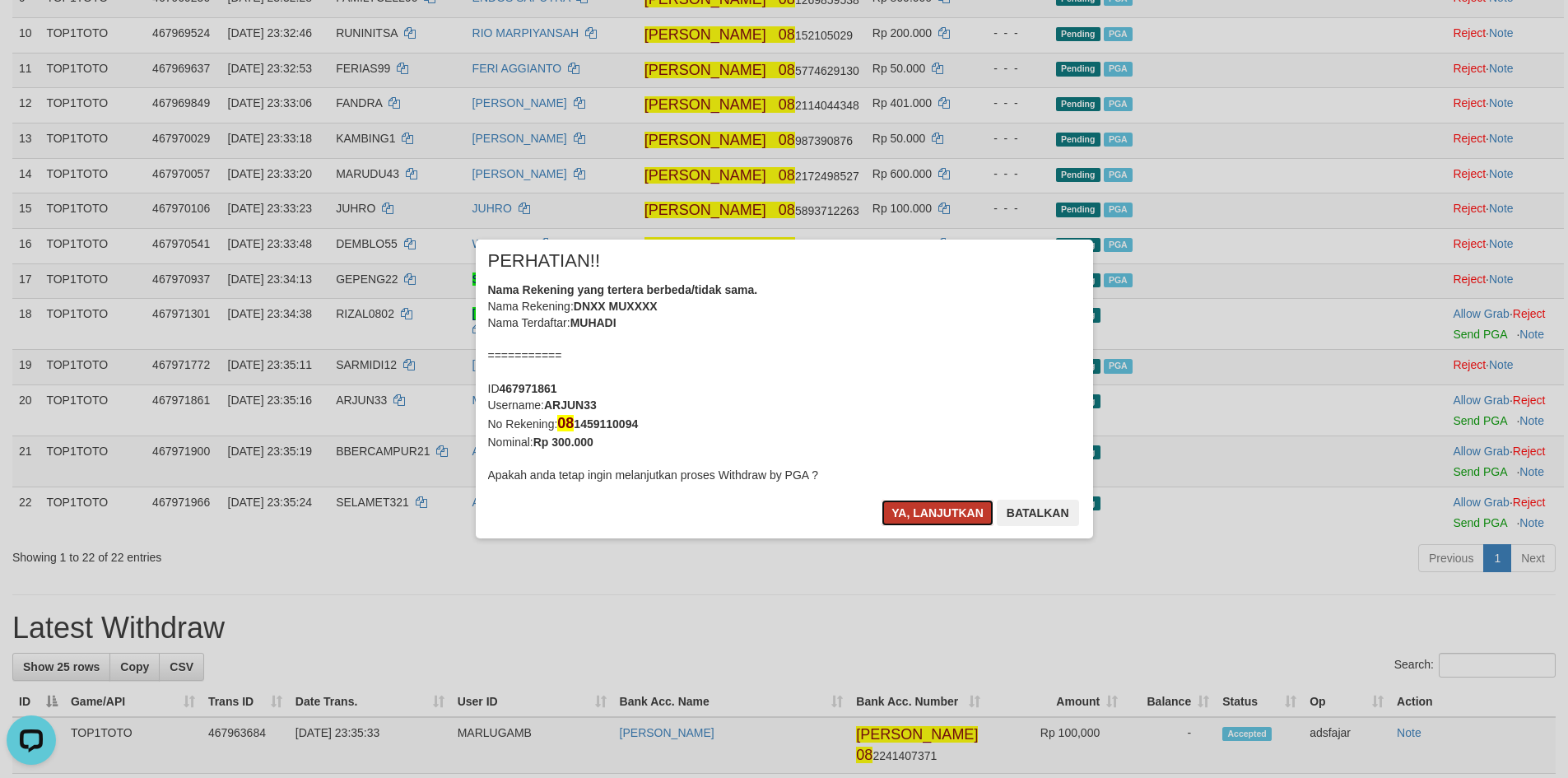
click at [925, 515] on button "Ya, lanjutkan" at bounding box center [937, 512] width 112 height 26
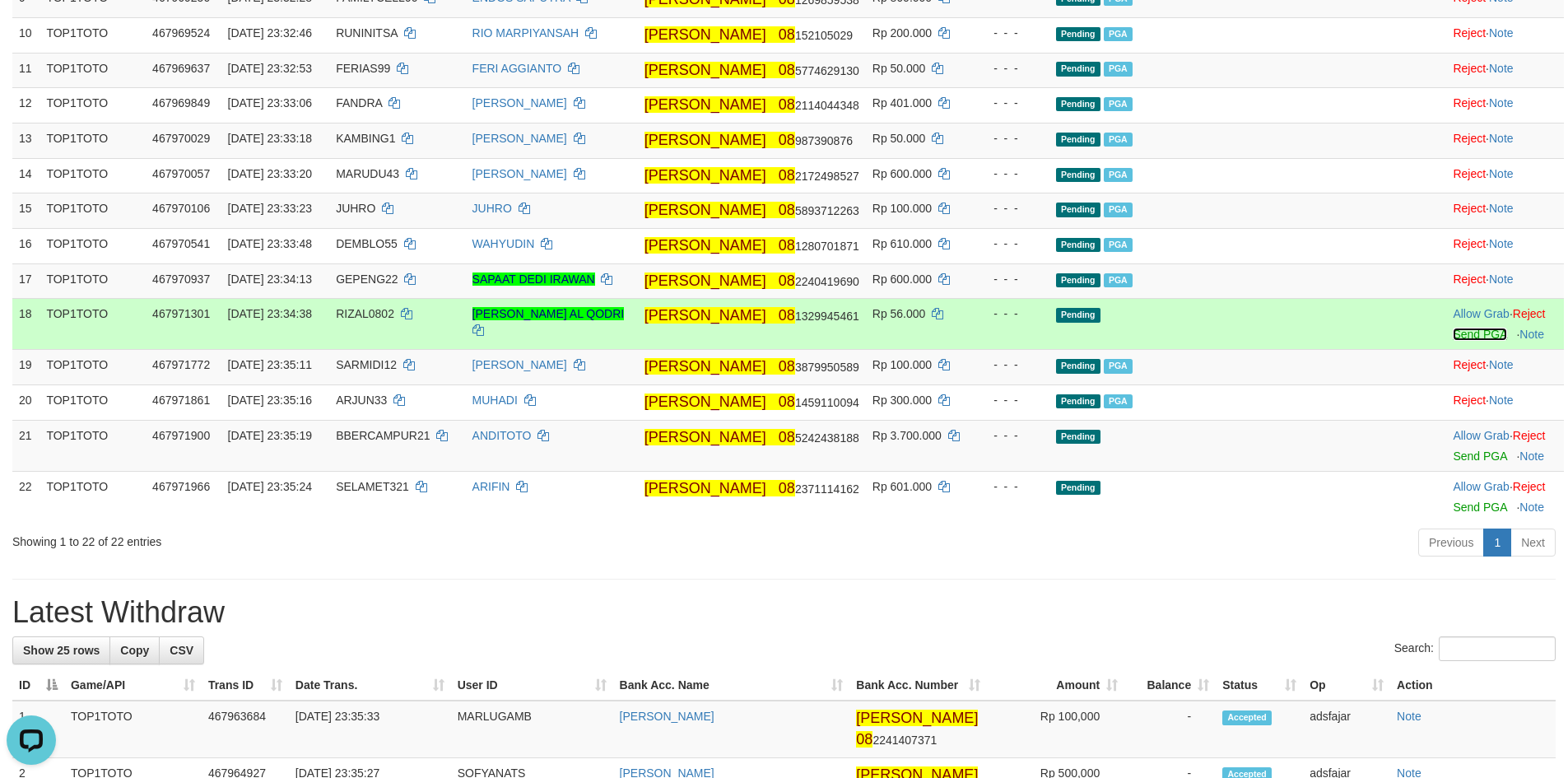
click at [1453, 341] on link "Send PGA" at bounding box center [1480, 334] width 54 height 13
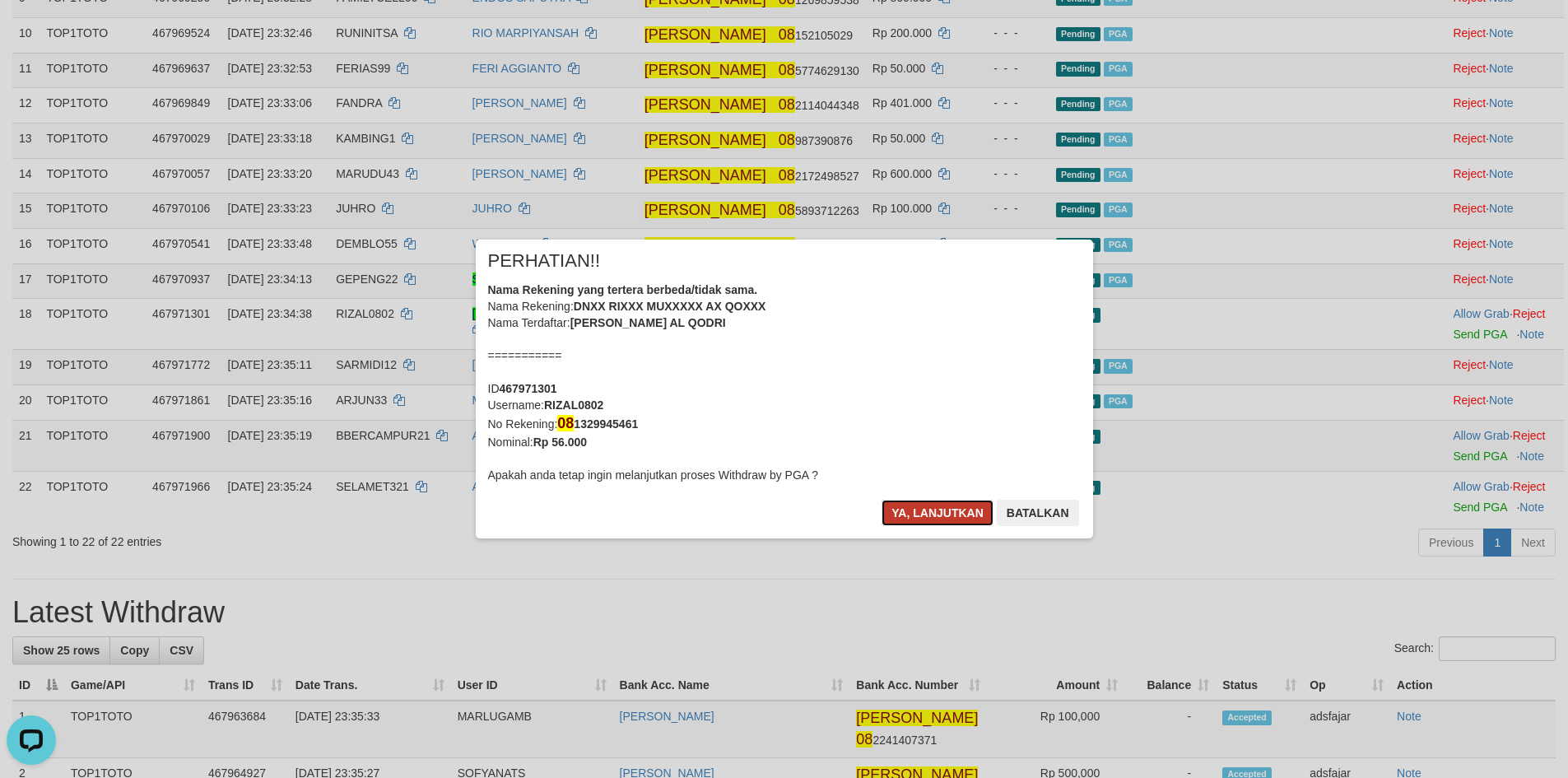
click at [927, 514] on button "Ya, lanjutkan" at bounding box center [937, 512] width 112 height 26
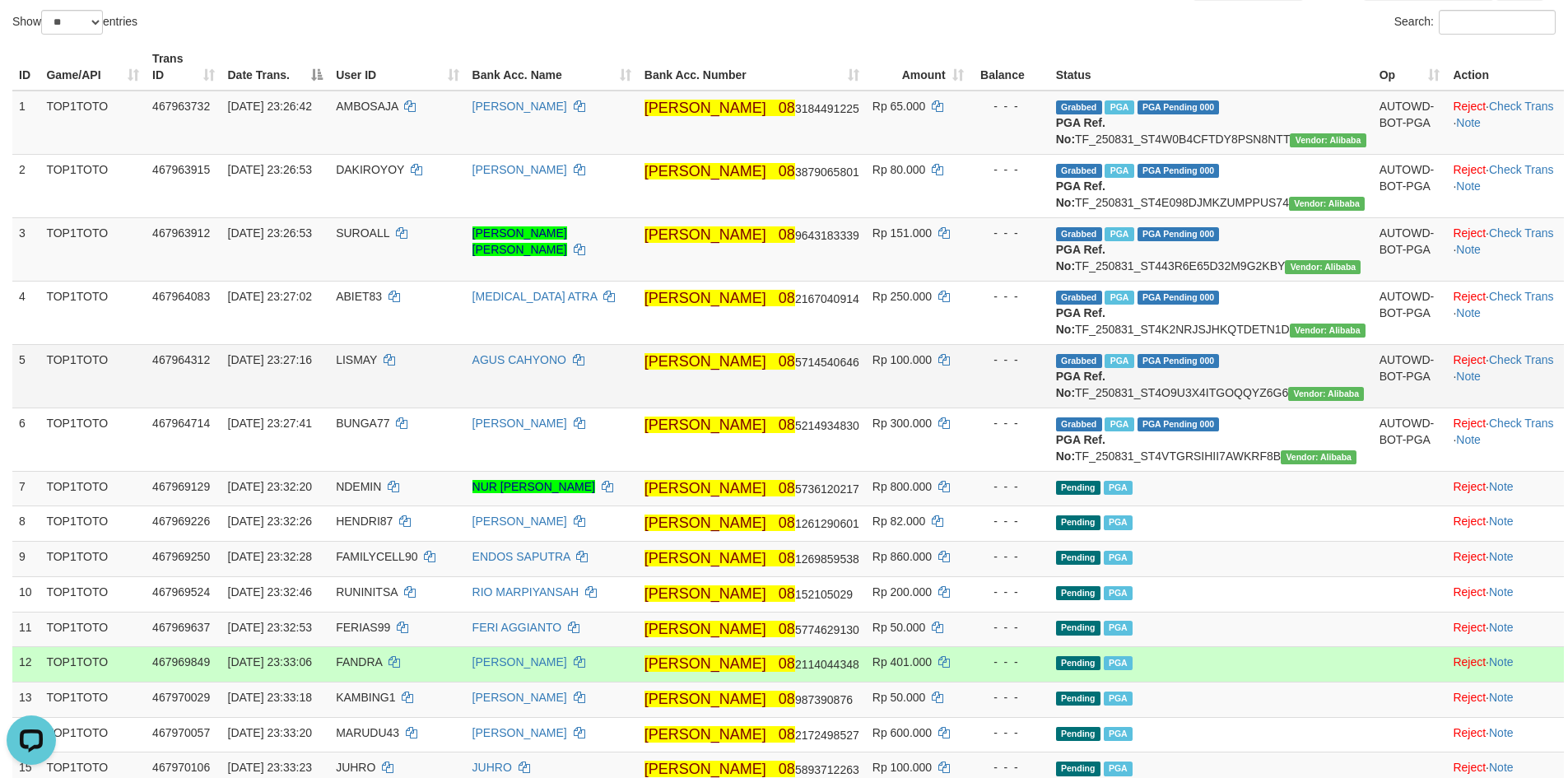
scroll to position [0, 0]
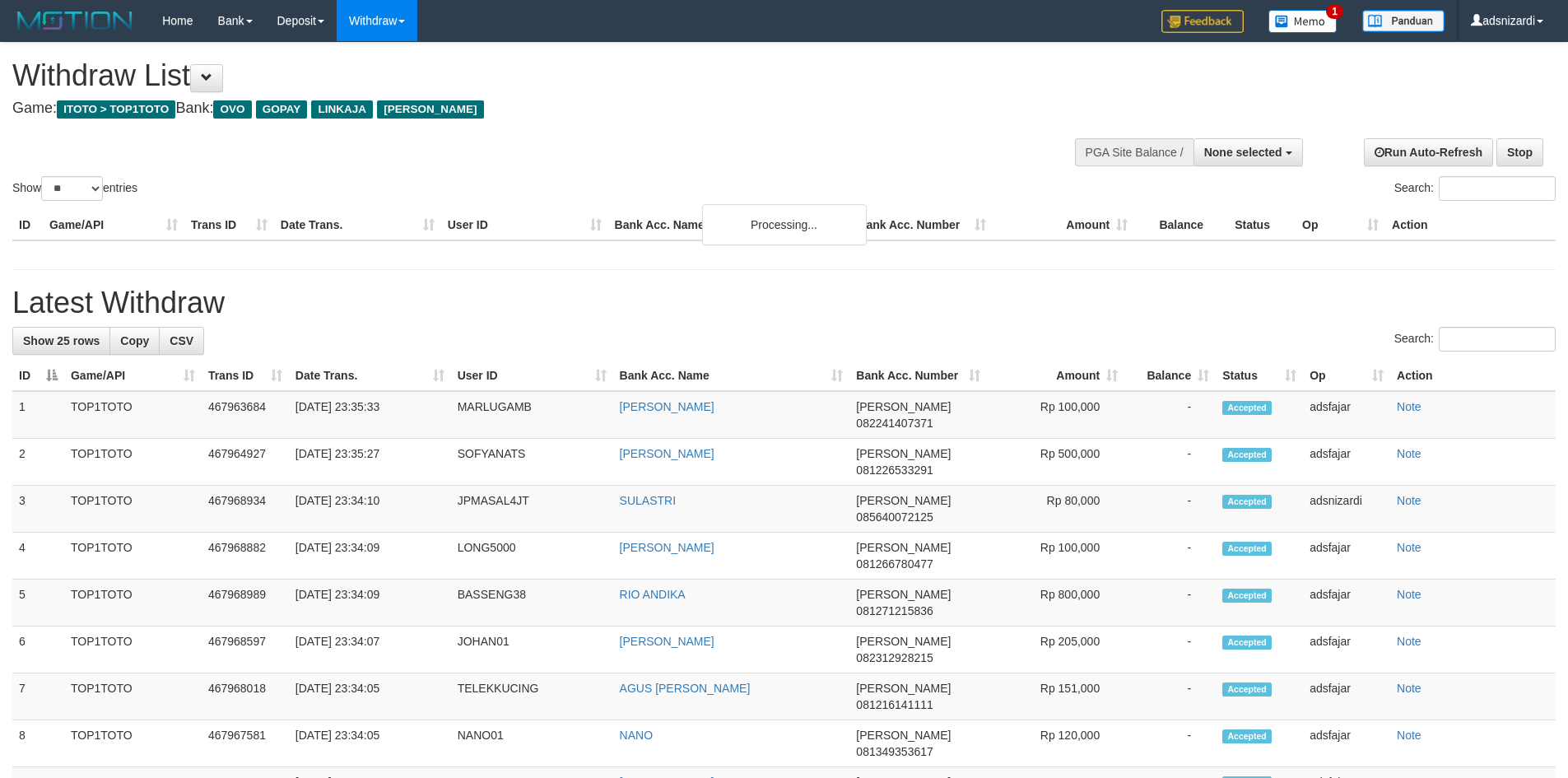
select select
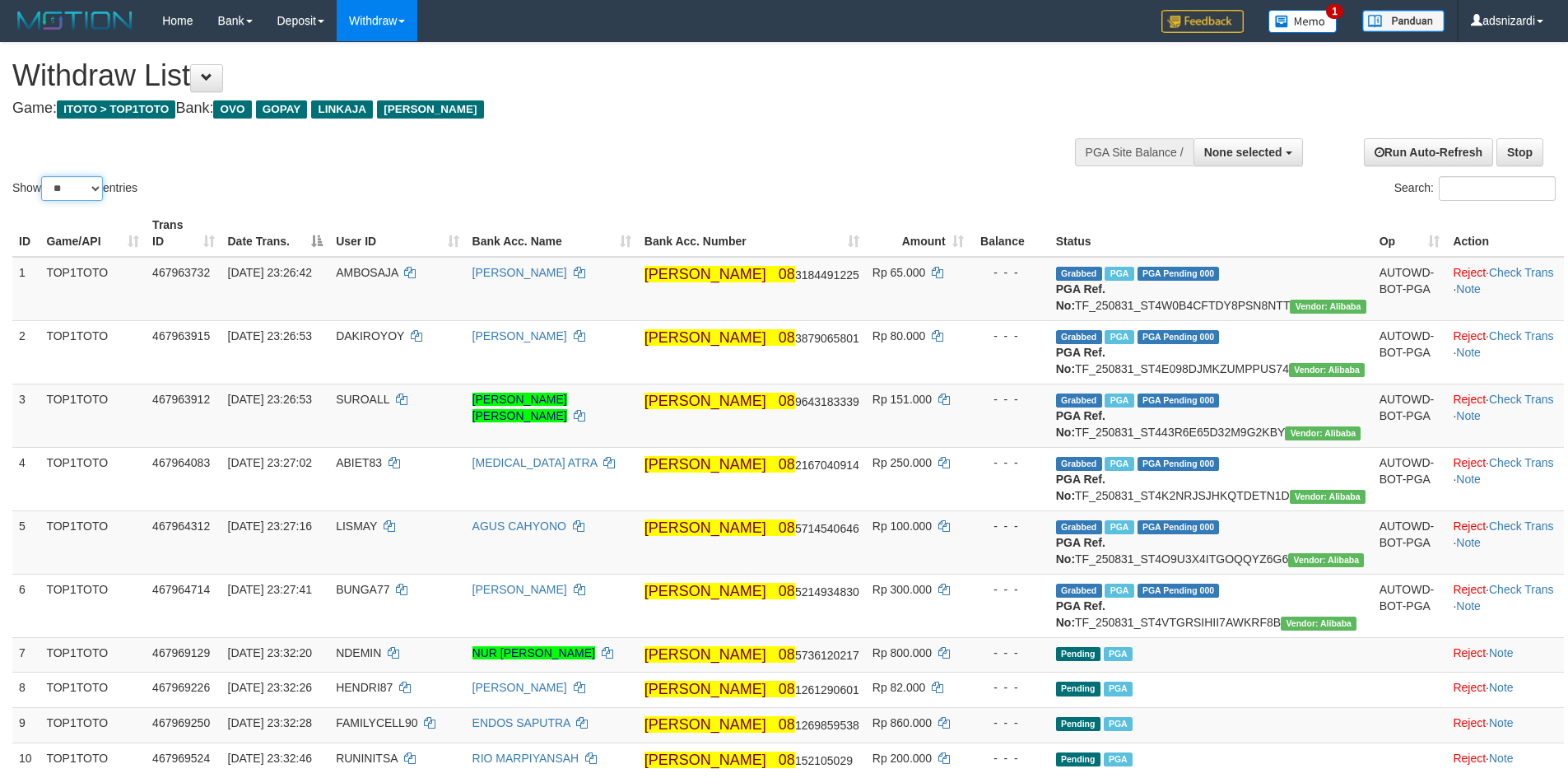
drag, startPoint x: 69, startPoint y: 182, endPoint x: 72, endPoint y: 200, distance: 18.2
click at [69, 185] on select "** ** ** ***" at bounding box center [72, 188] width 62 height 24
select select "***"
click at [44, 176] on select "** ** ** ***" at bounding box center [72, 188] width 62 height 24
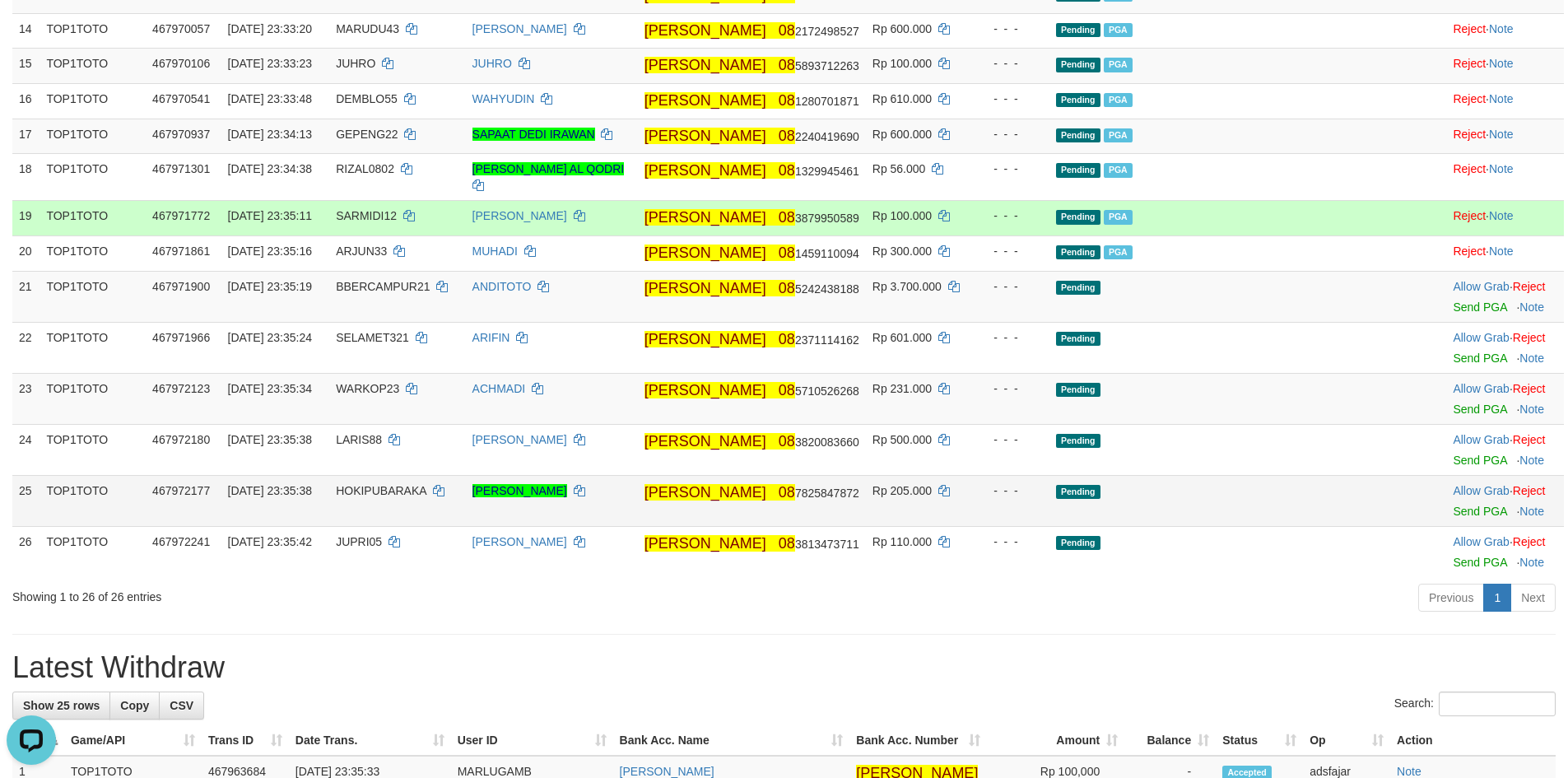
scroll to position [1070, 0]
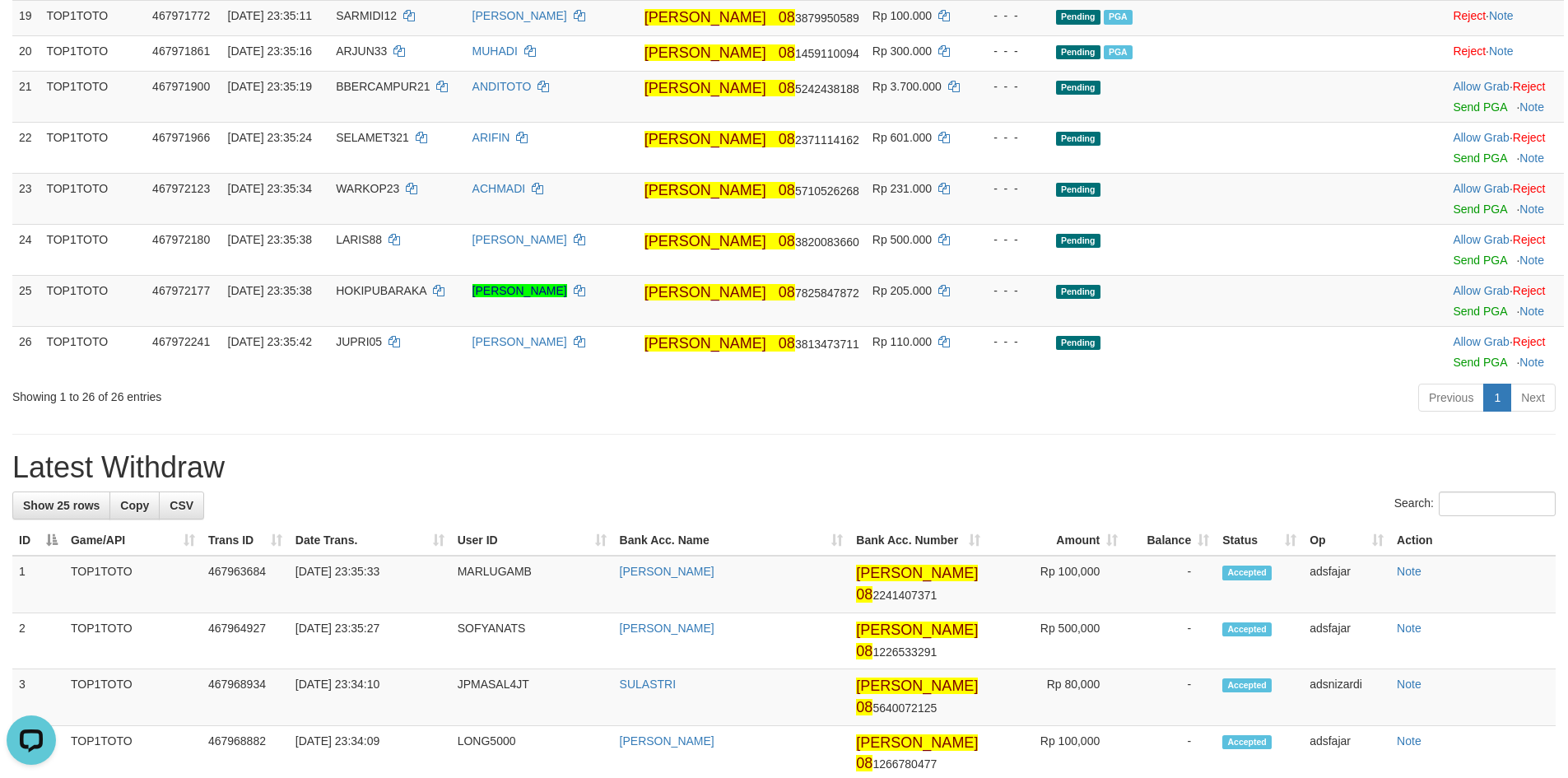
click at [1115, 417] on div "Previous 1 Next" at bounding box center [1111, 399] width 890 height 35
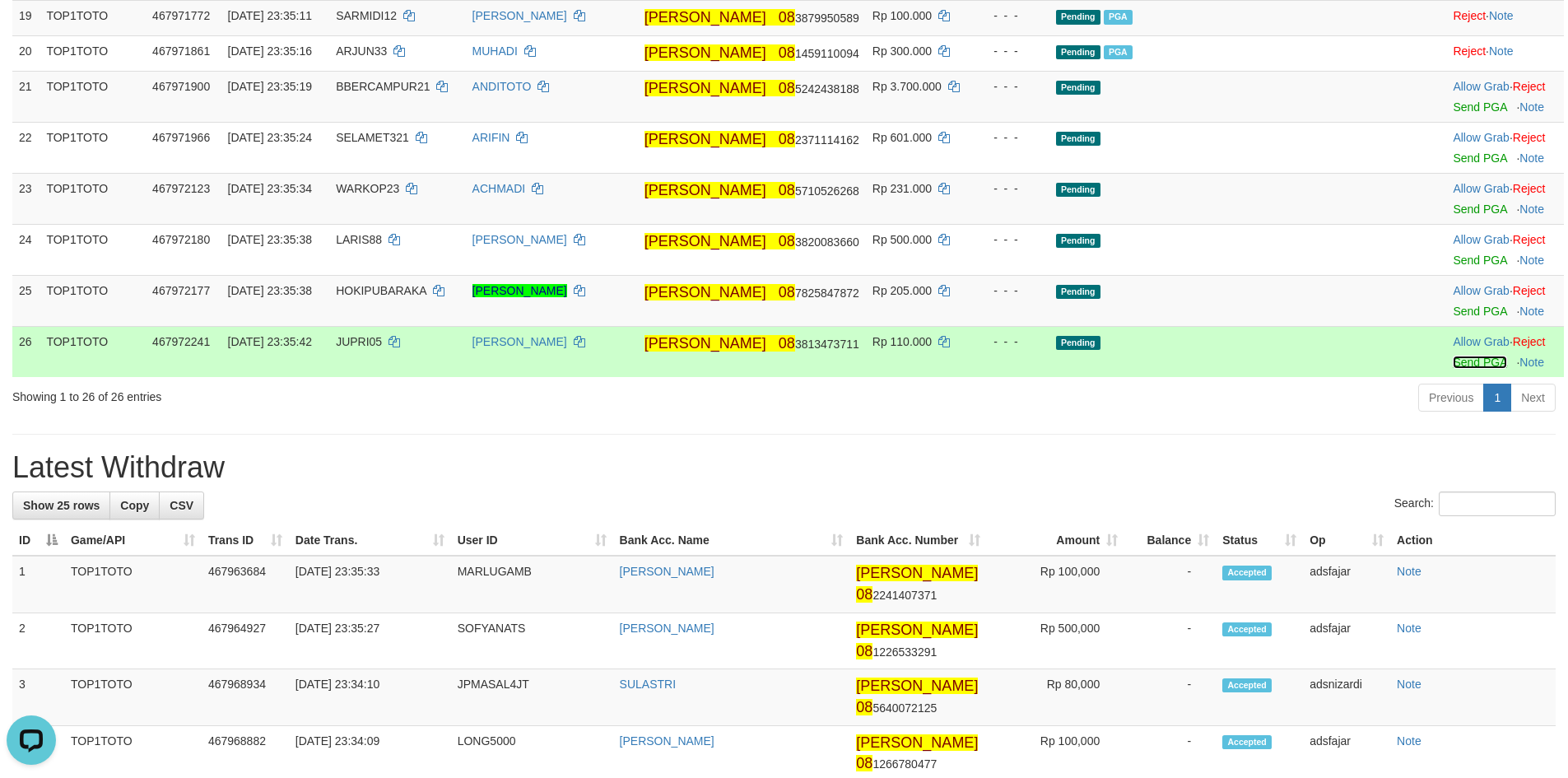
click at [1455, 368] on link "Send PGA" at bounding box center [1480, 363] width 54 height 13
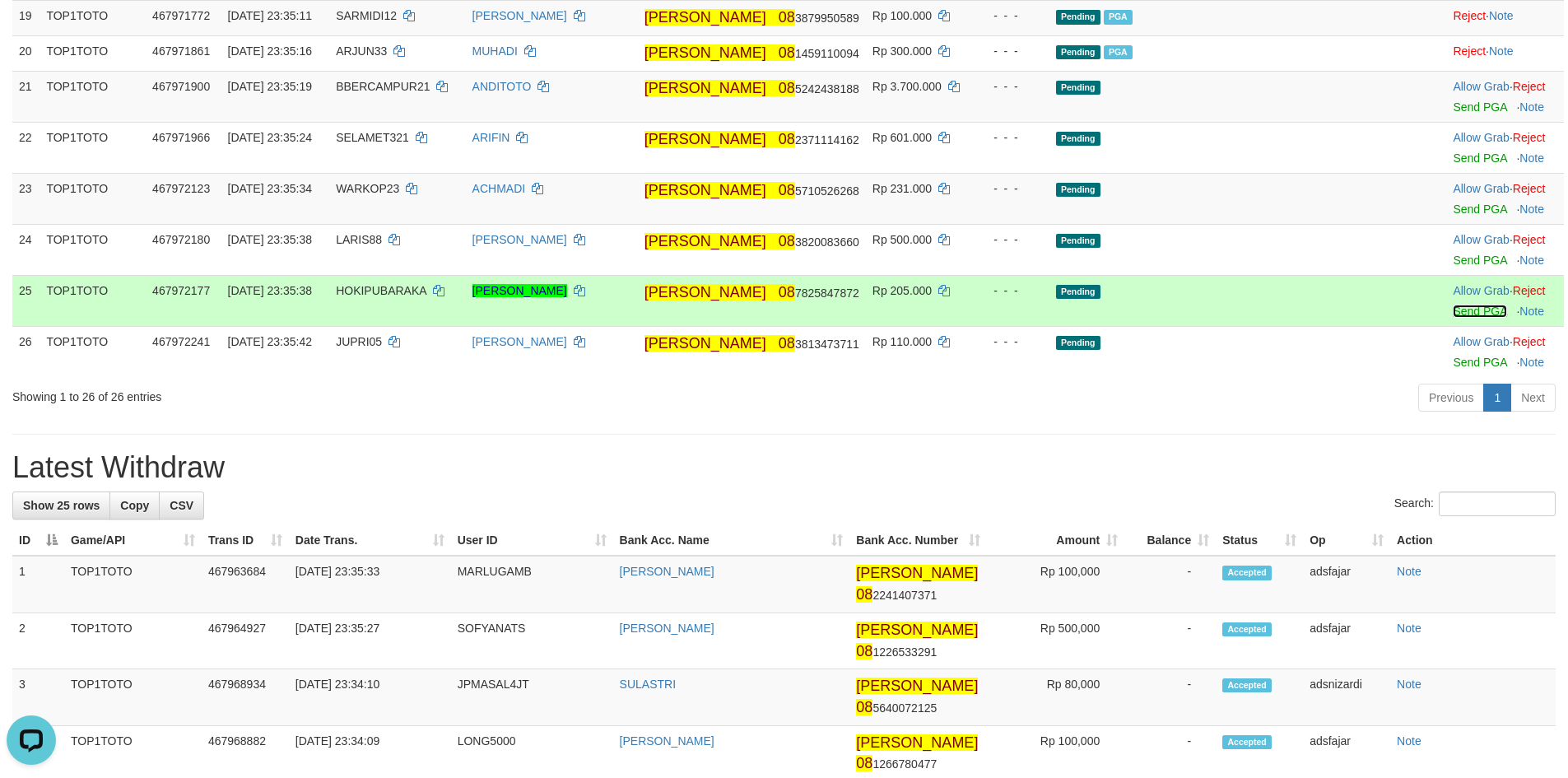
click at [1453, 317] on link "Send PGA" at bounding box center [1480, 311] width 54 height 13
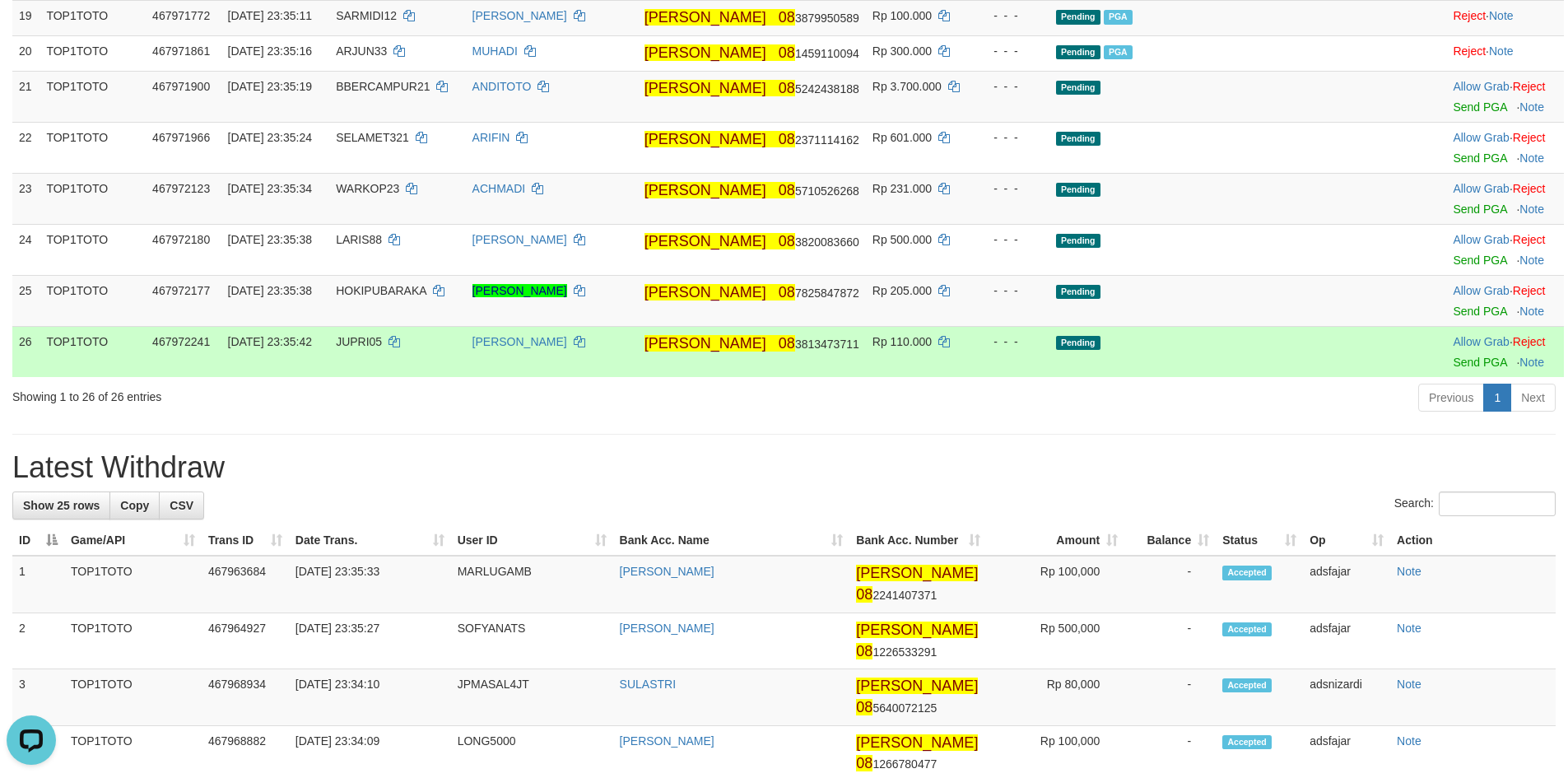
click at [1286, 417] on div "Previous 1 Next" at bounding box center [1111, 399] width 890 height 35
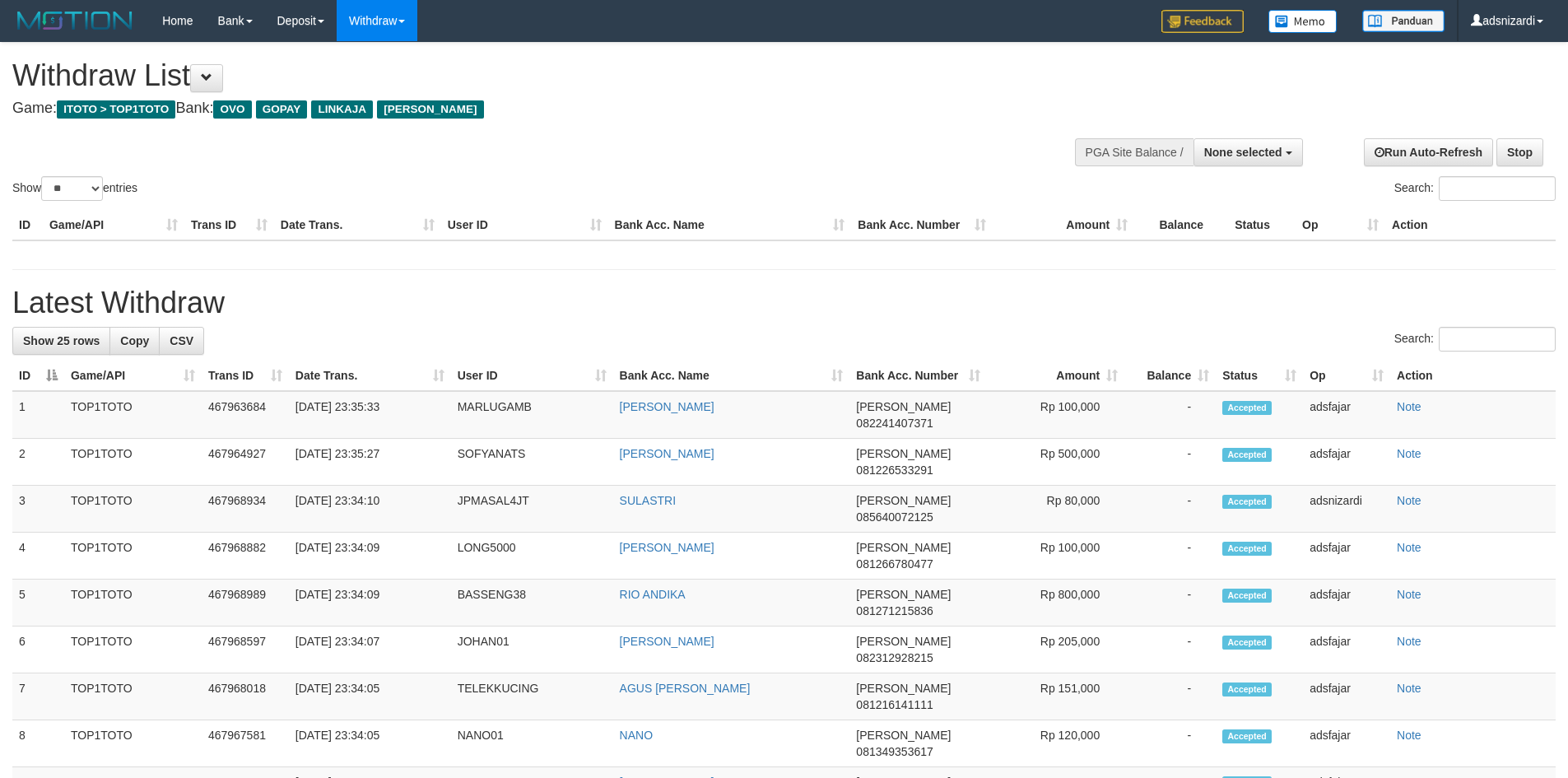
select select
select select "**"
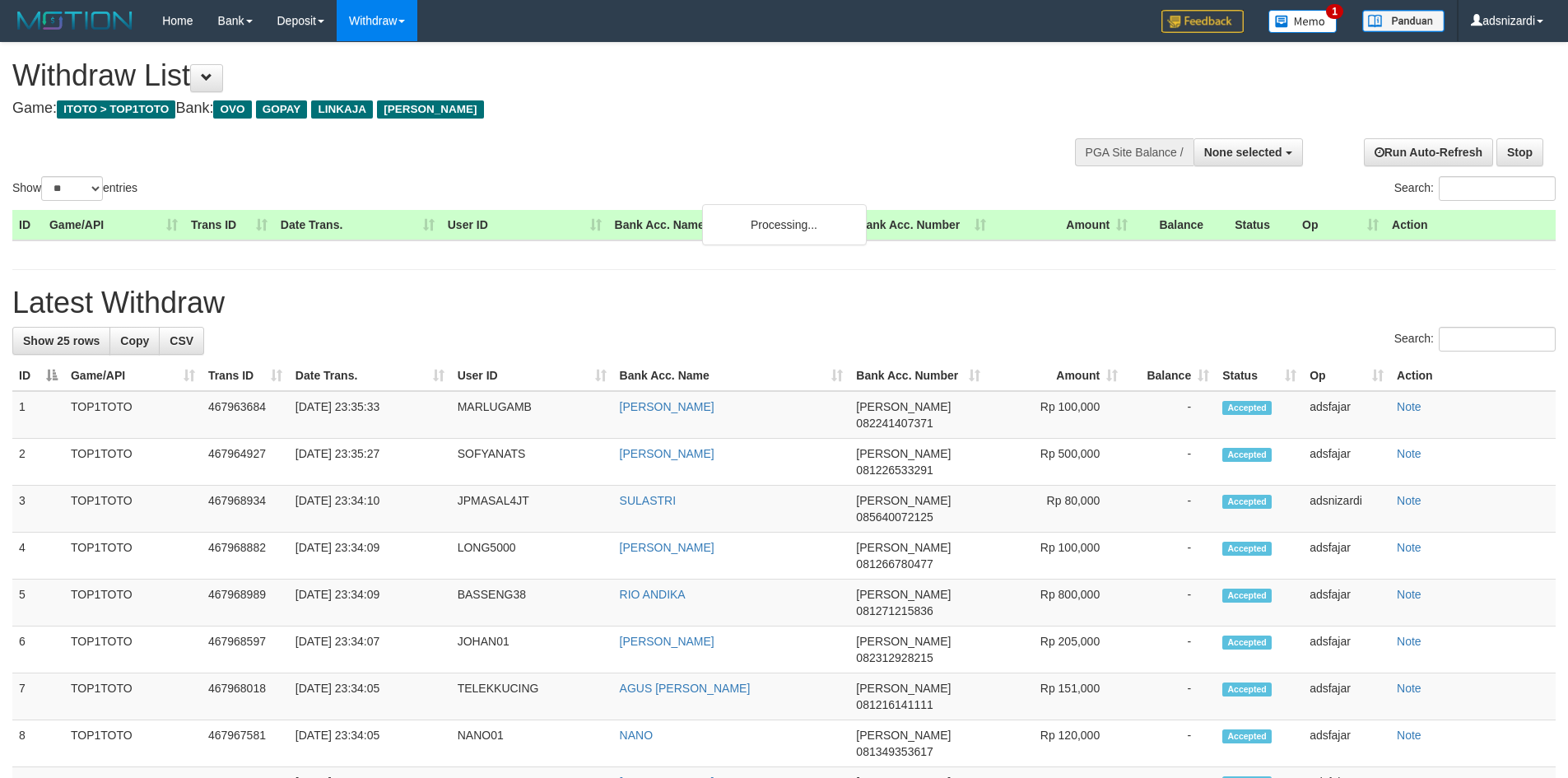
select select
select select "**"
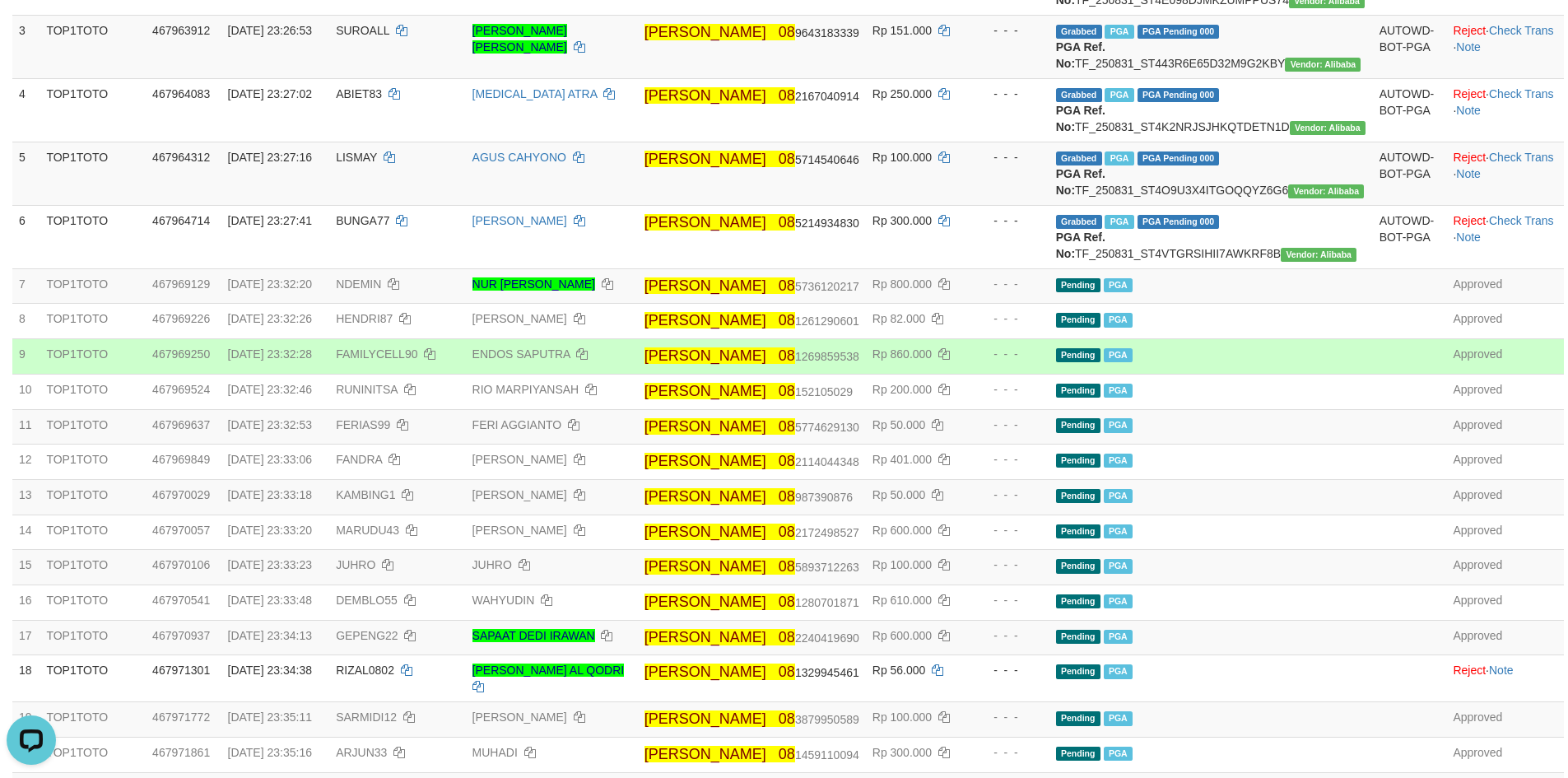
scroll to position [411, 0]
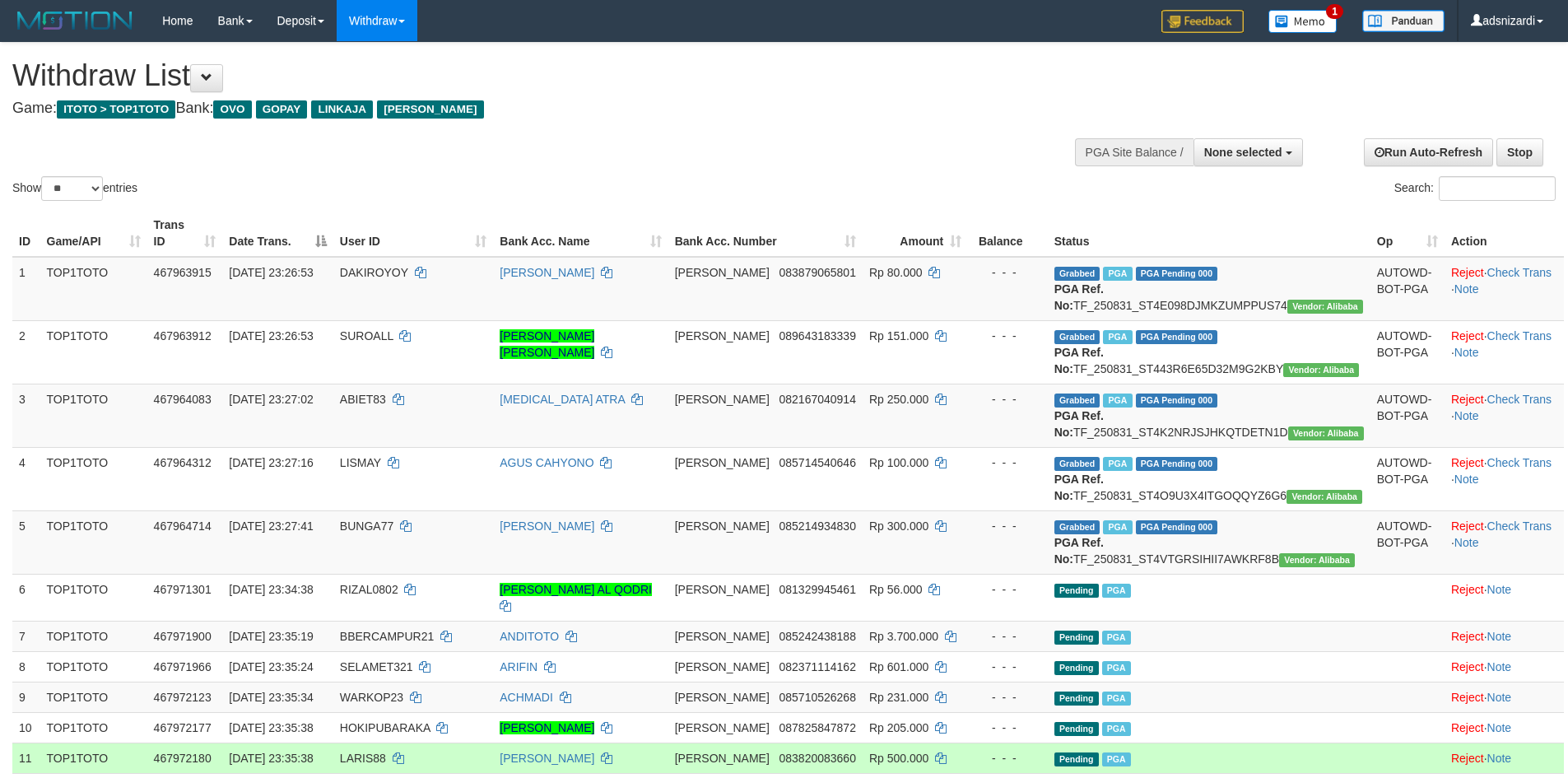
select select
select select "**"
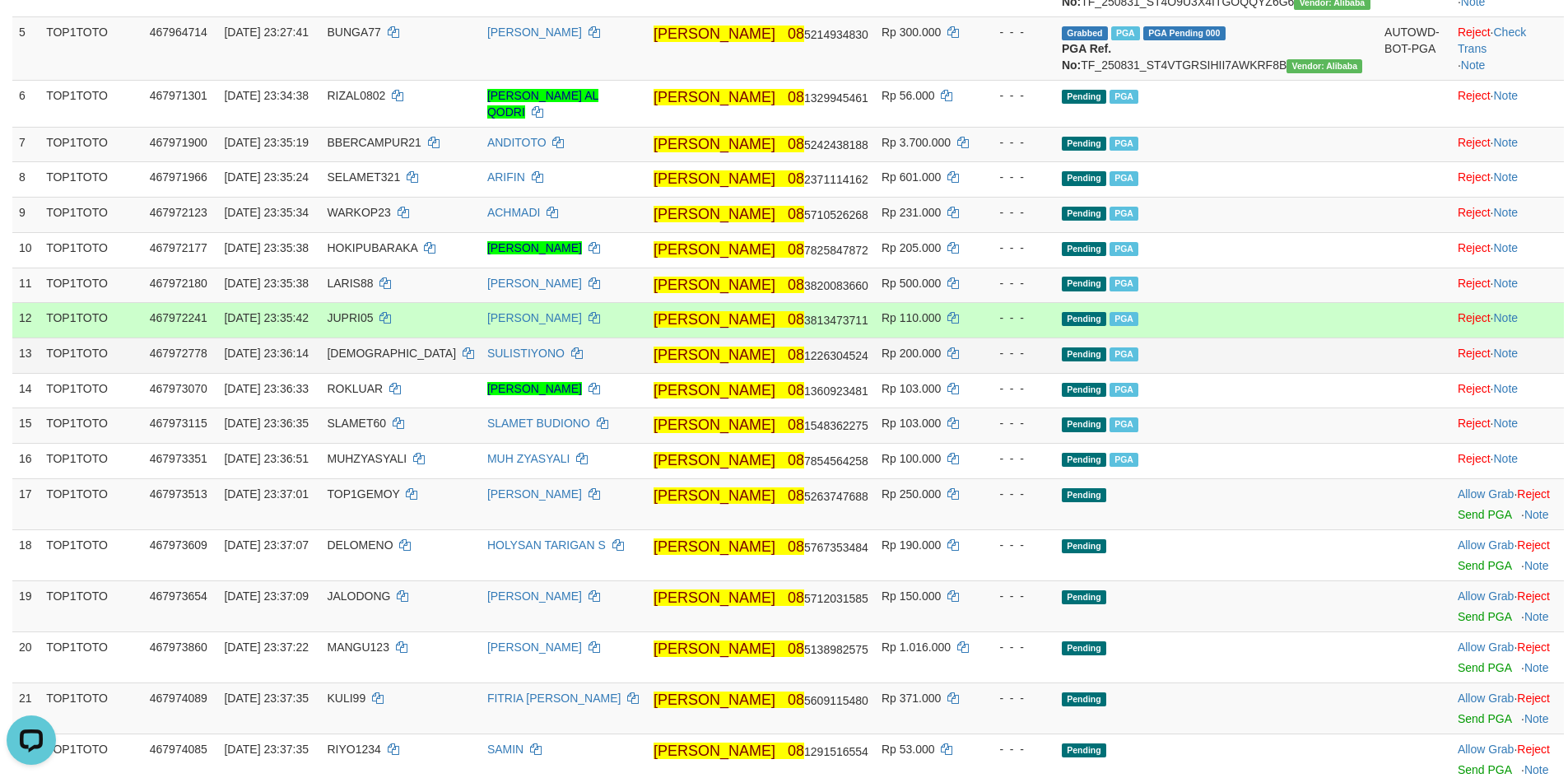
scroll to position [740, 0]
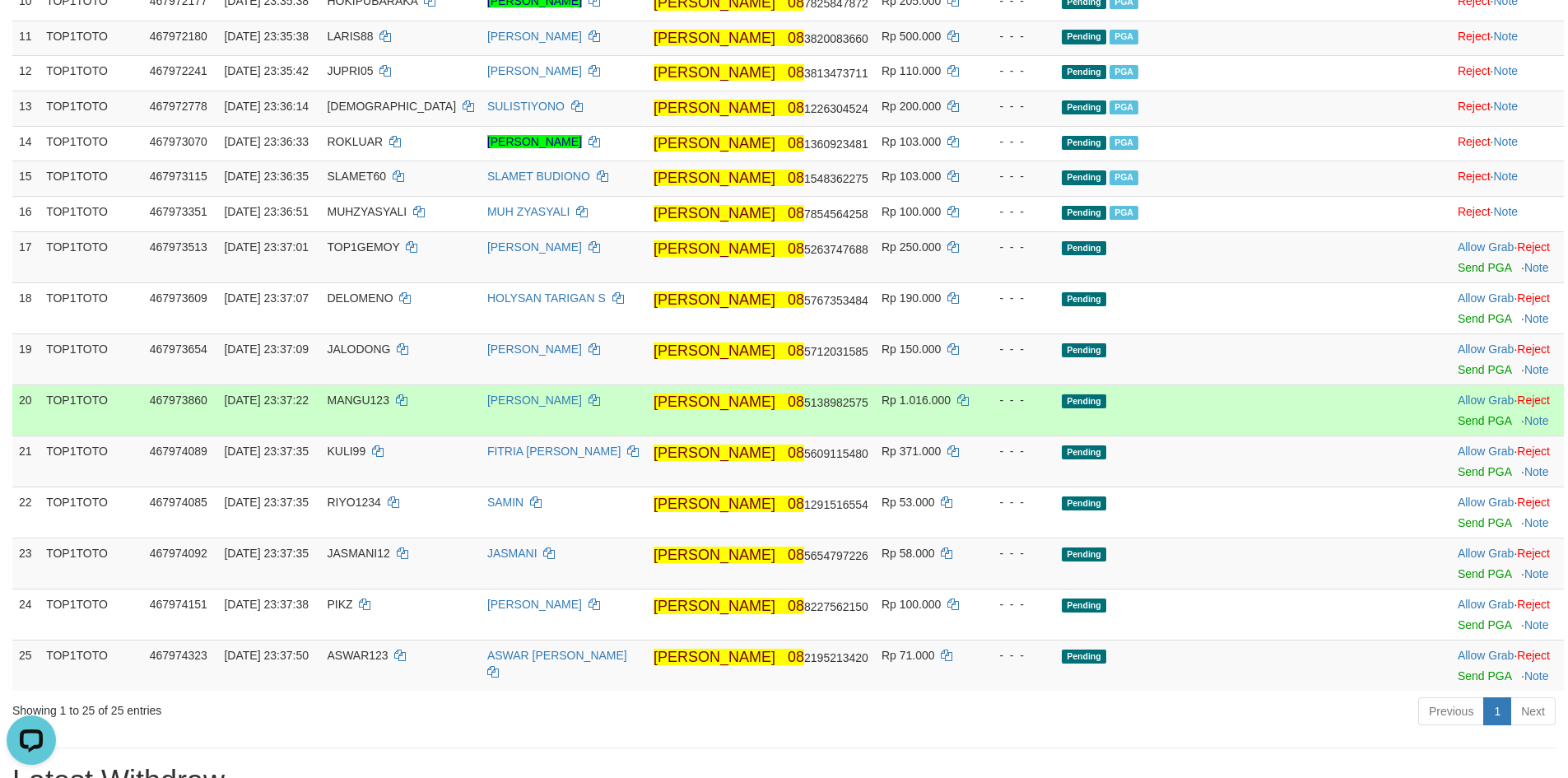
drag, startPoint x: 1328, startPoint y: 471, endPoint x: 1234, endPoint y: 482, distance: 94.6
click at [1325, 436] on td "Pending" at bounding box center [1216, 410] width 322 height 51
click at [1457, 427] on link "Send PGA" at bounding box center [1484, 420] width 54 height 13
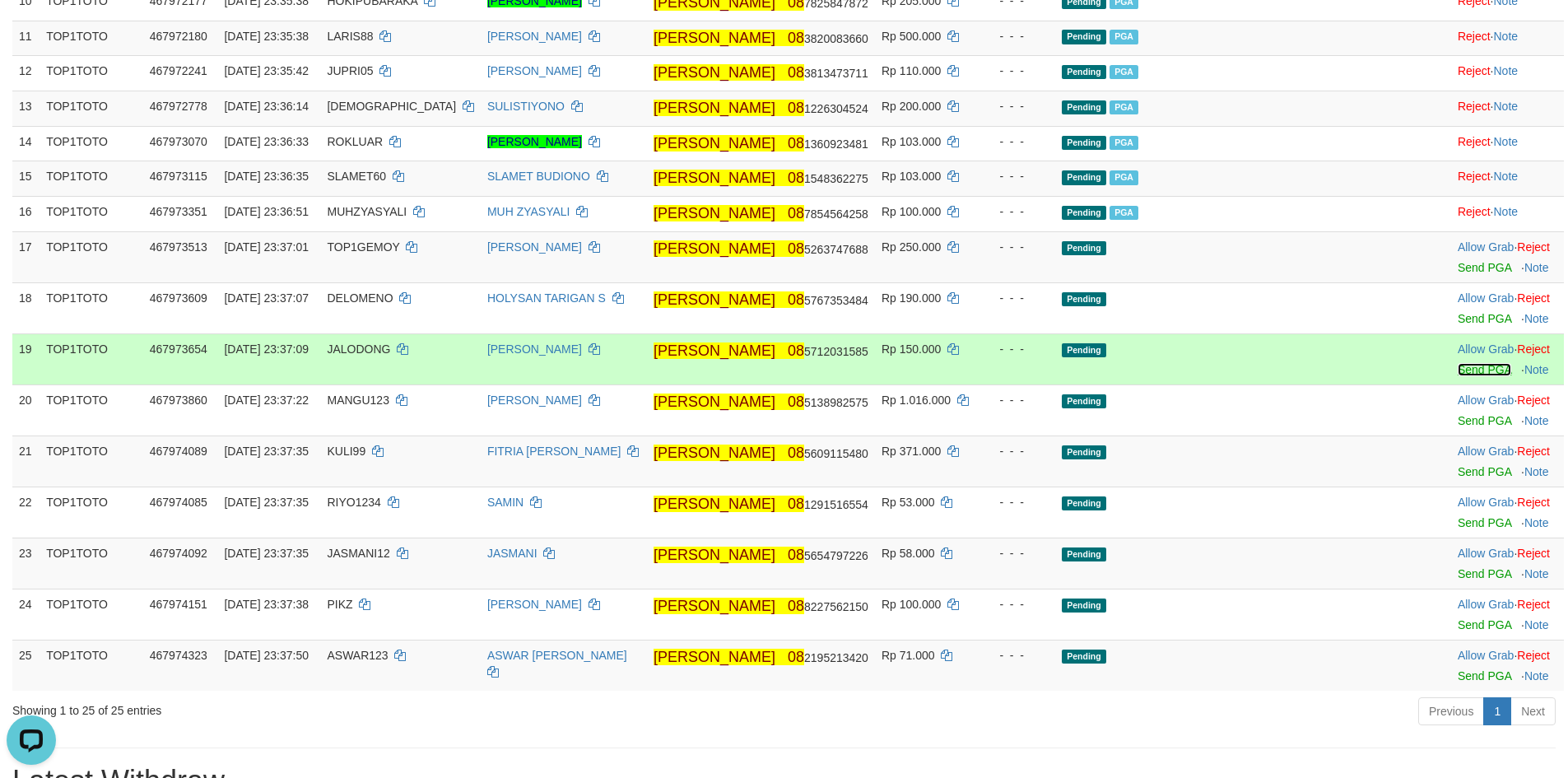
click at [1457, 376] on link "Send PGA" at bounding box center [1484, 369] width 54 height 13
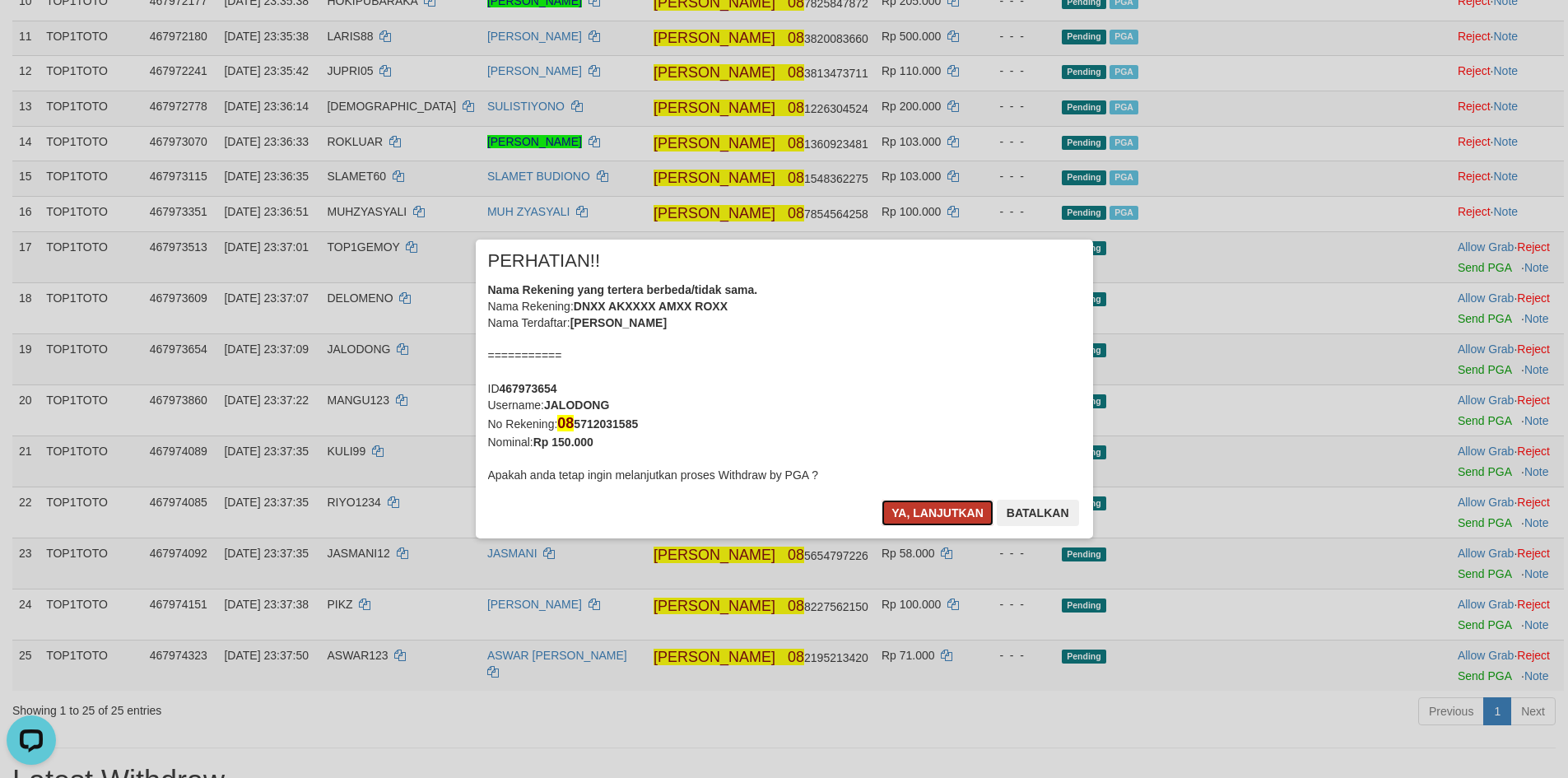
click at [909, 516] on button "Ya, lanjutkan" at bounding box center [937, 512] width 112 height 26
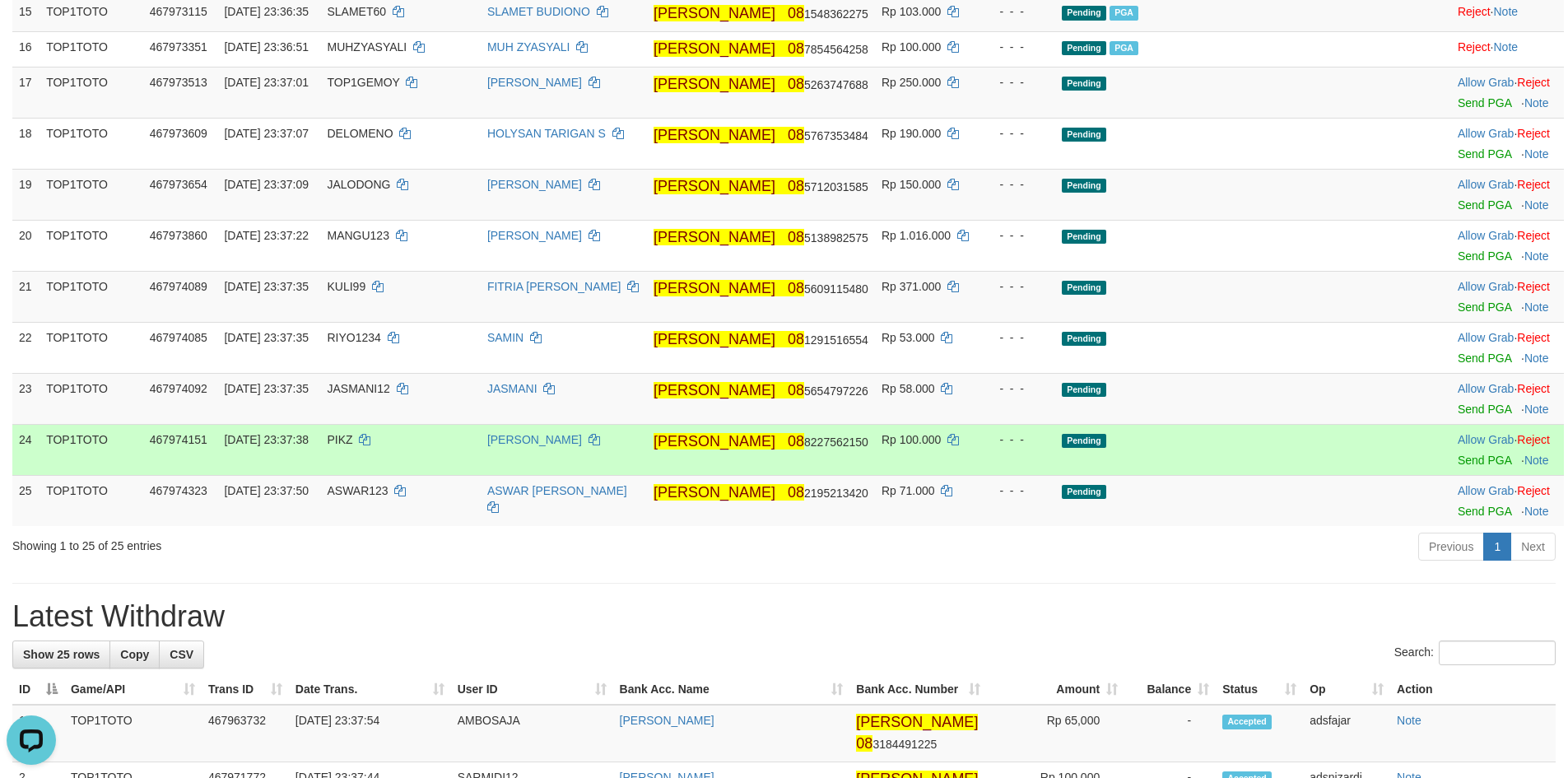
scroll to position [1070, 0]
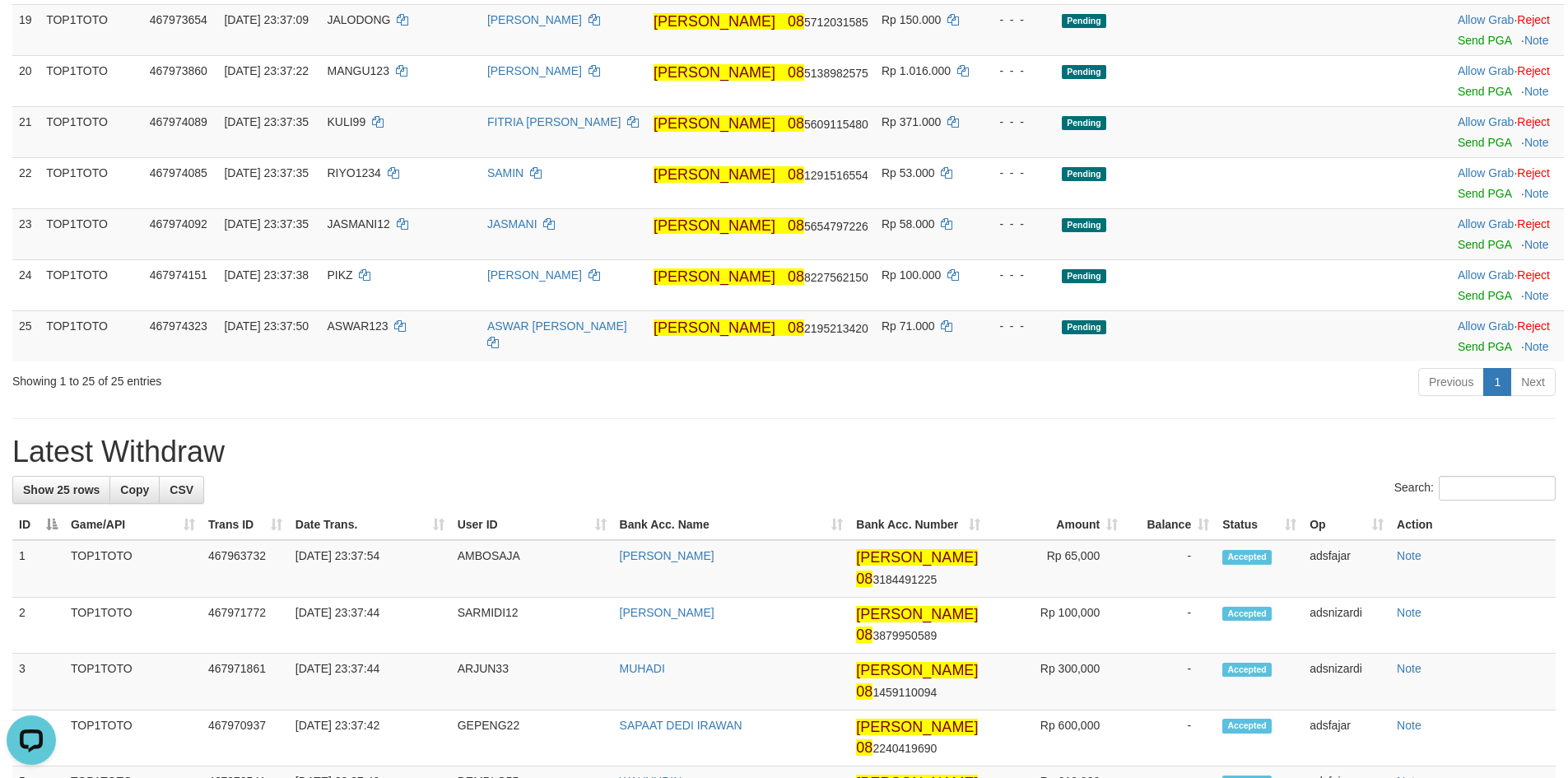
click at [1110, 499] on div "**********" at bounding box center [784, 506] width 1568 height 3068
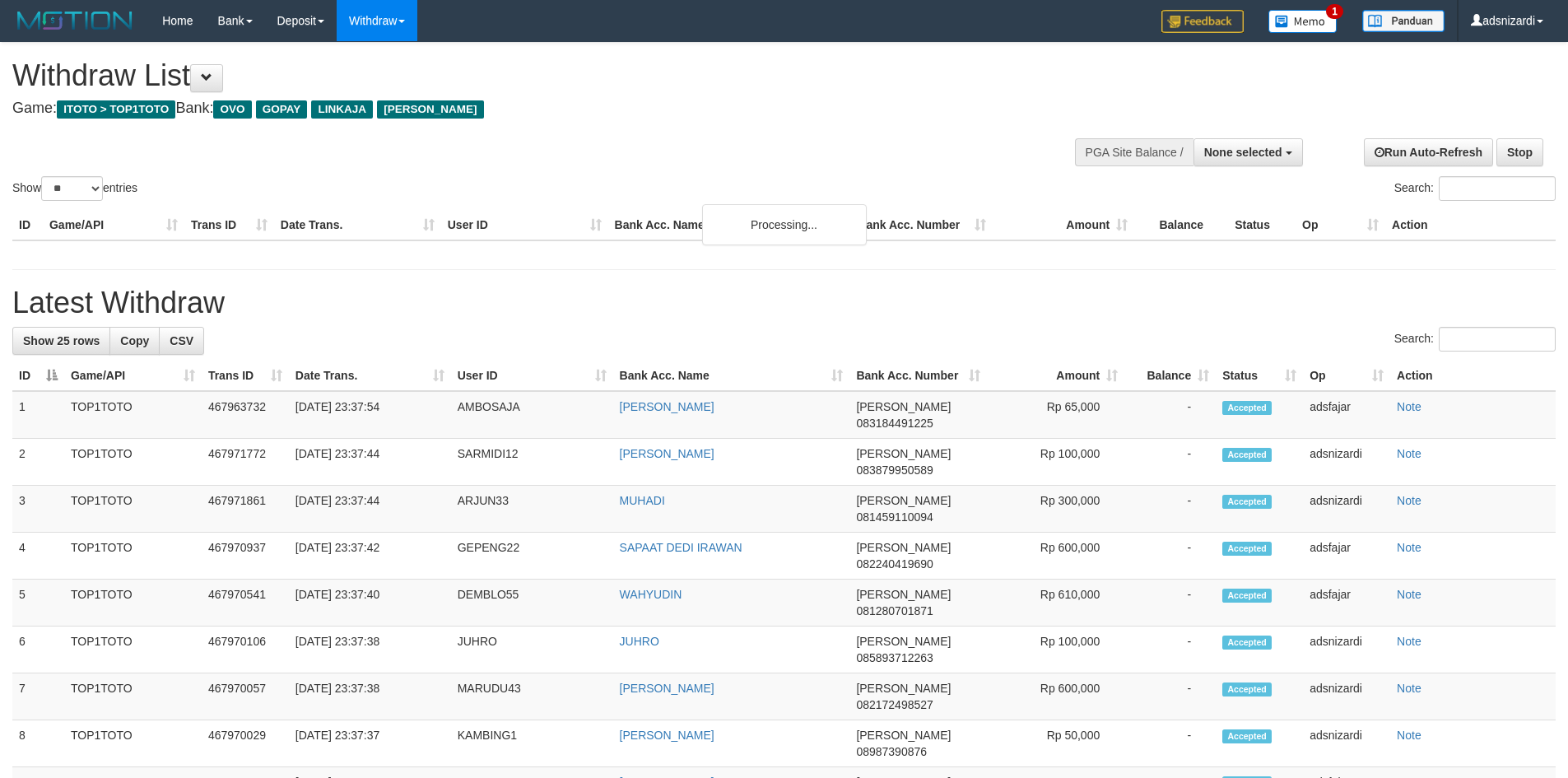
select select
select select "**"
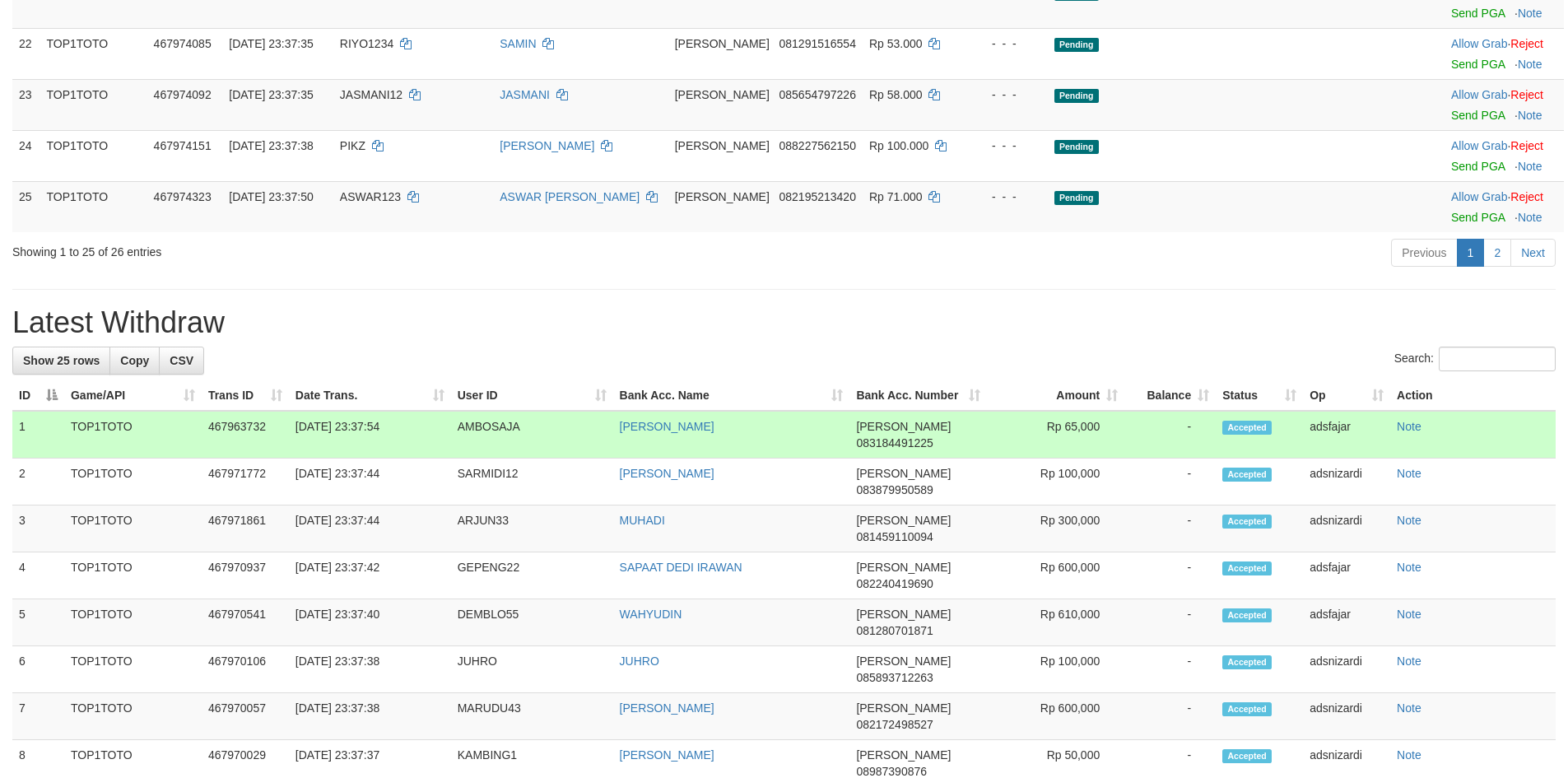
scroll to position [1125, 0]
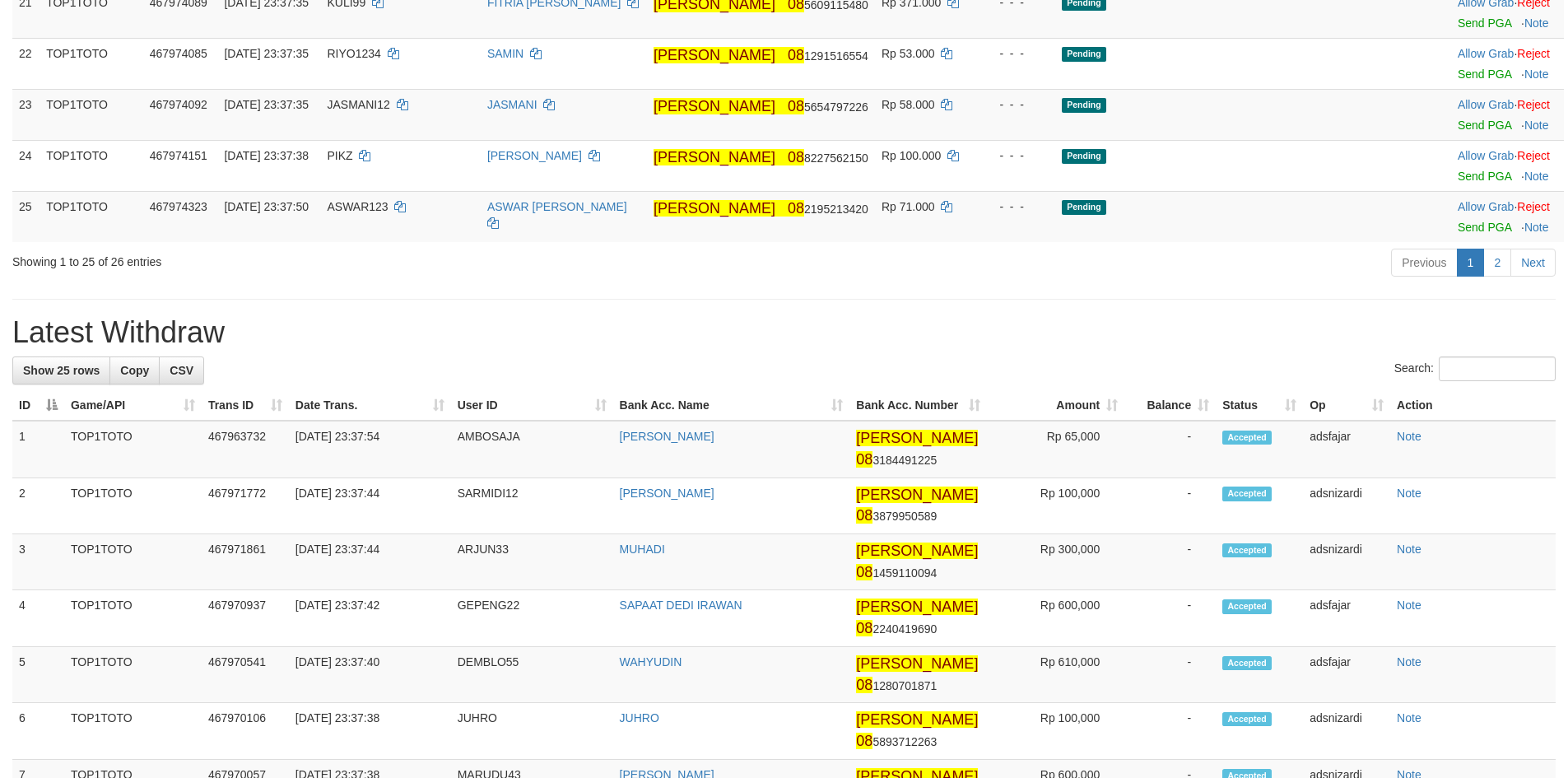
click at [1220, 349] on h1 "Latest Withdraw" at bounding box center [784, 332] width 1543 height 33
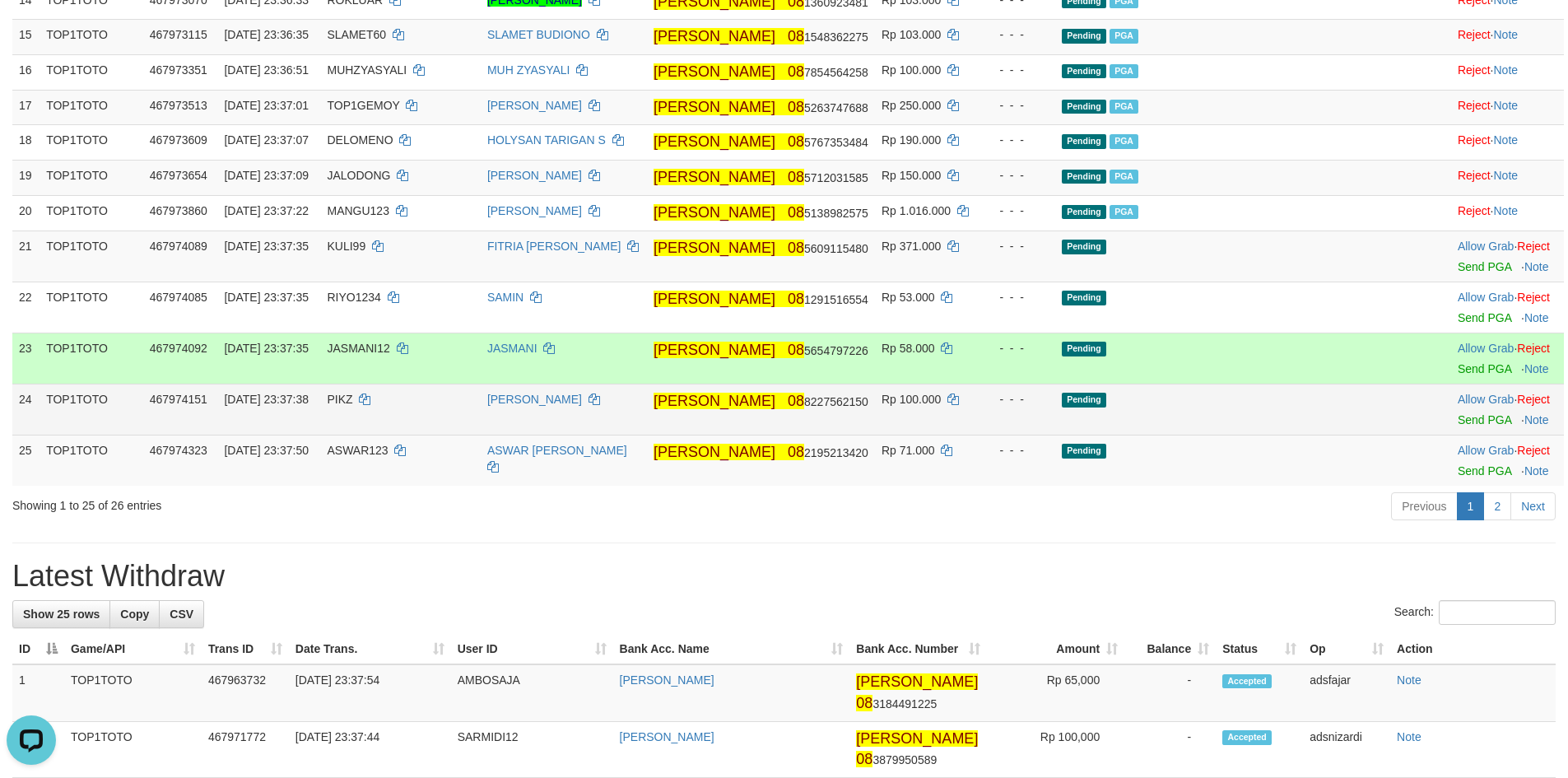
scroll to position [879, 0]
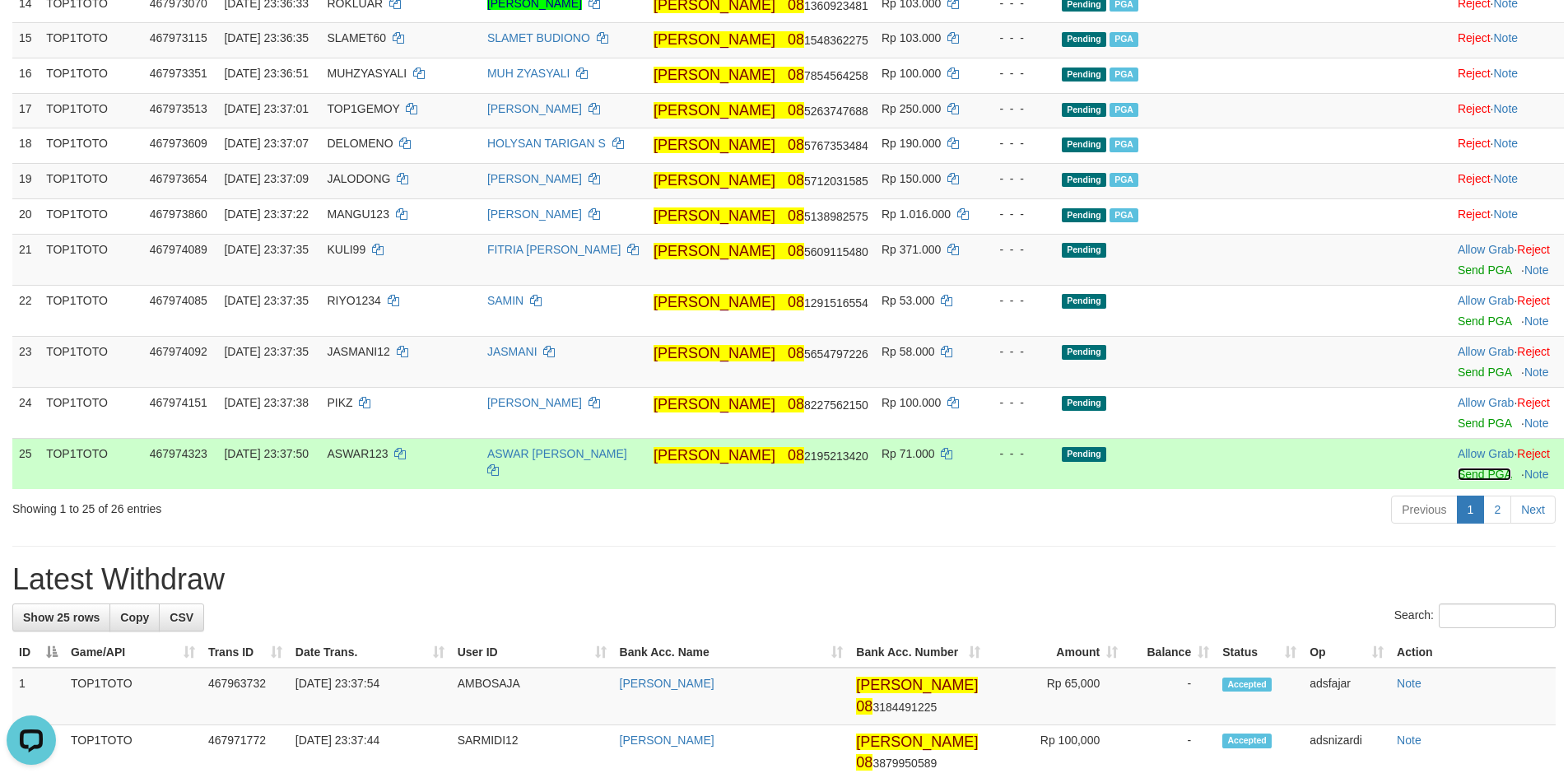
click at [1457, 481] on link "Send PGA" at bounding box center [1484, 474] width 54 height 13
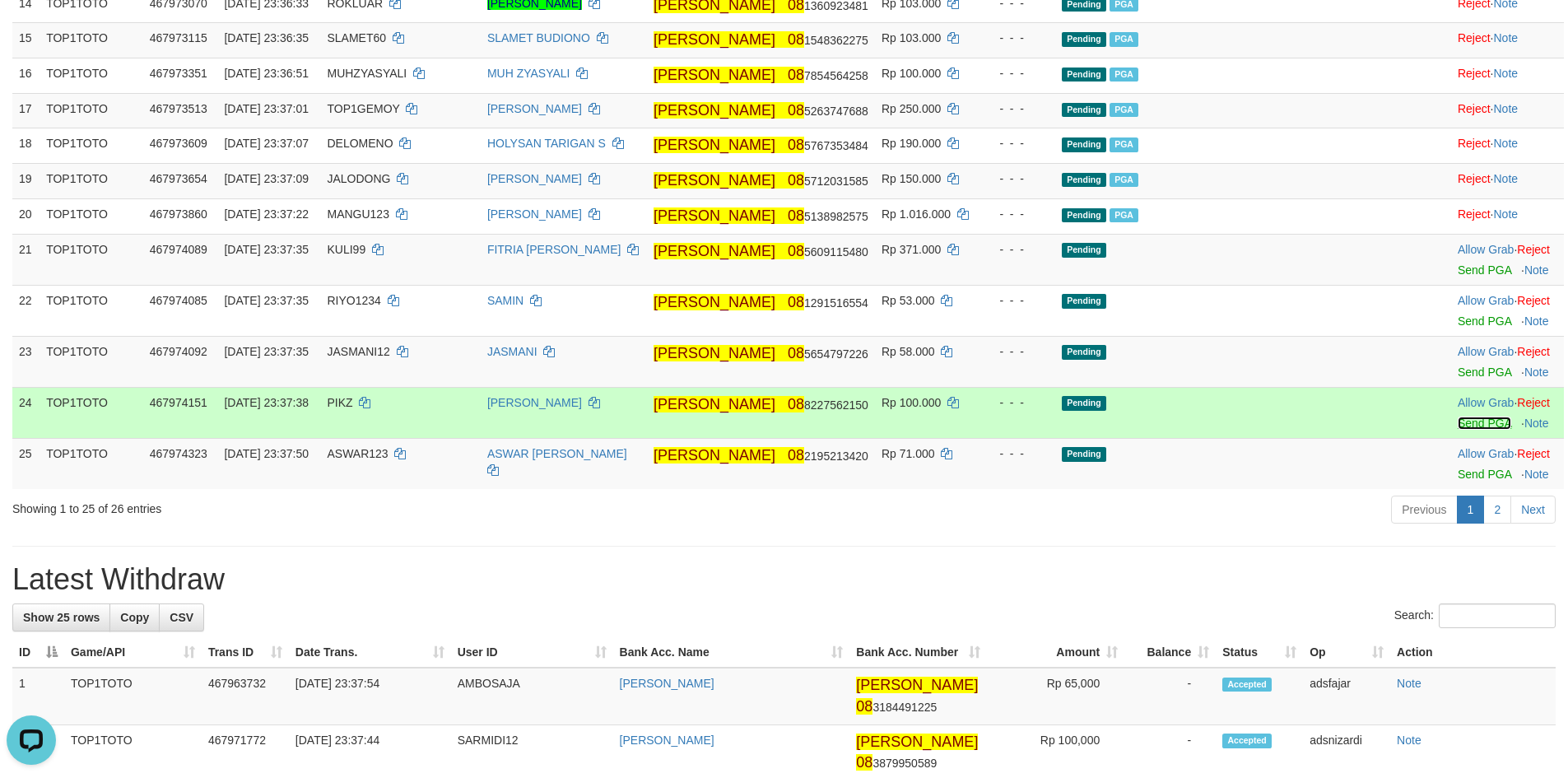
click at [1457, 430] on link "Send PGA" at bounding box center [1484, 423] width 54 height 13
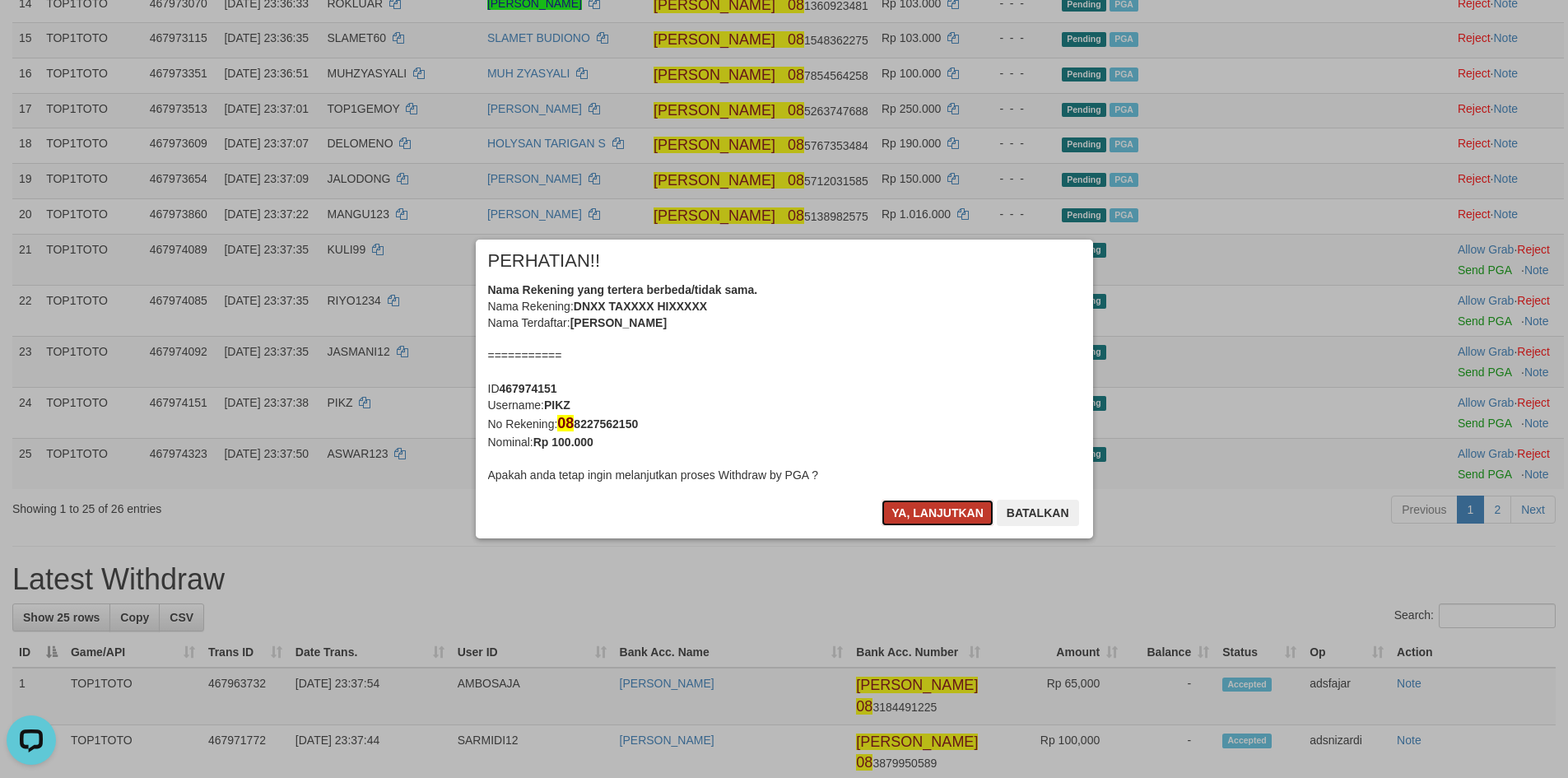
click at [923, 525] on button "Ya, lanjutkan" at bounding box center [937, 512] width 112 height 26
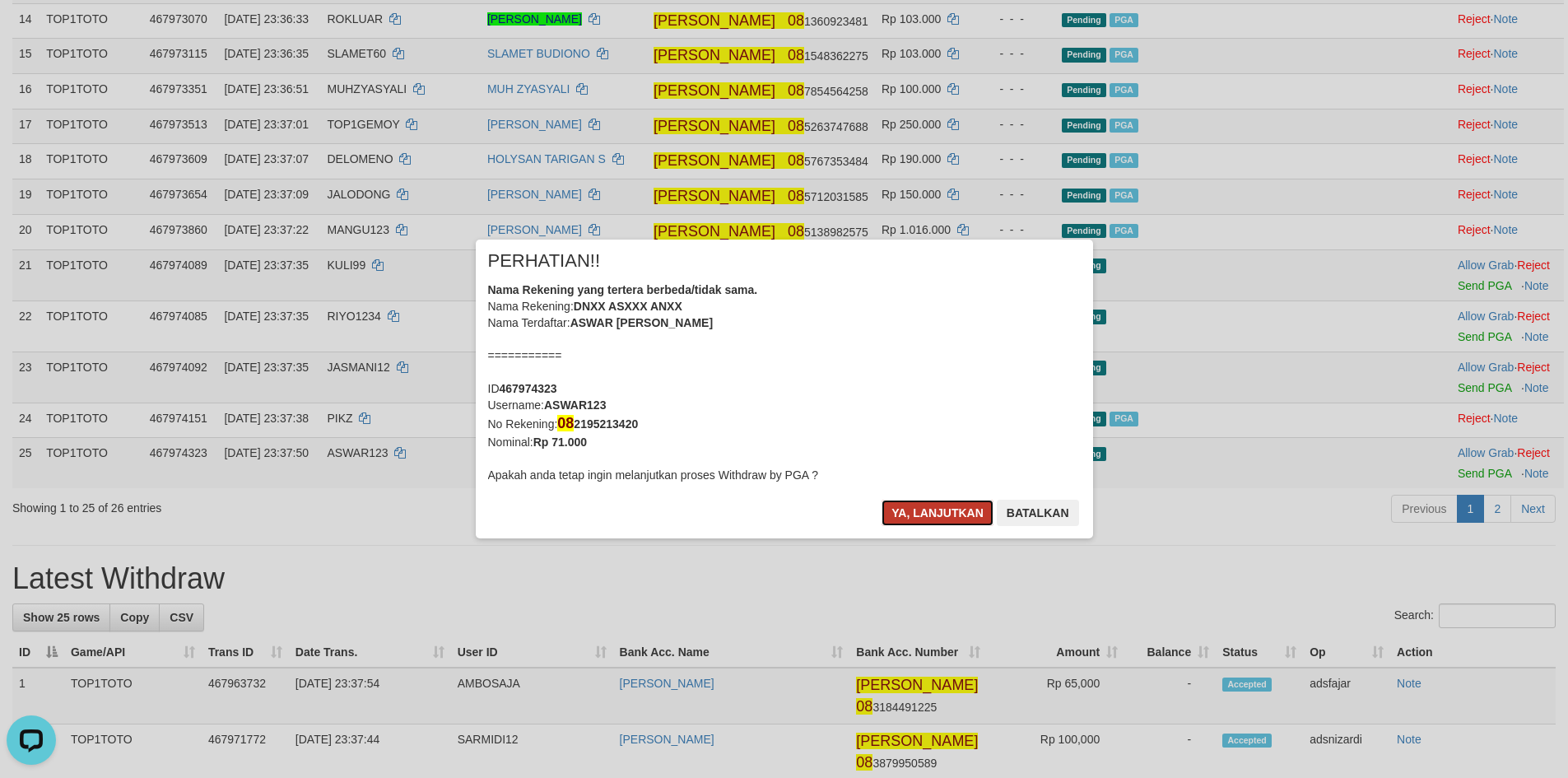
click at [922, 525] on button "Ya, lanjutkan" at bounding box center [937, 512] width 112 height 26
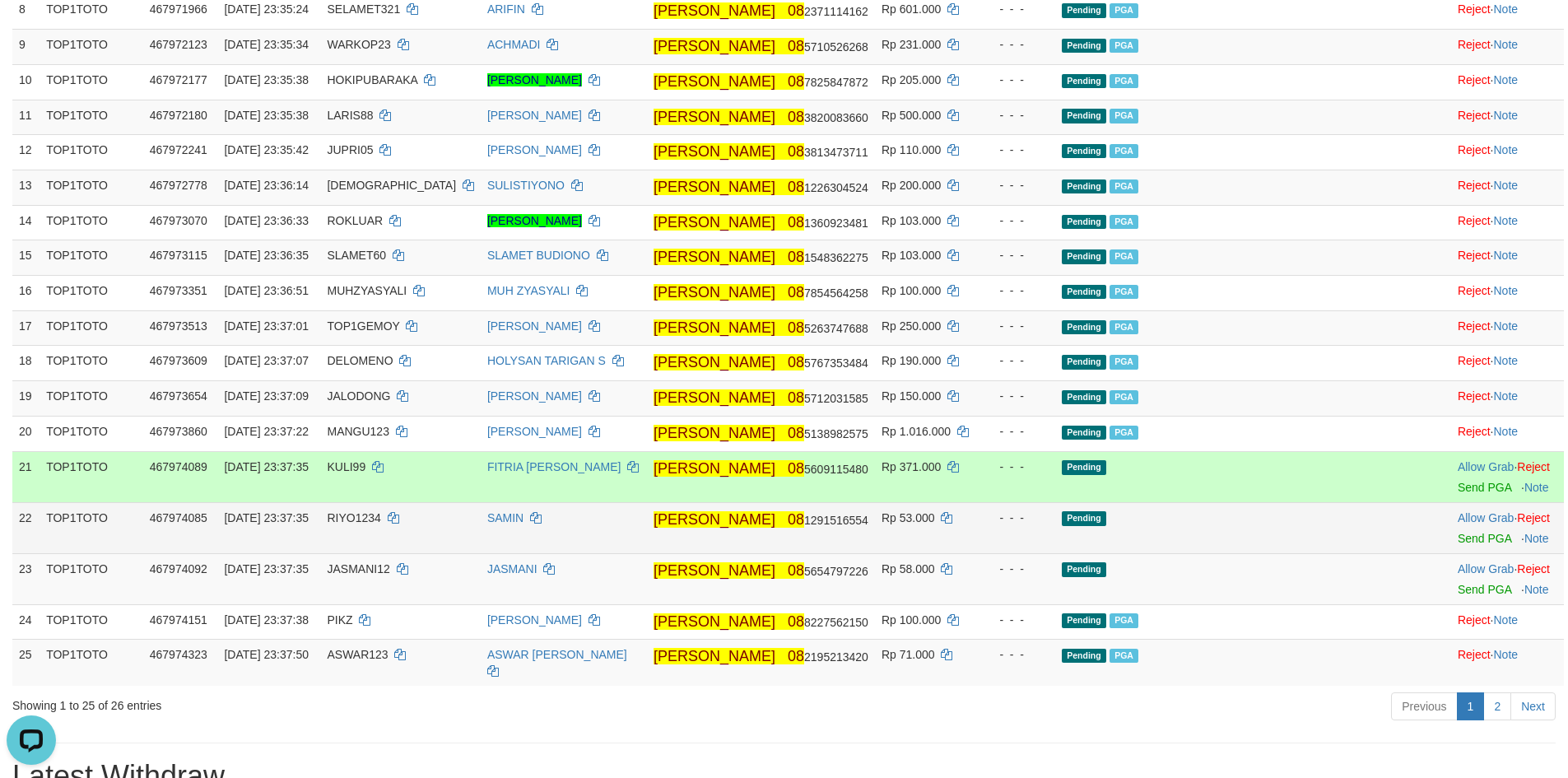
scroll to position [687, 0]
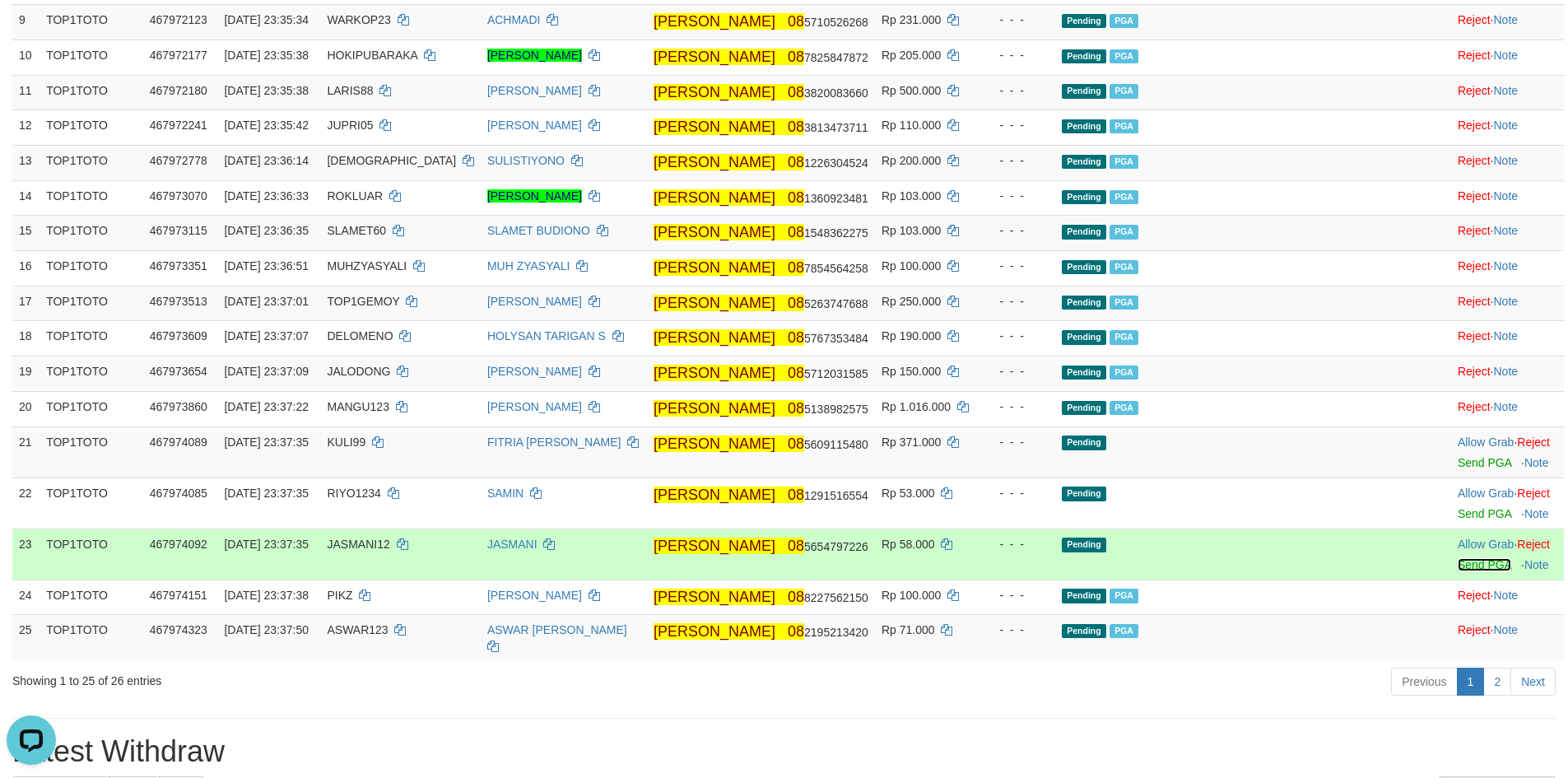
click at [1457, 571] on link "Send PGA" at bounding box center [1484, 565] width 54 height 13
click at [1451, 528] on td "Allow Grab · Reject Send PGA · Note" at bounding box center [1508, 503] width 112 height 51
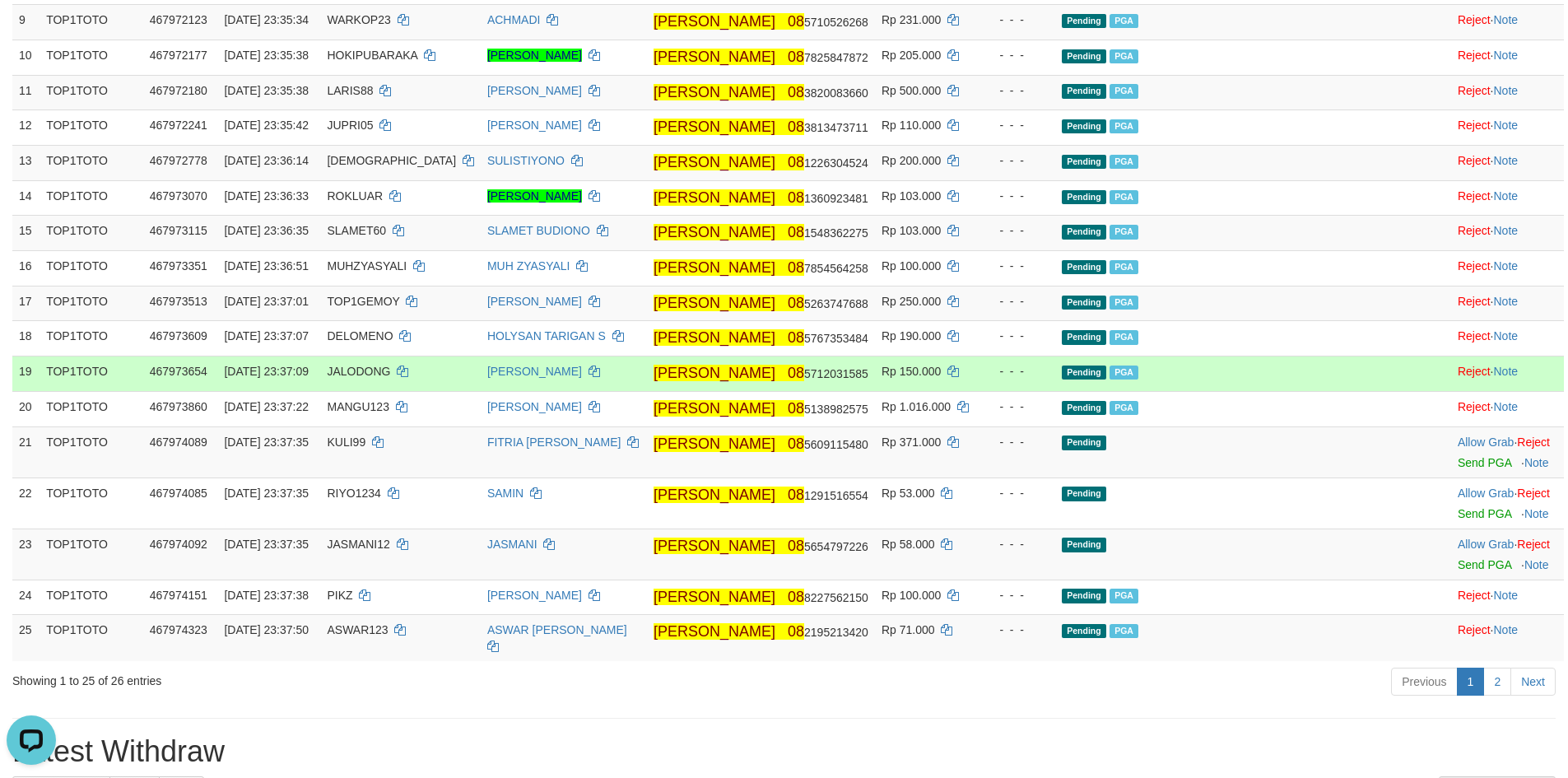
click at [1307, 392] on td "Pending PGA" at bounding box center [1216, 374] width 322 height 35
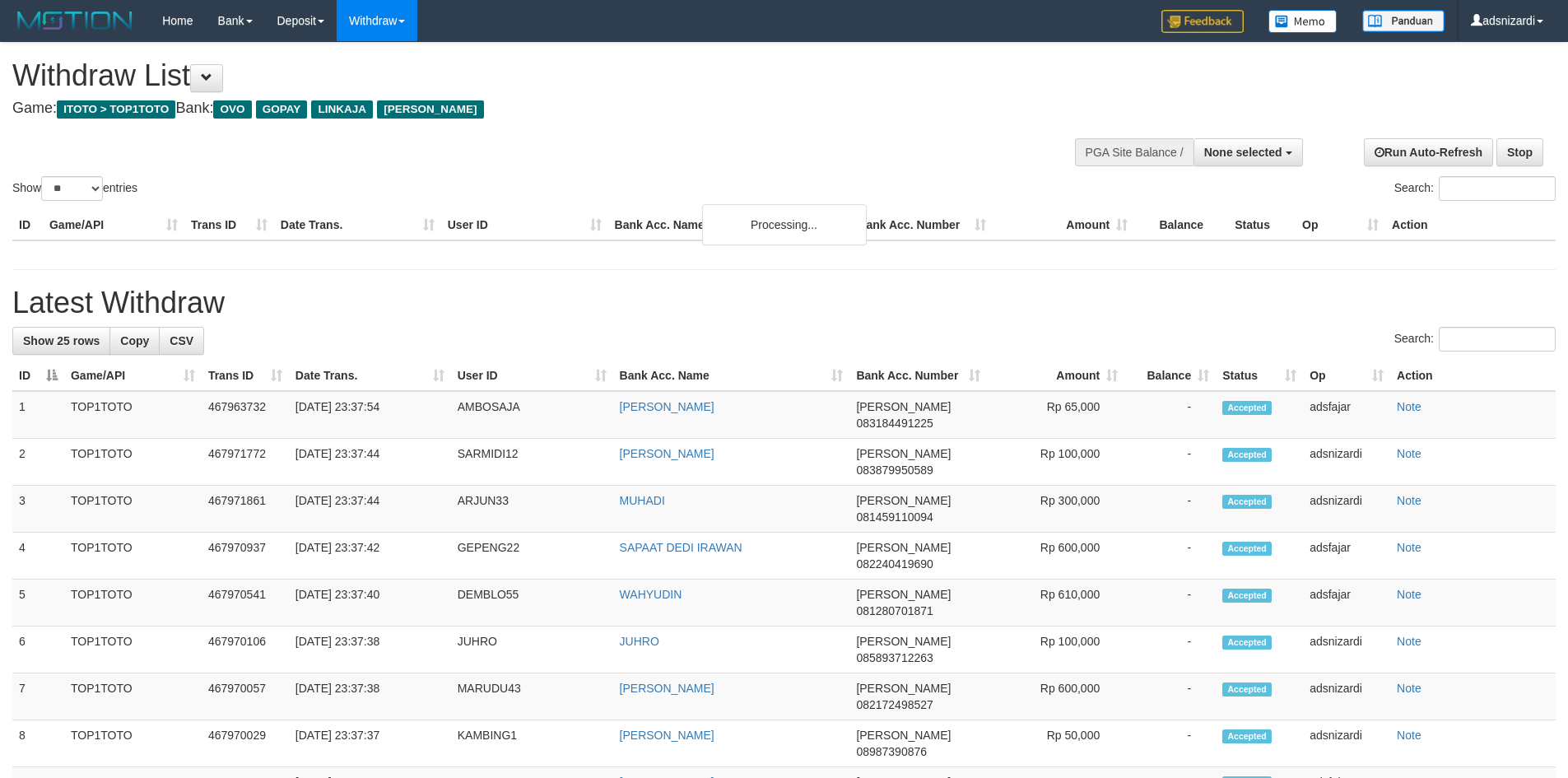
select select
select select "**"
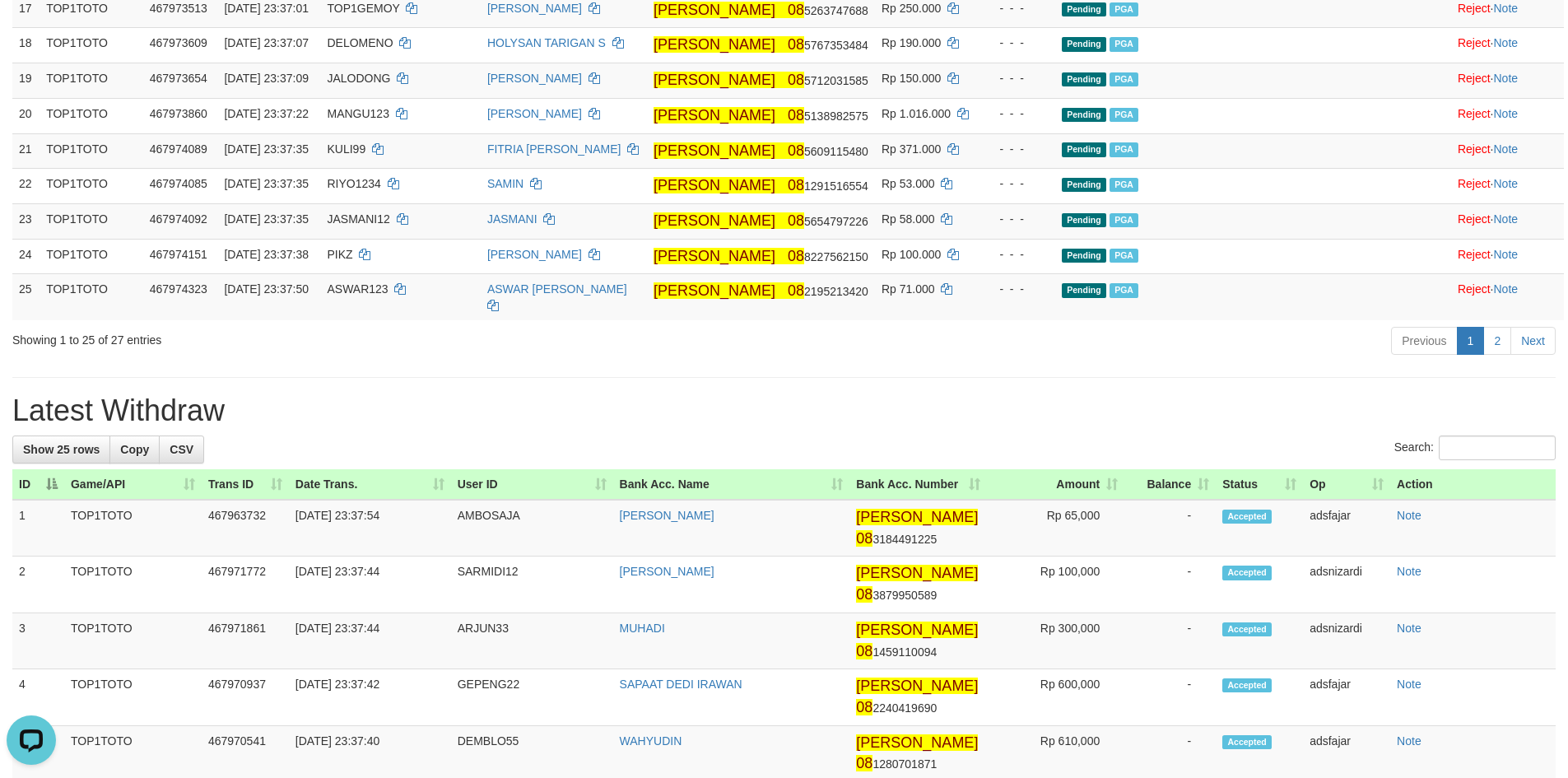
scroll to position [1152, 0]
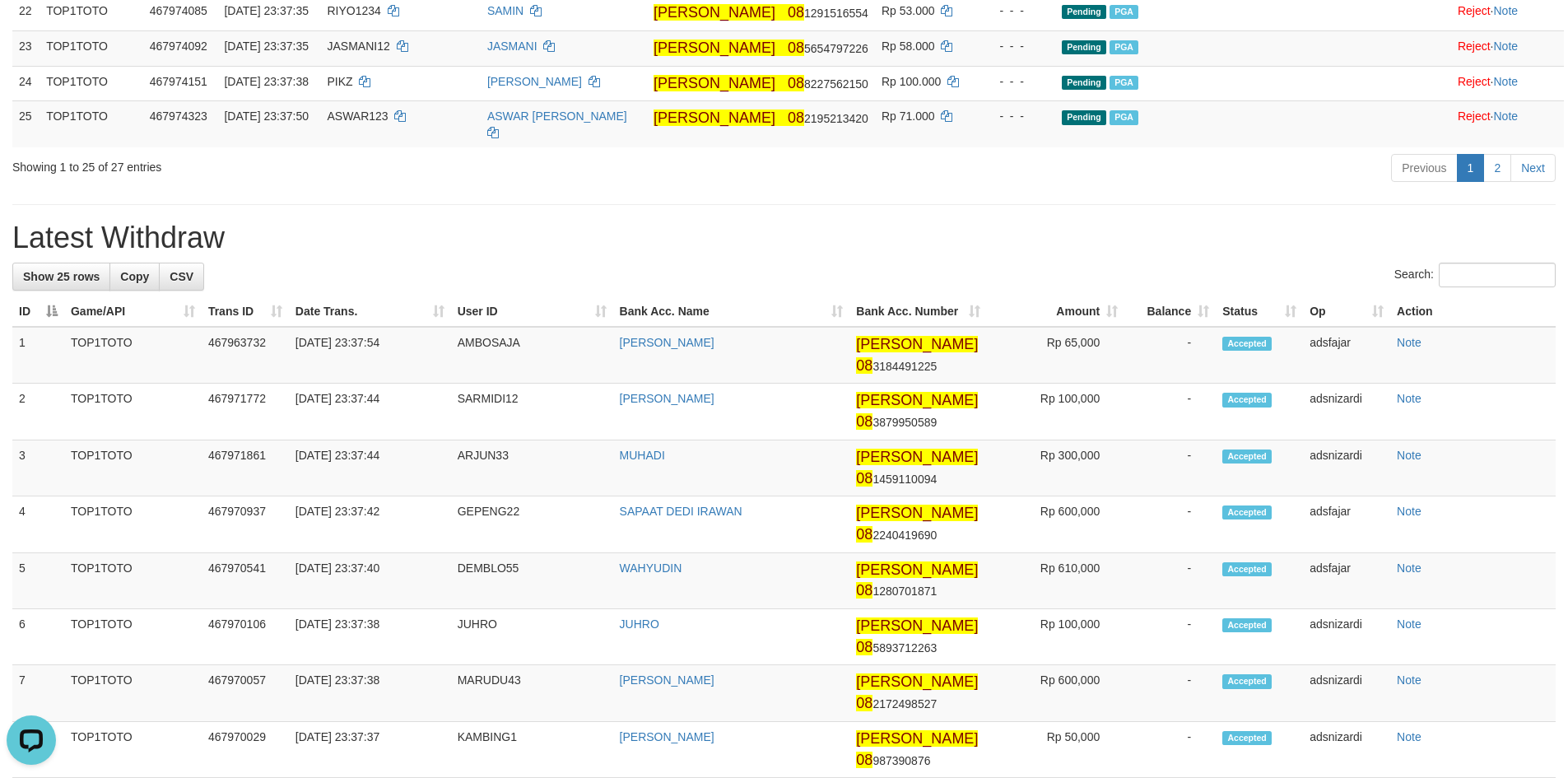
drag, startPoint x: 1082, startPoint y: 280, endPoint x: 1080, endPoint y: 293, distance: 13.2
click at [1080, 254] on h1 "Latest Withdraw" at bounding box center [784, 238] width 1543 height 33
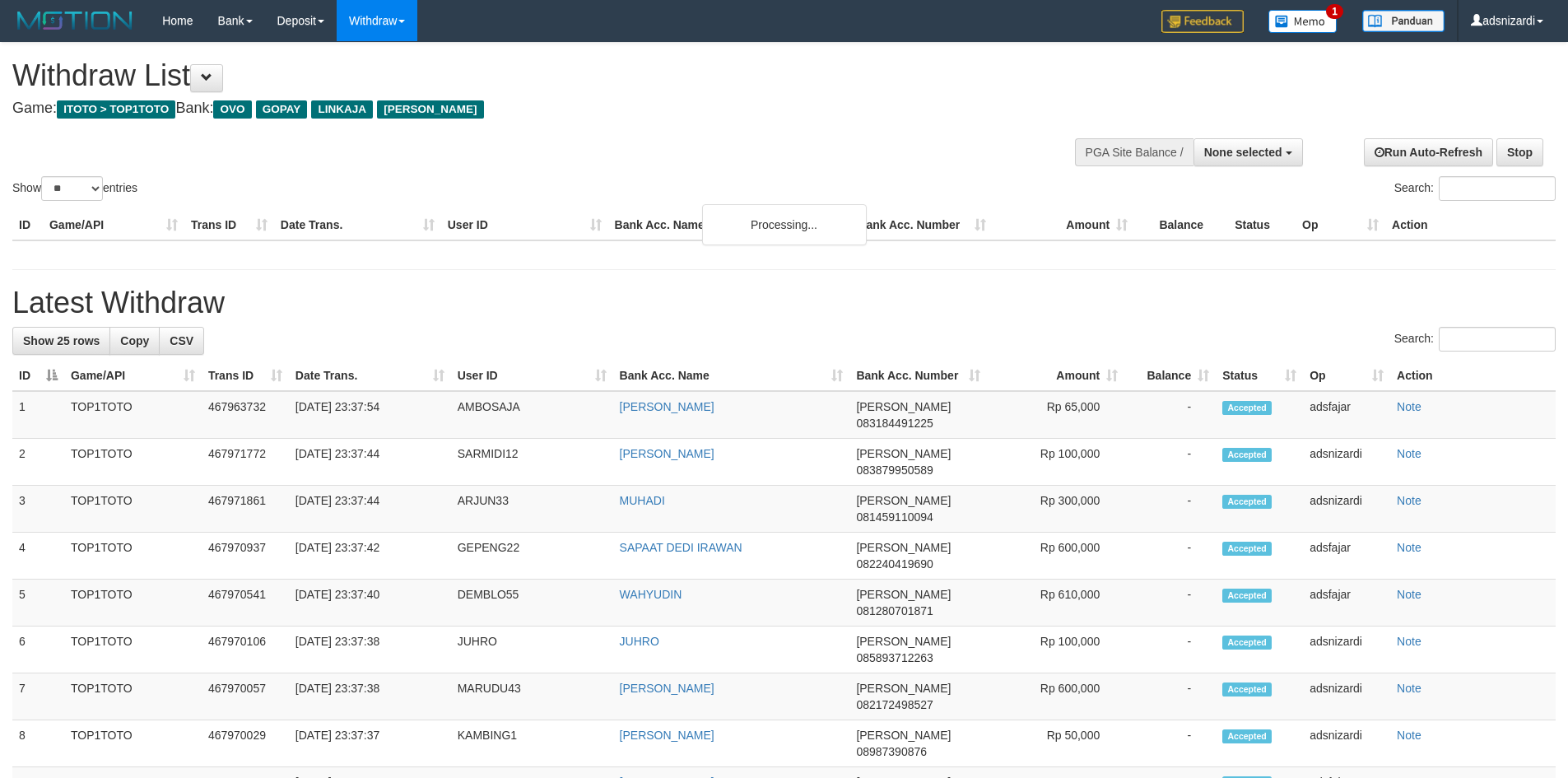
select select
select select "**"
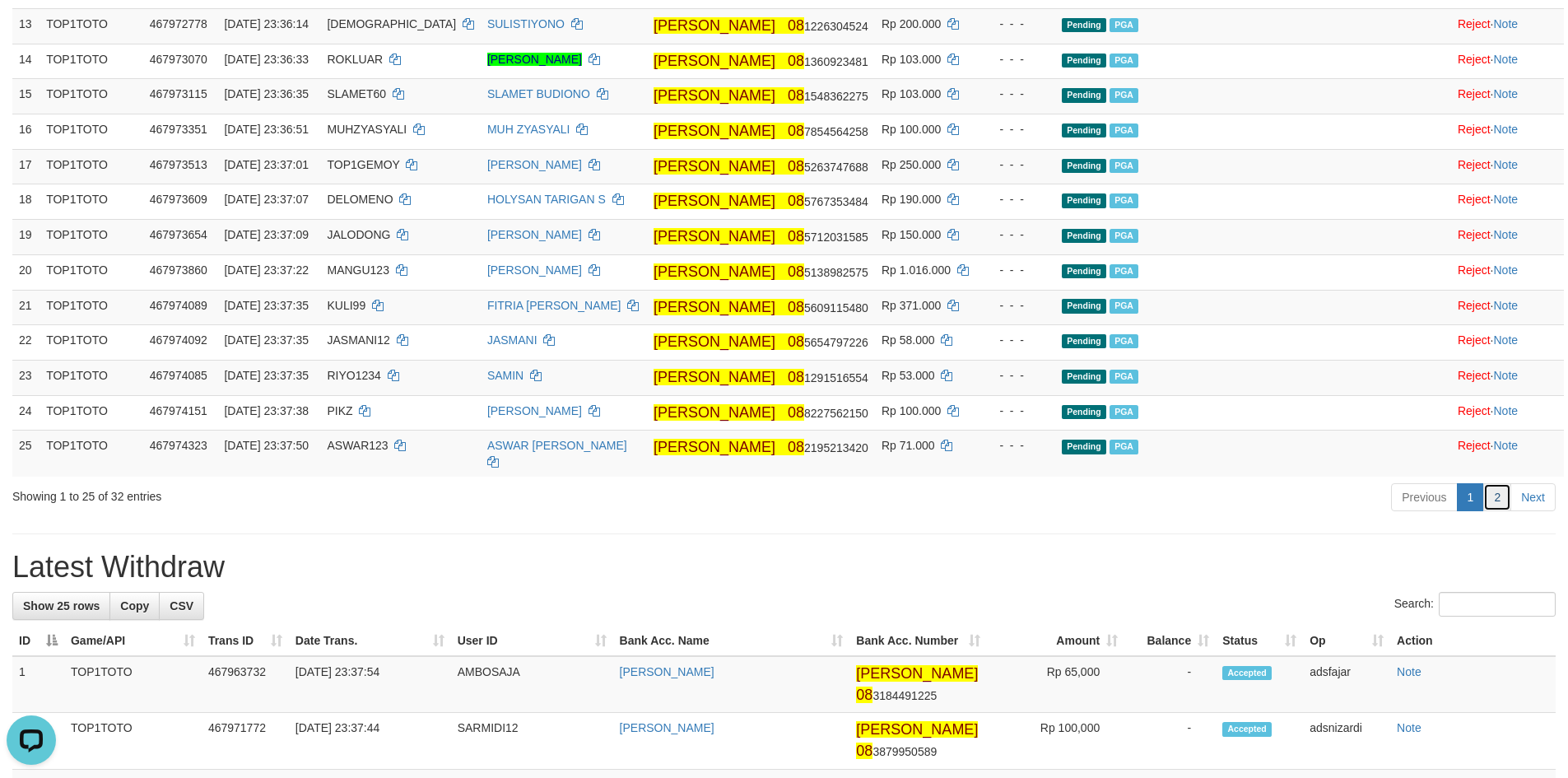
click at [1507, 511] on link "2" at bounding box center [1497, 497] width 28 height 28
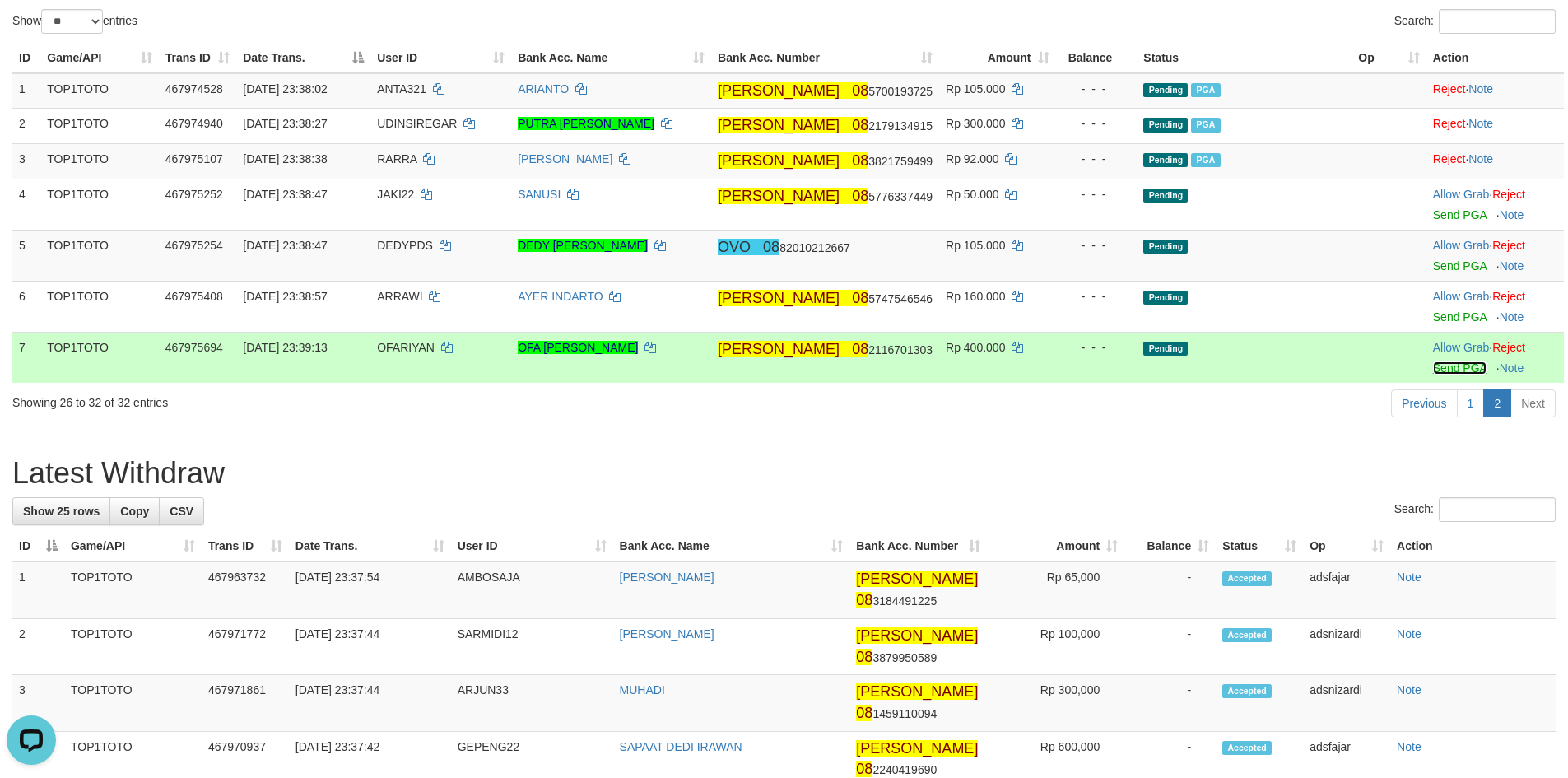
click at [1446, 365] on link "Send PGA" at bounding box center [1460, 368] width 54 height 13
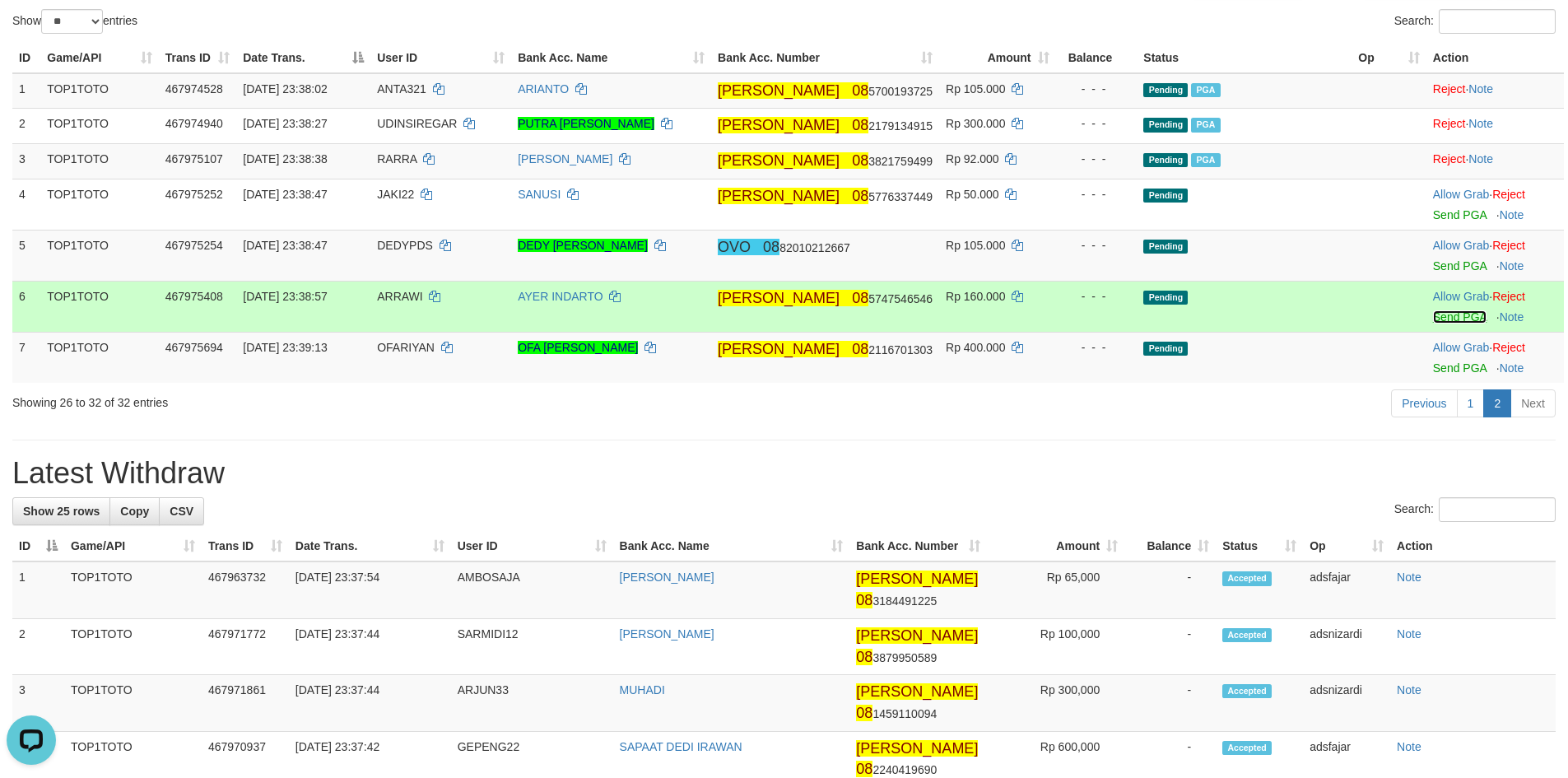
click at [1444, 316] on link "Send PGA" at bounding box center [1460, 317] width 54 height 13
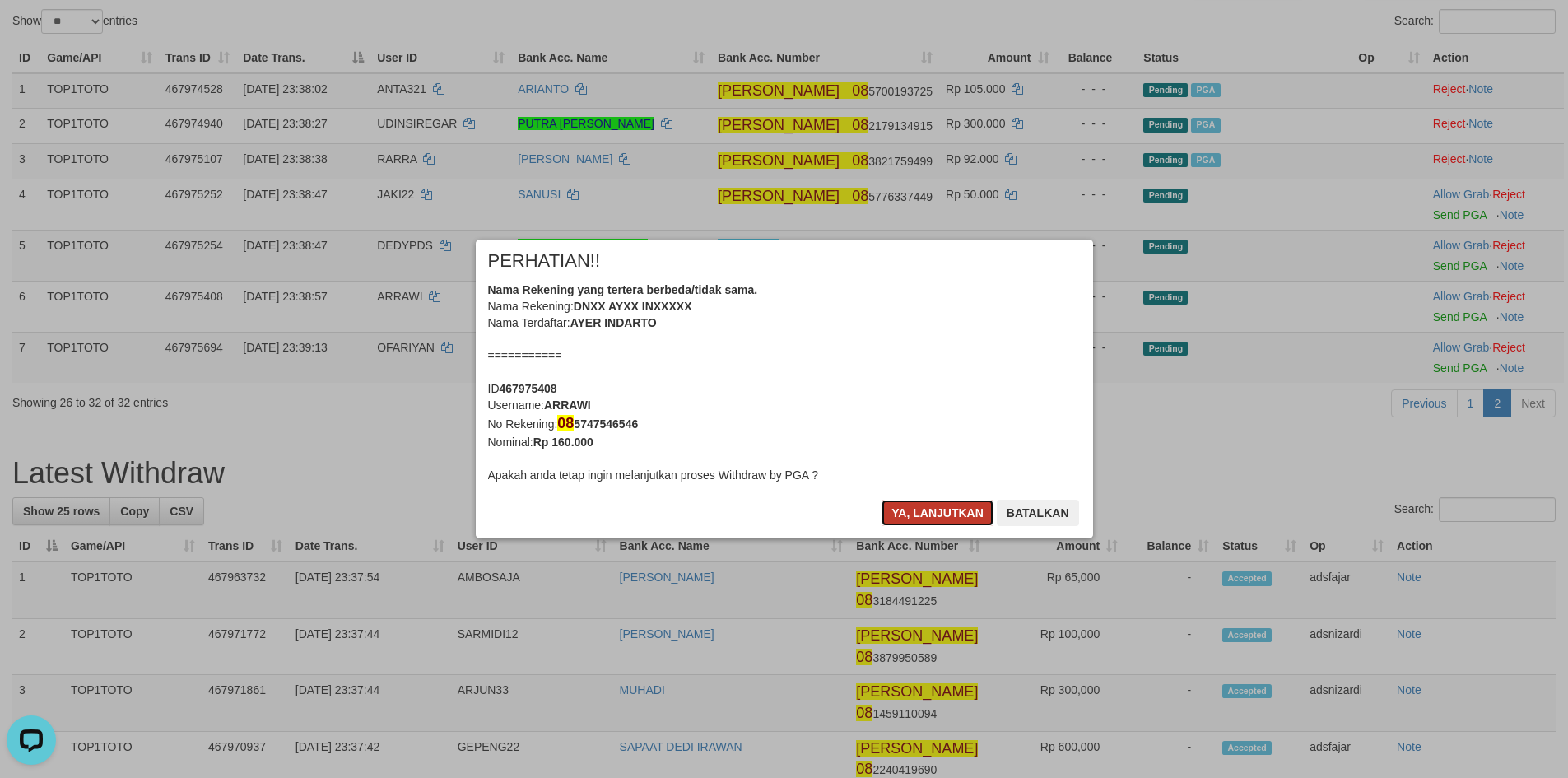
click at [909, 521] on button "Ya, lanjutkan" at bounding box center [937, 512] width 112 height 26
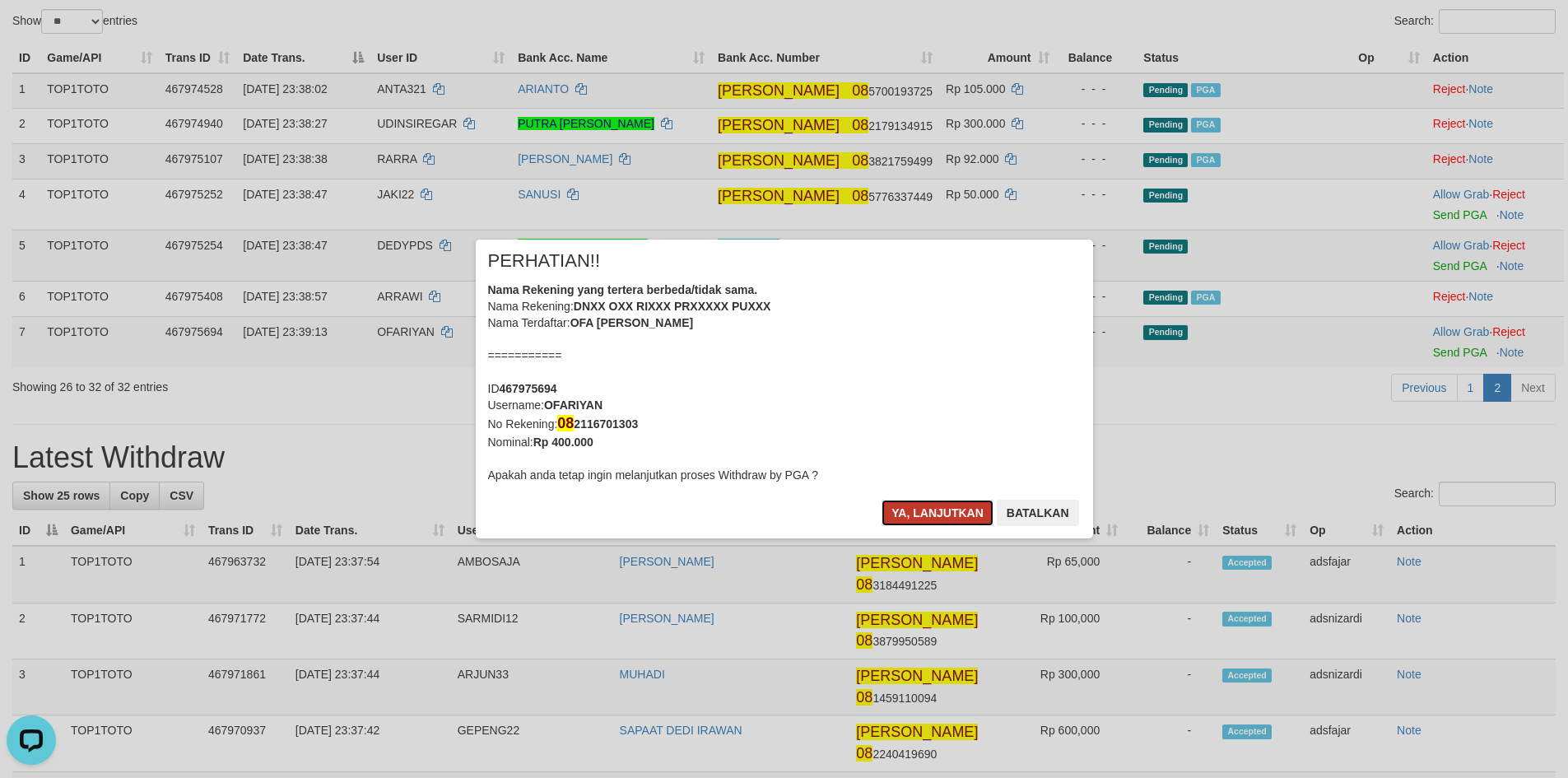
click at [920, 523] on button "Ya, lanjutkan" at bounding box center [937, 512] width 112 height 26
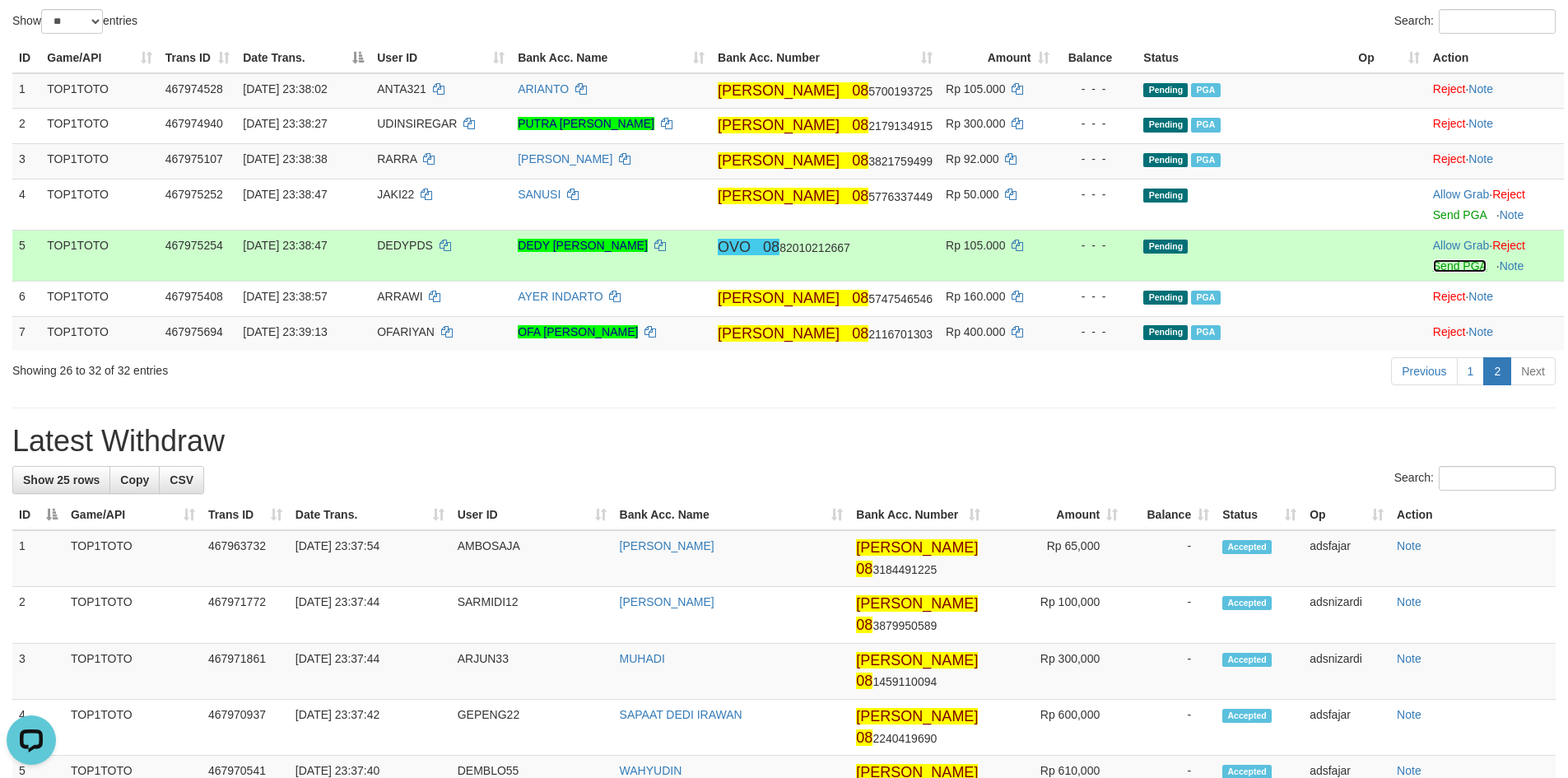
click at [1440, 267] on link "Send PGA" at bounding box center [1460, 266] width 54 height 13
click at [1448, 210] on link "Send PGA" at bounding box center [1460, 215] width 54 height 13
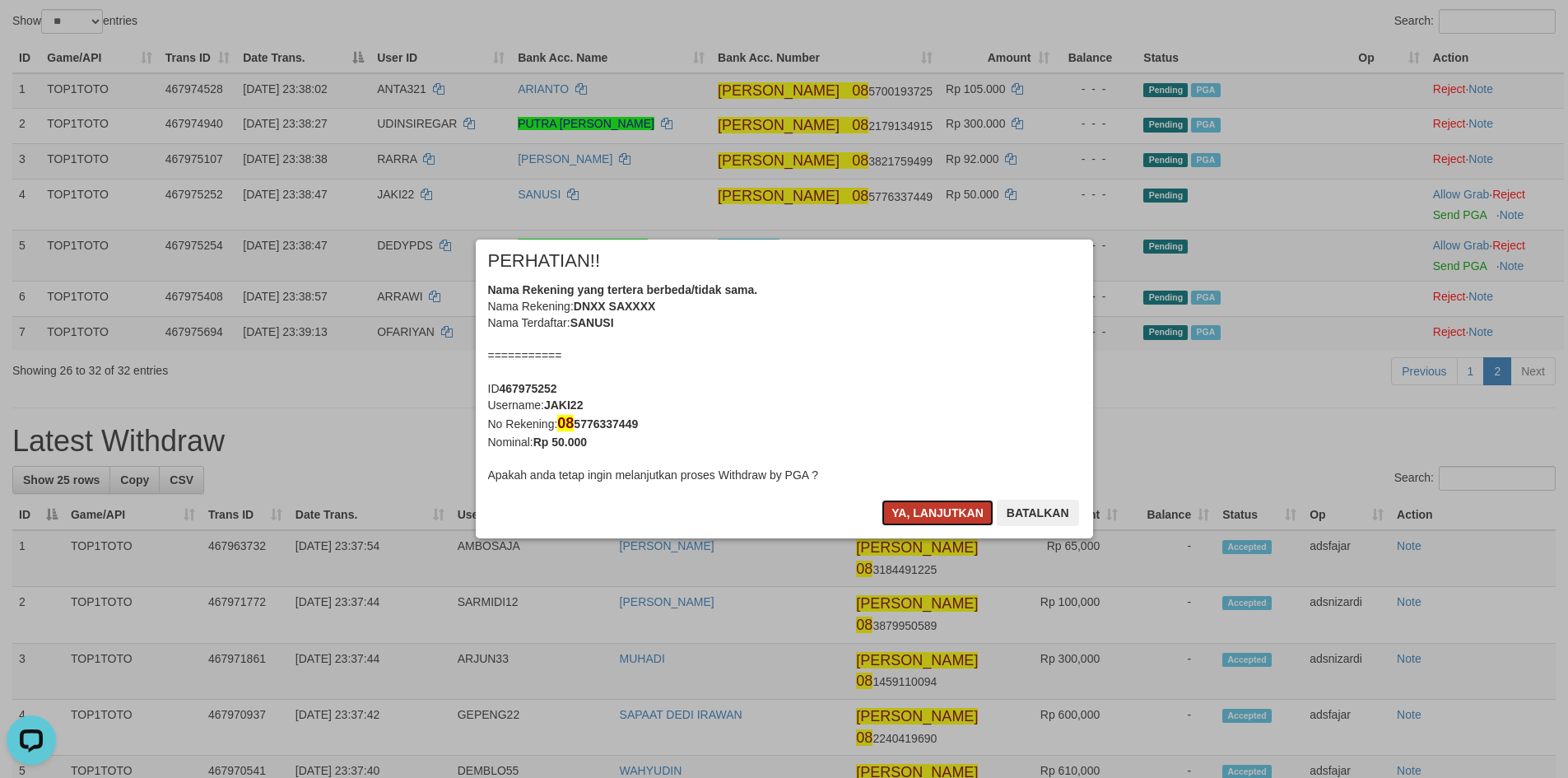
click at [908, 507] on button "Ya, lanjutkan" at bounding box center [937, 512] width 112 height 26
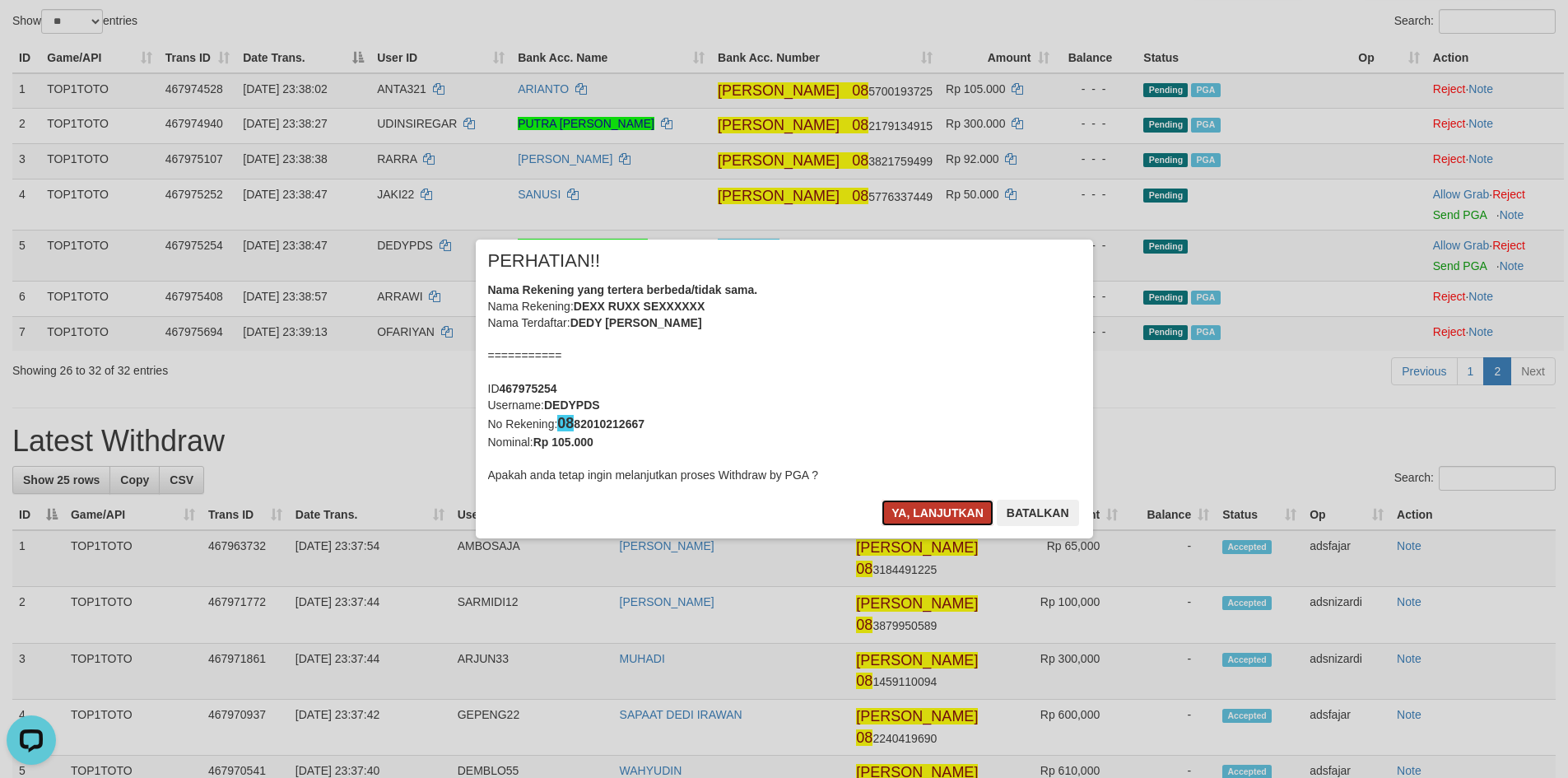
click at [919, 511] on button "Ya, lanjutkan" at bounding box center [937, 512] width 112 height 26
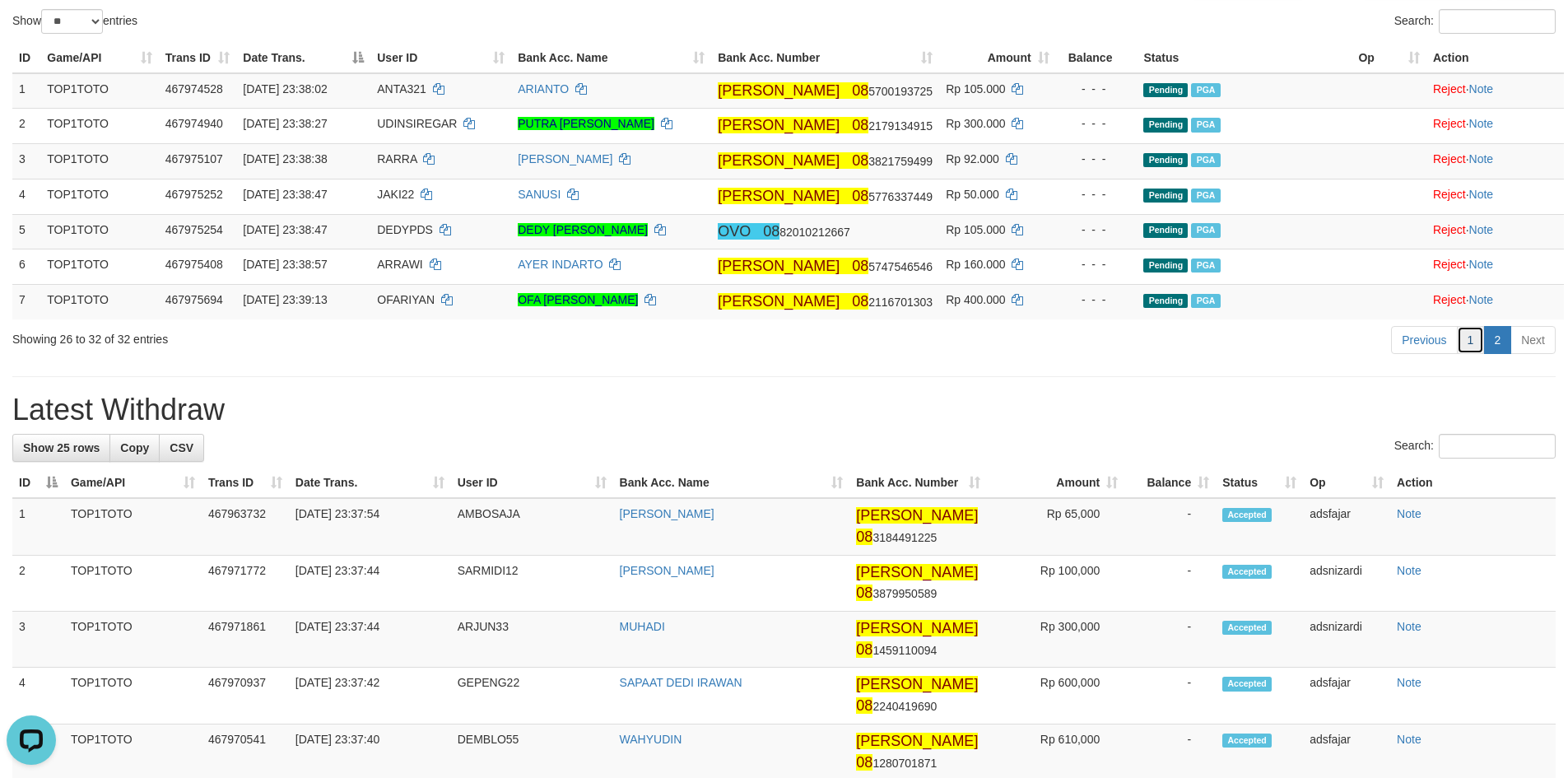
click at [1470, 343] on link "1" at bounding box center [1470, 339] width 28 height 28
click at [1472, 345] on link "1" at bounding box center [1470, 339] width 28 height 28
click at [1141, 376] on hr at bounding box center [784, 376] width 1543 height 1
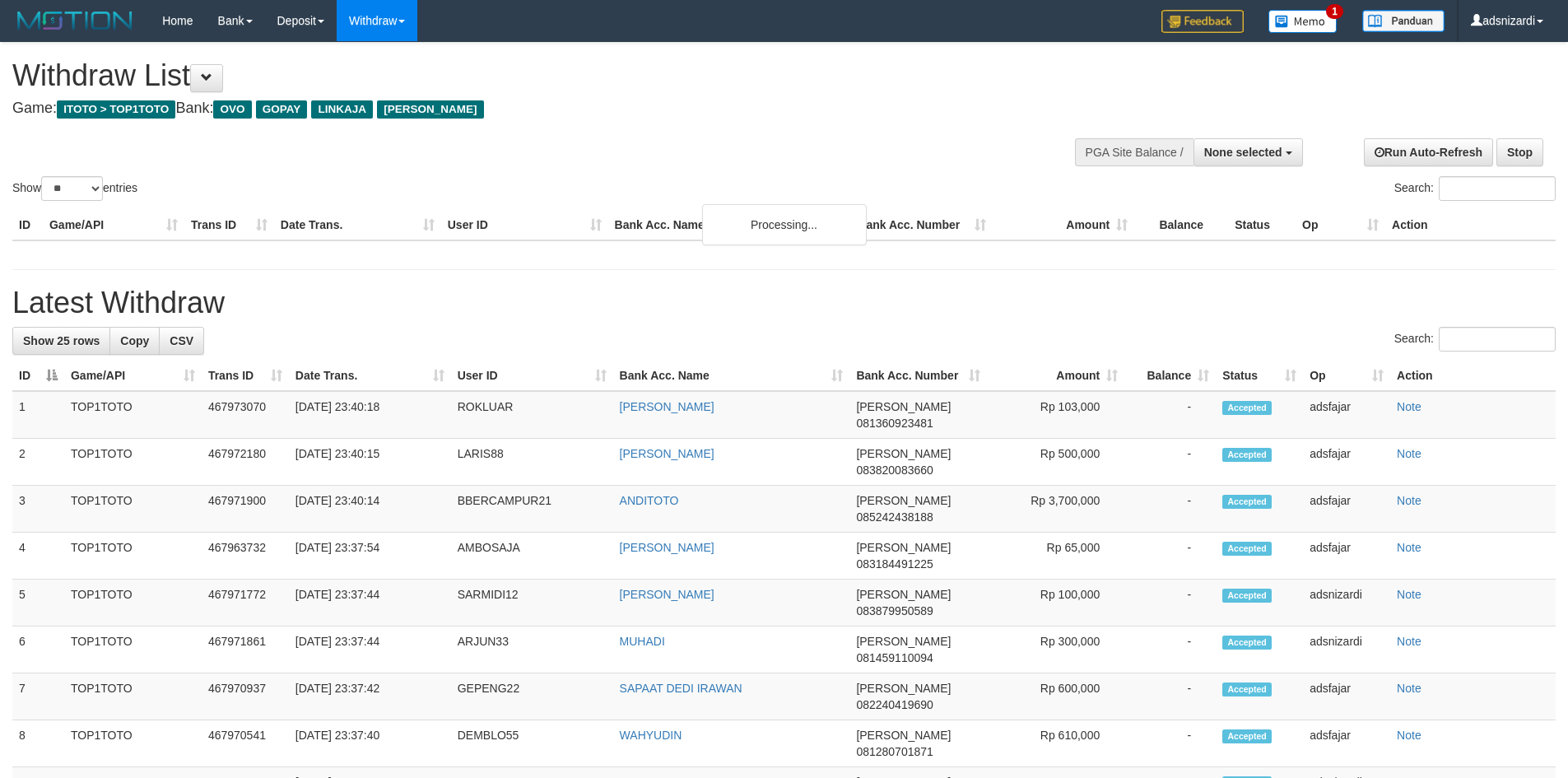
select select
select select "**"
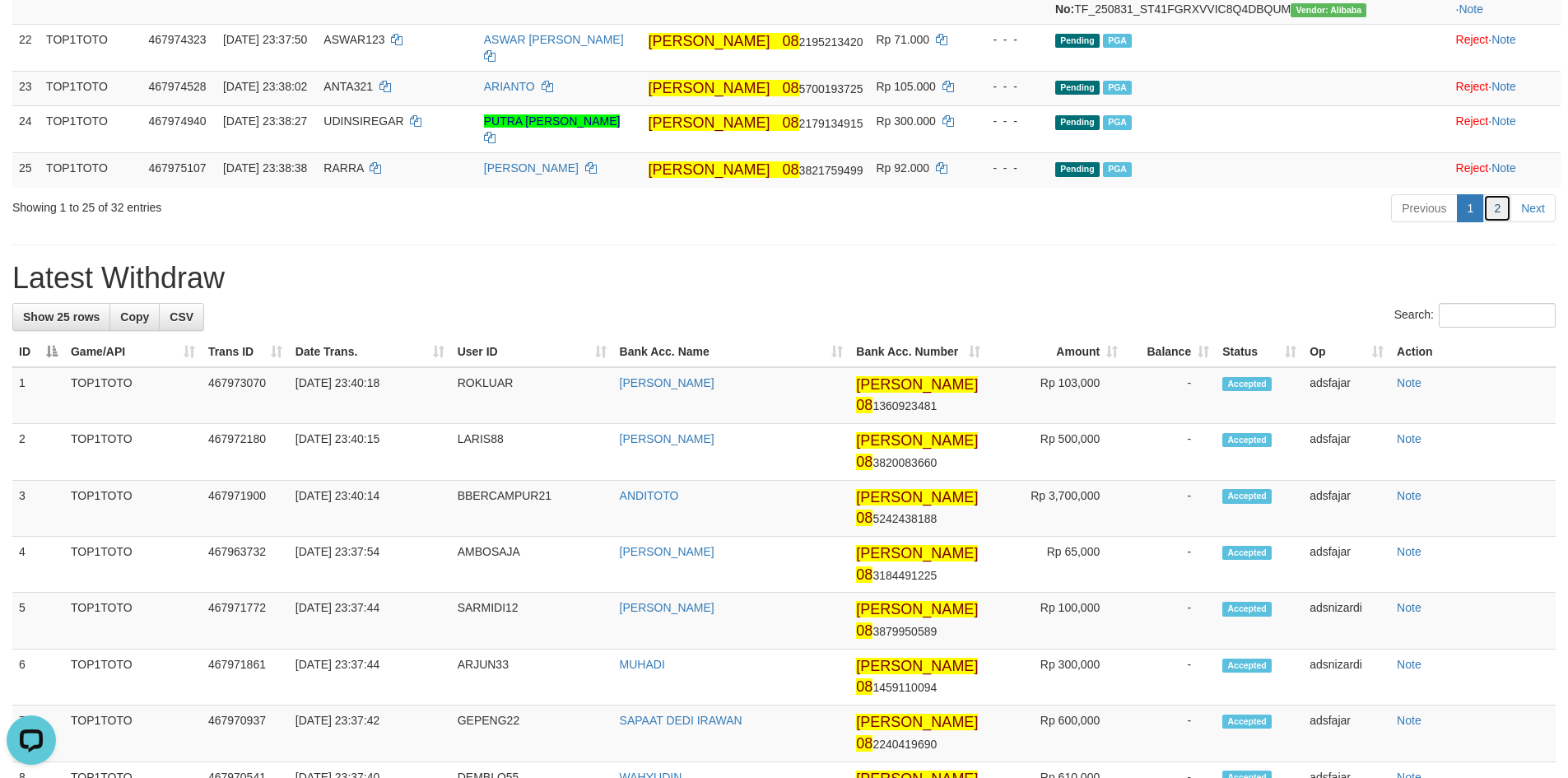
click at [1492, 222] on link "2" at bounding box center [1497, 207] width 28 height 28
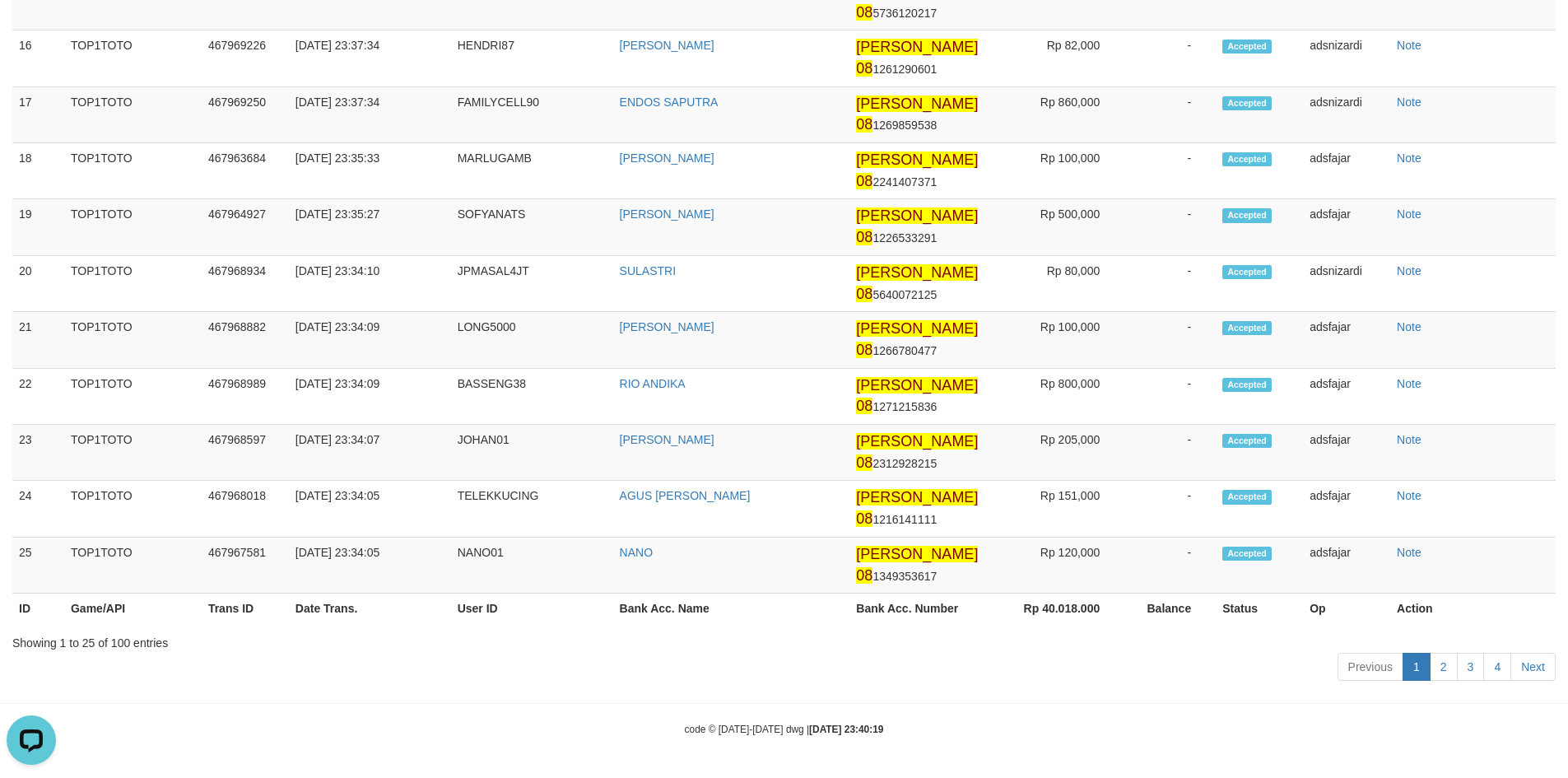
scroll to position [96, 0]
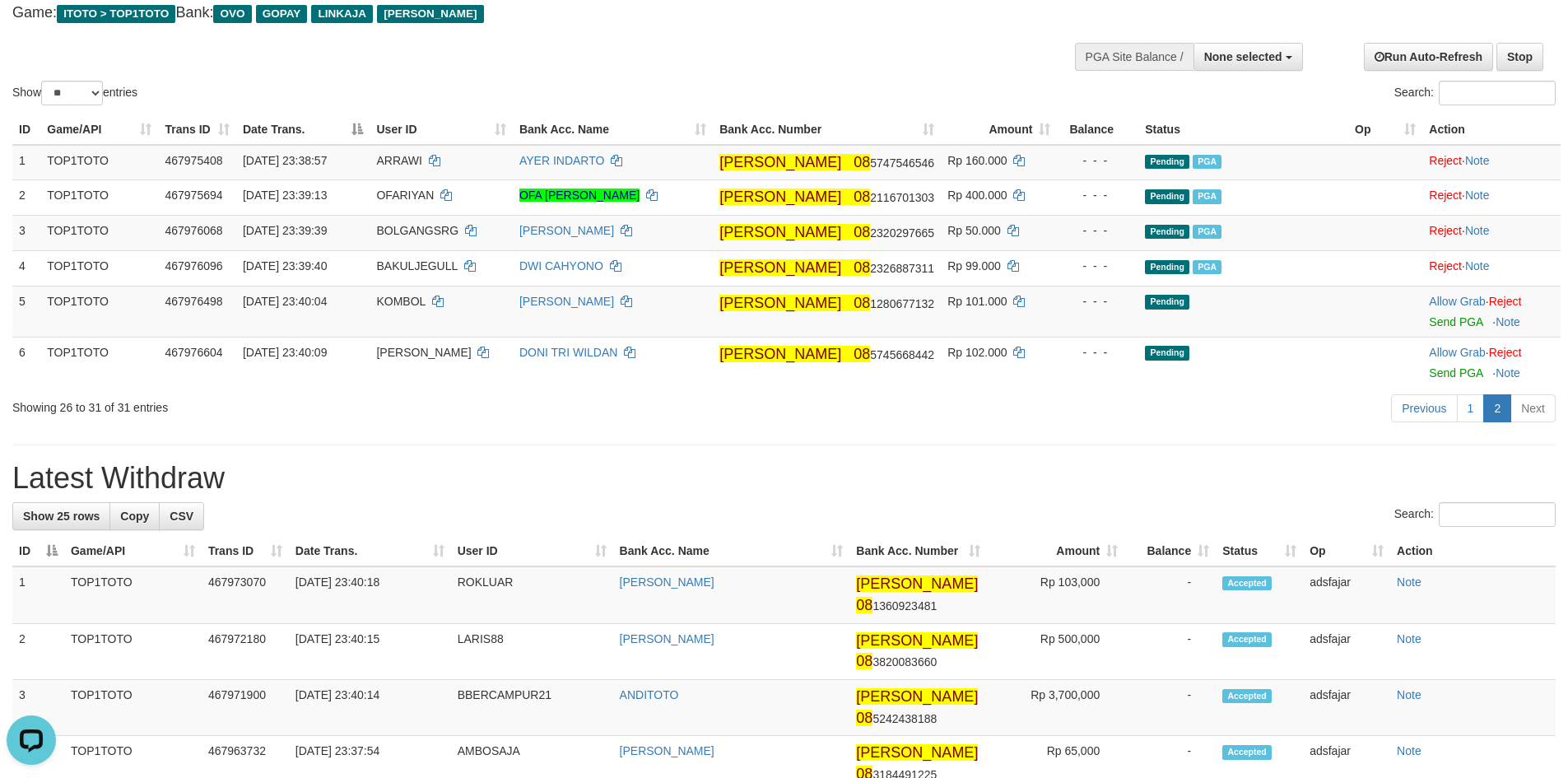
click at [996, 472] on h1 "Latest Withdraw" at bounding box center [784, 478] width 1543 height 33
click at [1471, 407] on link "1" at bounding box center [1470, 408] width 28 height 28
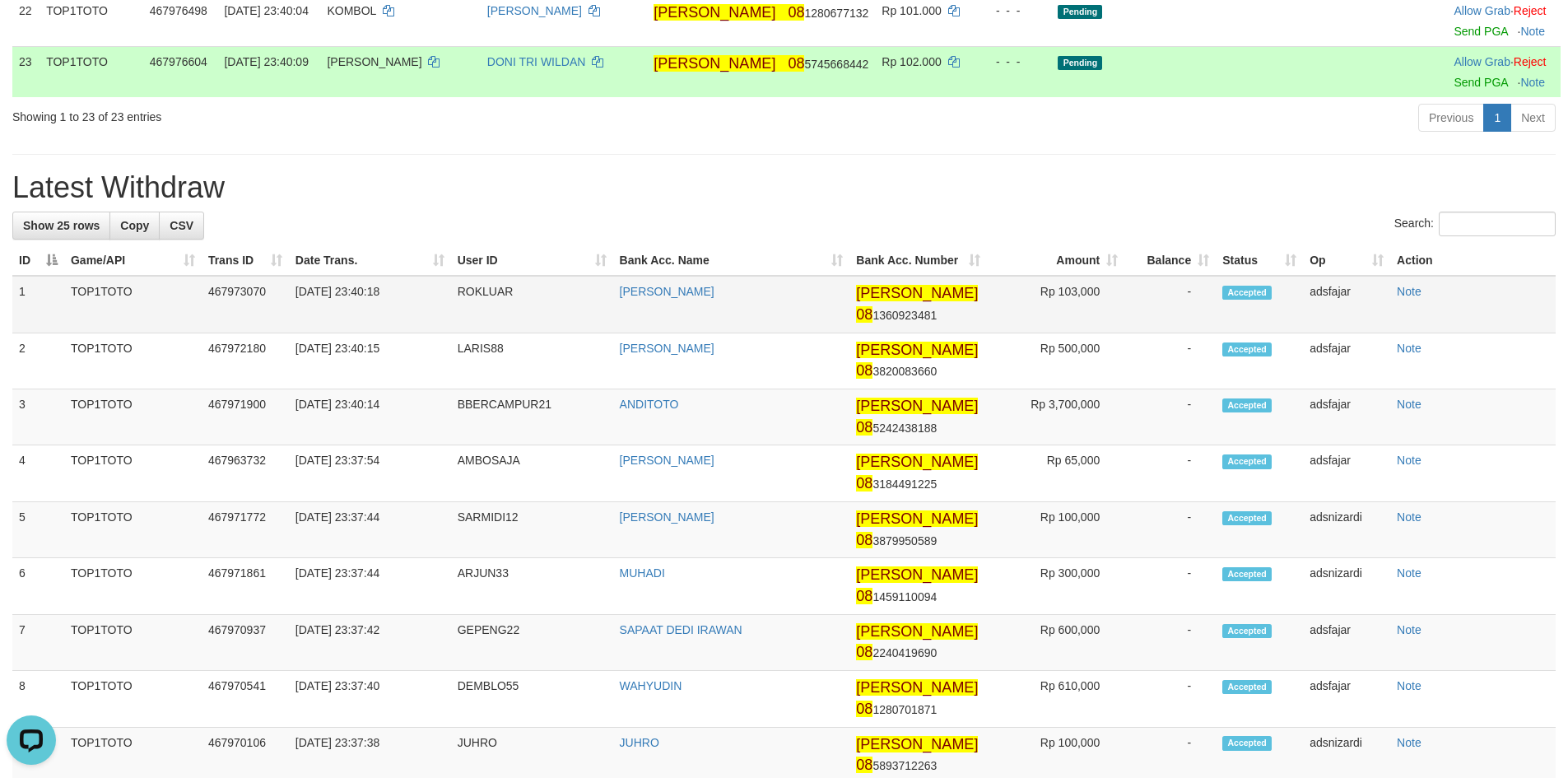
scroll to position [1399, 0]
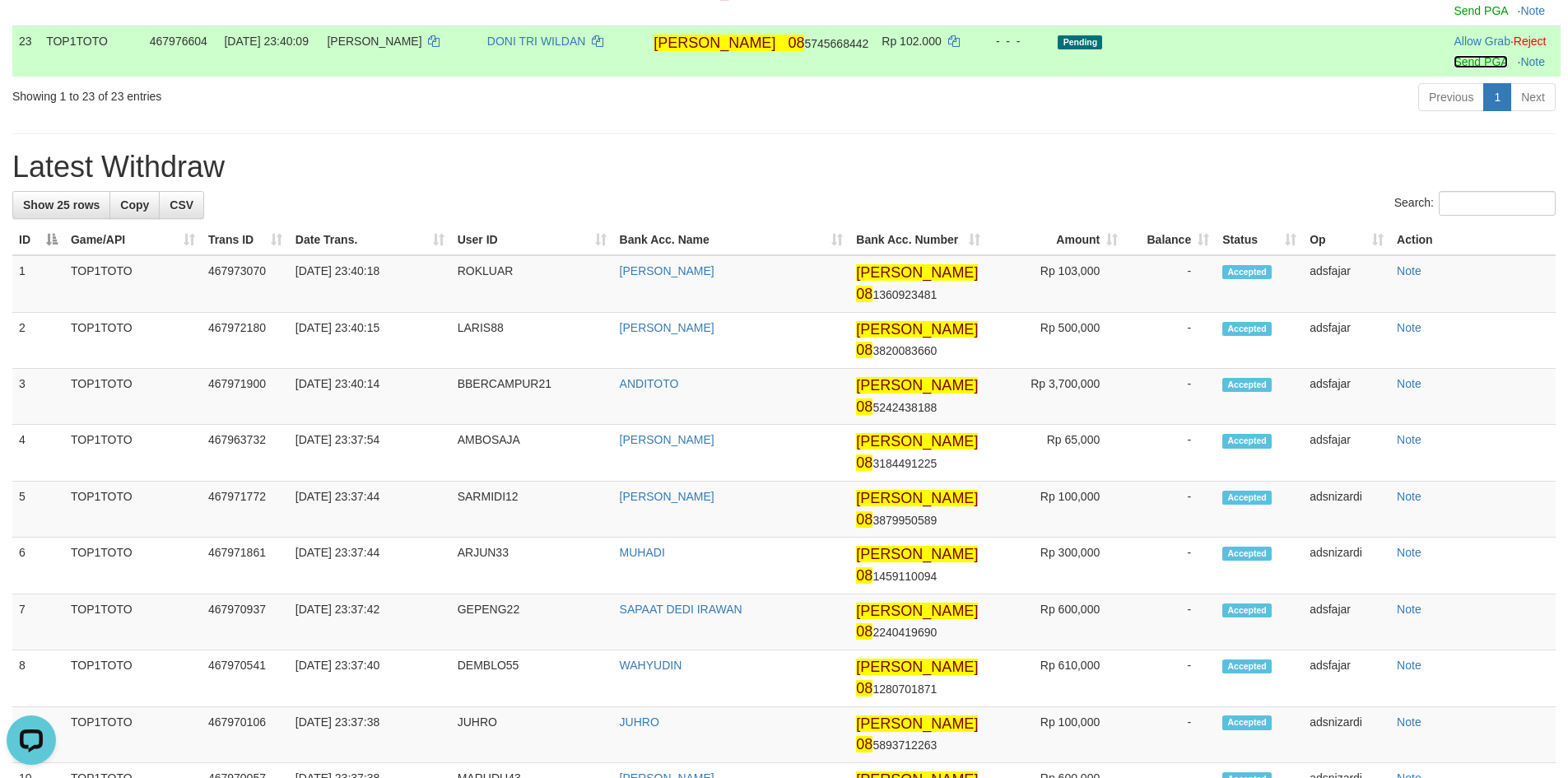
click at [1453, 68] on link "Send PGA" at bounding box center [1480, 62] width 54 height 13
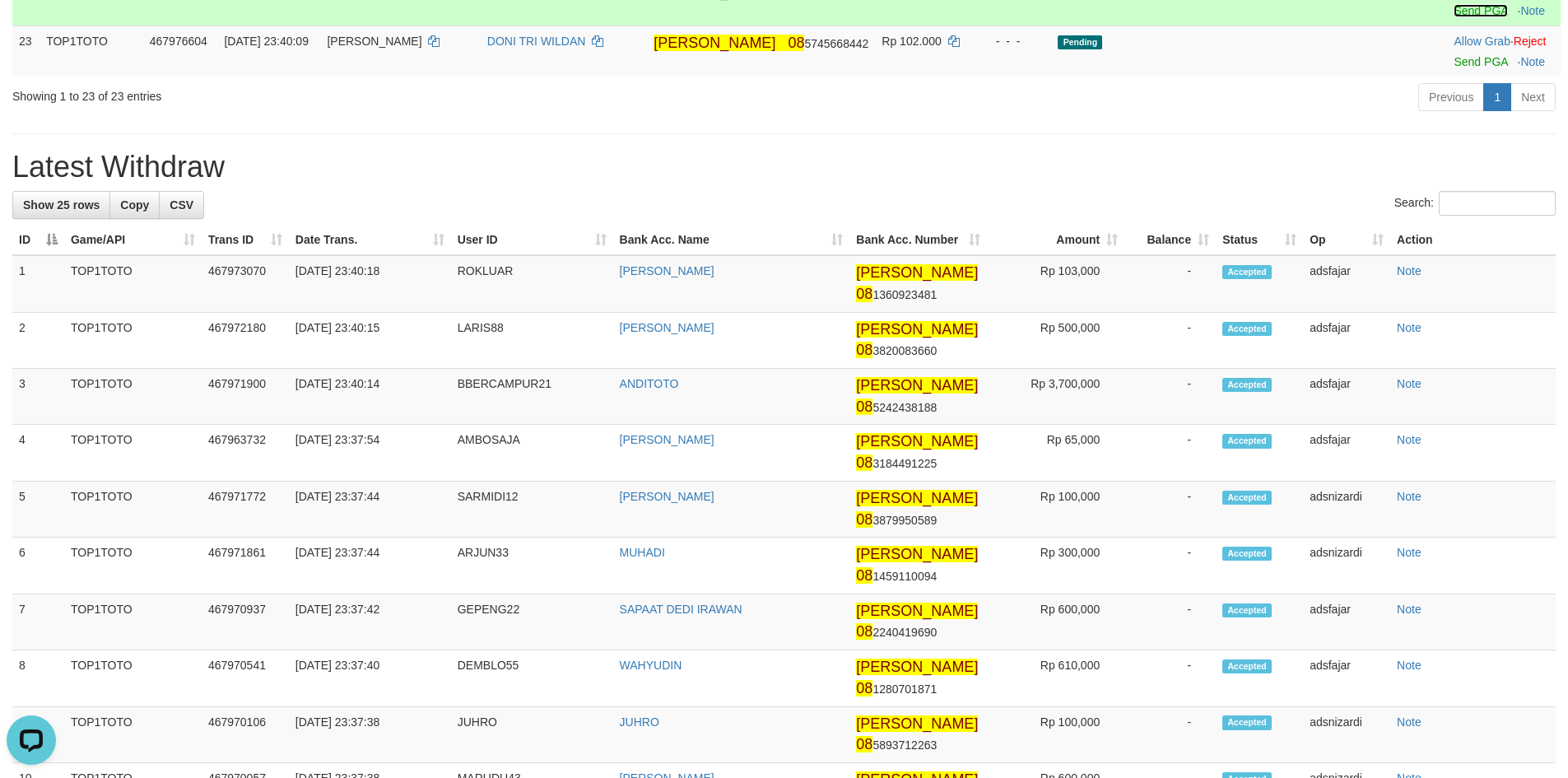
click at [1453, 18] on link "Send PGA" at bounding box center [1480, 11] width 54 height 13
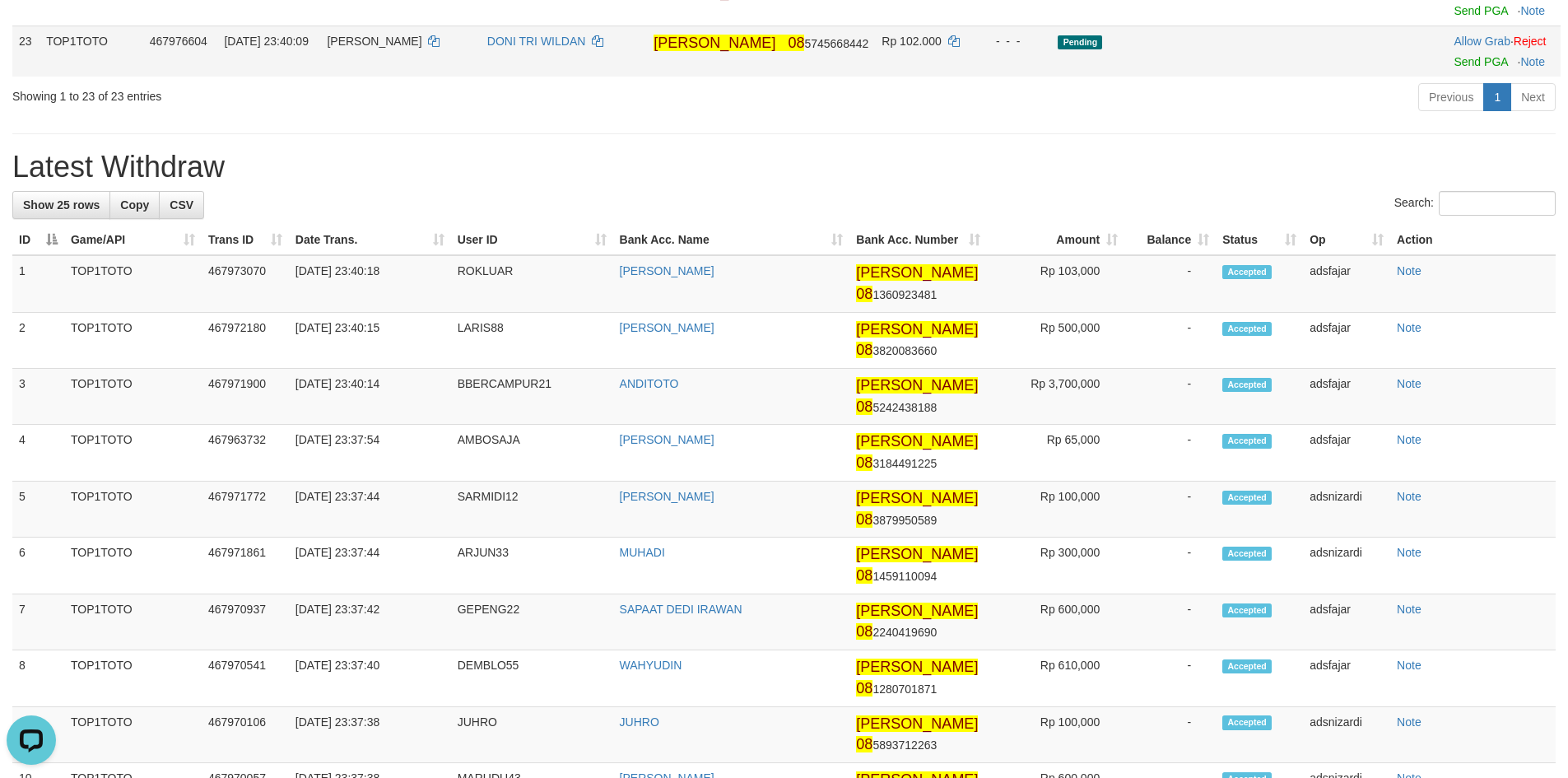
click at [948, 117] on div "Previous 1 Next" at bounding box center [1111, 99] width 890 height 35
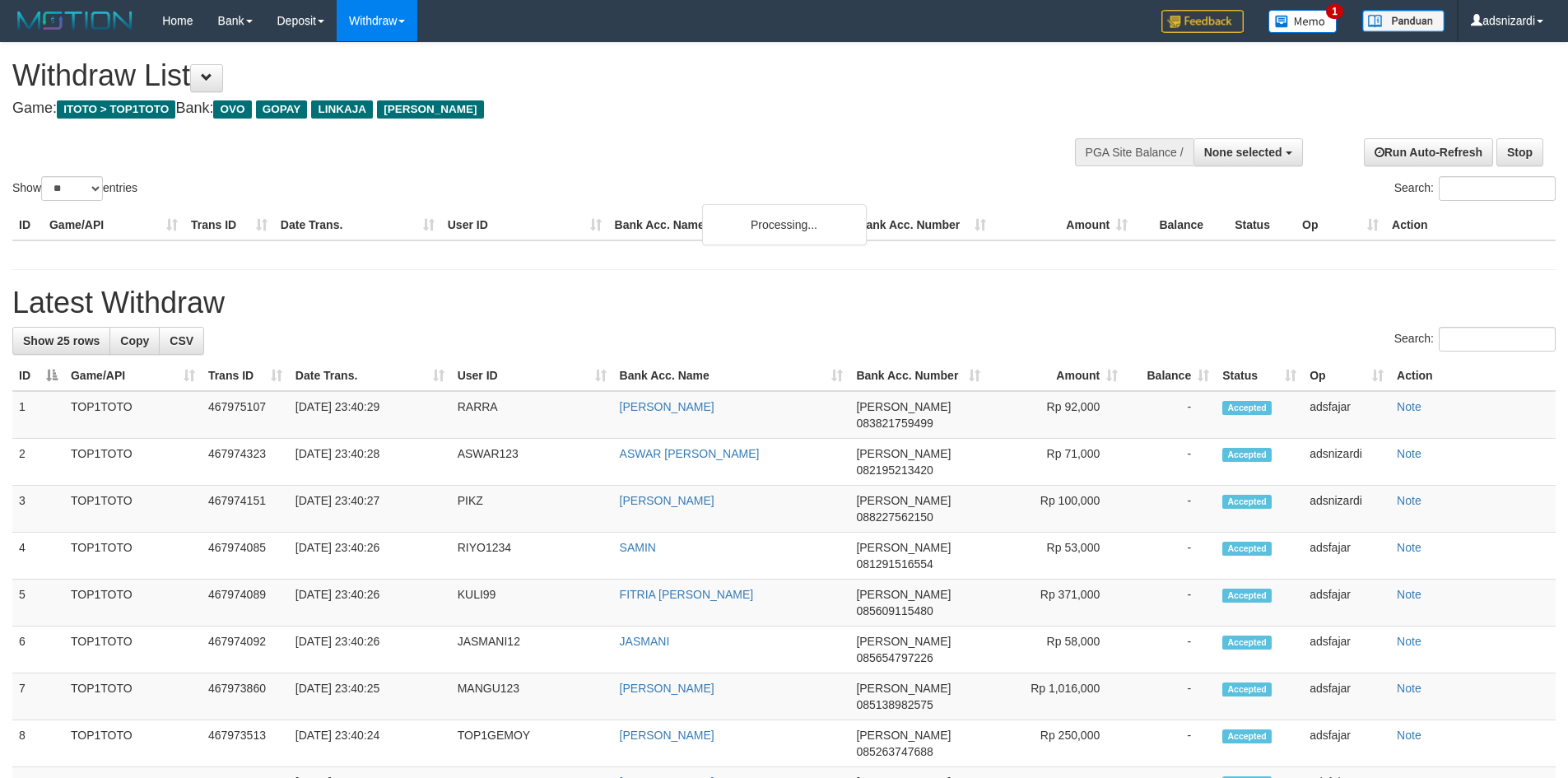
select select
select select "**"
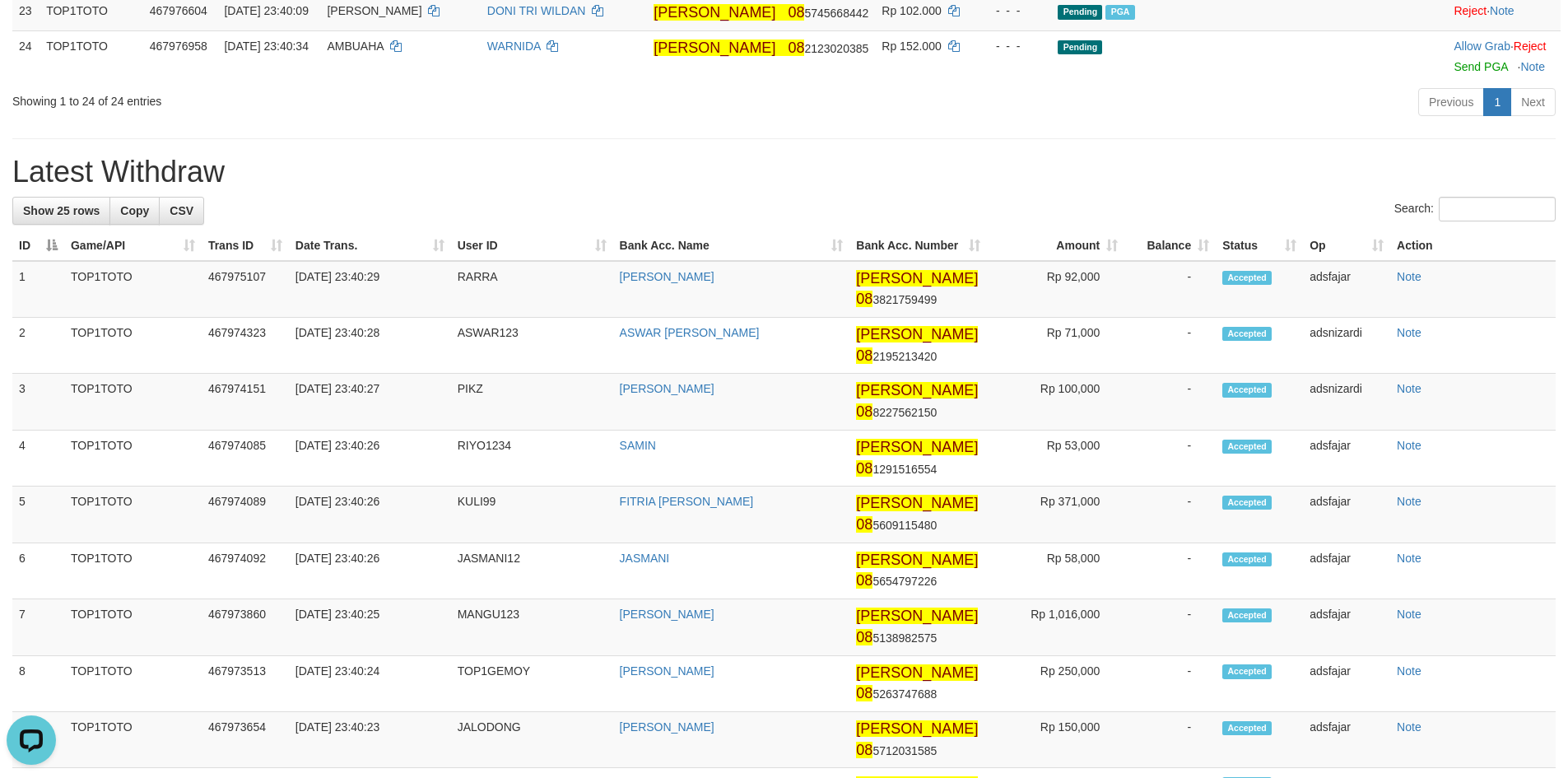
click at [884, 326] on div "**********" at bounding box center [784, 196] width 1568 height 3131
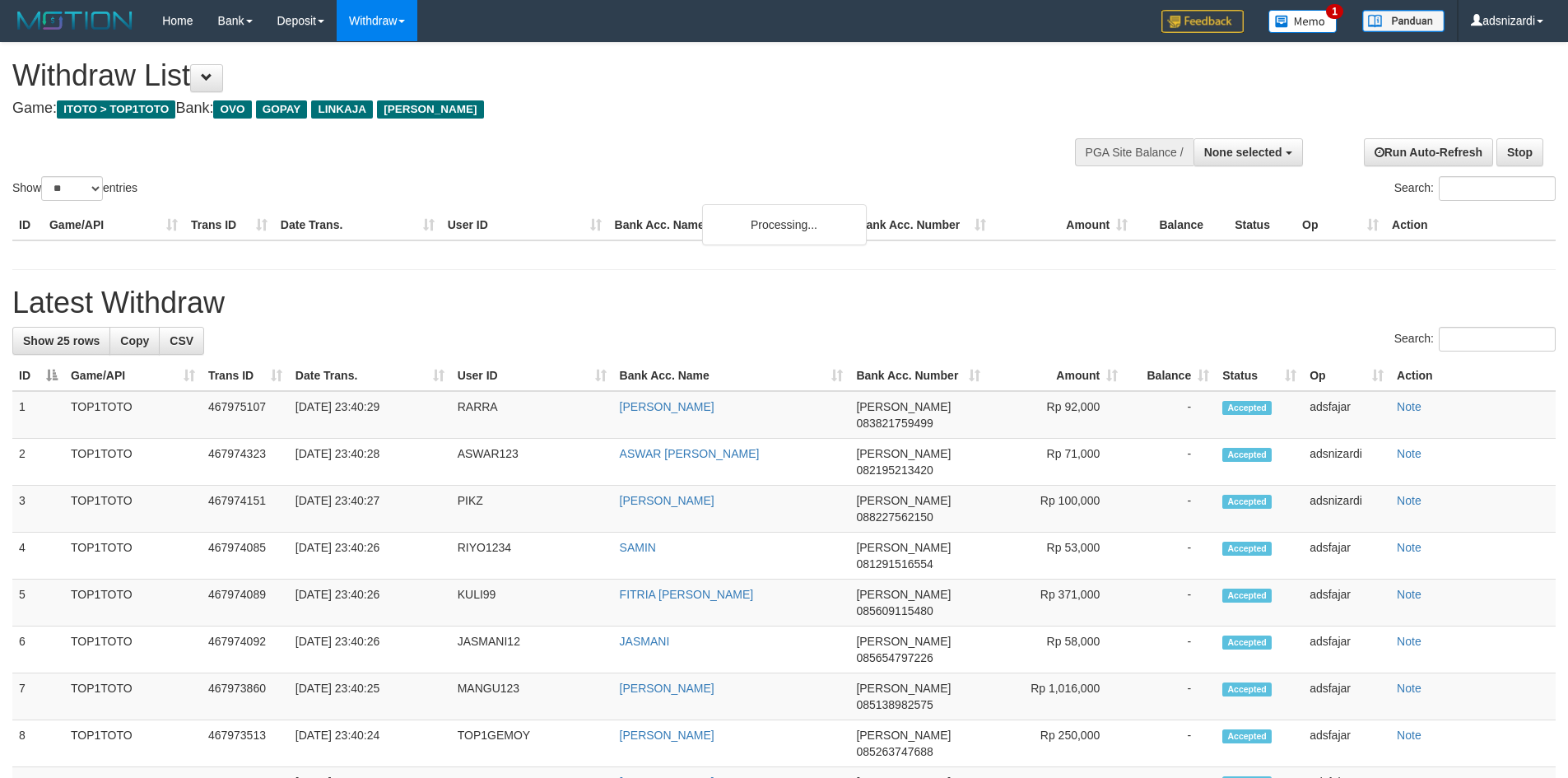
select select
select select "**"
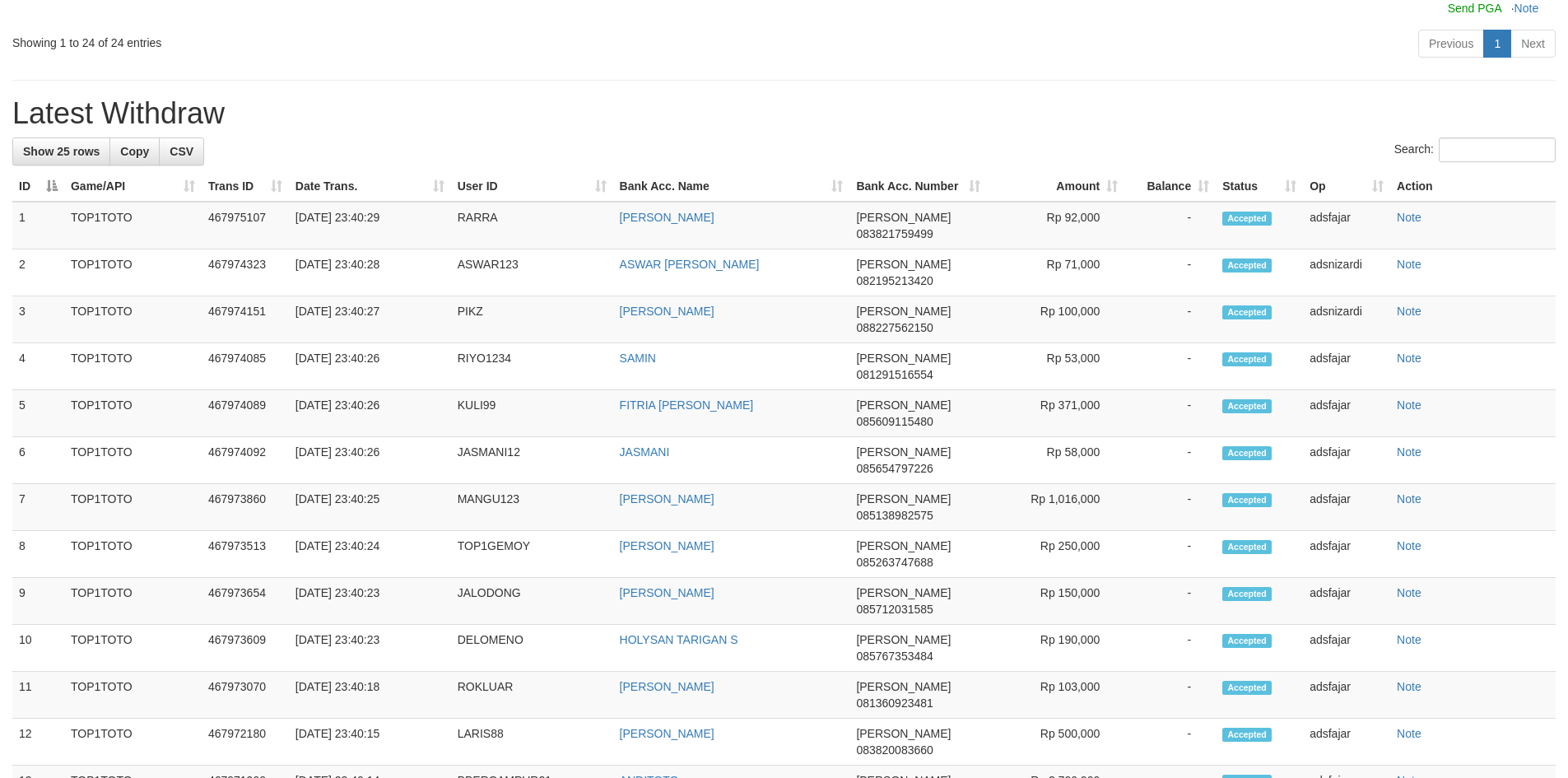
scroll to position [1432, 0]
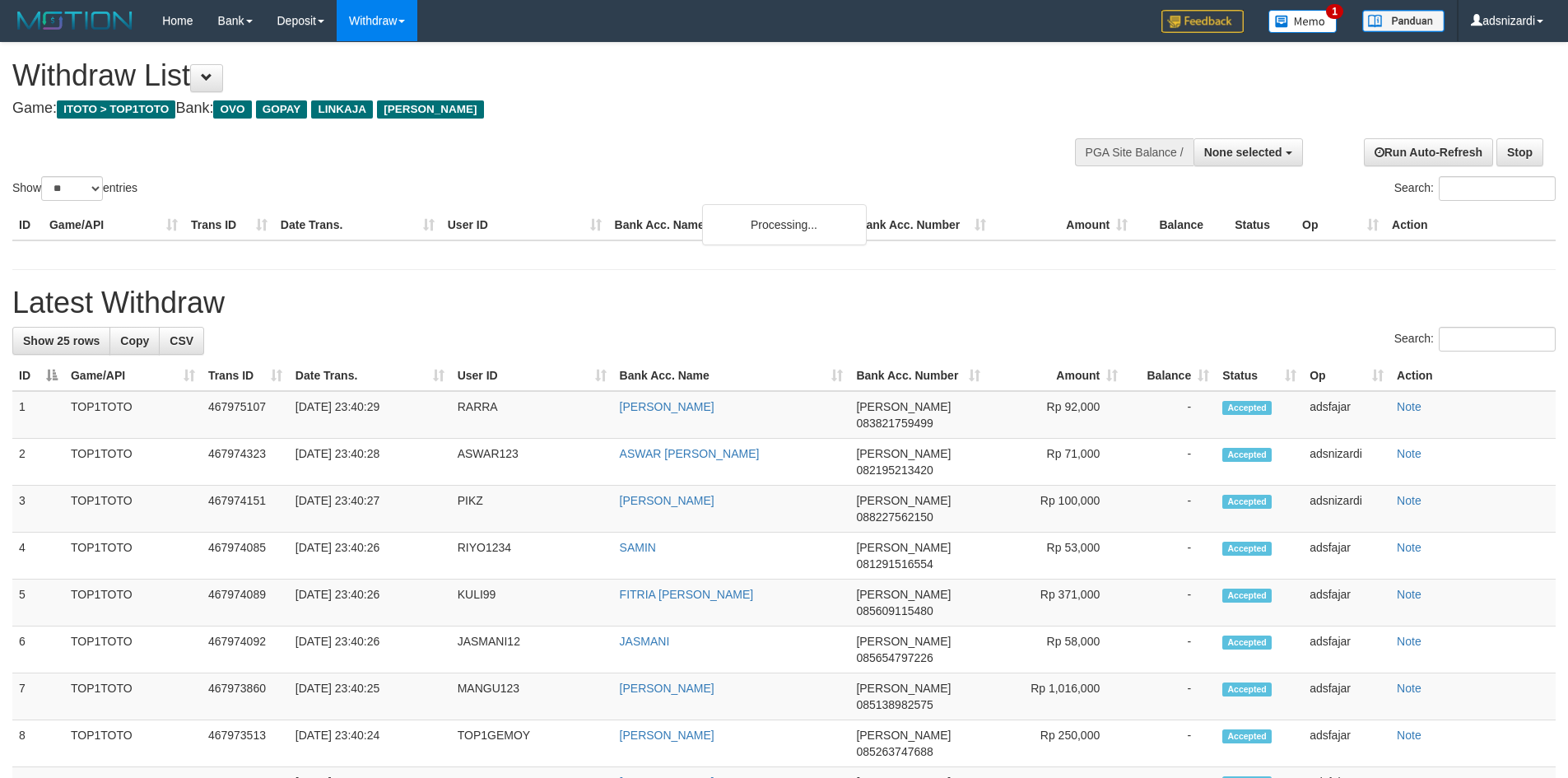
select select
select select "**"
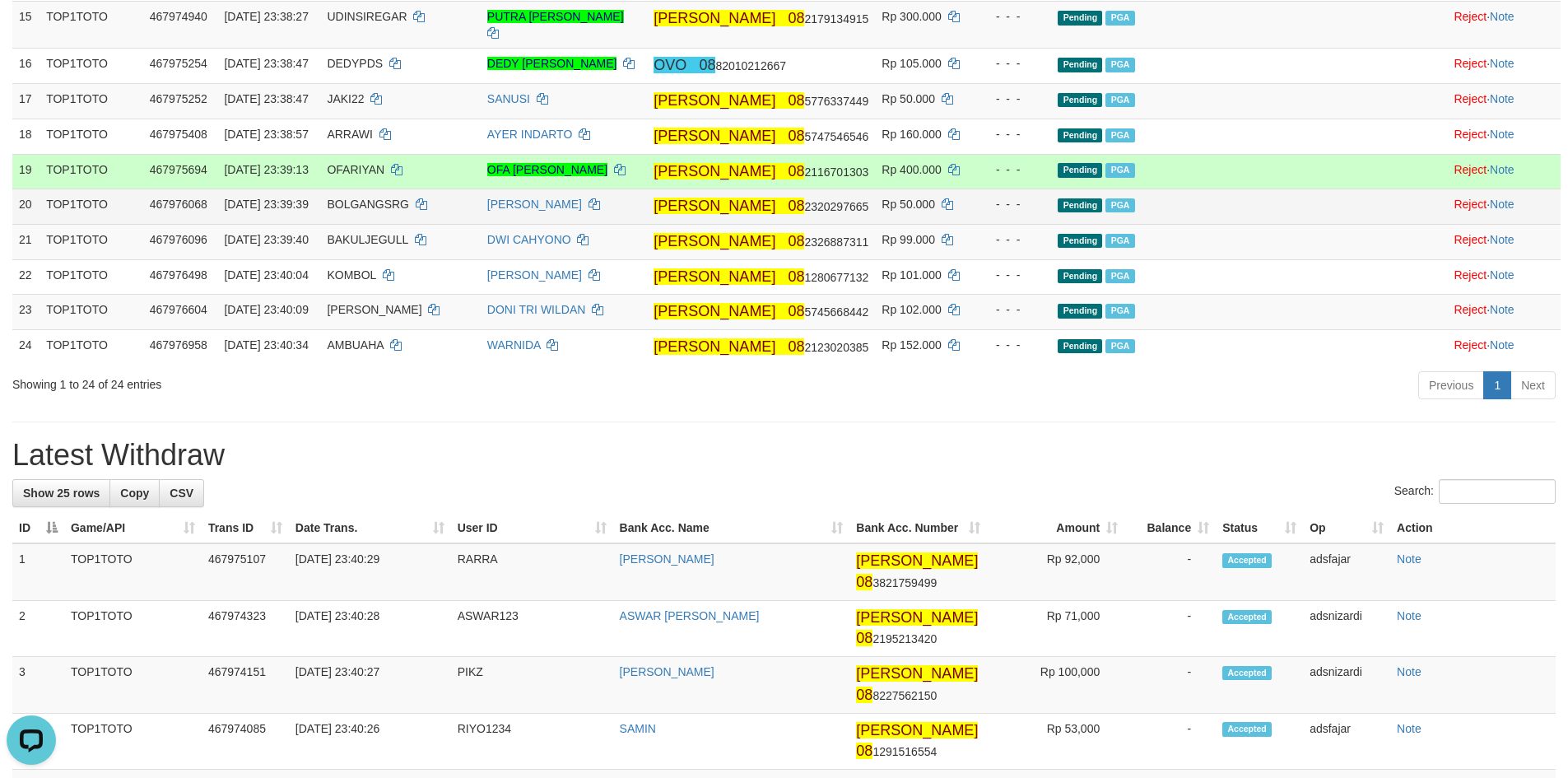
scroll to position [1152, 0]
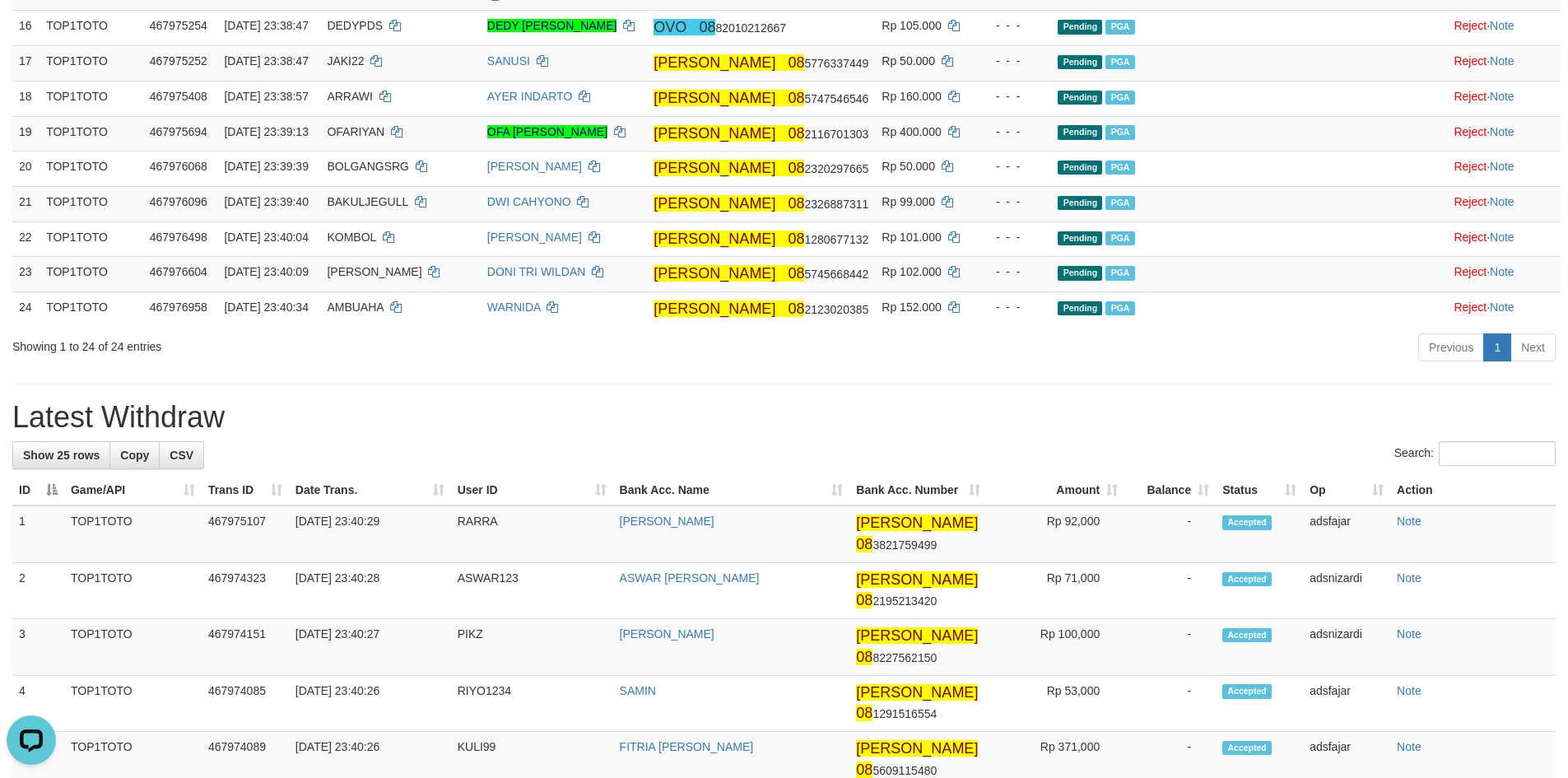
drag, startPoint x: 1038, startPoint y: 547, endPoint x: 1039, endPoint y: 531, distance: 16.0
click at [1041, 367] on div "Previous 1 Next" at bounding box center [1111, 349] width 890 height 35
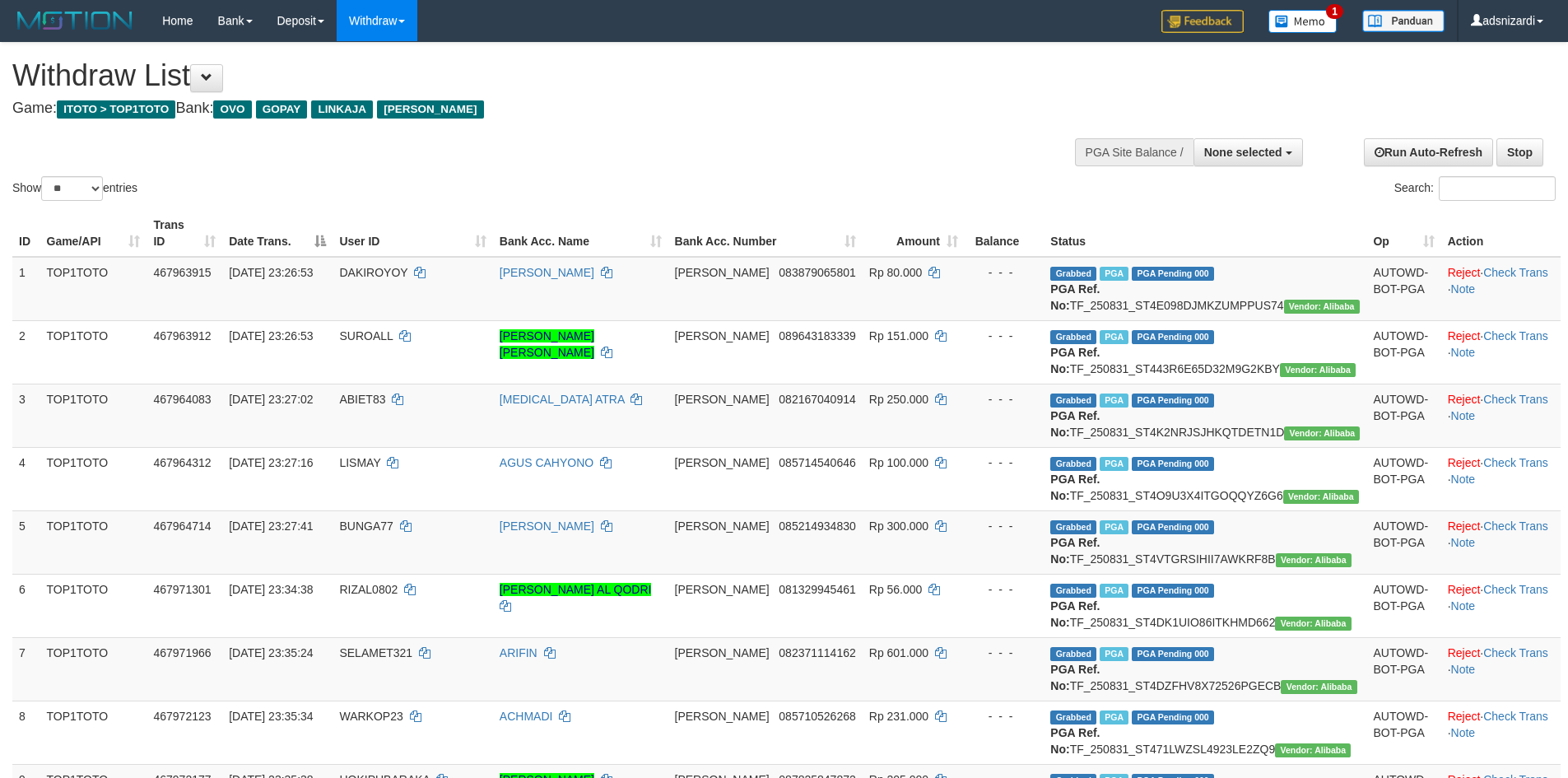
select select
select select "**"
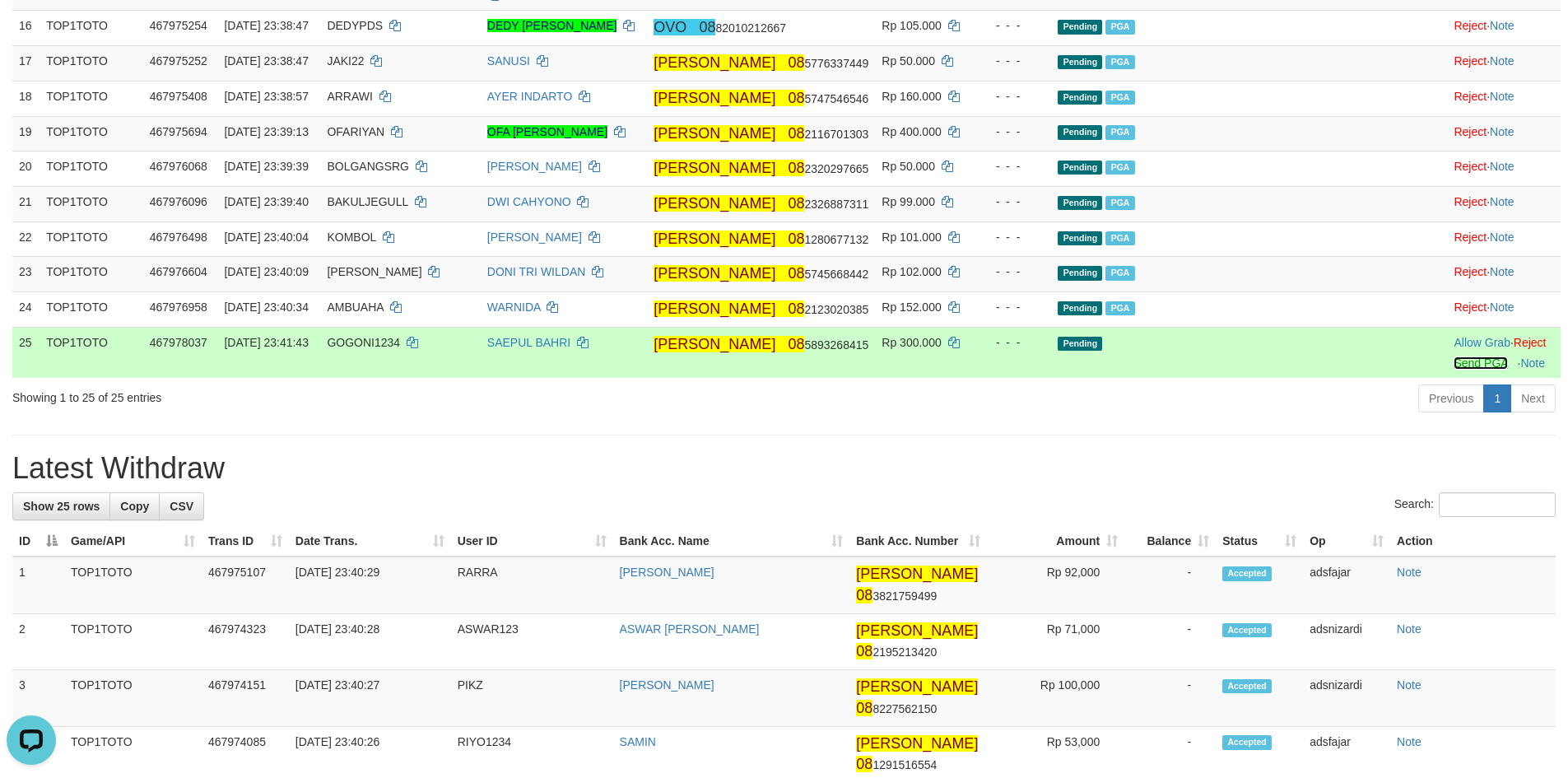
click at [1453, 369] on link "Send PGA" at bounding box center [1480, 363] width 54 height 13
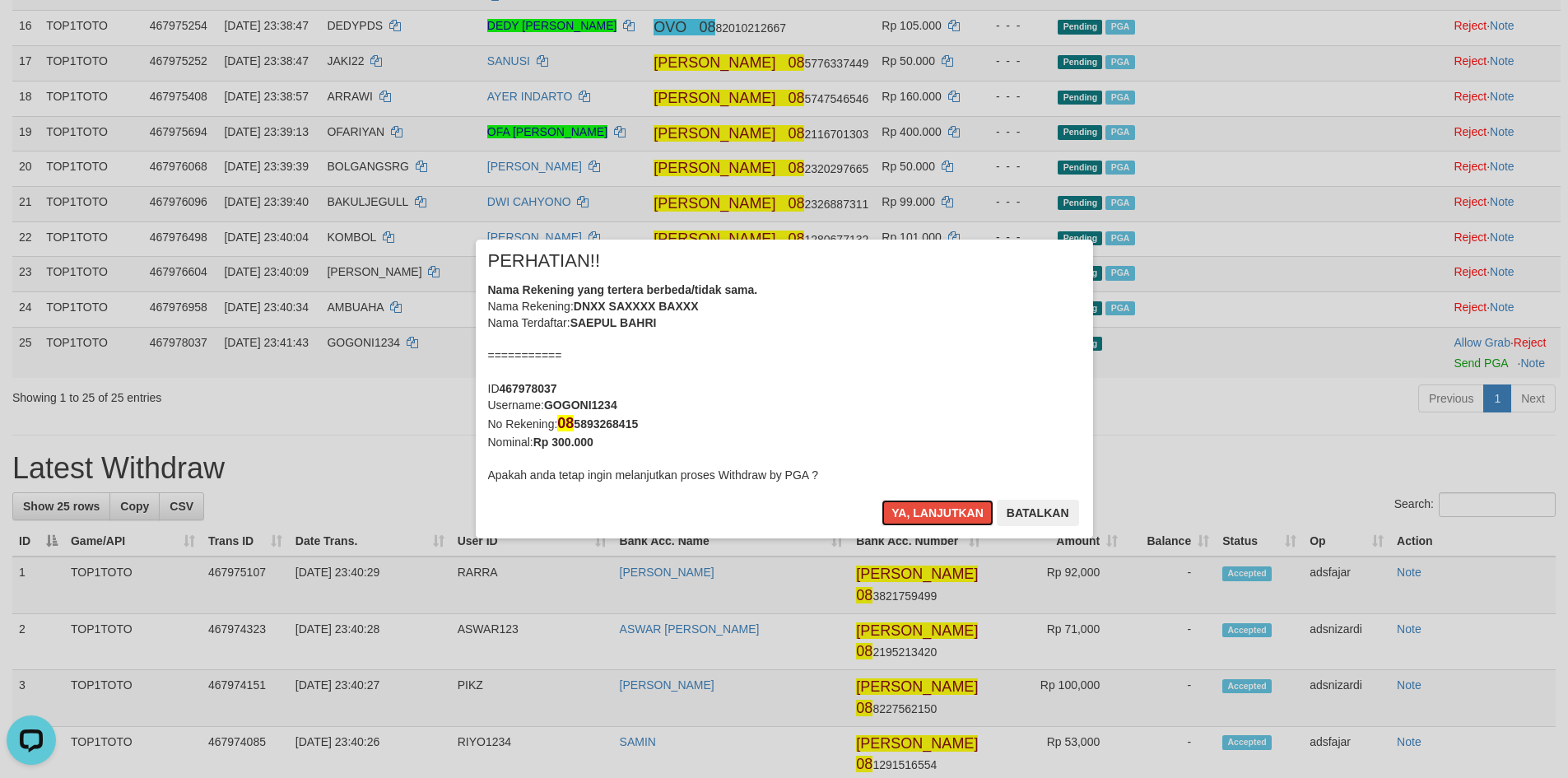
click at [881, 499] on button "Ya, lanjutkan" at bounding box center [937, 512] width 112 height 26
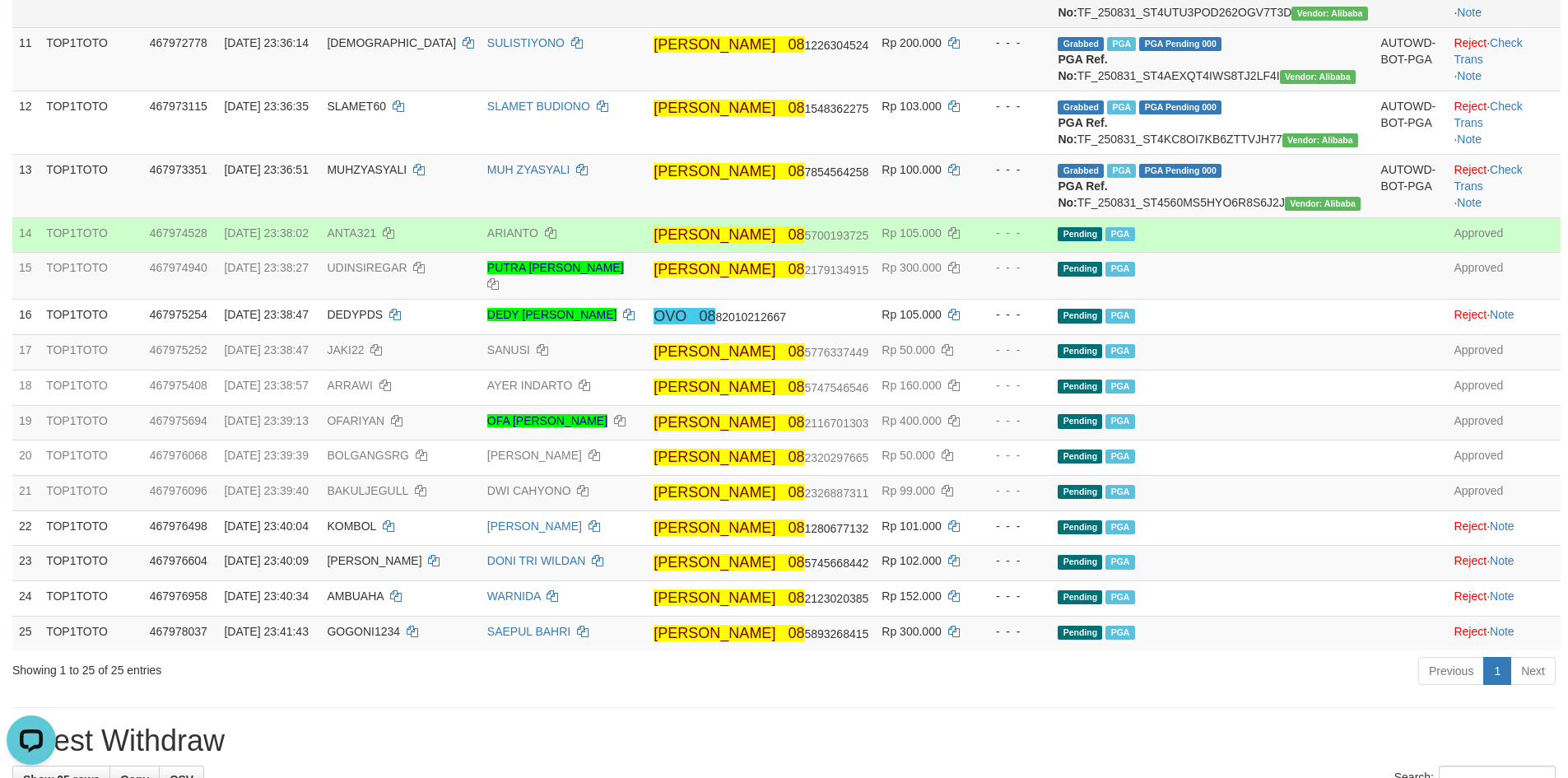
scroll to position [1070, 0]
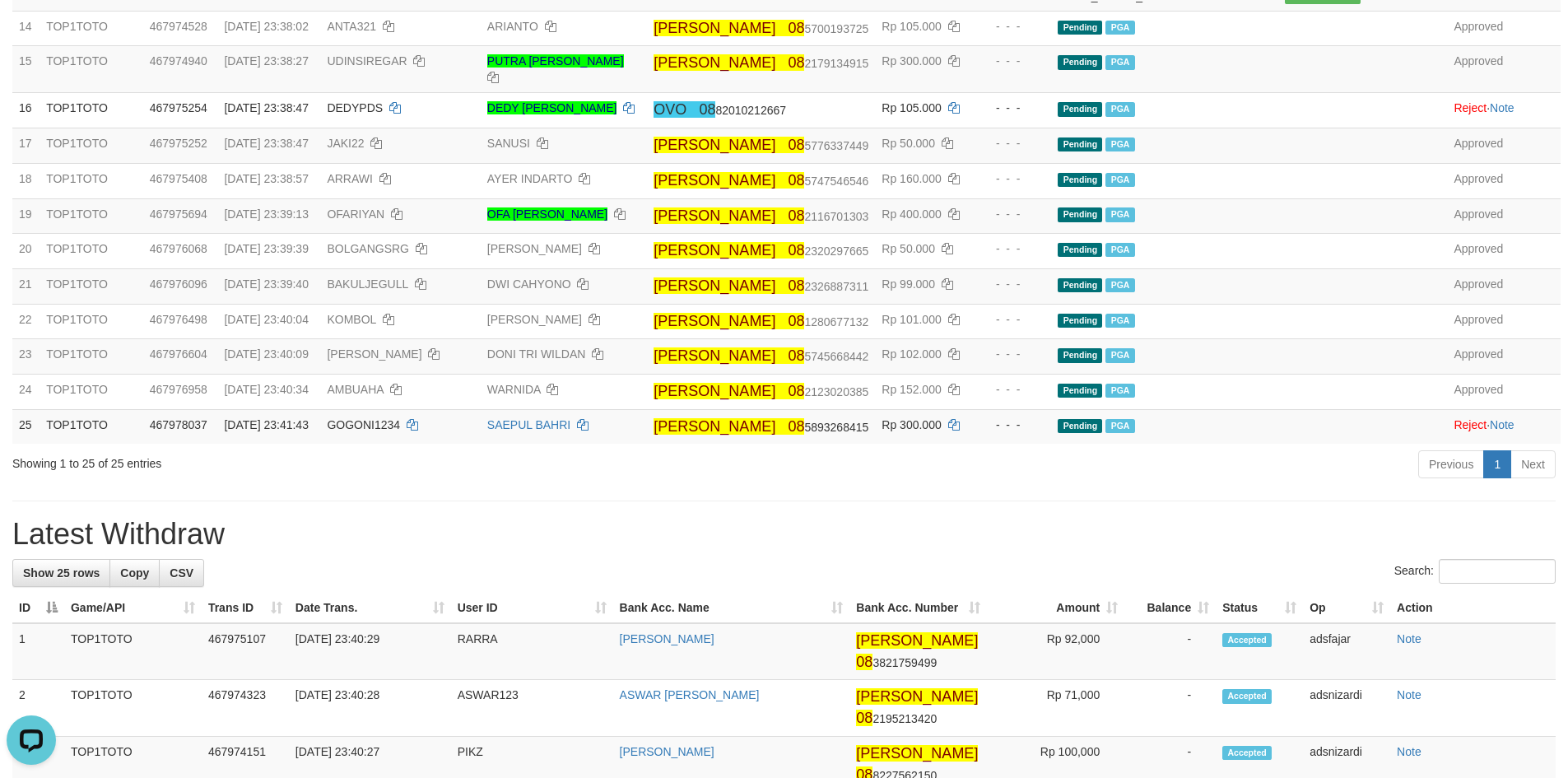
click at [829, 685] on div "**********" at bounding box center [784, 548] width 1568 height 3151
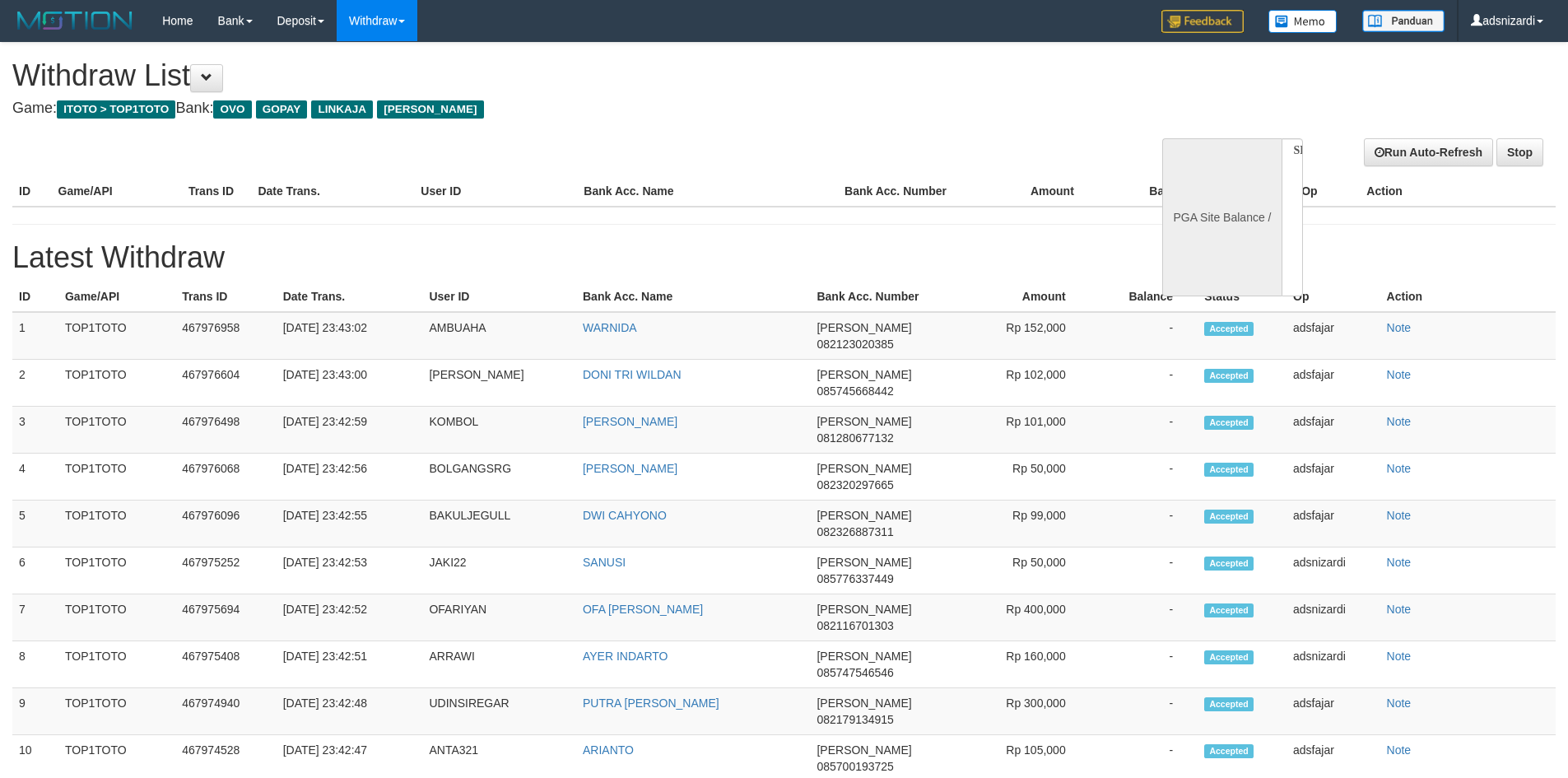
select select
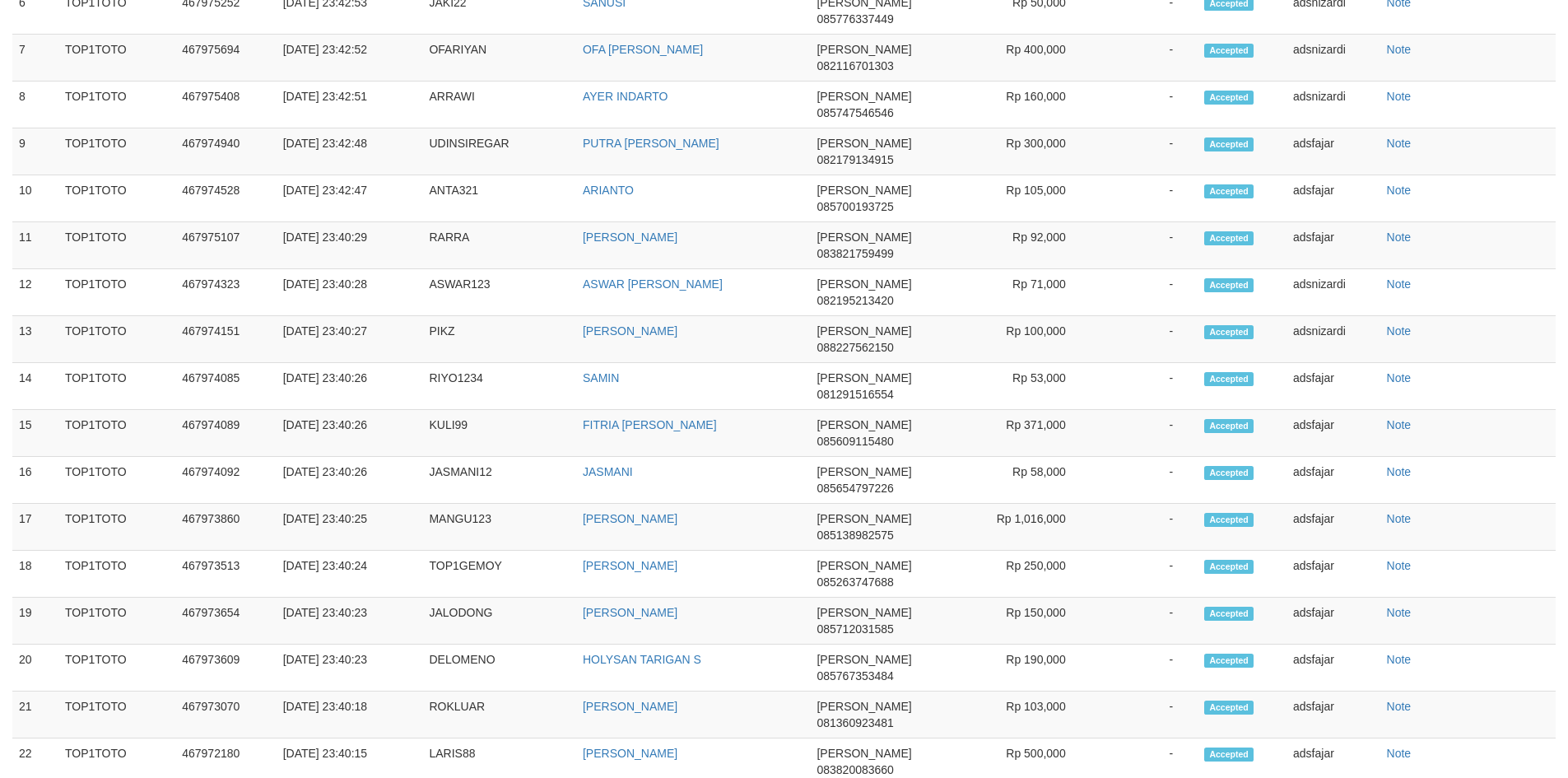
select select "**"
select select
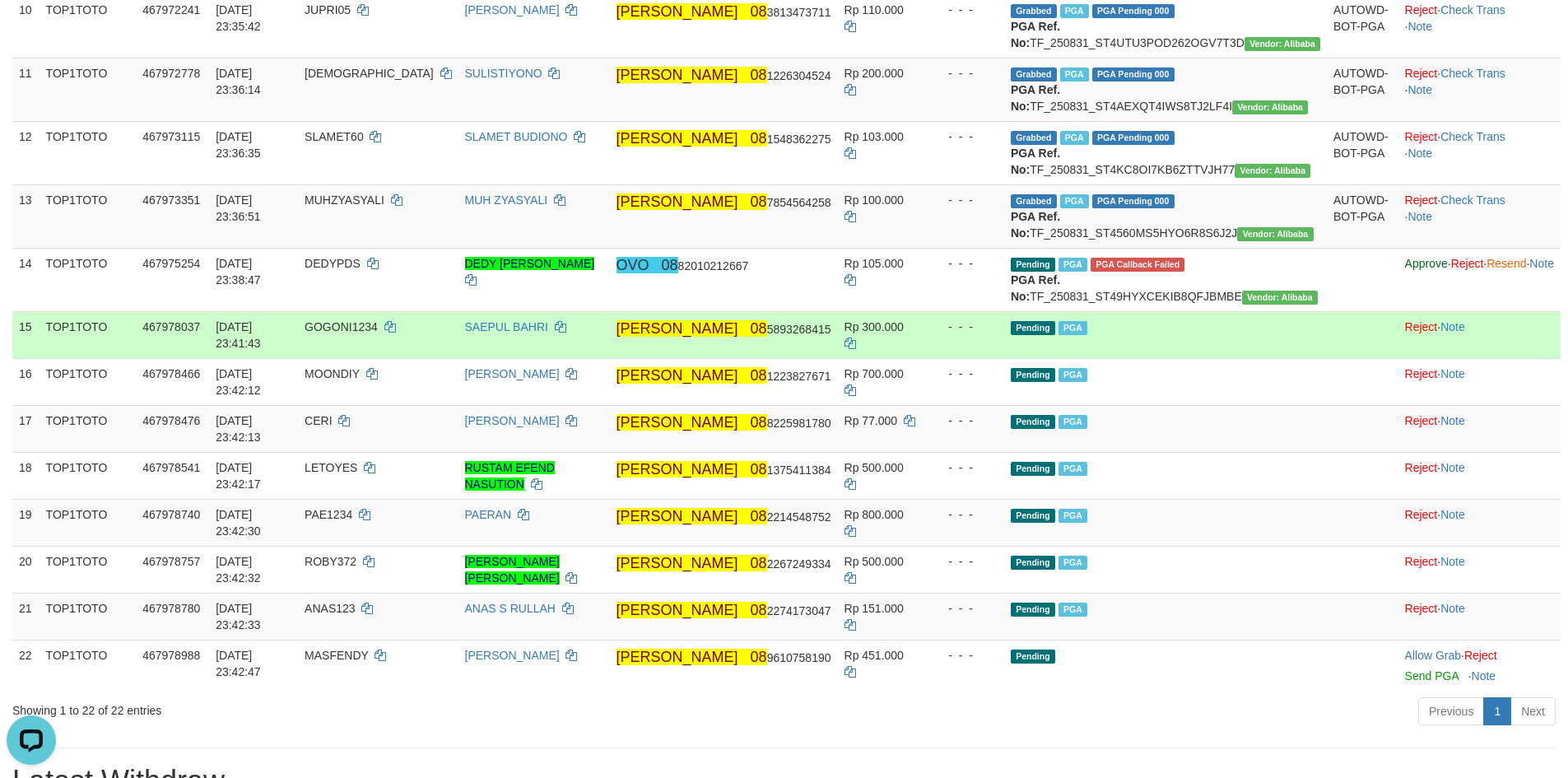
scroll to position [988, 0]
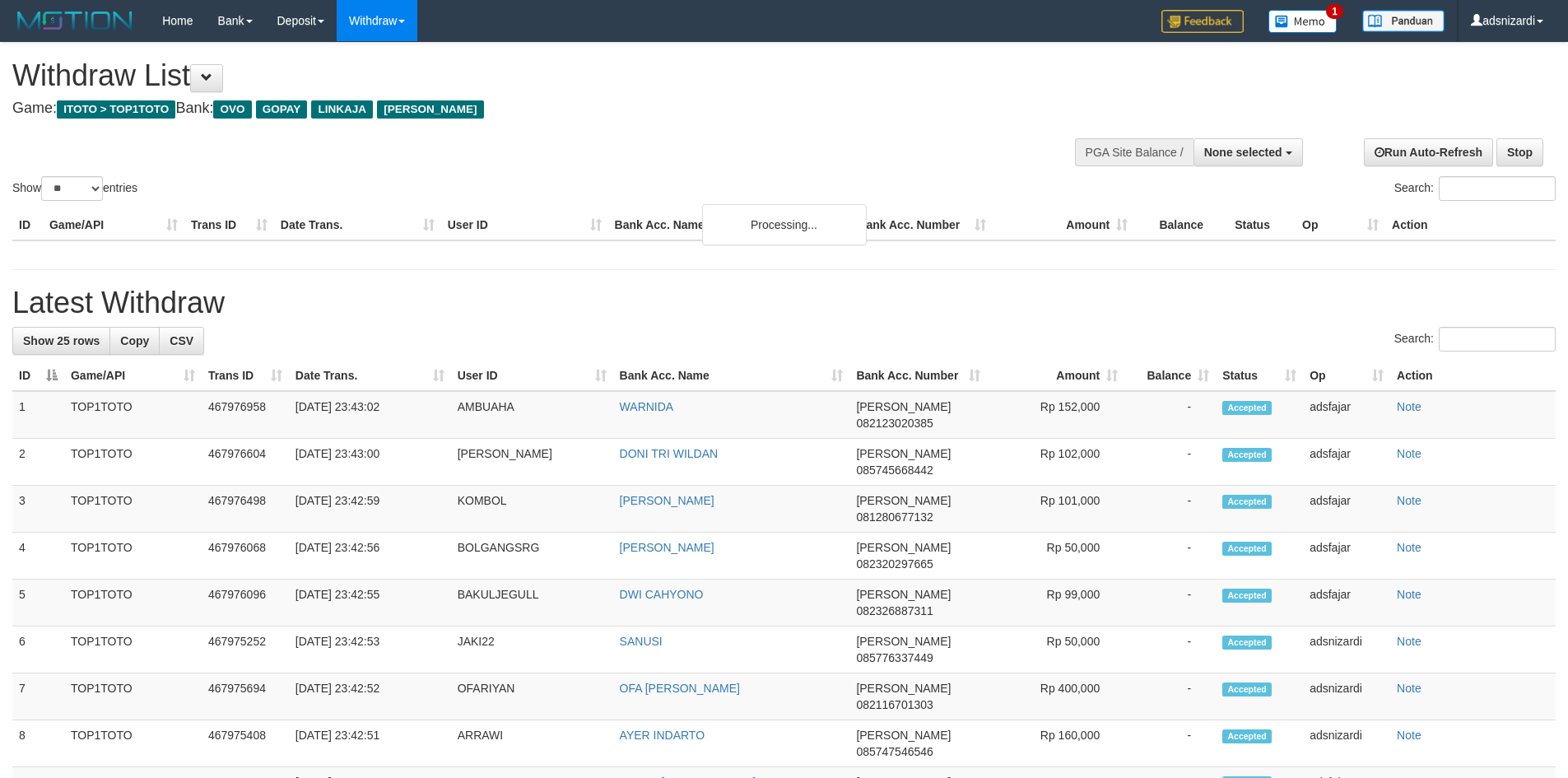
select select
select select "**"
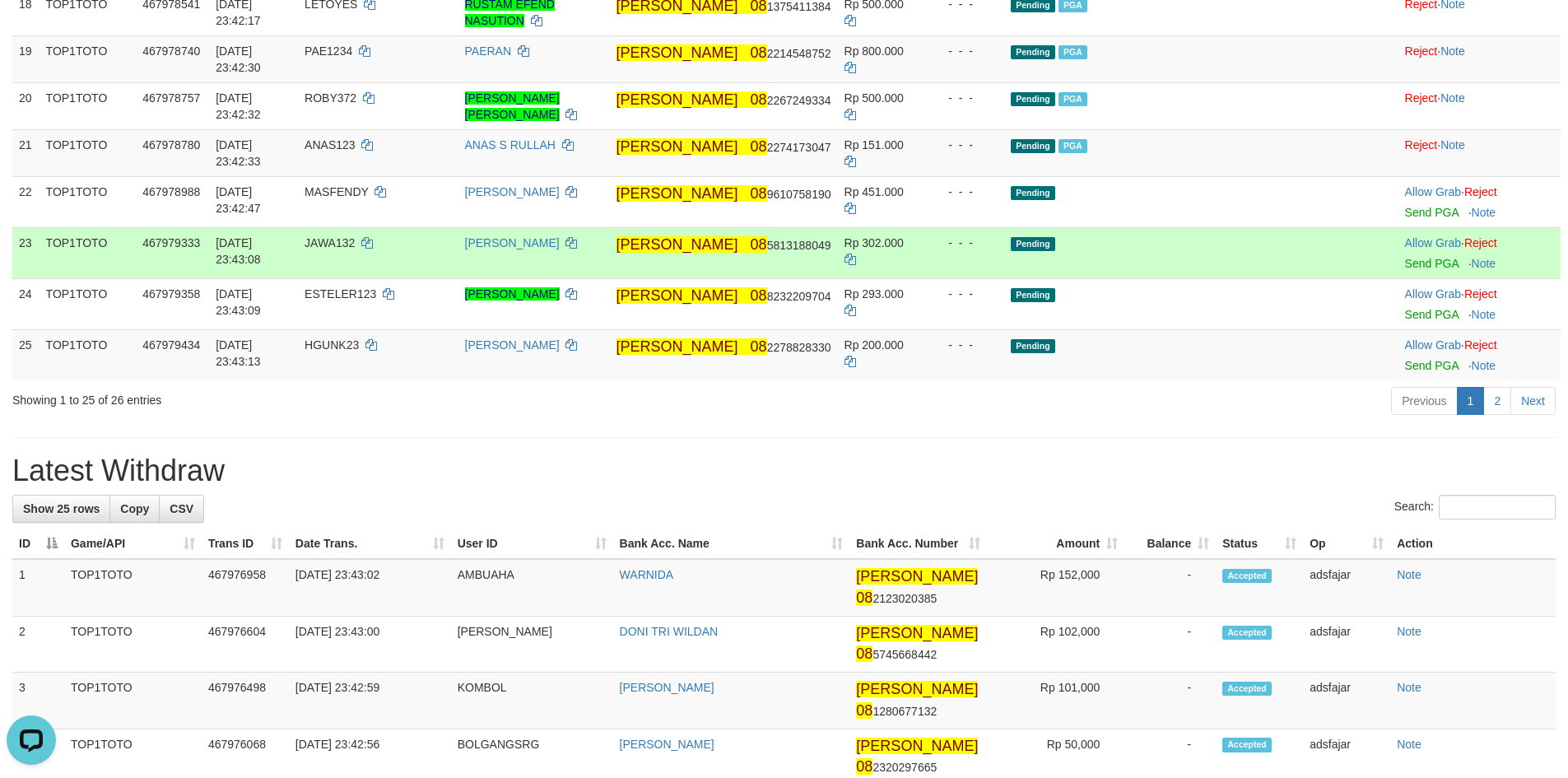
scroll to position [1317, 0]
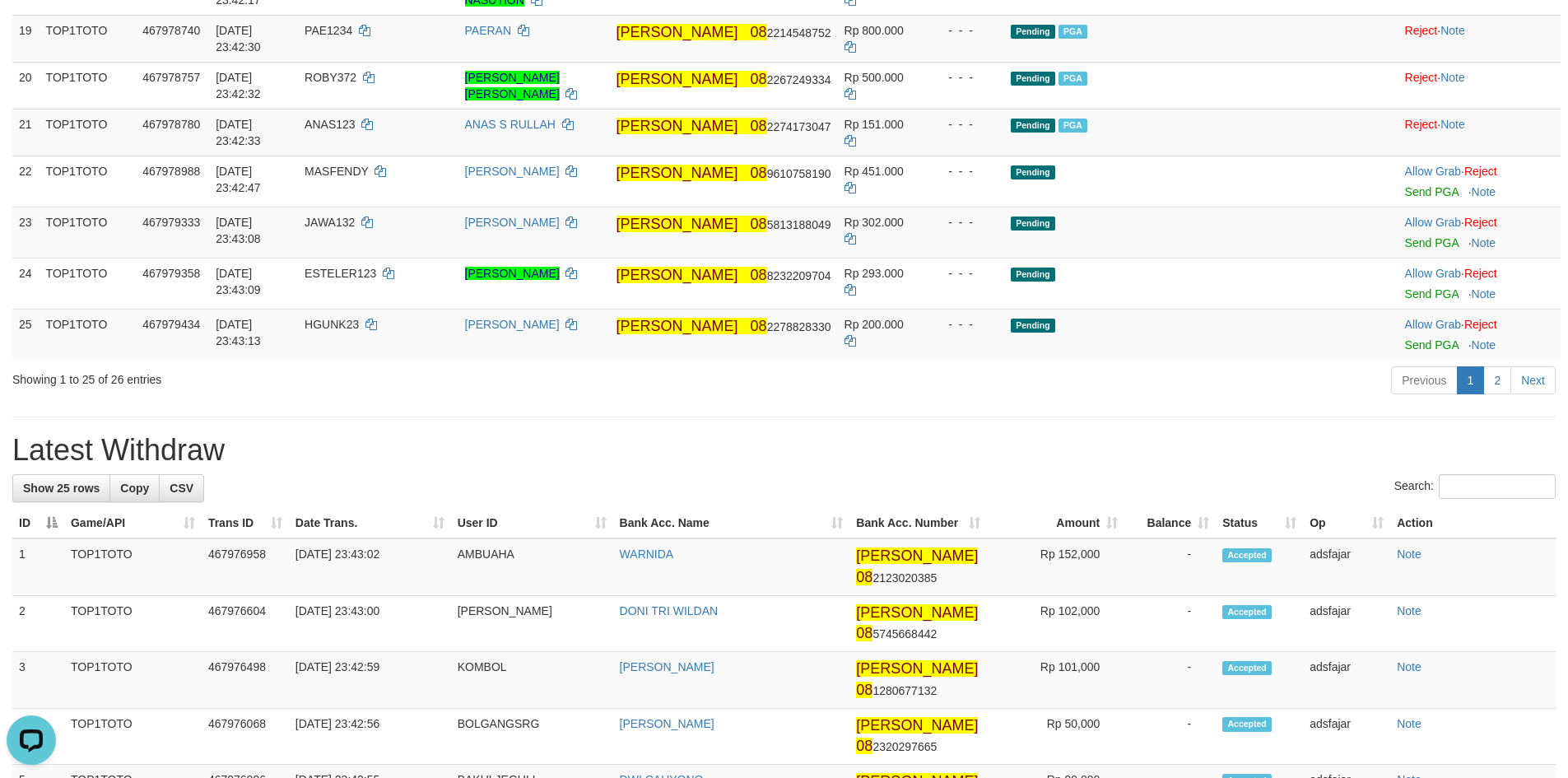
click at [1078, 550] on div "**********" at bounding box center [784, 382] width 1568 height 3313
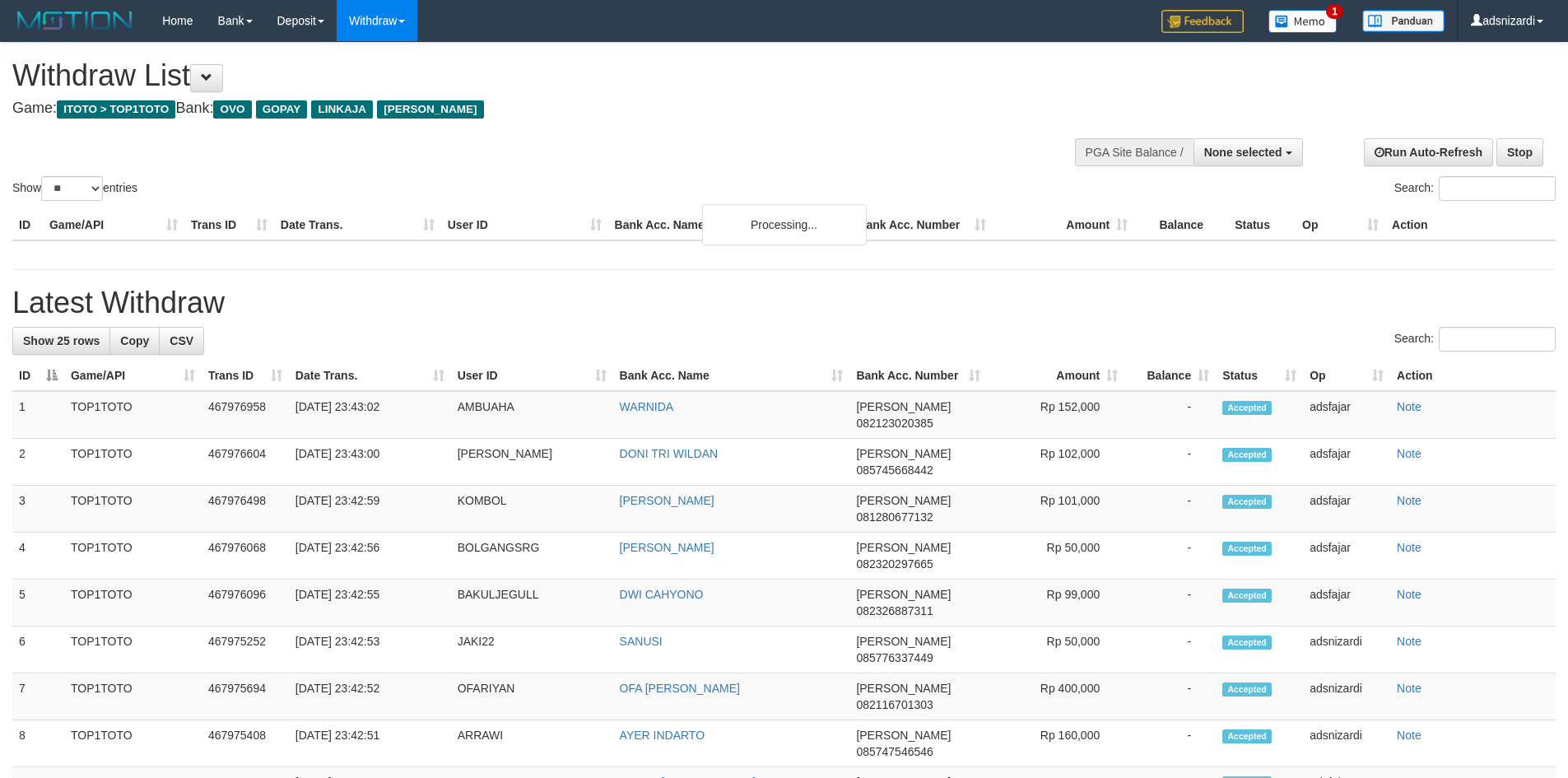
select select
select select "**"
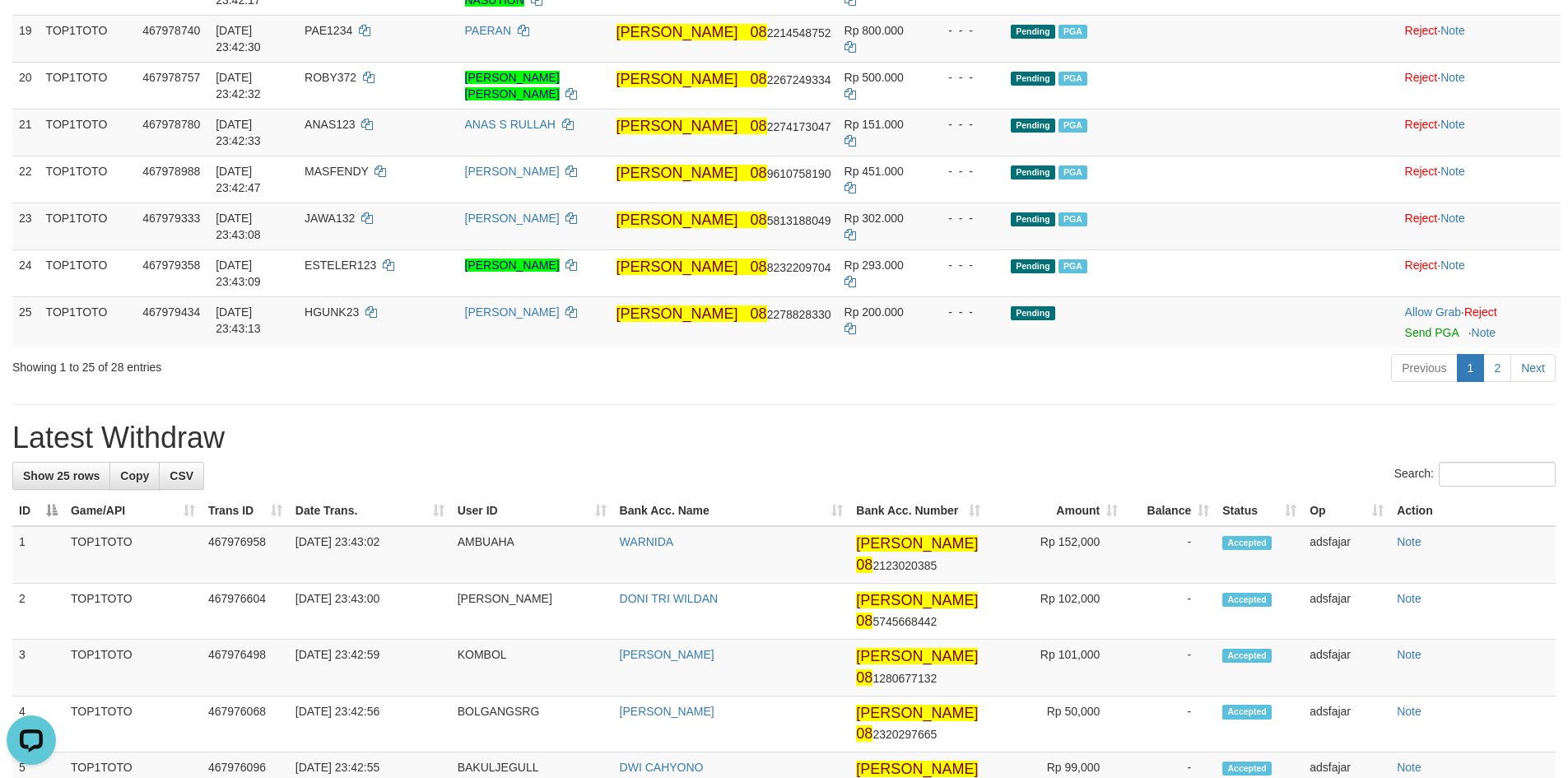
click at [1108, 505] on div "**********" at bounding box center [784, 376] width 1568 height 3301
click at [1501, 382] on link "2" at bounding box center [1497, 368] width 28 height 28
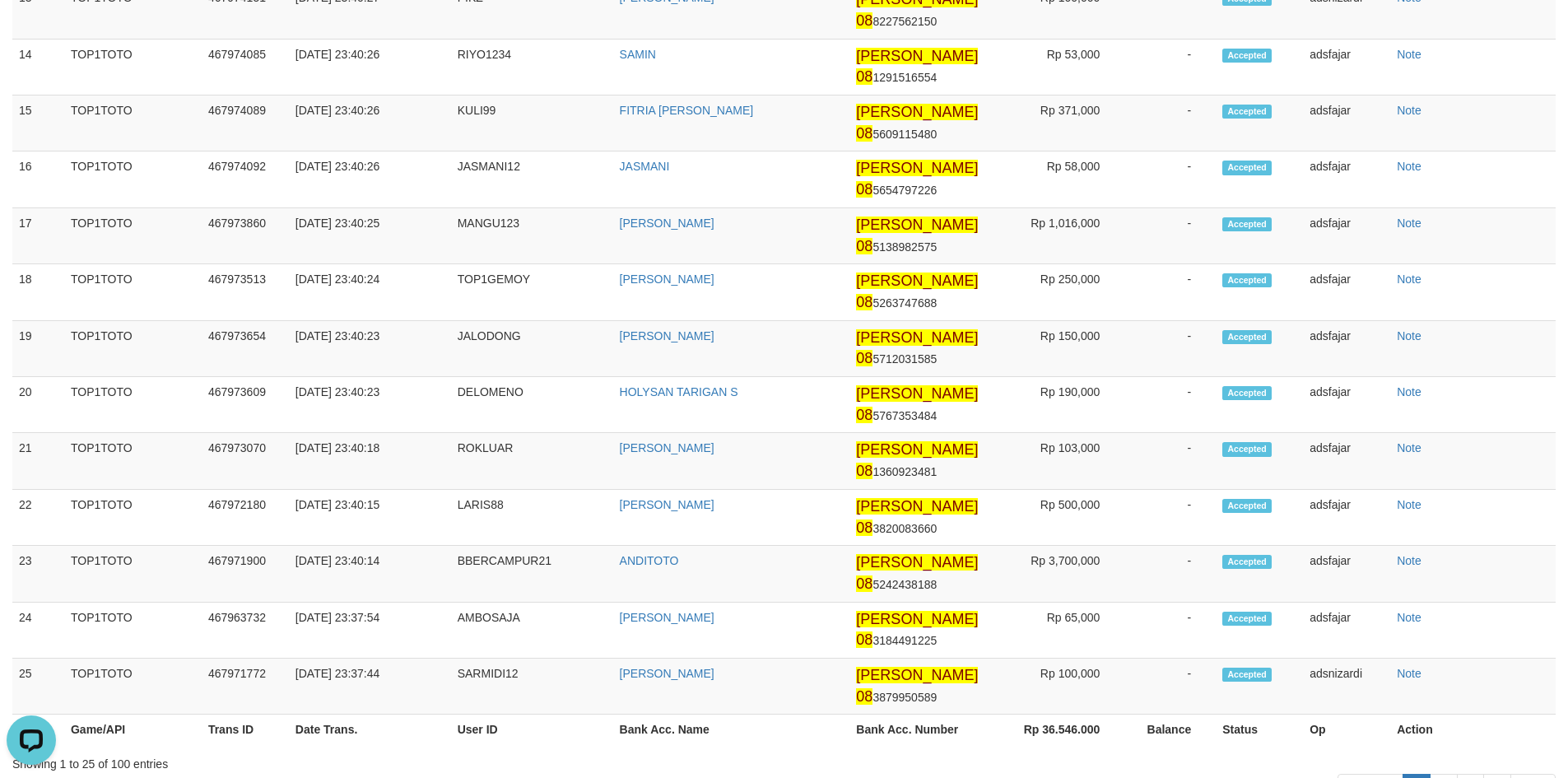
scroll to position [76, 0]
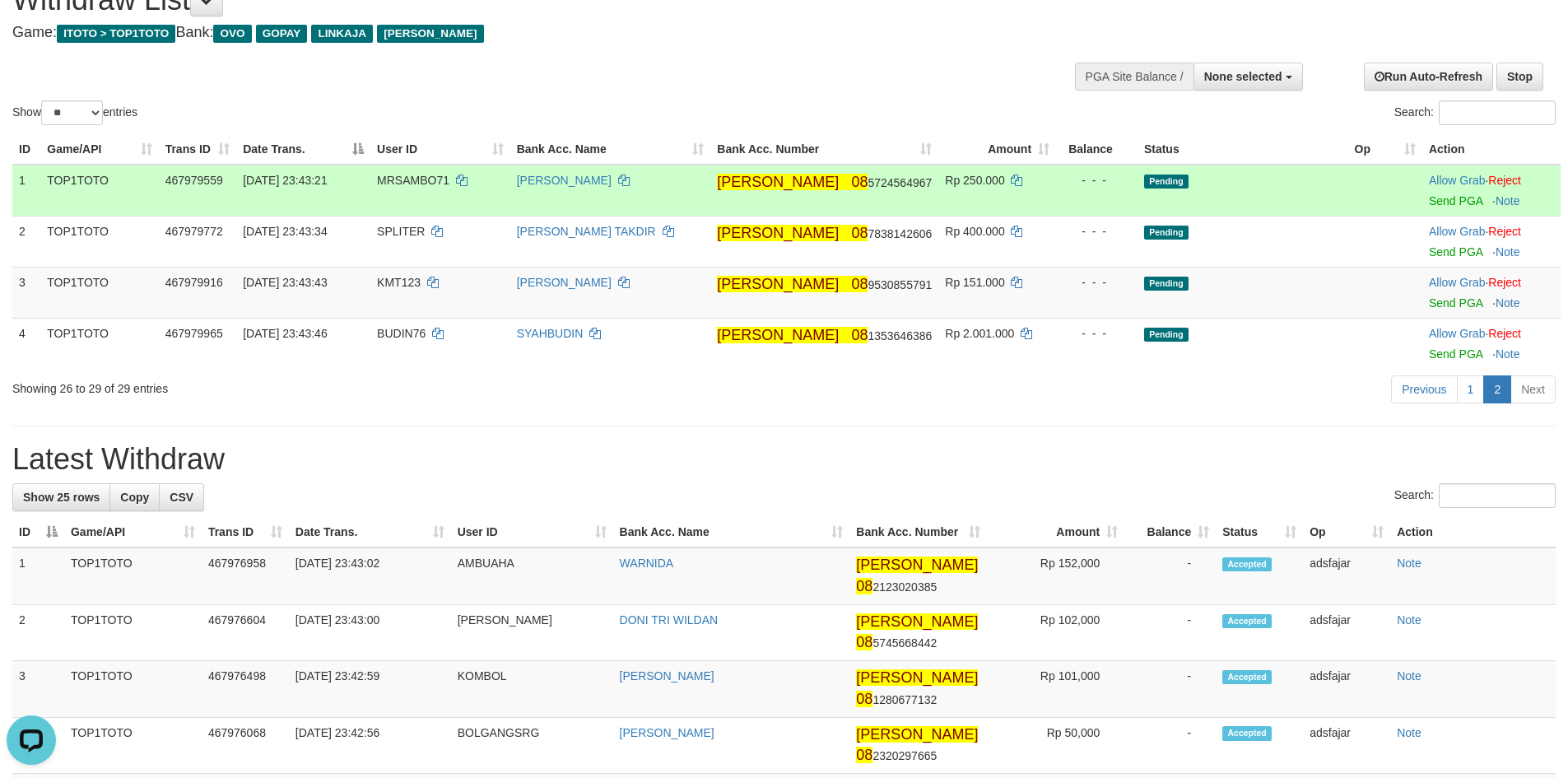
click at [1450, 207] on td "Allow Grab · Reject Send PGA · Note" at bounding box center [1491, 191] width 139 height 52
click at [1451, 202] on link "Send PGA" at bounding box center [1456, 201] width 54 height 13
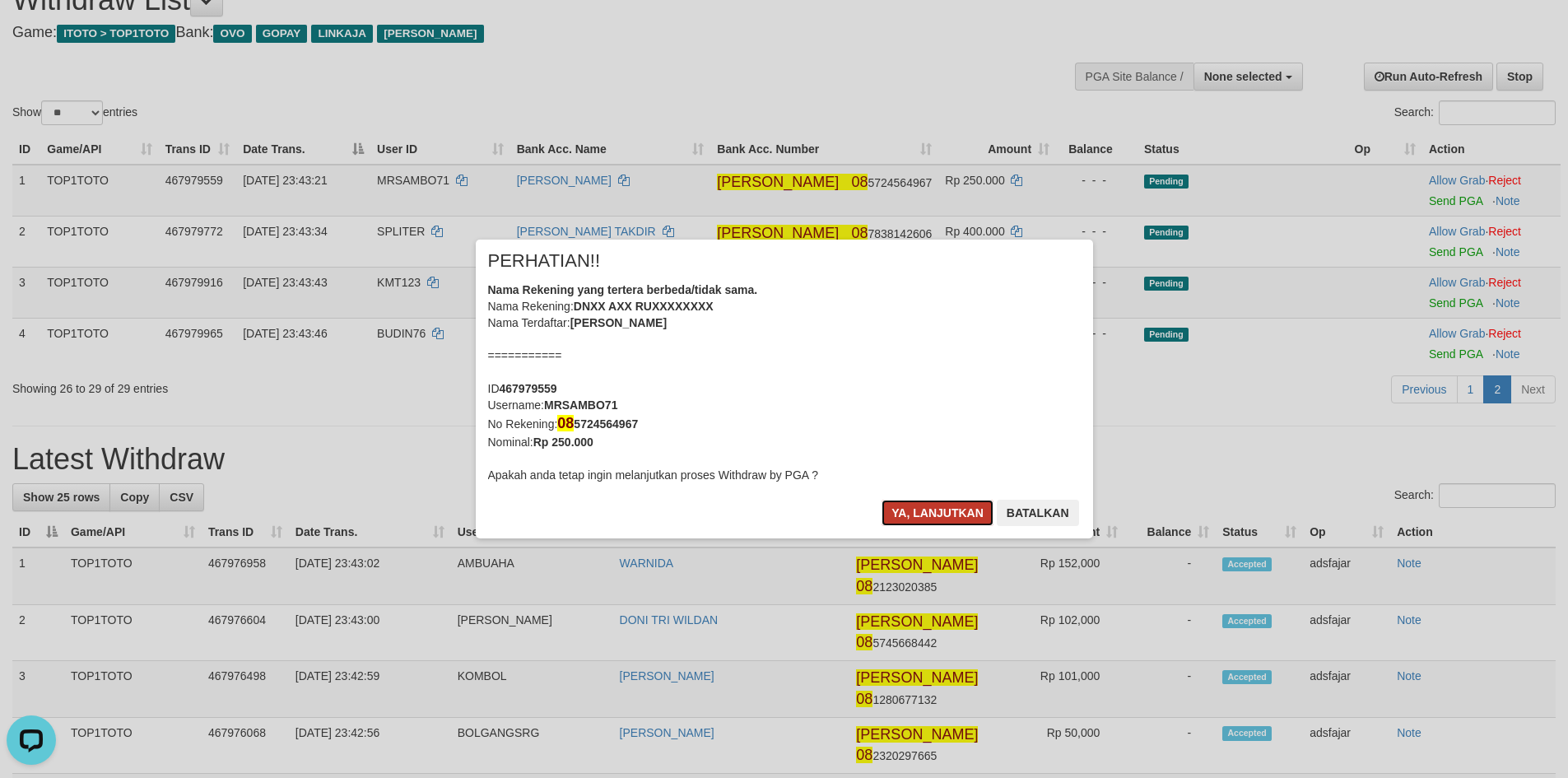
click at [937, 516] on button "Ya, lanjutkan" at bounding box center [937, 512] width 112 height 26
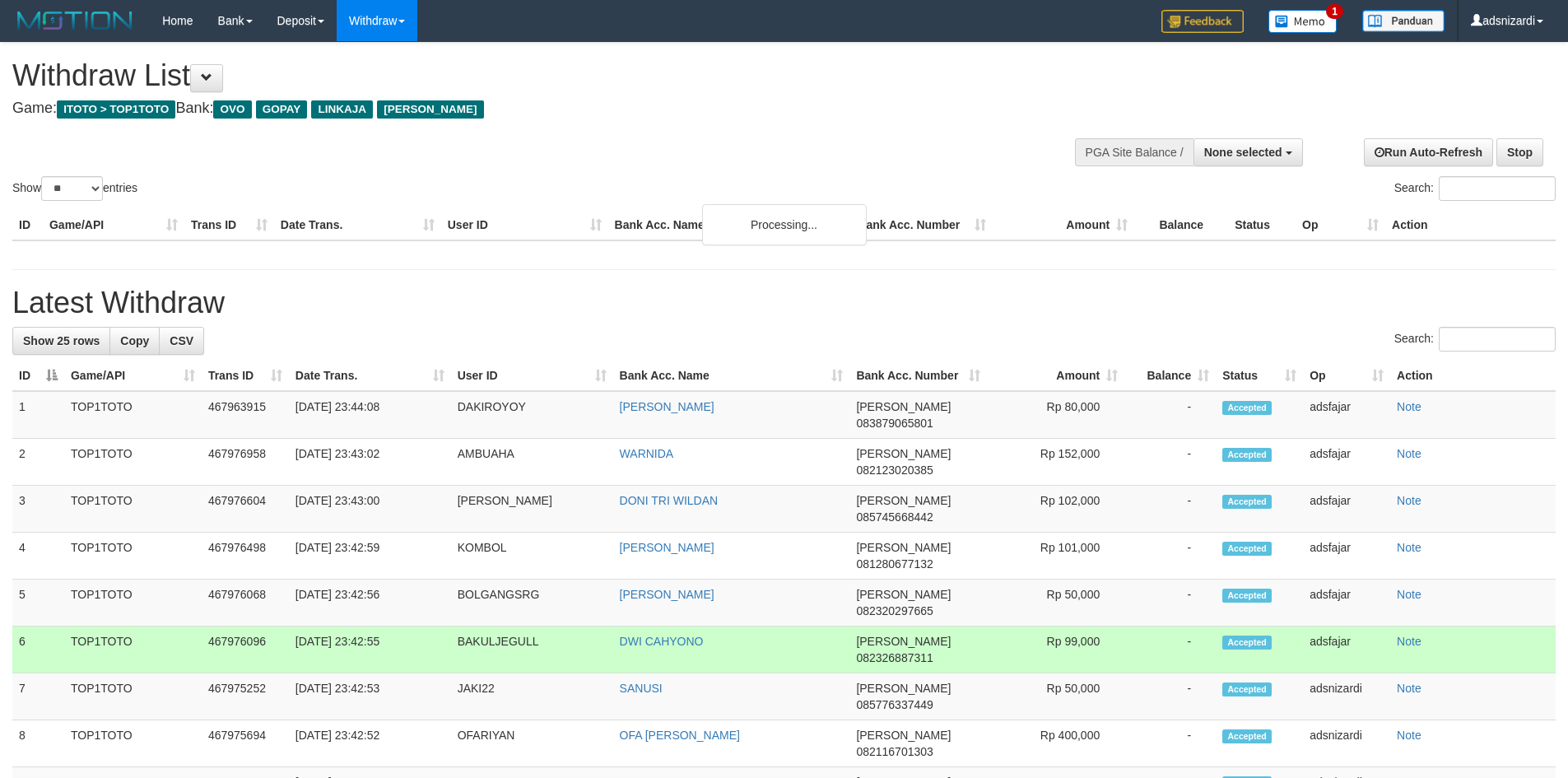
select select
select select "**"
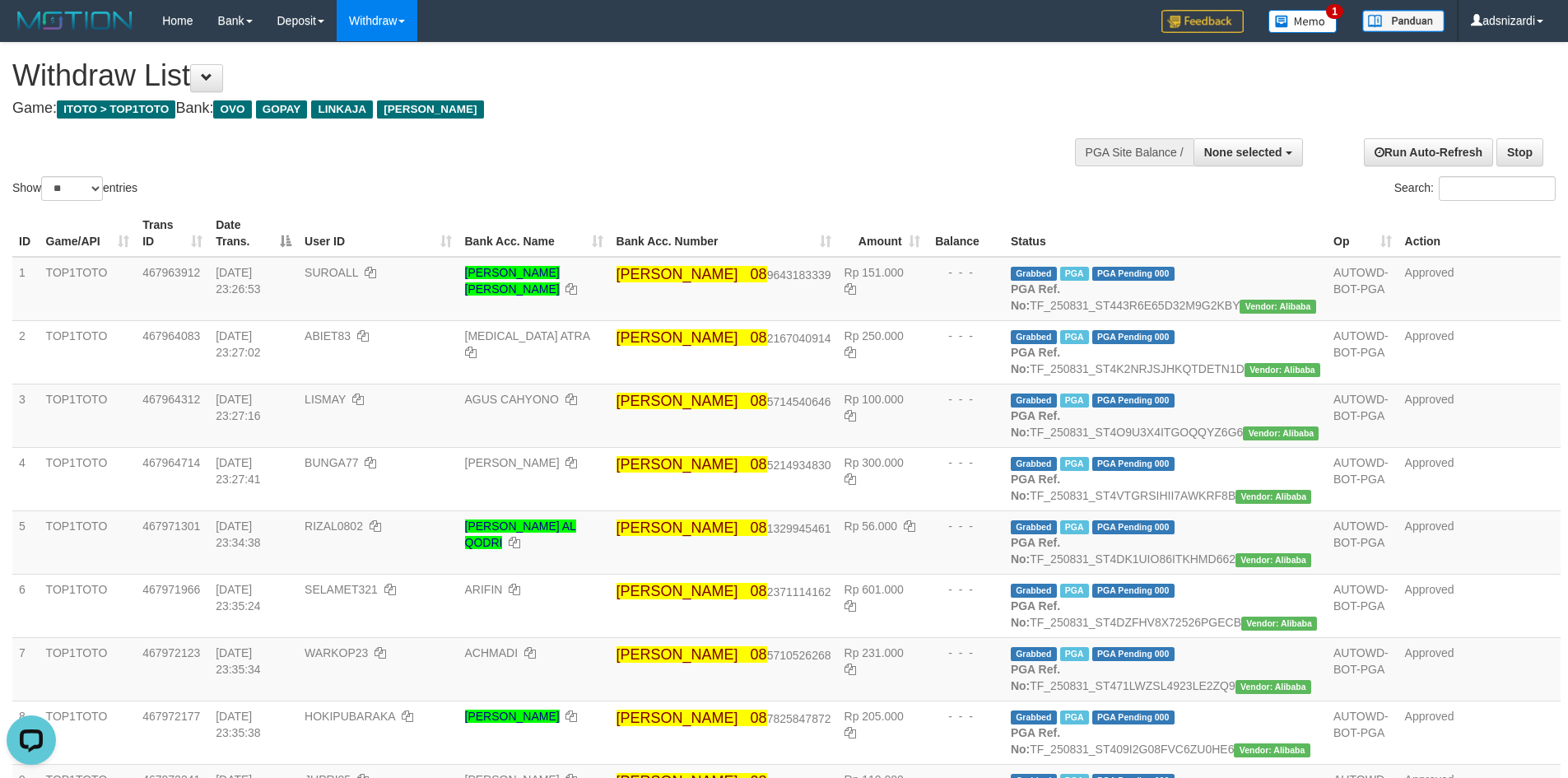
click at [825, 174] on div "Show ** ** ** *** entries Search:" at bounding box center [784, 123] width 1568 height 161
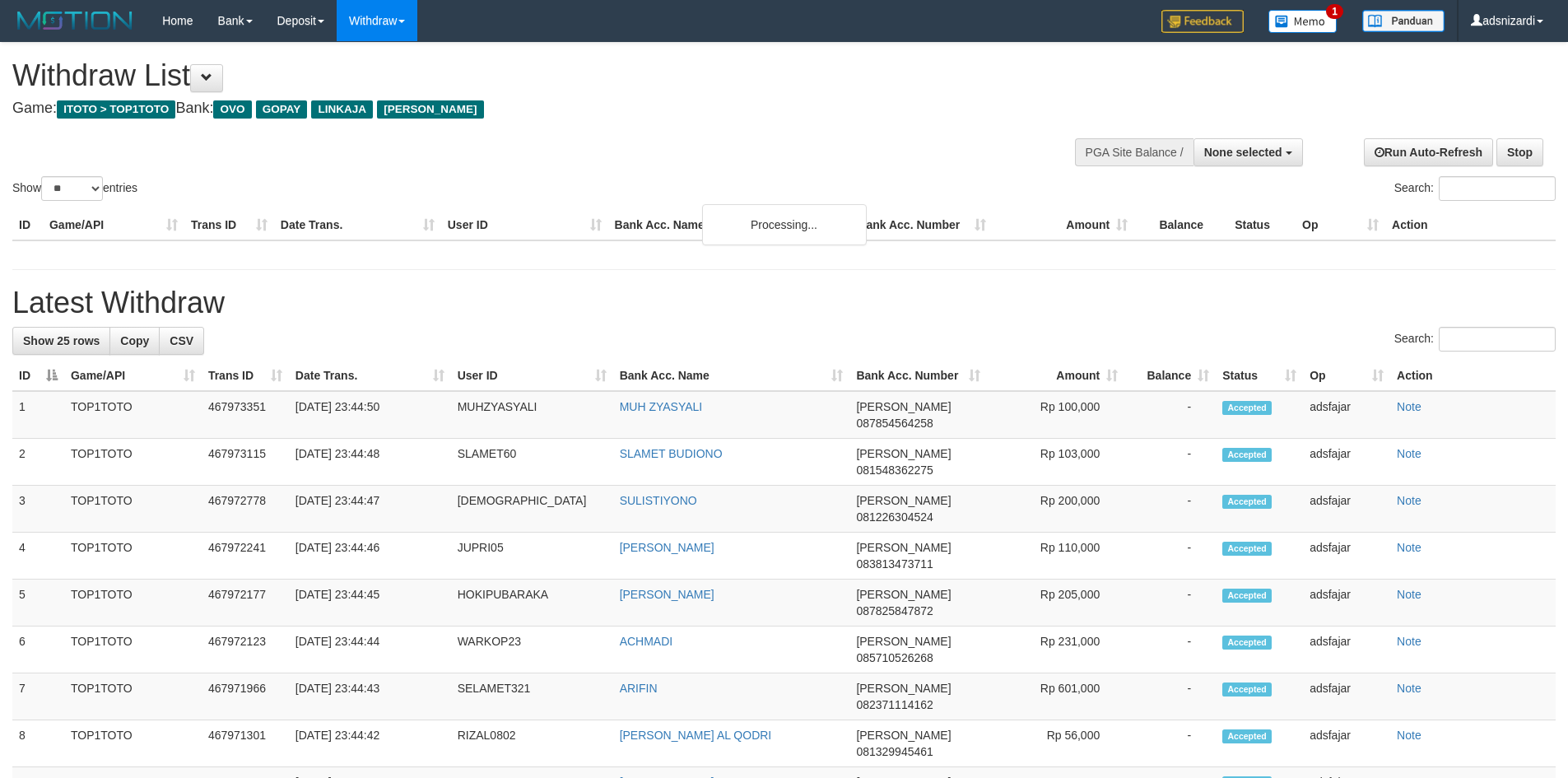
select select
select select "**"
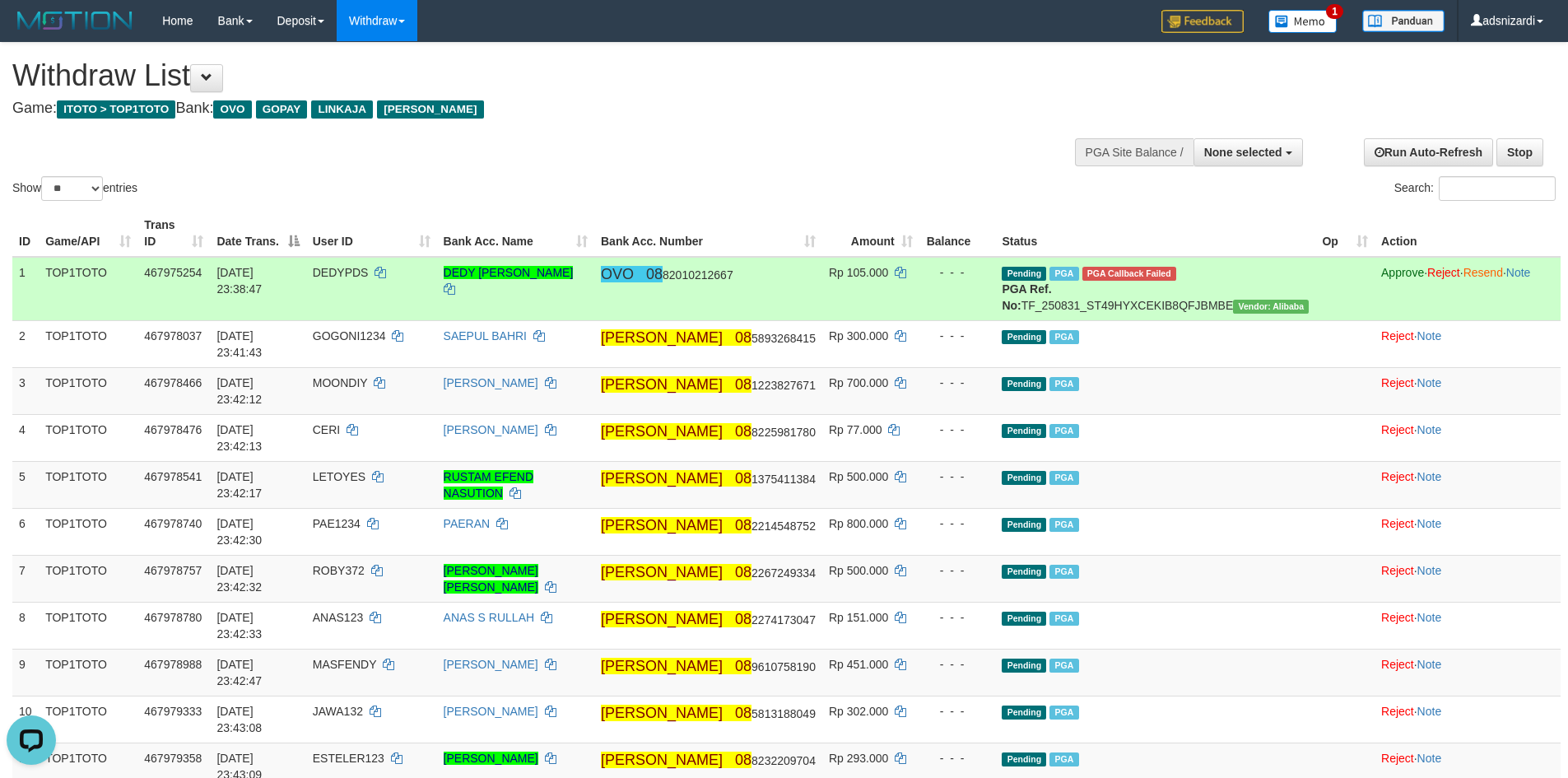
click at [368, 277] on span "DEDYPDS" at bounding box center [341, 273] width 56 height 13
copy td "DEDYPDS"
drag, startPoint x: 505, startPoint y: 274, endPoint x: 634, endPoint y: 279, distance: 129.1
click at [594, 279] on td "DEDY RUDI SETYAWAN" at bounding box center [515, 289] width 157 height 64
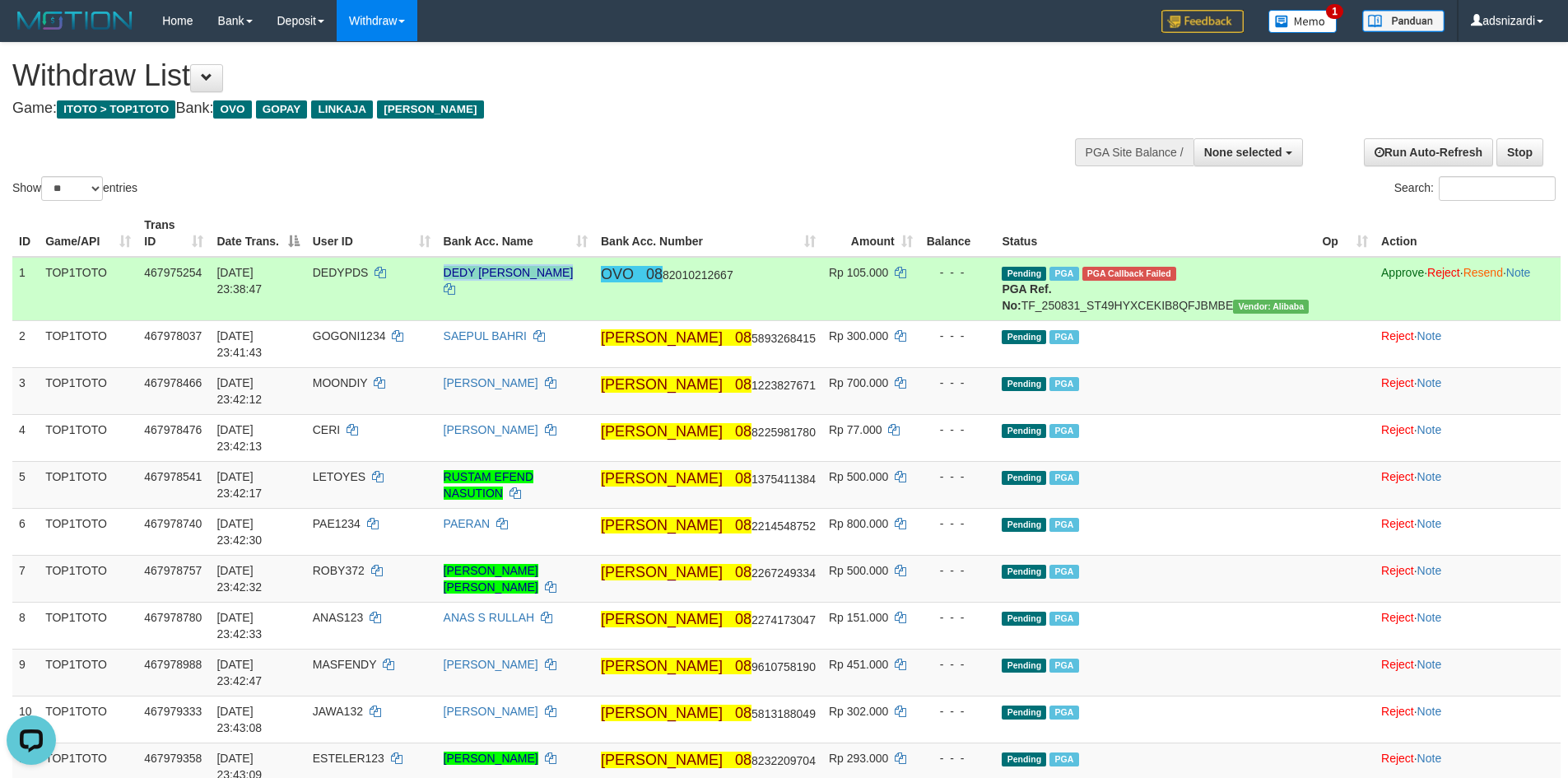
copy link "DEDY RUDI SETYAWAN"
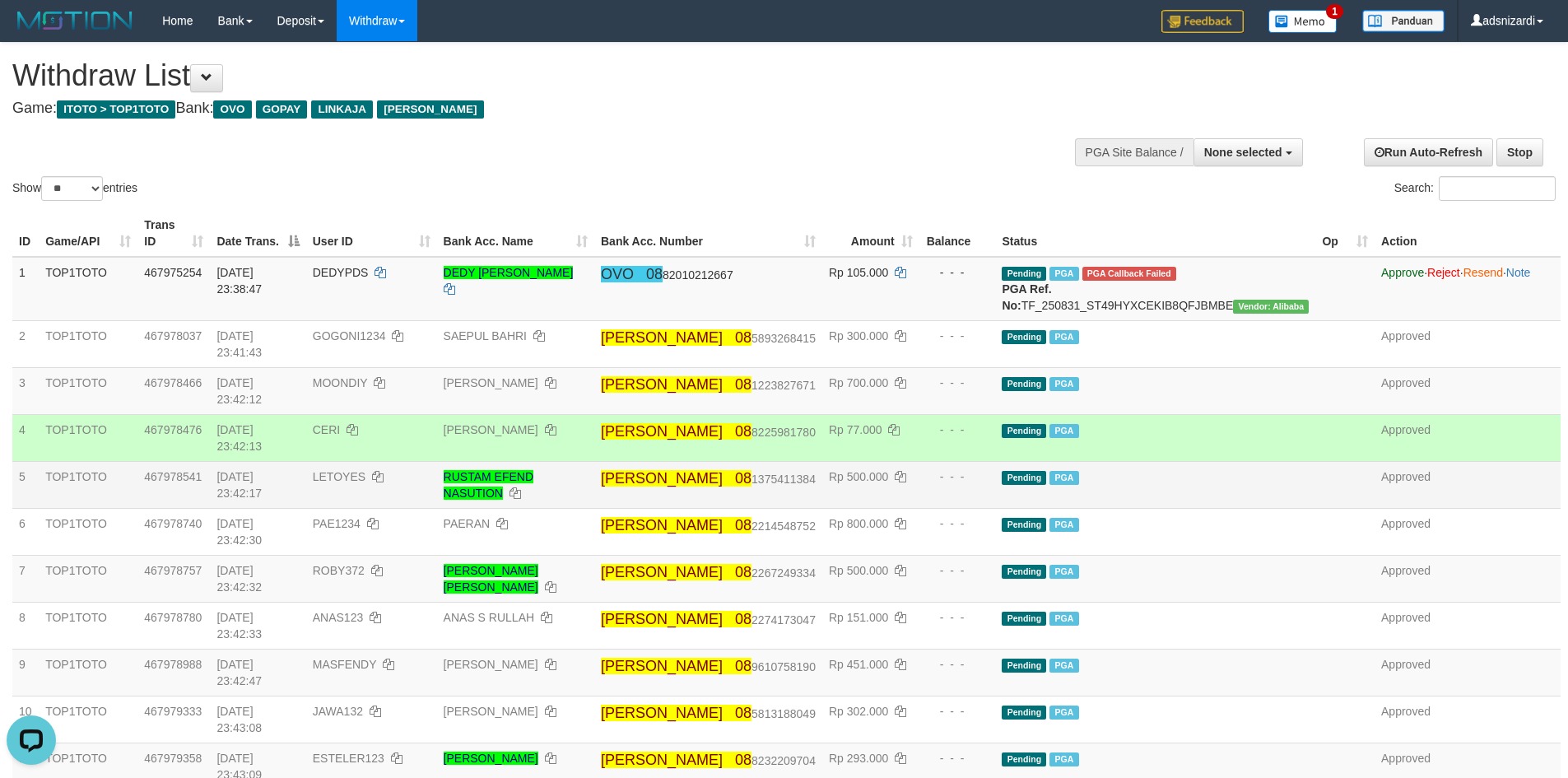
click at [888, 470] on span "Rp 500.000" at bounding box center [858, 477] width 60 height 13
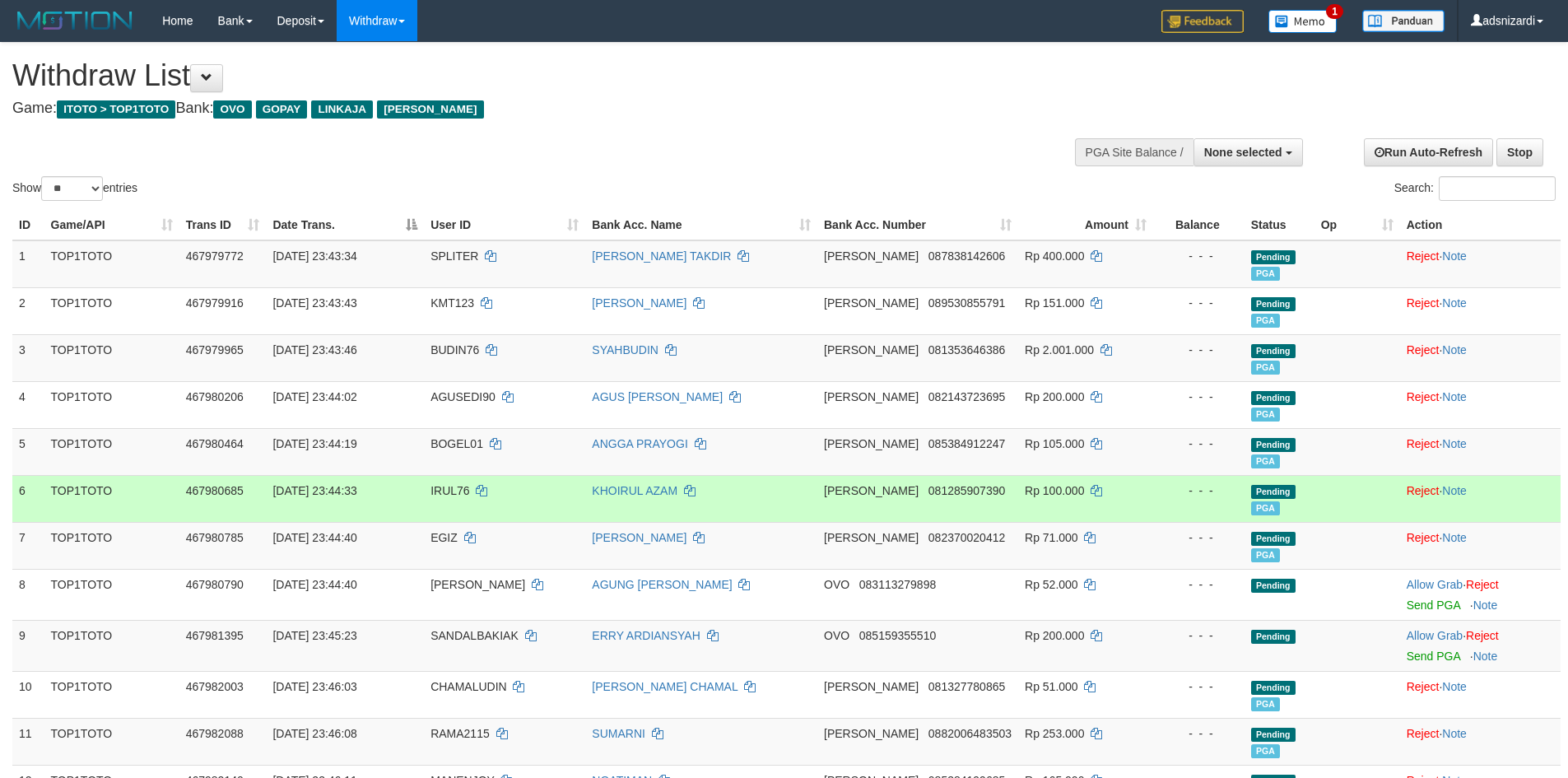
select select
select select "**"
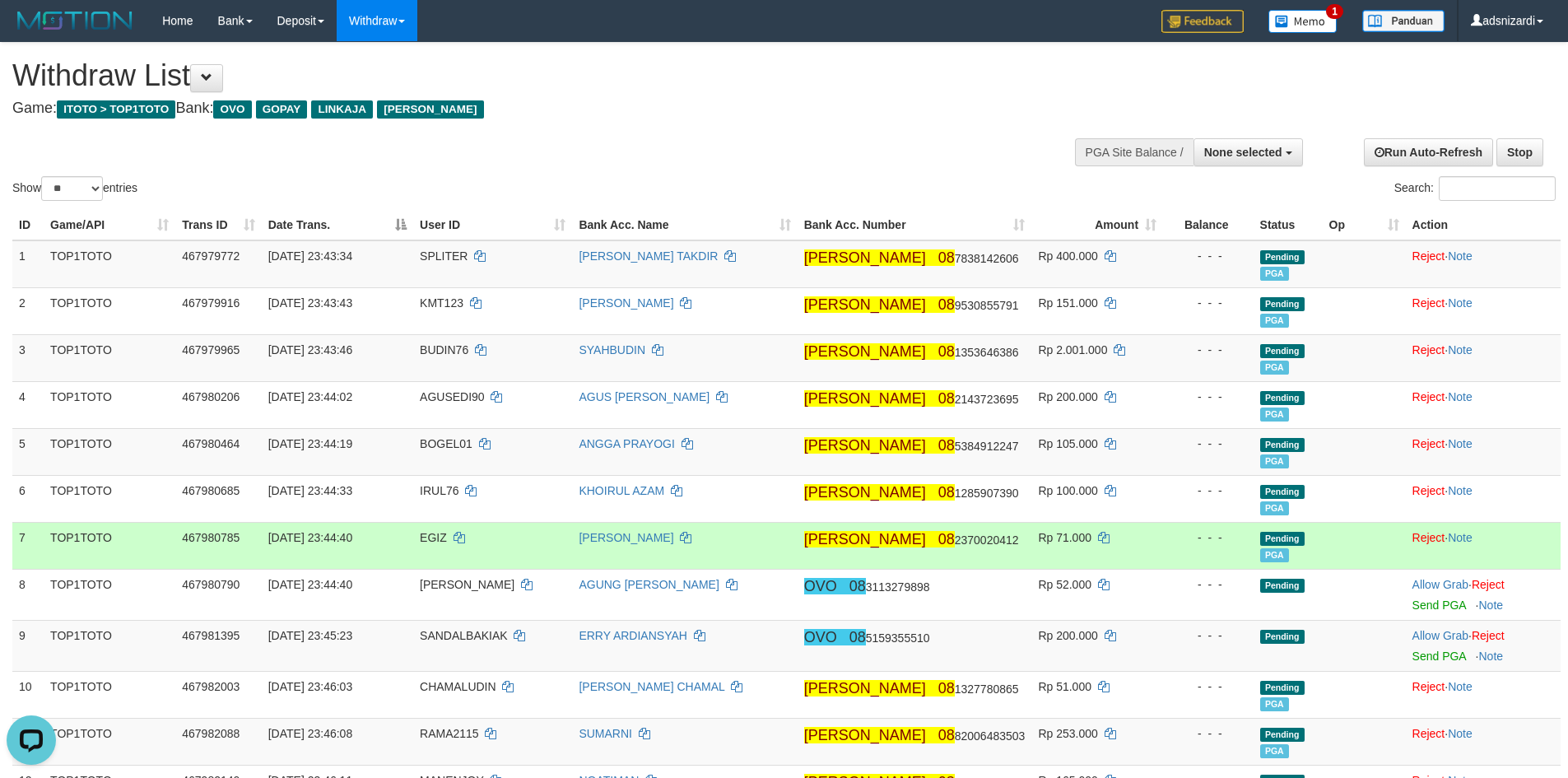
click at [447, 540] on span "EGIZ" at bounding box center [433, 537] width 27 height 13
copy td "EGIZ"
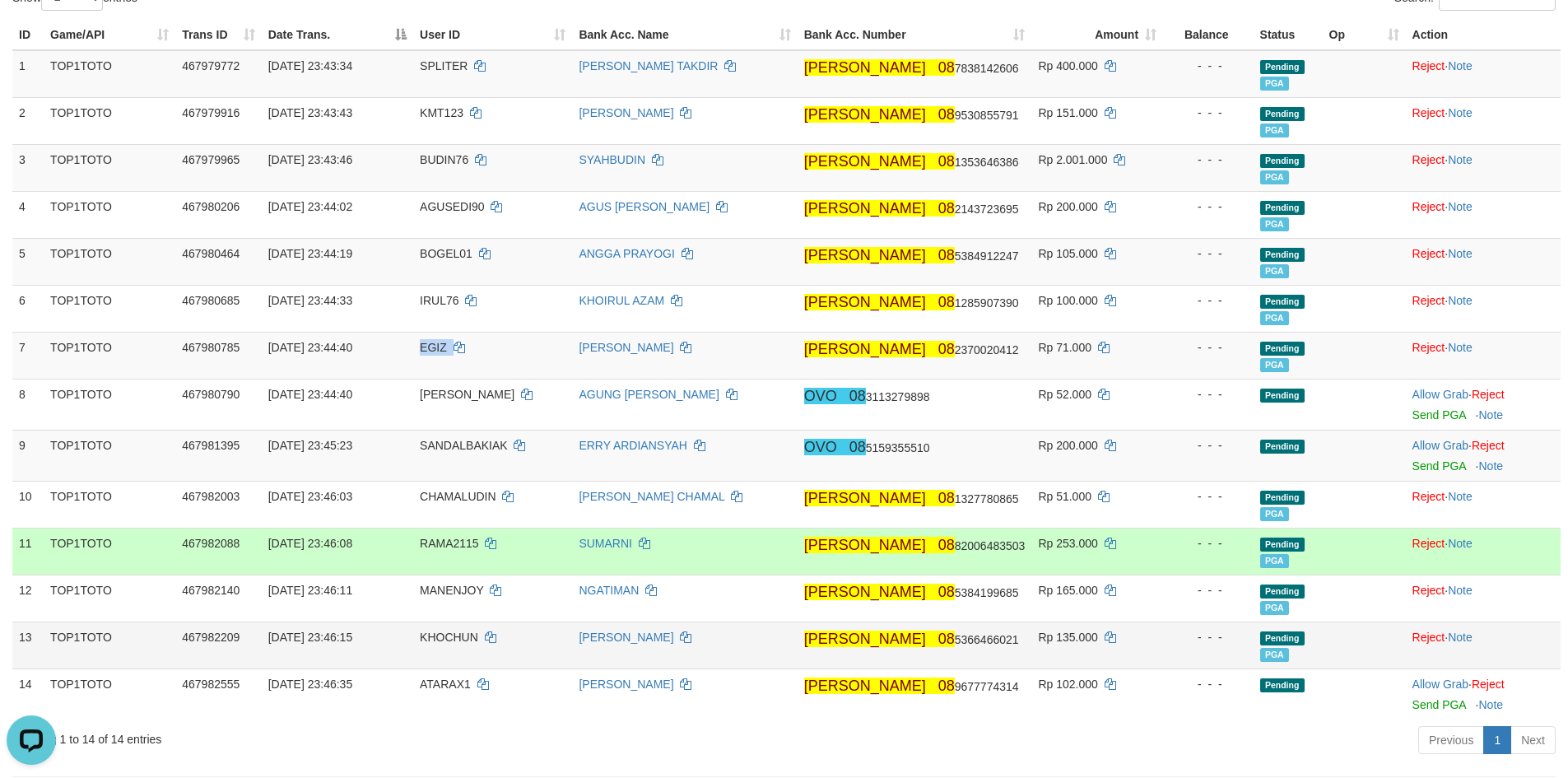
scroll to position [329, 0]
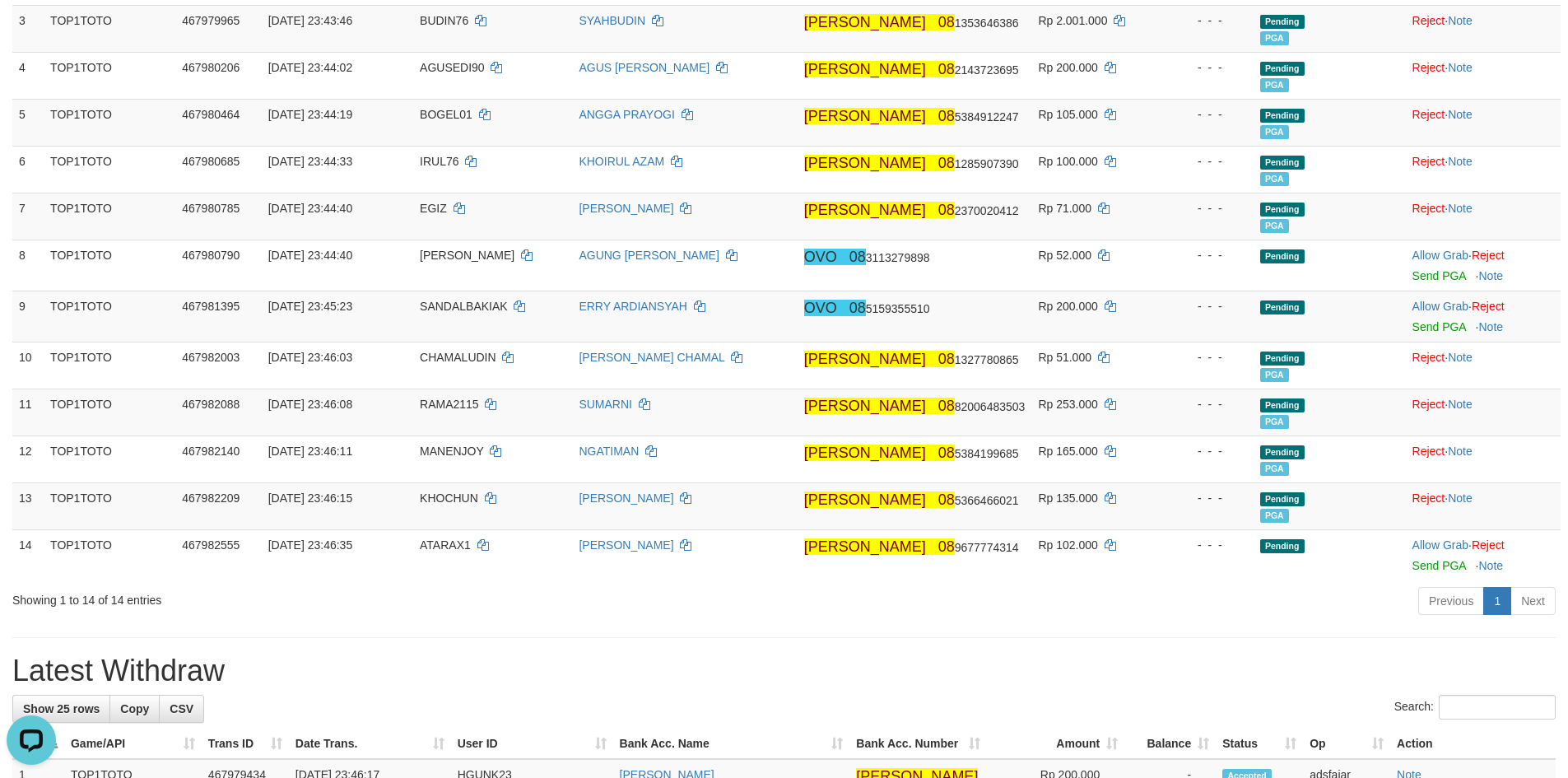
click at [672, 596] on div "Previous 1 Next" at bounding box center [1111, 603] width 890 height 35
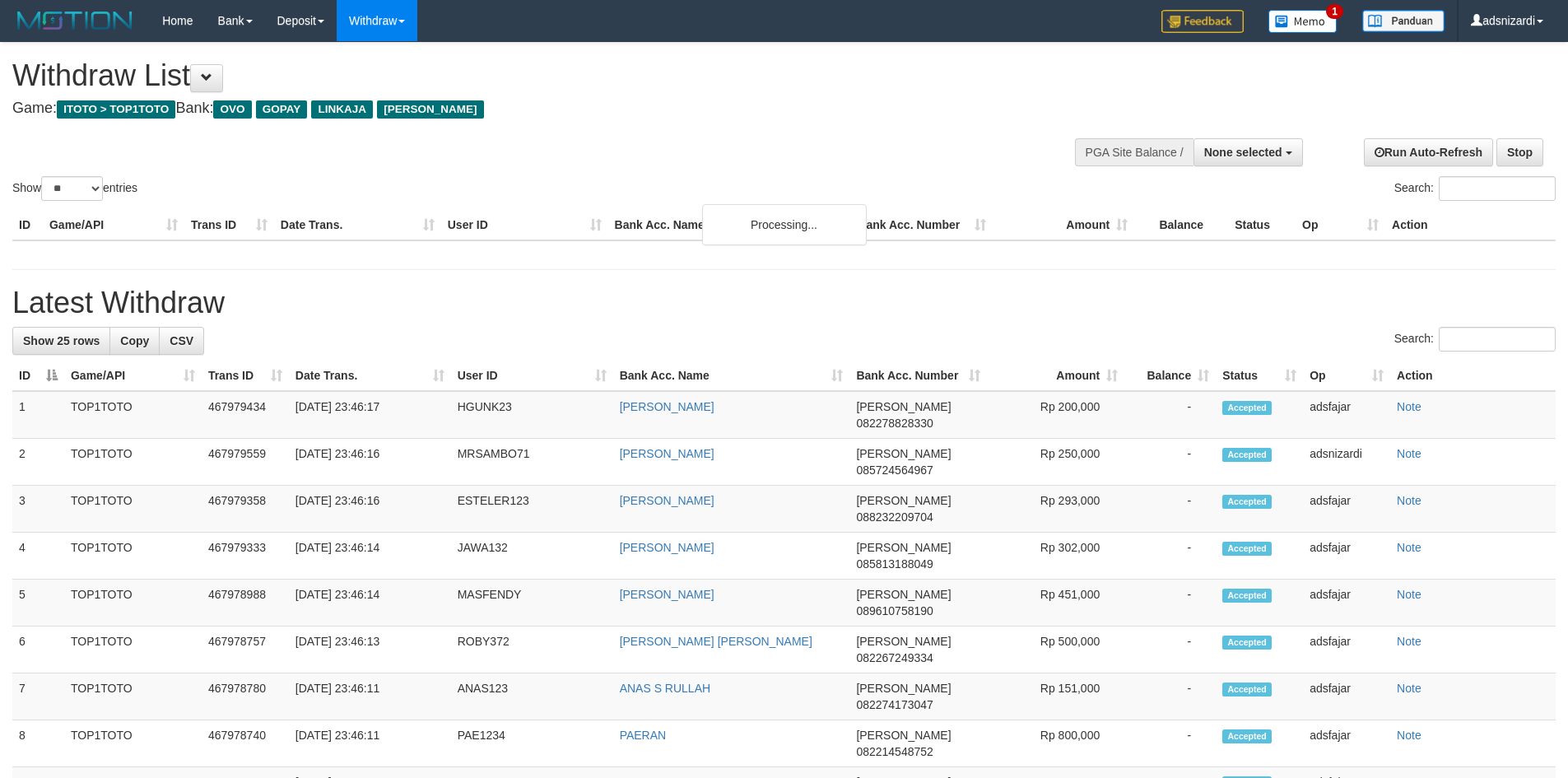
select select
select select "**"
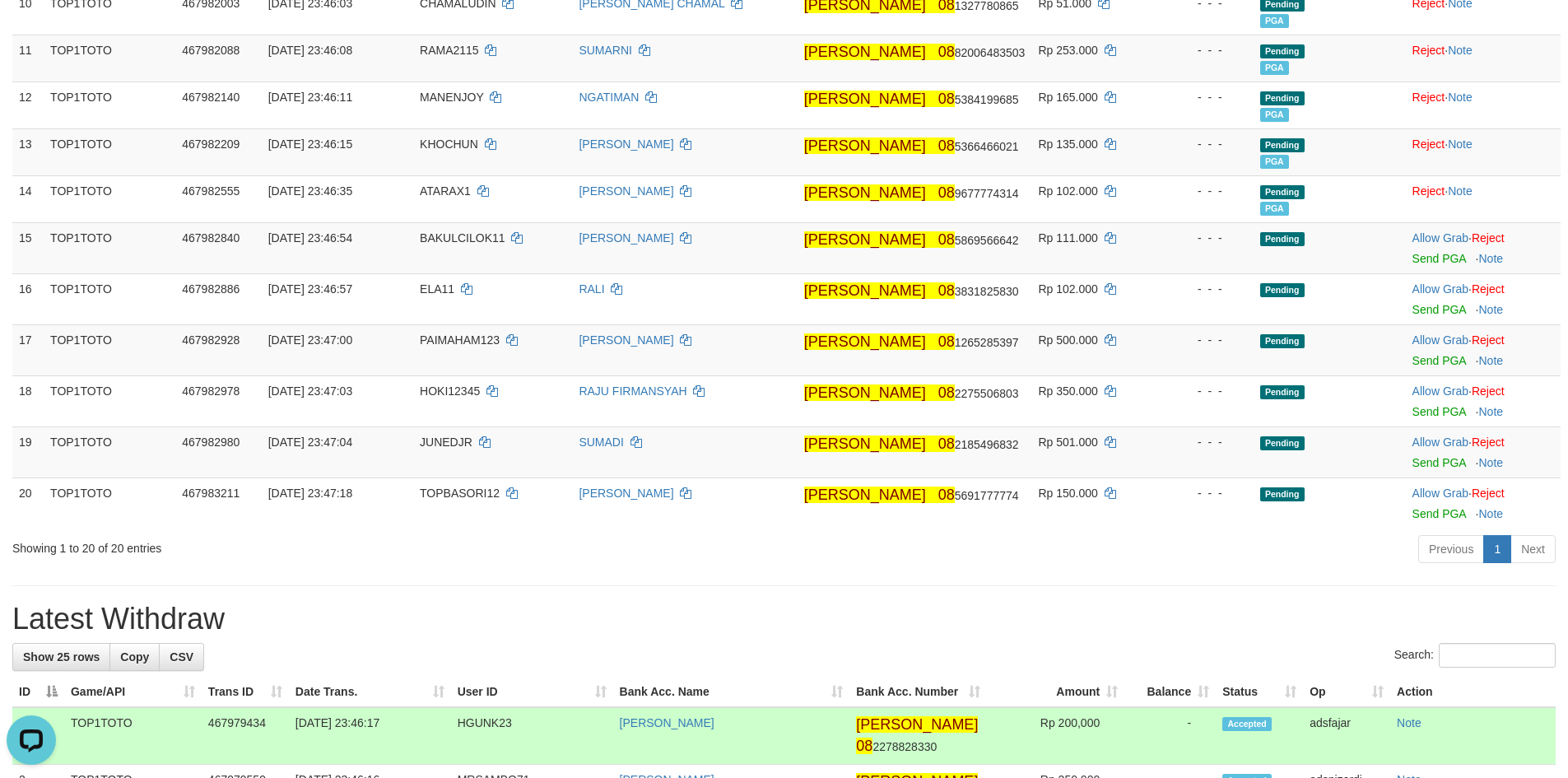
scroll to position [822, 0]
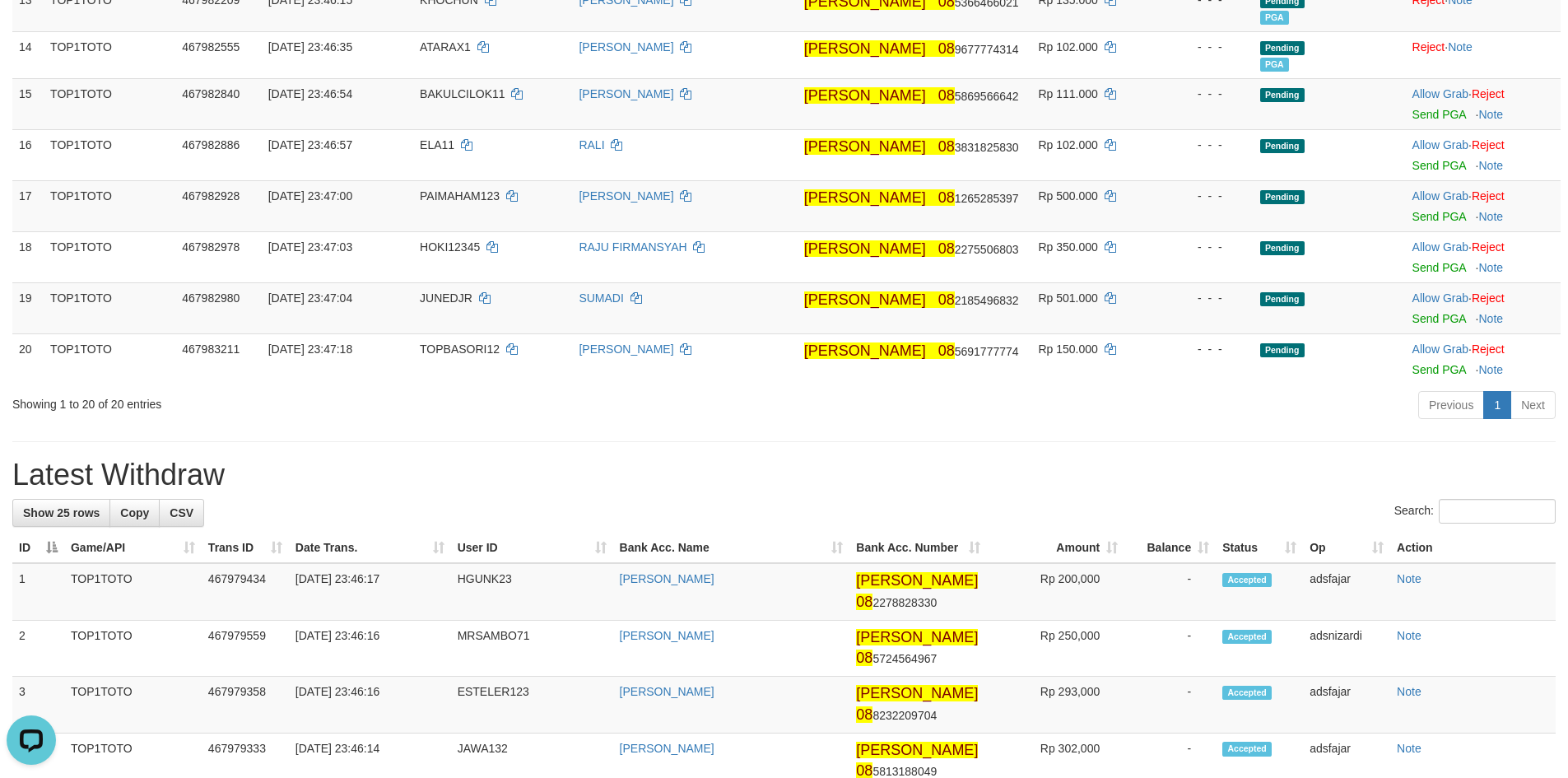
click at [723, 443] on div "**********" at bounding box center [784, 642] width 1568 height 2843
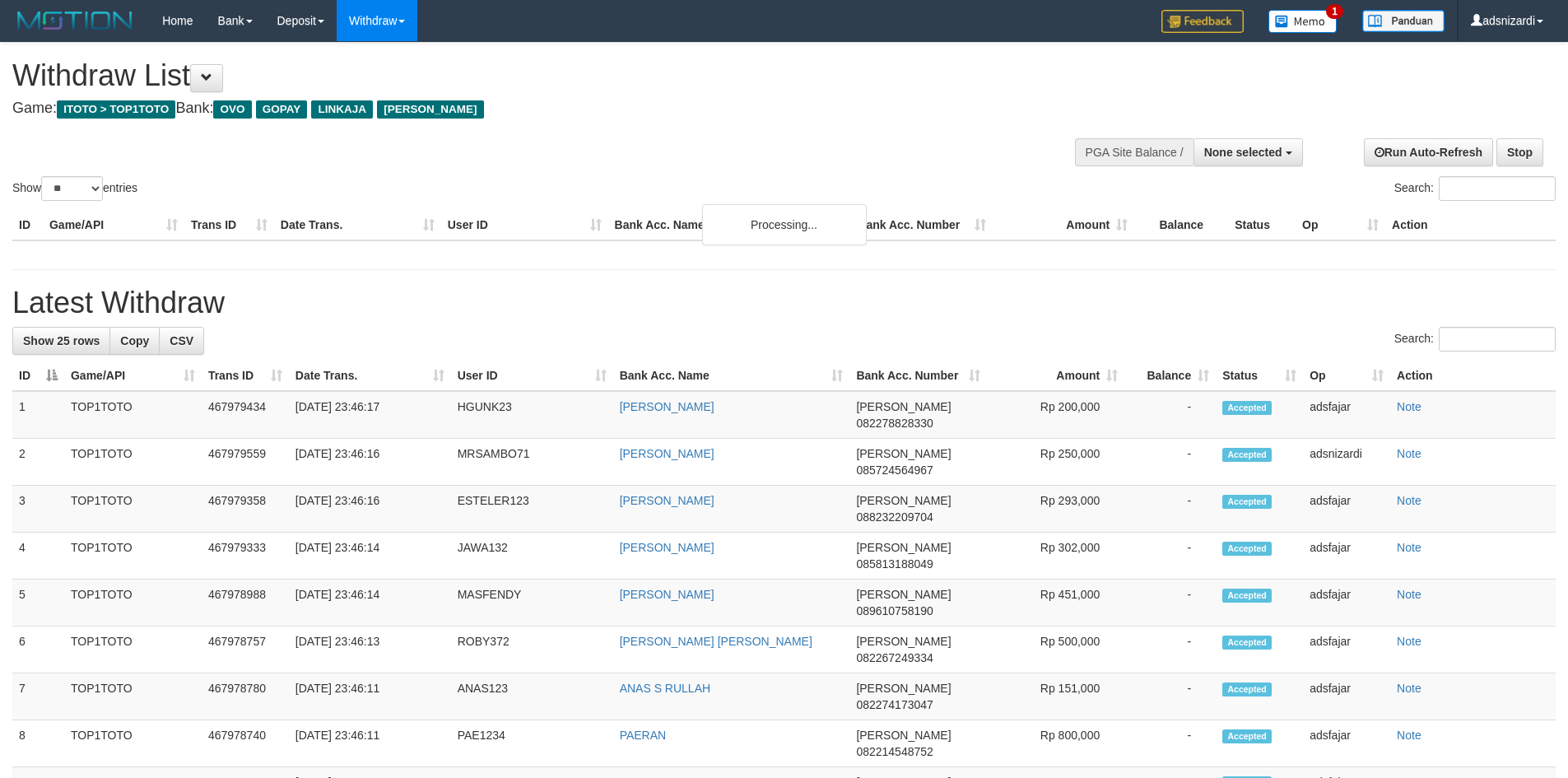
select select
select select "**"
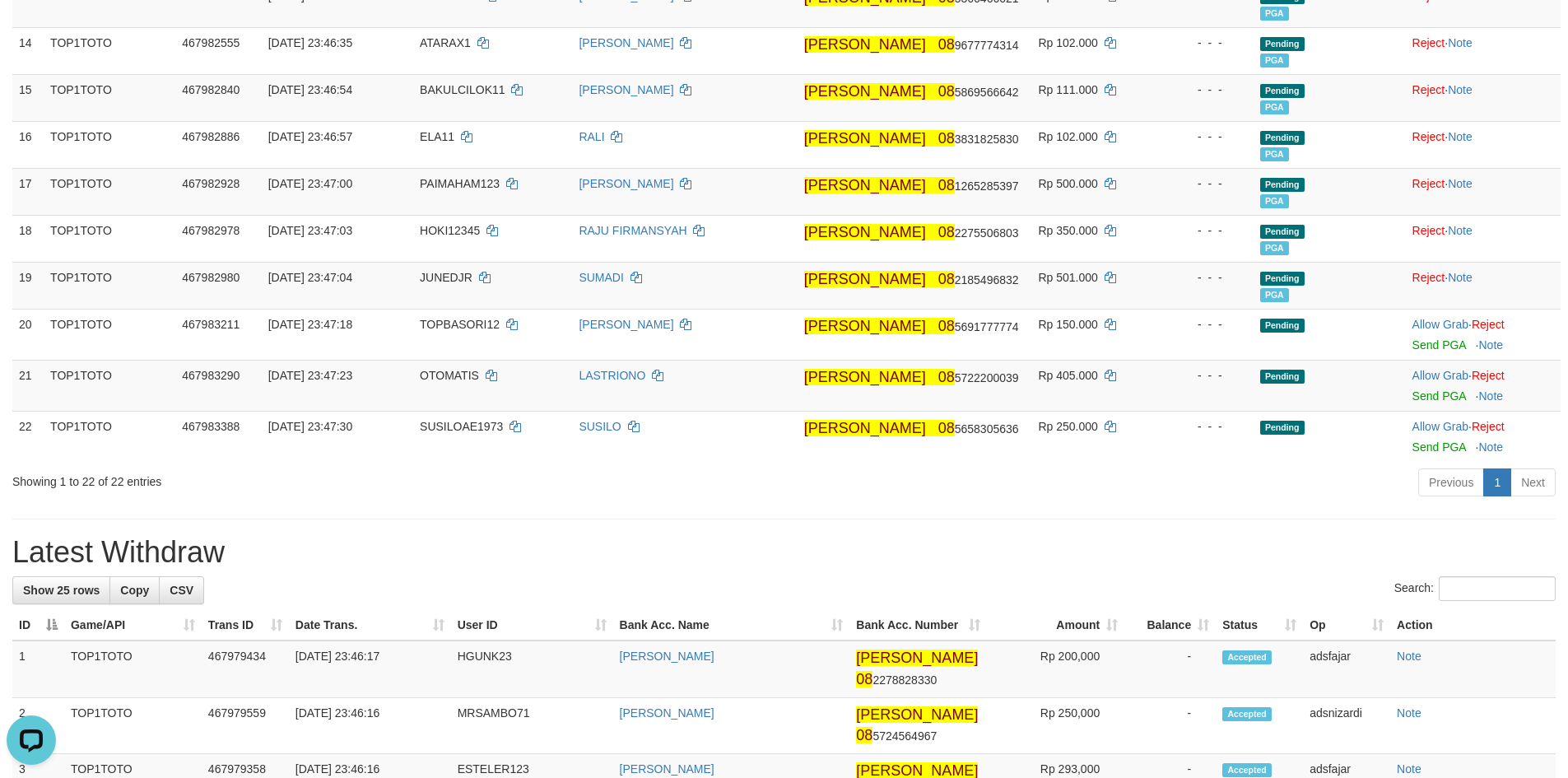
click at [1068, 494] on div "Previous 1 Next" at bounding box center [1111, 484] width 890 height 35
click at [1108, 560] on h1 "Latest Withdraw" at bounding box center [784, 551] width 1543 height 33
drag, startPoint x: 1144, startPoint y: 507, endPoint x: 1133, endPoint y: 510, distance: 11.4
click at [1137, 510] on div "**********" at bounding box center [784, 681] width 1568 height 2921
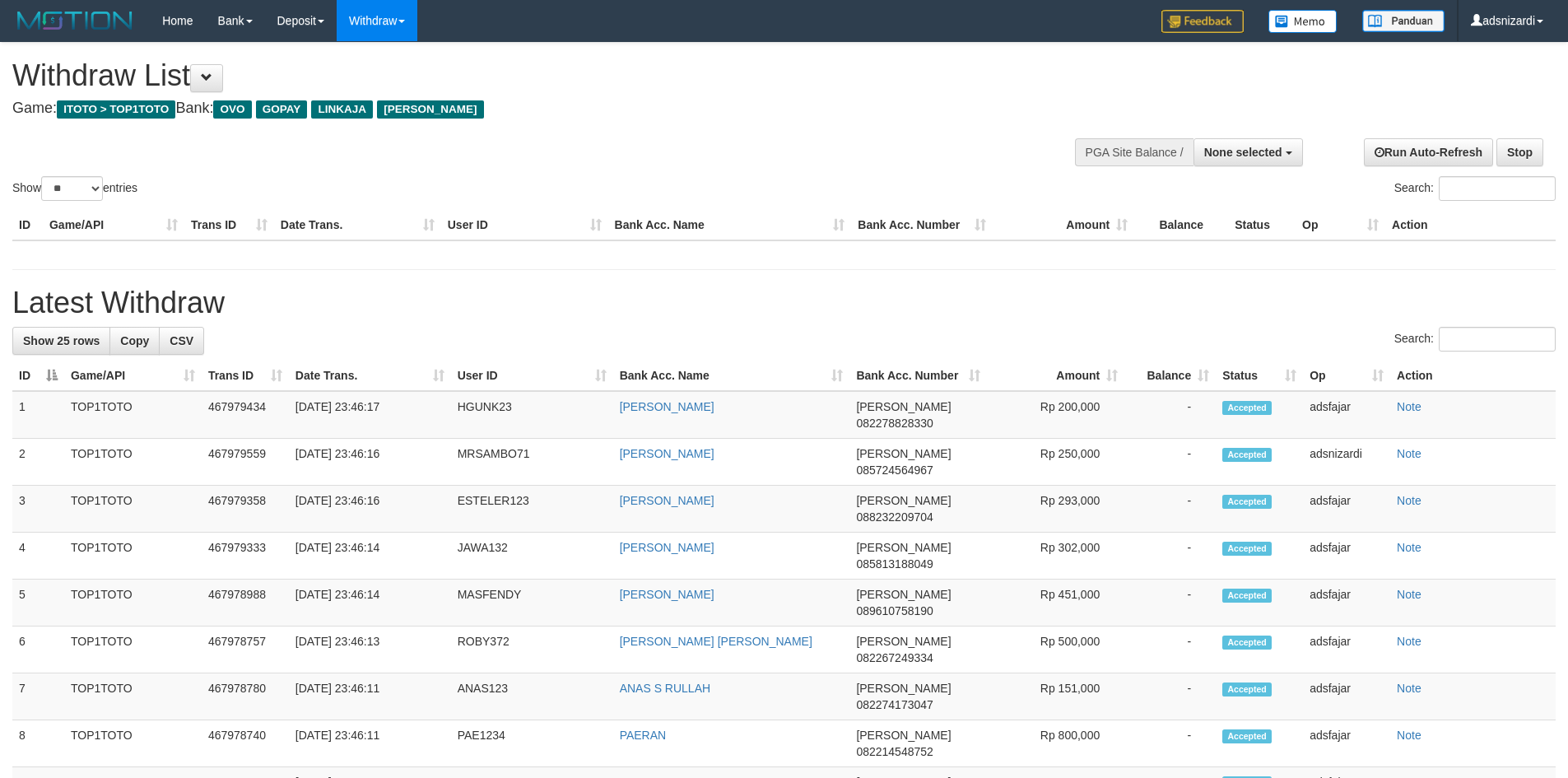
select select
select select "**"
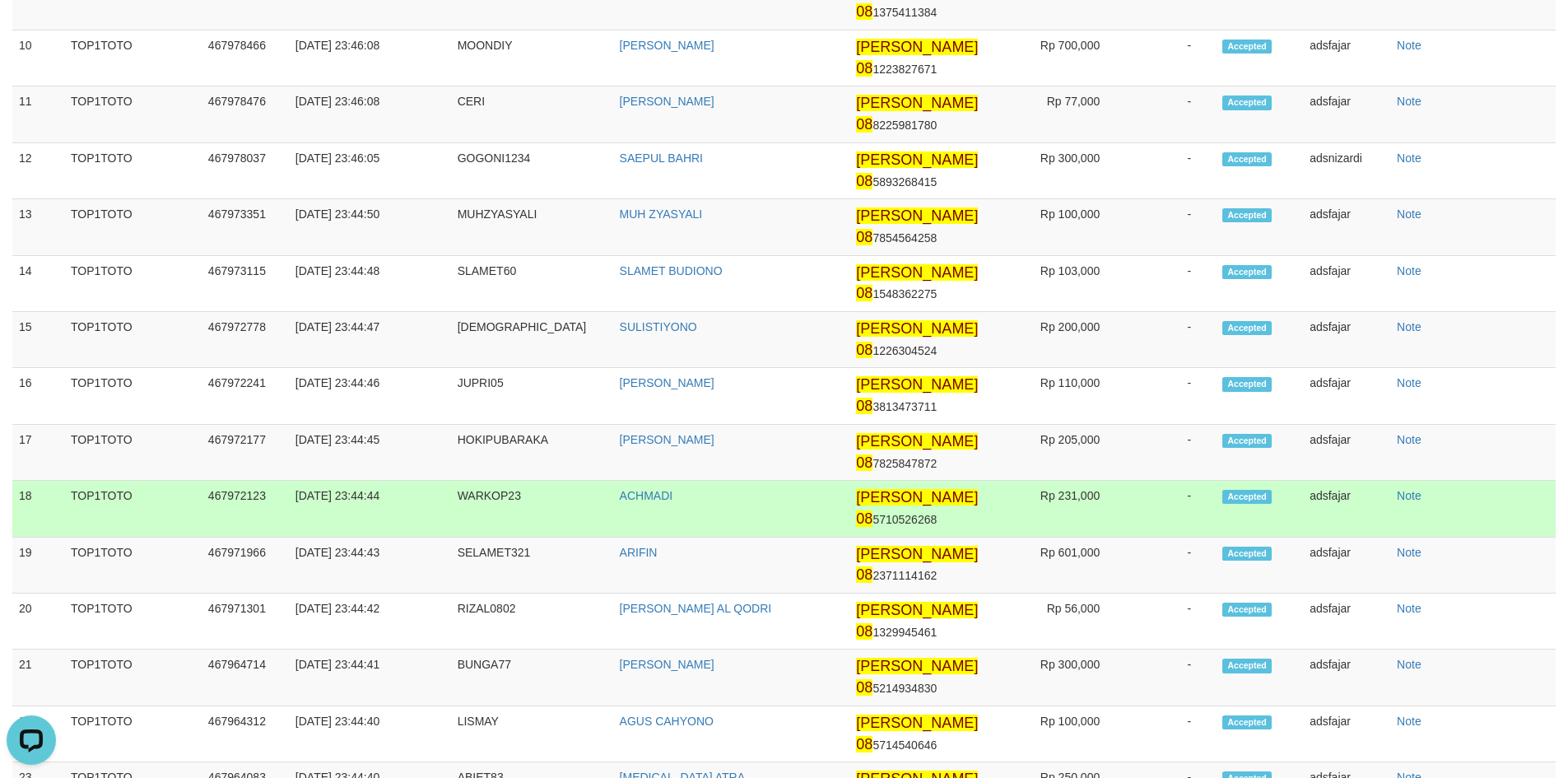
drag, startPoint x: 1163, startPoint y: 476, endPoint x: 1116, endPoint y: 484, distance: 47.7
click at [1163, 481] on td "-" at bounding box center [1169, 509] width 91 height 56
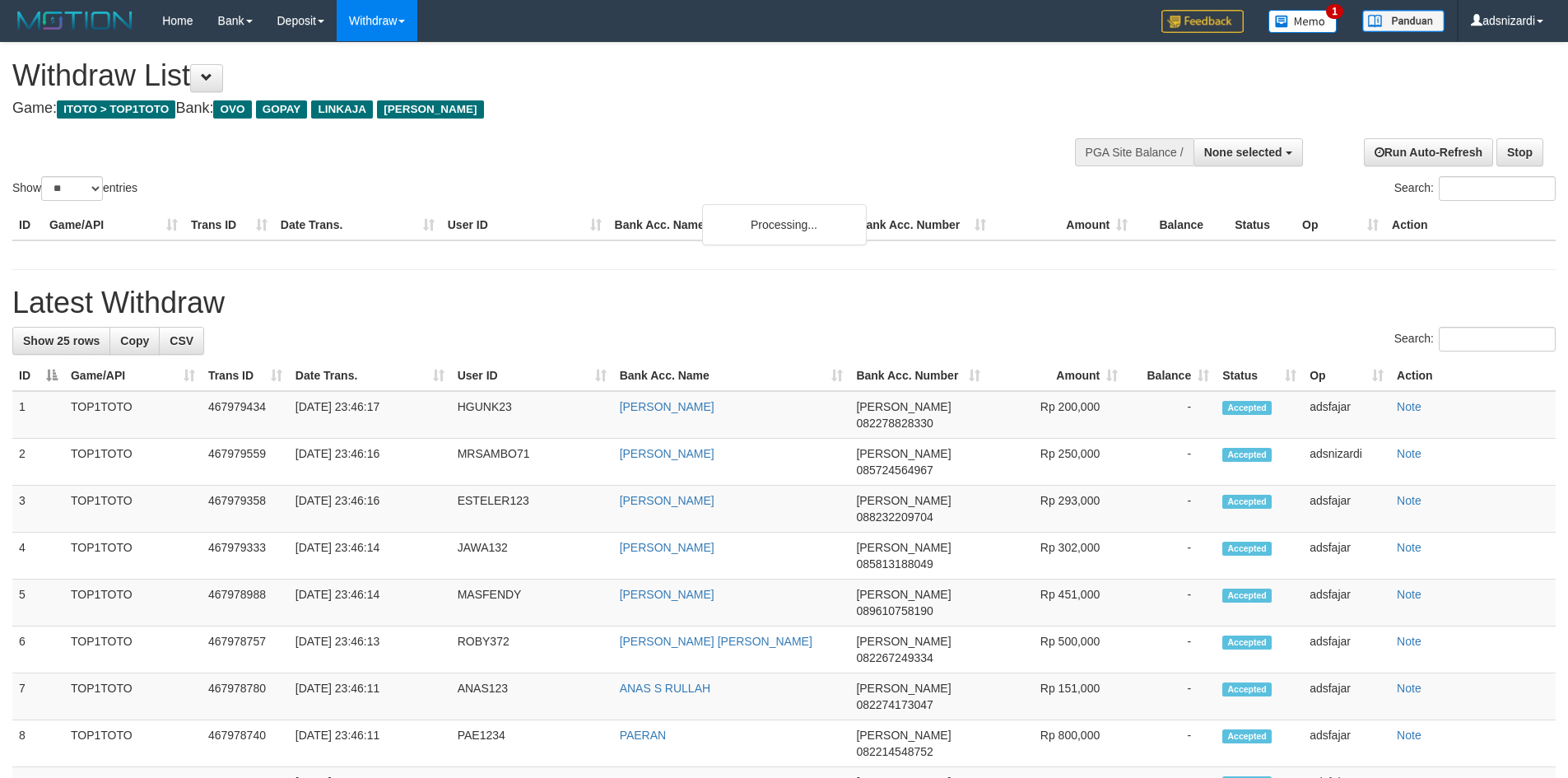
select select
select select "**"
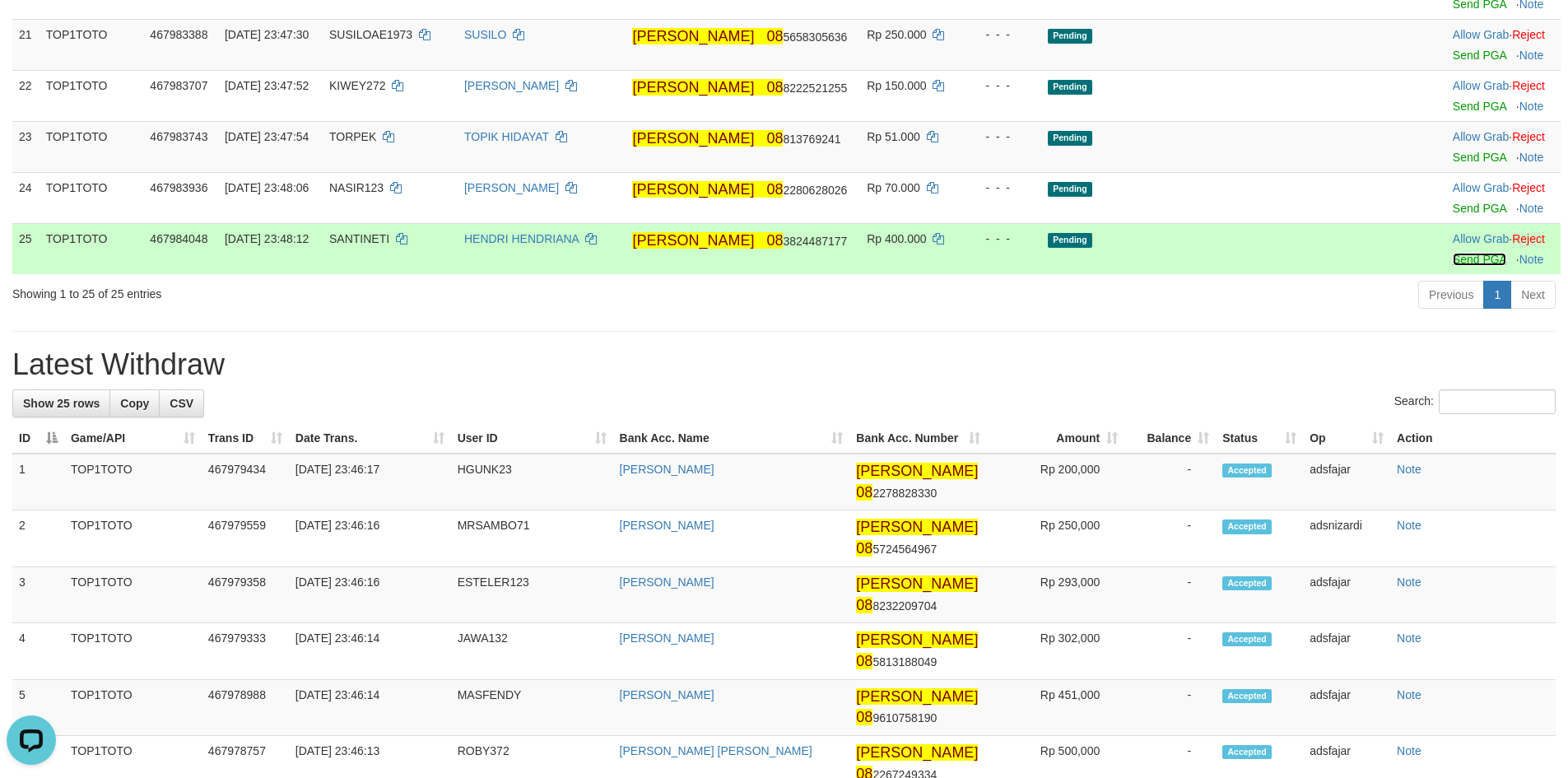
click at [1453, 266] on link "Send PGA" at bounding box center [1480, 259] width 54 height 13
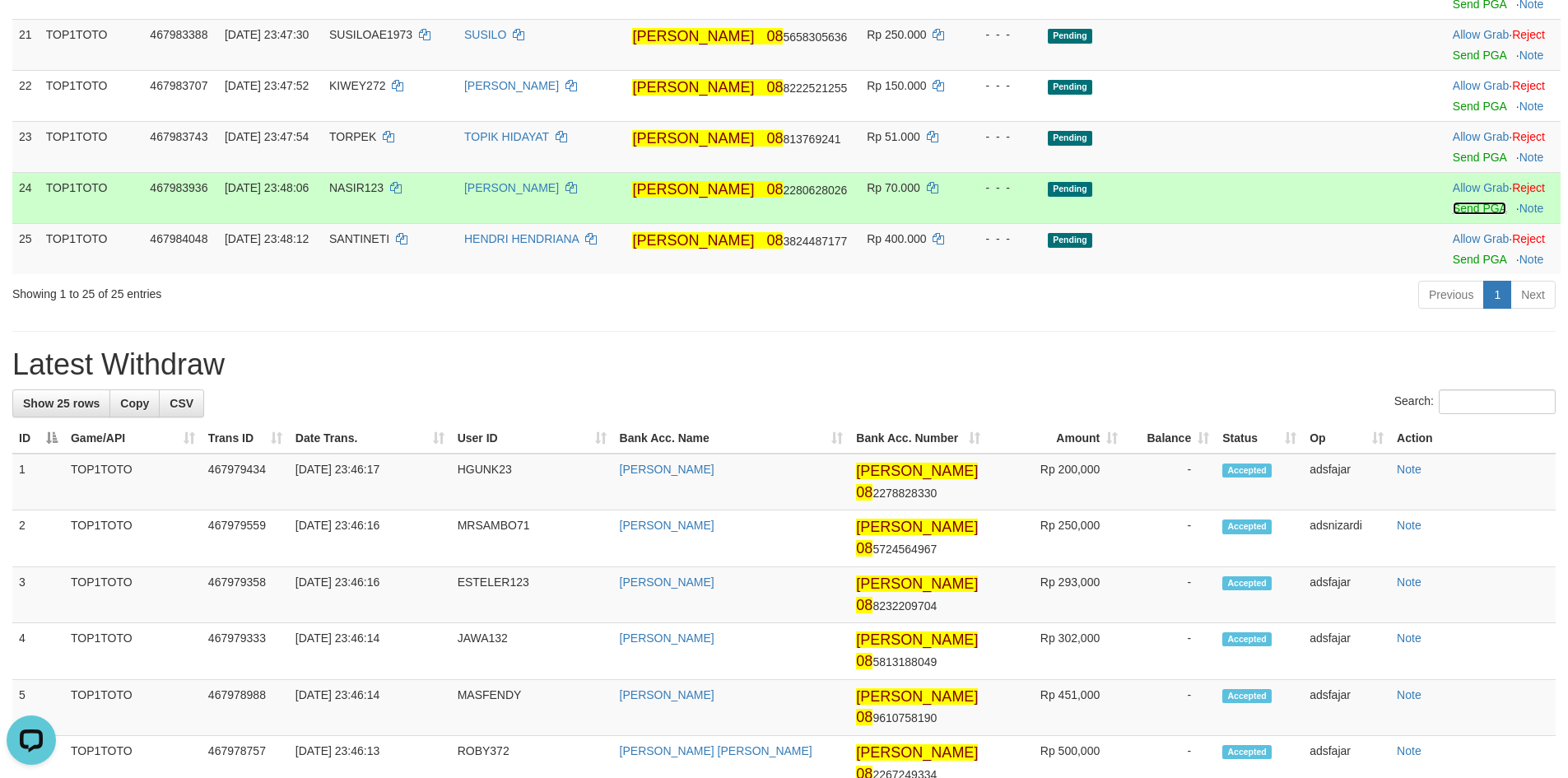
click at [1453, 215] on link "Send PGA" at bounding box center [1480, 208] width 54 height 13
click at [1453, 164] on link "Send PGA" at bounding box center [1480, 157] width 54 height 13
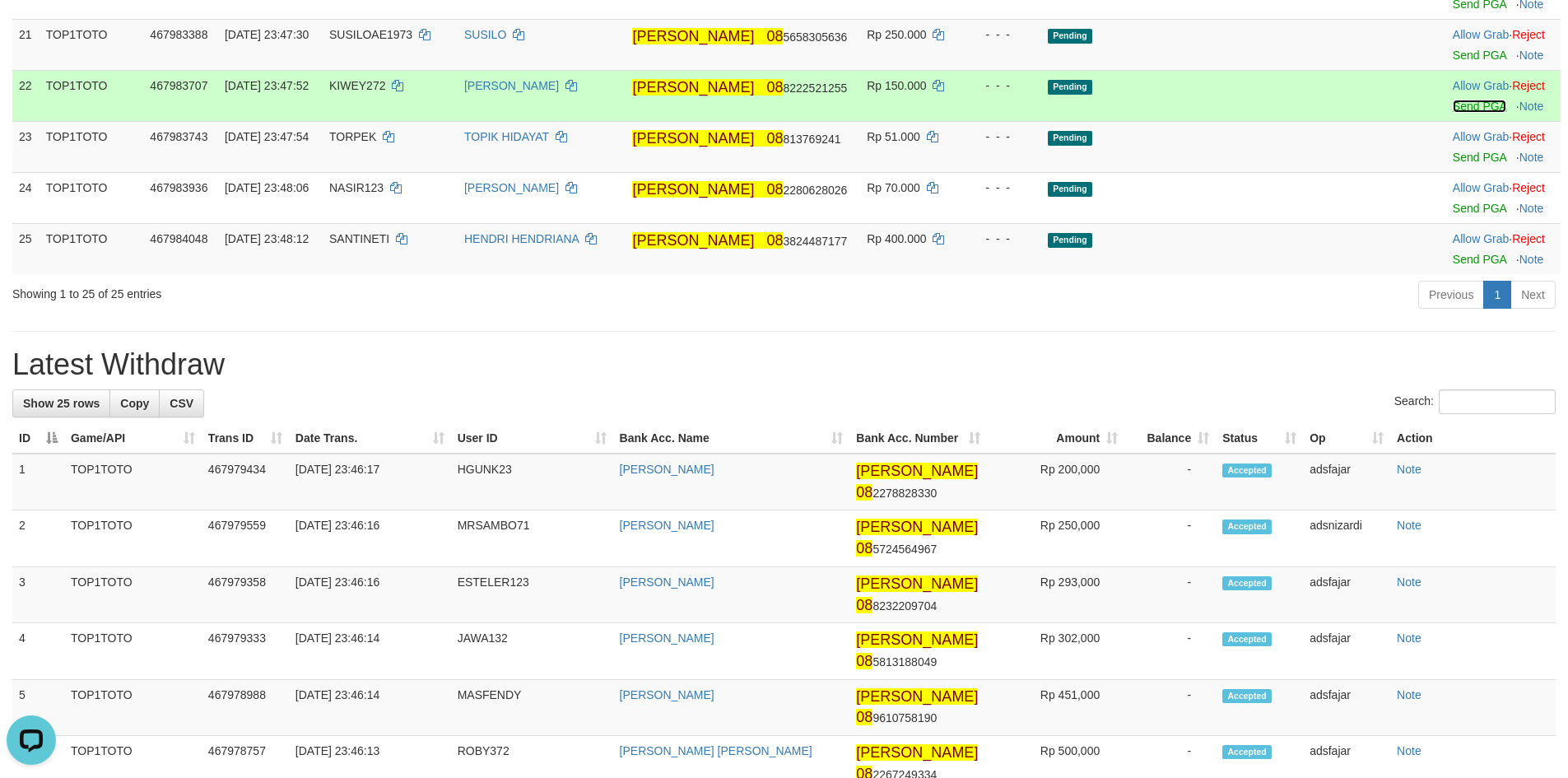
click at [1453, 112] on link "Send PGA" at bounding box center [1480, 107] width 54 height 13
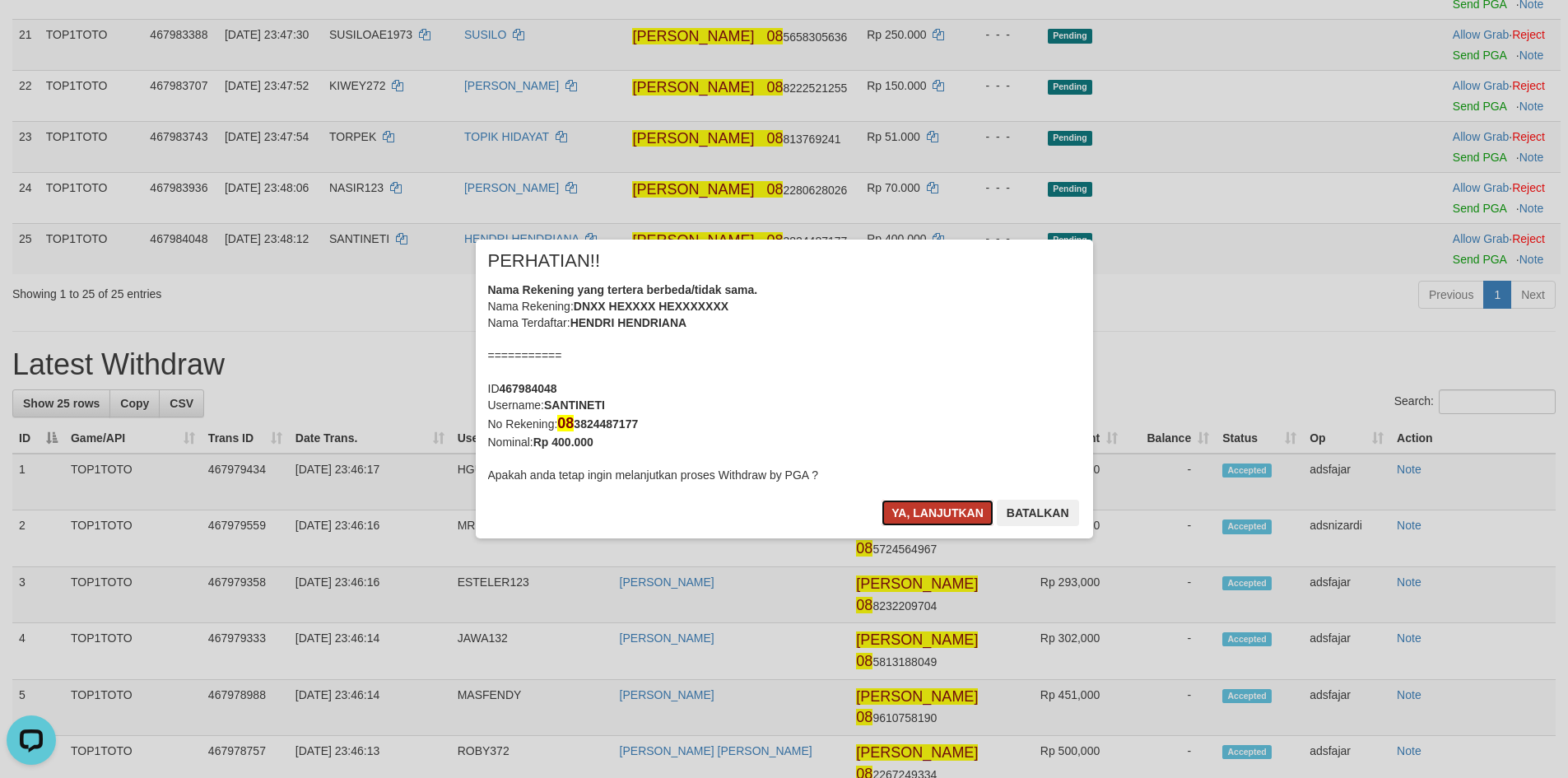
click at [923, 511] on button "Ya, lanjutkan" at bounding box center [937, 512] width 112 height 26
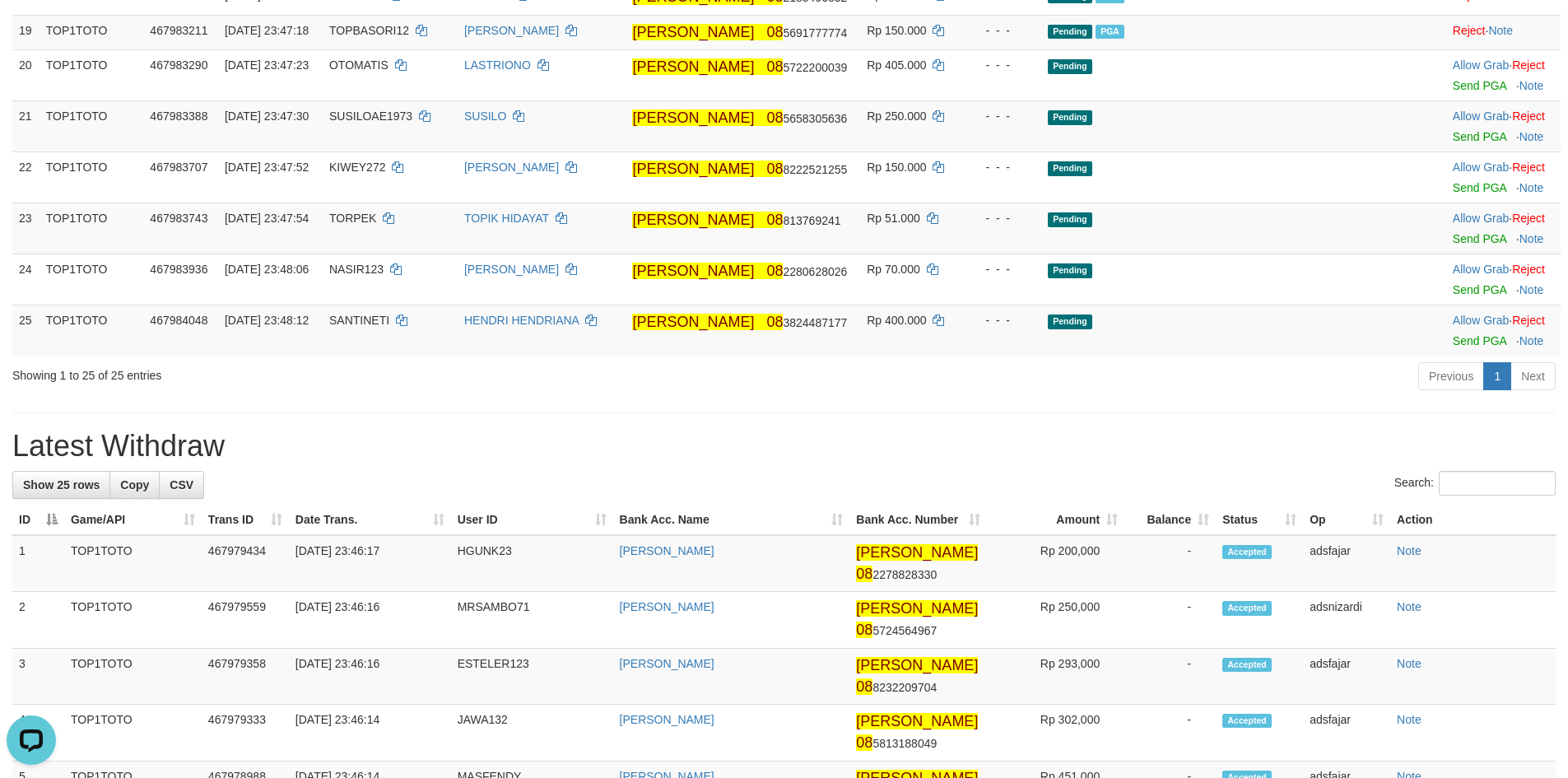
scroll to position [918, 0]
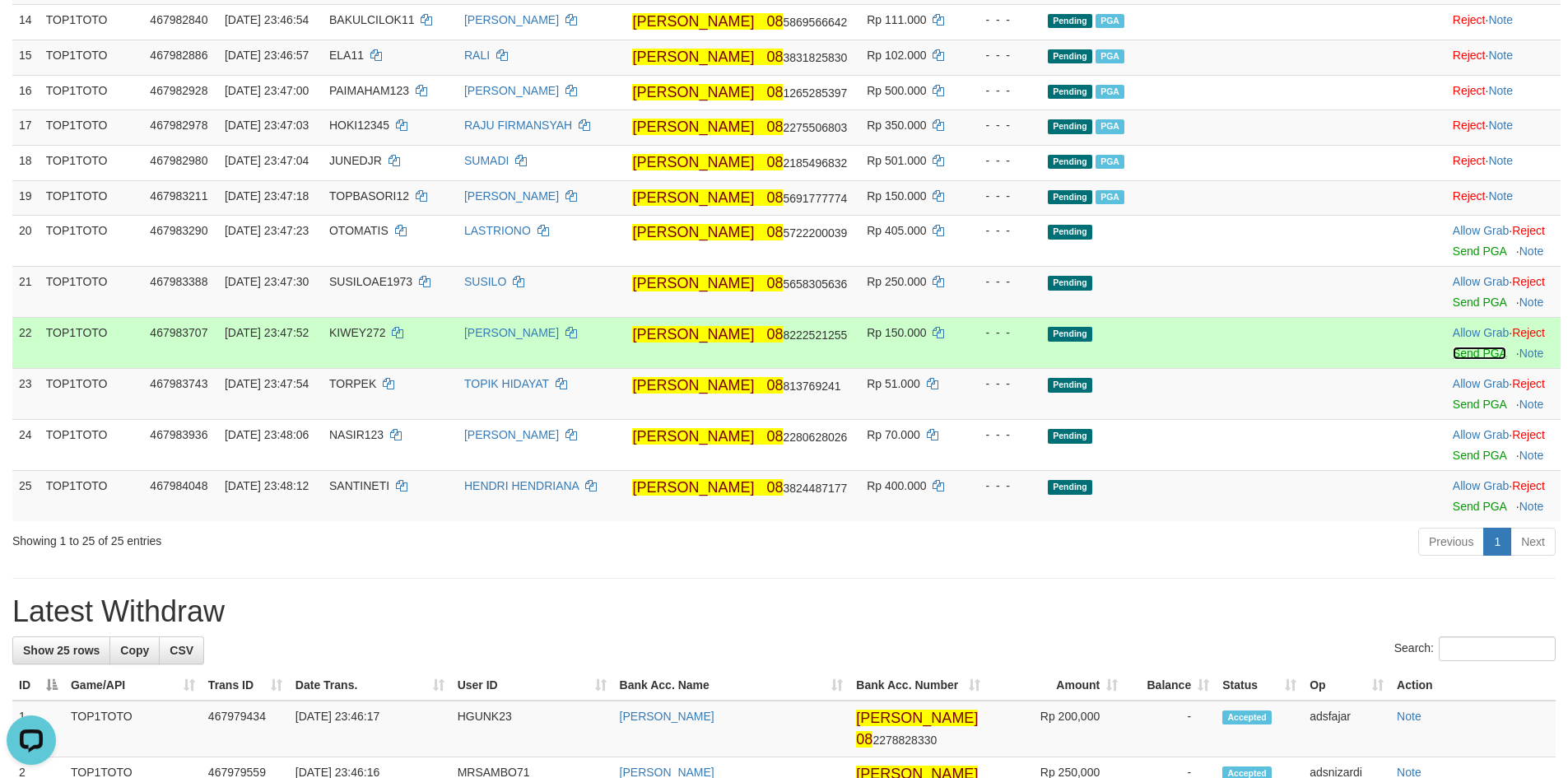
click at [1453, 359] on link "Send PGA" at bounding box center [1480, 353] width 54 height 13
click at [1453, 309] on link "Send PGA" at bounding box center [1480, 302] width 54 height 13
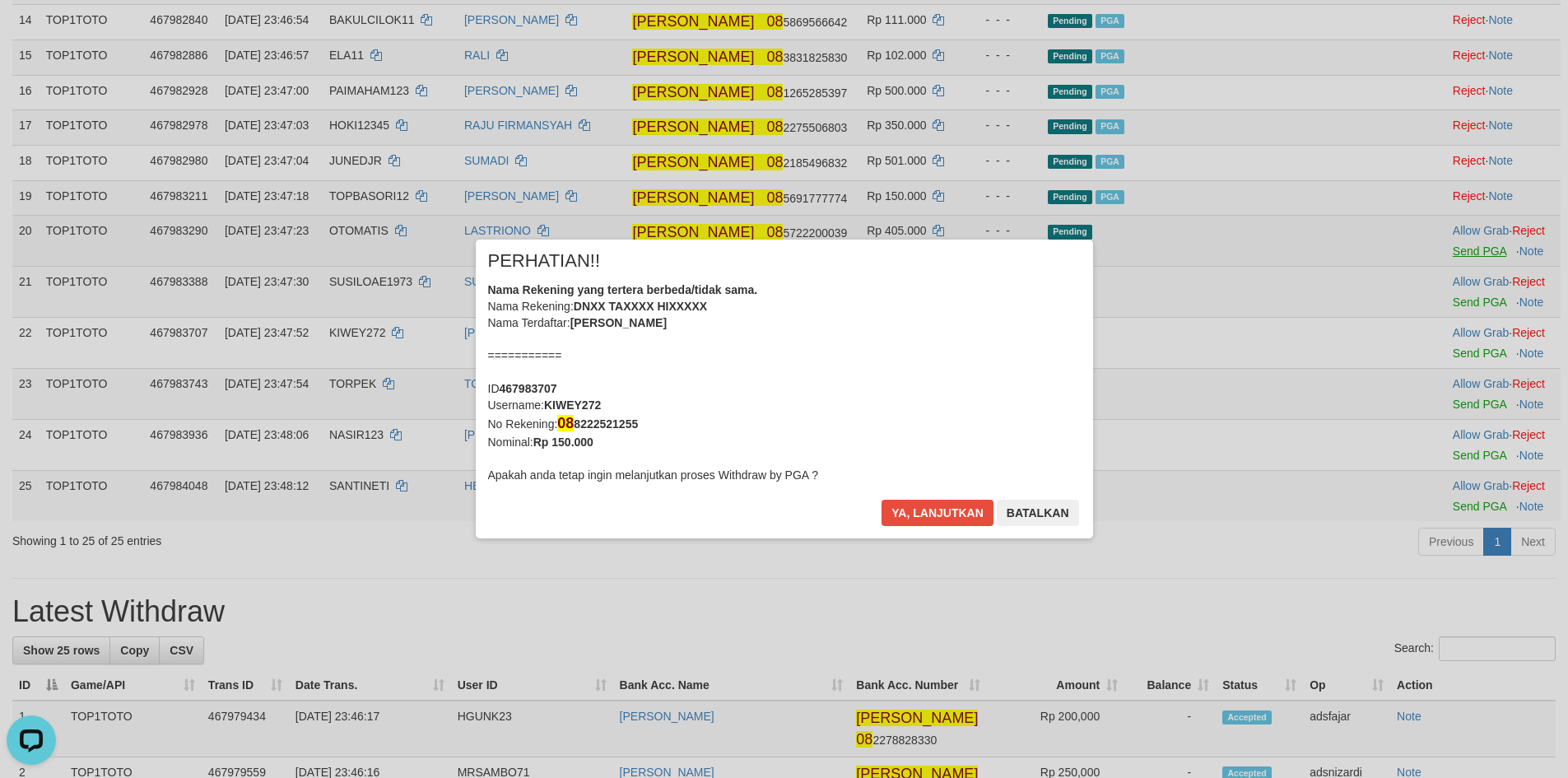
click at [1438, 335] on div "× PERHATIAN!! Nama Rekening yang tertera berbeda/tidak sama. Nama Rekening: DNX…" at bounding box center [784, 389] width 1568 height 365
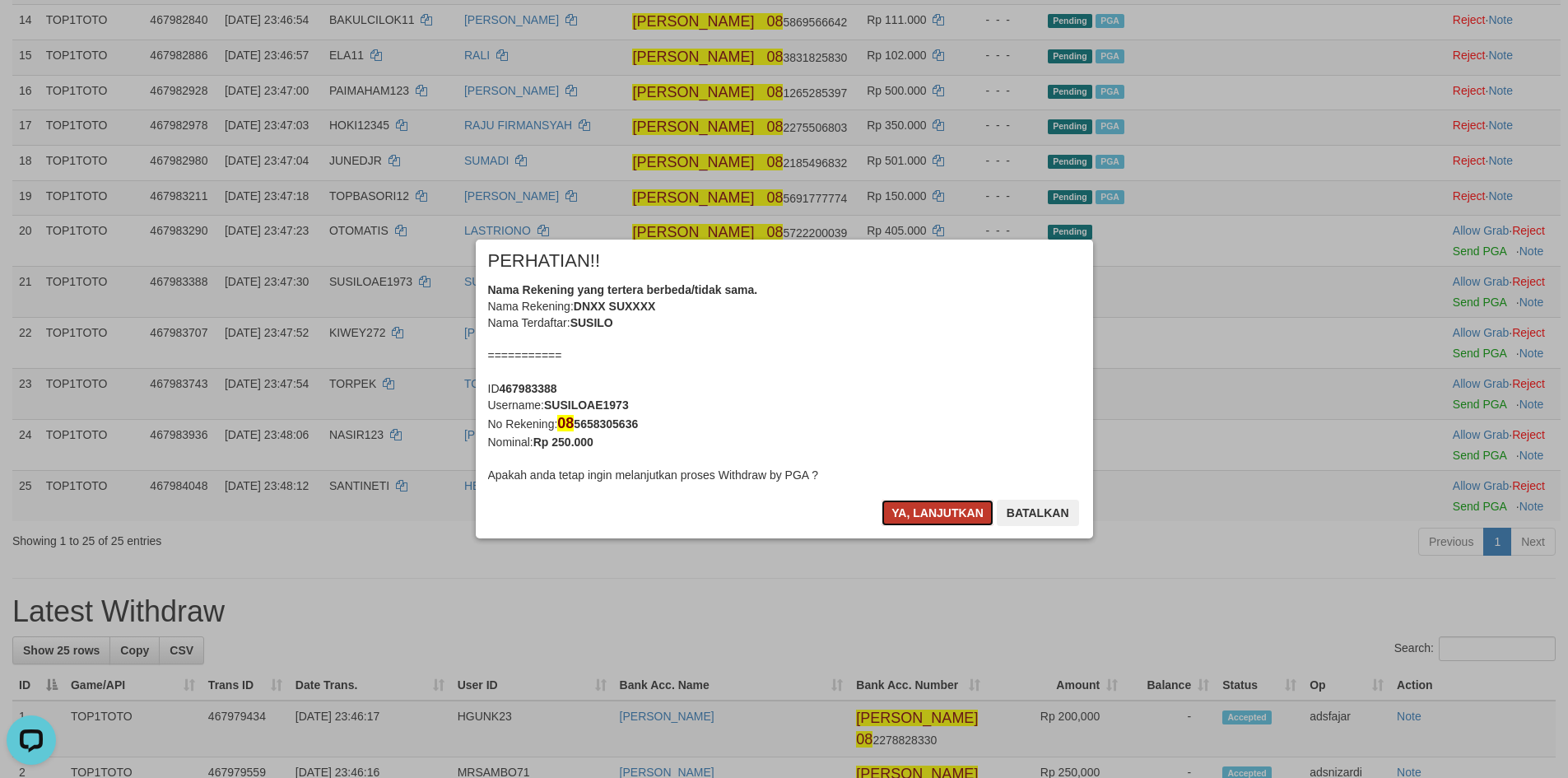
click at [928, 514] on button "Ya, lanjutkan" at bounding box center [937, 512] width 112 height 26
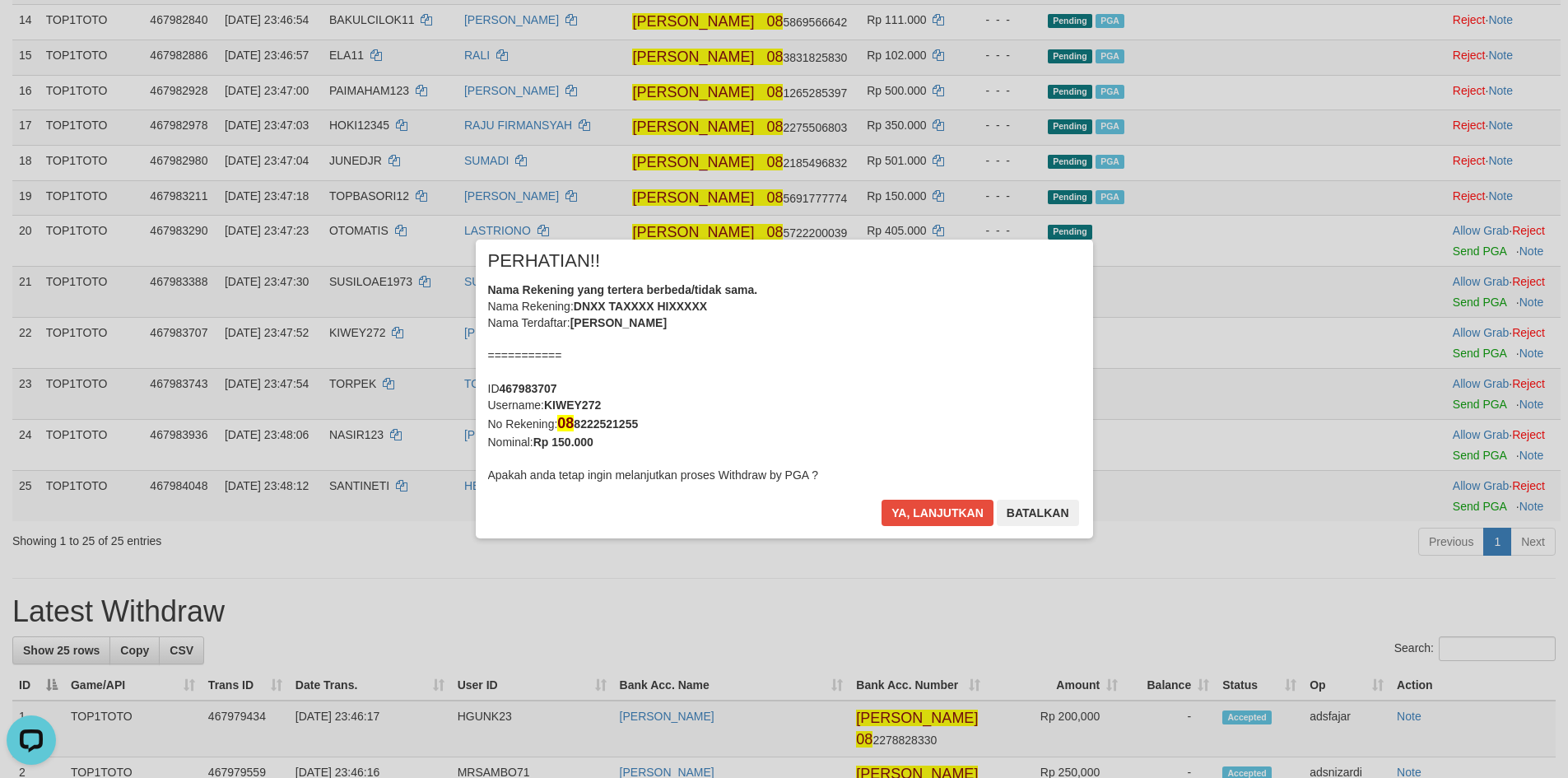
scroll to position [902, 0]
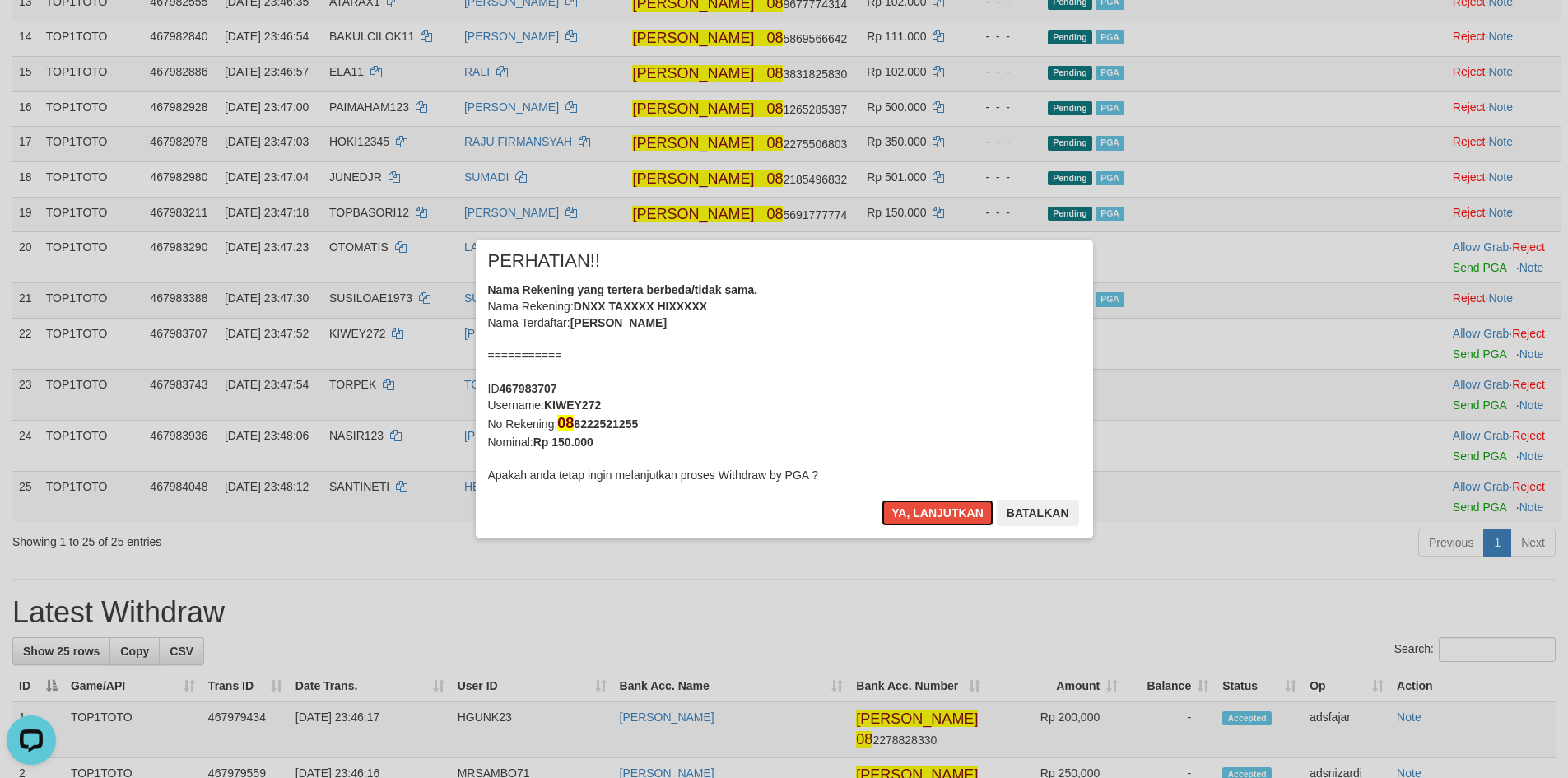
click at [928, 514] on button "Ya, lanjutkan" at bounding box center [937, 512] width 112 height 26
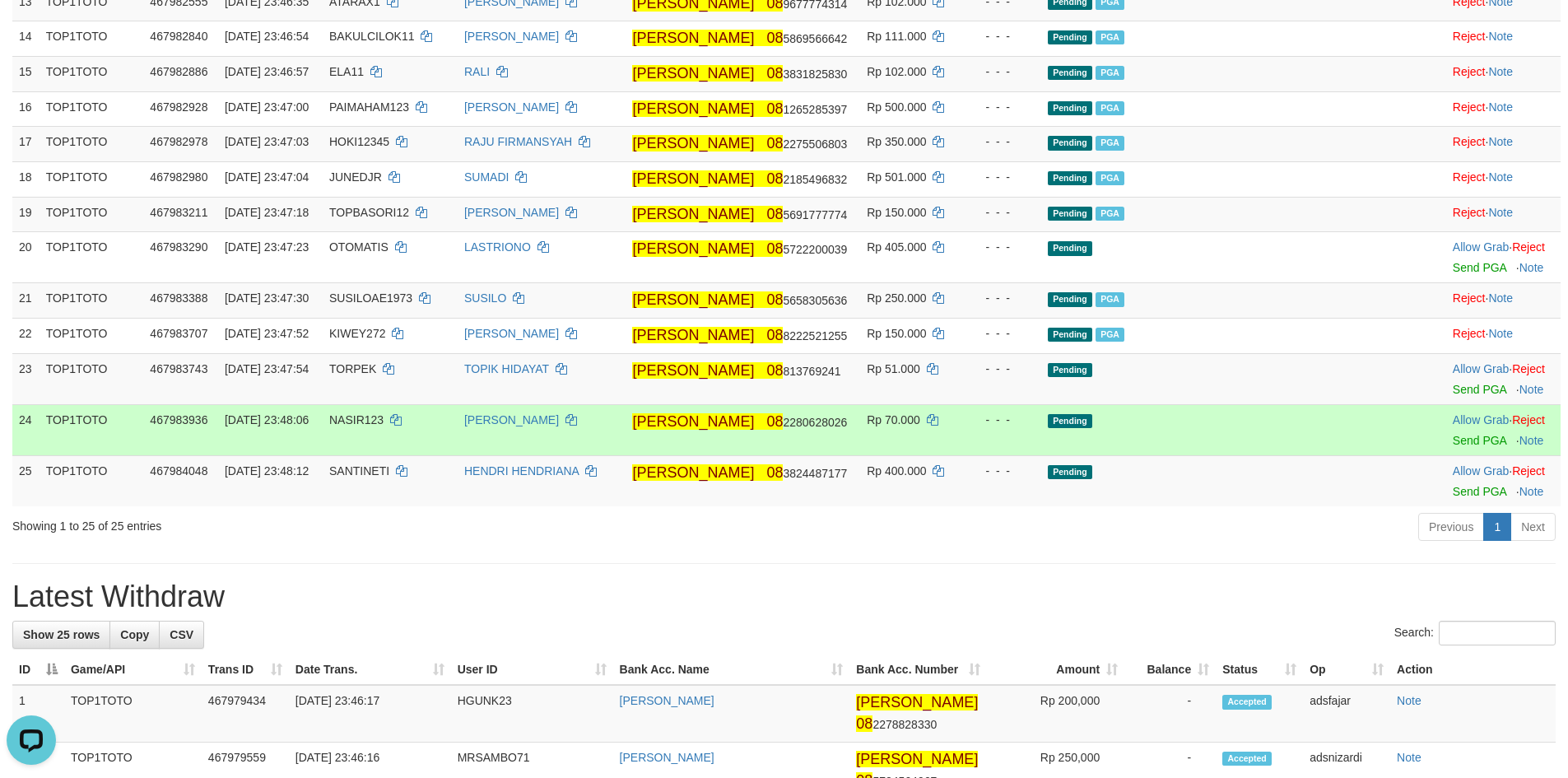
scroll to position [886, 0]
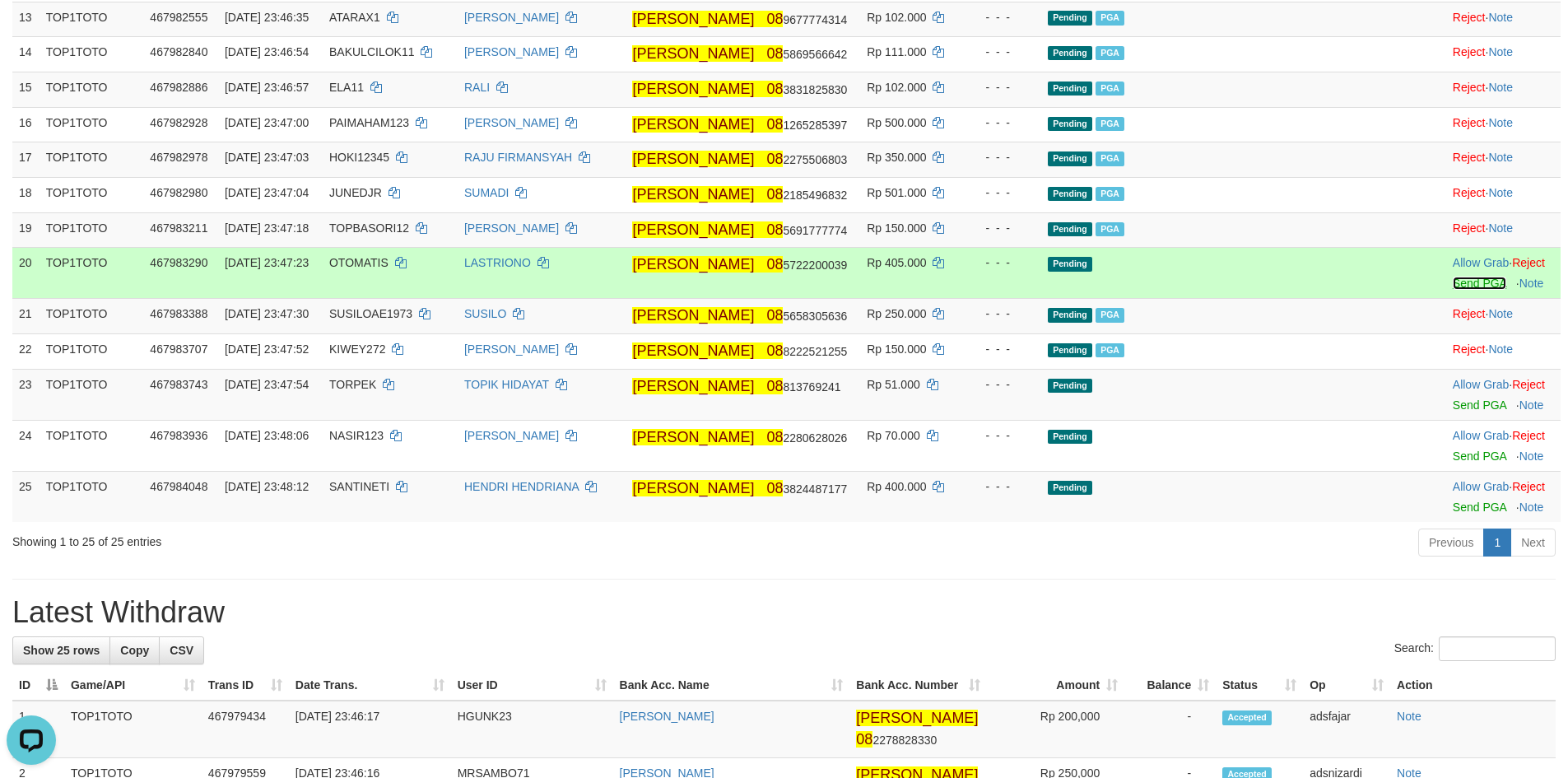
click at [1453, 290] on link "Send PGA" at bounding box center [1480, 283] width 54 height 13
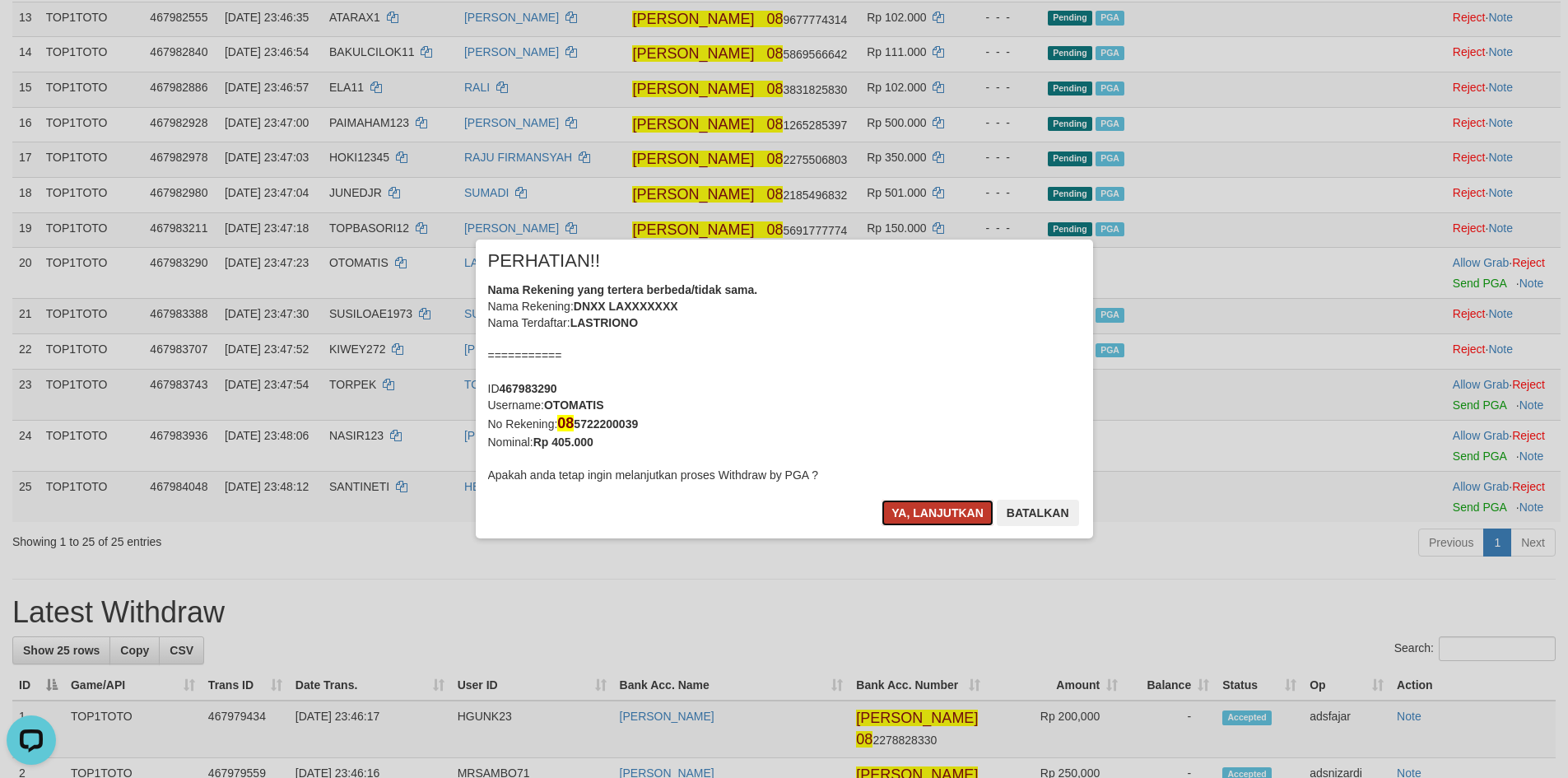
click at [947, 518] on button "Ya, lanjutkan" at bounding box center [937, 512] width 112 height 26
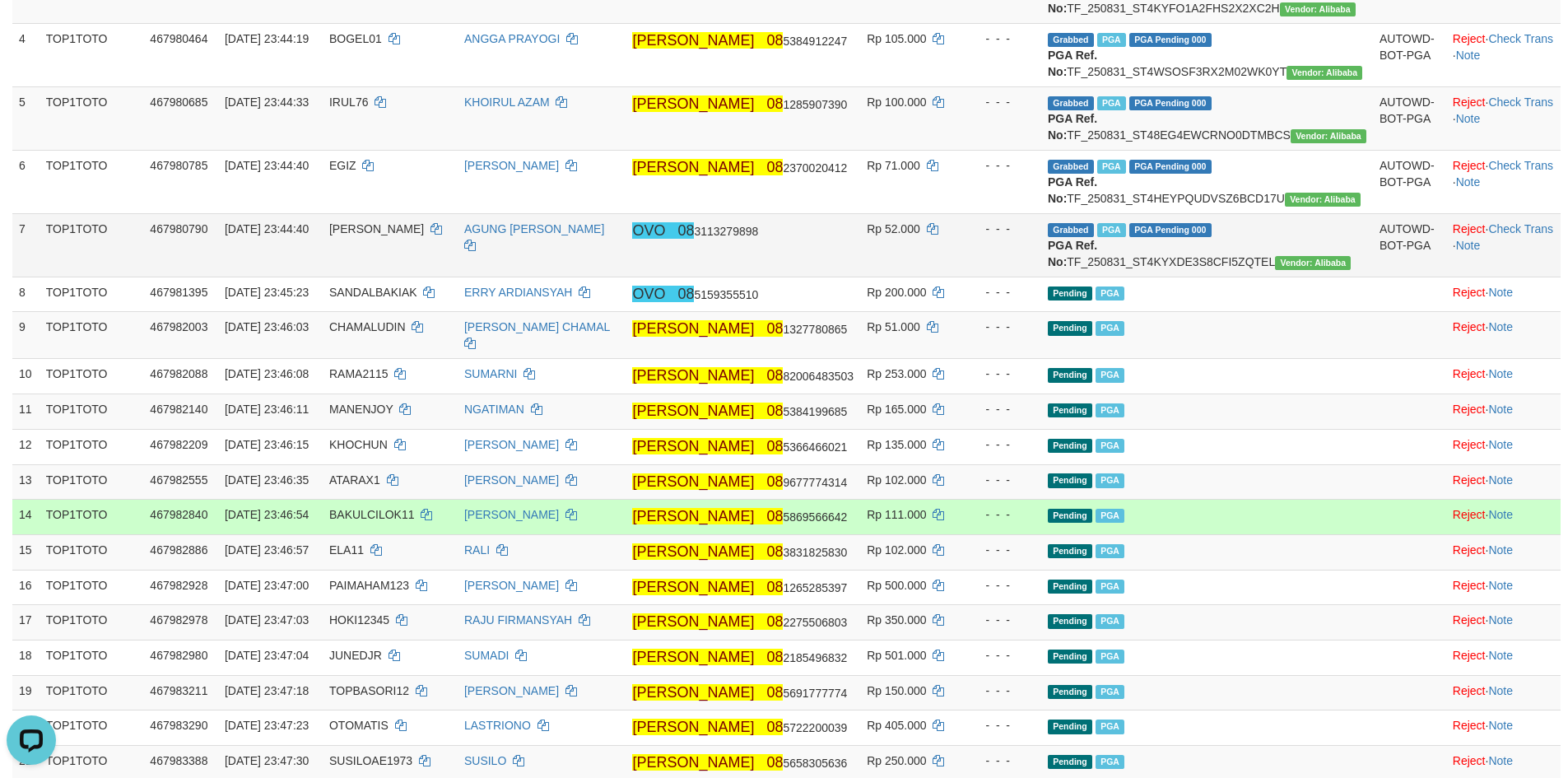
scroll to position [130, 0]
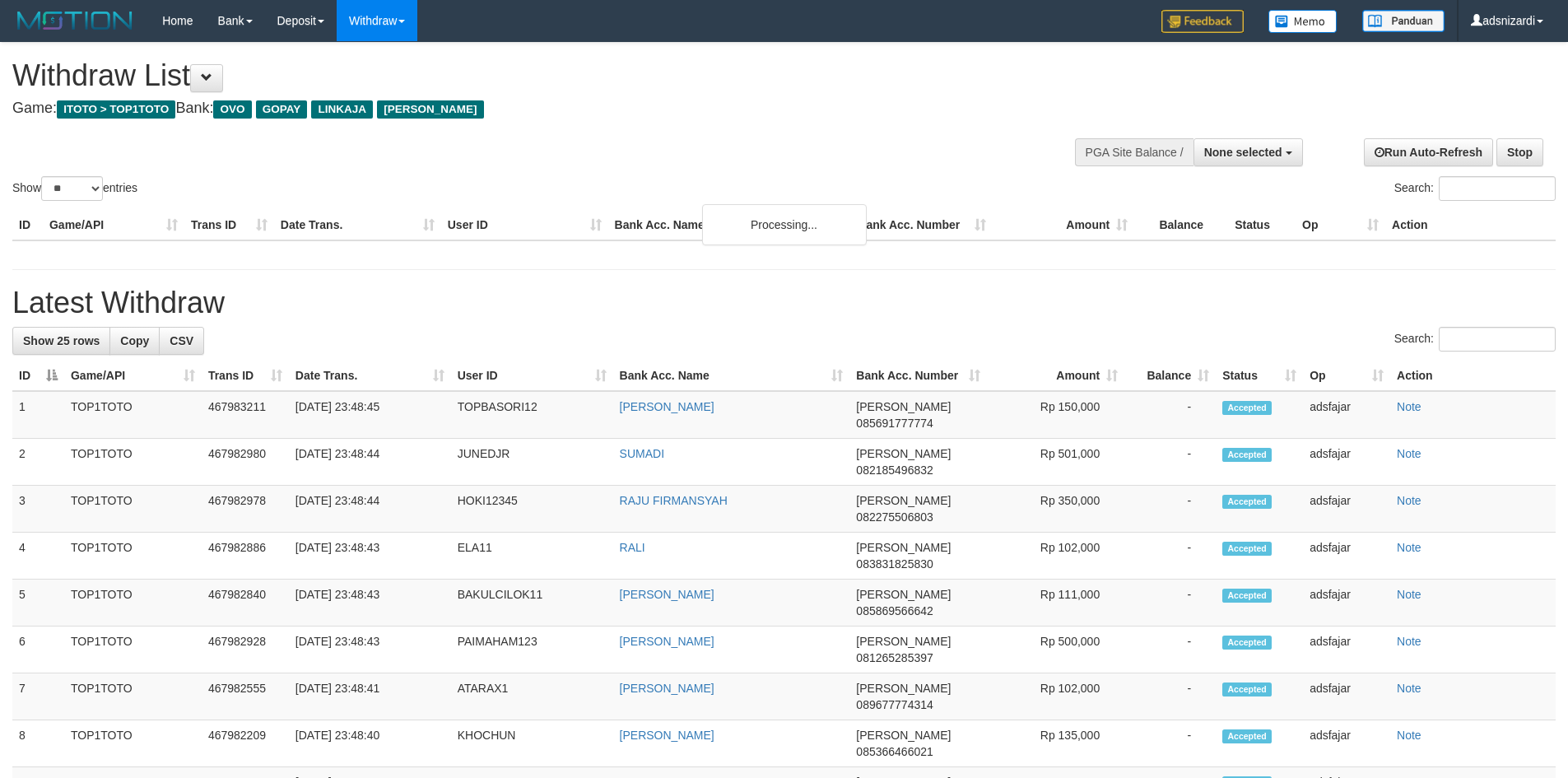
select select
select select "**"
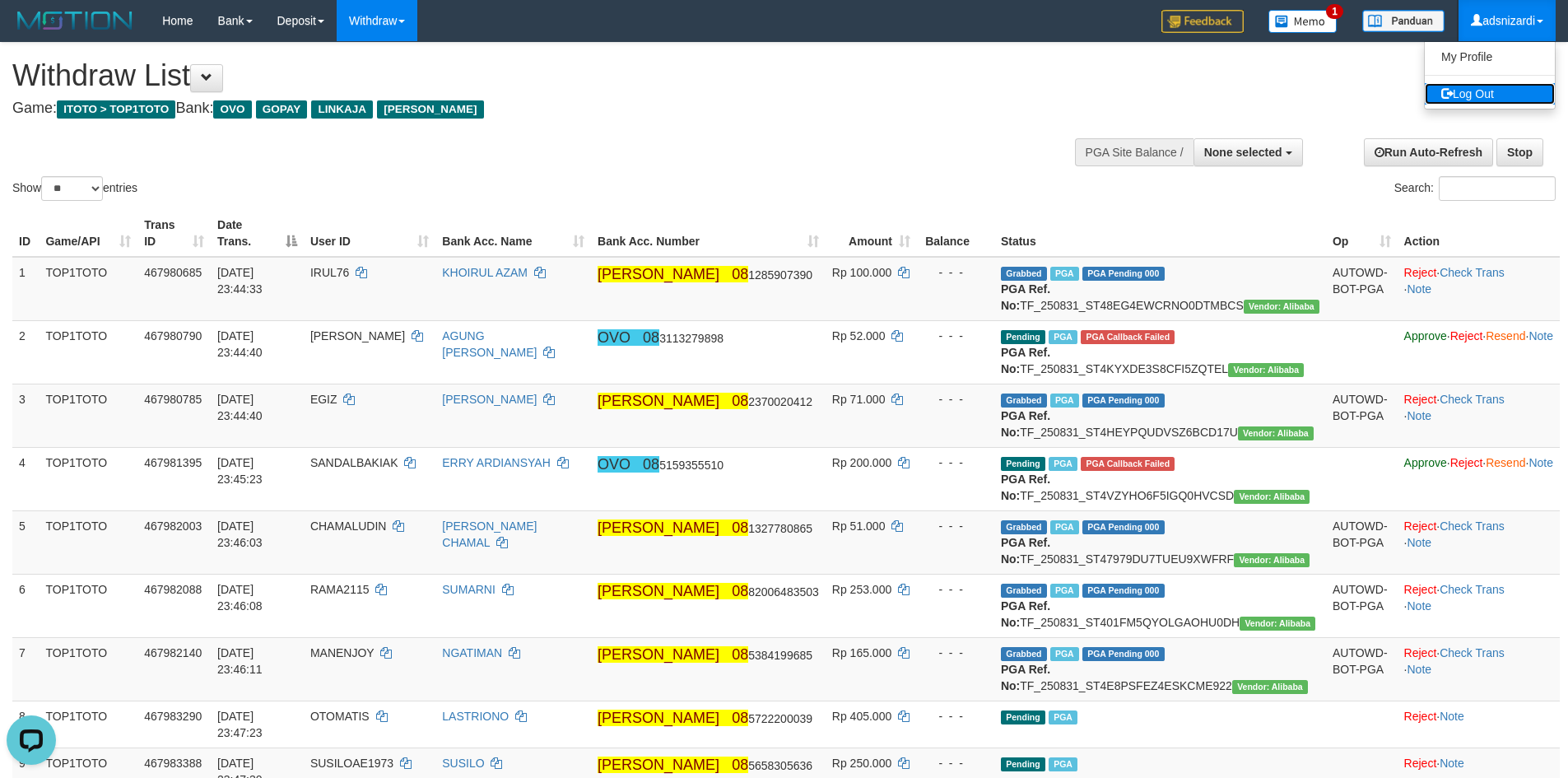
click at [1490, 92] on link "Log Out" at bounding box center [1489, 93] width 130 height 21
